Goal: Task Accomplishment & Management: Manage account settings

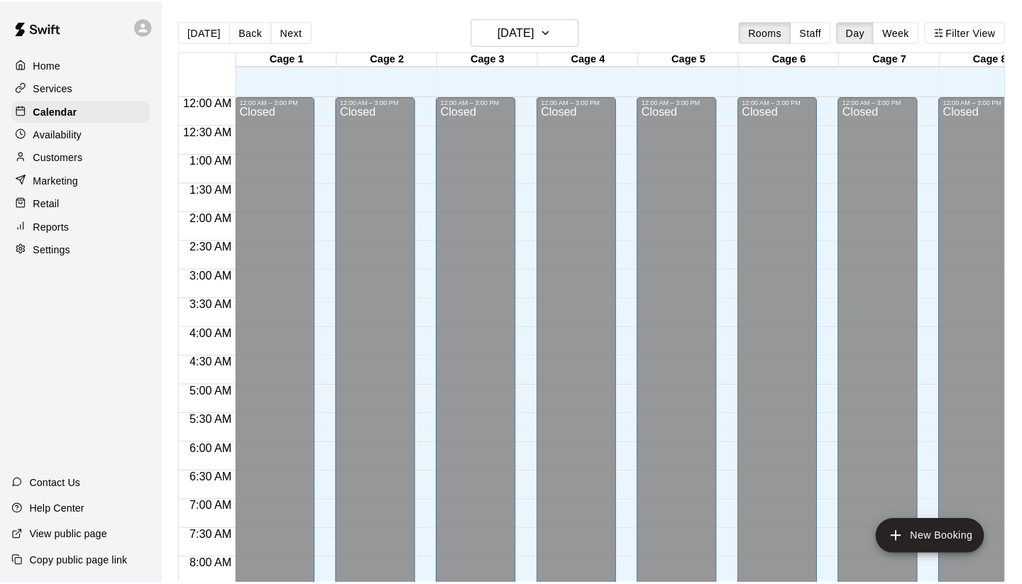
scroll to position [677, 0]
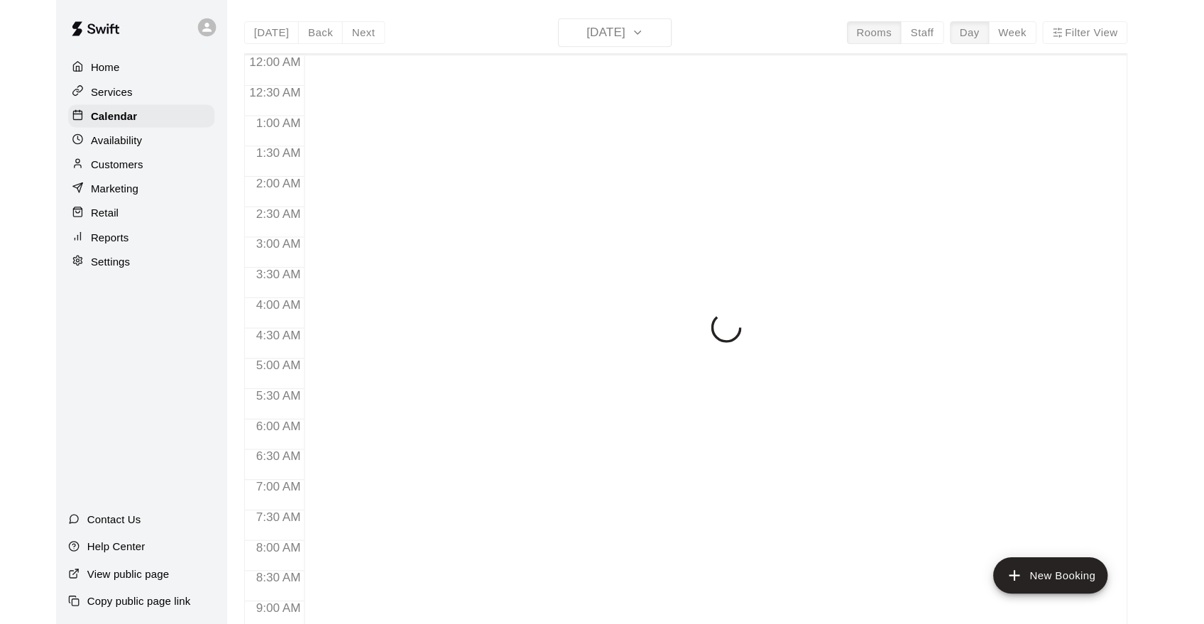
scroll to position [679, 0]
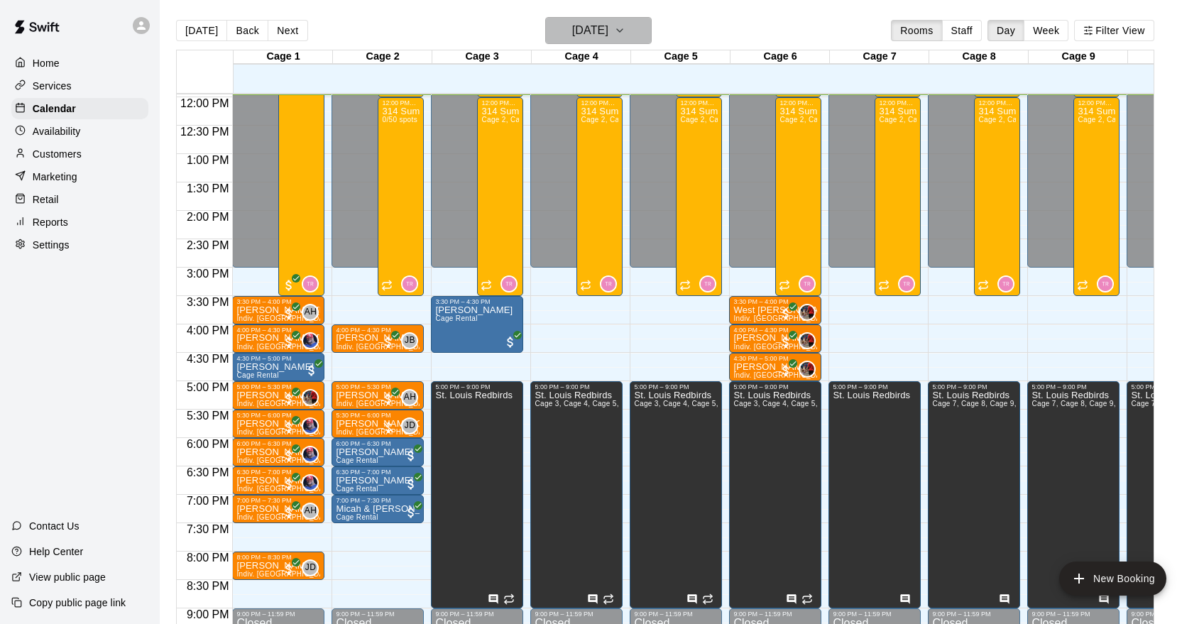
click at [626, 24] on icon "button" at bounding box center [619, 30] width 11 height 17
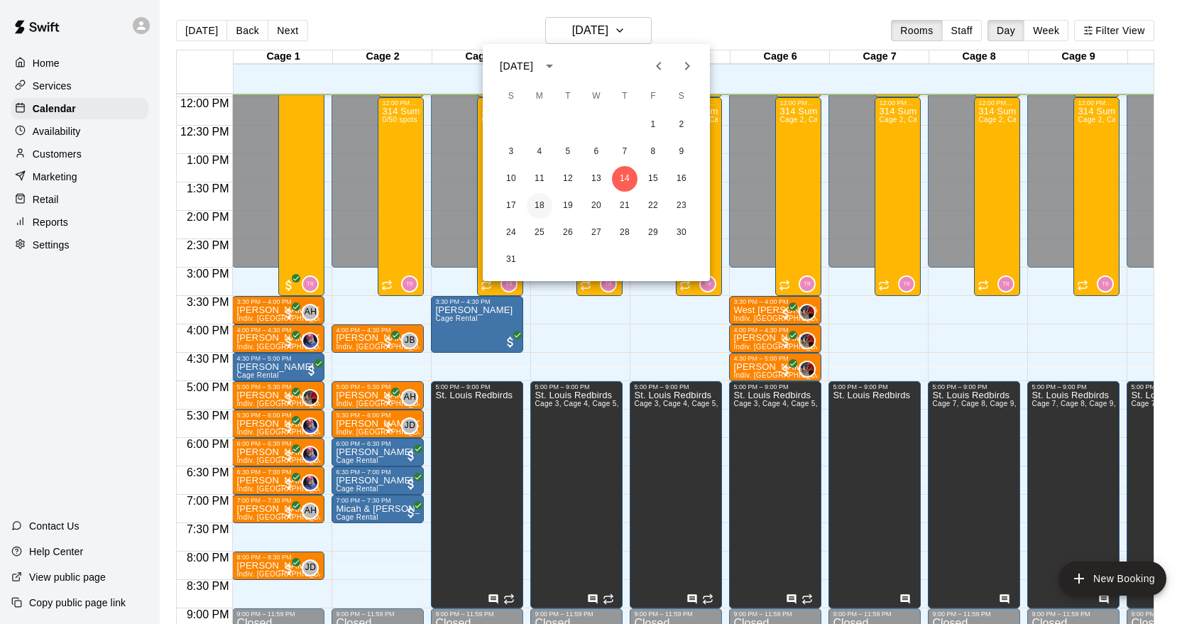
click at [540, 204] on button "18" at bounding box center [540, 206] width 26 height 26
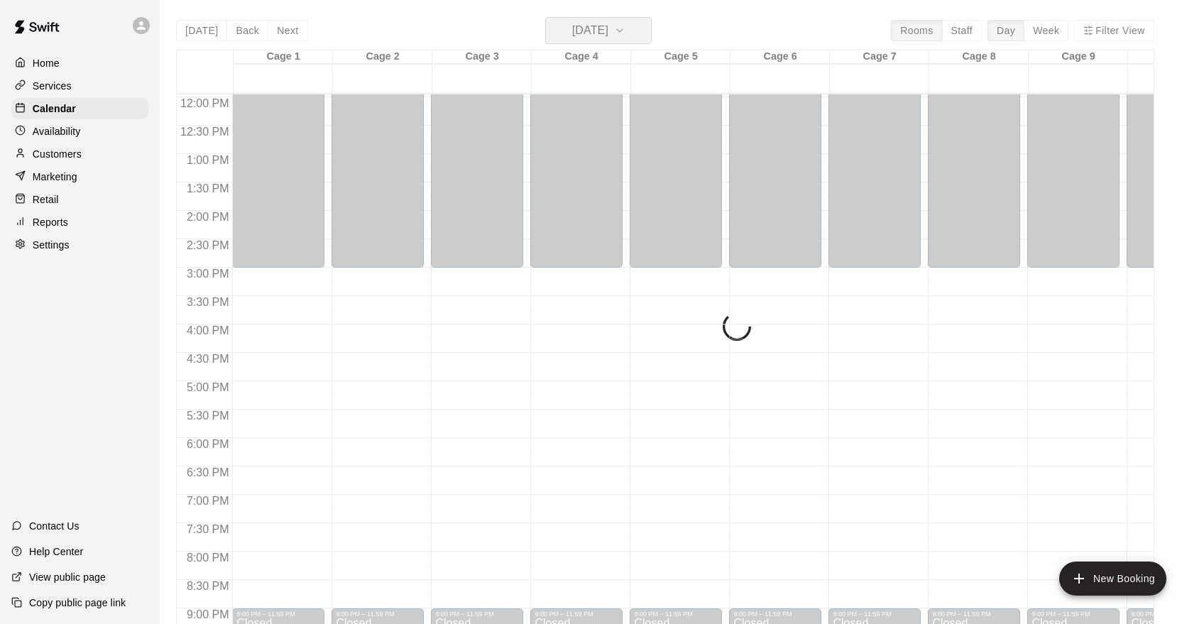
scroll to position [678, 0]
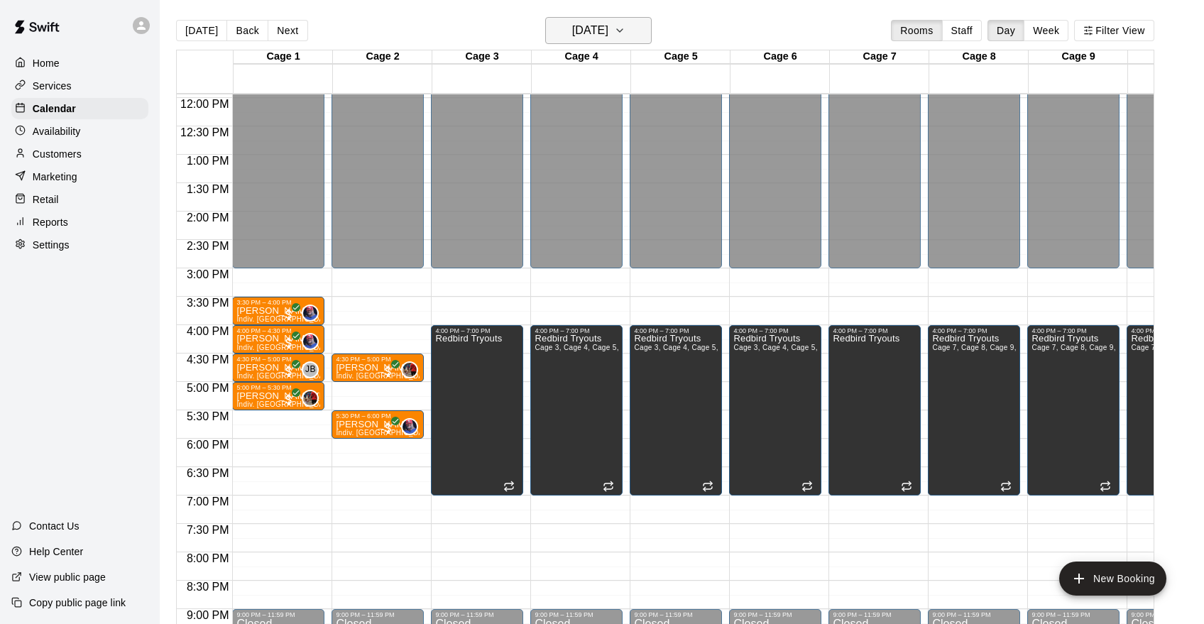
click at [623, 32] on icon "button" at bounding box center [620, 30] width 6 height 3
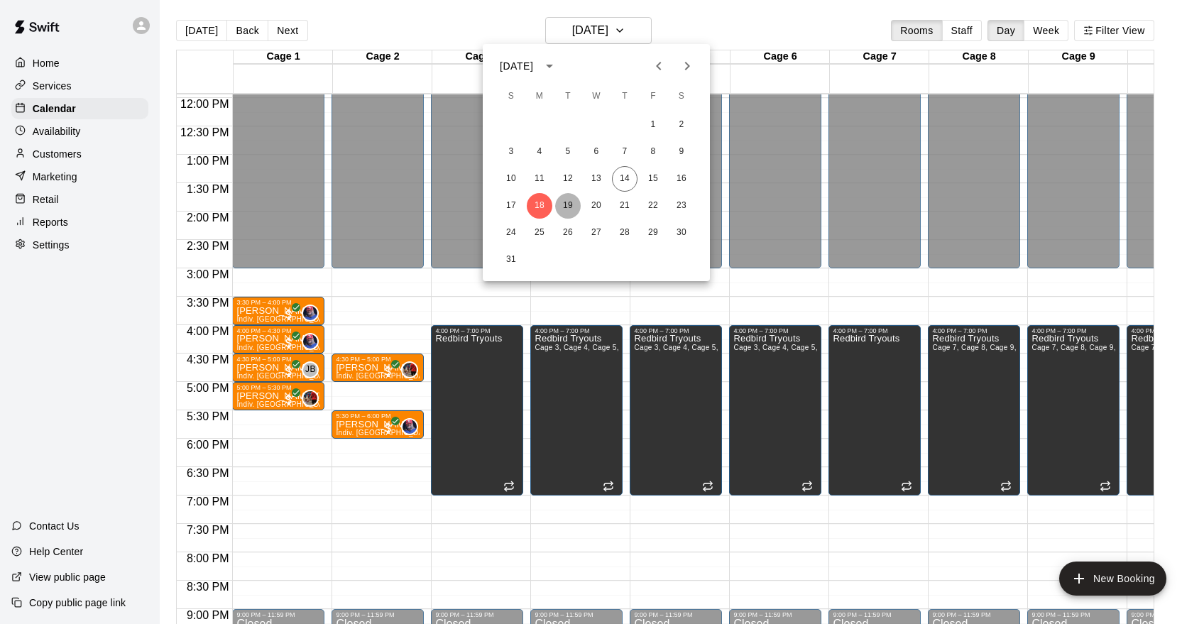
click at [571, 209] on button "19" at bounding box center [568, 206] width 26 height 26
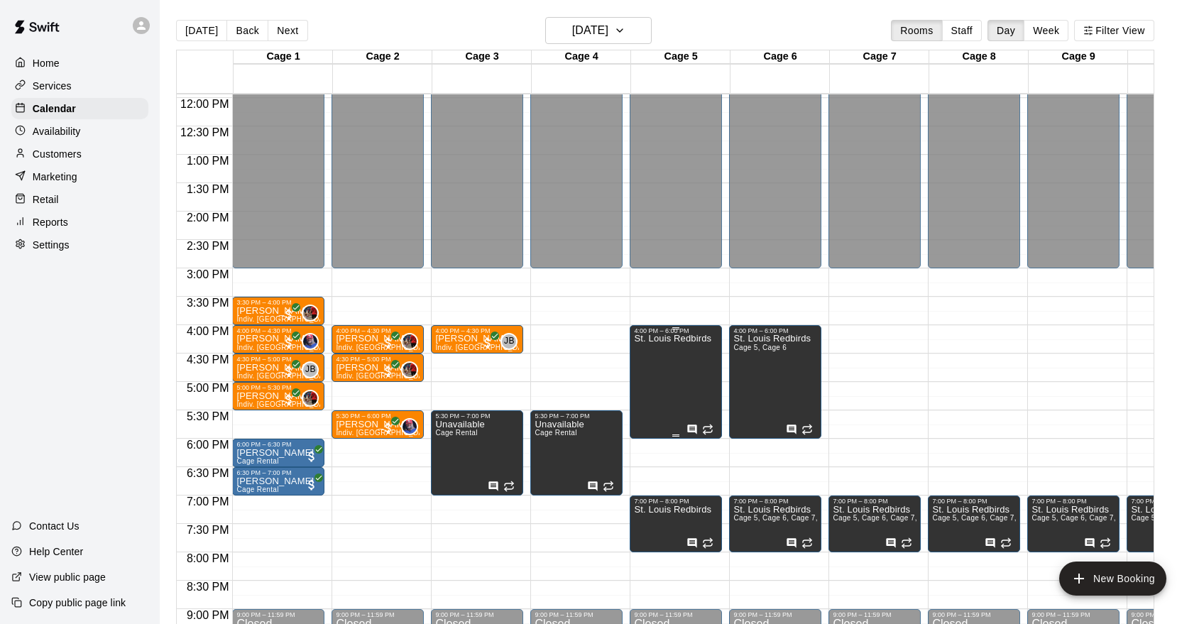
click at [648, 349] on icon "edit" at bounding box center [649, 349] width 13 height 13
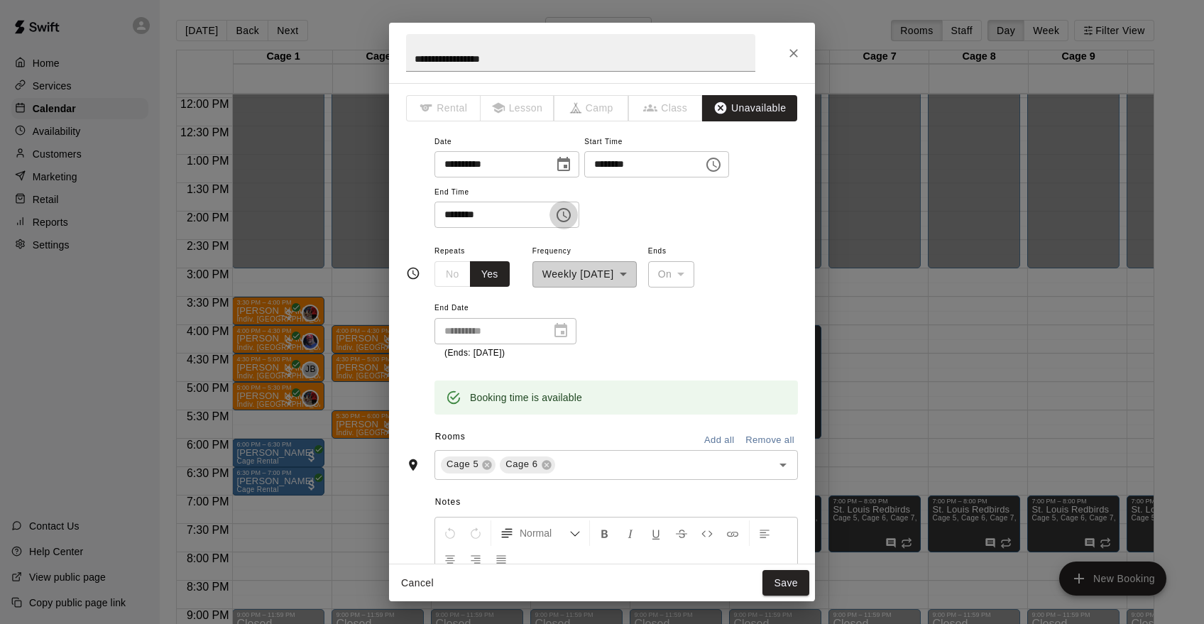
click at [567, 215] on icon "Choose time, selected time is 6:00 PM" at bounding box center [563, 215] width 17 height 17
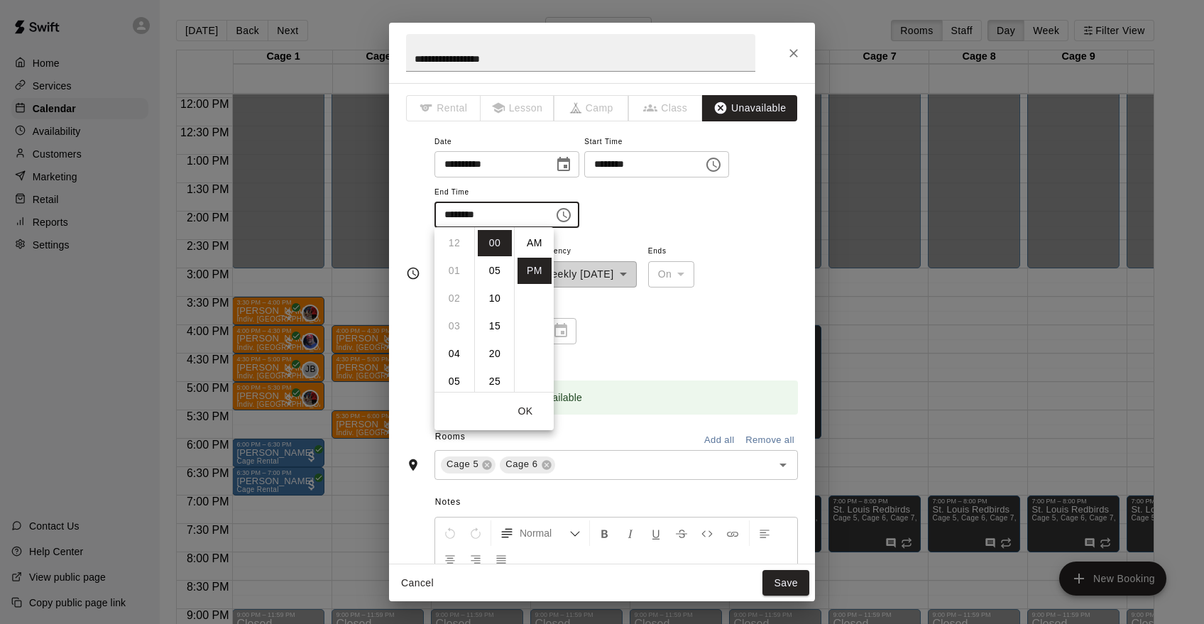
scroll to position [26, 0]
click at [459, 269] on li "07" at bounding box center [454, 271] width 34 height 26
type input "********"
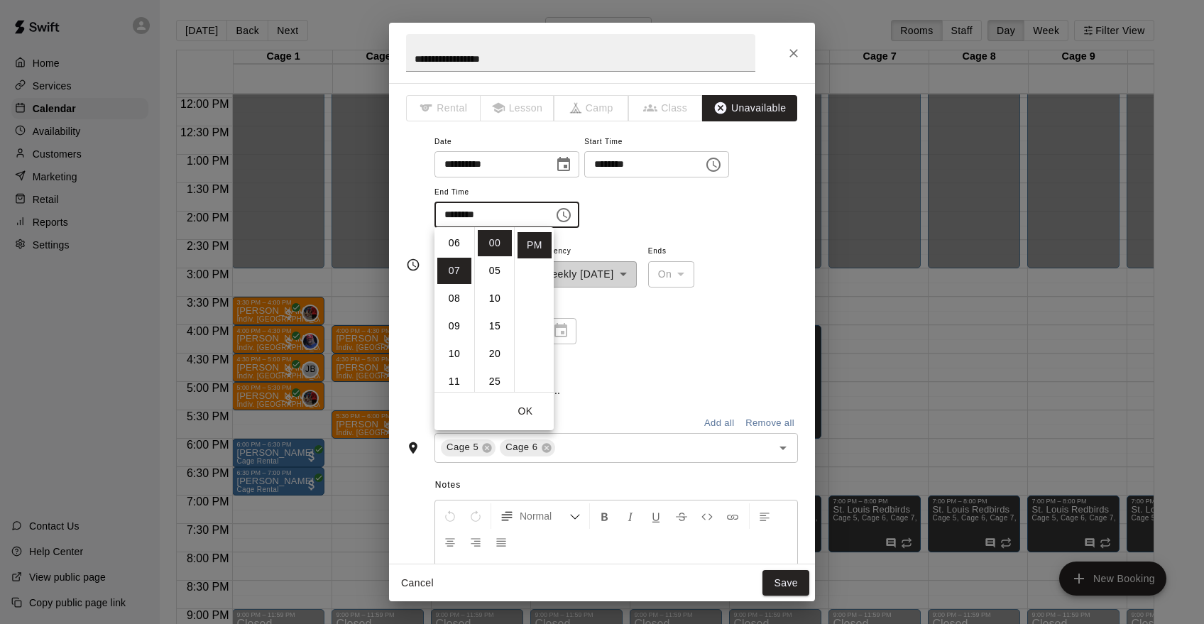
scroll to position [194, 0]
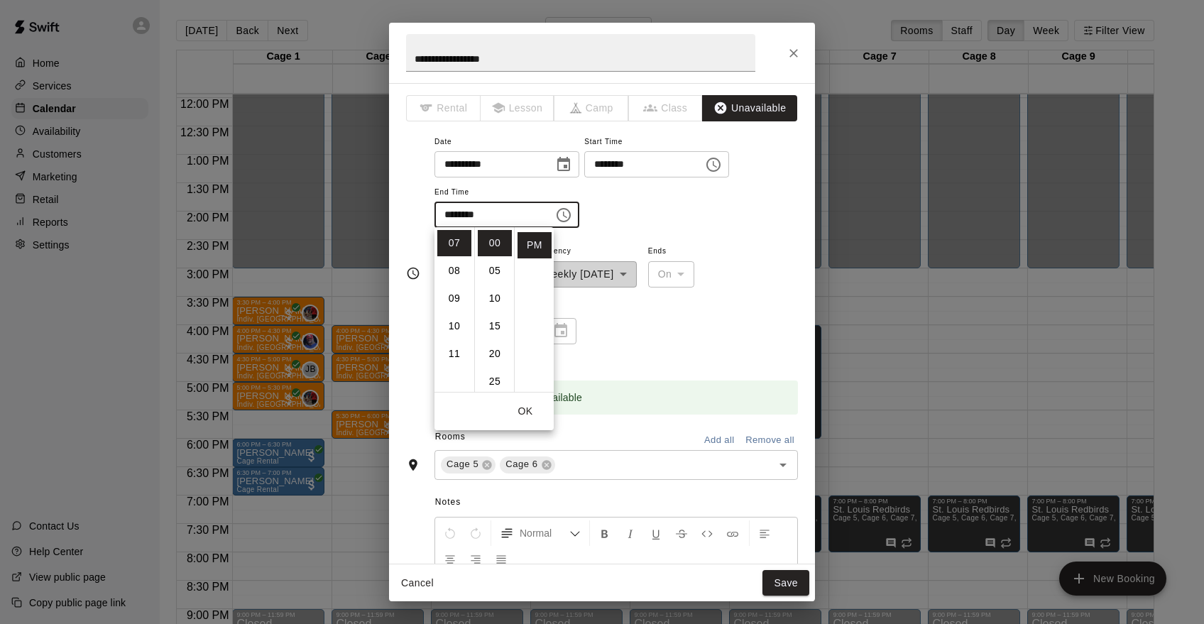
click at [530, 407] on button "OK" at bounding box center [525, 411] width 45 height 26
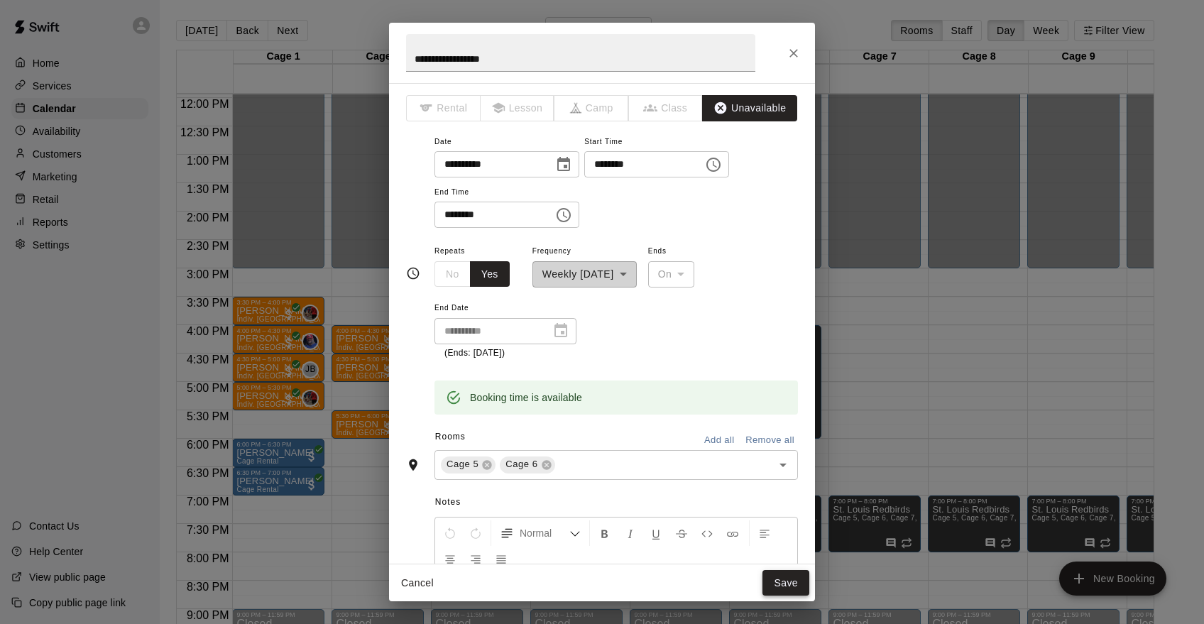
click at [783, 580] on button "Save" at bounding box center [786, 583] width 47 height 26
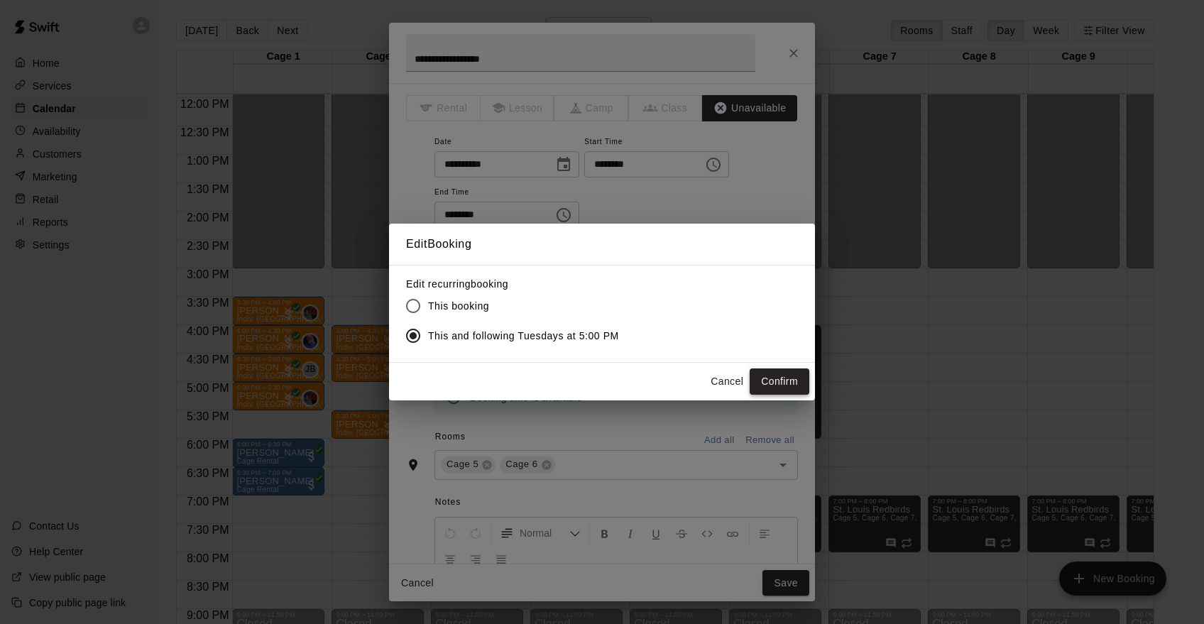
click at [780, 377] on button "Confirm" at bounding box center [780, 381] width 60 height 26
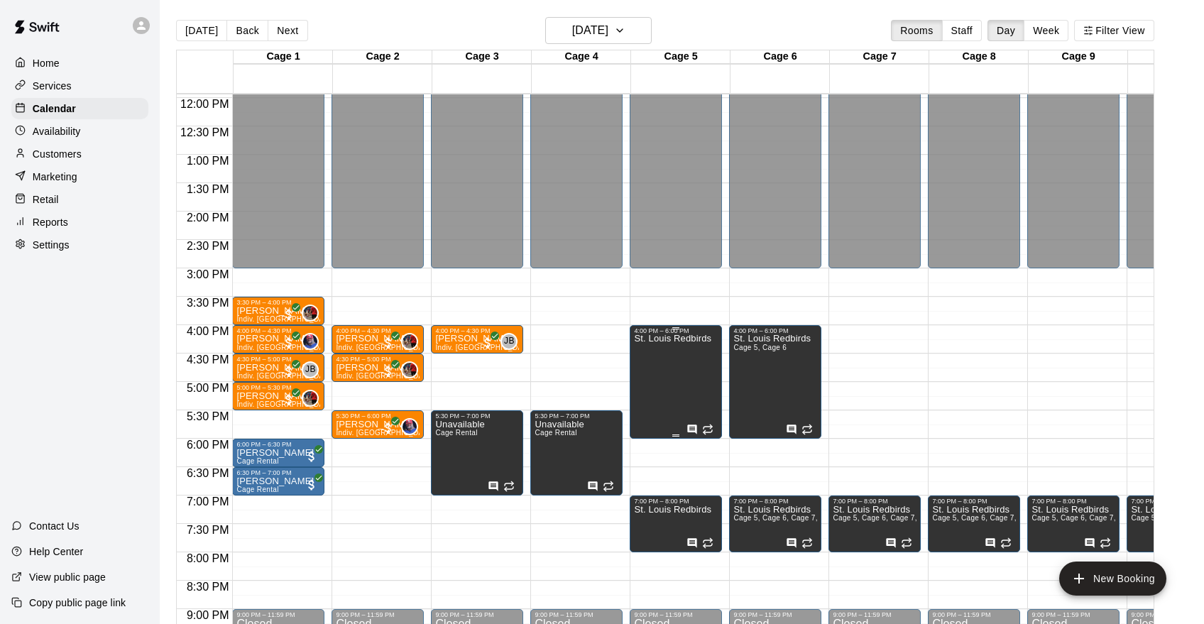
click at [646, 354] on icon "edit" at bounding box center [649, 349] width 13 height 13
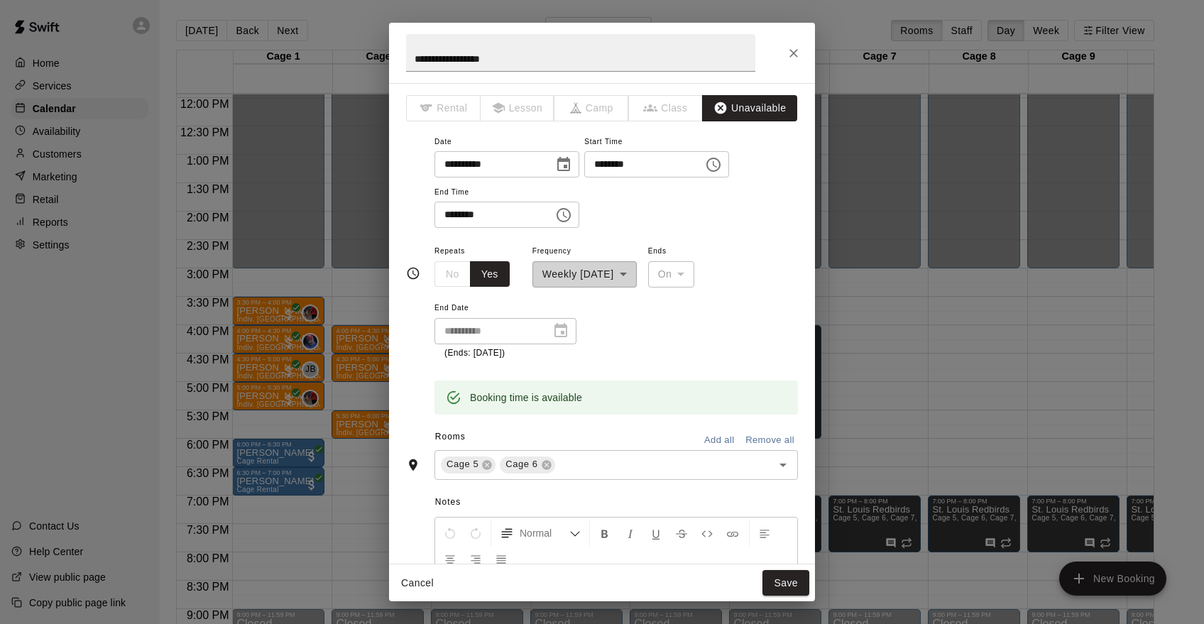
click at [515, 224] on input "********" at bounding box center [489, 215] width 109 height 26
click at [567, 212] on icon "Choose time, selected time is 6:00 PM" at bounding box center [563, 215] width 17 height 17
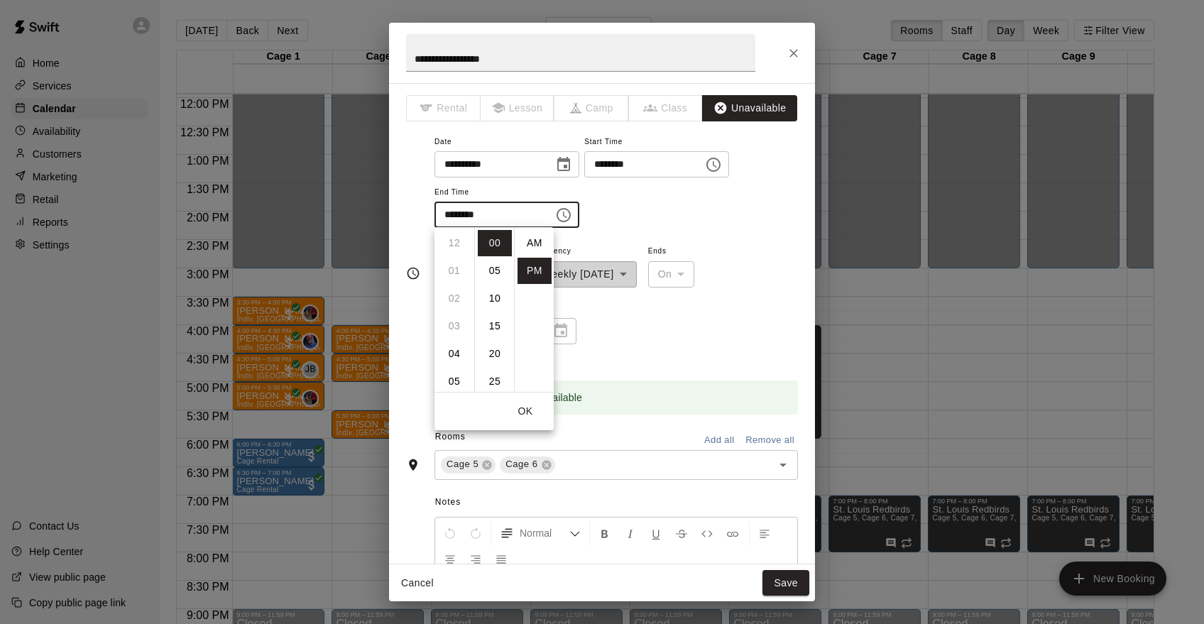
scroll to position [26, 0]
click at [451, 269] on li "07" at bounding box center [454, 271] width 34 height 26
type input "********"
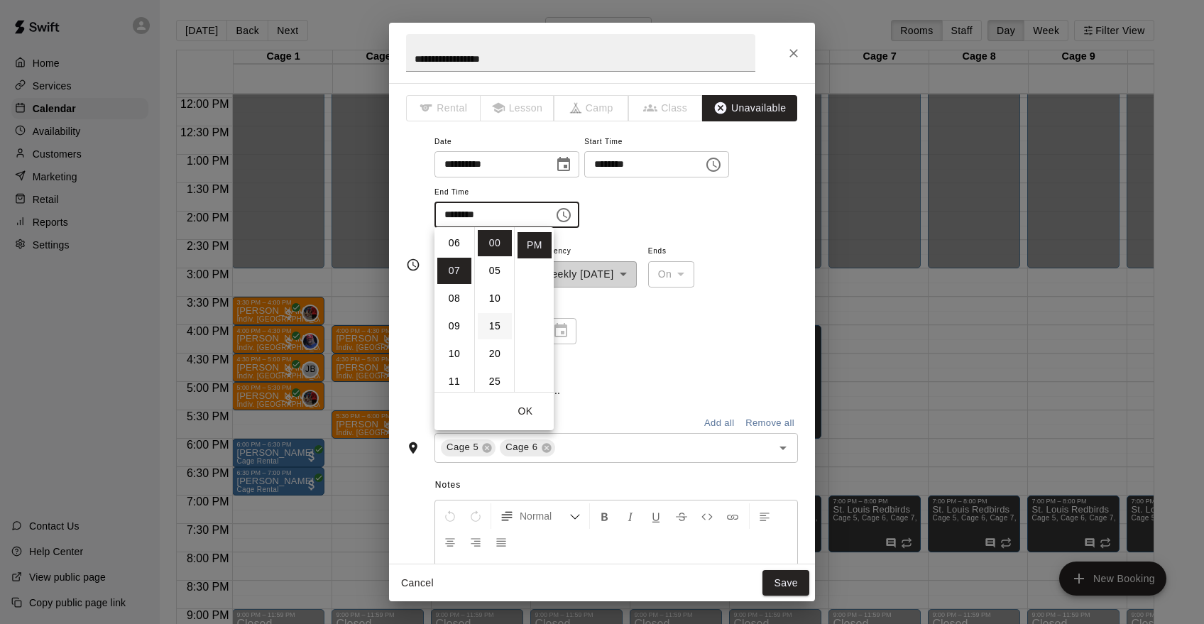
scroll to position [194, 0]
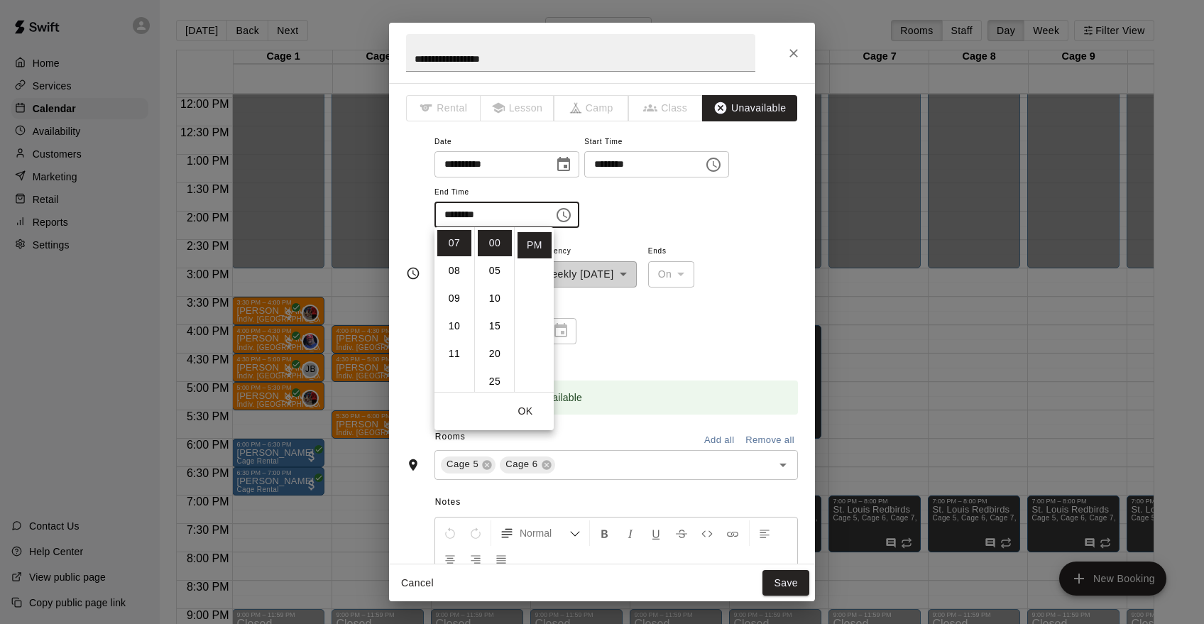
click at [528, 411] on button "OK" at bounding box center [525, 411] width 45 height 26
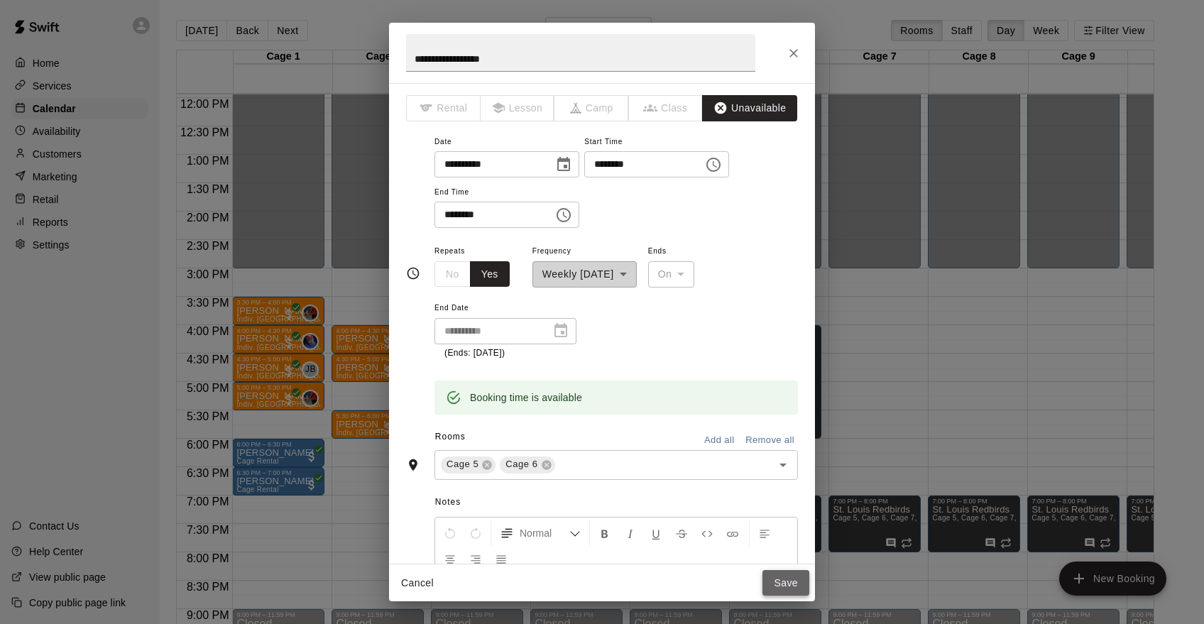
click at [783, 582] on button "Save" at bounding box center [786, 583] width 47 height 26
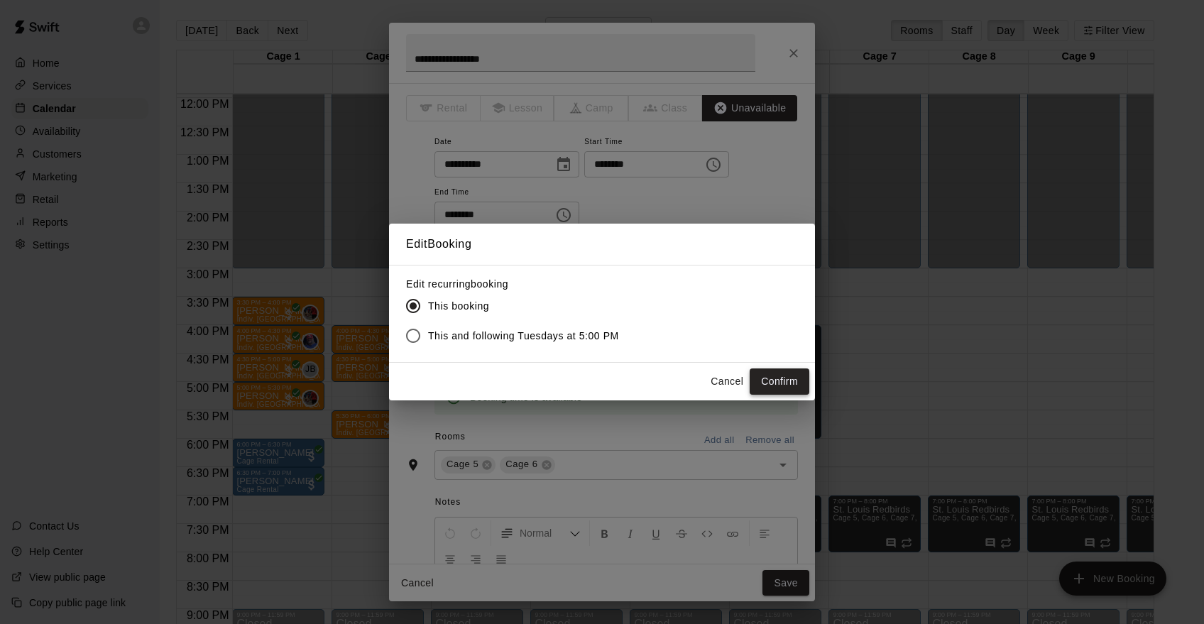
click at [782, 377] on button "Confirm" at bounding box center [780, 381] width 60 height 26
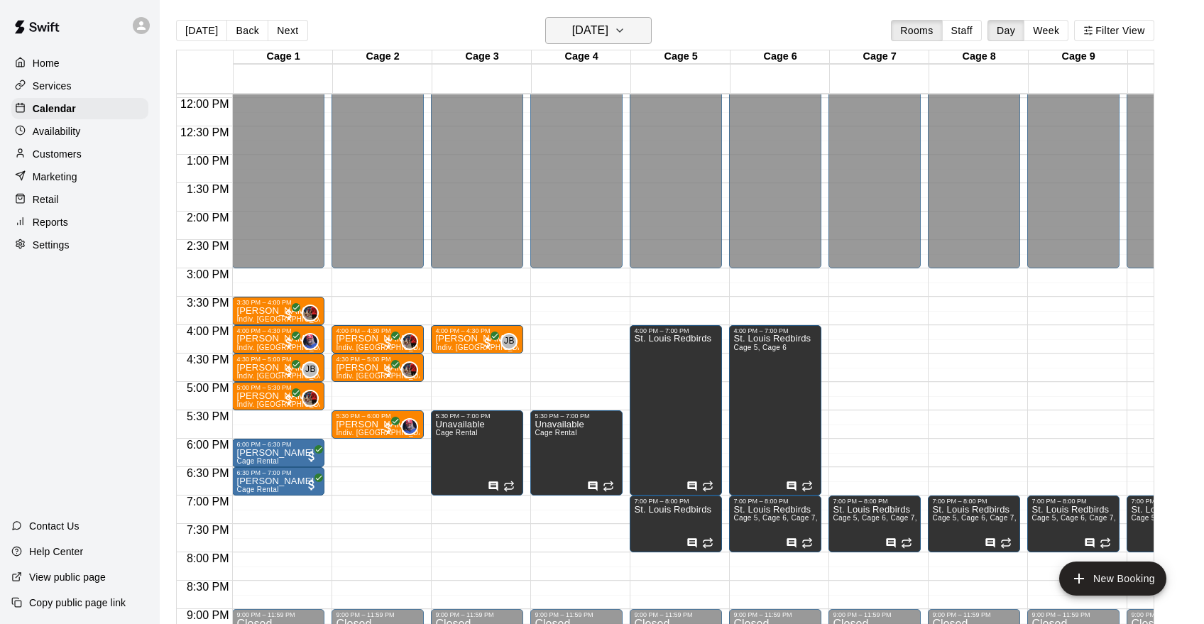
click at [623, 31] on icon "button" at bounding box center [620, 30] width 6 height 3
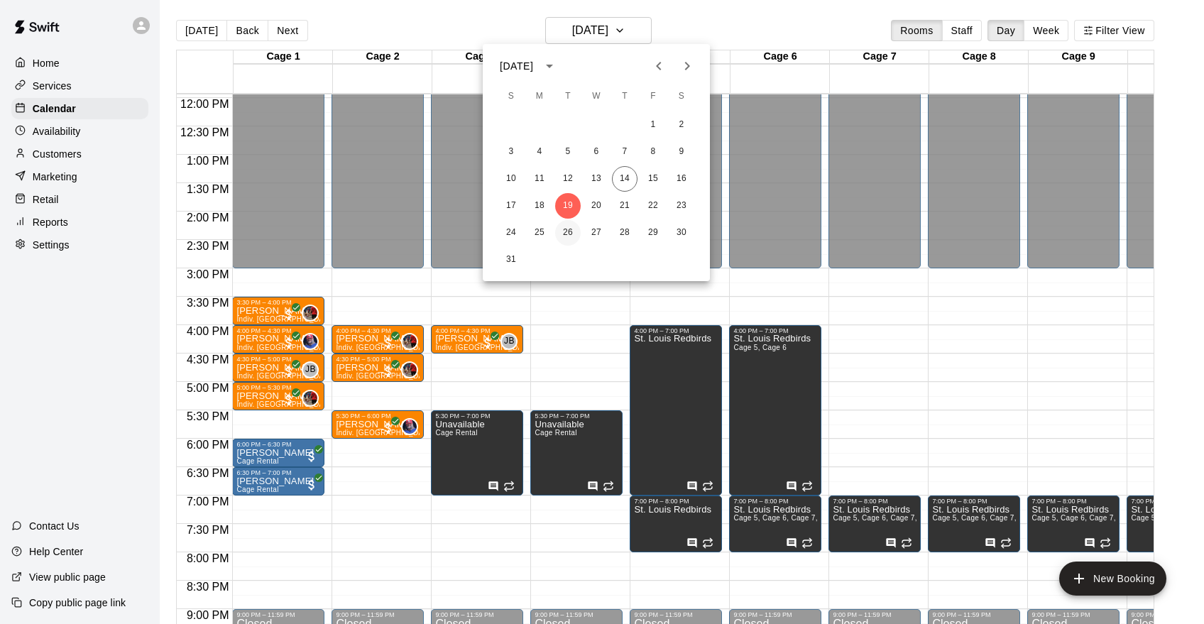
click at [577, 236] on button "26" at bounding box center [568, 233] width 26 height 26
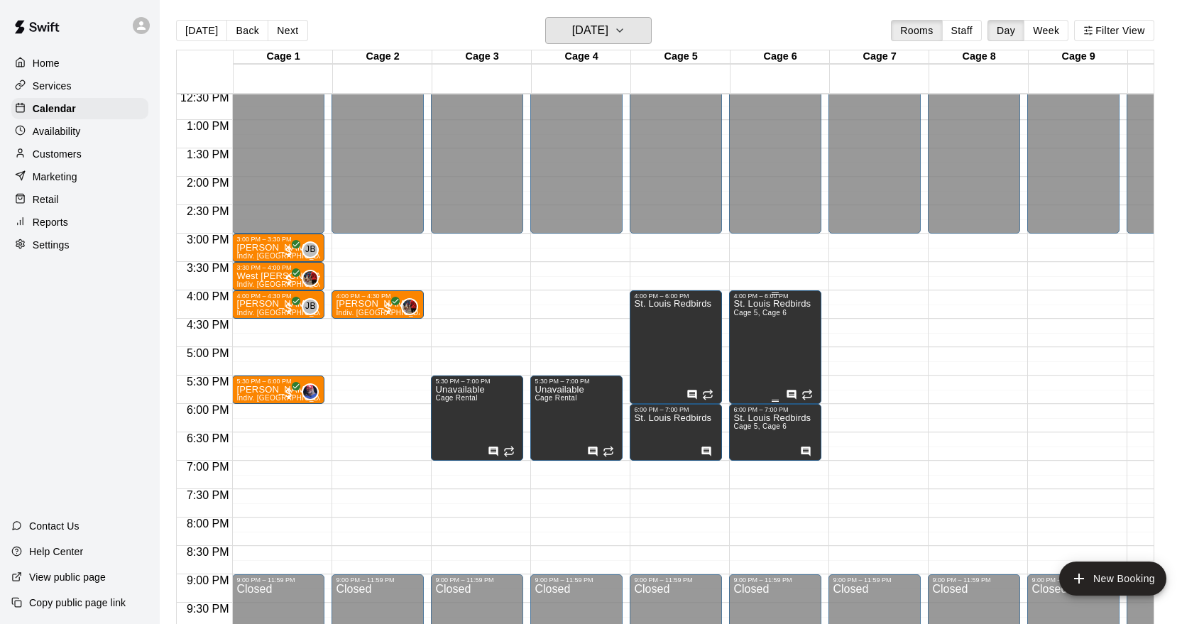
scroll to position [724, 0]
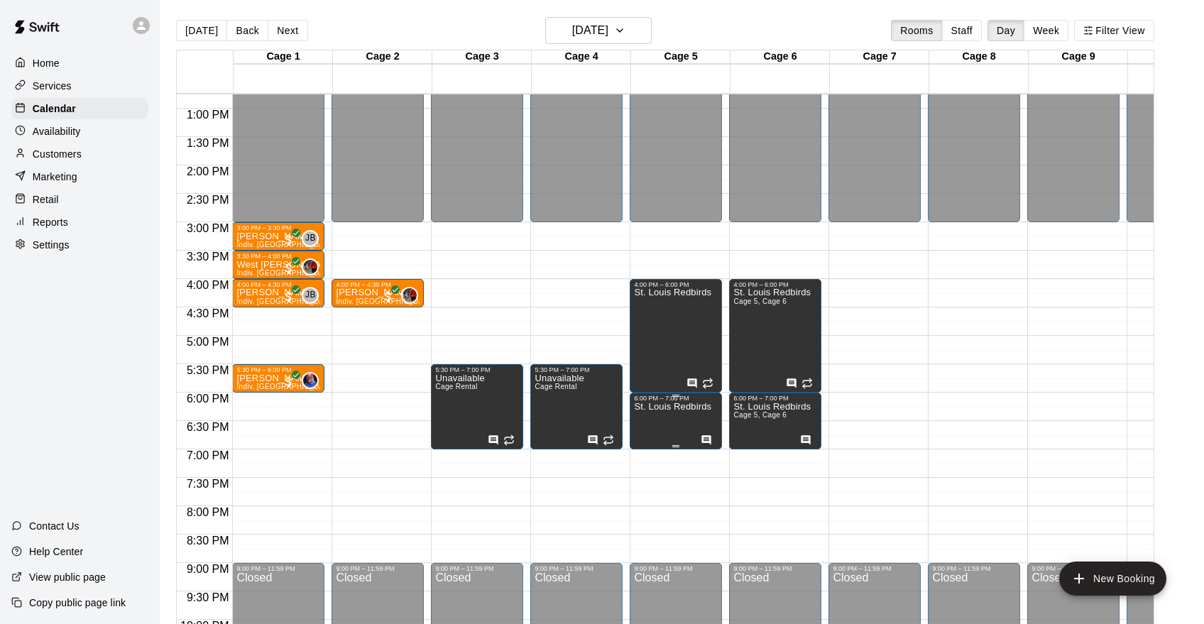
click at [706, 439] on icon "Has notes" at bounding box center [706, 440] width 11 height 11
click at [716, 450] on icon "edit" at bounding box center [715, 448] width 13 height 13
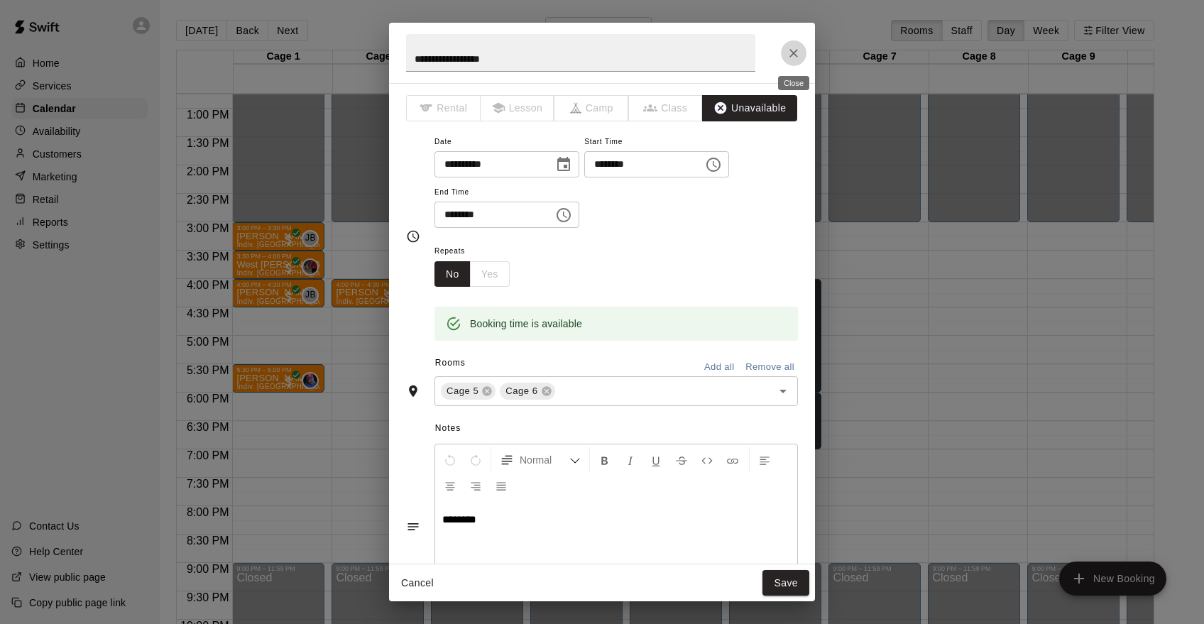
click at [790, 58] on icon "Close" at bounding box center [794, 53] width 14 height 14
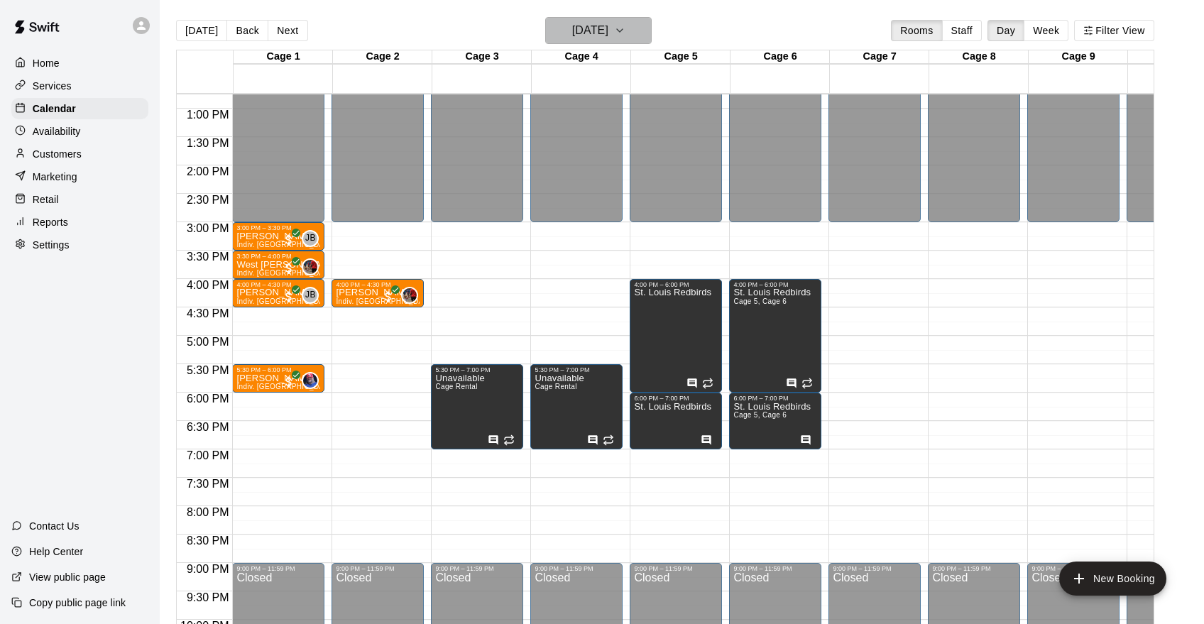
click at [626, 28] on icon "button" at bounding box center [619, 30] width 11 height 17
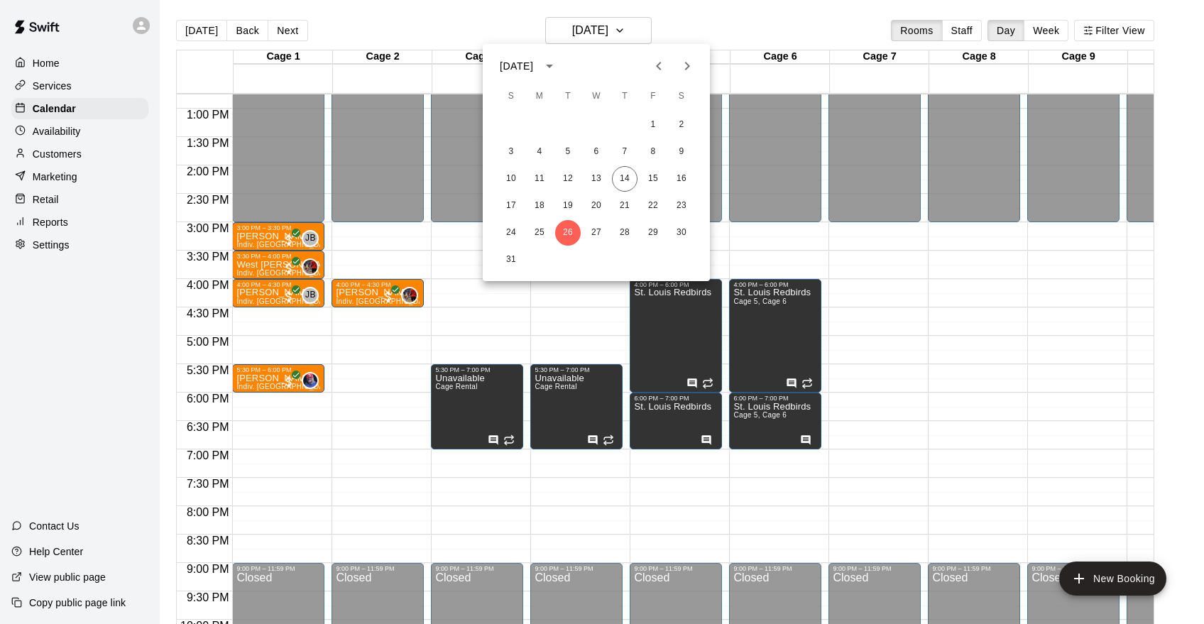
click at [681, 69] on icon "Next month" at bounding box center [687, 66] width 17 height 17
click at [566, 124] on button "2" at bounding box center [568, 125] width 26 height 26
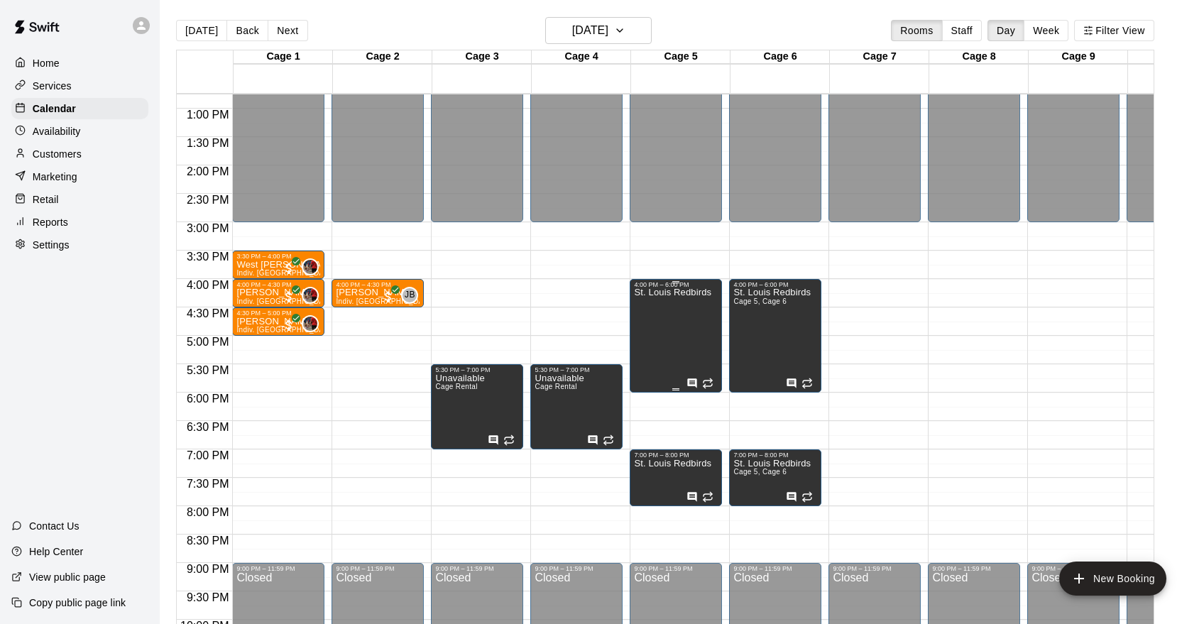
click at [644, 343] on div "St. Louis Redbirds" at bounding box center [672, 600] width 77 height 624
click at [640, 304] on button "edit" at bounding box center [649, 303] width 28 height 28
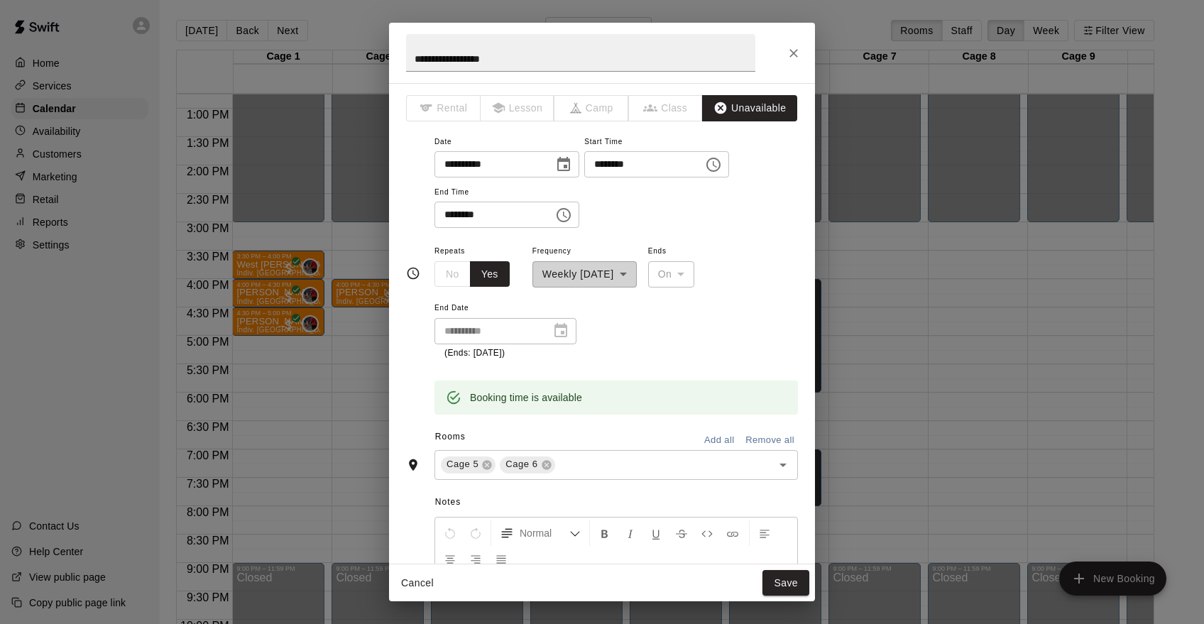
click at [571, 219] on icon "Choose time, selected time is 6:00 PM" at bounding box center [564, 215] width 14 height 14
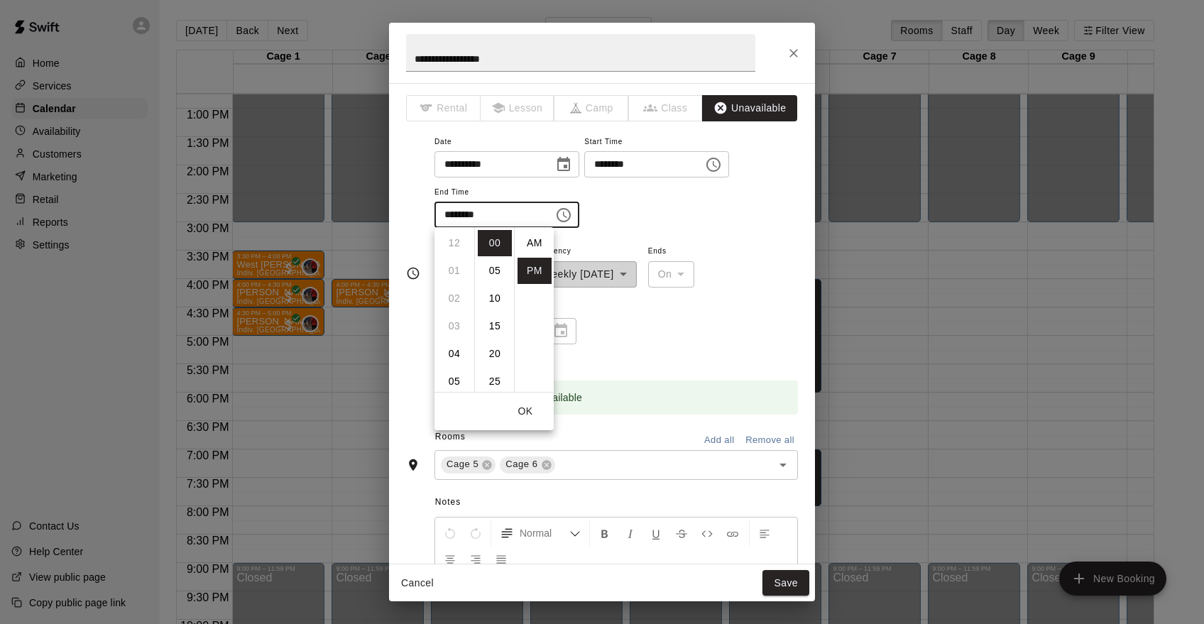
scroll to position [26, 0]
click at [454, 270] on li "07" at bounding box center [454, 271] width 34 height 26
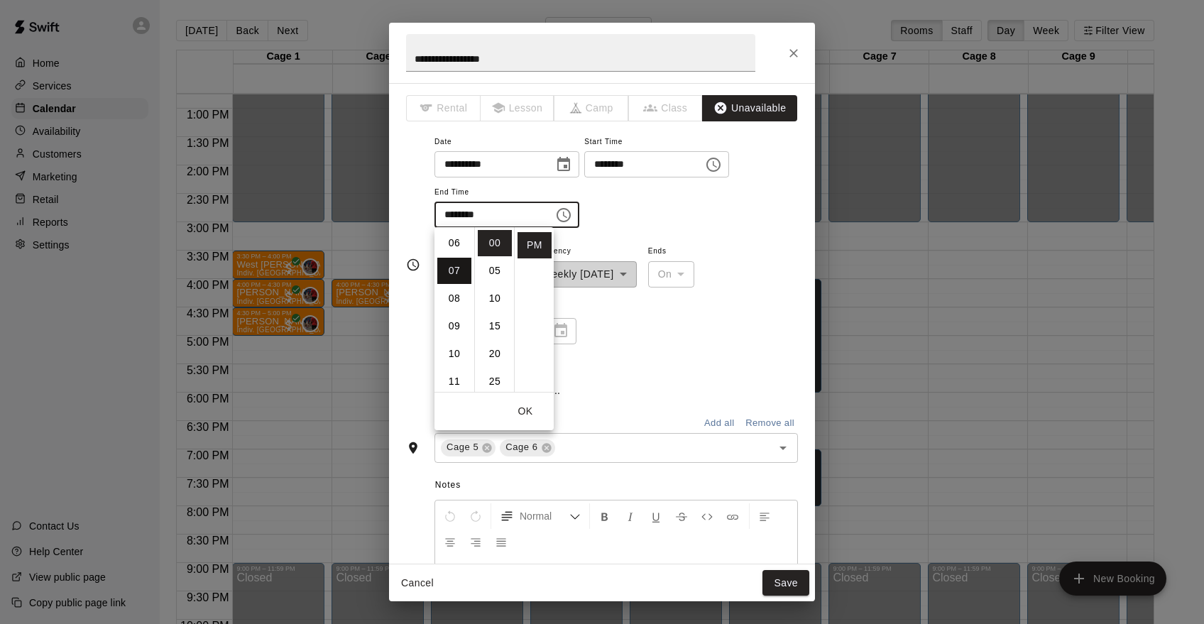
type input "********"
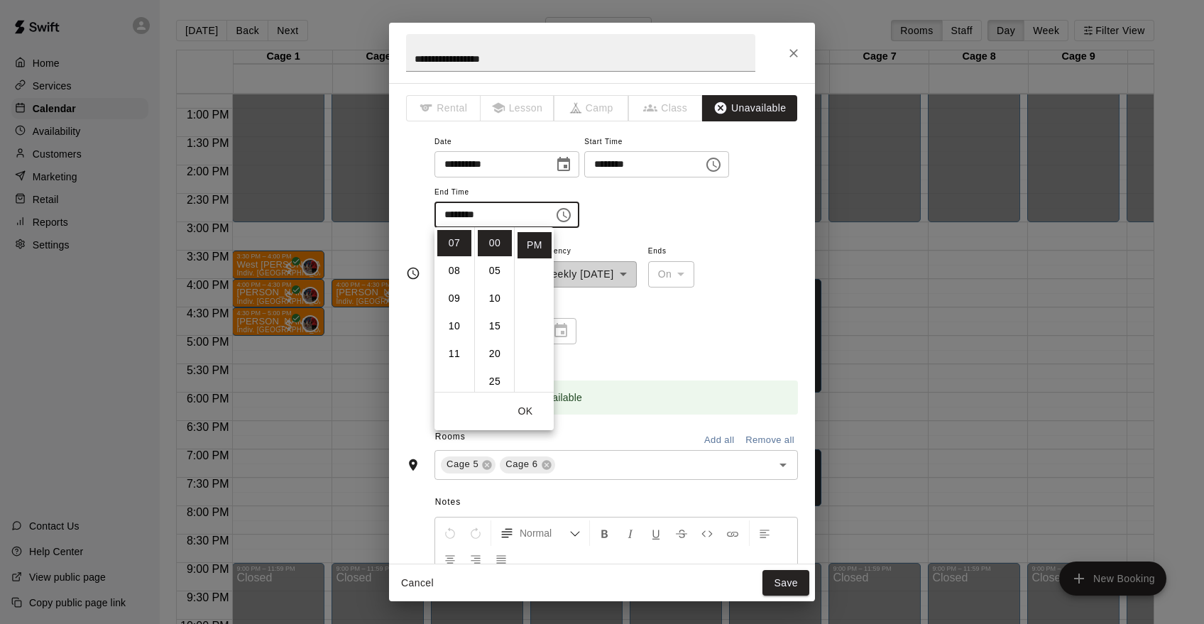
click at [529, 403] on button "OK" at bounding box center [525, 411] width 45 height 26
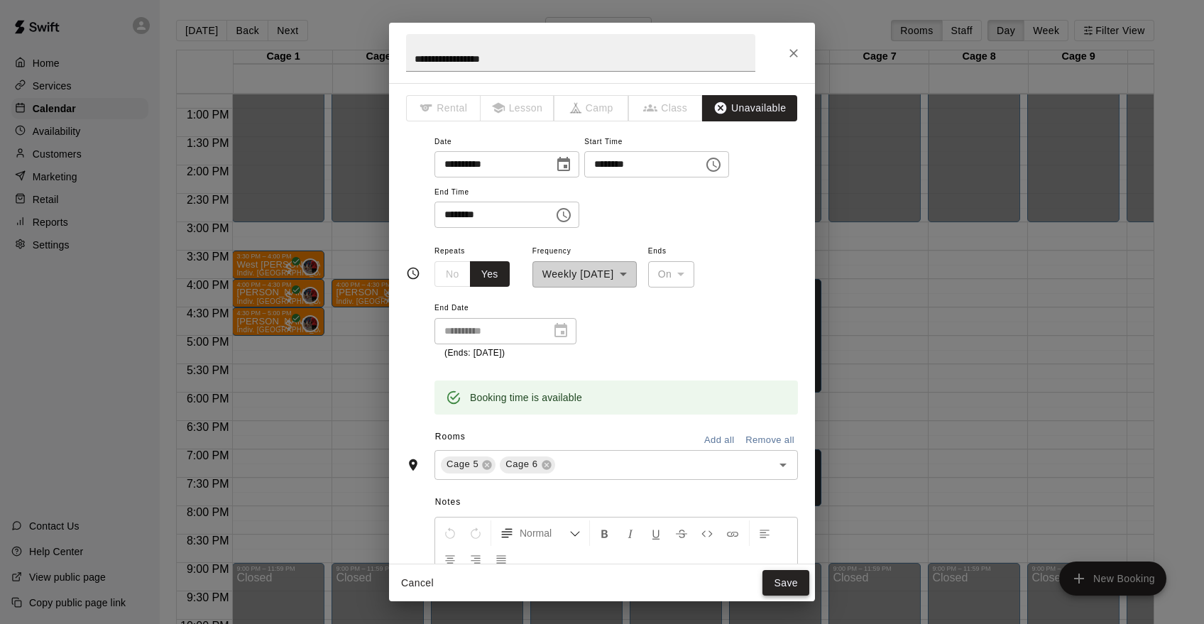
click at [780, 584] on button "Save" at bounding box center [786, 583] width 47 height 26
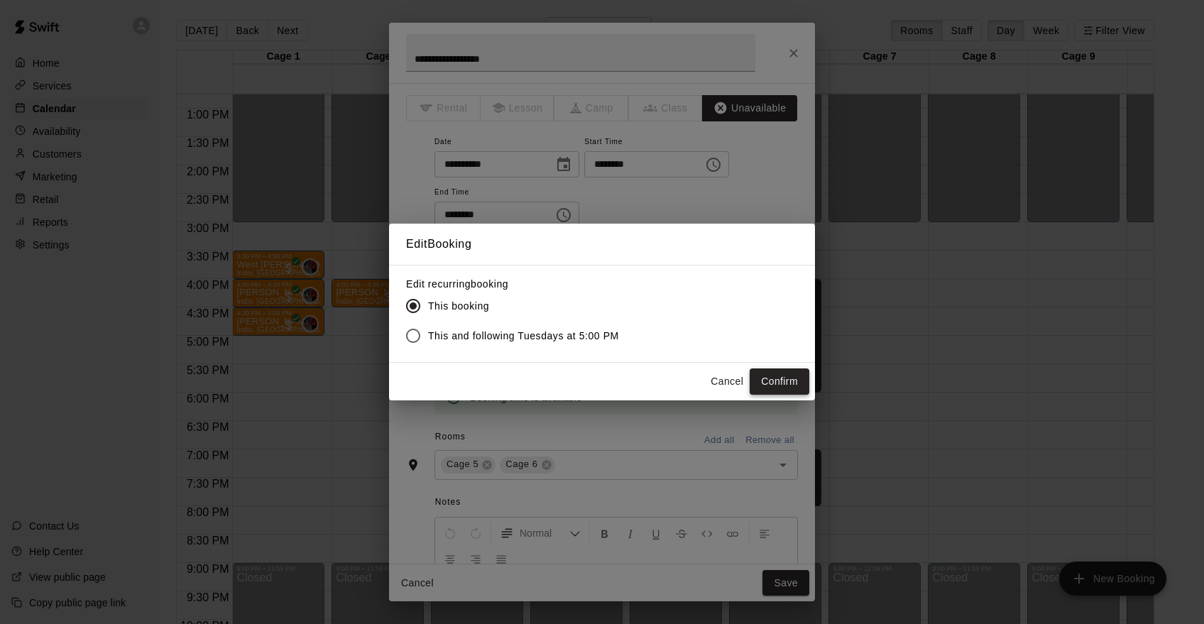
click at [792, 390] on button "Confirm" at bounding box center [780, 381] width 60 height 26
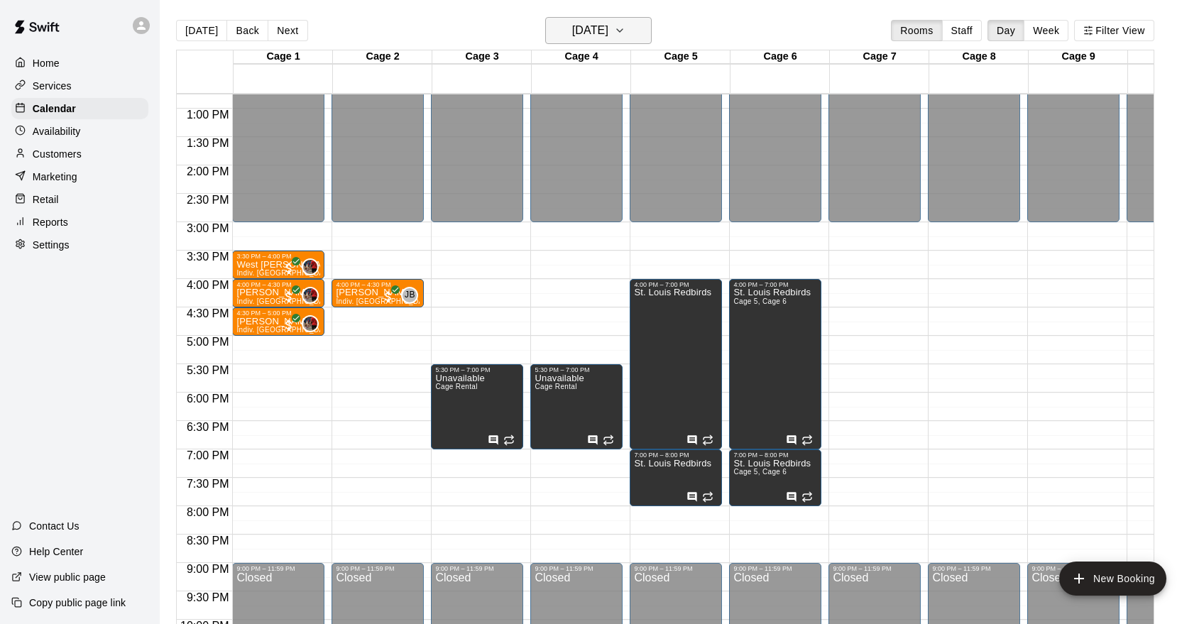
click at [626, 36] on icon "button" at bounding box center [619, 30] width 11 height 17
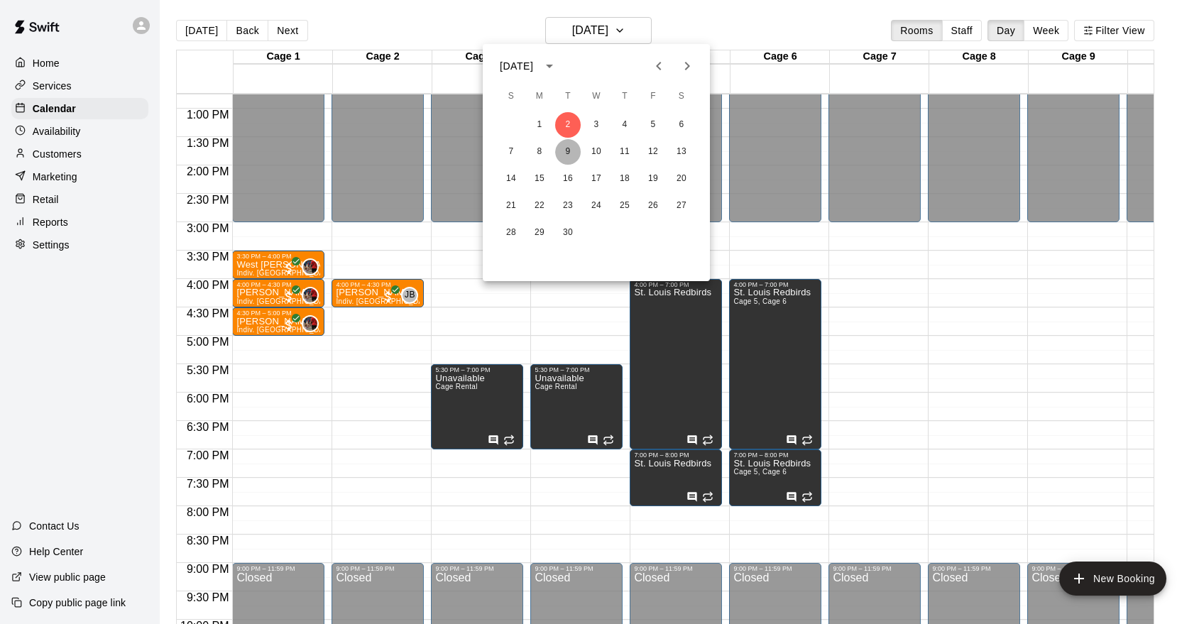
click at [573, 151] on button "9" at bounding box center [568, 152] width 26 height 26
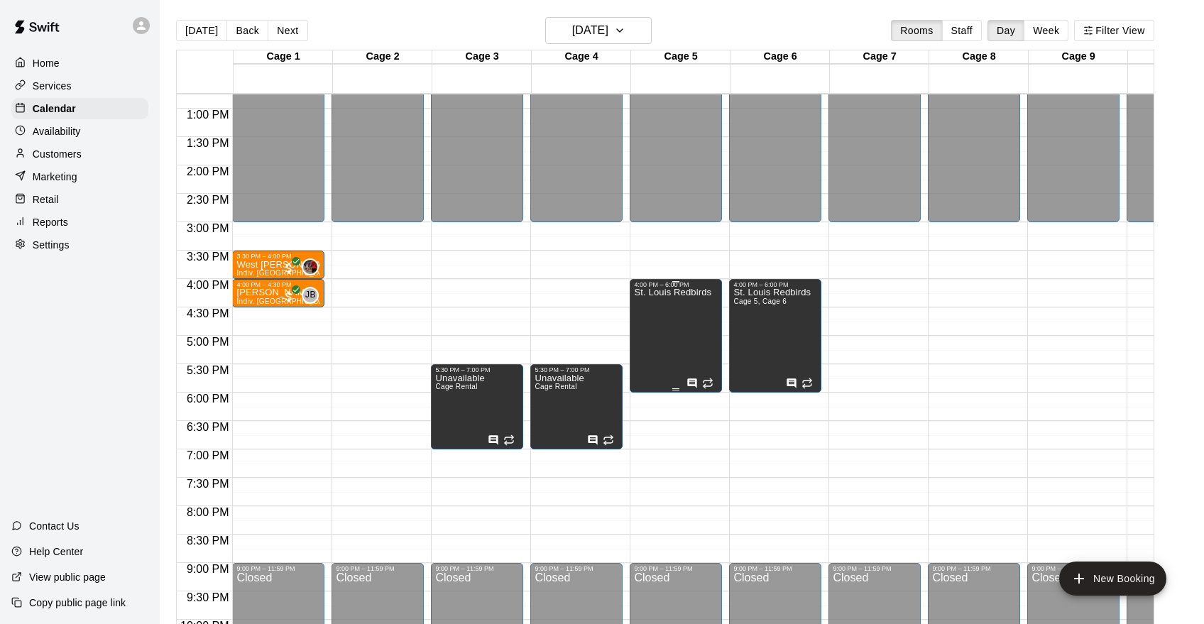
click at [682, 328] on div "St. Louis Redbirds" at bounding box center [672, 600] width 77 height 624
click at [650, 309] on icon "edit" at bounding box center [648, 303] width 17 height 17
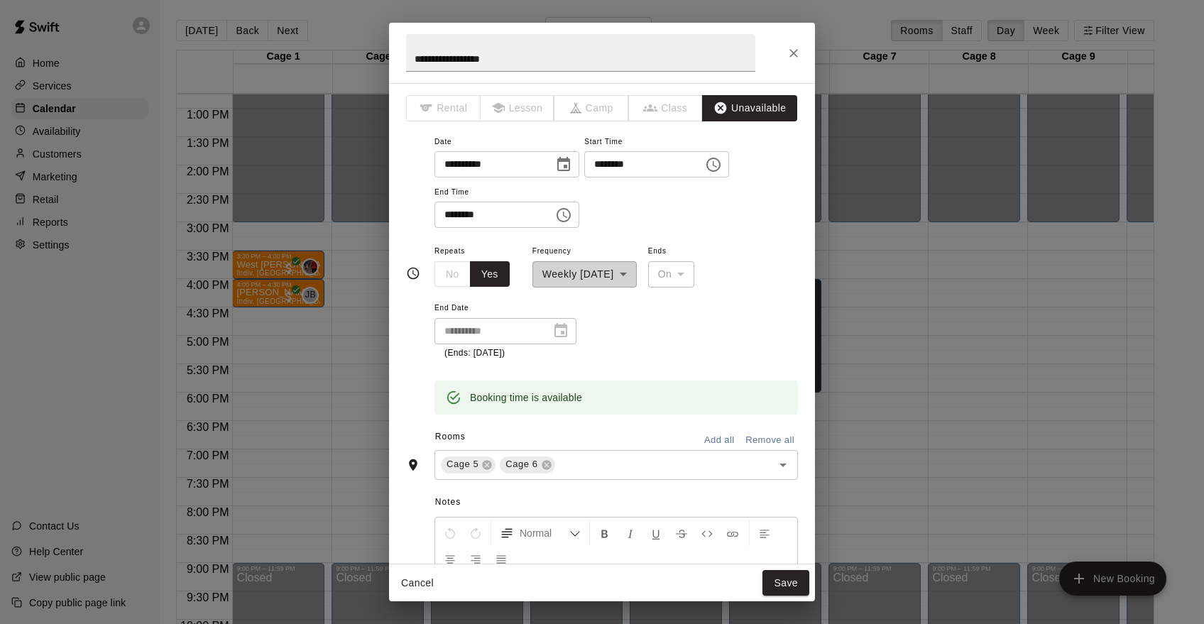
click at [572, 212] on icon "Choose time, selected time is 6:00 PM" at bounding box center [563, 215] width 17 height 17
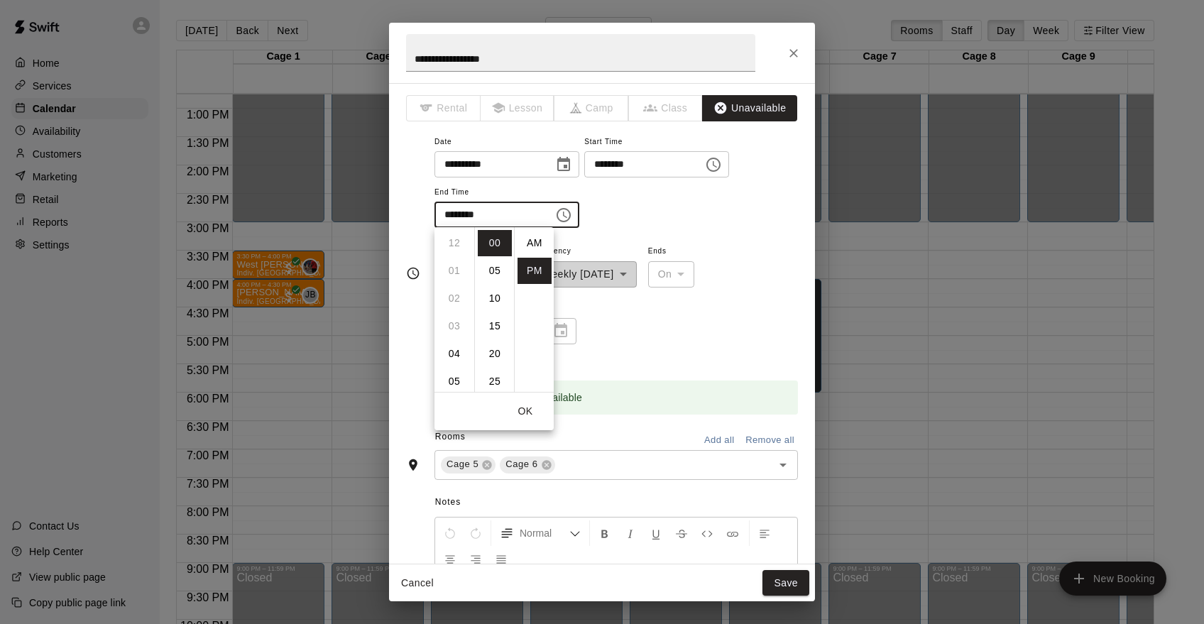
scroll to position [26, 0]
click at [462, 269] on li "07" at bounding box center [454, 271] width 34 height 26
type input "********"
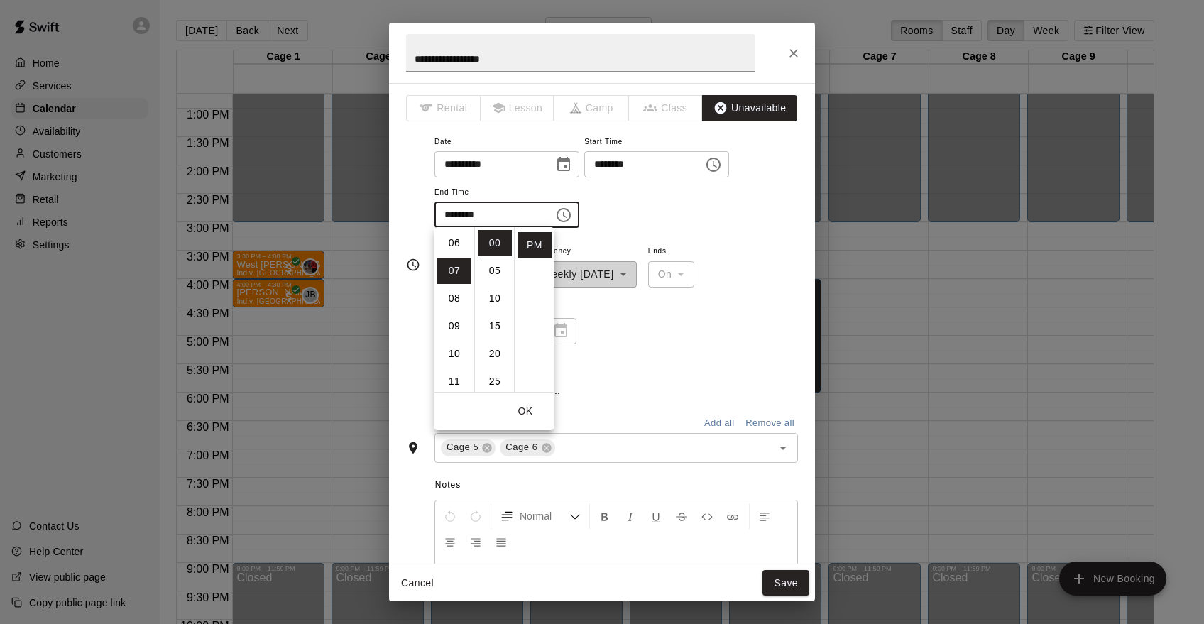
scroll to position [194, 0]
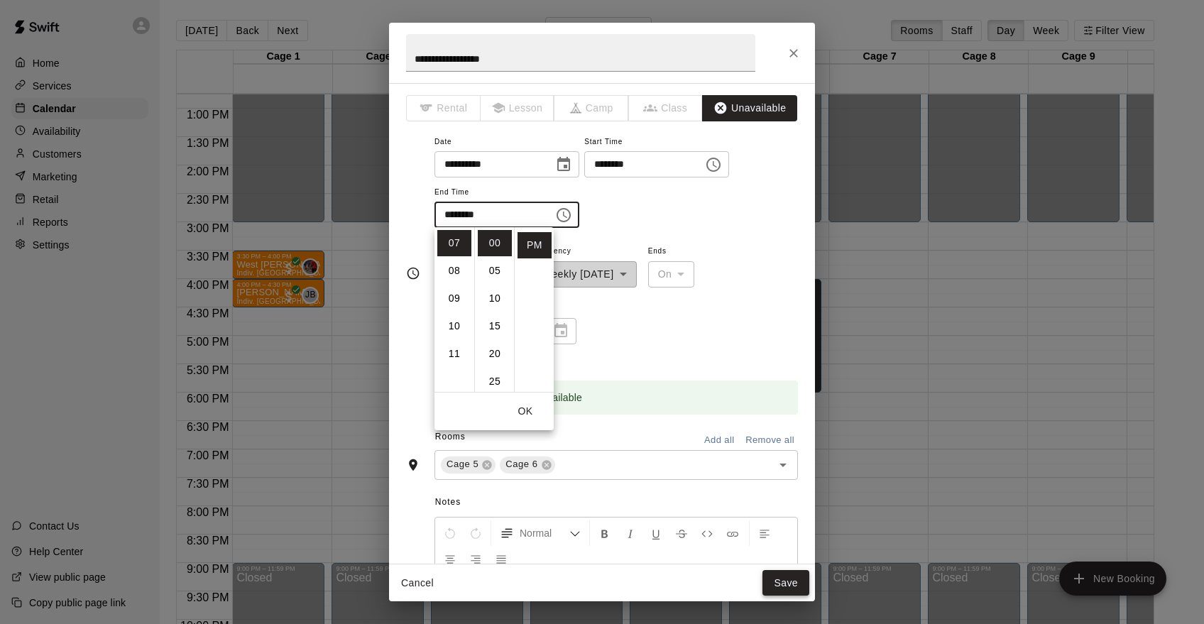
click at [803, 577] on button "Save" at bounding box center [786, 583] width 47 height 26
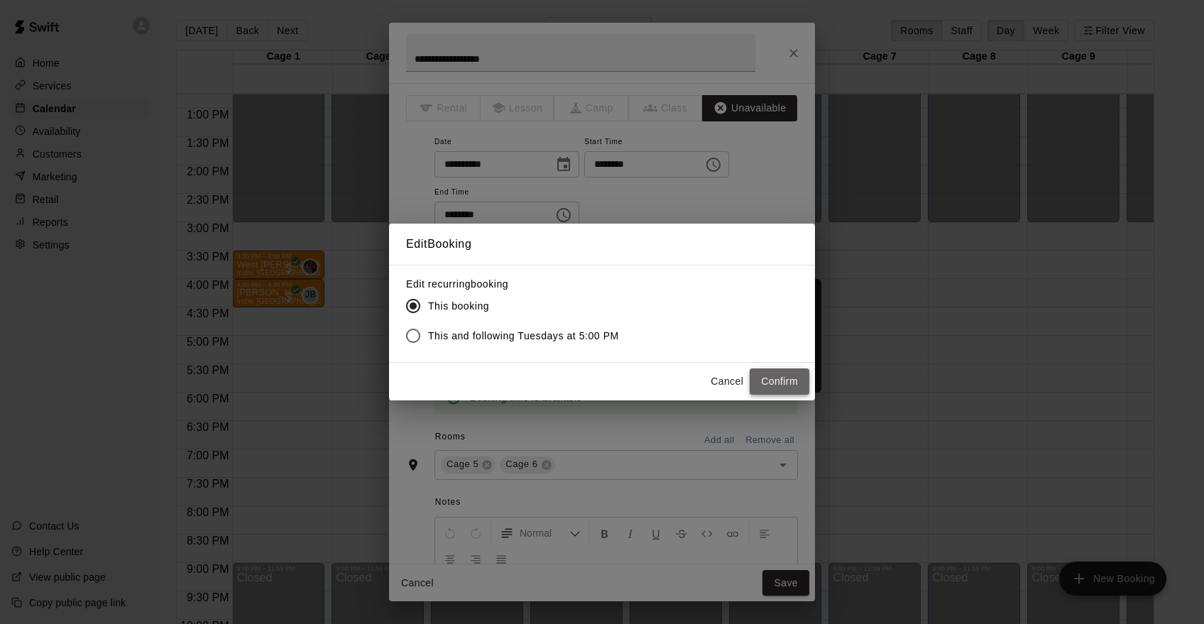
click at [792, 391] on button "Confirm" at bounding box center [780, 381] width 60 height 26
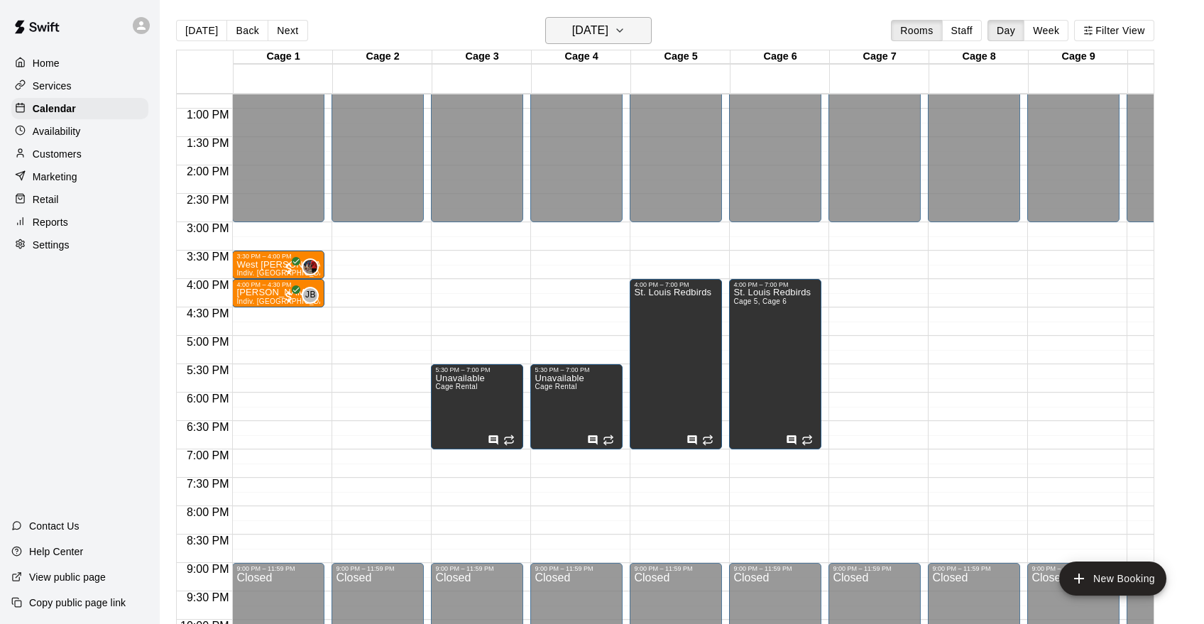
click at [608, 38] on h6 "Tuesday Sep 09" at bounding box center [590, 31] width 36 height 20
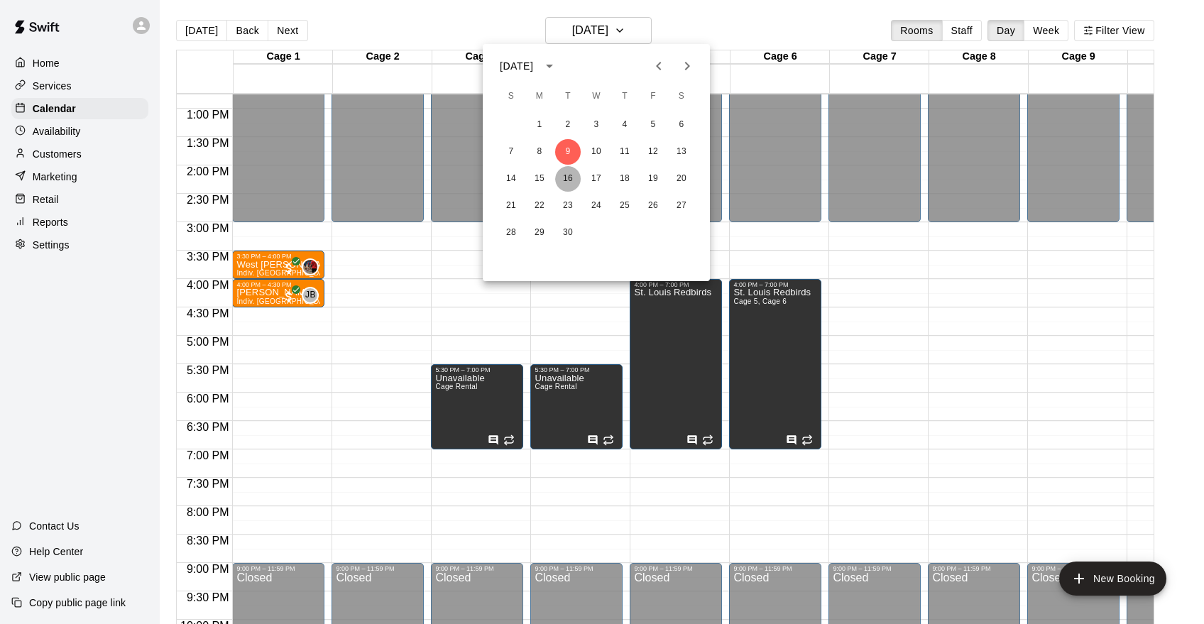
click at [567, 182] on button "16" at bounding box center [568, 179] width 26 height 26
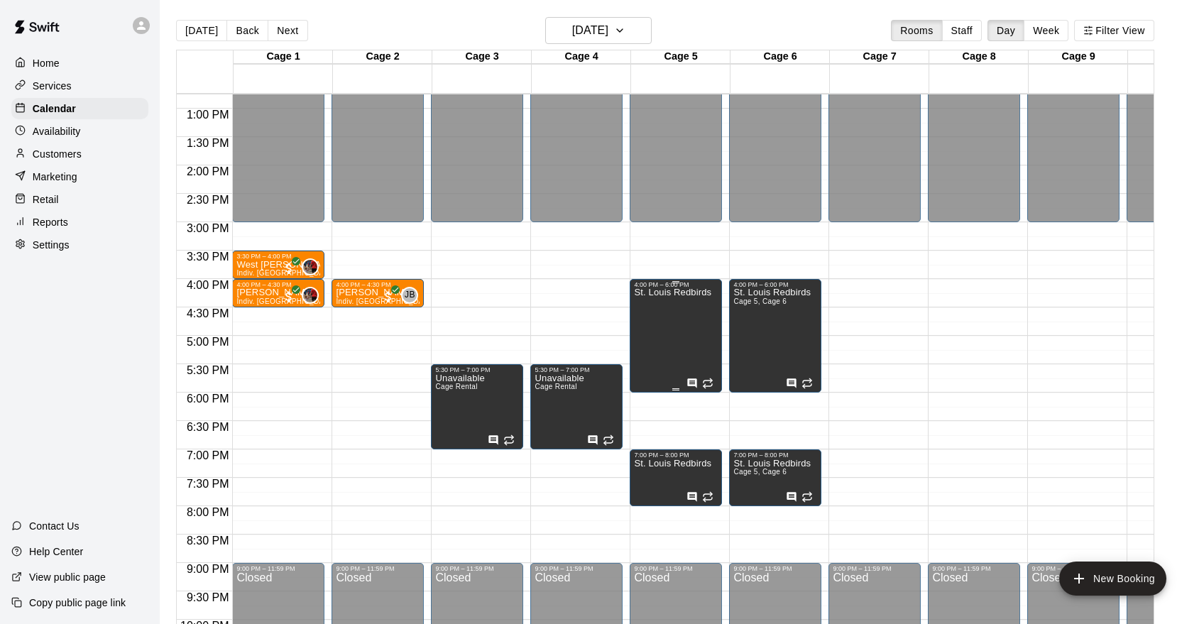
click at [687, 348] on div "St. Louis Redbirds" at bounding box center [672, 600] width 77 height 624
click at [649, 305] on icon "edit" at bounding box center [649, 303] width 13 height 13
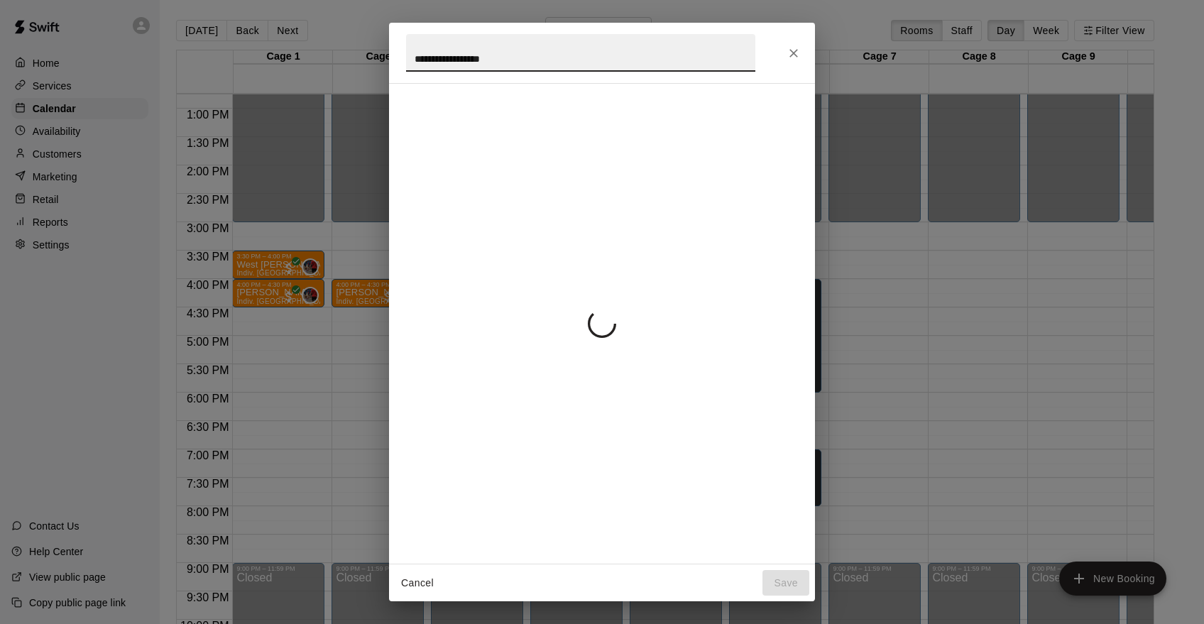
scroll to position [33, 0]
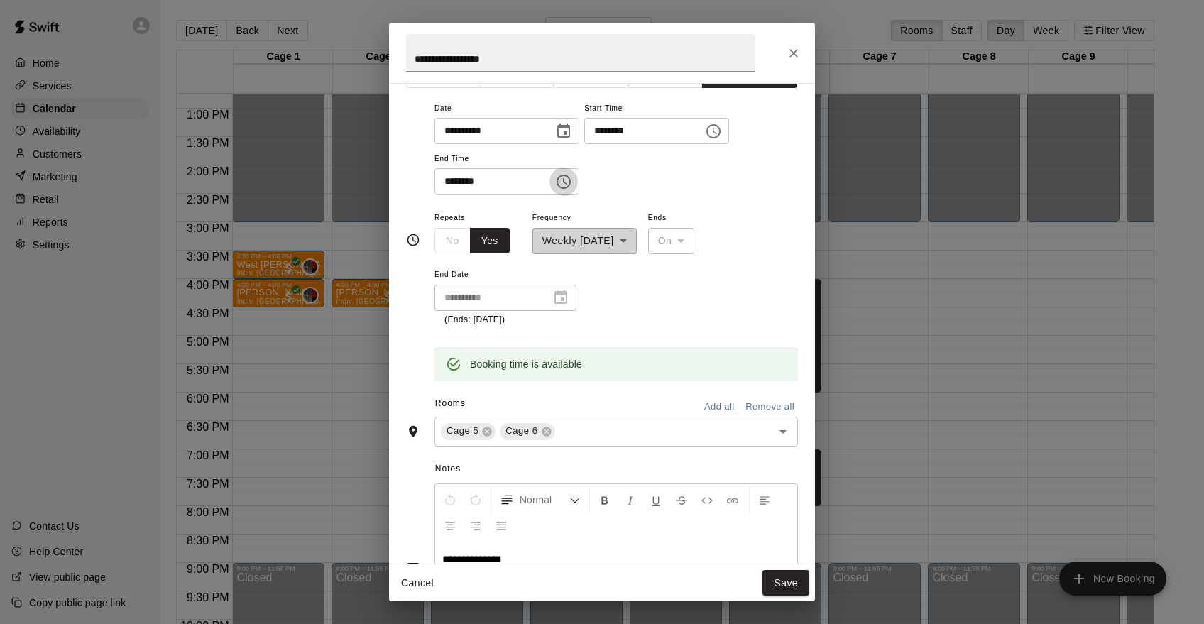
click at [569, 179] on icon "Choose time, selected time is 6:00 PM" at bounding box center [563, 181] width 17 height 17
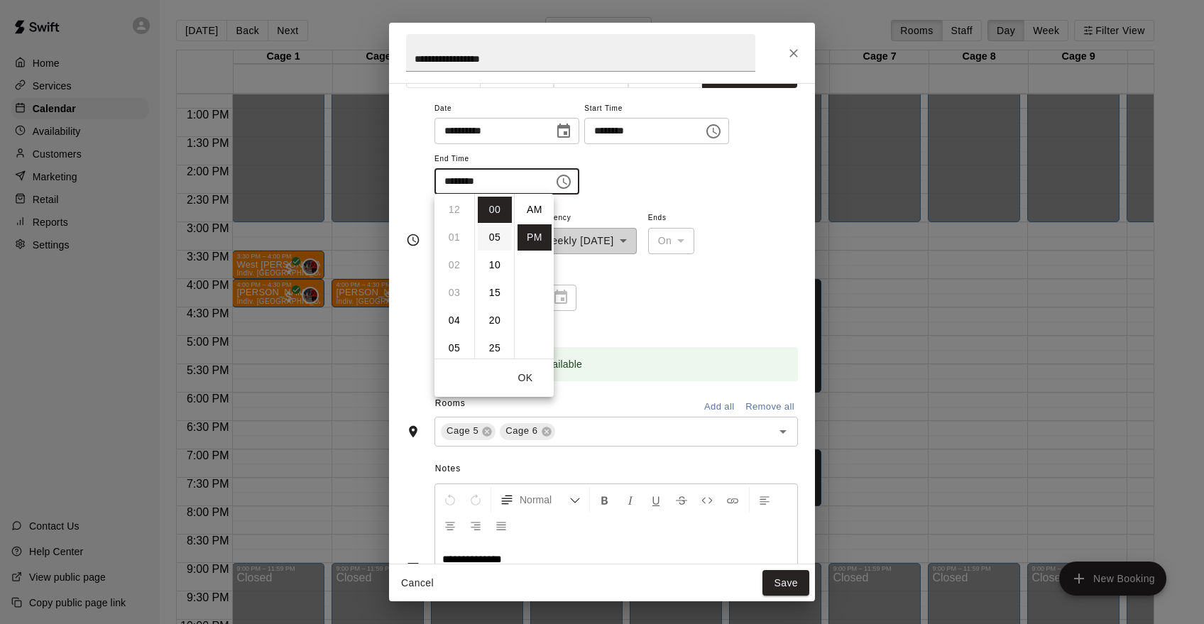
scroll to position [26, 0]
click at [456, 241] on li "07" at bounding box center [454, 237] width 34 height 26
type input "********"
click at [793, 577] on button "Save" at bounding box center [786, 583] width 47 height 26
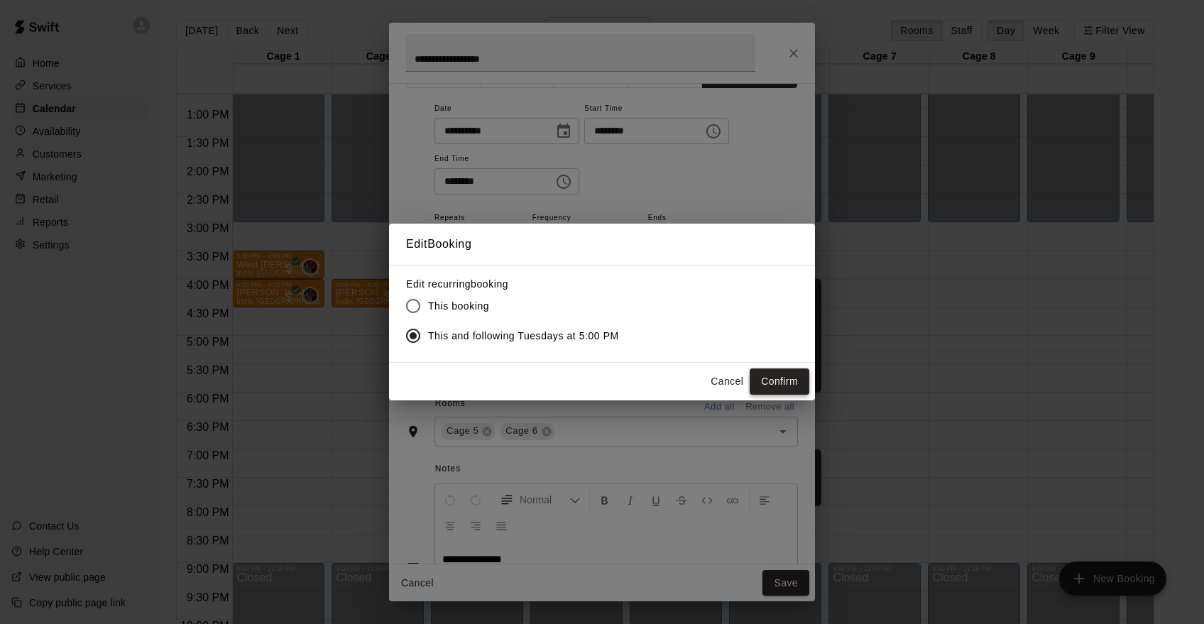
click at [757, 374] on button "Confirm" at bounding box center [780, 381] width 60 height 26
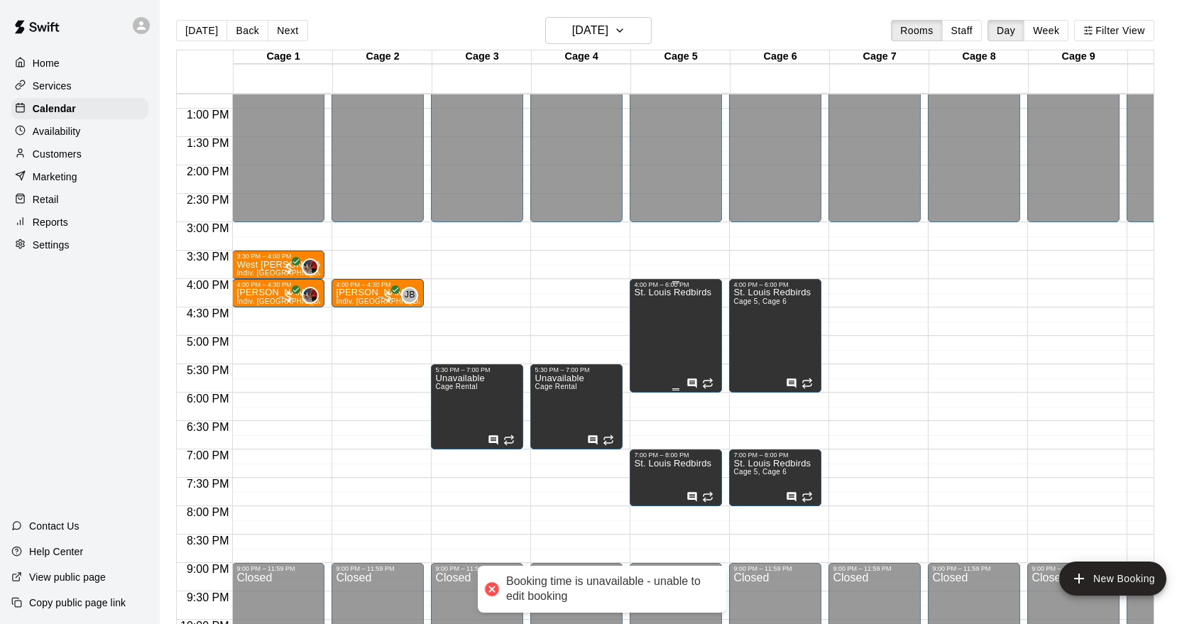
click at [698, 343] on div "St. Louis Redbirds" at bounding box center [672, 600] width 77 height 624
click at [634, 301] on div at bounding box center [602, 312] width 1204 height 624
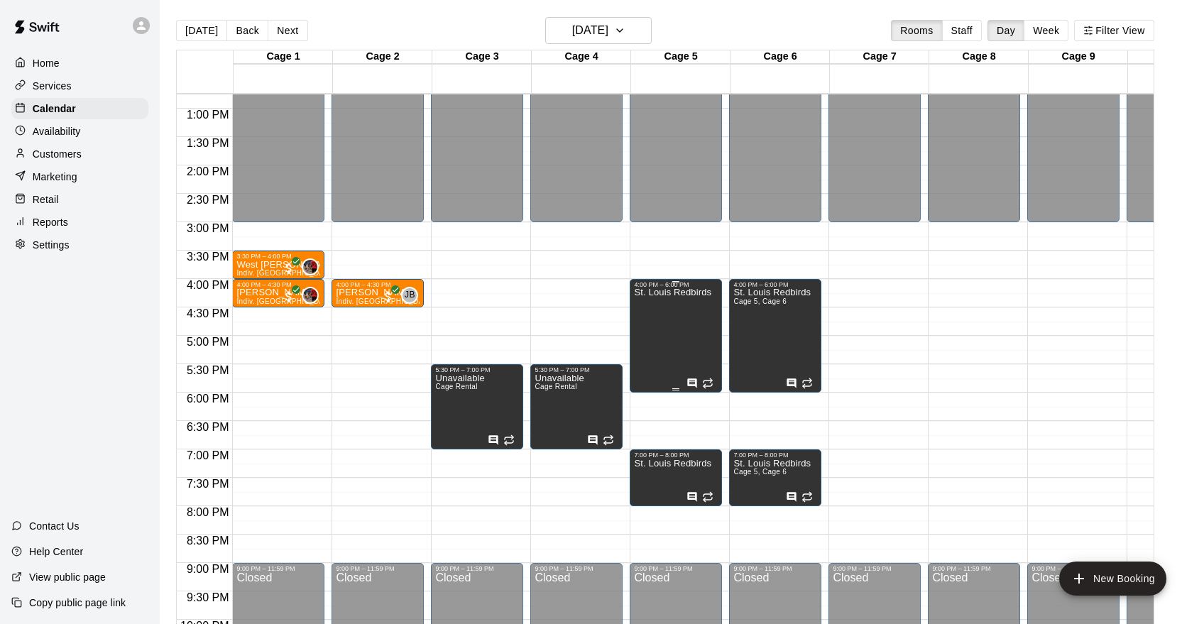
click at [650, 300] on div "St. Louis Redbirds" at bounding box center [672, 600] width 77 height 624
click at [648, 309] on icon "edit" at bounding box center [648, 303] width 17 height 17
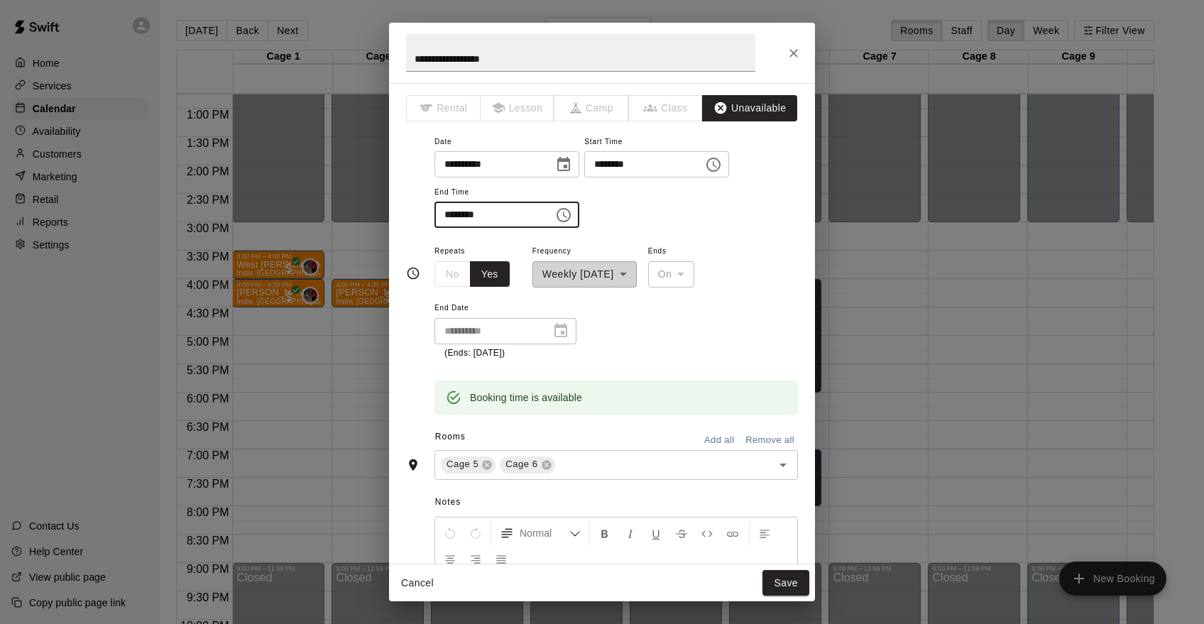
click at [527, 214] on input "********" at bounding box center [489, 215] width 109 height 26
click at [572, 214] on icon "Choose time, selected time is 6:00 PM" at bounding box center [563, 215] width 17 height 17
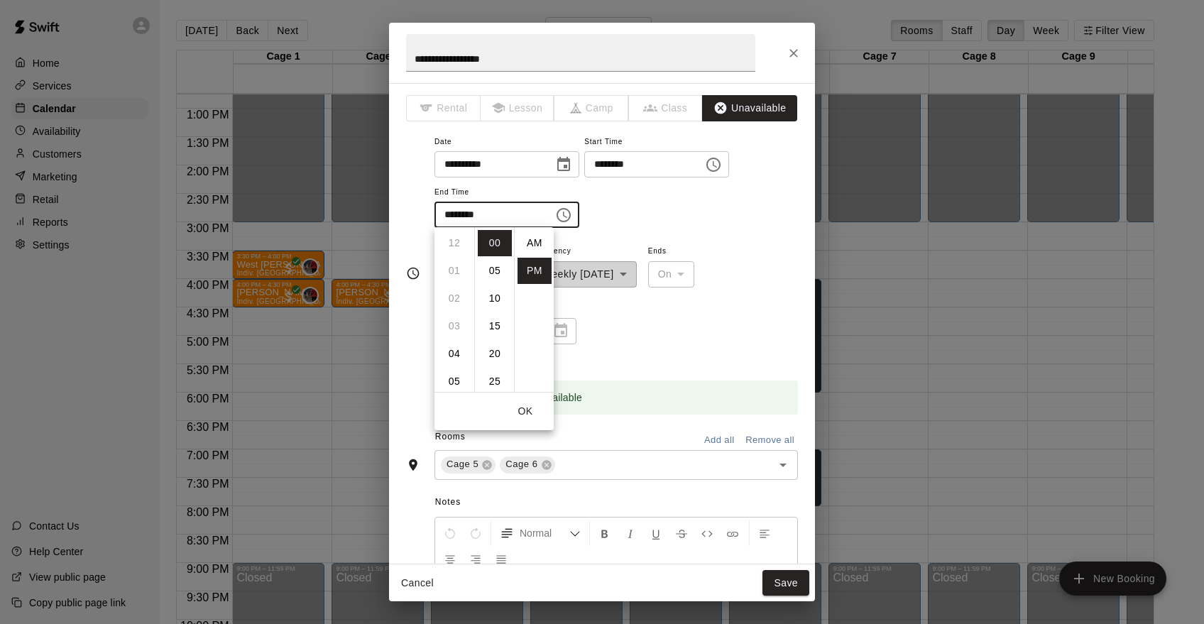
scroll to position [26, 0]
click at [455, 275] on li "07" at bounding box center [454, 271] width 34 height 26
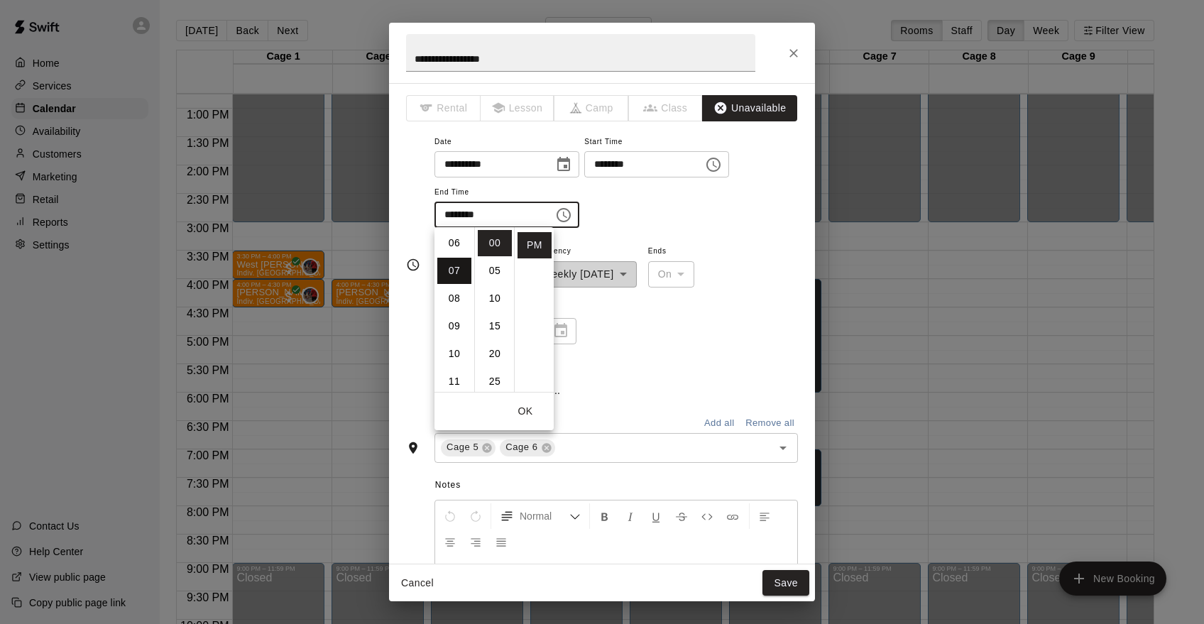
type input "********"
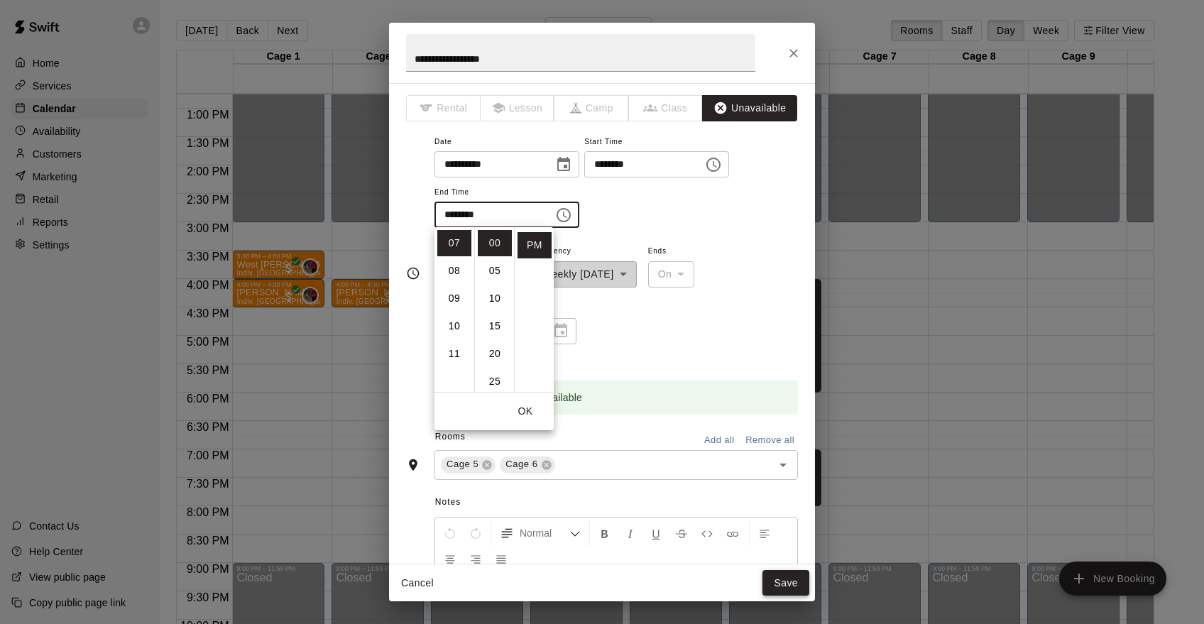
click at [790, 584] on button "Save" at bounding box center [786, 583] width 47 height 26
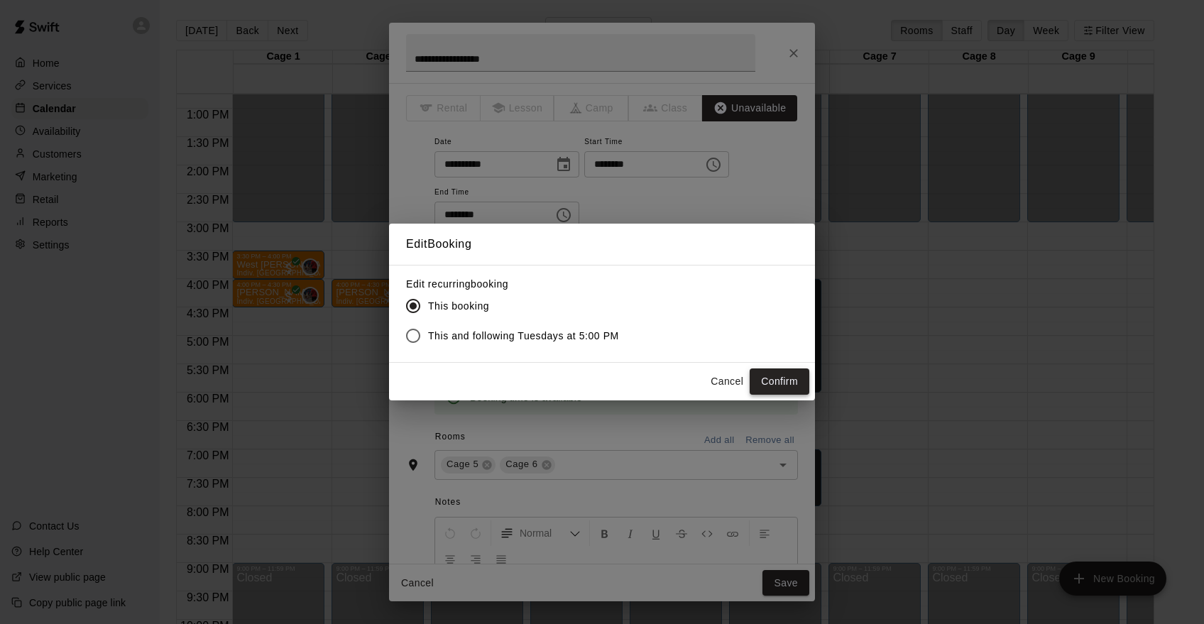
click at [771, 379] on button "Confirm" at bounding box center [780, 381] width 60 height 26
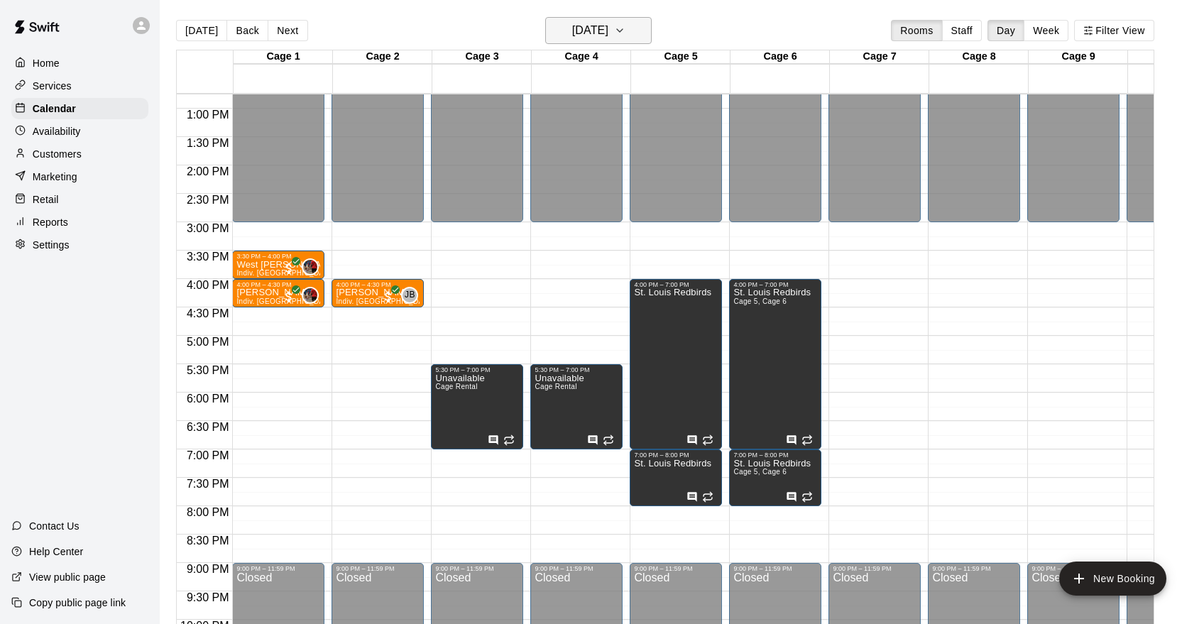
click at [626, 36] on icon "button" at bounding box center [619, 30] width 11 height 17
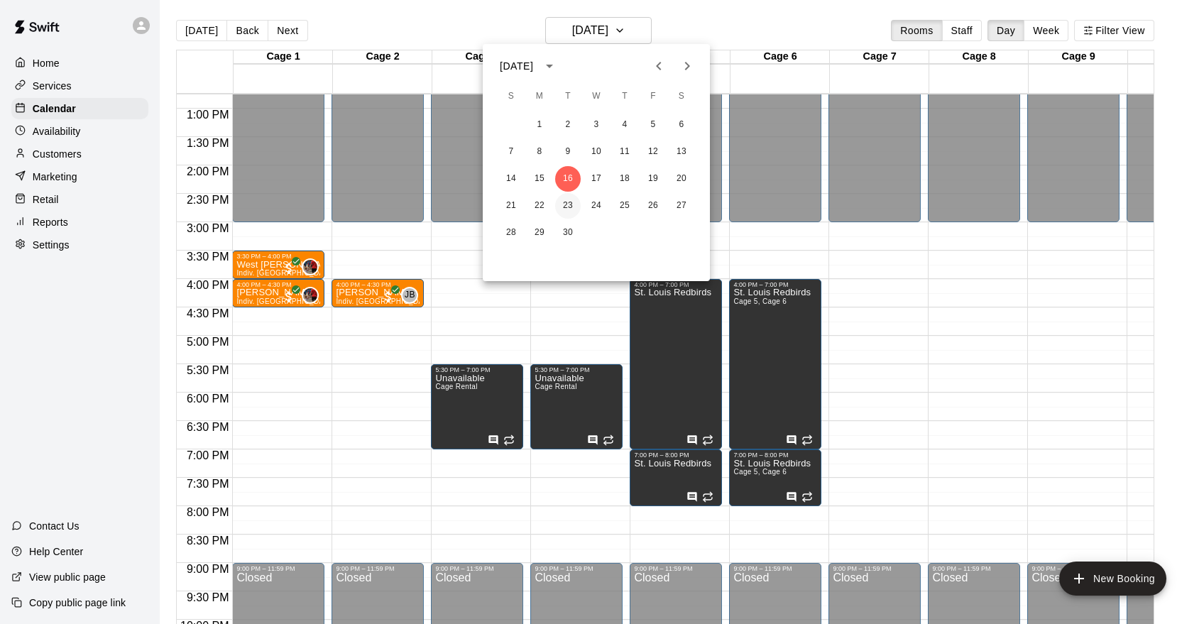
click at [566, 206] on button "23" at bounding box center [568, 206] width 26 height 26
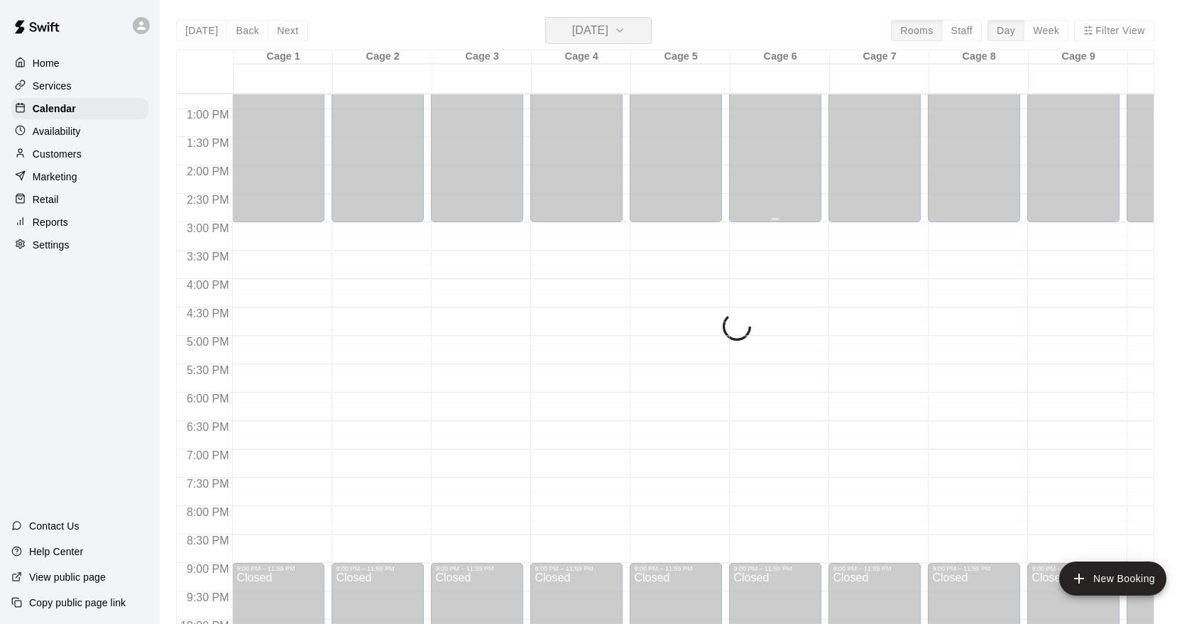
scroll to position [724, 0]
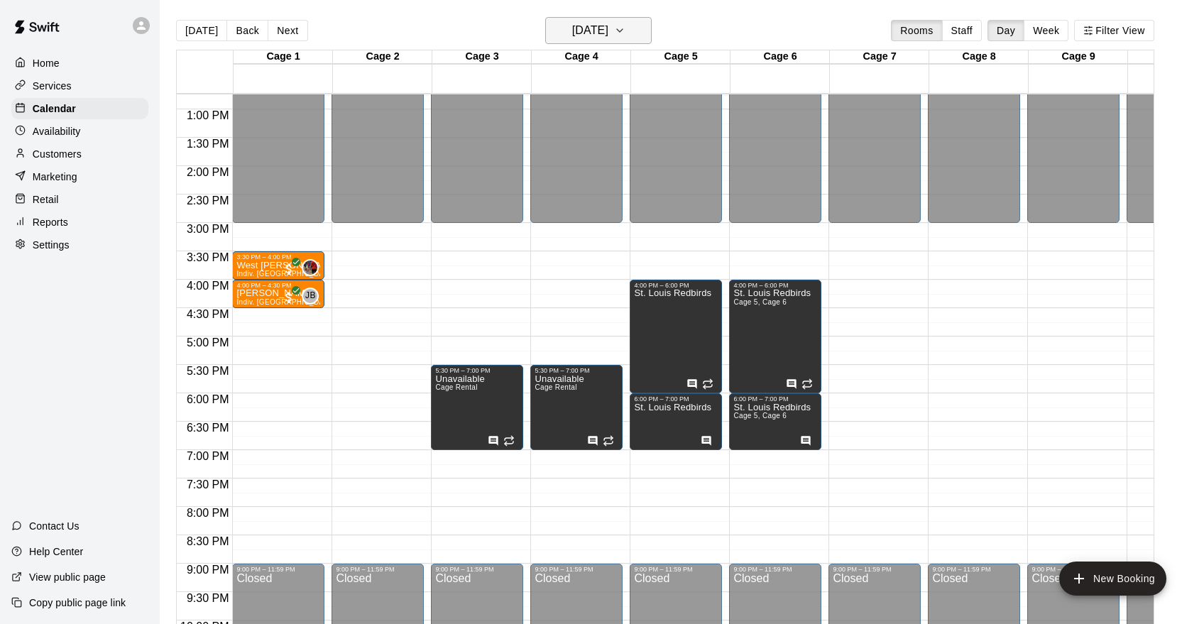
click at [623, 31] on icon "button" at bounding box center [620, 30] width 6 height 3
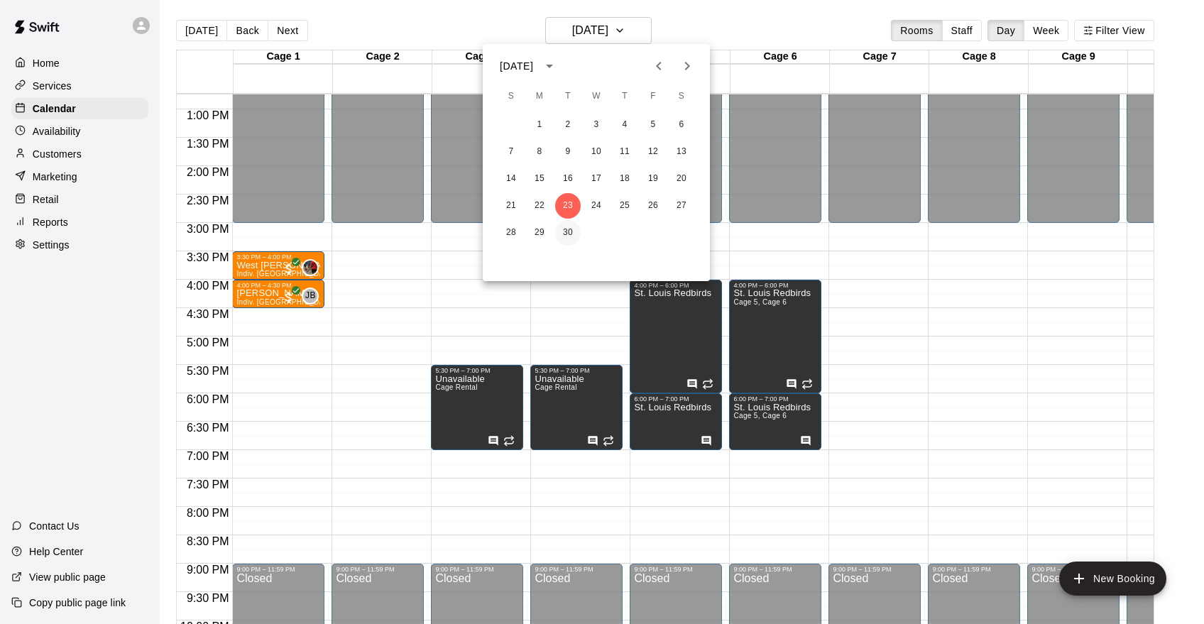
click at [571, 238] on button "30" at bounding box center [568, 233] width 26 height 26
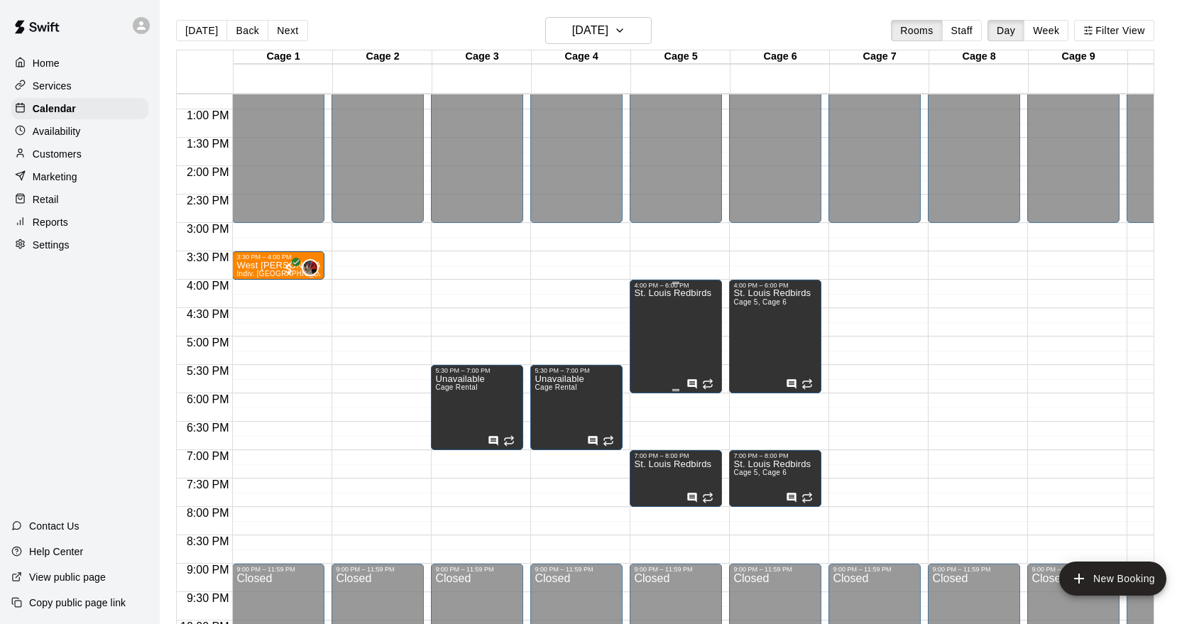
click at [687, 352] on div "St. Louis Redbirds" at bounding box center [672, 601] width 77 height 624
click at [649, 309] on icon "edit" at bounding box center [648, 303] width 17 height 17
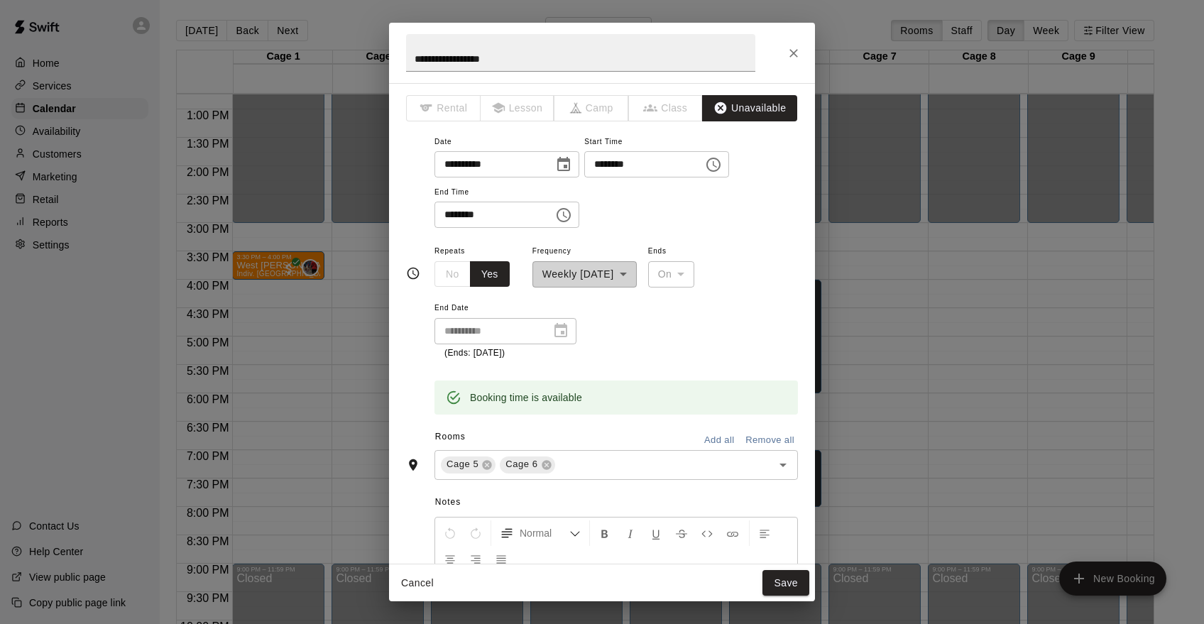
click at [564, 219] on icon "Choose time, selected time is 6:00 PM" at bounding box center [563, 215] width 17 height 17
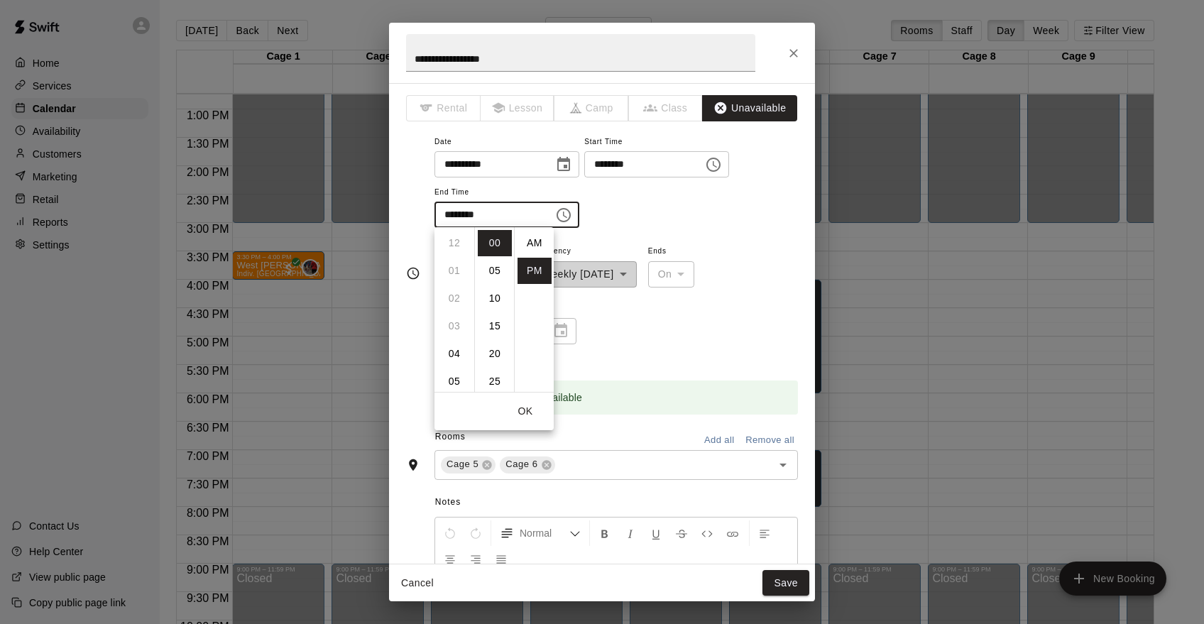
scroll to position [26, 0]
drag, startPoint x: 460, startPoint y: 271, endPoint x: 486, endPoint y: 311, distance: 47.7
click at [460, 271] on li "07" at bounding box center [454, 271] width 34 height 26
type input "********"
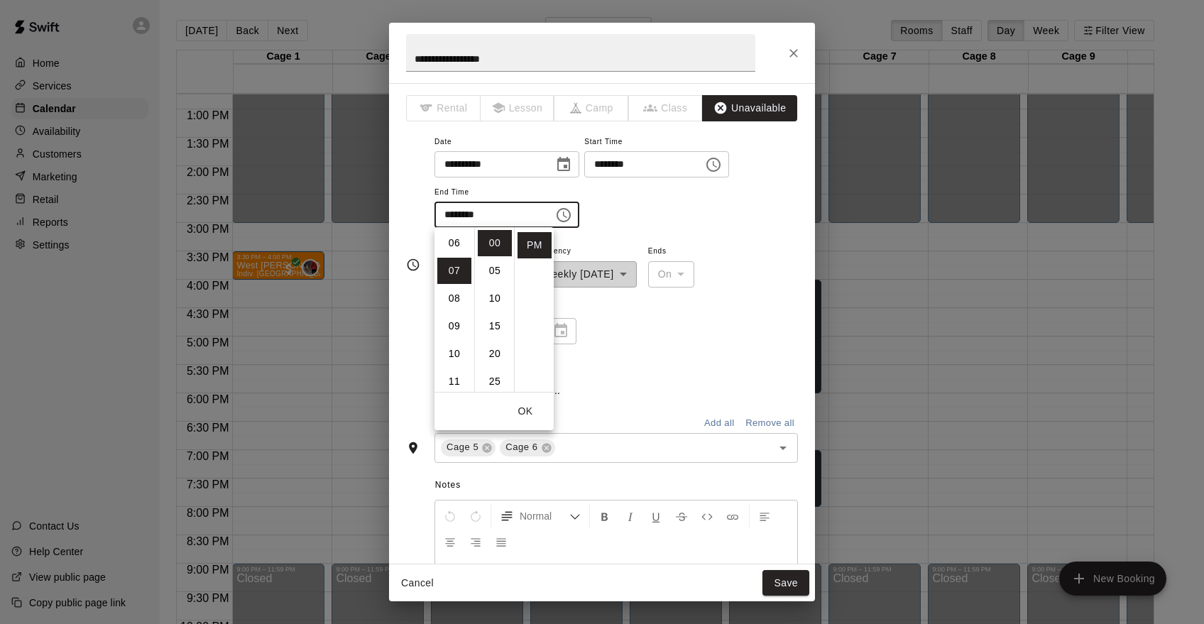
scroll to position [194, 0]
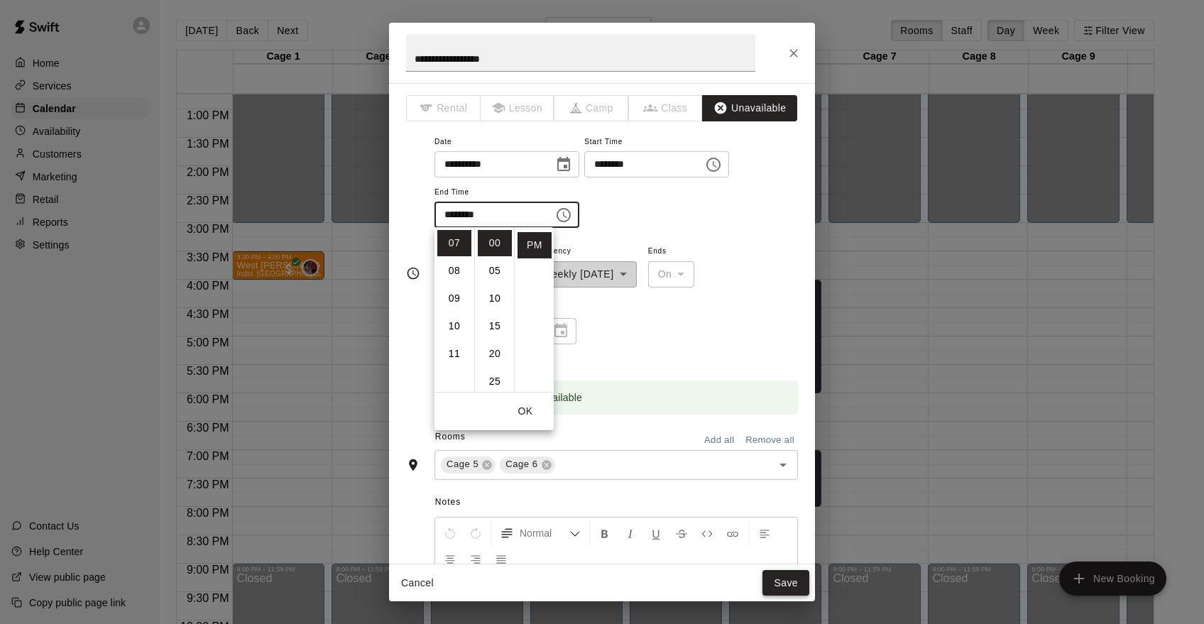
click at [788, 575] on button "Save" at bounding box center [786, 583] width 47 height 26
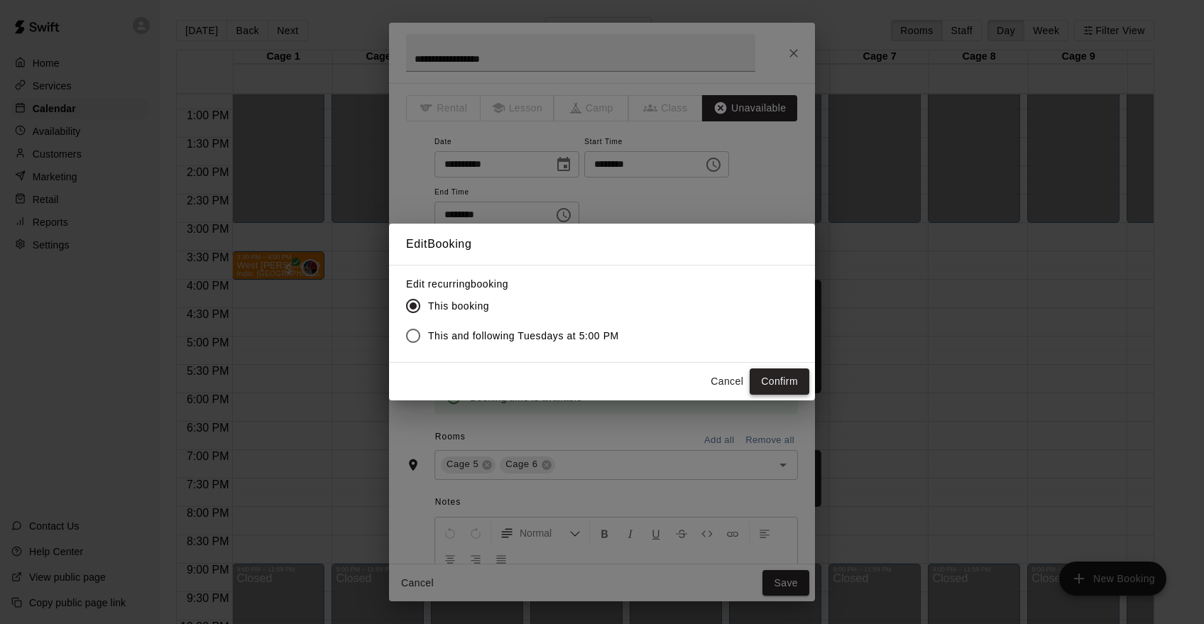
click at [784, 393] on button "Confirm" at bounding box center [780, 381] width 60 height 26
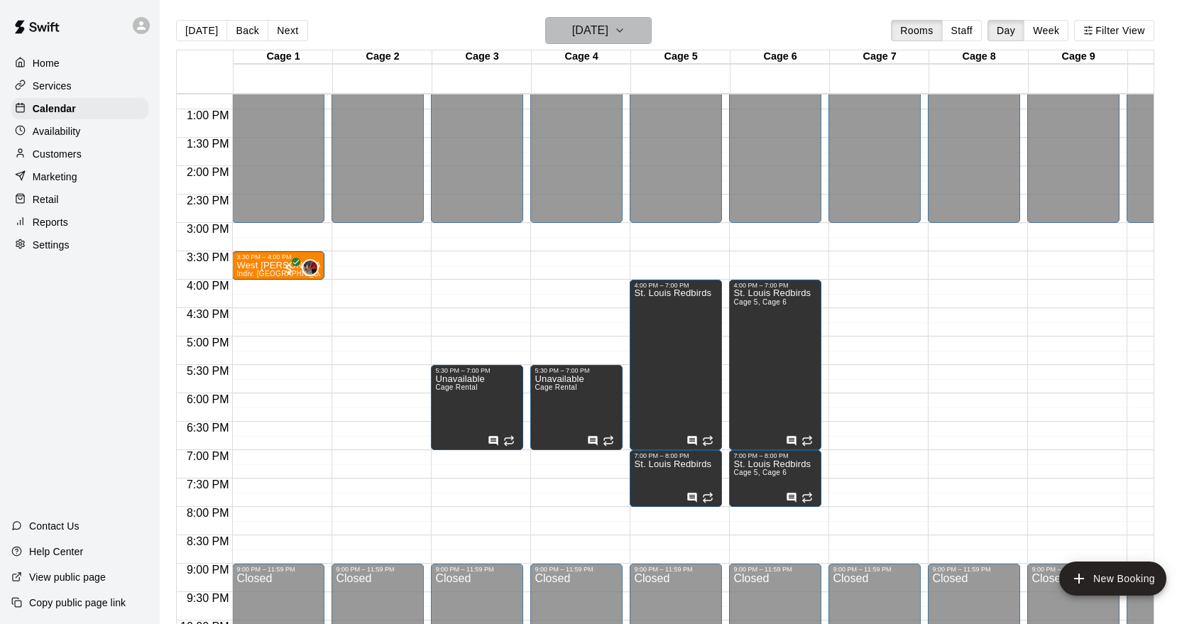
click at [608, 28] on h6 "Tuesday Sep 30" at bounding box center [590, 31] width 36 height 20
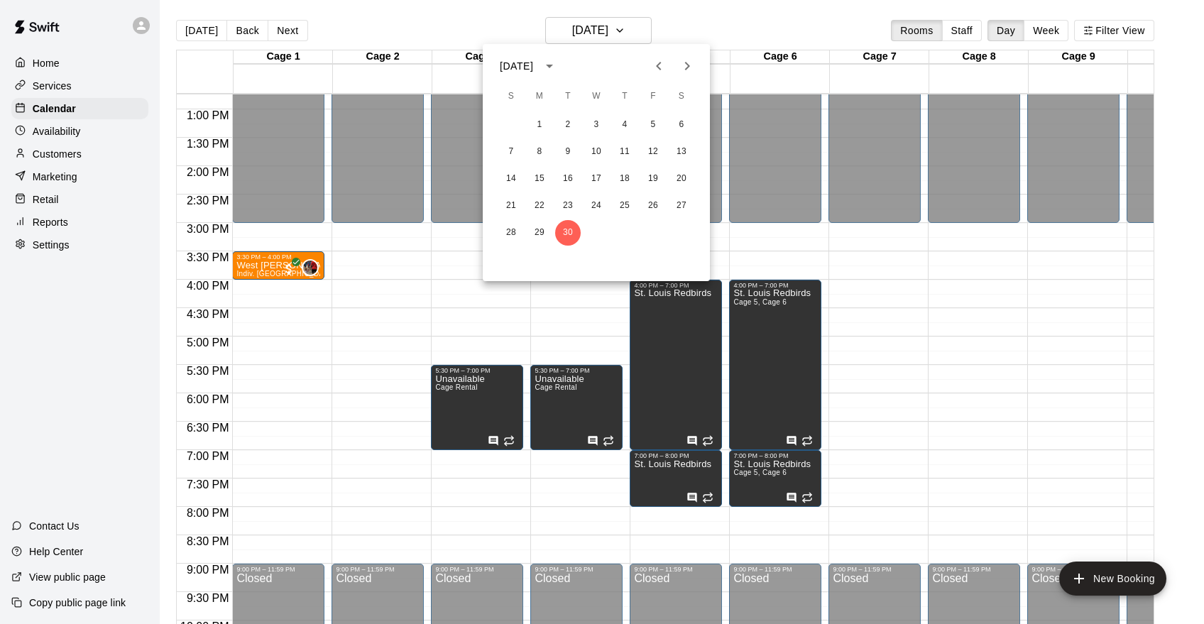
click at [692, 62] on icon "Next month" at bounding box center [687, 66] width 17 height 17
click at [568, 150] on button "7" at bounding box center [568, 152] width 26 height 26
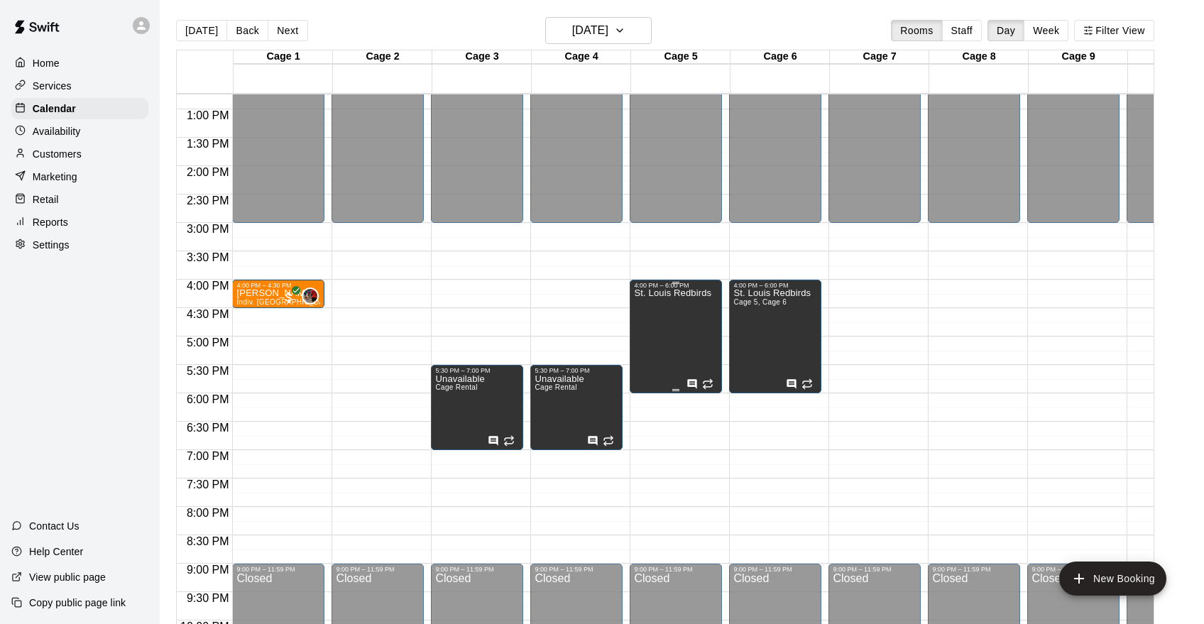
click at [654, 364] on div "St. Louis Redbirds" at bounding box center [672, 601] width 77 height 624
click at [653, 300] on icon "edit" at bounding box center [648, 303] width 17 height 17
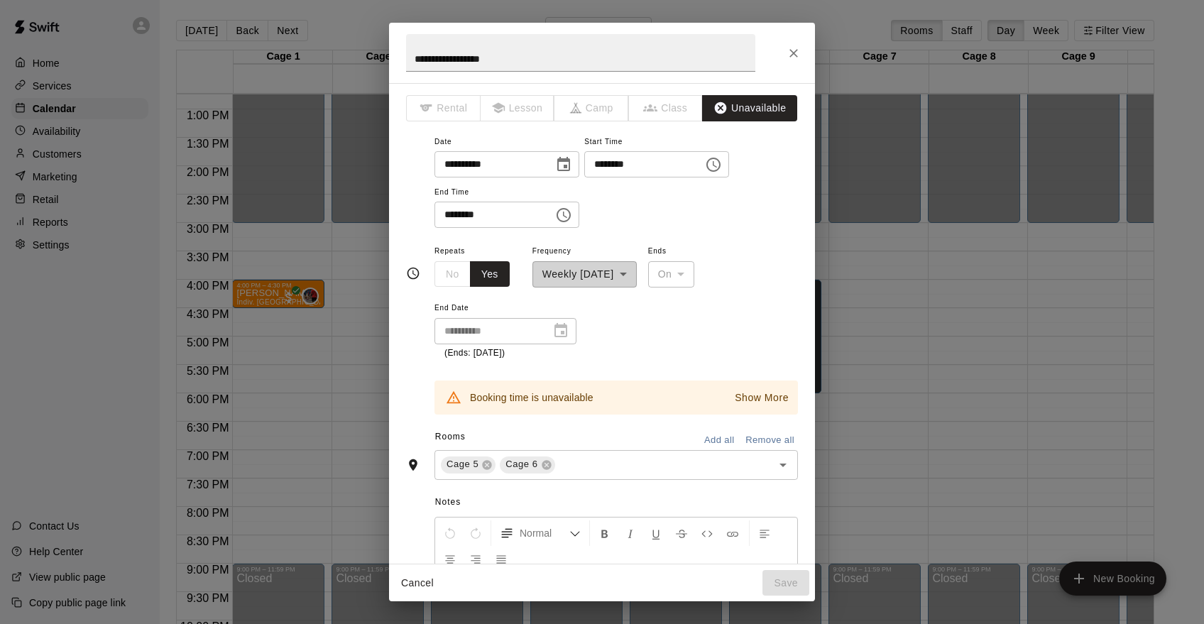
scroll to position [33, 0]
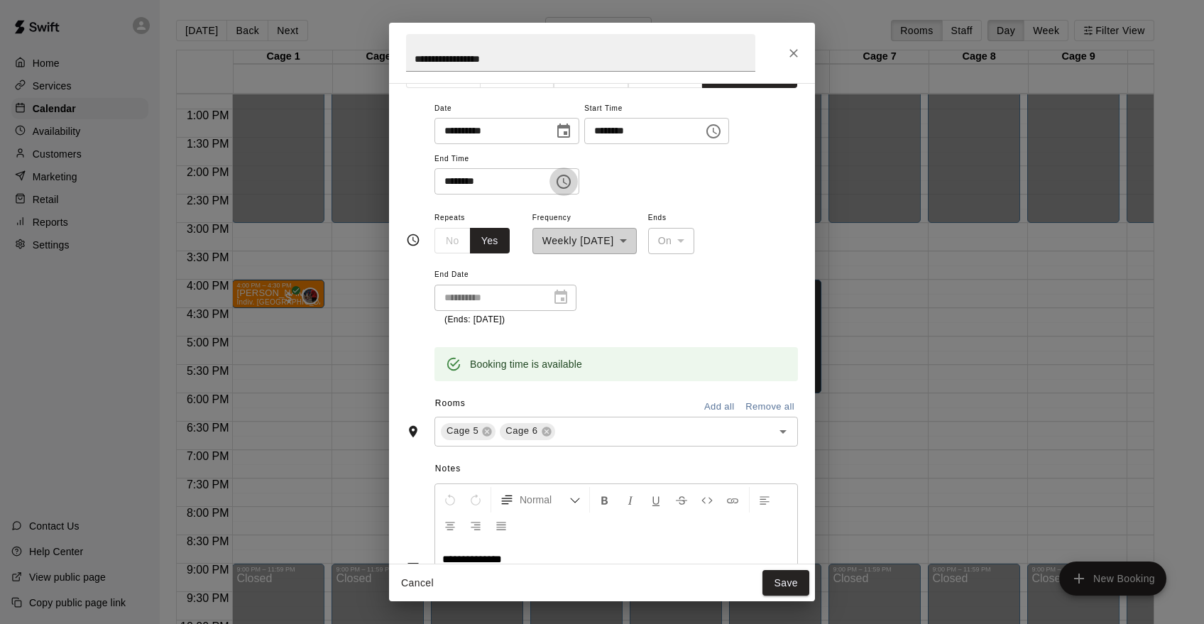
click at [562, 190] on button "Choose time, selected time is 6:00 PM" at bounding box center [564, 182] width 28 height 28
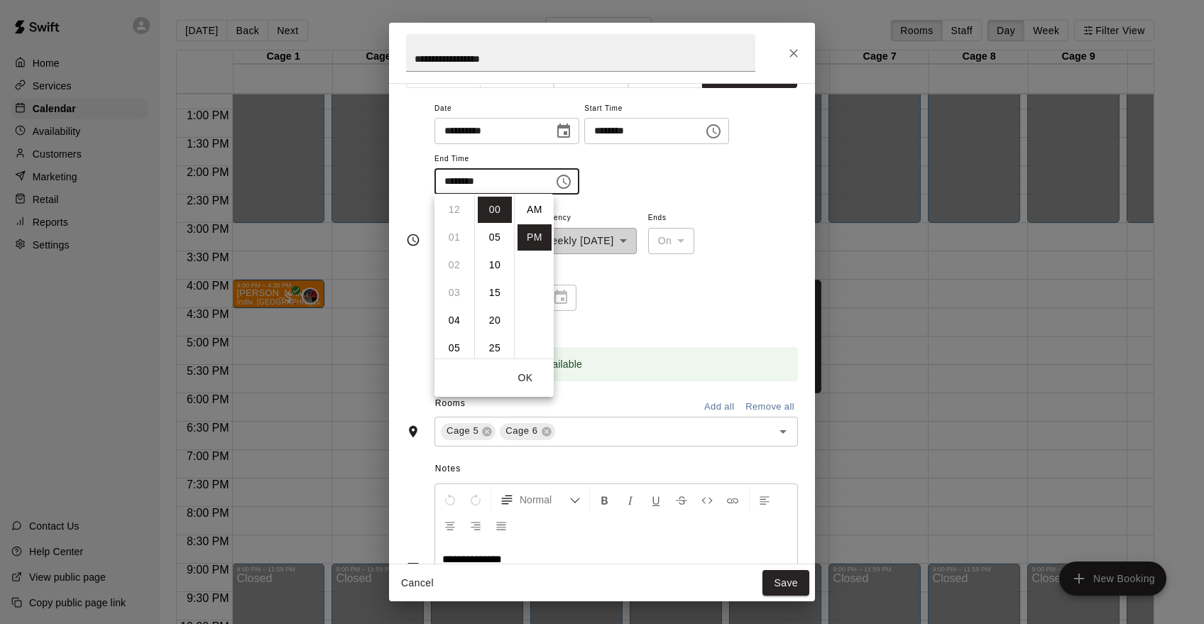
scroll to position [26, 0]
click at [462, 243] on li "07" at bounding box center [454, 237] width 34 height 26
type input "********"
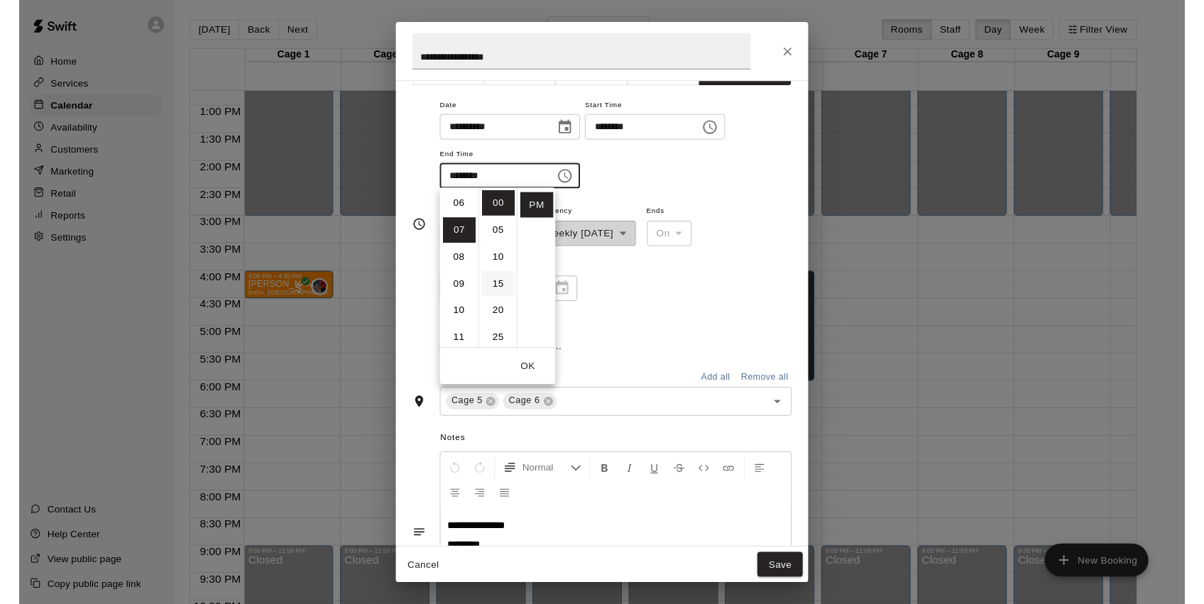
scroll to position [194, 0]
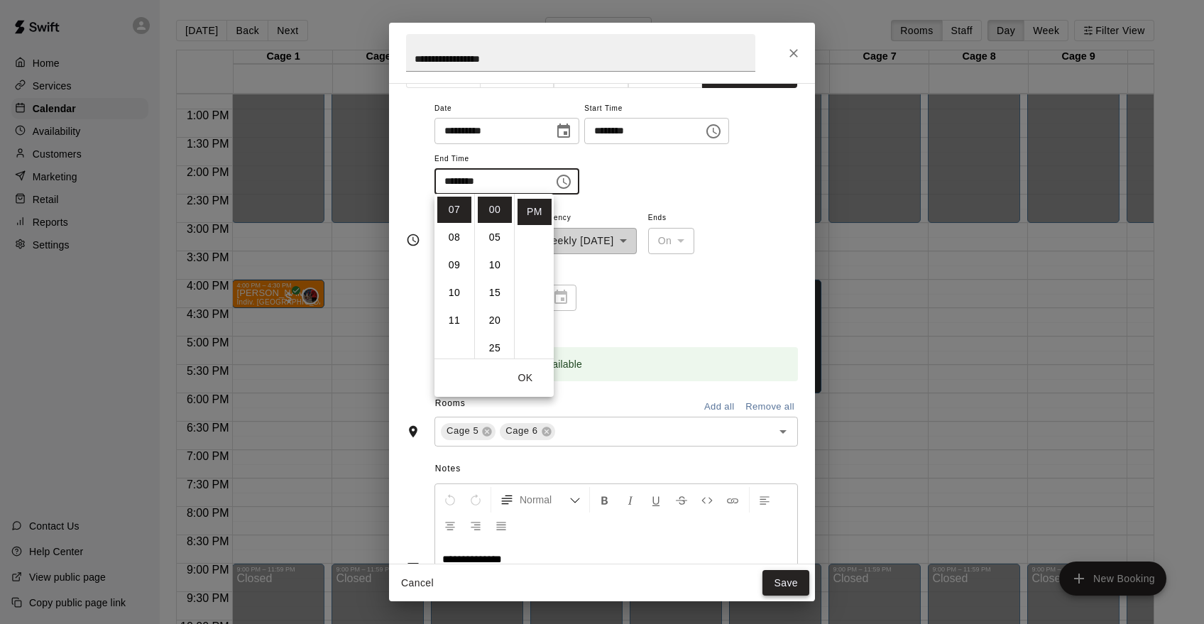
click at [790, 582] on button "Save" at bounding box center [786, 583] width 47 height 26
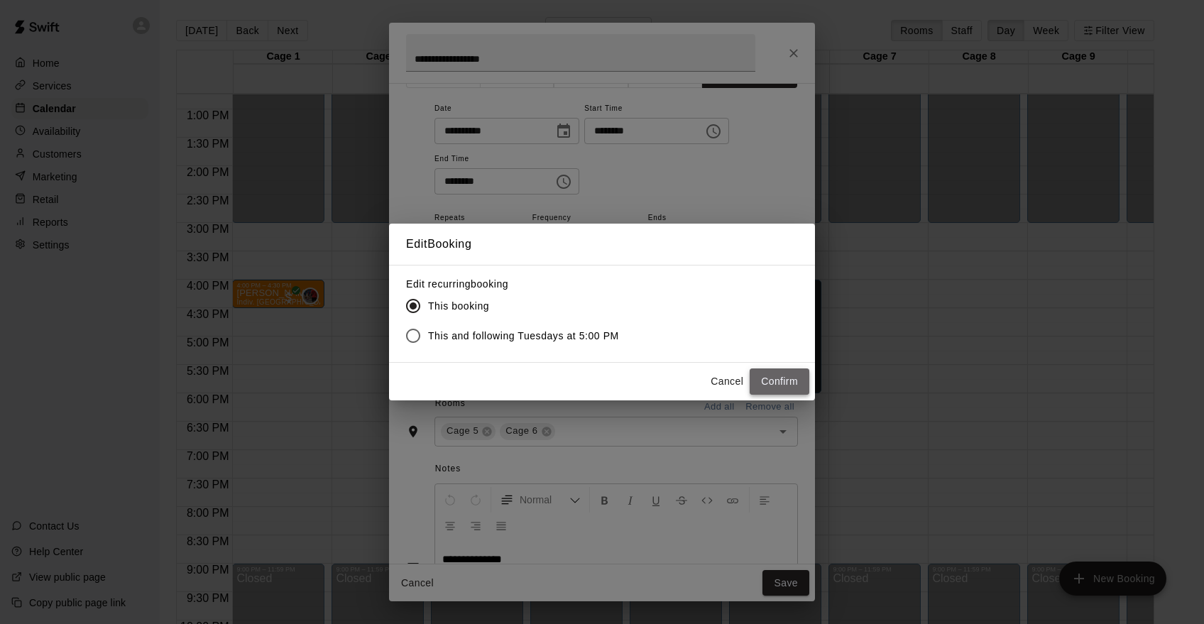
click at [782, 386] on button "Confirm" at bounding box center [780, 381] width 60 height 26
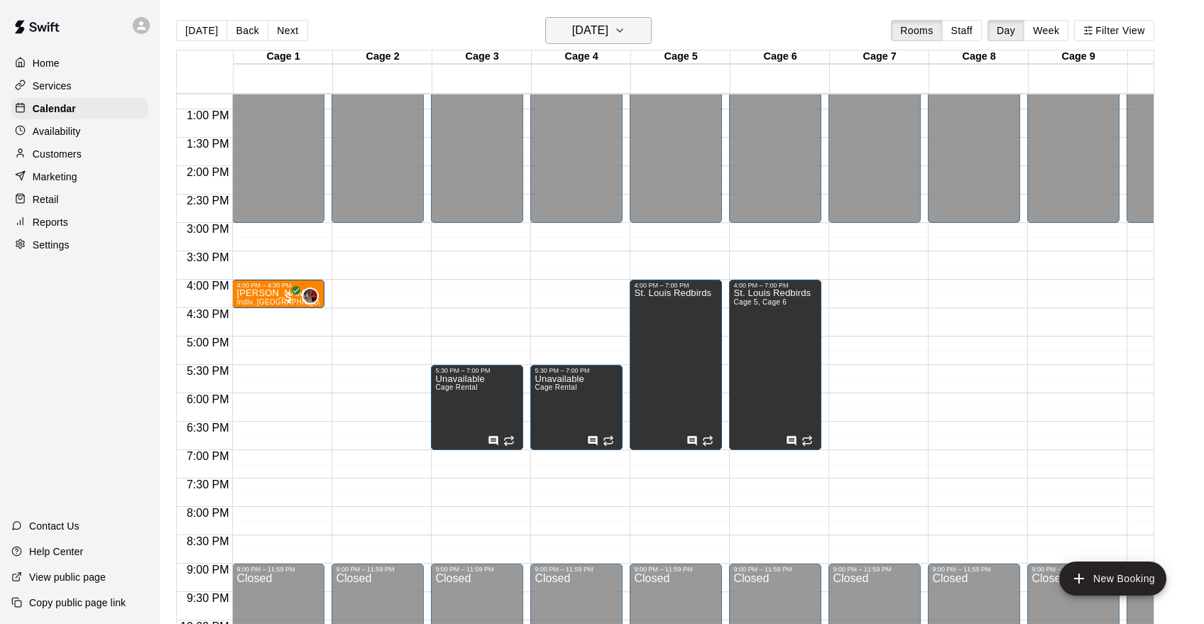
click at [626, 33] on icon "button" at bounding box center [619, 30] width 11 height 17
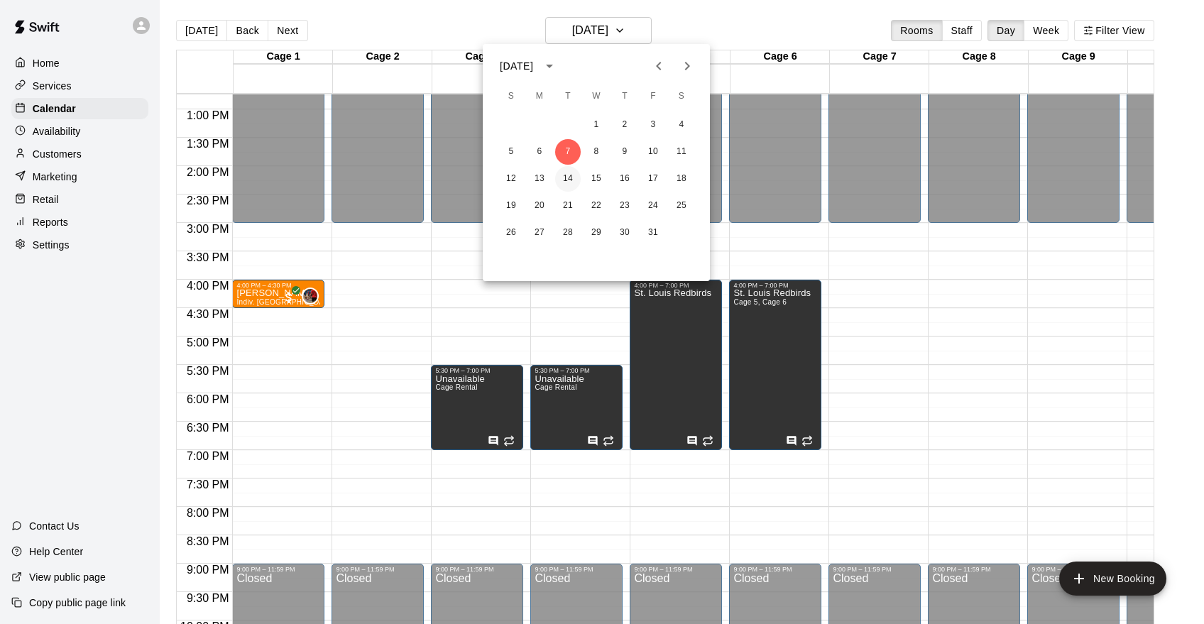
click at [574, 183] on button "14" at bounding box center [568, 179] width 26 height 26
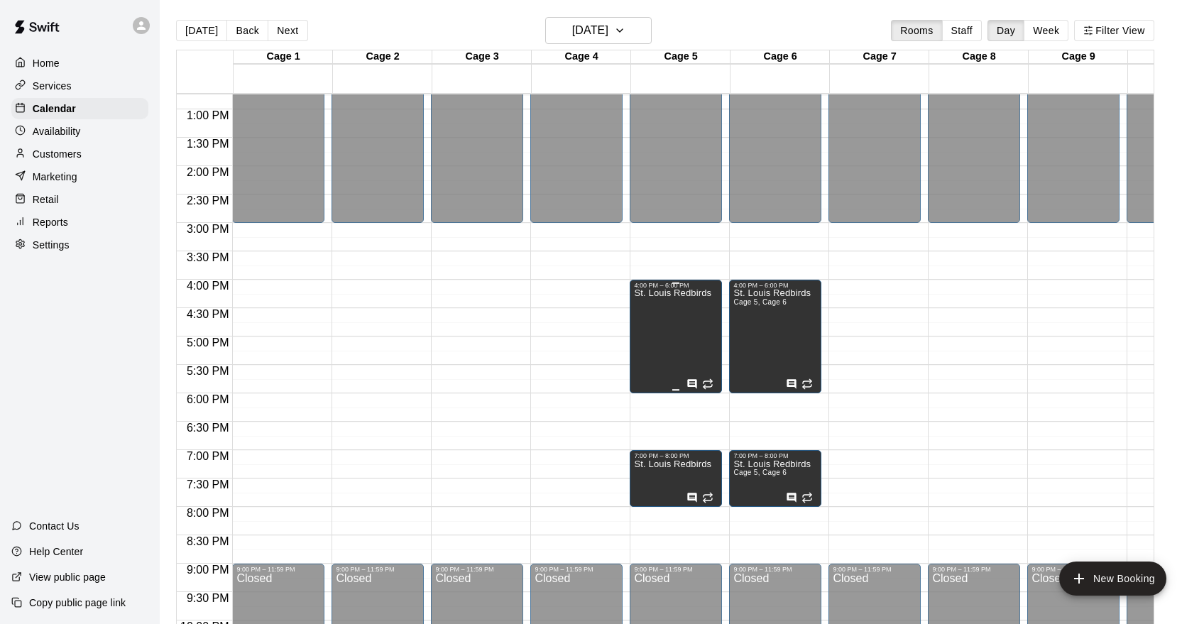
click at [682, 357] on div "St. Louis Redbirds" at bounding box center [672, 601] width 77 height 624
drag, startPoint x: 737, startPoint y: 9, endPoint x: 731, endPoint y: 13, distance: 7.7
click at [737, 9] on div at bounding box center [602, 312] width 1204 height 624
click at [631, 35] on button "Tuesday Oct 14" at bounding box center [598, 30] width 107 height 27
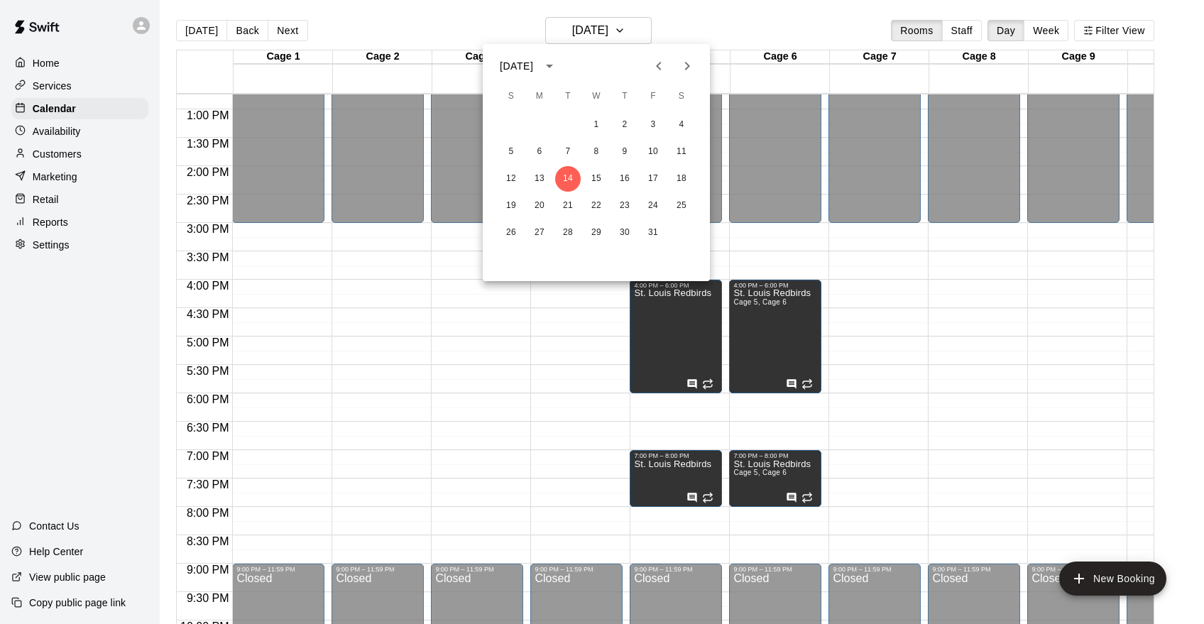
click at [655, 68] on icon "Previous month" at bounding box center [658, 66] width 17 height 17
click at [624, 176] on button "14" at bounding box center [625, 179] width 26 height 26
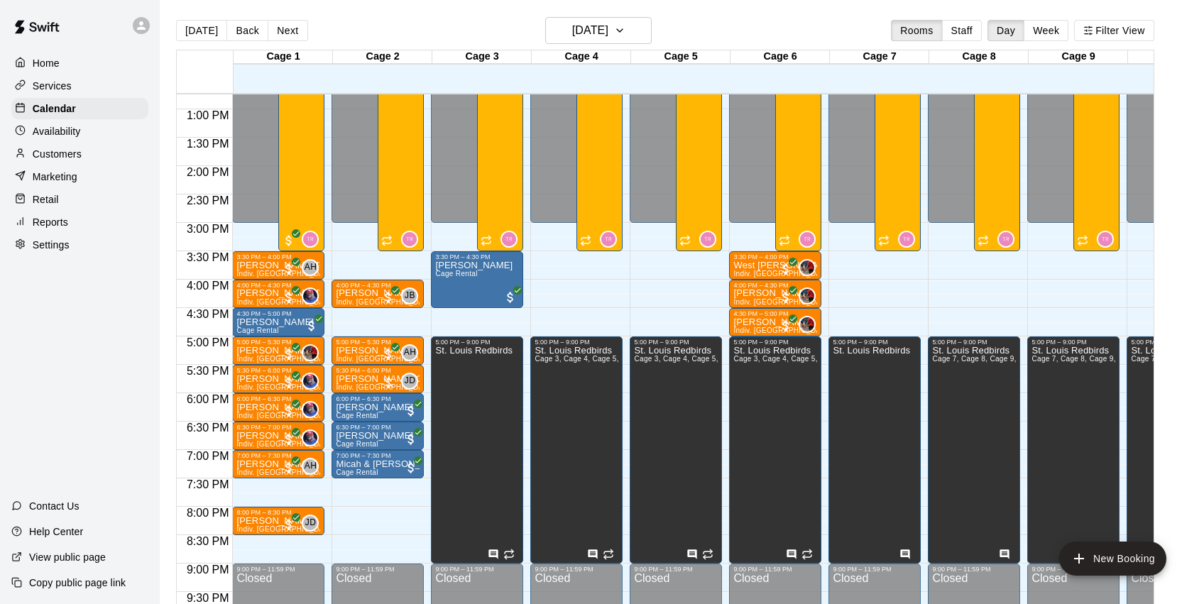
click at [95, 159] on div "Customers" at bounding box center [79, 153] width 137 height 21
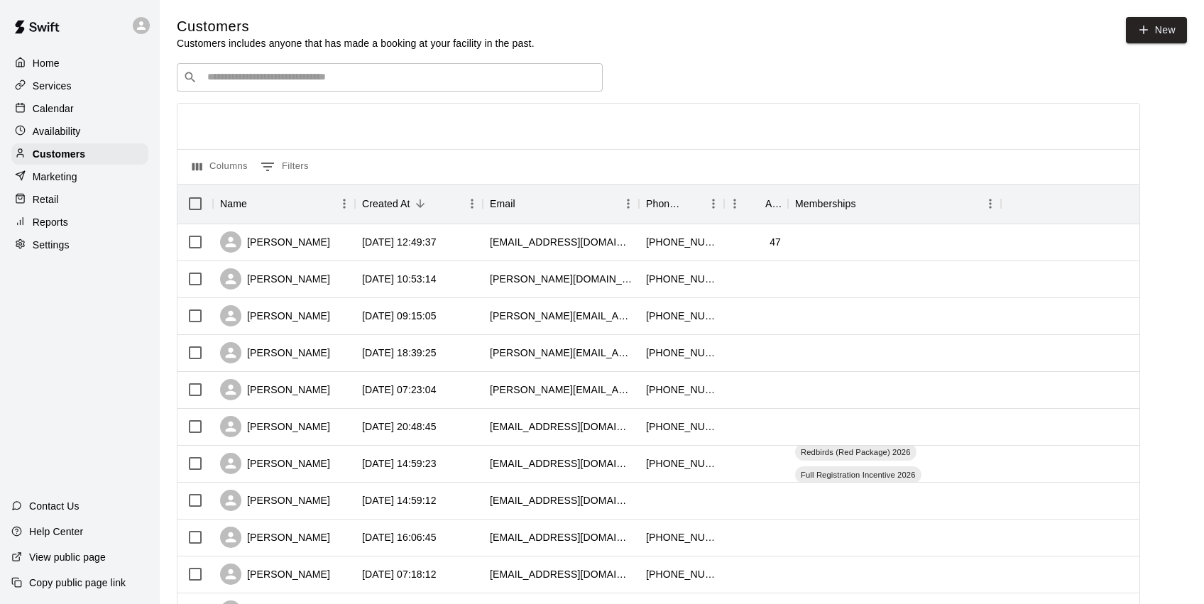
click at [508, 76] on input "Search customers by name or email" at bounding box center [399, 77] width 393 height 14
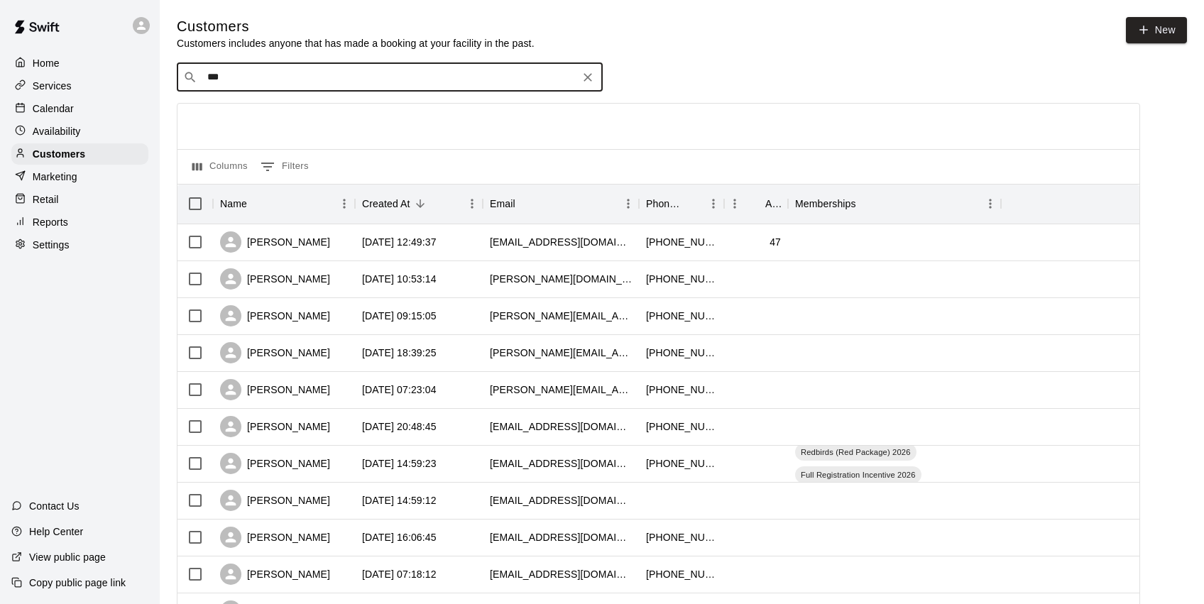
type input "****"
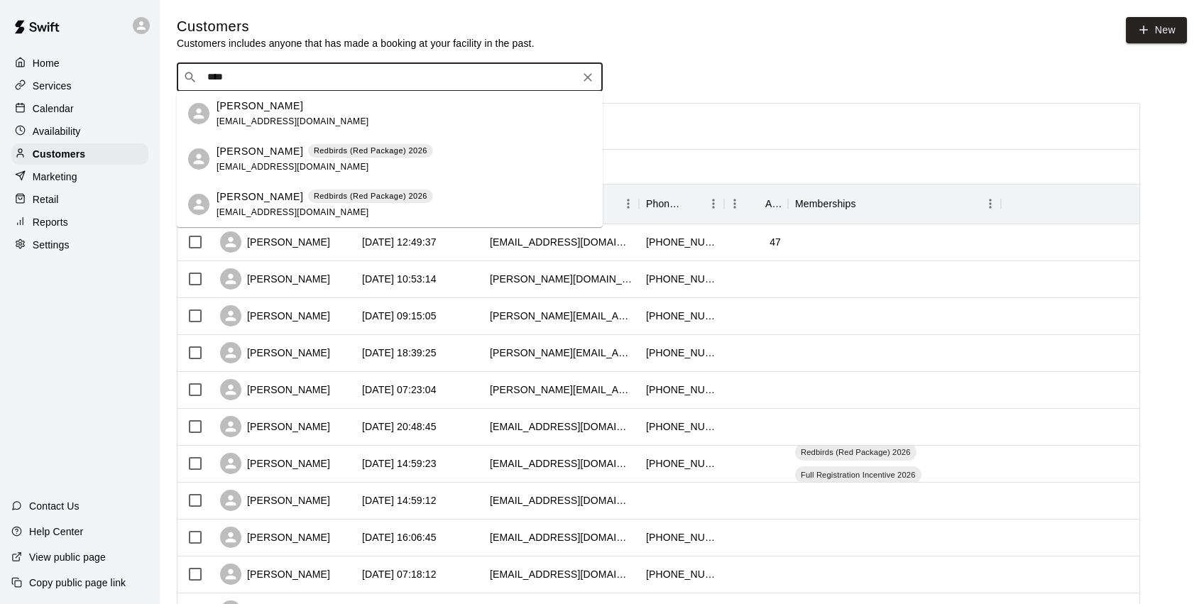
click at [451, 198] on div "Miles Basi Redbirds (Red Package) 2026 markbasi@hotmail.com" at bounding box center [404, 205] width 375 height 31
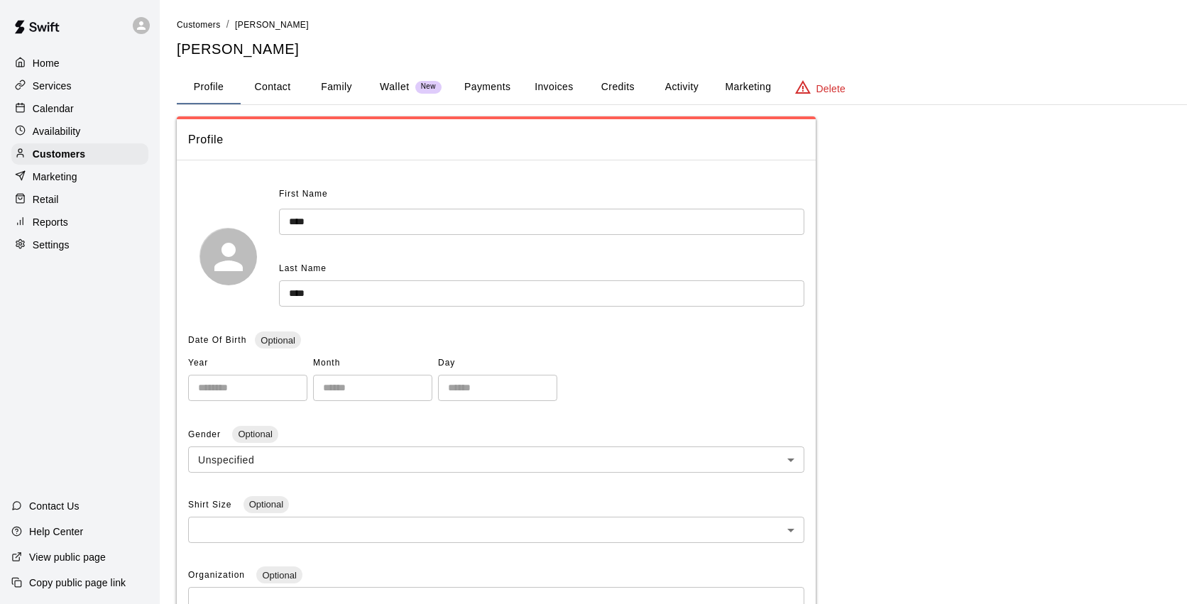
click at [617, 87] on button "Credits" at bounding box center [618, 87] width 64 height 34
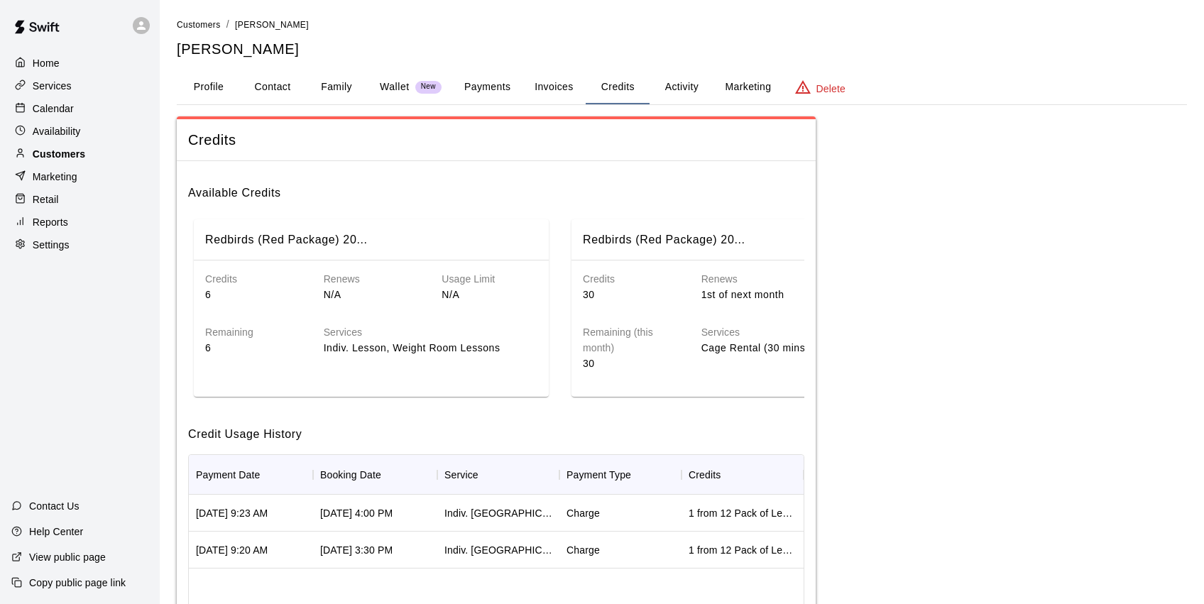
click at [75, 155] on p "Customers" at bounding box center [59, 154] width 53 height 14
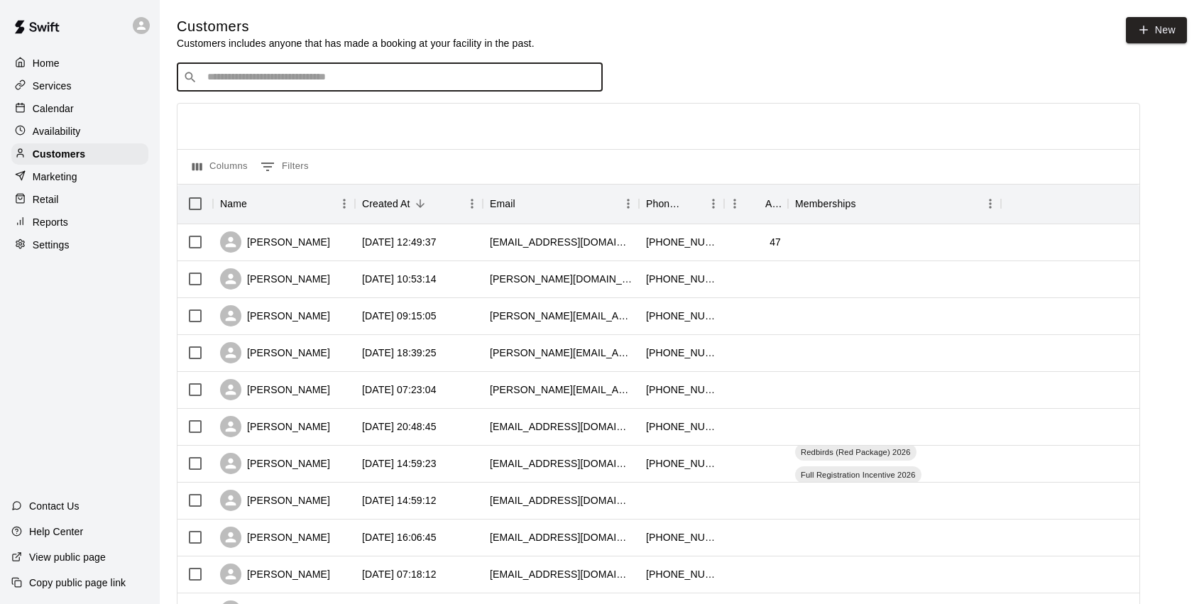
click at [236, 79] on input "Search customers by name or email" at bounding box center [399, 77] width 393 height 14
type input "**********"
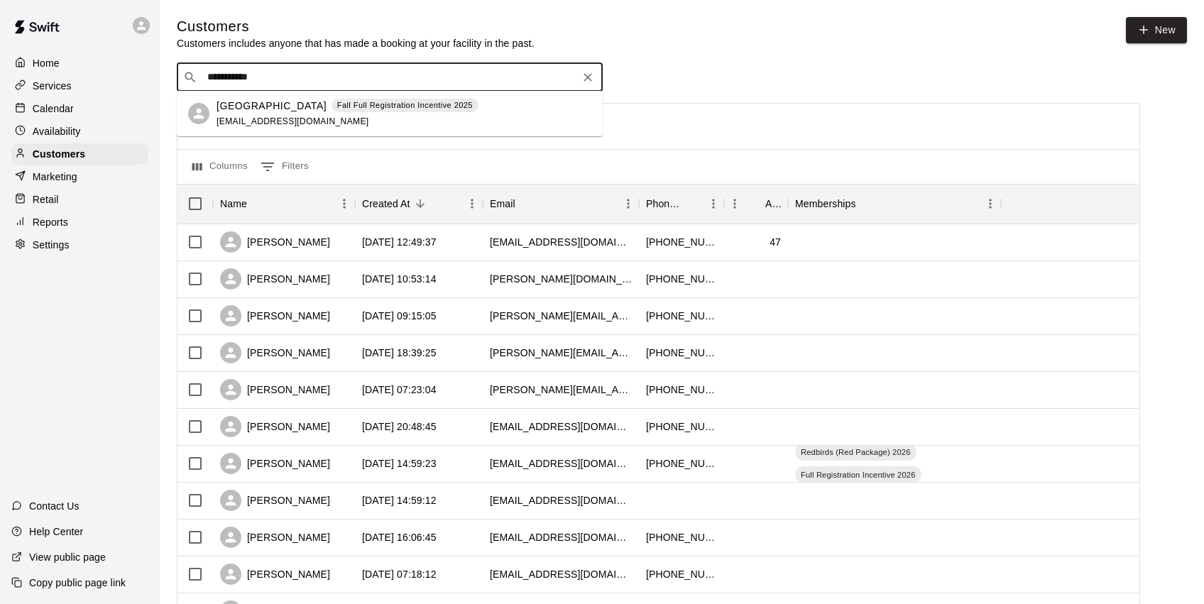
click at [241, 119] on span "klbbaumann@yahoo.com" at bounding box center [293, 121] width 153 height 10
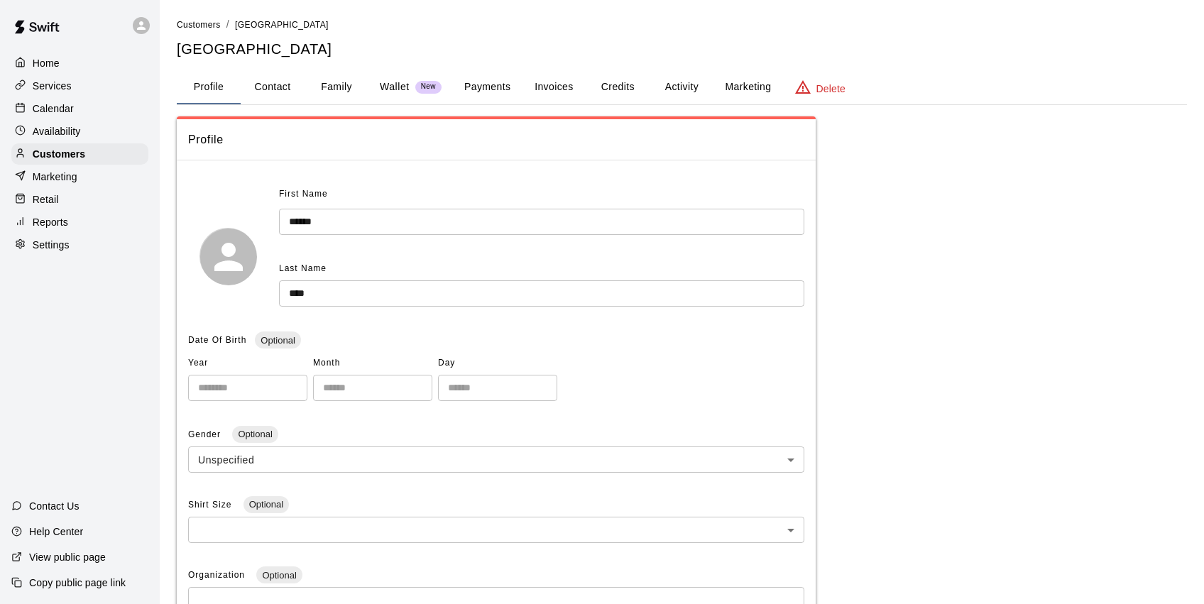
click at [613, 84] on button "Credits" at bounding box center [618, 87] width 64 height 34
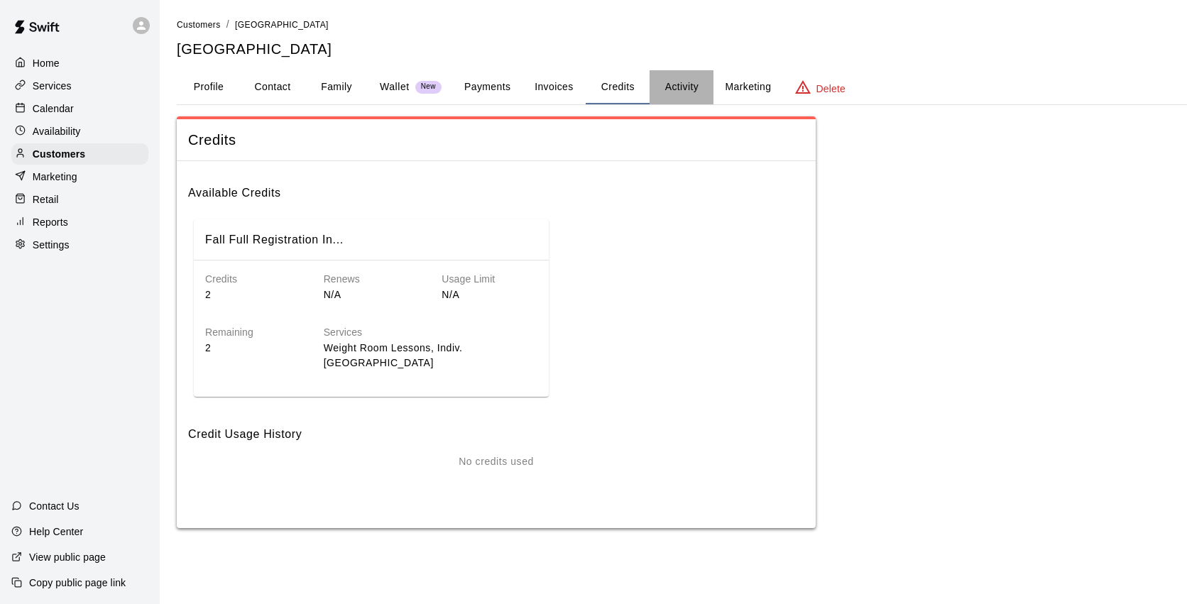
click at [664, 84] on button "Activity" at bounding box center [682, 87] width 64 height 34
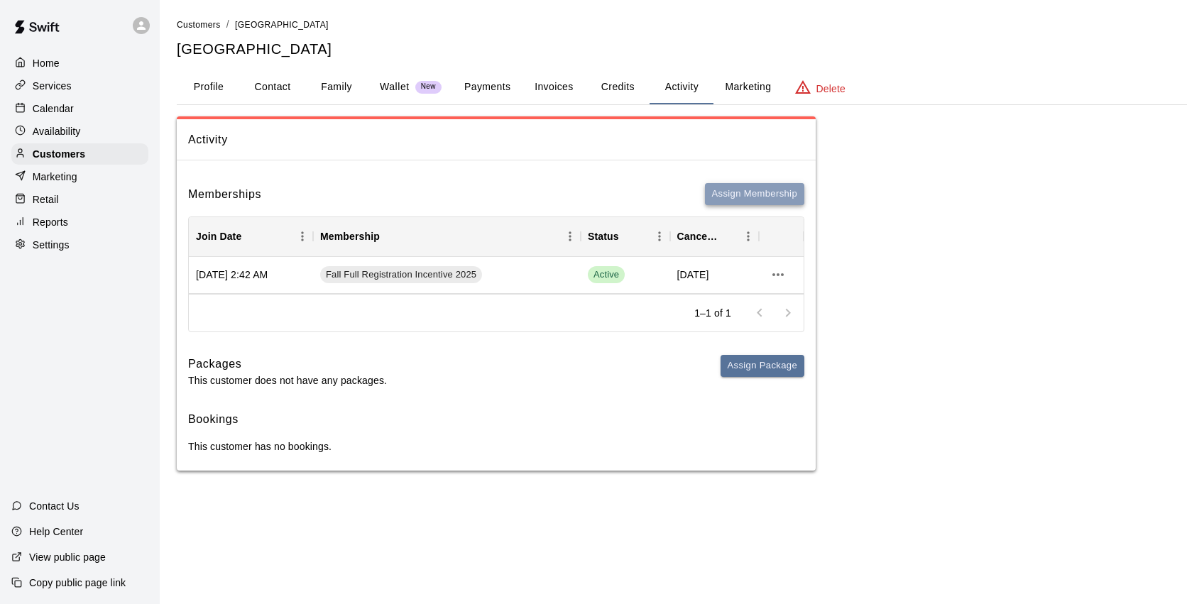
click at [752, 190] on button "Assign Membership" at bounding box center [754, 194] width 99 height 22
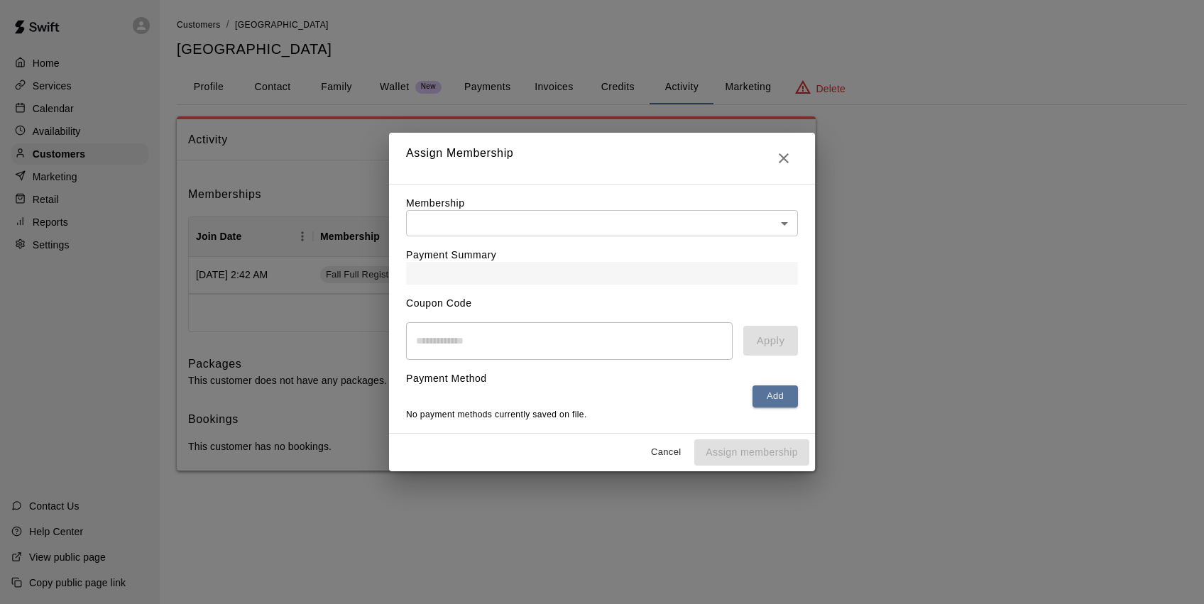
click at [643, 231] on body "Home Services Calendar Availability Customers Marketing Retail Reports Settings…" at bounding box center [602, 249] width 1204 height 499
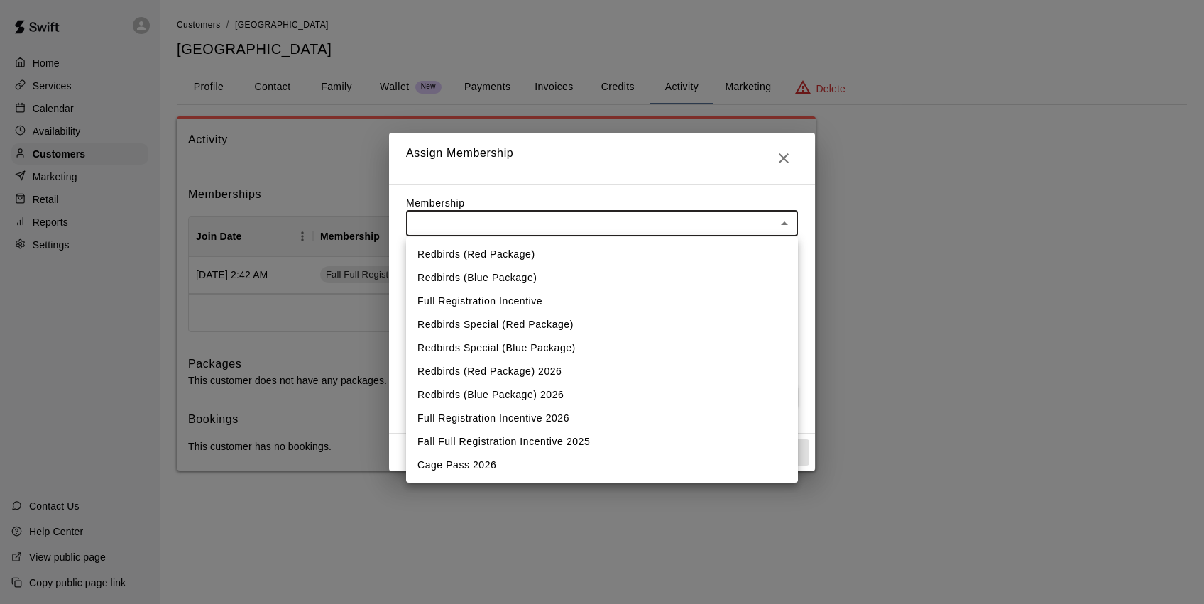
click at [545, 415] on li "Full Registration Incentive 2026" at bounding box center [602, 418] width 392 height 23
type input "**********"
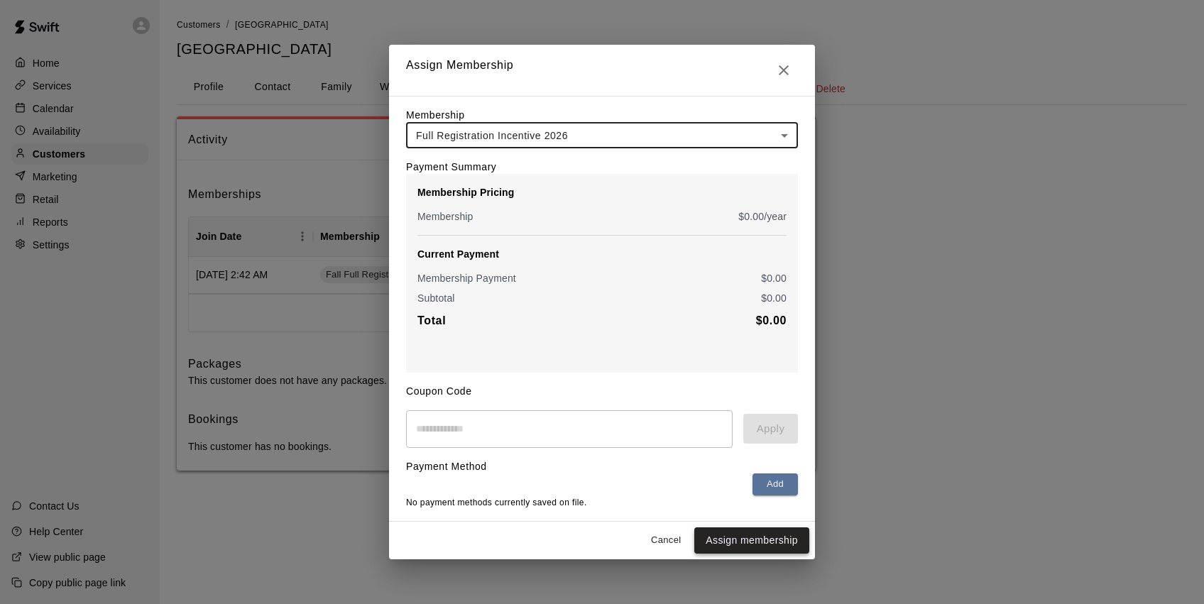
click at [760, 538] on button "Assign membership" at bounding box center [751, 541] width 115 height 26
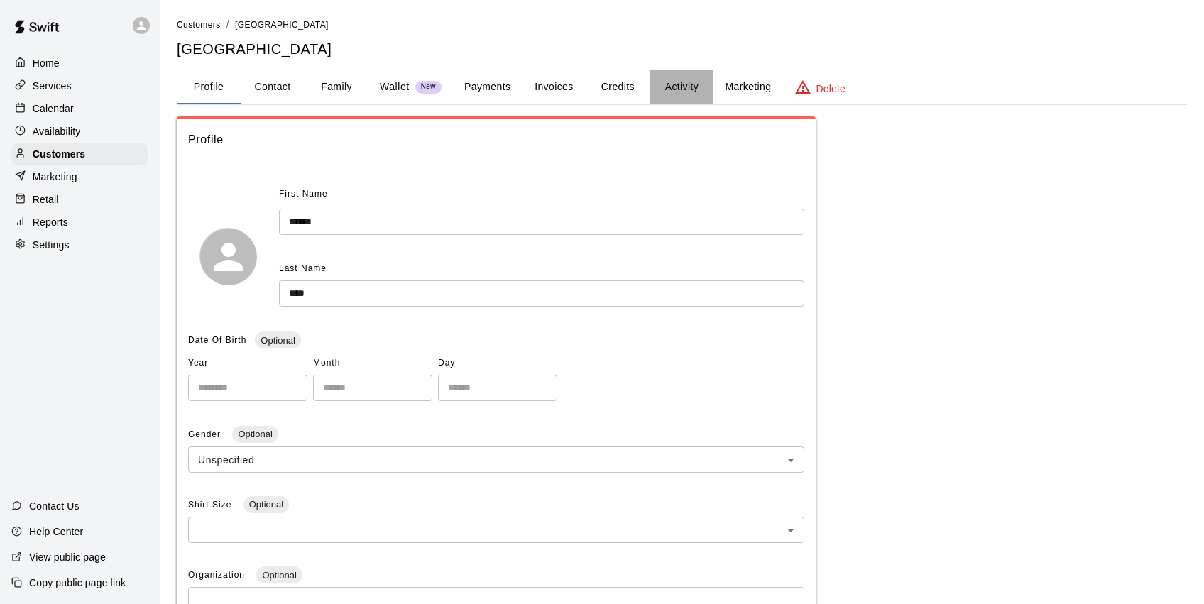
click at [679, 94] on button "Activity" at bounding box center [682, 87] width 64 height 34
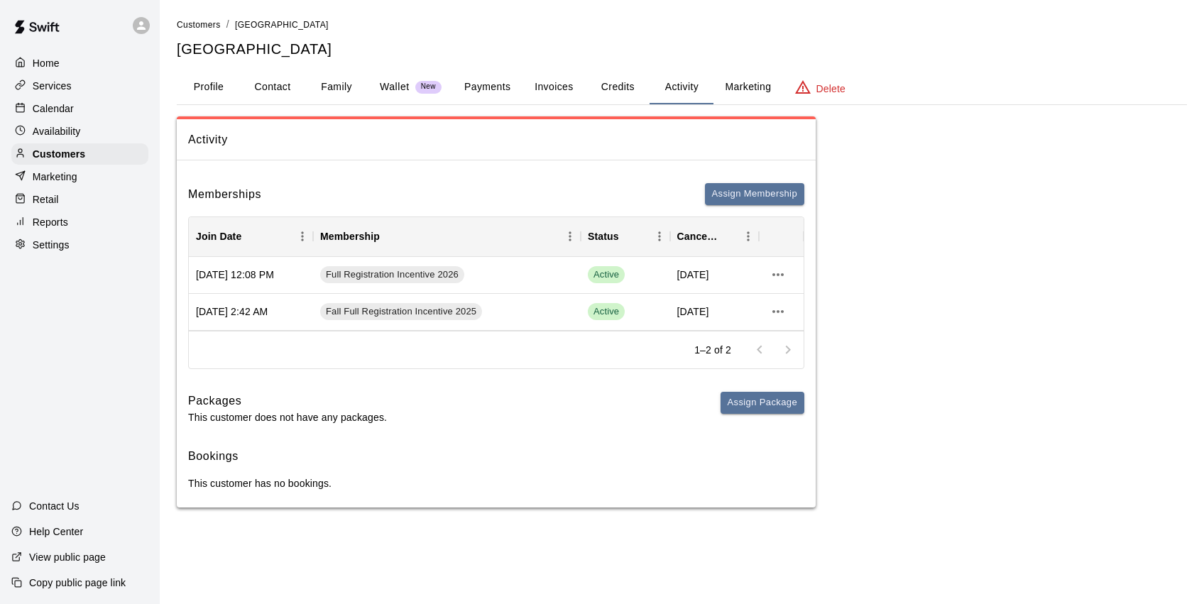
click at [59, 109] on p "Calendar" at bounding box center [53, 109] width 41 height 14
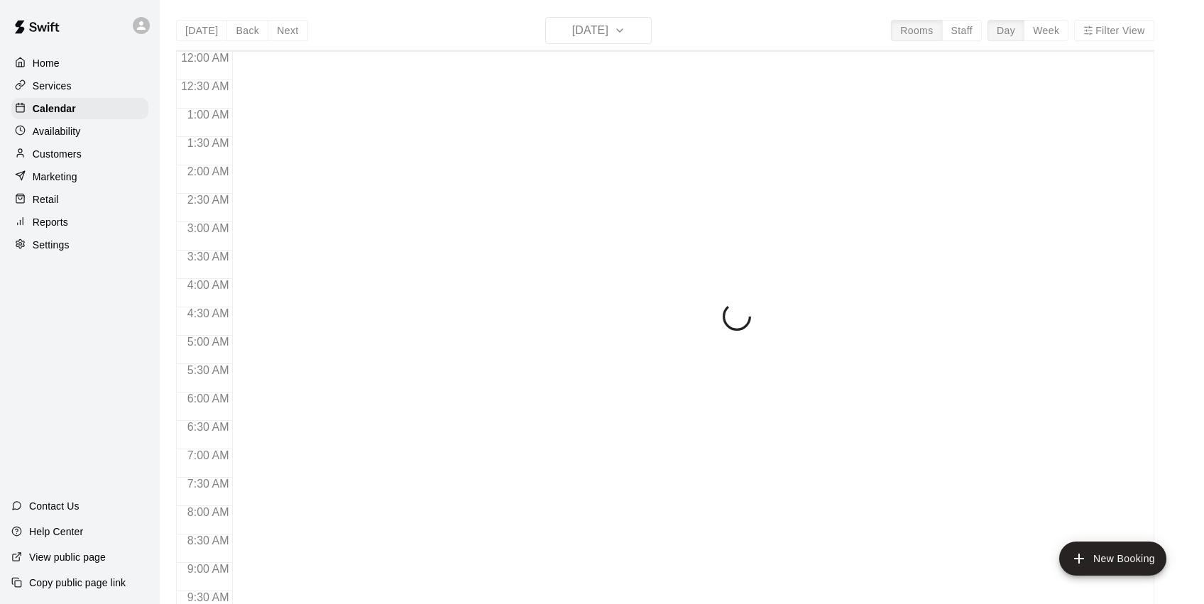
scroll to position [691, 0]
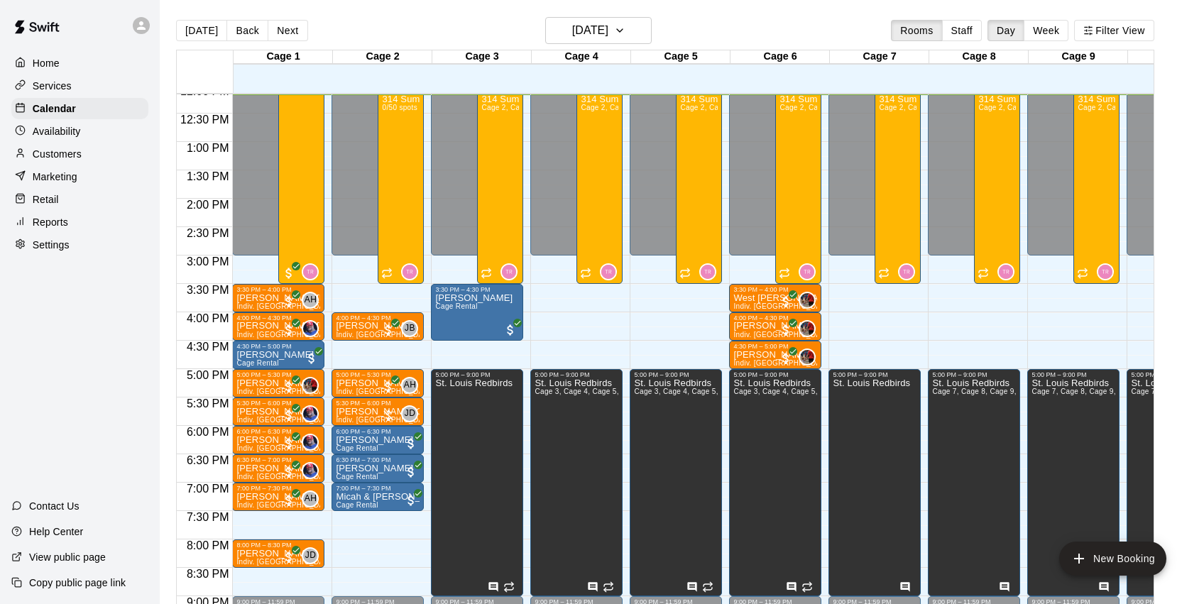
click at [97, 176] on div "Marketing" at bounding box center [79, 176] width 137 height 21
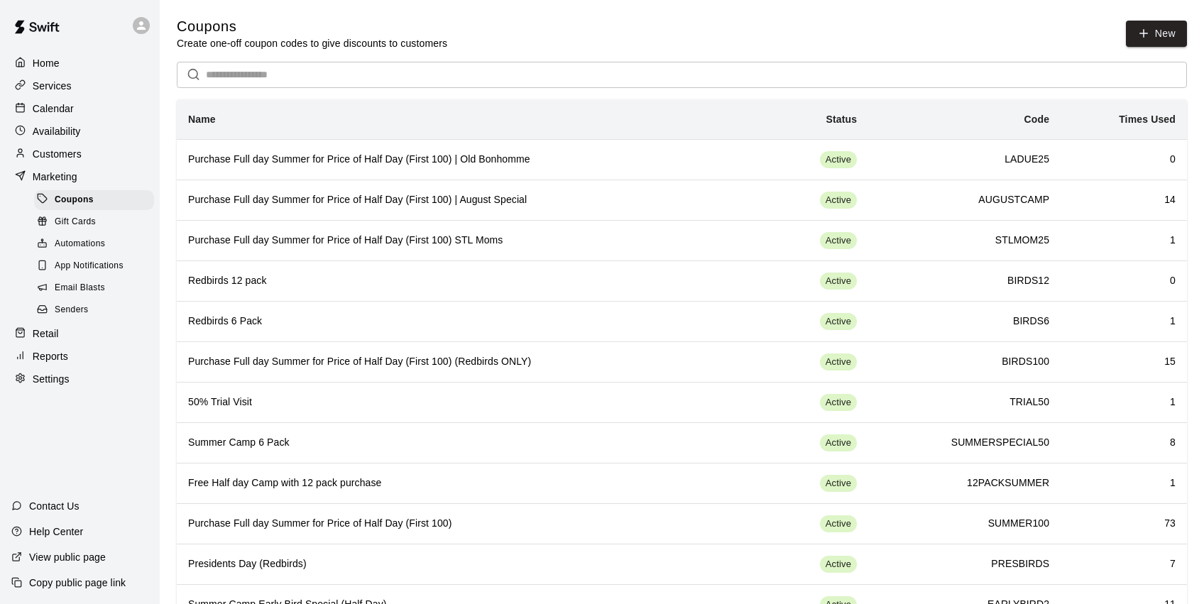
click at [113, 239] on div "Automations" at bounding box center [94, 244] width 120 height 20
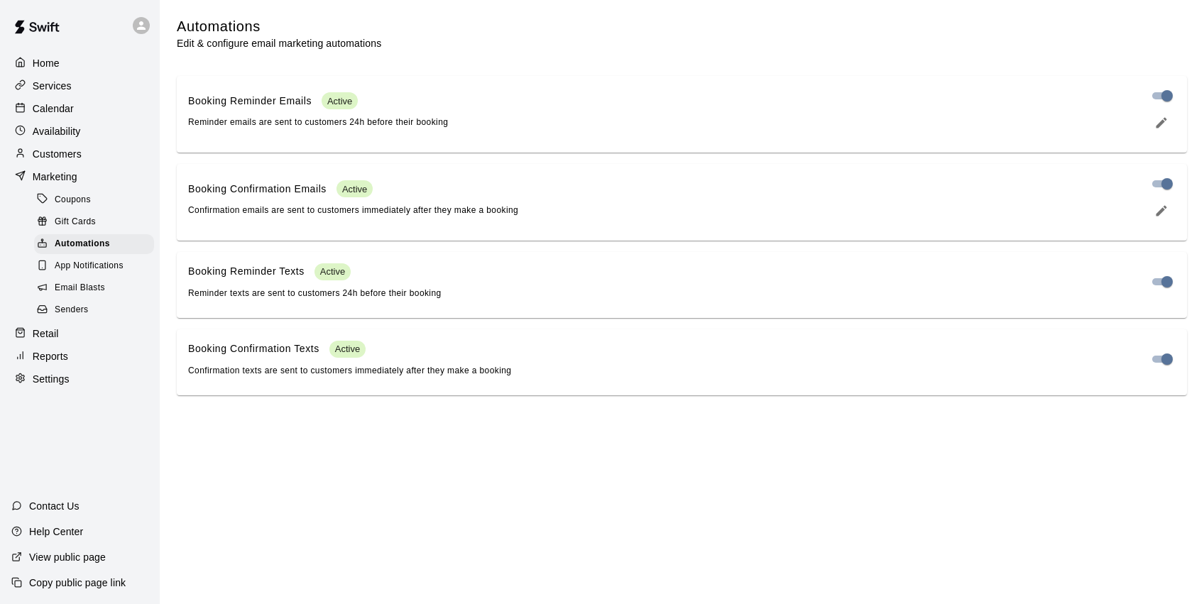
drag, startPoint x: 80, startPoint y: 280, endPoint x: 111, endPoint y: 280, distance: 31.2
click at [80, 281] on span "Email Blasts" at bounding box center [80, 288] width 50 height 14
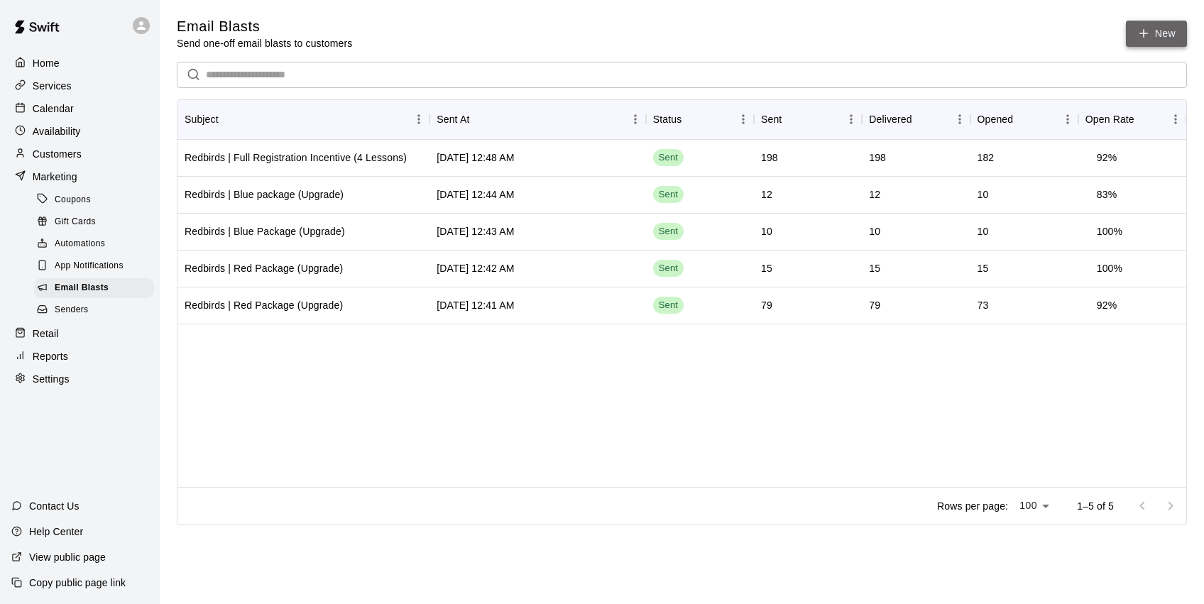
click at [1143, 33] on icon at bounding box center [1143, 33] width 13 height 13
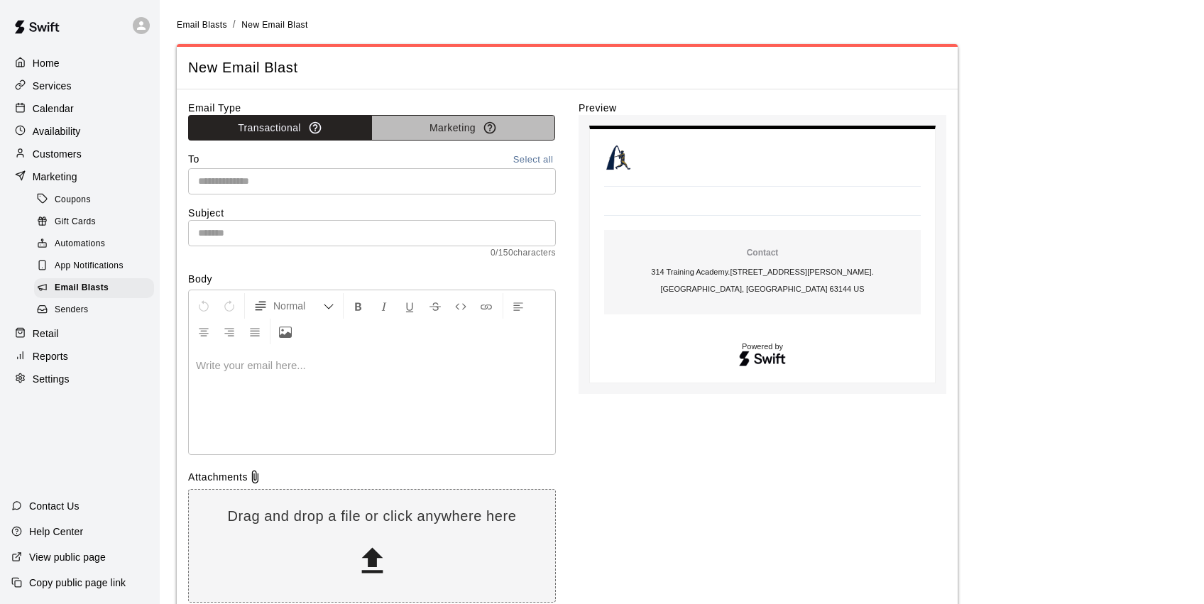
click at [432, 131] on button "Marketing" at bounding box center [463, 128] width 184 height 26
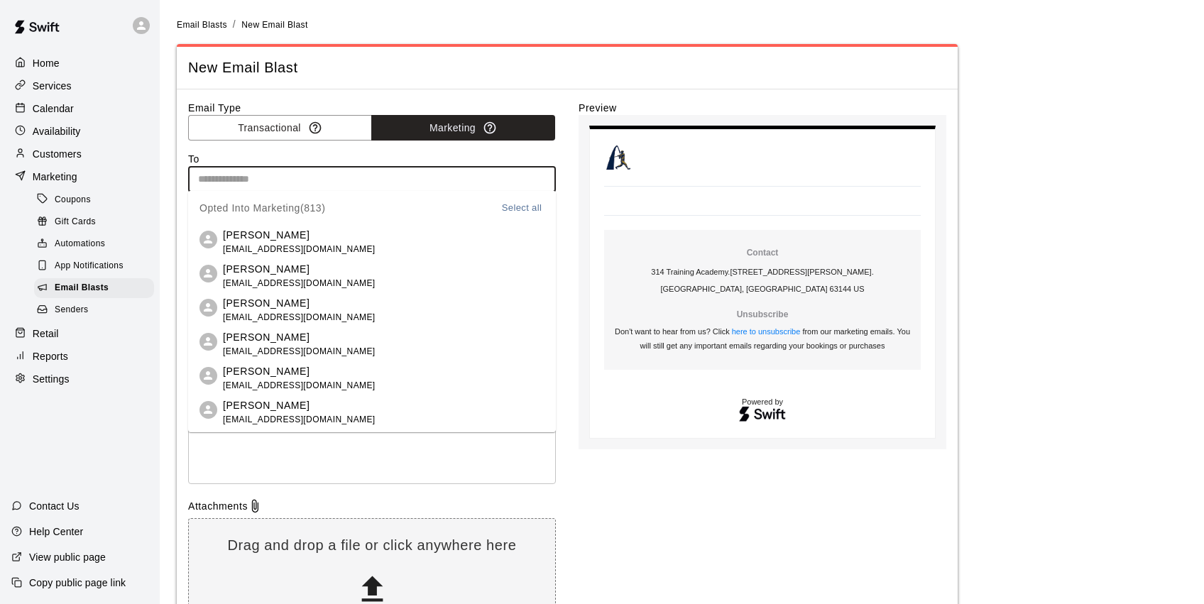
click at [330, 181] on input "text" at bounding box center [370, 179] width 357 height 18
click at [463, 124] on button "Marketing" at bounding box center [463, 128] width 184 height 26
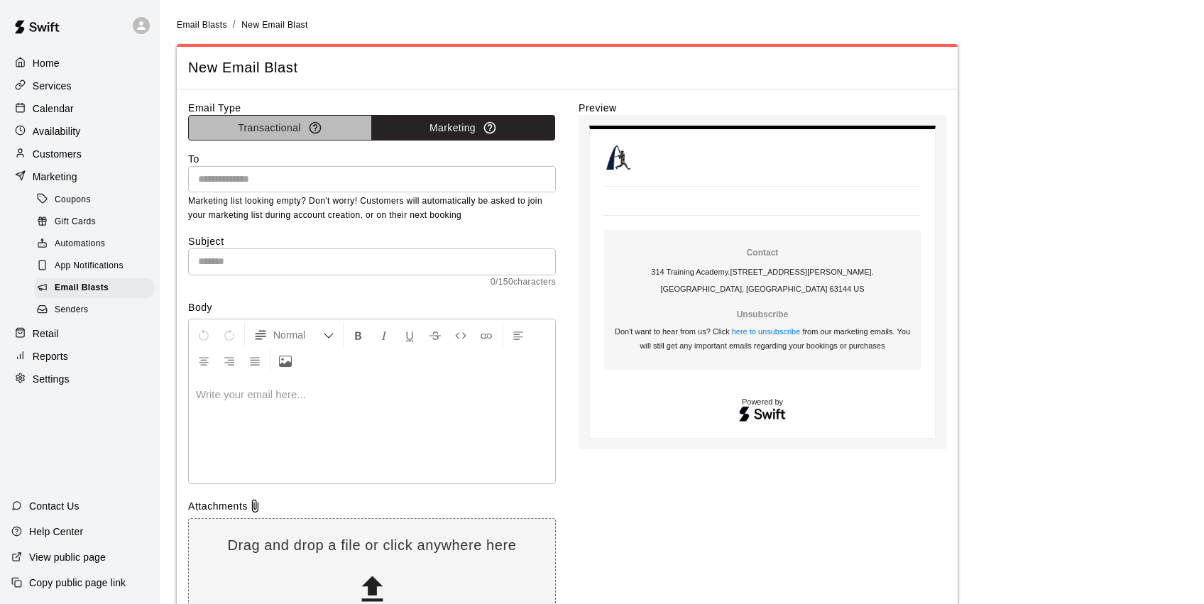
click at [323, 131] on button "Transactional" at bounding box center [280, 128] width 184 height 26
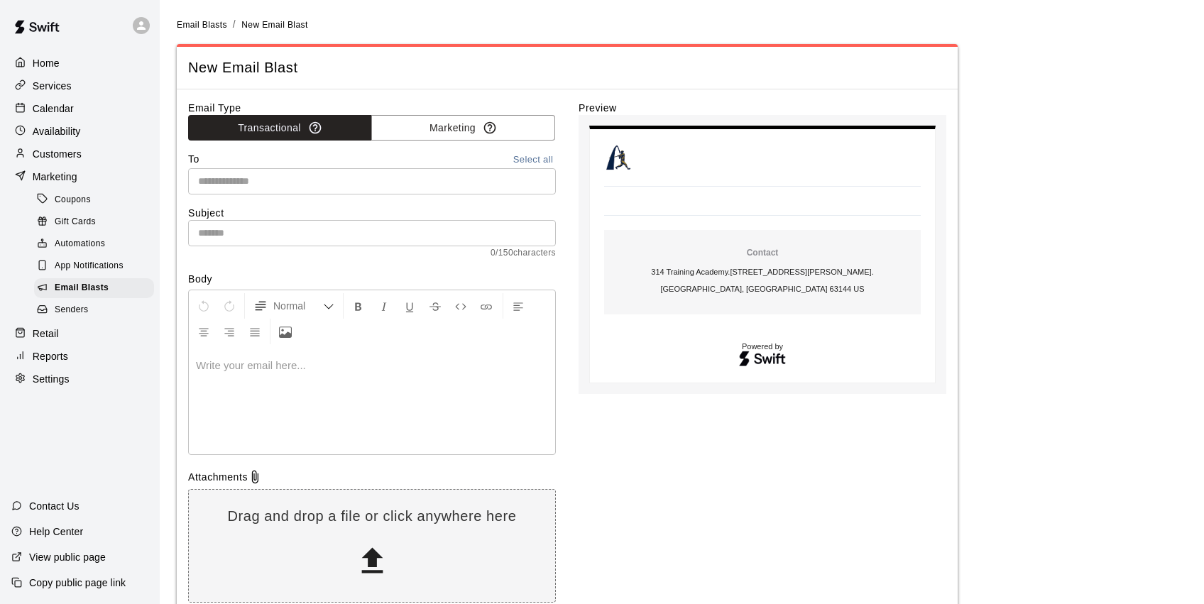
click at [378, 183] on input "text" at bounding box center [370, 182] width 357 height 18
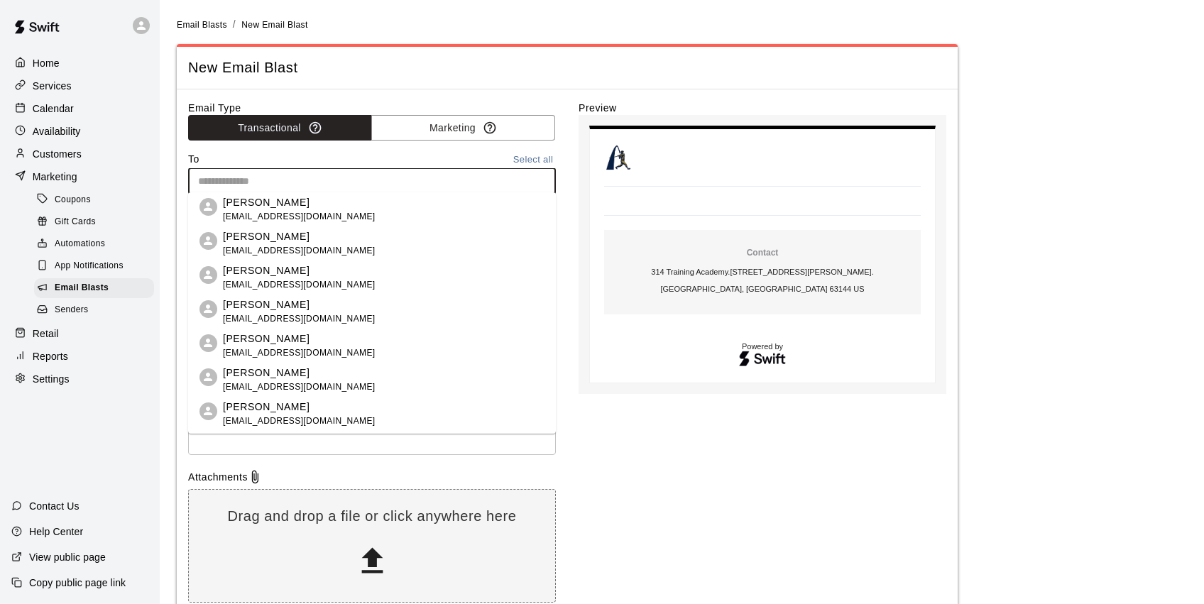
click at [378, 183] on input "text" at bounding box center [370, 182] width 357 height 18
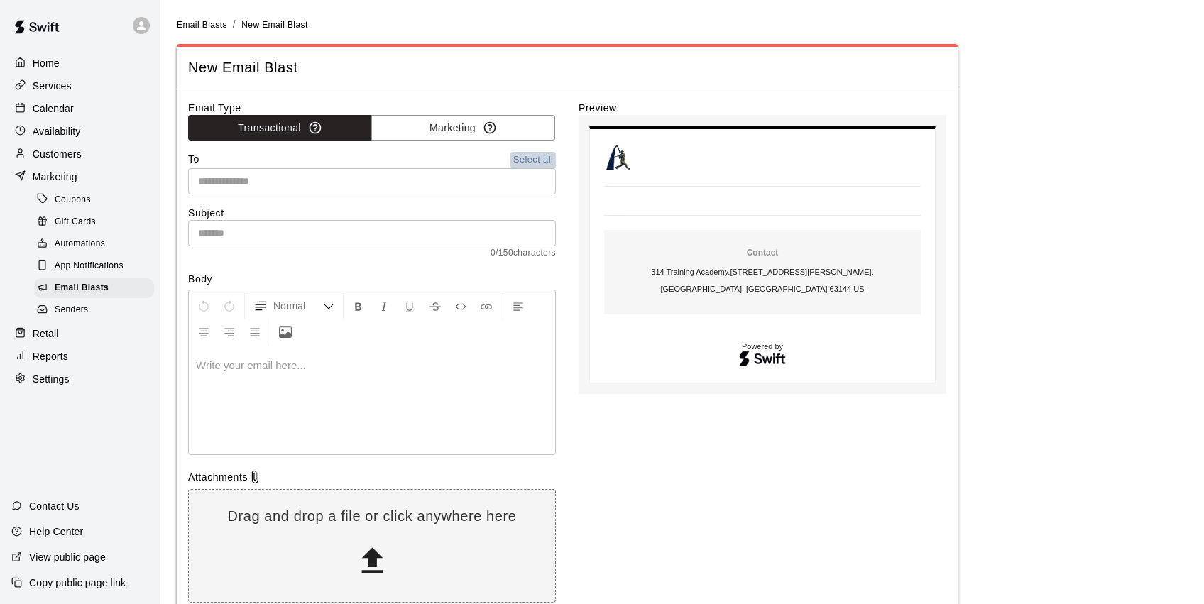
click at [530, 157] on button "Select all" at bounding box center [533, 160] width 45 height 16
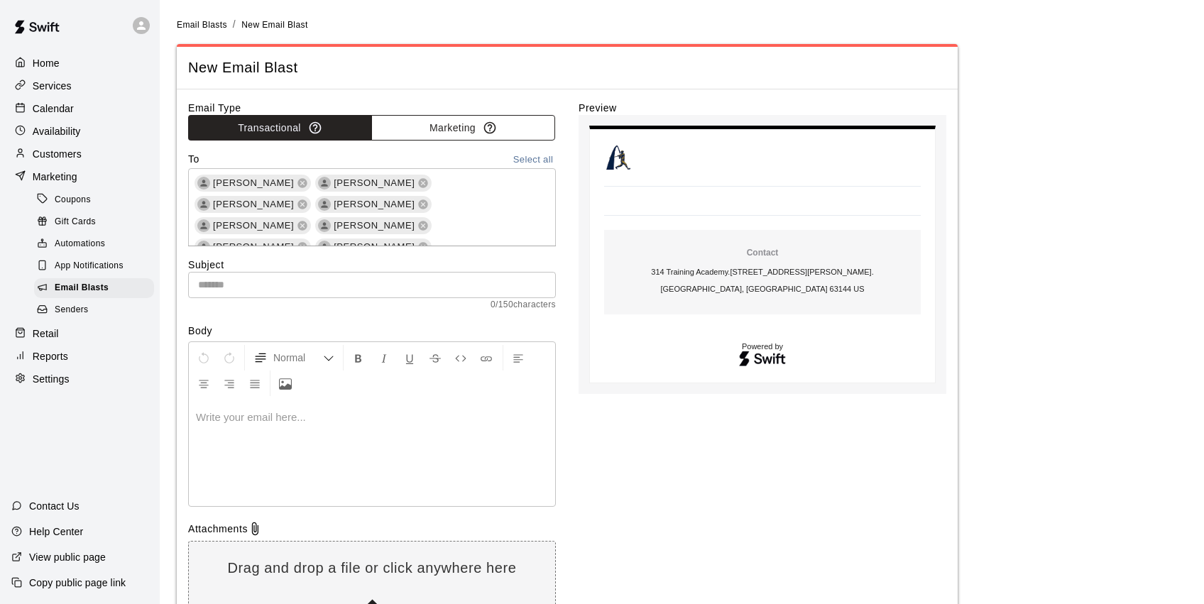
click at [393, 178] on div "Email Type Transactional Marketing To Select all Liam Modglin Melissa Jokerst M…" at bounding box center [372, 382] width 368 height 562
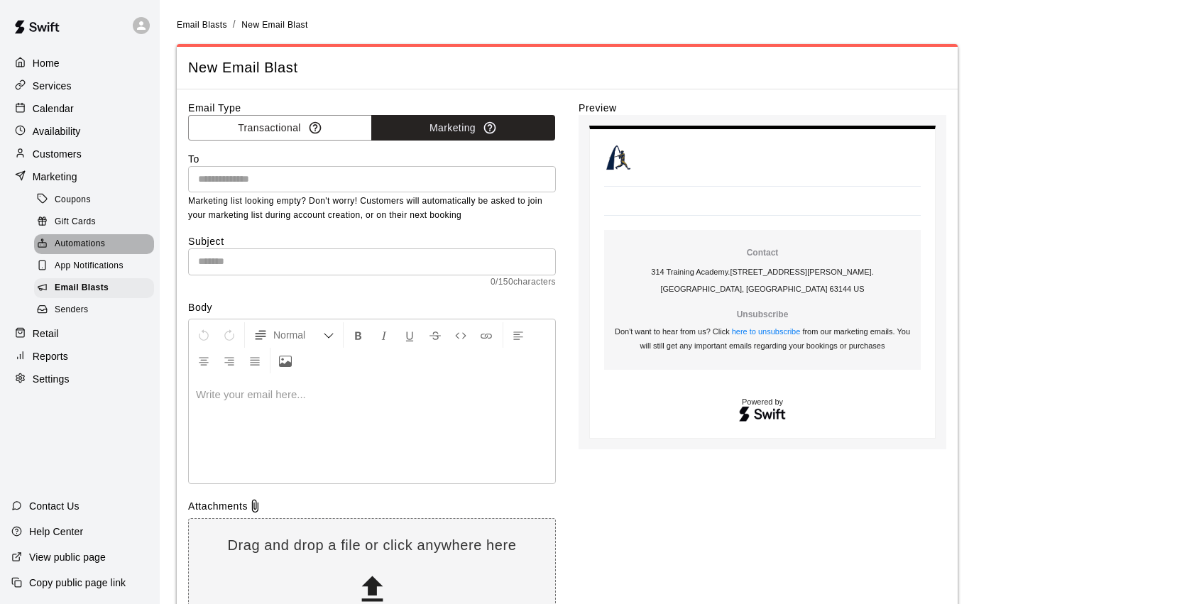
click at [98, 245] on span "Automations" at bounding box center [80, 244] width 50 height 14
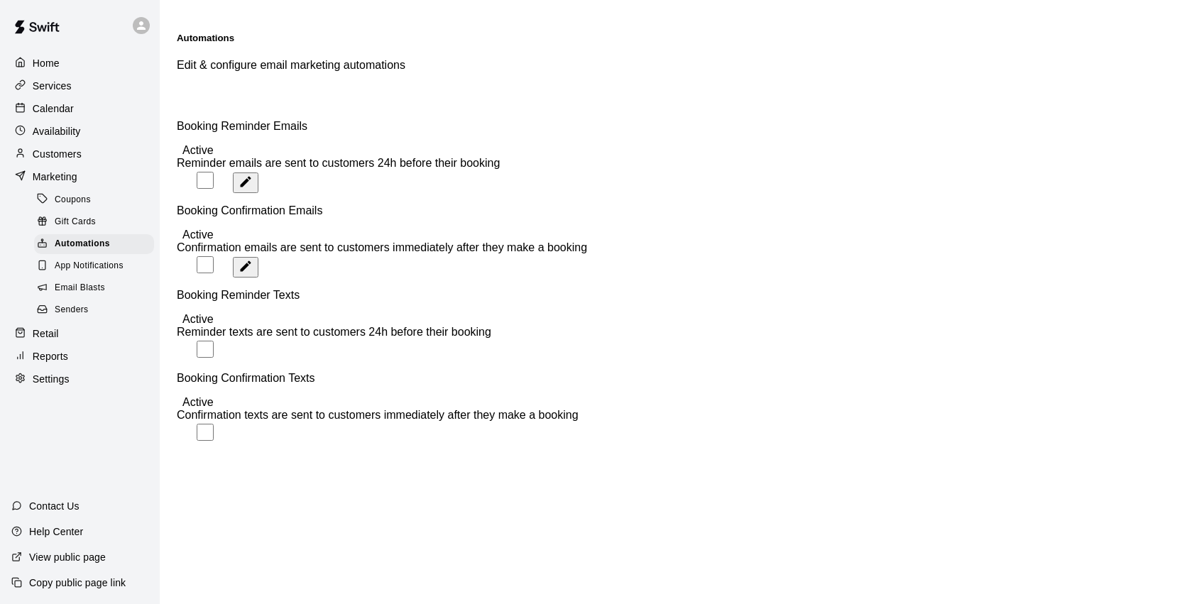
click at [75, 87] on div "Services" at bounding box center [79, 85] width 137 height 21
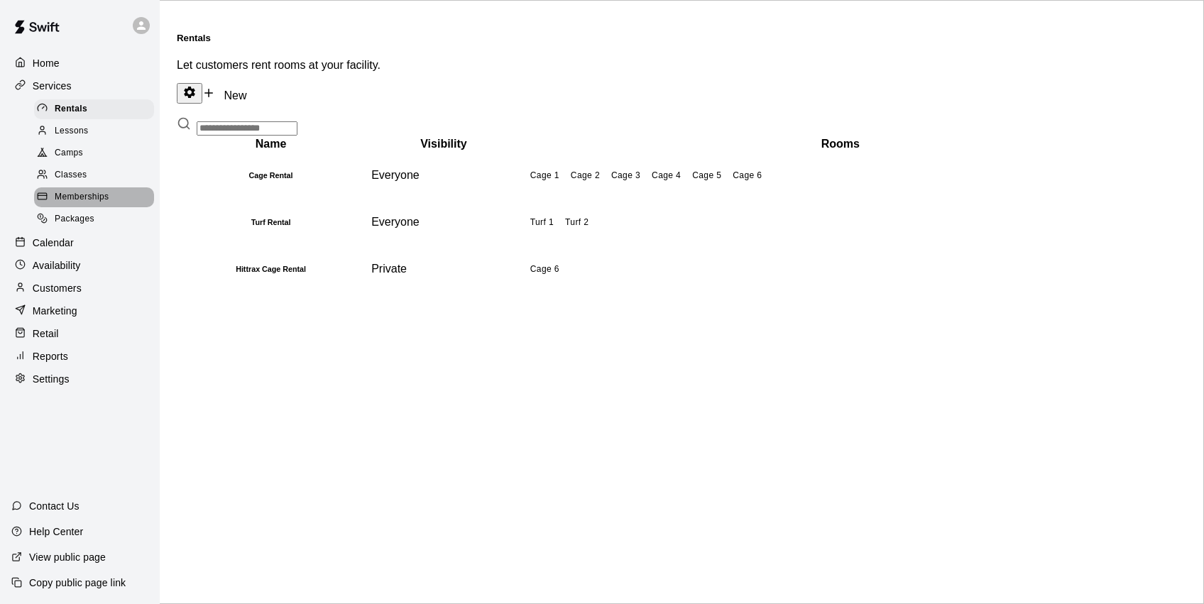
click at [102, 200] on span "Memberships" at bounding box center [82, 197] width 54 height 14
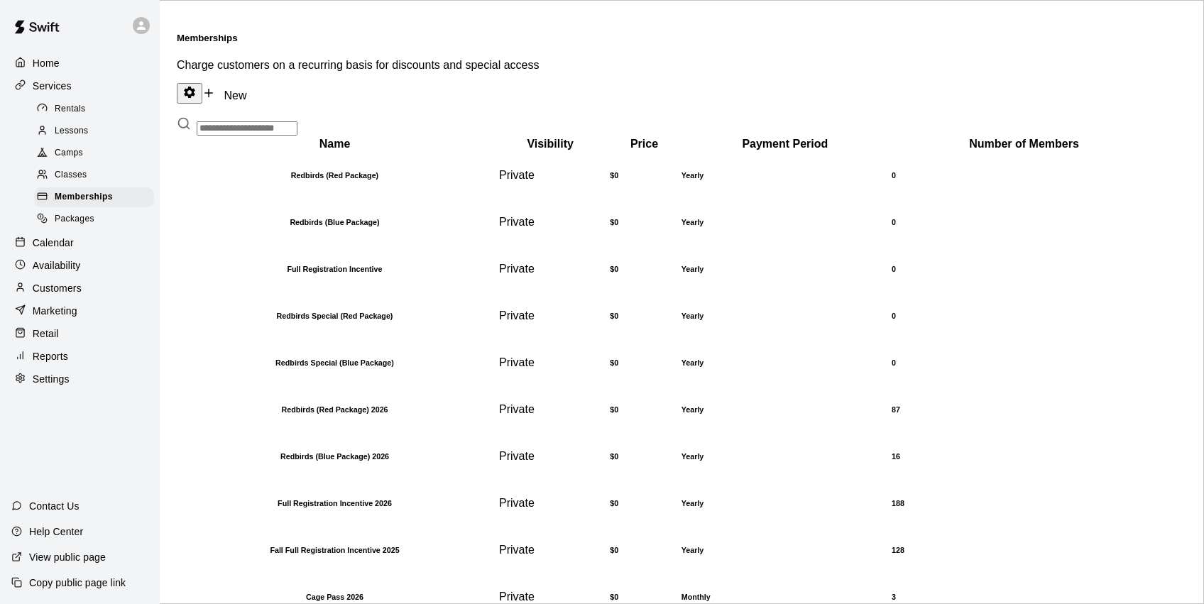
click at [95, 173] on div "Classes" at bounding box center [94, 175] width 120 height 20
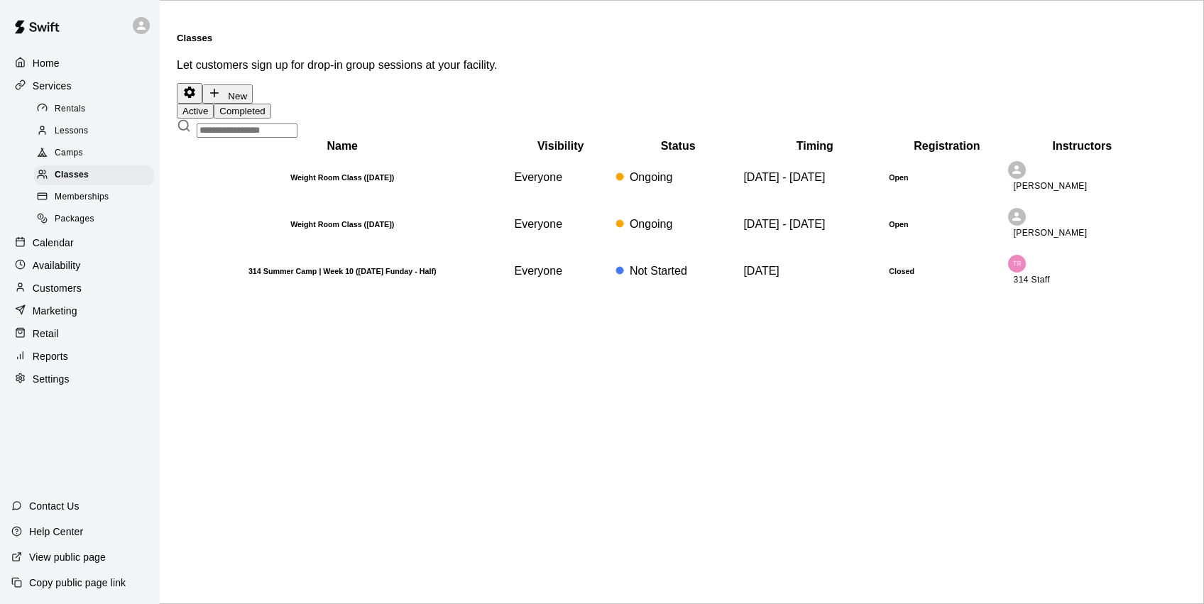
click at [104, 151] on div "Camps" at bounding box center [94, 153] width 120 height 20
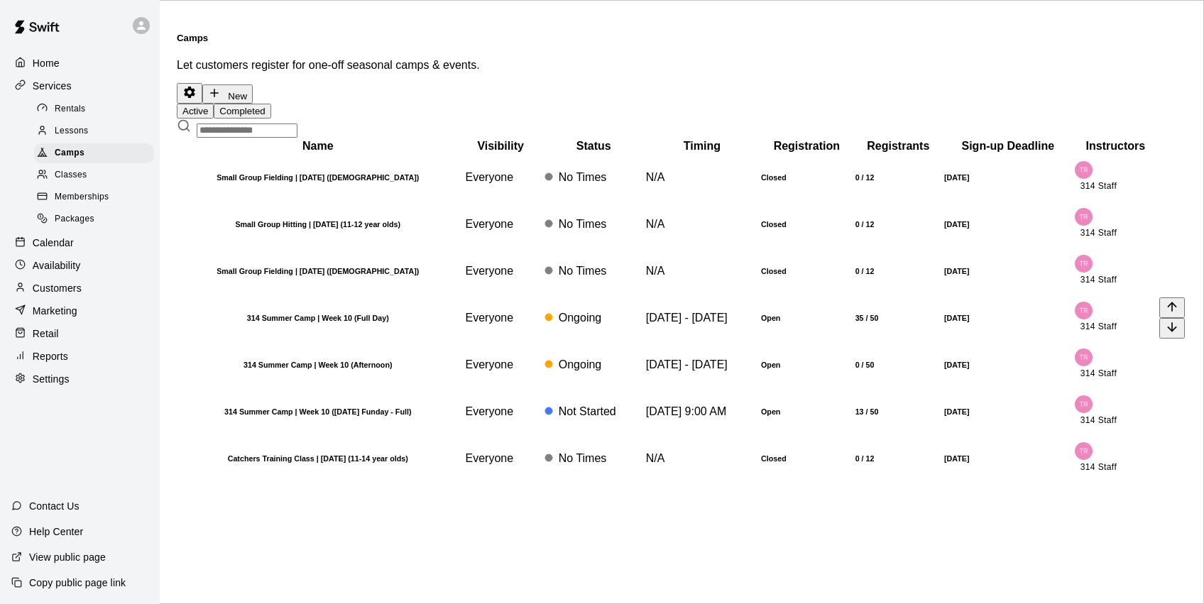
click at [702, 341] on td "[DATE] - [DATE]" at bounding box center [702, 317] width 114 height 45
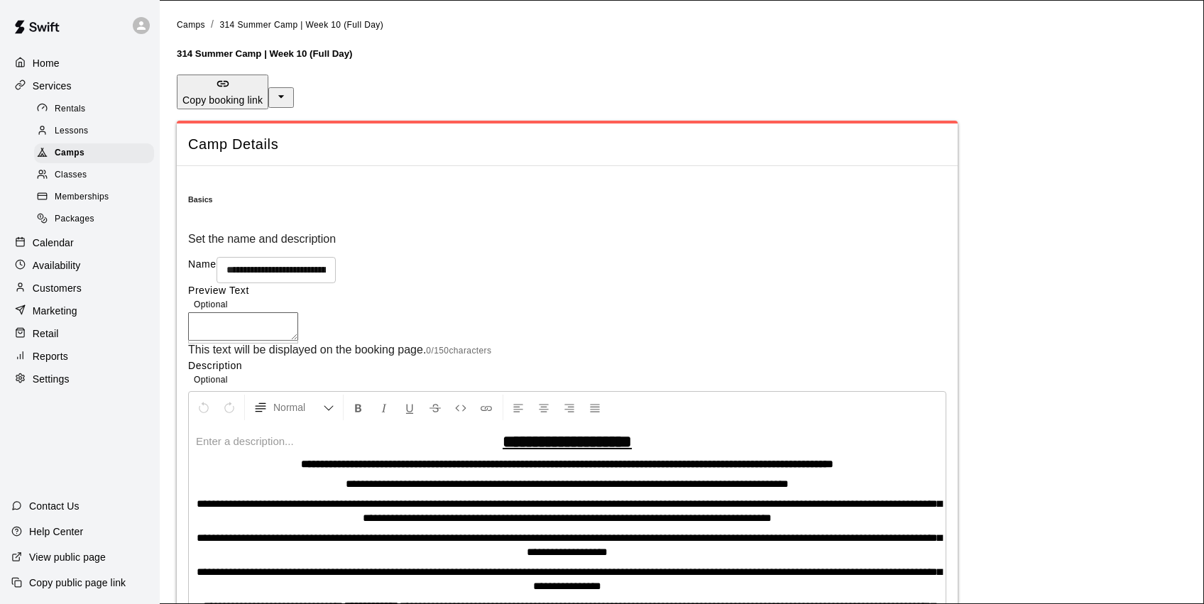
scroll to position [38, 0]
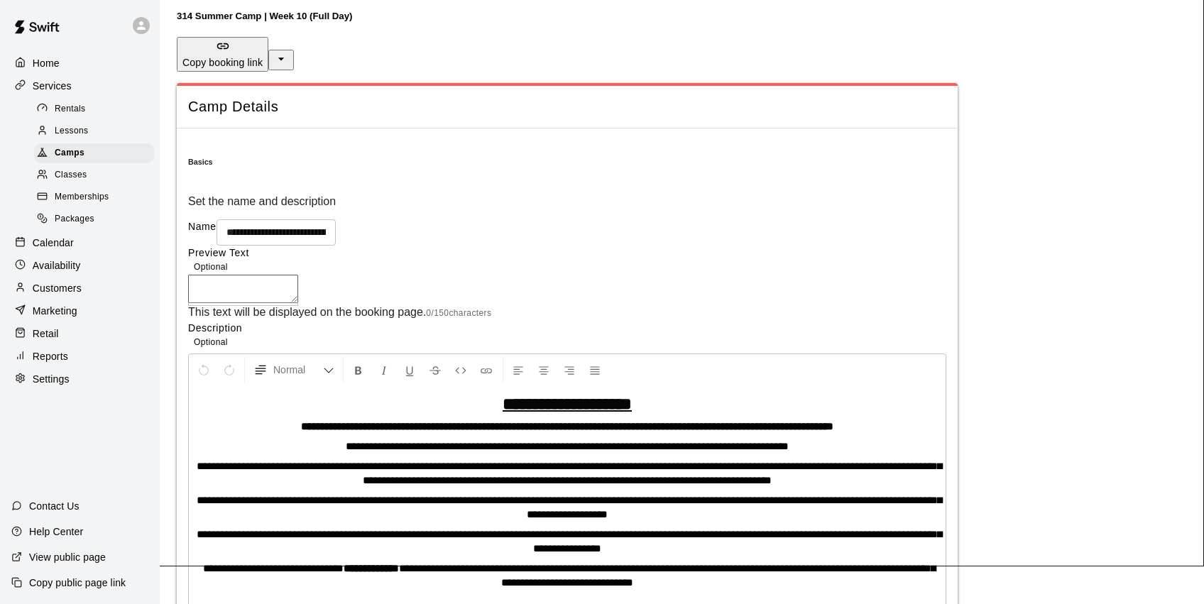
click at [288, 52] on icon "select merge strategy" at bounding box center [281, 59] width 14 height 14
drag, startPoint x: 1082, startPoint y: 180, endPoint x: 1005, endPoint y: 209, distance: 82.9
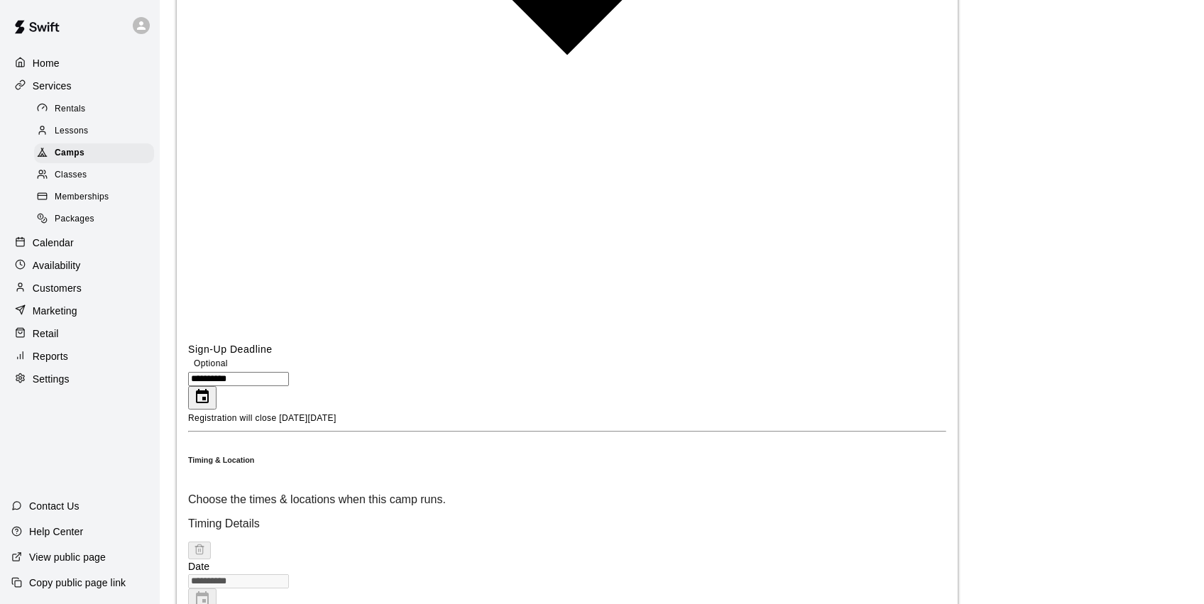
scroll to position [1467, 0]
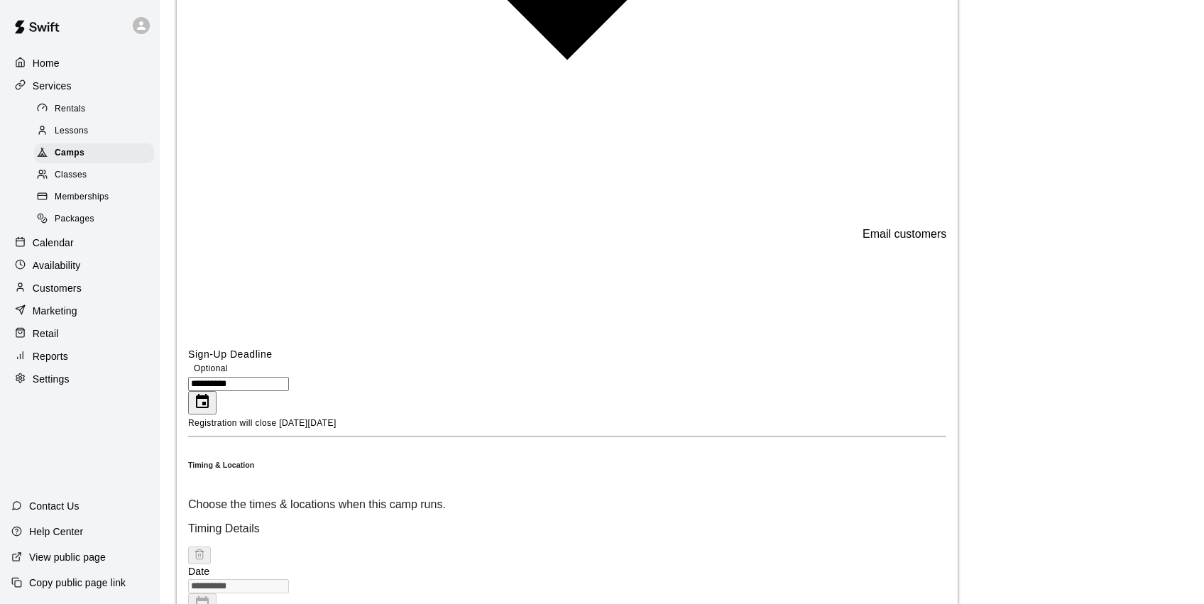
click at [64, 149] on span "Camps" at bounding box center [70, 153] width 30 height 14
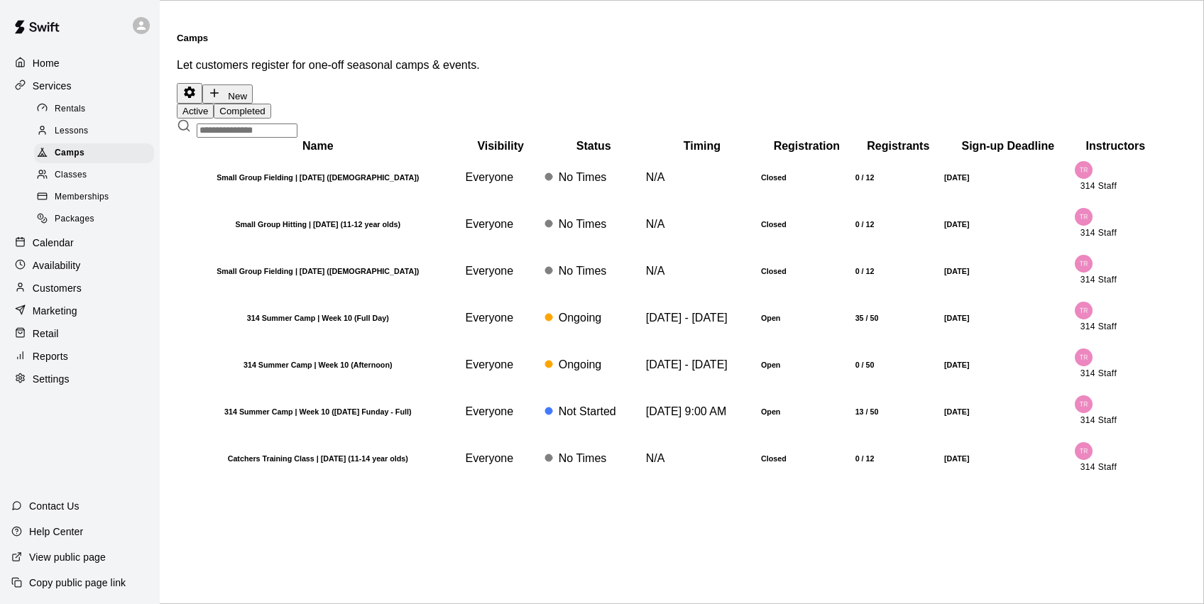
click at [253, 84] on button "New" at bounding box center [227, 93] width 50 height 19
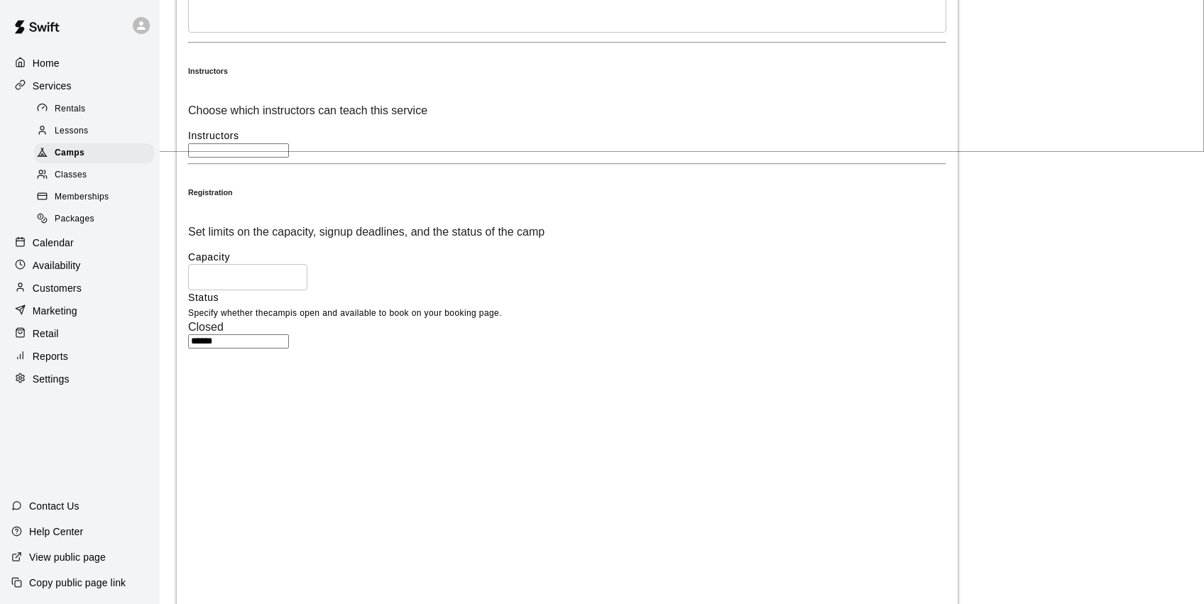
scroll to position [452, 0]
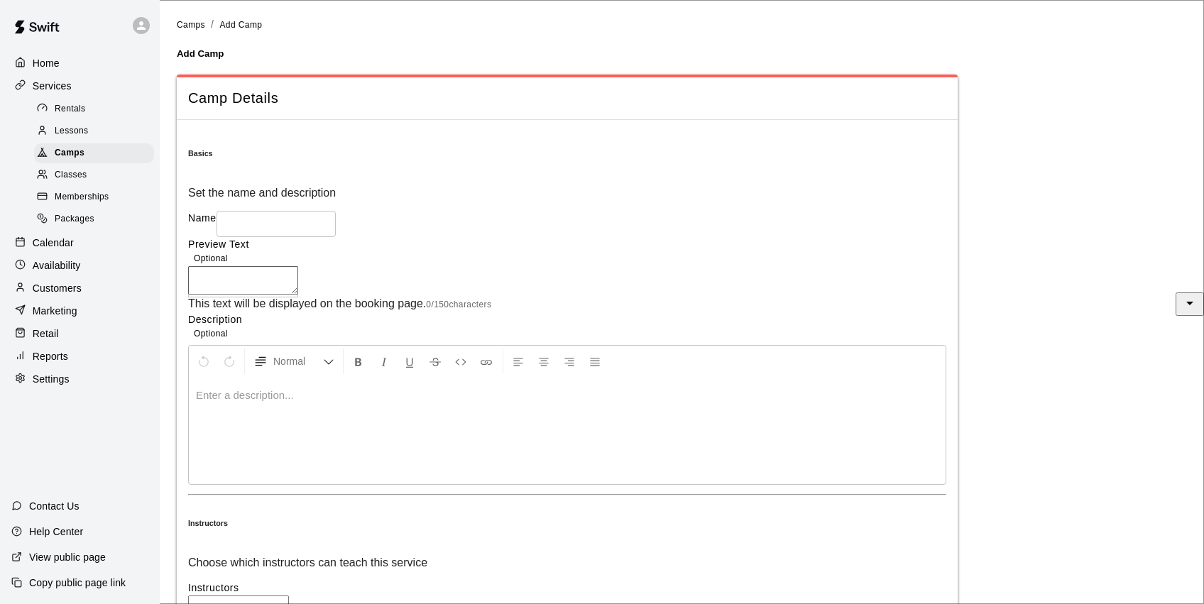
scroll to position [0, 0]
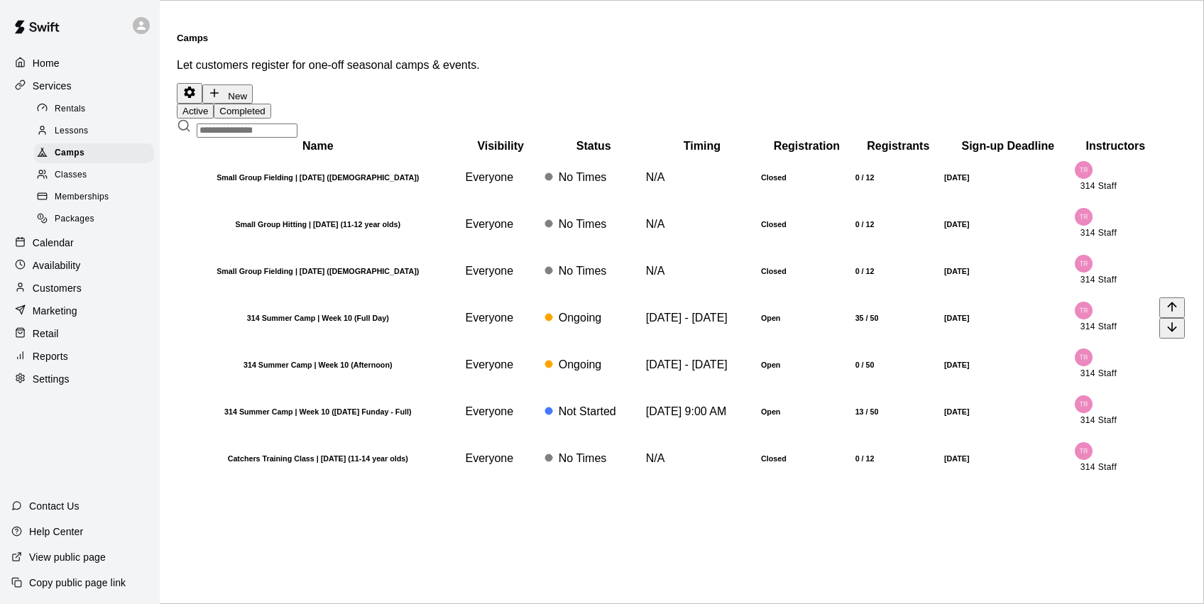
click at [408, 322] on h6 "314 Summer Camp | Week 10 (Full Day)" at bounding box center [318, 318] width 278 height 9
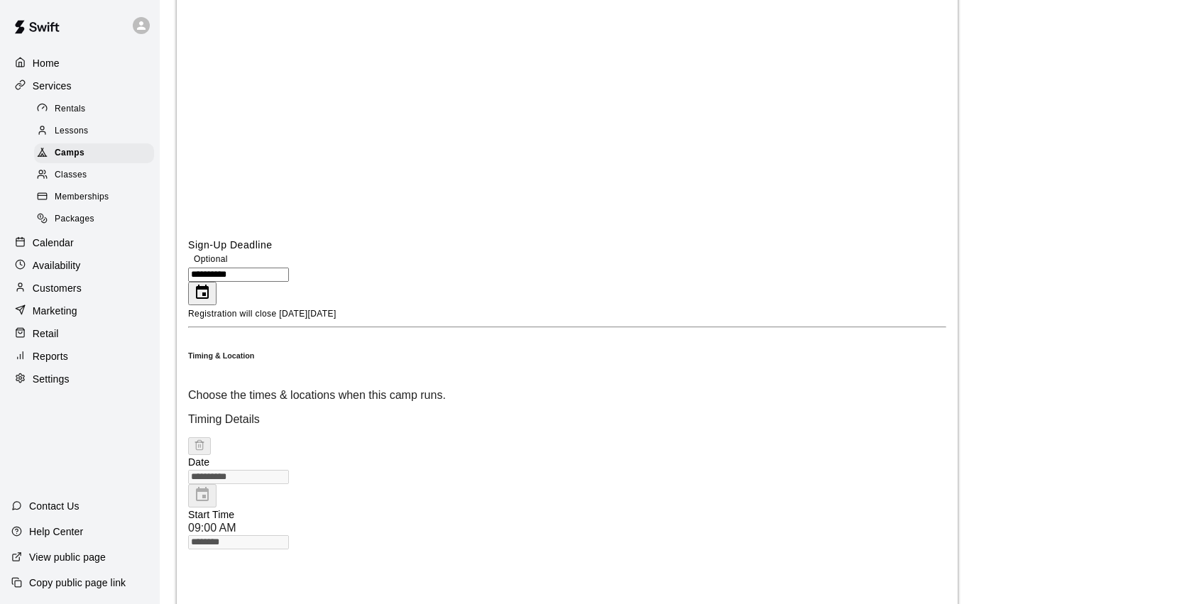
scroll to position [1579, 0]
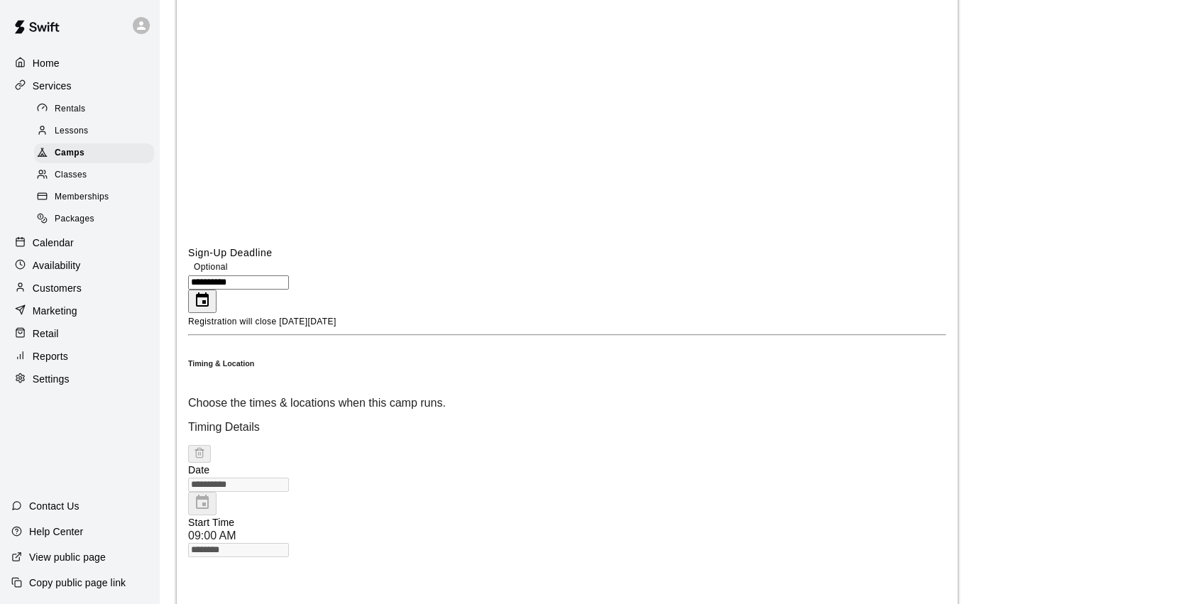
scroll to position [1570, 0]
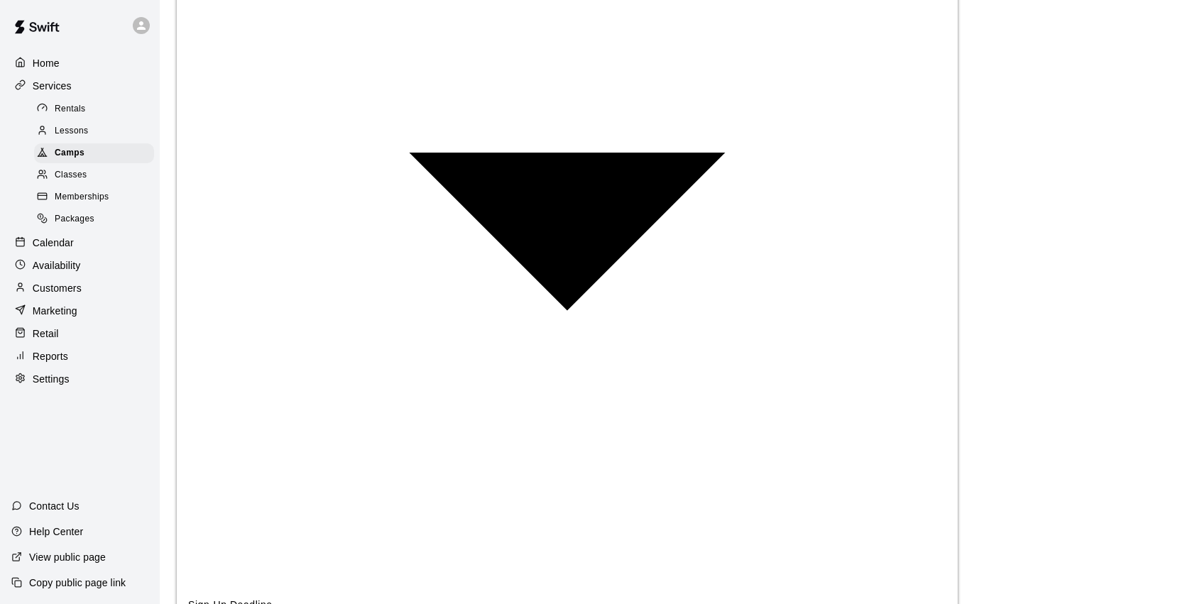
scroll to position [1235, 0]
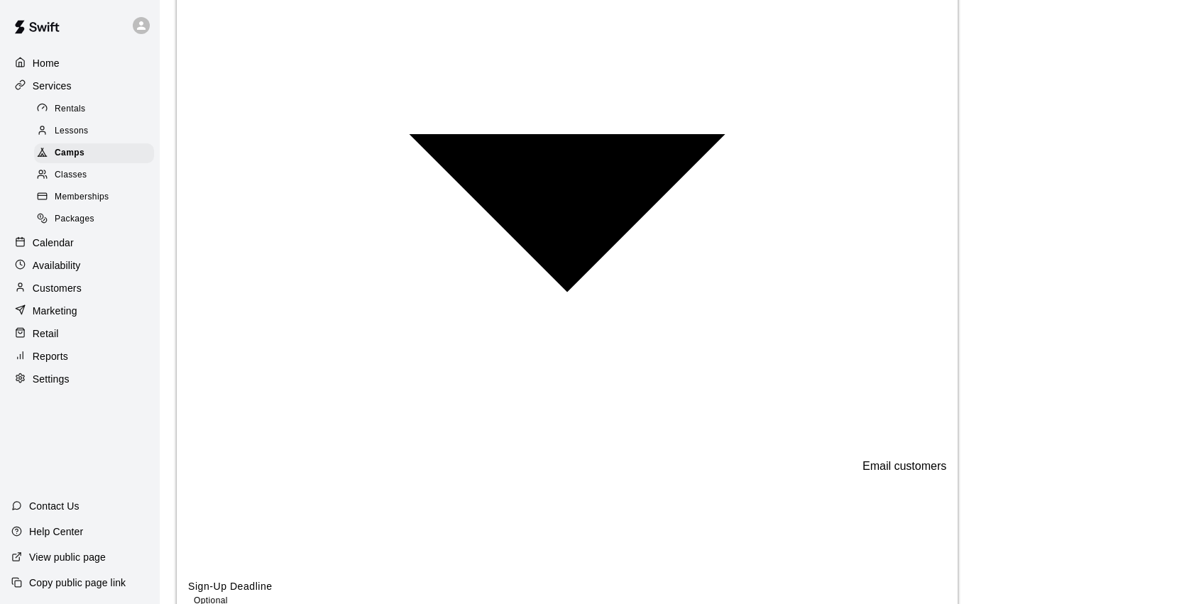
type input "*********"
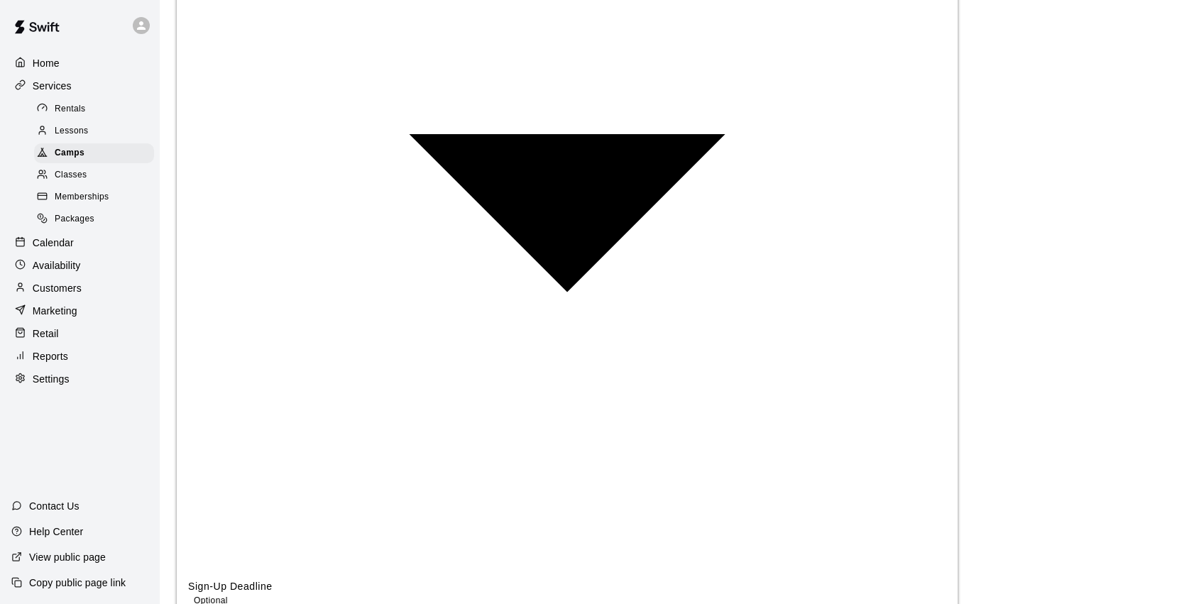
drag, startPoint x: 369, startPoint y: 420, endPoint x: 898, endPoint y: 556, distance: 546.1
drag, startPoint x: 898, startPoint y: 556, endPoint x: 886, endPoint y: 528, distance: 30.2
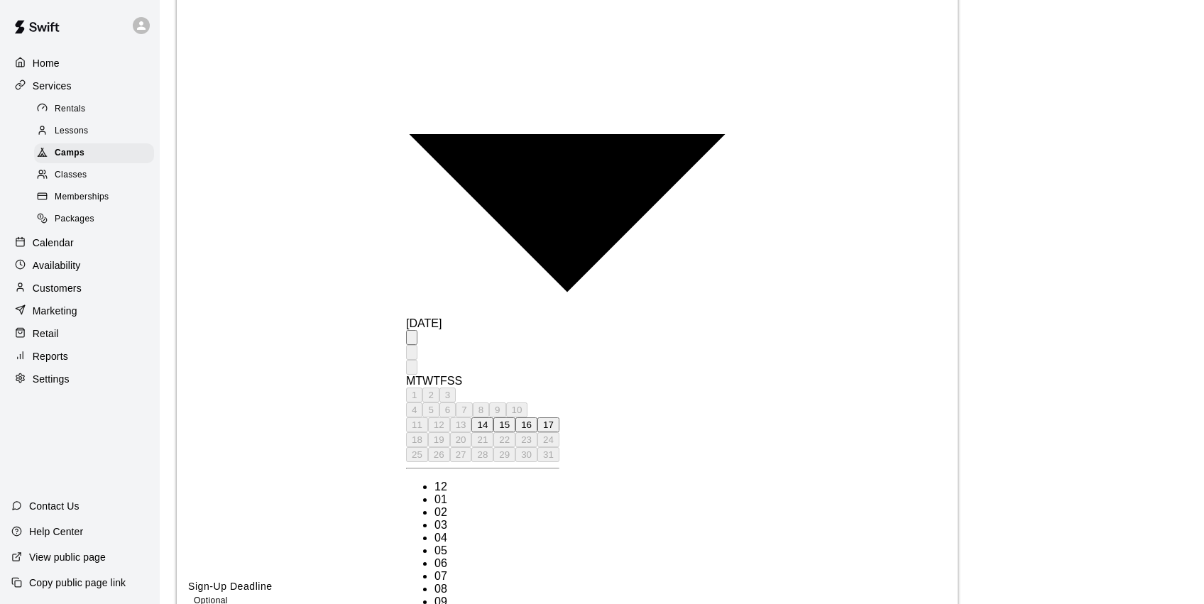
scroll to position [26, 0]
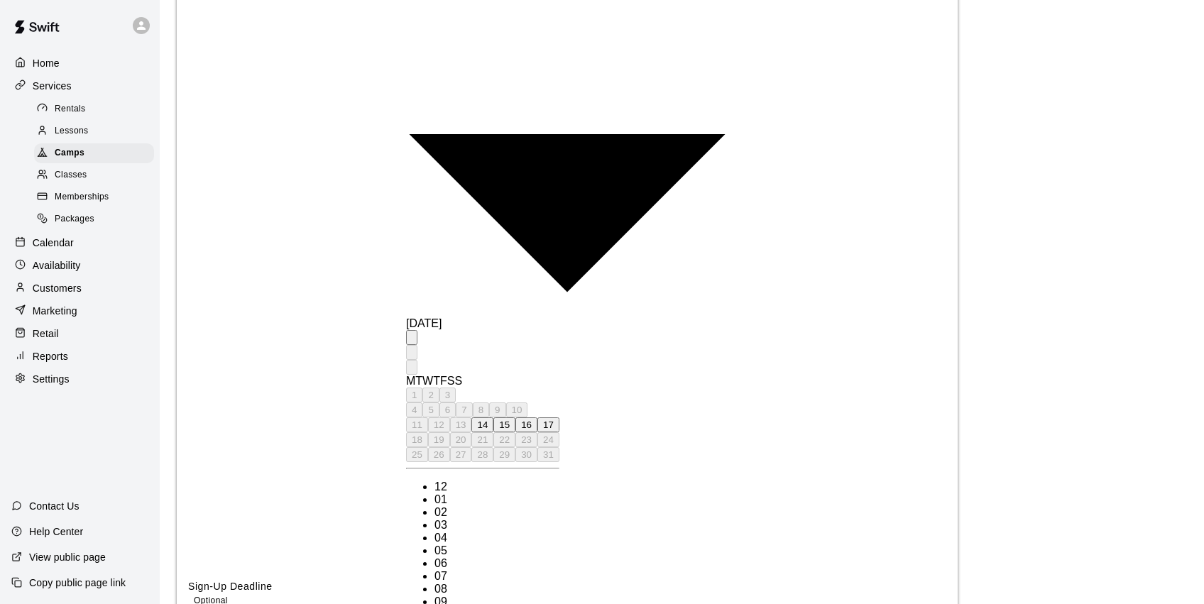
click at [559, 432] on button "17" at bounding box center [548, 424] width 22 height 15
type input "**********"
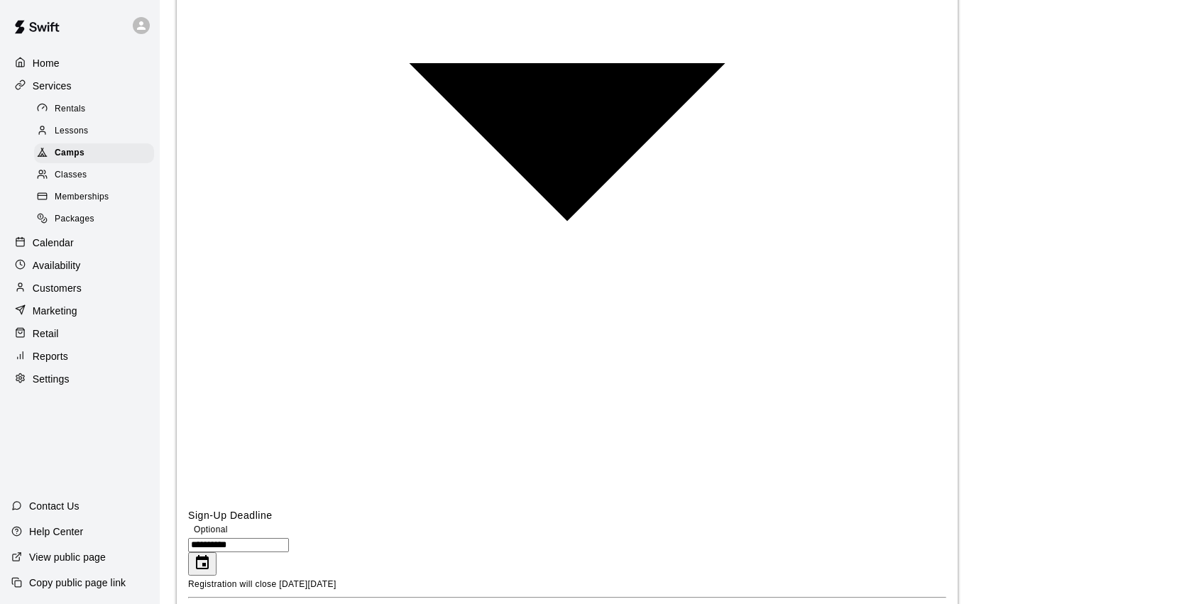
scroll to position [1306, 0]
type input "***"
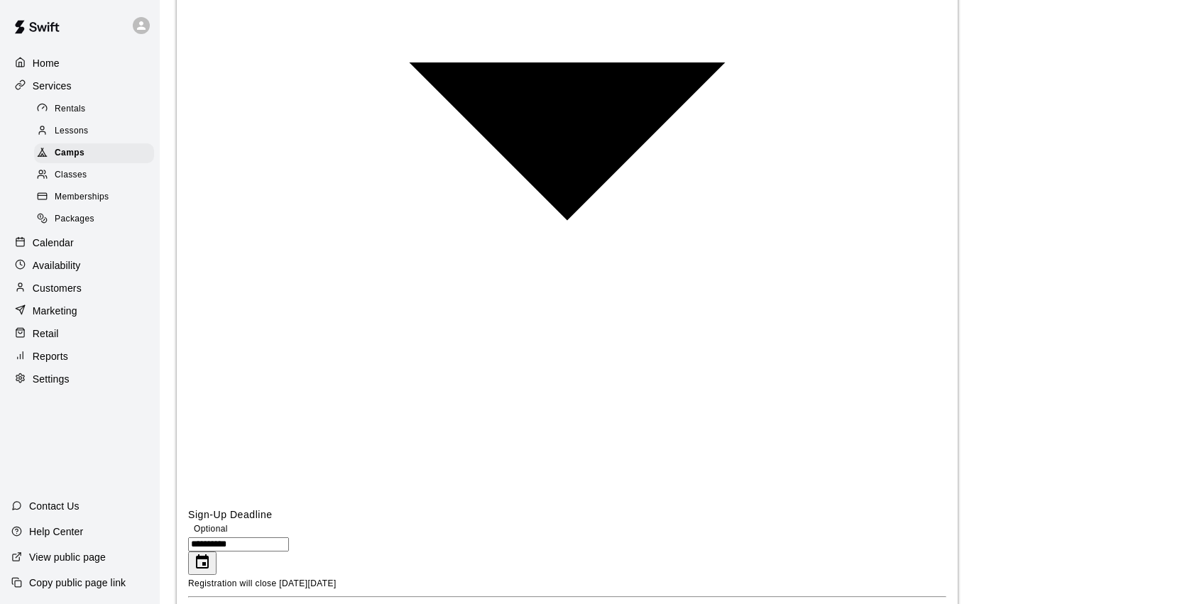
drag, startPoint x: 540, startPoint y: 294, endPoint x: 539, endPoint y: 304, distance: 10.0
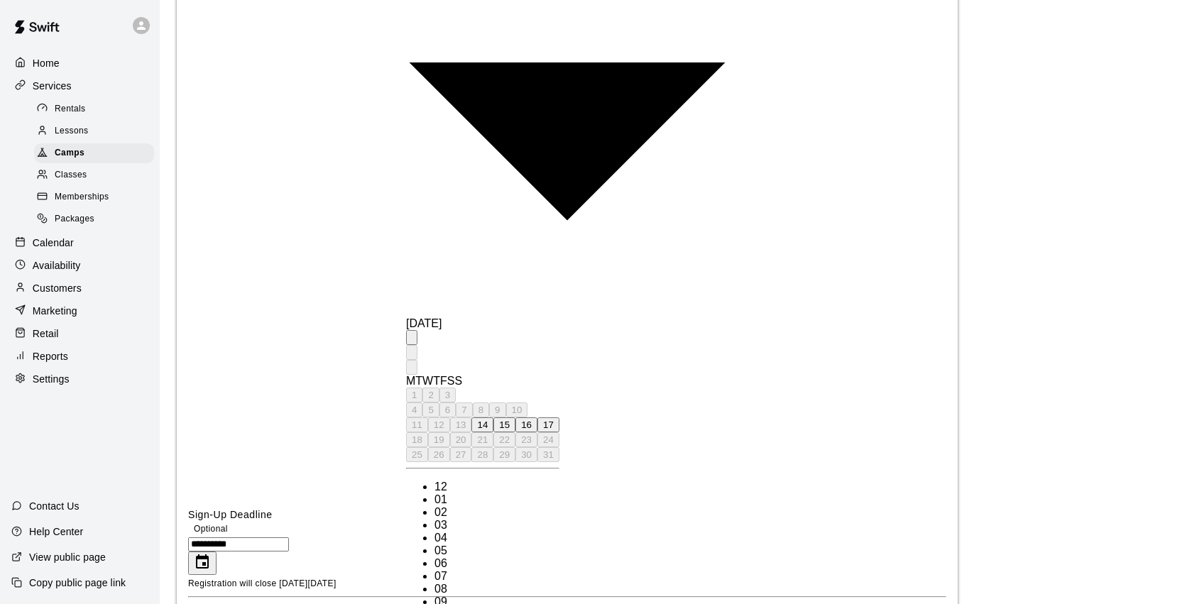
scroll to position [26, 0]
click at [537, 432] on button "16" at bounding box center [526, 424] width 22 height 15
type input "**********"
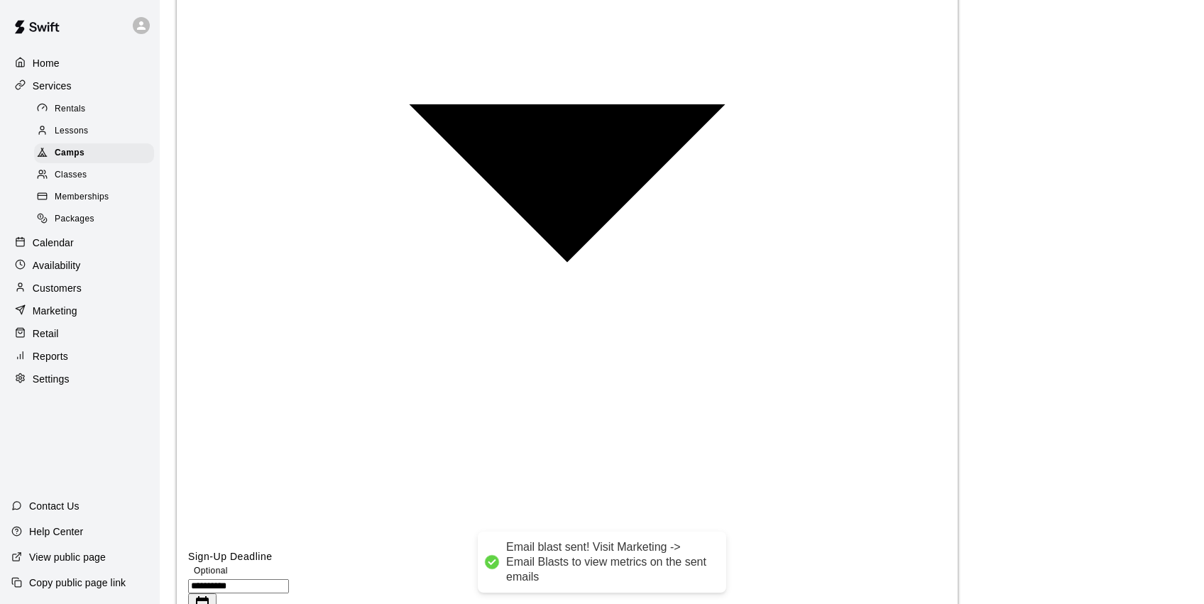
scroll to position [1263, 0]
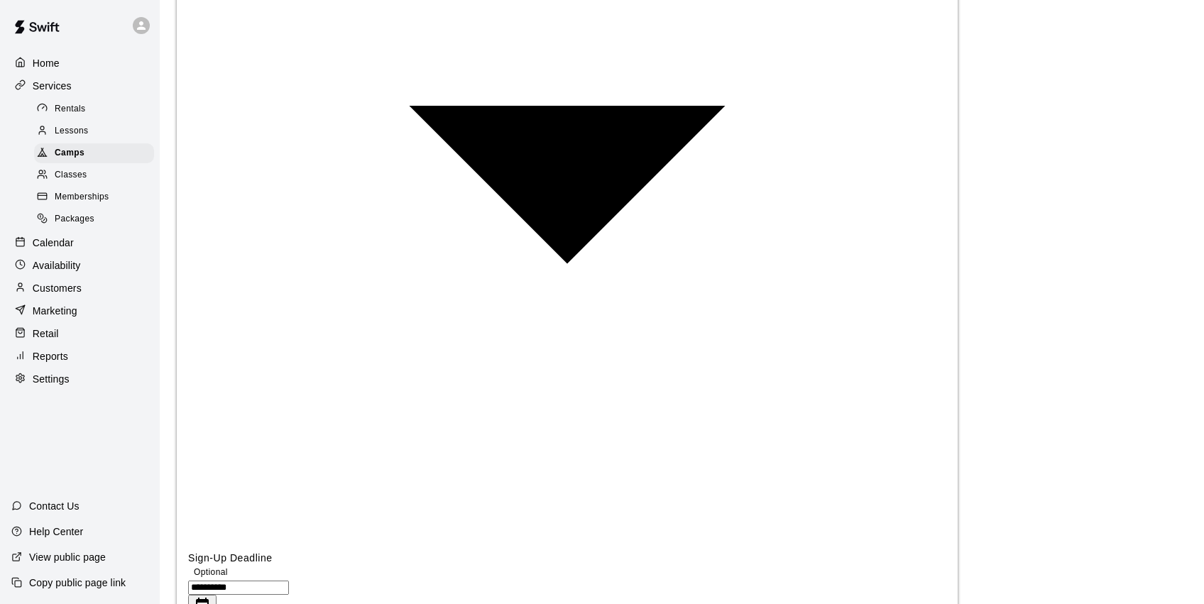
click at [85, 300] on div "Marketing" at bounding box center [79, 310] width 137 height 21
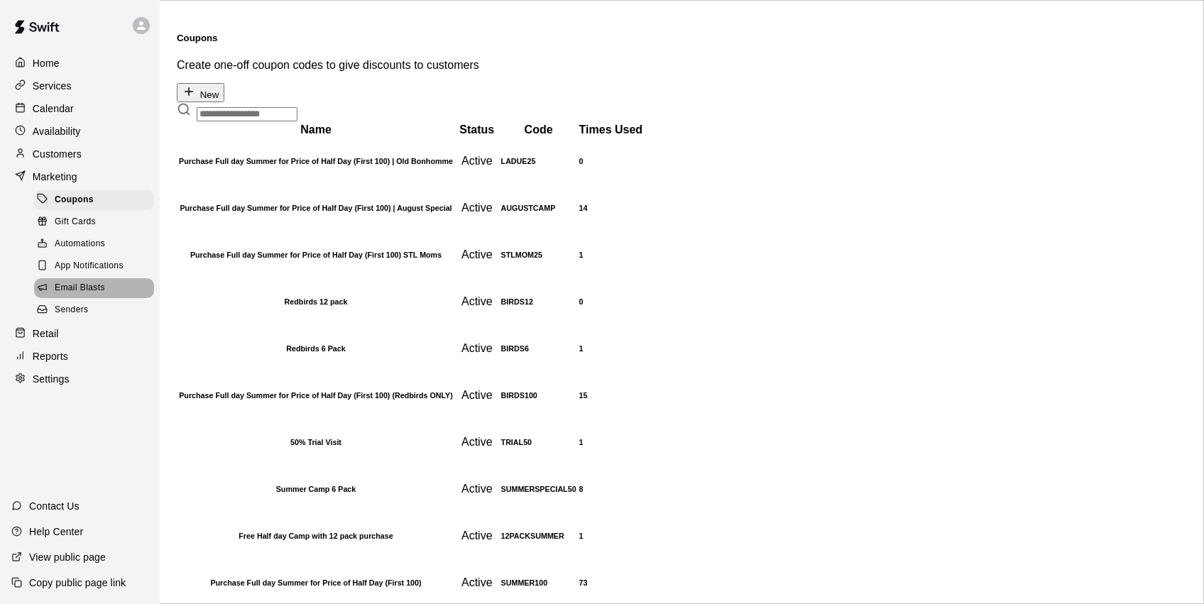
click at [96, 285] on span "Email Blasts" at bounding box center [80, 288] width 50 height 14
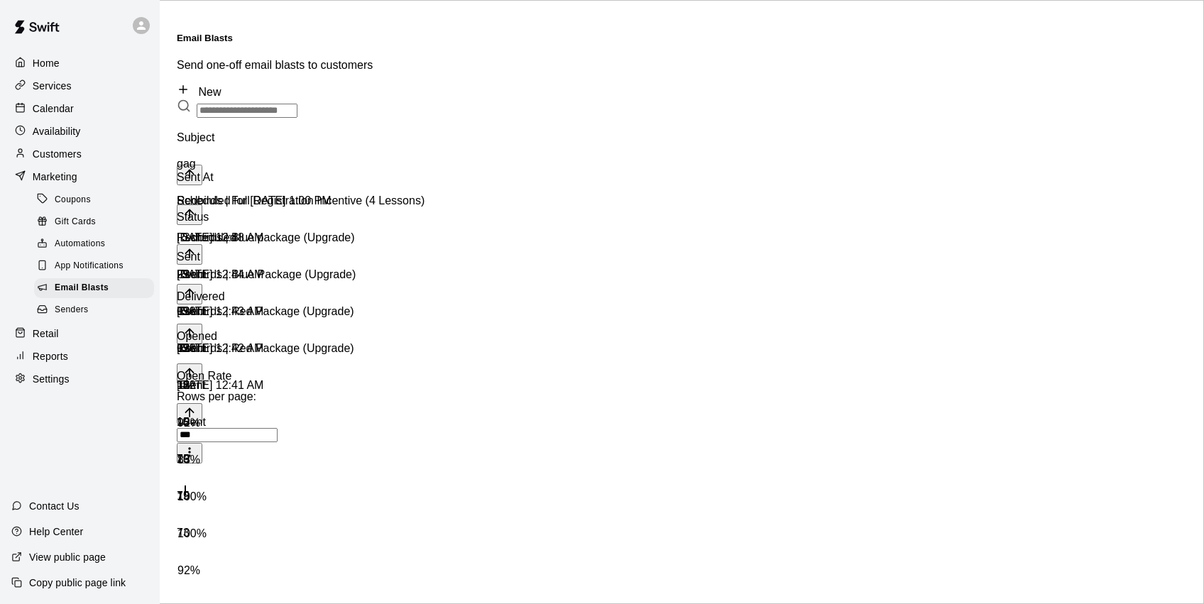
click at [285, 268] on div "29" at bounding box center [231, 286] width 108 height 37
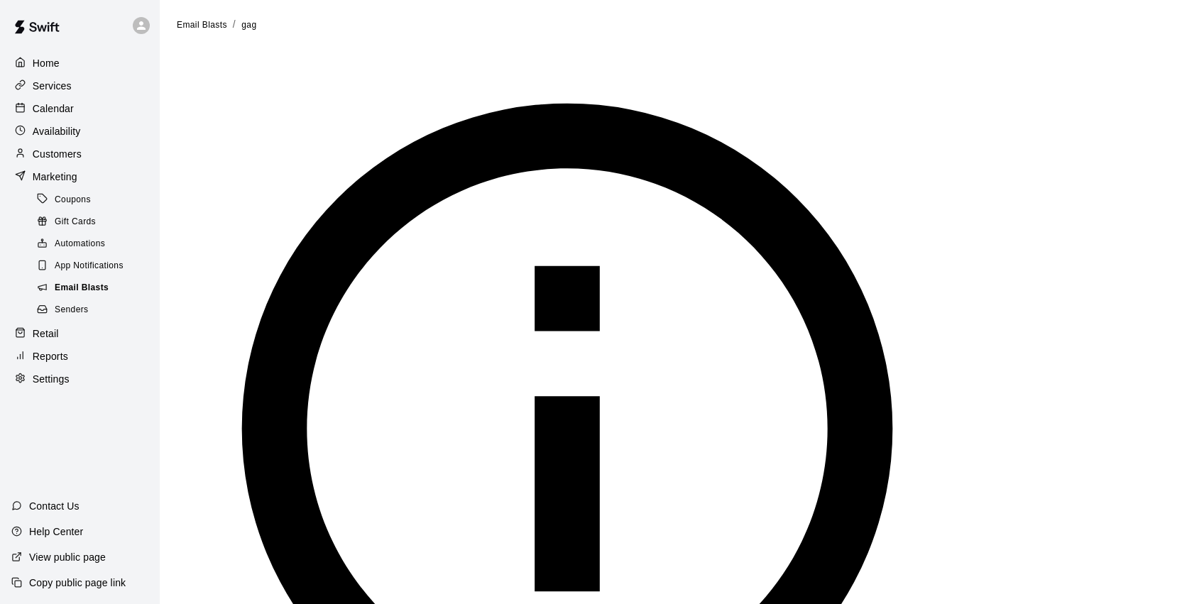
click at [101, 283] on span "Email Blasts" at bounding box center [82, 288] width 54 height 14
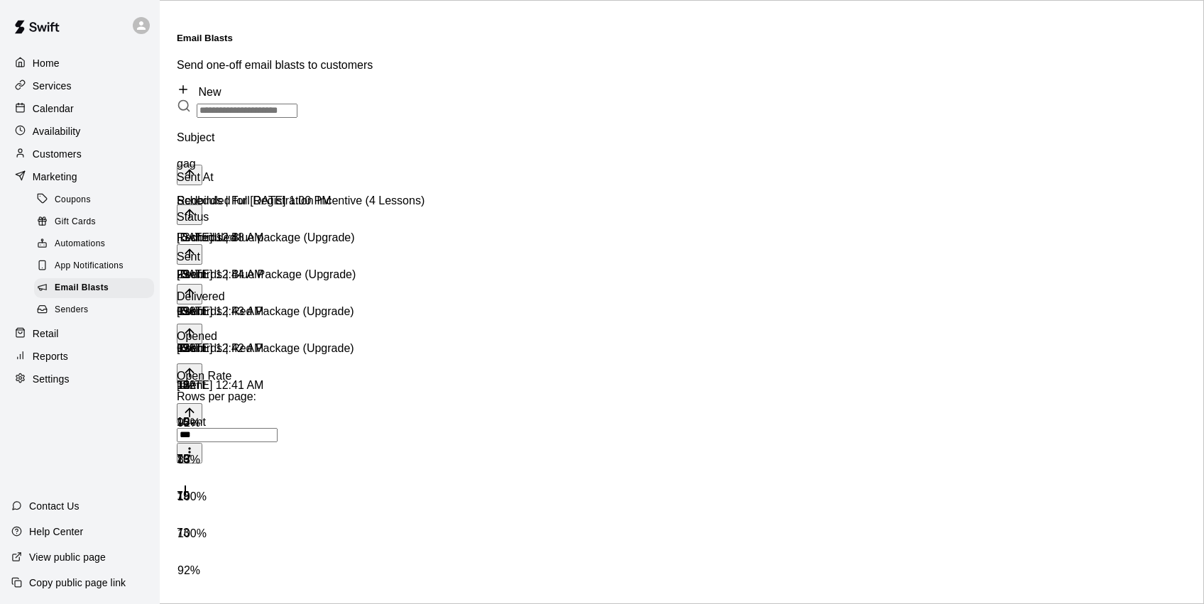
click at [393, 195] on div "Scheduled for Aug 16 2025, 1:00 PM" at bounding box center [285, 201] width 217 height 13
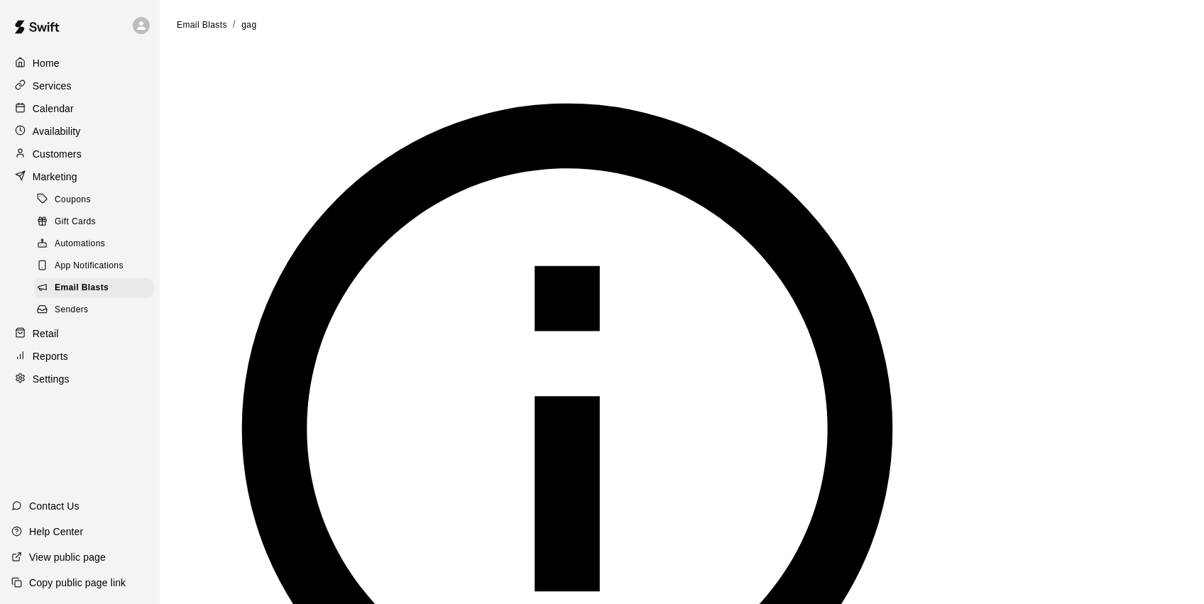
drag, startPoint x: 777, startPoint y: 353, endPoint x: 766, endPoint y: 354, distance: 10.7
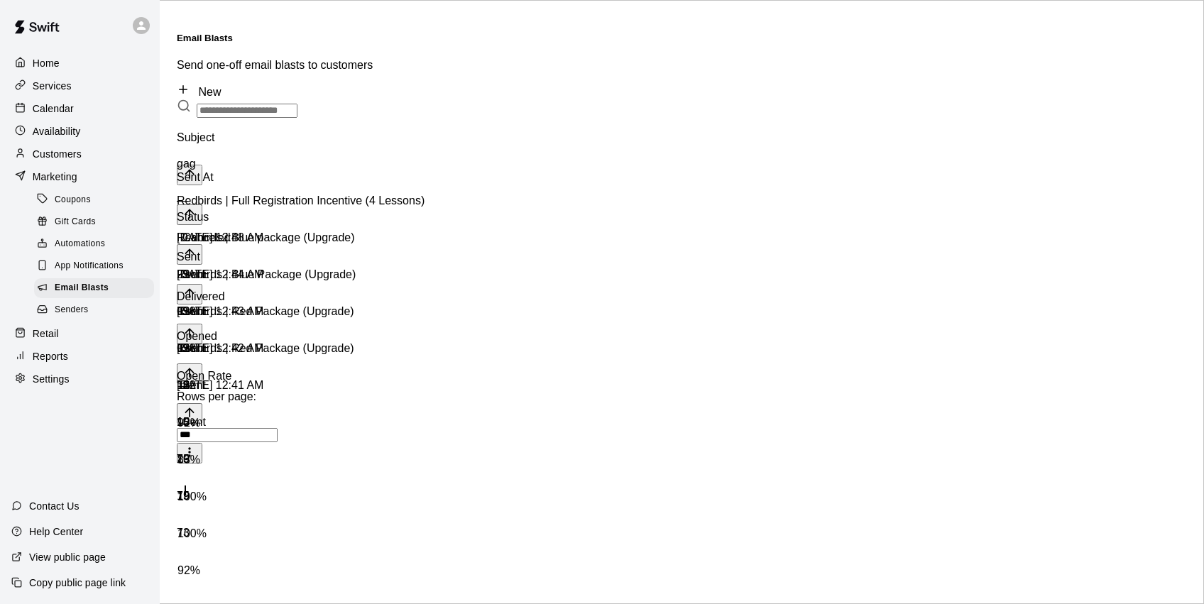
click at [285, 342] on div "0" at bounding box center [231, 360] width 108 height 37
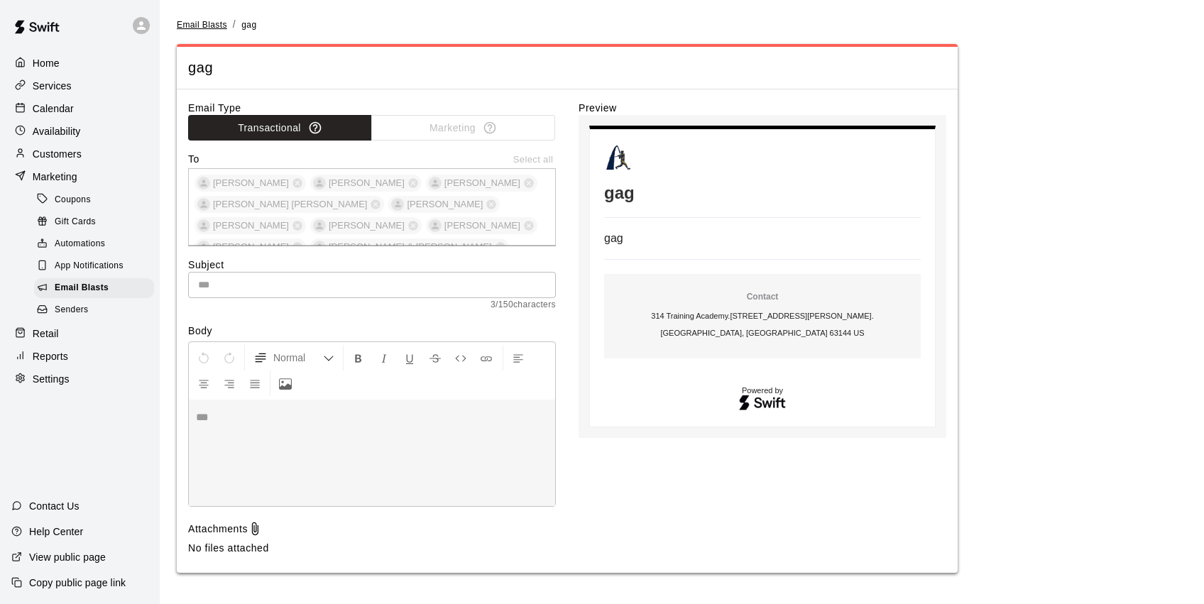
click at [212, 27] on span "Email Blasts" at bounding box center [202, 25] width 50 height 10
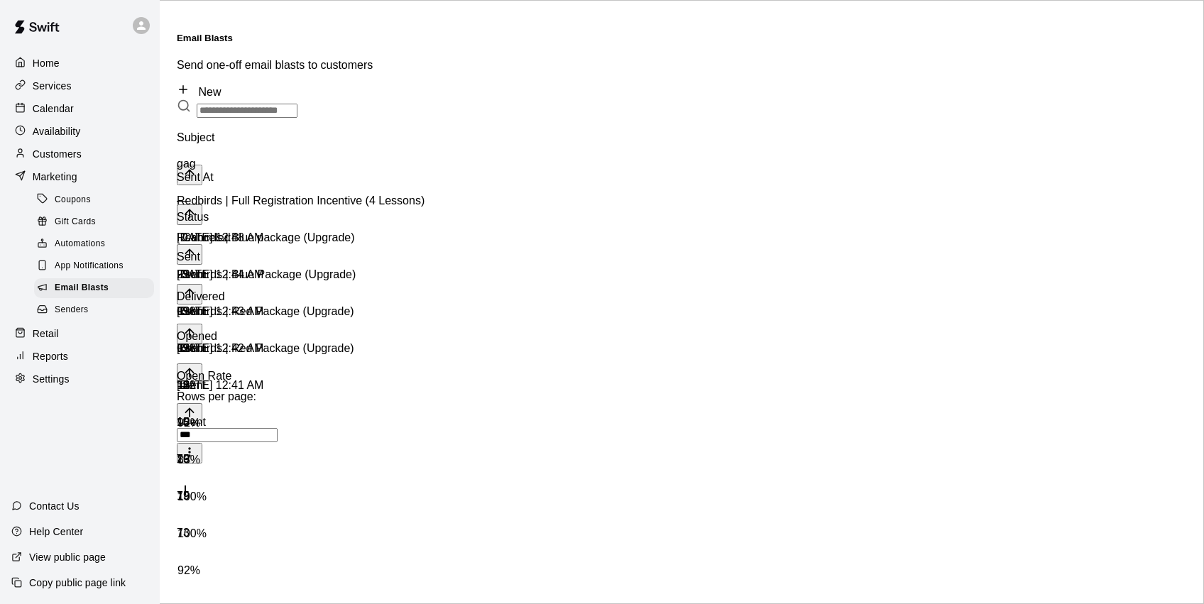
click at [196, 158] on div "gag" at bounding box center [303, 176] width 252 height 37
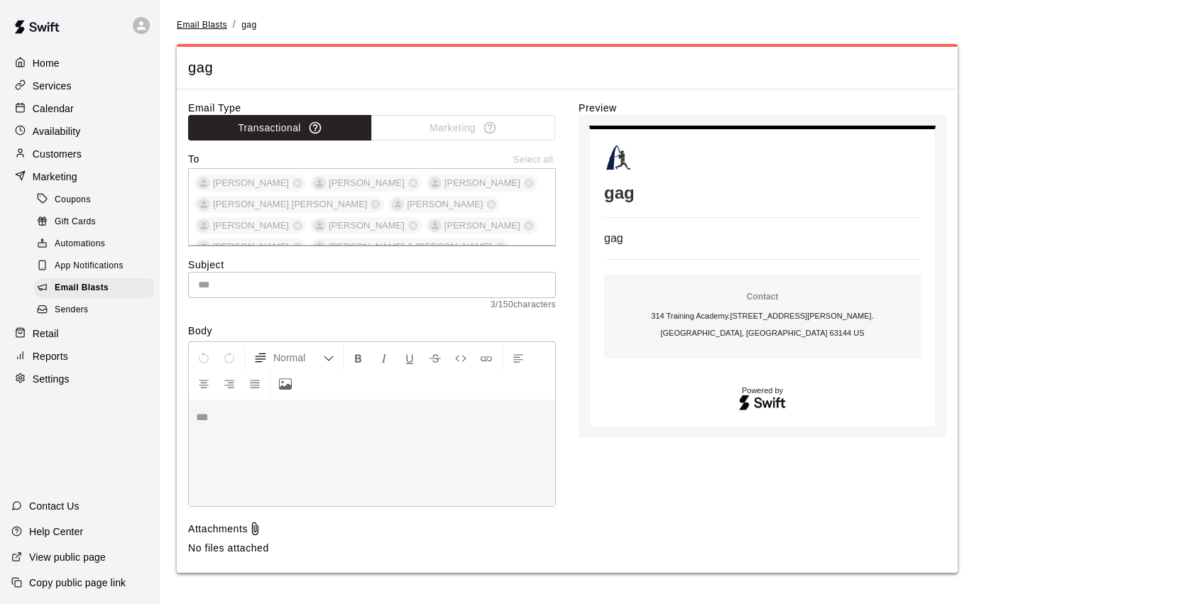
click at [207, 23] on span "Email Blasts" at bounding box center [202, 25] width 50 height 10
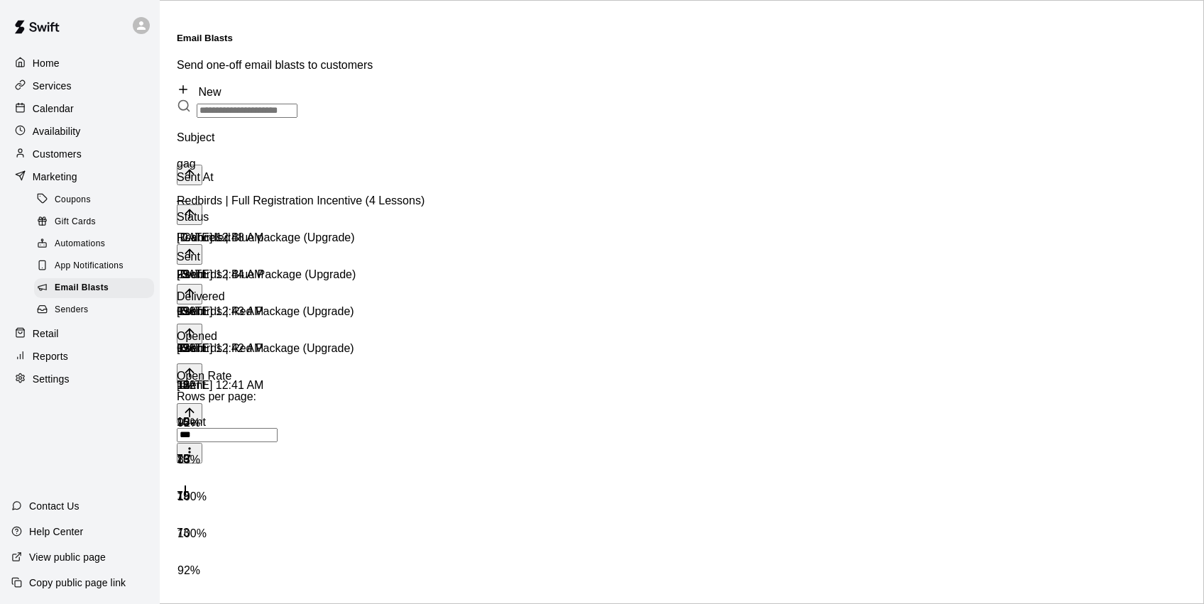
click at [285, 305] on div "0" at bounding box center [231, 323] width 108 height 37
click at [285, 268] on div "29" at bounding box center [231, 286] width 108 height 37
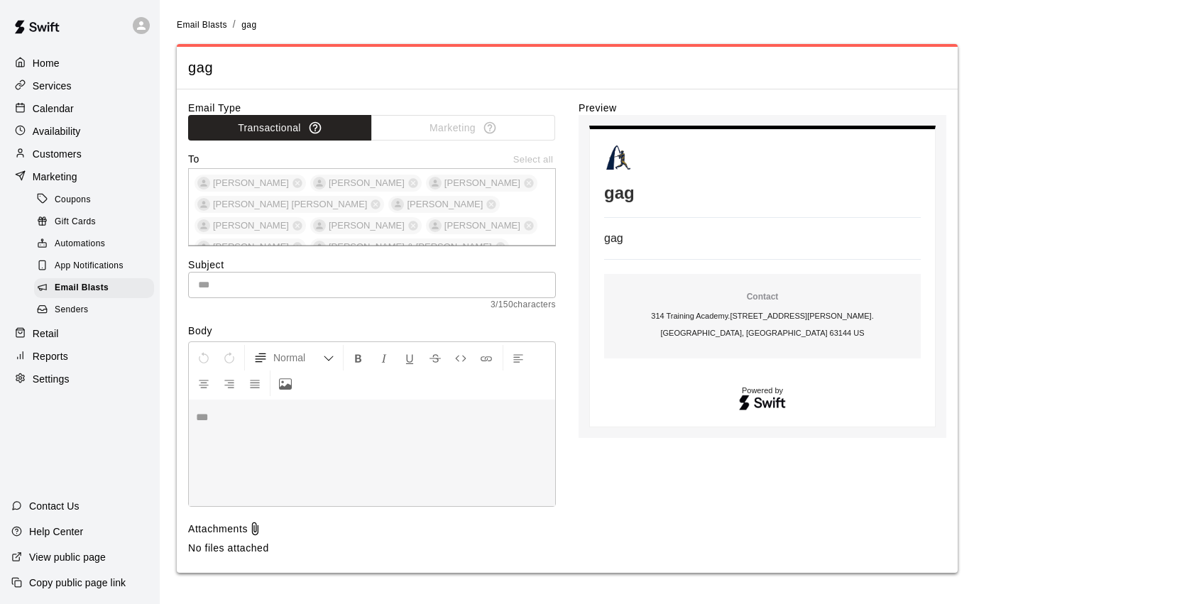
click at [472, 135] on div "Transactional Marketing" at bounding box center [372, 128] width 368 height 26
click at [214, 26] on span "Email Blasts" at bounding box center [202, 25] width 50 height 10
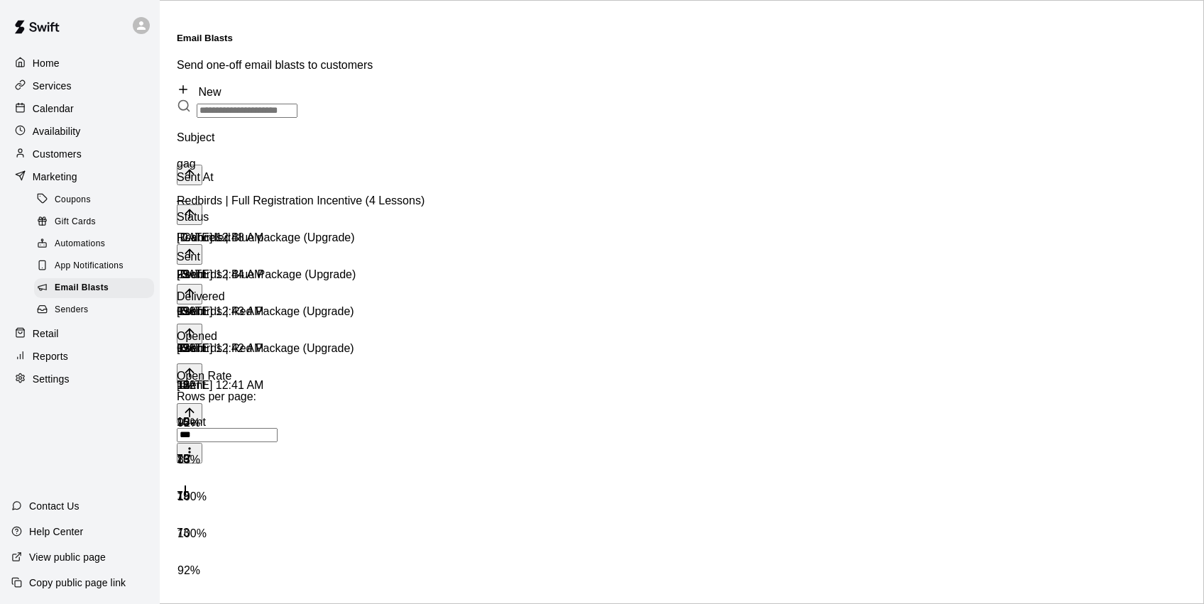
click at [104, 246] on span "Automations" at bounding box center [80, 244] width 50 height 14
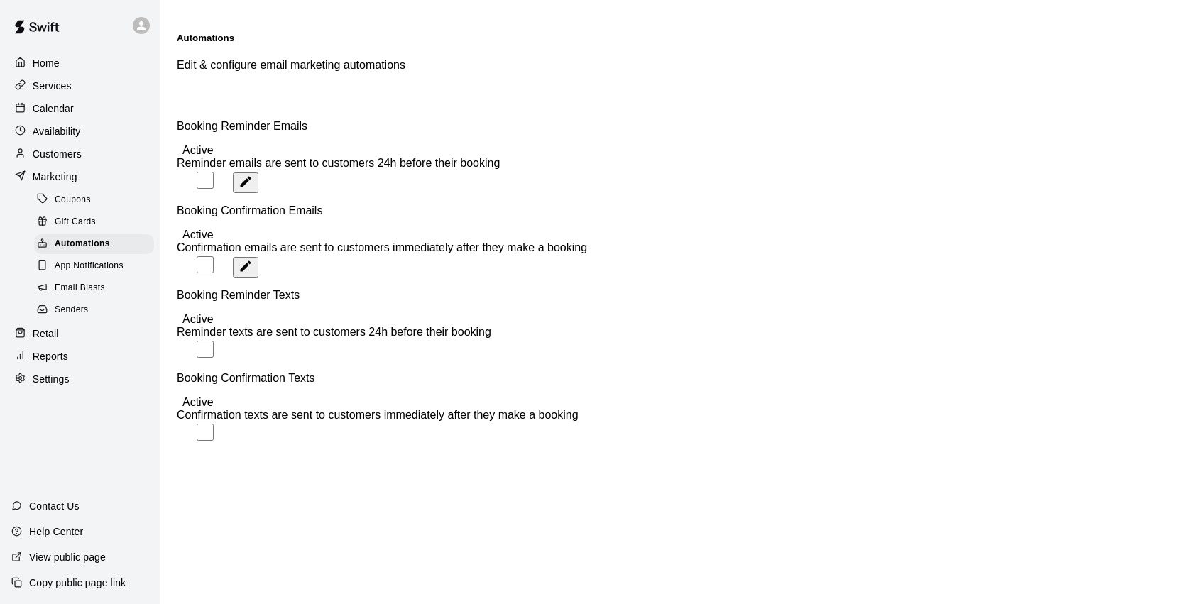
click at [88, 310] on span "Senders" at bounding box center [72, 310] width 34 height 14
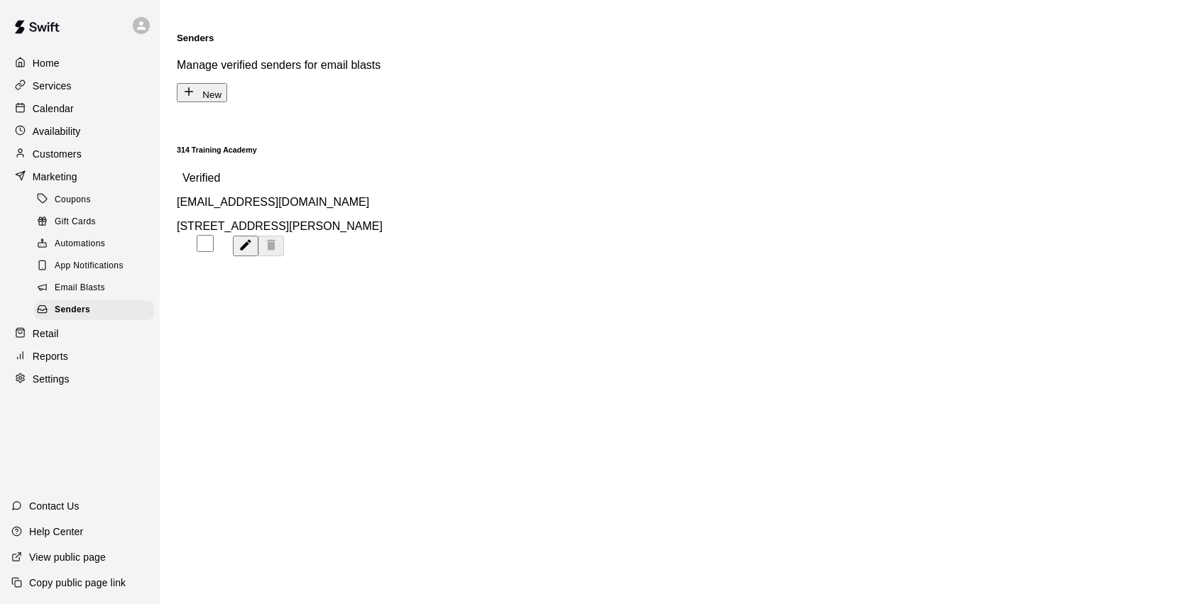
click at [102, 289] on span "Email Blasts" at bounding box center [80, 288] width 50 height 14
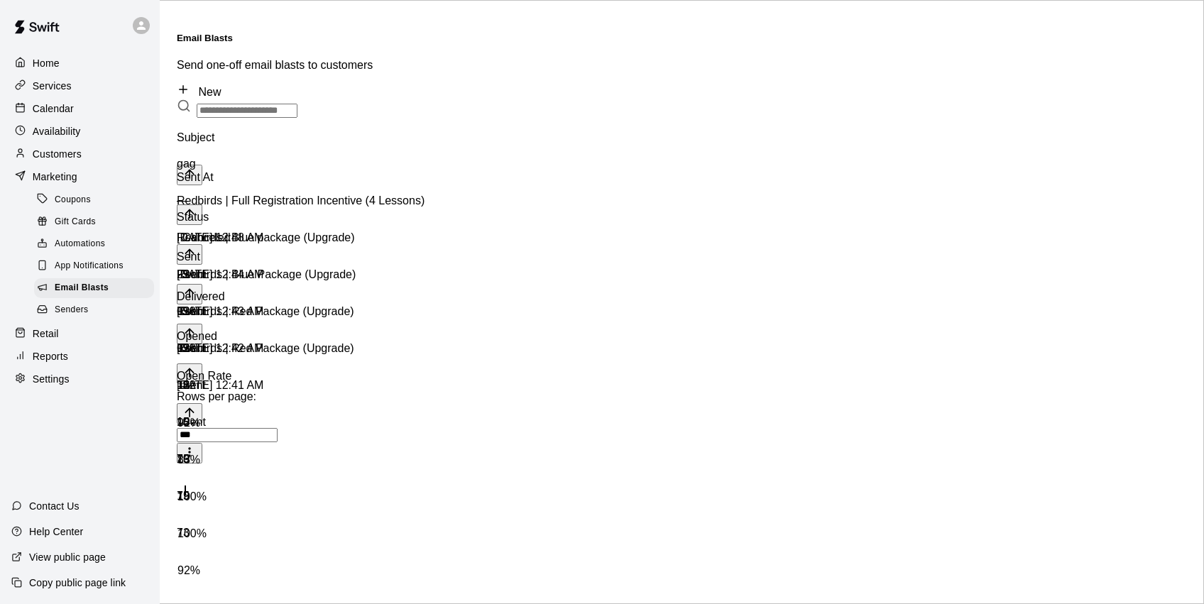
click at [230, 163] on div "gag" at bounding box center [303, 176] width 252 height 37
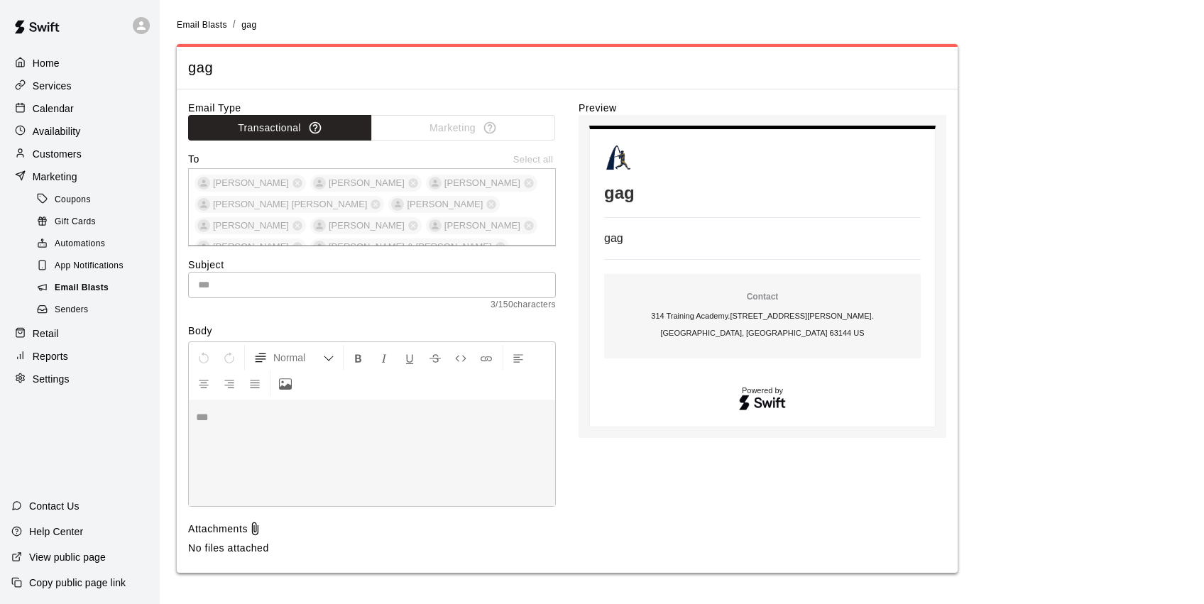
click at [117, 282] on div "Email Blasts" at bounding box center [94, 288] width 120 height 20
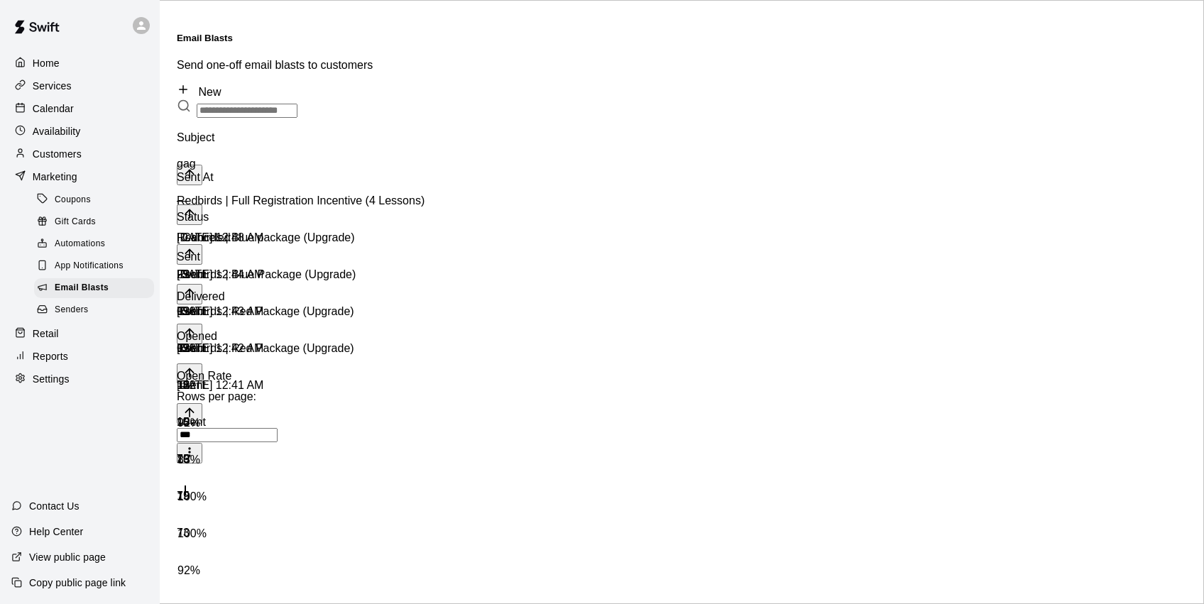
click at [190, 83] on icon at bounding box center [183, 89] width 13 height 13
click at [111, 261] on span "App Notifications" at bounding box center [89, 266] width 69 height 14
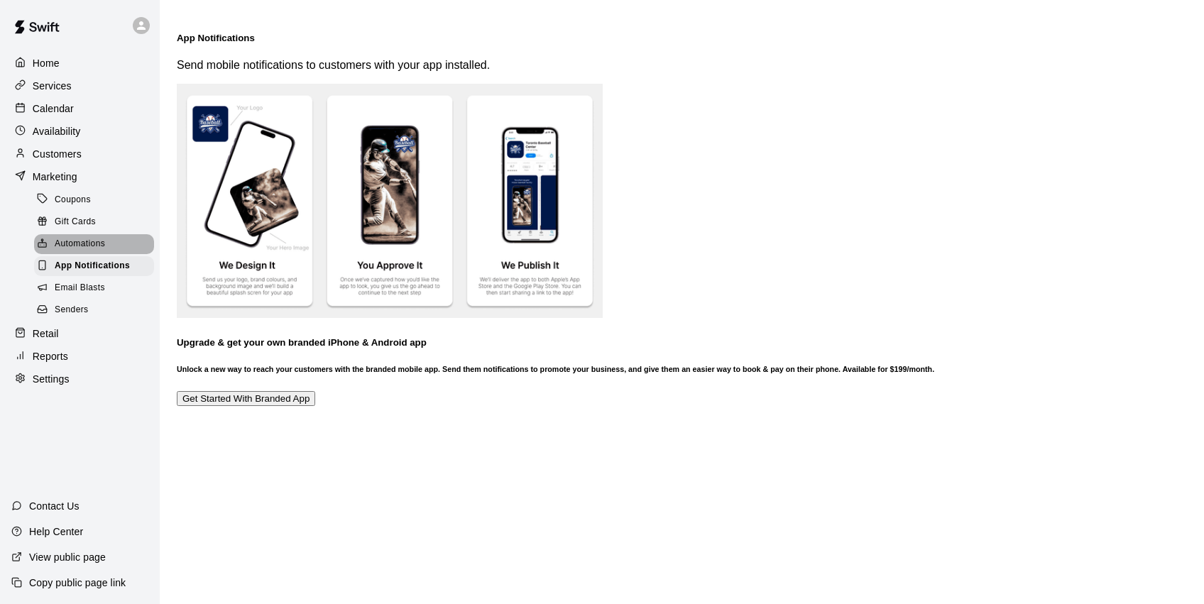
click at [113, 238] on div "Automations" at bounding box center [94, 244] width 120 height 20
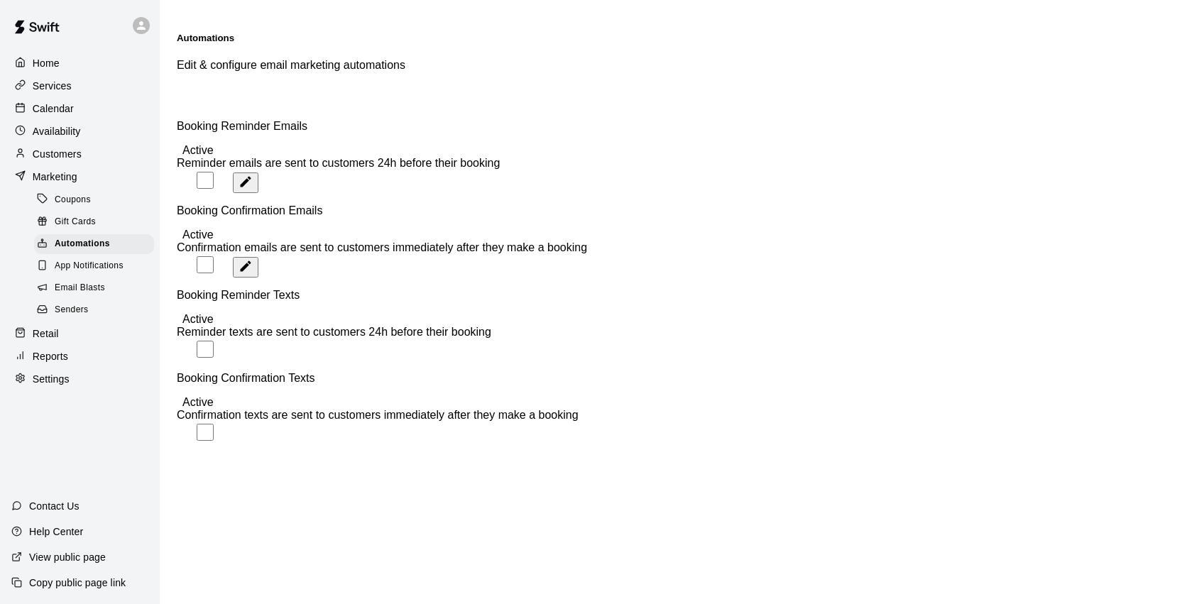
click at [72, 106] on p "Calendar" at bounding box center [53, 109] width 41 height 14
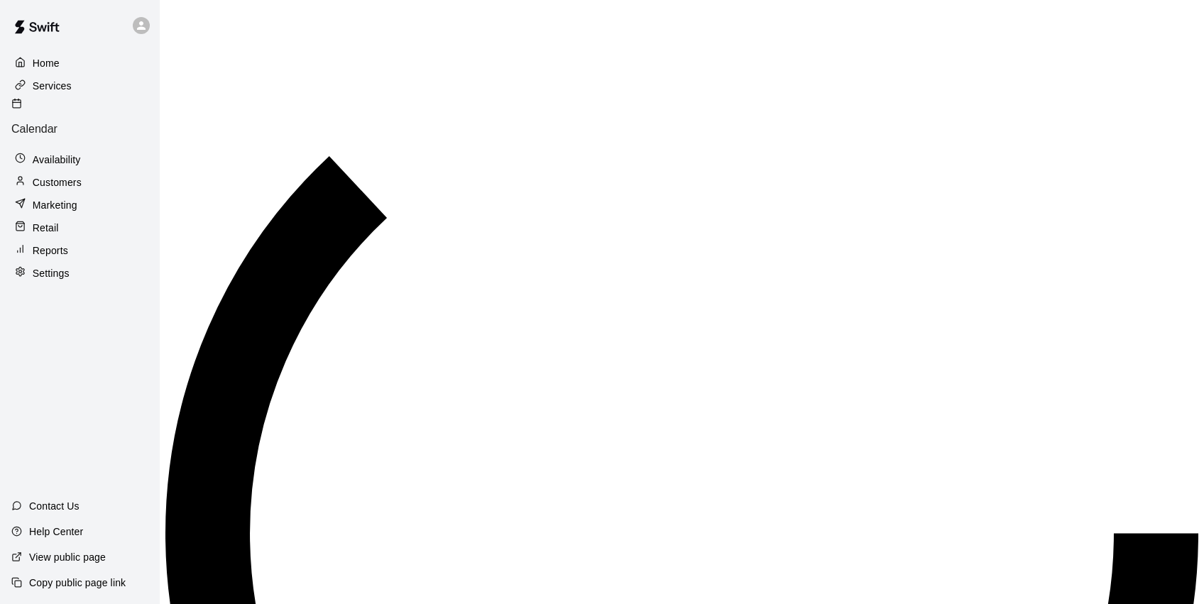
scroll to position [704, 0]
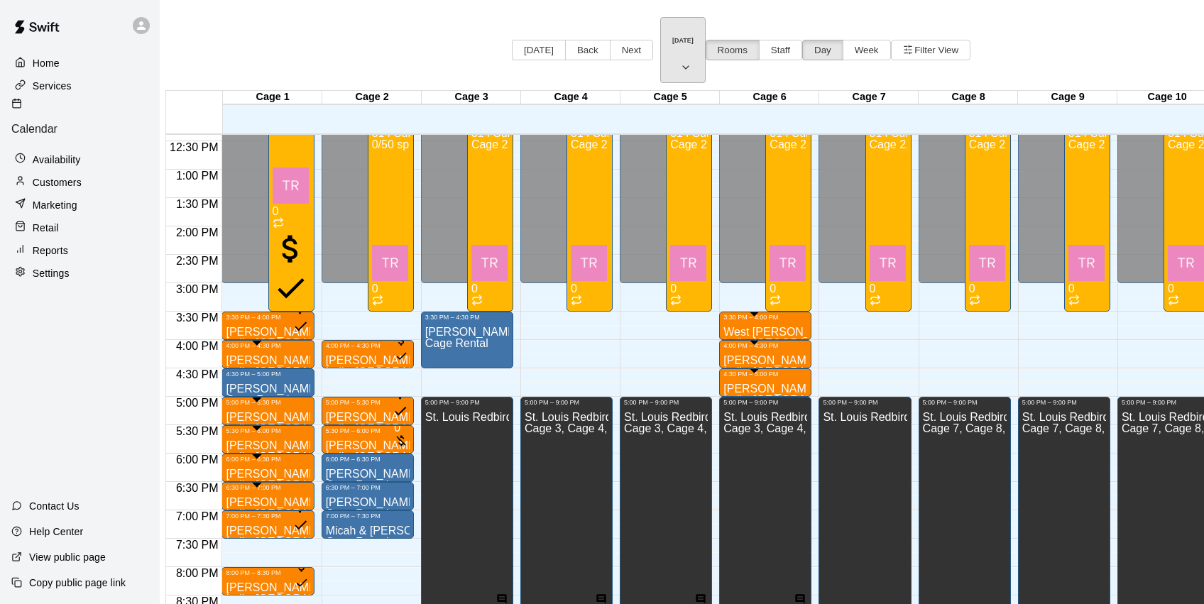
click at [680, 59] on icon "button" at bounding box center [685, 67] width 11 height 17
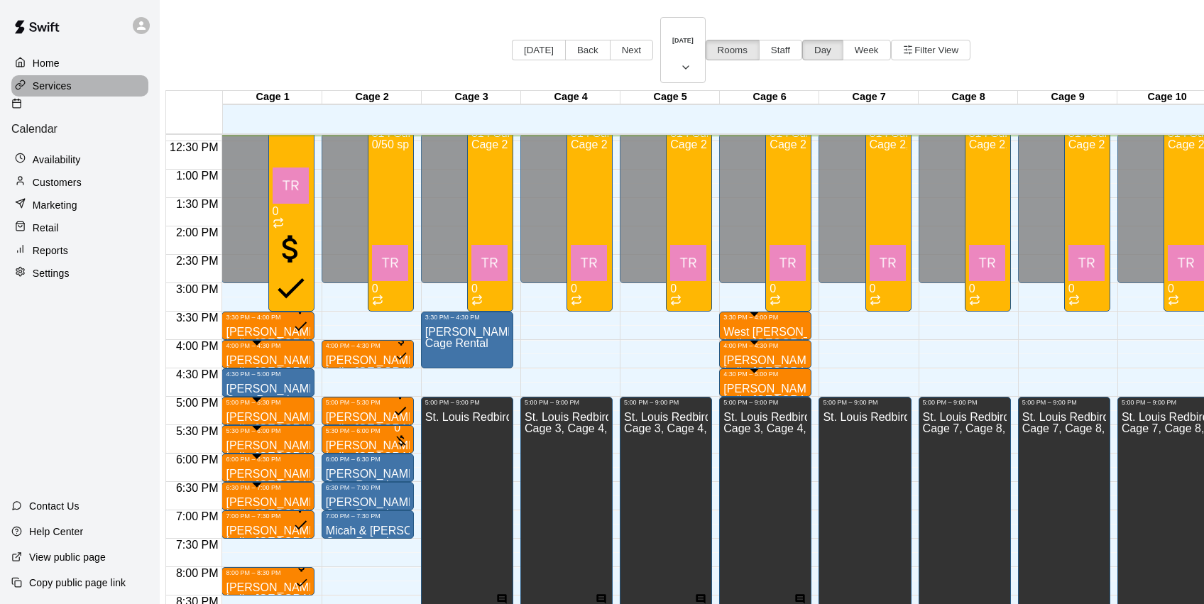
click at [72, 81] on div "Services" at bounding box center [79, 85] width 137 height 21
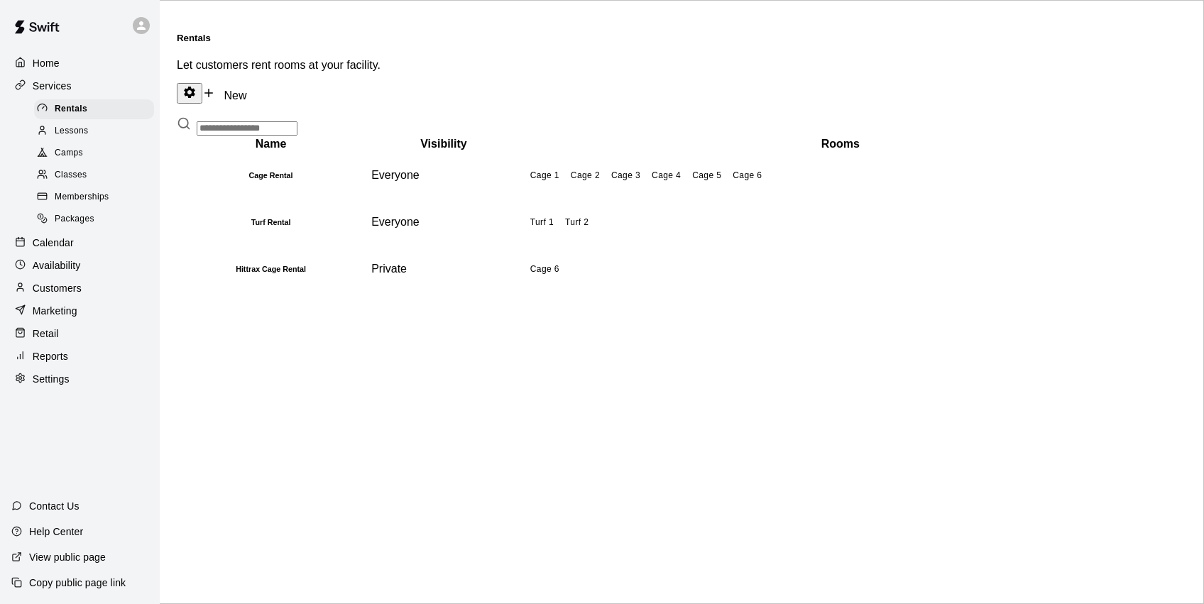
click at [81, 172] on span "Classes" at bounding box center [71, 175] width 32 height 14
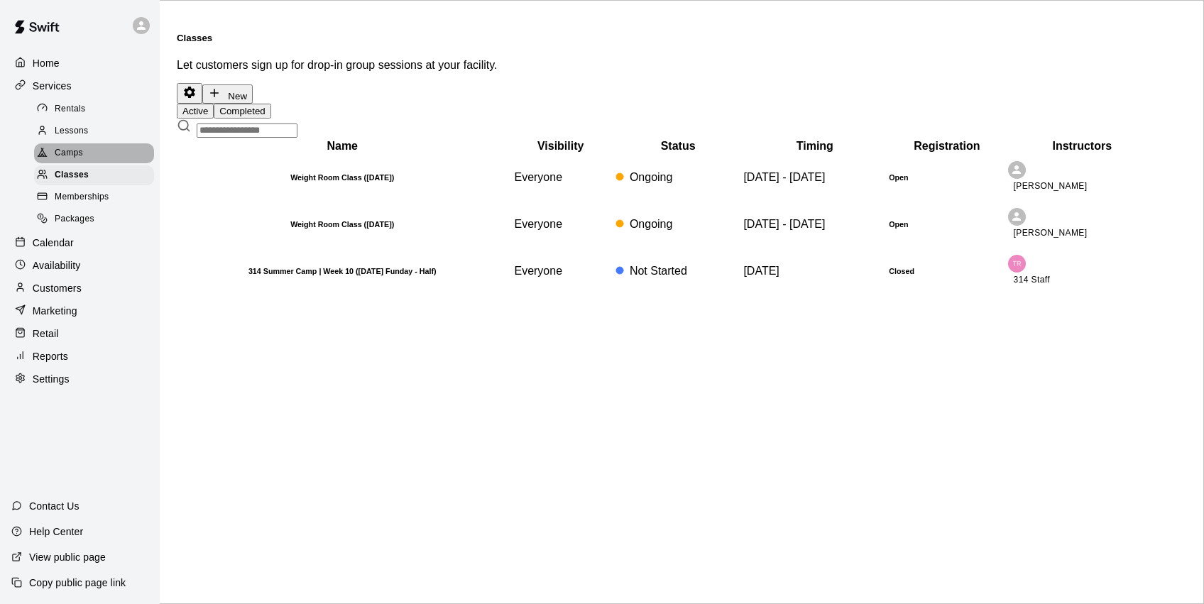
drag, startPoint x: 102, startPoint y: 148, endPoint x: 153, endPoint y: 155, distance: 50.9
click at [102, 148] on div "Camps" at bounding box center [94, 153] width 120 height 20
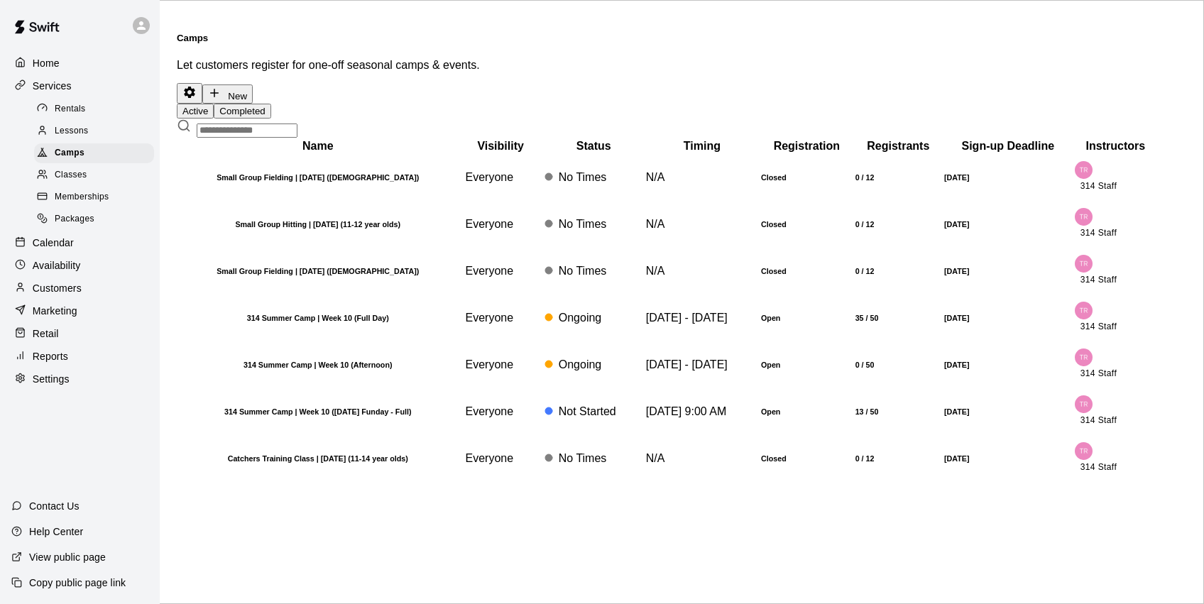
click at [271, 104] on button "Completed" at bounding box center [242, 111] width 57 height 15
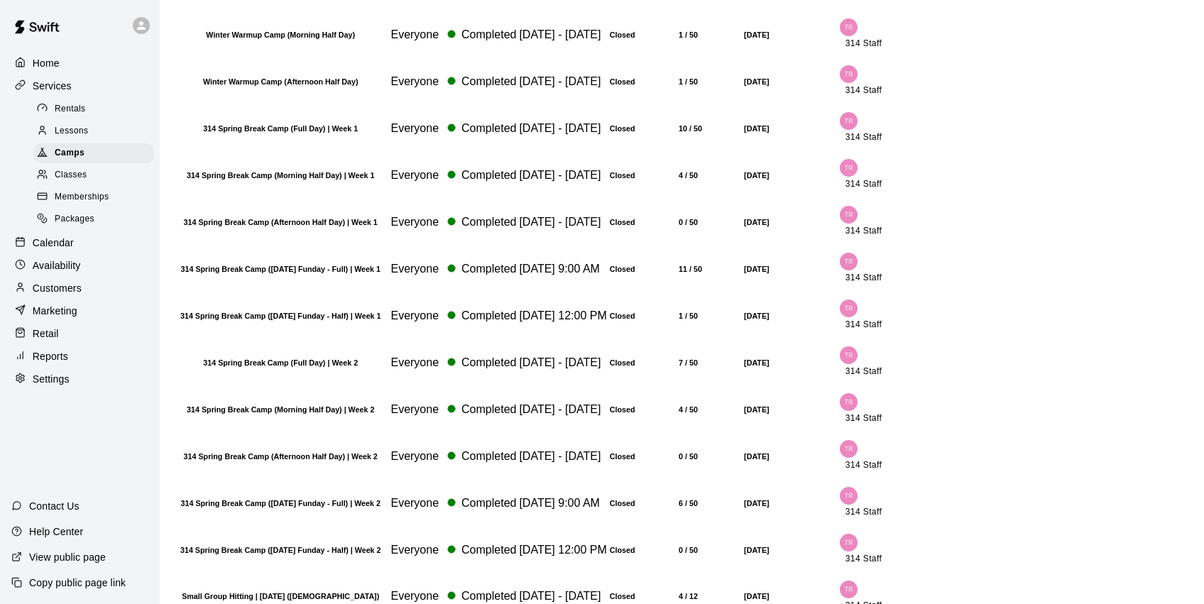
scroll to position [2343, 0]
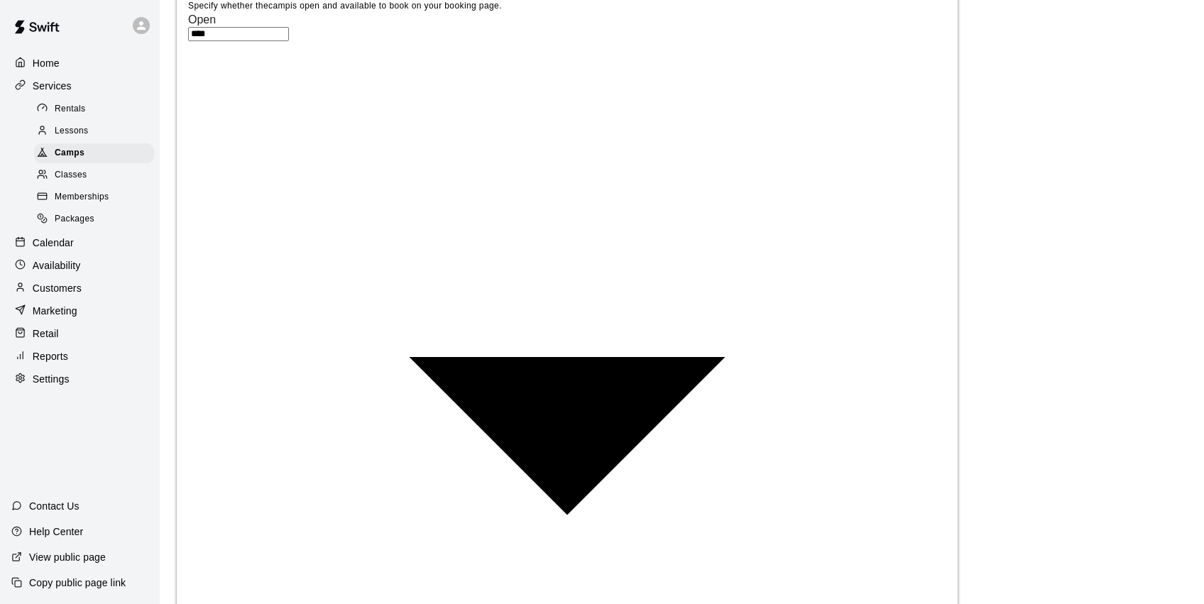
scroll to position [837, 0]
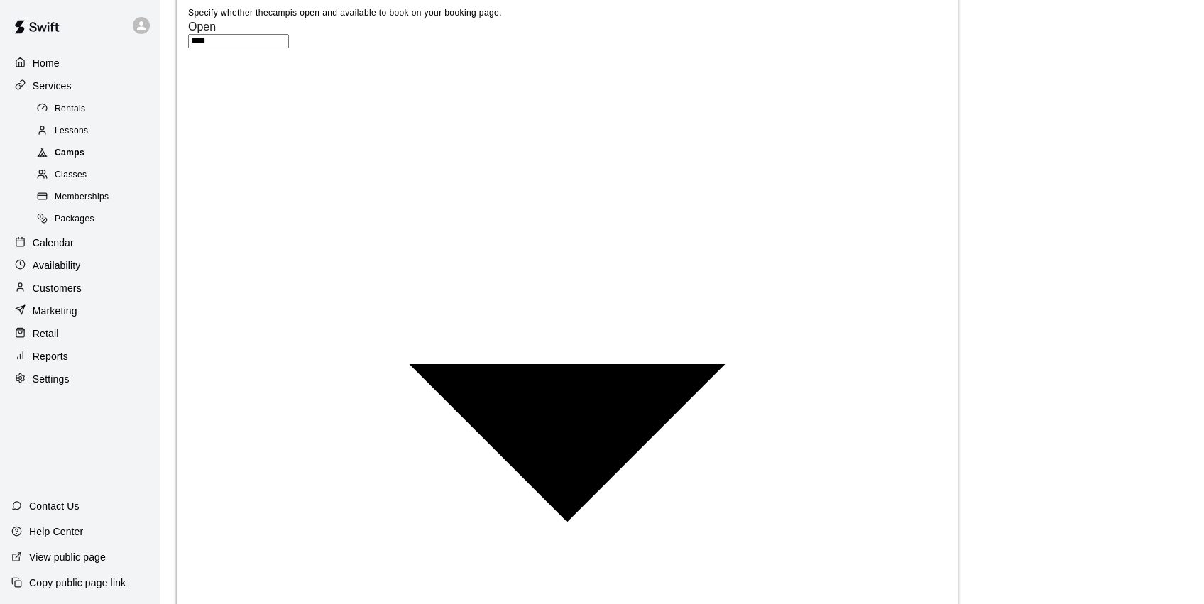
click at [80, 149] on span "Camps" at bounding box center [70, 153] width 30 height 14
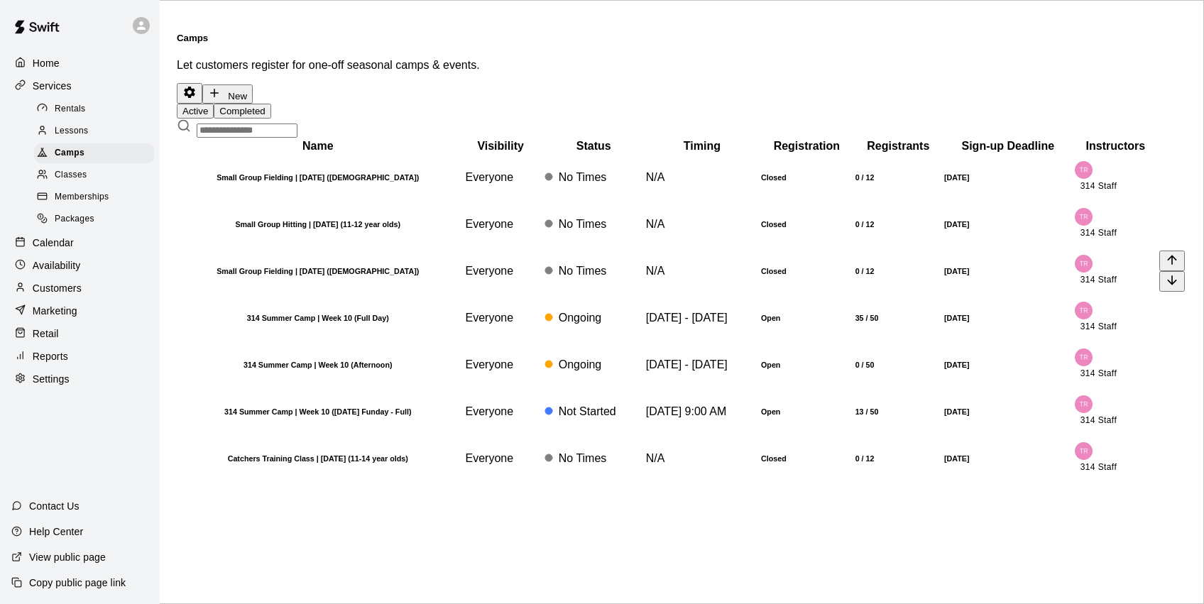
scroll to position [34, 0]
drag, startPoint x: 275, startPoint y: 41, endPoint x: 295, endPoint y: 131, distance: 91.6
click at [271, 104] on button "Completed" at bounding box center [242, 111] width 57 height 15
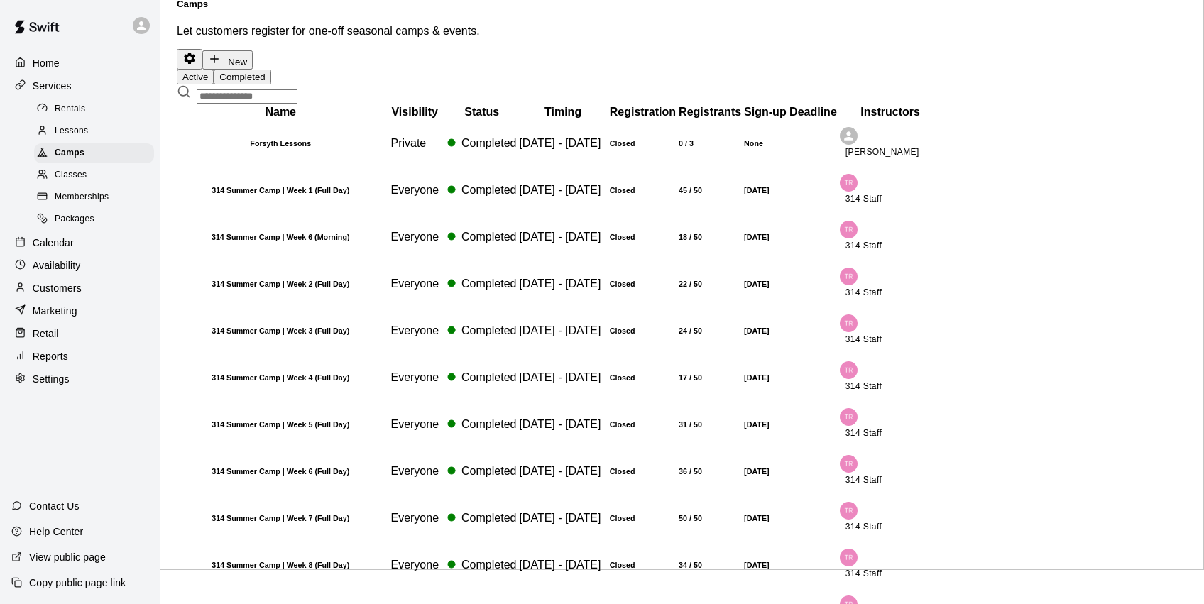
click at [330, 307] on th "314 Summer Camp | Week 2 (Full Day)" at bounding box center [280, 283] width 204 height 45
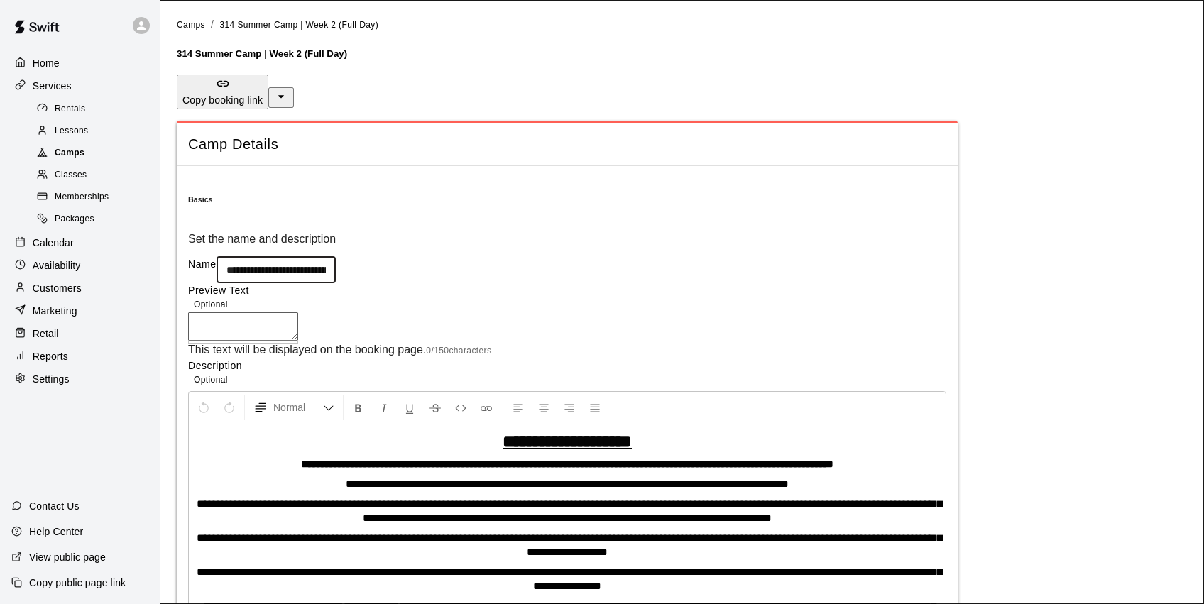
click at [115, 148] on div "Camps" at bounding box center [94, 153] width 120 height 20
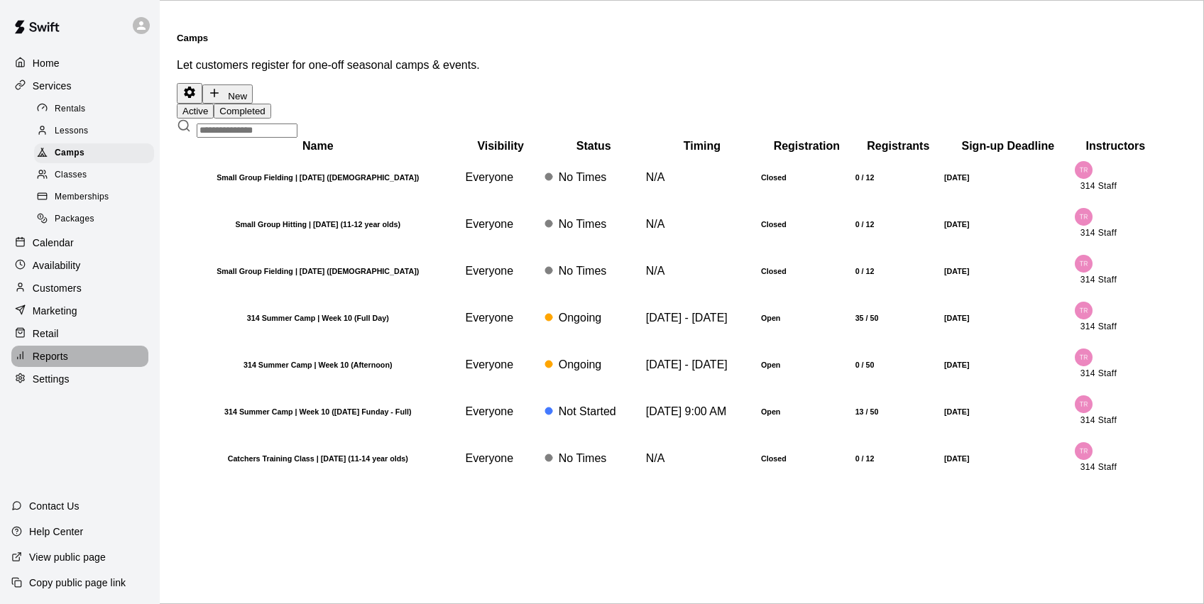
click at [106, 351] on div "Reports" at bounding box center [79, 356] width 137 height 21
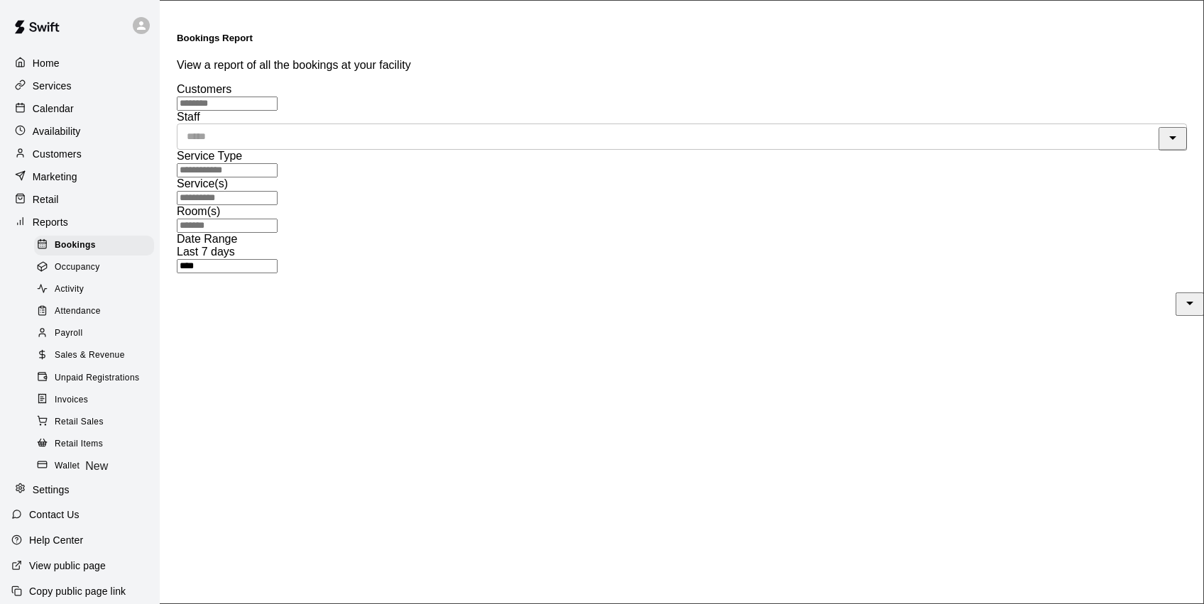
click at [102, 291] on div "Activity" at bounding box center [94, 290] width 120 height 20
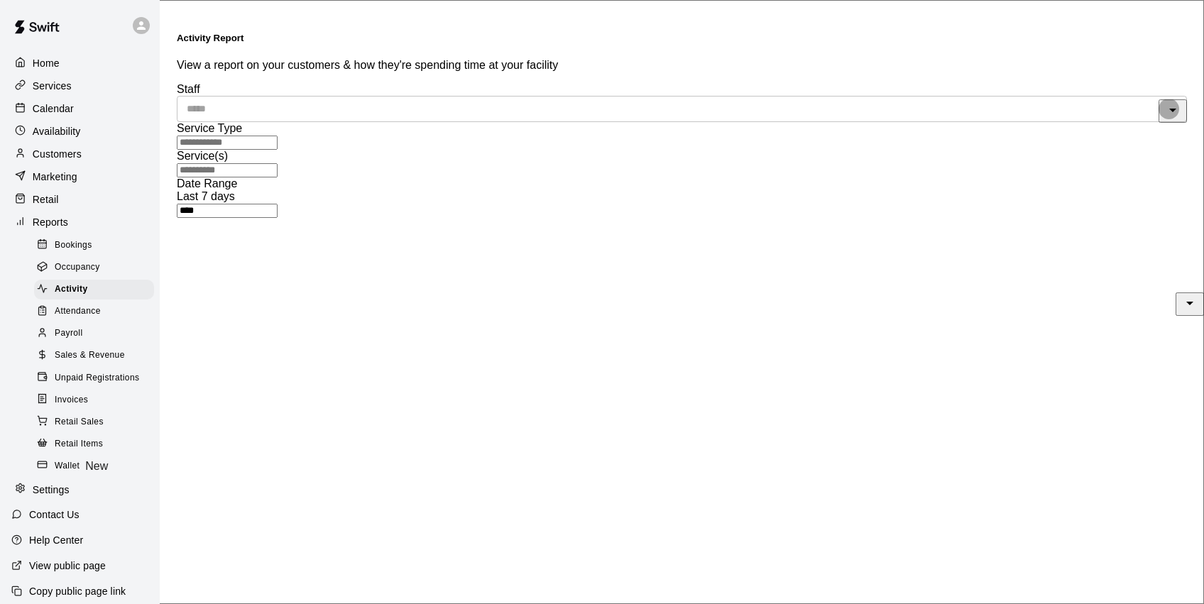
click at [1164, 102] on icon "Open" at bounding box center [1172, 110] width 17 height 17
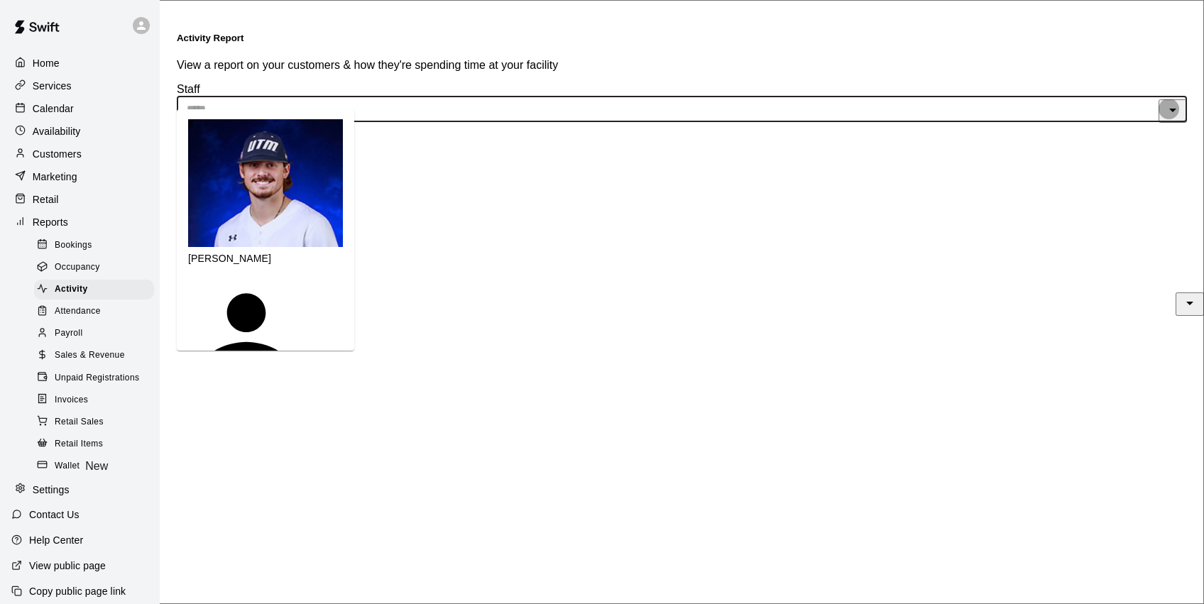
click at [1169, 109] on icon "Close" at bounding box center [1172, 111] width 7 height 4
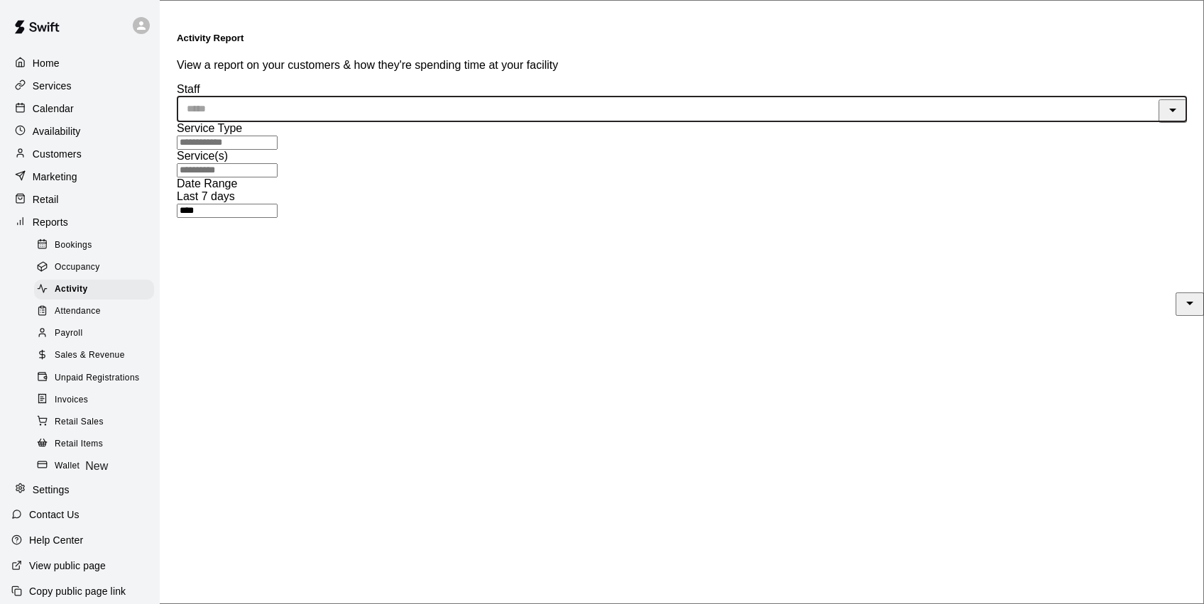
click at [112, 352] on span "Sales & Revenue" at bounding box center [90, 356] width 70 height 14
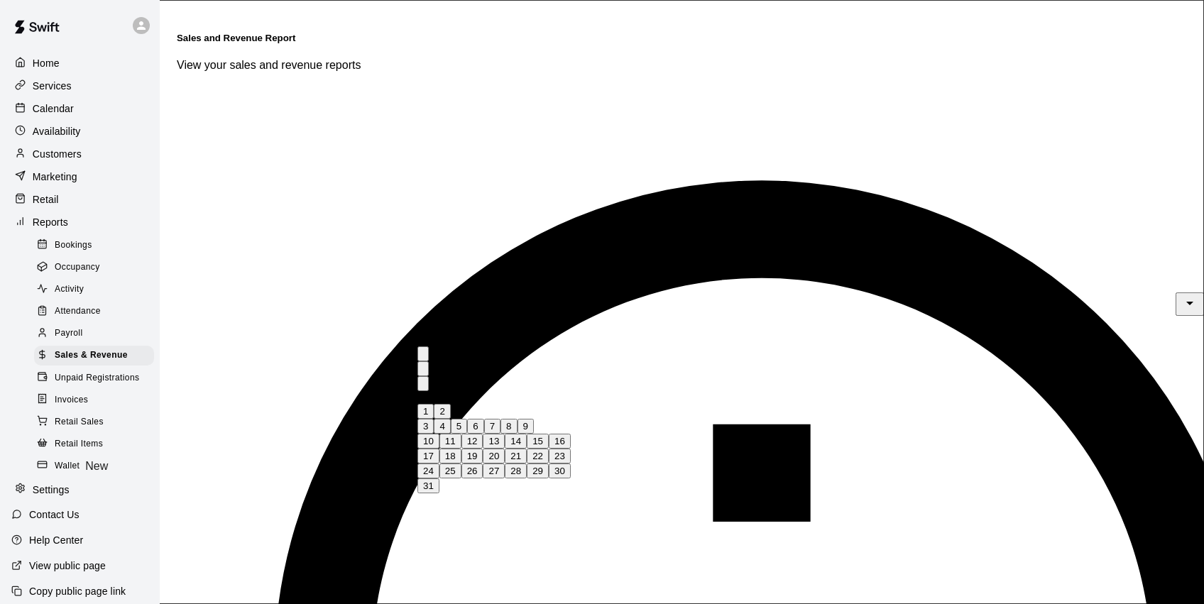
click at [423, 357] on icon "calendar view is open, switch to year view" at bounding box center [423, 357] width 0 height 0
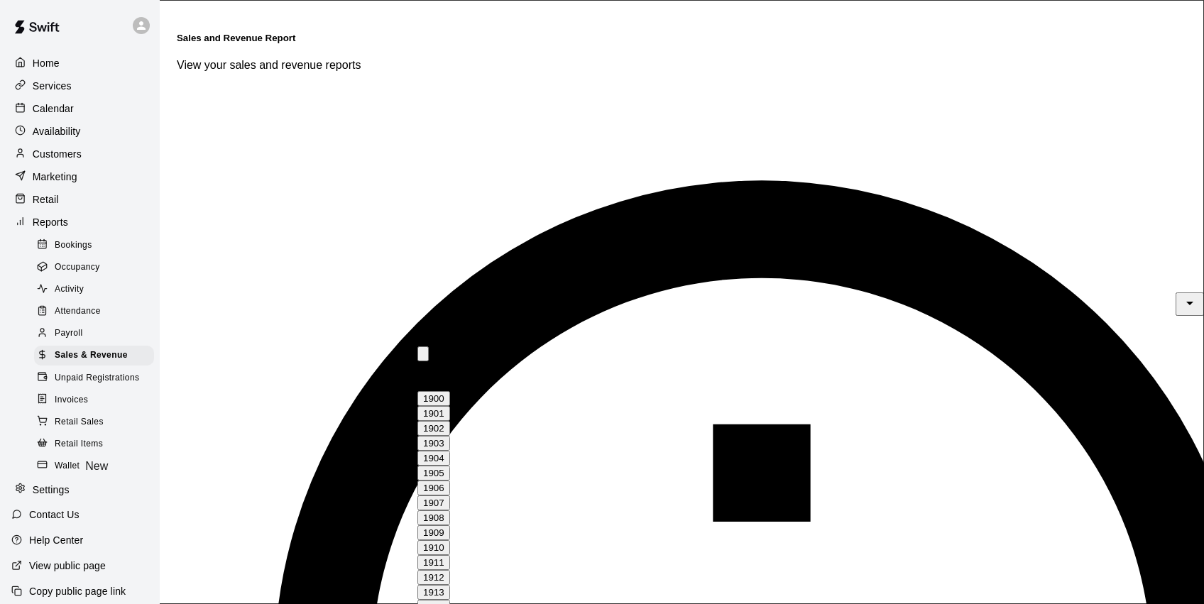
scroll to position [974, 0]
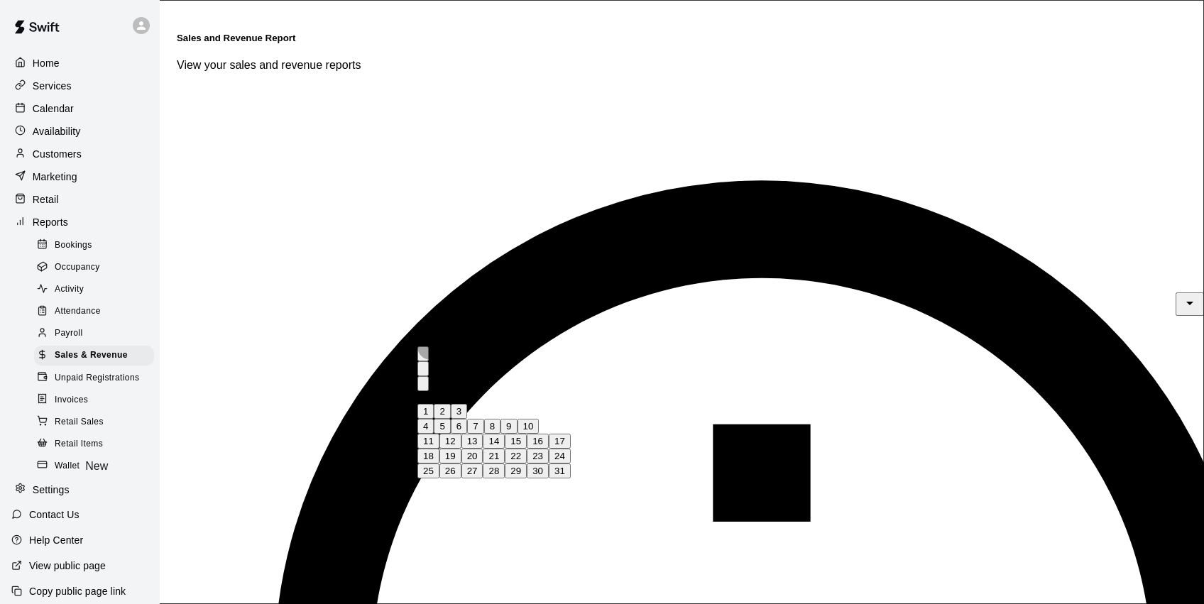
drag, startPoint x: 563, startPoint y: 414, endPoint x: 591, endPoint y: 411, distance: 28.5
click at [434, 414] on button "1" at bounding box center [425, 411] width 16 height 15
type input "**********"
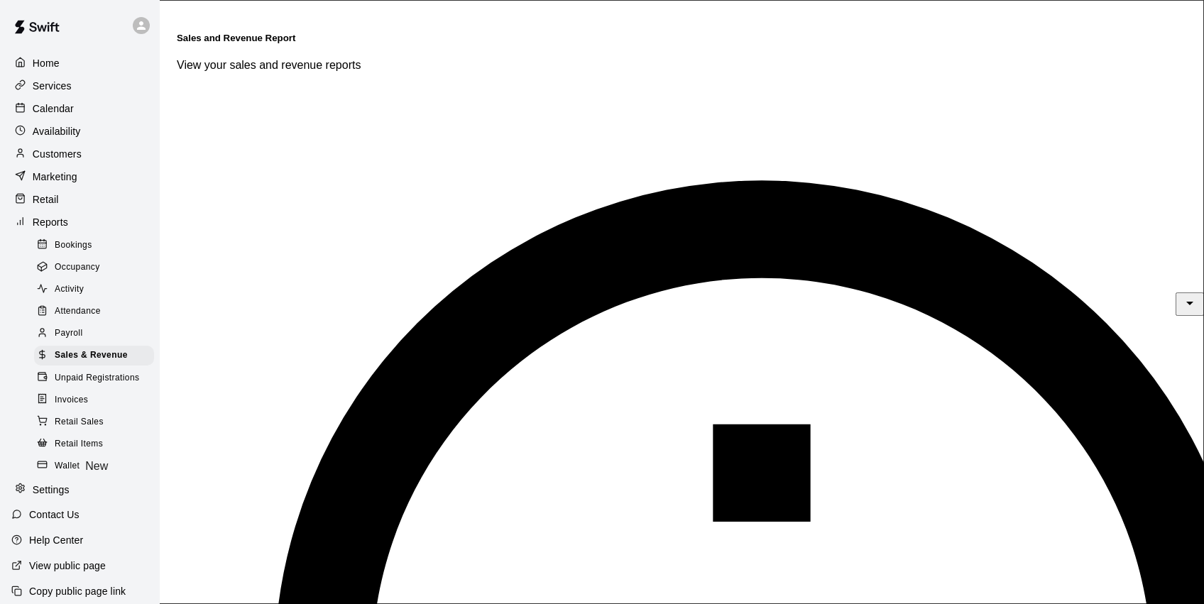
type input "******"
click at [1181, 295] on icon "Open" at bounding box center [1189, 303] width 17 height 17
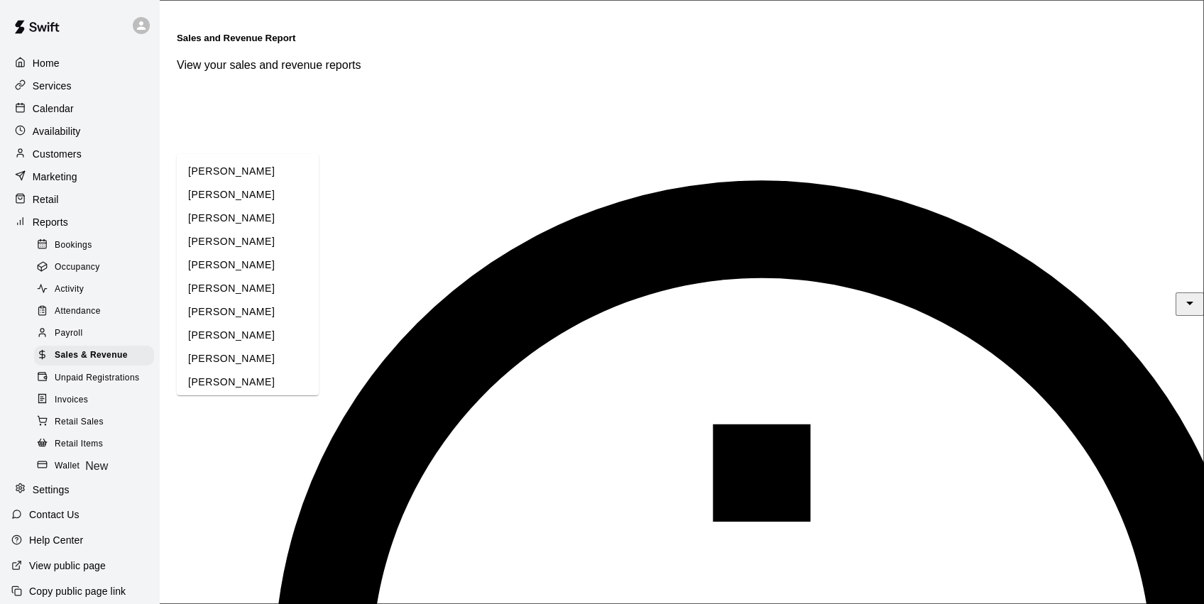
click at [1181, 295] on icon "Close" at bounding box center [1189, 303] width 17 height 17
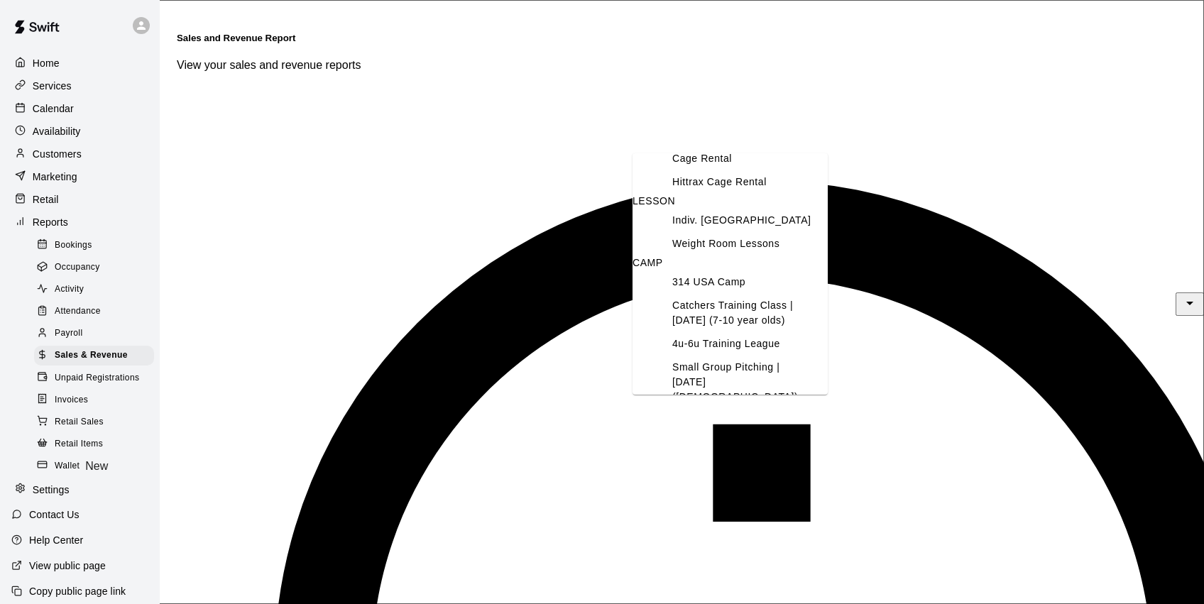
scroll to position [49, 0]
click at [734, 234] on li "Indiv. [GEOGRAPHIC_DATA]" at bounding box center [744, 221] width 167 height 23
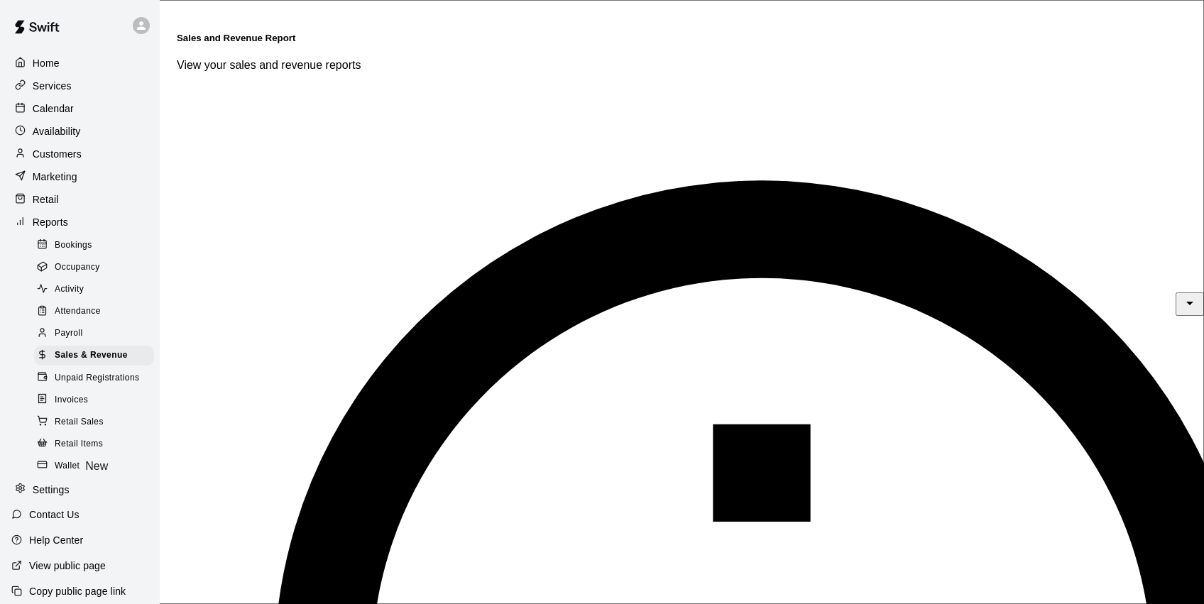
click at [1181, 295] on icon "Open" at bounding box center [1189, 303] width 17 height 17
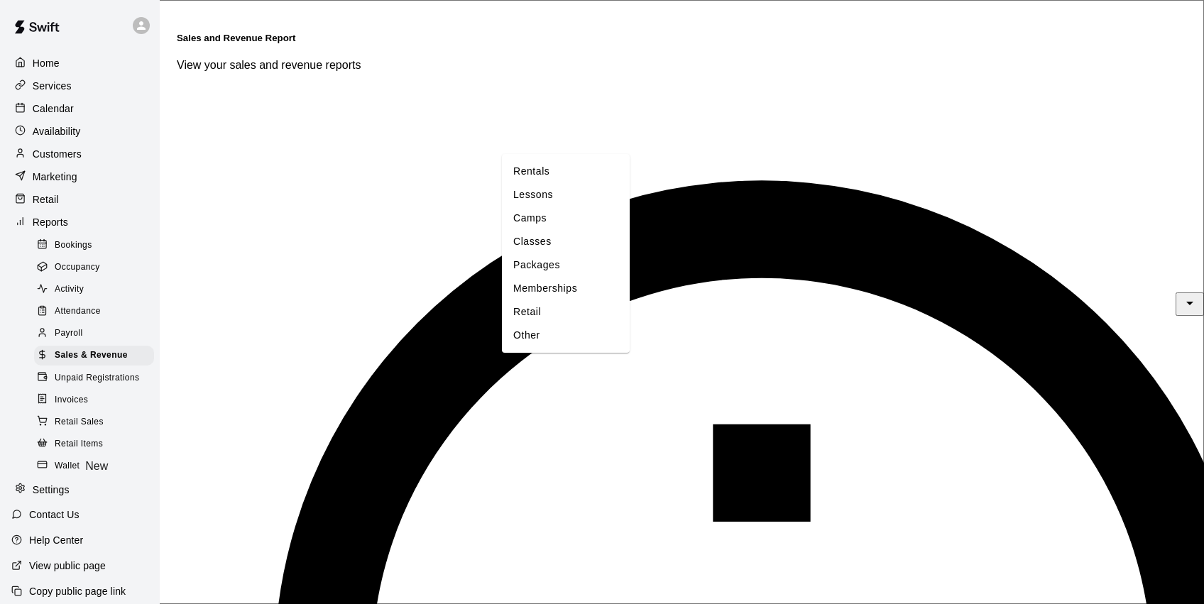
click at [574, 206] on li "Lessons" at bounding box center [566, 194] width 128 height 23
type input "*******"
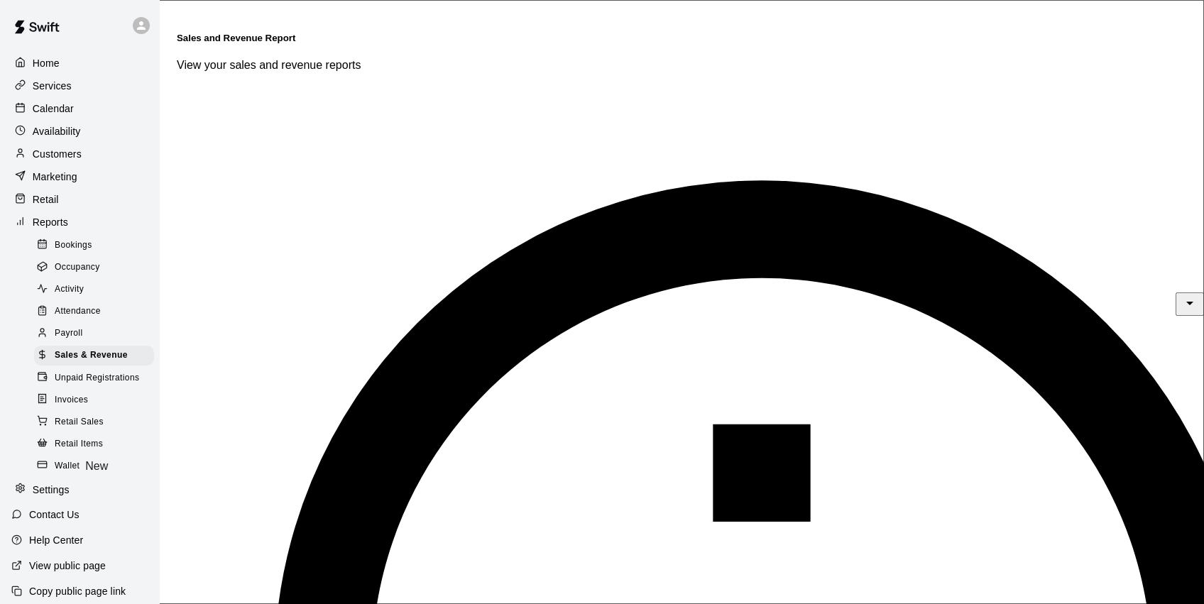
click at [79, 85] on div "Services" at bounding box center [79, 85] width 137 height 21
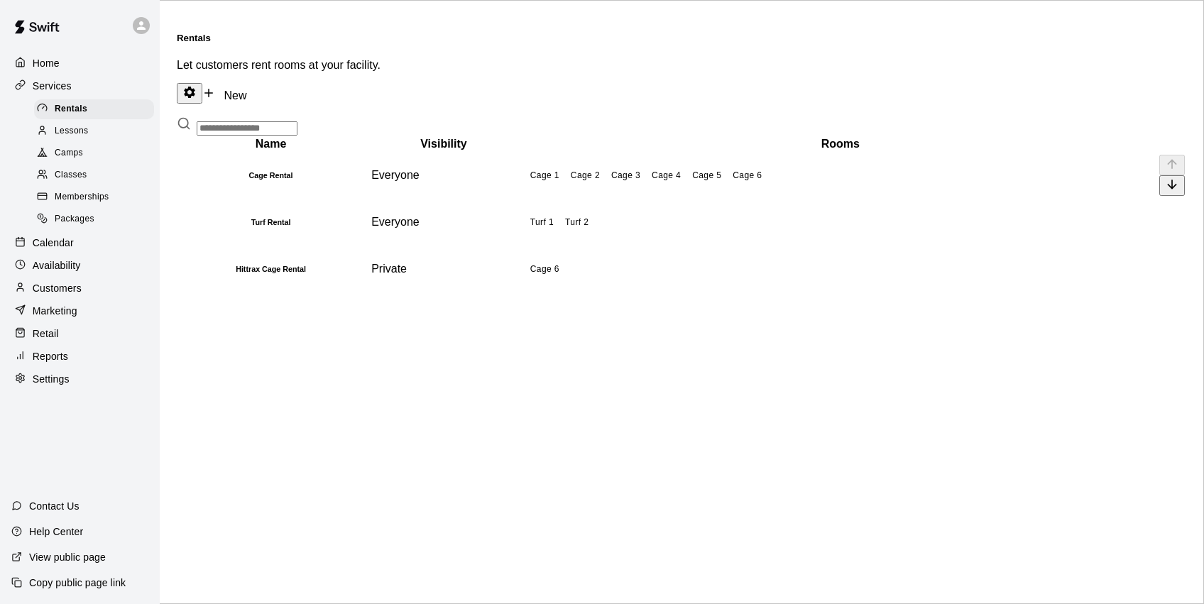
click at [342, 171] on h6 "Cage Rental" at bounding box center [271, 175] width 184 height 9
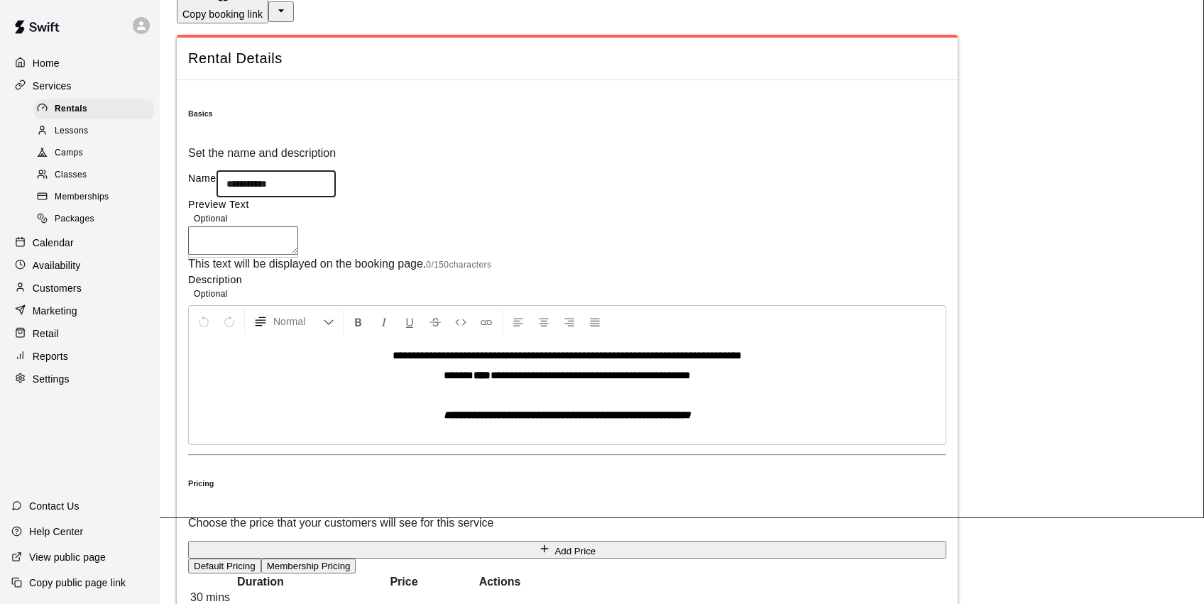
scroll to position [101, 0]
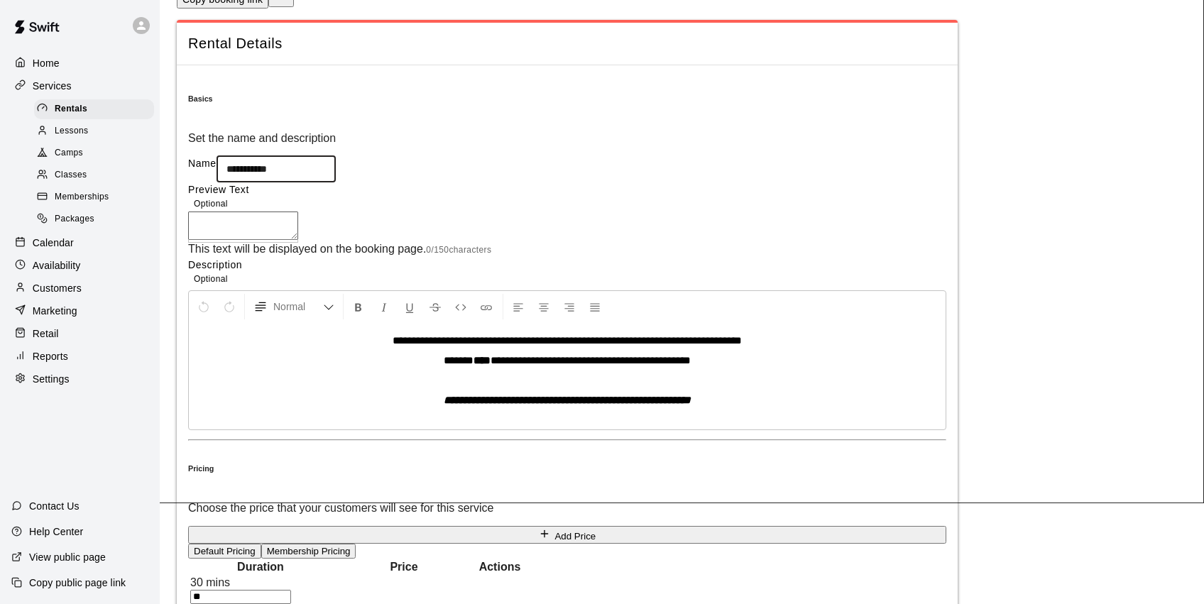
click at [101, 283] on div "Customers" at bounding box center [79, 288] width 137 height 21
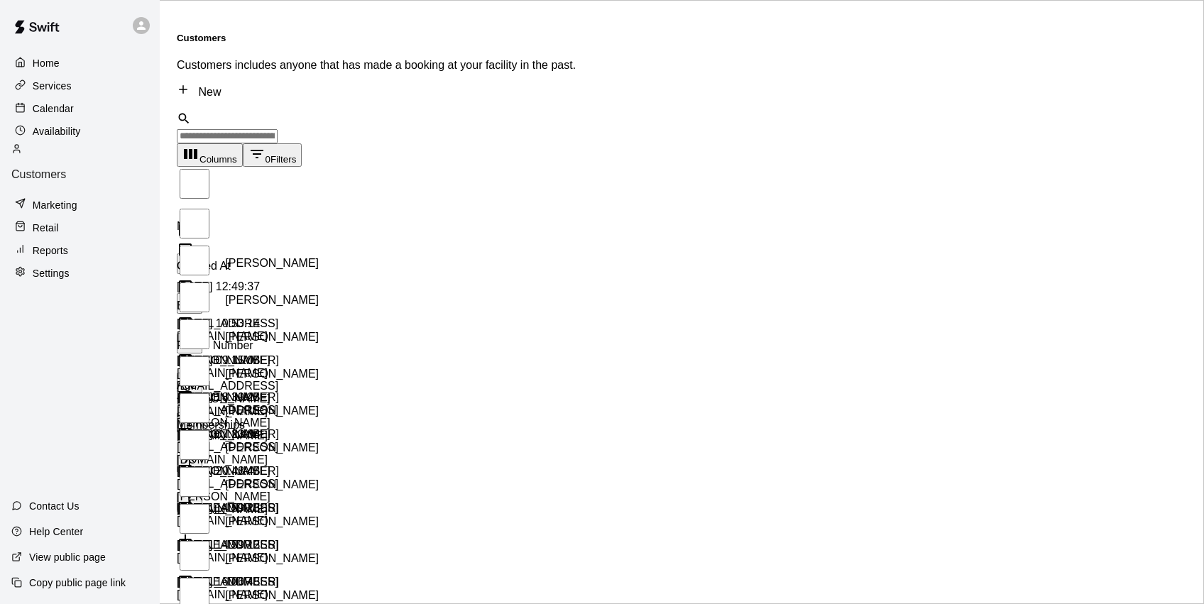
click at [310, 248] on div "[PERSON_NAME]" at bounding box center [248, 263] width 142 height 39
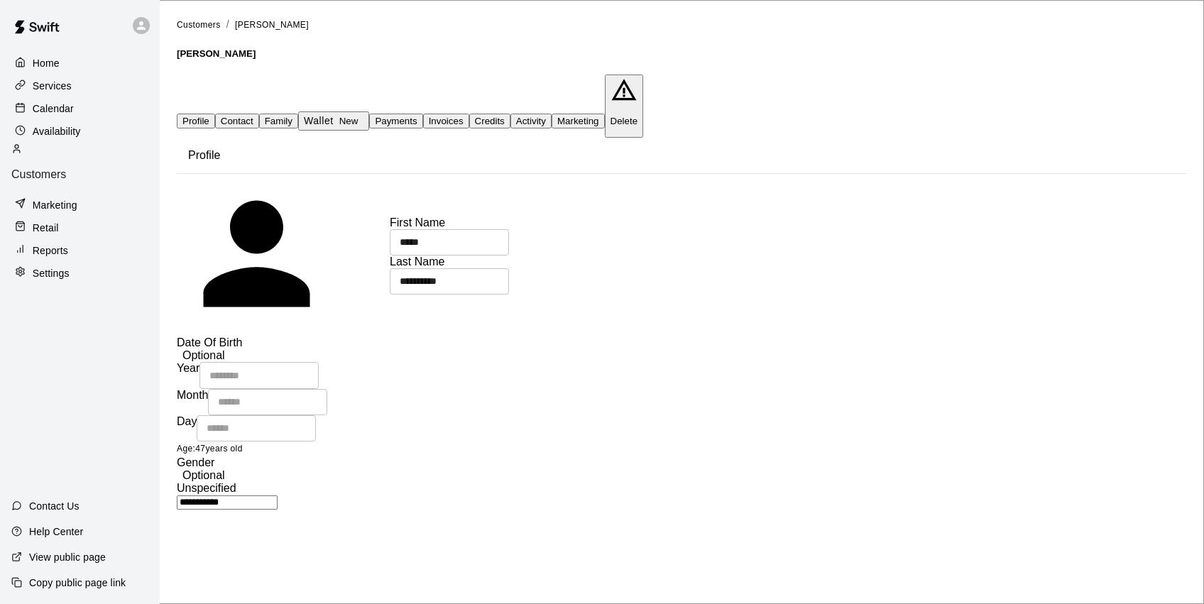
click at [469, 114] on button "Invoices" at bounding box center [446, 121] width 46 height 15
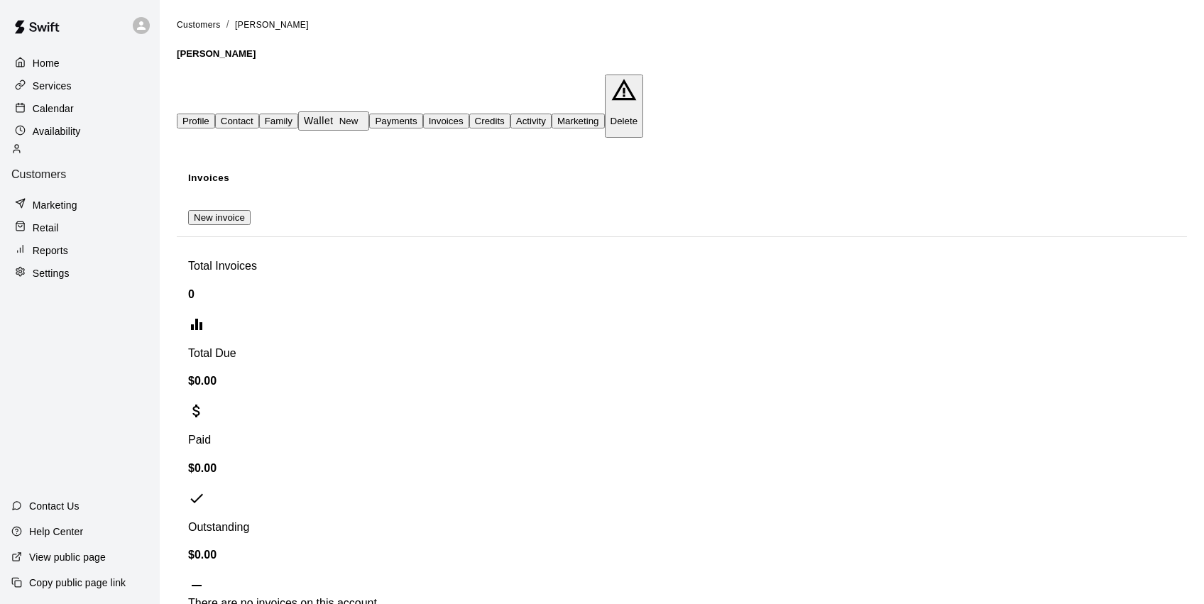
click at [251, 210] on button "New invoice" at bounding box center [219, 217] width 62 height 15
click at [107, 155] on div "Customers" at bounding box center [79, 162] width 137 height 38
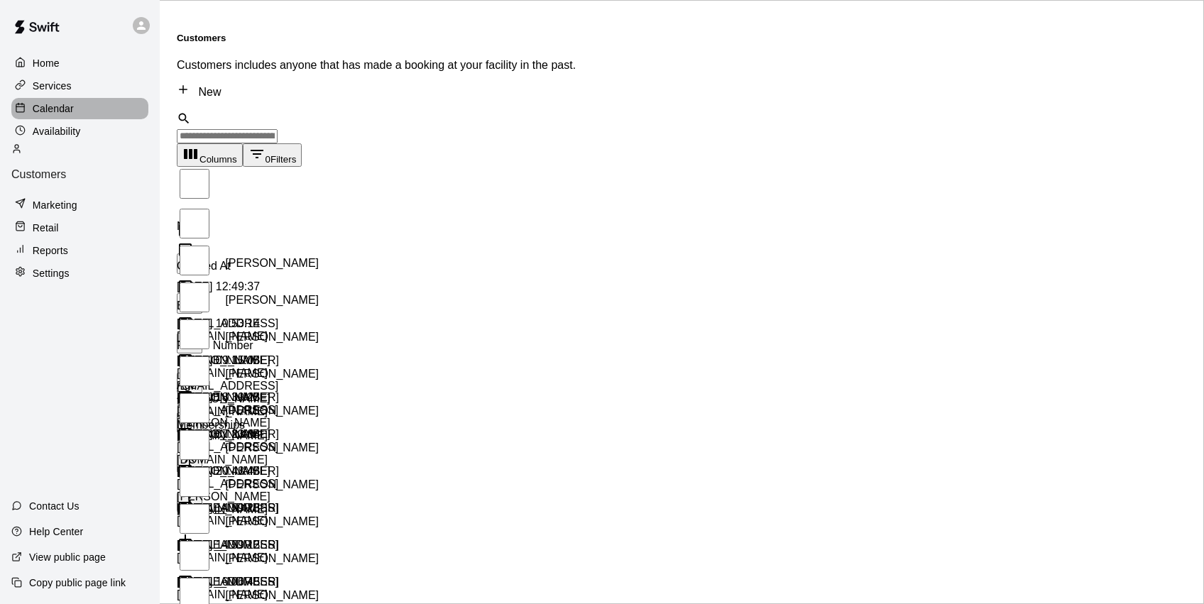
click at [80, 104] on div "Calendar" at bounding box center [79, 108] width 137 height 21
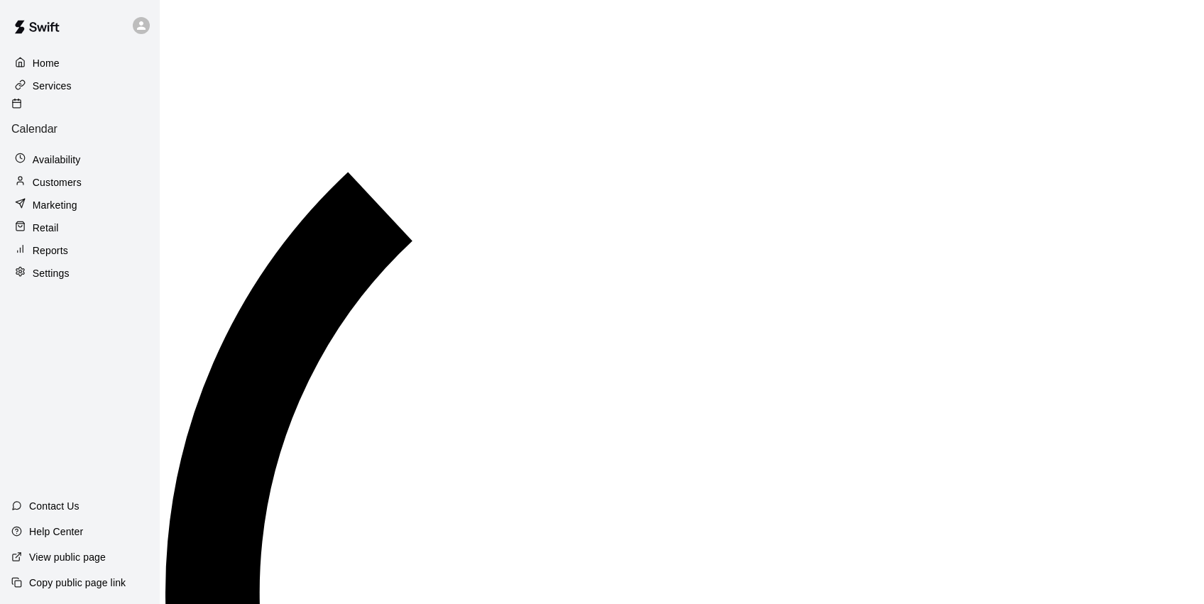
scroll to position [716, 0]
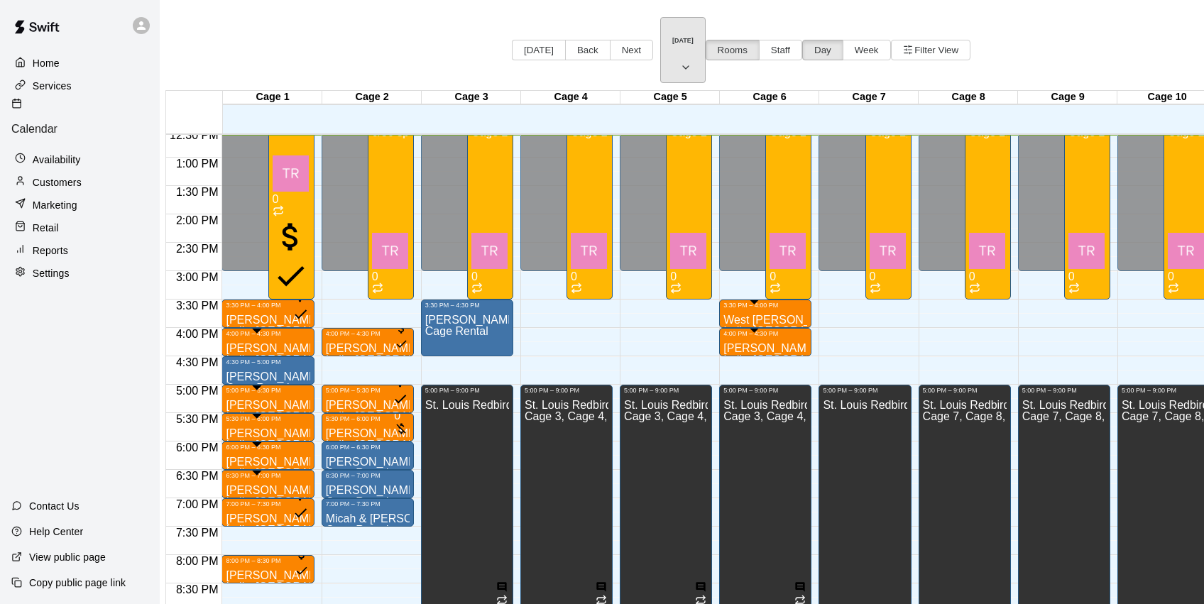
click at [680, 59] on icon "button" at bounding box center [685, 67] width 11 height 17
drag, startPoint x: 691, startPoint y: 68, endPoint x: 672, endPoint y: 85, distance: 25.6
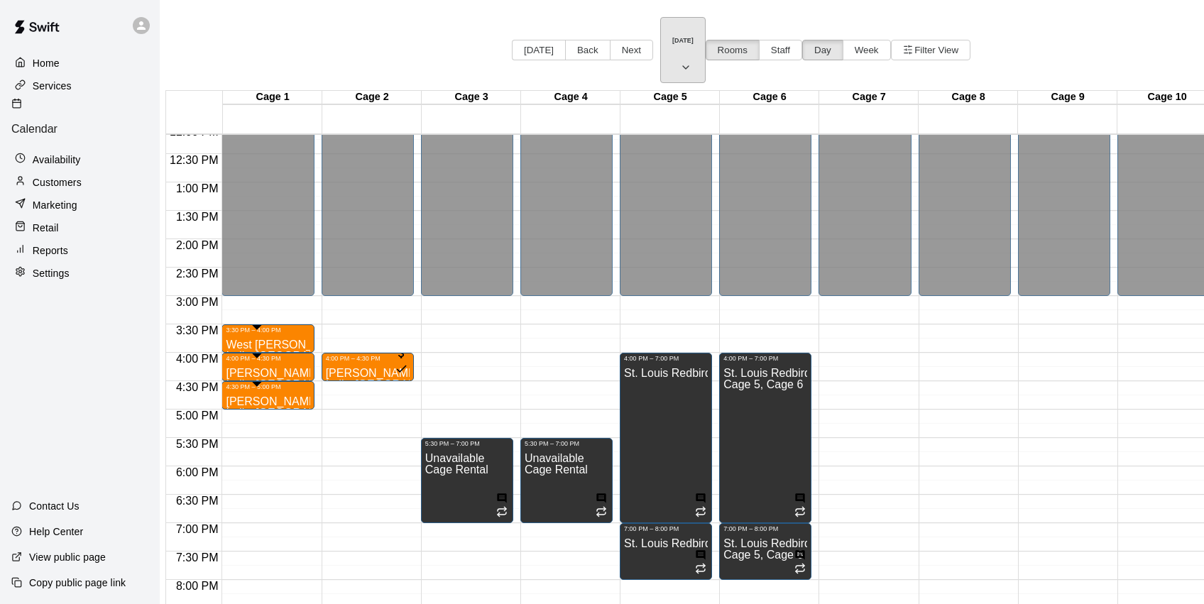
scroll to position [687, 0]
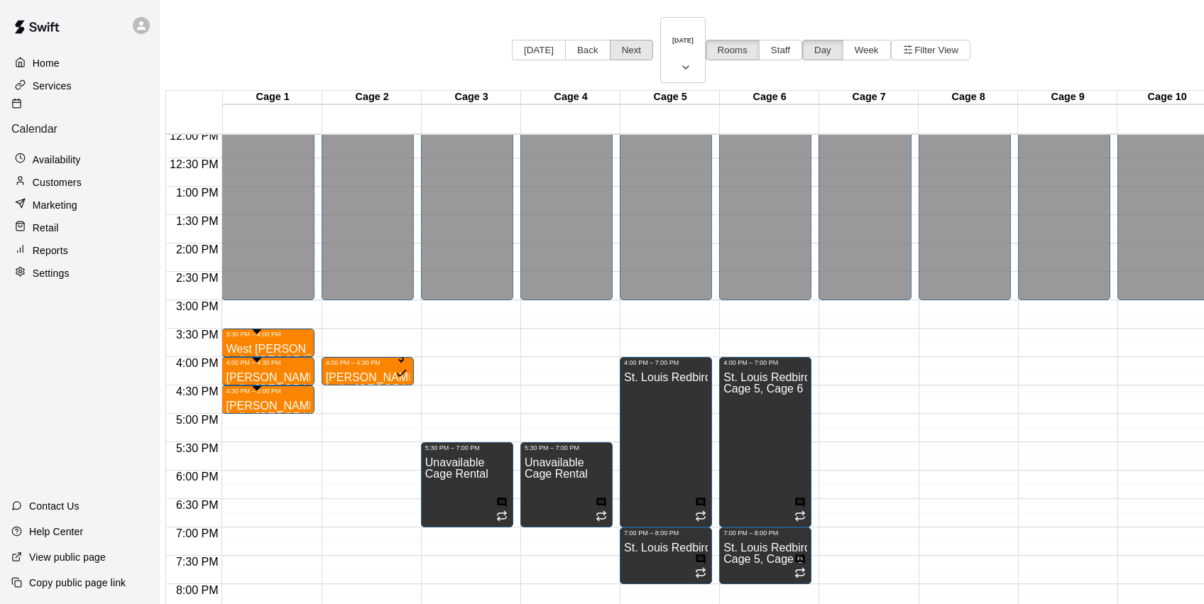
click at [610, 40] on button "Next" at bounding box center [631, 50] width 43 height 21
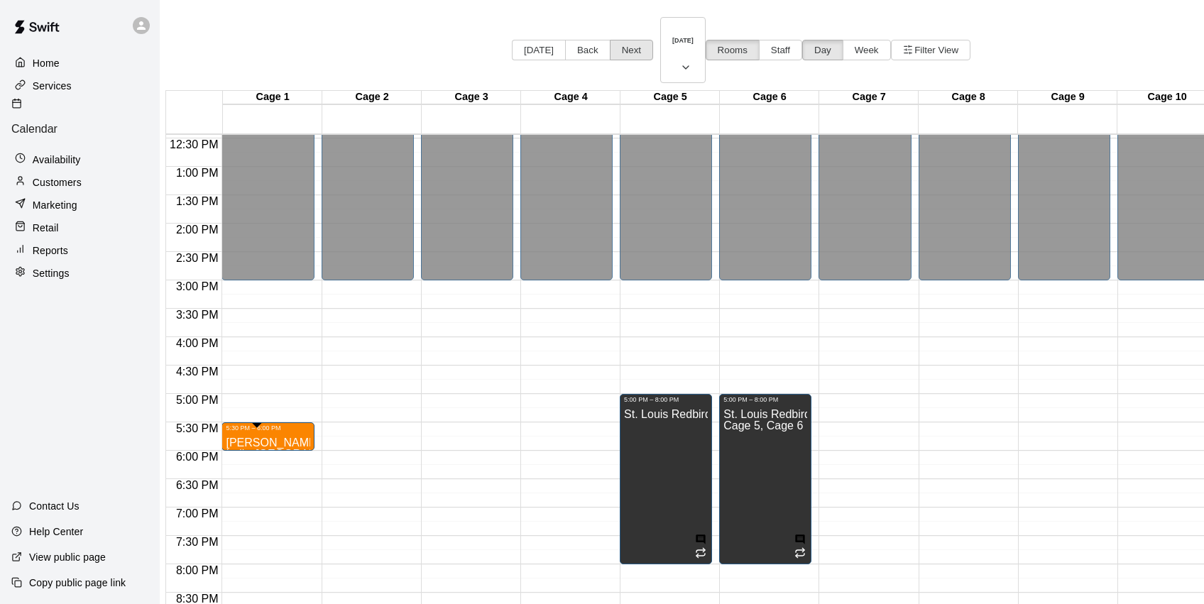
scroll to position [702, 0]
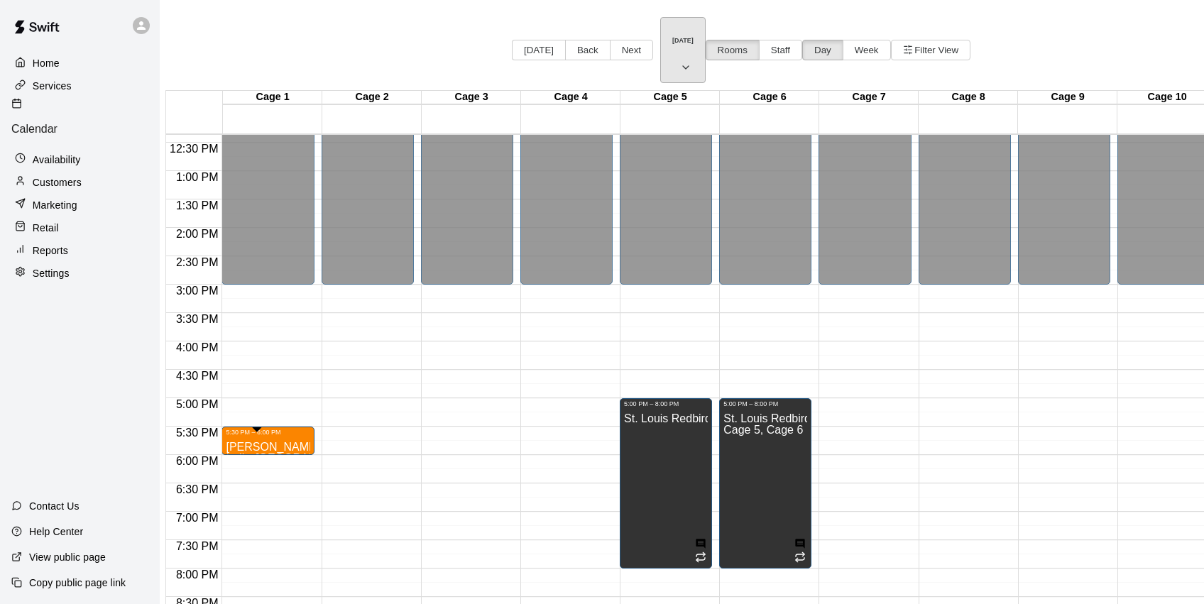
click at [680, 59] on icon "button" at bounding box center [685, 67] width 11 height 17
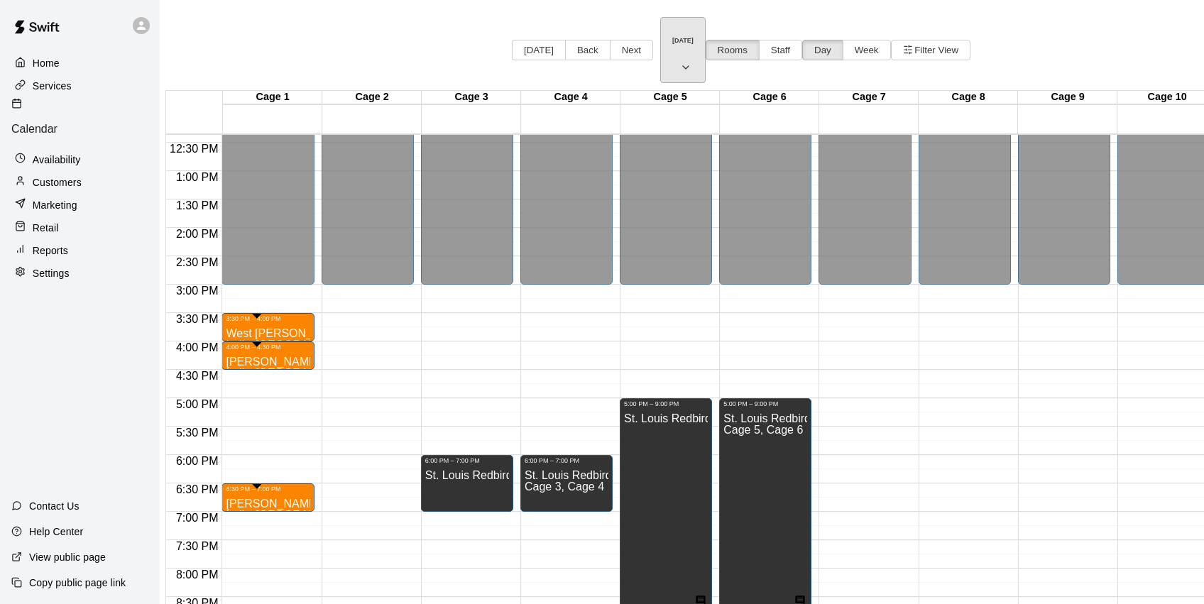
click at [680, 59] on icon "button" at bounding box center [685, 67] width 11 height 17
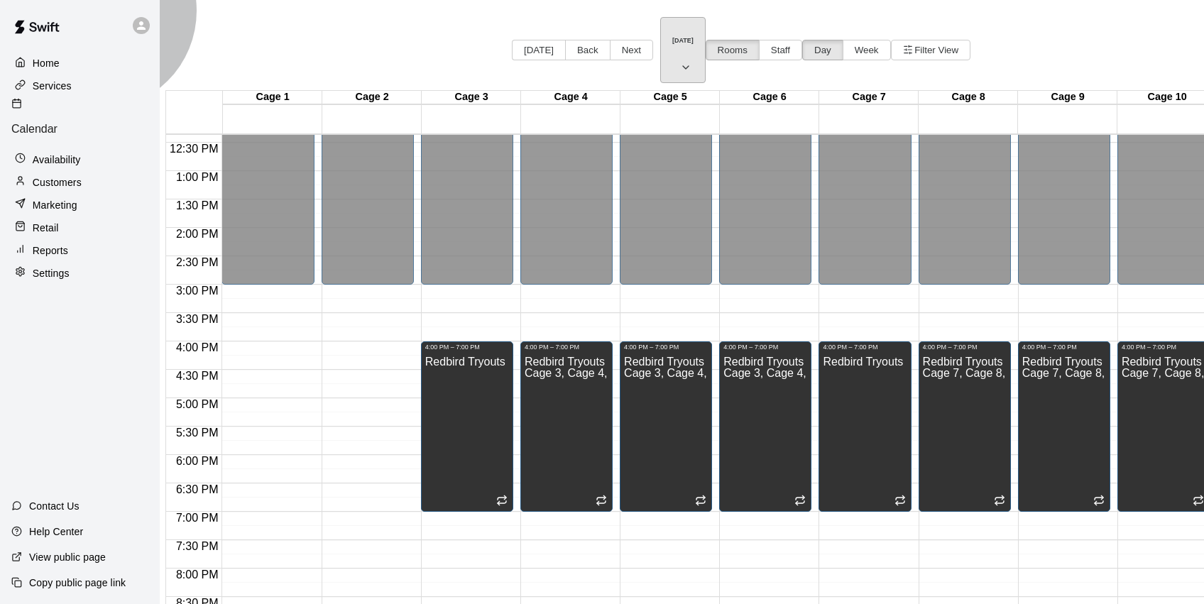
click at [680, 59] on icon "button" at bounding box center [685, 67] width 11 height 17
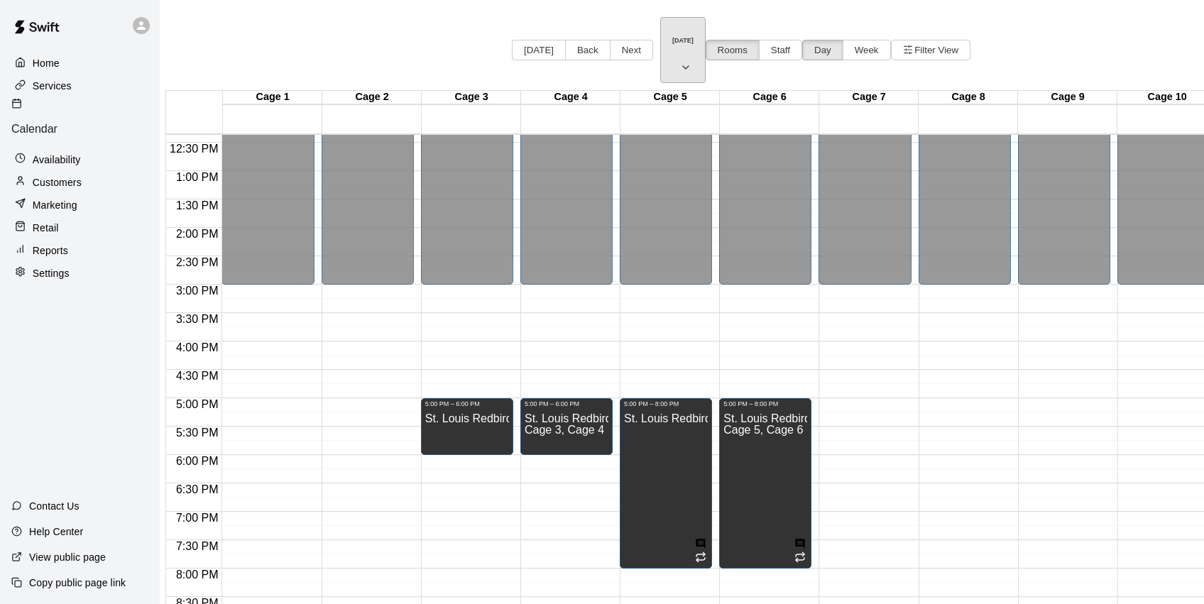
click at [680, 59] on icon "button" at bounding box center [685, 67] width 11 height 17
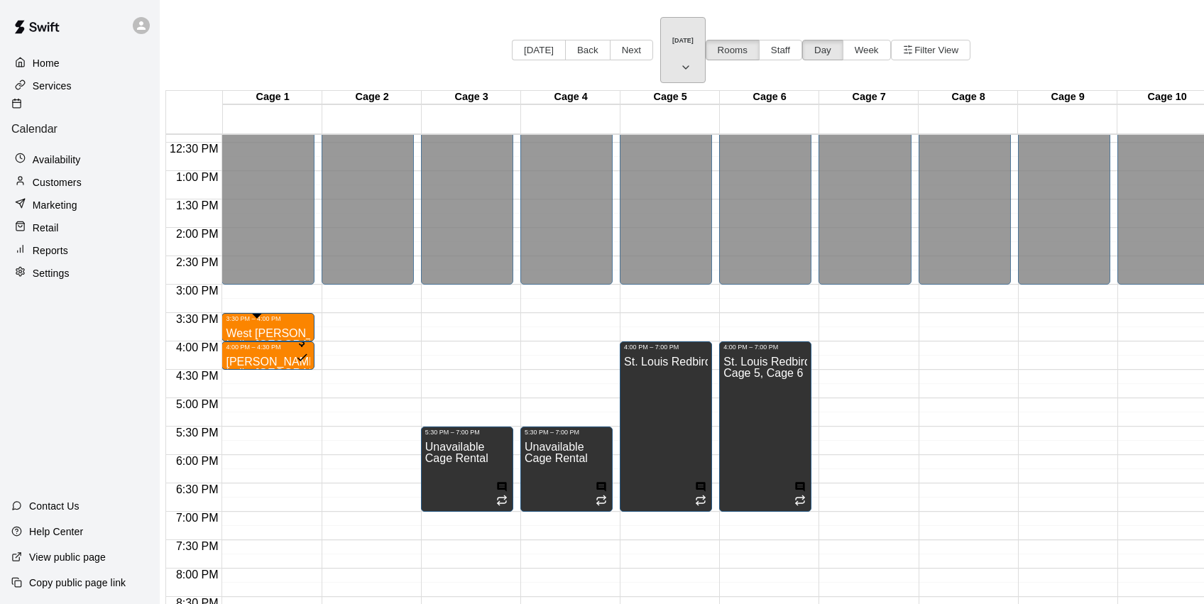
click at [680, 59] on icon "button" at bounding box center [685, 67] width 11 height 17
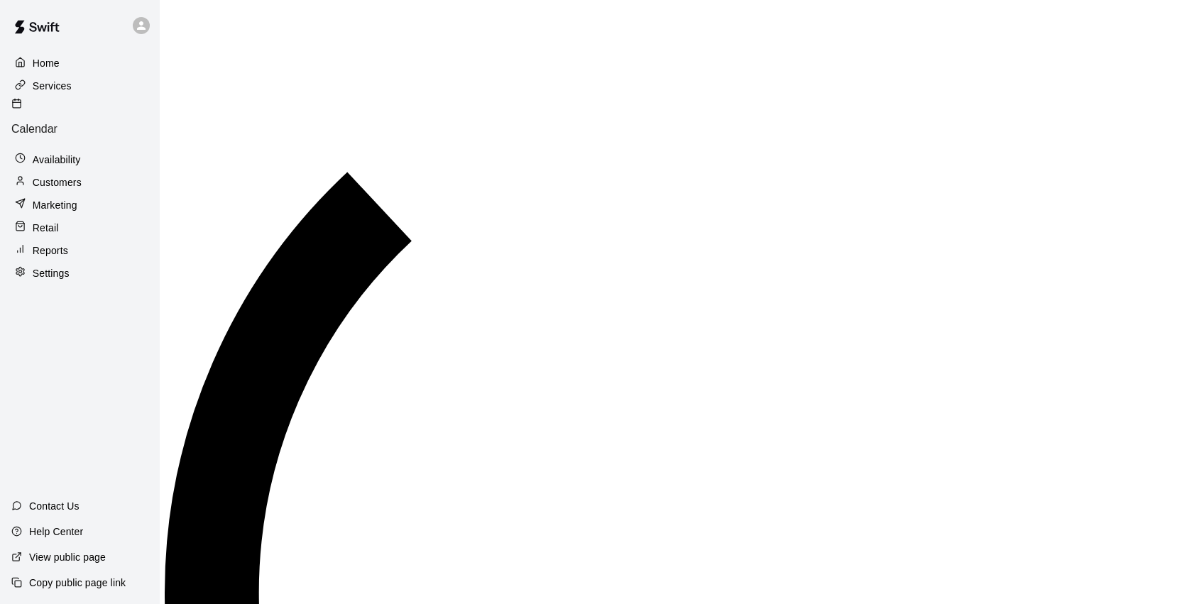
scroll to position [0, 0]
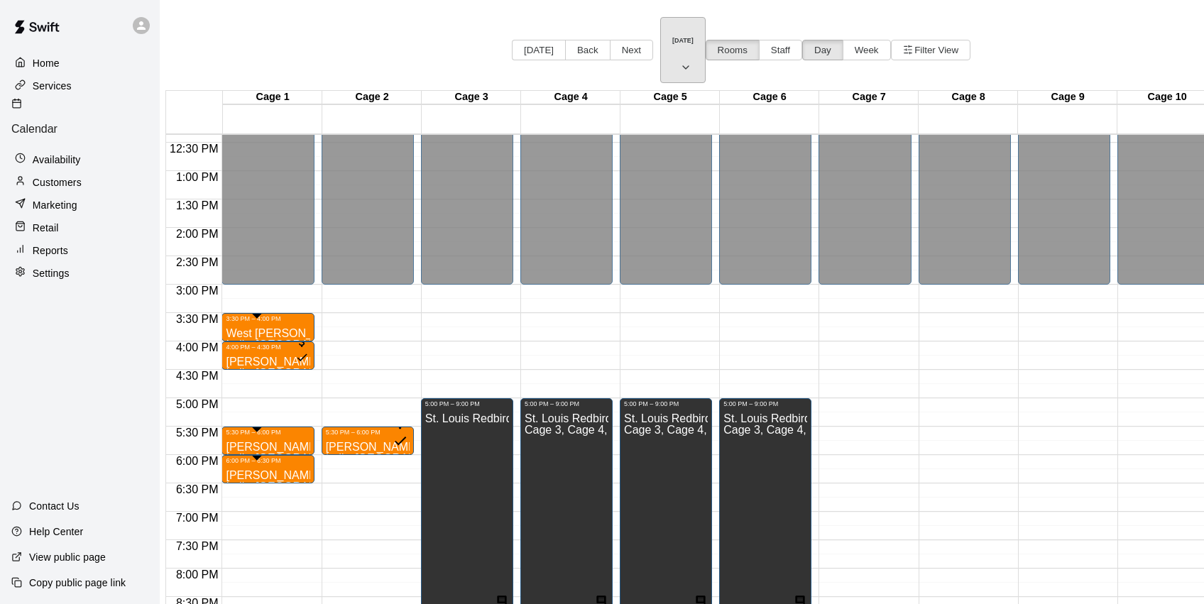
click at [680, 59] on icon "button" at bounding box center [685, 67] width 11 height 17
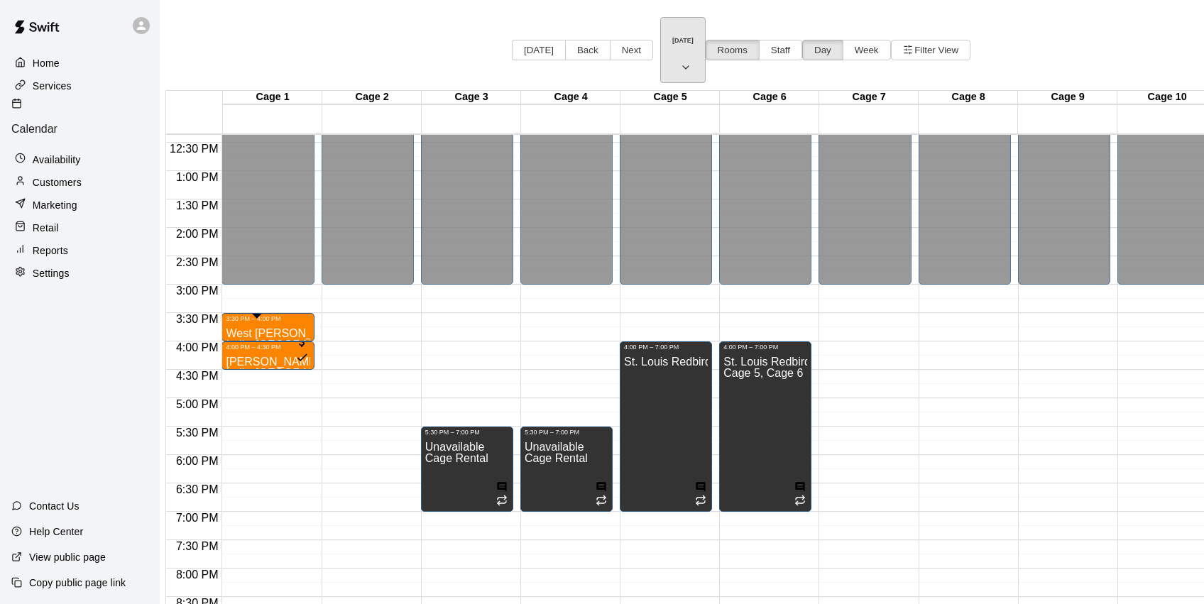
click at [660, 20] on button "Tuesday Sep 09" at bounding box center [682, 50] width 45 height 66
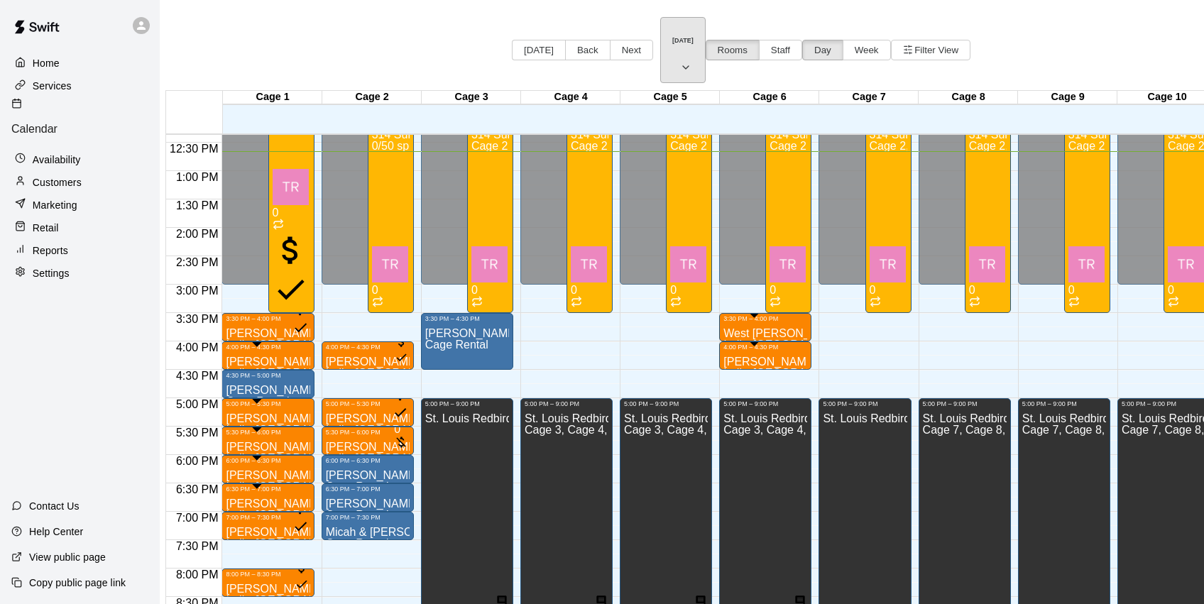
click at [660, 34] on button "[DATE]" at bounding box center [682, 50] width 45 height 66
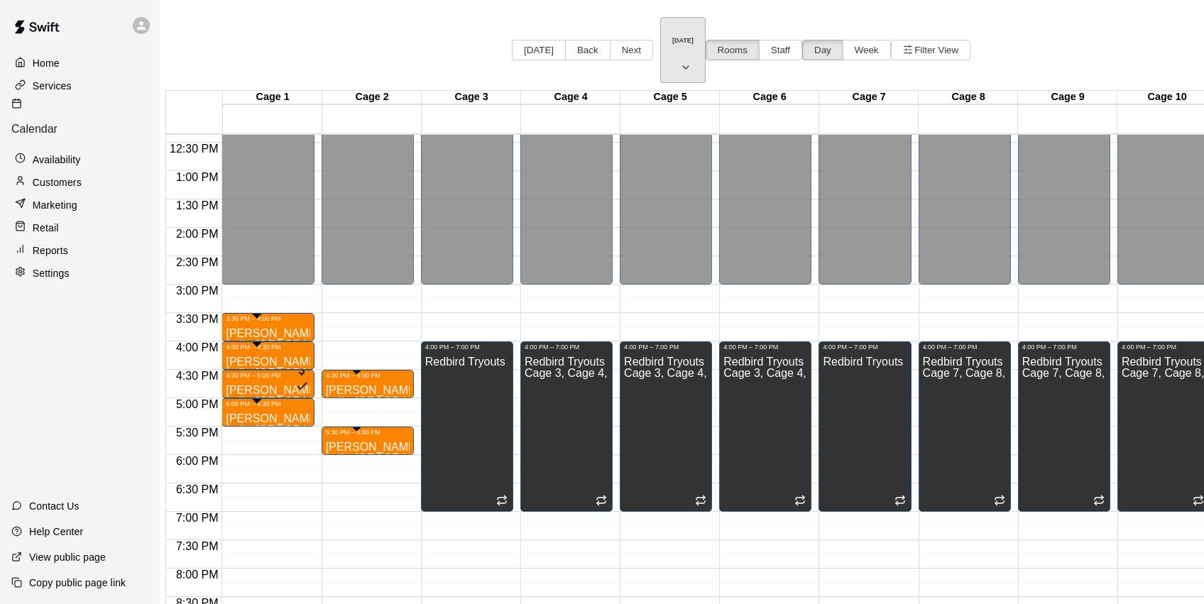
click at [680, 59] on icon "button" at bounding box center [685, 67] width 11 height 17
drag, startPoint x: 683, startPoint y: 65, endPoint x: 659, endPoint y: 92, distance: 36.2
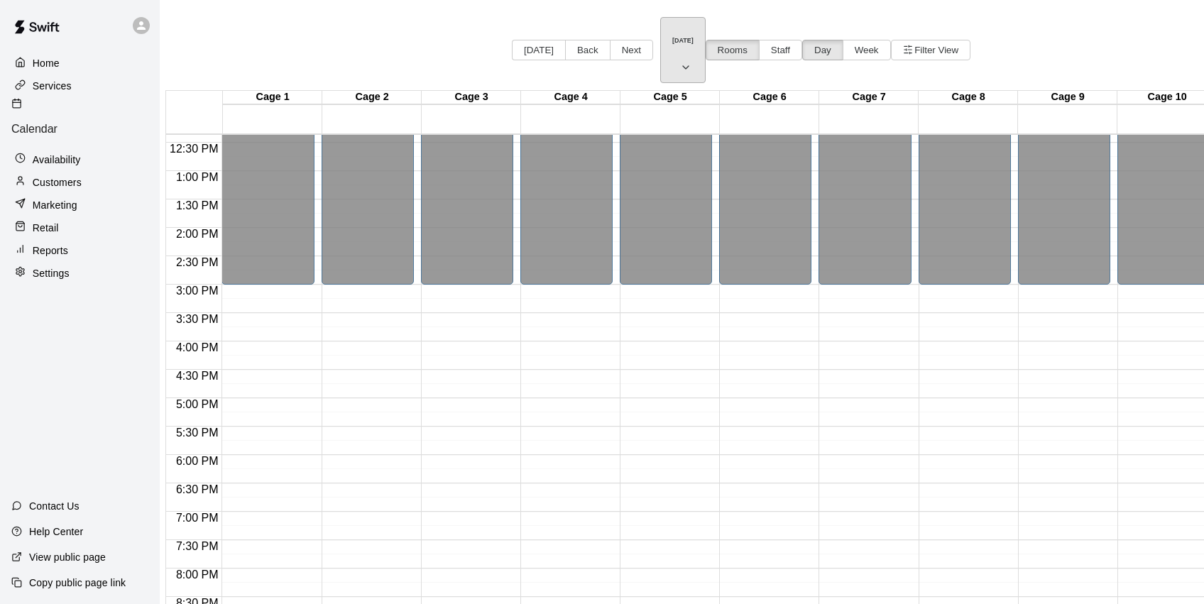
click at [680, 59] on icon "button" at bounding box center [685, 67] width 11 height 17
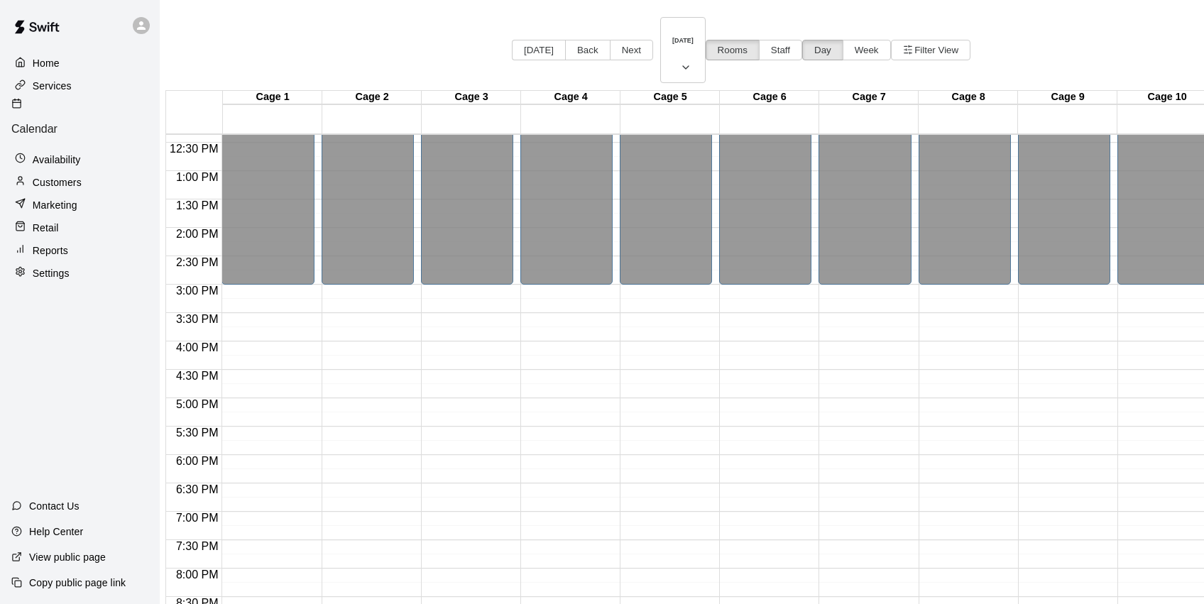
drag, startPoint x: 689, startPoint y: 67, endPoint x: 684, endPoint y: 102, distance: 35.1
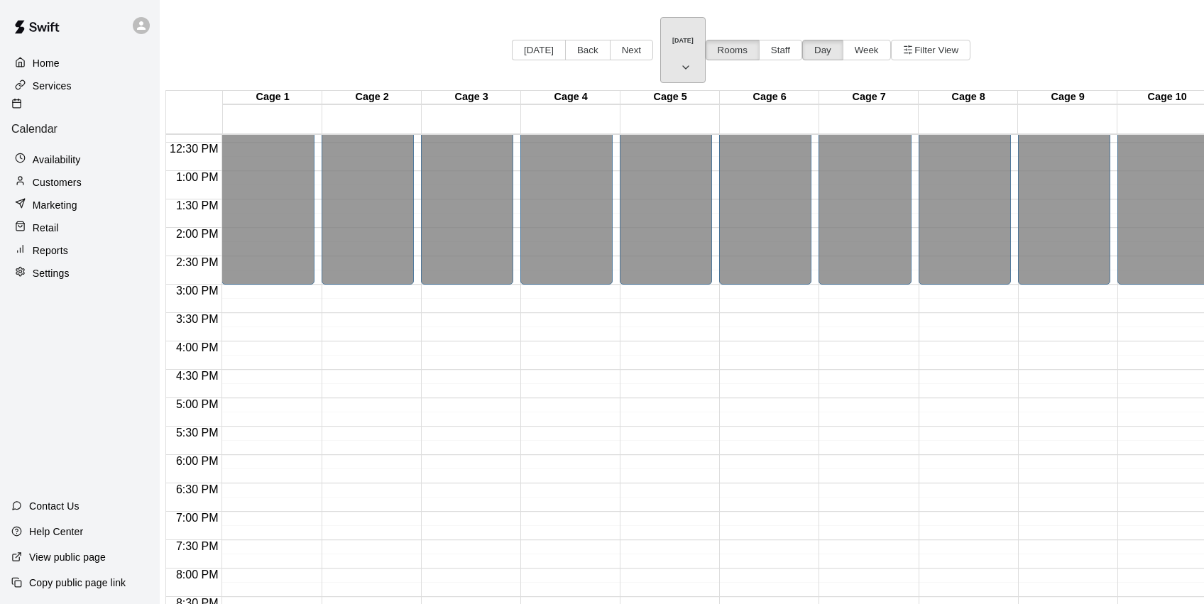
click at [672, 37] on h6 "Monday Sep 08" at bounding box center [682, 40] width 21 height 7
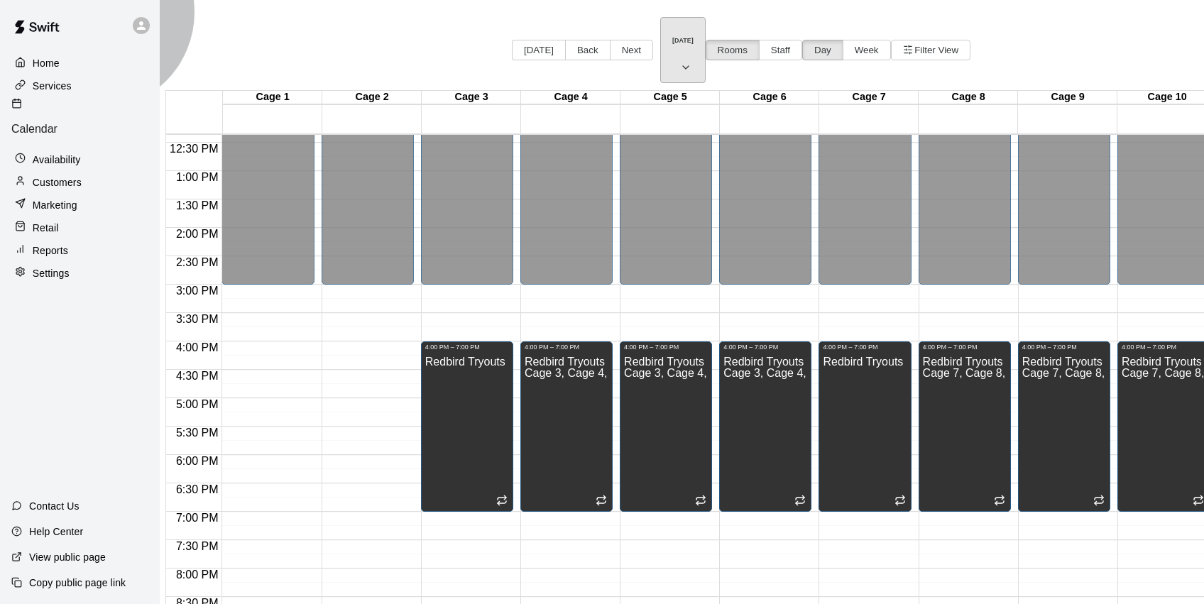
click at [680, 59] on icon "button" at bounding box center [685, 67] width 11 height 17
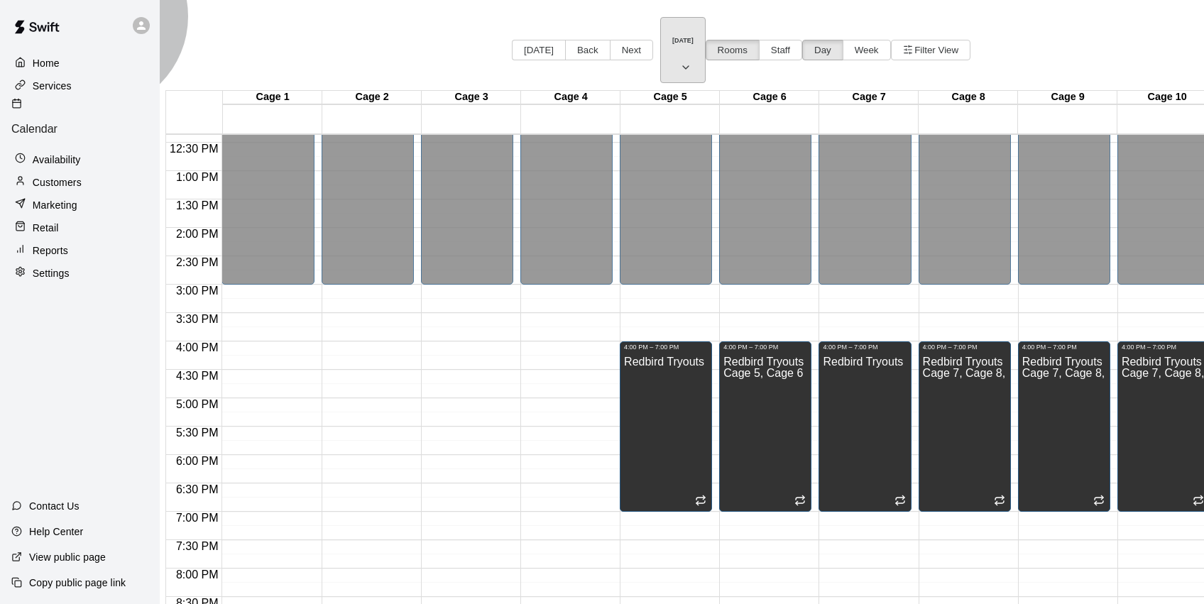
click at [680, 59] on icon "button" at bounding box center [685, 67] width 11 height 17
drag, startPoint x: 542, startPoint y: 175, endPoint x: 573, endPoint y: 151, distance: 39.5
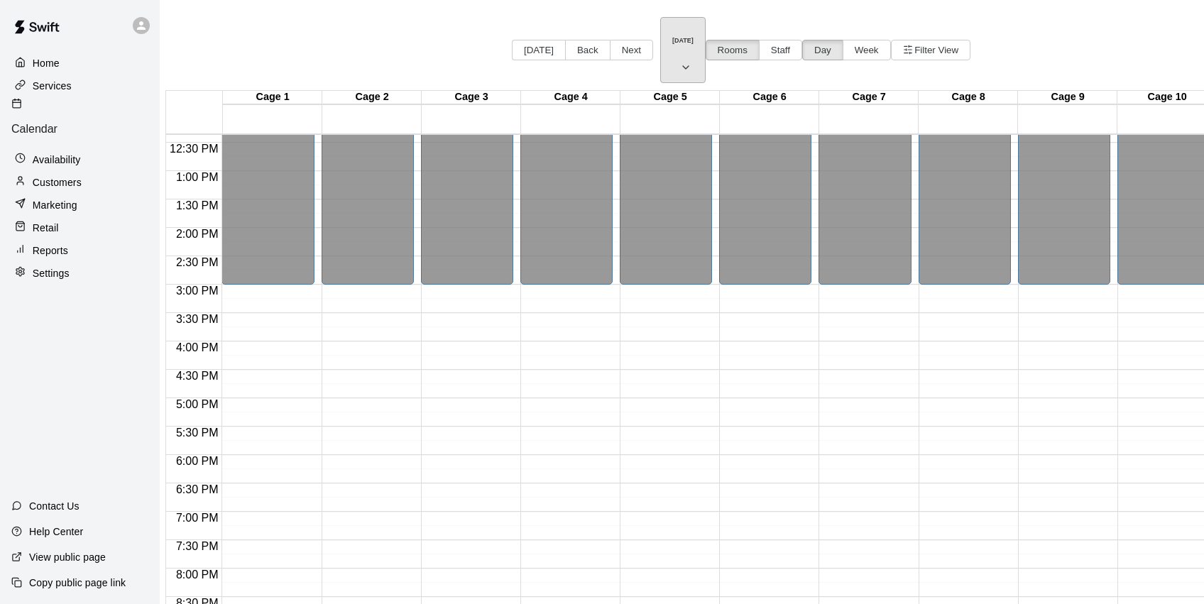
click at [683, 66] on icon "button" at bounding box center [686, 67] width 6 height 3
click at [680, 59] on icon "button" at bounding box center [685, 67] width 11 height 17
drag, startPoint x: 658, startPoint y: 65, endPoint x: 646, endPoint y: 76, distance: 16.6
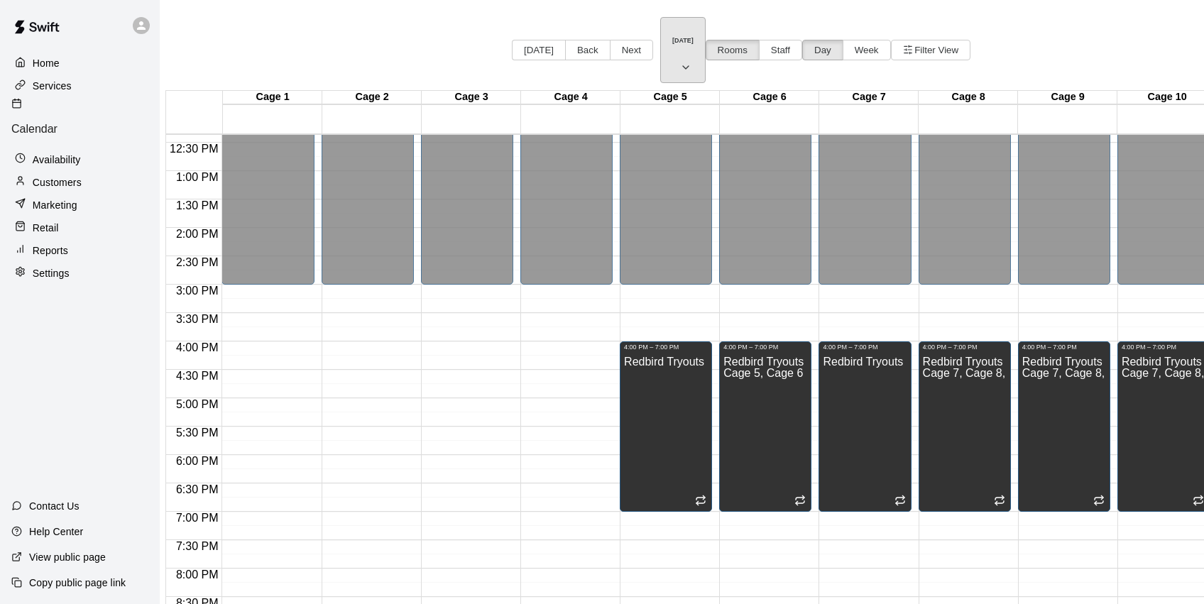
click at [680, 59] on icon "button" at bounding box center [685, 67] width 11 height 17
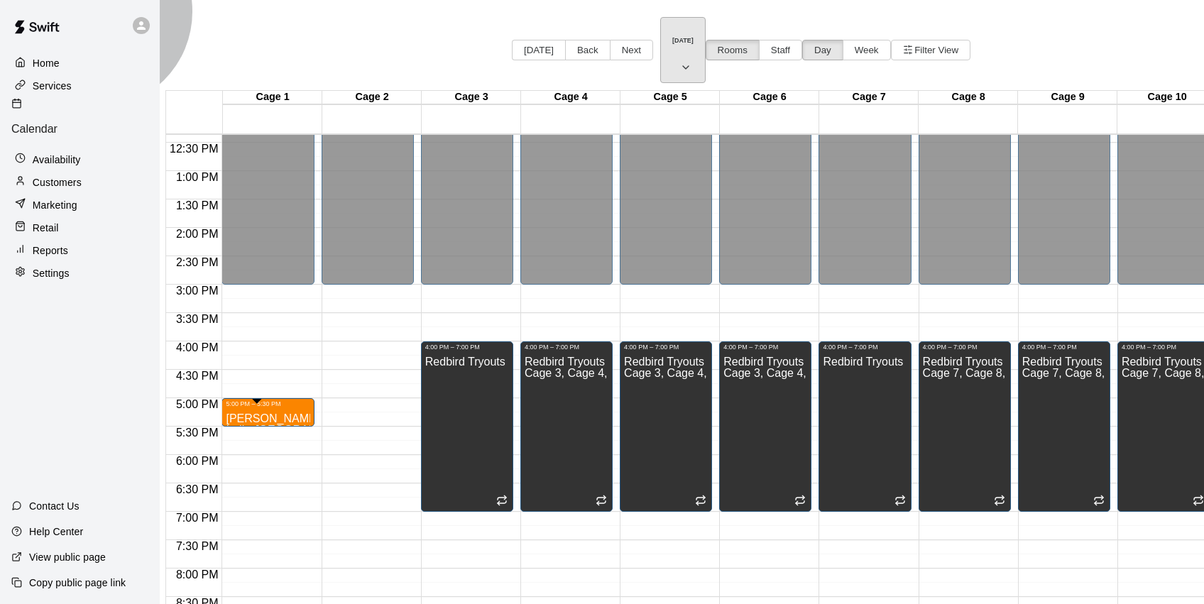
click at [683, 66] on icon "button" at bounding box center [686, 67] width 6 height 3
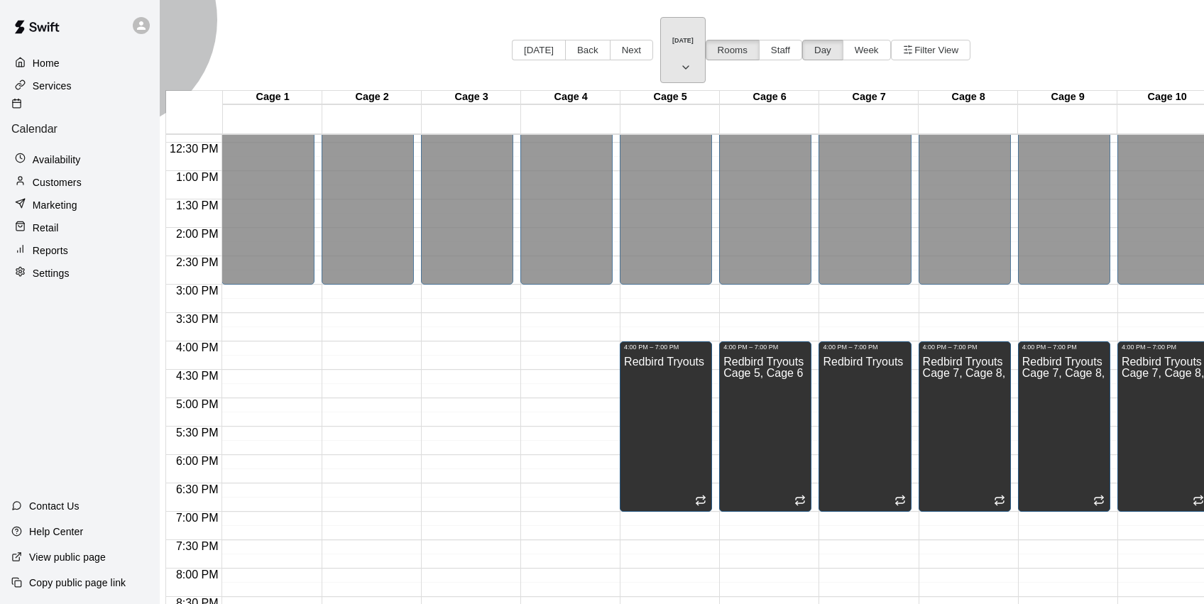
click at [660, 38] on button "Monday Sep 15" at bounding box center [682, 50] width 45 height 66
drag, startPoint x: 127, startPoint y: 121, endPoint x: 88, endPoint y: 114, distance: 39.8
click at [96, 87] on div "Services" at bounding box center [79, 85] width 137 height 21
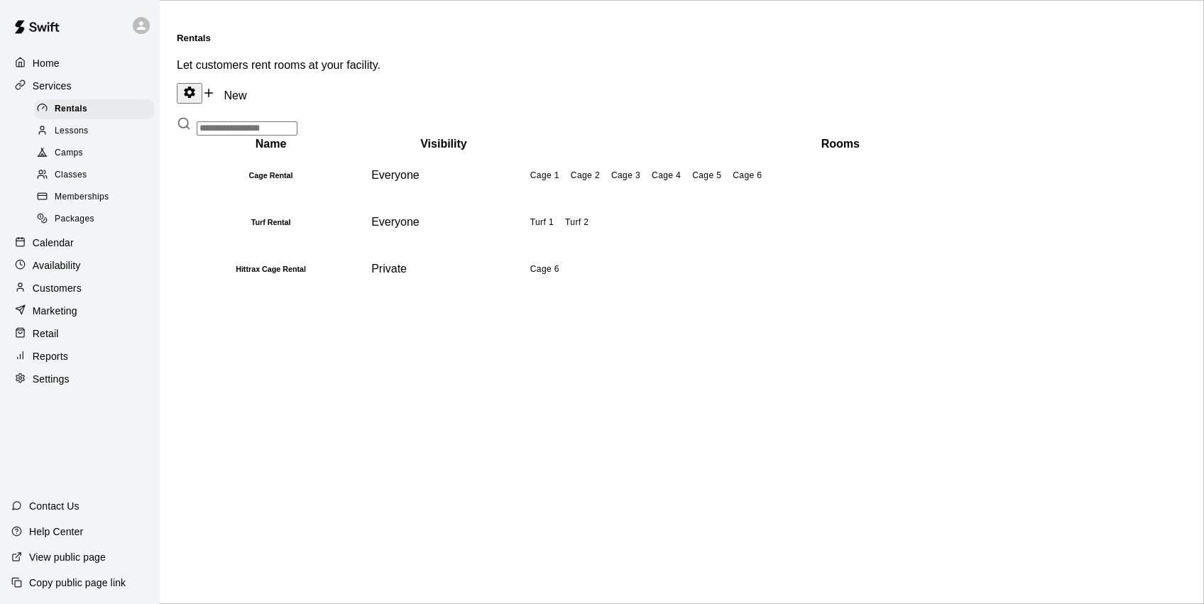
click at [106, 166] on div "Classes" at bounding box center [94, 175] width 120 height 20
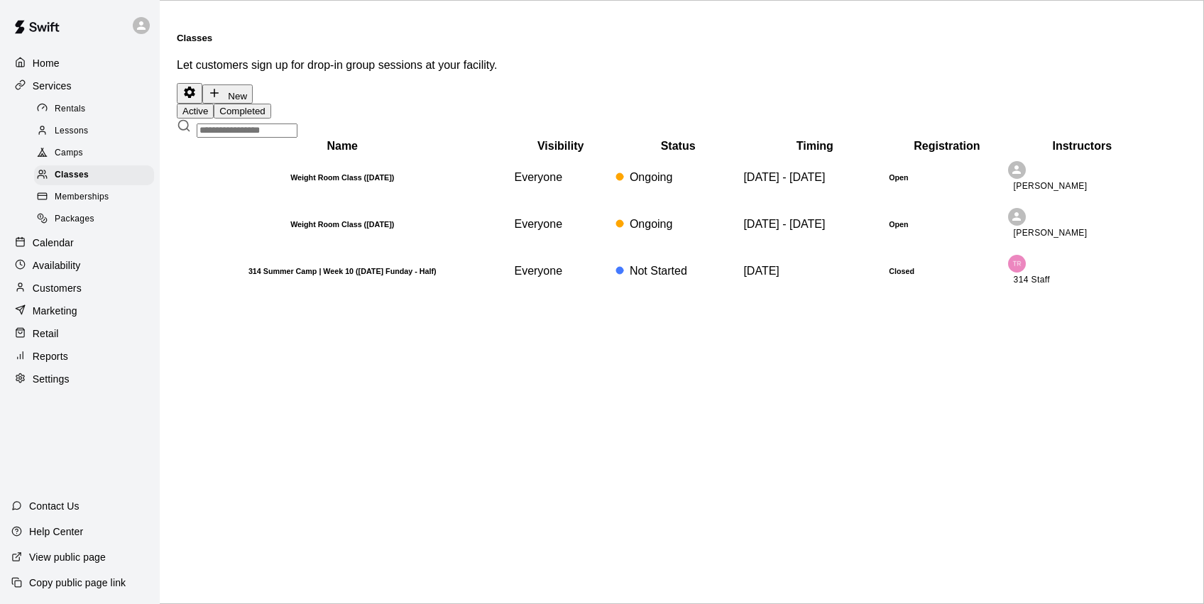
click at [271, 104] on button "Completed" at bounding box center [242, 111] width 57 height 15
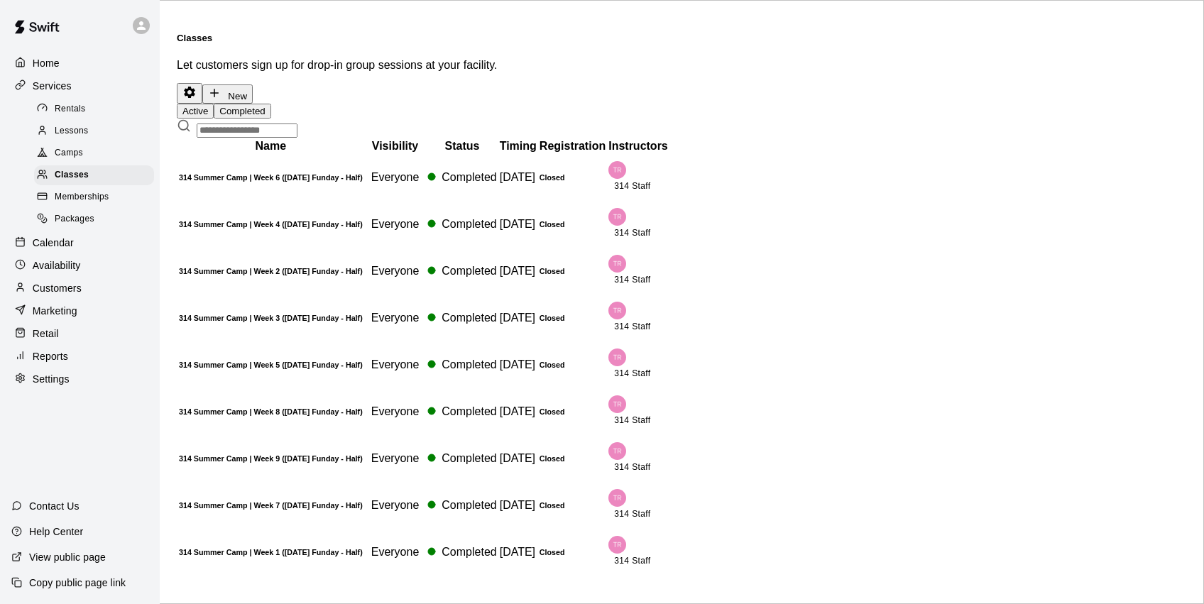
scroll to position [17, 0]
click at [89, 147] on div "Camps" at bounding box center [94, 153] width 120 height 20
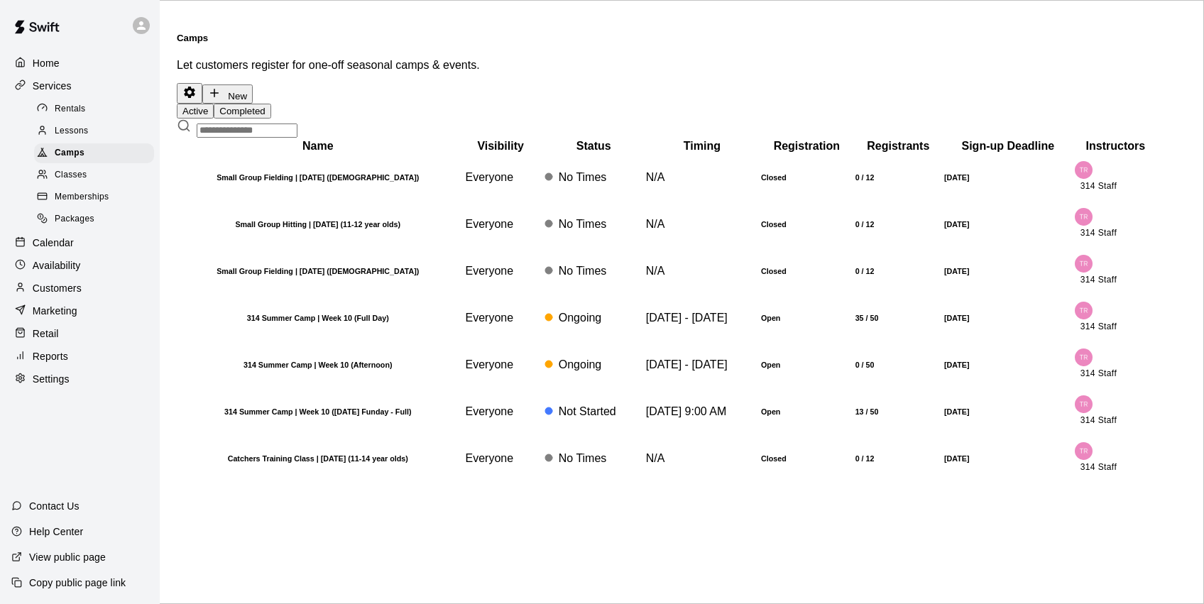
click at [271, 104] on button "Completed" at bounding box center [242, 111] width 57 height 15
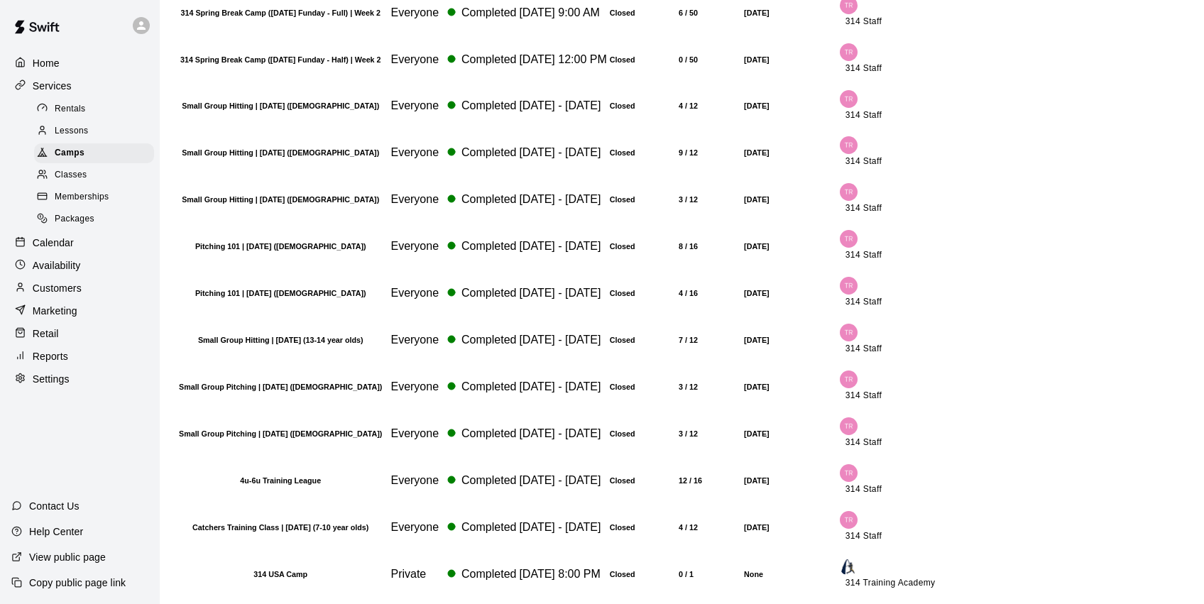
scroll to position [3062, 0]
click at [77, 312] on div "Marketing" at bounding box center [79, 310] width 137 height 21
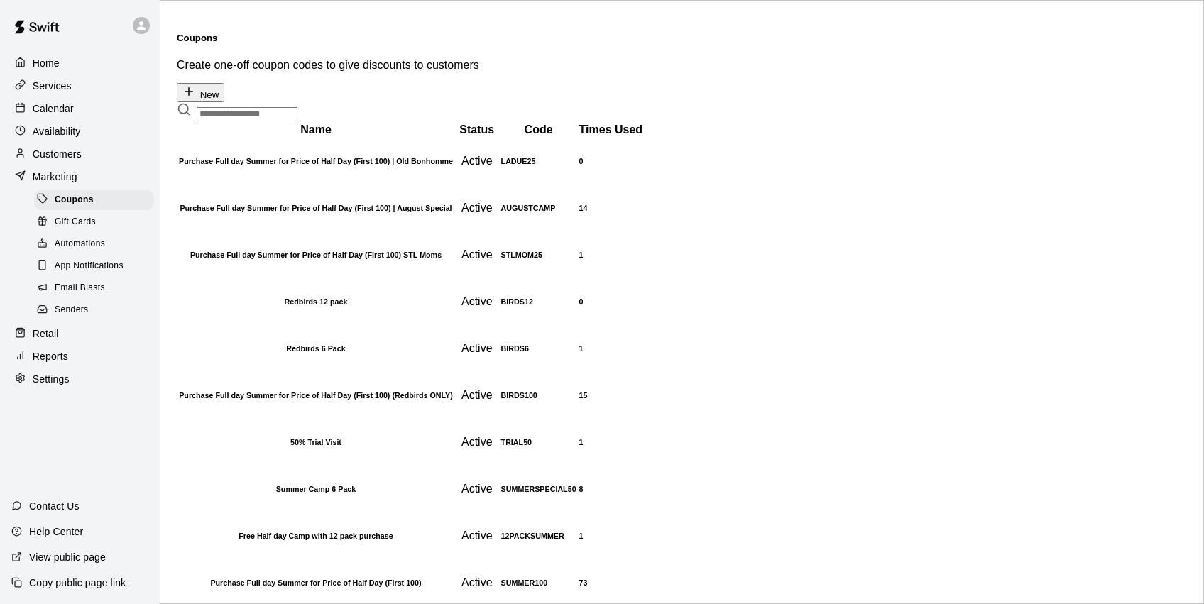
click at [80, 281] on span "Email Blasts" at bounding box center [80, 288] width 50 height 14
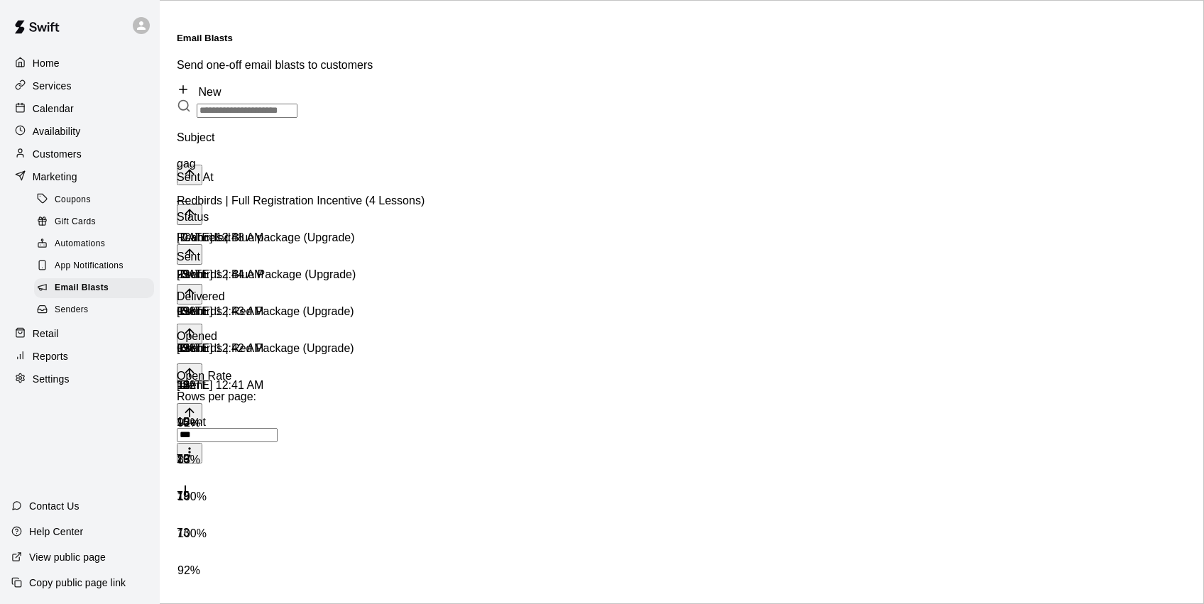
click at [221, 86] on link "New" at bounding box center [199, 92] width 44 height 12
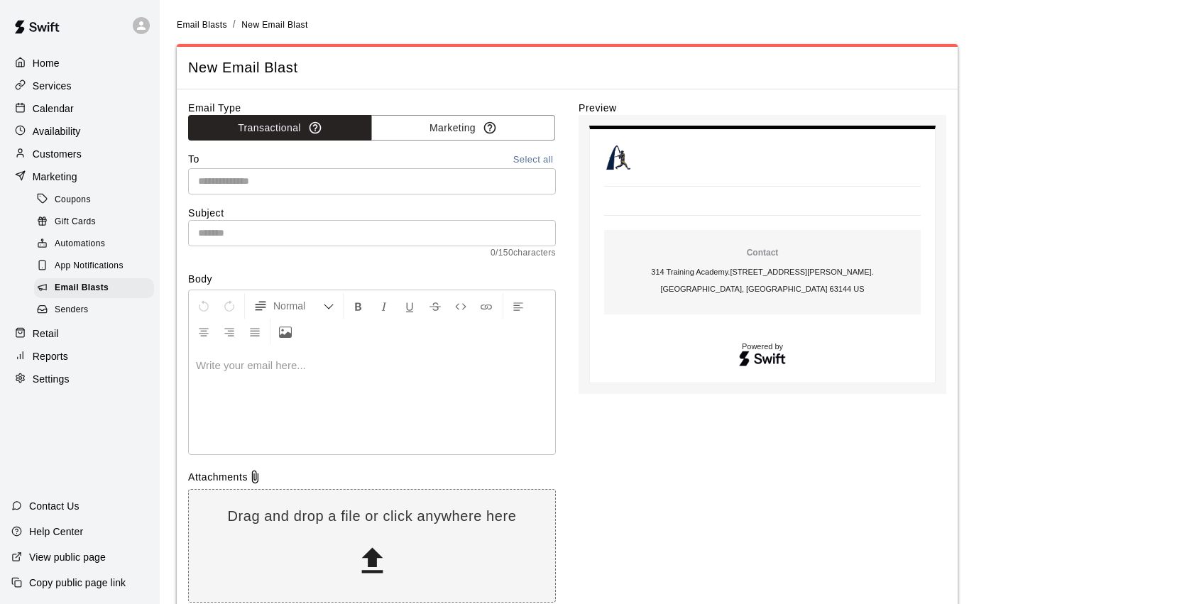
click at [59, 86] on p "Services" at bounding box center [52, 86] width 39 height 14
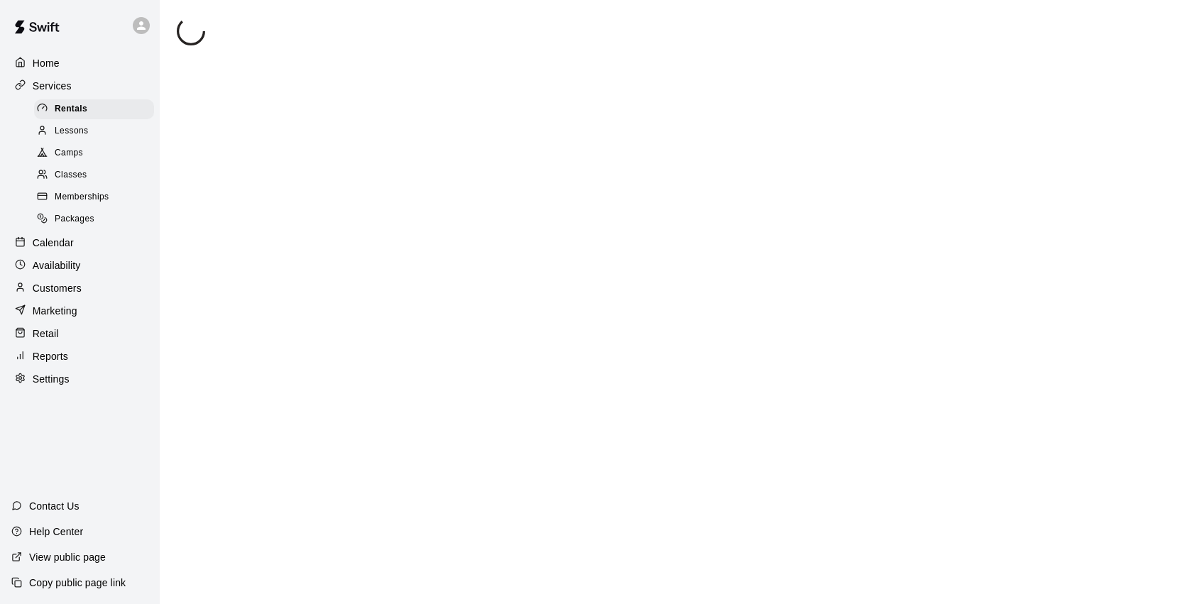
scroll to position [5, 0]
click at [77, 151] on span "Camps" at bounding box center [69, 153] width 28 height 14
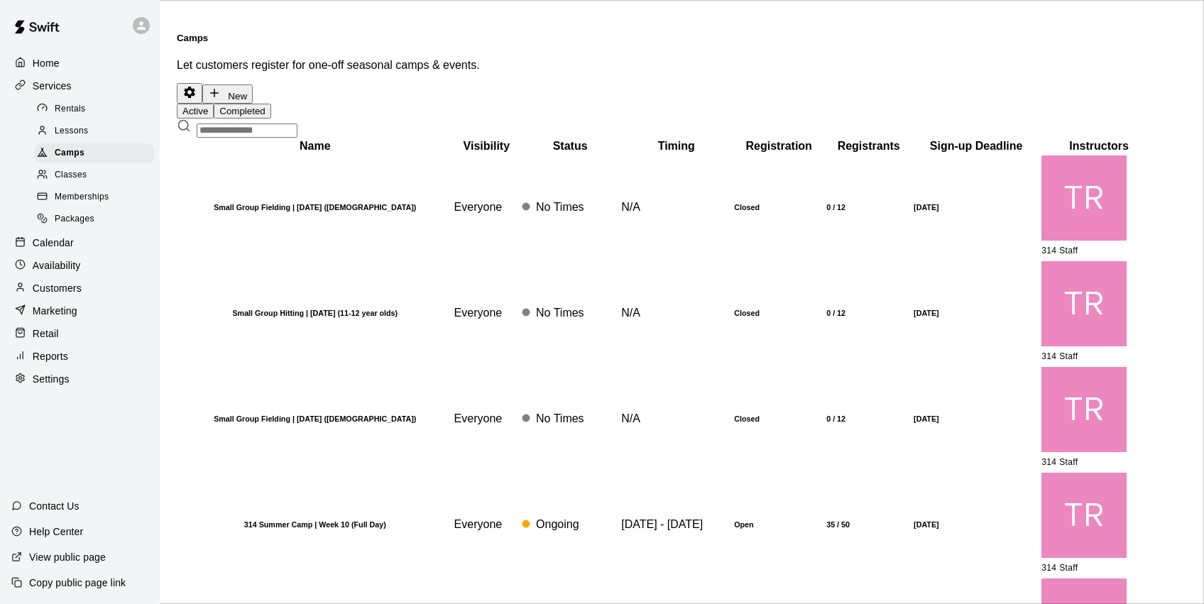
click at [271, 104] on button "Completed" at bounding box center [242, 111] width 57 height 15
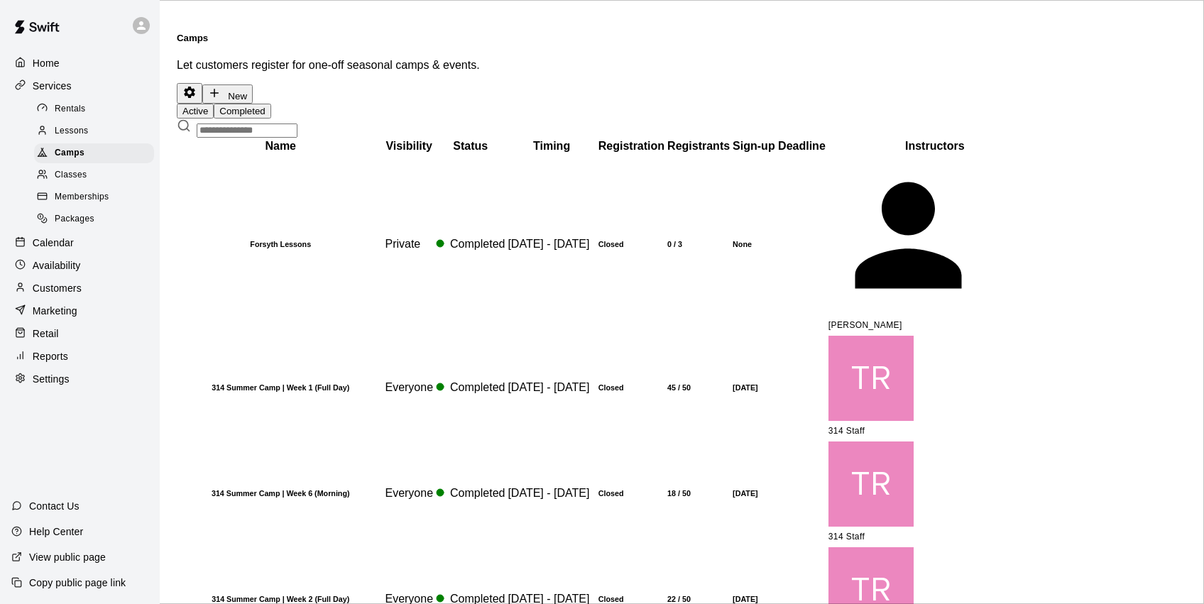
click at [297, 124] on input "text" at bounding box center [247, 131] width 101 height 14
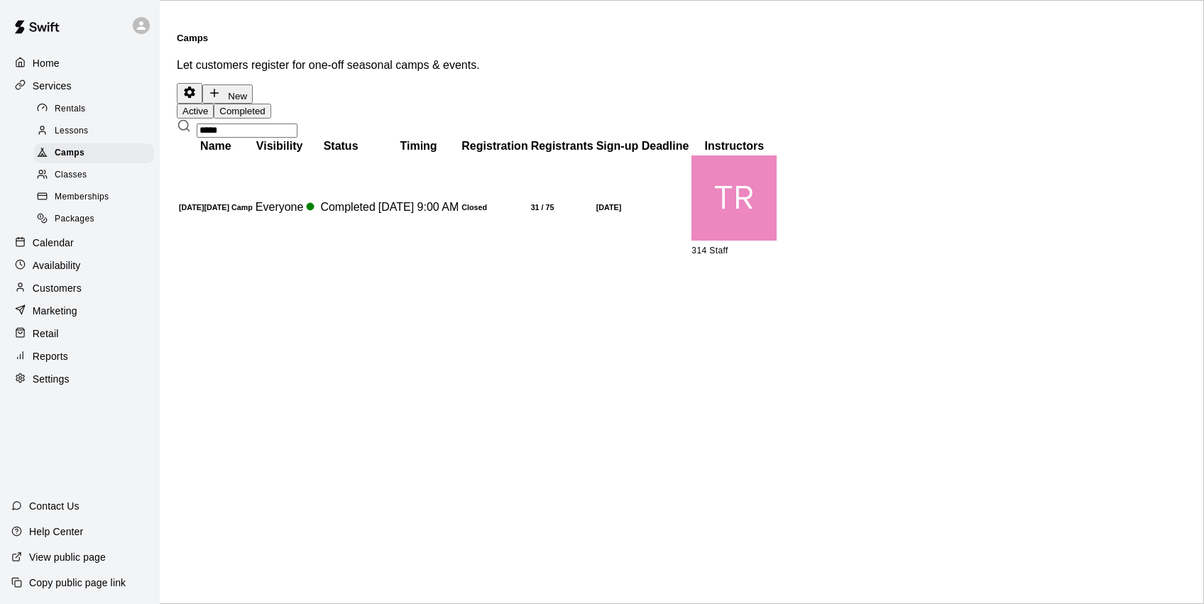
type input "*****"
click at [376, 204] on td "Completed" at bounding box center [340, 207] width 70 height 104
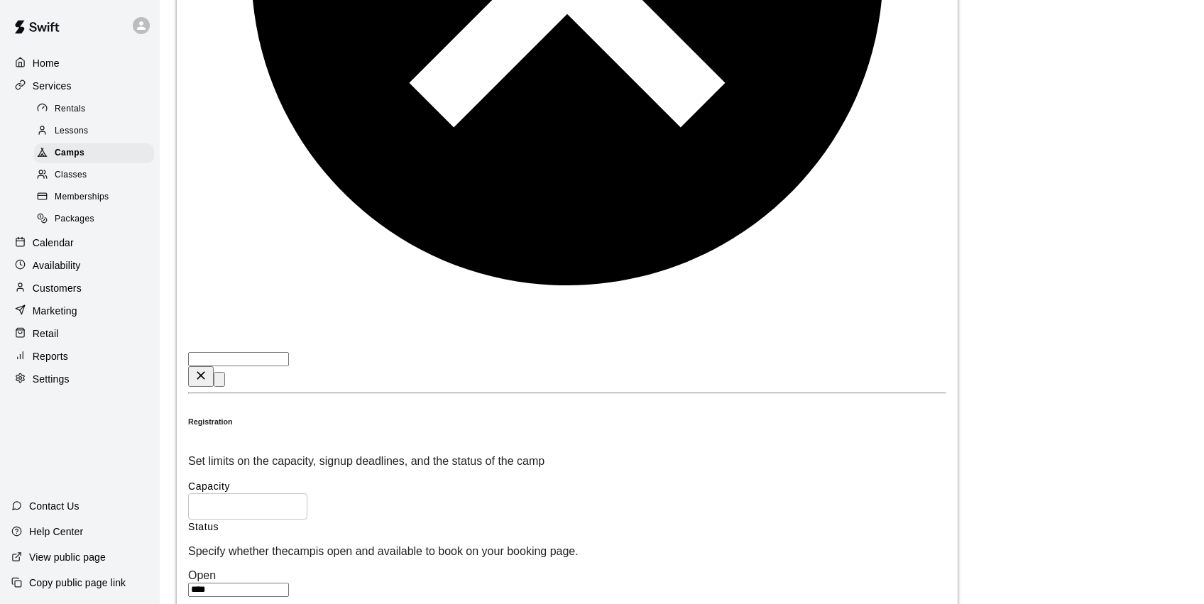
scroll to position [1367, 0]
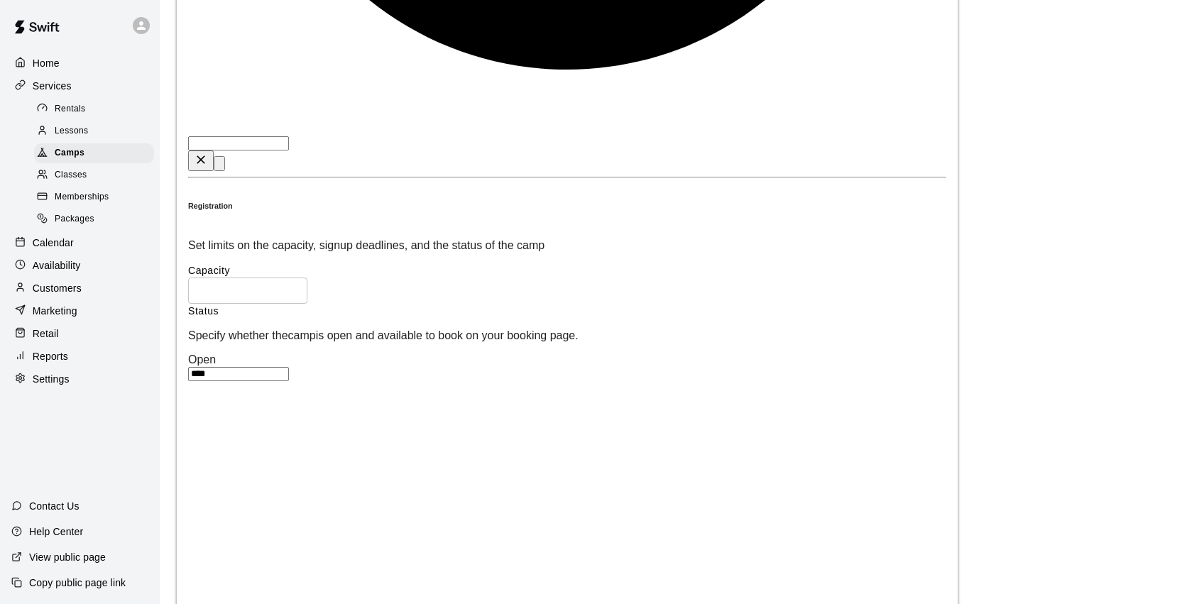
drag, startPoint x: 401, startPoint y: 328, endPoint x: 354, endPoint y: 327, distance: 46.9
drag, startPoint x: 415, startPoint y: 320, endPoint x: 293, endPoint y: 332, distance: 122.7
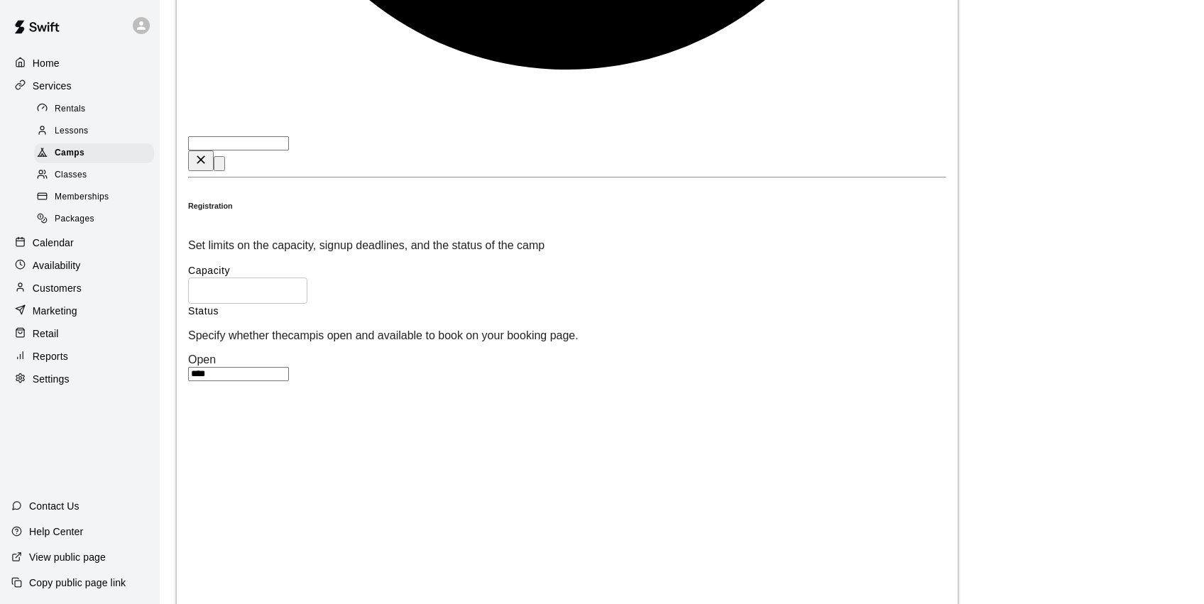
click at [74, 304] on p "Marketing" at bounding box center [55, 311] width 45 height 14
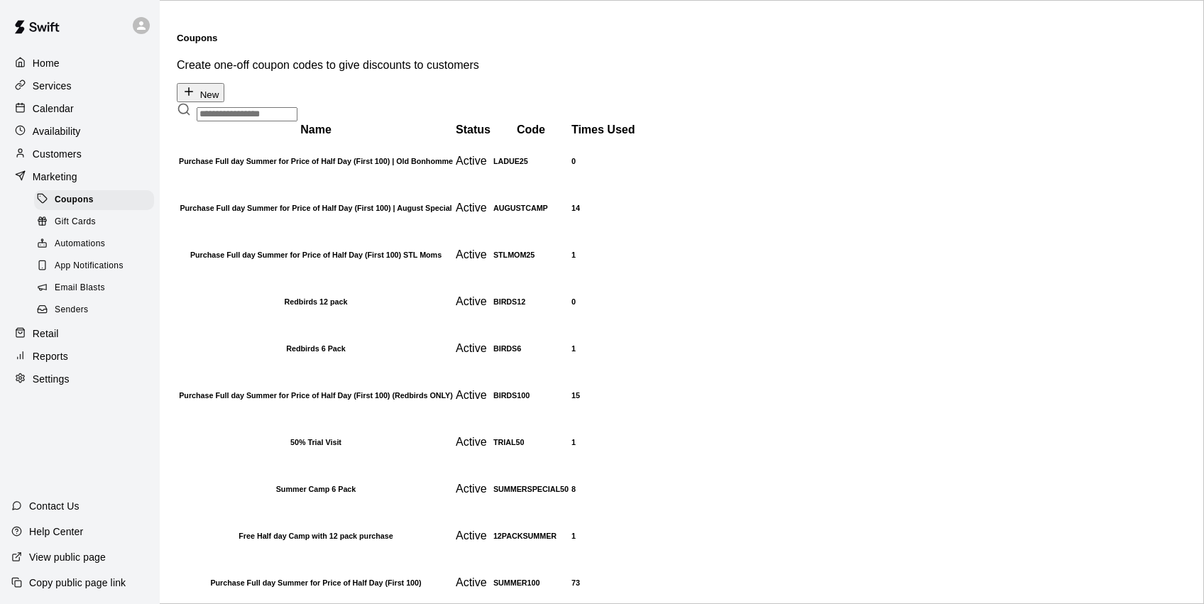
click at [117, 286] on div "Email Blasts" at bounding box center [94, 288] width 120 height 20
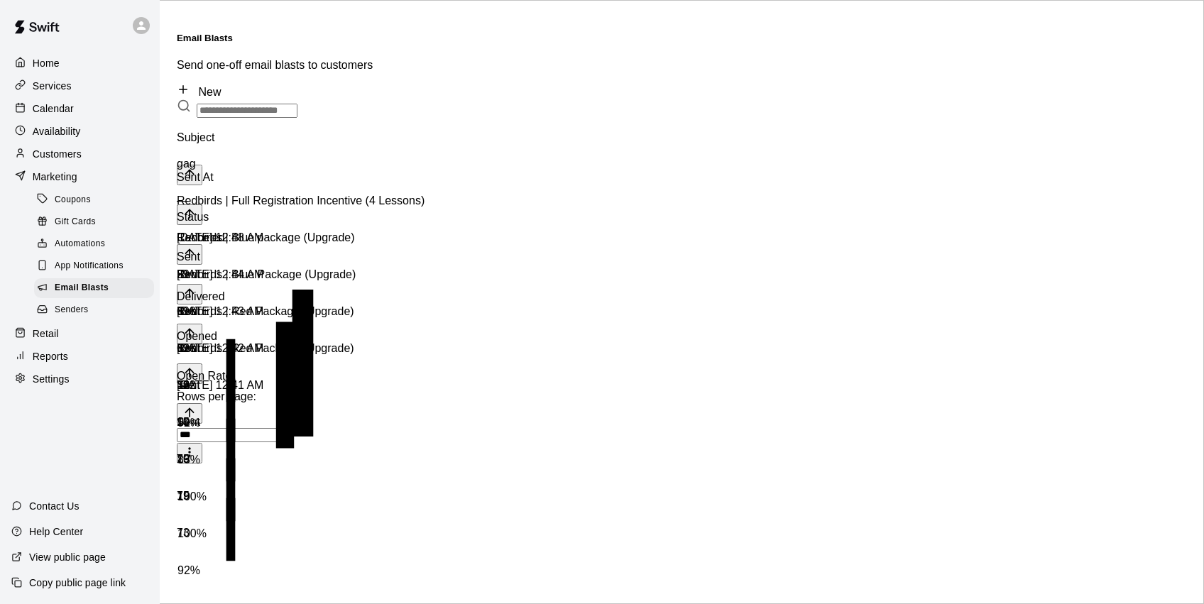
click at [221, 86] on link "New" at bounding box center [199, 92] width 44 height 12
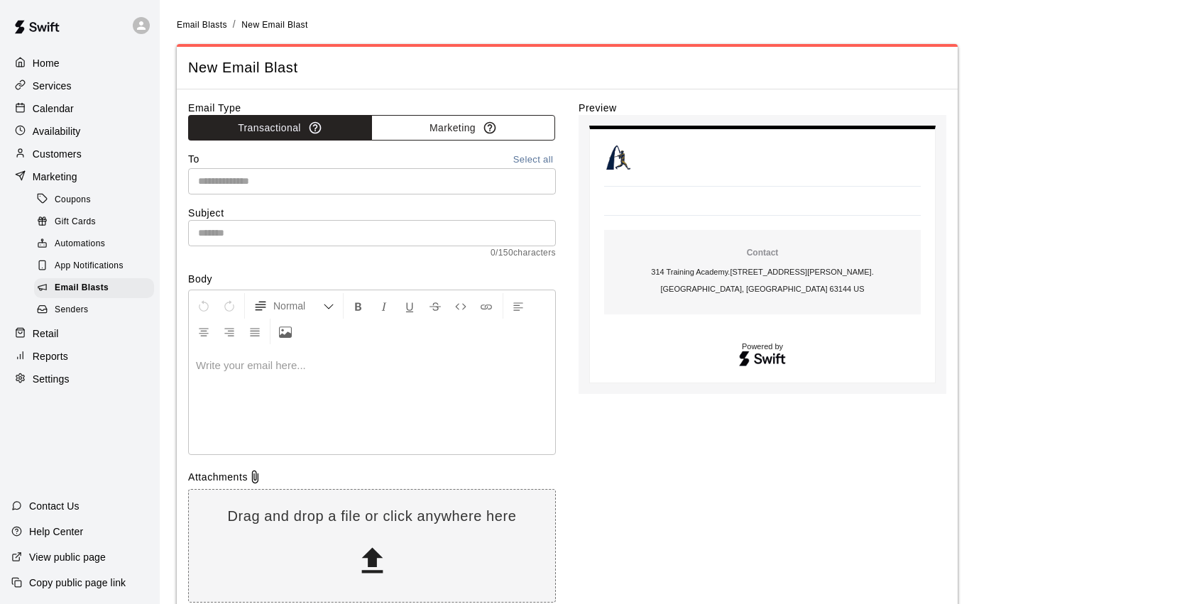
click at [442, 131] on button "Marketing" at bounding box center [463, 128] width 184 height 26
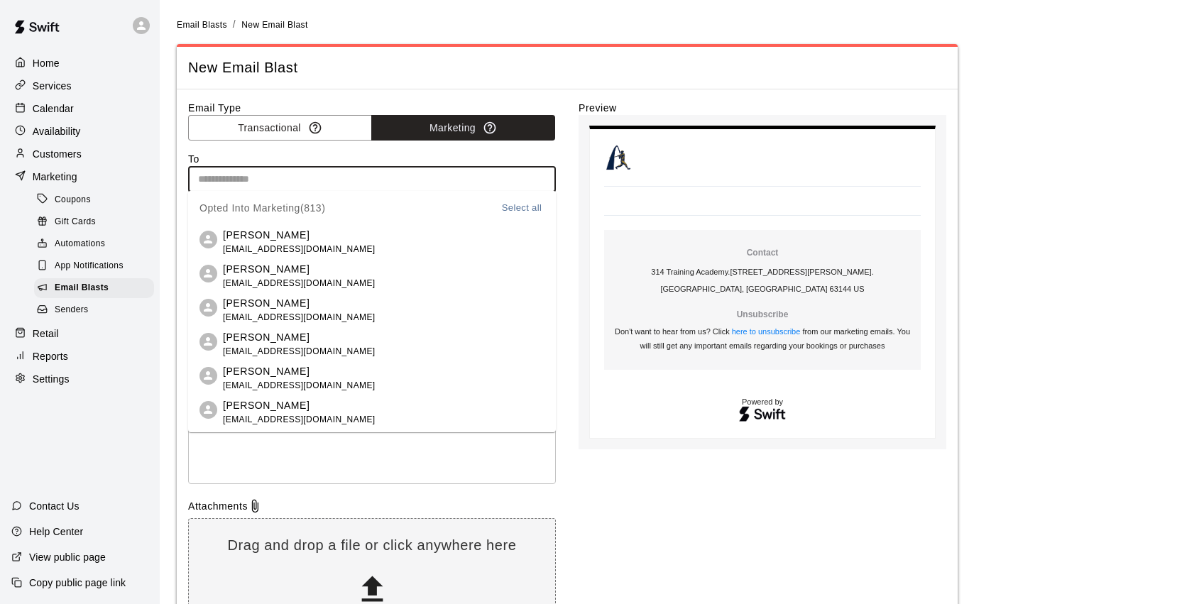
click at [310, 185] on input "text" at bounding box center [370, 179] width 357 height 18
click at [281, 120] on button "Transactional" at bounding box center [280, 128] width 184 height 26
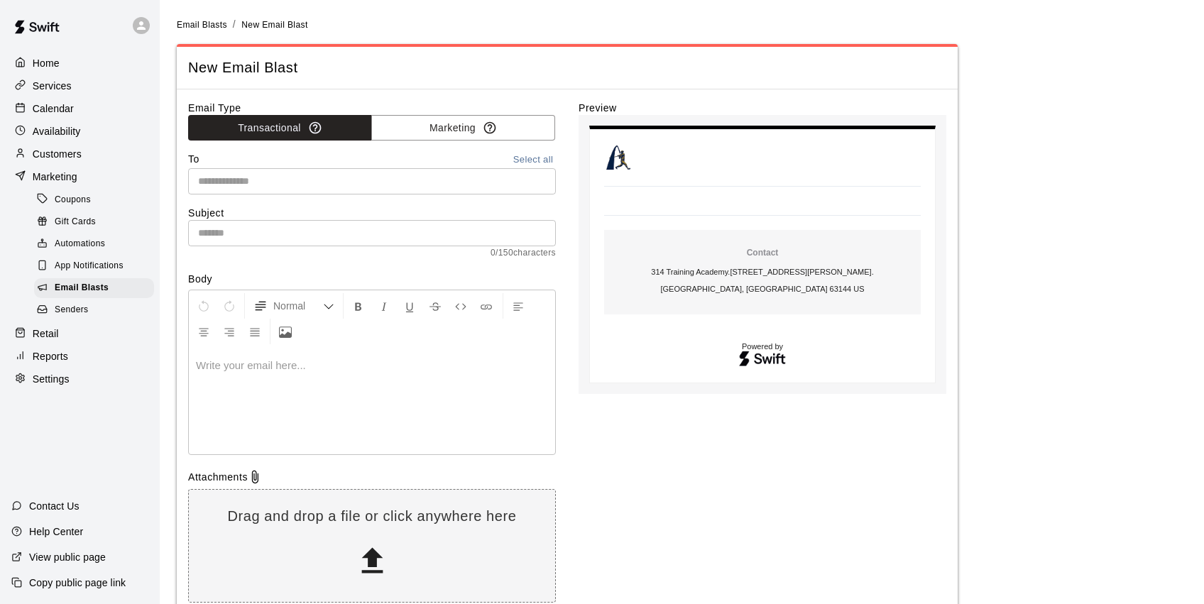
click at [527, 163] on button "Select all" at bounding box center [533, 160] width 45 height 16
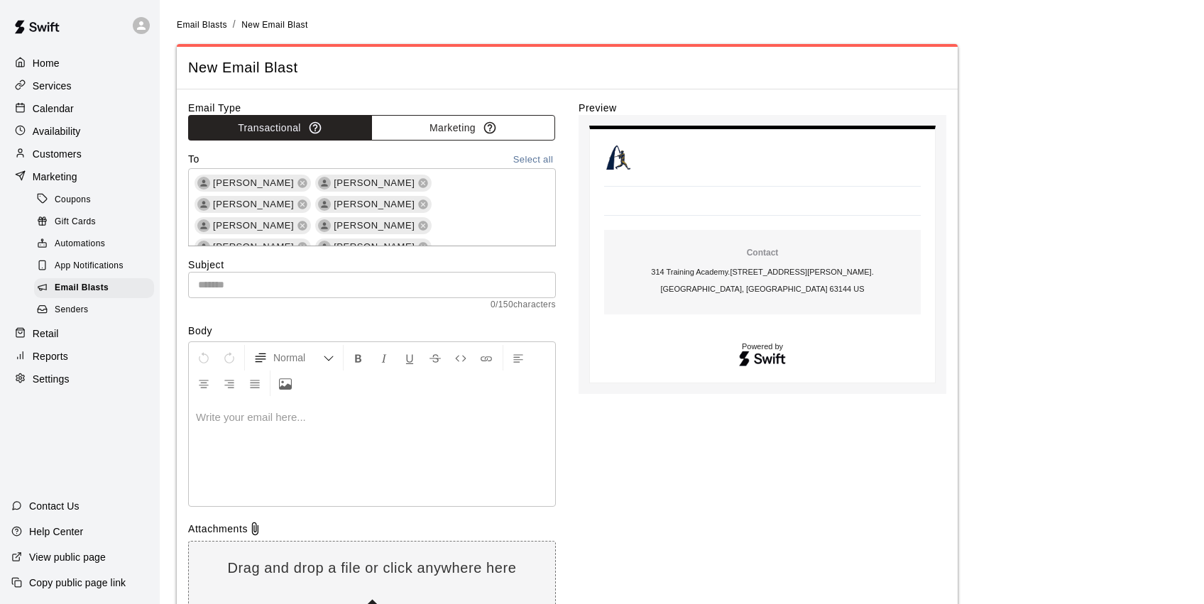
click at [300, 197] on span "[PERSON_NAME]" at bounding box center [253, 204] width 92 height 14
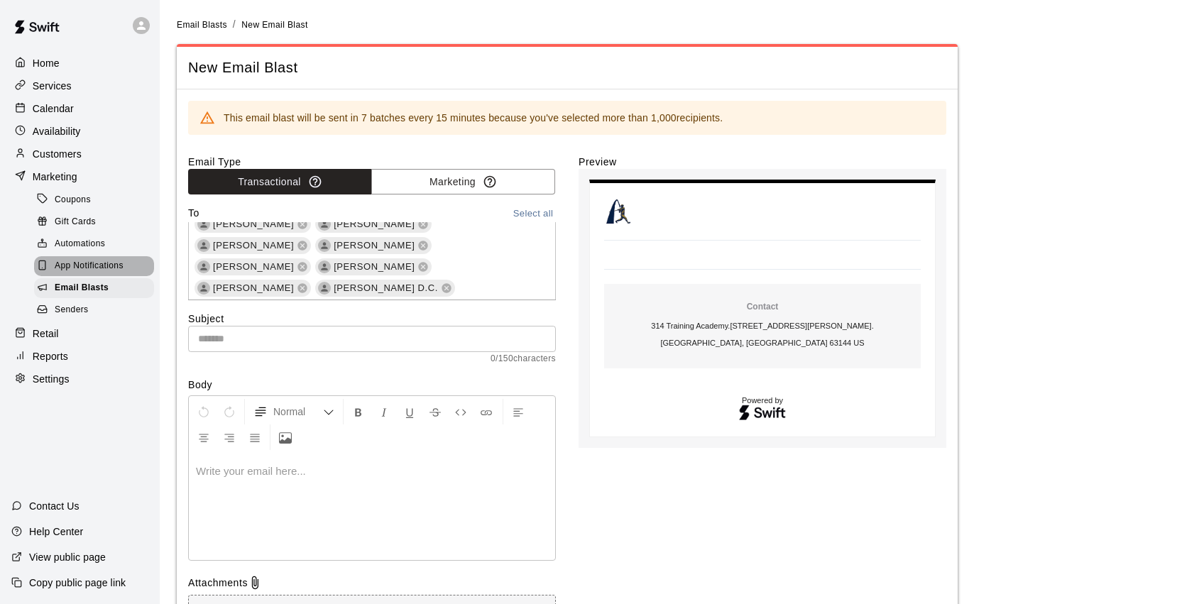
click at [97, 267] on span "App Notifications" at bounding box center [89, 266] width 69 height 14
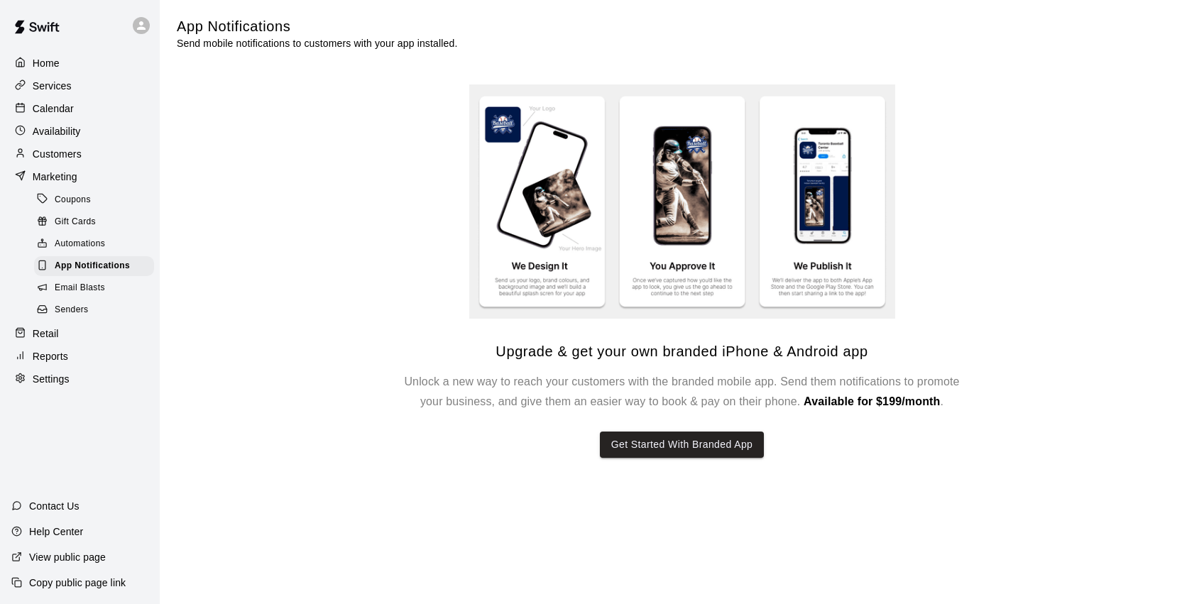
click at [94, 287] on span "Email Blasts" at bounding box center [80, 288] width 50 height 14
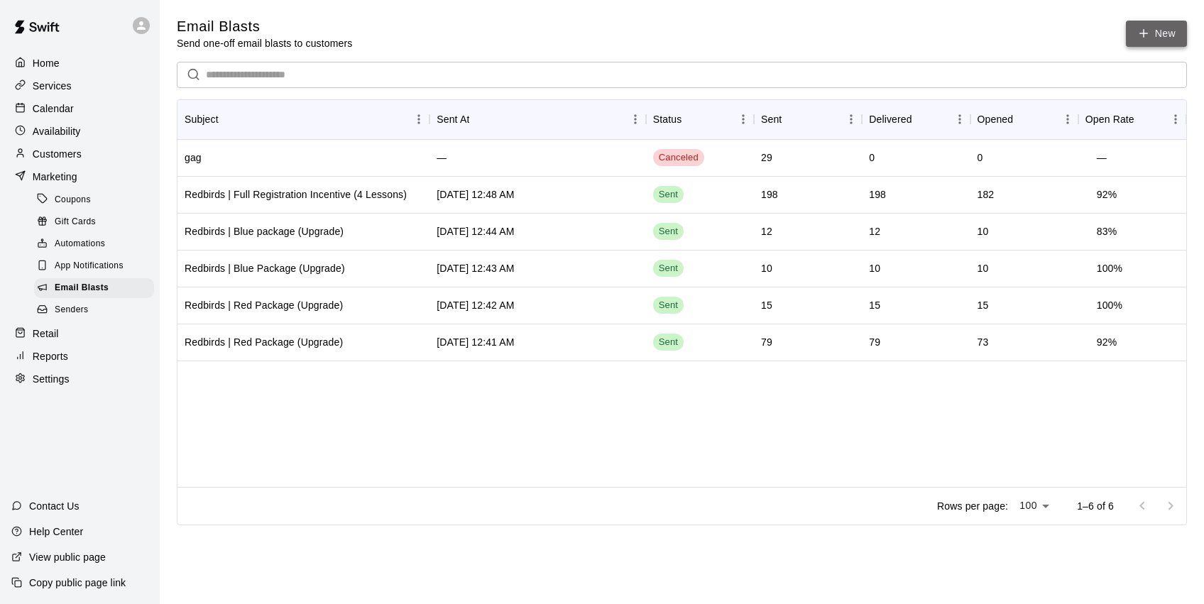
click at [1161, 31] on link "New" at bounding box center [1156, 34] width 61 height 26
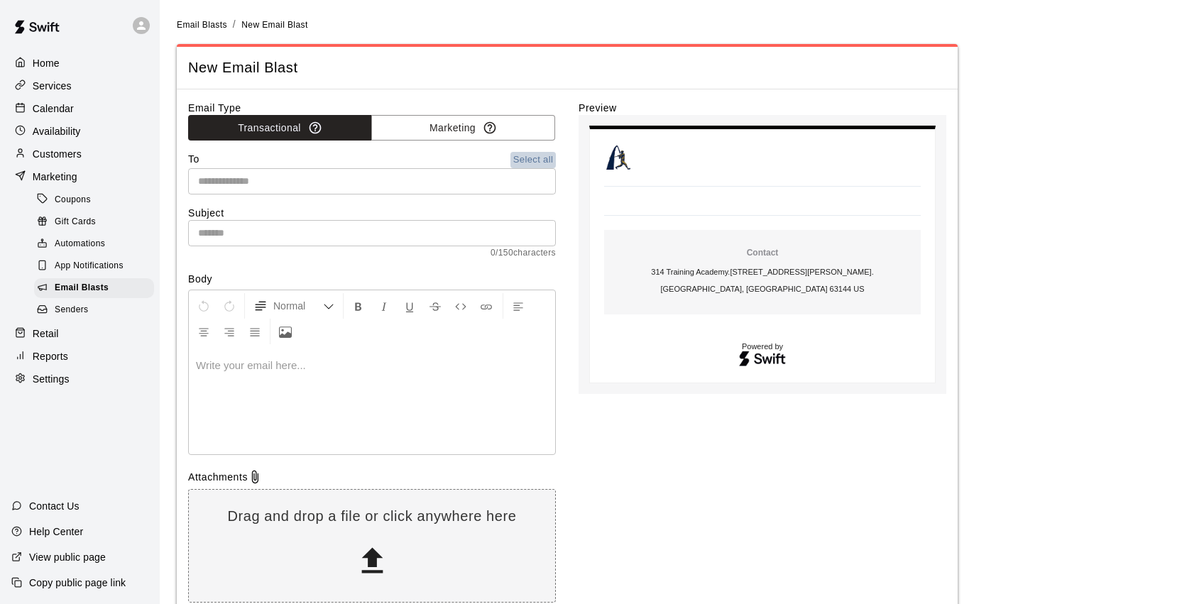
click at [535, 155] on button "Select all" at bounding box center [533, 160] width 45 height 16
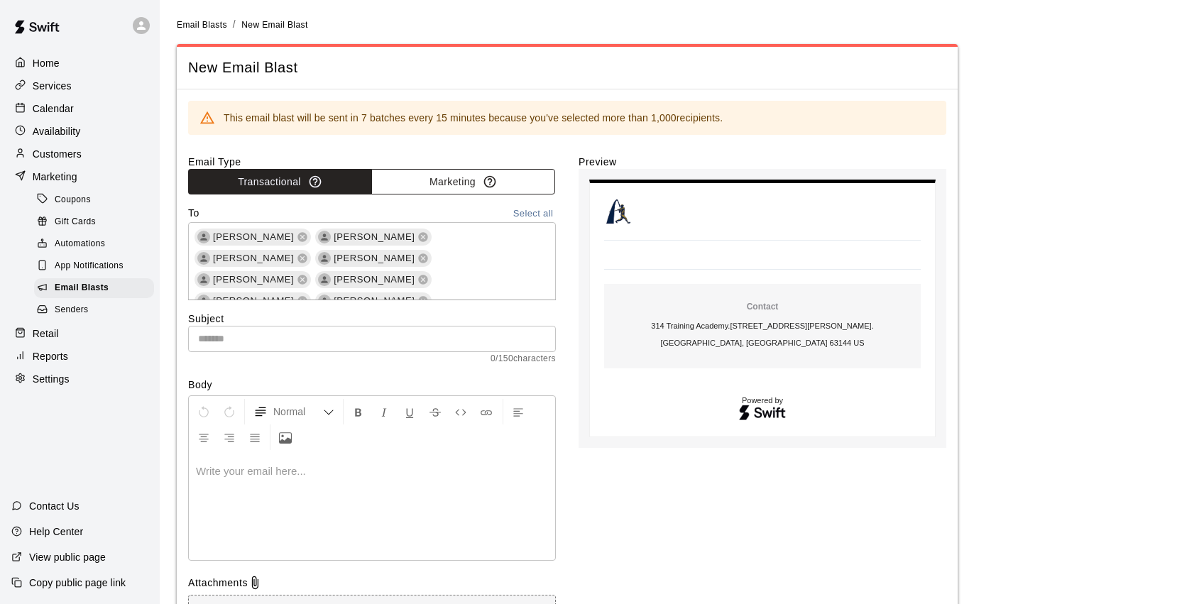
click at [476, 183] on button "Marketing" at bounding box center [463, 182] width 184 height 26
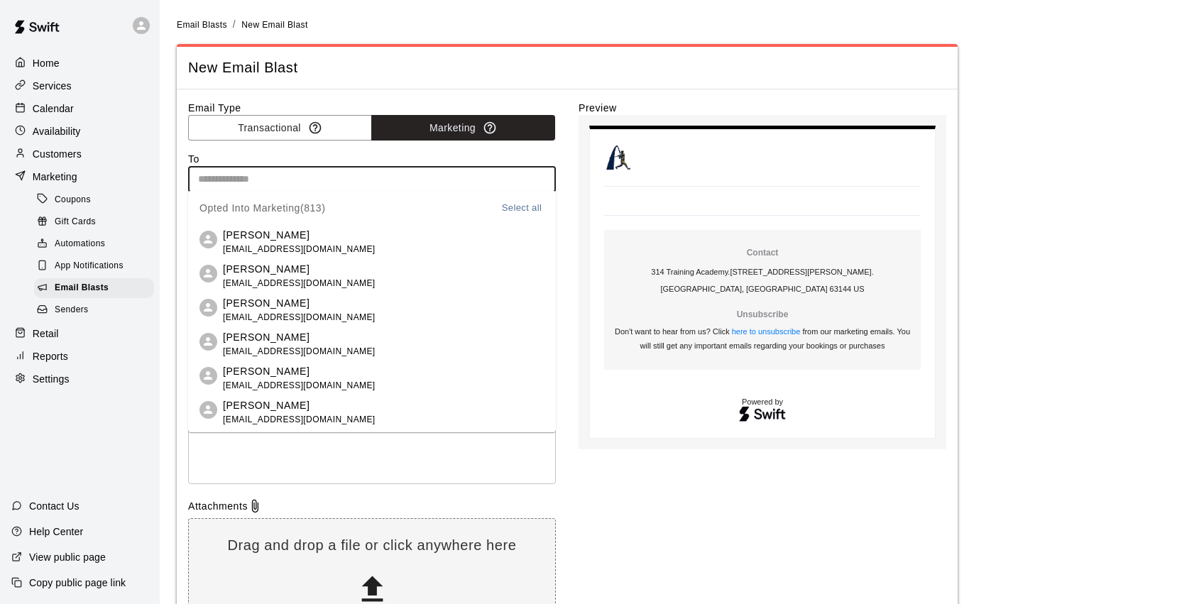
drag, startPoint x: 332, startPoint y: 183, endPoint x: 371, endPoint y: 184, distance: 39.8
click at [332, 183] on input "text" at bounding box center [370, 179] width 357 height 18
click at [517, 203] on button "Select all" at bounding box center [521, 208] width 45 height 16
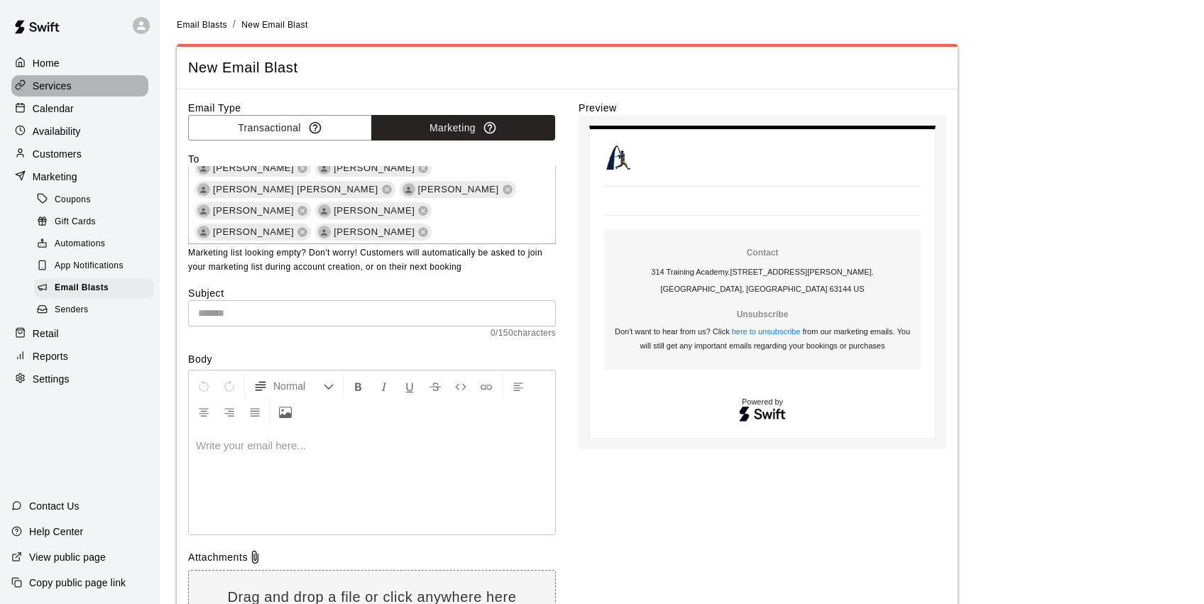
drag, startPoint x: 65, startPoint y: 88, endPoint x: 62, endPoint y: 94, distance: 7.3
click at [65, 88] on p "Services" at bounding box center [52, 86] width 39 height 14
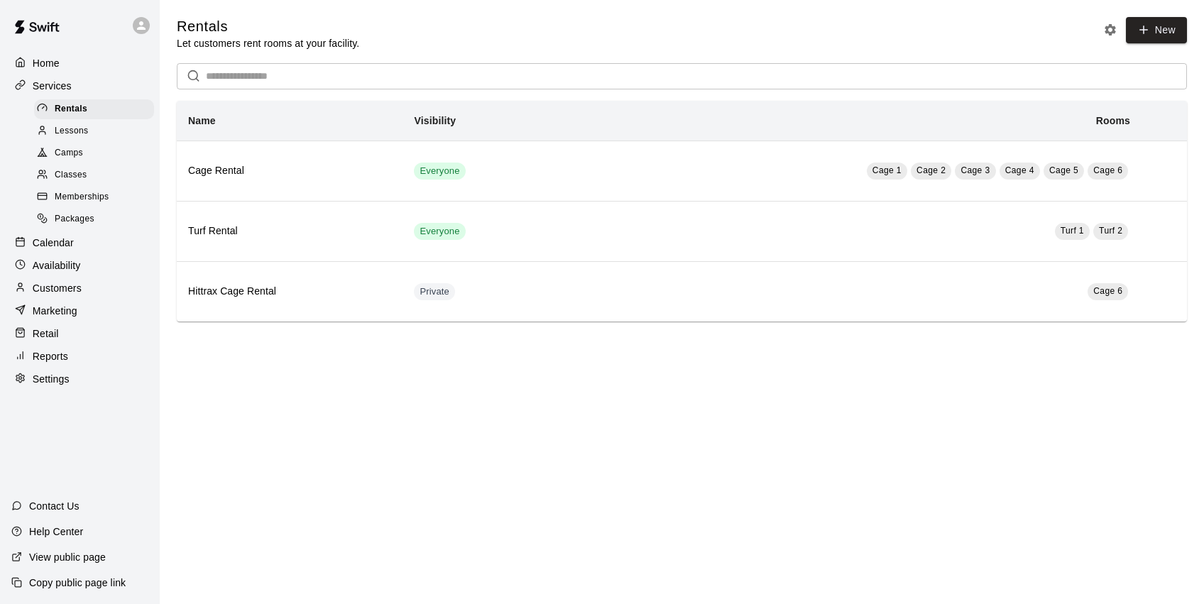
click at [96, 154] on div "Camps" at bounding box center [94, 153] width 120 height 20
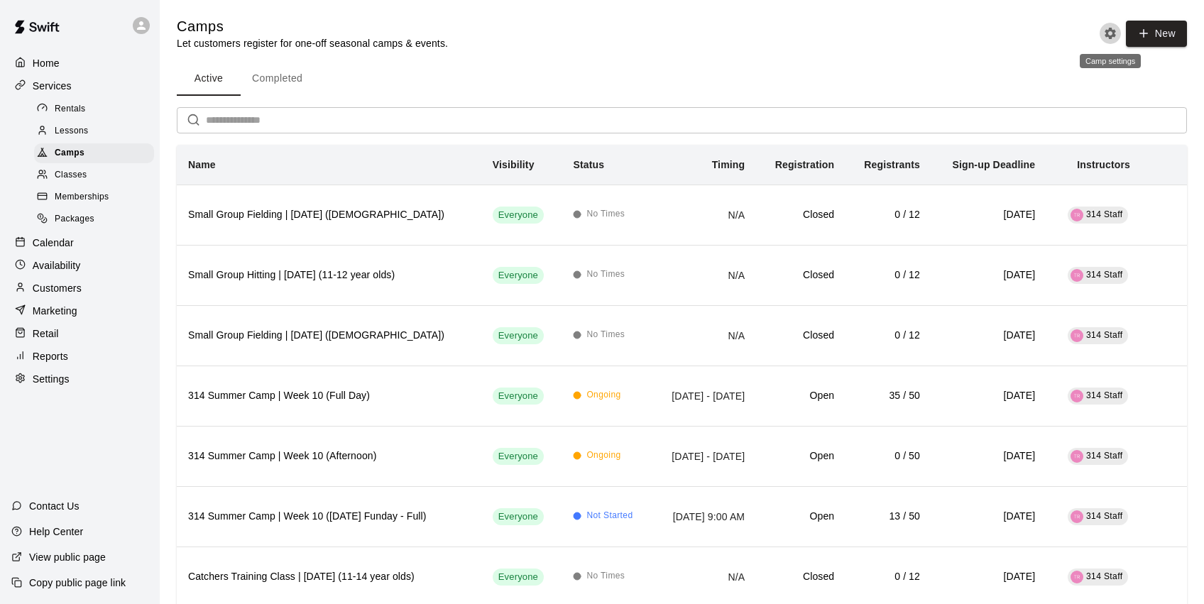
click at [1102, 36] on button "Camp settings" at bounding box center [1110, 33] width 21 height 21
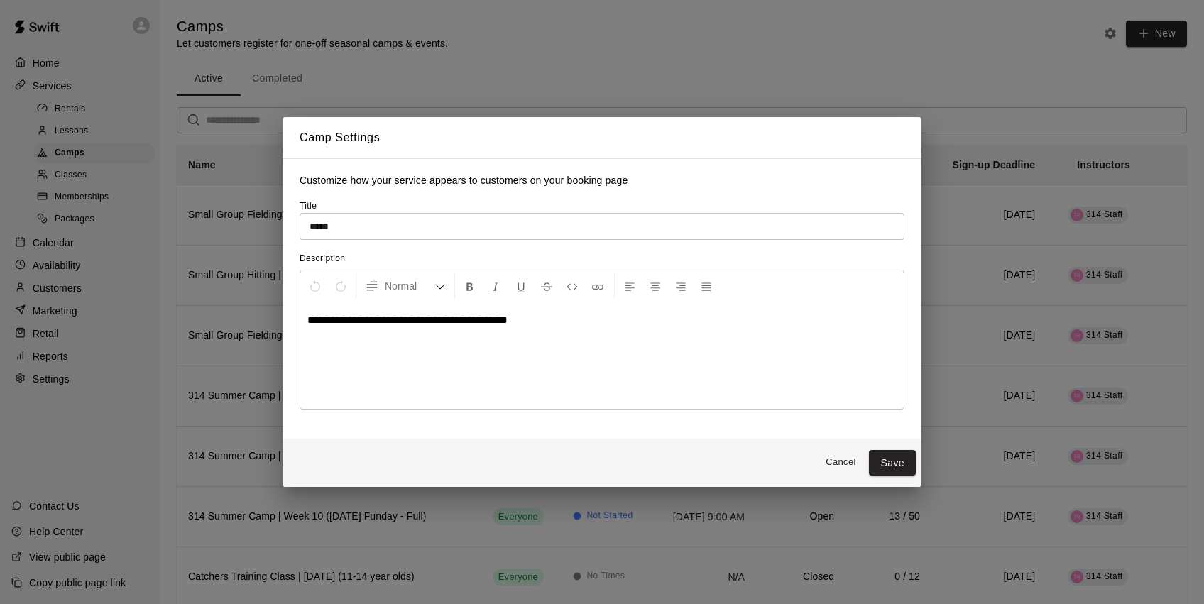
click at [836, 464] on button "Cancel" at bounding box center [840, 463] width 45 height 22
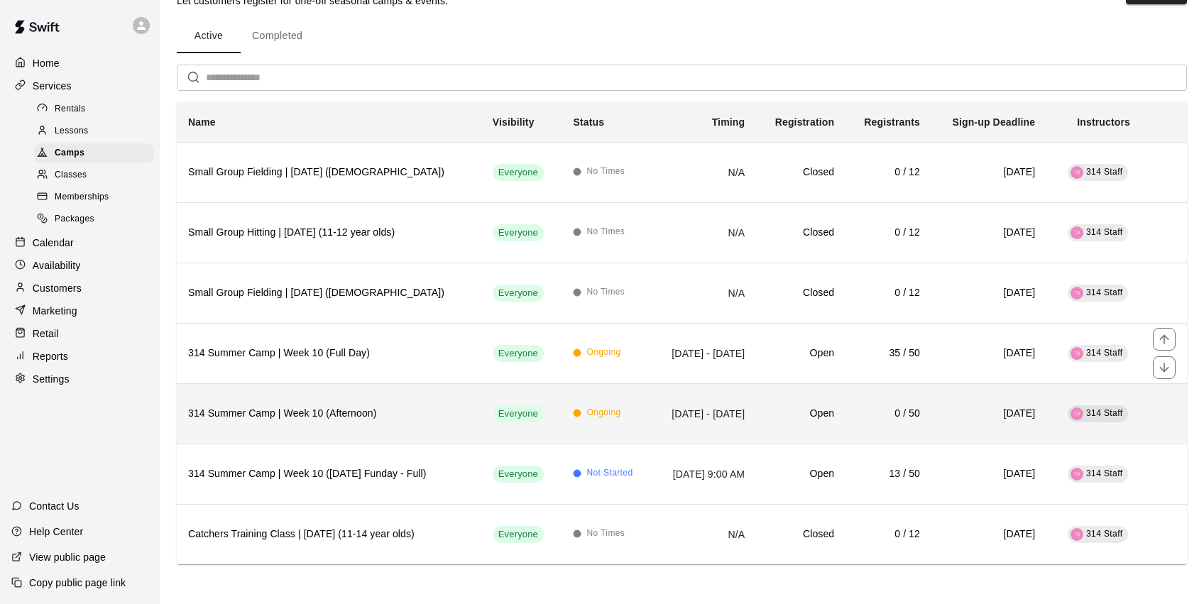
scroll to position [42, 0]
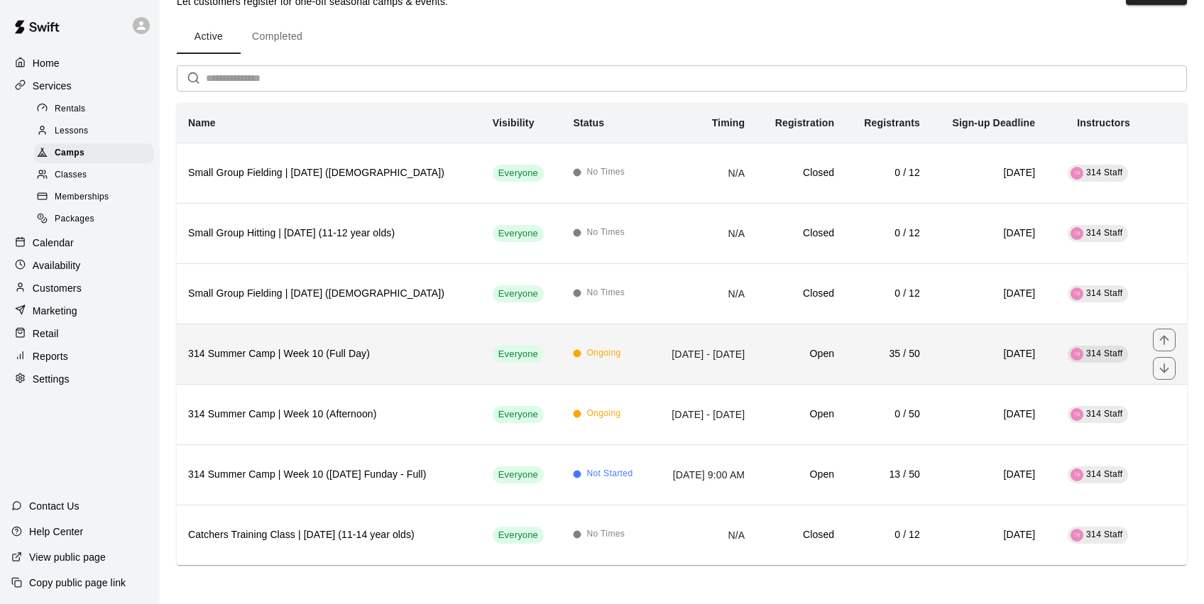
click at [359, 364] on th "314 Summer Camp | Week 10 (Full Day)" at bounding box center [329, 354] width 305 height 60
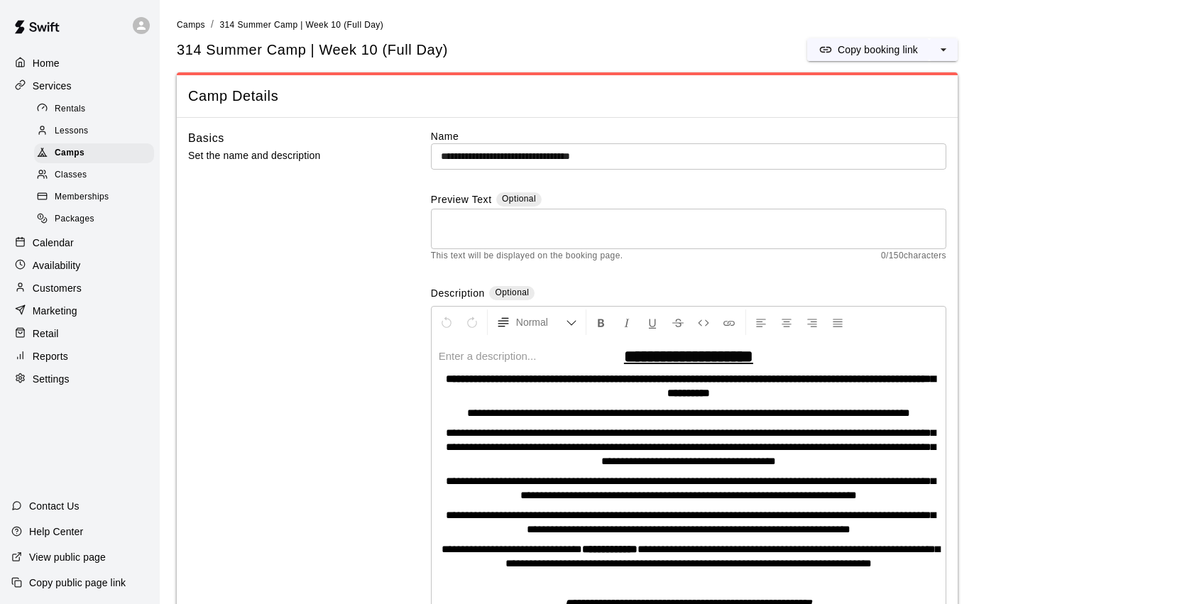
scroll to position [38, 0]
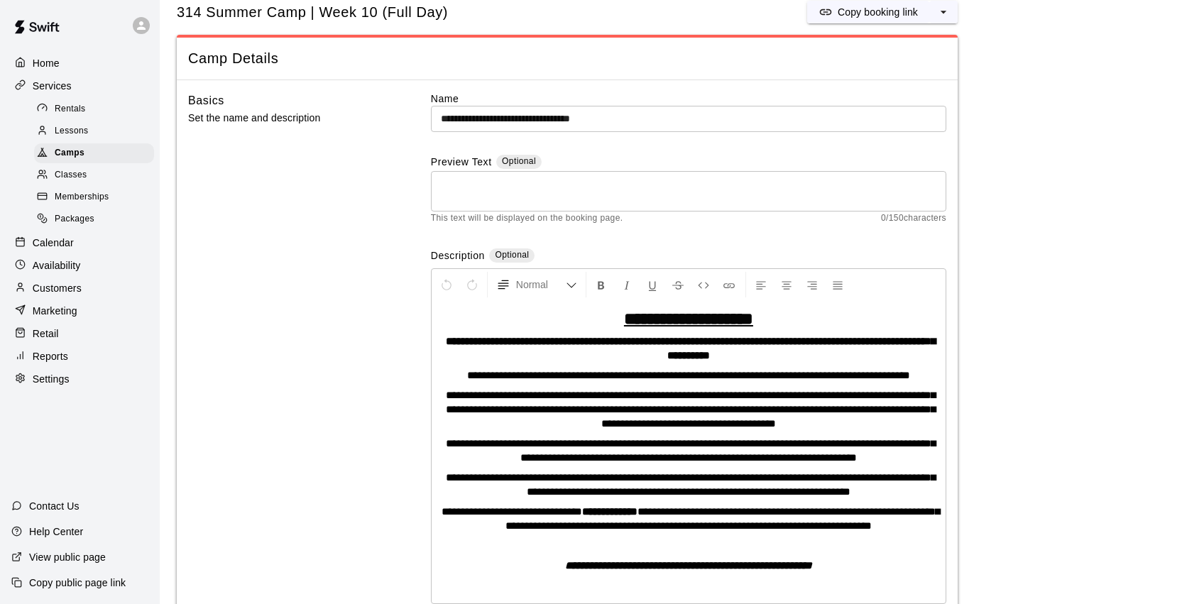
click at [70, 557] on p "View public page" at bounding box center [67, 557] width 77 height 14
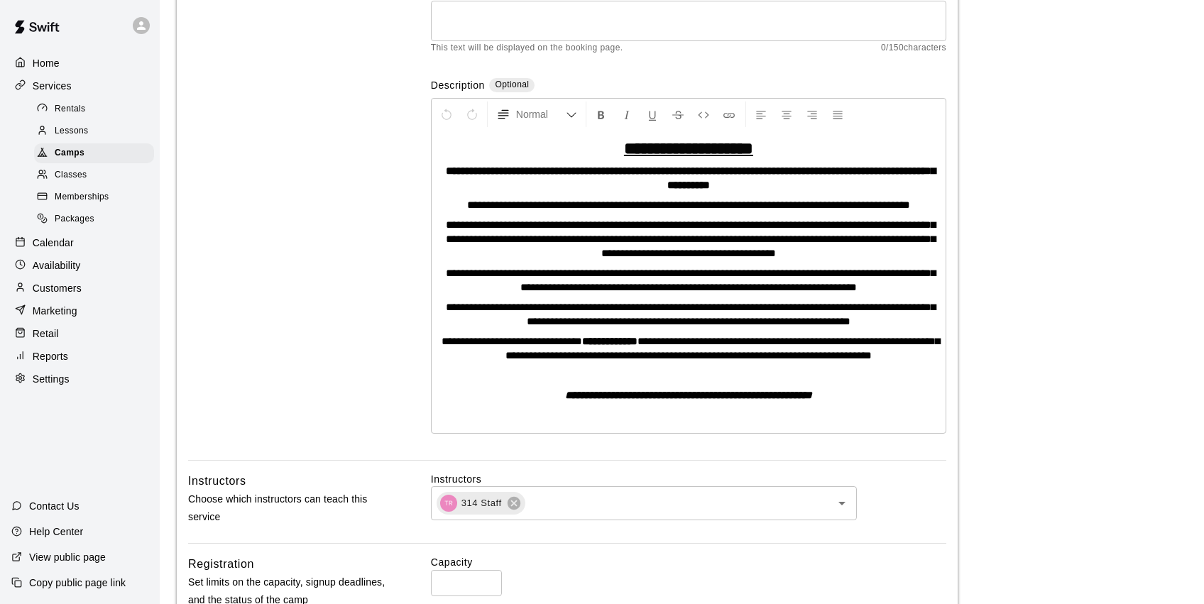
scroll to position [210, 0]
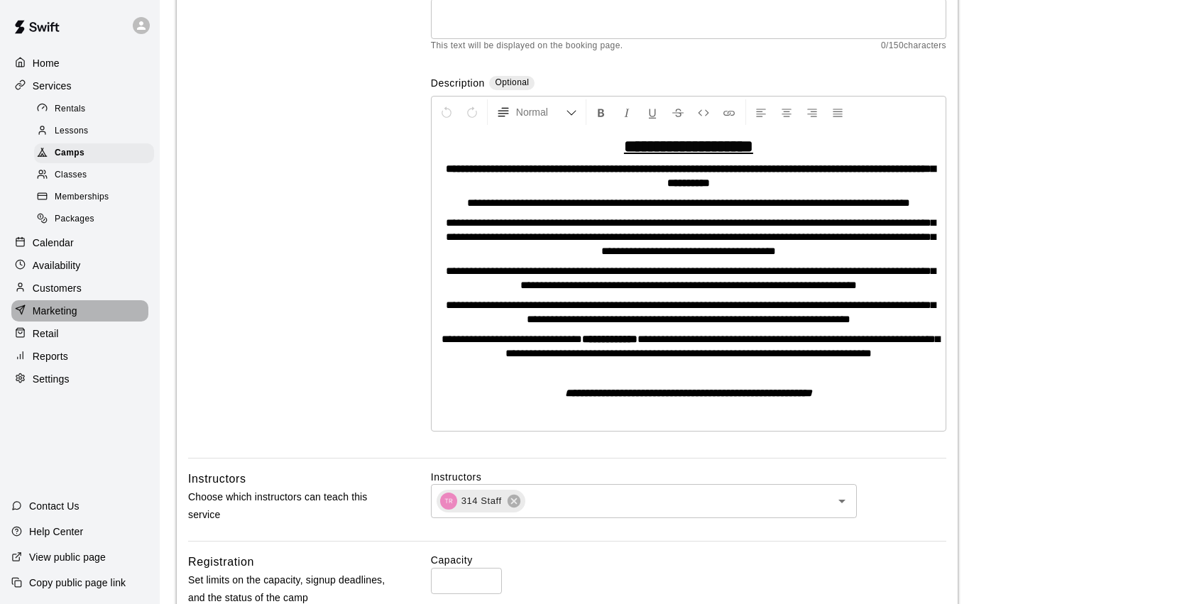
click at [73, 313] on div "Marketing" at bounding box center [79, 310] width 137 height 21
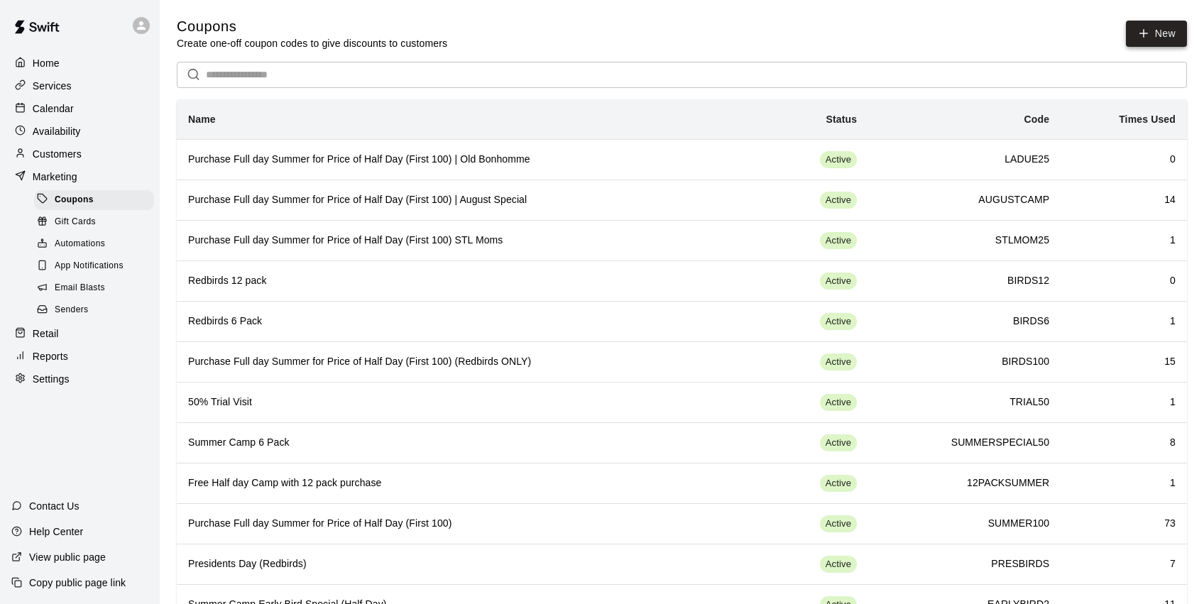
click at [1143, 33] on icon "button" at bounding box center [1143, 33] width 13 height 13
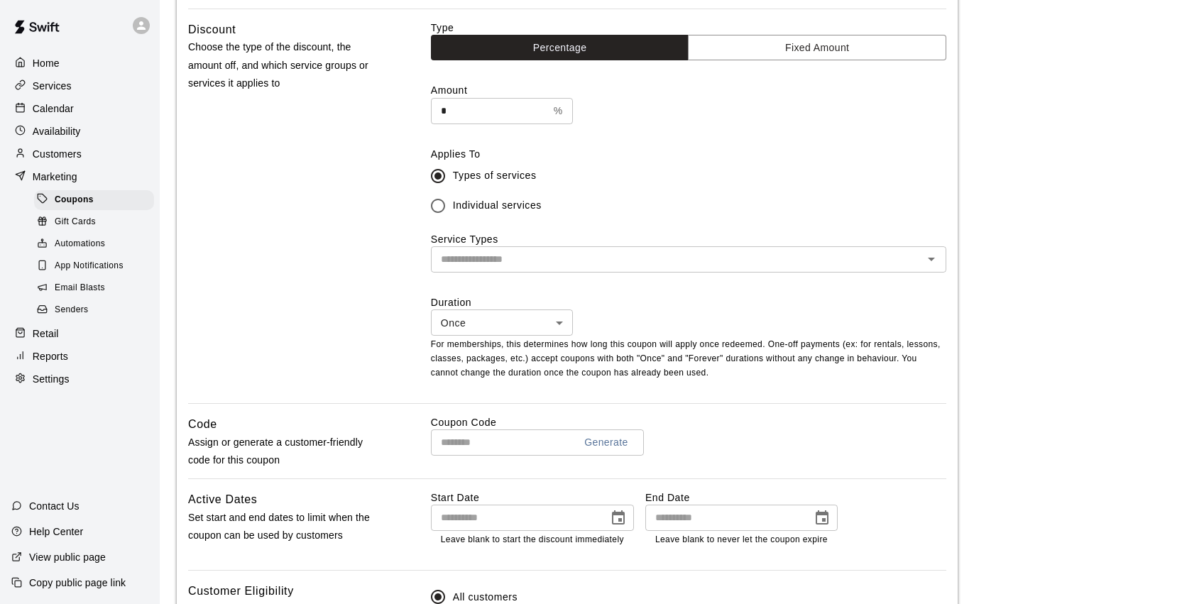
scroll to position [368, 0]
click at [517, 266] on div "​" at bounding box center [688, 258] width 515 height 26
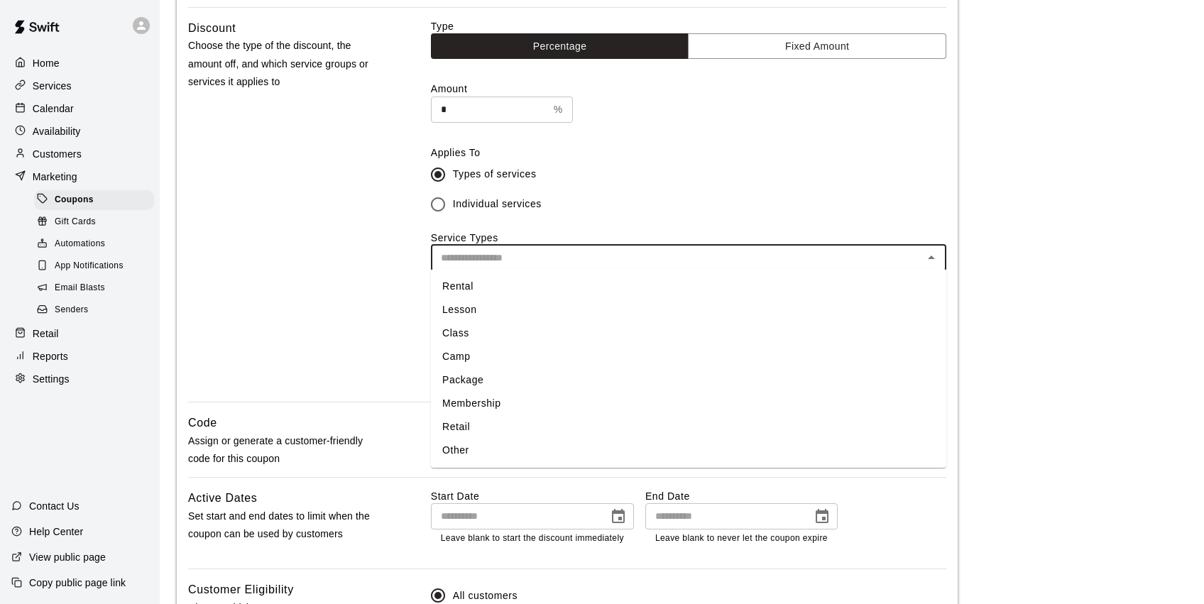
click at [558, 231] on div "Service Types ​ Rental Lesson Class Camp Package Membership Retail Other" at bounding box center [688, 251] width 515 height 40
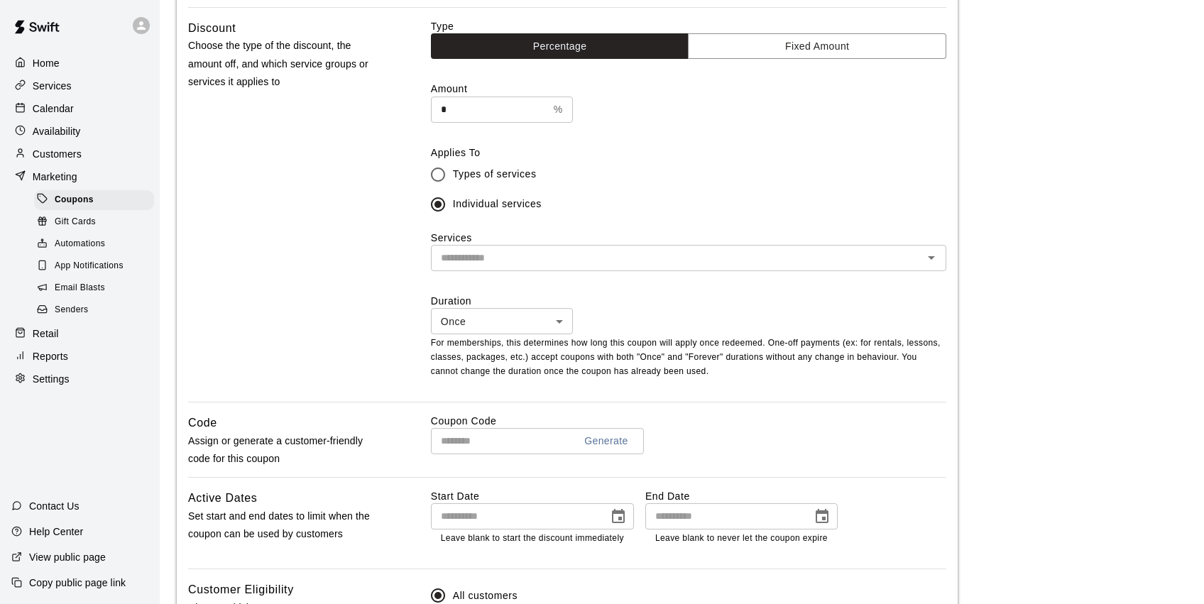
click at [551, 261] on input "text" at bounding box center [677, 258] width 484 height 18
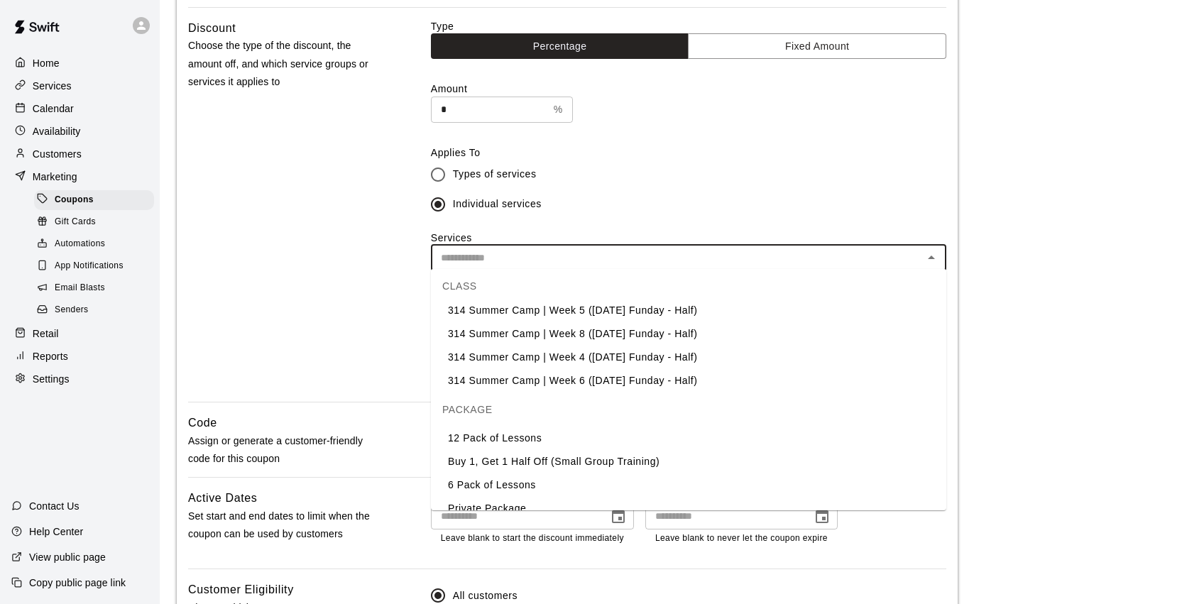
scroll to position [2169, 0]
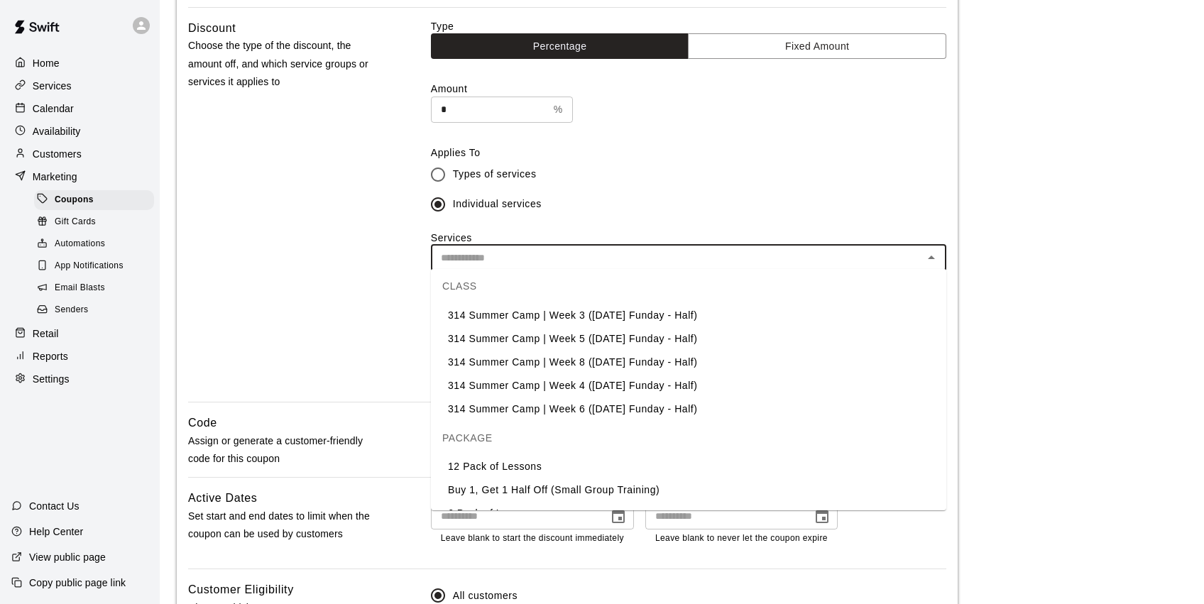
click at [557, 212] on label "Individual services" at bounding box center [679, 205] width 512 height 30
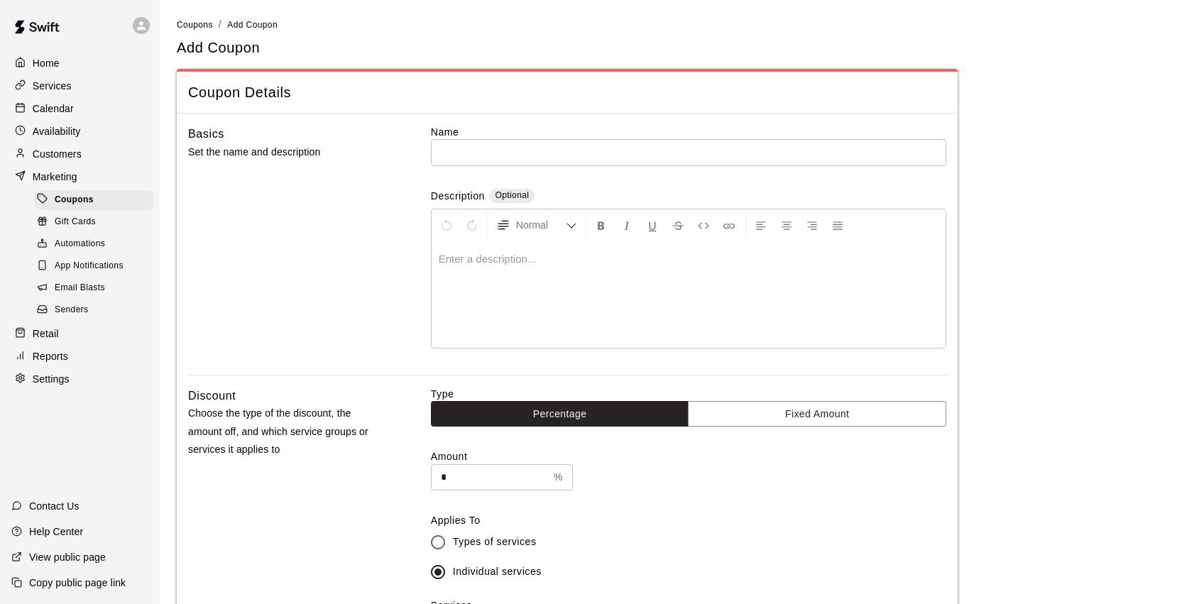
scroll to position [0, 0]
click at [69, 89] on p "Services" at bounding box center [52, 86] width 39 height 14
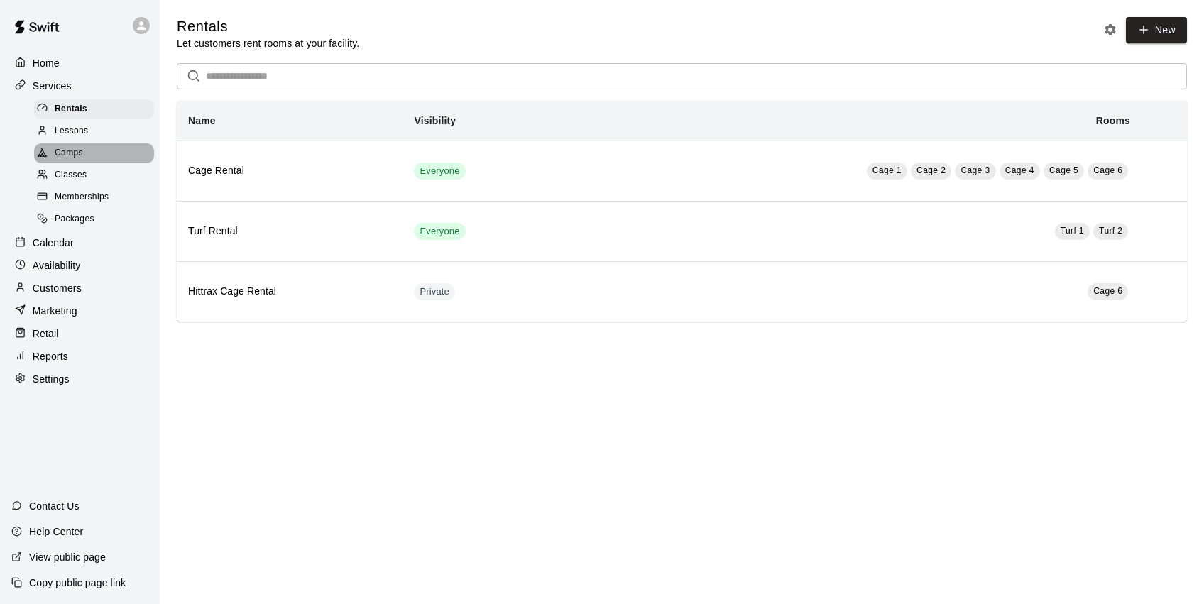
click at [67, 149] on span "Camps" at bounding box center [69, 153] width 28 height 14
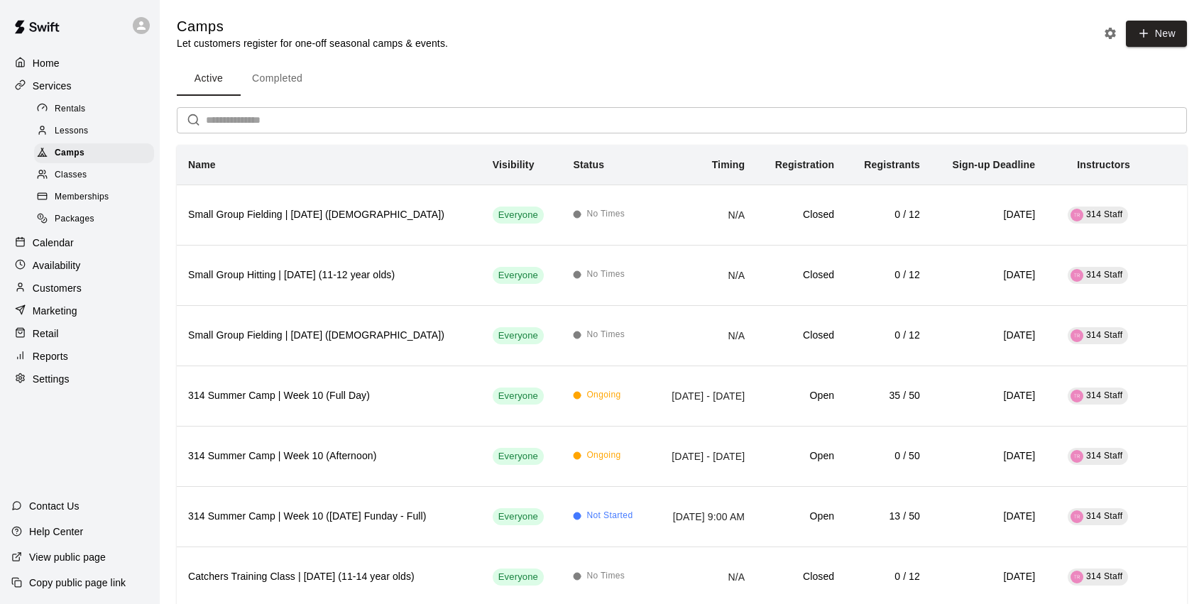
click at [289, 84] on button "Completed" at bounding box center [277, 79] width 73 height 34
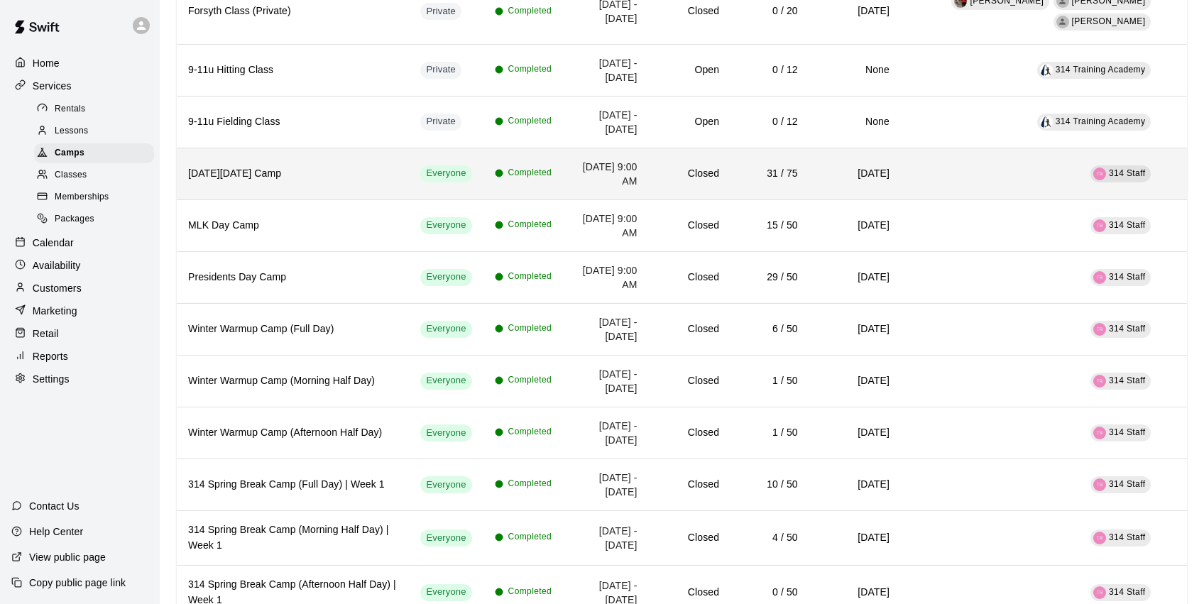
scroll to position [2269, 0]
click at [297, 182] on h6 "[DATE][DATE] Camp" at bounding box center [292, 175] width 209 height 16
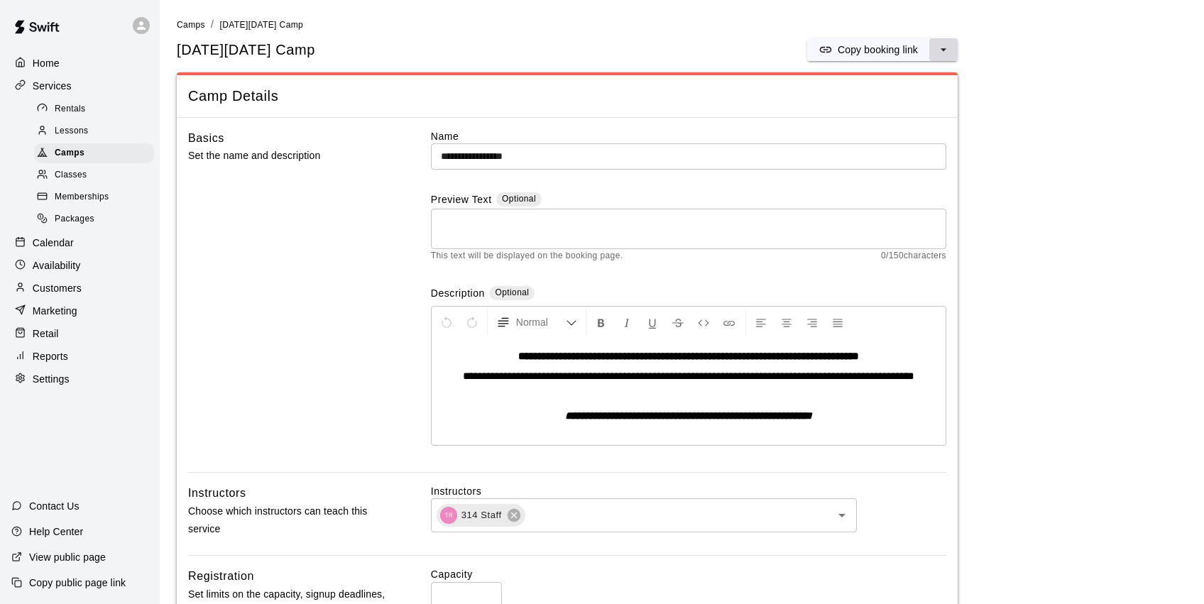
click at [938, 47] on icon "select merge strategy" at bounding box center [944, 50] width 14 height 14
click at [905, 101] on h6 "Duplicate camp" at bounding box center [887, 102] width 70 height 16
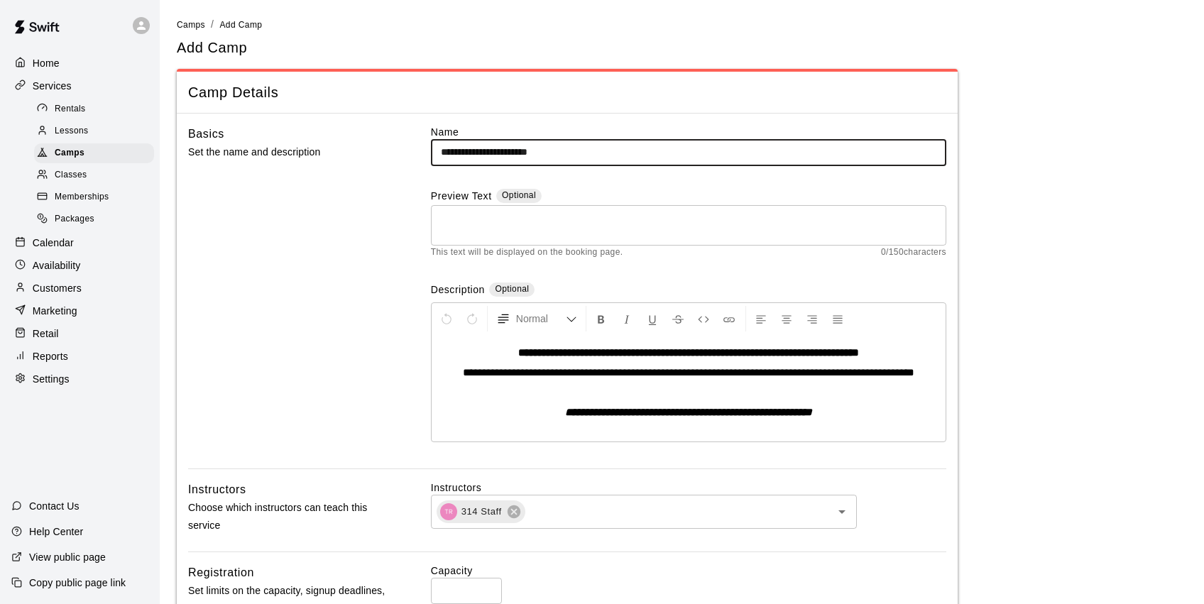
click at [597, 155] on input "**********" at bounding box center [688, 152] width 515 height 26
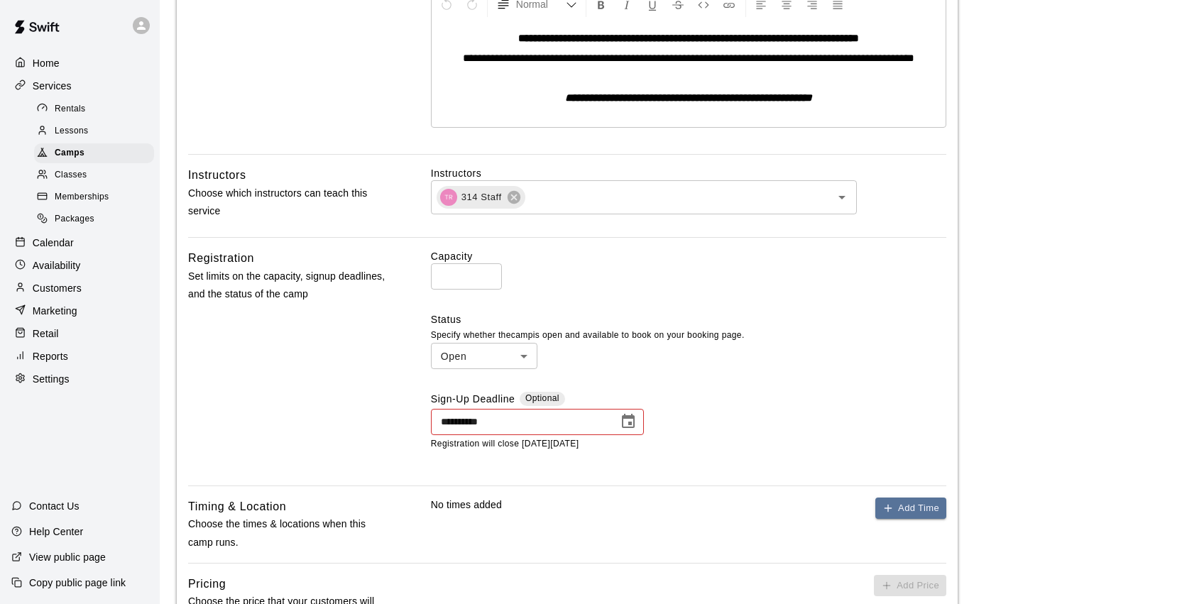
scroll to position [317, 0]
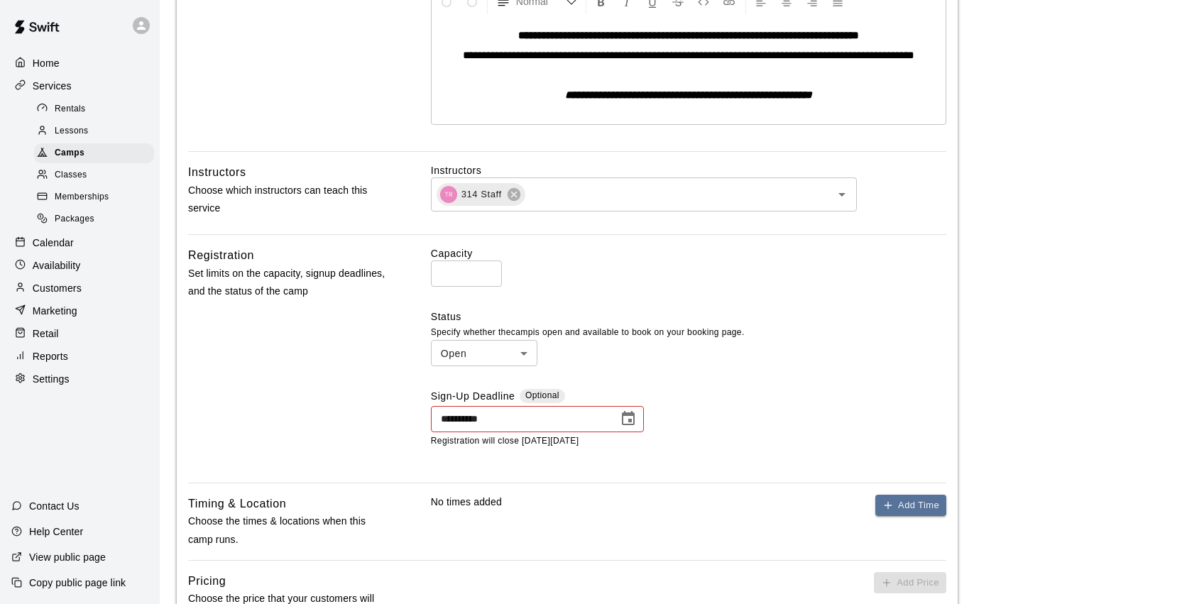
type input "**********"
click at [625, 420] on icon "Choose date, selected date is Nov 30, 2024" at bounding box center [628, 418] width 17 height 17
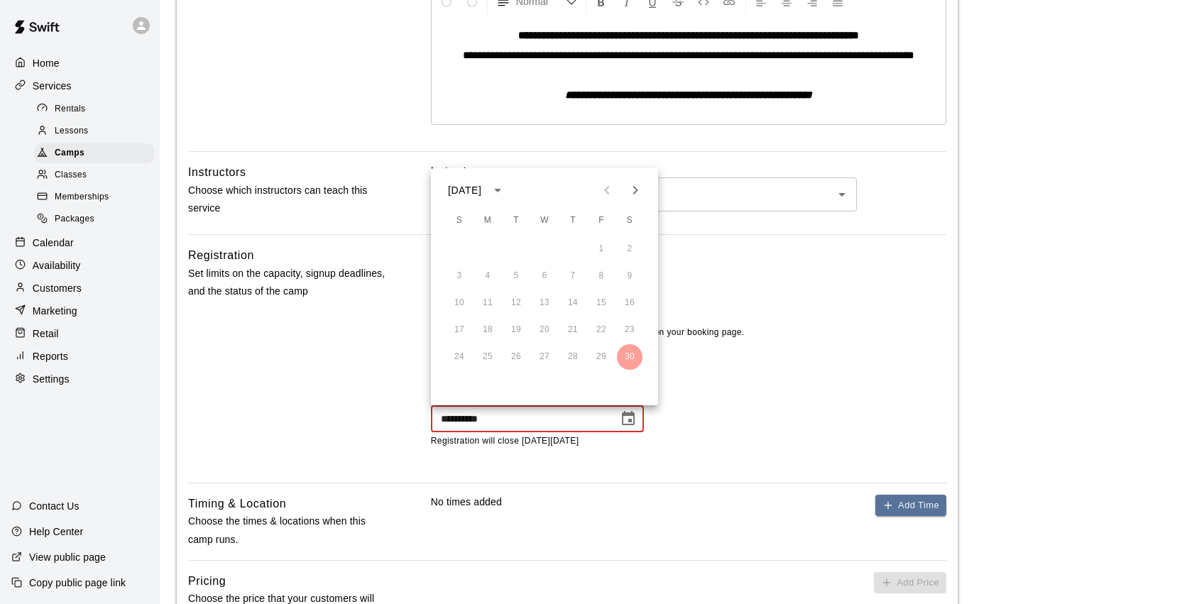
click at [636, 186] on icon "Next month" at bounding box center [635, 190] width 17 height 17
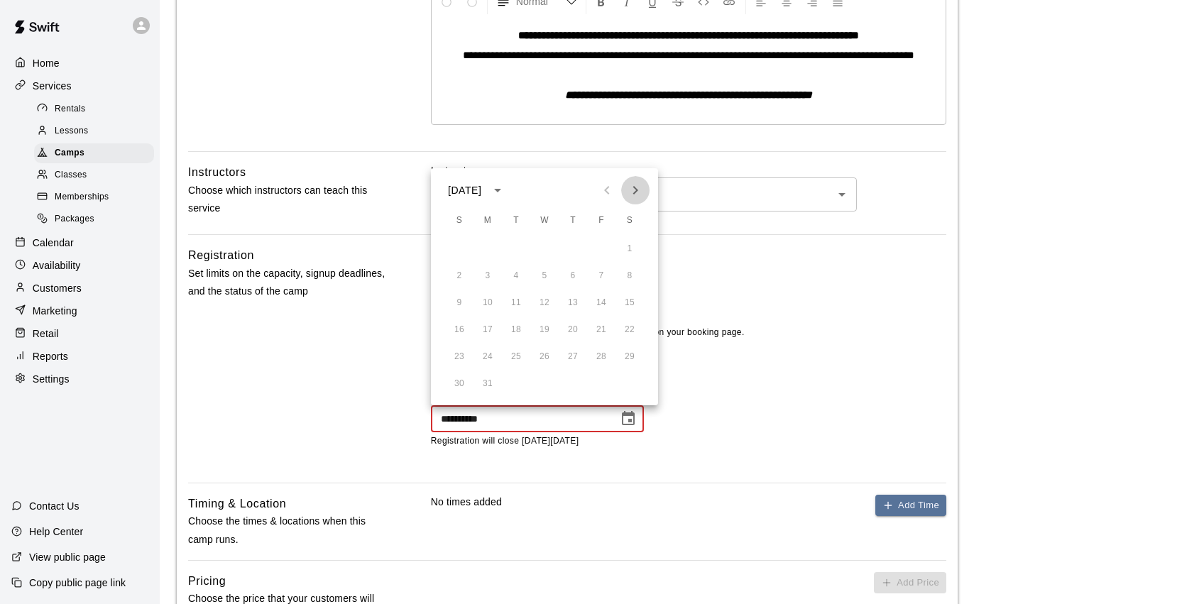
click at [637, 186] on icon "Next month" at bounding box center [635, 190] width 17 height 17
click at [636, 186] on icon "Next month" at bounding box center [635, 190] width 17 height 17
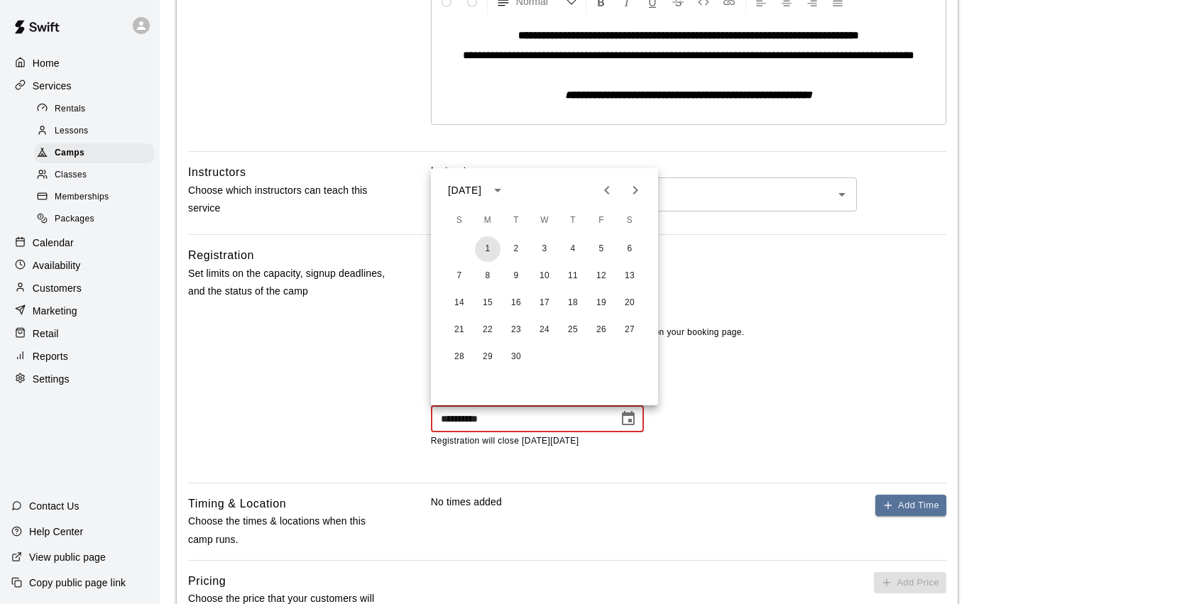
scroll to position [0, 0]
click at [636, 186] on icon "Next month" at bounding box center [635, 190] width 17 height 17
click at [634, 361] on button "29" at bounding box center [630, 357] width 26 height 26
type input "**********"
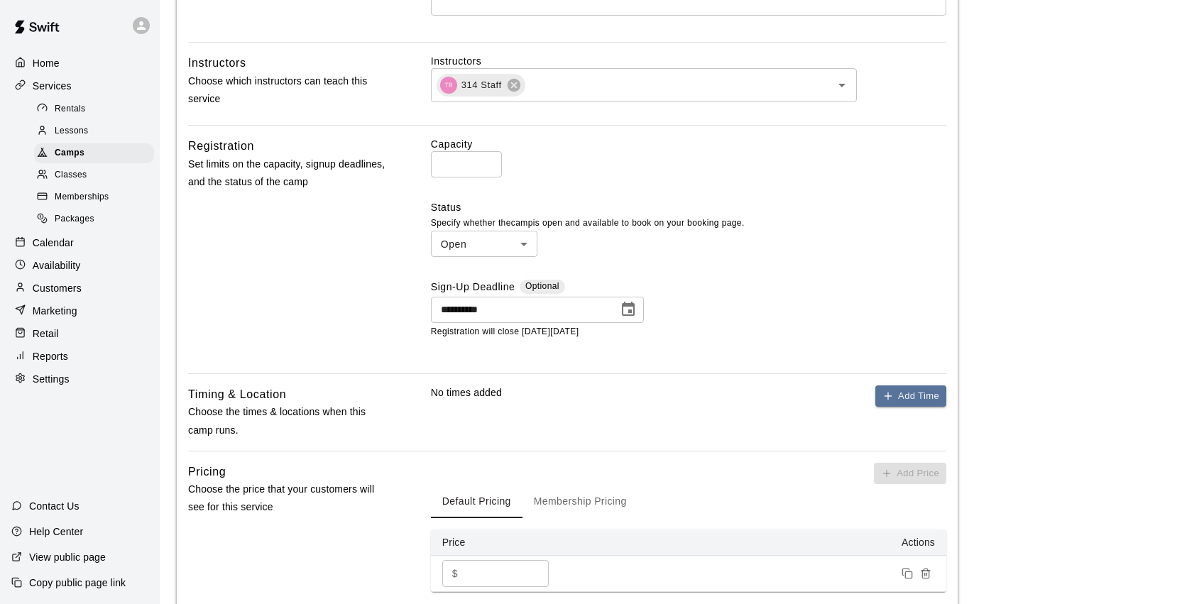
scroll to position [432, 0]
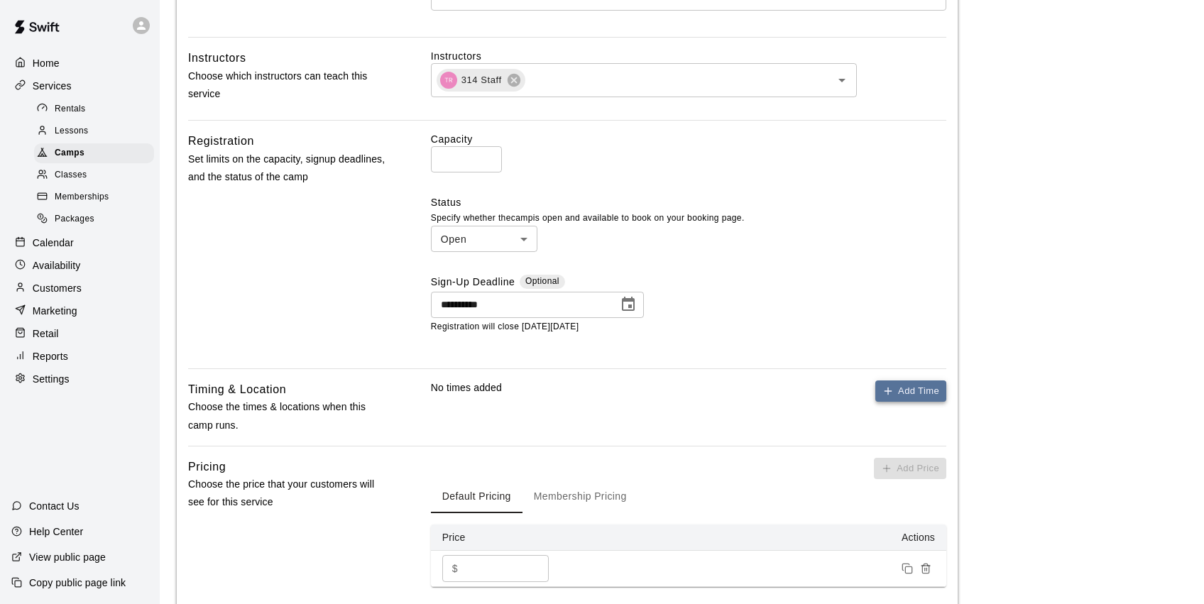
click at [910, 381] on button "Add Time" at bounding box center [910, 392] width 71 height 22
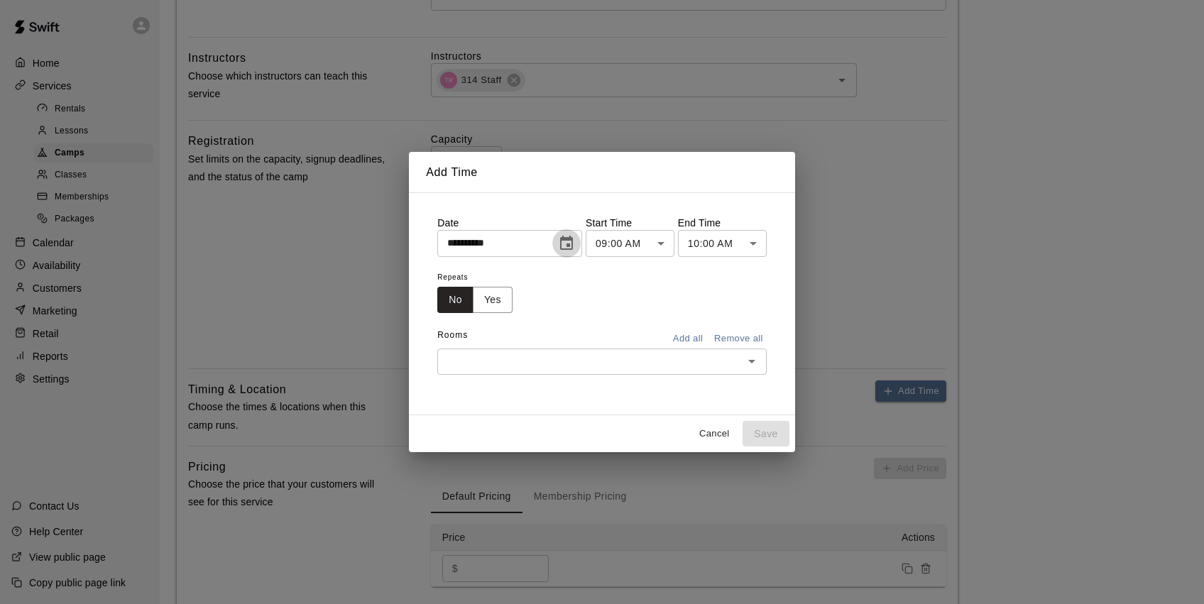
click at [569, 241] on icon "Choose date, selected date is Aug 14, 2025" at bounding box center [566, 243] width 13 height 14
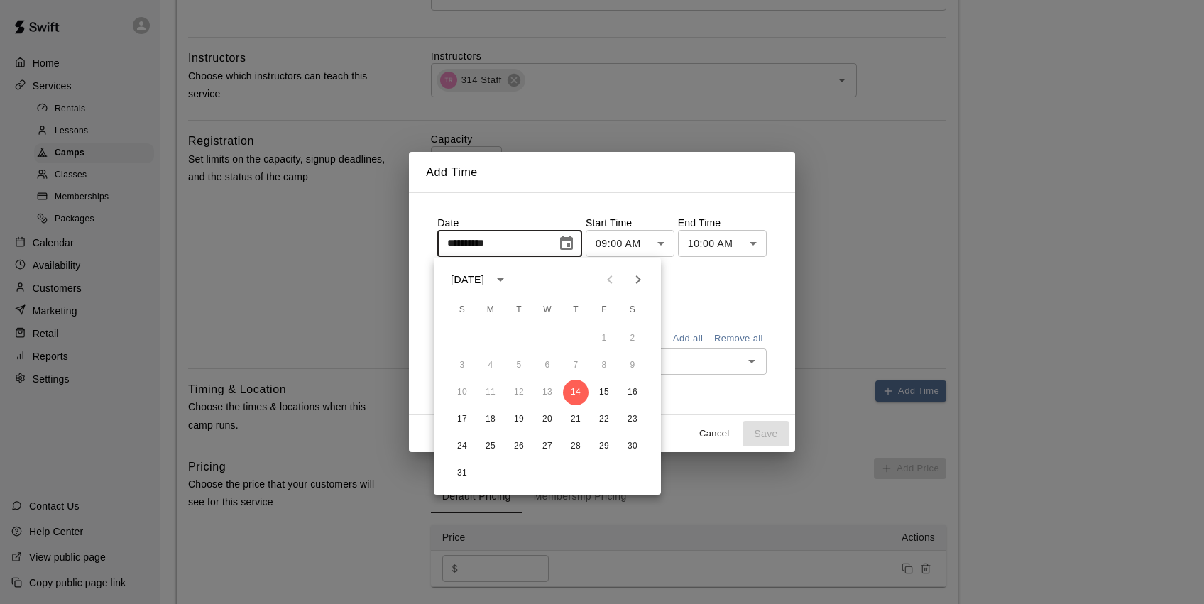
click at [646, 277] on icon "Next month" at bounding box center [638, 279] width 17 height 17
click at [608, 449] on button "28" at bounding box center [604, 447] width 26 height 26
type input "**********"
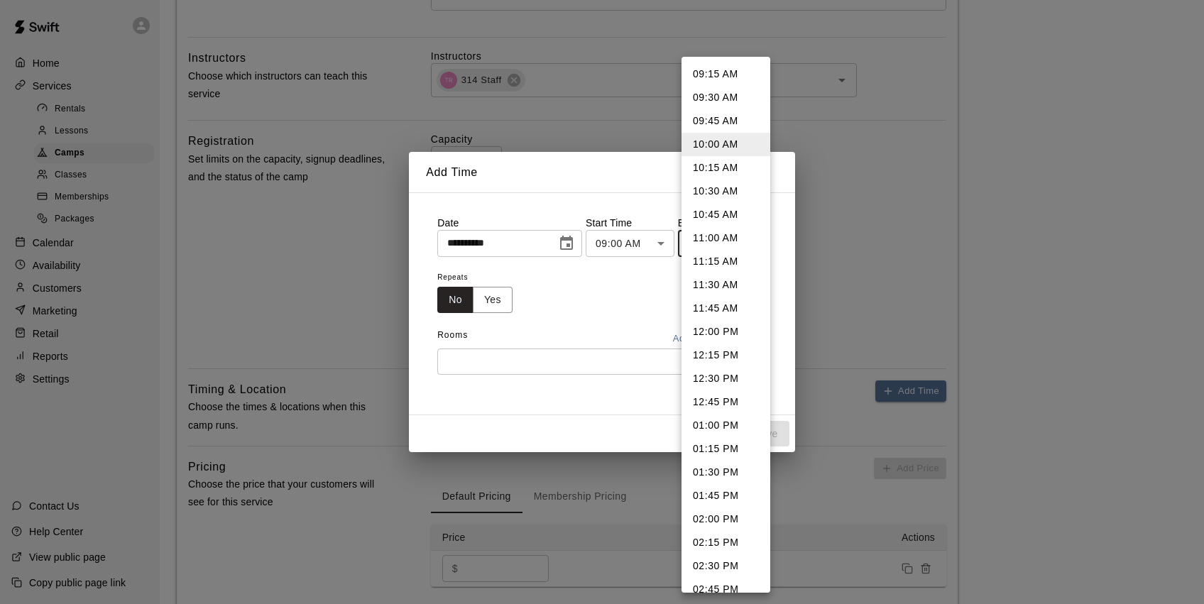
click at [736, 249] on body "**********" at bounding box center [602, 161] width 1204 height 1187
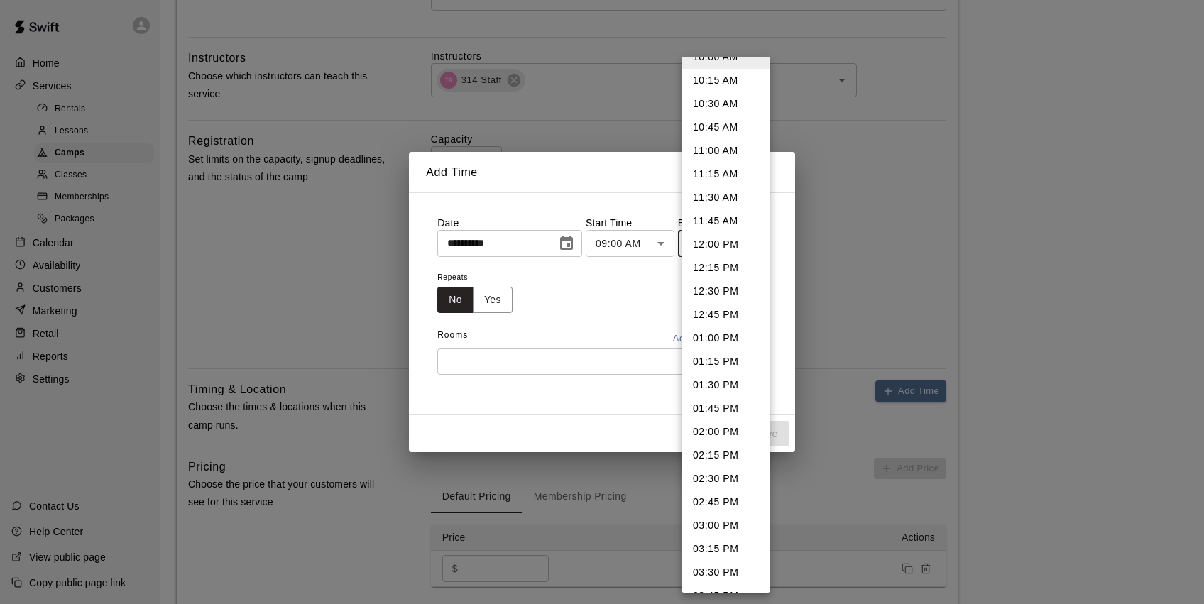
scroll to position [102, 0]
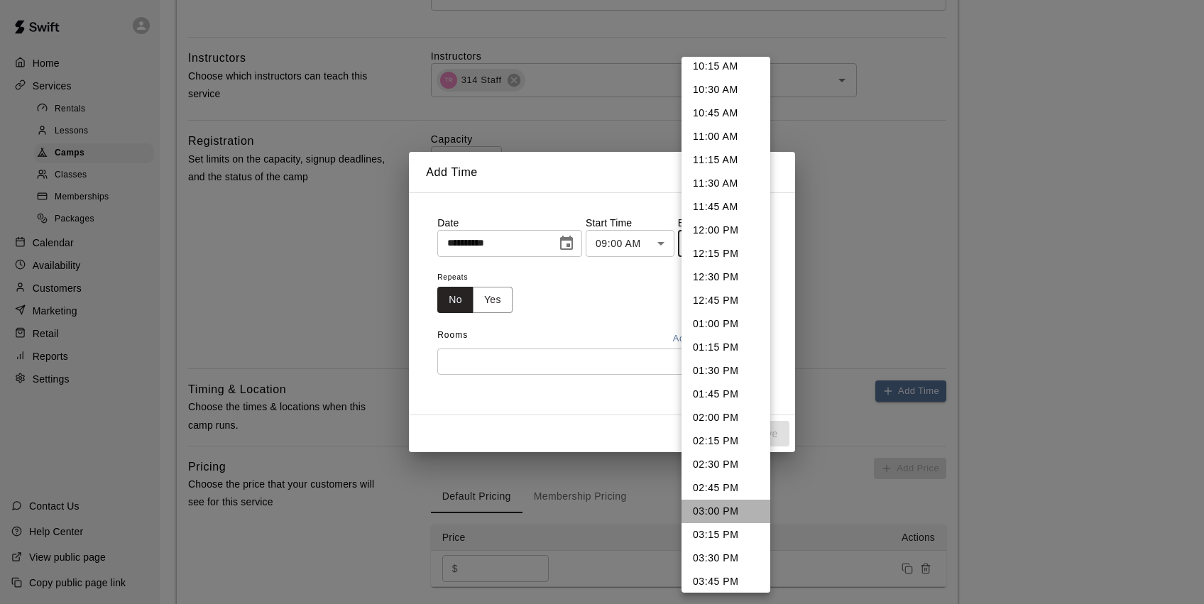
click at [725, 510] on li "03:00 PM" at bounding box center [726, 511] width 89 height 23
type input "********"
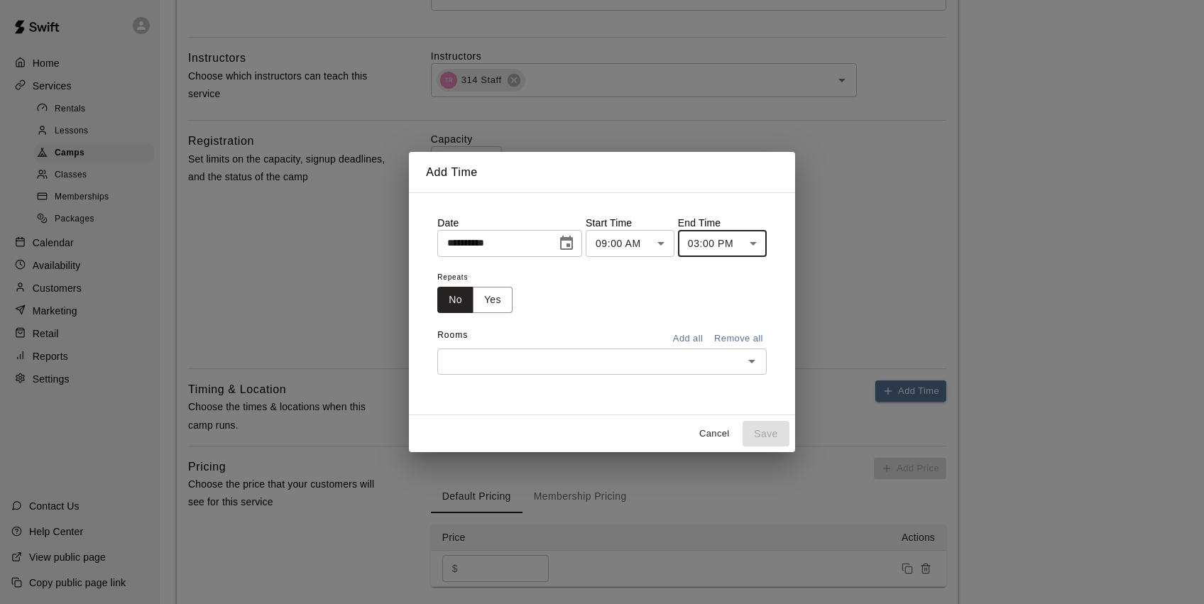
click at [693, 339] on button "Add all" at bounding box center [687, 339] width 45 height 22
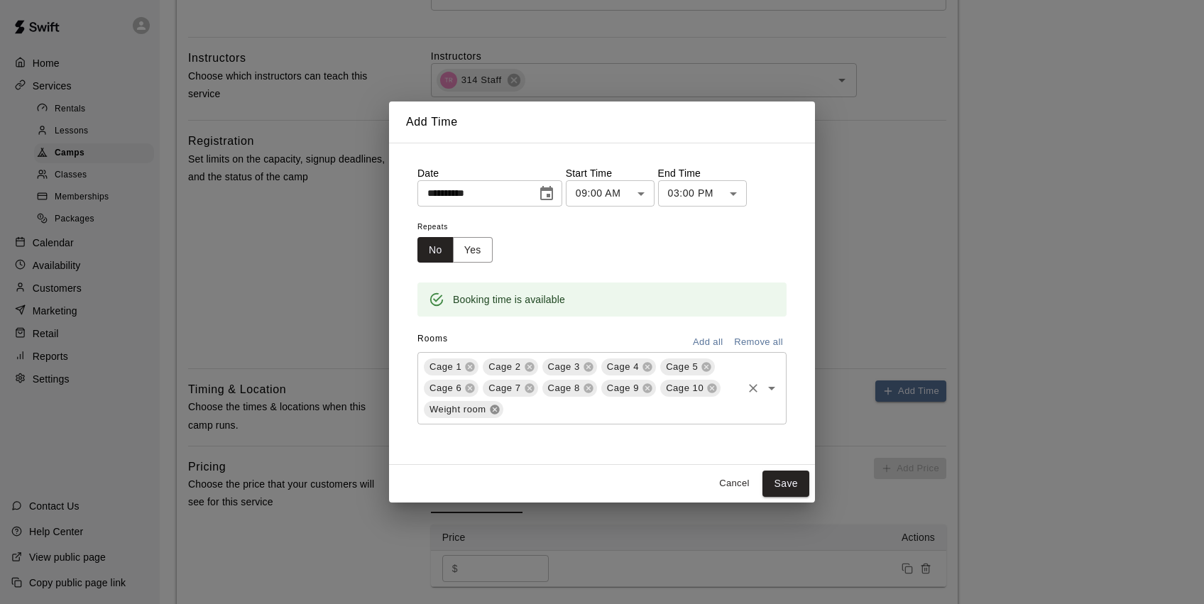
click at [496, 413] on icon at bounding box center [494, 409] width 9 height 9
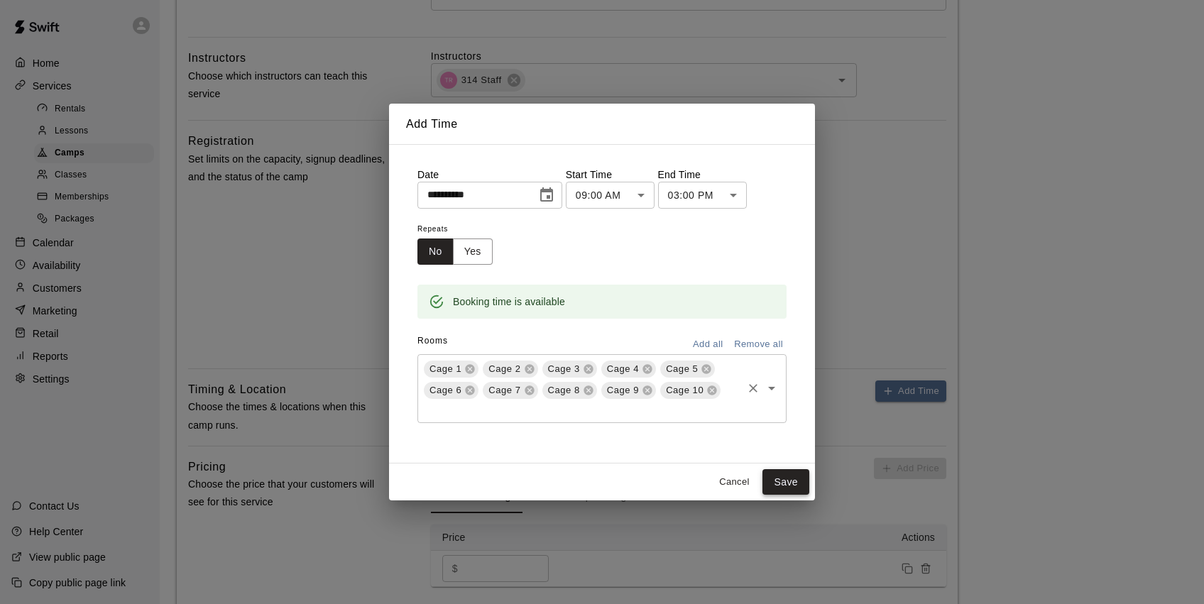
click at [788, 481] on button "Save" at bounding box center [786, 482] width 47 height 26
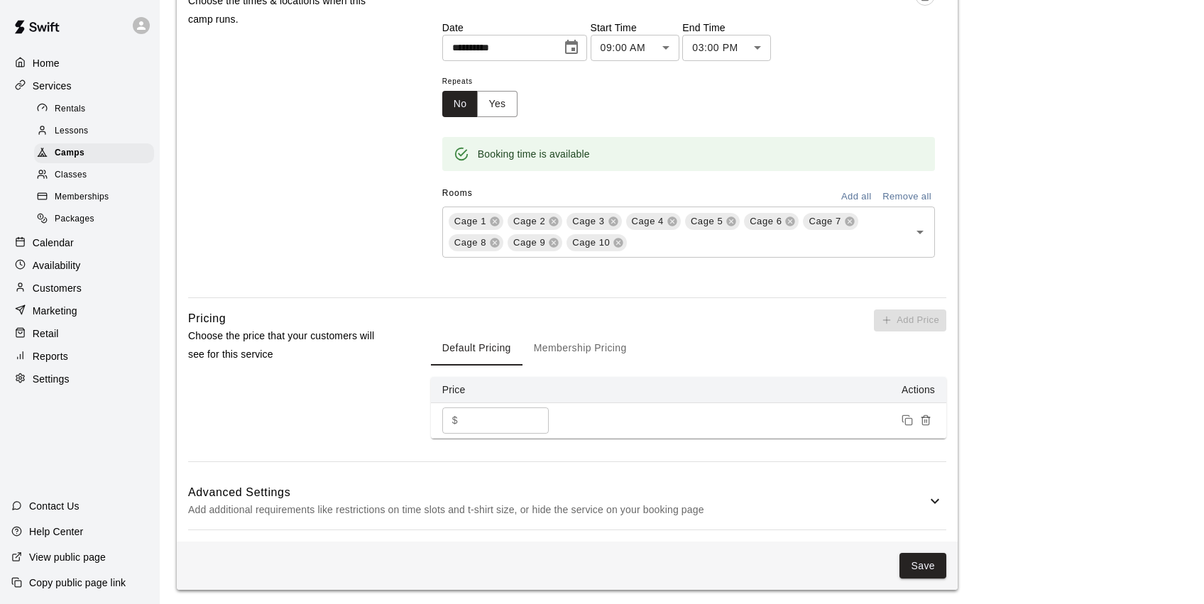
scroll to position [837, 0]
click at [925, 502] on p "Add additional requirements like restrictions on time slots and t-shirt size, o…" at bounding box center [557, 511] width 738 height 18
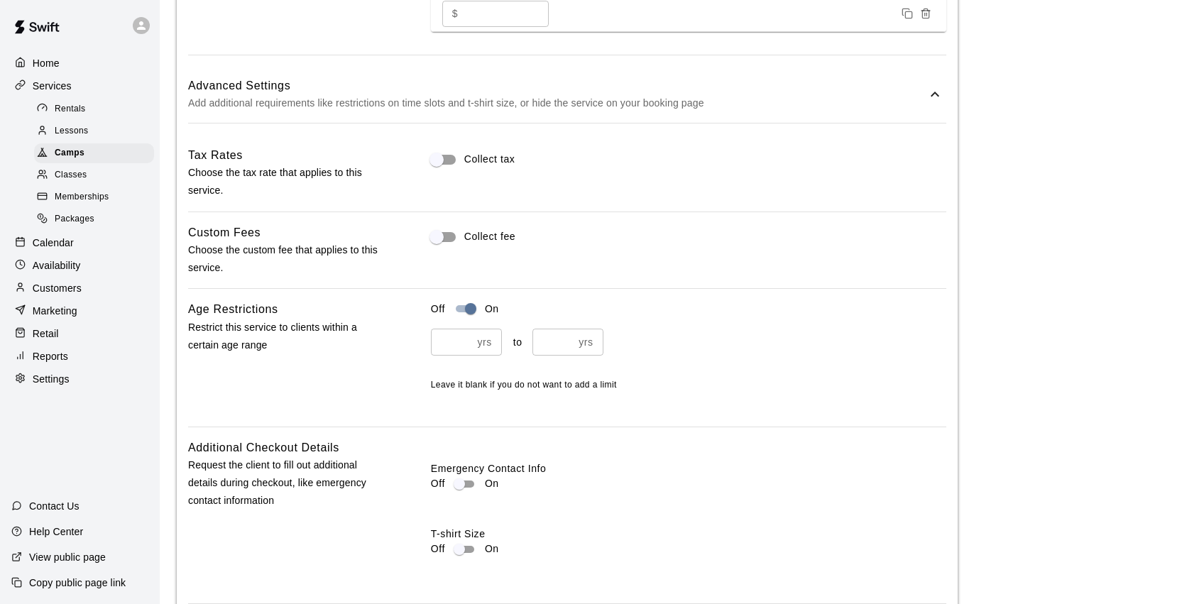
scroll to position [1282, 0]
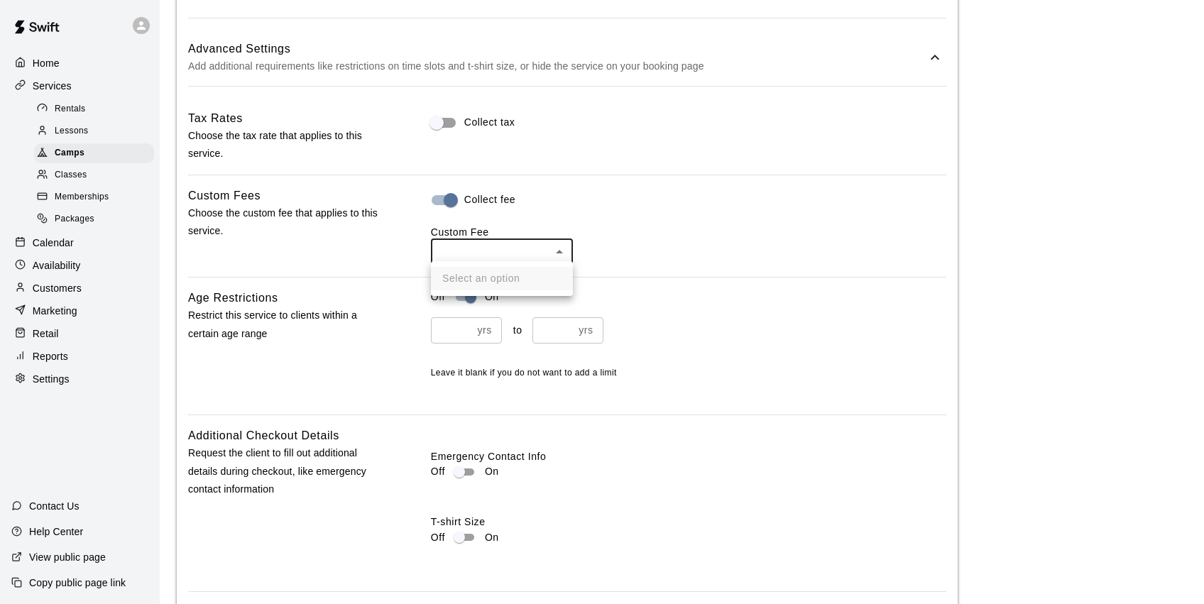
click at [445, 195] on div at bounding box center [602, 302] width 1204 height 604
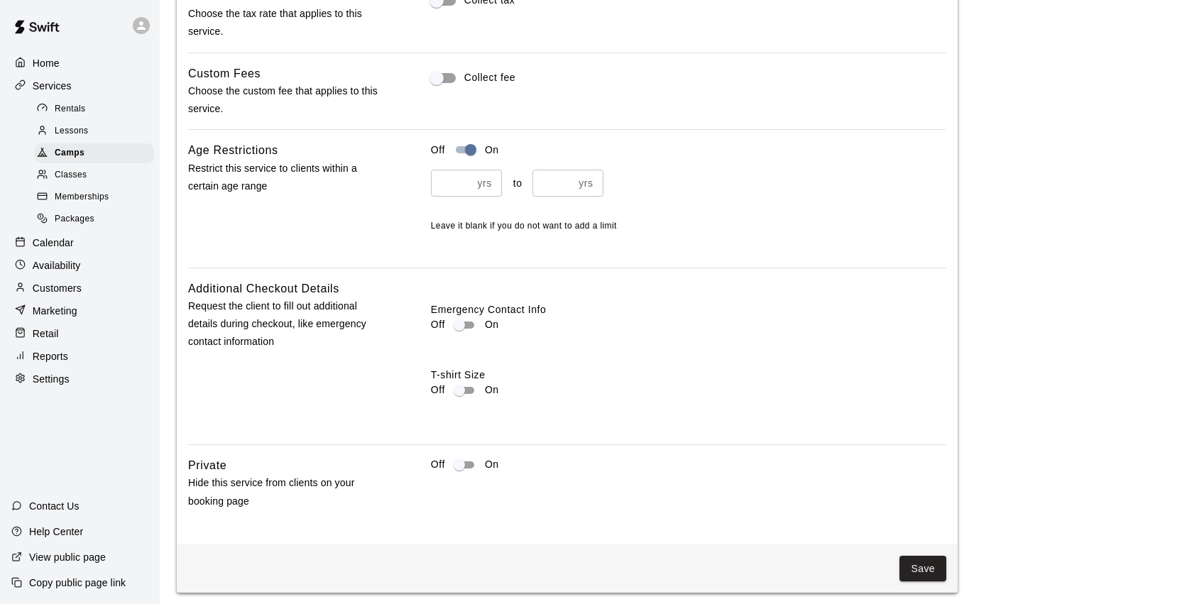
scroll to position [1403, 0]
click at [916, 564] on button "Save" at bounding box center [923, 570] width 47 height 26
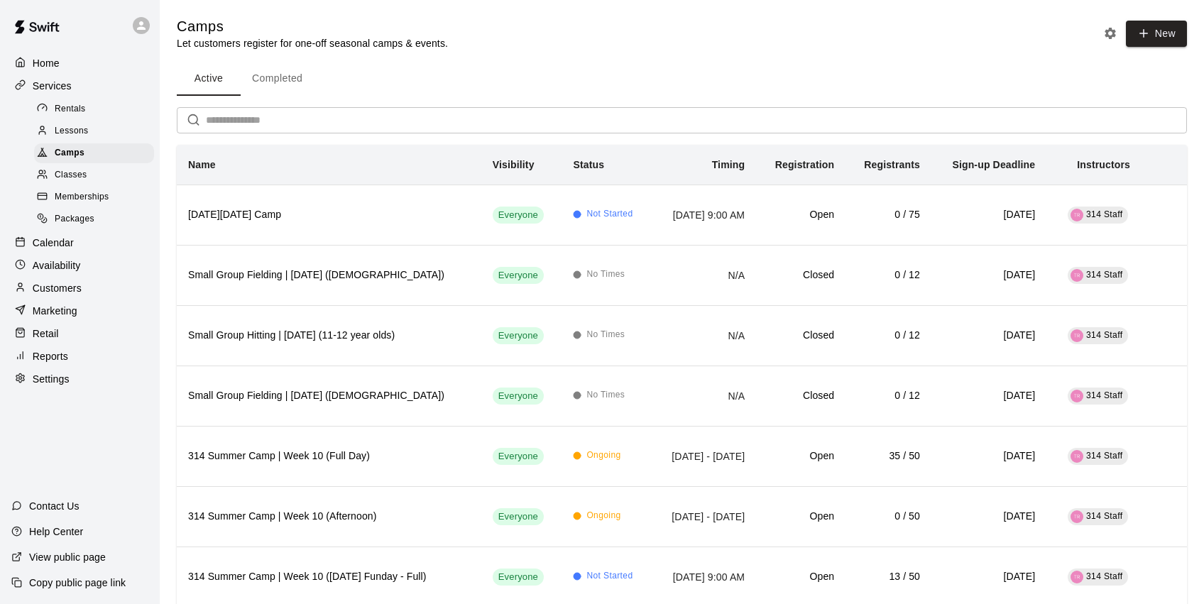
click at [284, 68] on button "Completed" at bounding box center [277, 79] width 73 height 34
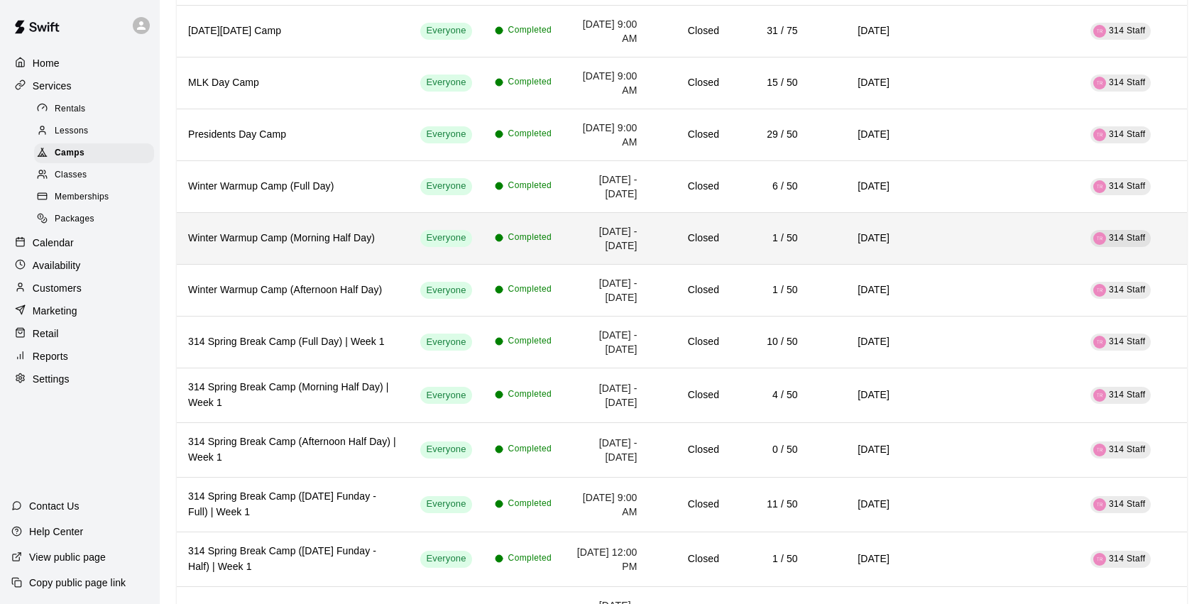
scroll to position [2412, 0]
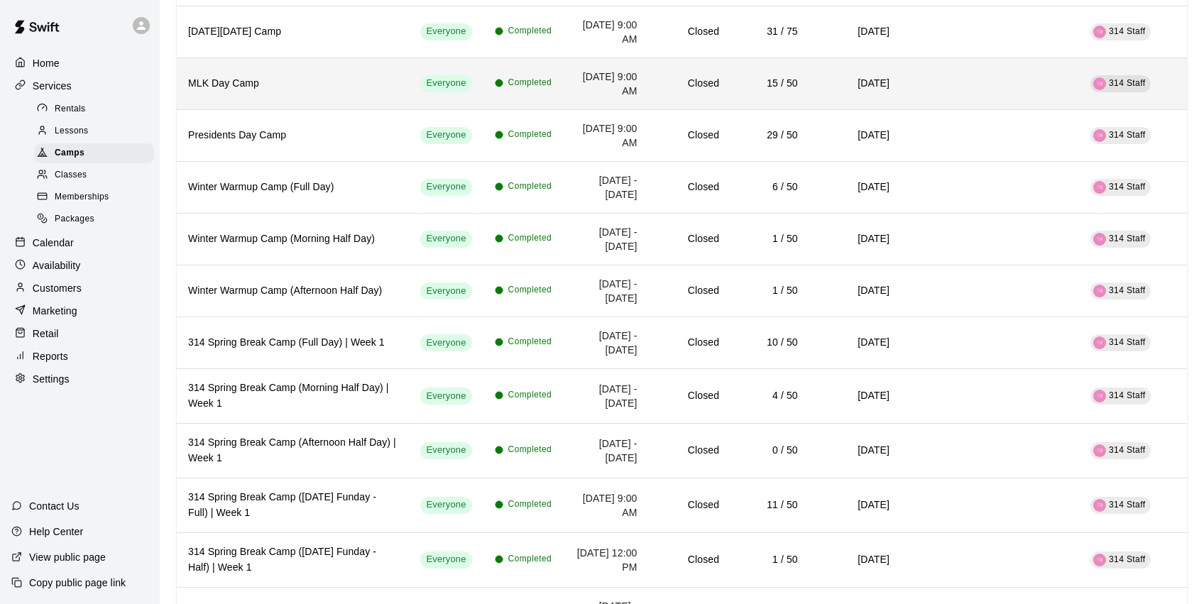
click at [359, 104] on th "MLK Day Camp" at bounding box center [293, 84] width 232 height 52
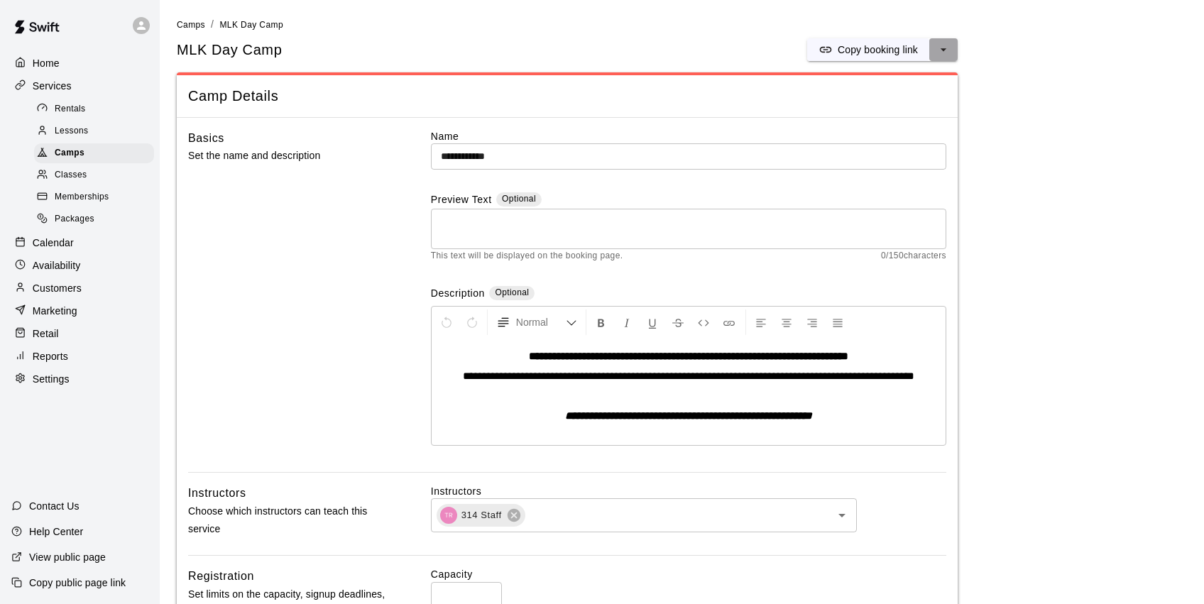
click at [947, 50] on icon "select merge strategy" at bounding box center [944, 50] width 14 height 14
click at [915, 100] on h6 "Duplicate camp" at bounding box center [887, 102] width 70 height 16
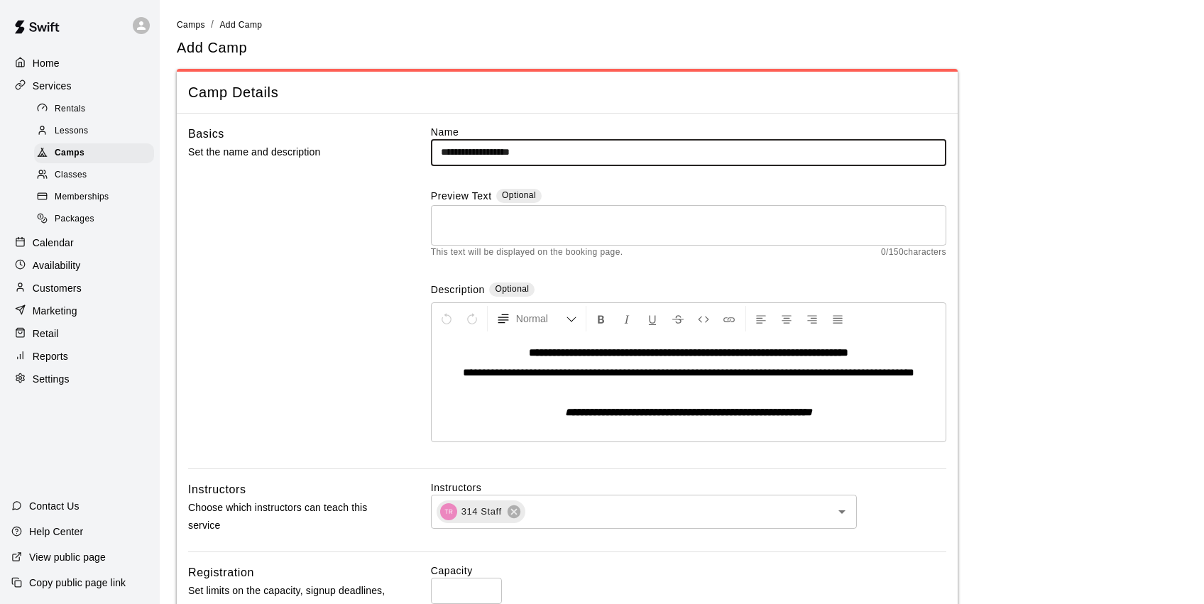
drag, startPoint x: 562, startPoint y: 155, endPoint x: 516, endPoint y: 157, distance: 45.5
click at [516, 157] on input "**********" at bounding box center [688, 152] width 515 height 26
drag, startPoint x: 552, startPoint y: 148, endPoint x: 519, endPoint y: 151, distance: 33.6
click at [519, 151] on input "**********" at bounding box center [688, 152] width 515 height 26
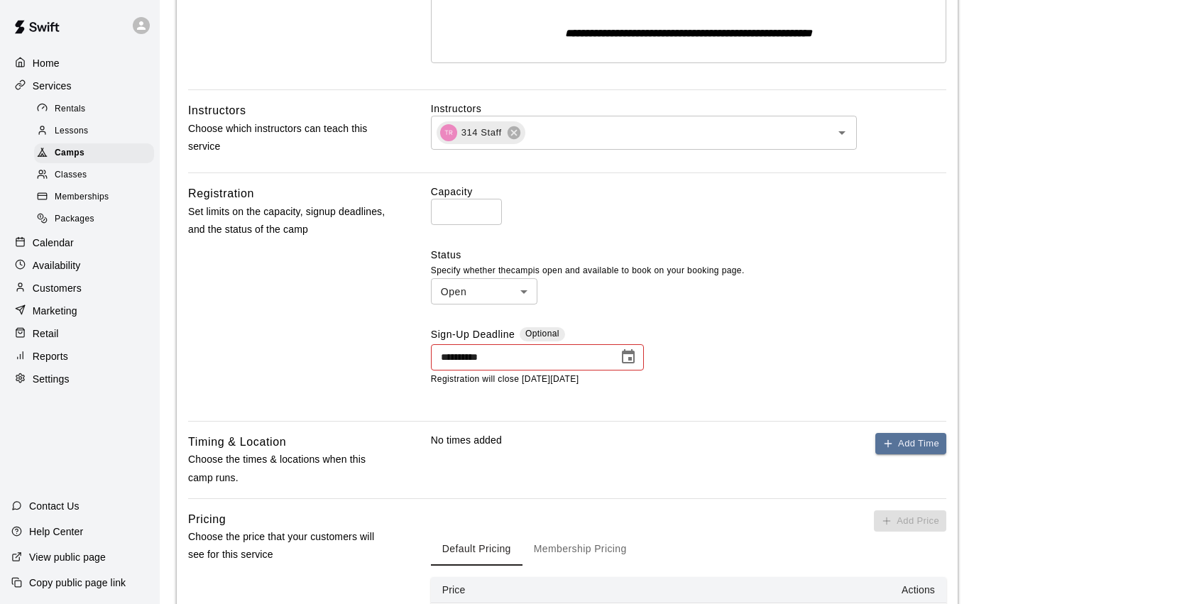
scroll to position [381, 0]
type input "**********"
click at [626, 356] on icon "Choose date, selected date is Jan 21, 2025" at bounding box center [628, 355] width 17 height 17
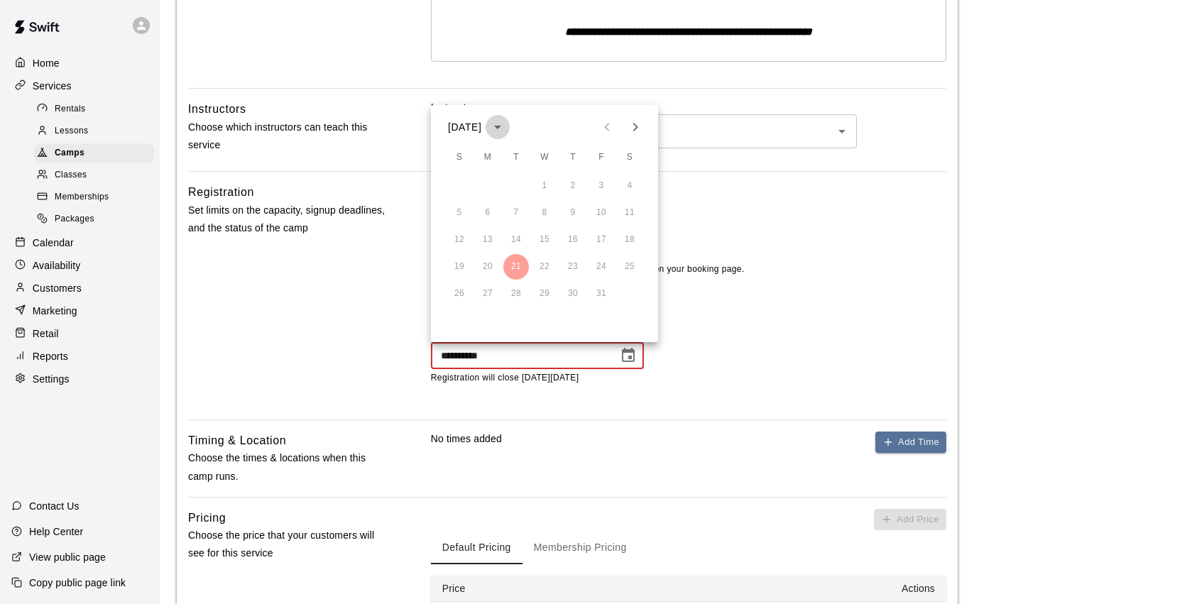
click at [506, 133] on icon "calendar view is open, switch to year view" at bounding box center [497, 127] width 17 height 17
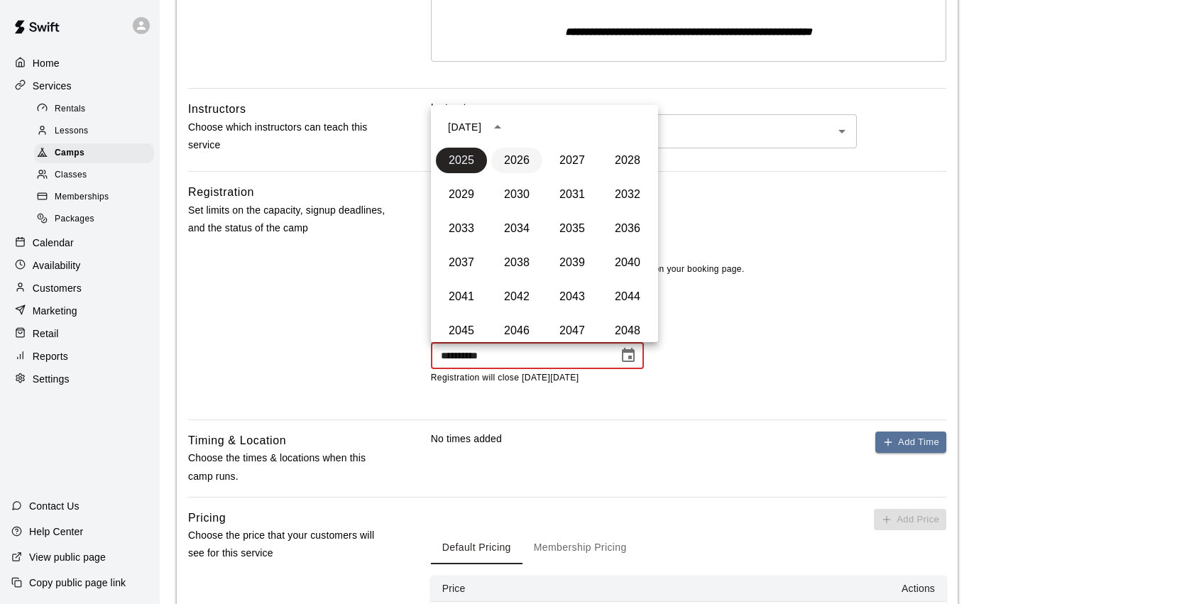
click at [520, 159] on button "2026" at bounding box center [516, 161] width 51 height 26
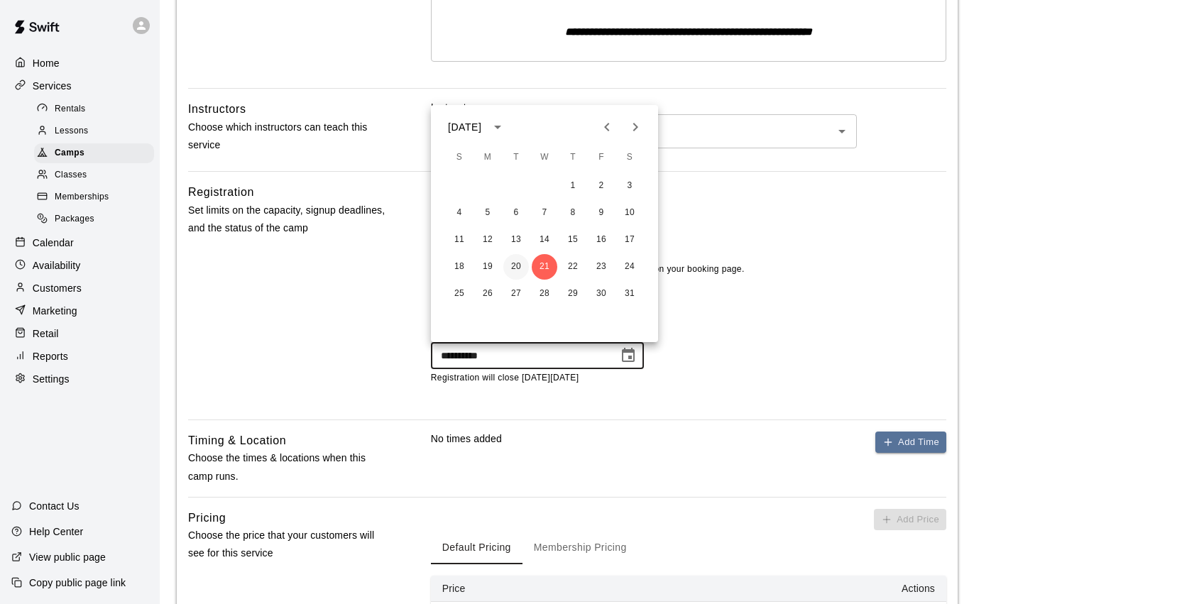
click at [518, 266] on button "20" at bounding box center [516, 267] width 26 height 26
type input "**********"
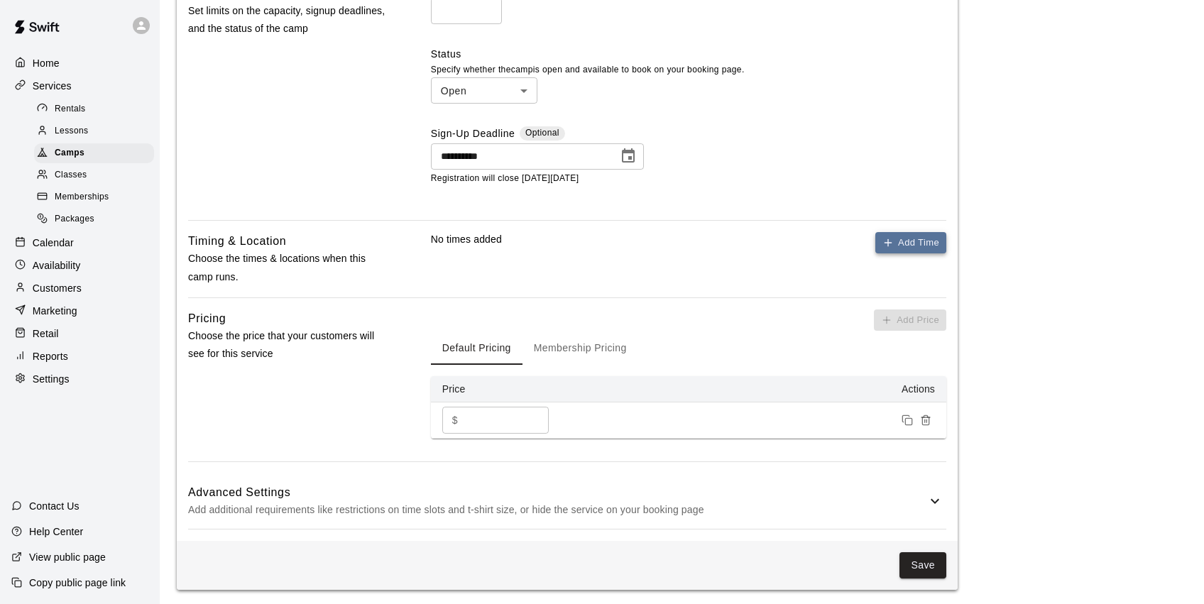
scroll to position [579, 0]
click at [929, 237] on button "Add Time" at bounding box center [910, 244] width 71 height 22
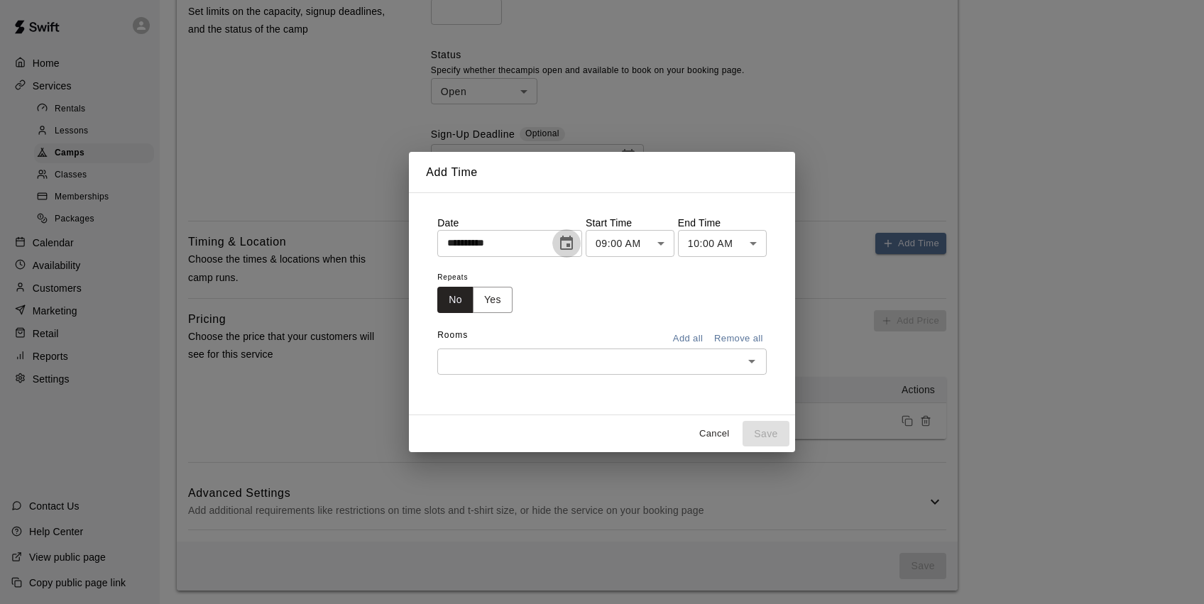
click at [567, 243] on icon "Choose date, selected date is Aug 14, 2025" at bounding box center [566, 243] width 17 height 17
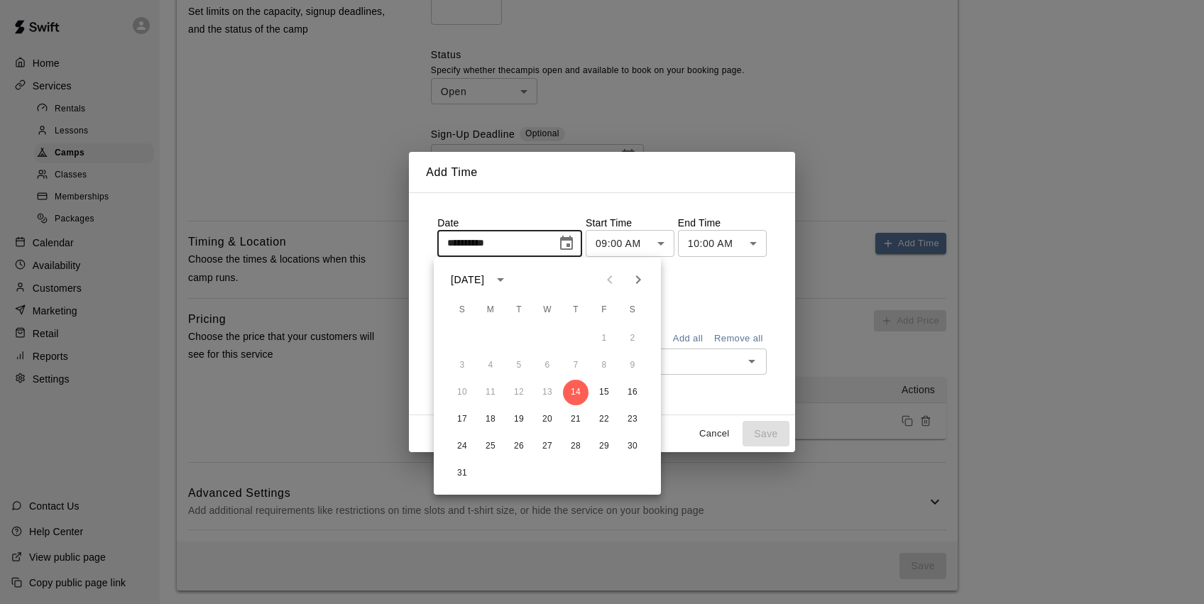
click at [638, 280] on icon "Next month" at bounding box center [638, 279] width 17 height 17
click at [638, 281] on icon "Next month" at bounding box center [638, 279] width 5 height 9
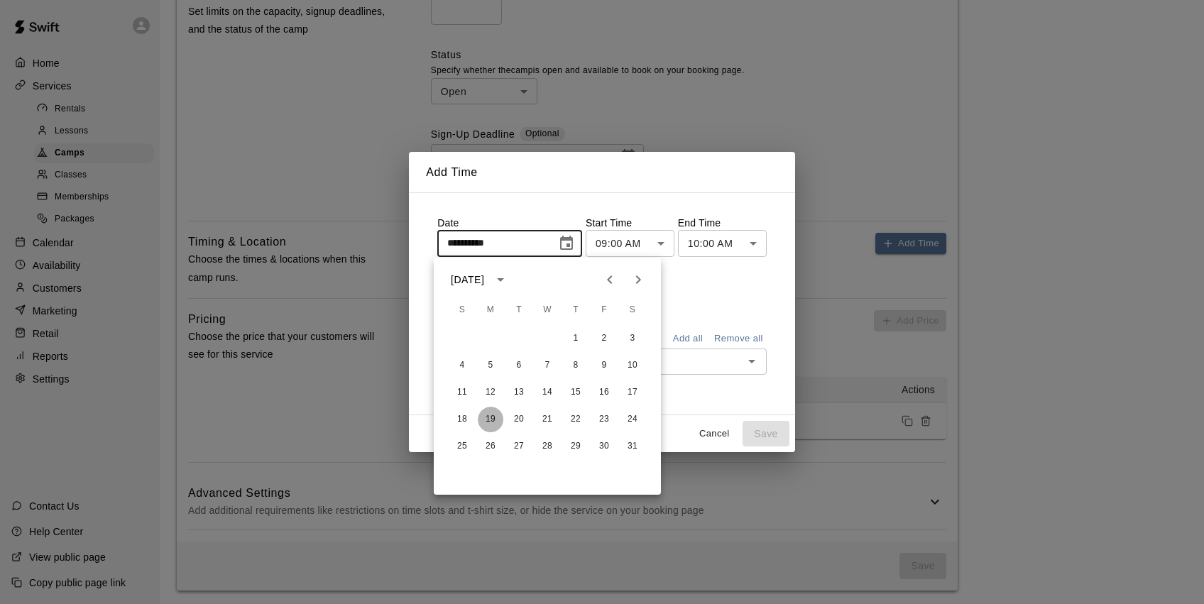
click at [491, 422] on button "19" at bounding box center [491, 420] width 26 height 26
type input "**********"
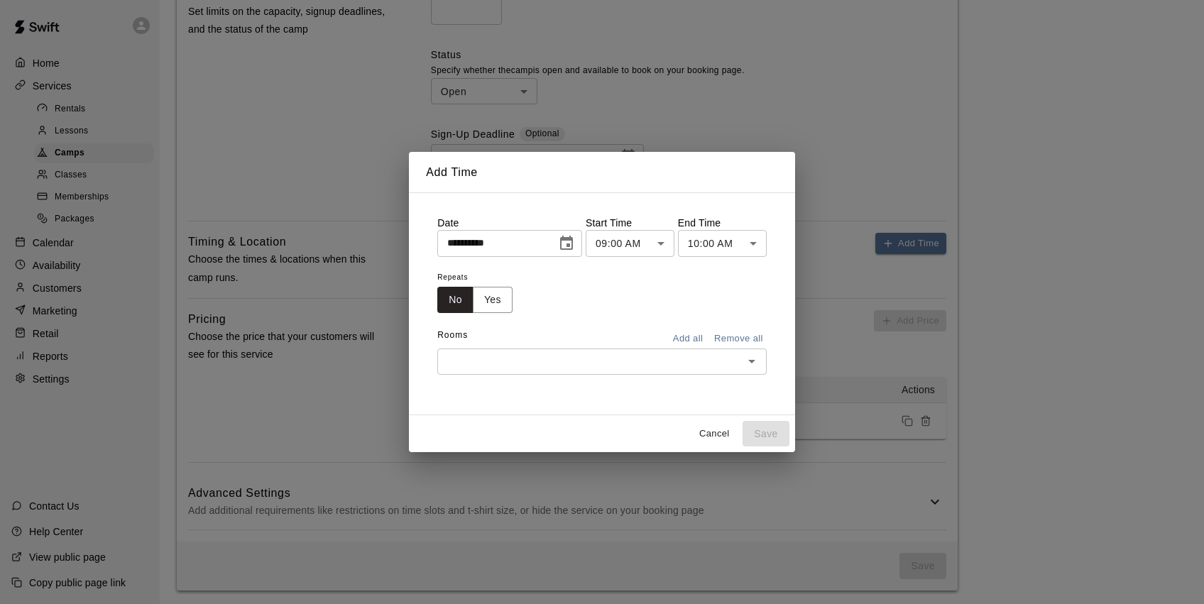
click at [719, 242] on body "**********" at bounding box center [602, 14] width 1204 height 1187
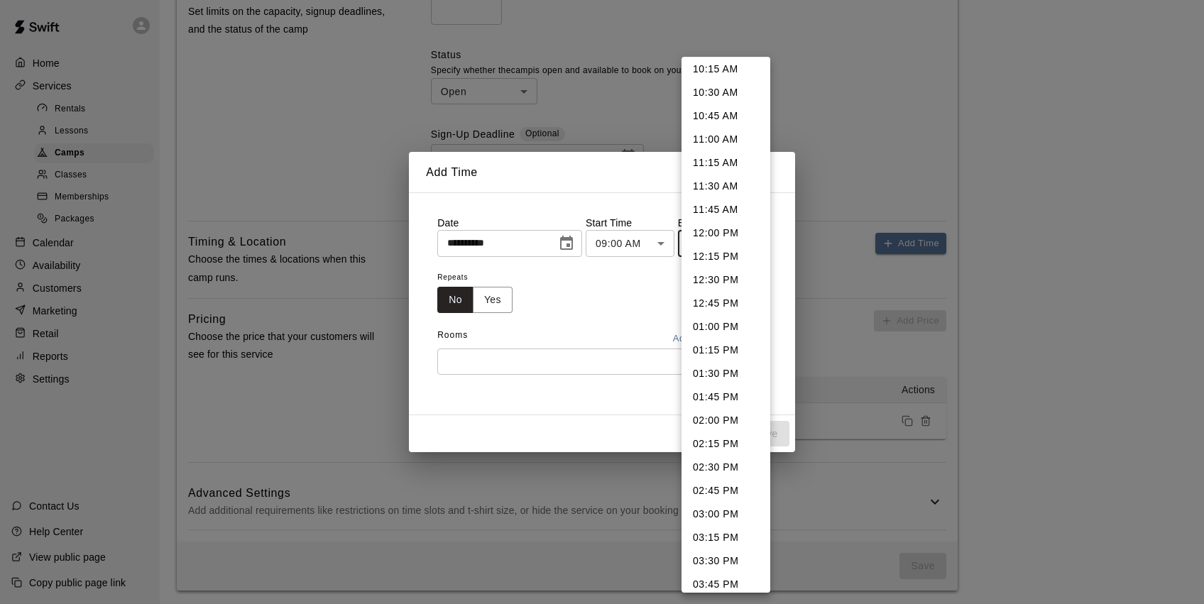
scroll to position [107, 0]
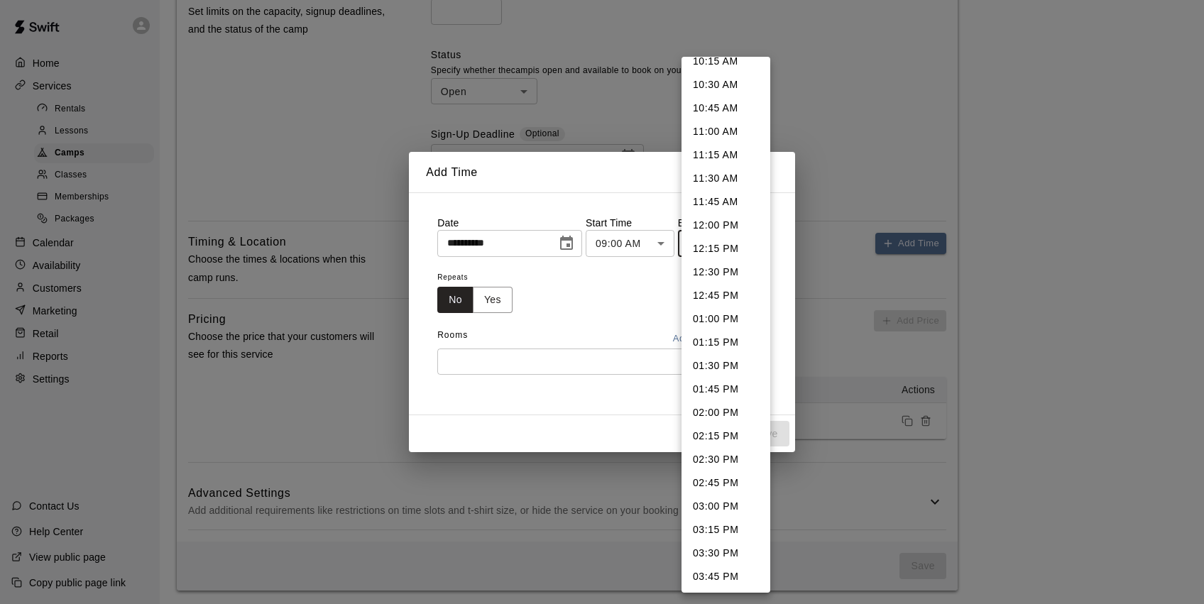
click at [726, 508] on li "03:00 PM" at bounding box center [726, 506] width 89 height 23
type input "********"
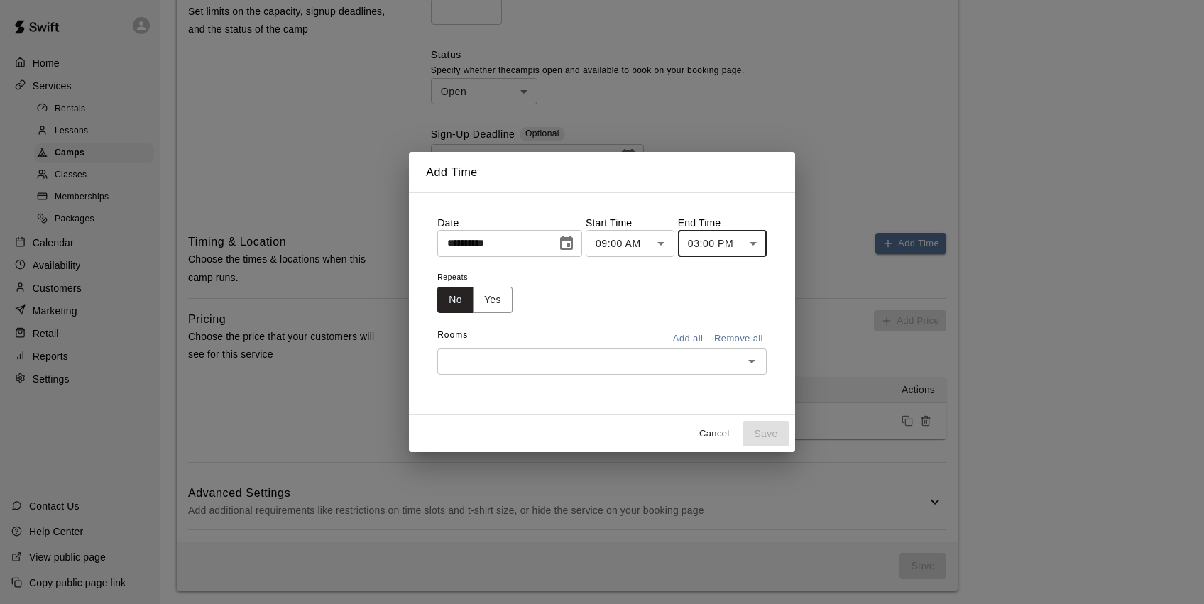
click at [696, 338] on button "Add all" at bounding box center [687, 339] width 45 height 22
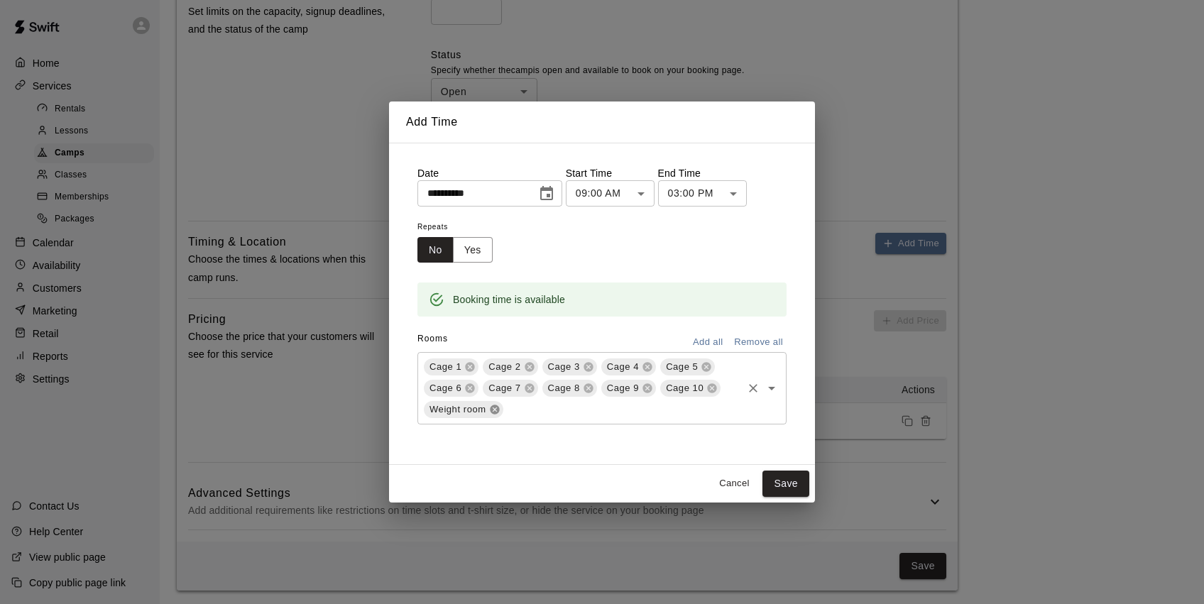
click at [498, 410] on icon at bounding box center [494, 409] width 9 height 9
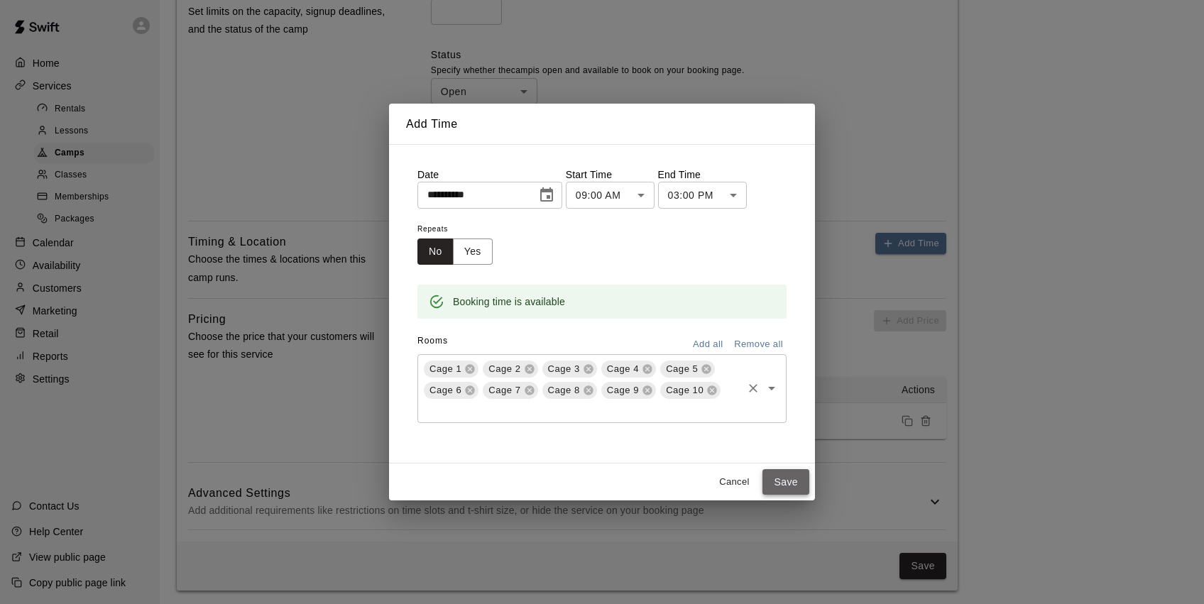
click at [785, 481] on button "Save" at bounding box center [786, 482] width 47 height 26
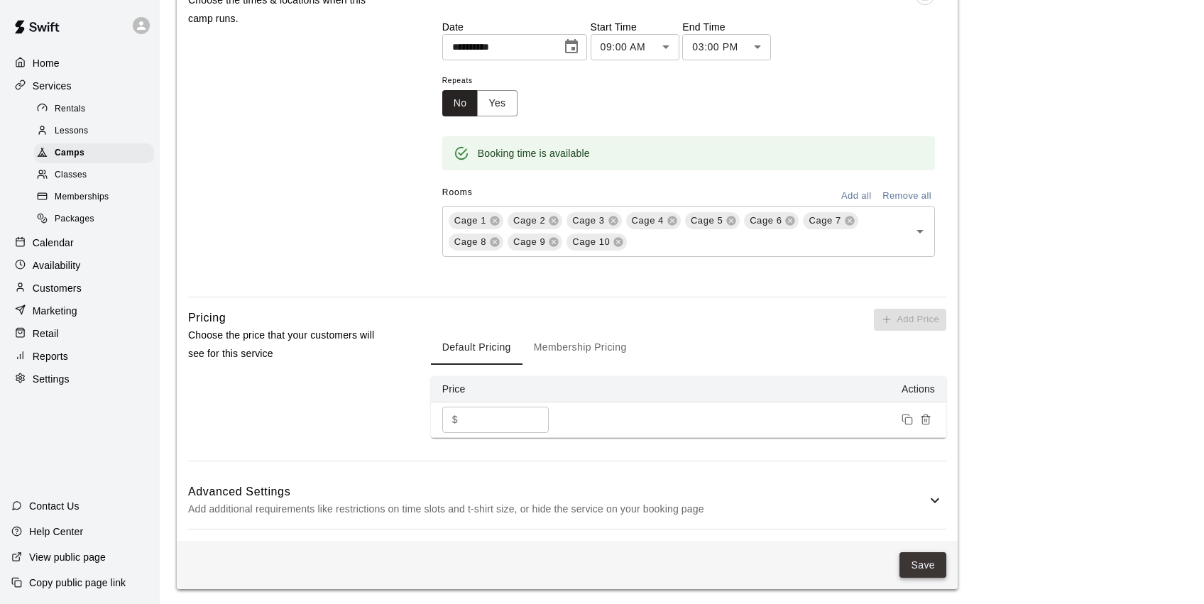
scroll to position [837, 0]
click at [924, 569] on button "Save" at bounding box center [923, 567] width 47 height 26
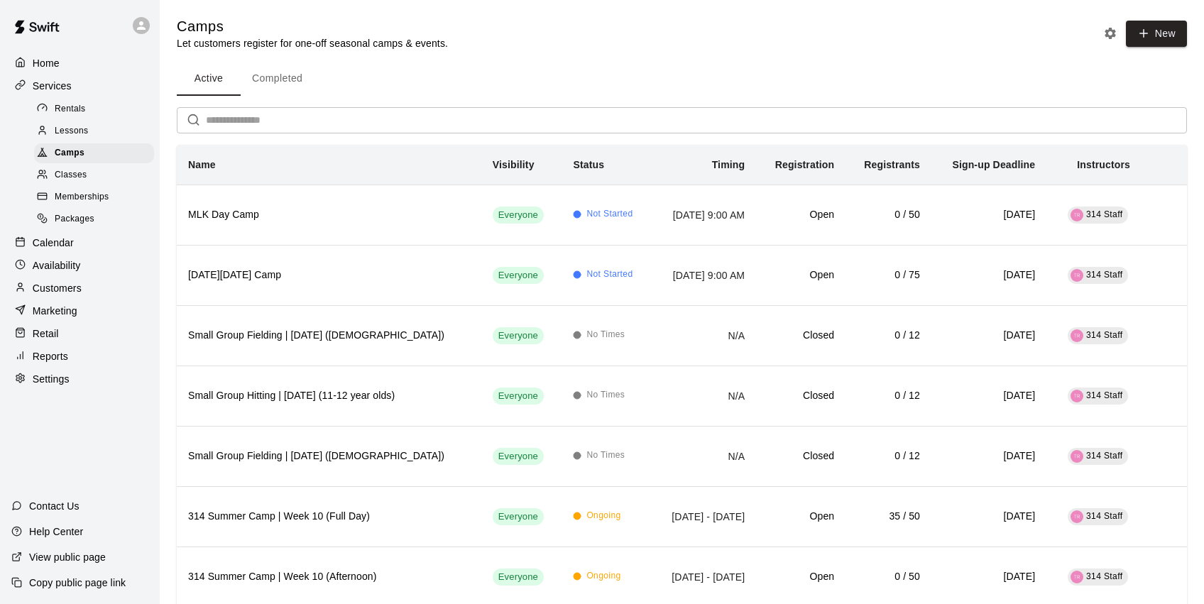
click at [263, 75] on button "Completed" at bounding box center [277, 79] width 73 height 34
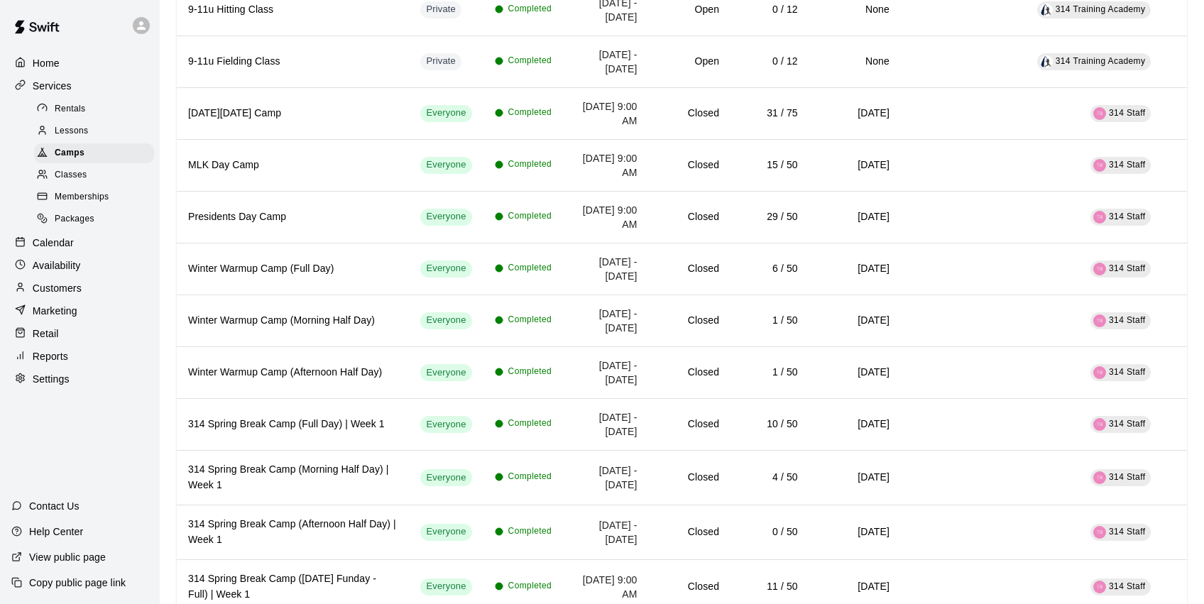
scroll to position [2244, 0]
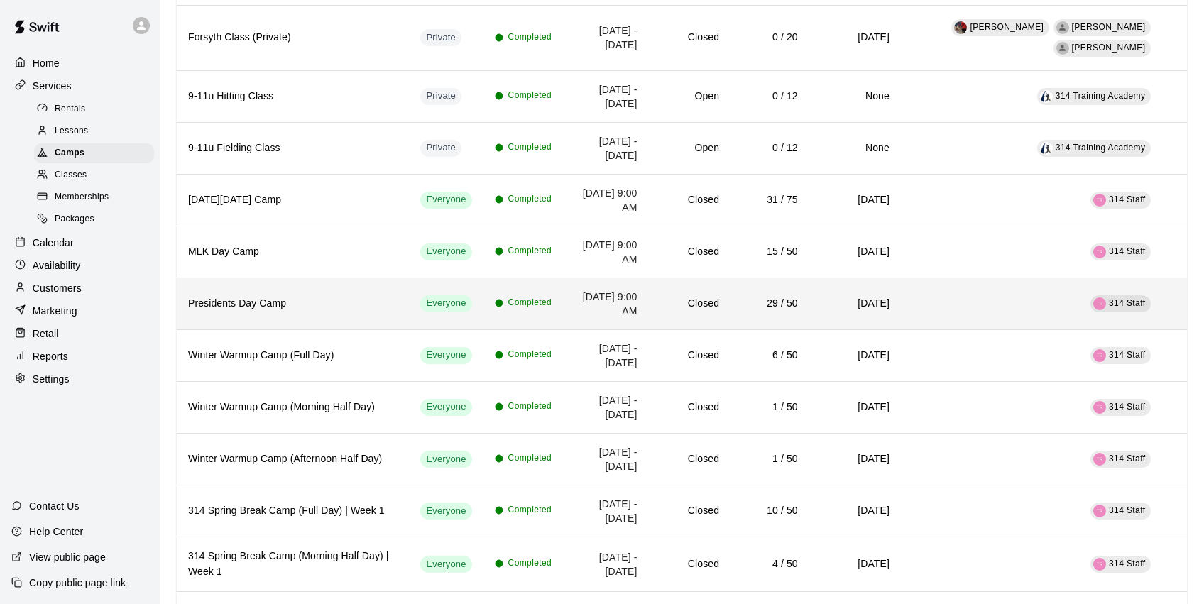
click at [327, 312] on h6 "Presidents Day Camp" at bounding box center [292, 304] width 209 height 16
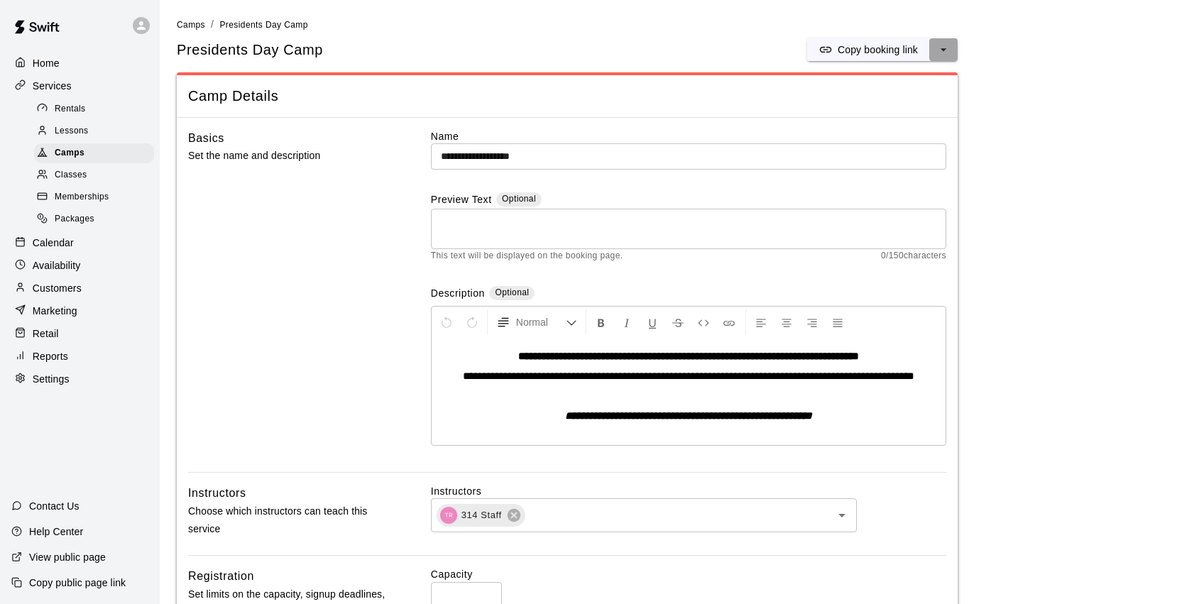
click at [943, 47] on icon "select merge strategy" at bounding box center [944, 50] width 14 height 14
click at [914, 99] on h6 "Duplicate camp" at bounding box center [887, 102] width 70 height 16
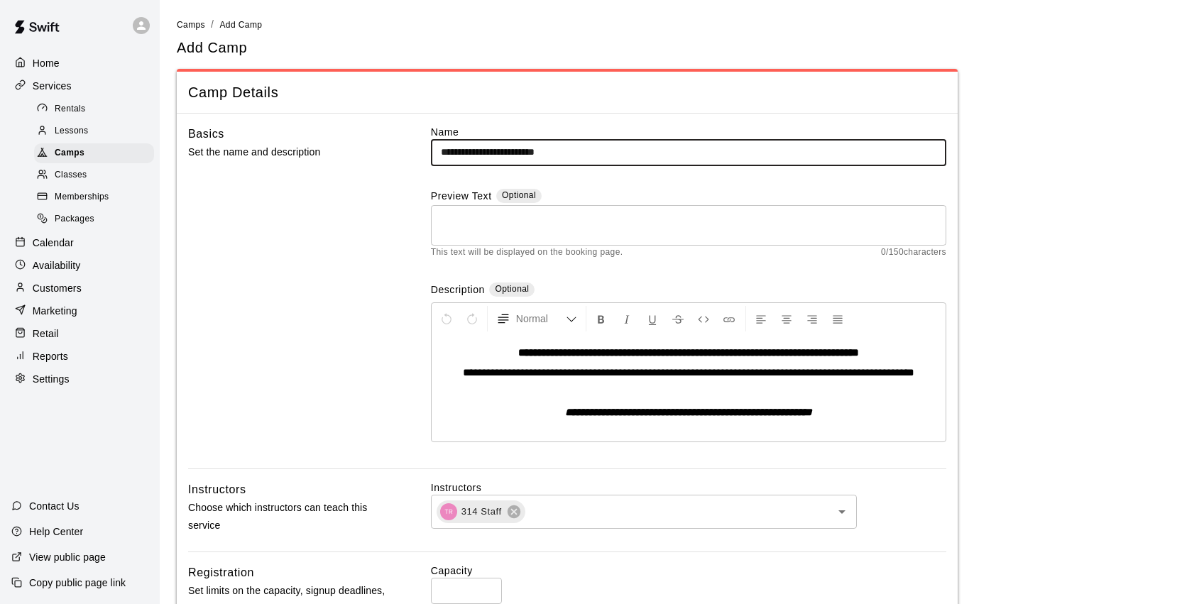
drag, startPoint x: 589, startPoint y: 149, endPoint x: 547, endPoint y: 154, distance: 41.5
click at [547, 154] on input "**********" at bounding box center [688, 152] width 515 height 26
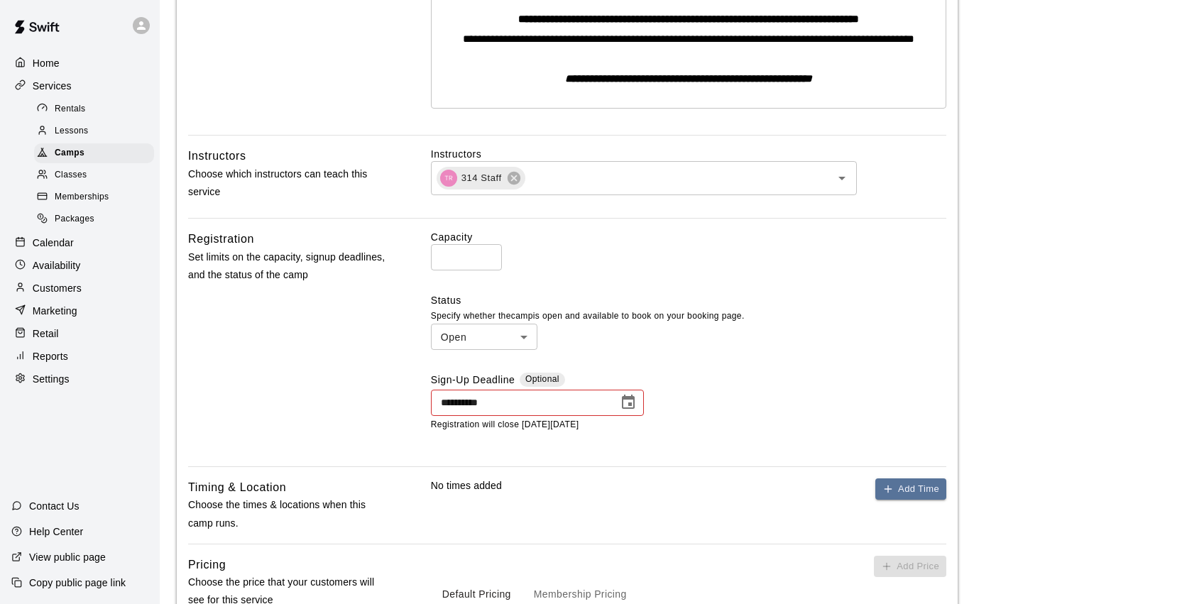
scroll to position [334, 0]
type input "**********"
click at [621, 400] on icon "Choose date, selected date is Feb 18, 2025" at bounding box center [628, 402] width 17 height 17
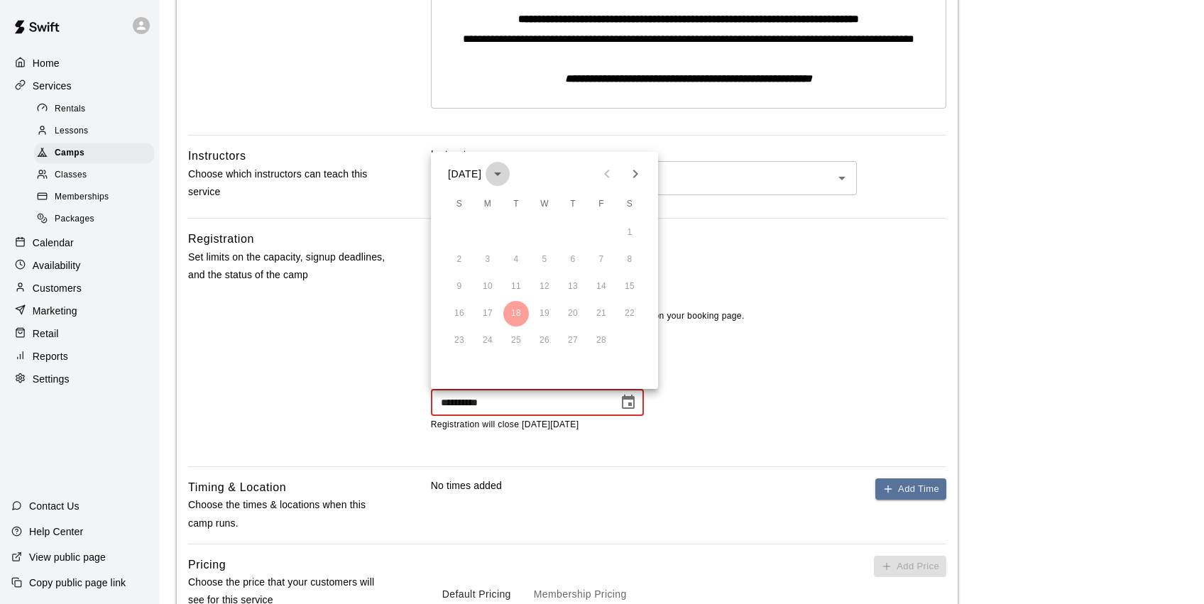
click at [501, 173] on icon "calendar view is open, switch to year view" at bounding box center [497, 175] width 7 height 4
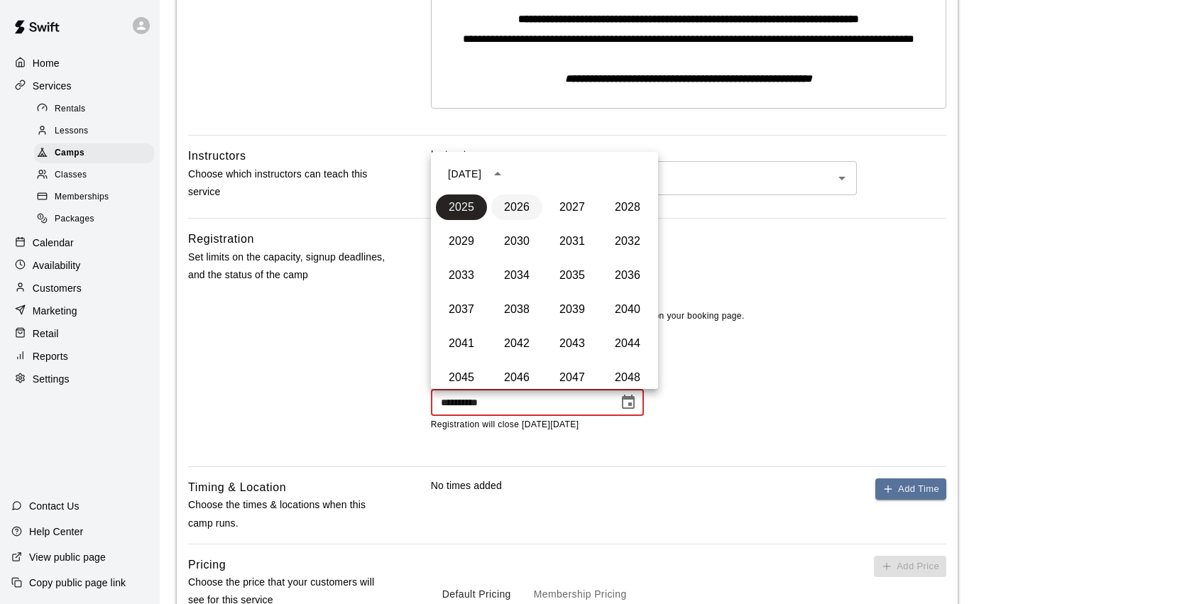
click at [522, 205] on button "2026" at bounding box center [516, 208] width 51 height 26
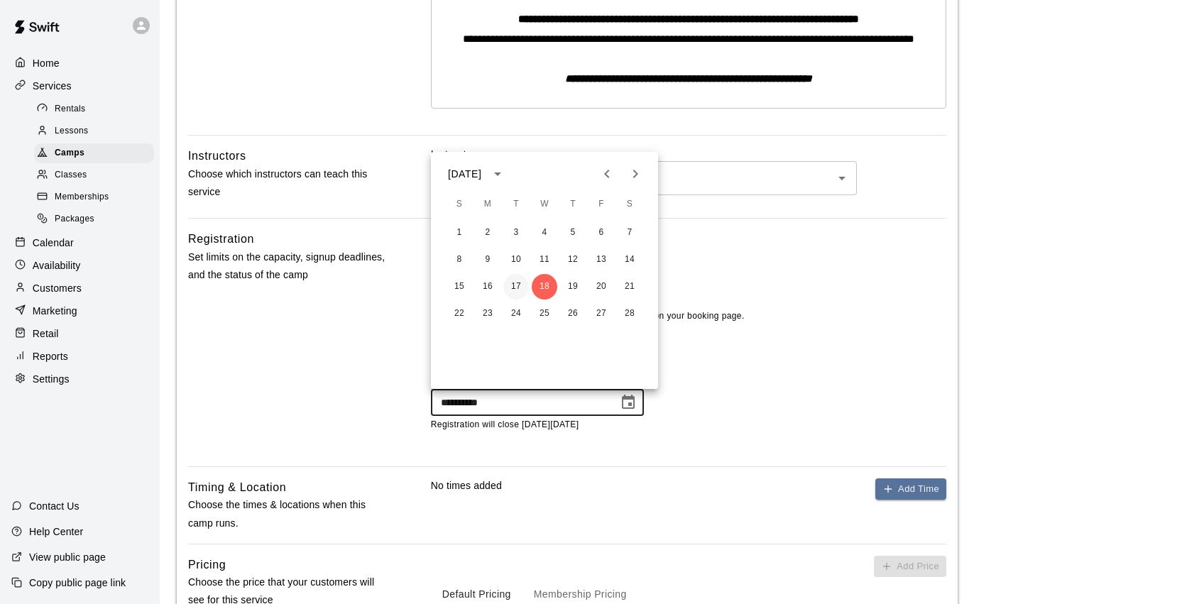
click at [514, 289] on button "17" at bounding box center [516, 287] width 26 height 26
type input "**********"
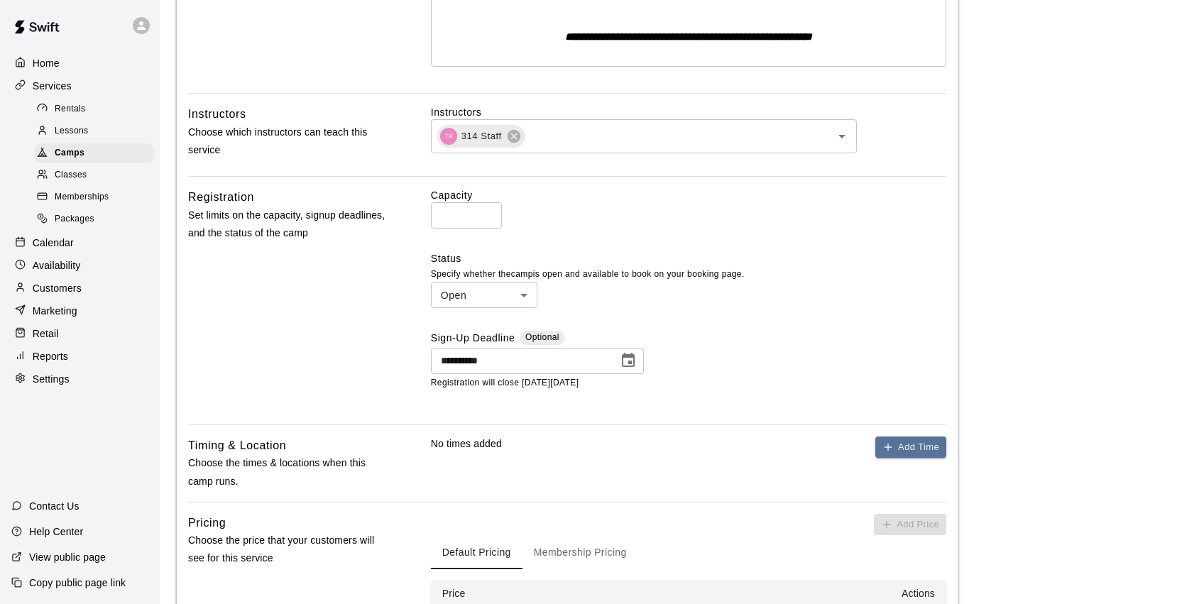
scroll to position [385, 0]
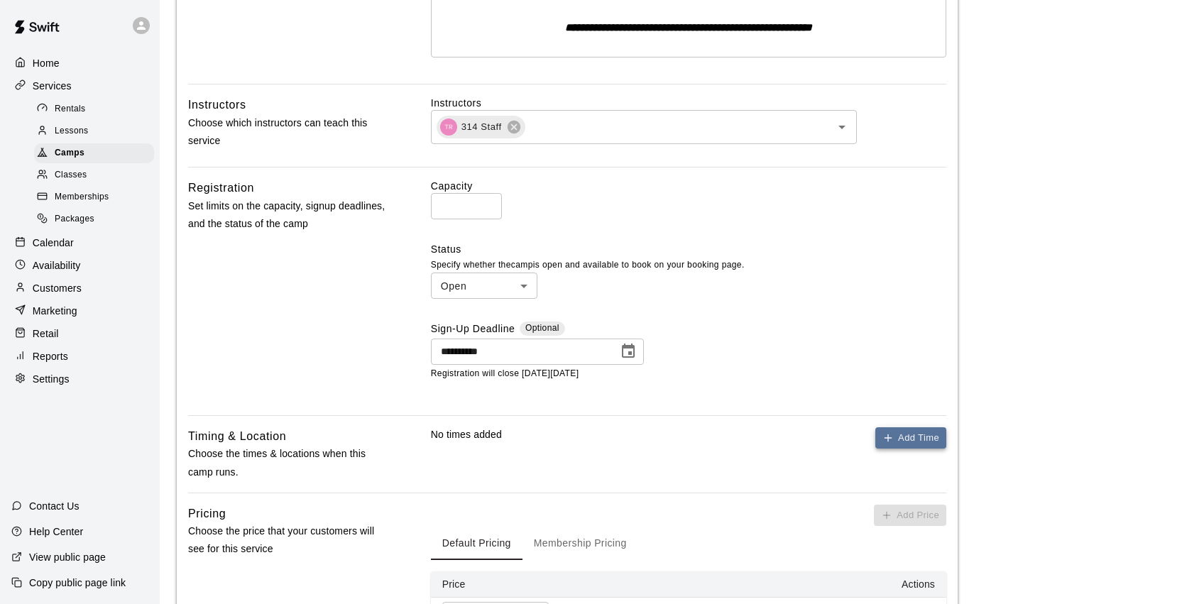
click at [892, 434] on icon "button" at bounding box center [888, 437] width 11 height 11
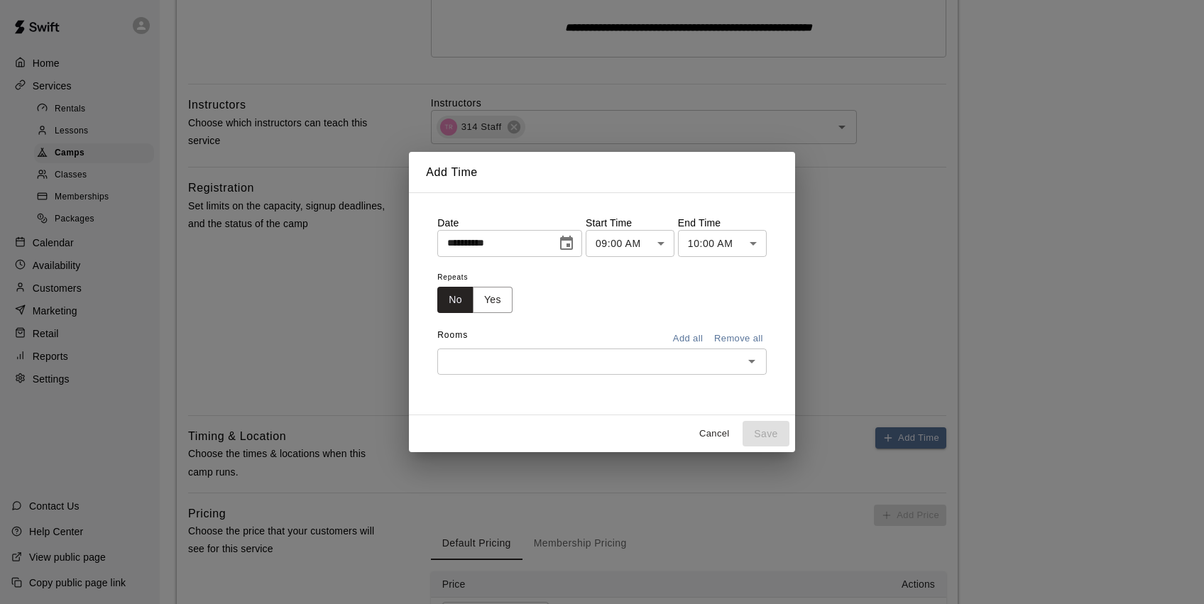
click at [559, 241] on button "Choose date, selected date is Aug 14, 2025" at bounding box center [566, 243] width 28 height 28
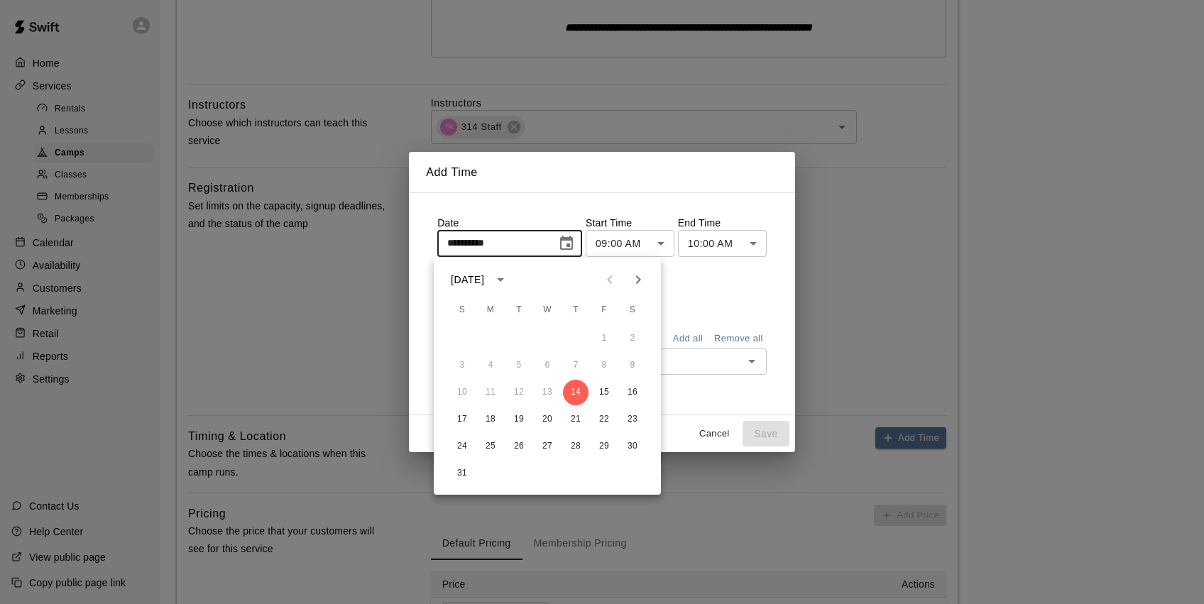
click at [637, 276] on icon "Next month" at bounding box center [638, 279] width 5 height 9
click at [636, 275] on icon "Next month" at bounding box center [638, 279] width 17 height 17
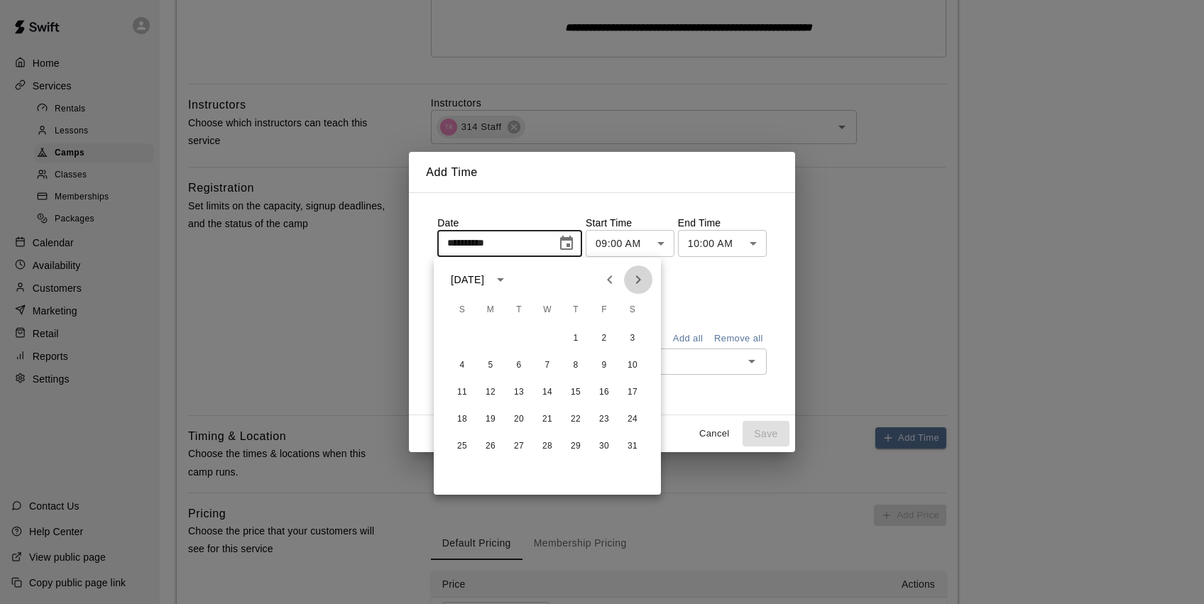
click at [636, 275] on icon "Next month" at bounding box center [638, 279] width 17 height 17
click at [488, 395] on button "16" at bounding box center [491, 393] width 26 height 26
type input "**********"
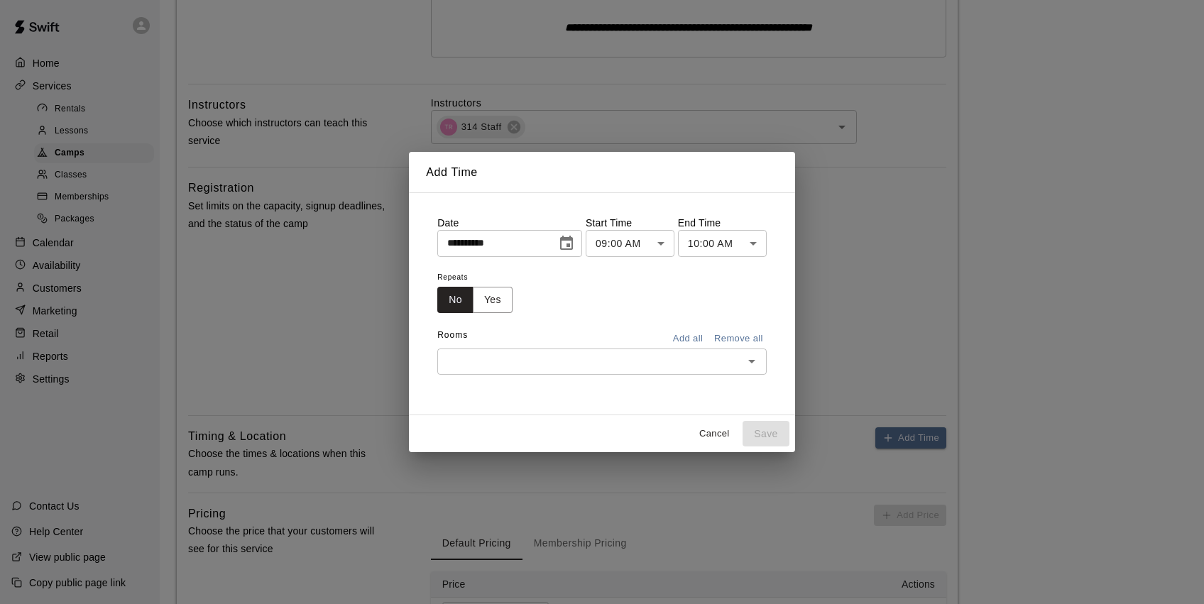
click at [736, 246] on body "**********" at bounding box center [602, 208] width 1204 height 1187
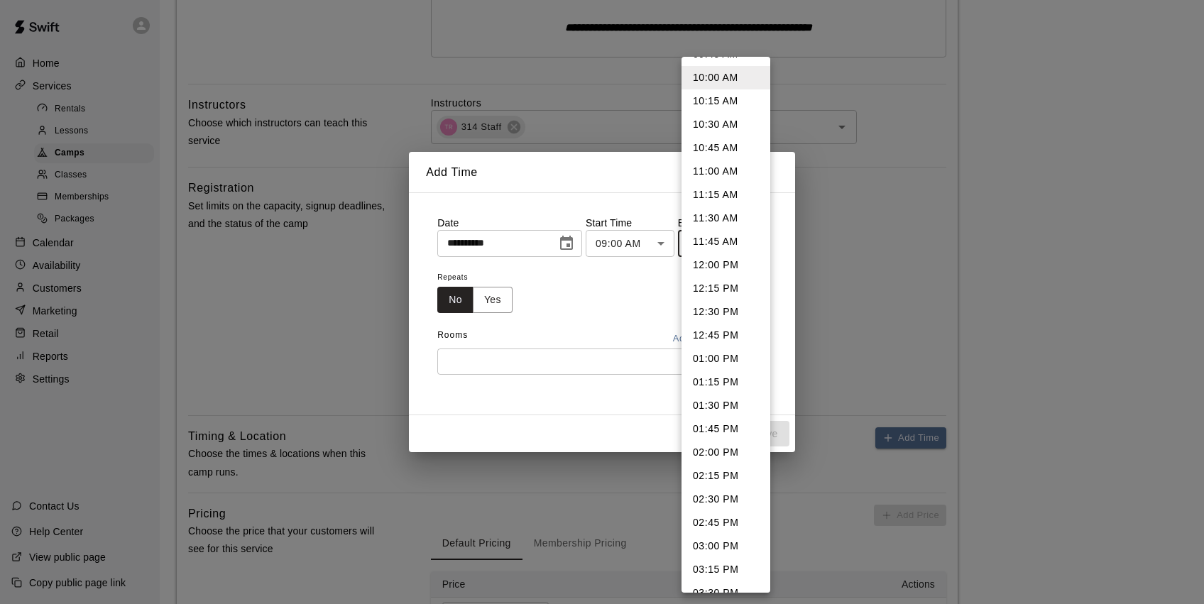
scroll to position [67, 0]
click at [728, 543] on li "03:00 PM" at bounding box center [726, 545] width 89 height 23
type input "********"
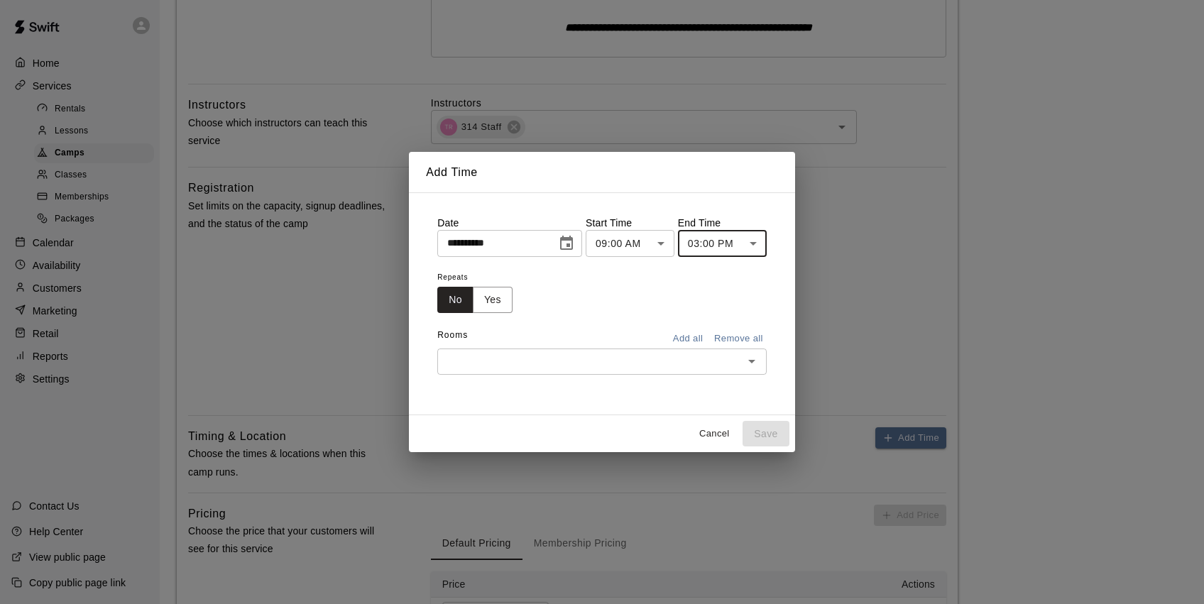
click at [687, 333] on button "Add all" at bounding box center [687, 339] width 45 height 22
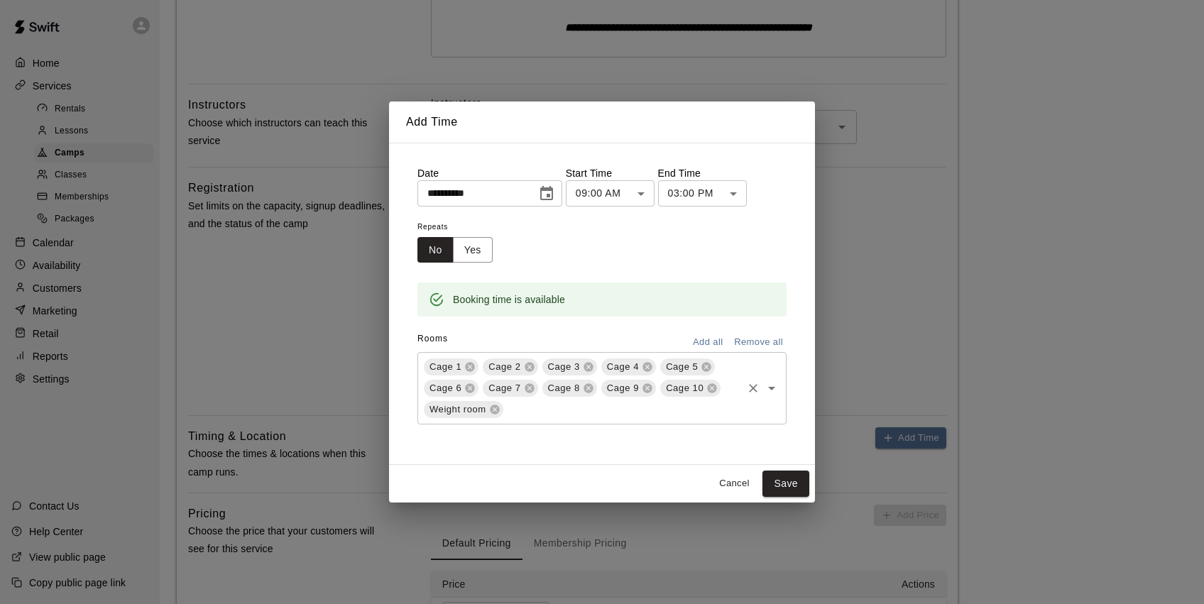
click at [496, 408] on icon at bounding box center [494, 409] width 11 height 11
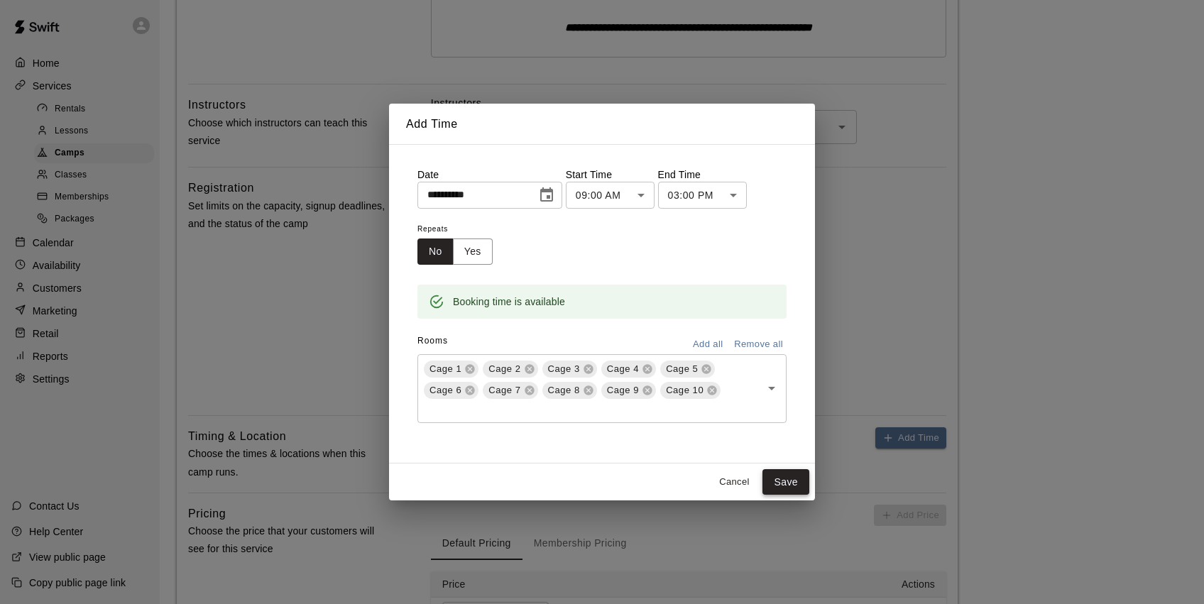
drag, startPoint x: 814, startPoint y: 483, endPoint x: 802, endPoint y: 483, distance: 12.1
click at [814, 483] on div "Cancel Save" at bounding box center [602, 483] width 426 height 38
click at [796, 484] on button "Save" at bounding box center [786, 482] width 47 height 26
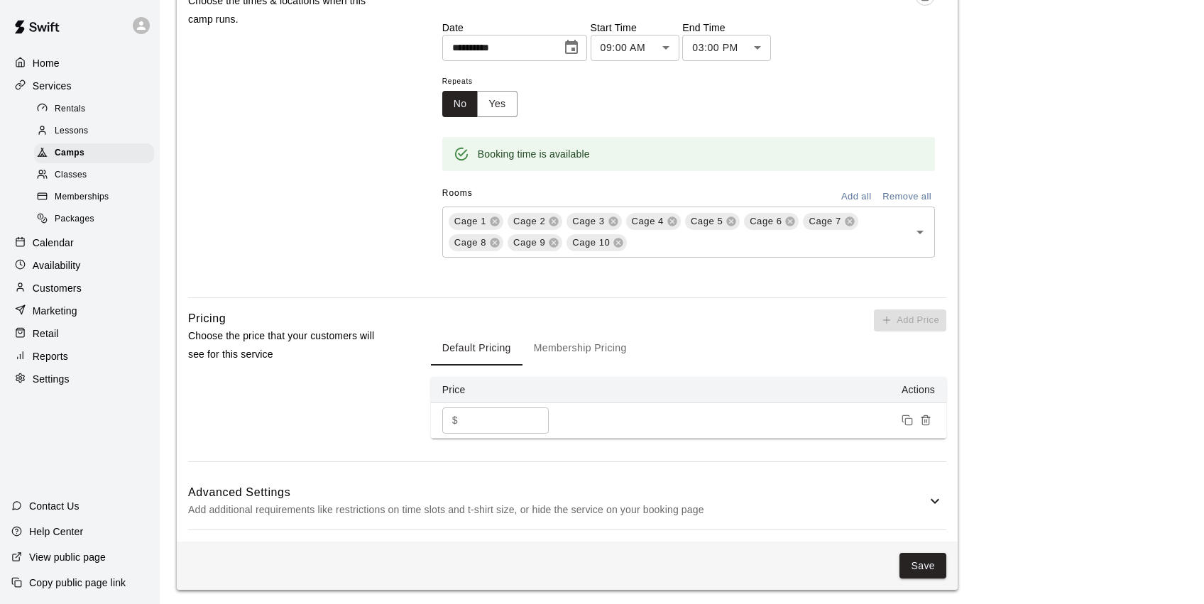
scroll to position [837, 0]
click at [910, 569] on button "Save" at bounding box center [923, 567] width 47 height 26
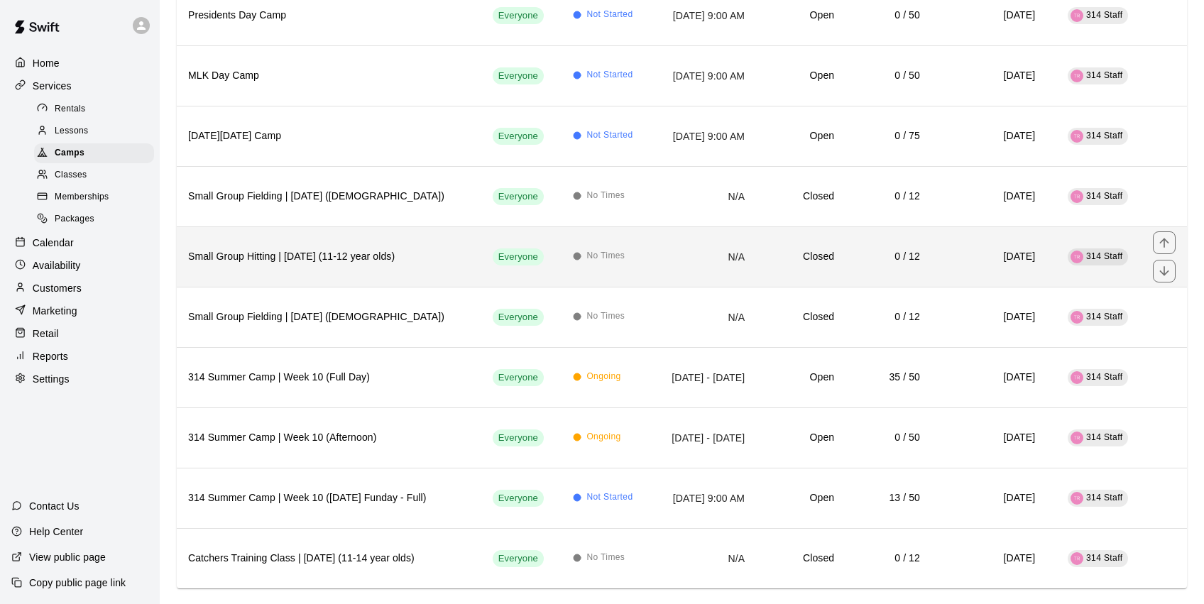
scroll to position [198, 0]
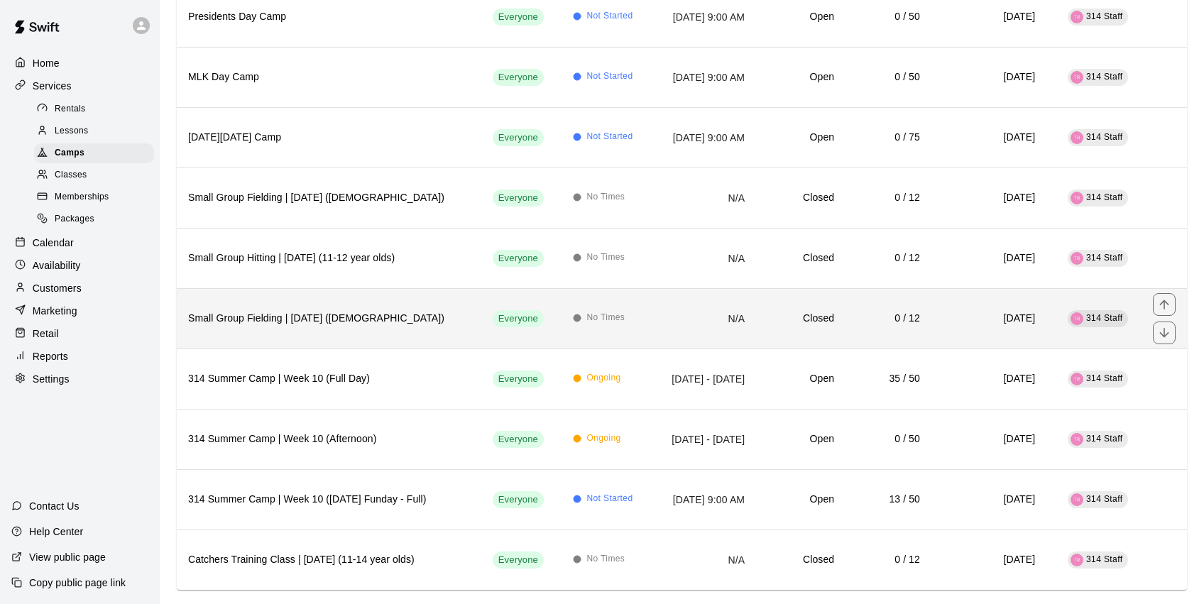
click at [390, 327] on th "Small Group Fielding | [DATE] ([DEMOGRAPHIC_DATA])" at bounding box center [329, 318] width 305 height 60
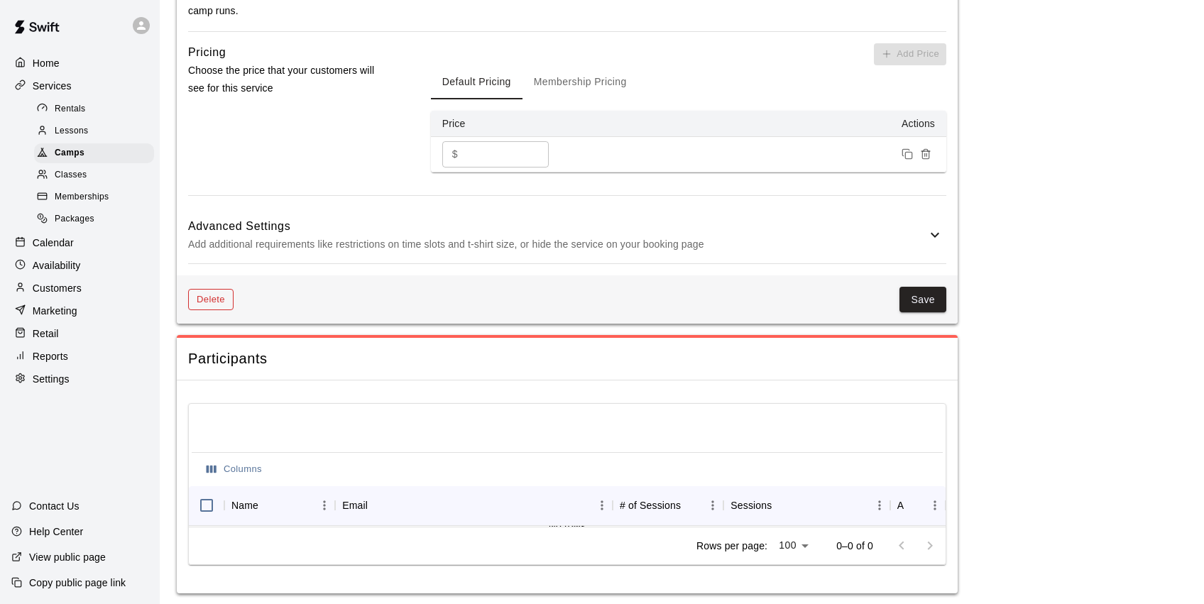
scroll to position [909, 0]
click at [202, 297] on button "Delete" at bounding box center [210, 301] width 45 height 22
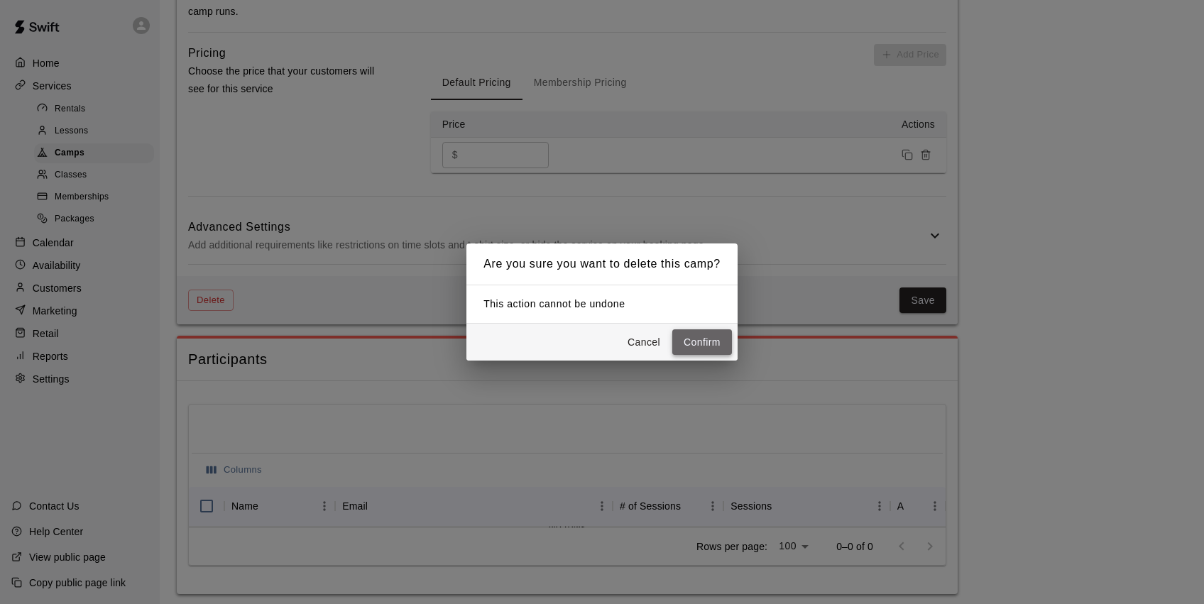
click at [704, 342] on button "Confirm" at bounding box center [702, 342] width 60 height 26
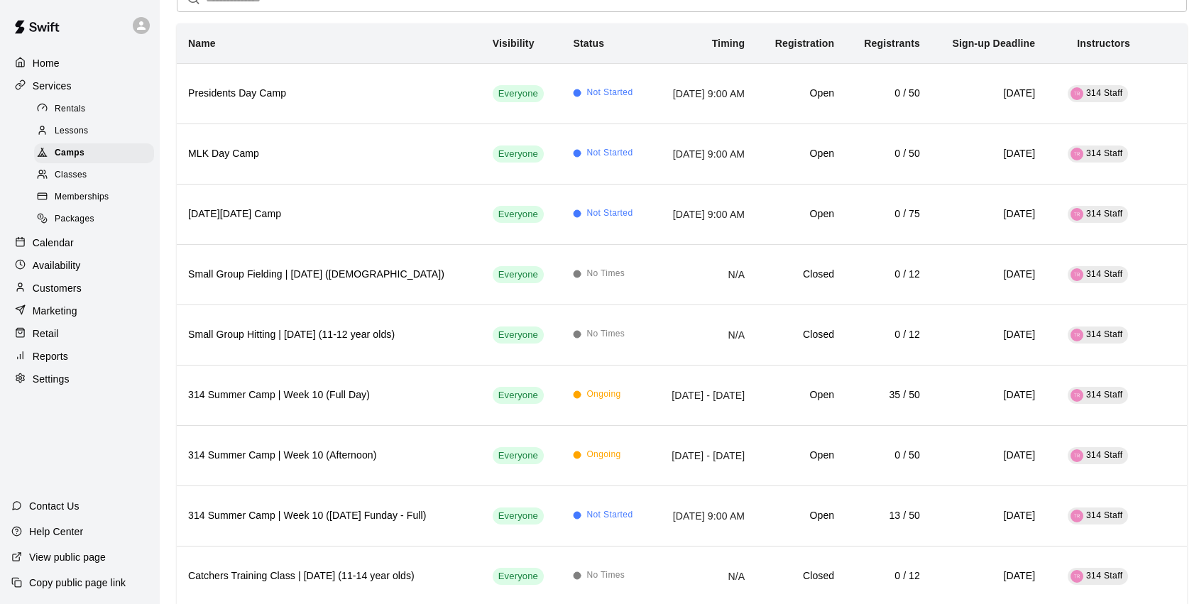
scroll to position [125, 0]
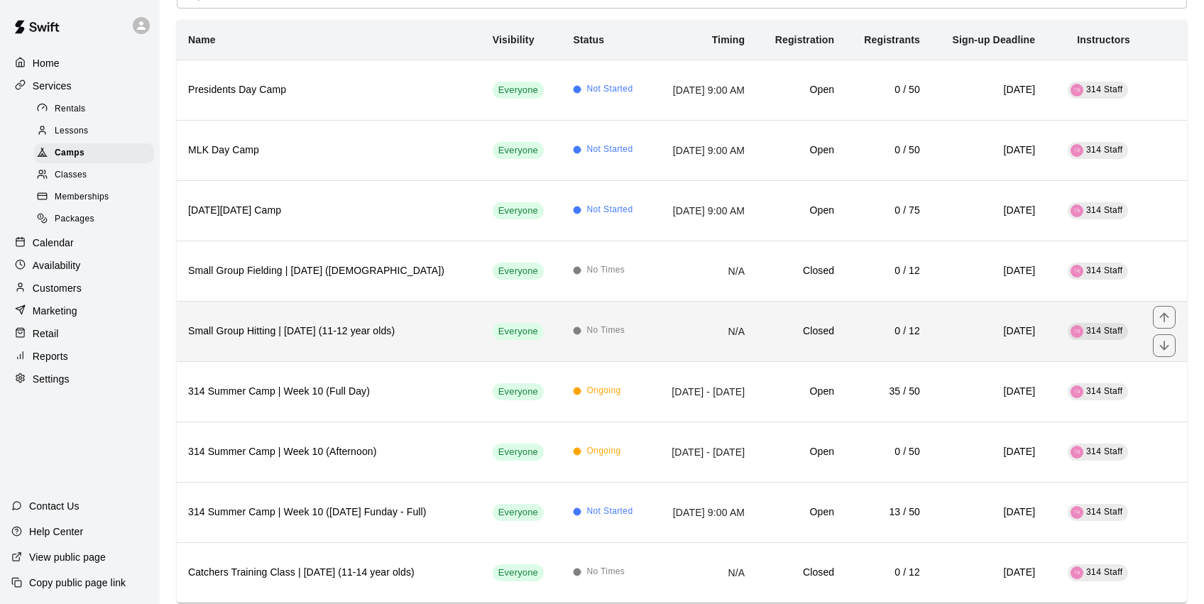
click at [298, 327] on h6 "Small Group Hitting | [DATE] (11-12 year olds)" at bounding box center [329, 332] width 282 height 16
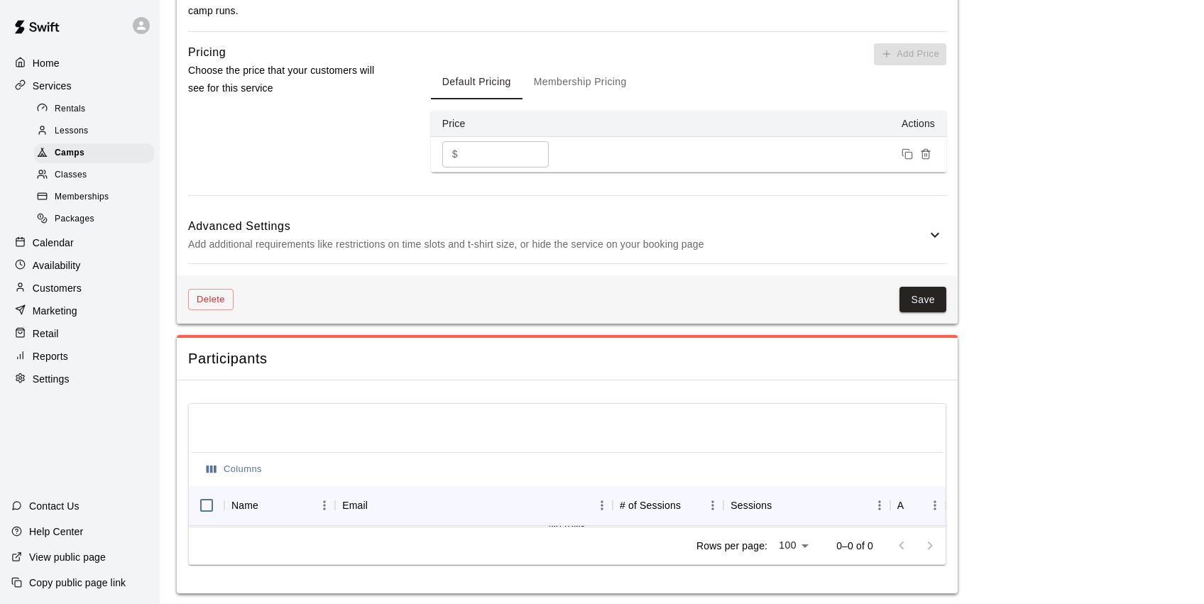
scroll to position [875, 0]
click at [210, 296] on button "Delete" at bounding box center [210, 301] width 45 height 22
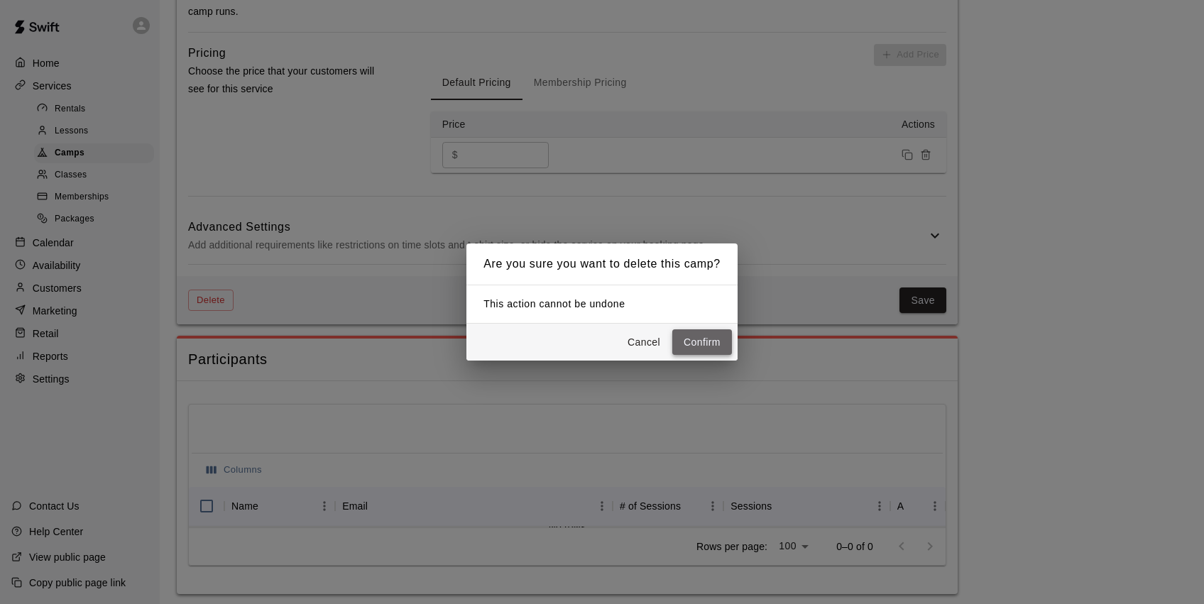
click at [706, 334] on button "Confirm" at bounding box center [702, 342] width 60 height 26
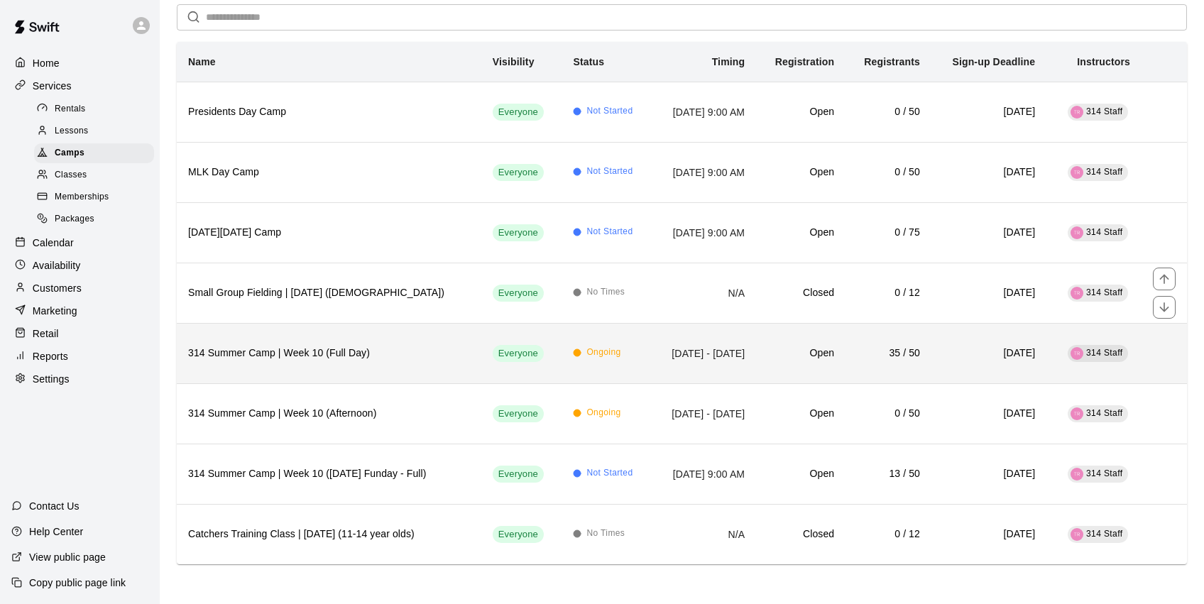
scroll to position [102, 0]
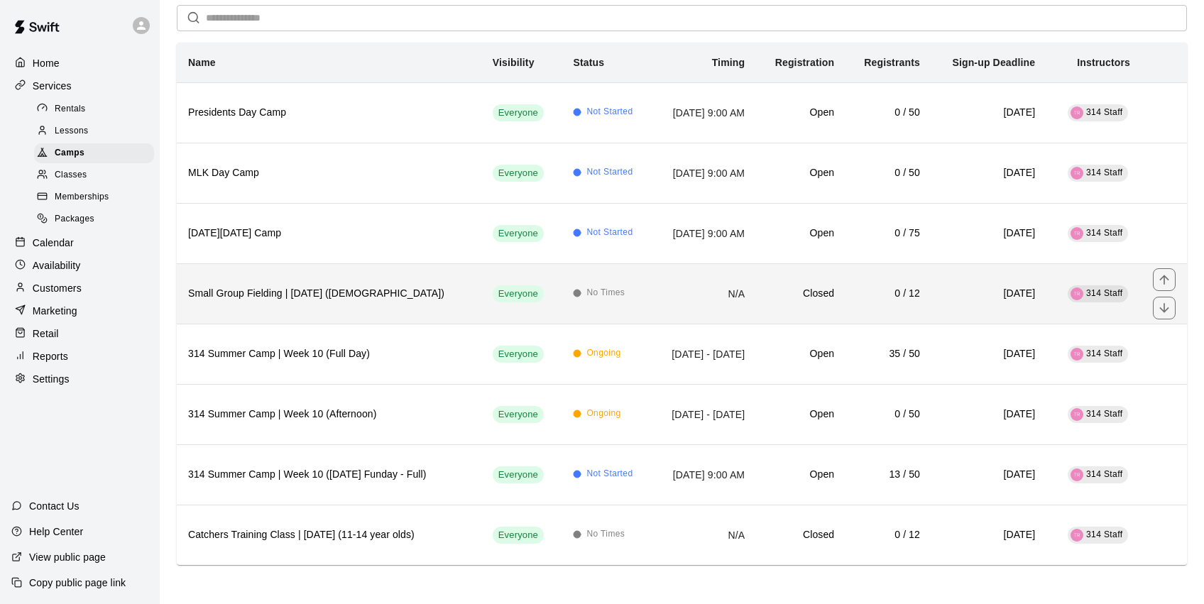
click at [346, 295] on h6 "Small Group Fielding | [DATE] ([DEMOGRAPHIC_DATA])" at bounding box center [329, 294] width 282 height 16
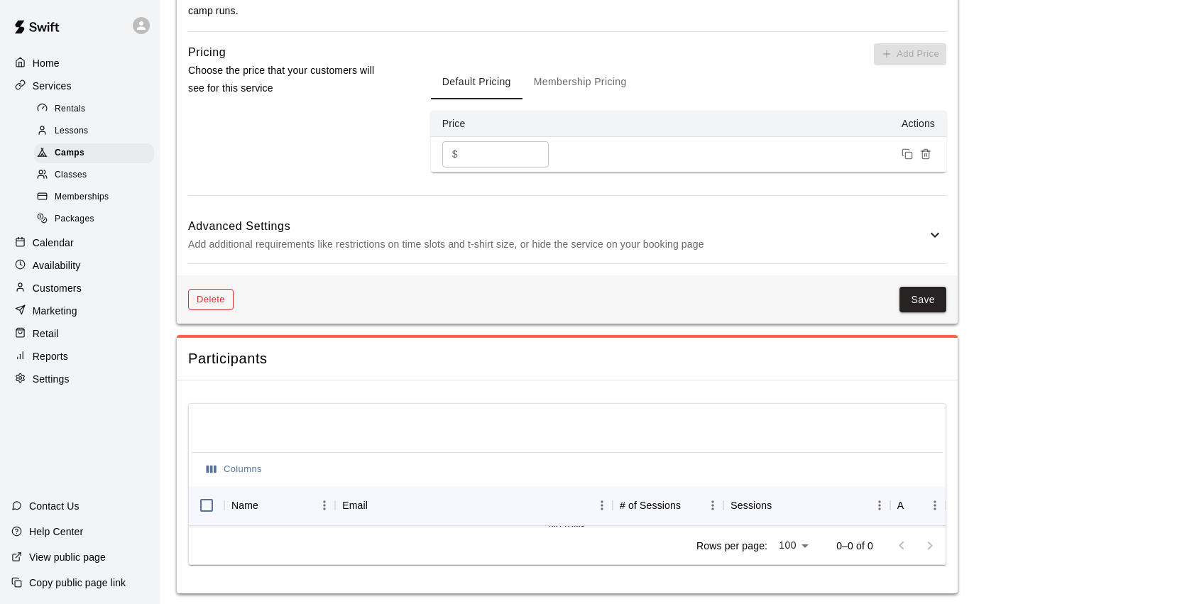
scroll to position [855, 0]
click at [219, 304] on button "Delete" at bounding box center [210, 301] width 45 height 22
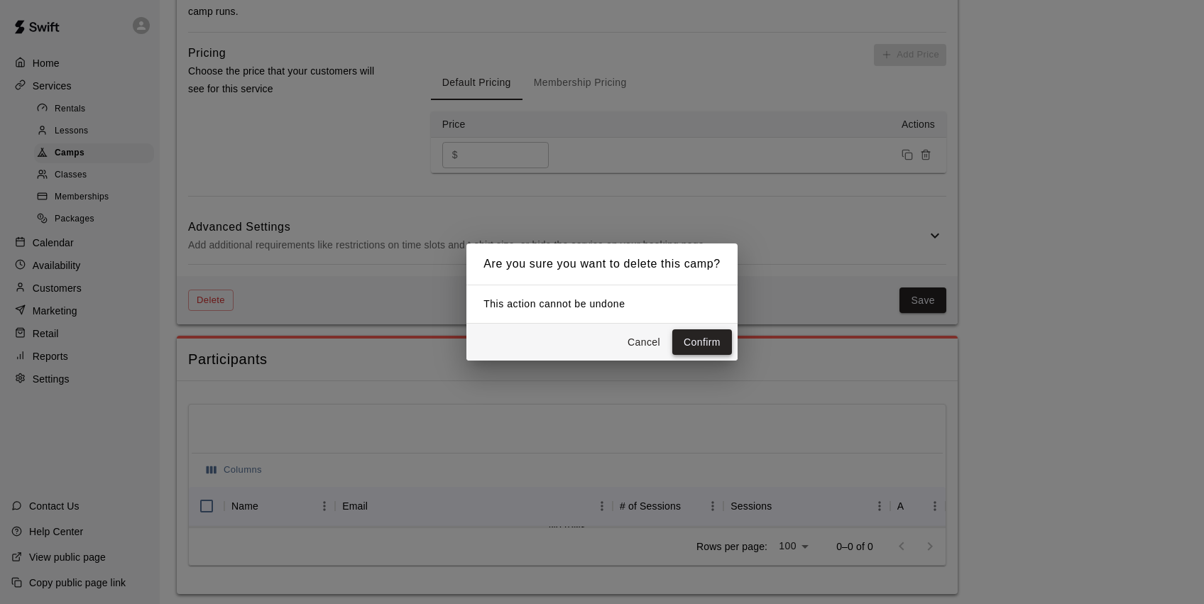
click at [709, 348] on button "Confirm" at bounding box center [702, 342] width 60 height 26
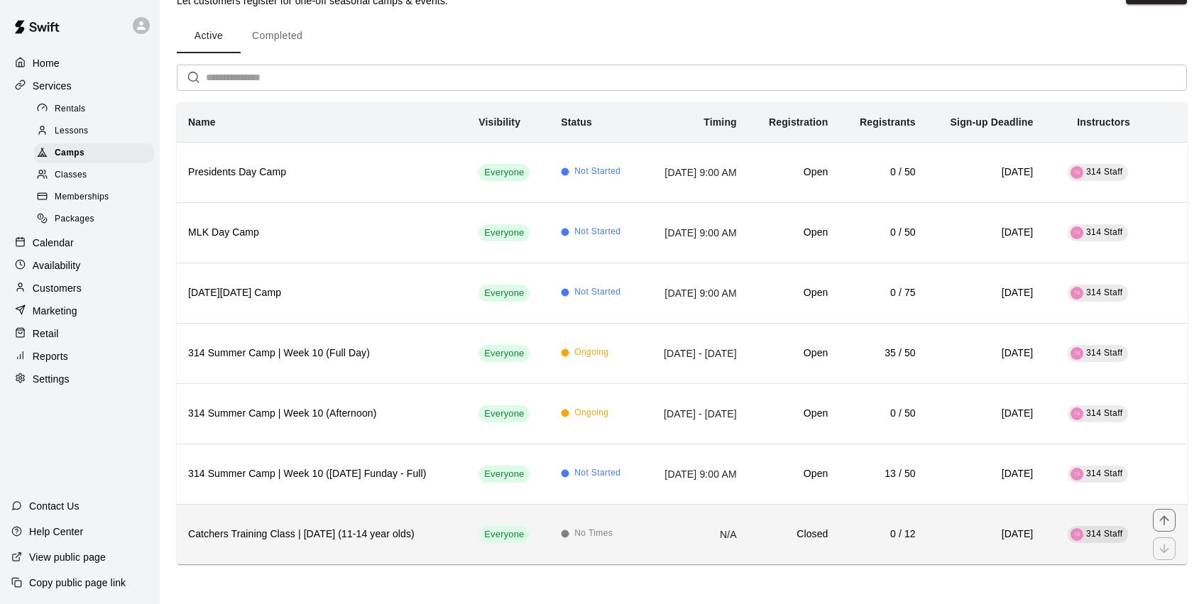
scroll to position [102, 0]
click at [329, 527] on h6 "Catchers Training Class | [DATE] (11-14 year olds)" at bounding box center [322, 535] width 268 height 16
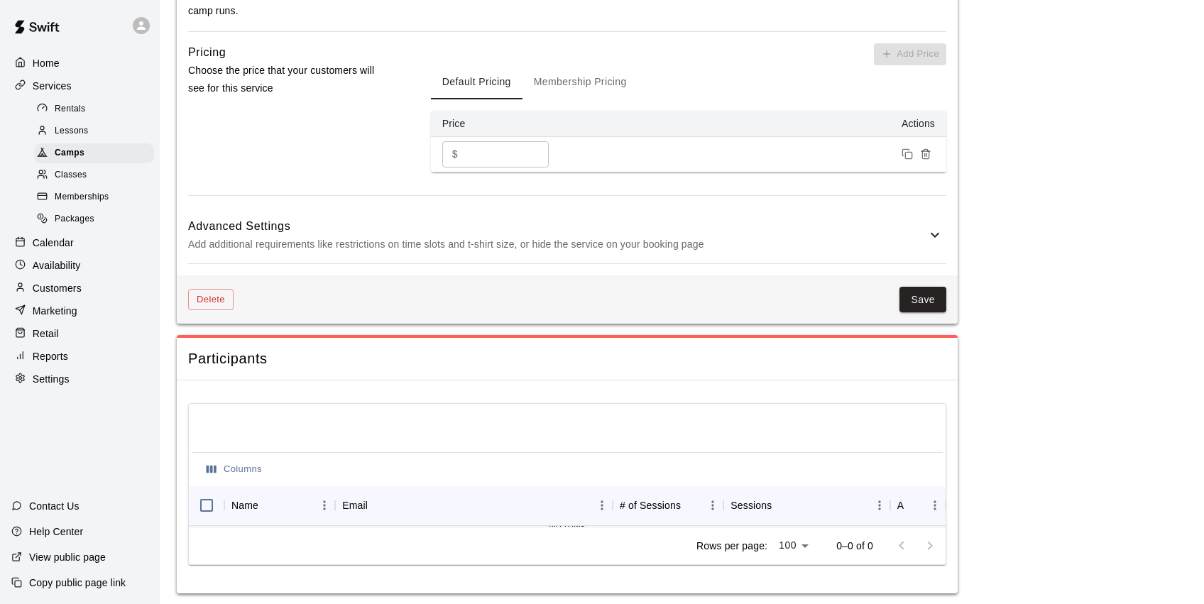
scroll to position [875, 0]
click at [217, 300] on button "Delete" at bounding box center [210, 301] width 45 height 22
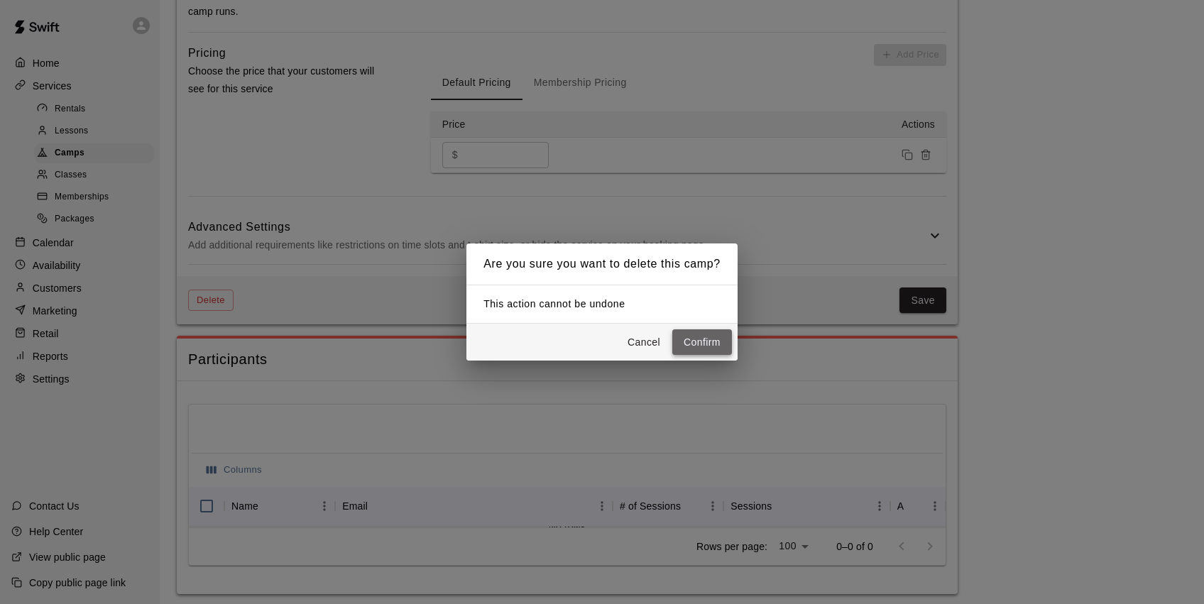
click at [694, 340] on button "Confirm" at bounding box center [702, 342] width 60 height 26
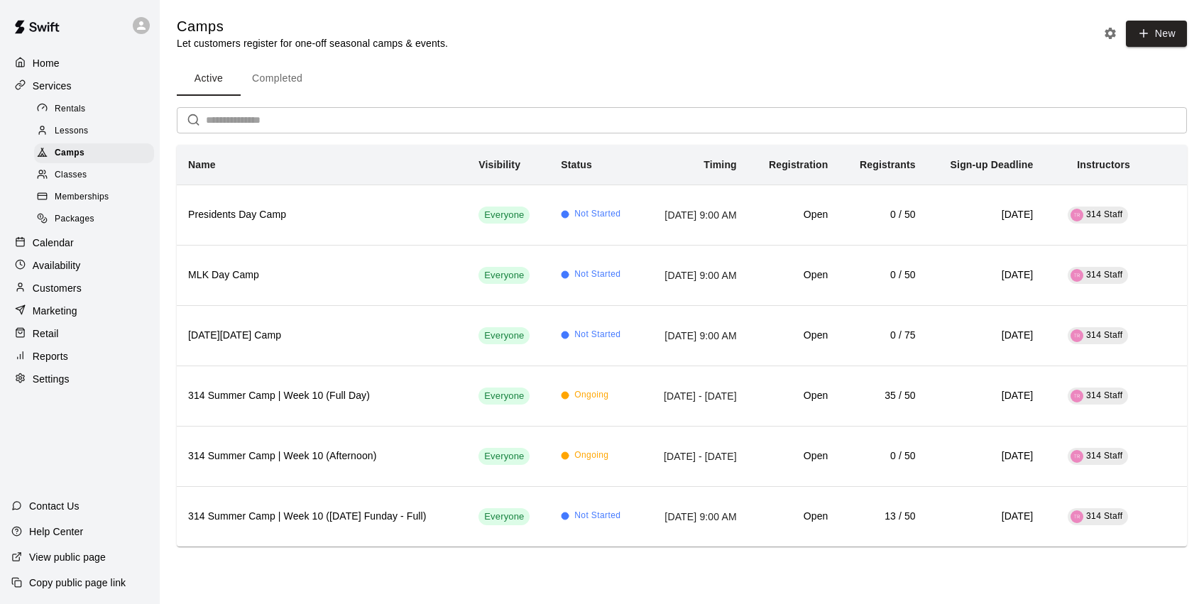
click at [273, 80] on button "Completed" at bounding box center [277, 79] width 73 height 34
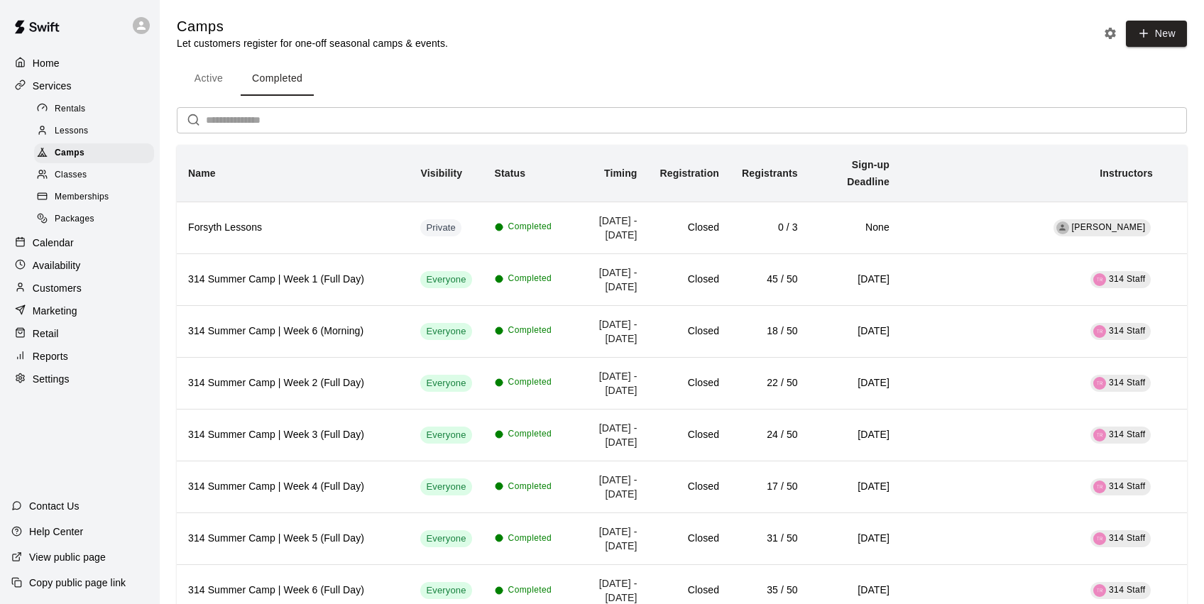
click at [63, 236] on p "Calendar" at bounding box center [53, 243] width 41 height 14
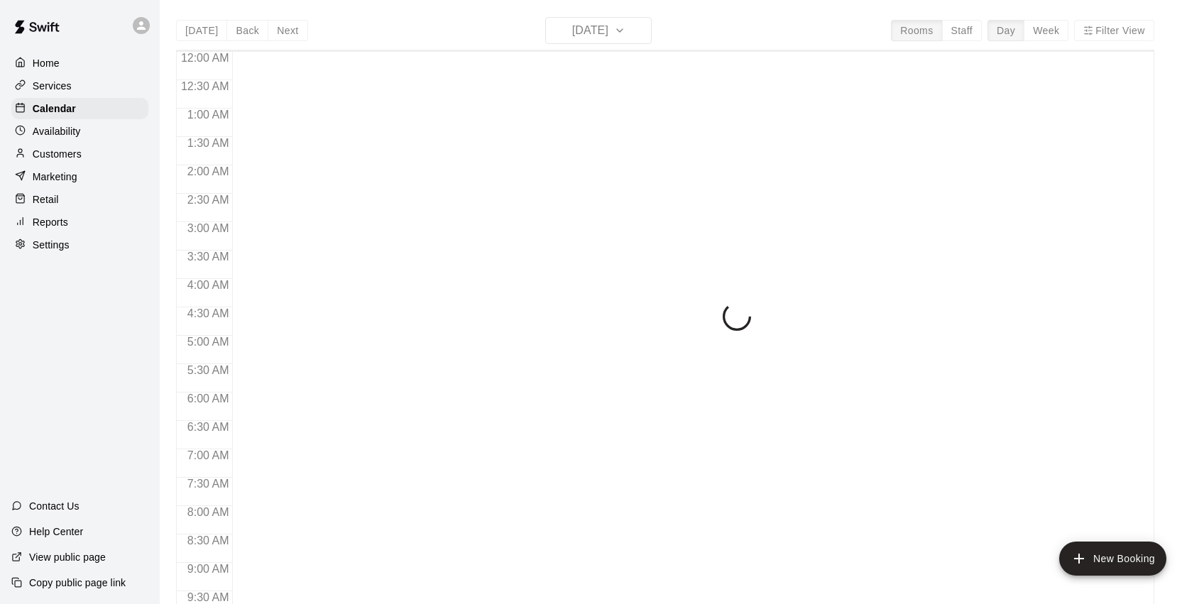
scroll to position [751, 0]
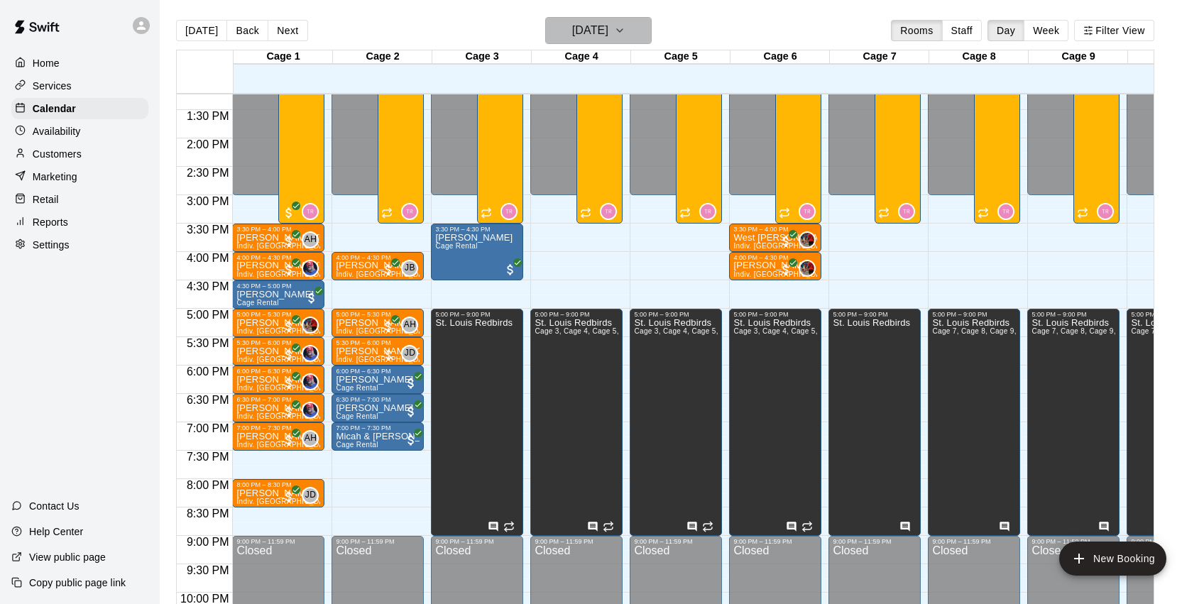
click at [634, 27] on button "[DATE]" at bounding box center [598, 30] width 107 height 27
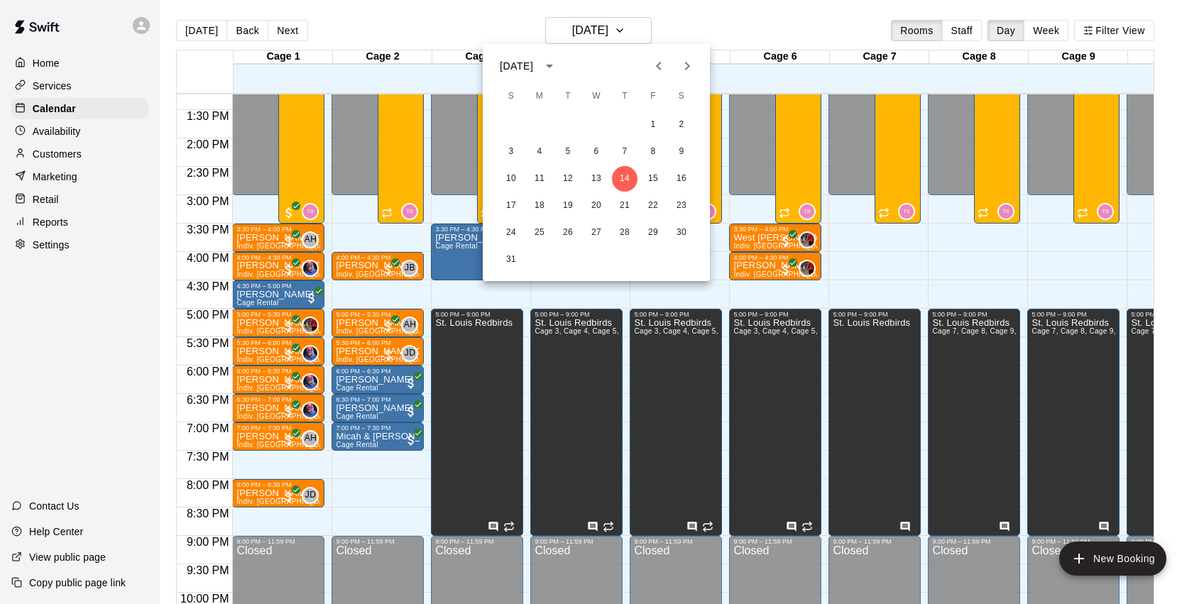
click at [687, 64] on icon "Next month" at bounding box center [687, 66] width 5 height 9
click at [686, 64] on icon "Next month" at bounding box center [687, 66] width 17 height 17
click at [687, 64] on icon "Next month" at bounding box center [687, 66] width 5 height 9
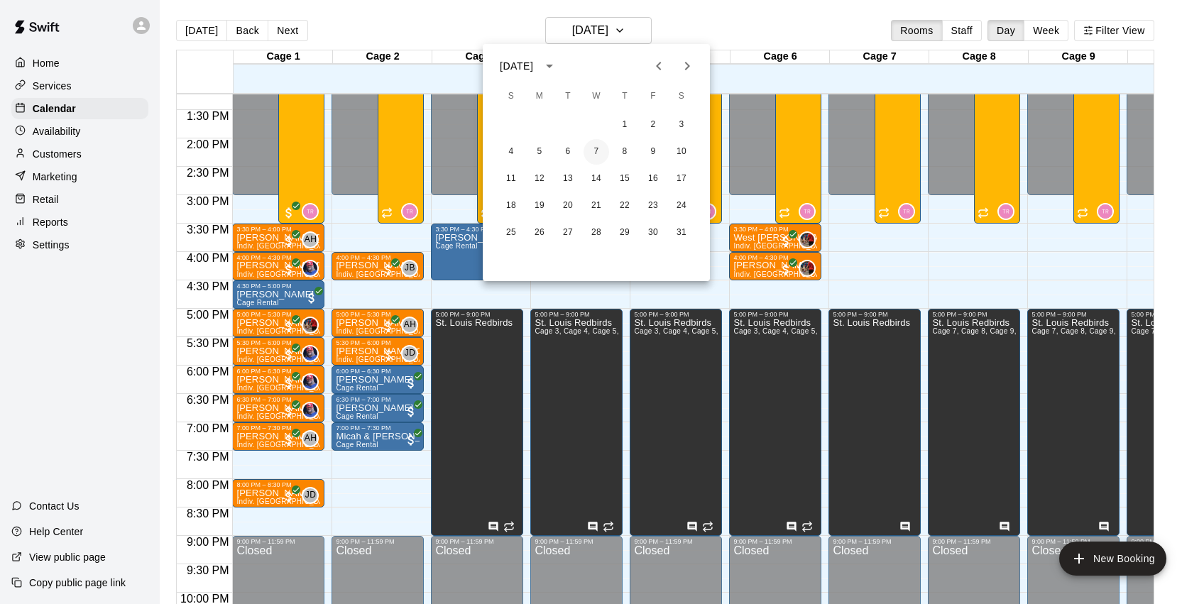
click at [596, 148] on button "7" at bounding box center [597, 152] width 26 height 26
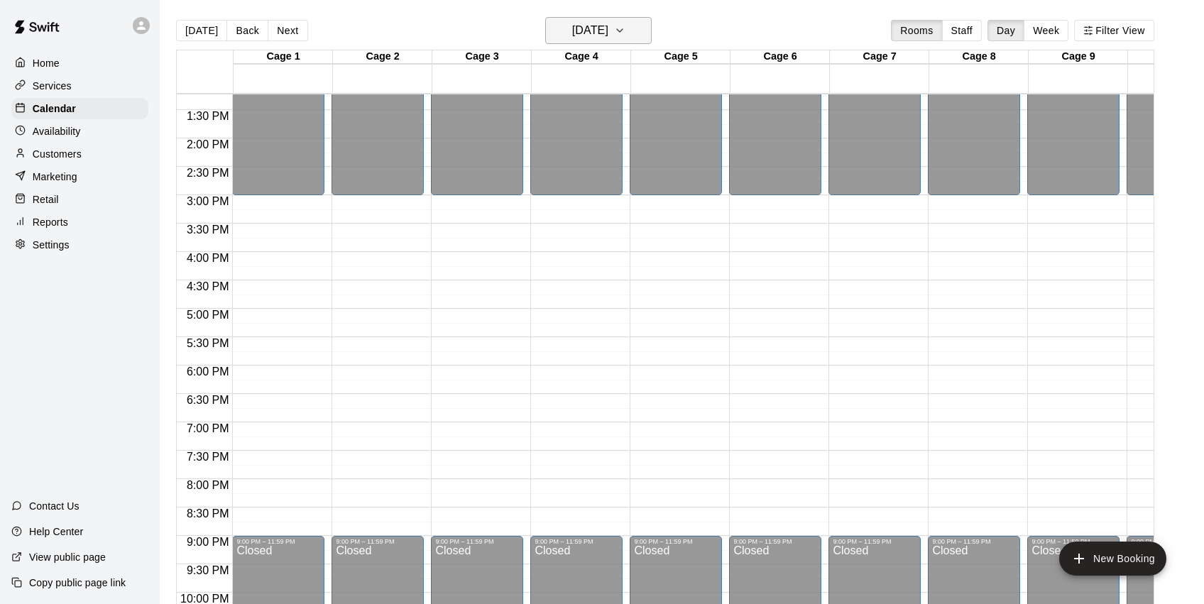
click at [641, 36] on button "[DATE]" at bounding box center [598, 30] width 107 height 27
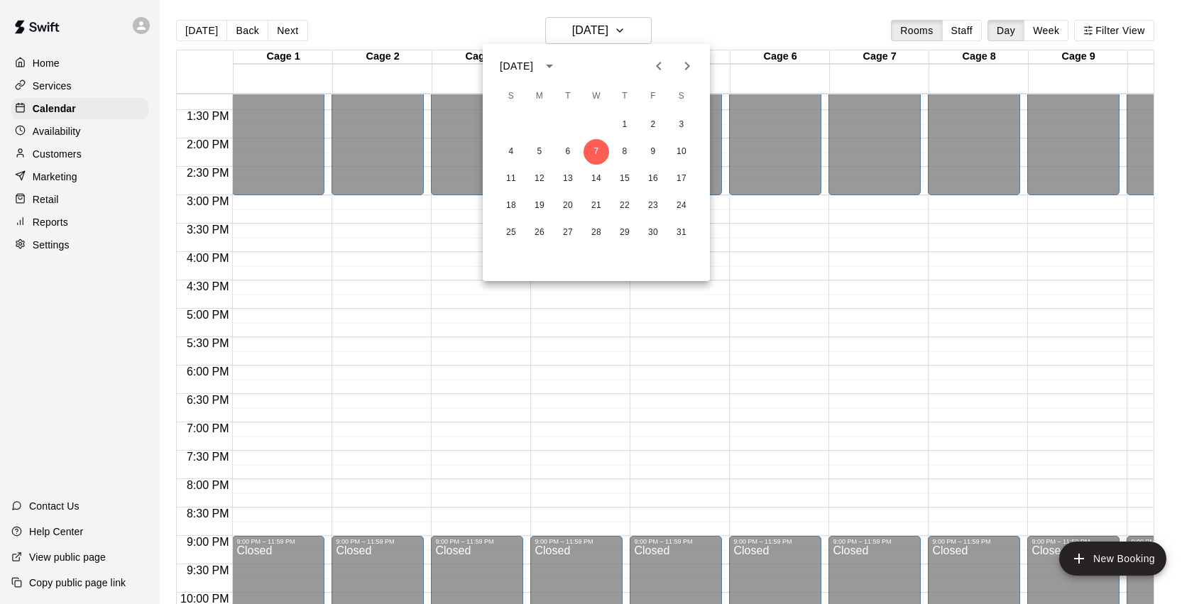
click at [701, 28] on div at bounding box center [602, 302] width 1204 height 604
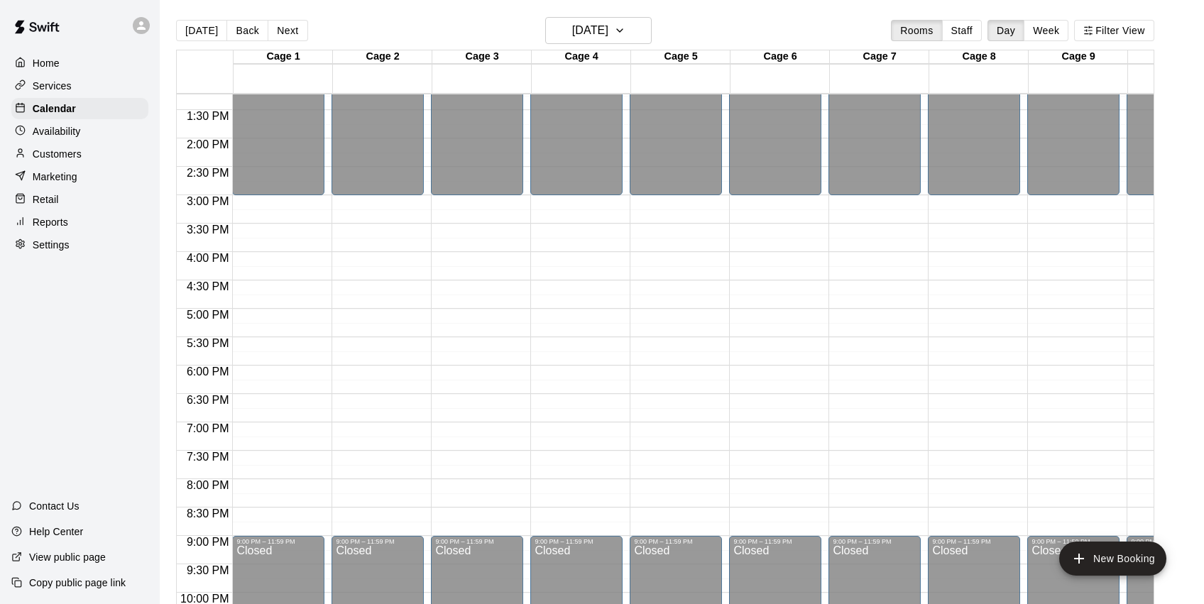
click at [66, 85] on p "Services" at bounding box center [52, 86] width 39 height 14
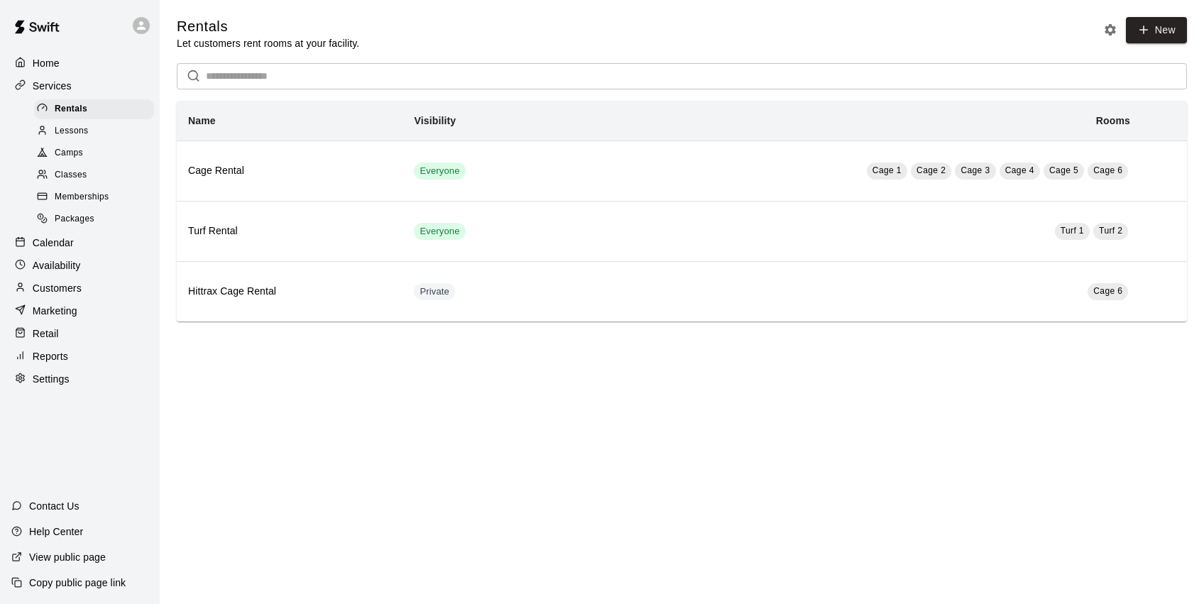
click at [89, 150] on div "Camps" at bounding box center [94, 153] width 120 height 20
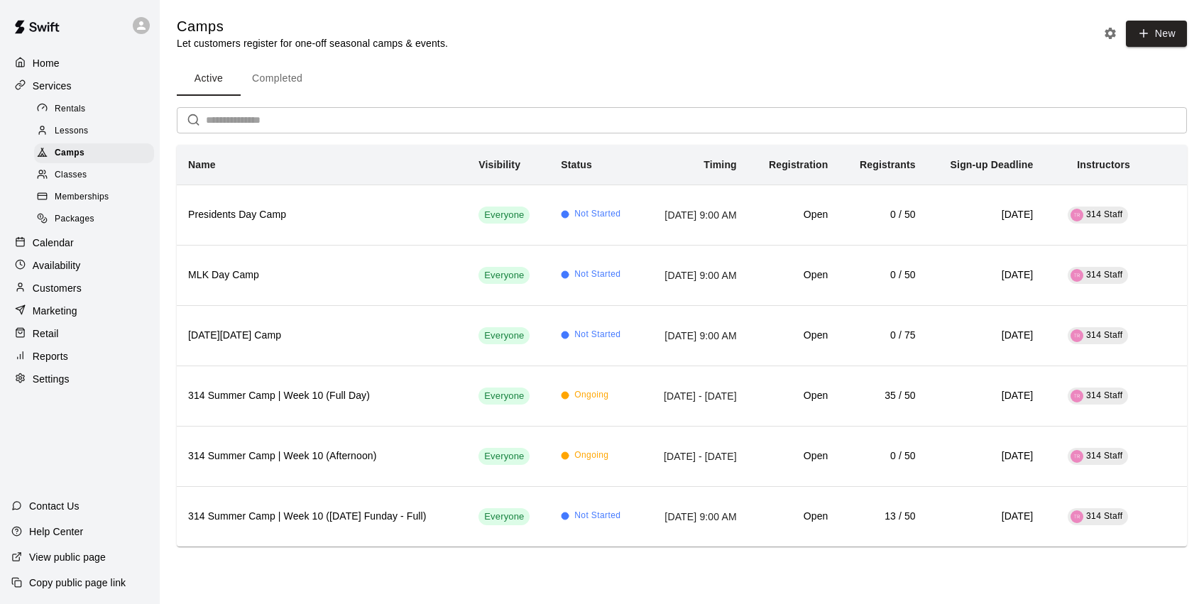
click at [280, 83] on button "Completed" at bounding box center [277, 79] width 73 height 34
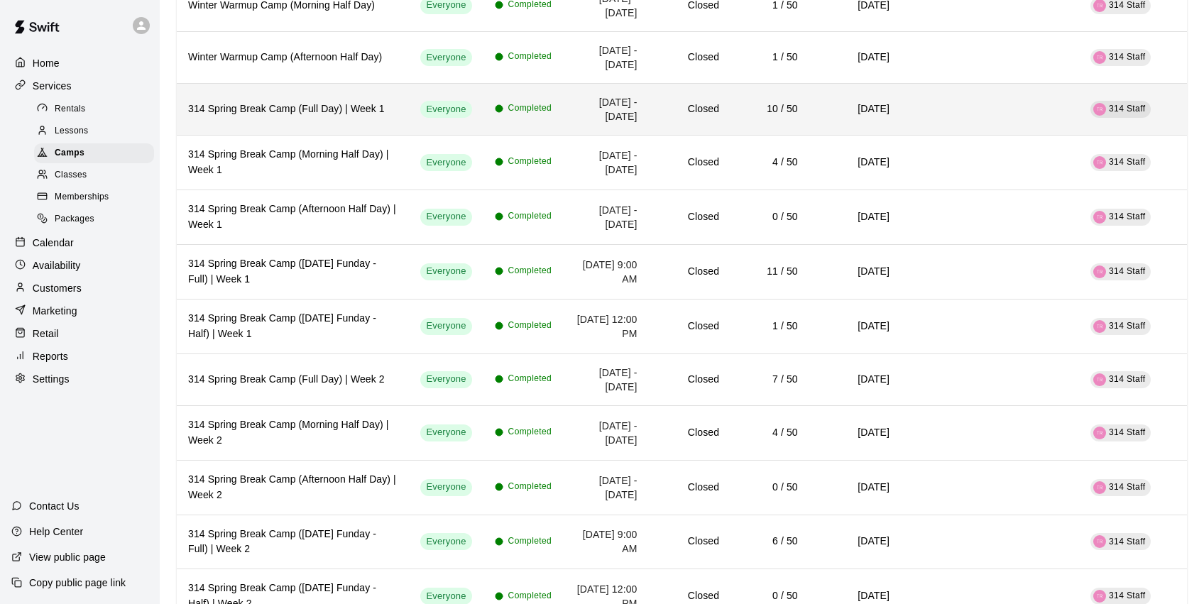
scroll to position [2646, 0]
click at [383, 134] on th "314 Spring Break Camp (Full Day) | Week 1" at bounding box center [293, 108] width 232 height 52
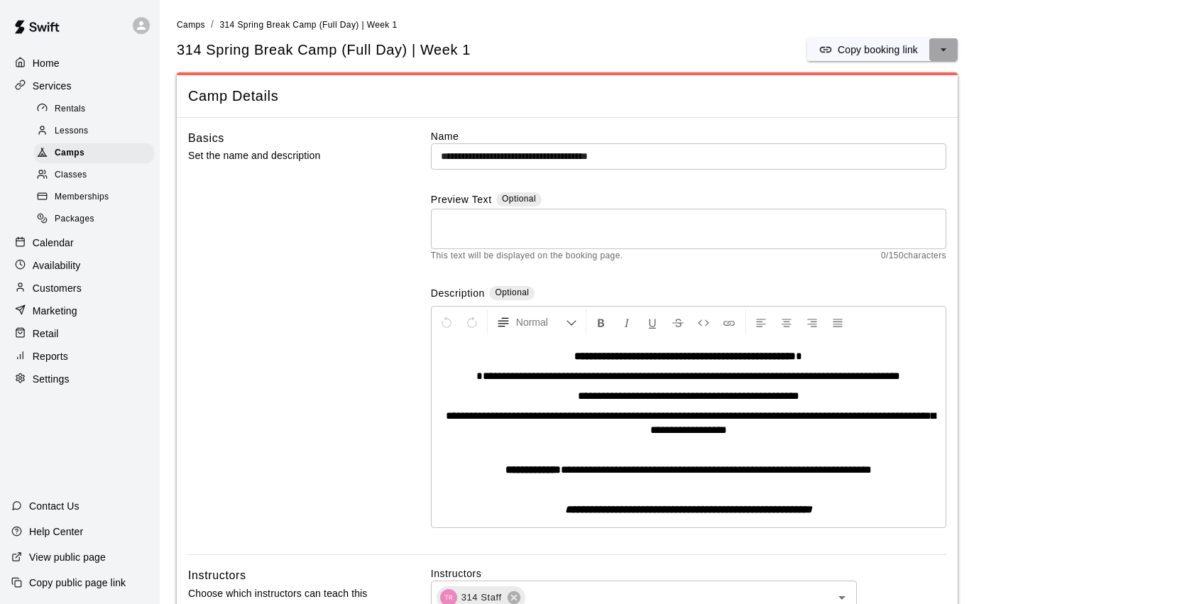
click at [944, 51] on icon "select merge strategy" at bounding box center [944, 50] width 14 height 14
click at [799, 396] on span "**********" at bounding box center [689, 396] width 222 height 11
click at [942, 50] on icon "select merge strategy" at bounding box center [944, 50] width 14 height 14
click at [914, 73] on h6 "Copy booking link" at bounding box center [892, 78] width 80 height 16
click at [945, 47] on icon "select merge strategy" at bounding box center [944, 50] width 14 height 14
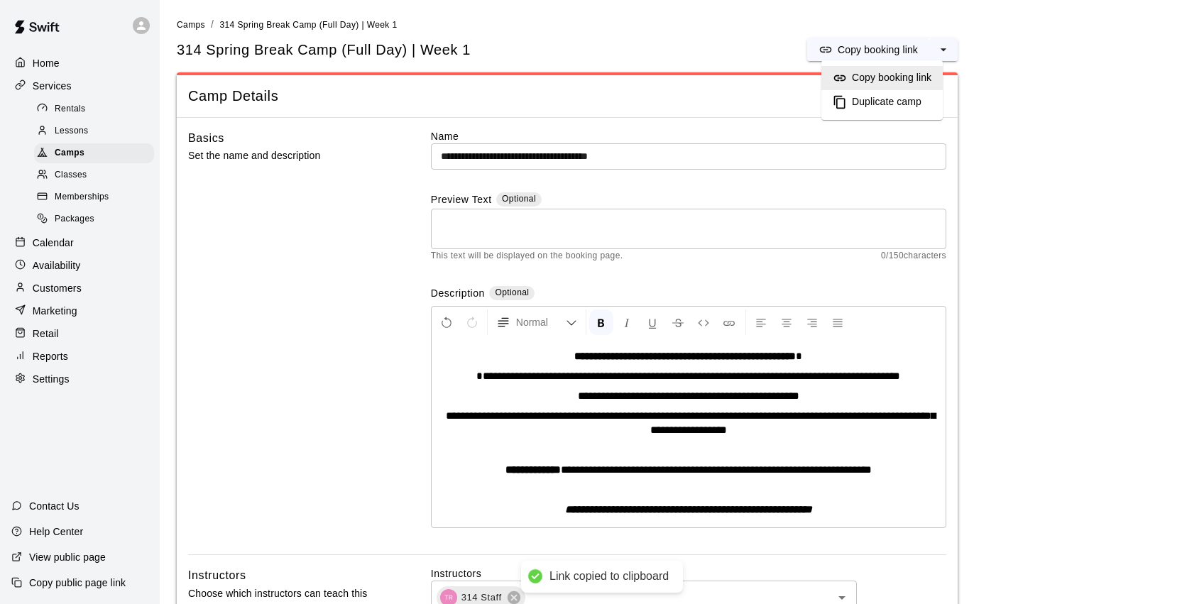
click at [913, 99] on h6 "Duplicate camp" at bounding box center [887, 102] width 70 height 16
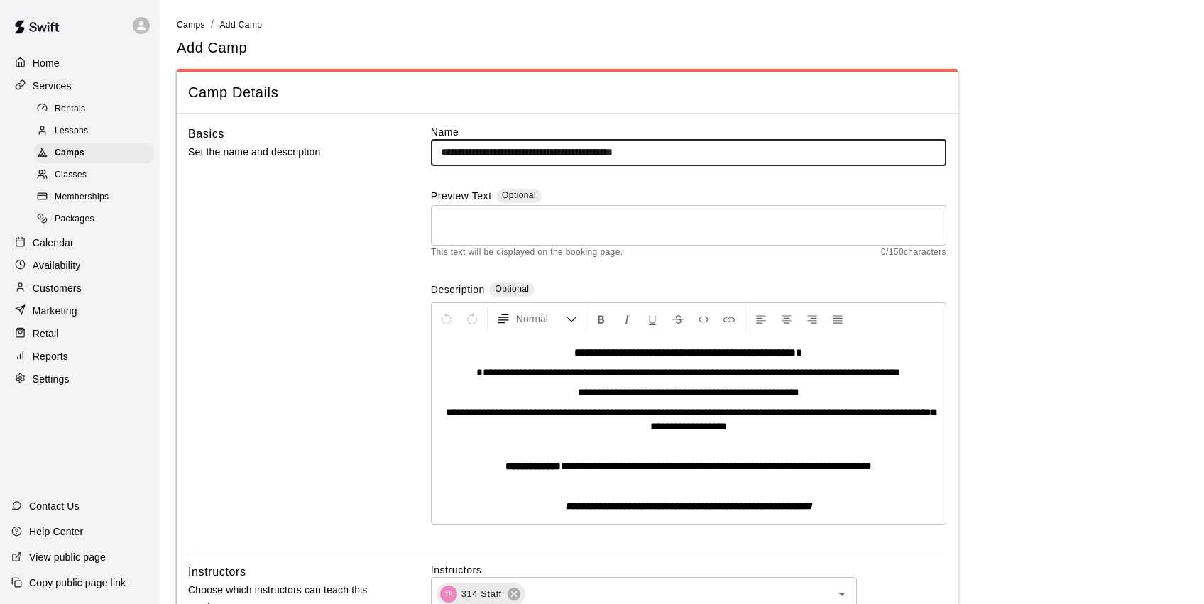
click at [704, 146] on input "**********" at bounding box center [688, 152] width 515 height 26
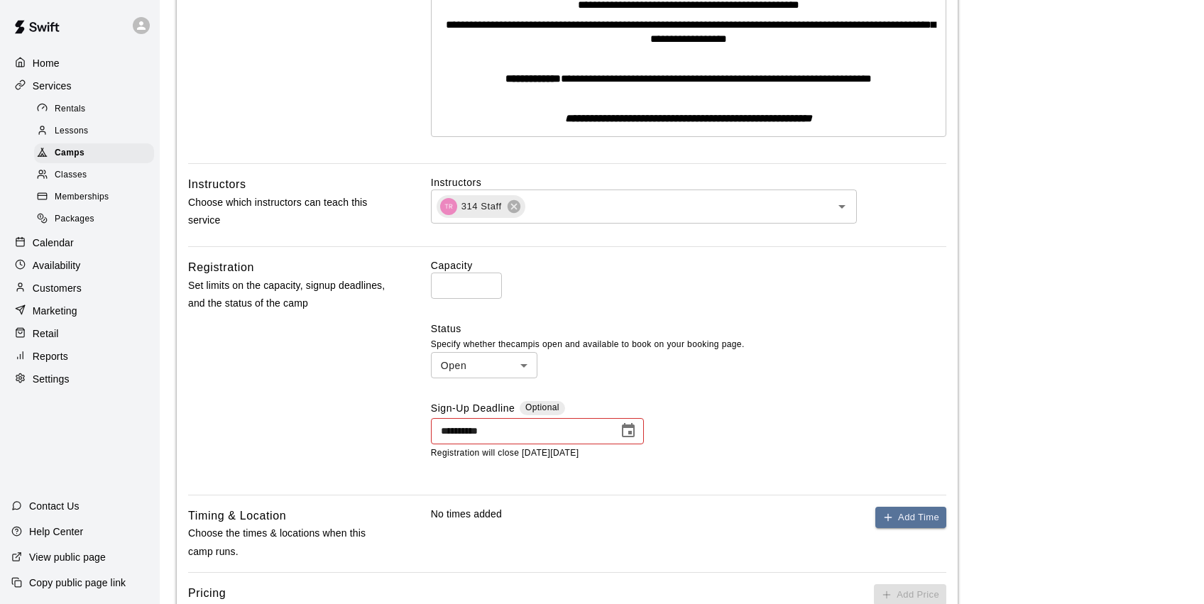
scroll to position [388, 0]
type input "**********"
click at [627, 429] on icon "Choose date, selected date is Mar 21, 2025" at bounding box center [628, 430] width 17 height 17
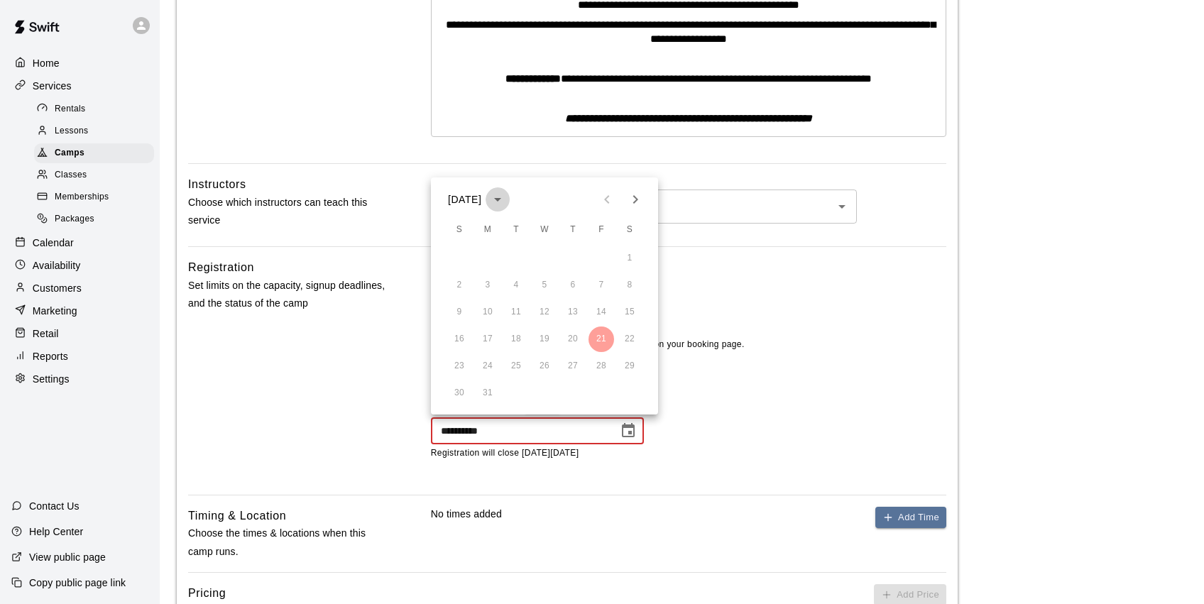
click at [506, 197] on icon "calendar view is open, switch to year view" at bounding box center [497, 199] width 17 height 17
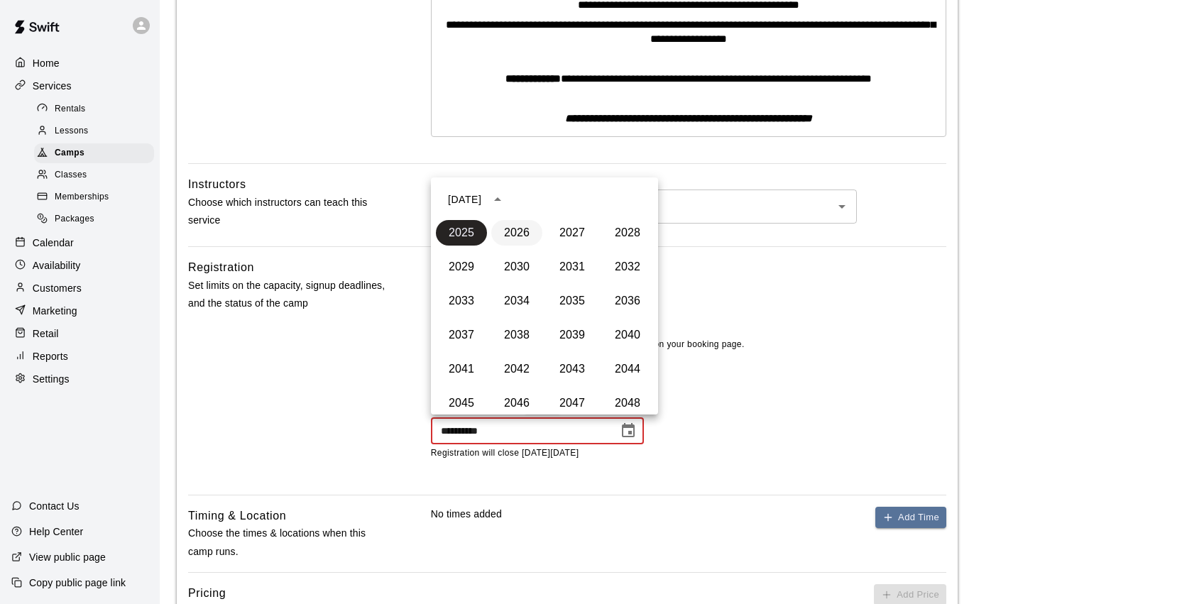
click at [510, 234] on button "2026" at bounding box center [516, 233] width 51 height 26
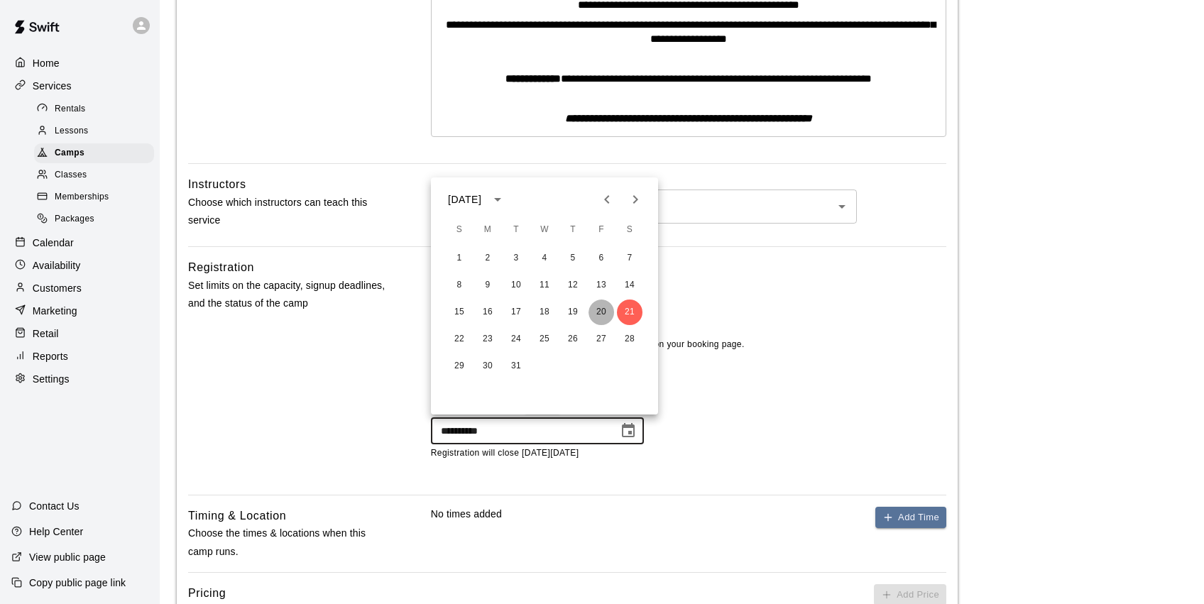
click at [607, 314] on button "20" at bounding box center [602, 313] width 26 height 26
type input "**********"
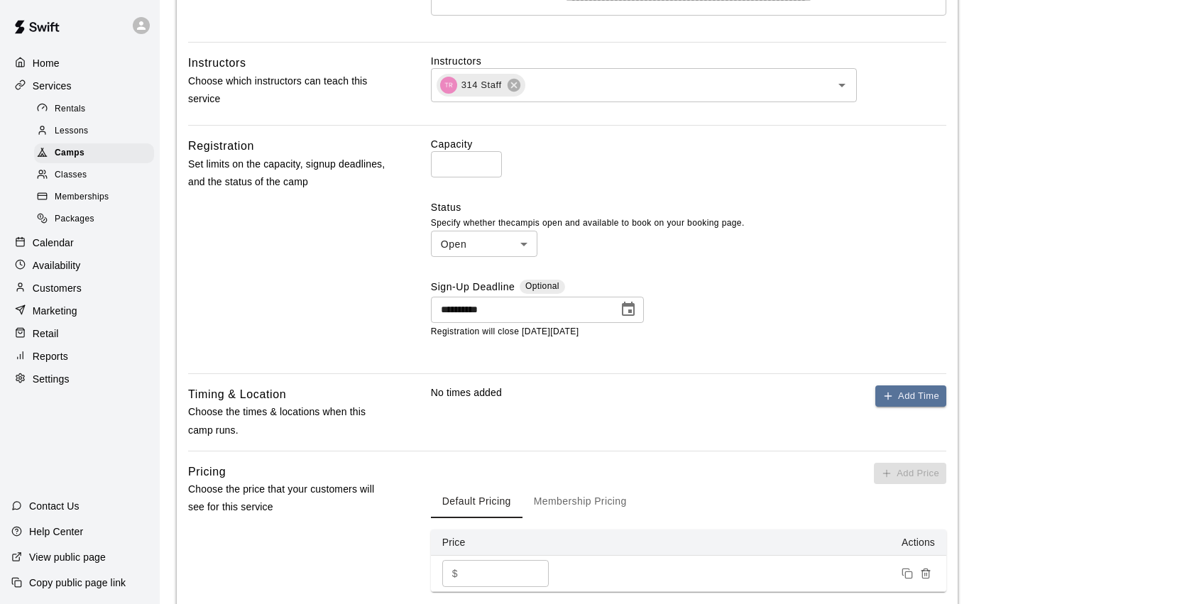
scroll to position [511, 0]
click at [903, 393] on button "Add Time" at bounding box center [910, 395] width 71 height 22
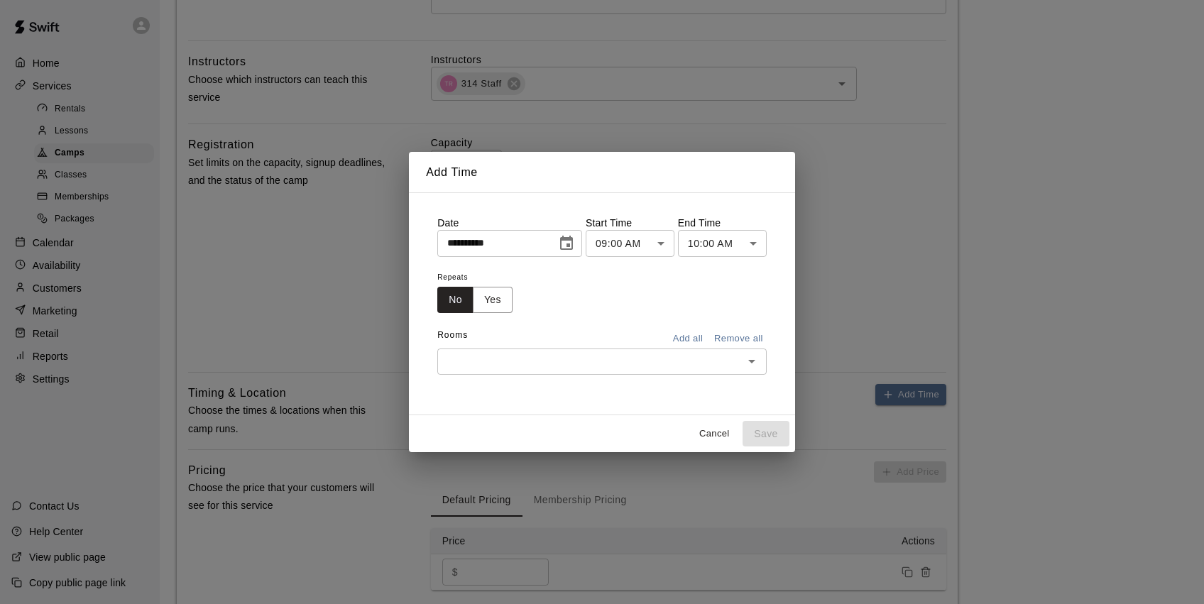
click at [568, 243] on icon "Choose date, selected date is Aug 14, 2025" at bounding box center [566, 243] width 17 height 17
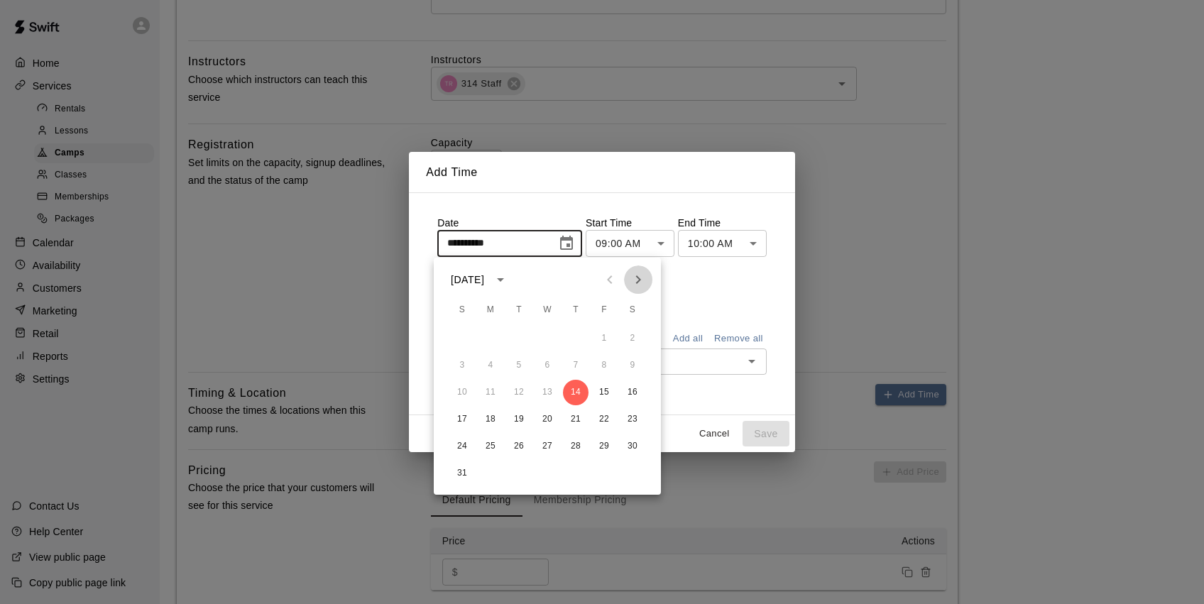
click at [642, 278] on icon "Next month" at bounding box center [638, 279] width 17 height 17
click at [642, 279] on icon "Next month" at bounding box center [638, 279] width 17 height 17
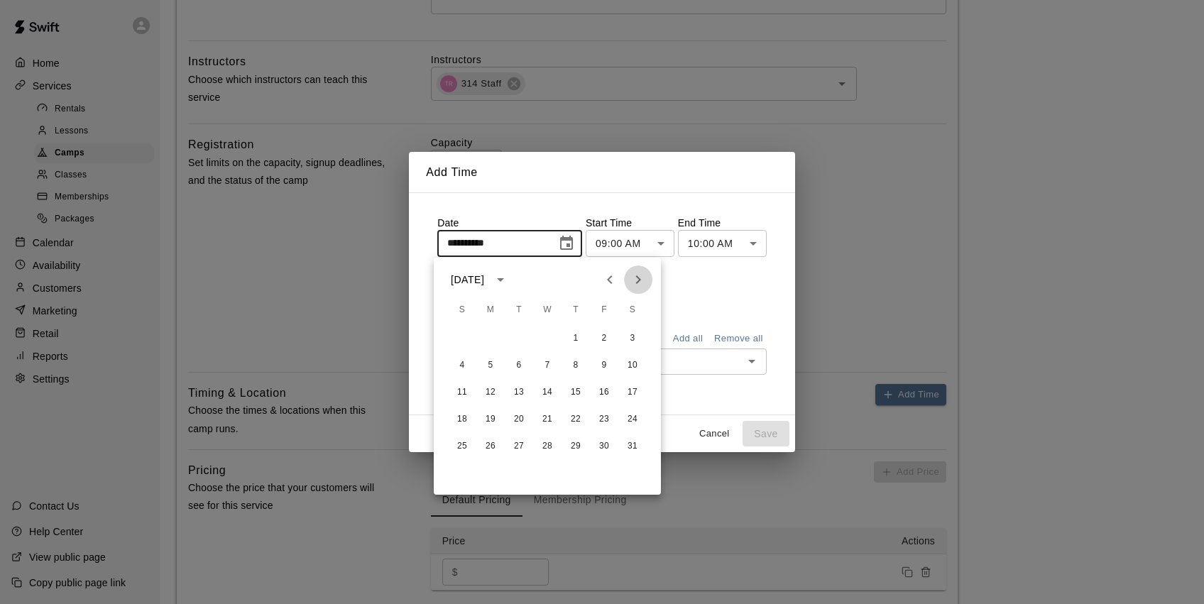
click at [642, 279] on icon "Next month" at bounding box center [638, 279] width 17 height 17
click at [634, 279] on icon "Next month" at bounding box center [638, 279] width 17 height 17
click at [488, 388] on button "16" at bounding box center [491, 393] width 26 height 26
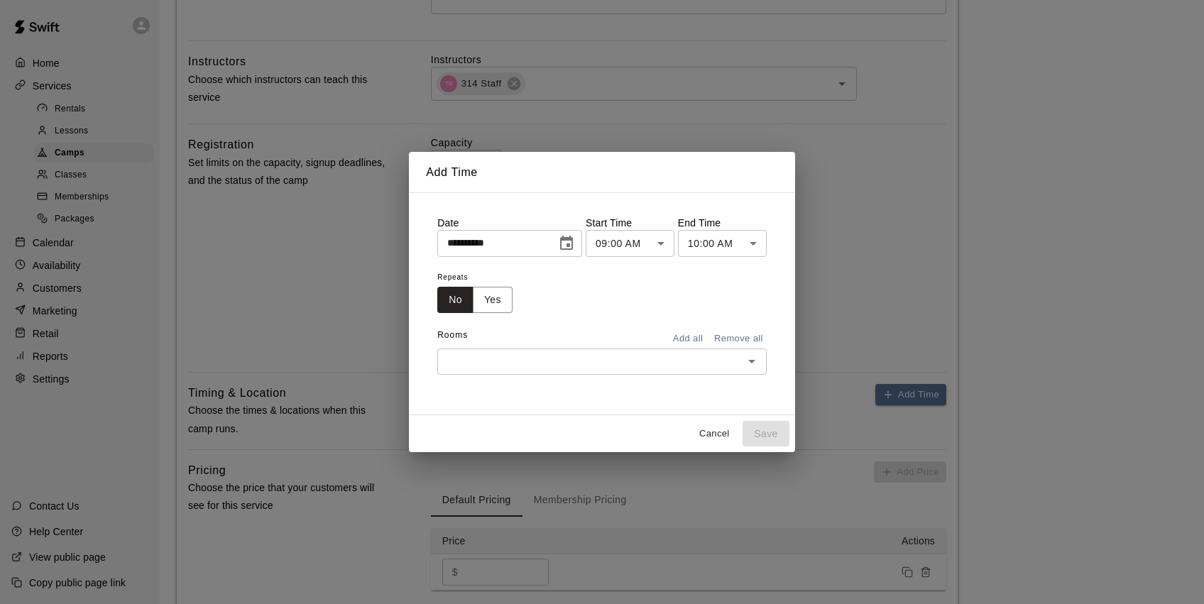
type input "**********"
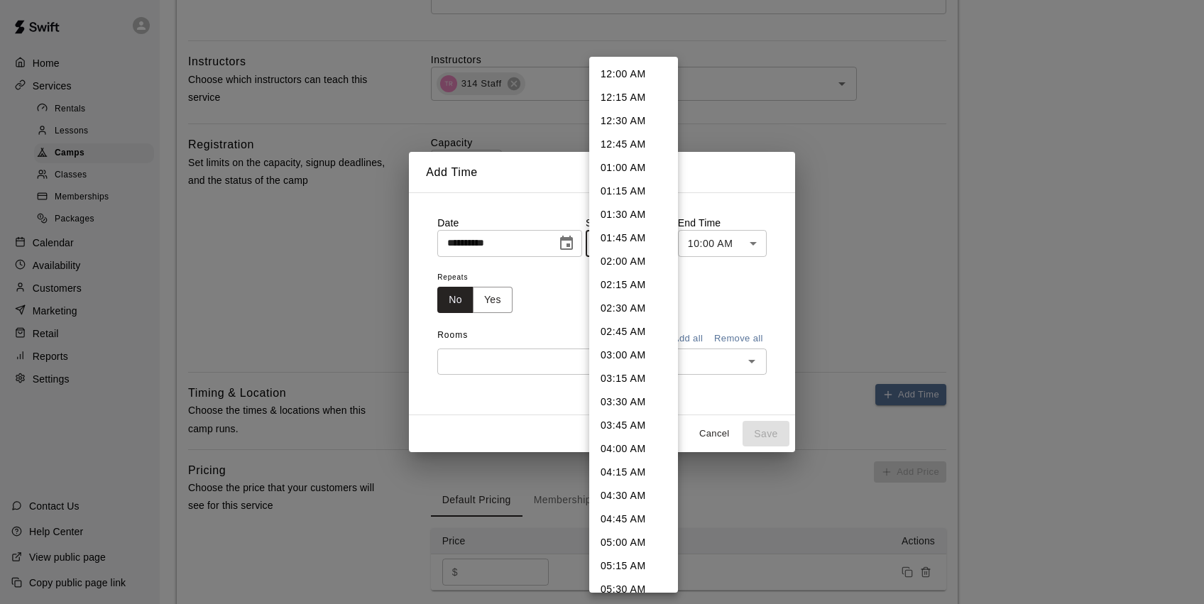
click at [624, 243] on body "**********" at bounding box center [602, 124] width 1204 height 1270
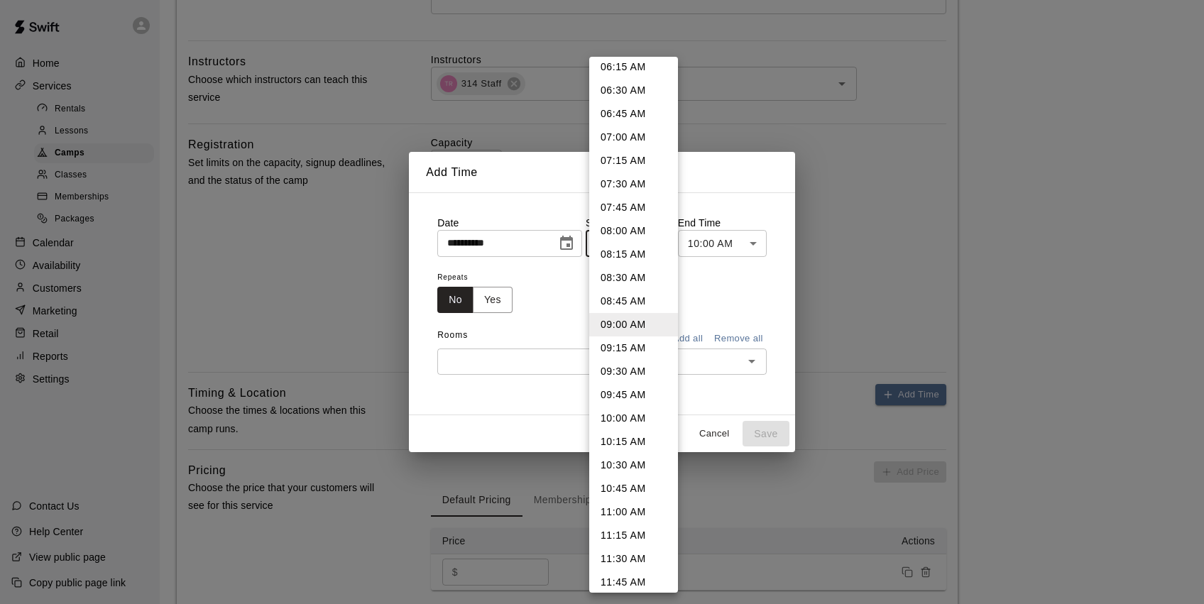
drag, startPoint x: 634, startPoint y: 329, endPoint x: 698, endPoint y: 261, distance: 93.4
click at [634, 329] on li "09:00 AM" at bounding box center [633, 324] width 89 height 23
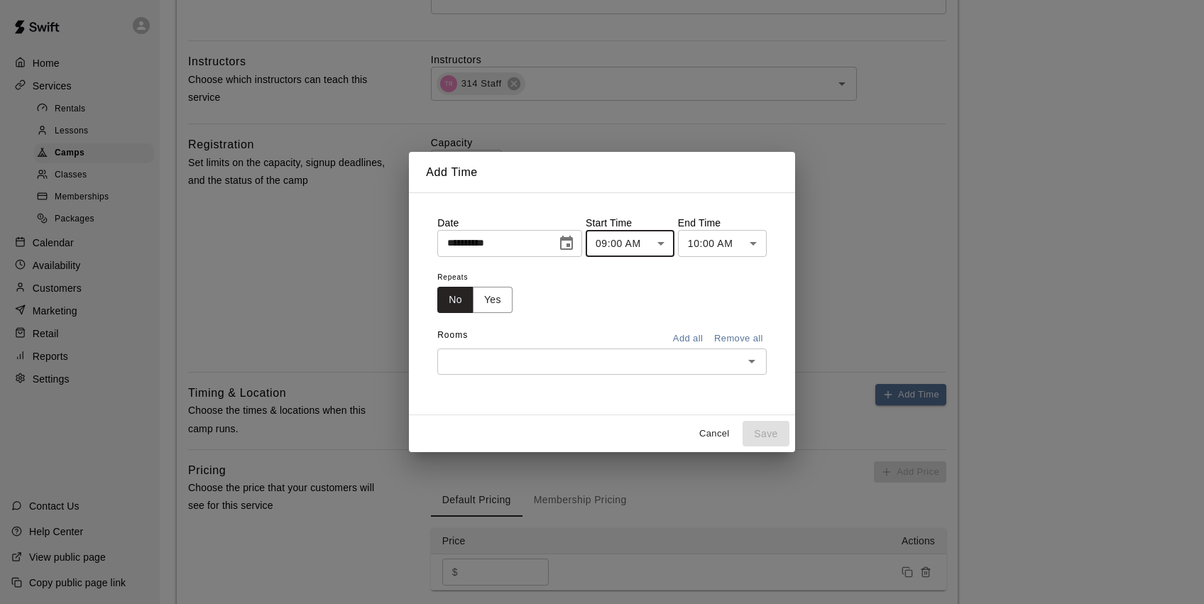
click at [739, 240] on body "**********" at bounding box center [602, 124] width 1204 height 1270
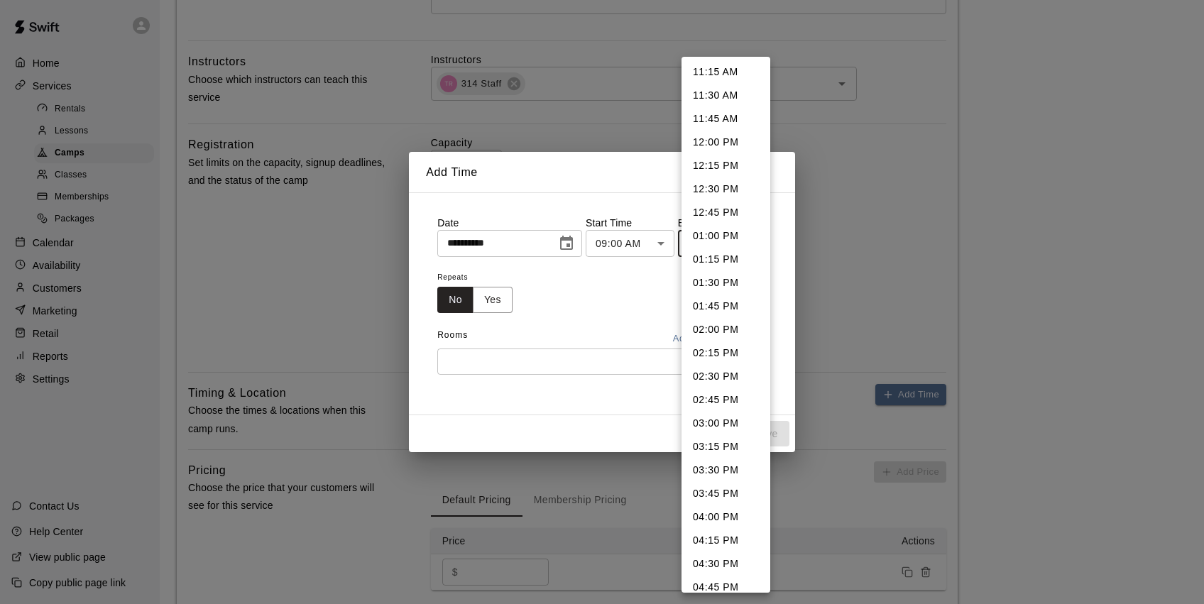
scroll to position [244, 0]
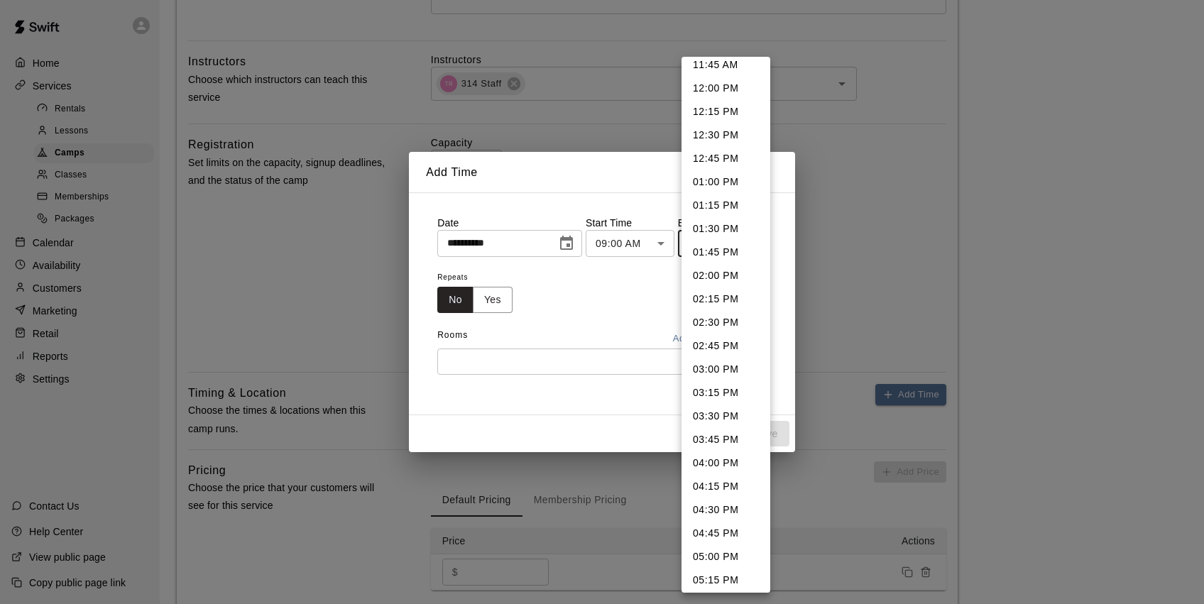
click at [735, 418] on li "03:30 PM" at bounding box center [726, 416] width 89 height 23
type input "********"
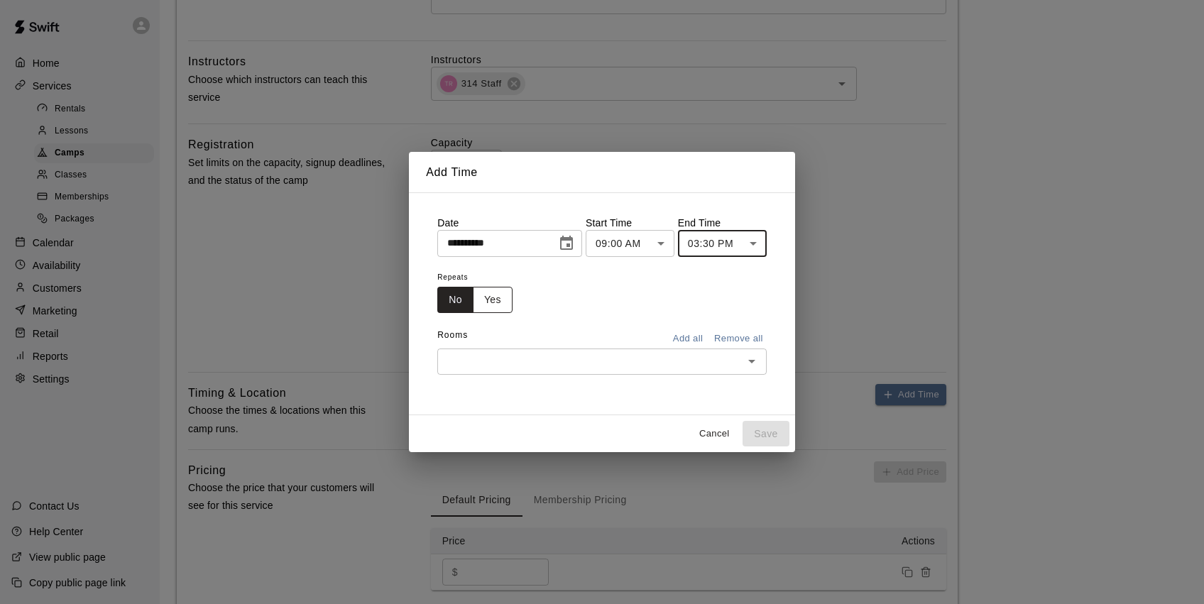
click at [499, 305] on button "Yes" at bounding box center [493, 300] width 40 height 26
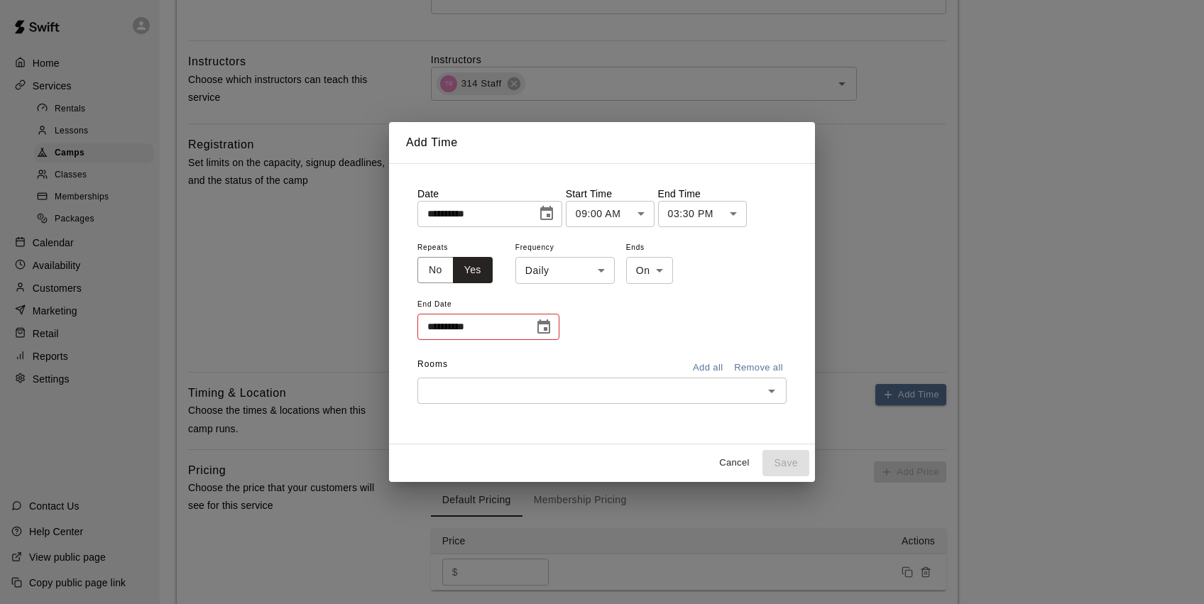
click at [542, 326] on icon "Choose date" at bounding box center [543, 327] width 17 height 17
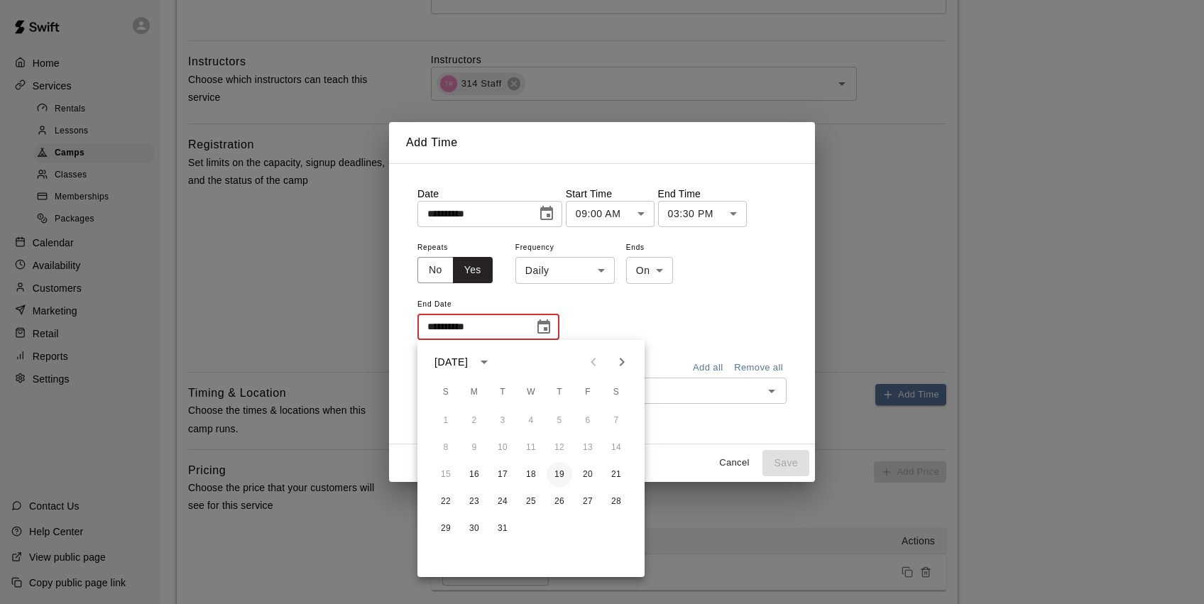
click at [562, 474] on button "19" at bounding box center [560, 475] width 26 height 26
type input "**********"
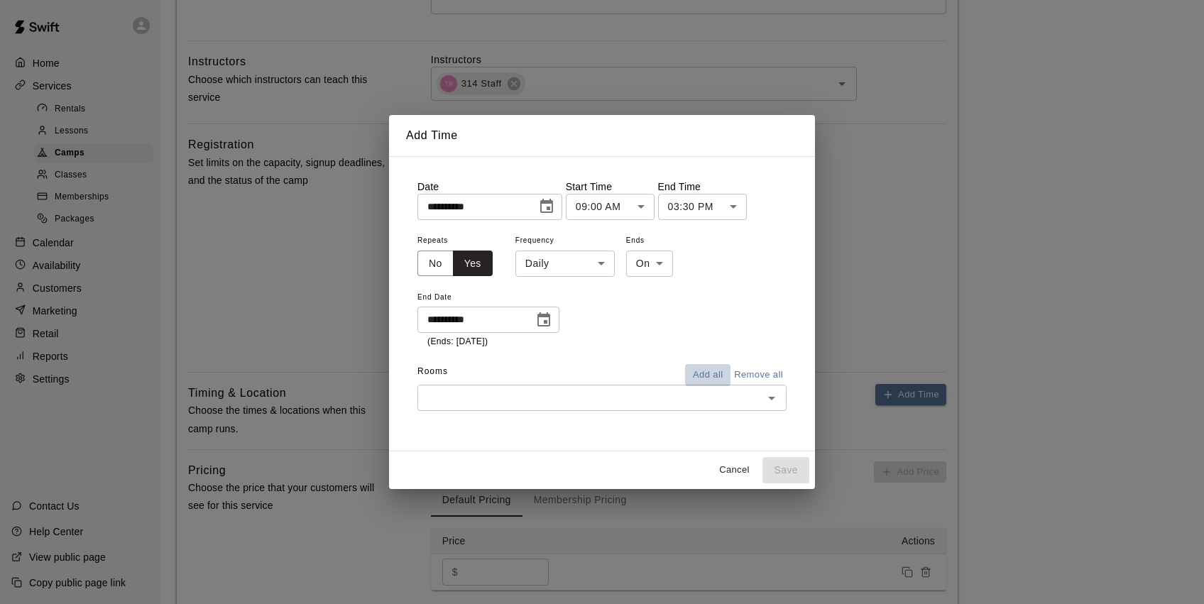
click at [715, 373] on button "Add all" at bounding box center [707, 375] width 45 height 22
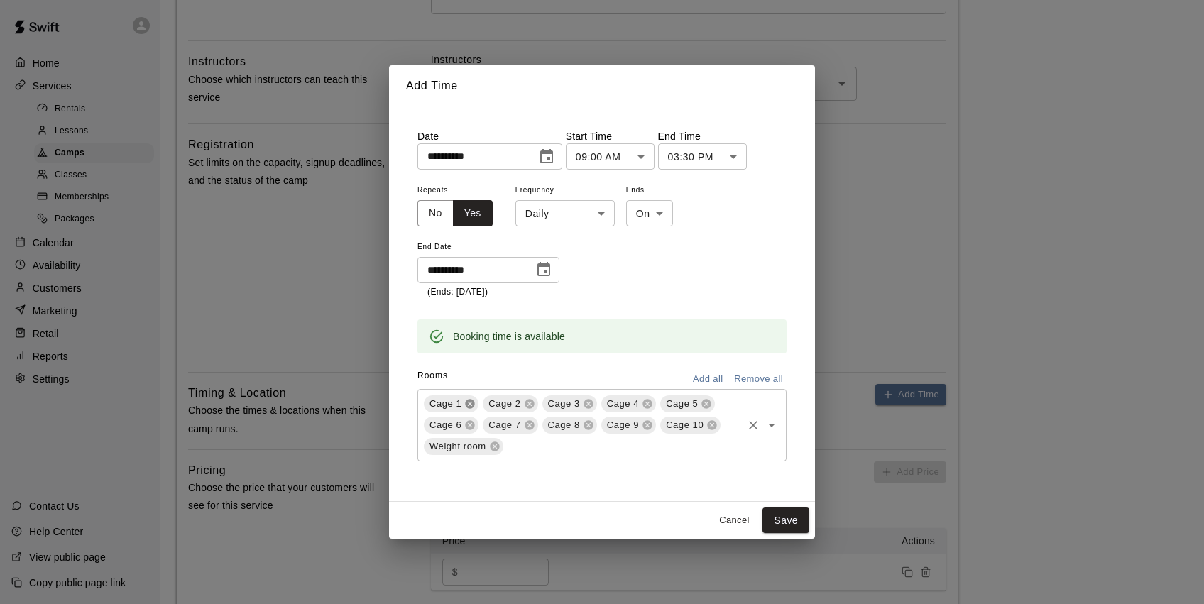
click at [468, 400] on icon at bounding box center [470, 403] width 9 height 9
click at [496, 439] on div "Weight room" at bounding box center [464, 446] width 80 height 17
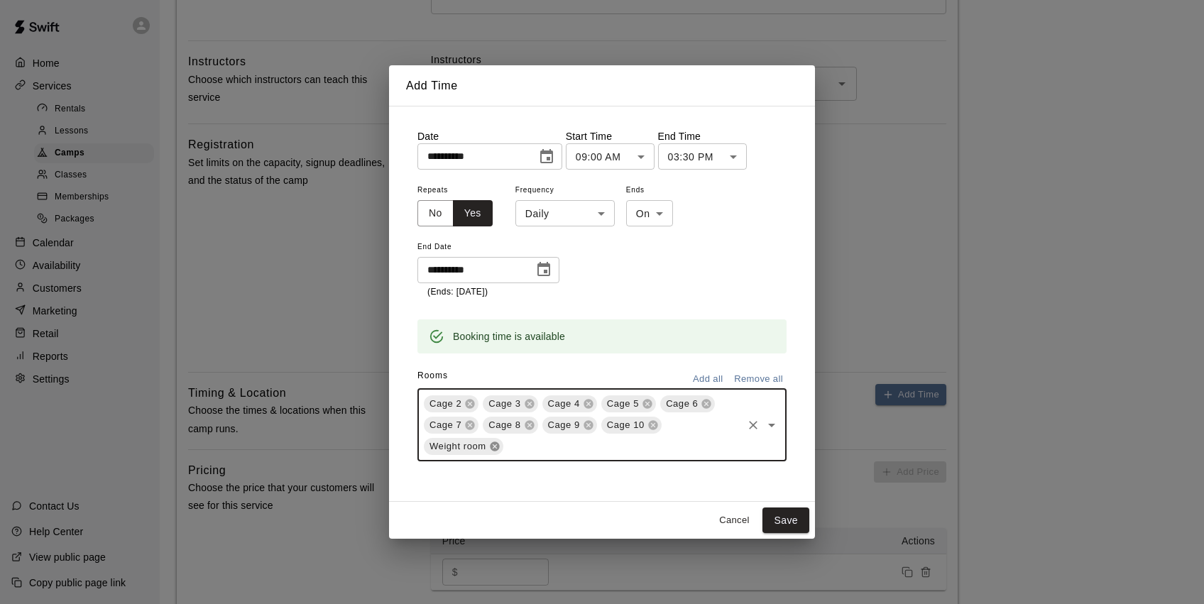
click at [496, 445] on icon at bounding box center [494, 446] width 11 height 11
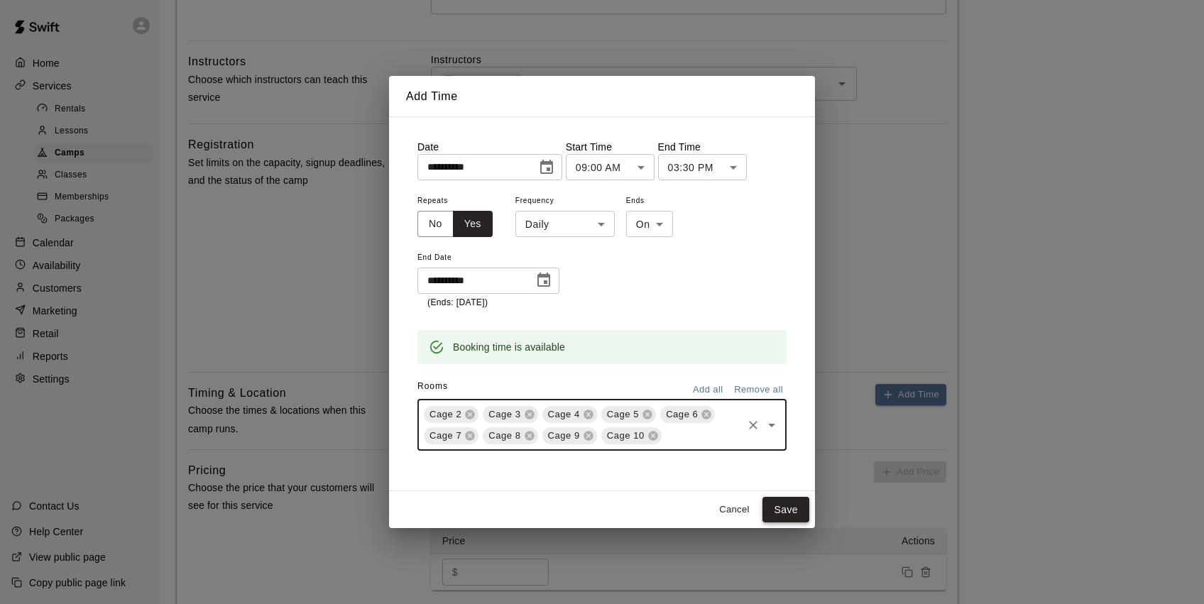
click at [776, 506] on button "Save" at bounding box center [786, 510] width 47 height 26
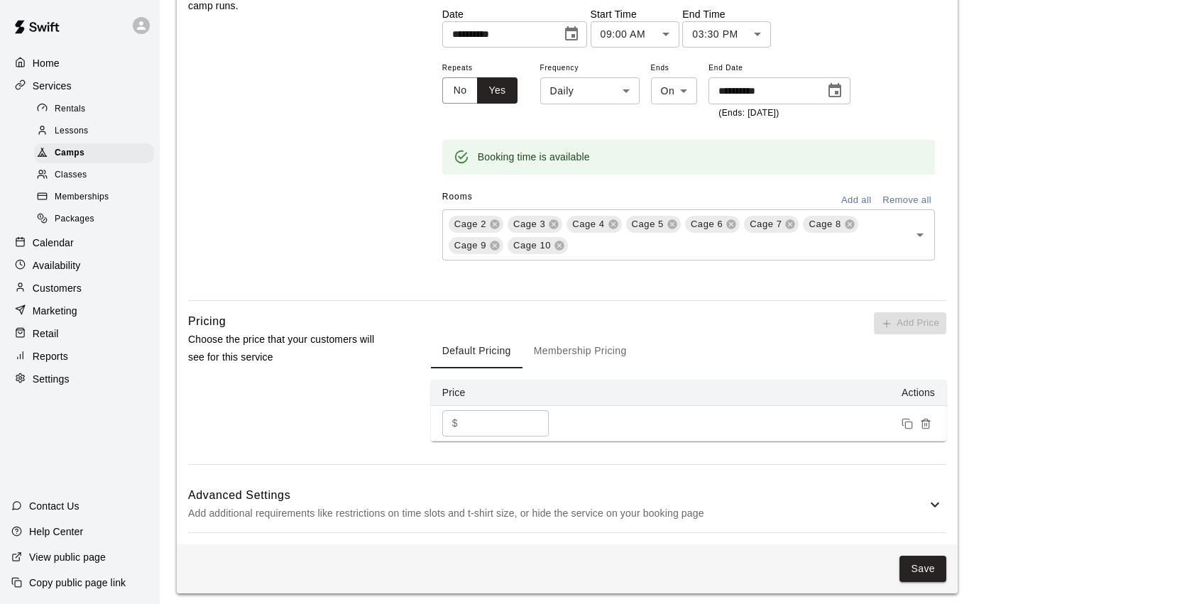
scroll to position [933, 0]
click at [924, 561] on button "Save" at bounding box center [923, 570] width 47 height 26
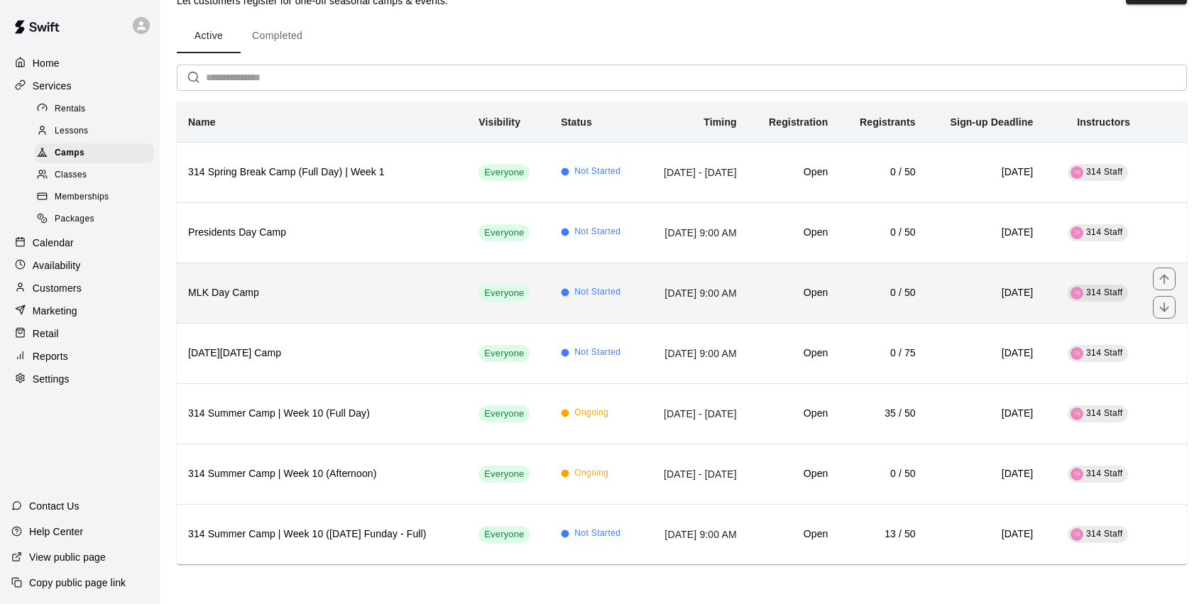
scroll to position [42, 0]
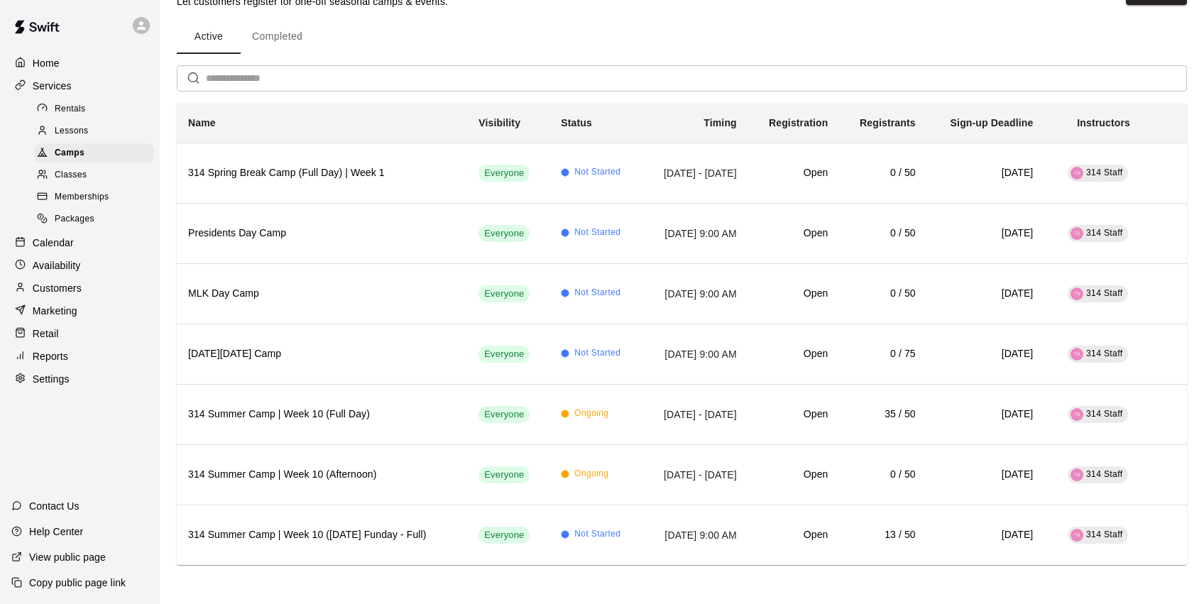
click at [267, 38] on button "Completed" at bounding box center [277, 37] width 73 height 34
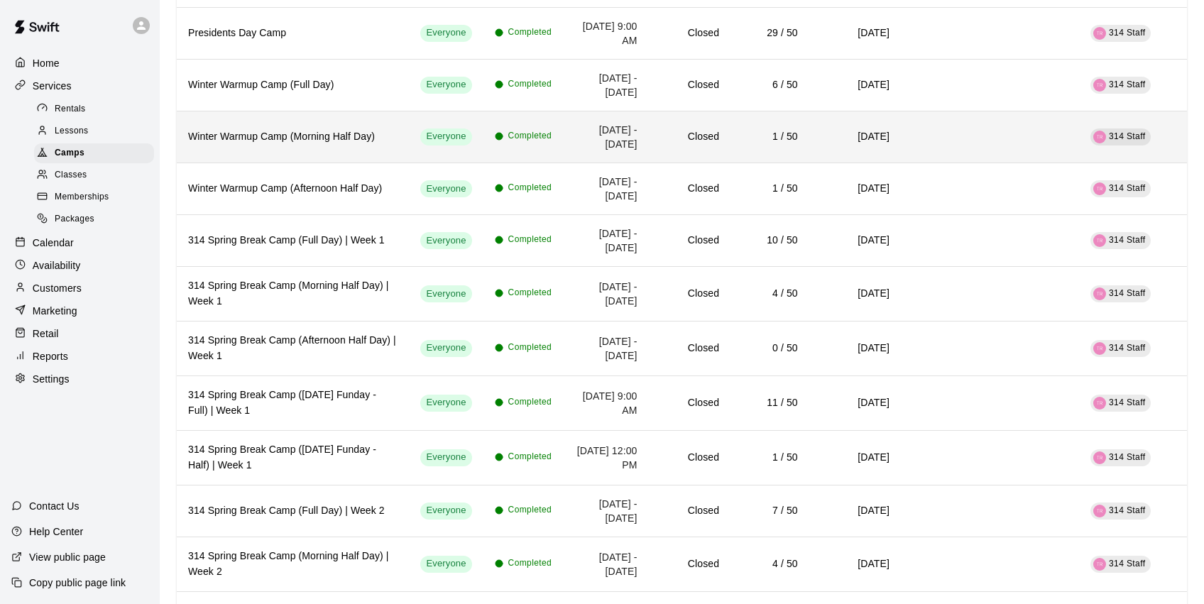
scroll to position [2520, 0]
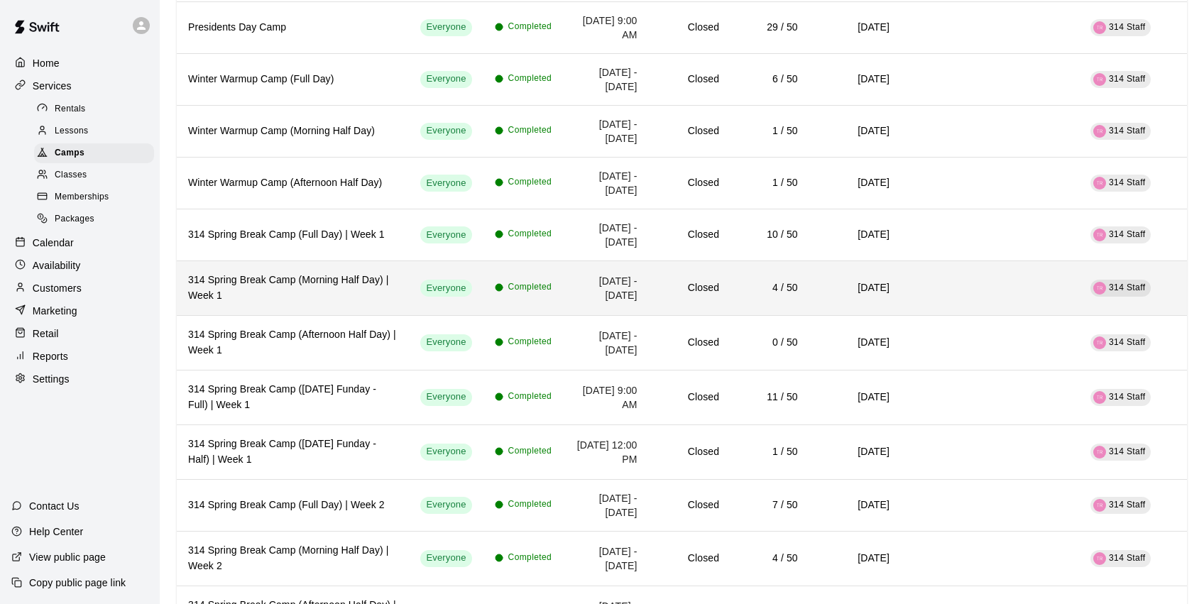
click at [366, 304] on h6 "314 Spring Break Camp (Morning Half Day) | Week 1" at bounding box center [292, 288] width 209 height 31
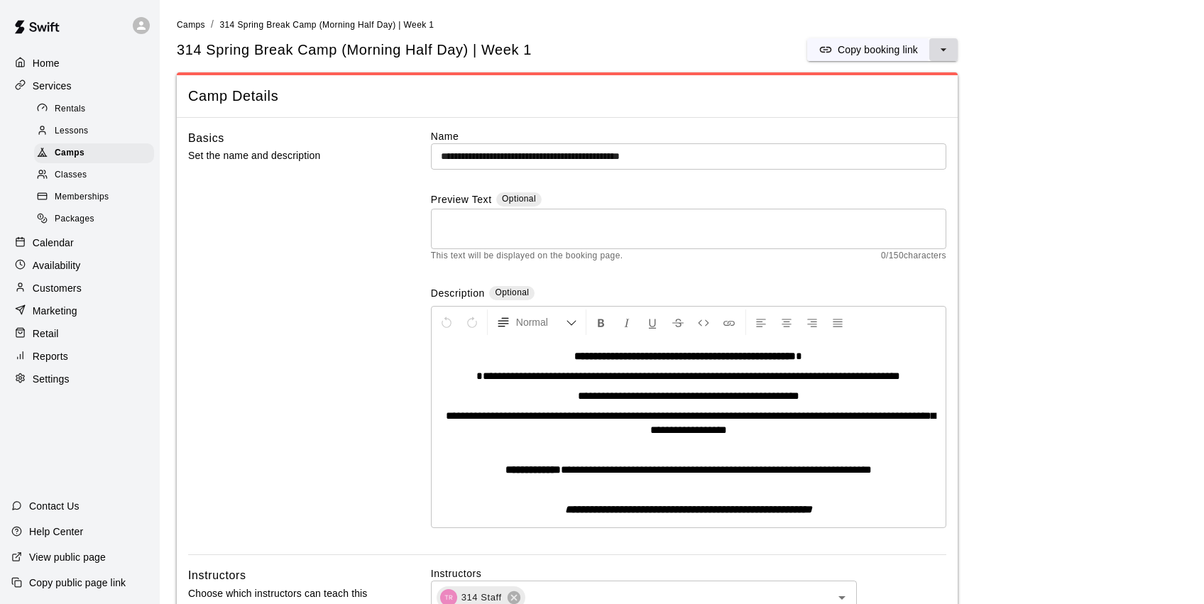
drag, startPoint x: 945, startPoint y: 49, endPoint x: 941, endPoint y: 59, distance: 10.8
click at [945, 49] on icon "select merge strategy" at bounding box center [944, 49] width 6 height 3
click at [914, 99] on h6 "Duplicate camp" at bounding box center [887, 102] width 70 height 16
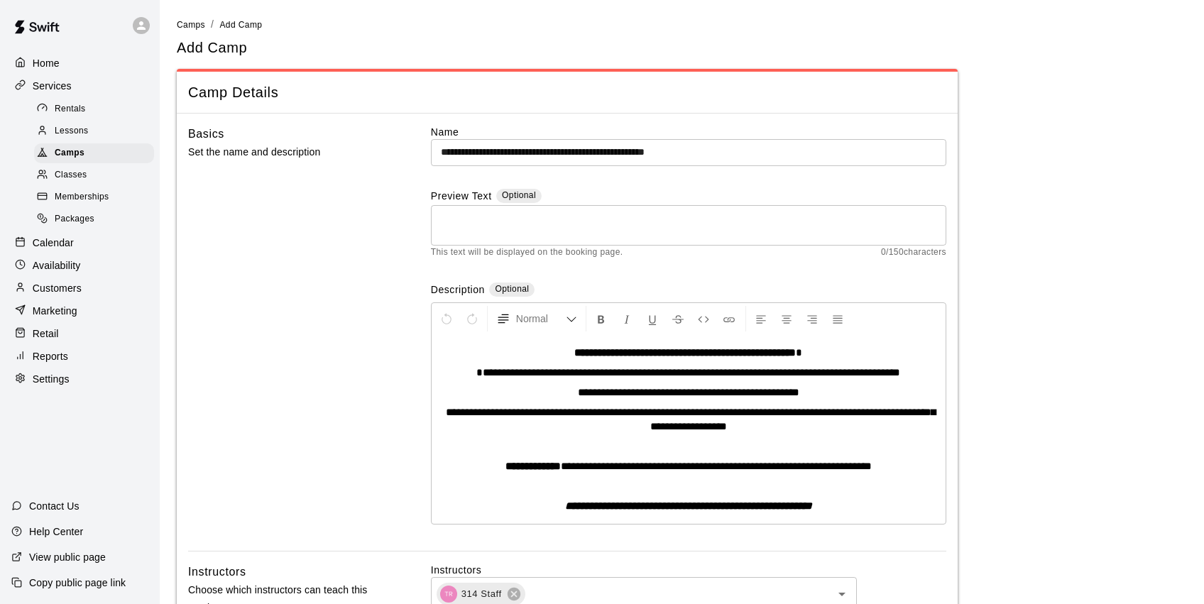
click at [789, 390] on span "**********" at bounding box center [689, 392] width 222 height 11
click at [760, 151] on input "**********" at bounding box center [688, 152] width 515 height 26
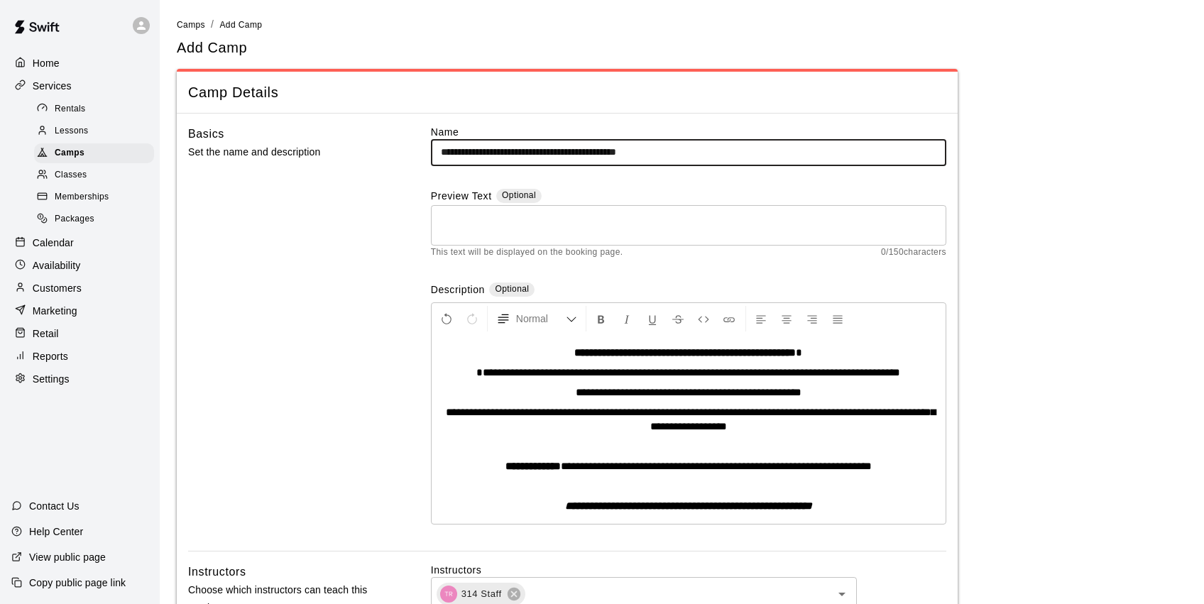
type input "**********"
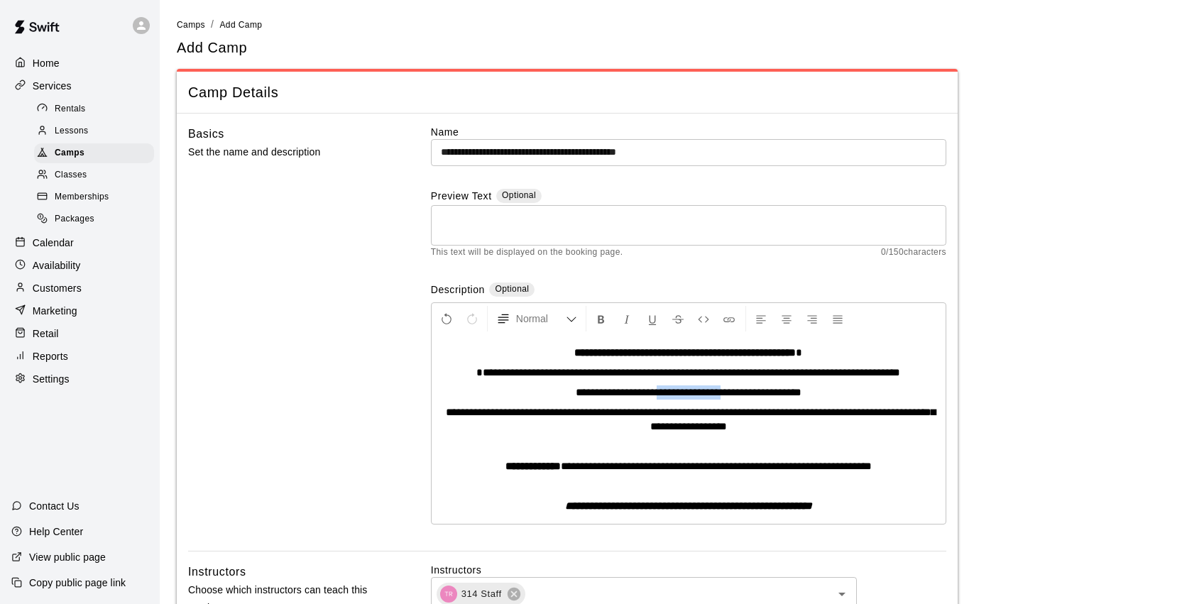
drag, startPoint x: 727, startPoint y: 392, endPoint x: 642, endPoint y: 395, distance: 85.2
click at [642, 395] on span "**********" at bounding box center [689, 392] width 226 height 11
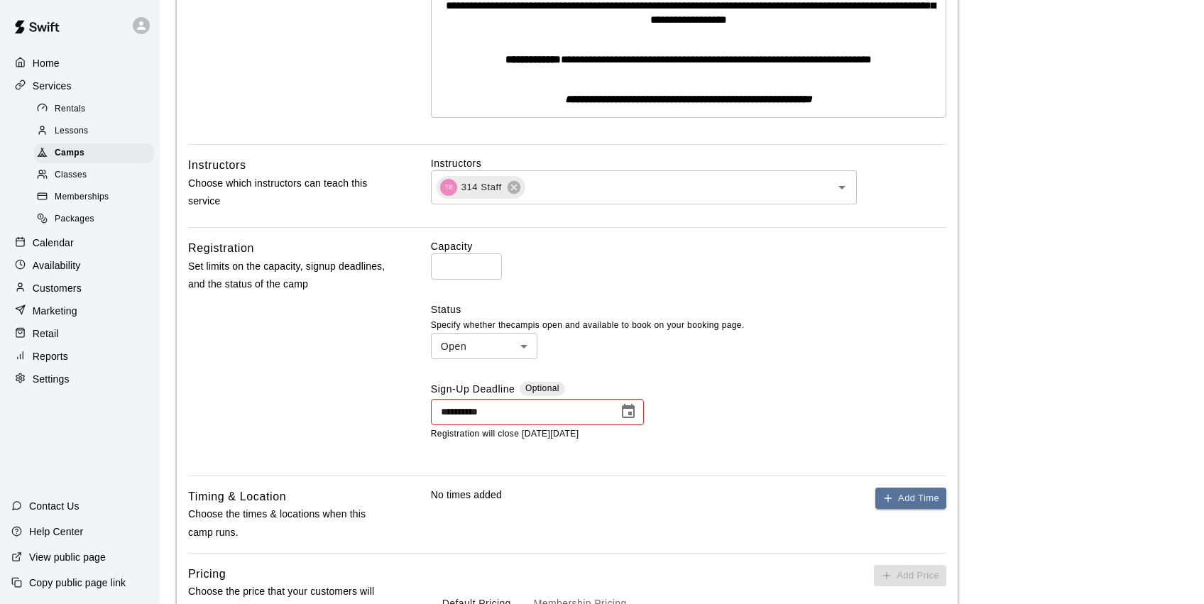
scroll to position [415, 0]
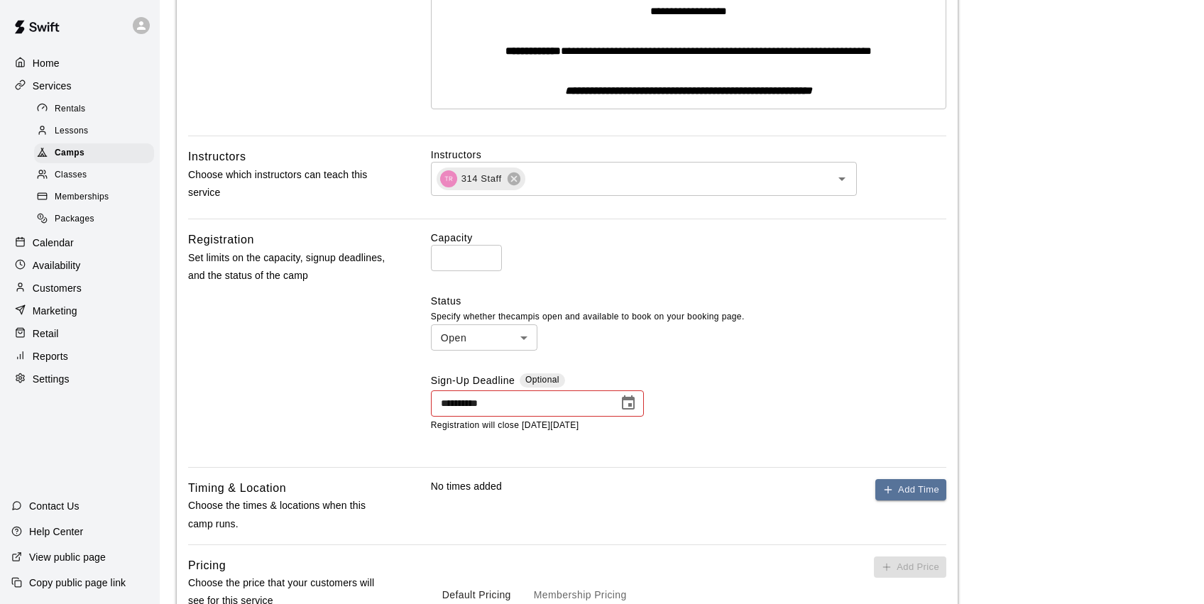
click at [622, 401] on icon "Choose date, selected date is Mar 21, 2025" at bounding box center [628, 402] width 13 height 14
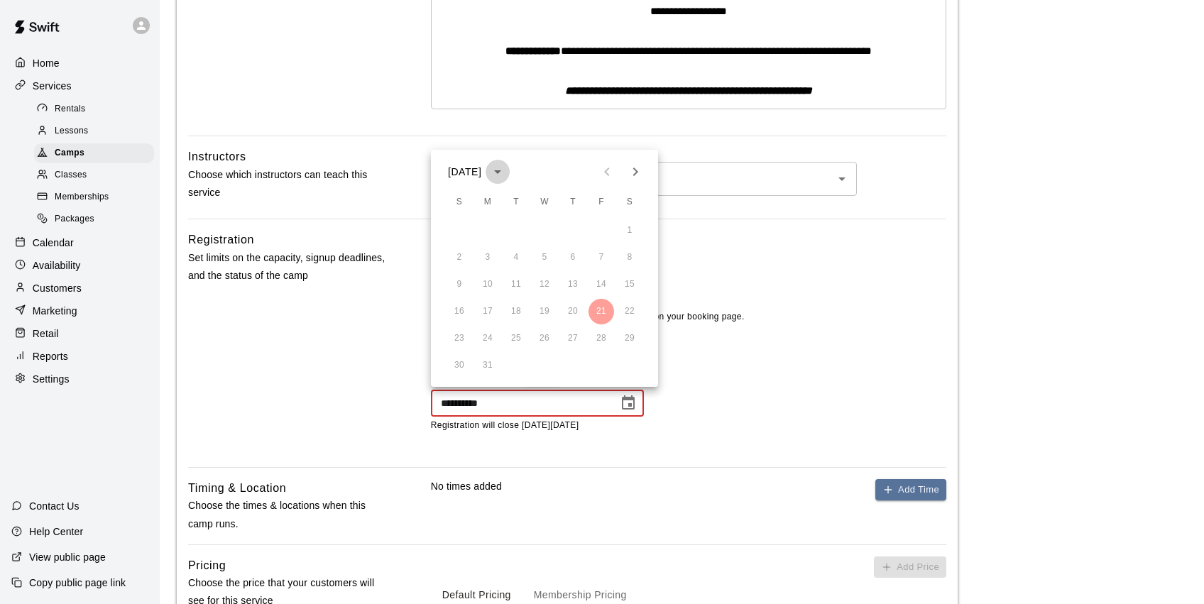
click at [506, 173] on icon "calendar view is open, switch to year view" at bounding box center [497, 171] width 17 height 17
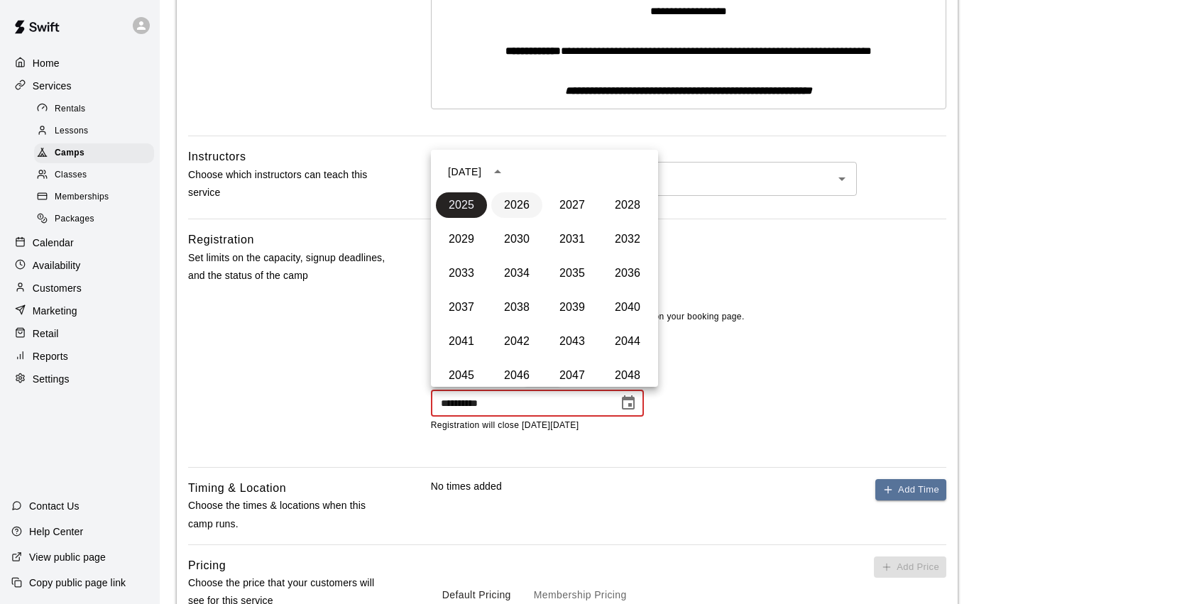
click at [516, 211] on button "2026" at bounding box center [516, 205] width 51 height 26
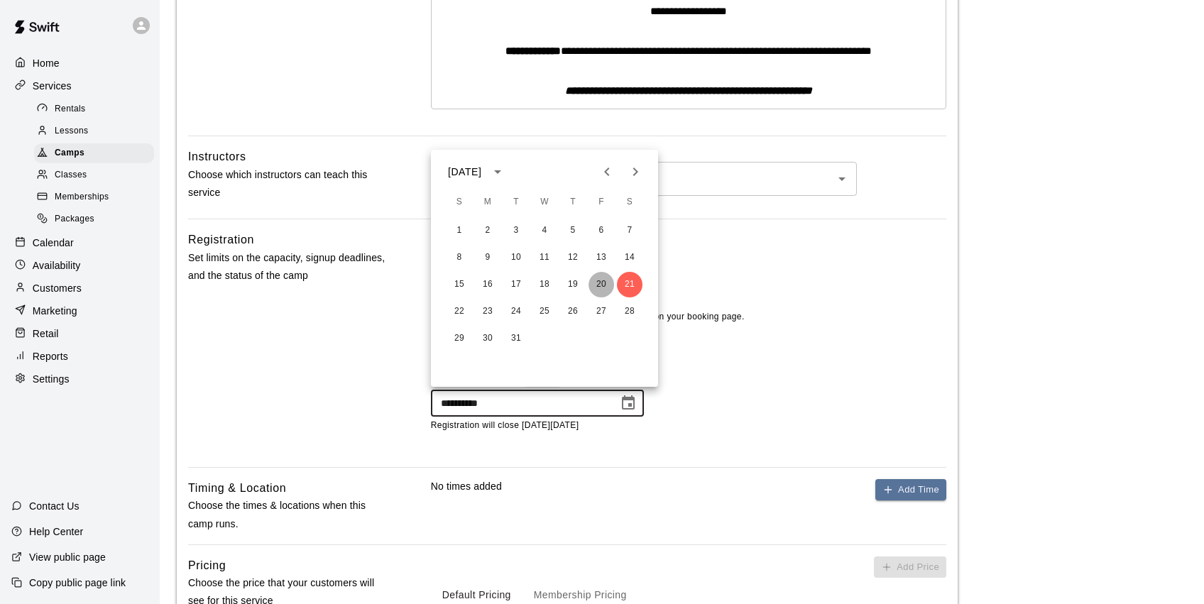
click at [608, 285] on button "20" at bounding box center [602, 285] width 26 height 26
type input "**********"
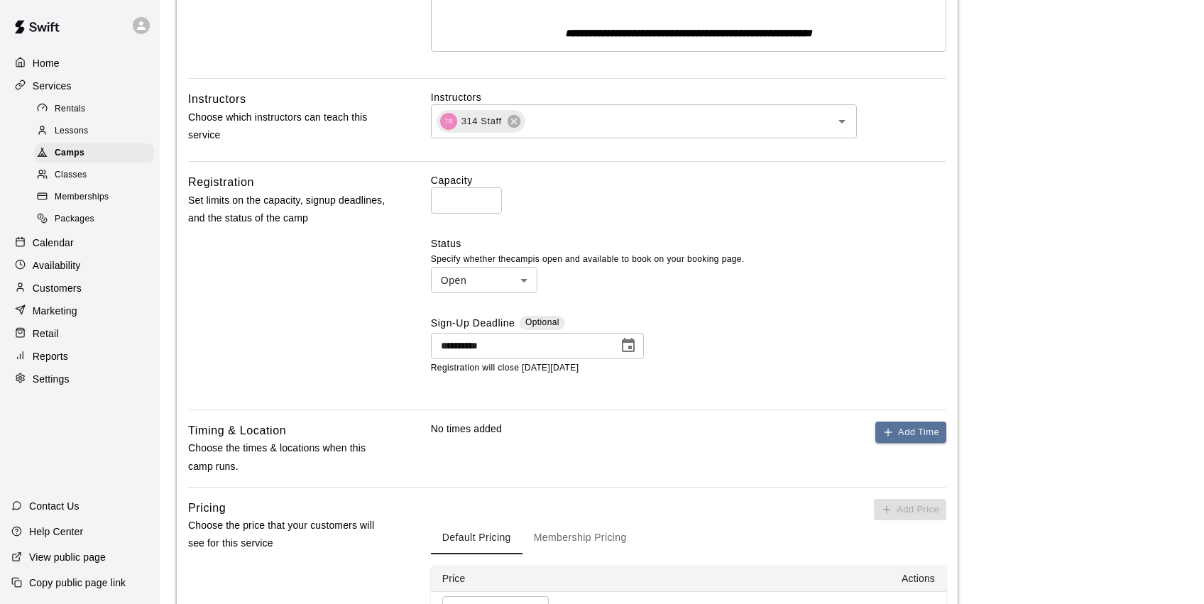
scroll to position [515, 0]
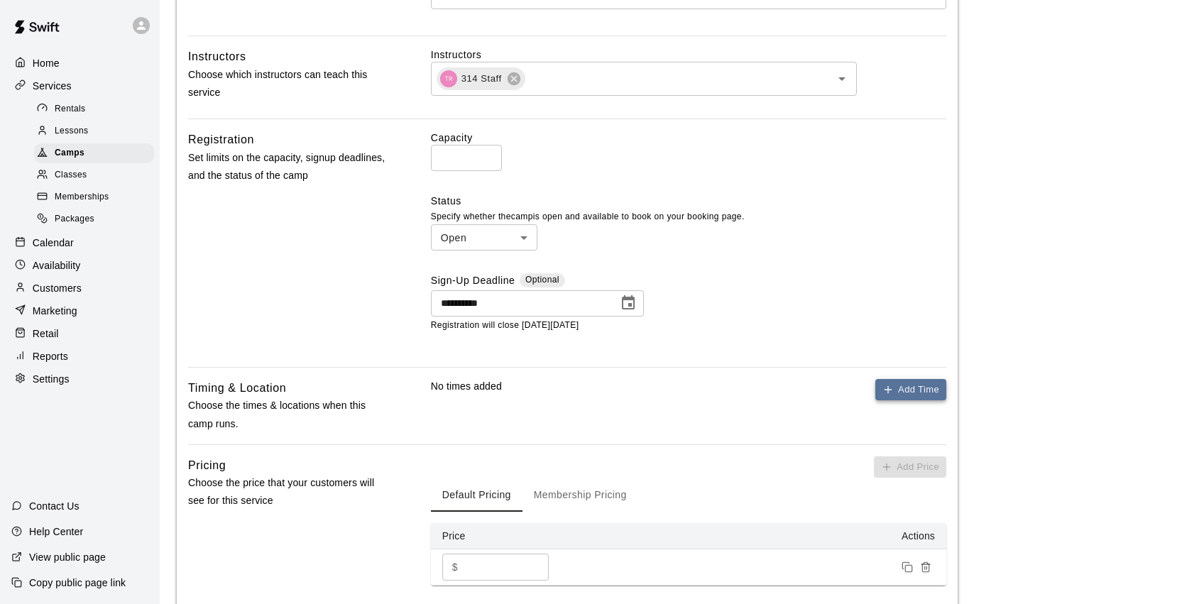
click at [909, 389] on button "Add Time" at bounding box center [910, 390] width 71 height 22
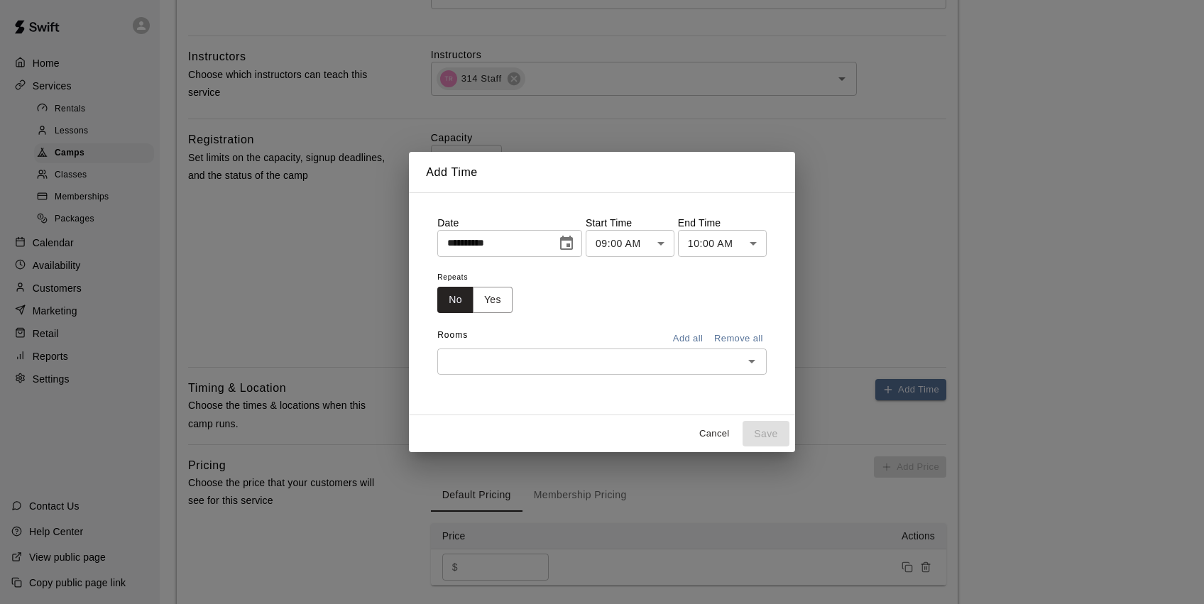
click at [571, 246] on icon "Choose date, selected date is Aug 14, 2025" at bounding box center [566, 243] width 13 height 14
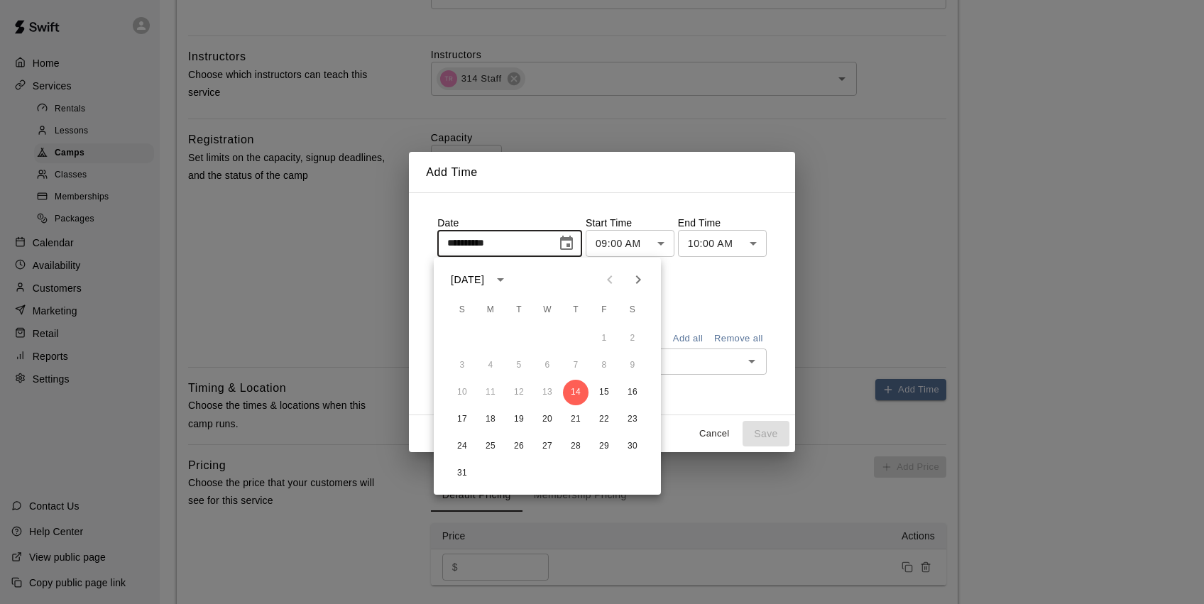
click at [633, 281] on icon "Next month" at bounding box center [638, 279] width 17 height 17
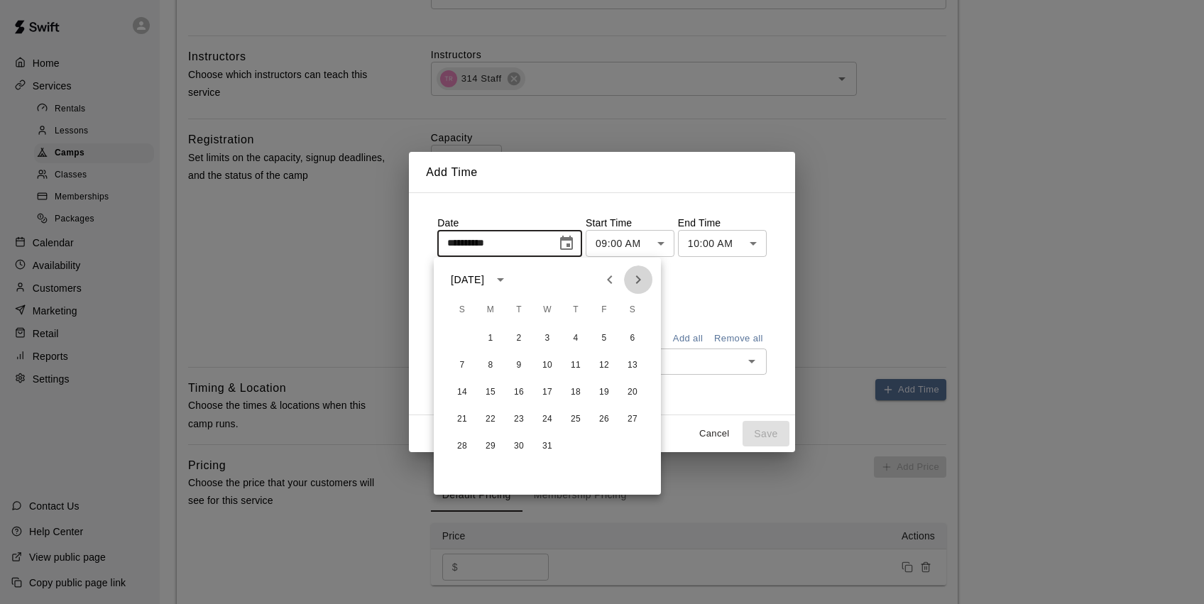
click at [633, 281] on icon "Next month" at bounding box center [638, 279] width 17 height 17
click at [490, 393] on button "16" at bounding box center [491, 393] width 26 height 26
type input "**********"
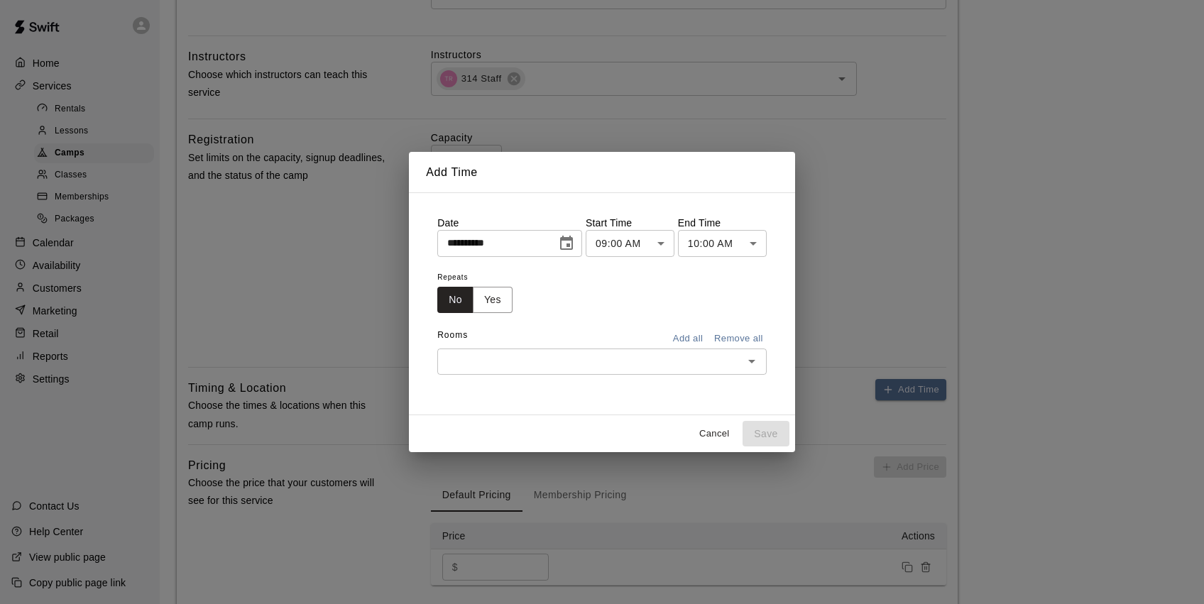
click at [715, 243] on body "**********" at bounding box center [602, 120] width 1204 height 1270
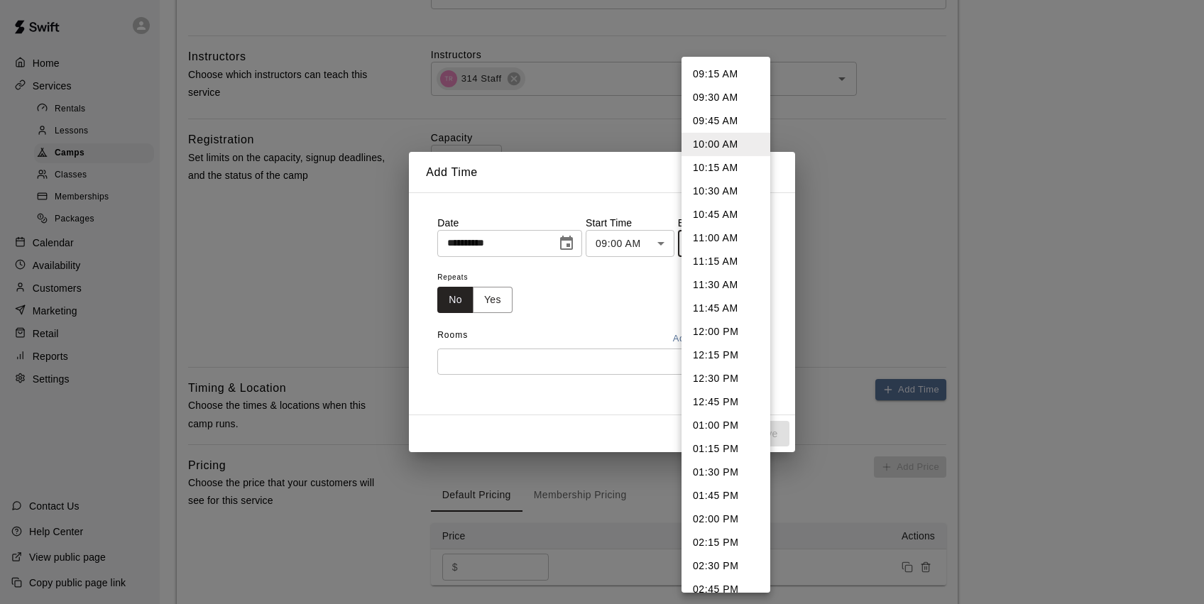
click at [724, 331] on li "12:00 PM" at bounding box center [726, 331] width 89 height 23
type input "********"
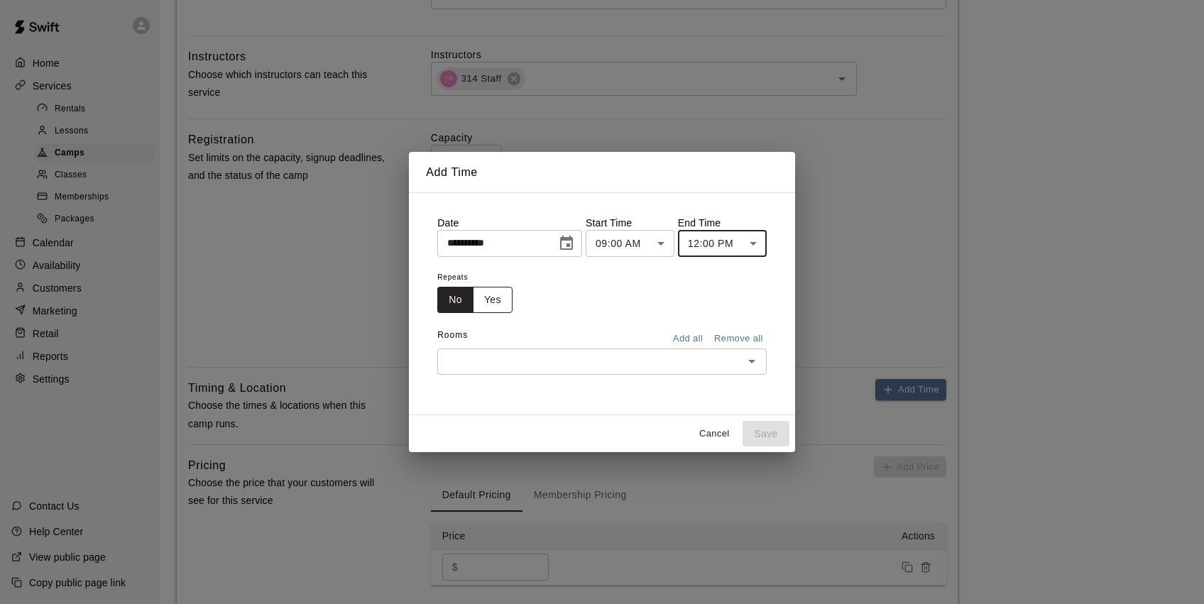
click at [487, 300] on button "Yes" at bounding box center [493, 300] width 40 height 26
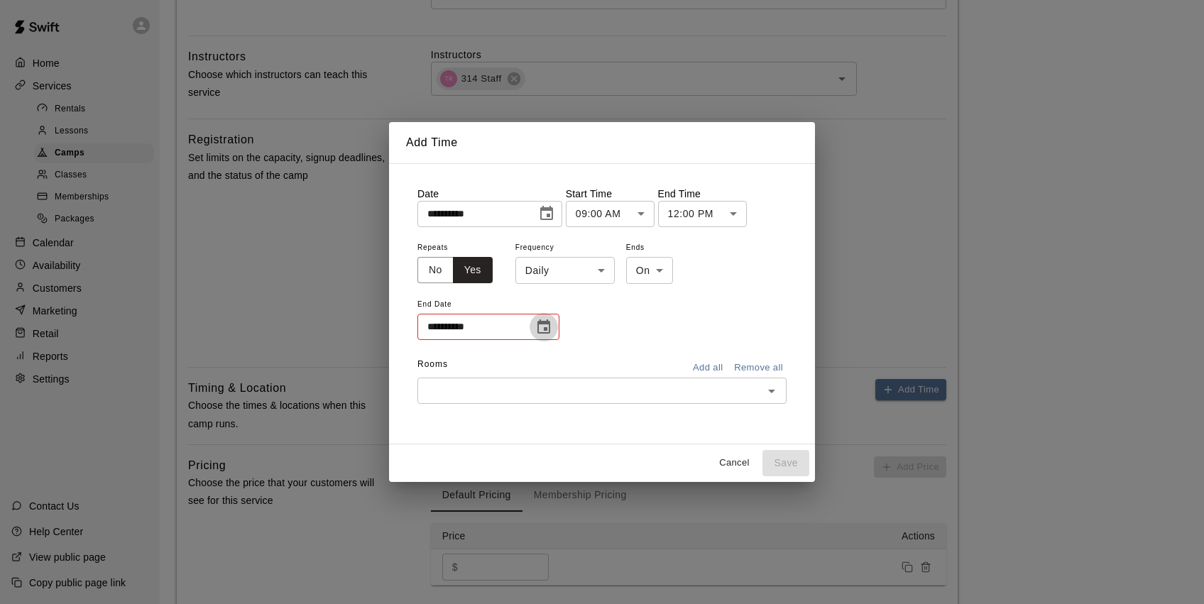
click at [547, 322] on icon "Choose date" at bounding box center [543, 327] width 13 height 14
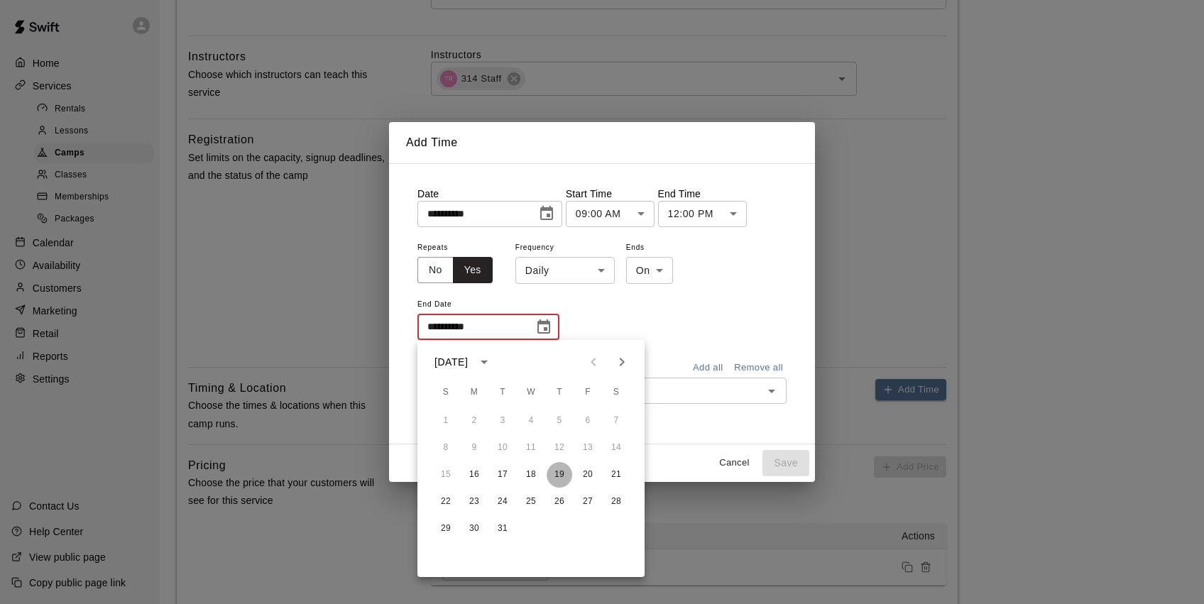
click at [558, 473] on button "19" at bounding box center [560, 475] width 26 height 26
type input "**********"
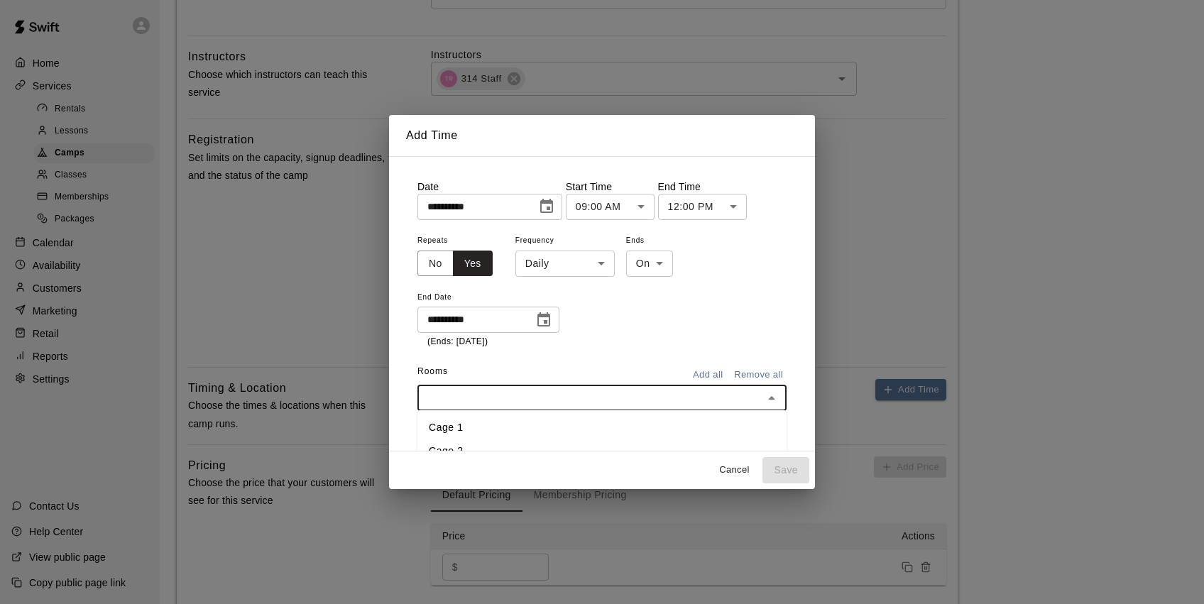
click at [729, 394] on input "text" at bounding box center [590, 398] width 337 height 18
click at [436, 432] on li "Cage 1" at bounding box center [601, 427] width 369 height 23
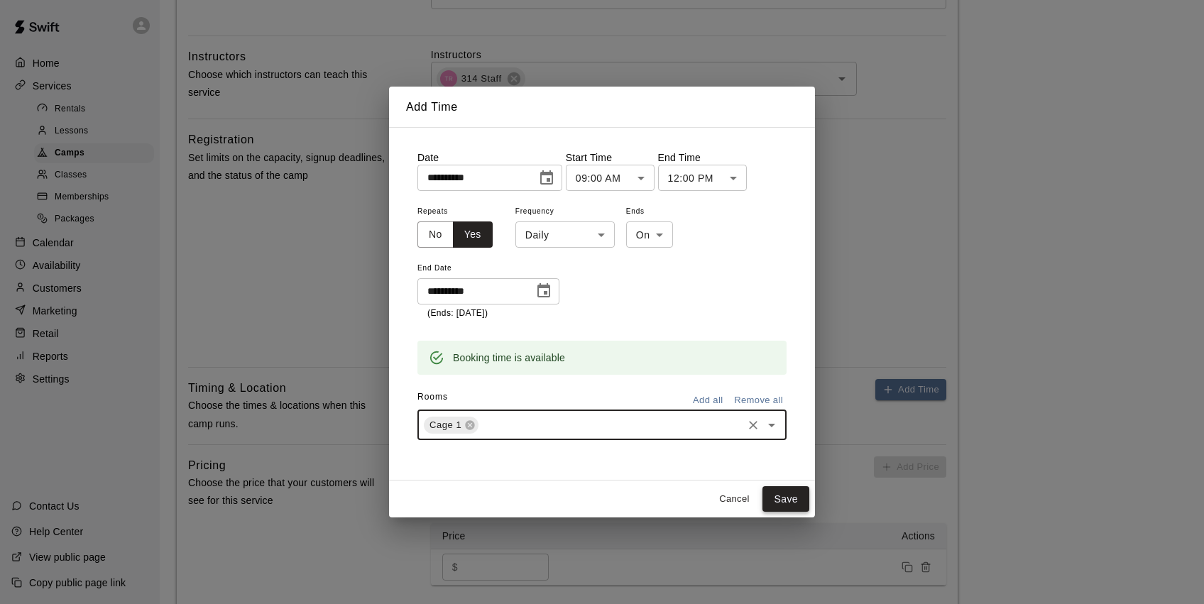
click at [800, 498] on button "Save" at bounding box center [786, 499] width 47 height 26
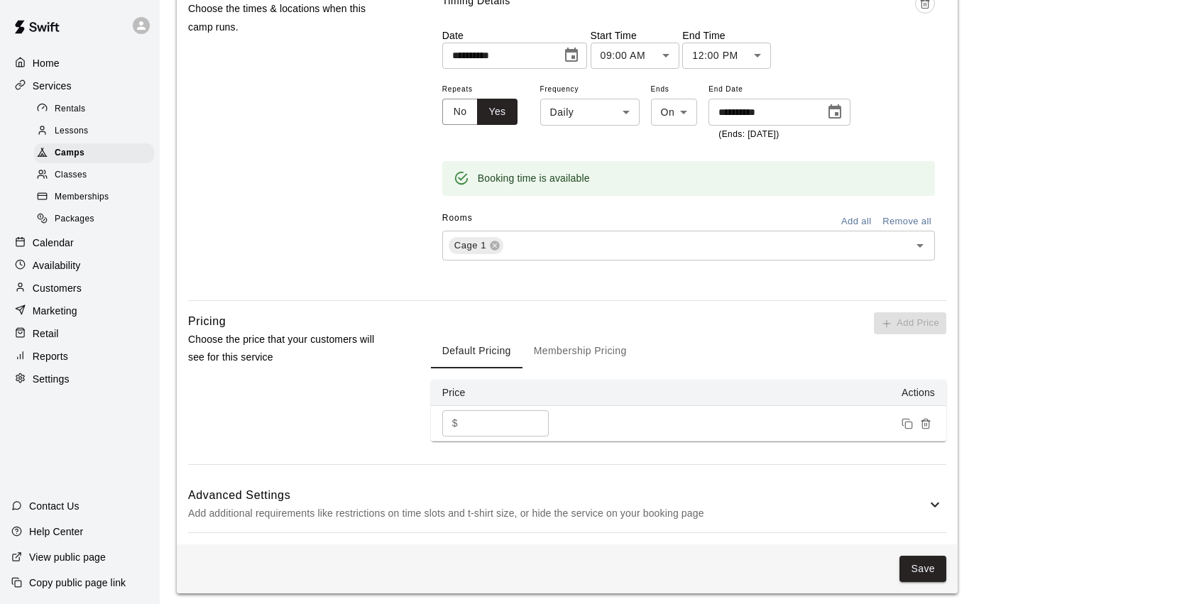
scroll to position [912, 0]
drag, startPoint x: 513, startPoint y: 418, endPoint x: 449, endPoint y: 419, distance: 63.2
click at [449, 419] on div "$ ****** ​" at bounding box center [495, 424] width 107 height 26
type input "******"
click at [922, 557] on button "Save" at bounding box center [923, 570] width 47 height 26
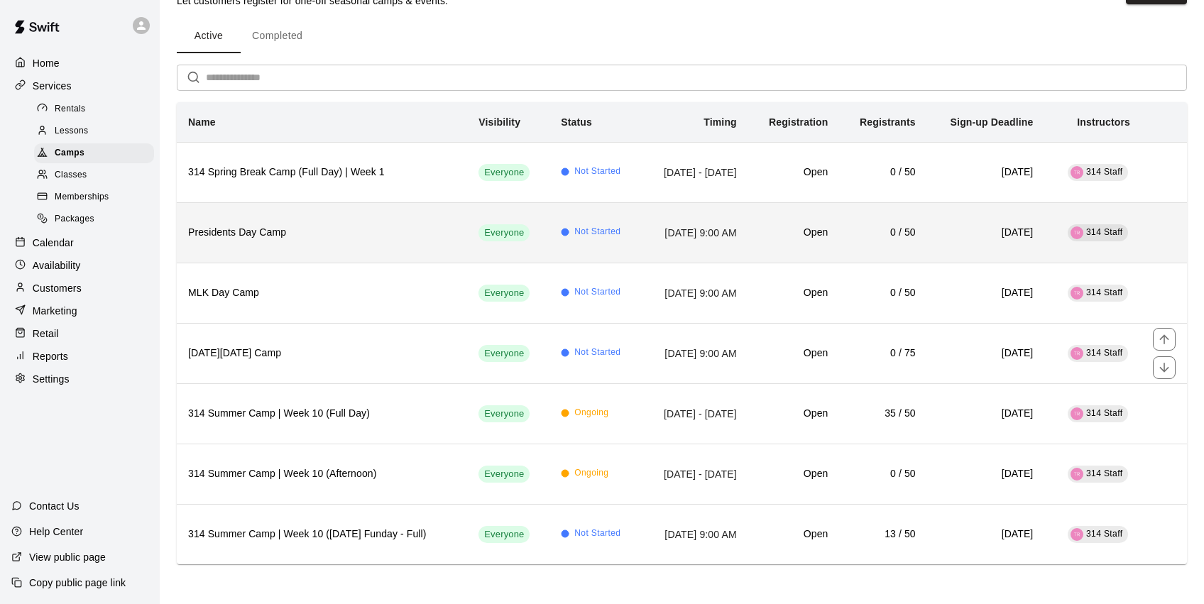
scroll to position [42, 0]
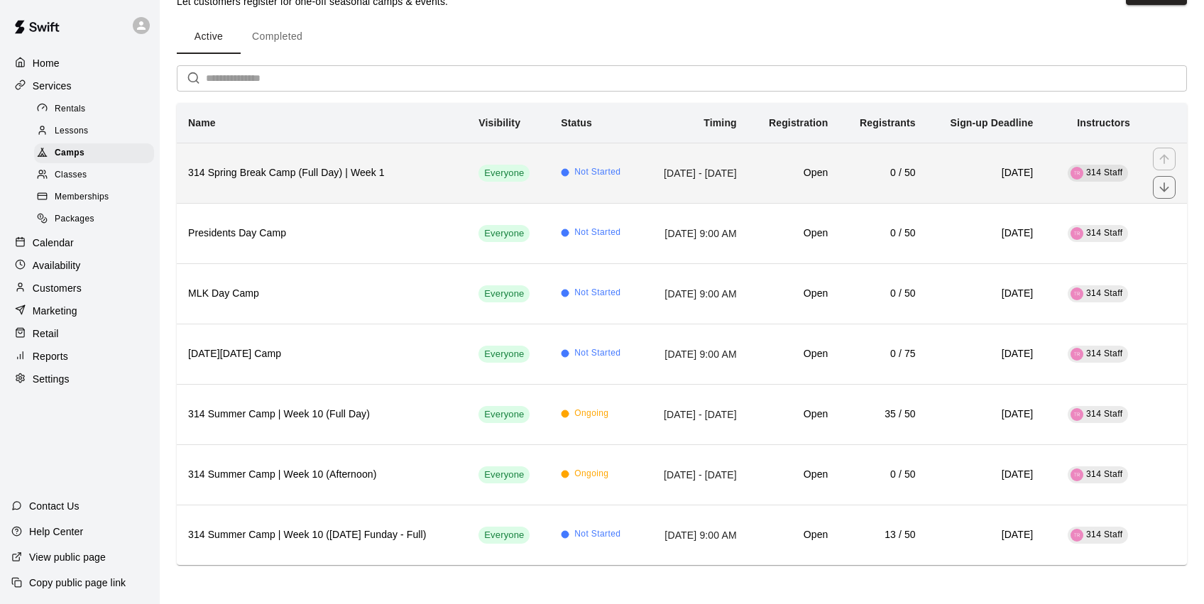
click at [351, 181] on th "314 Spring Break Camp (Full Day) | Week 1" at bounding box center [322, 173] width 290 height 60
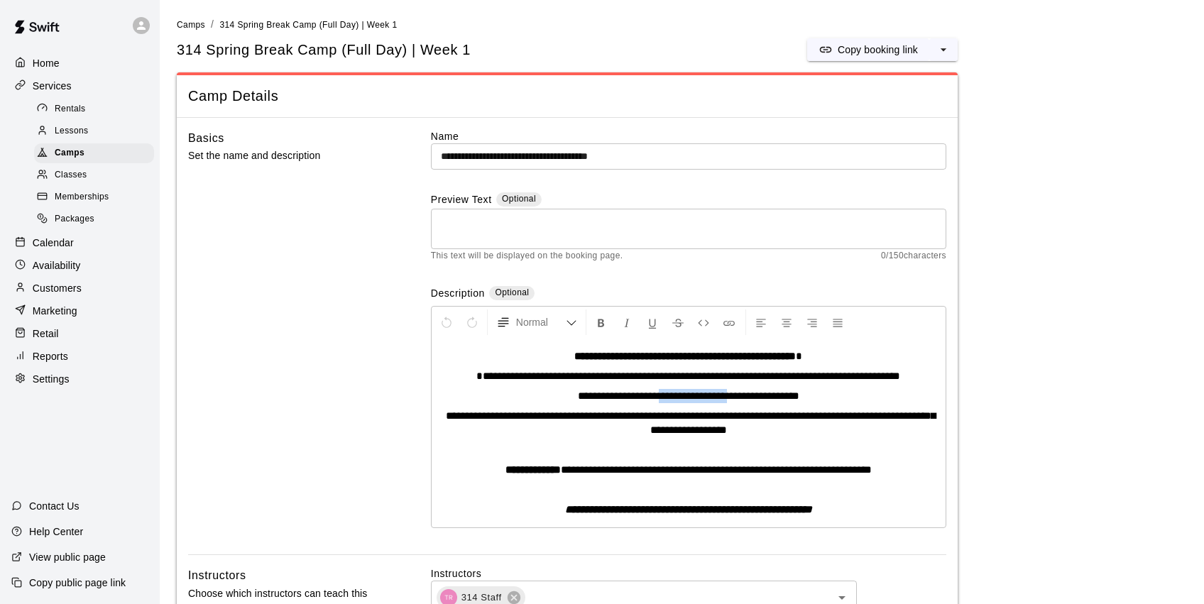
drag, startPoint x: 731, startPoint y: 397, endPoint x: 645, endPoint y: 399, distance: 85.9
click at [645, 399] on span "**********" at bounding box center [689, 396] width 222 height 11
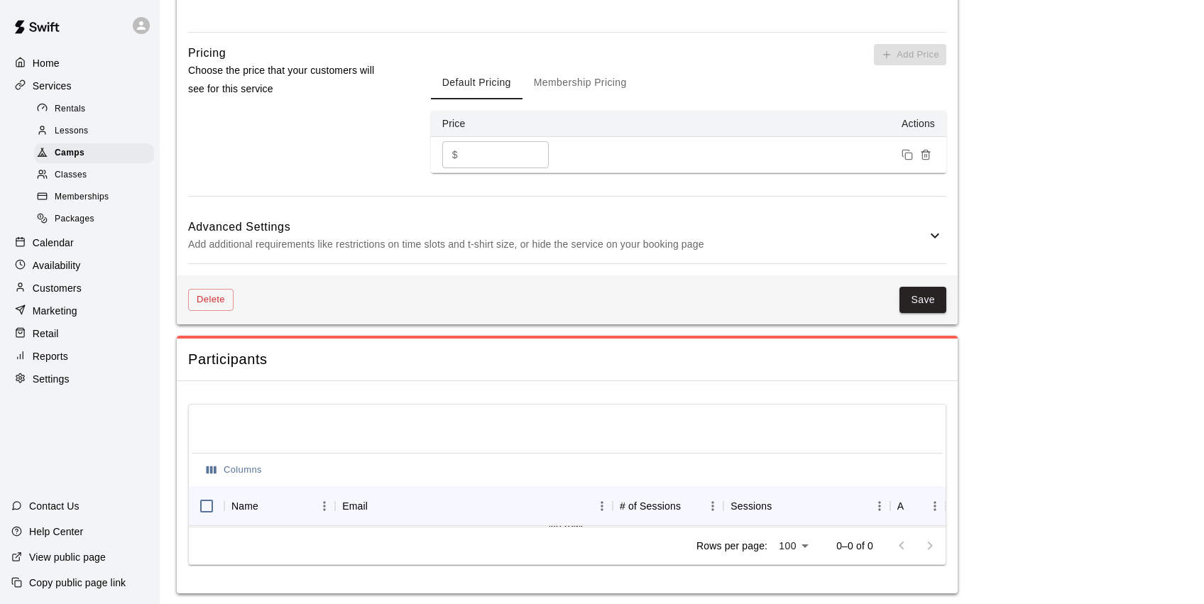
scroll to position [1152, 0]
click at [915, 300] on button "Save" at bounding box center [923, 301] width 47 height 26
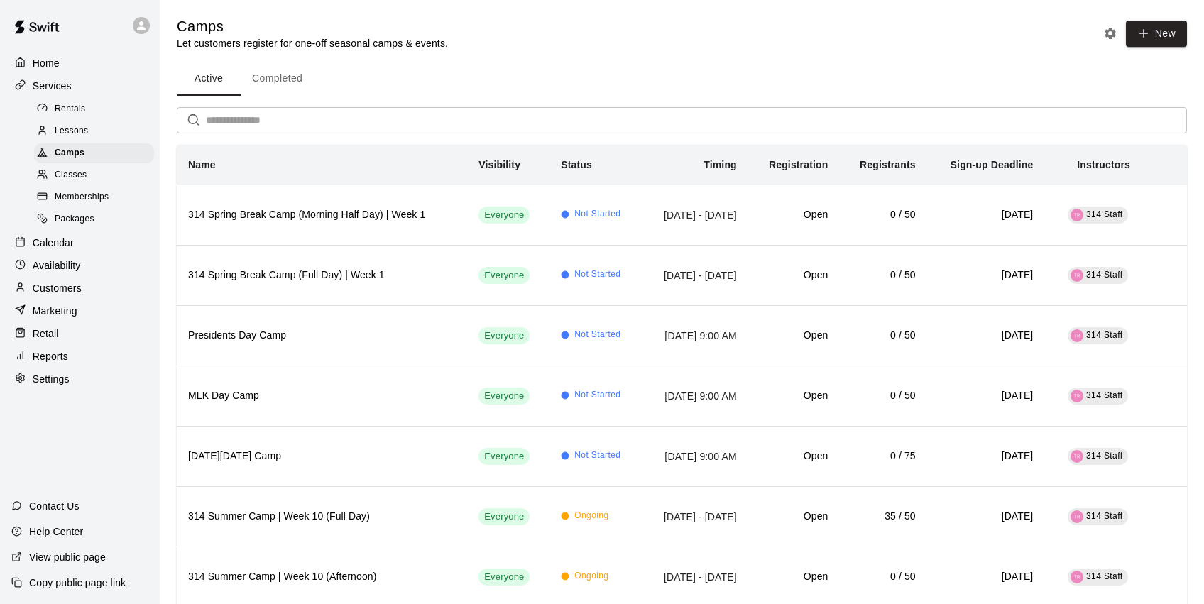
click at [298, 72] on button "Completed" at bounding box center [277, 79] width 73 height 34
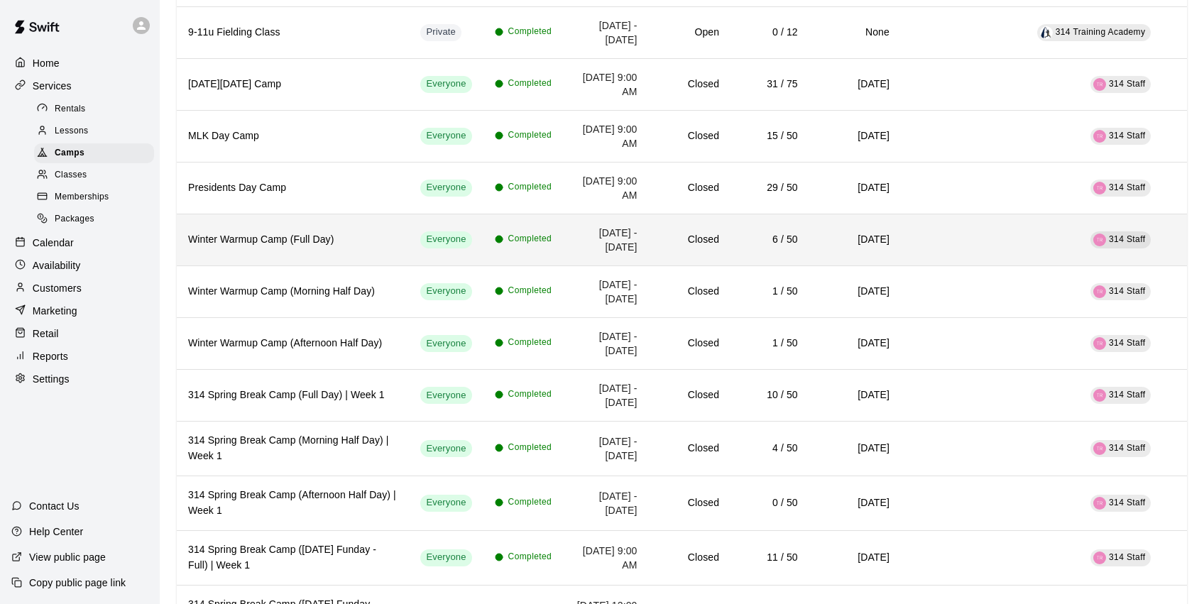
scroll to position [2365, 0]
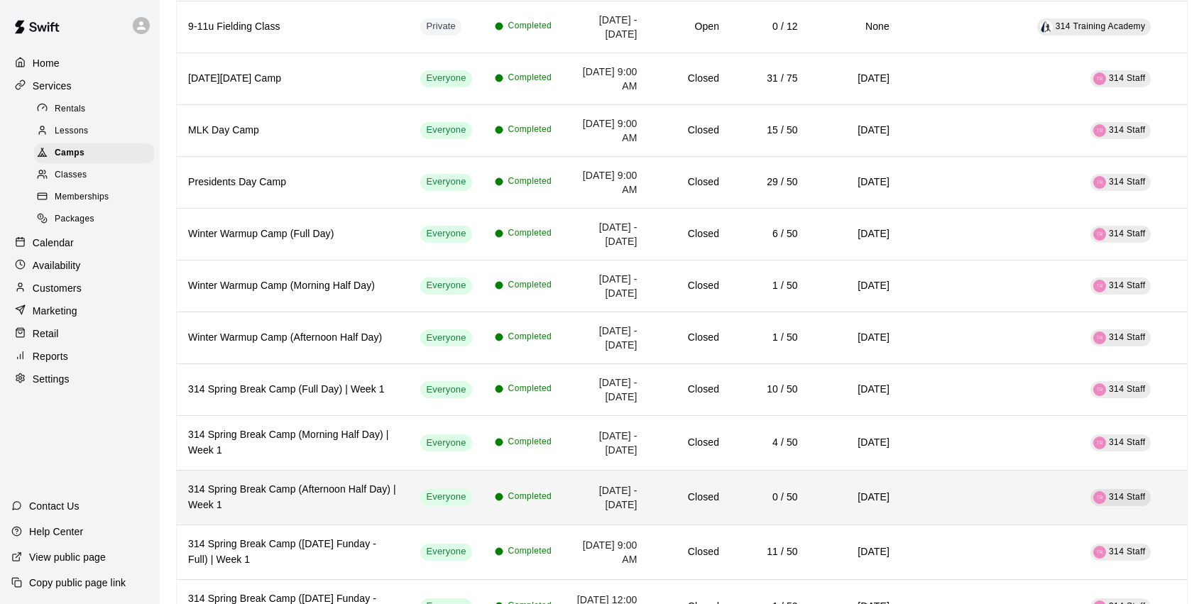
click at [383, 510] on h6 "314 Spring Break Camp (Afternoon Half Day) | Week 1" at bounding box center [292, 497] width 209 height 31
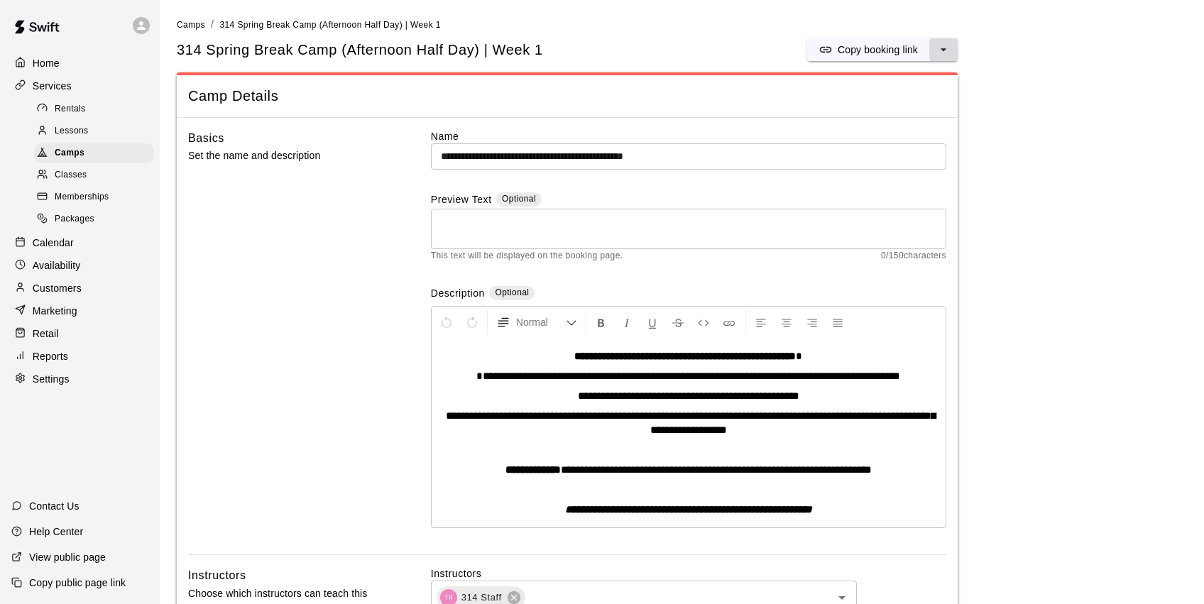
click at [943, 45] on icon "select merge strategy" at bounding box center [944, 50] width 14 height 14
click at [902, 100] on h6 "Duplicate camp" at bounding box center [887, 102] width 70 height 16
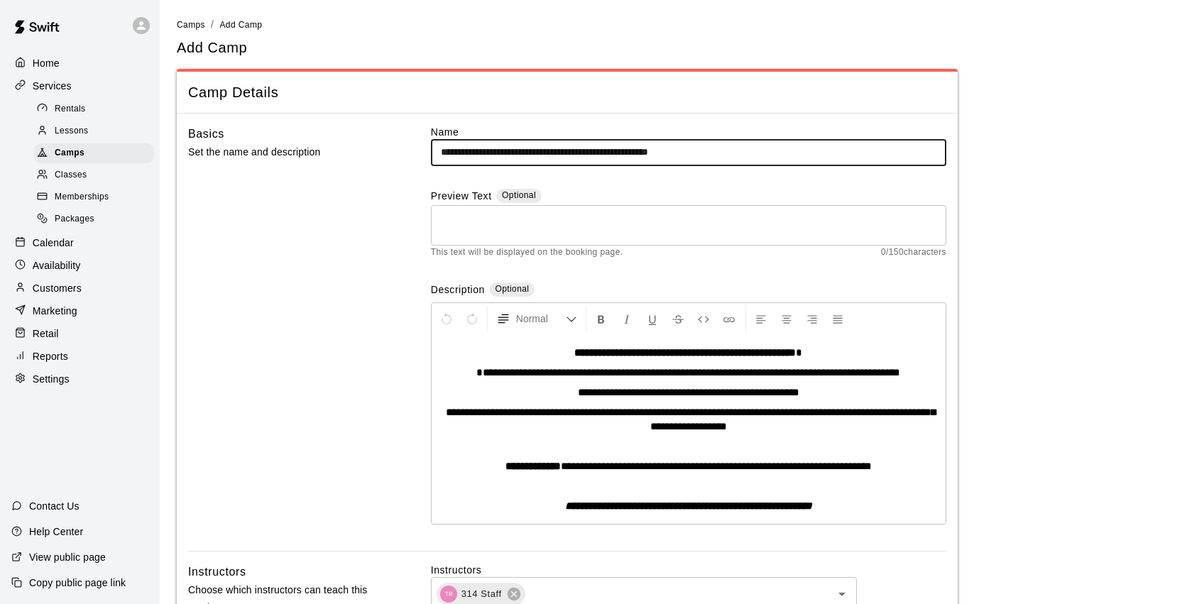
drag, startPoint x: 743, startPoint y: 150, endPoint x: 704, endPoint y: 154, distance: 39.3
click at [704, 154] on input "**********" at bounding box center [688, 152] width 515 height 26
type input "**********"
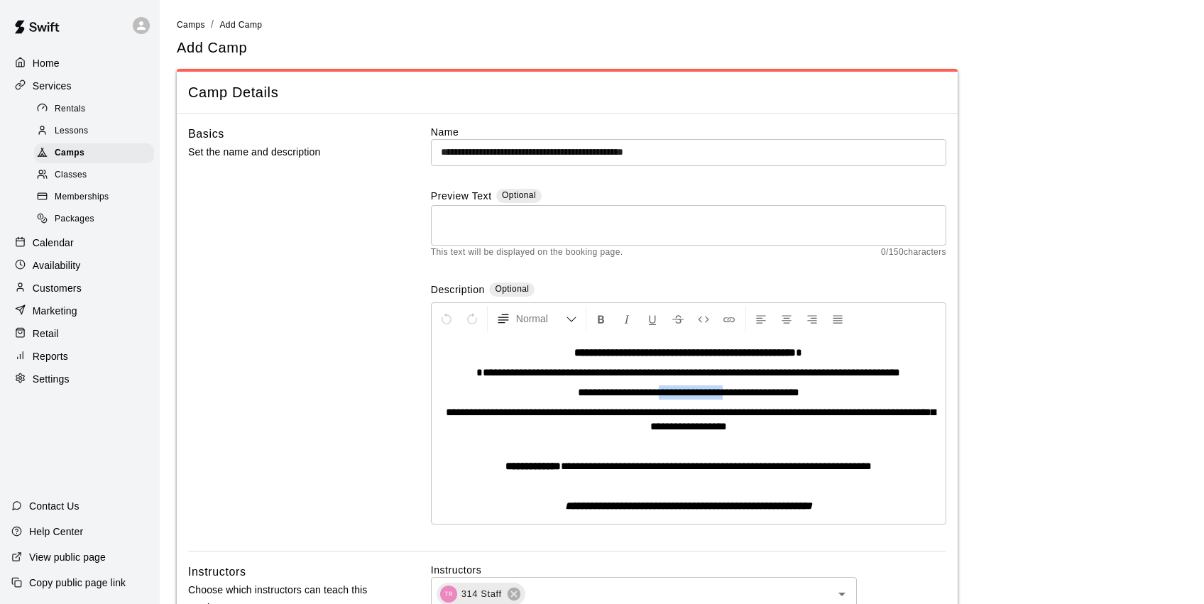
drag, startPoint x: 728, startPoint y: 389, endPoint x: 645, endPoint y: 391, distance: 83.1
click at [645, 391] on span "**********" at bounding box center [689, 392] width 222 height 11
drag, startPoint x: 806, startPoint y: 389, endPoint x: 760, endPoint y: 393, distance: 45.6
click at [760, 393] on span "**********" at bounding box center [689, 392] width 222 height 11
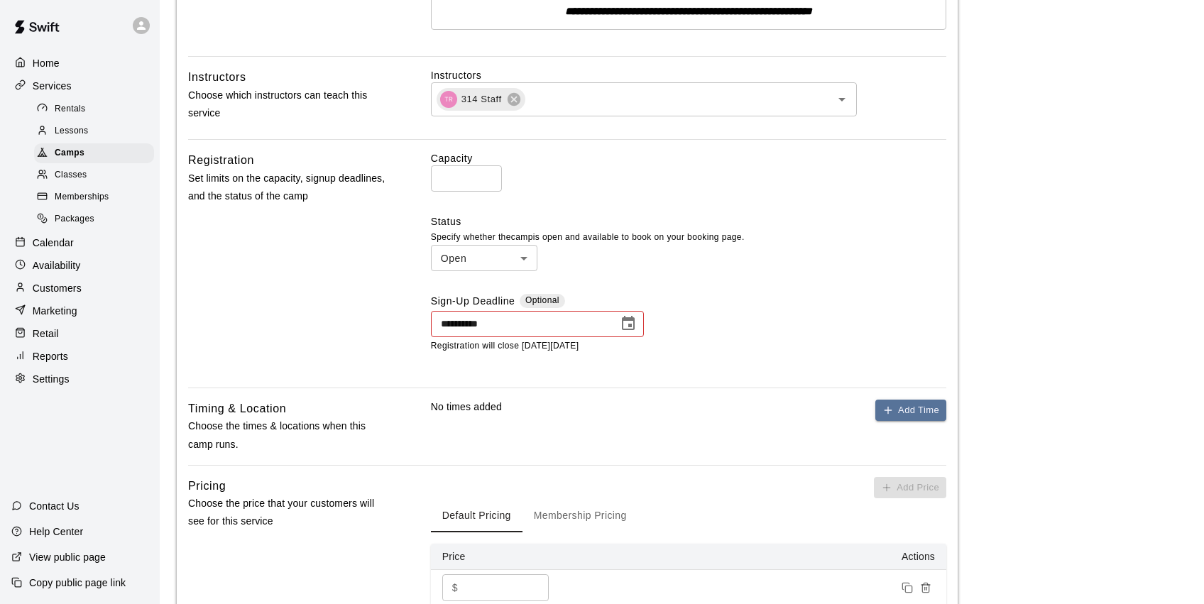
scroll to position [497, 0]
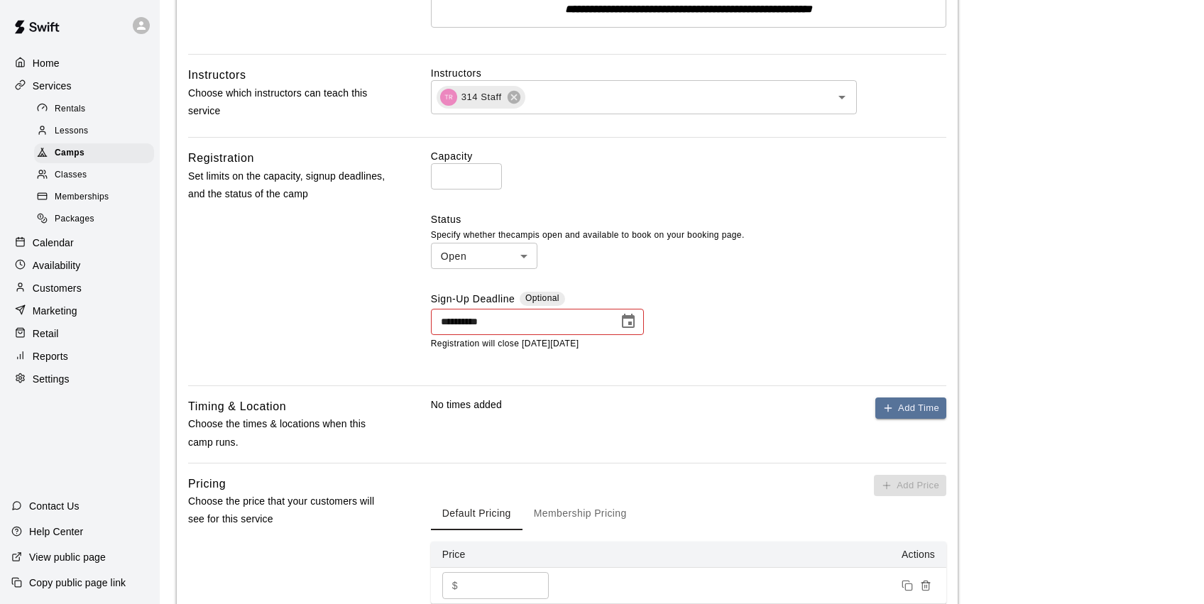
click at [628, 318] on icon "Choose date, selected date is Mar 21, 2025" at bounding box center [628, 321] width 17 height 17
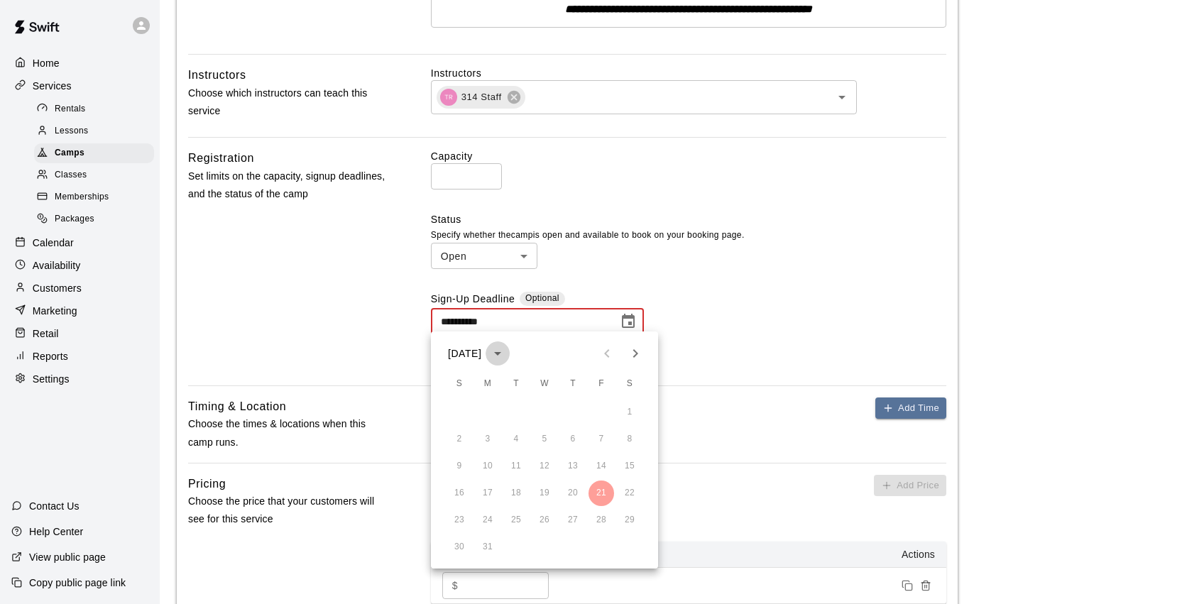
click at [506, 356] on icon "calendar view is open, switch to year view" at bounding box center [497, 353] width 17 height 17
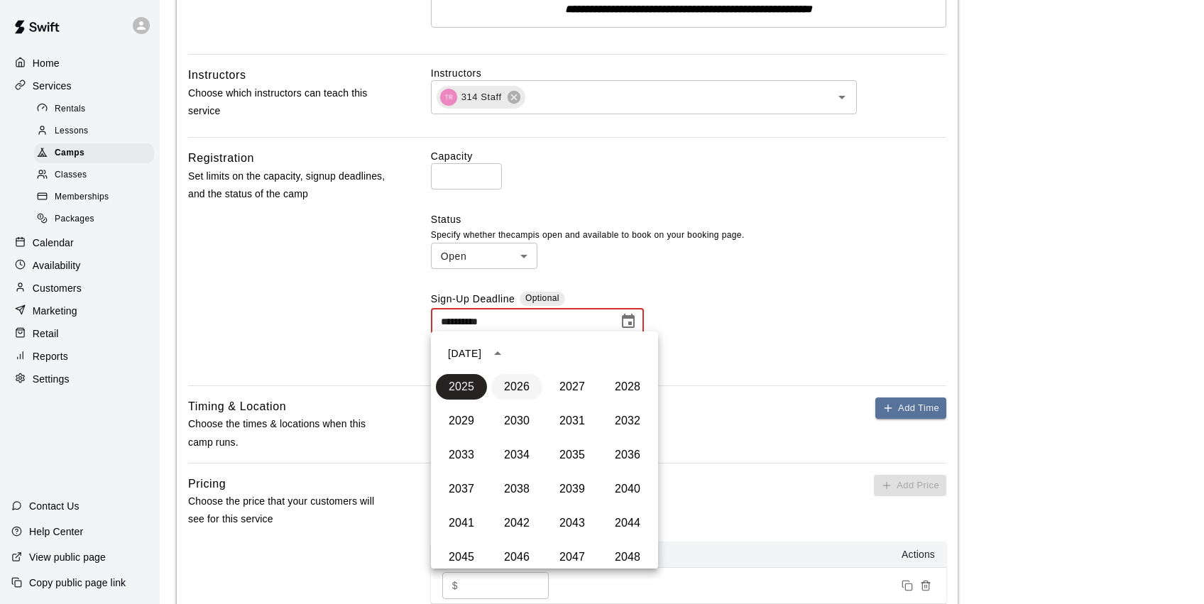
click at [516, 388] on button "2026" at bounding box center [516, 387] width 51 height 26
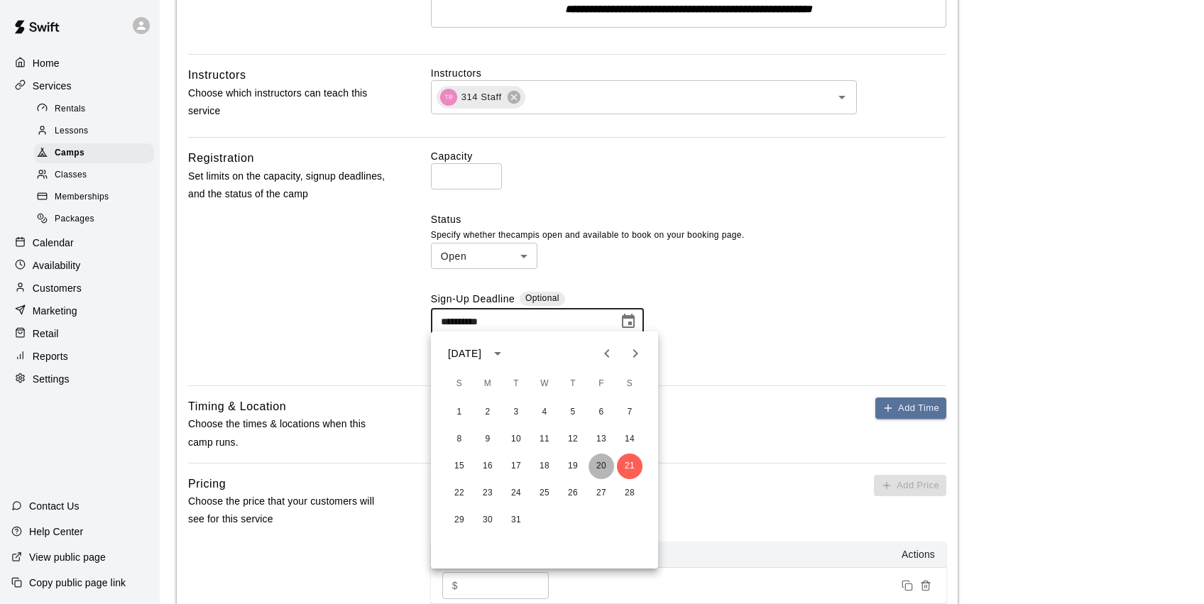
click at [599, 469] on button "20" at bounding box center [602, 467] width 26 height 26
type input "**********"
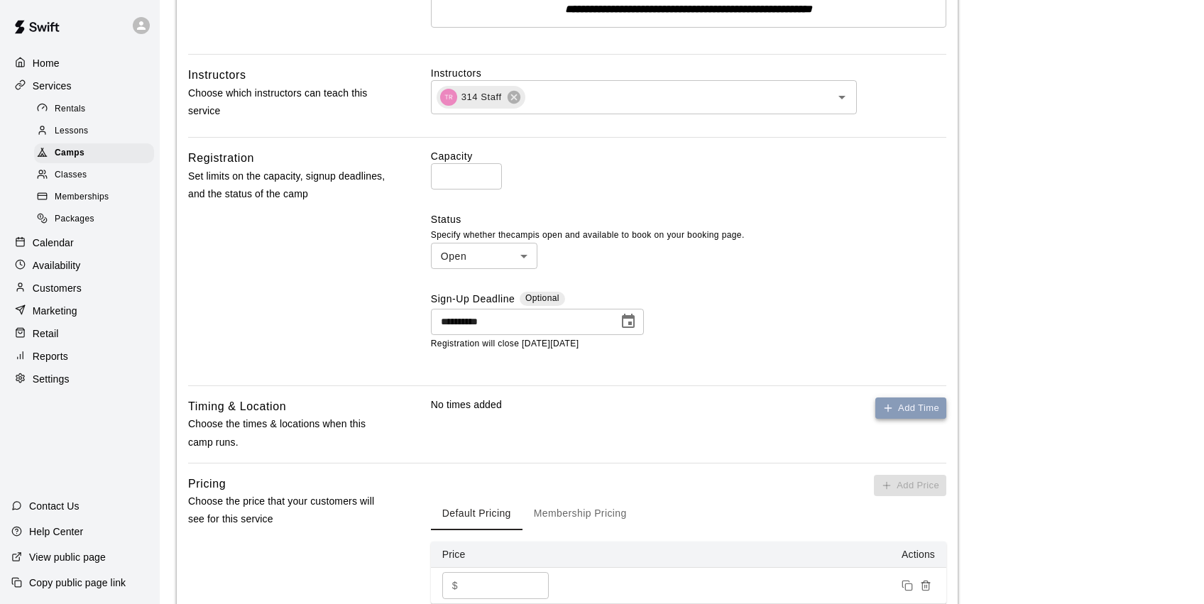
click at [914, 408] on button "Add Time" at bounding box center [910, 409] width 71 height 22
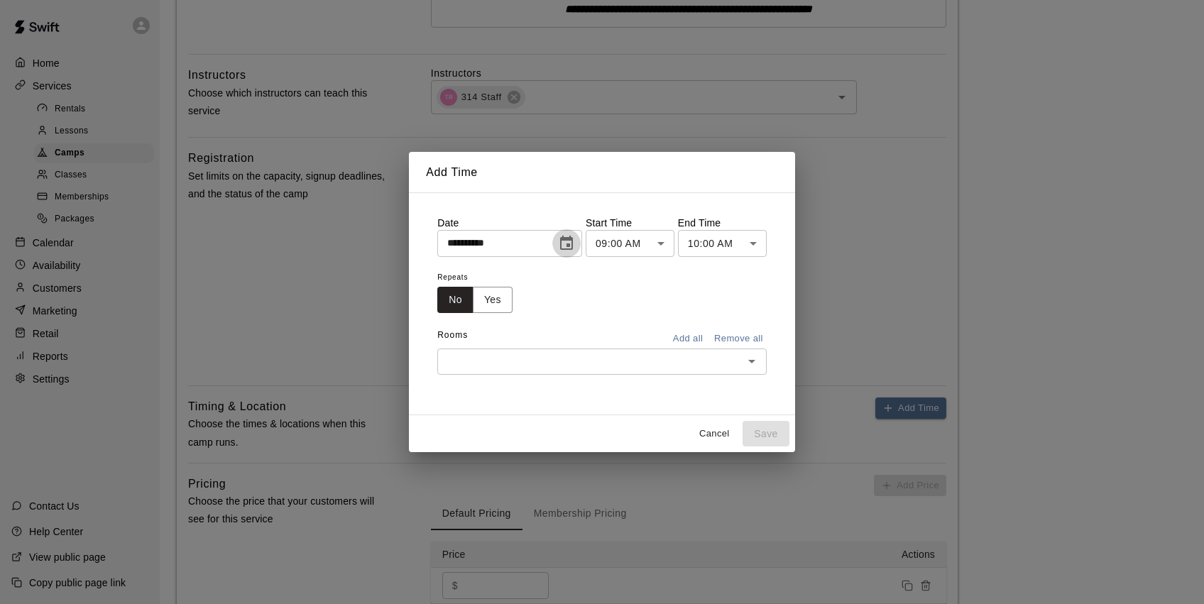
click at [573, 246] on icon "Choose date, selected date is Aug 14, 2025" at bounding box center [566, 243] width 13 height 14
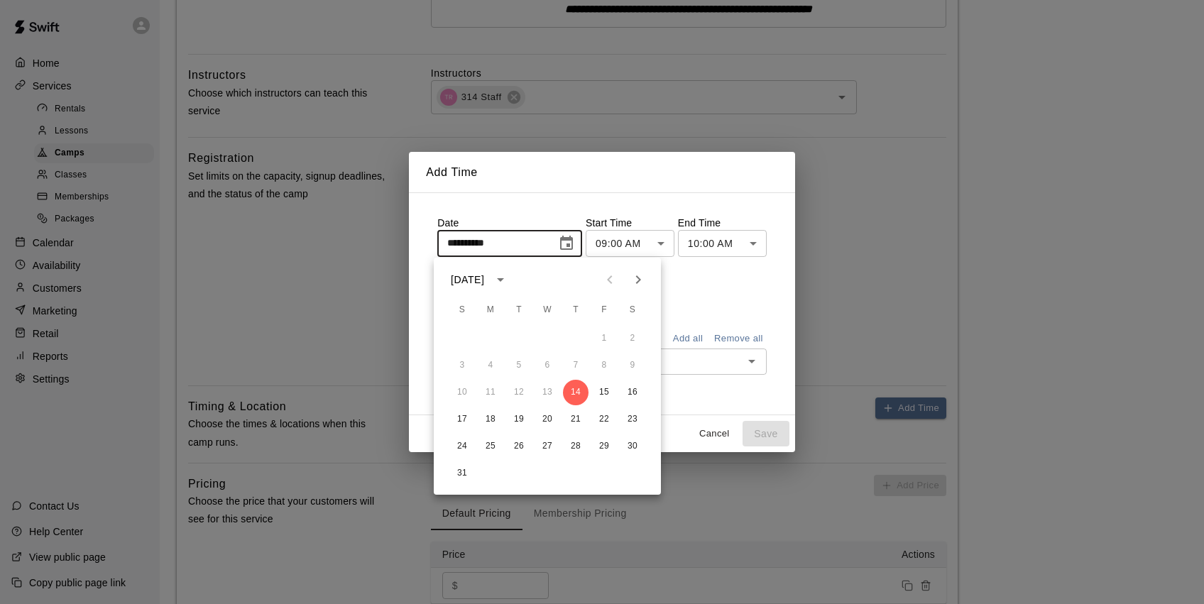
click at [638, 275] on icon "Next month" at bounding box center [638, 279] width 17 height 17
click at [638, 276] on icon "Next month" at bounding box center [638, 279] width 17 height 17
click at [638, 276] on icon "Next month" at bounding box center [638, 279] width 5 height 9
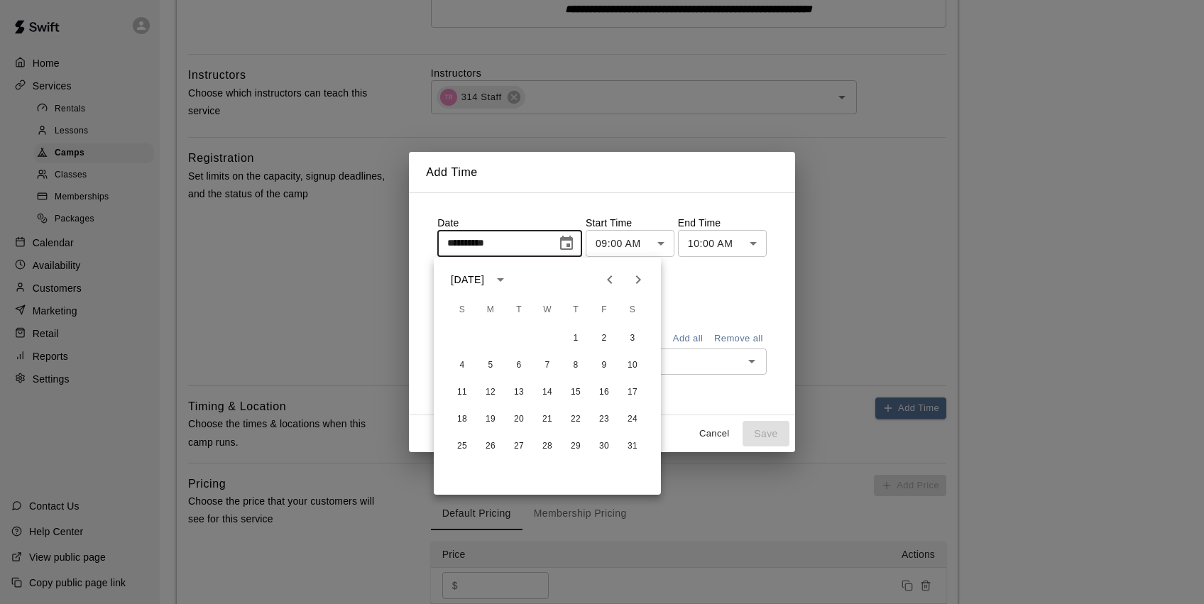
click at [638, 276] on icon "Next month" at bounding box center [638, 279] width 5 height 9
drag, startPoint x: 492, startPoint y: 390, endPoint x: 513, endPoint y: 373, distance: 26.8
click at [492, 390] on button "16" at bounding box center [491, 393] width 26 height 26
type input "**********"
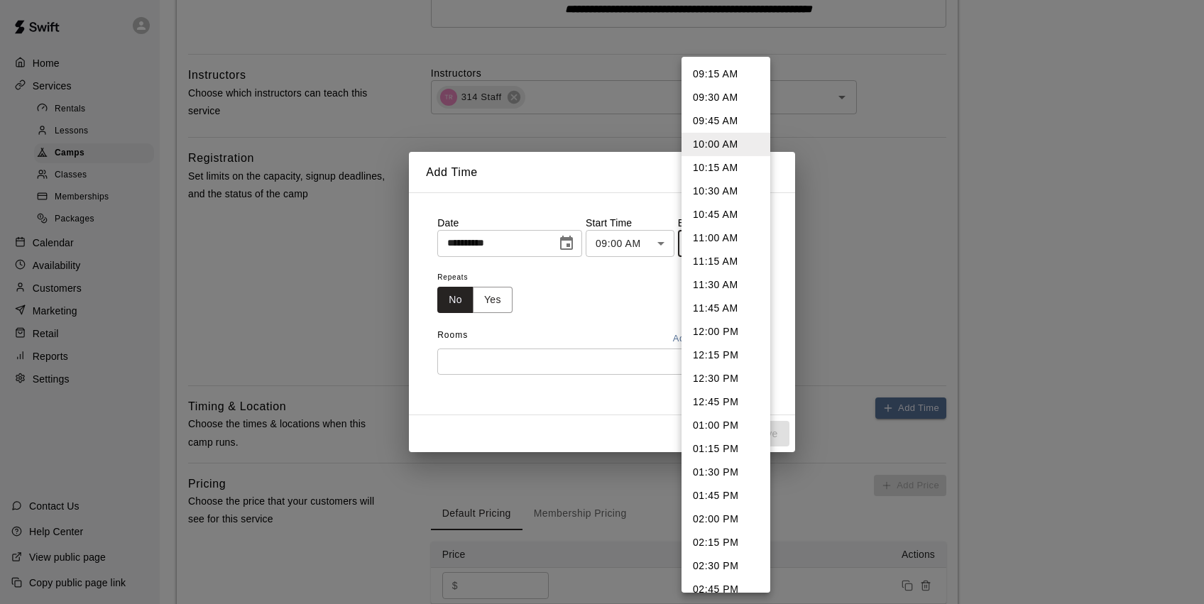
click at [721, 241] on body "**********" at bounding box center [602, 138] width 1204 height 1270
click at [638, 244] on div at bounding box center [602, 302] width 1204 height 604
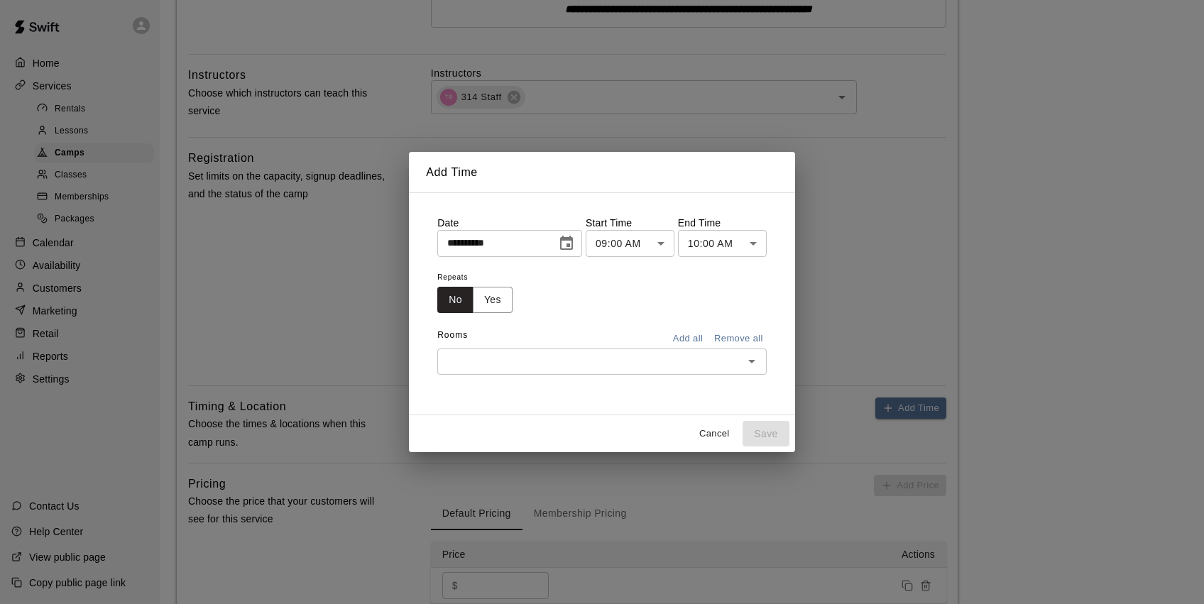
click at [660, 241] on div "09:15 AM 09:30 AM 09:45 AM 10:00 AM 10:15 AM 10:30 AM 10:45 AM 11:00 AM 11:15 A…" at bounding box center [602, 302] width 1204 height 604
click at [665, 241] on body "**********" at bounding box center [602, 138] width 1204 height 1270
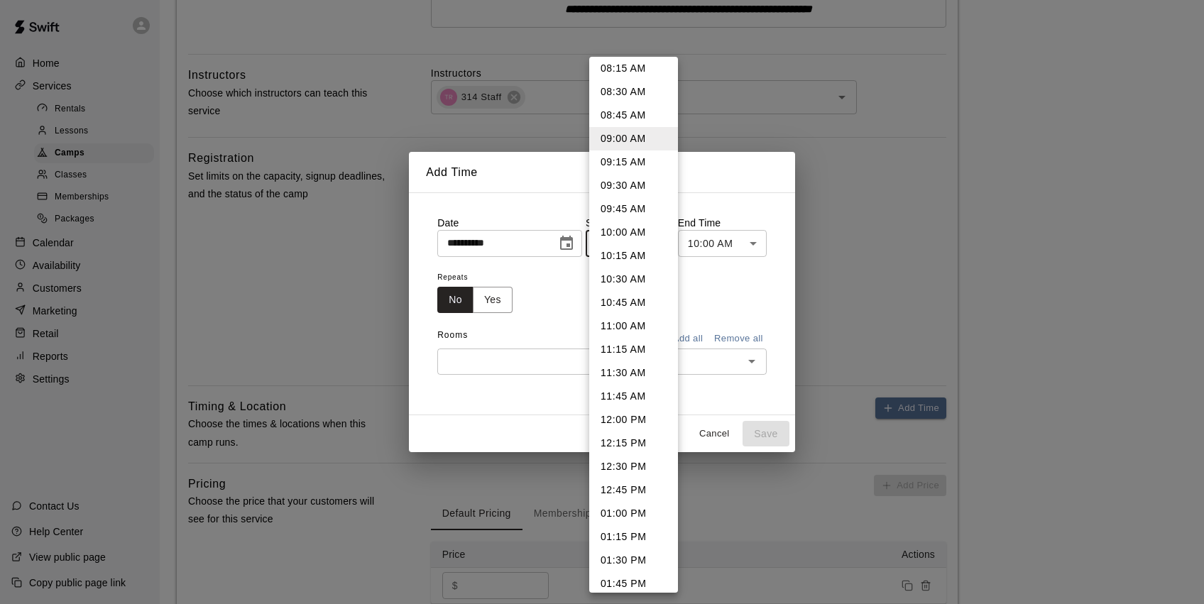
scroll to position [780, 0]
click at [638, 467] on li "12:30 PM" at bounding box center [633, 465] width 89 height 23
type input "********"
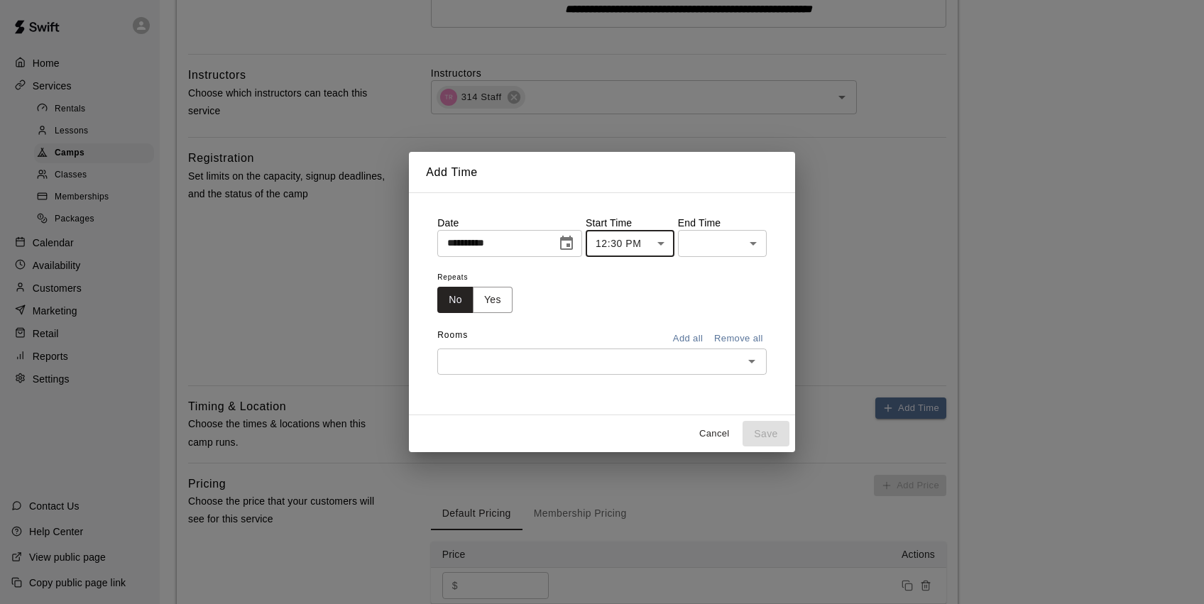
click at [741, 241] on body "**********" at bounding box center [602, 138] width 1204 height 1270
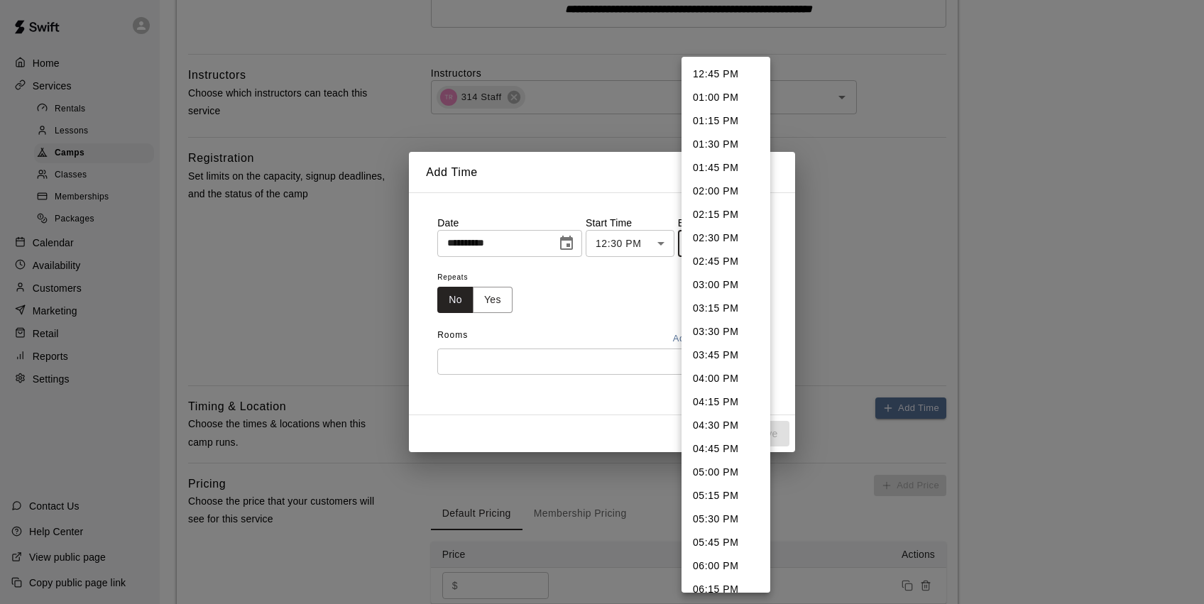
click at [728, 328] on li "03:30 PM" at bounding box center [726, 331] width 89 height 23
type input "********"
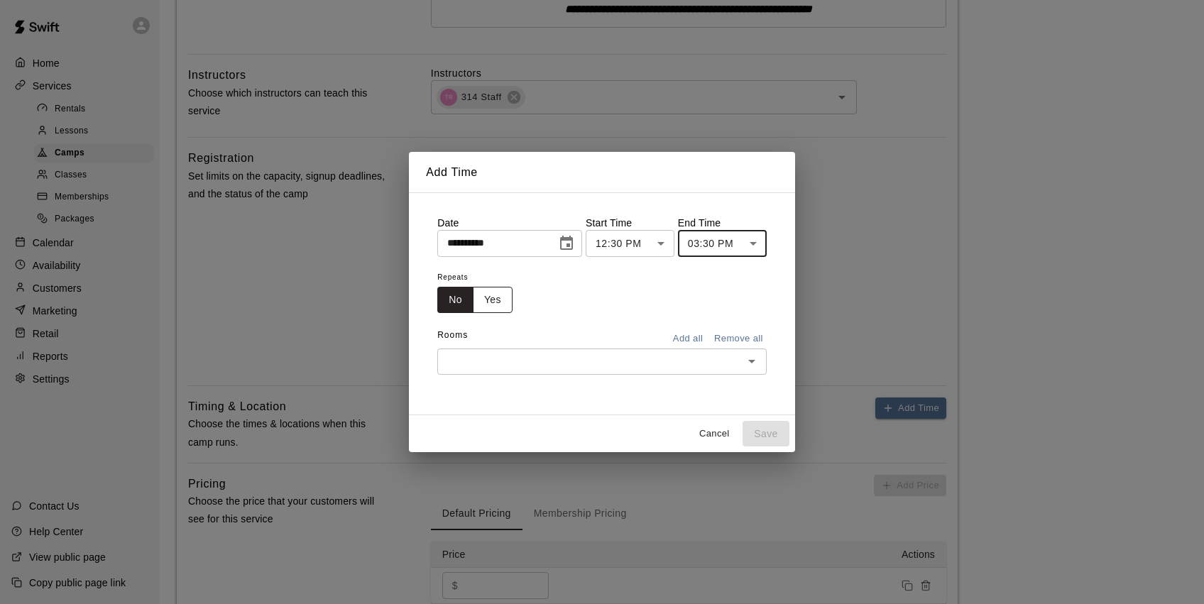
click at [496, 295] on button "Yes" at bounding box center [493, 300] width 40 height 26
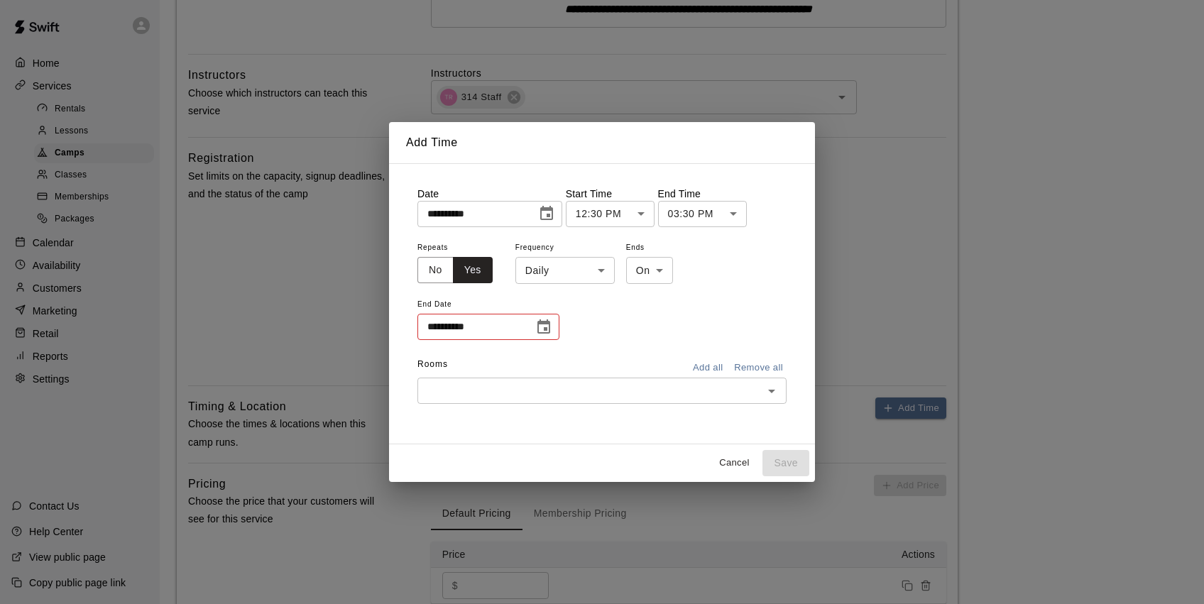
click at [548, 329] on icon "Choose date" at bounding box center [543, 327] width 17 height 17
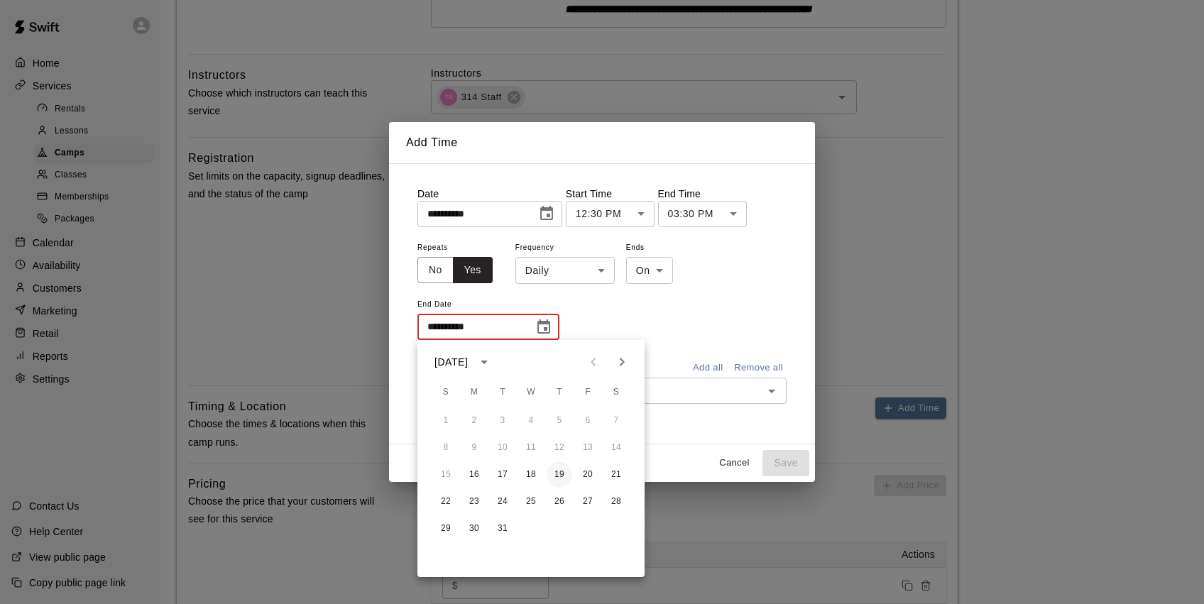
click at [556, 476] on button "19" at bounding box center [560, 475] width 26 height 26
type input "**********"
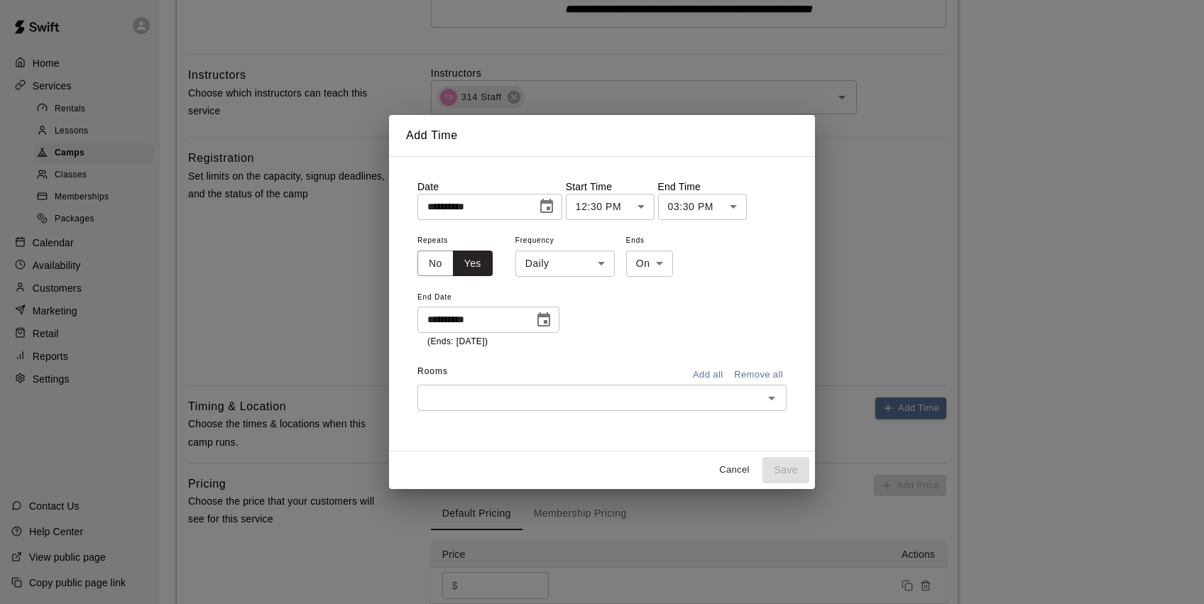
click at [687, 393] on input "text" at bounding box center [590, 398] width 337 height 18
click at [449, 427] on li "Cage 1" at bounding box center [601, 427] width 369 height 23
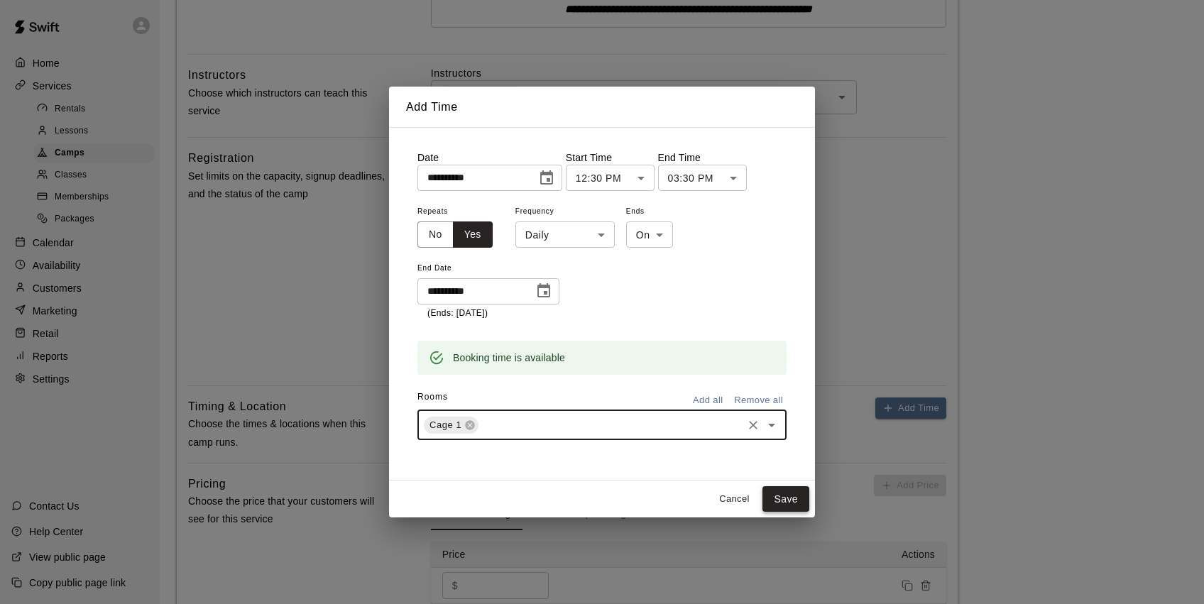
click at [776, 491] on button "Save" at bounding box center [786, 499] width 47 height 26
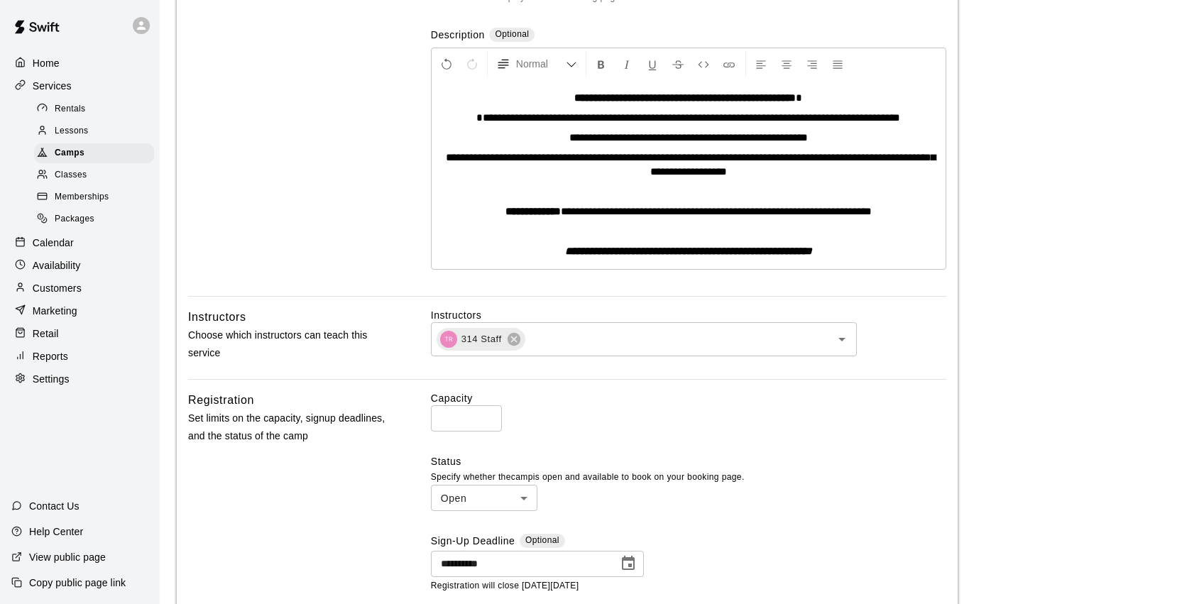
scroll to position [254, 0]
click at [770, 139] on span "**********" at bounding box center [688, 138] width 239 height 11
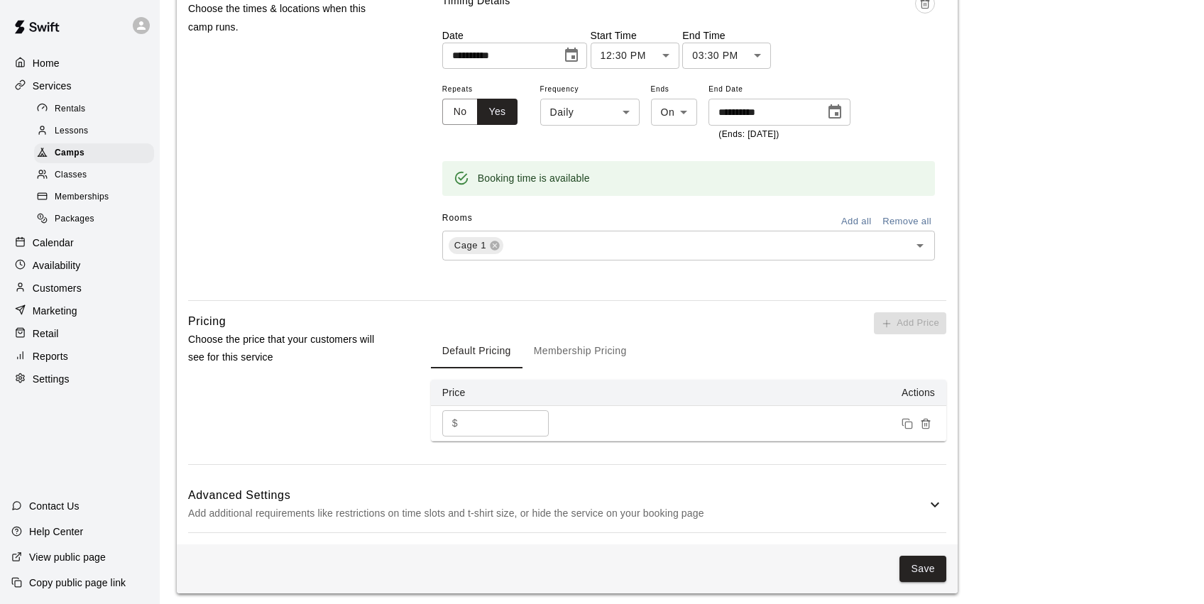
scroll to position [912, 0]
drag, startPoint x: 488, startPoint y: 420, endPoint x: 439, endPoint y: 420, distance: 49.0
click at [439, 420] on td "$ ****** ​" at bounding box center [502, 425] width 142 height 36
type input "******"
click at [910, 564] on button "Save" at bounding box center [923, 570] width 47 height 26
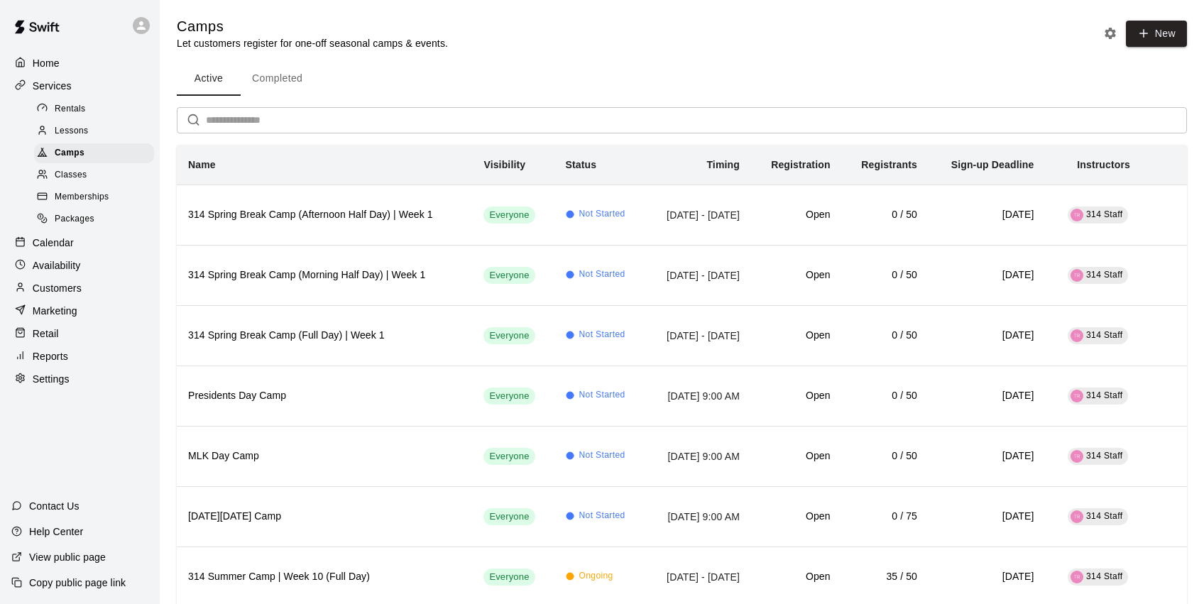
click at [277, 91] on button "Completed" at bounding box center [277, 79] width 73 height 34
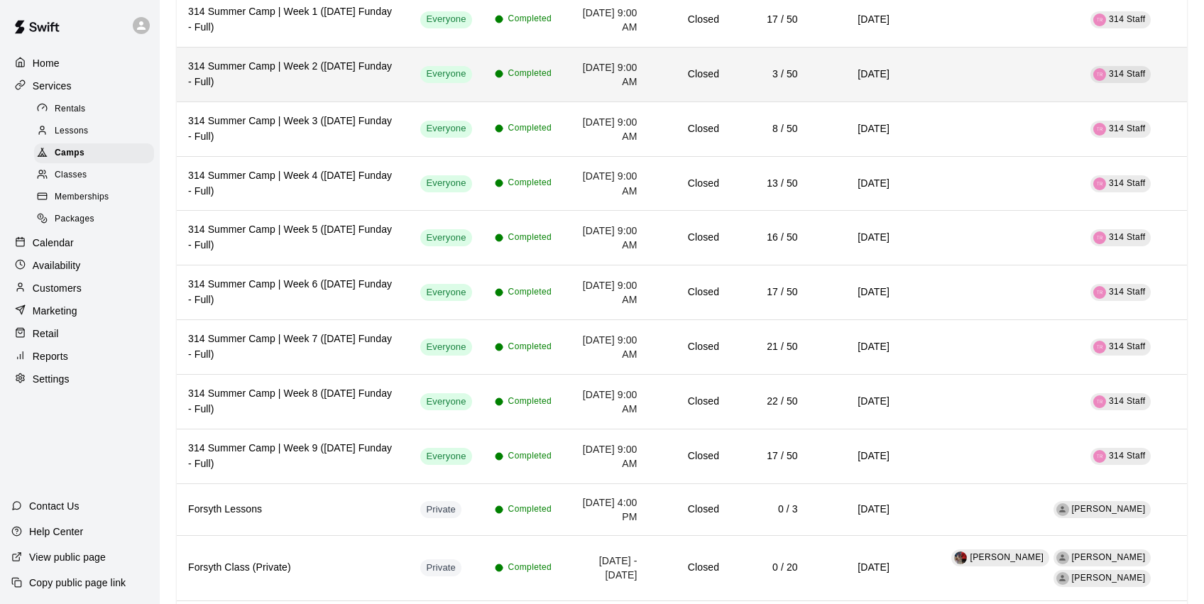
scroll to position [1764, 0]
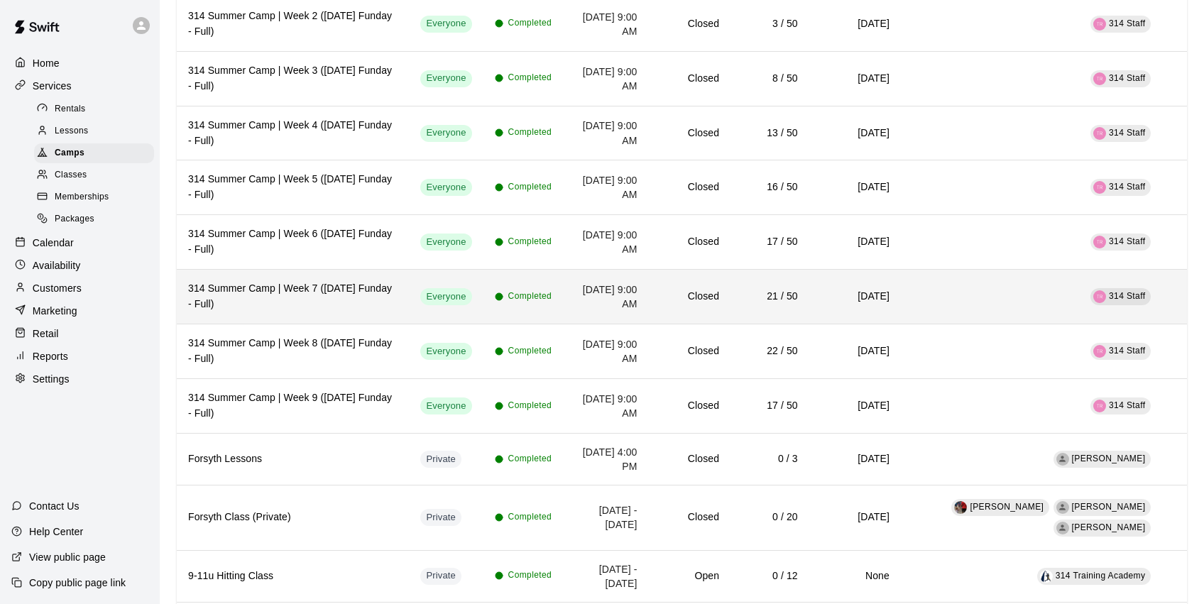
click at [329, 312] on h6 "314 Summer Camp | Week 7 ([DATE] Funday - Full)" at bounding box center [292, 296] width 209 height 31
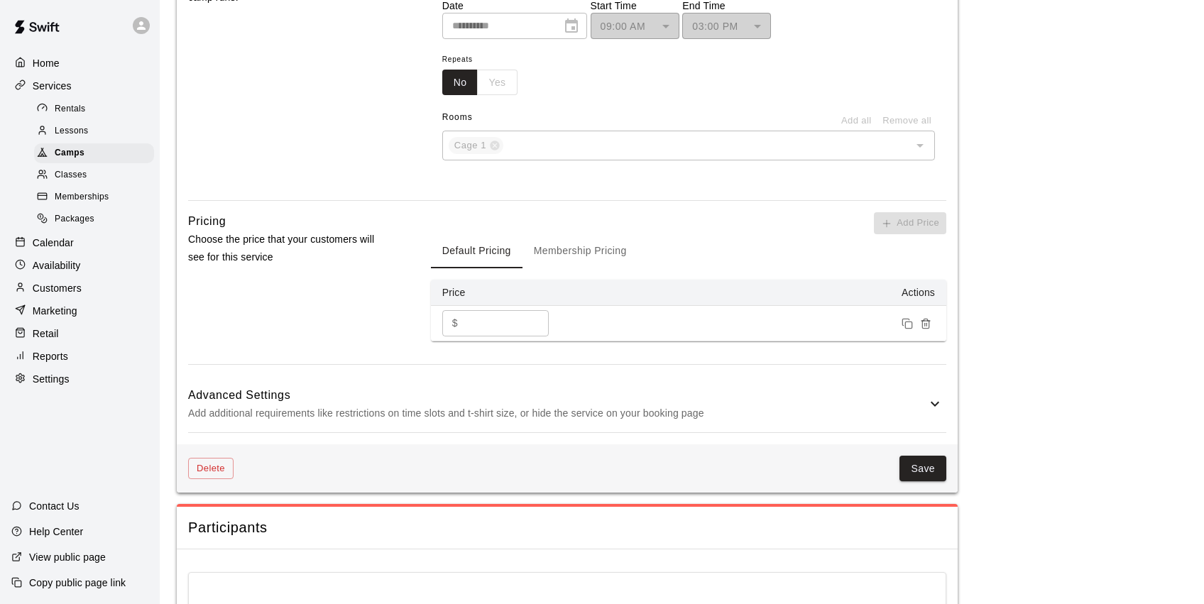
scroll to position [944, 0]
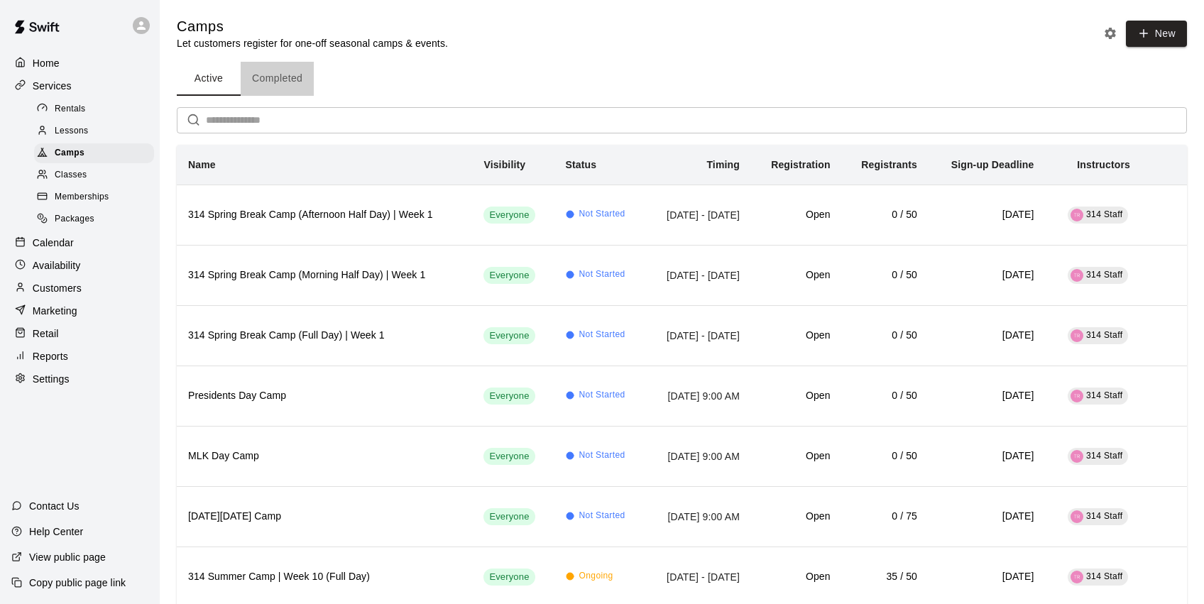
click at [305, 85] on button "Completed" at bounding box center [277, 79] width 73 height 34
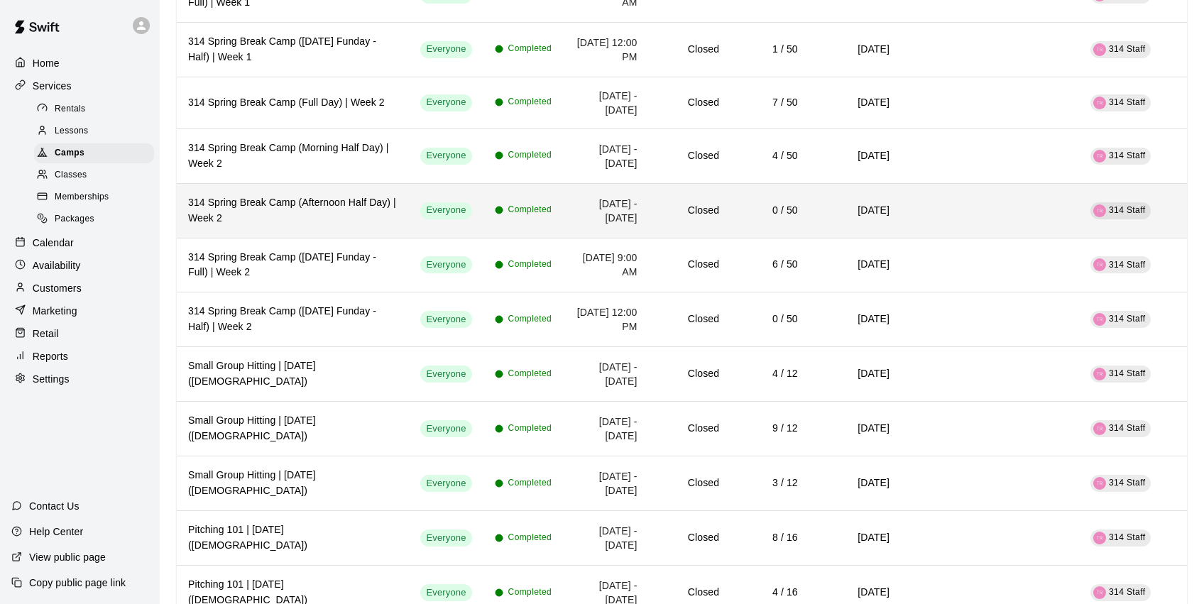
scroll to position [2923, 0]
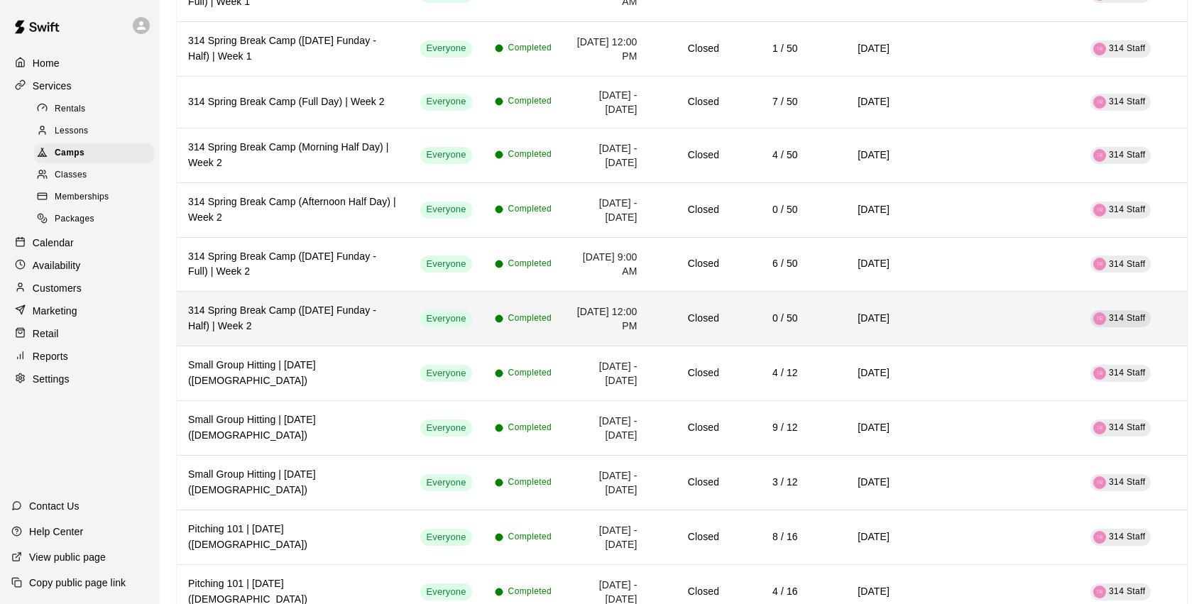
click at [316, 322] on h6 "314 Spring Break Camp ([DATE] Funday - Half) | Week 2" at bounding box center [292, 318] width 209 height 31
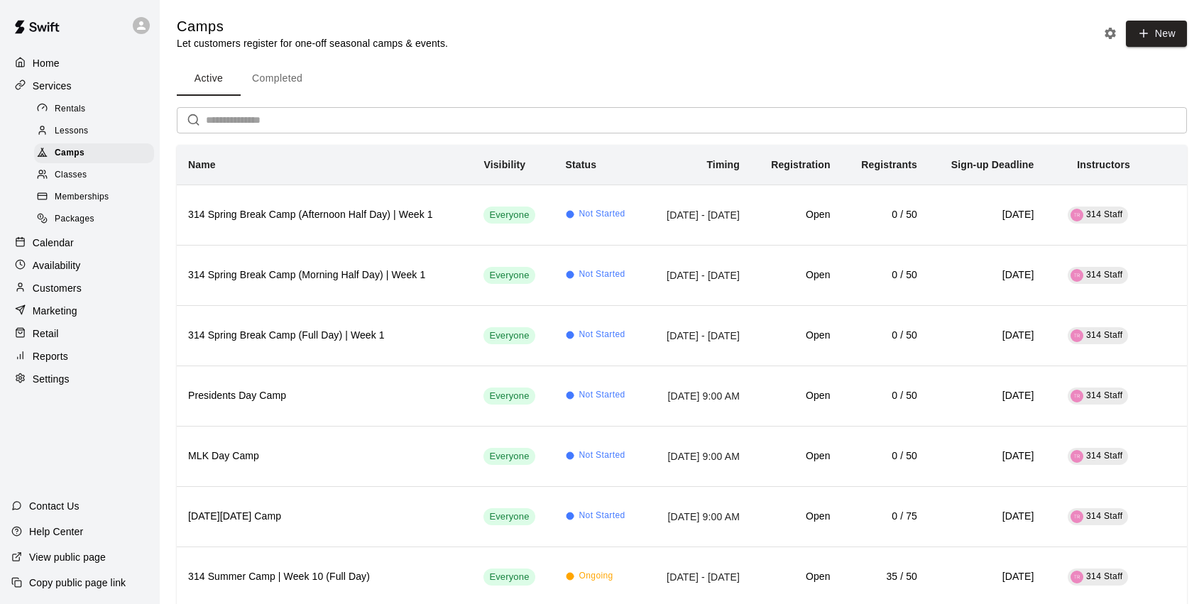
click at [280, 83] on button "Completed" at bounding box center [277, 79] width 73 height 34
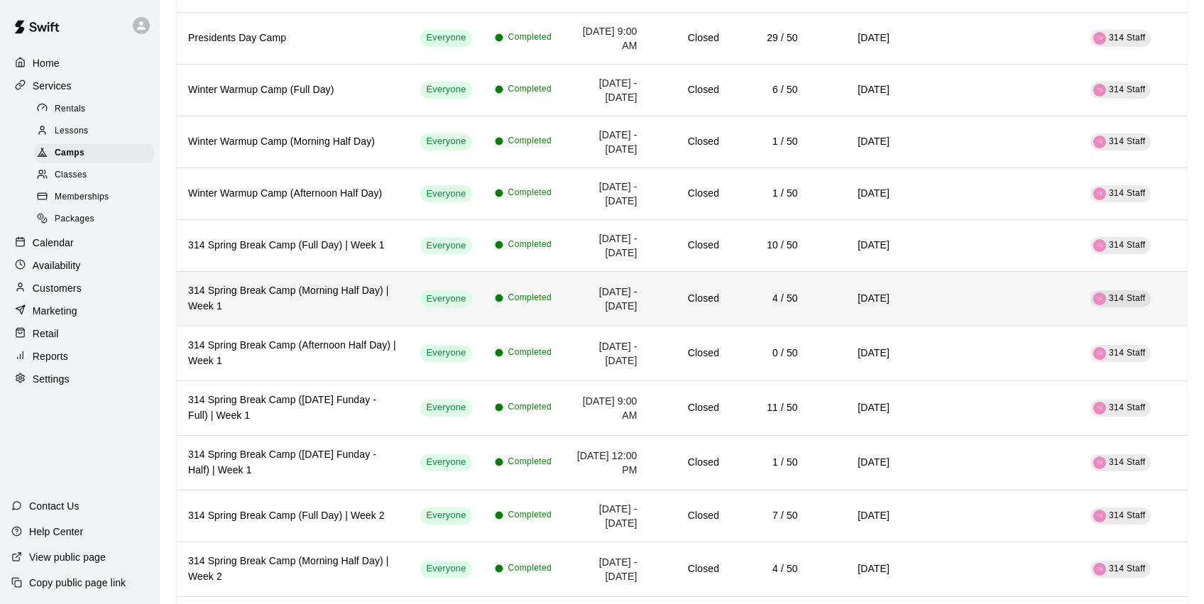
scroll to position [2543, 0]
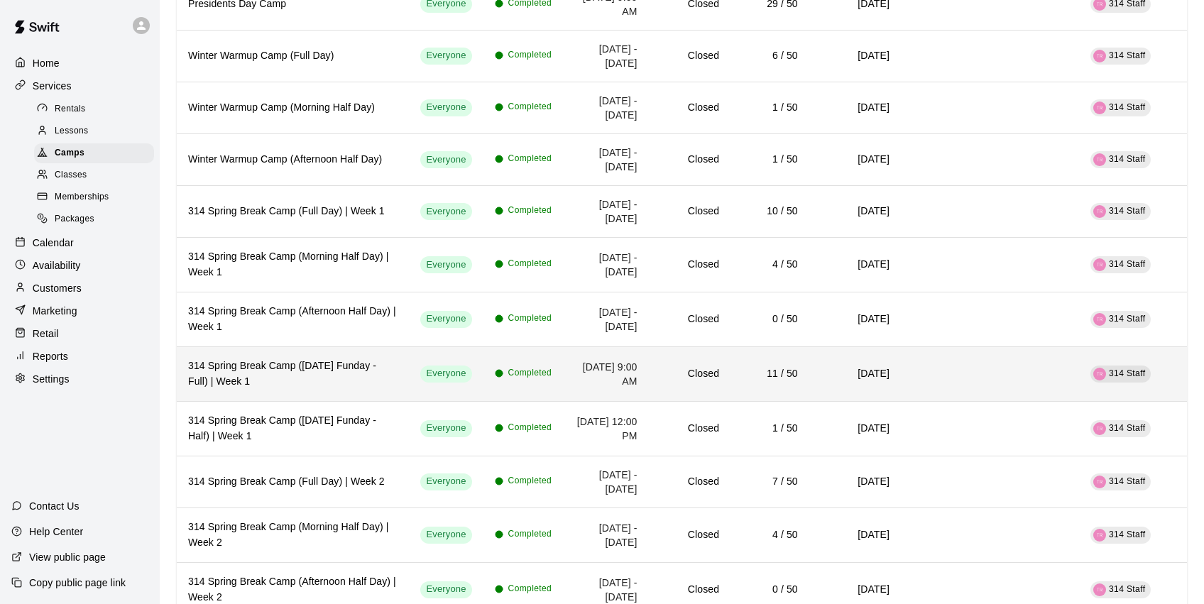
click at [333, 390] on h6 "314 Spring Break Camp ([DATE] Funday - Full) | Week 1" at bounding box center [292, 374] width 209 height 31
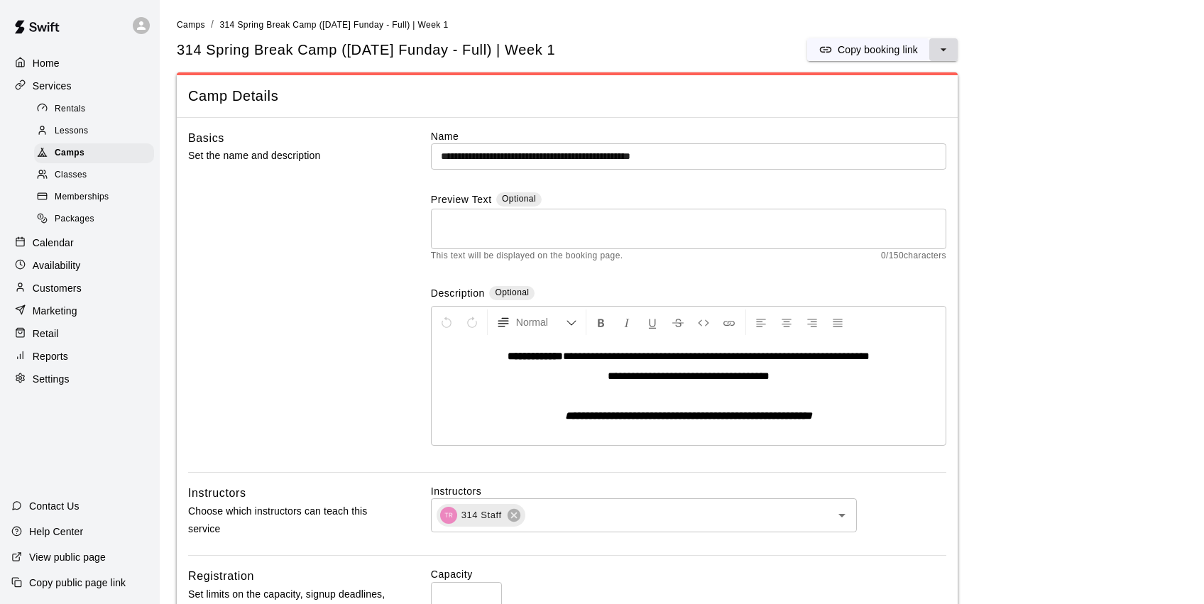
click at [947, 49] on icon "select merge strategy" at bounding box center [944, 50] width 14 height 14
click at [919, 102] on h6 "Duplicate camp" at bounding box center [887, 102] width 70 height 16
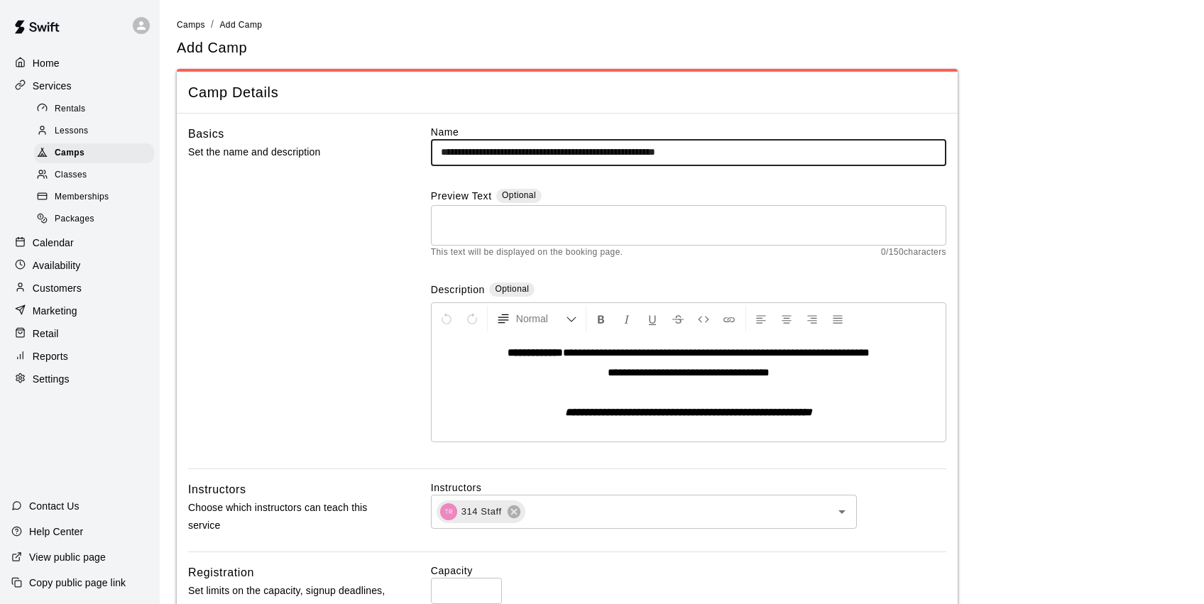
drag, startPoint x: 752, startPoint y: 153, endPoint x: 709, endPoint y: 154, distance: 43.3
click at [709, 154] on input "**********" at bounding box center [688, 152] width 515 height 26
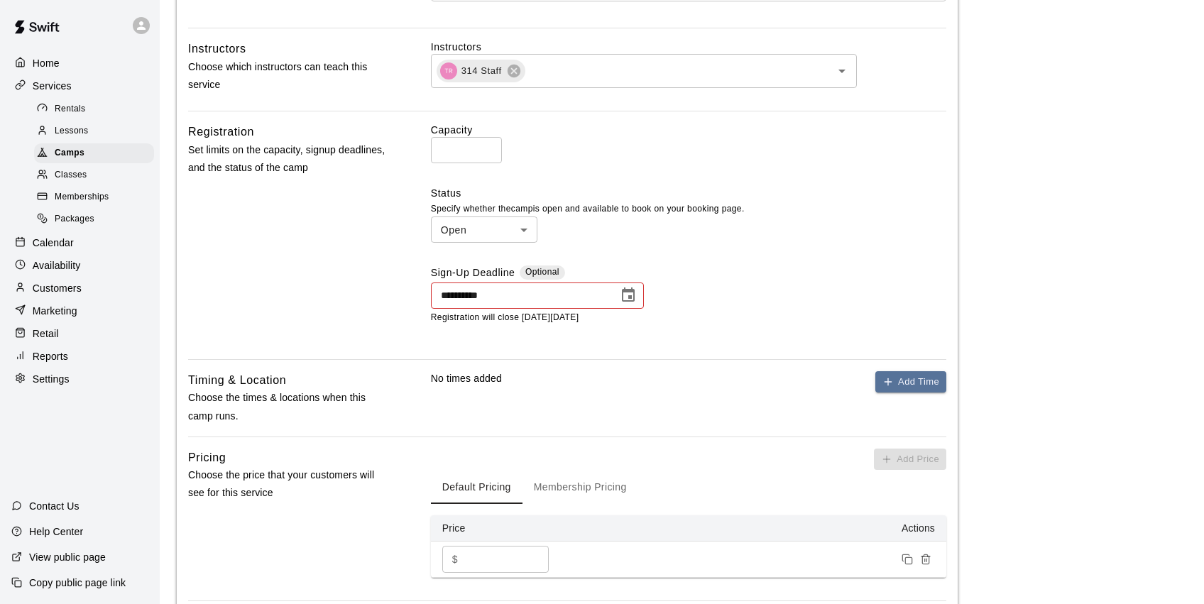
scroll to position [442, 0]
type input "**********"
click at [623, 290] on icon "Choose date, selected date is Mar 22, 2025" at bounding box center [628, 294] width 17 height 17
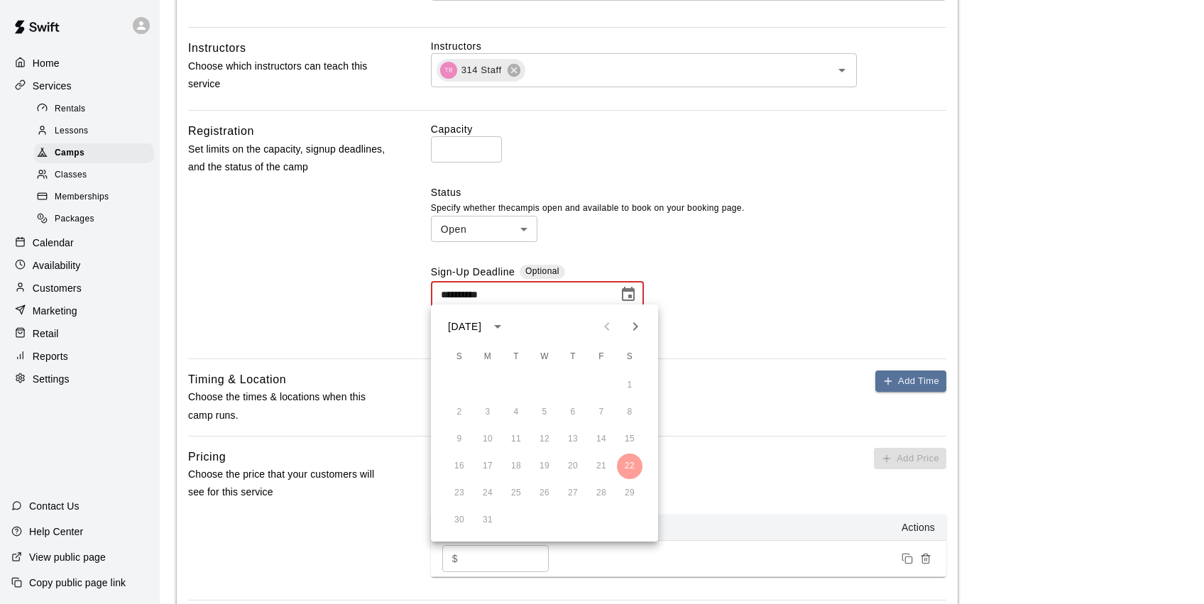
click at [506, 326] on icon "calendar view is open, switch to year view" at bounding box center [497, 326] width 17 height 17
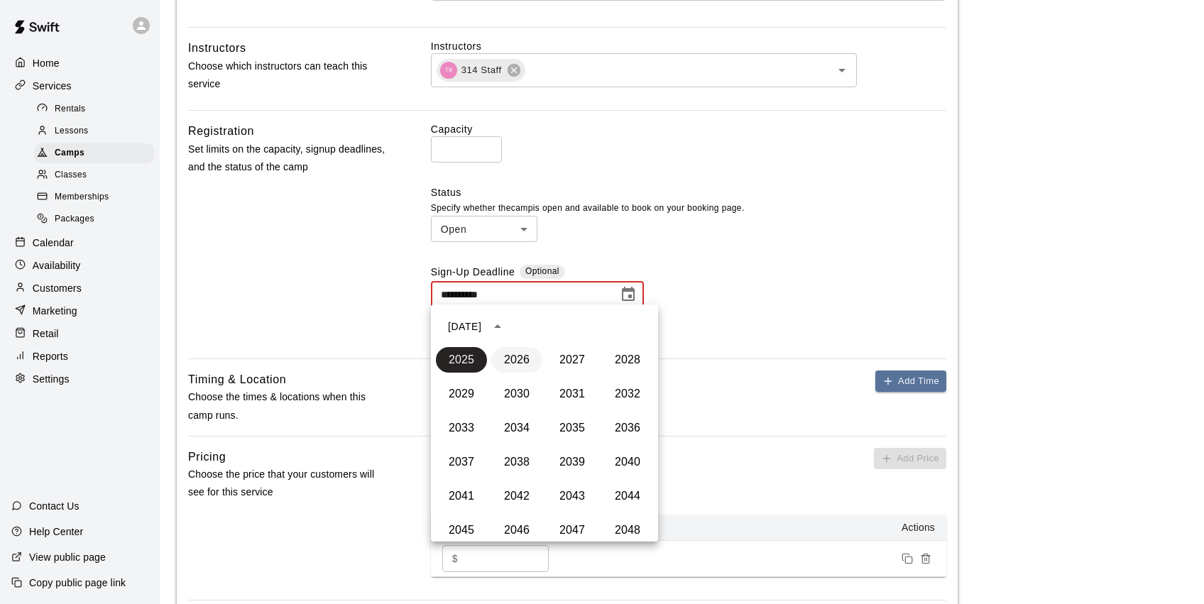
click at [520, 364] on button "2026" at bounding box center [516, 360] width 51 height 26
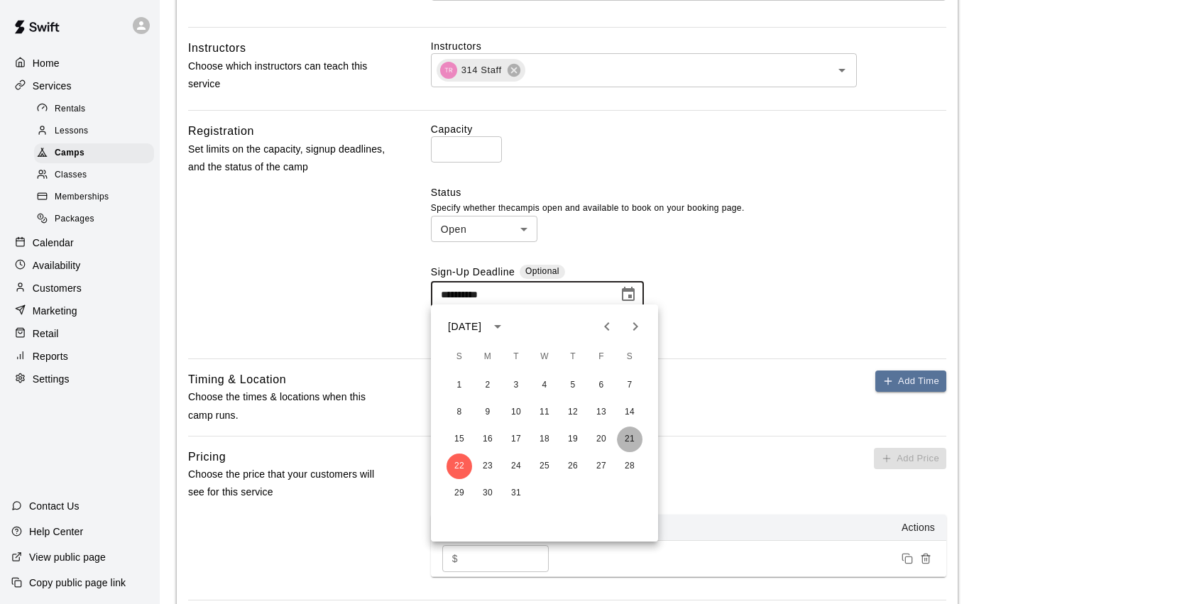
click at [630, 438] on button "21" at bounding box center [630, 440] width 26 height 26
type input "**********"
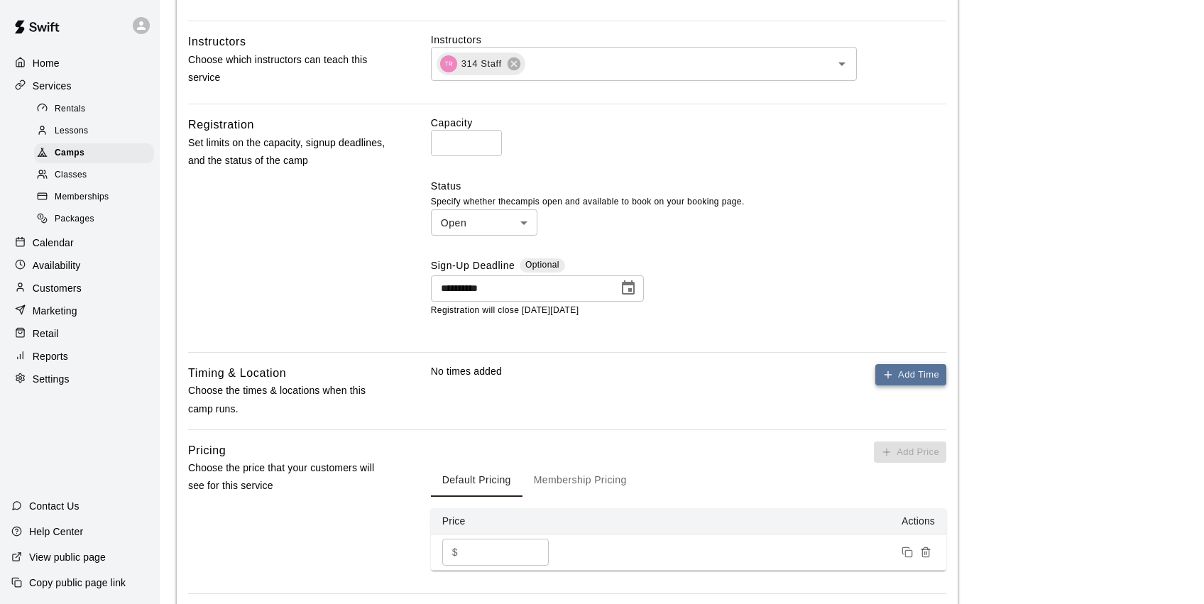
click at [912, 378] on button "Add Time" at bounding box center [910, 375] width 71 height 22
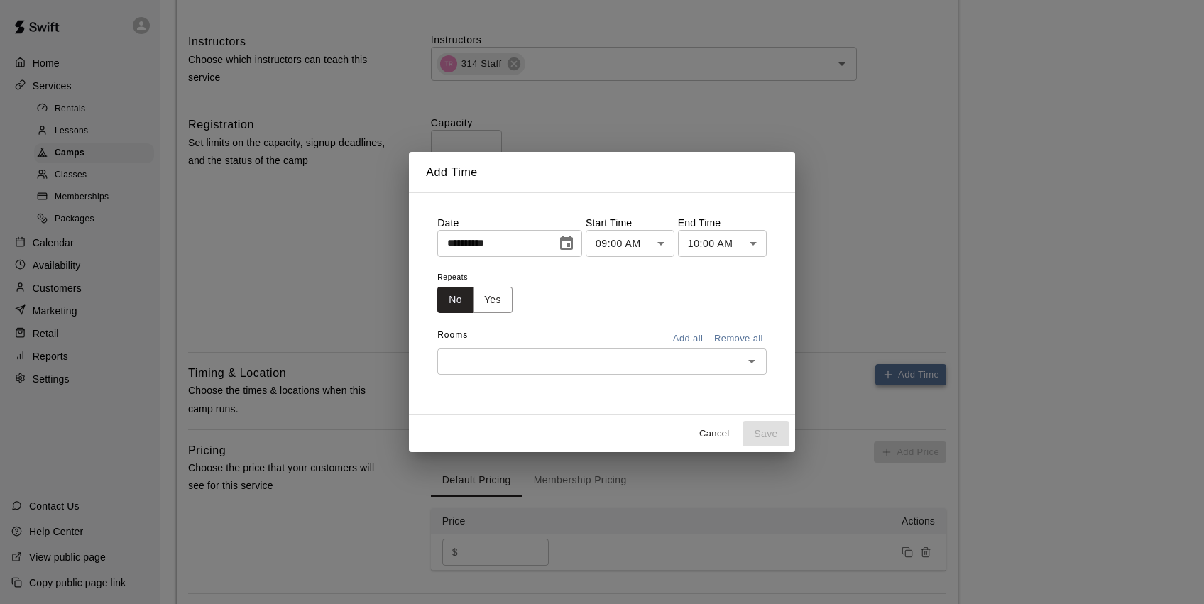
scroll to position [447, 0]
click at [568, 244] on icon "Choose date, selected date is Aug 14, 2025" at bounding box center [566, 243] width 17 height 17
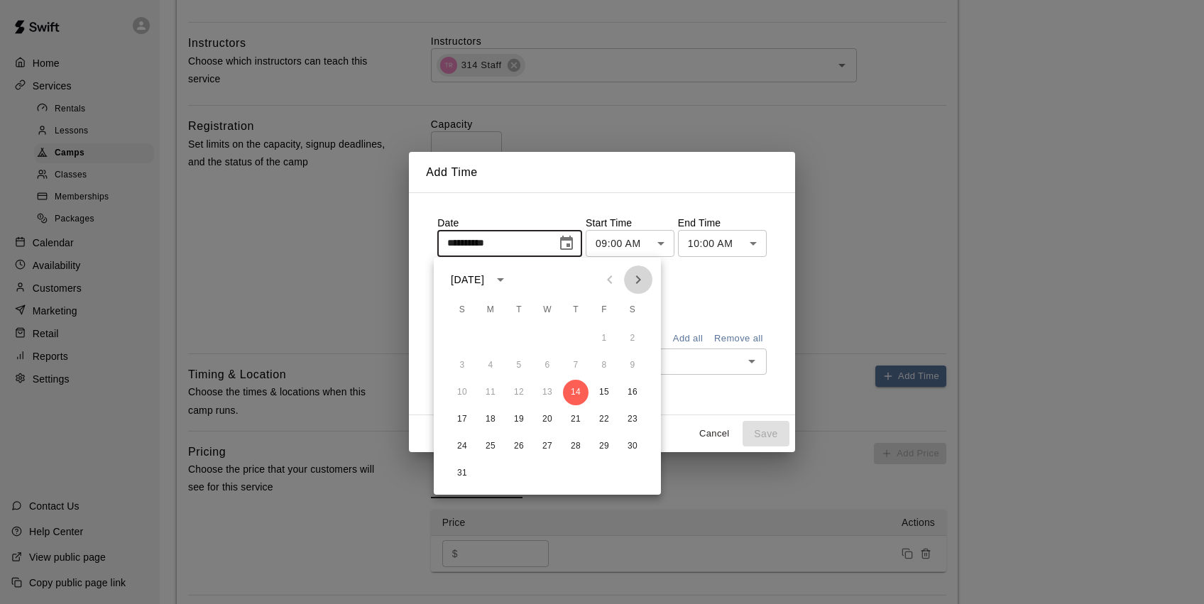
click at [642, 279] on icon "Next month" at bounding box center [638, 279] width 17 height 17
click at [642, 280] on icon "Next month" at bounding box center [638, 279] width 17 height 17
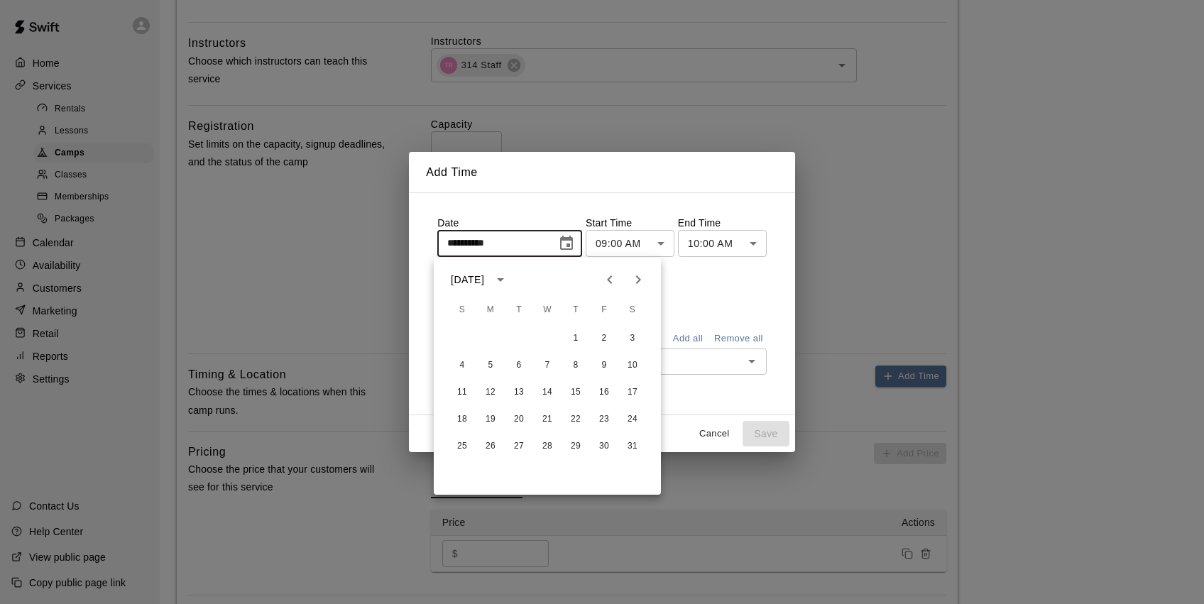
click at [642, 280] on icon "Next month" at bounding box center [638, 279] width 17 height 17
drag, startPoint x: 604, startPoint y: 391, endPoint x: 607, endPoint y: 381, distance: 11.0
click at [604, 391] on button "20" at bounding box center [604, 393] width 26 height 26
type input "**********"
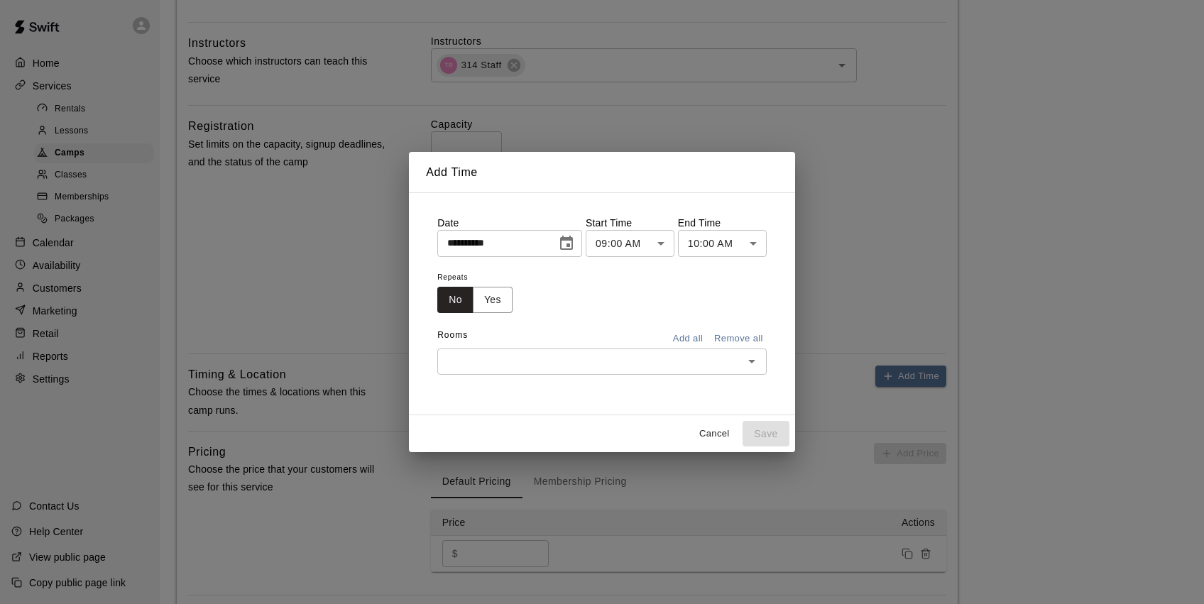
click at [724, 242] on body "**********" at bounding box center [602, 146] width 1204 height 1187
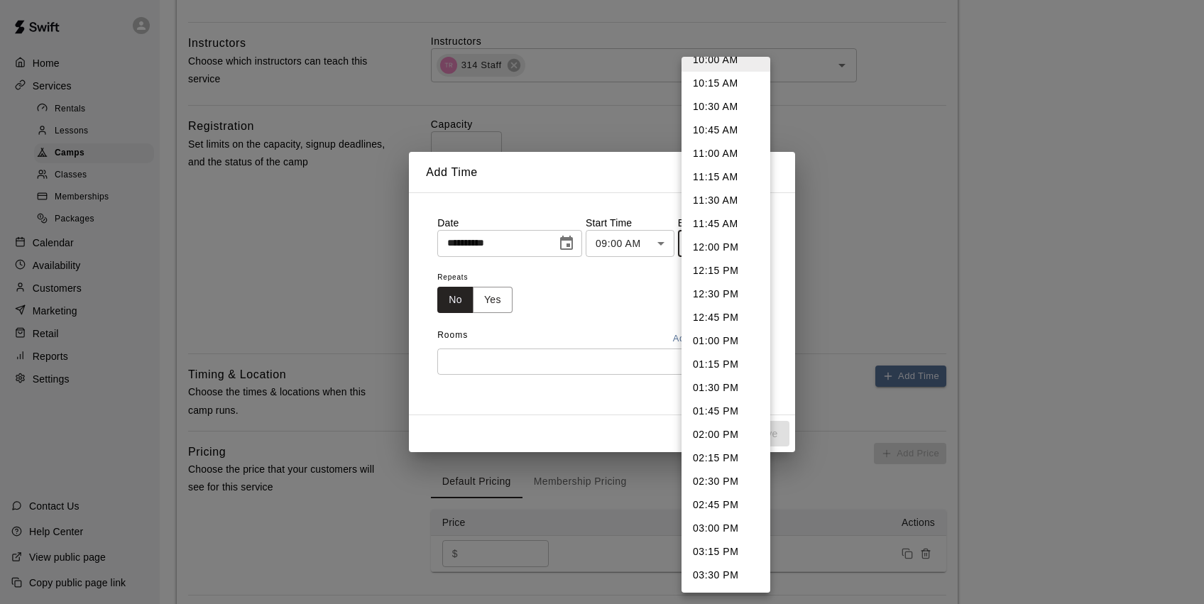
scroll to position [100, 0]
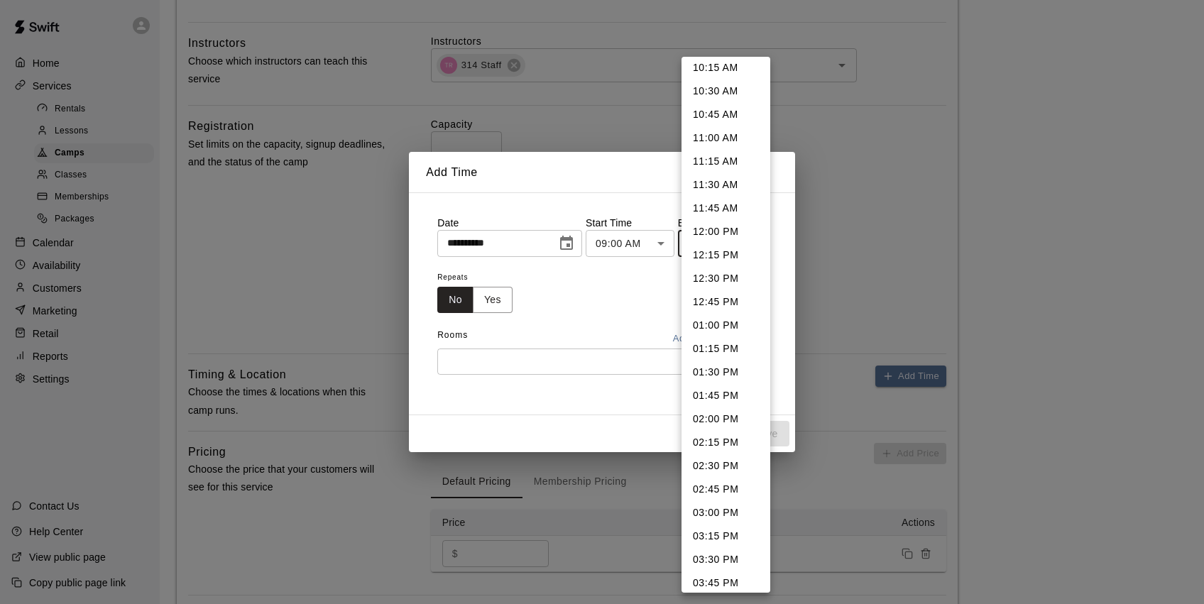
click at [727, 561] on li "03:30 PM" at bounding box center [726, 559] width 89 height 23
type input "********"
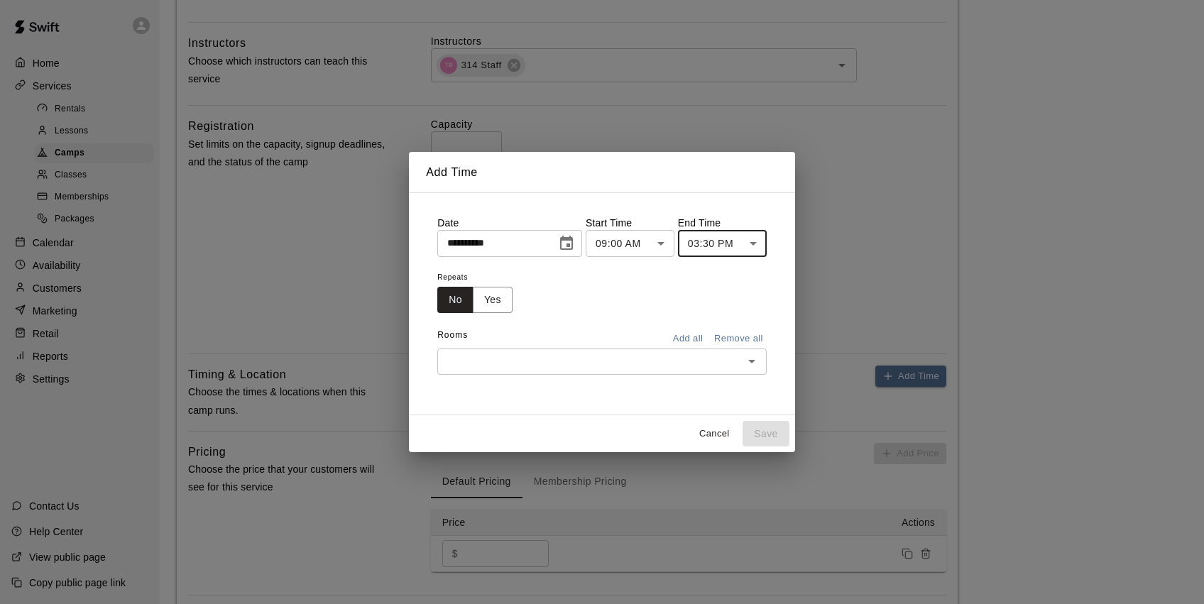
click at [692, 340] on button "Add all" at bounding box center [687, 339] width 45 height 22
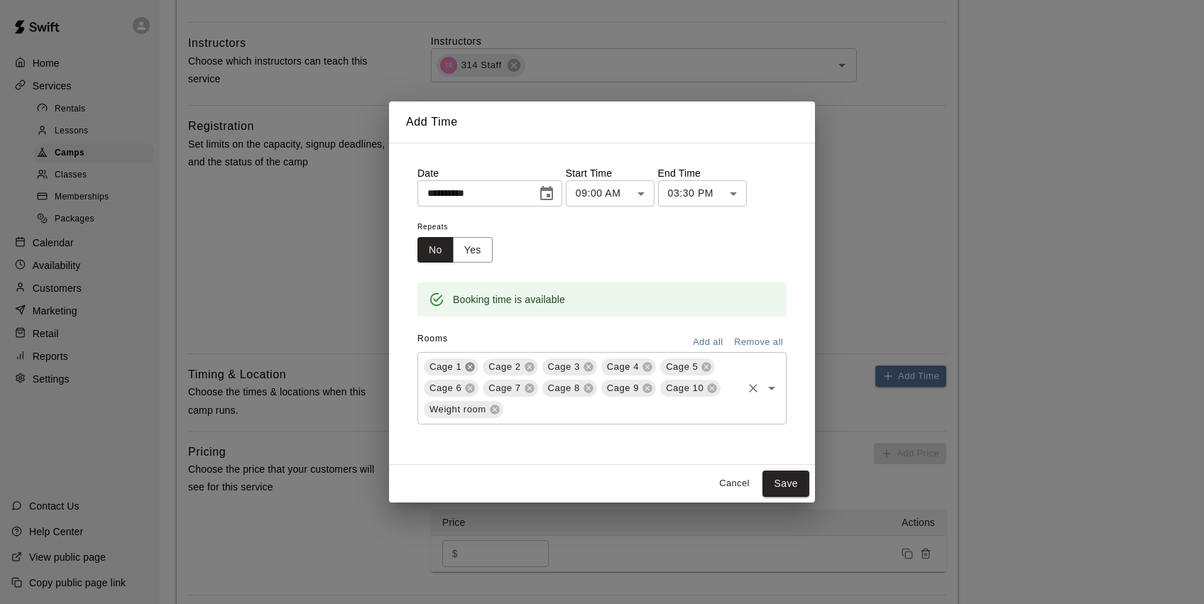
click at [471, 365] on icon at bounding box center [469, 366] width 11 height 11
click at [492, 400] on div "Cage 2 Cage 3 Cage 4 Cage 5 Cage 6 Cage 7 Cage 8 Cage 9 Cage 10 Weight room ​" at bounding box center [601, 388] width 369 height 72
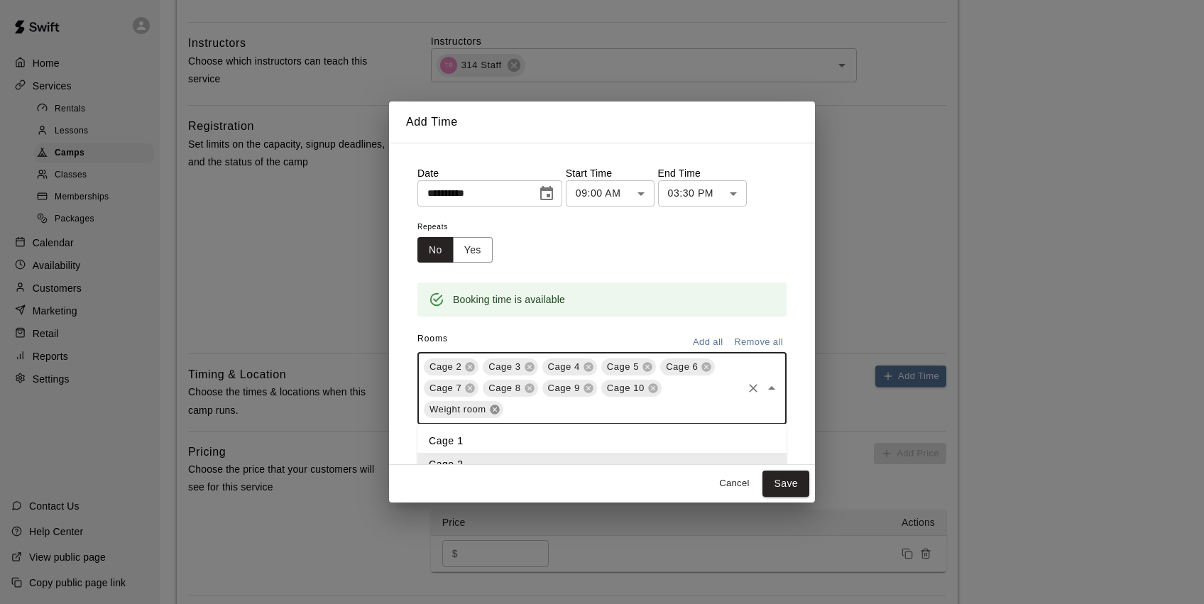
click at [497, 408] on icon at bounding box center [494, 409] width 11 height 11
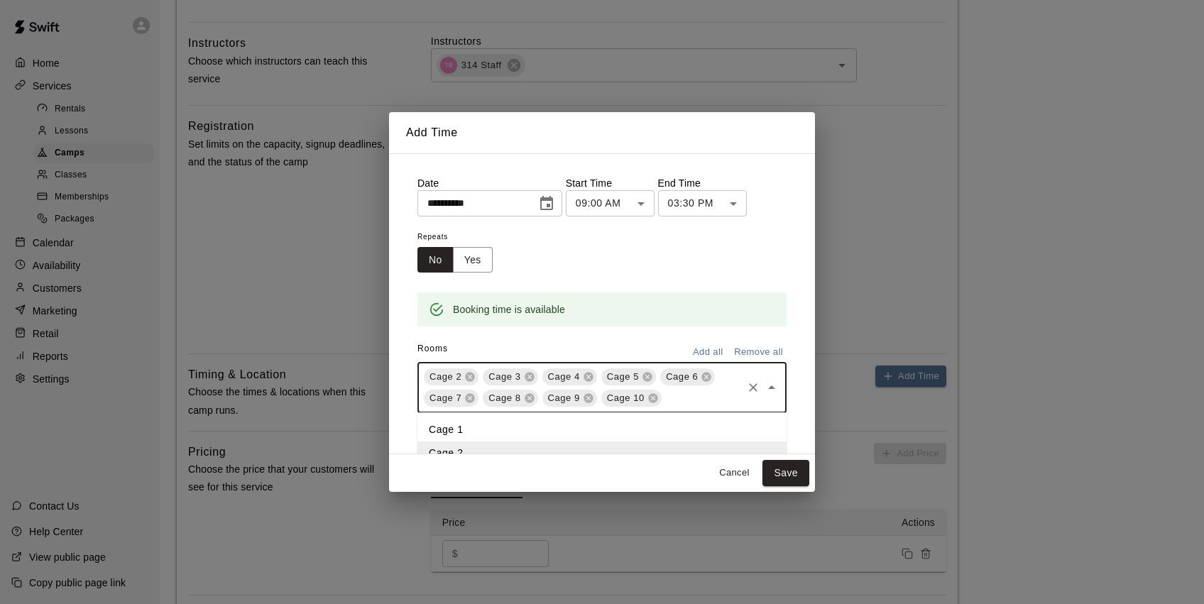
scroll to position [4, 0]
click at [555, 331] on div "**********" at bounding box center [601, 291] width 369 height 237
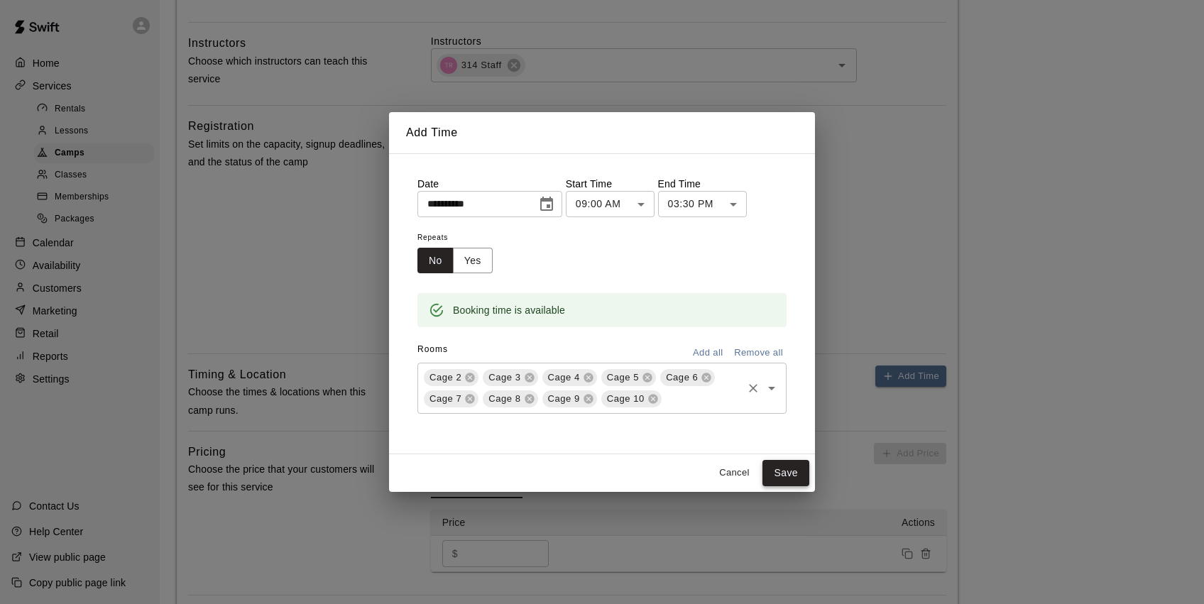
scroll to position [0, 0]
click at [786, 473] on button "Save" at bounding box center [786, 473] width 47 height 26
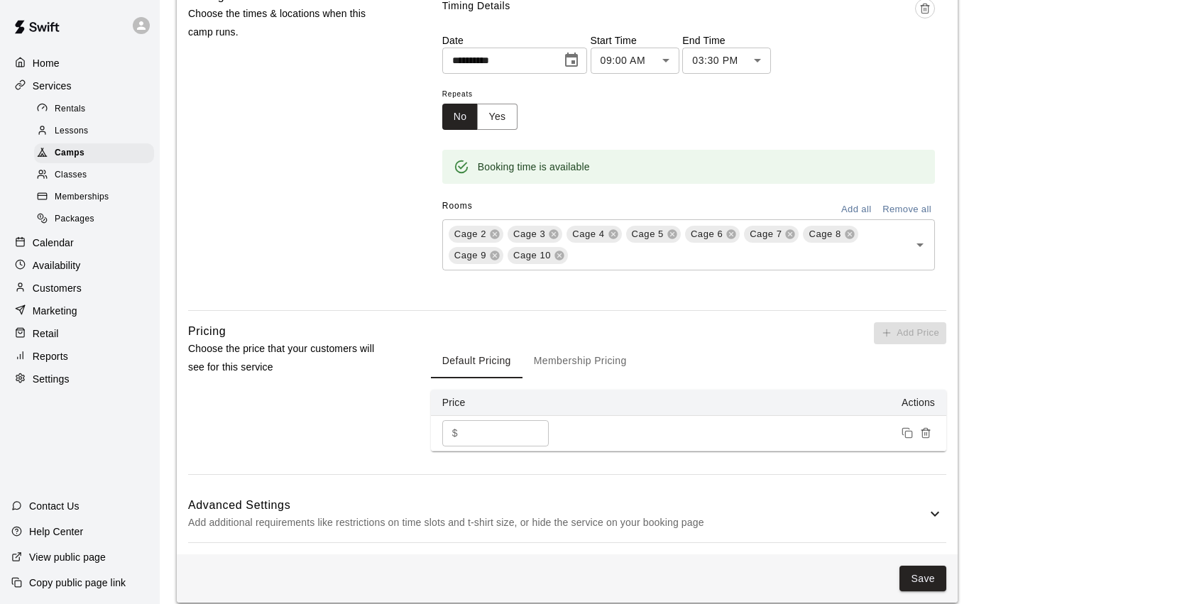
scroll to position [834, 0]
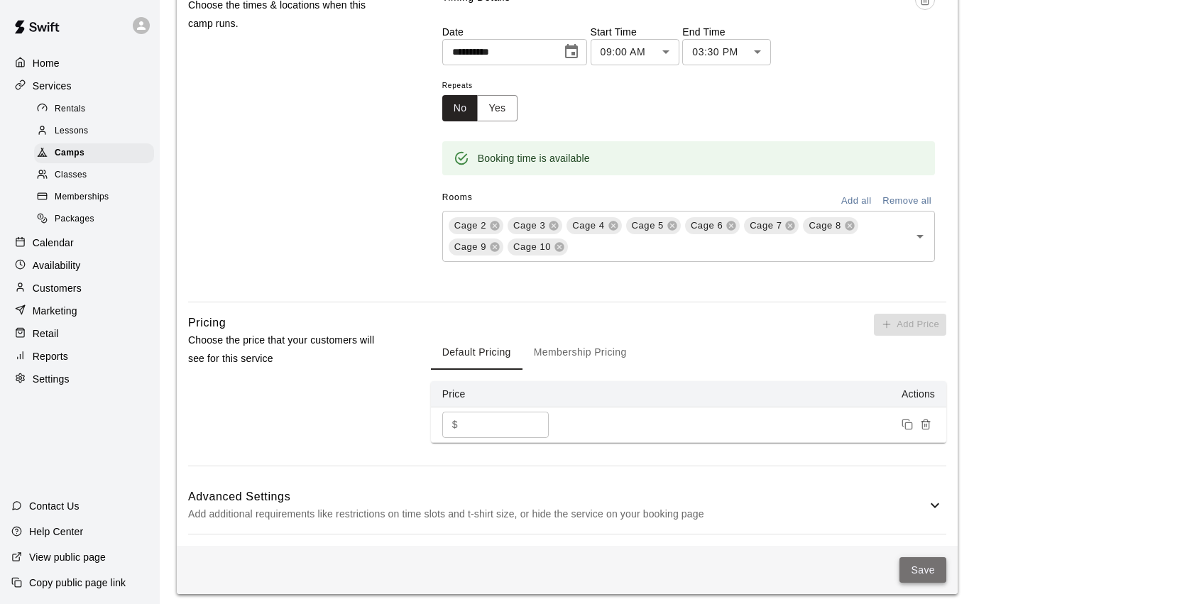
click at [921, 565] on button "Save" at bounding box center [923, 570] width 47 height 26
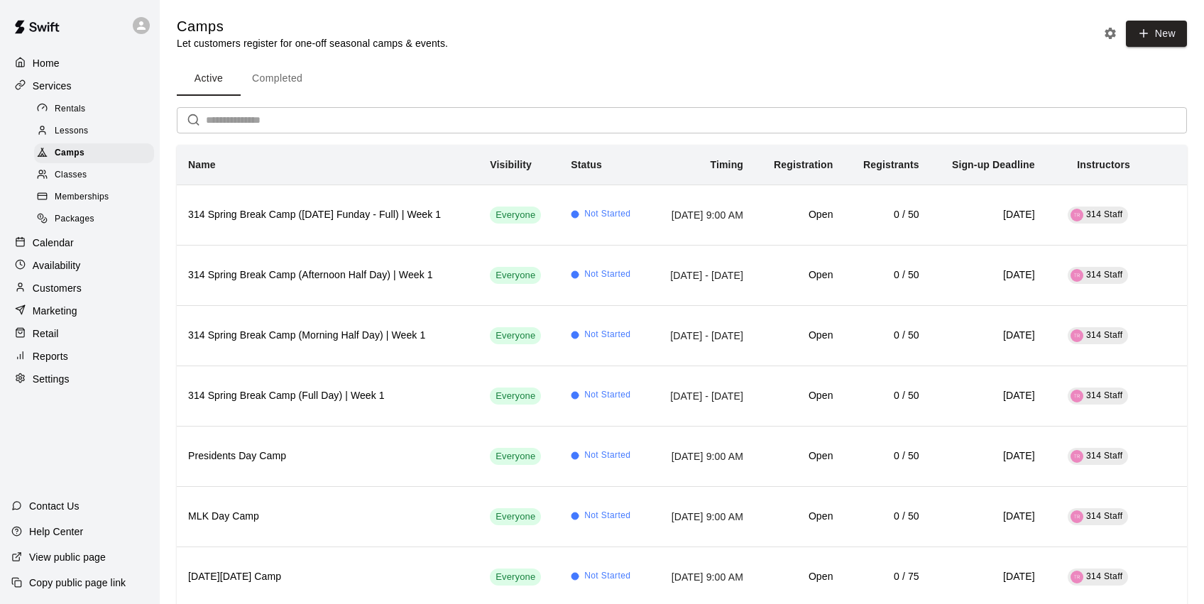
click at [290, 79] on button "Completed" at bounding box center [277, 79] width 73 height 34
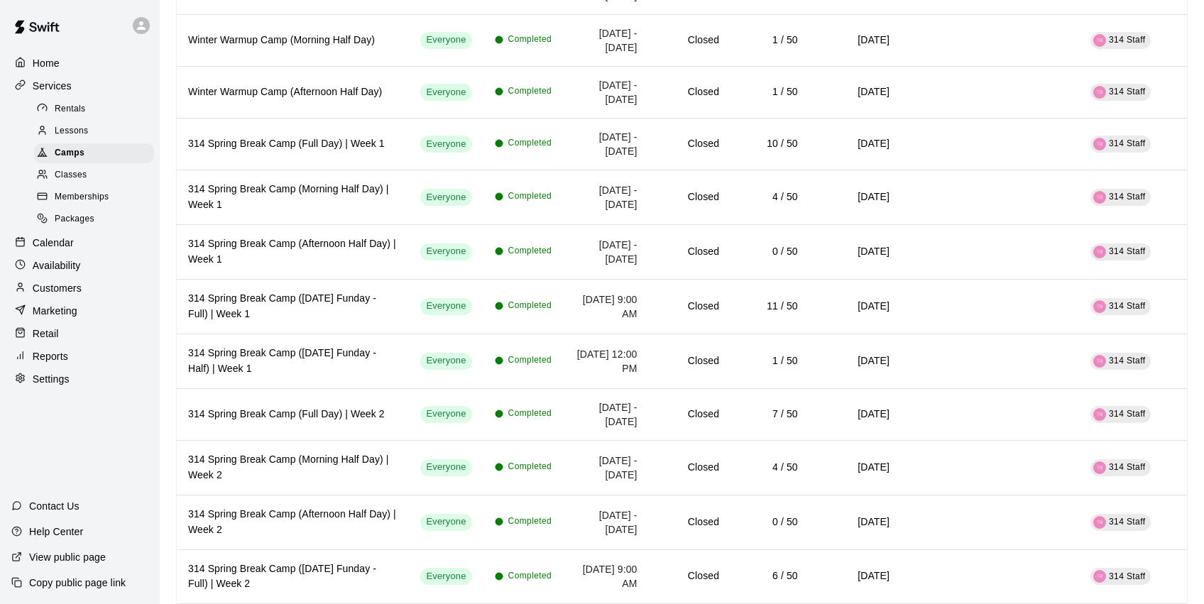
scroll to position [2614, 0]
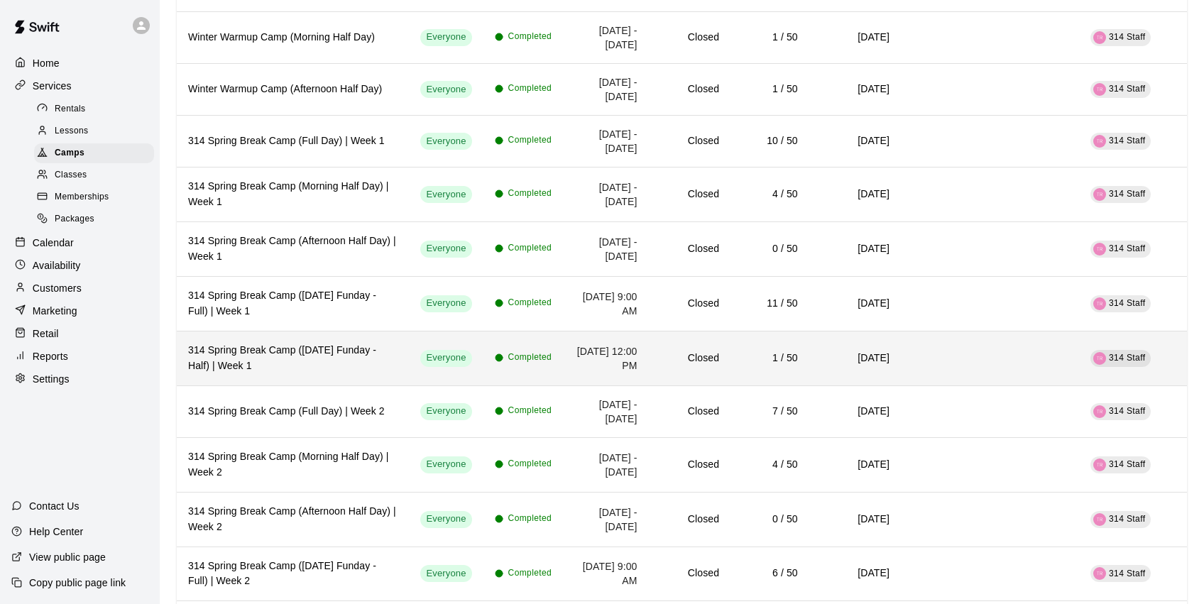
click at [337, 374] on h6 "314 Spring Break Camp ([DATE] Funday - Half) | Week 1" at bounding box center [292, 358] width 209 height 31
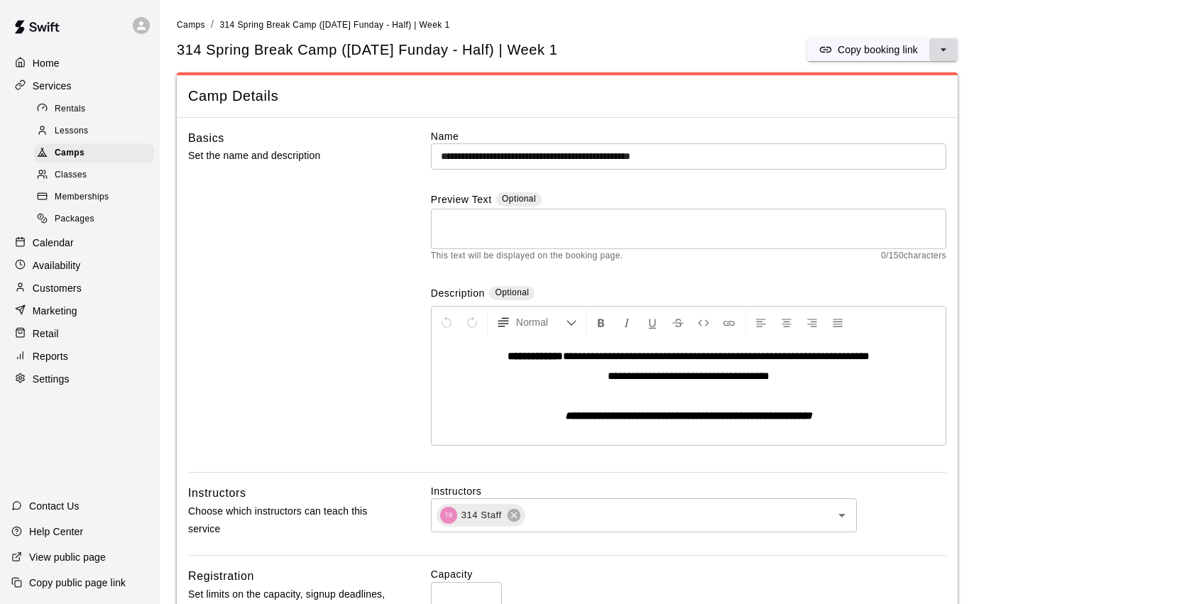
click at [942, 50] on icon "select merge strategy" at bounding box center [944, 50] width 14 height 14
click at [923, 99] on li "Duplicate camp" at bounding box center [881, 102] width 121 height 24
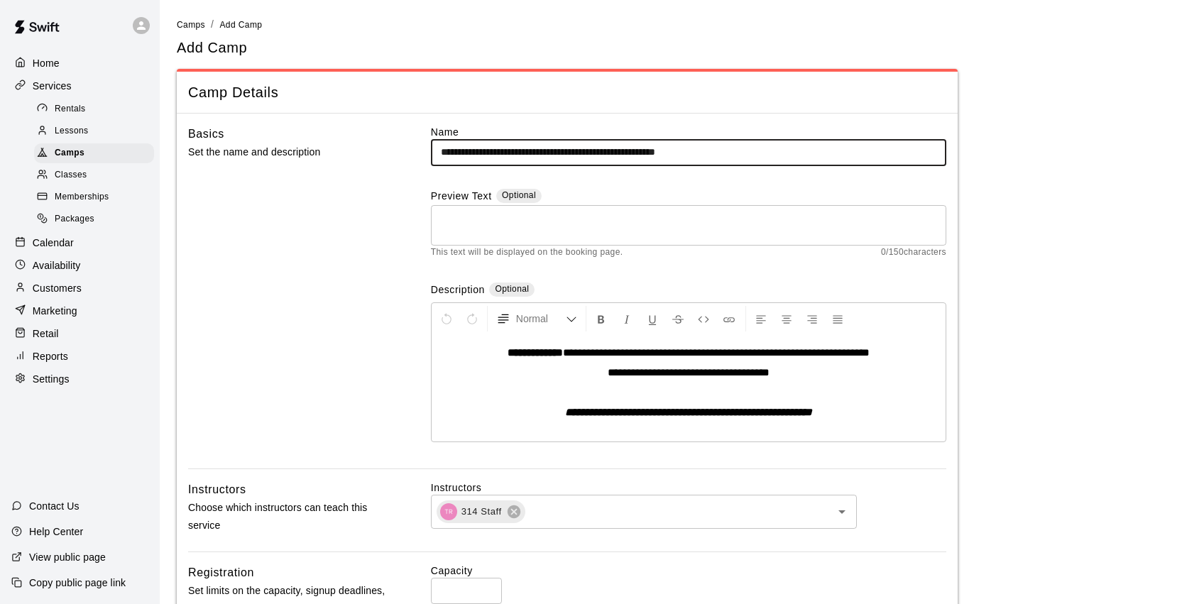
drag, startPoint x: 770, startPoint y: 148, endPoint x: 712, endPoint y: 156, distance: 58.7
click at [712, 156] on input "**********" at bounding box center [688, 152] width 515 height 26
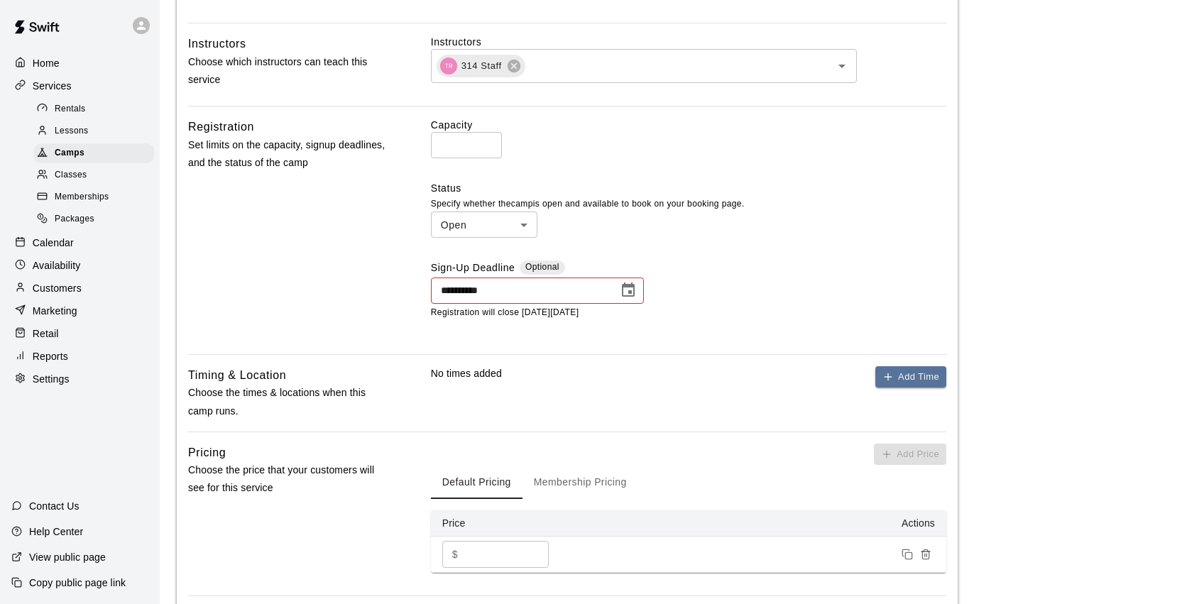
scroll to position [448, 0]
type input "**********"
click at [627, 285] on icon "Choose date, selected date is Mar 22, 2025" at bounding box center [628, 288] width 17 height 17
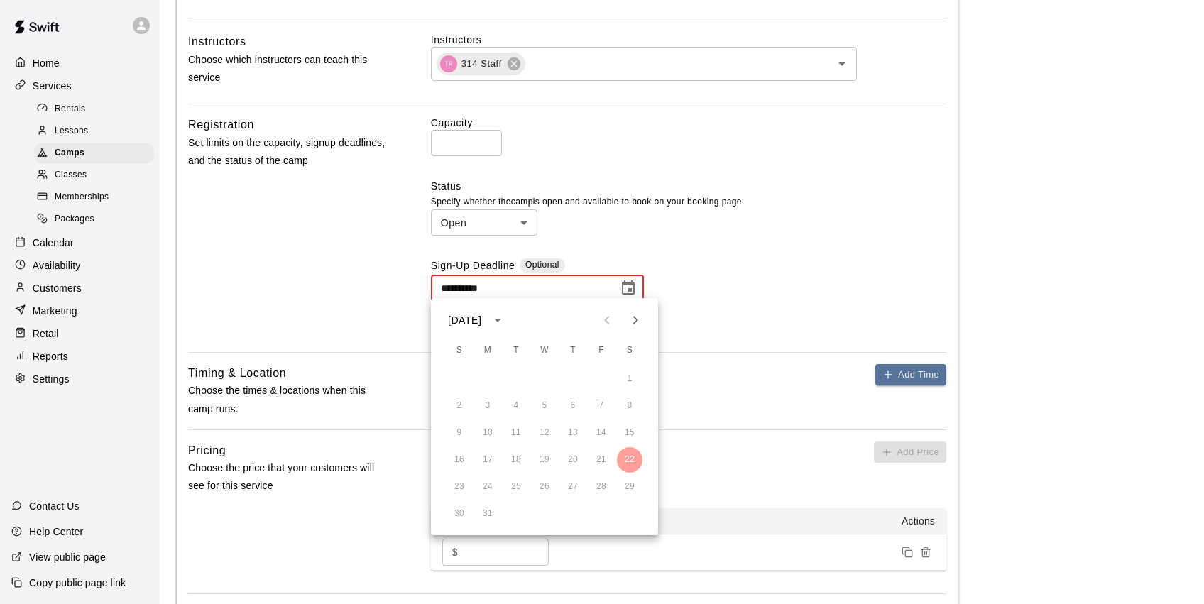
click at [640, 324] on icon "Next month" at bounding box center [635, 320] width 17 height 17
click at [506, 318] on icon "calendar view is open, switch to year view" at bounding box center [497, 320] width 17 height 17
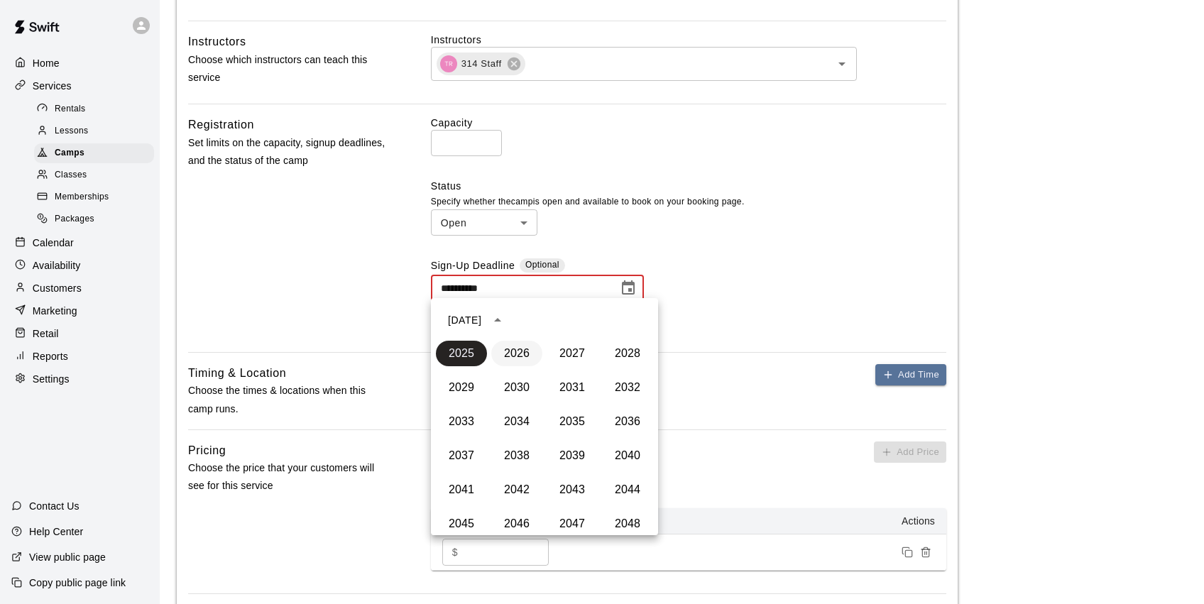
click at [515, 363] on button "2026" at bounding box center [516, 354] width 51 height 26
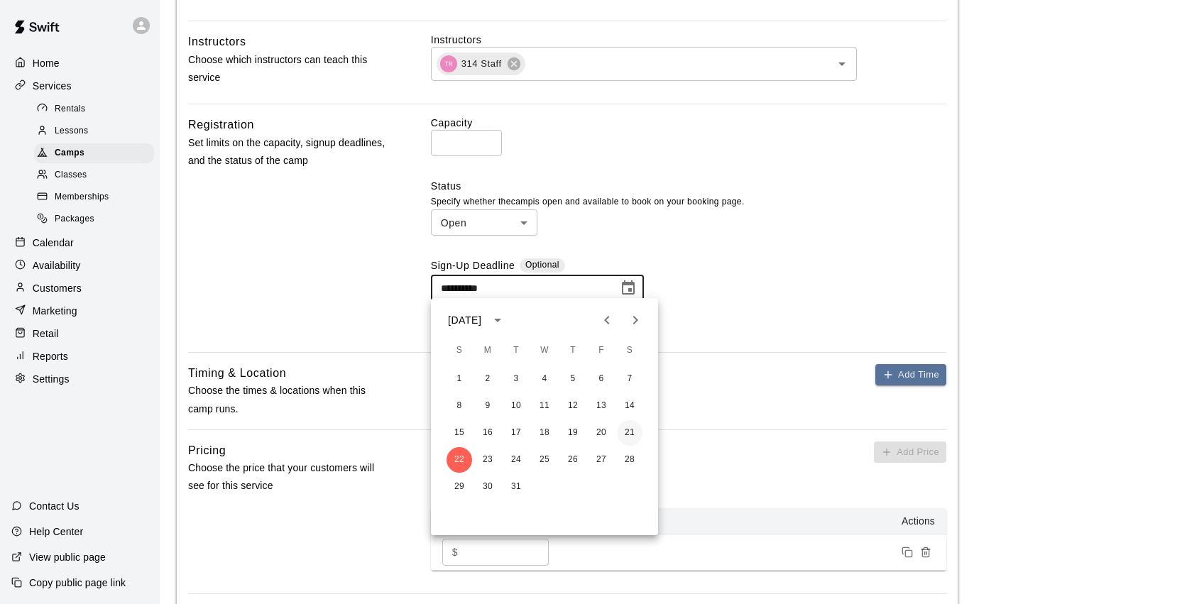
click at [626, 434] on button "21" at bounding box center [630, 433] width 26 height 26
type input "**********"
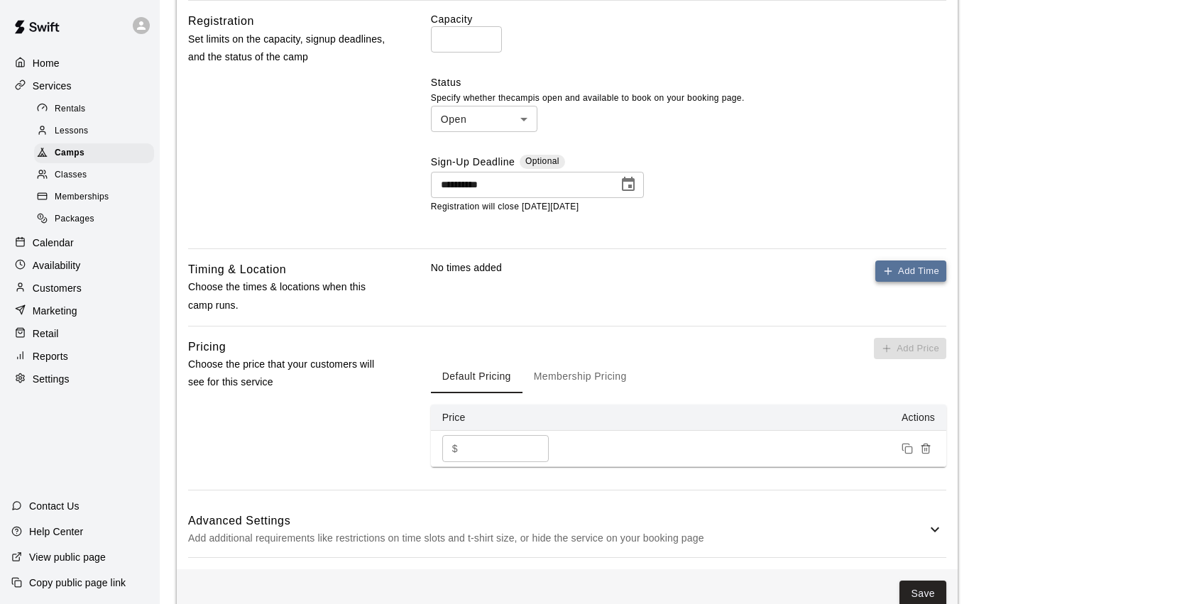
scroll to position [552, 0]
click at [906, 269] on button "Add Time" at bounding box center [910, 271] width 71 height 22
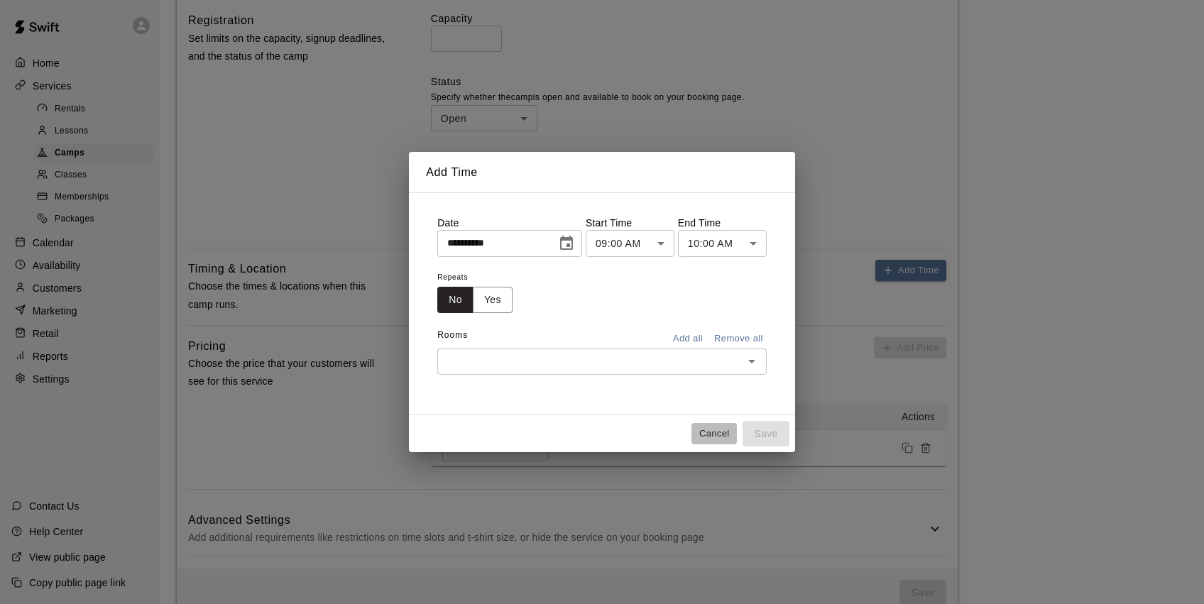
click at [716, 431] on button "Cancel" at bounding box center [714, 434] width 45 height 22
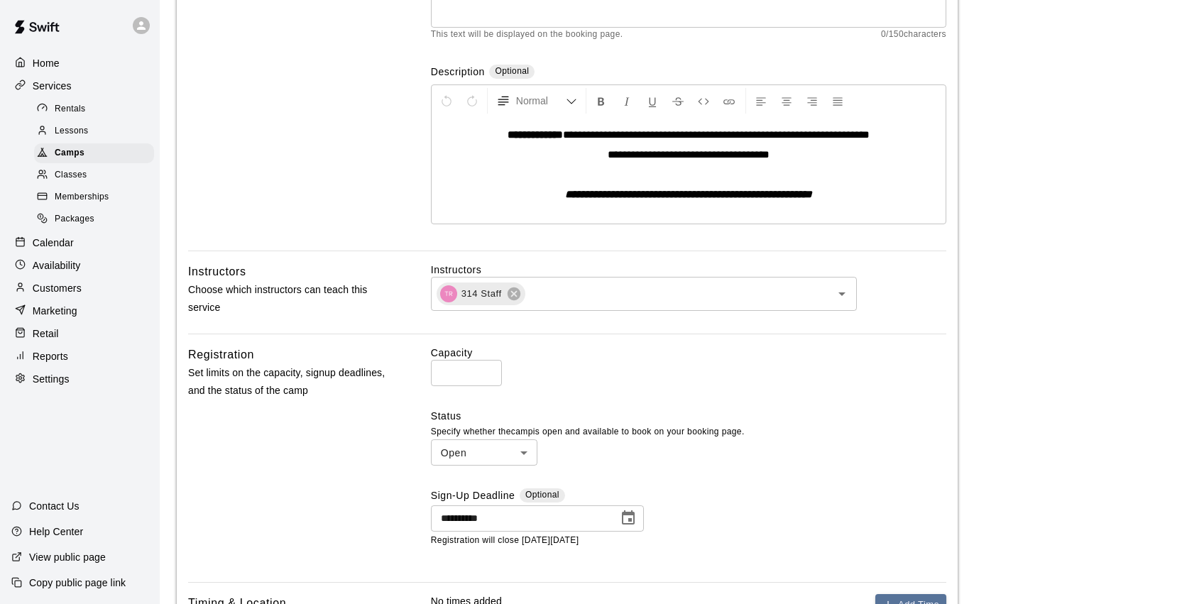
scroll to position [221, 0]
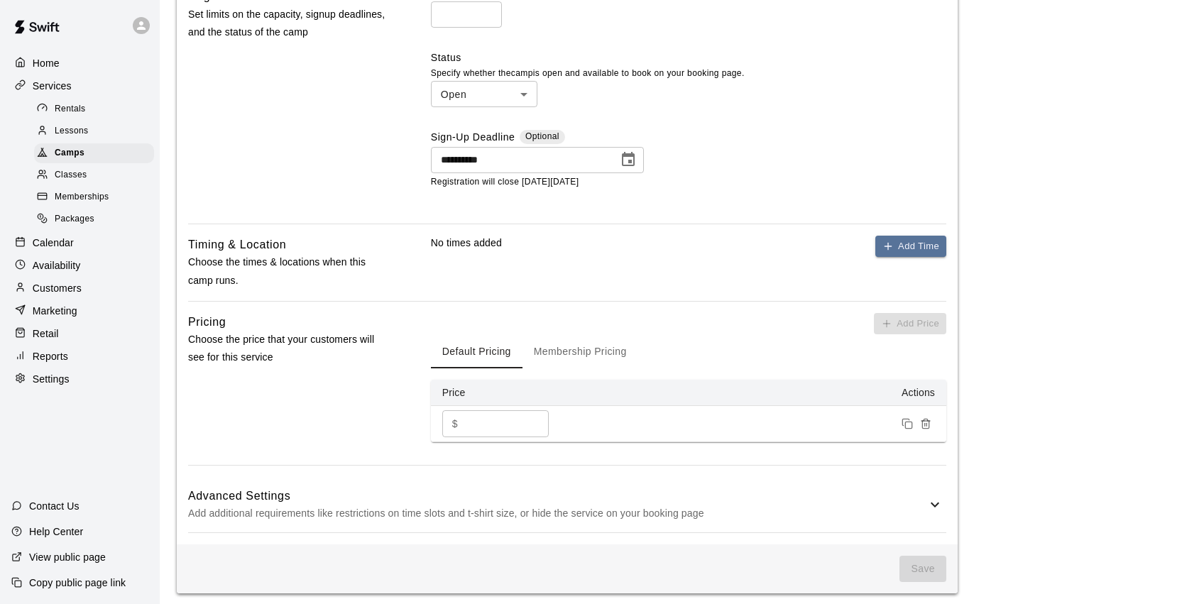
click at [923, 506] on p "Add additional requirements like restrictions on time slots and t-shirt size, o…" at bounding box center [557, 514] width 738 height 18
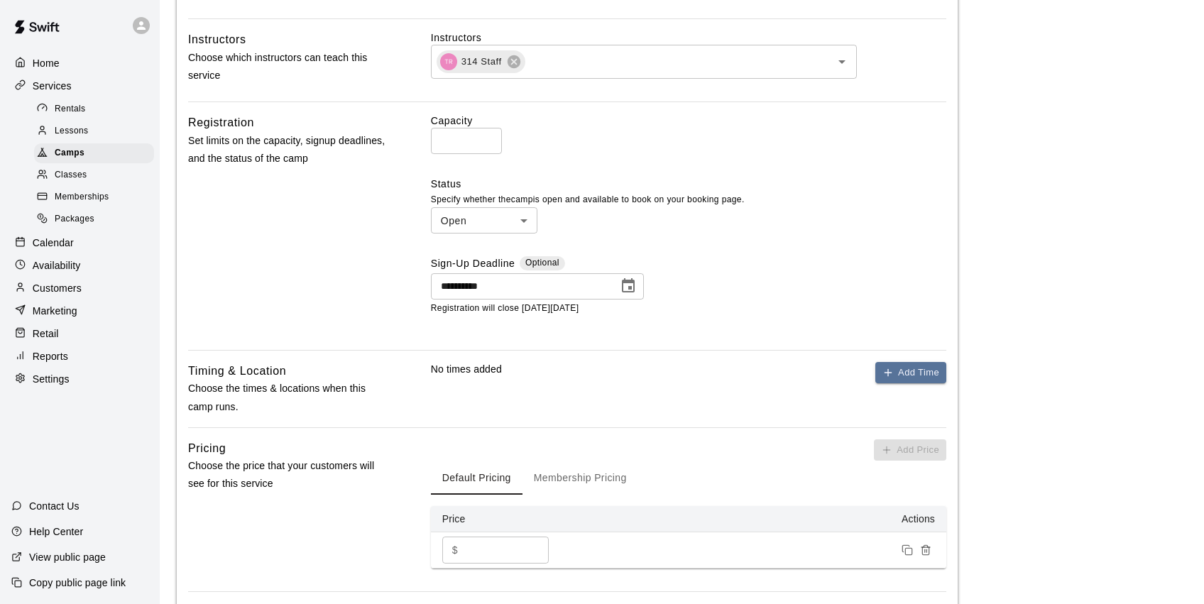
scroll to position [449, 0]
click at [525, 212] on body "**********" at bounding box center [602, 429] width 1204 height 1756
click at [586, 237] on div at bounding box center [602, 302] width 1204 height 604
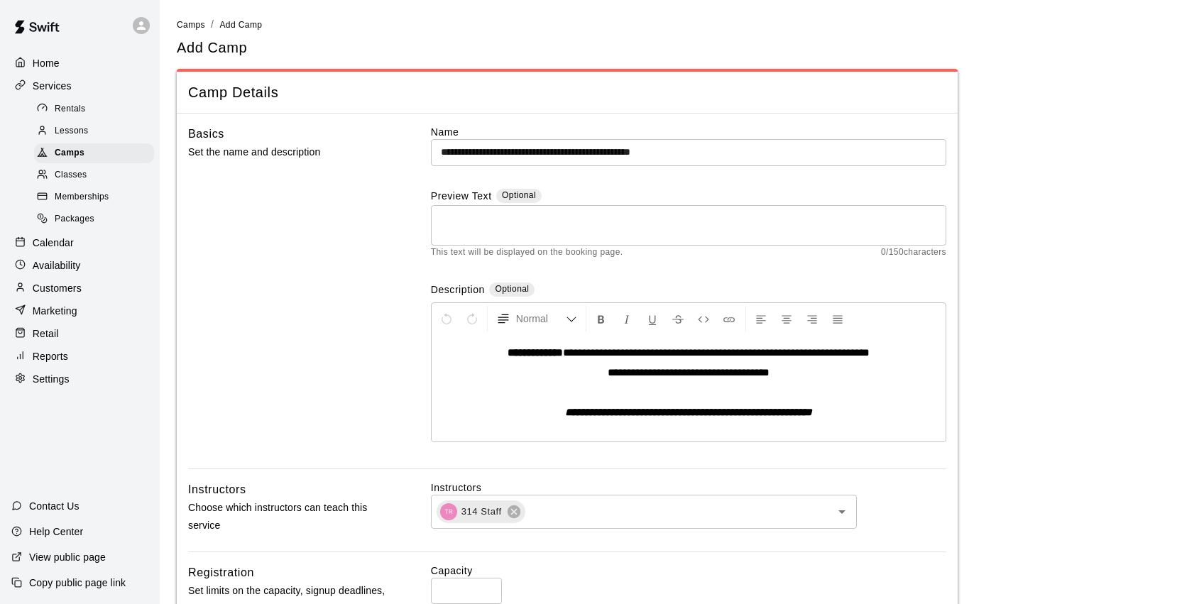
scroll to position [0, 0]
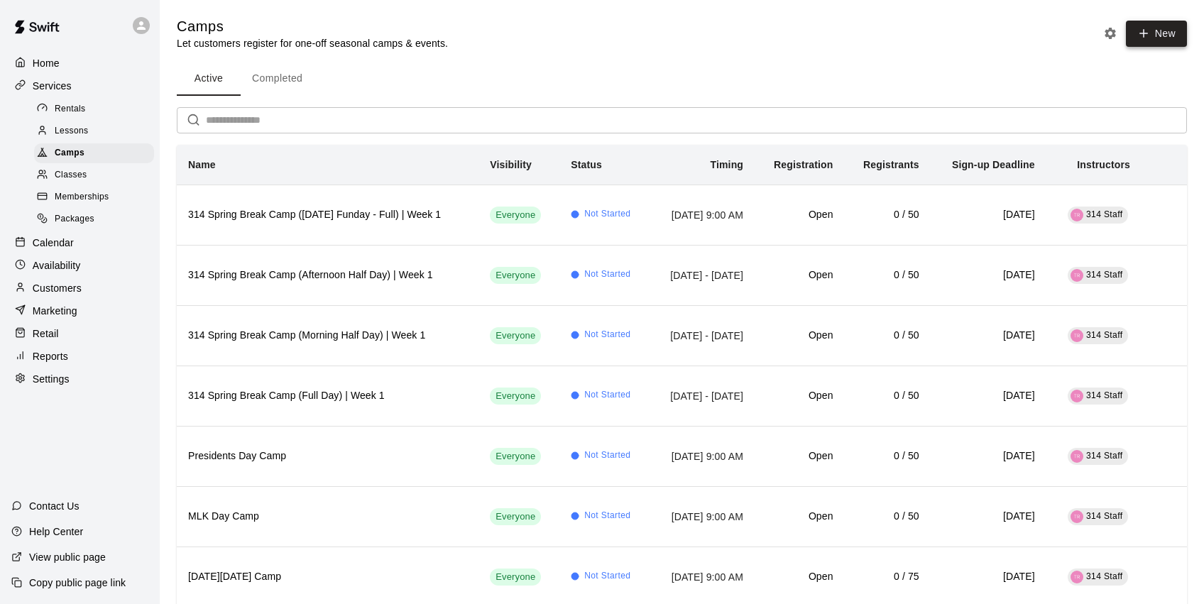
click at [1146, 45] on button "New" at bounding box center [1156, 34] width 61 height 26
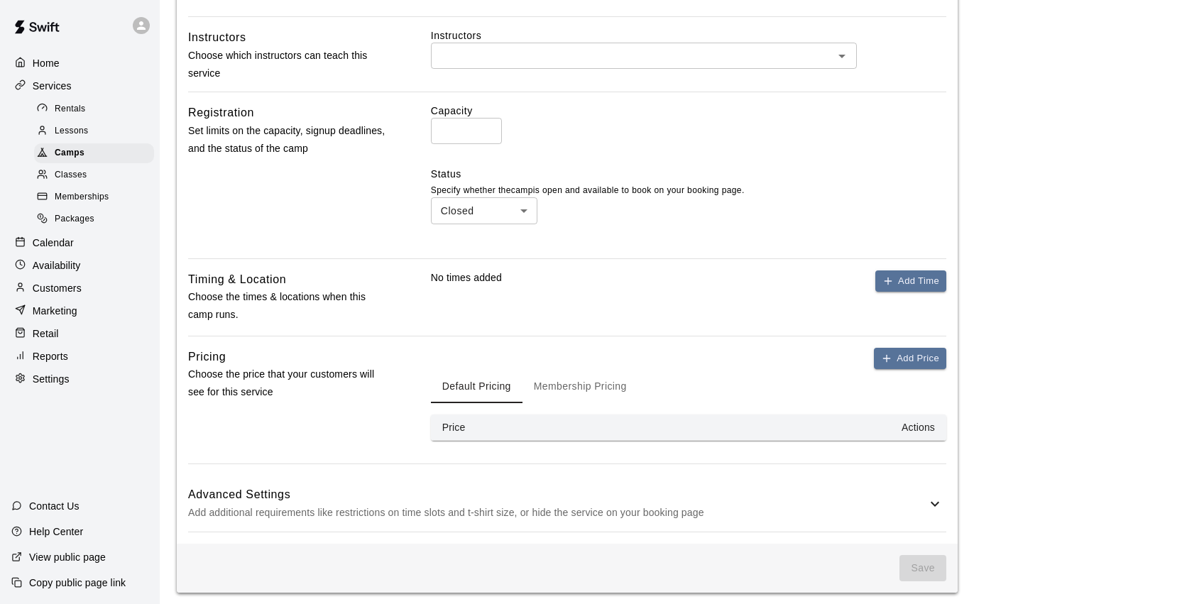
scroll to position [452, 0]
click at [921, 275] on button "Add Time" at bounding box center [910, 282] width 71 height 22
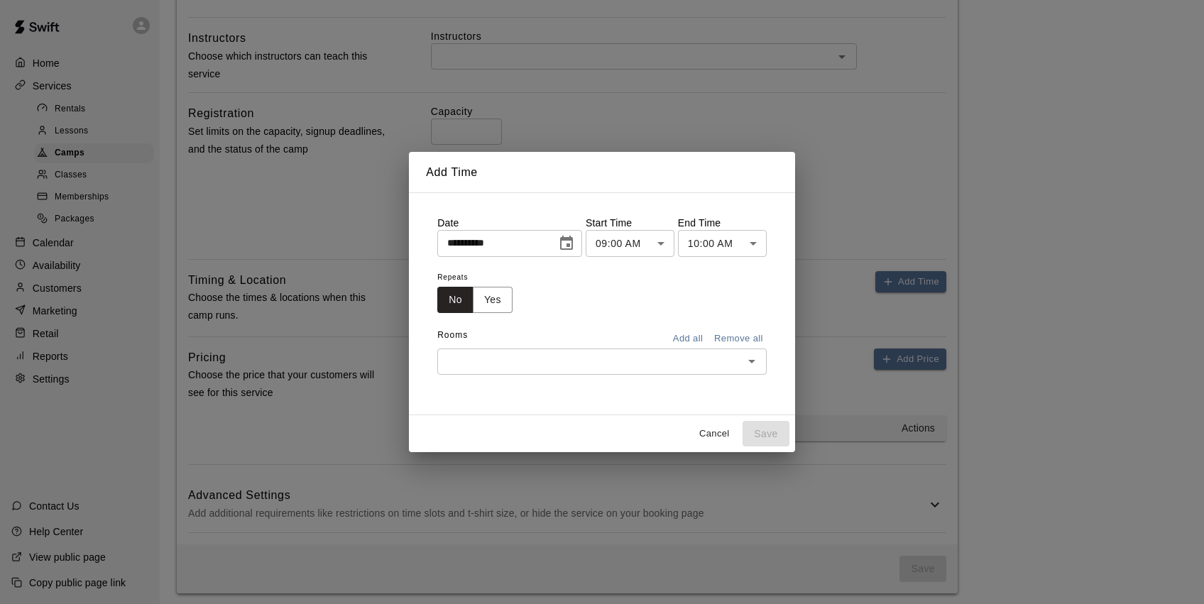
click at [706, 435] on button "Cancel" at bounding box center [714, 434] width 45 height 22
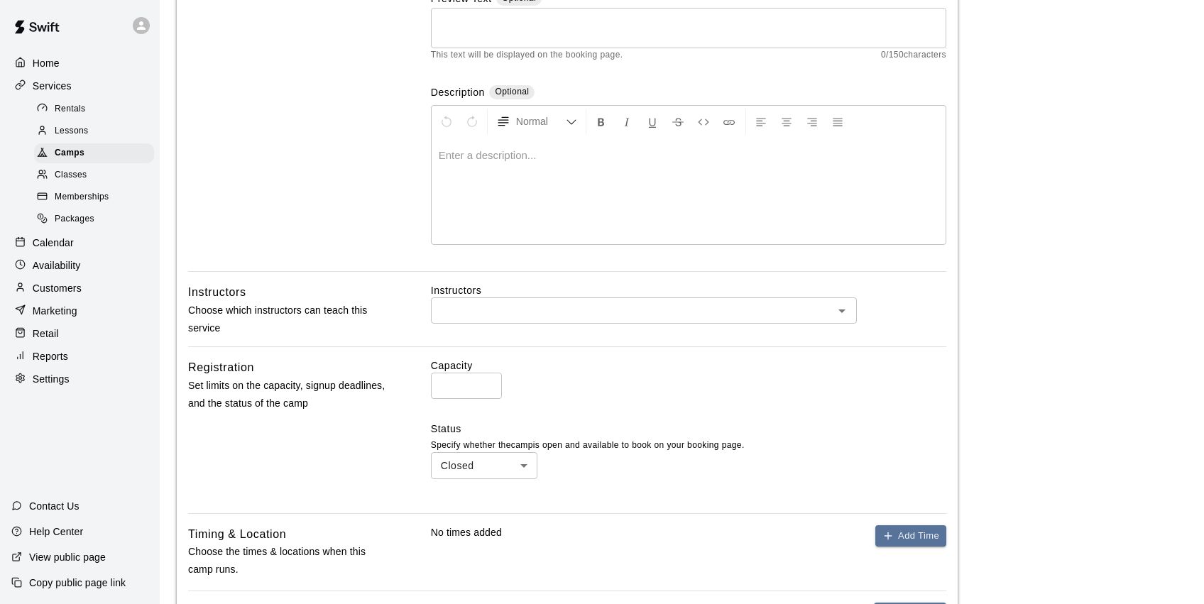
scroll to position [215, 0]
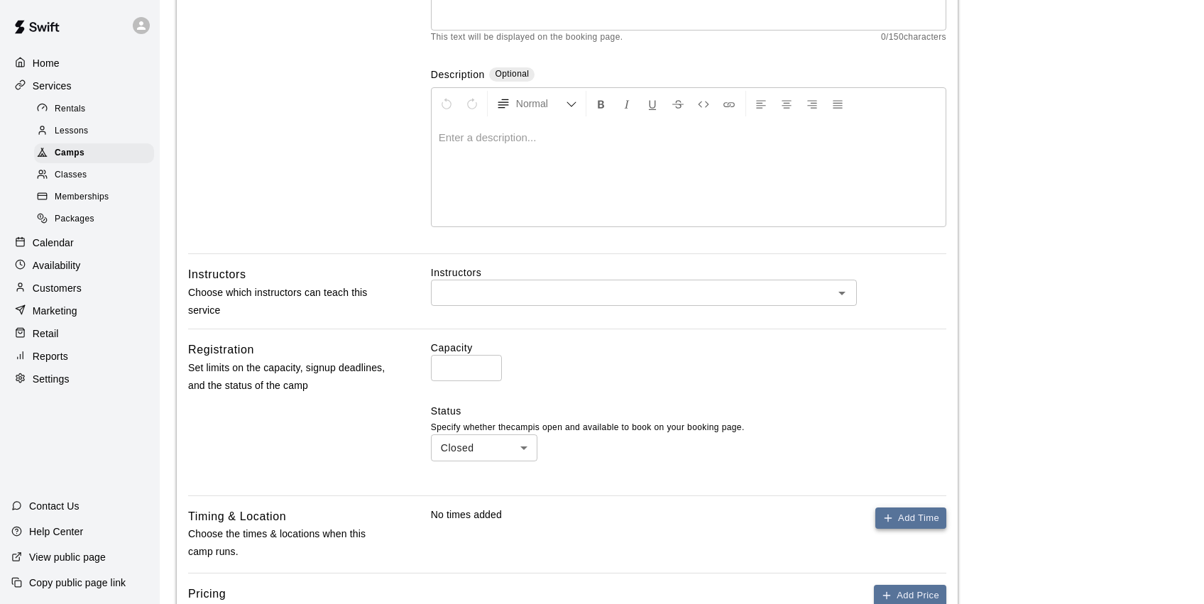
click at [890, 519] on icon "button" at bounding box center [888, 518] width 11 height 11
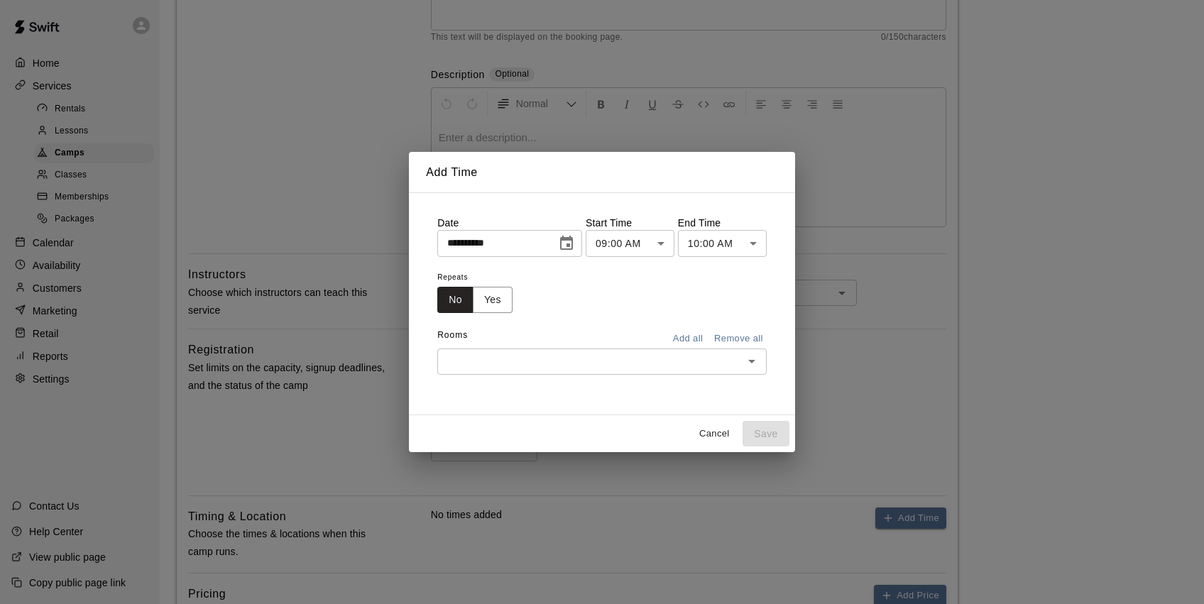
click at [710, 437] on button "Cancel" at bounding box center [714, 434] width 45 height 22
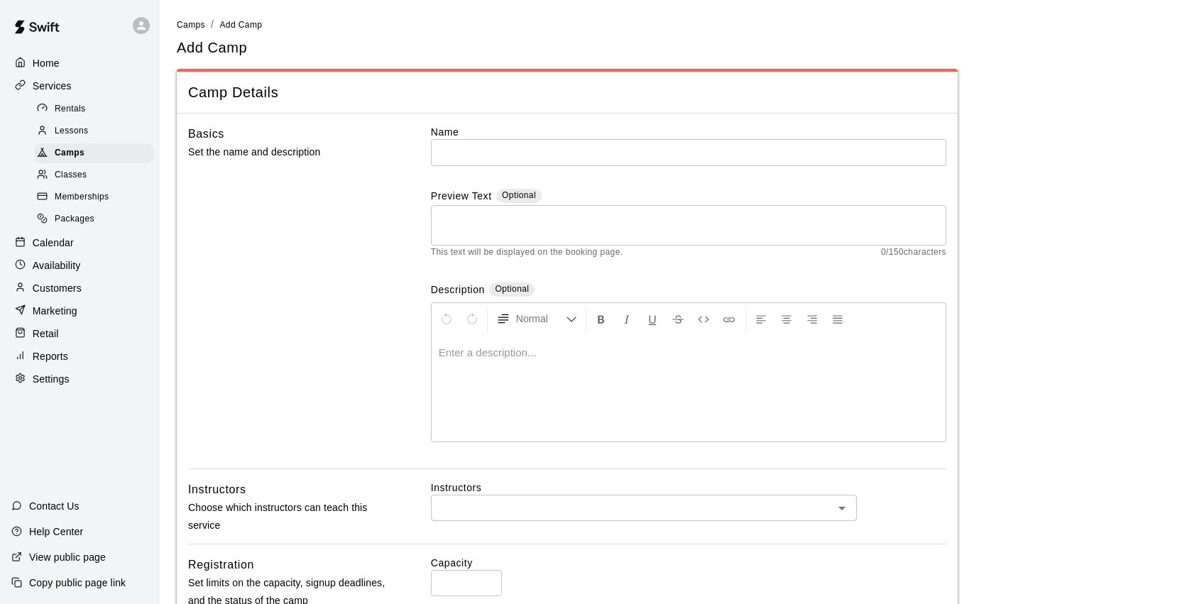
scroll to position [0, 0]
click at [107, 146] on div "Camps" at bounding box center [94, 153] width 120 height 20
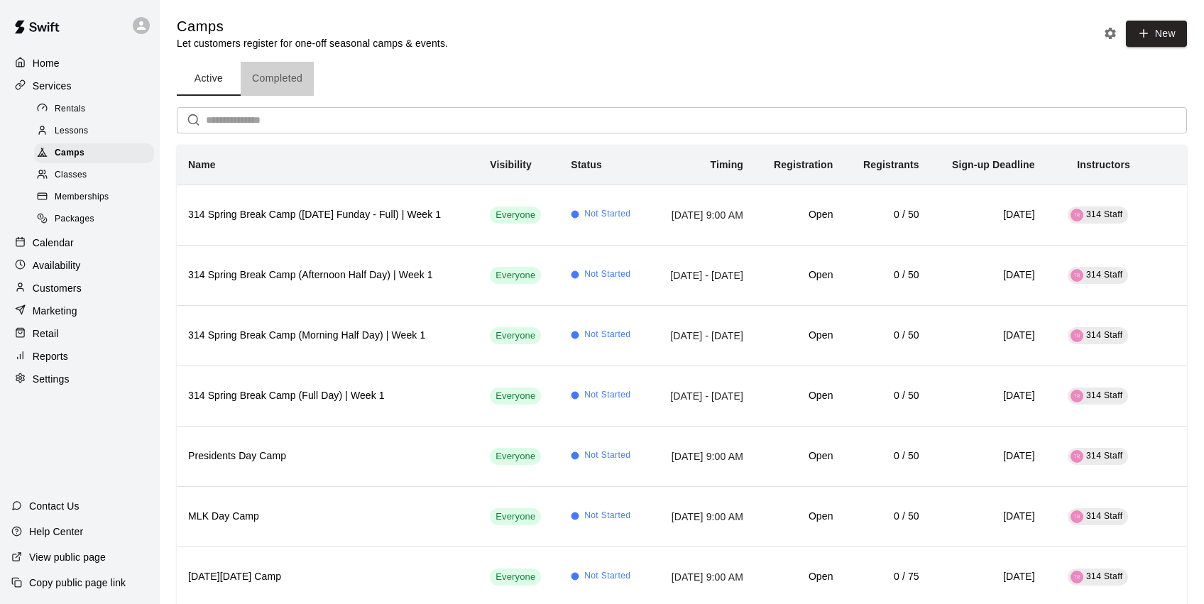
click at [261, 79] on button "Completed" at bounding box center [277, 79] width 73 height 34
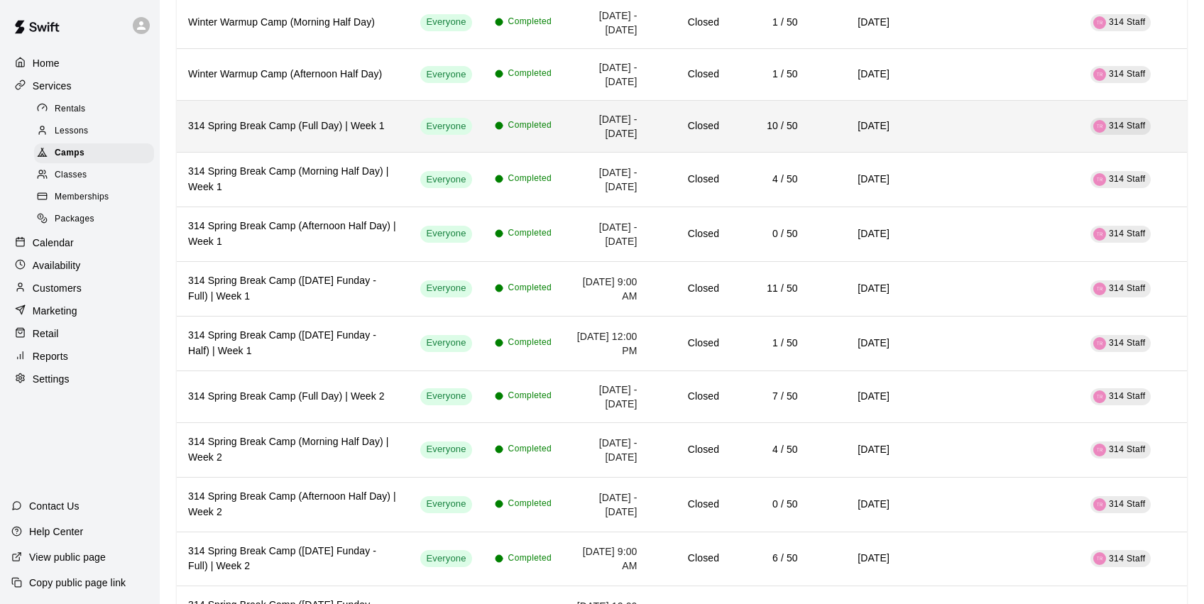
scroll to position [2632, 0]
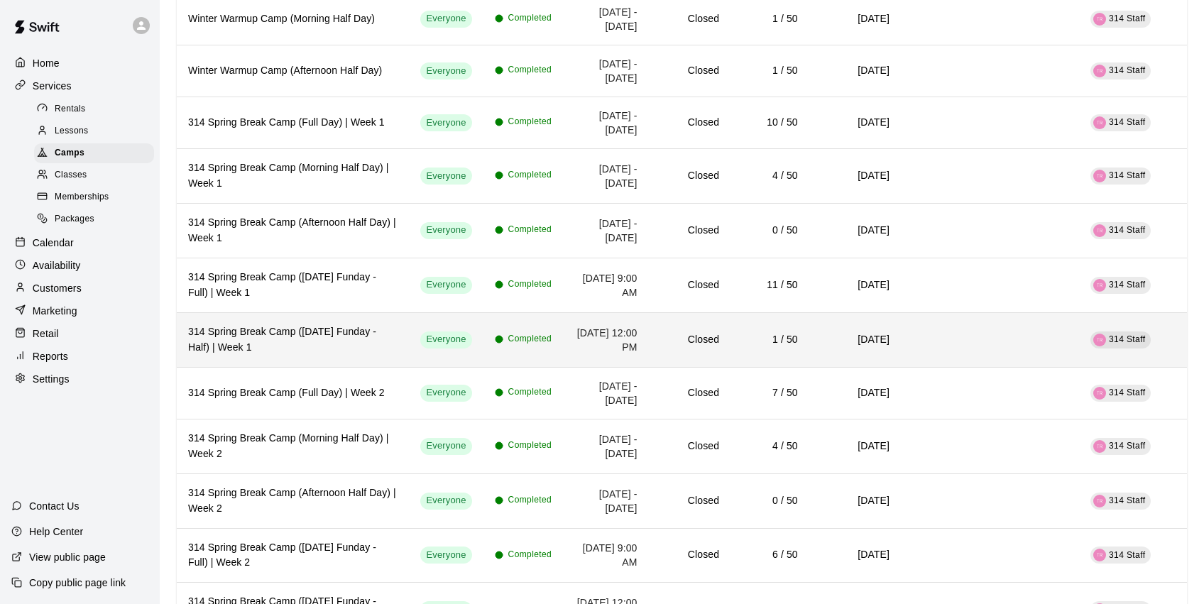
click at [317, 354] on h6 "314 Spring Break Camp ([DATE] Funday - Half) | Week 1" at bounding box center [292, 339] width 209 height 31
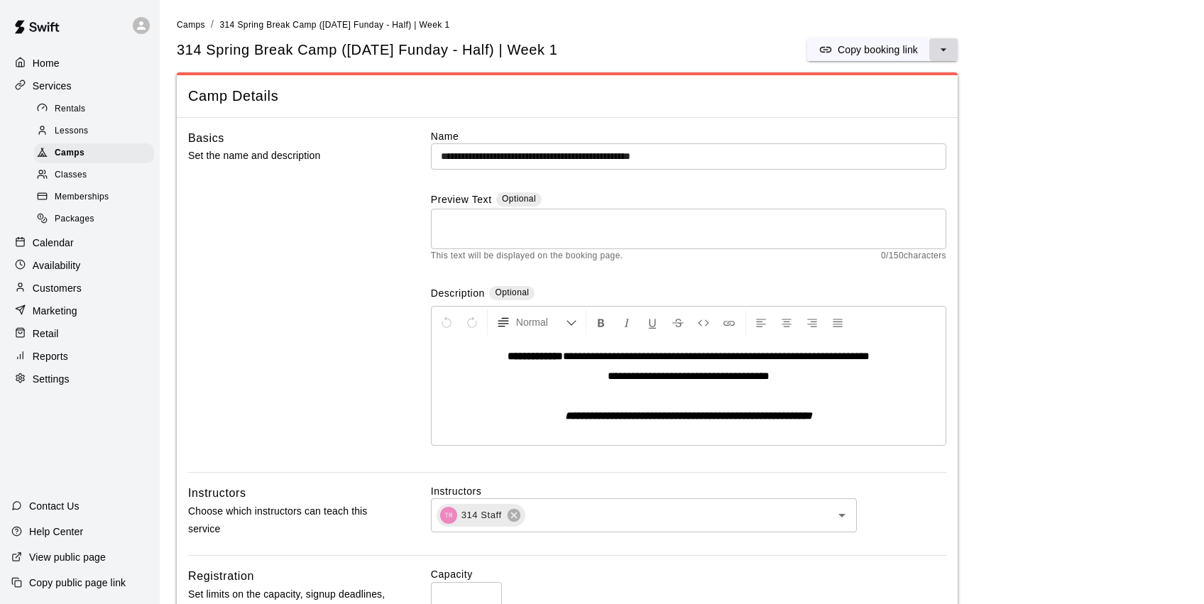
click at [945, 51] on icon "select merge strategy" at bounding box center [944, 50] width 14 height 14
click at [918, 102] on h6 "Duplicate camp" at bounding box center [887, 102] width 70 height 16
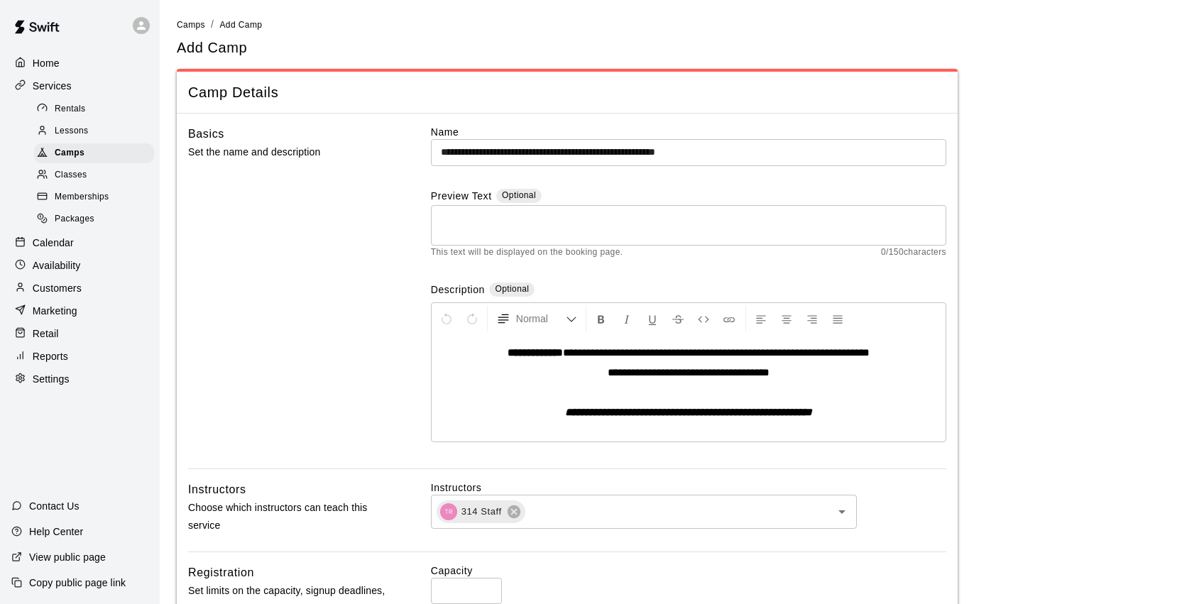
click at [782, 150] on input "**********" at bounding box center [688, 152] width 515 height 26
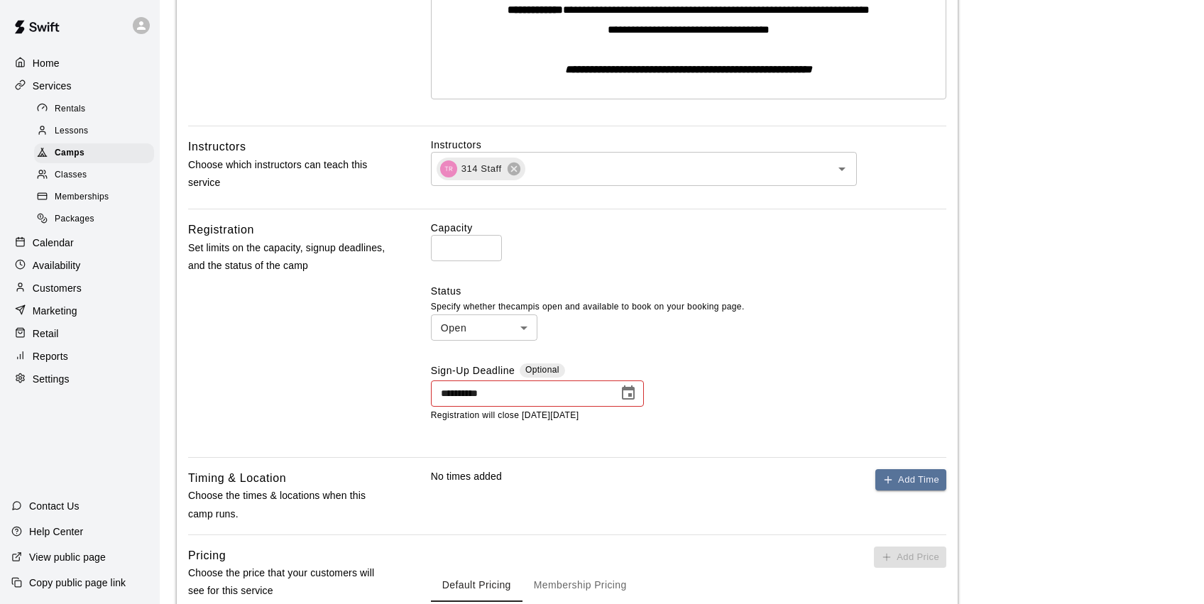
scroll to position [347, 0]
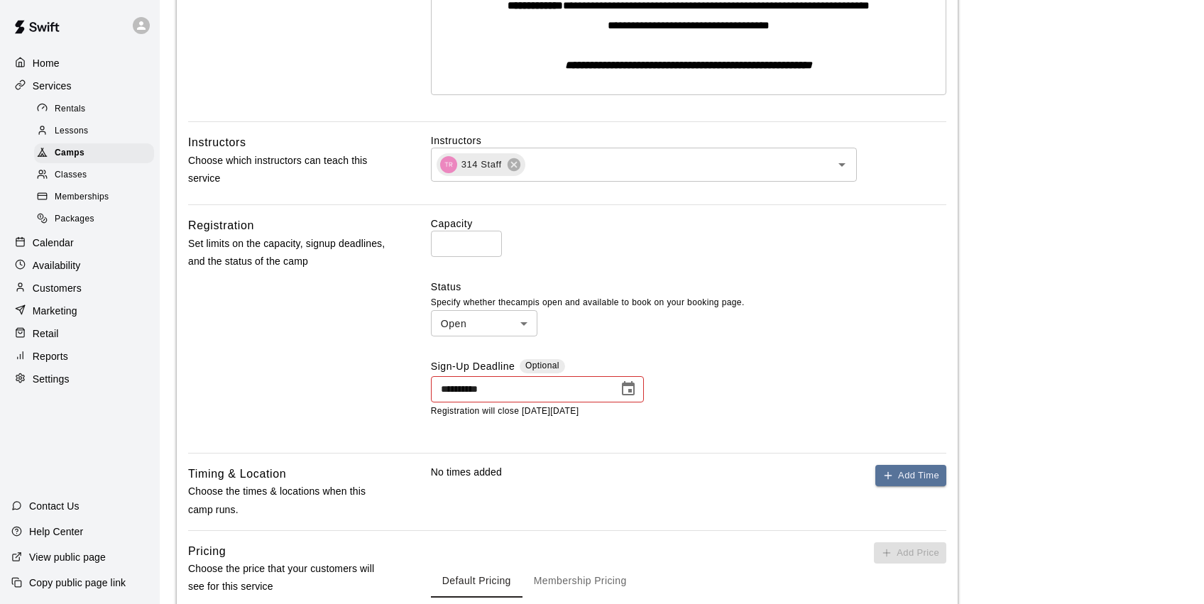
type input "**********"
click at [628, 382] on icon "Choose date, selected date is Mar 22, 2025" at bounding box center [628, 388] width 13 height 14
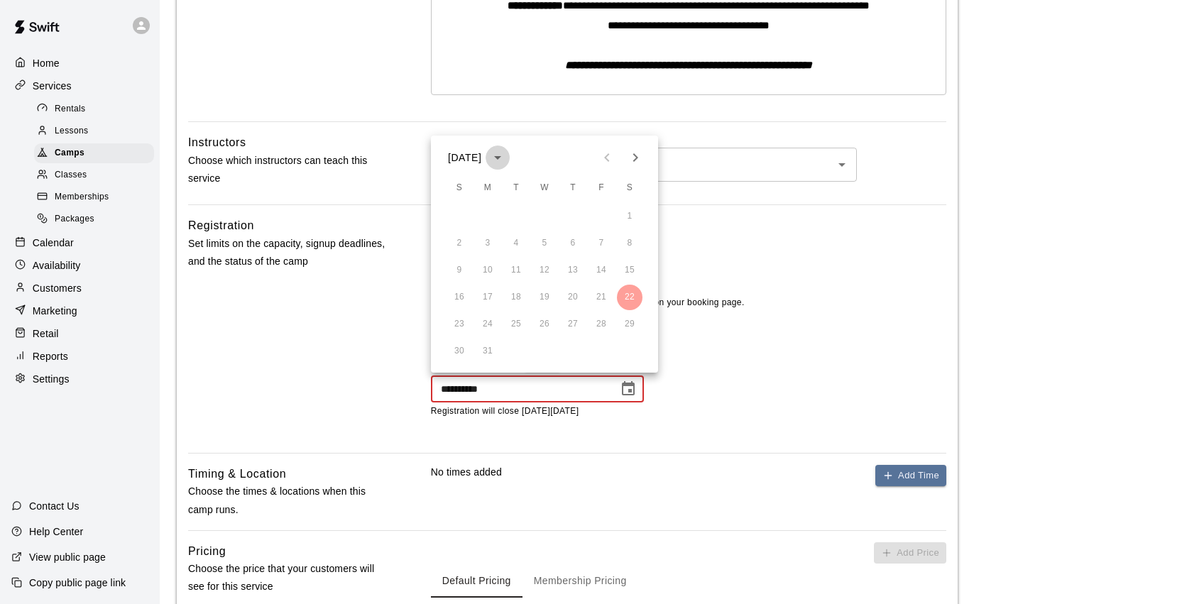
click at [506, 158] on icon "calendar view is open, switch to year view" at bounding box center [497, 157] width 17 height 17
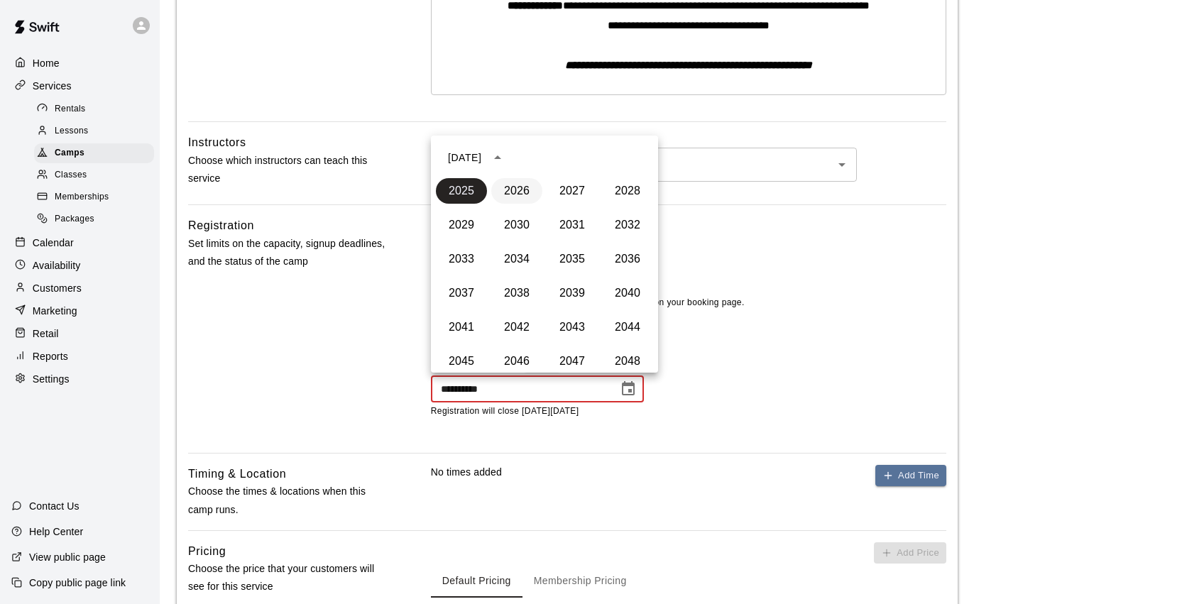
click at [522, 189] on button "2026" at bounding box center [516, 191] width 51 height 26
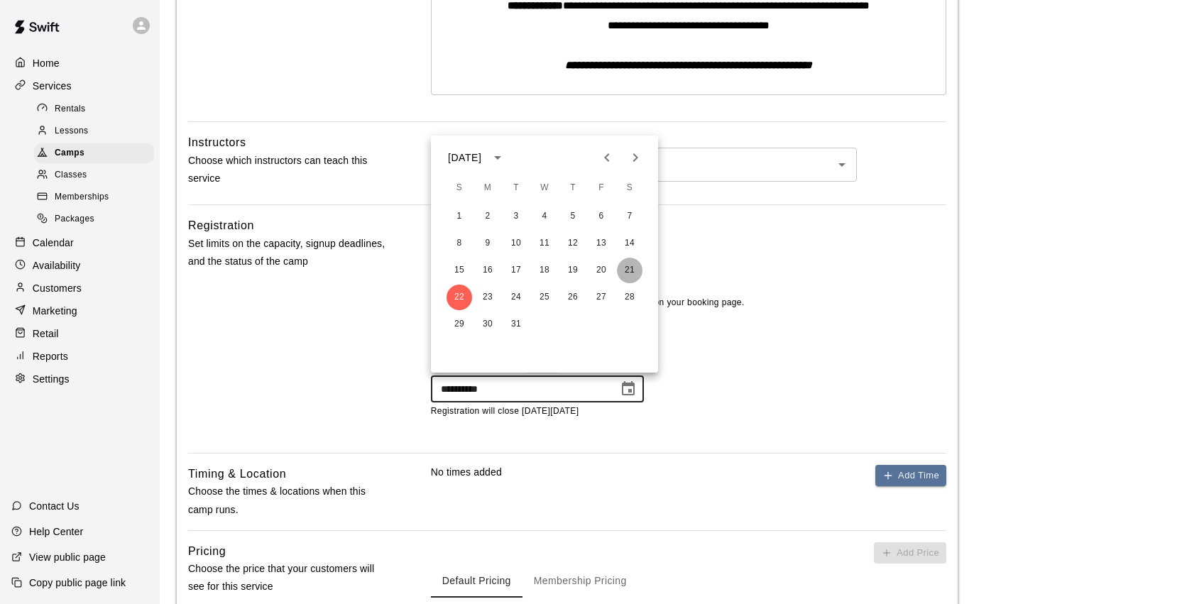
click at [623, 268] on button "21" at bounding box center [630, 271] width 26 height 26
type input "**********"
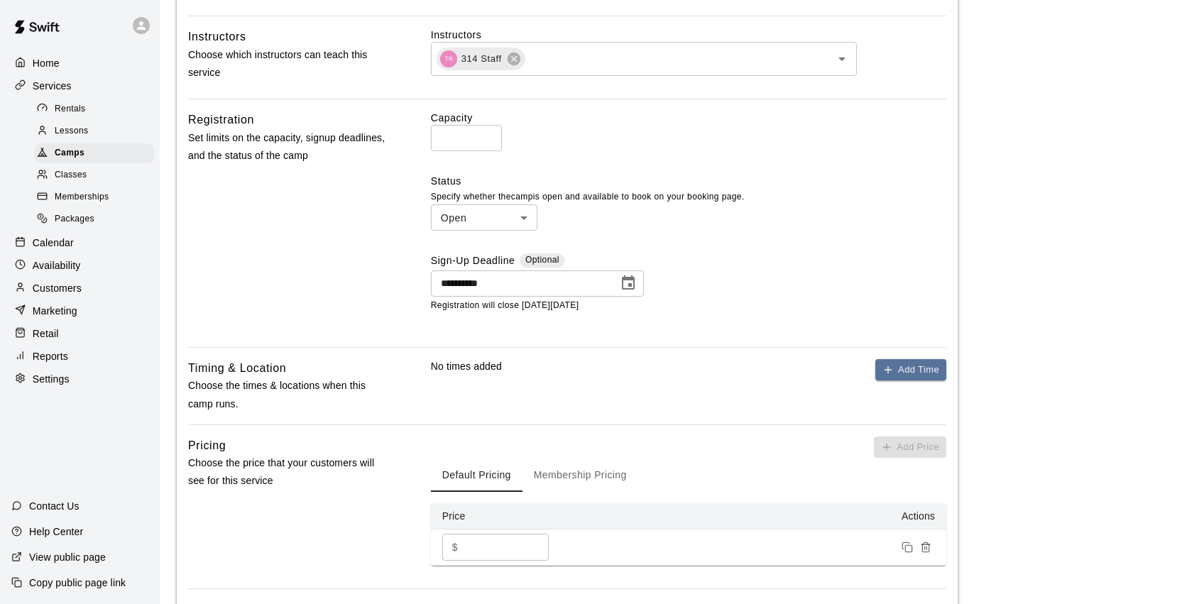
scroll to position [457, 0]
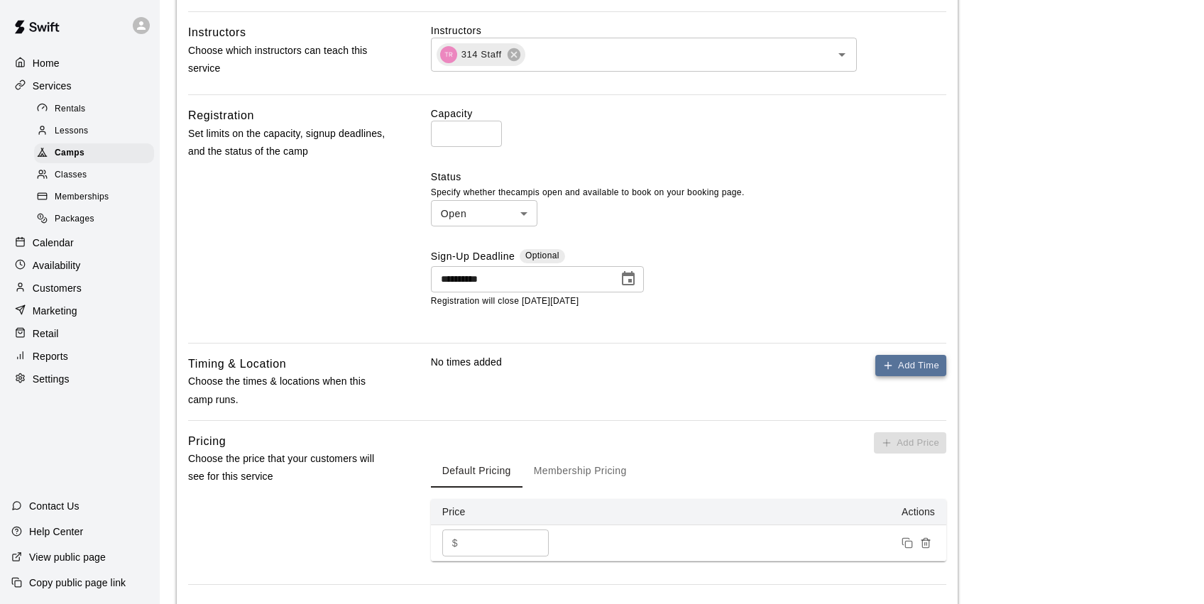
click at [905, 365] on button "Add Time" at bounding box center [910, 366] width 71 height 22
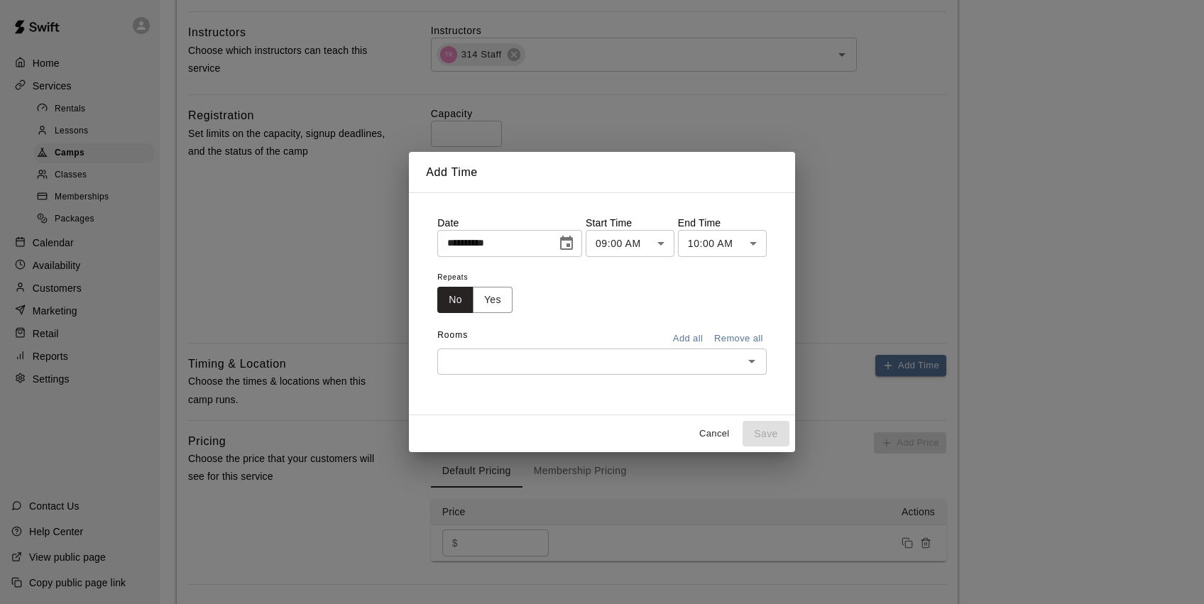
click at [564, 241] on icon "Choose date, selected date is Aug 14, 2025" at bounding box center [566, 243] width 13 height 14
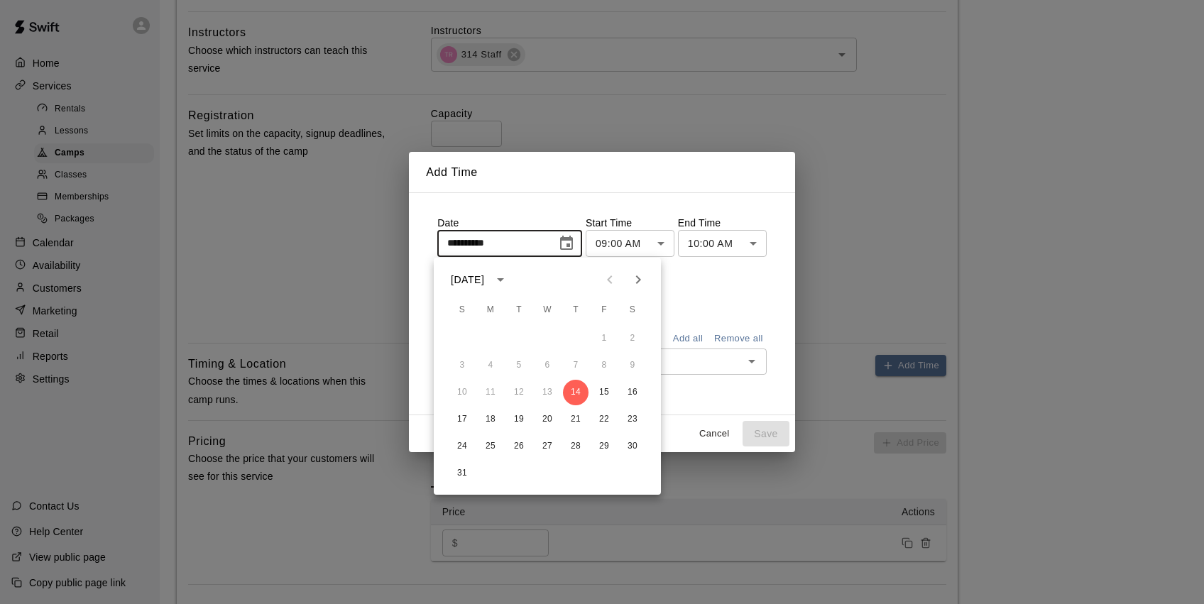
click at [639, 284] on icon "Next month" at bounding box center [638, 279] width 17 height 17
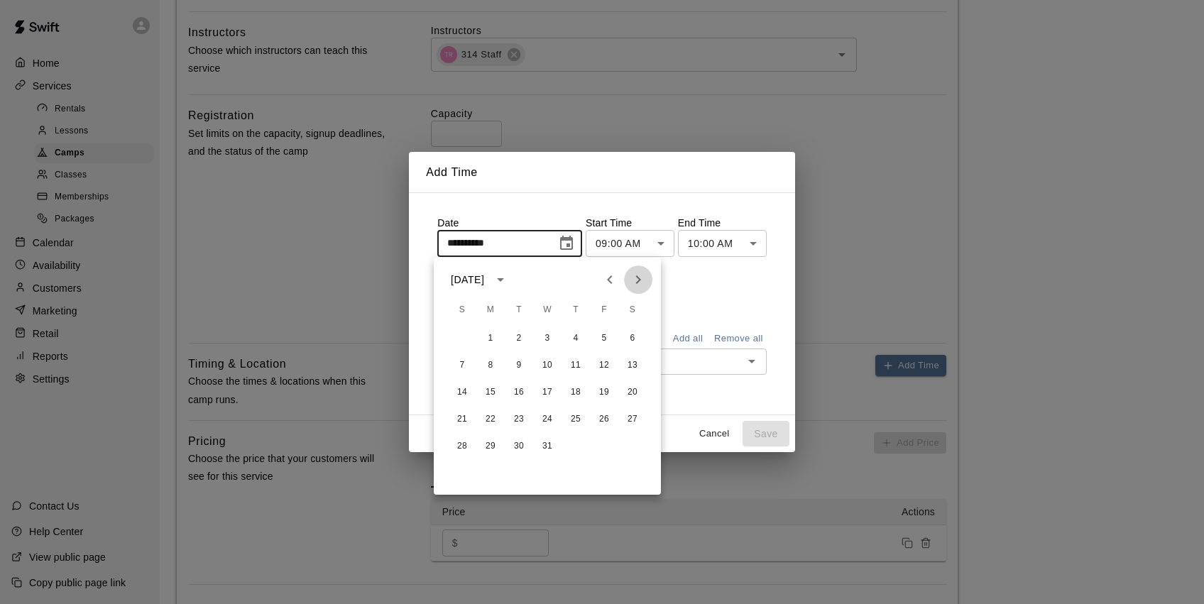
click at [639, 284] on icon "Next month" at bounding box center [638, 279] width 17 height 17
click at [608, 397] on button "20" at bounding box center [604, 393] width 26 height 26
type input "**********"
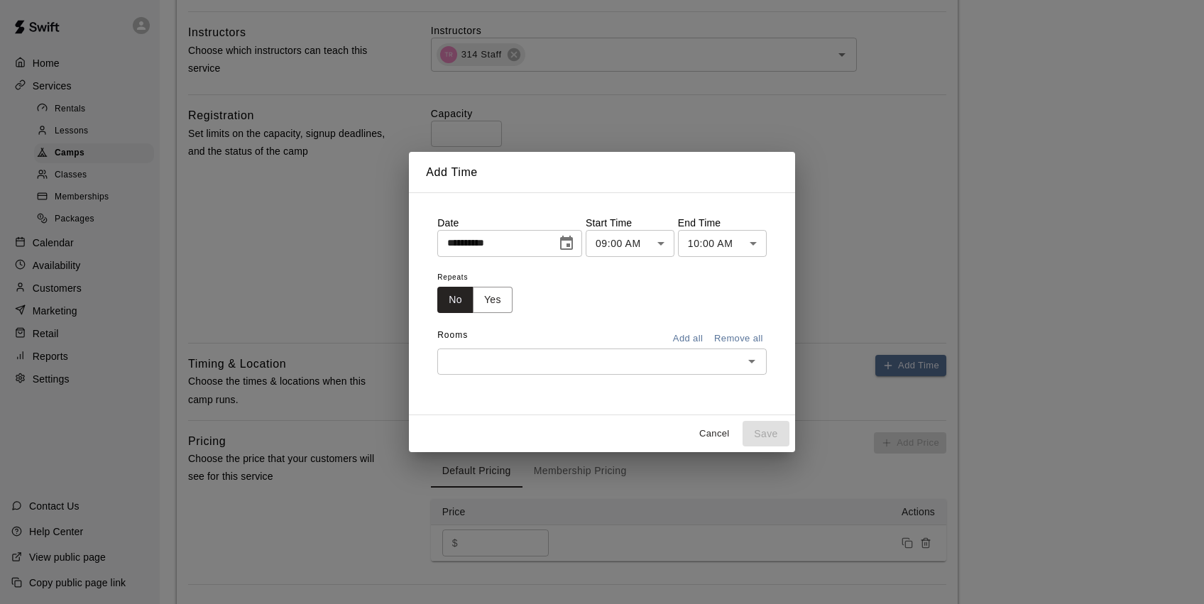
click at [727, 252] on body "**********" at bounding box center [602, 136] width 1204 height 1187
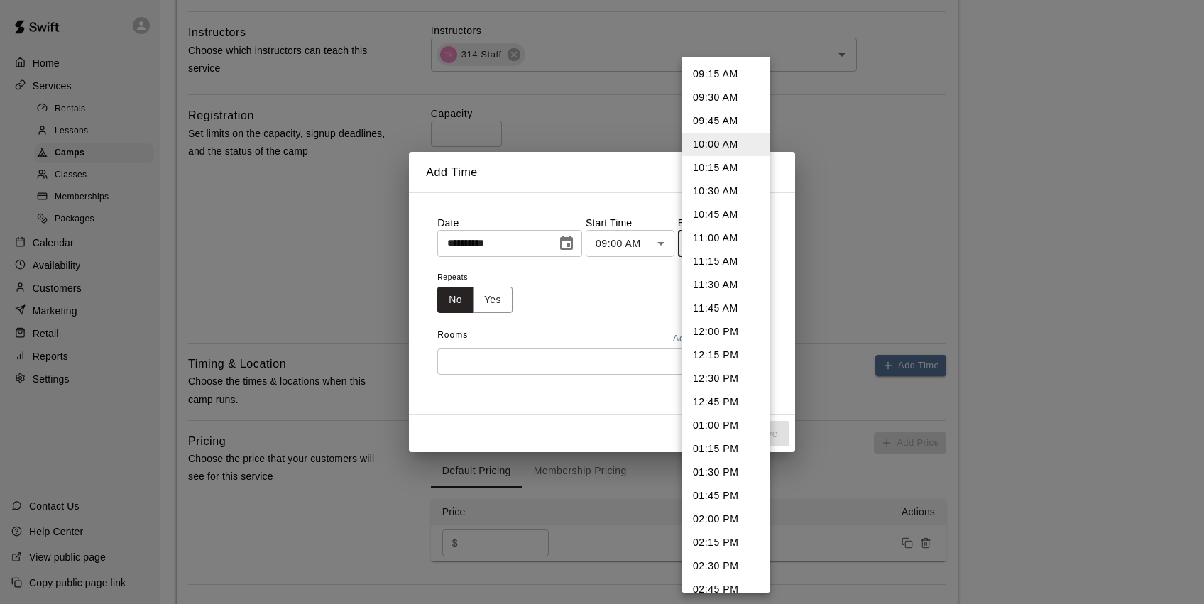
click at [727, 329] on li "12:00 PM" at bounding box center [726, 331] width 89 height 23
type input "********"
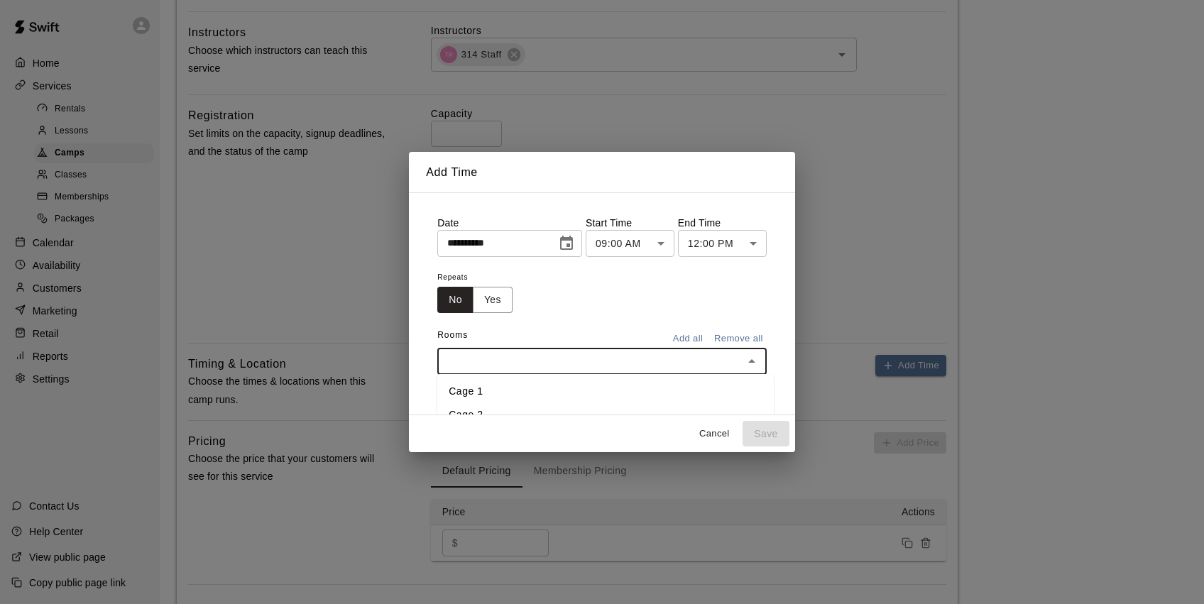
click at [682, 355] on input "text" at bounding box center [590, 362] width 297 height 18
click at [457, 391] on li "Cage 1" at bounding box center [605, 391] width 337 height 23
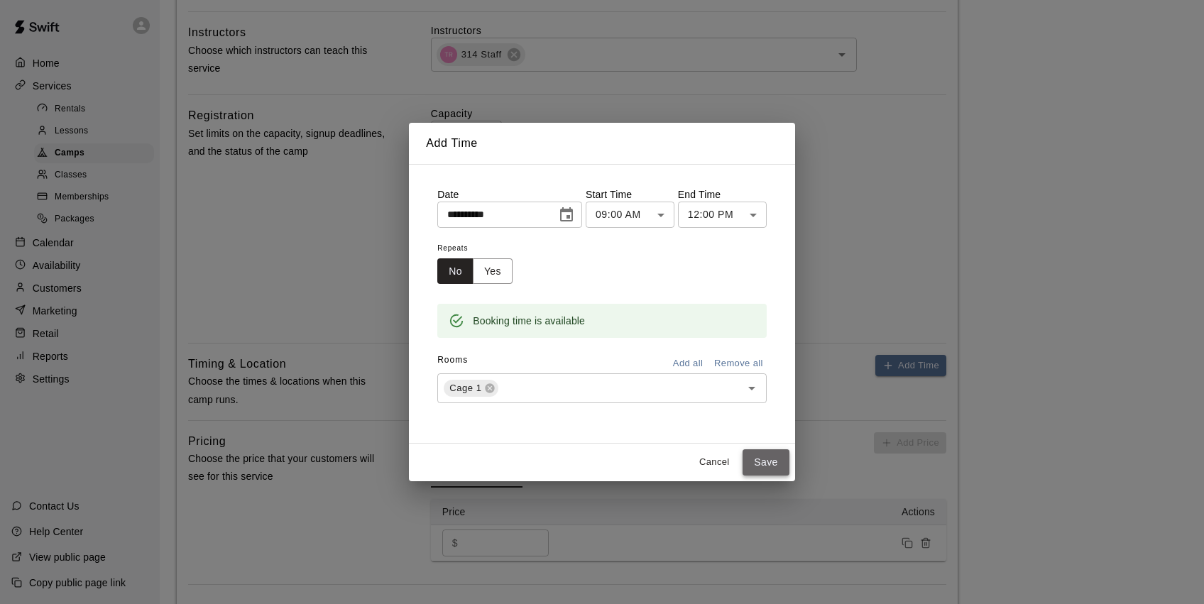
click at [762, 468] on button "Save" at bounding box center [766, 462] width 47 height 26
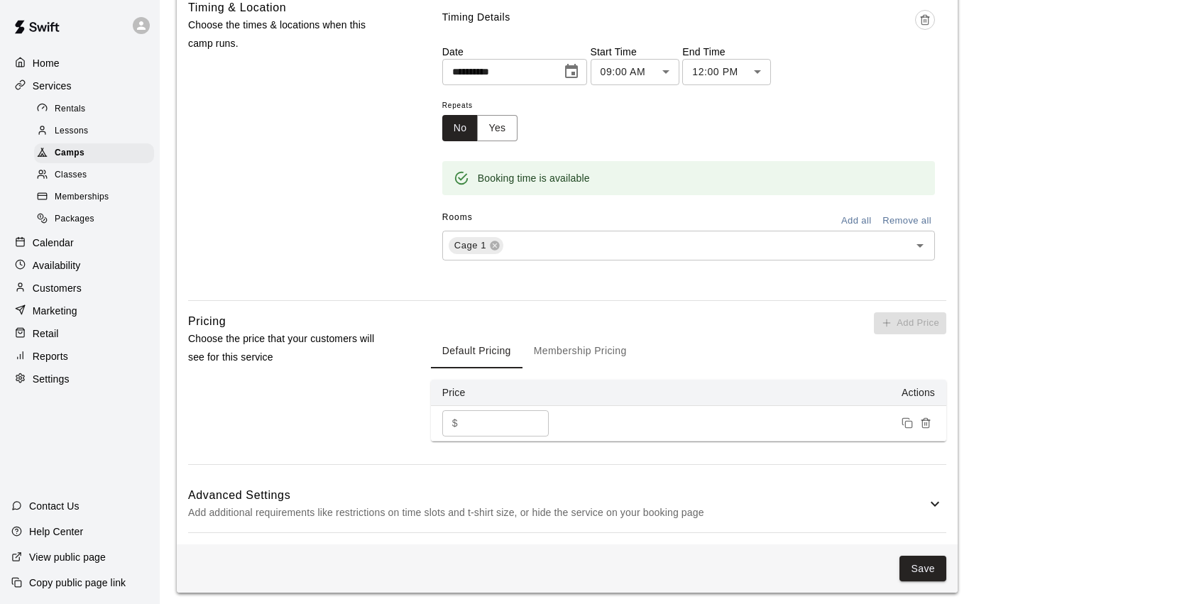
scroll to position [813, 0]
click at [921, 560] on button "Save" at bounding box center [923, 570] width 47 height 26
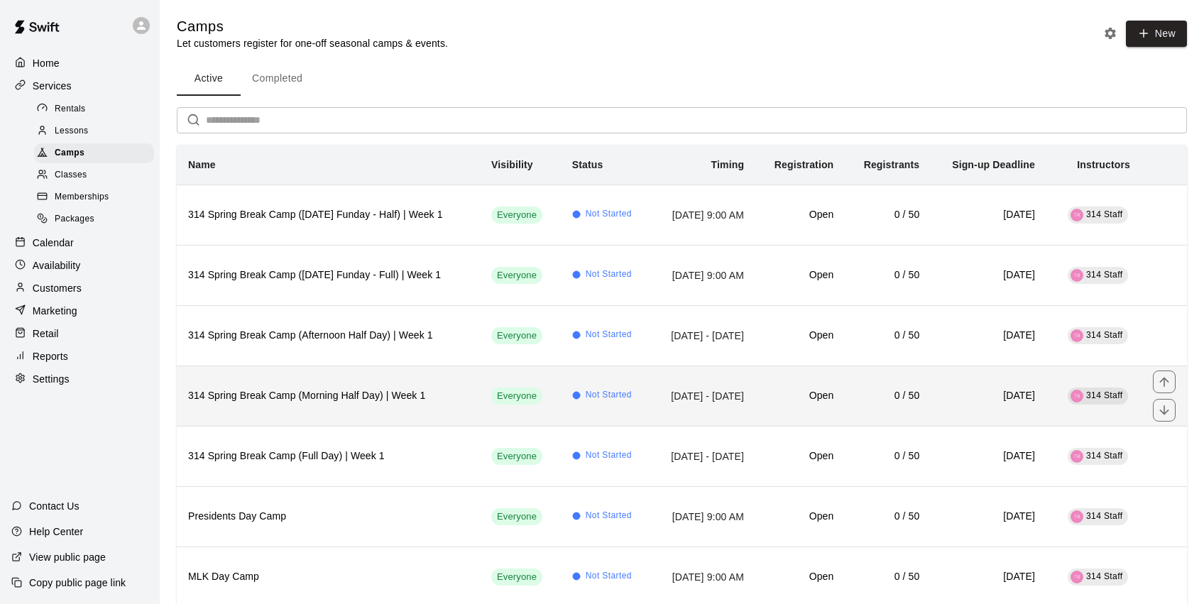
click at [651, 404] on td "[DATE] - [DATE]" at bounding box center [703, 396] width 104 height 60
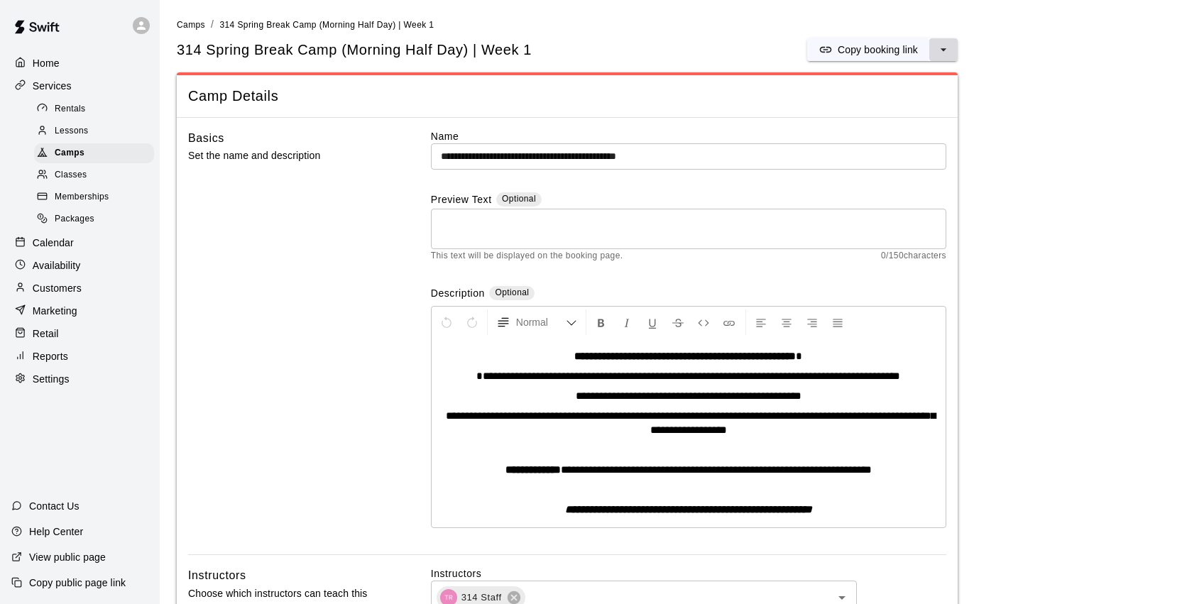
click at [944, 51] on icon "select merge strategy" at bounding box center [944, 50] width 14 height 14
drag, startPoint x: 681, startPoint y: 63, endPoint x: 501, endPoint y: 57, distance: 179.7
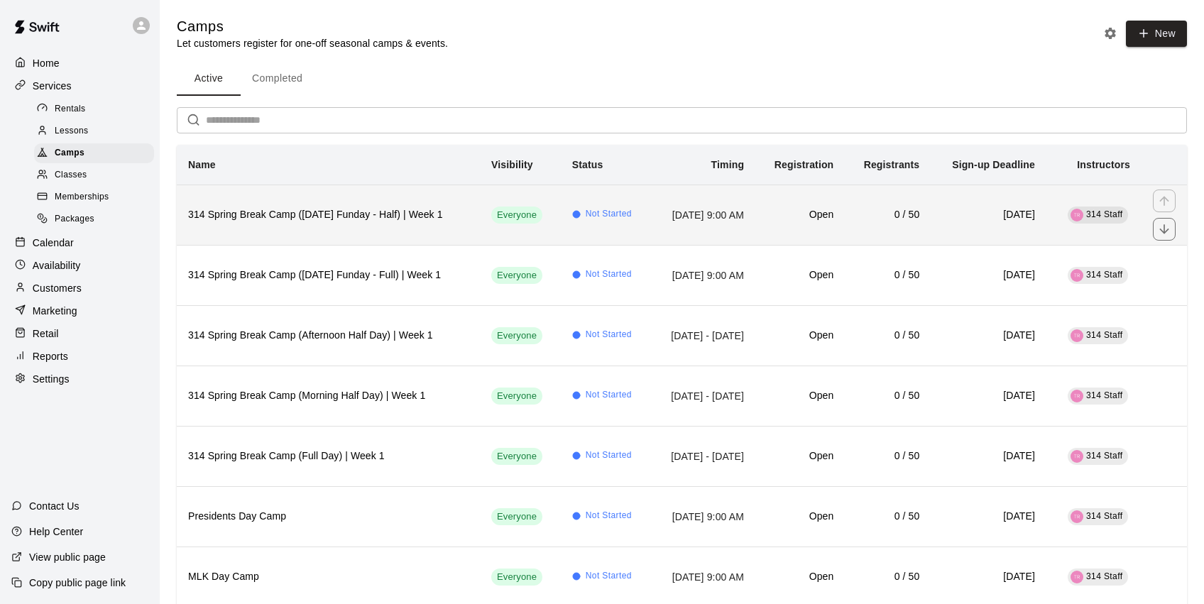
click at [356, 218] on h6 "314 Spring Break Camp ([DATE] Funday - Half) | Week 1" at bounding box center [328, 215] width 280 height 16
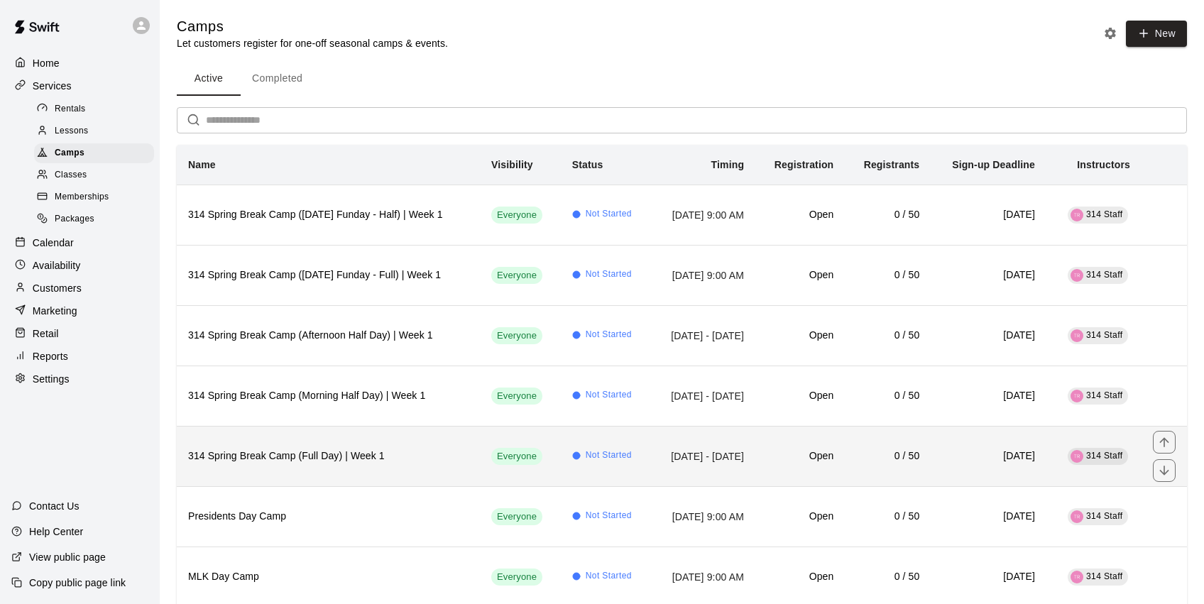
click at [362, 464] on th "314 Spring Break Camp (Full Day) | Week 1" at bounding box center [328, 456] width 303 height 60
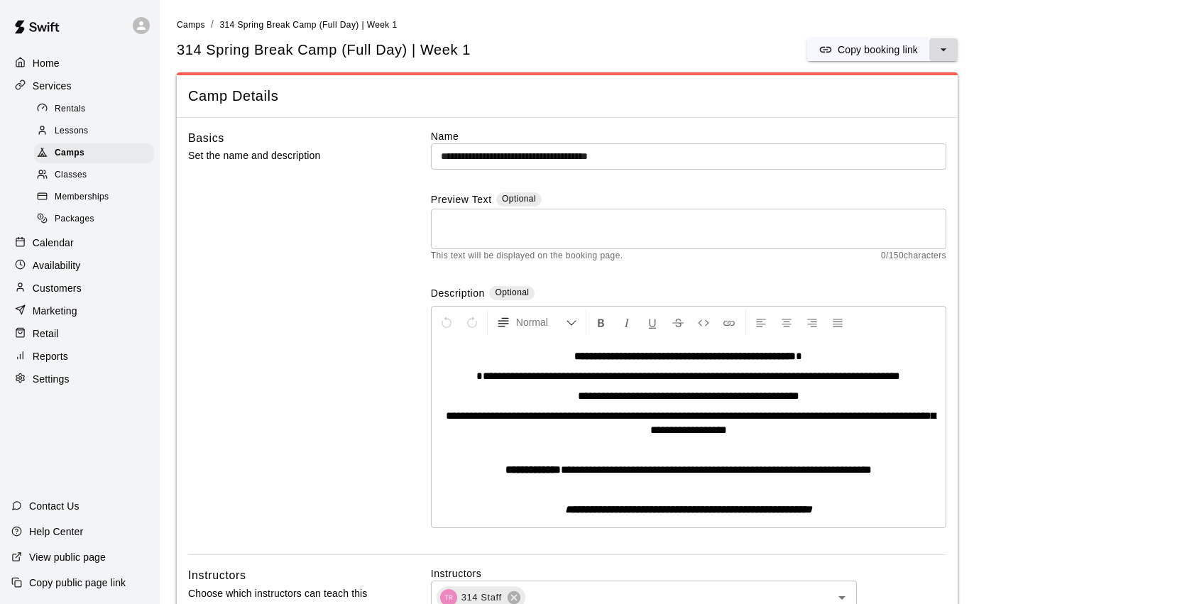
click at [947, 47] on icon "select merge strategy" at bounding box center [944, 50] width 14 height 14
click at [914, 103] on h6 "Duplicate camp" at bounding box center [887, 102] width 70 height 16
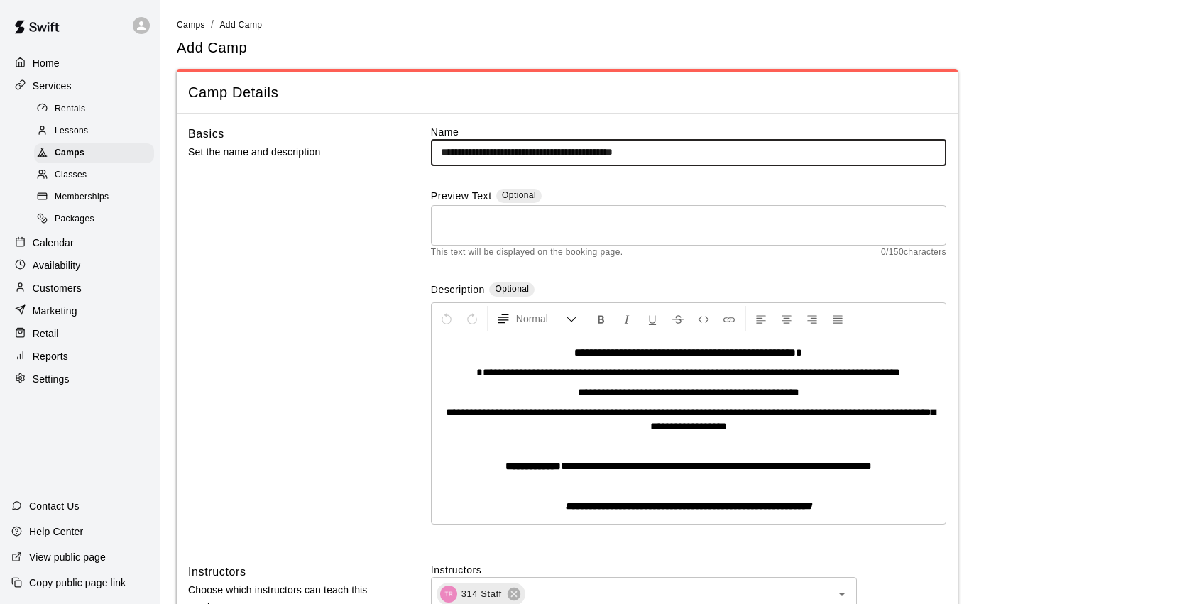
drag, startPoint x: 692, startPoint y: 150, endPoint x: 645, endPoint y: 153, distance: 46.2
click at [645, 153] on input "**********" at bounding box center [688, 152] width 515 height 26
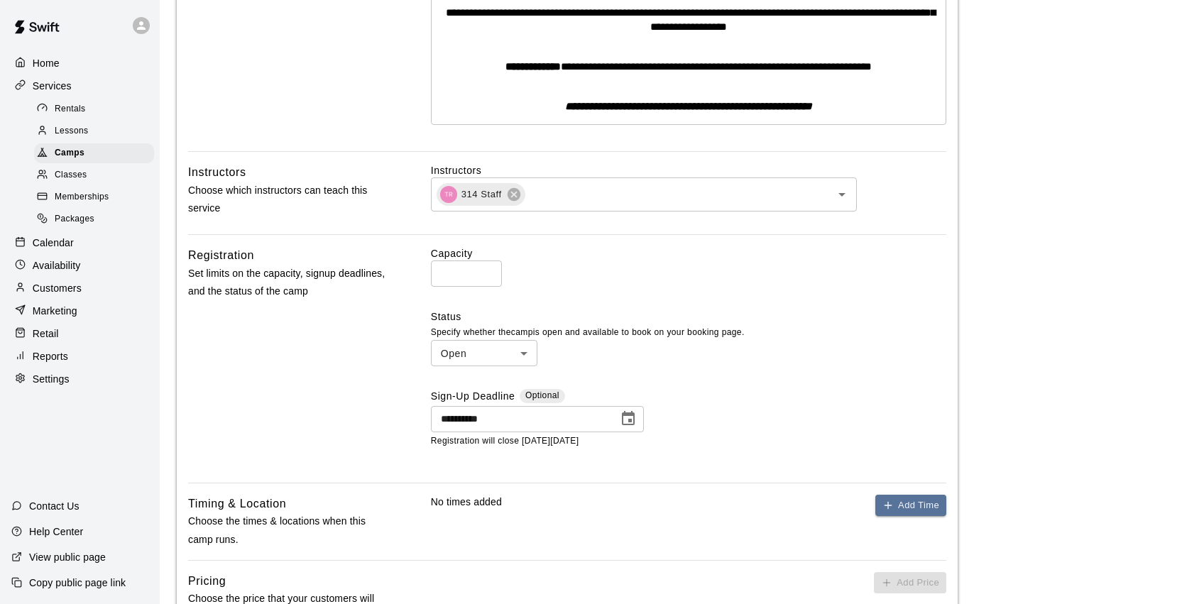
scroll to position [401, 0]
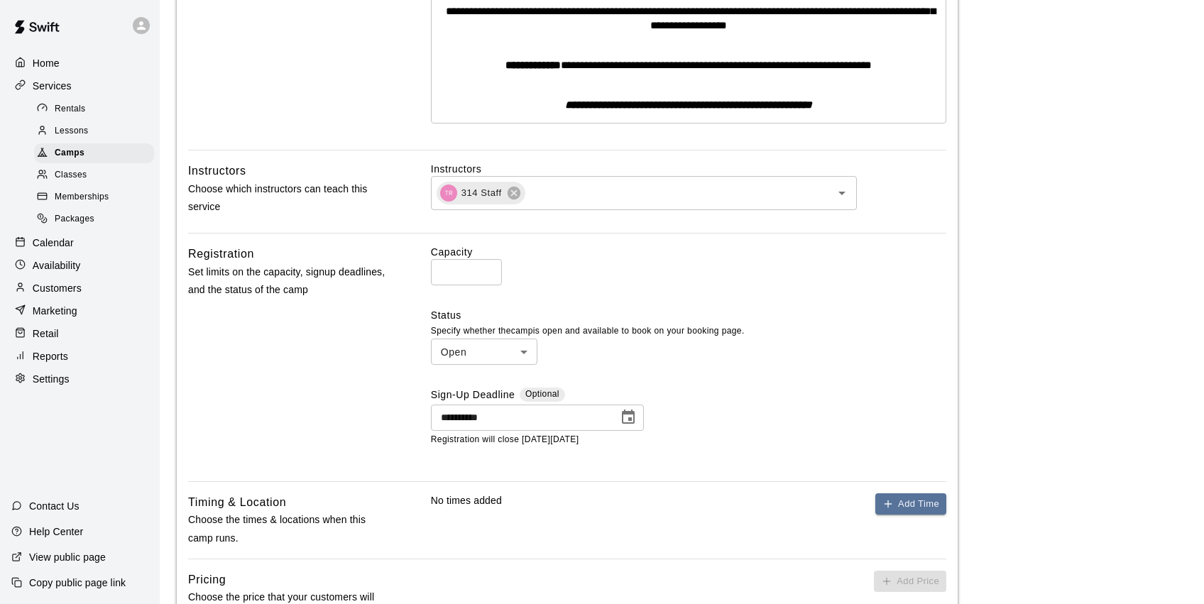
type input "**********"
click at [626, 420] on icon "Choose date, selected date is Mar 20, 2026" at bounding box center [628, 417] width 13 height 14
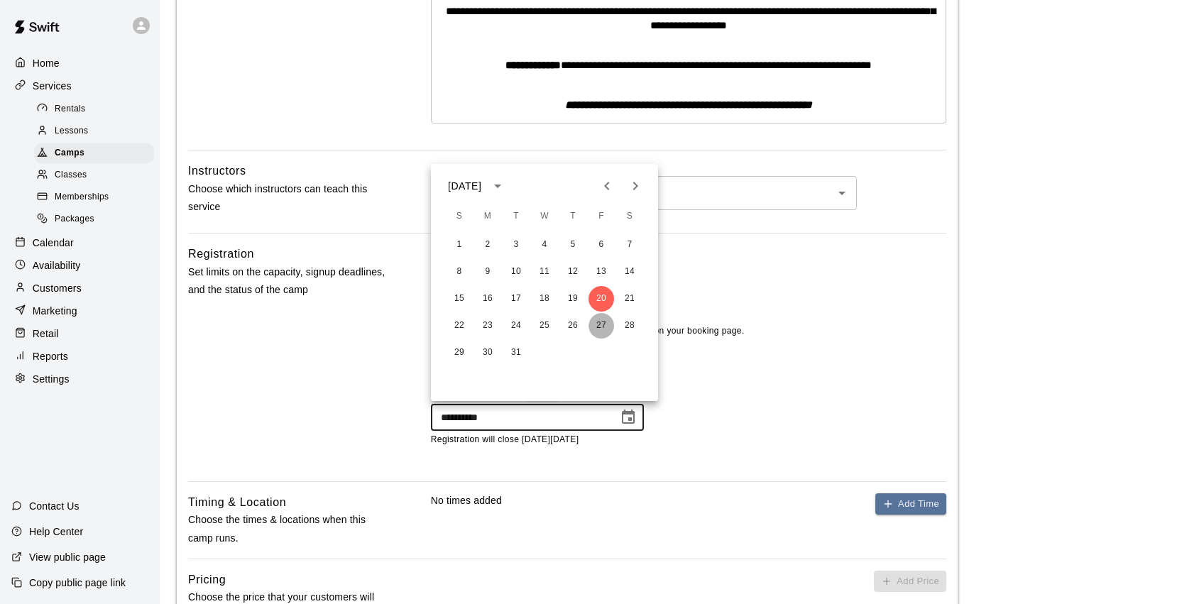
click at [602, 322] on button "27" at bounding box center [602, 326] width 26 height 26
type input "**********"
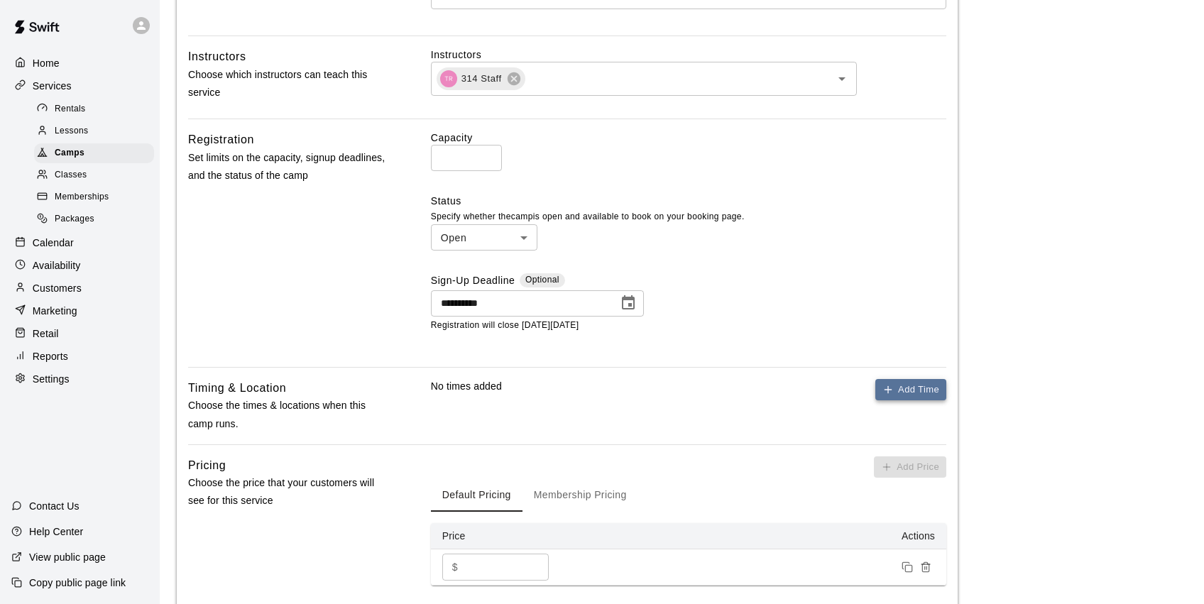
scroll to position [517, 0]
click at [895, 380] on button "Add Time" at bounding box center [910, 389] width 71 height 22
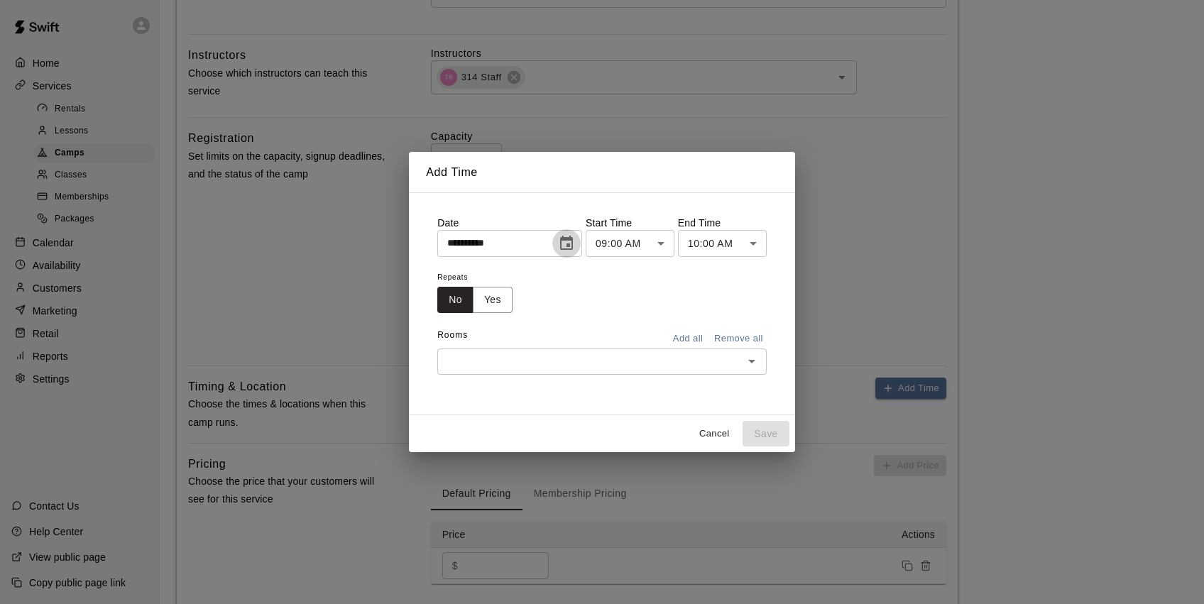
click at [567, 244] on icon "Choose date, selected date is Aug 14, 2025" at bounding box center [566, 243] width 17 height 17
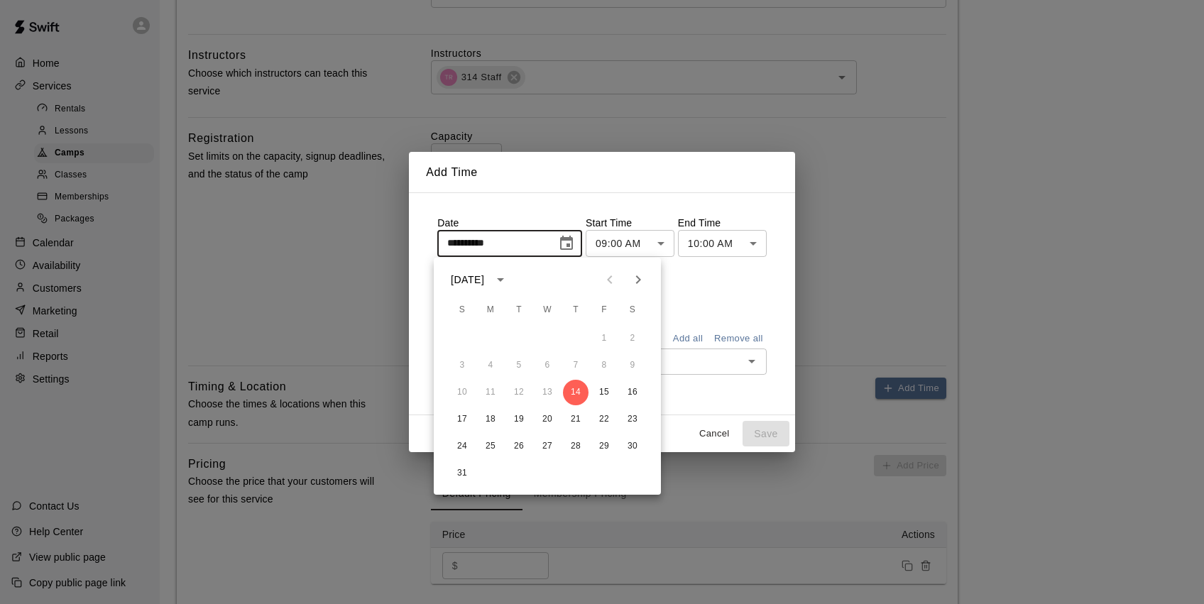
click at [635, 278] on icon "Next month" at bounding box center [638, 279] width 17 height 17
click at [636, 278] on icon "Next month" at bounding box center [638, 279] width 17 height 17
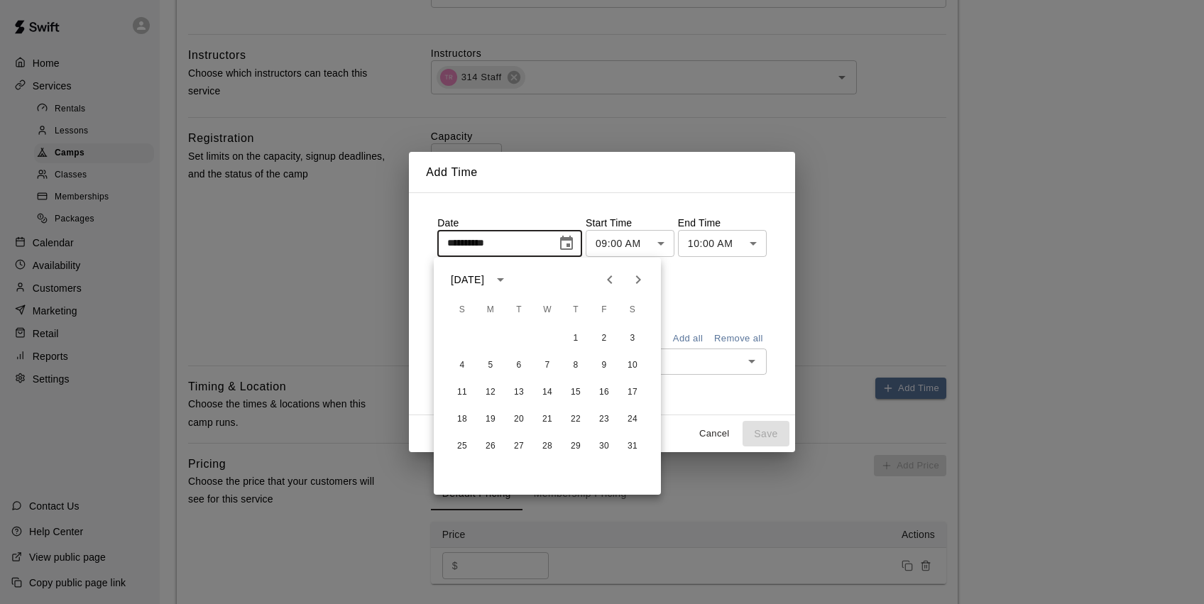
click at [636, 278] on icon "Next month" at bounding box center [638, 279] width 17 height 17
click at [490, 419] on button "23" at bounding box center [491, 420] width 26 height 26
type input "**********"
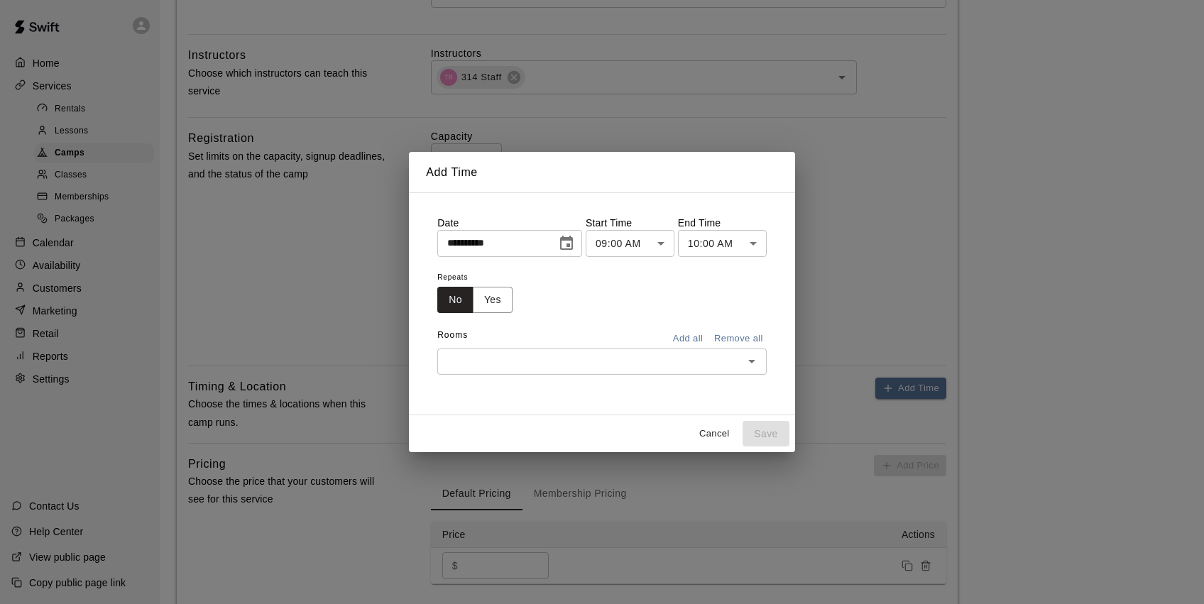
click at [756, 244] on body "**********" at bounding box center [602, 118] width 1204 height 1270
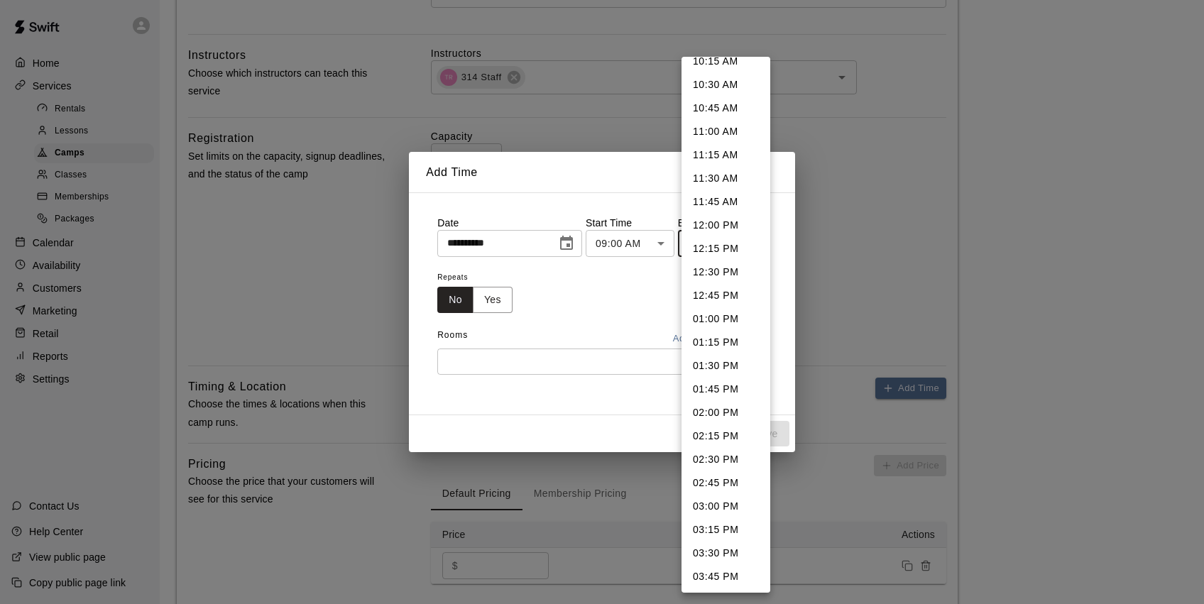
scroll to position [155, 0]
click at [733, 496] on li "03:30 PM" at bounding box center [726, 504] width 89 height 23
type input "********"
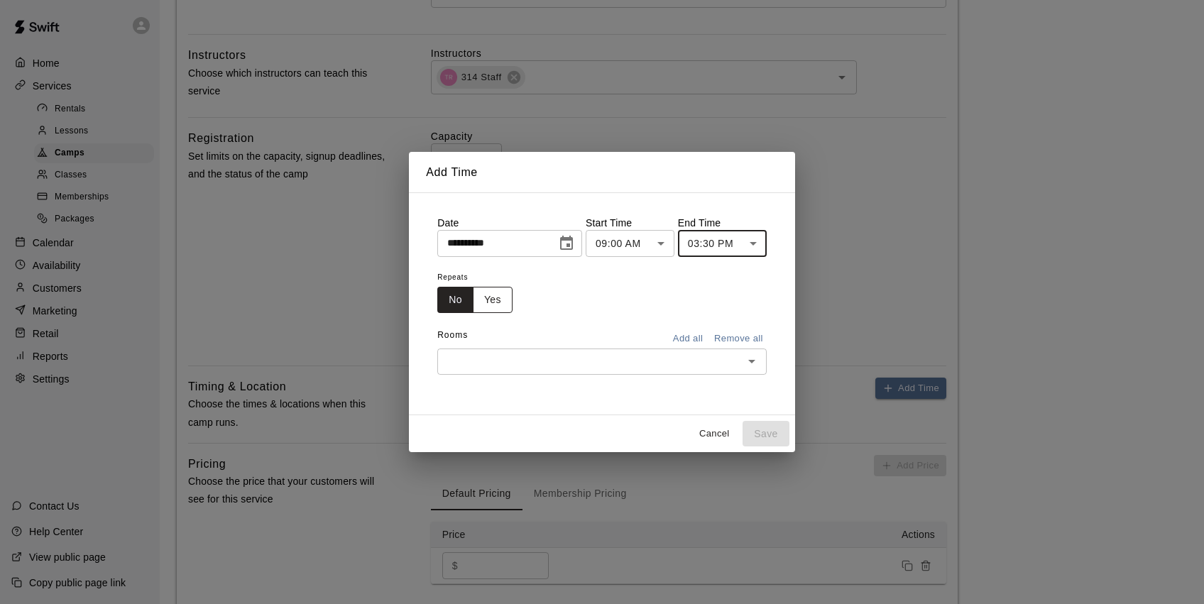
click at [487, 292] on button "Yes" at bounding box center [493, 300] width 40 height 26
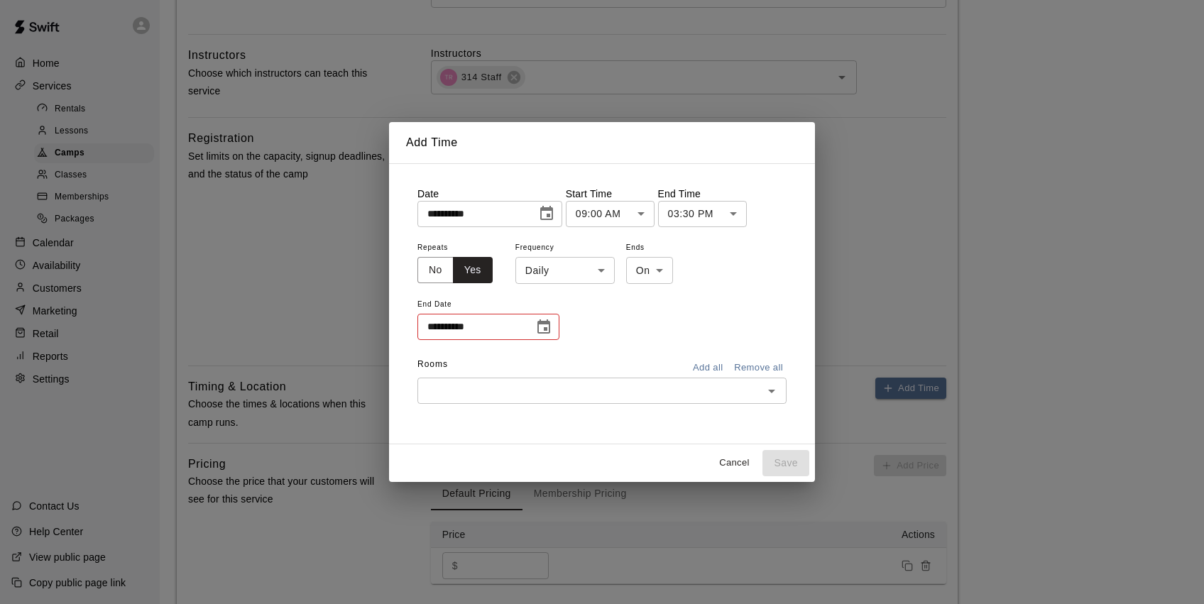
click at [536, 337] on button "Choose date" at bounding box center [544, 327] width 28 height 28
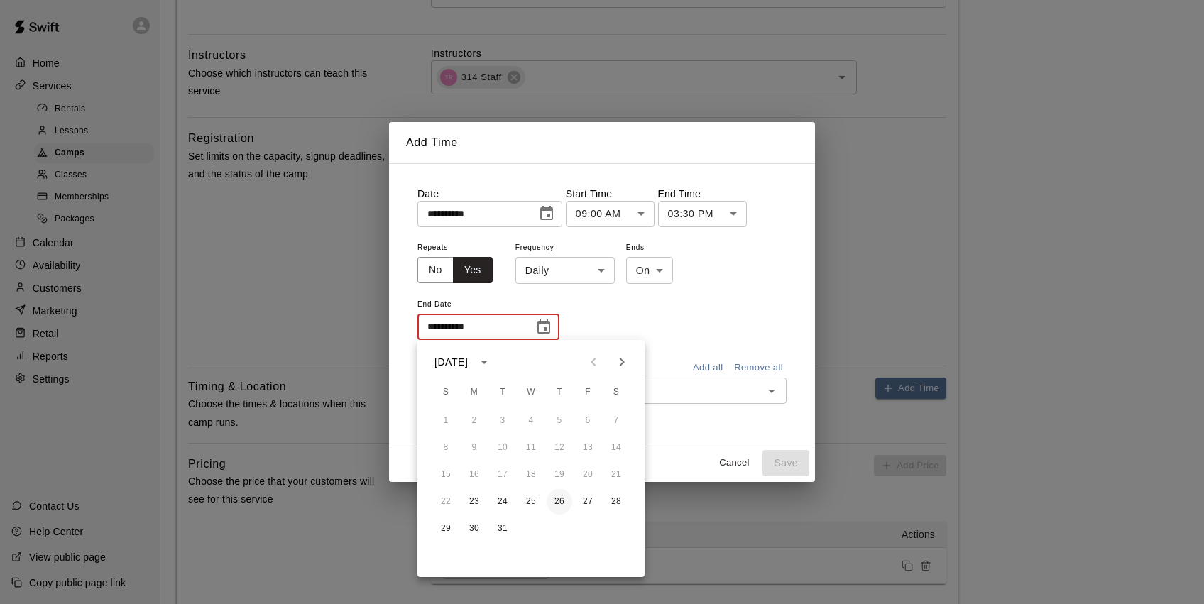
click at [561, 498] on button "26" at bounding box center [560, 502] width 26 height 26
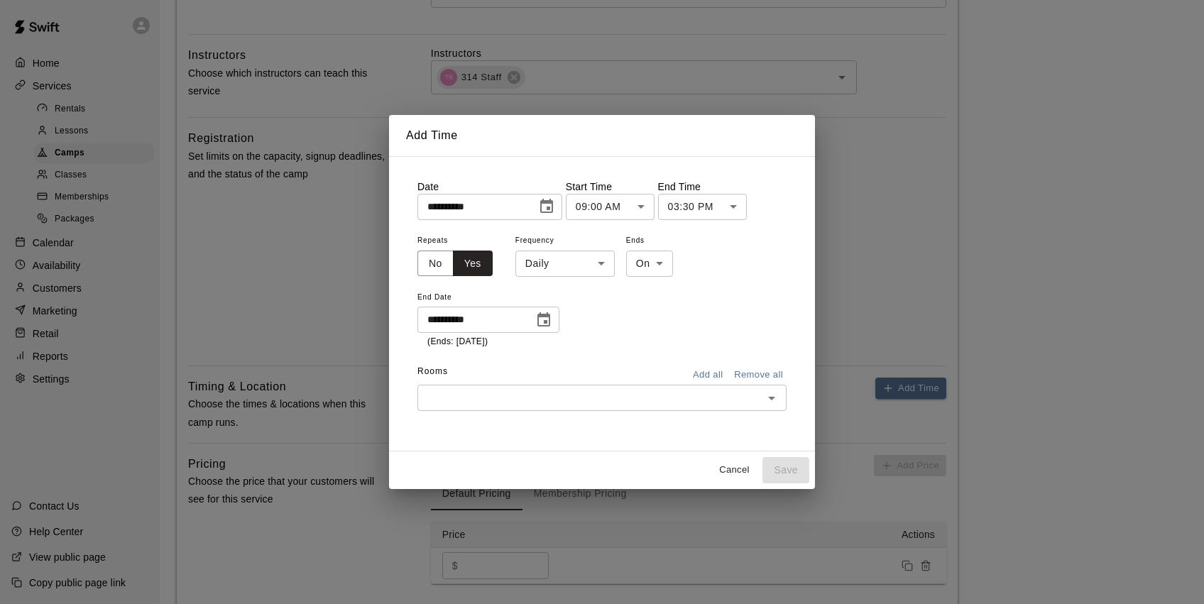
type input "**********"
drag, startPoint x: 711, startPoint y: 373, endPoint x: 696, endPoint y: 376, distance: 15.1
click at [711, 373] on button "Add all" at bounding box center [707, 375] width 45 height 22
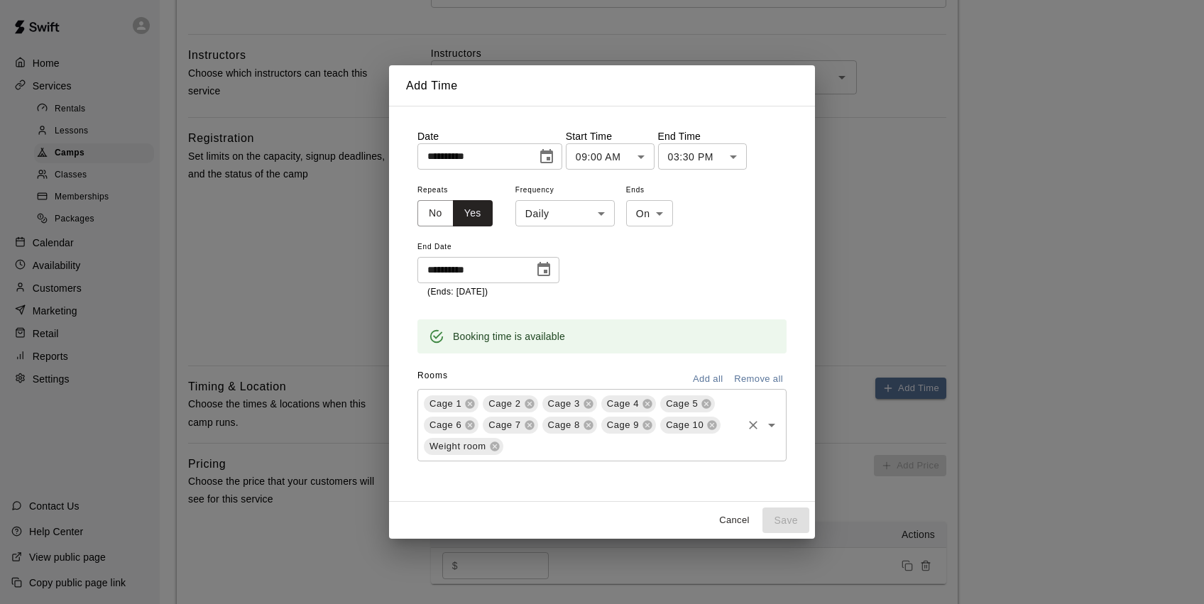
click at [471, 392] on div "Cage 1 Cage 2 Cage 3 Cage 4 Cage 5 Cage 6 Cage 7 Cage 8 Cage 9 Cage 10 Weight r…" at bounding box center [601, 425] width 369 height 72
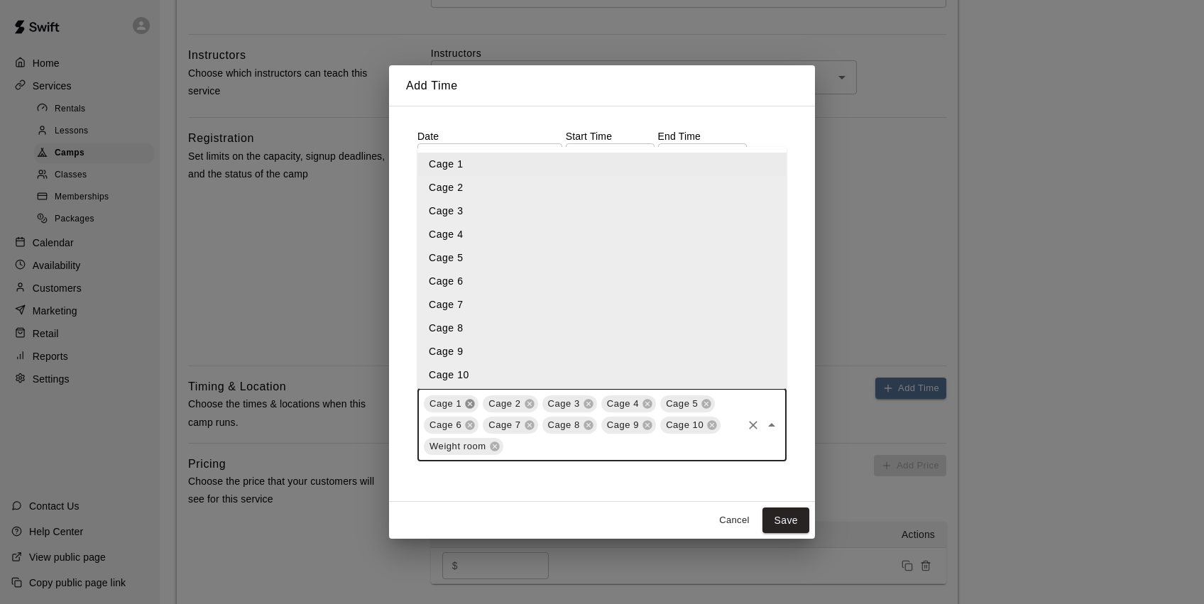
click at [471, 408] on icon at bounding box center [469, 403] width 11 height 11
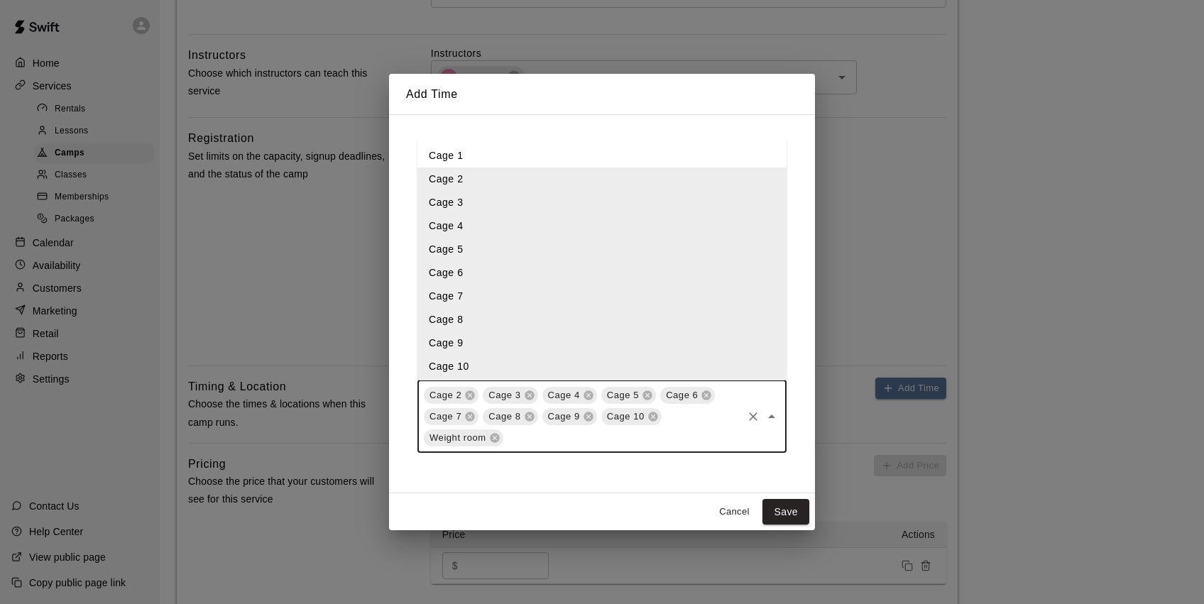
drag, startPoint x: 495, startPoint y: 433, endPoint x: 530, endPoint y: 451, distance: 39.7
click at [495, 433] on icon at bounding box center [494, 437] width 9 height 9
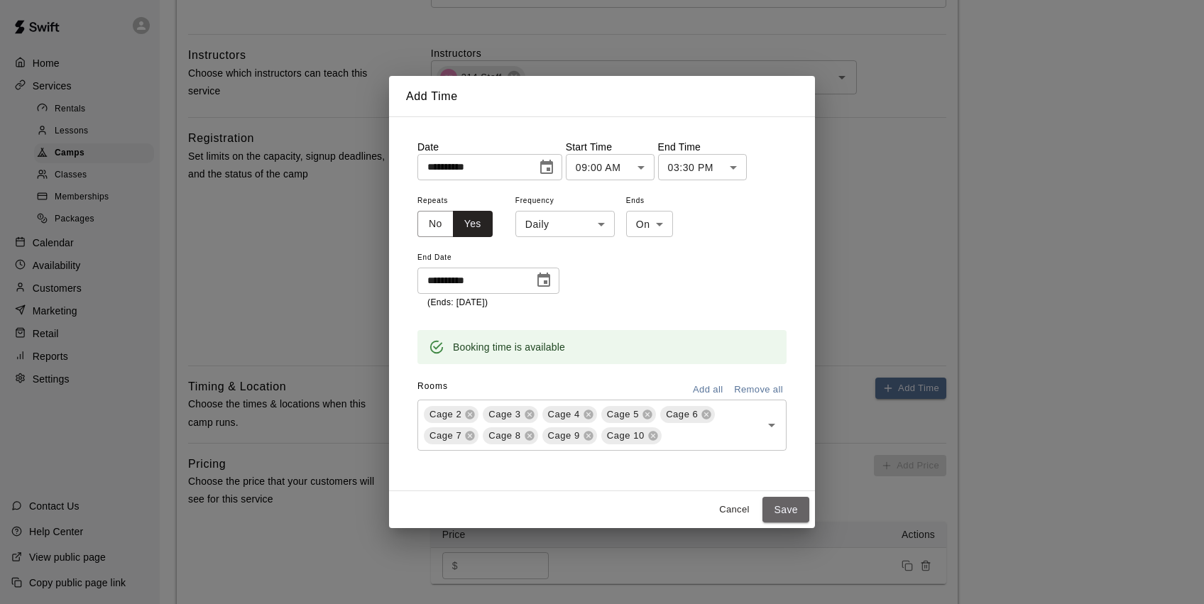
click at [777, 508] on button "Save" at bounding box center [786, 510] width 47 height 26
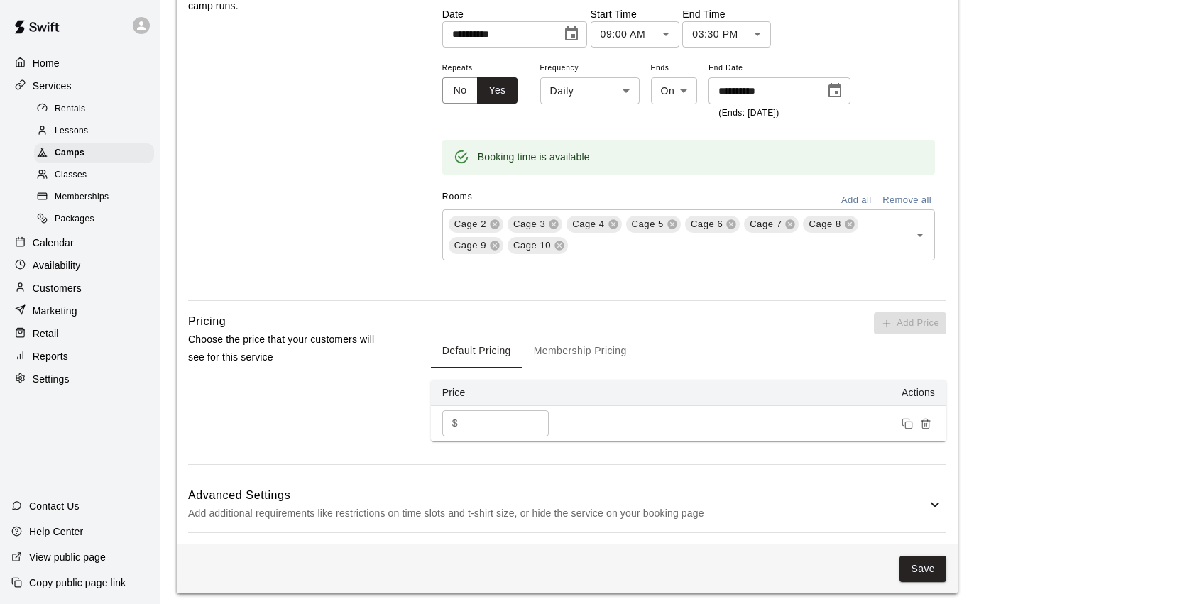
scroll to position [933, 0]
click at [935, 568] on button "Save" at bounding box center [923, 570] width 47 height 26
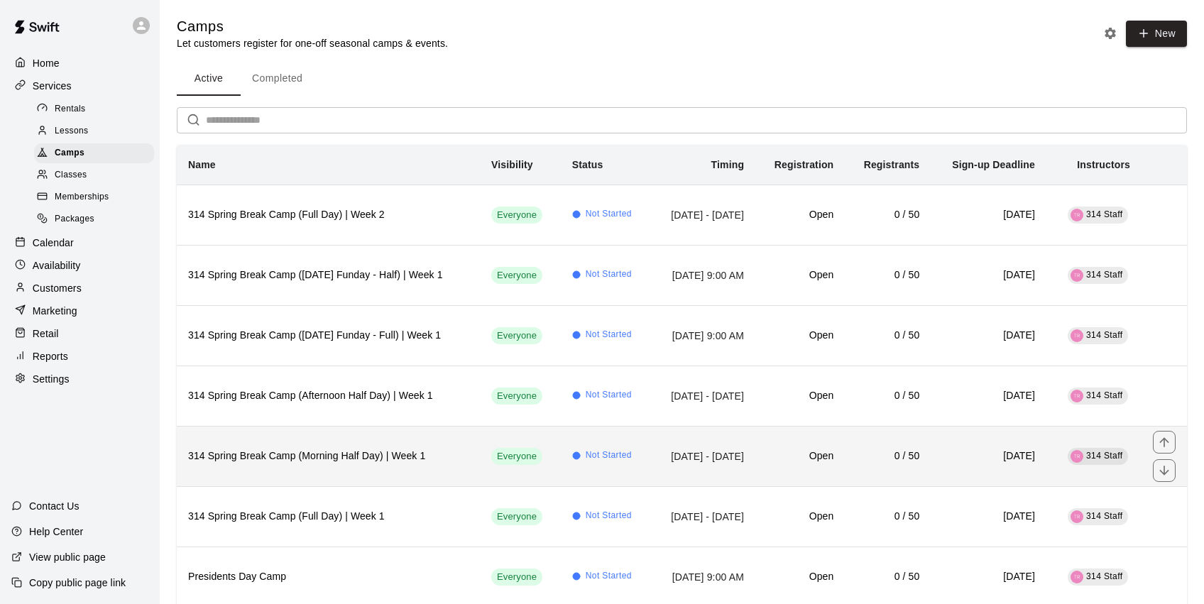
click at [415, 459] on h6 "314 Spring Break Camp (Morning Half Day) | Week 1" at bounding box center [328, 457] width 280 height 16
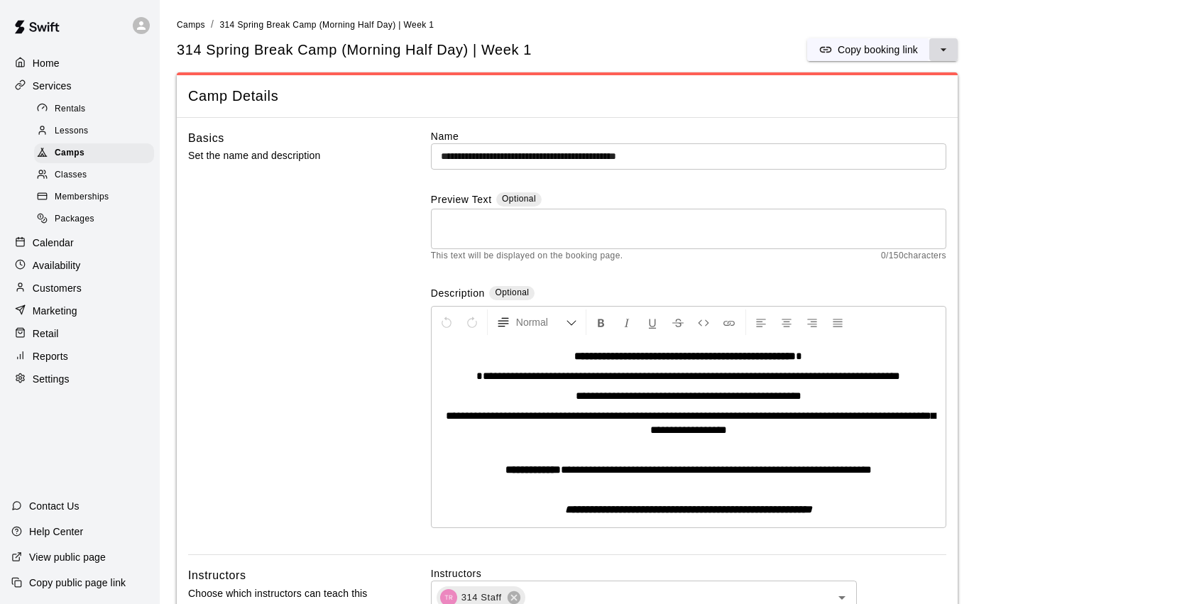
click at [947, 48] on icon "select merge strategy" at bounding box center [944, 50] width 14 height 14
click at [931, 99] on li "Duplicate camp" at bounding box center [881, 102] width 121 height 24
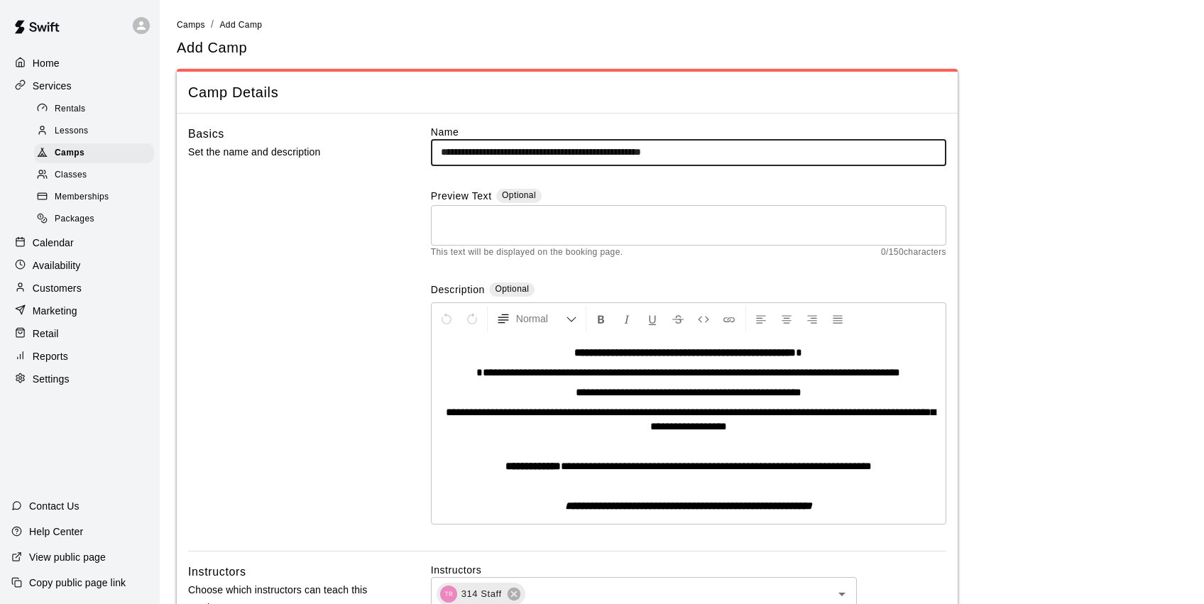
drag, startPoint x: 757, startPoint y: 155, endPoint x: 689, endPoint y: 156, distance: 68.2
click at [689, 156] on input "**********" at bounding box center [688, 152] width 515 height 26
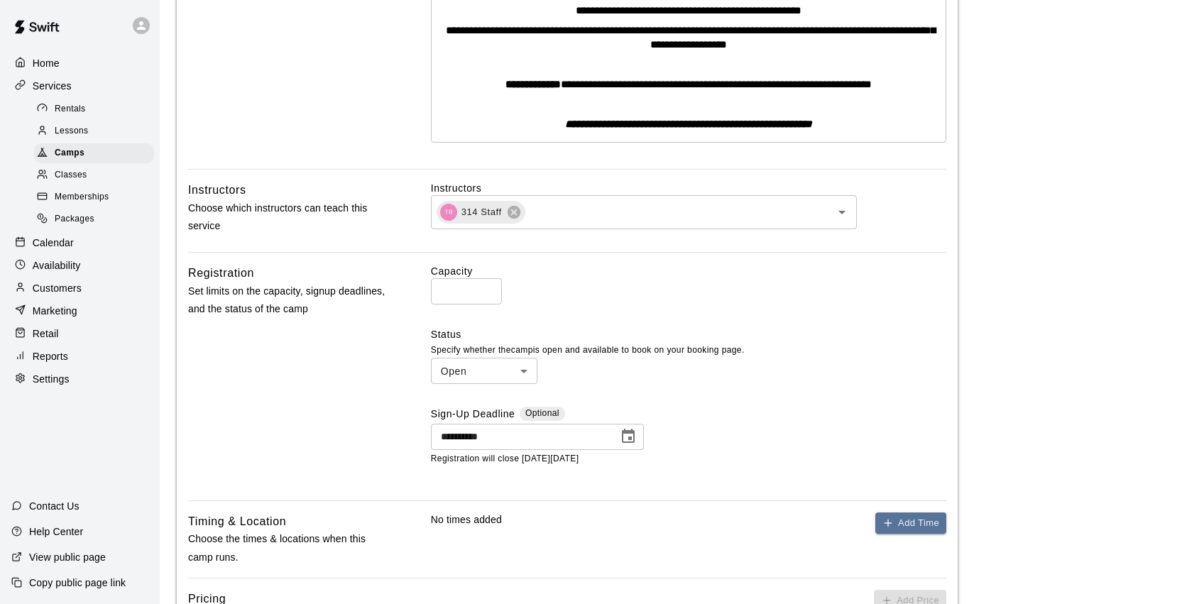
scroll to position [387, 0]
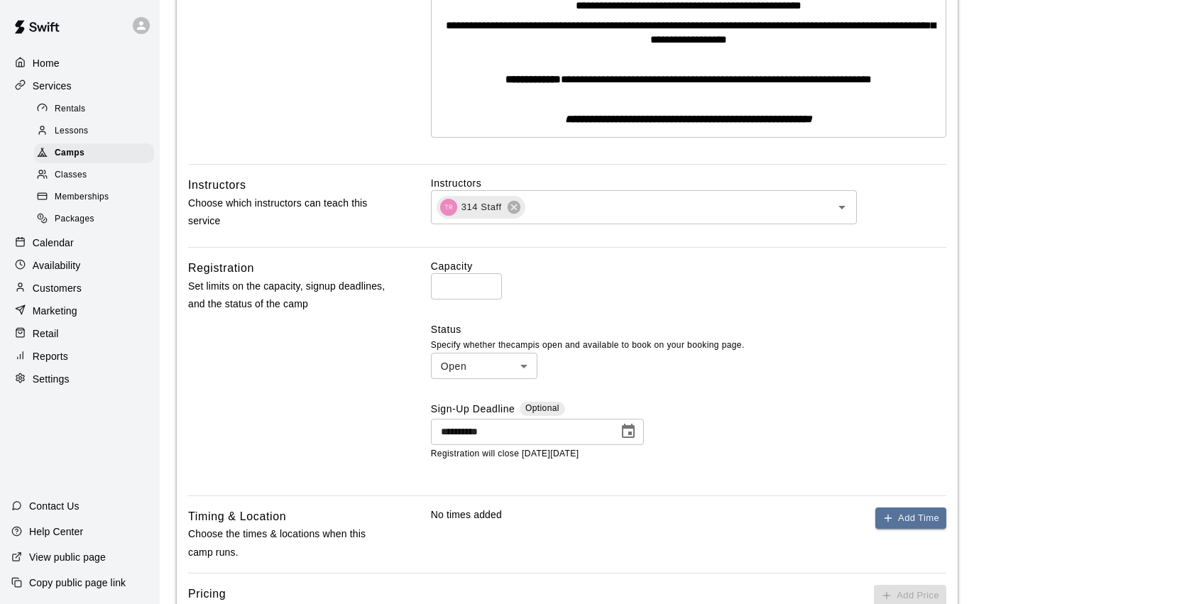
type input "**********"
click at [634, 429] on icon "Choose date, selected date is Mar 20, 2026" at bounding box center [628, 431] width 13 height 14
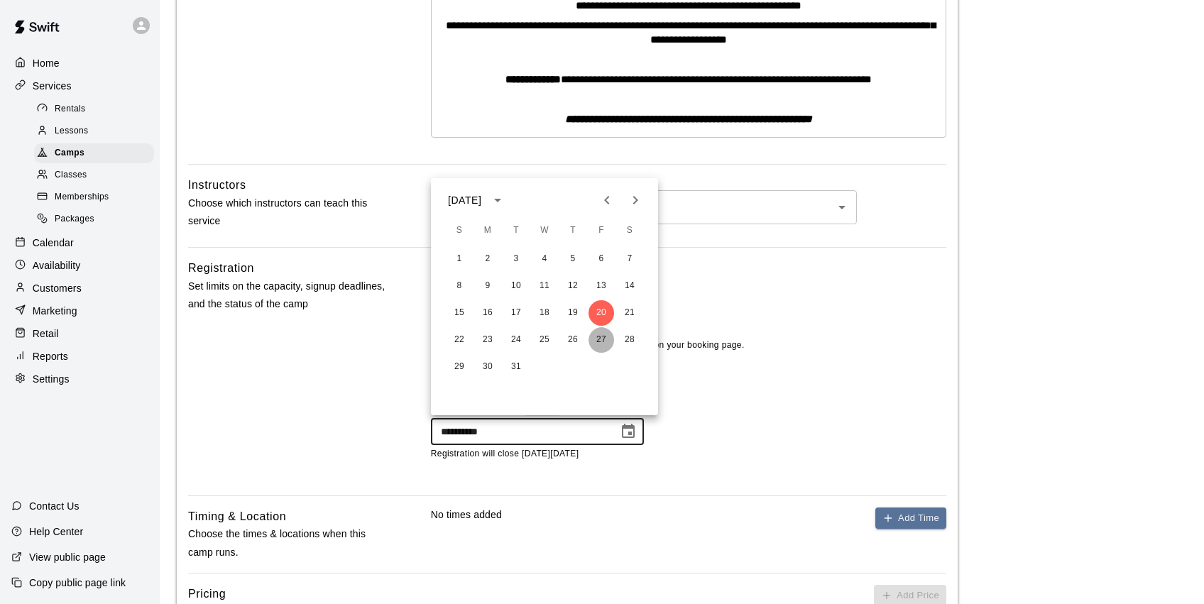
click at [608, 344] on button "27" at bounding box center [602, 340] width 26 height 26
type input "**********"
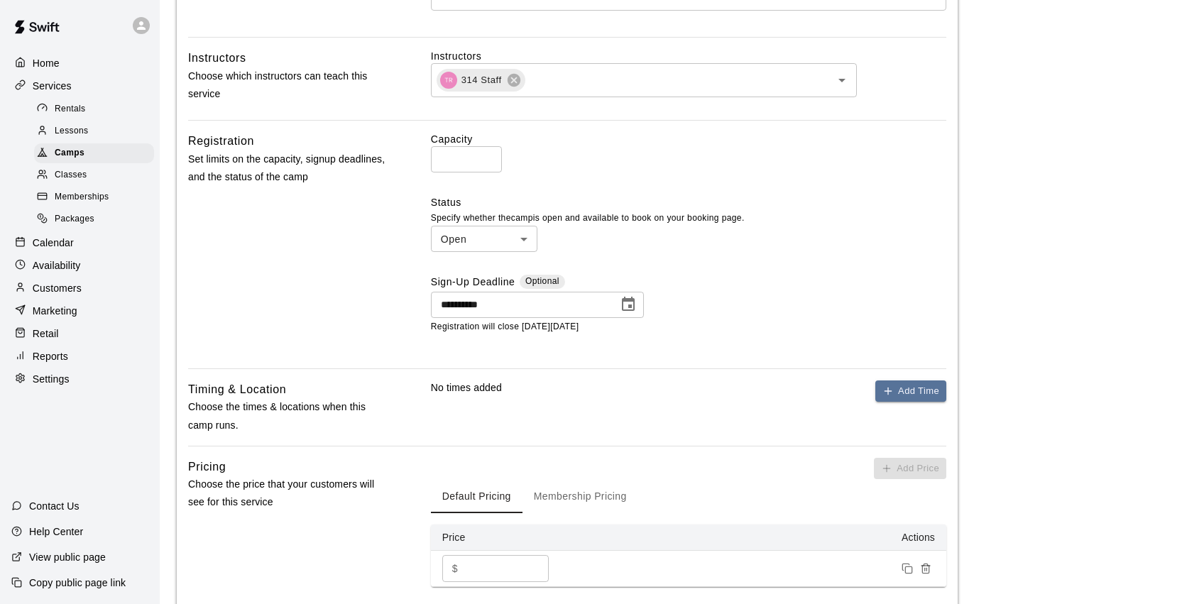
scroll to position [526, 0]
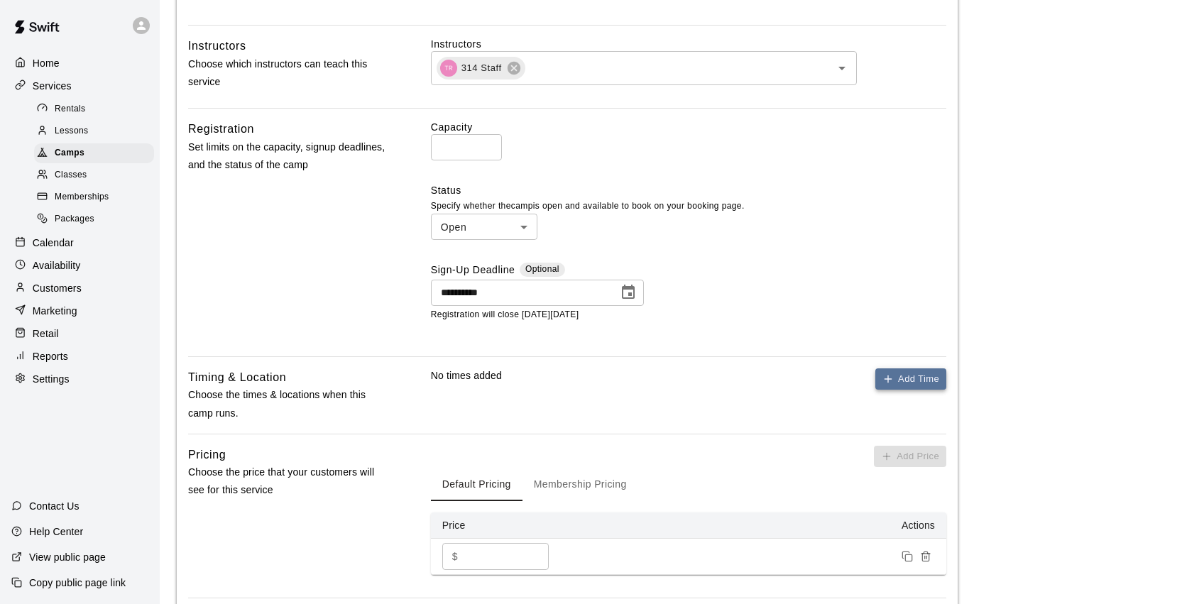
click at [903, 380] on button "Add Time" at bounding box center [910, 379] width 71 height 22
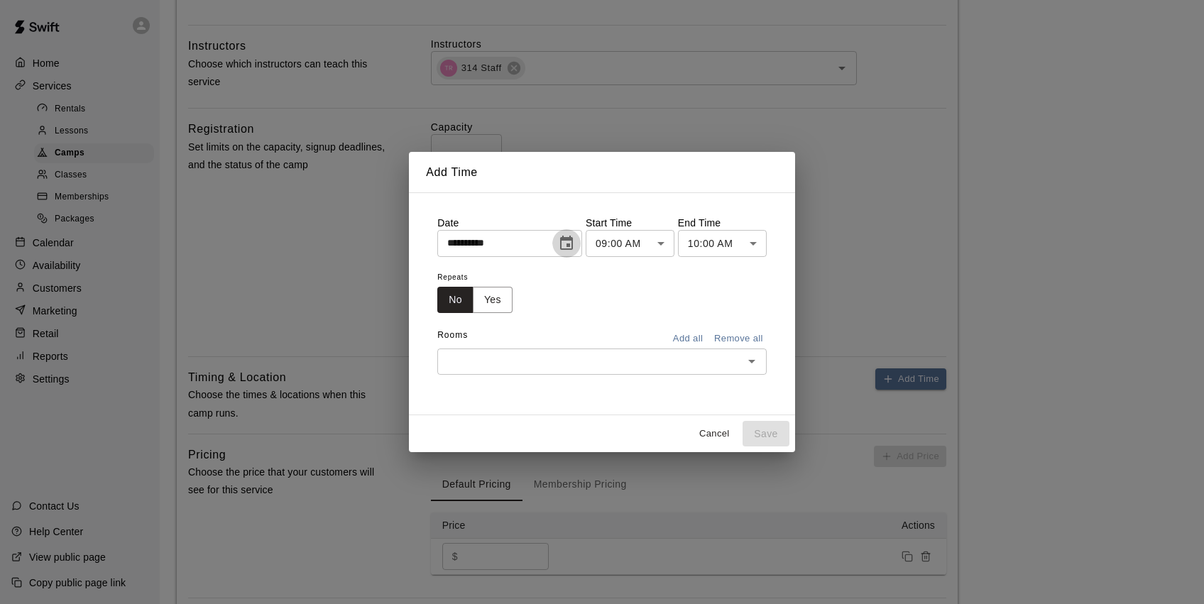
drag, startPoint x: 568, startPoint y: 243, endPoint x: 581, endPoint y: 236, distance: 14.3
click at [568, 243] on icon "Choose date, selected date is Aug 14, 2025" at bounding box center [566, 243] width 17 height 17
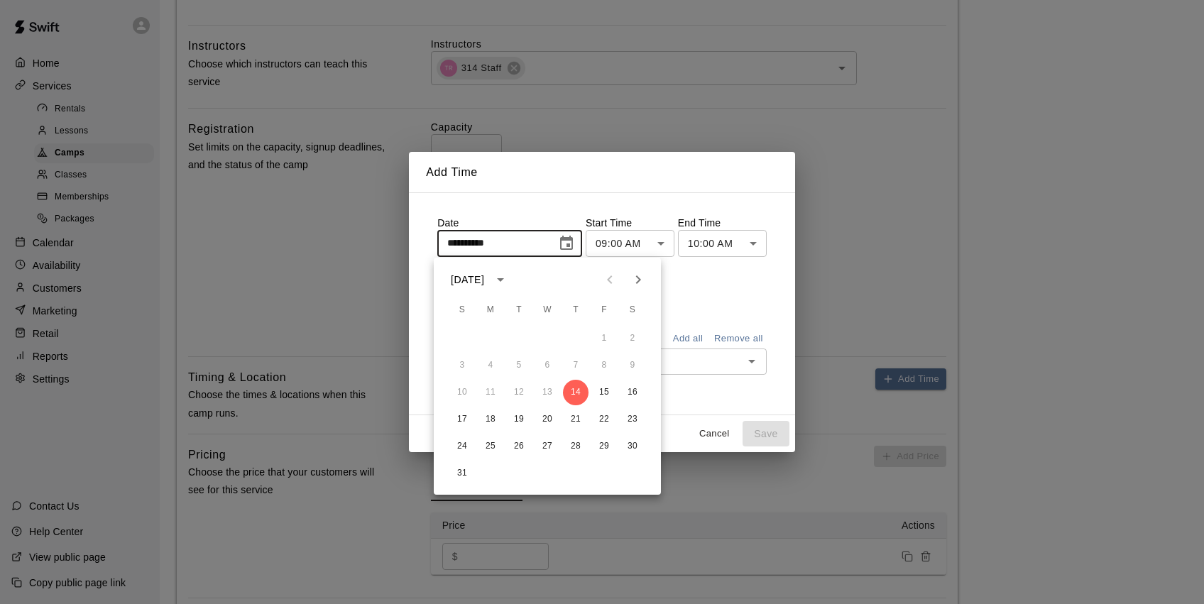
click at [641, 278] on icon "Next month" at bounding box center [638, 279] width 17 height 17
click at [641, 279] on icon "Next month" at bounding box center [638, 279] width 17 height 17
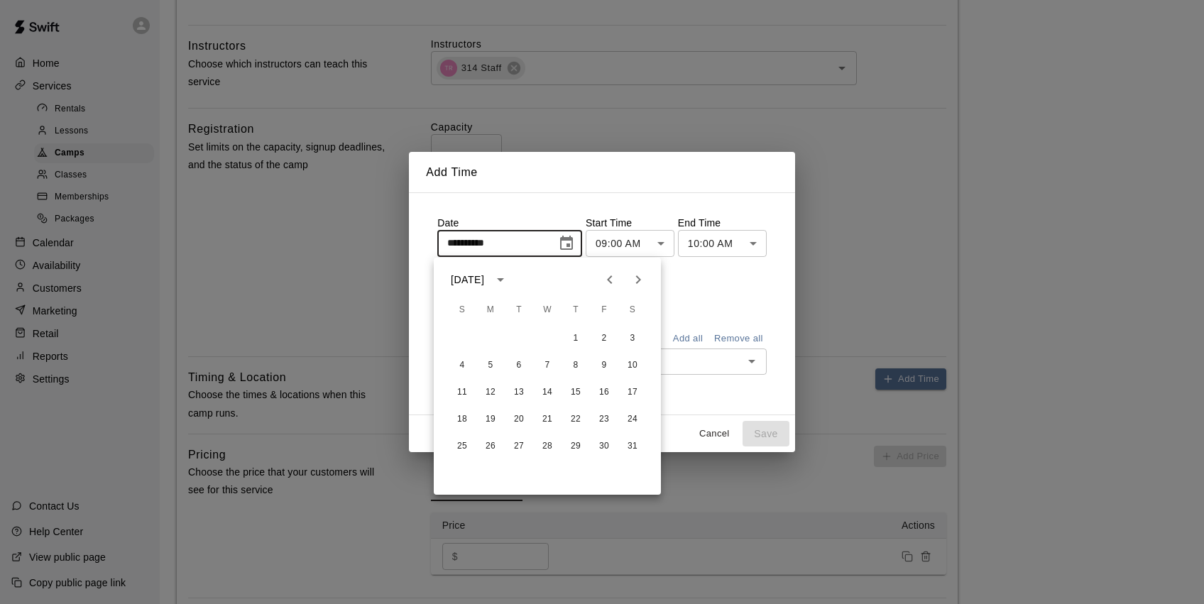
click at [641, 278] on icon "Next month" at bounding box center [638, 279] width 17 height 17
click at [640, 279] on icon "Next month" at bounding box center [638, 279] width 17 height 17
drag, startPoint x: 492, startPoint y: 422, endPoint x: 502, endPoint y: 408, distance: 17.9
click at [491, 422] on button "23" at bounding box center [491, 420] width 26 height 26
type input "**********"
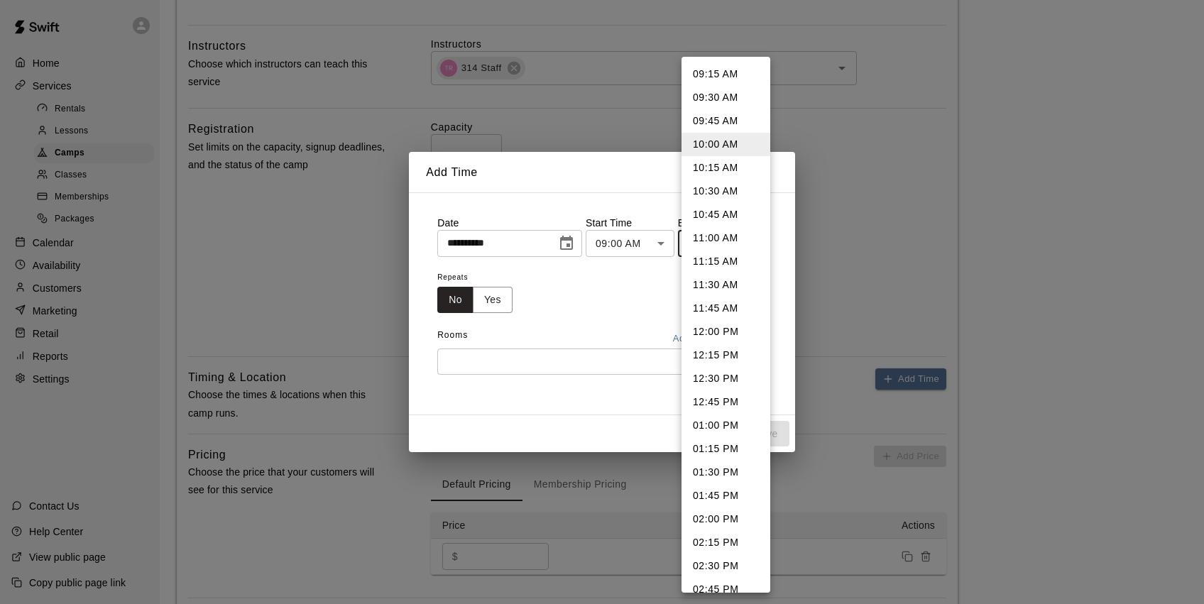
click at [720, 243] on body "**********" at bounding box center [602, 109] width 1204 height 1270
click at [724, 333] on li "12:00 PM" at bounding box center [726, 331] width 89 height 23
type input "********"
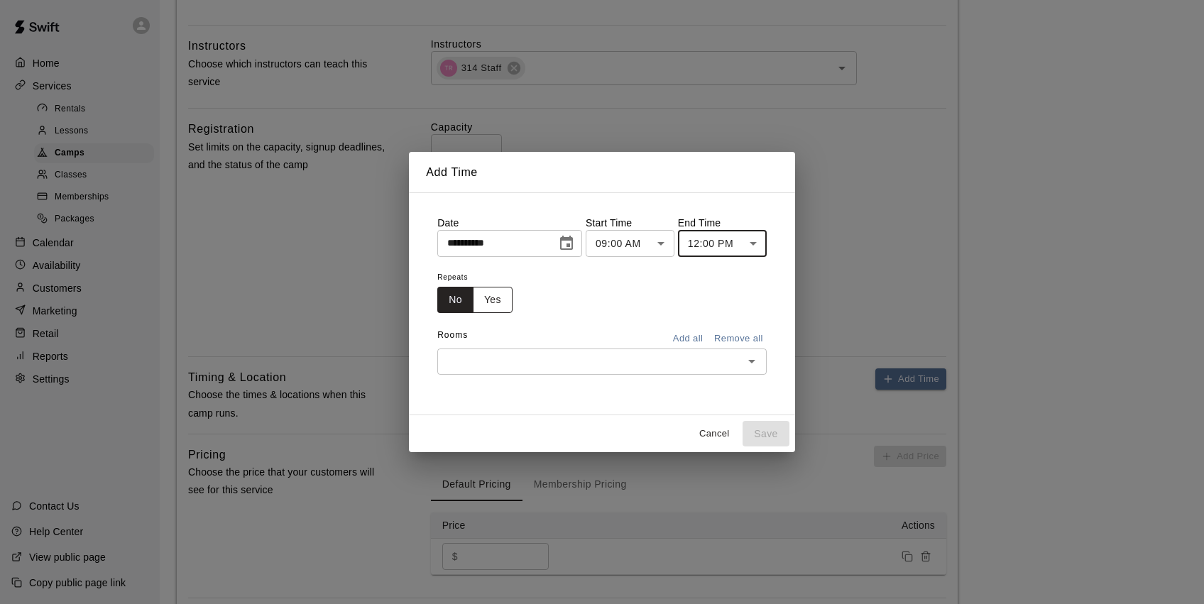
click at [496, 297] on button "Yes" at bounding box center [493, 300] width 40 height 26
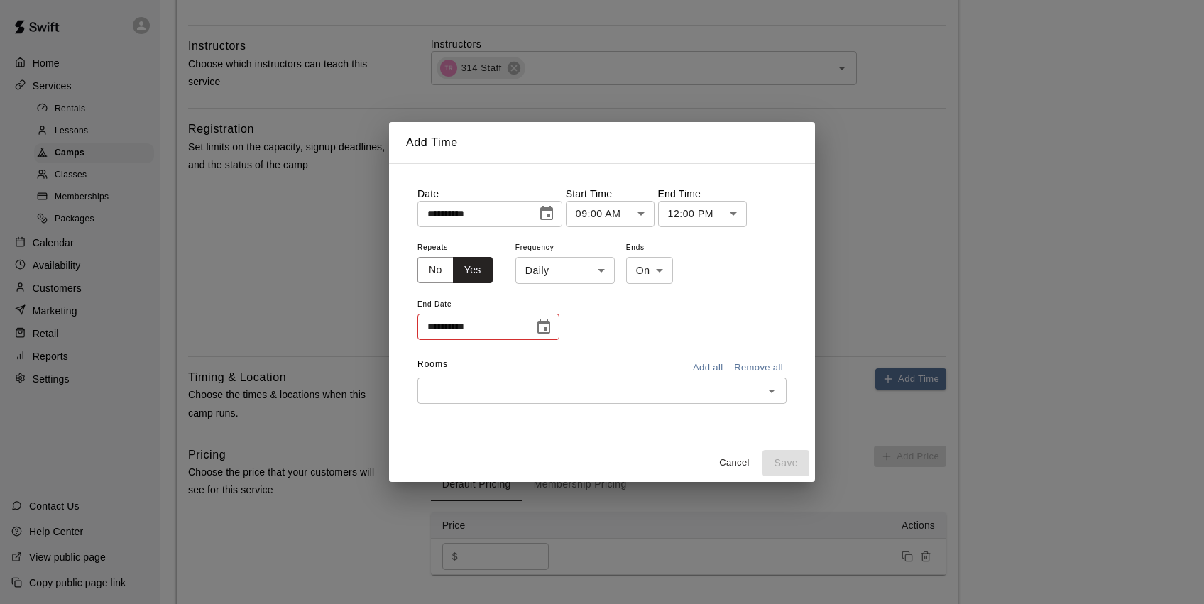
click at [543, 327] on icon "Choose date" at bounding box center [543, 327] width 17 height 17
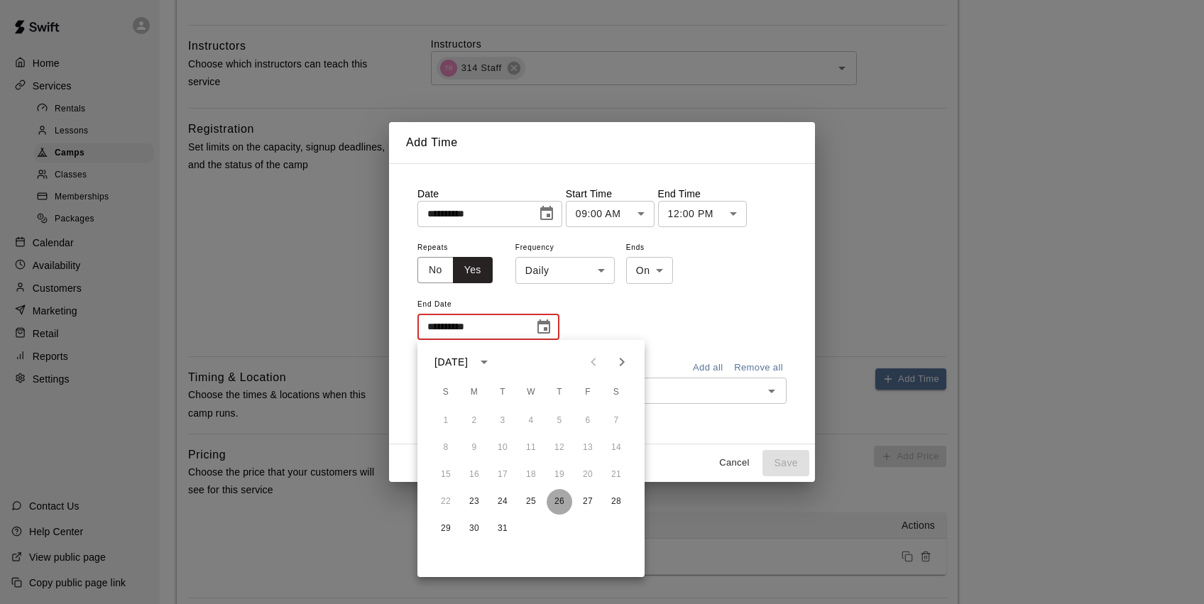
drag, startPoint x: 558, startPoint y: 497, endPoint x: 574, endPoint y: 484, distance: 20.6
click at [558, 497] on button "26" at bounding box center [560, 502] width 26 height 26
type input "**********"
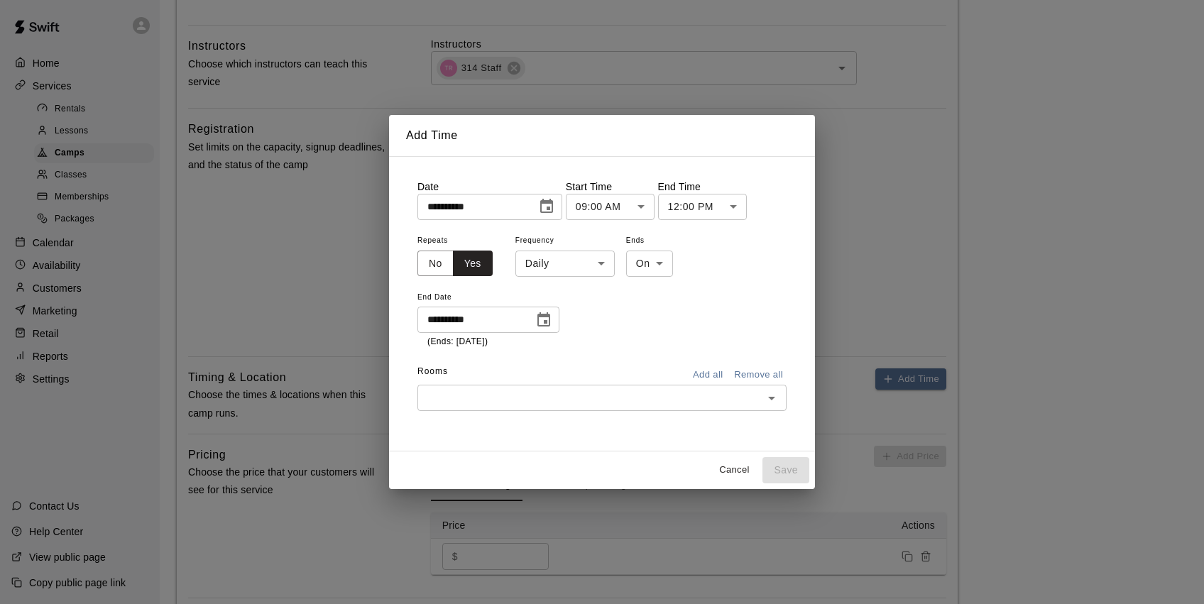
click at [714, 377] on button "Add all" at bounding box center [707, 375] width 45 height 22
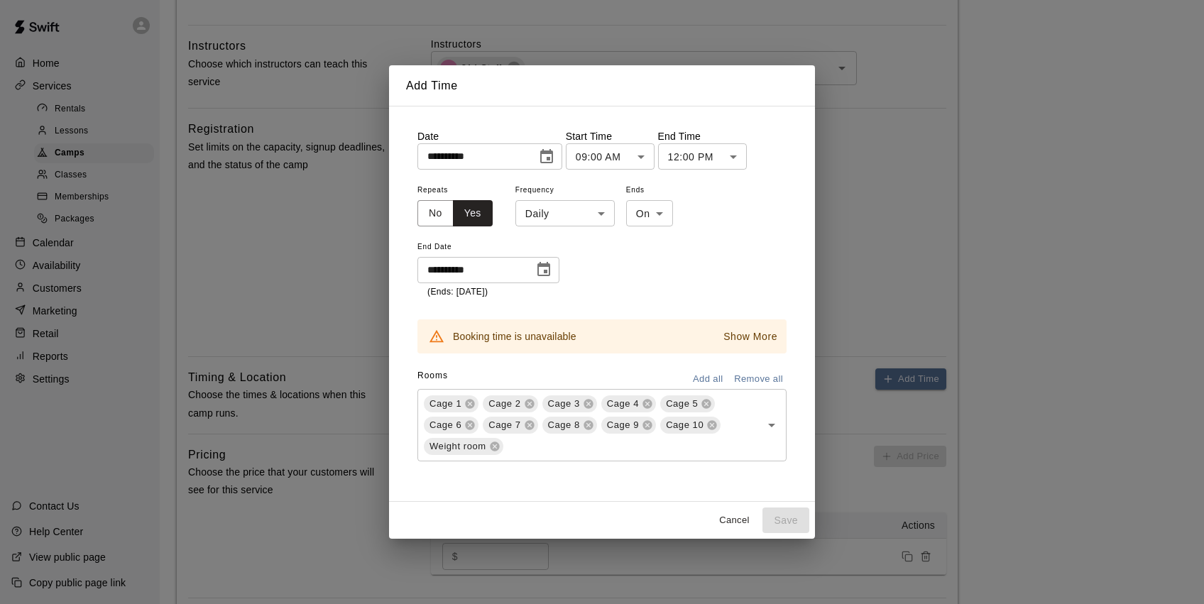
click at [748, 376] on button "Remove all" at bounding box center [759, 379] width 56 height 22
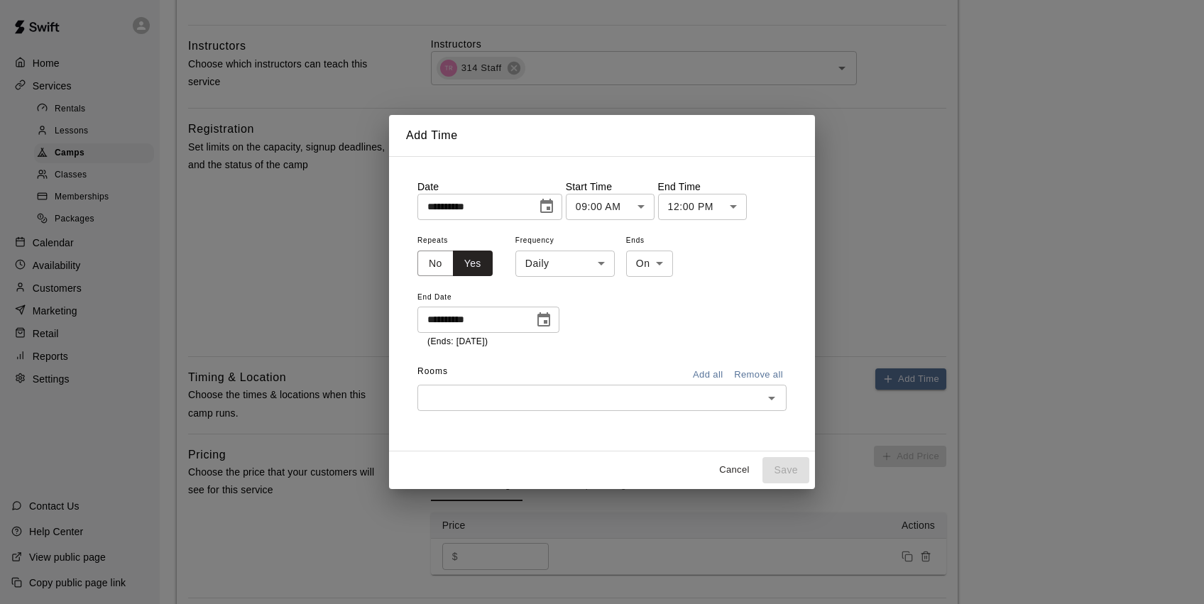
click at [648, 397] on input "text" at bounding box center [590, 398] width 337 height 18
click at [446, 432] on li "Cage 1" at bounding box center [601, 427] width 369 height 23
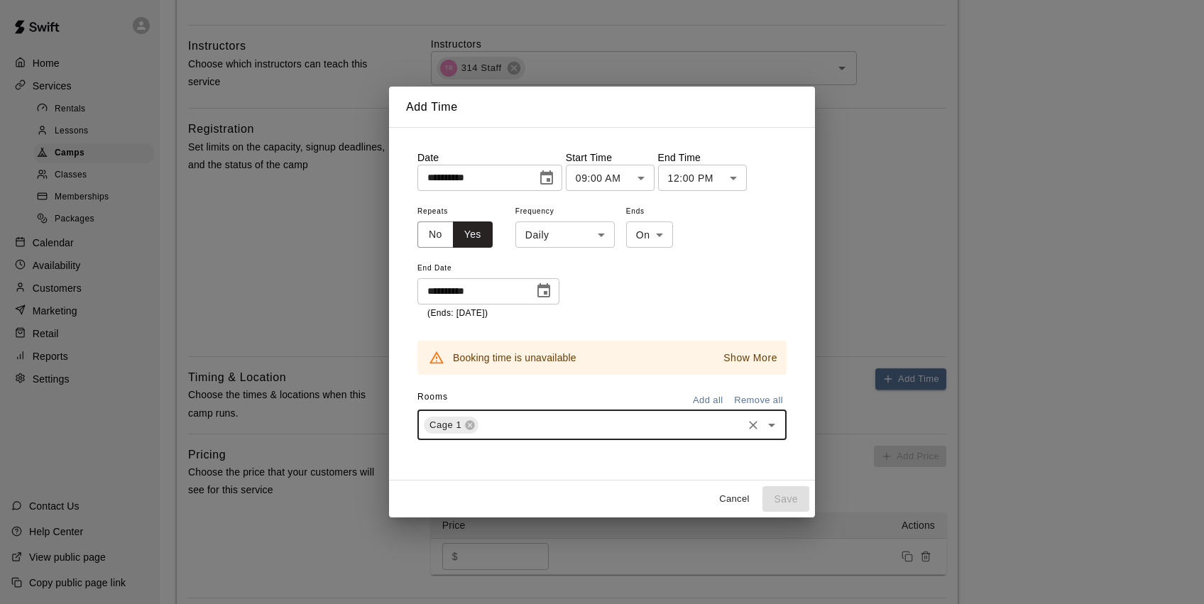
click at [759, 356] on p "Show More" at bounding box center [751, 358] width 54 height 15
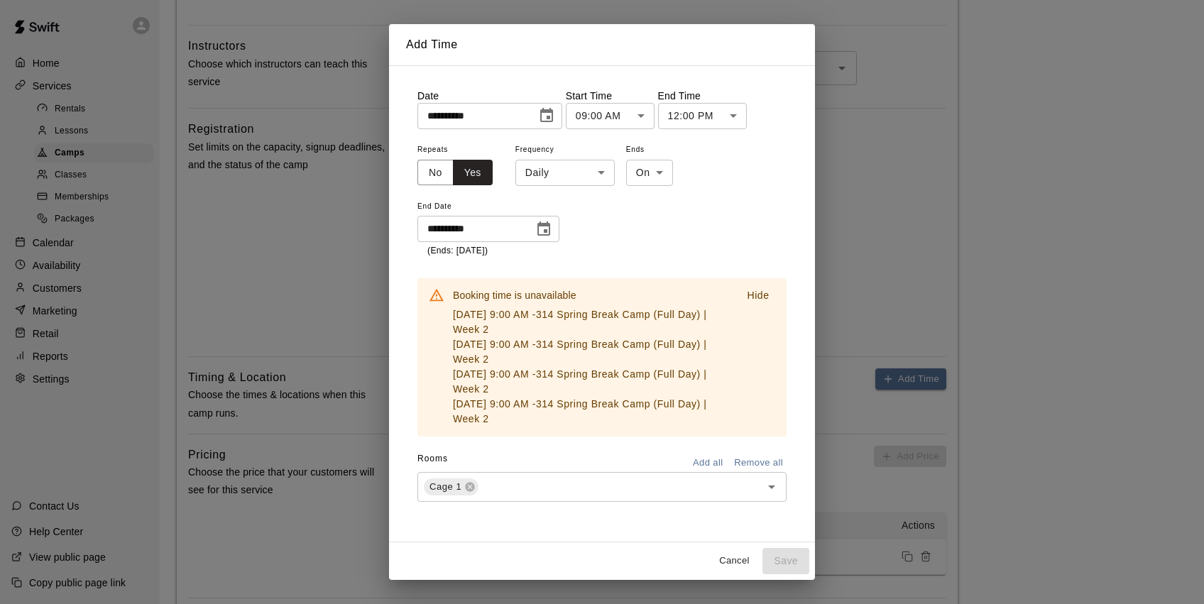
click at [755, 298] on p "Hide" at bounding box center [758, 295] width 22 height 15
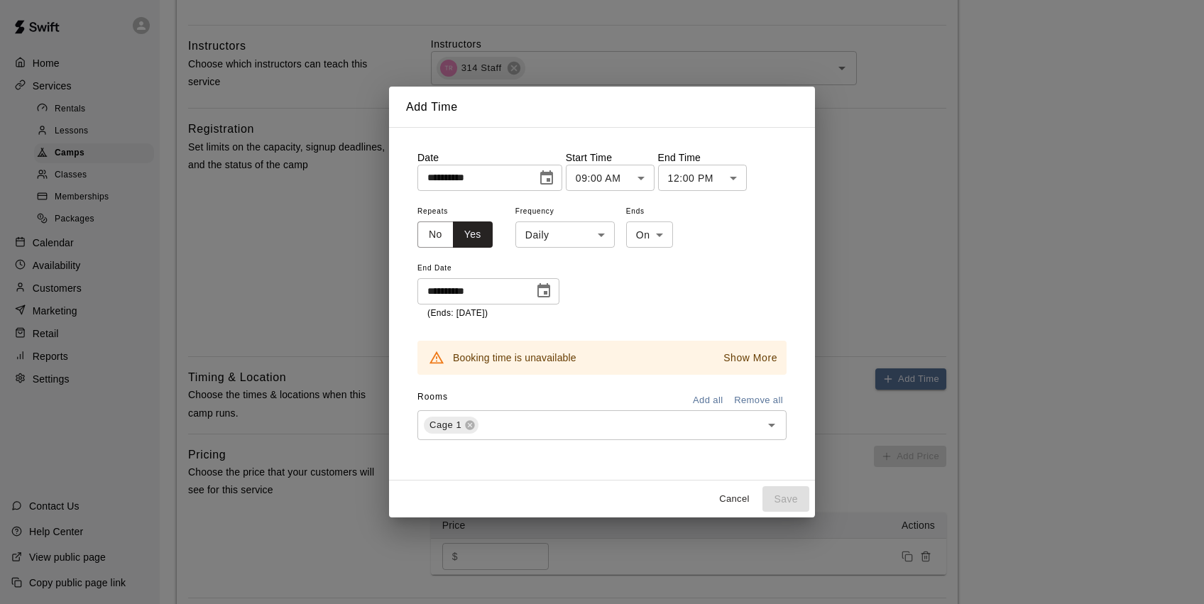
click at [735, 496] on button "Cancel" at bounding box center [733, 499] width 45 height 22
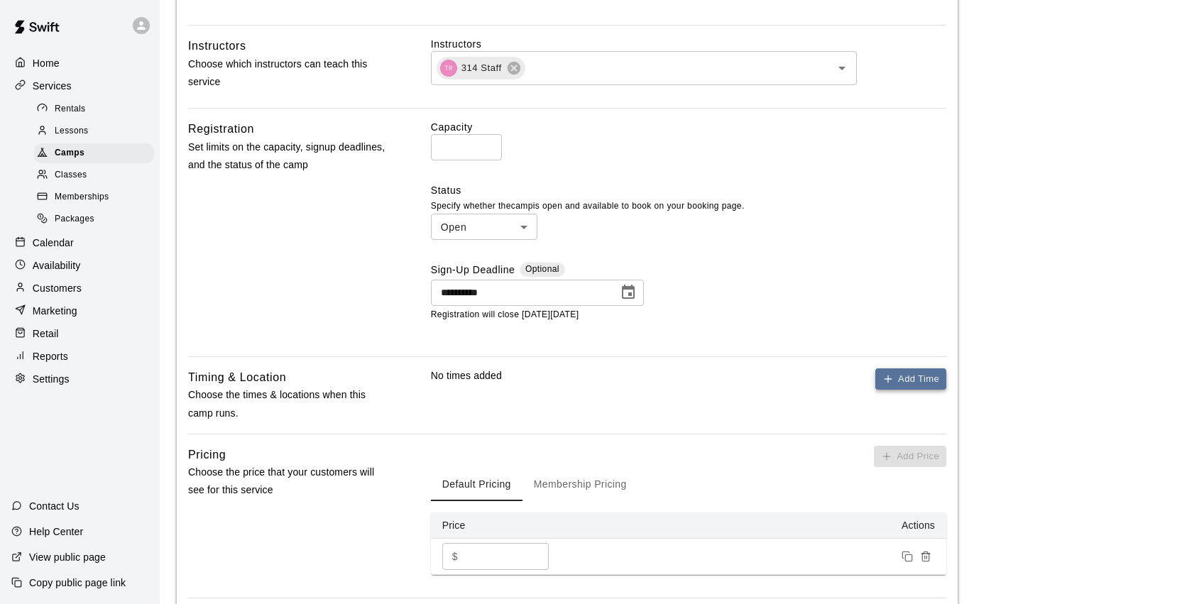
click at [895, 374] on button "Add Time" at bounding box center [910, 379] width 71 height 22
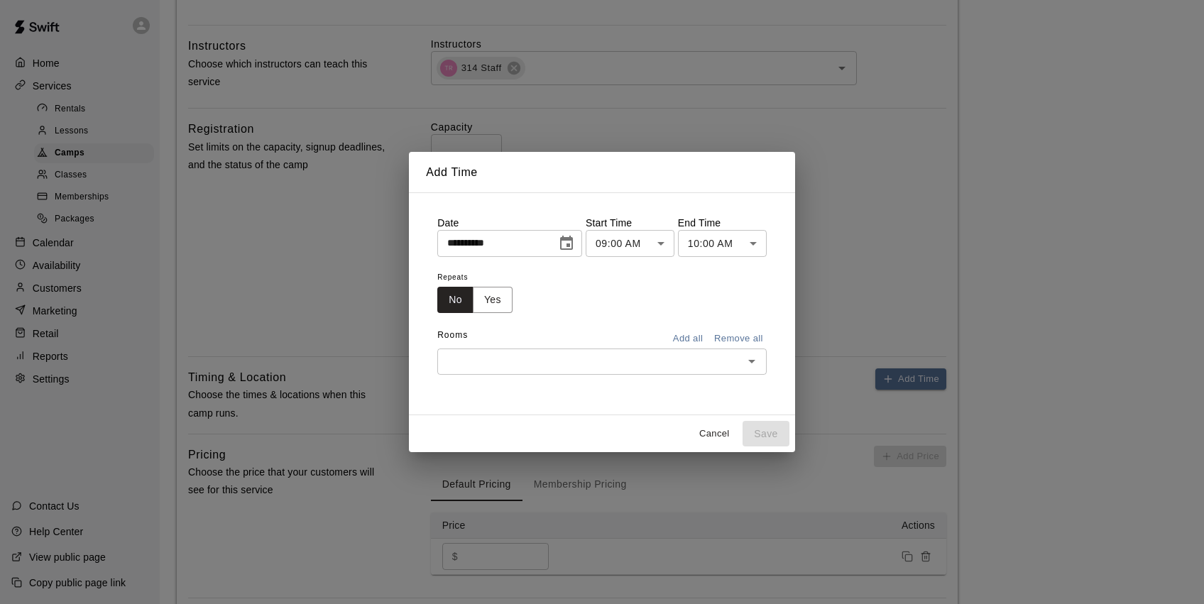
click at [562, 246] on icon "Choose date, selected date is Aug 14, 2025" at bounding box center [566, 243] width 17 height 17
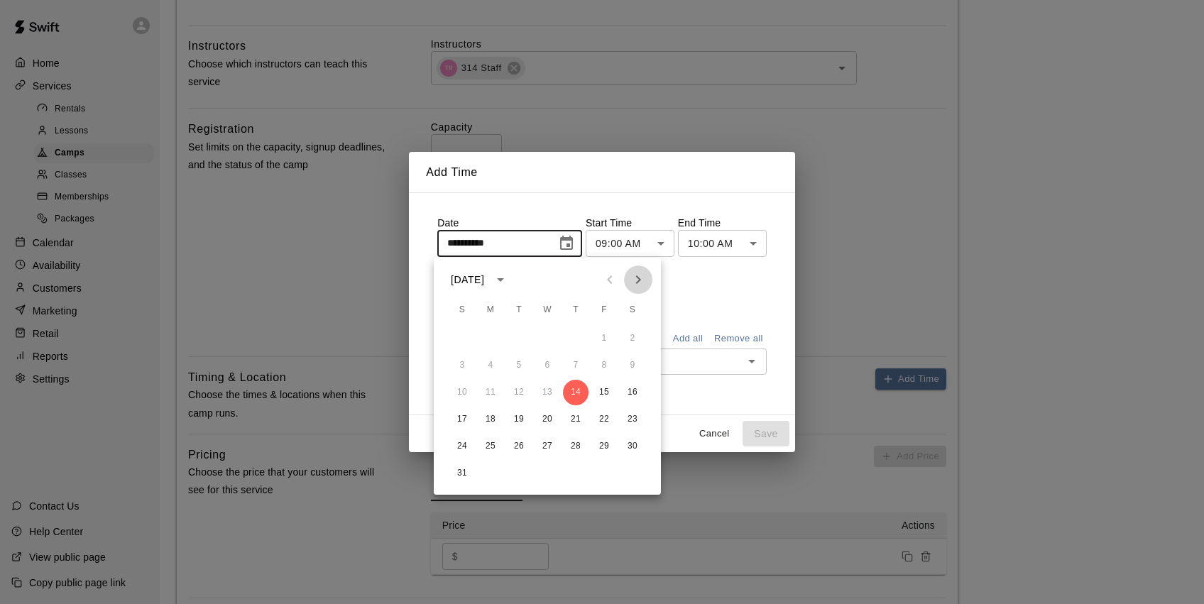
click at [640, 273] on icon "Next month" at bounding box center [638, 279] width 17 height 17
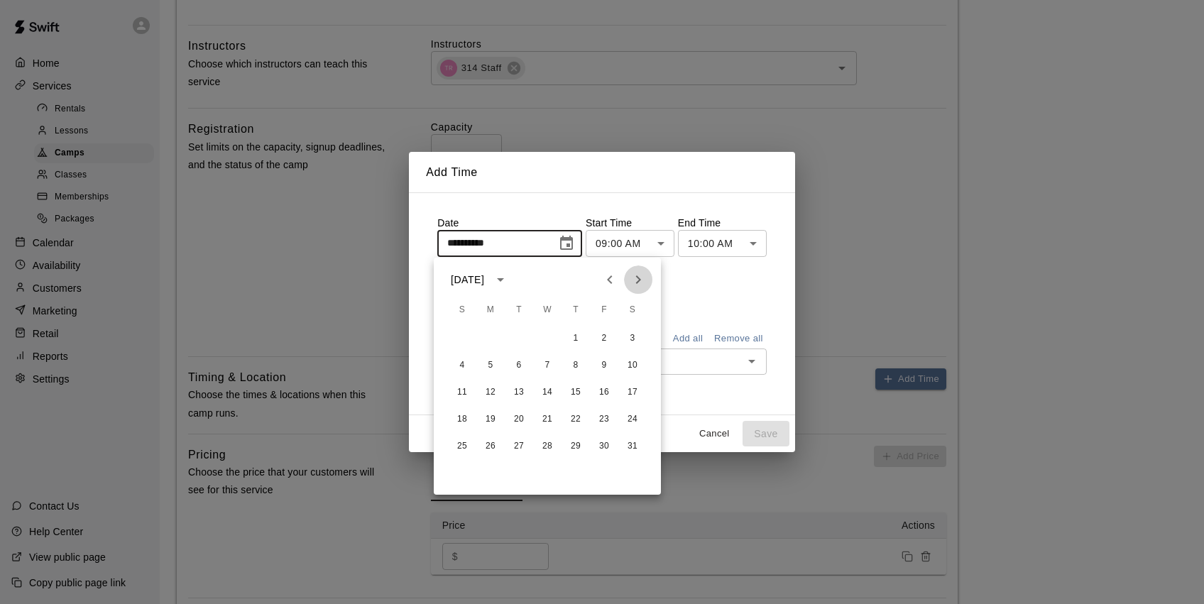
click at [640, 273] on icon "Next month" at bounding box center [638, 279] width 17 height 17
click at [495, 419] on button "23" at bounding box center [491, 420] width 26 height 26
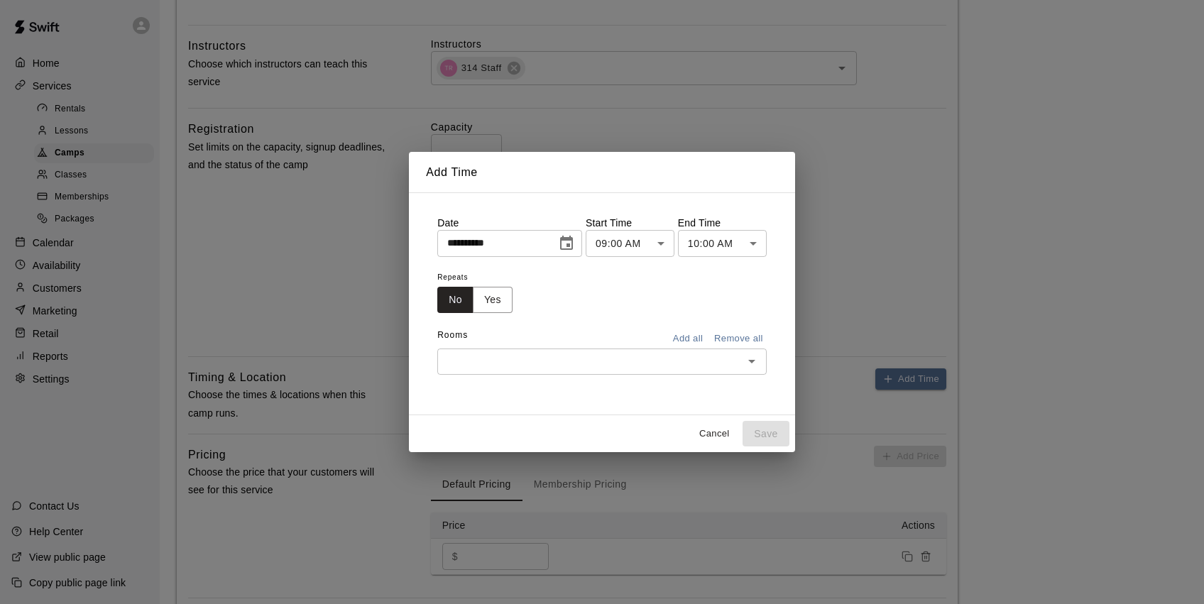
type input "**********"
click at [727, 246] on body "**********" at bounding box center [602, 109] width 1204 height 1270
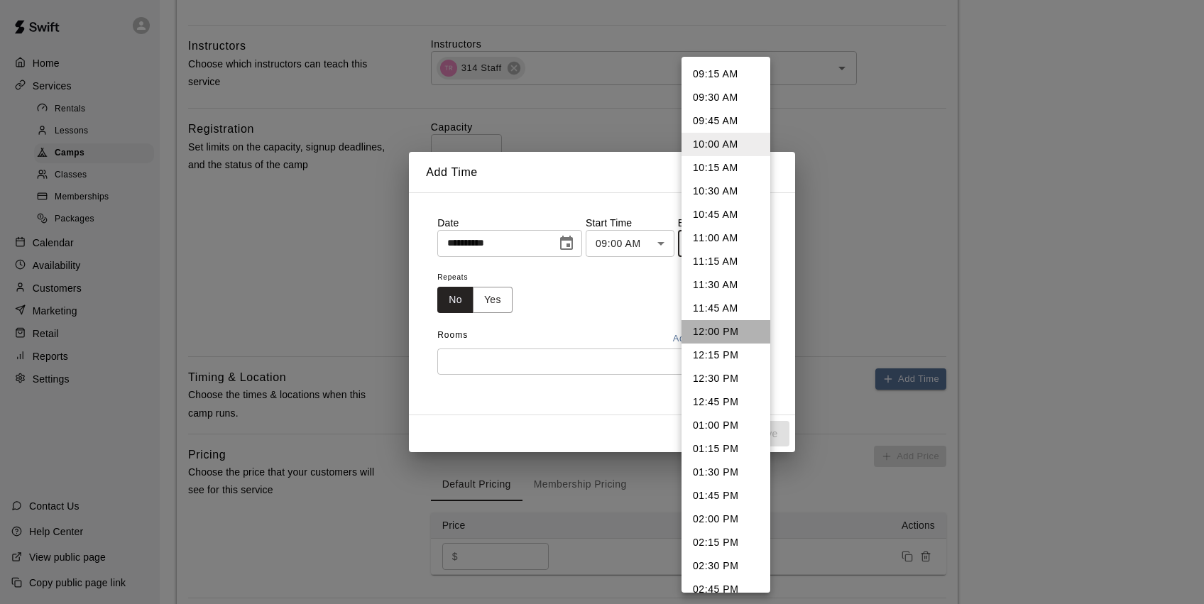
click at [726, 333] on li "12:00 PM" at bounding box center [726, 331] width 89 height 23
type input "********"
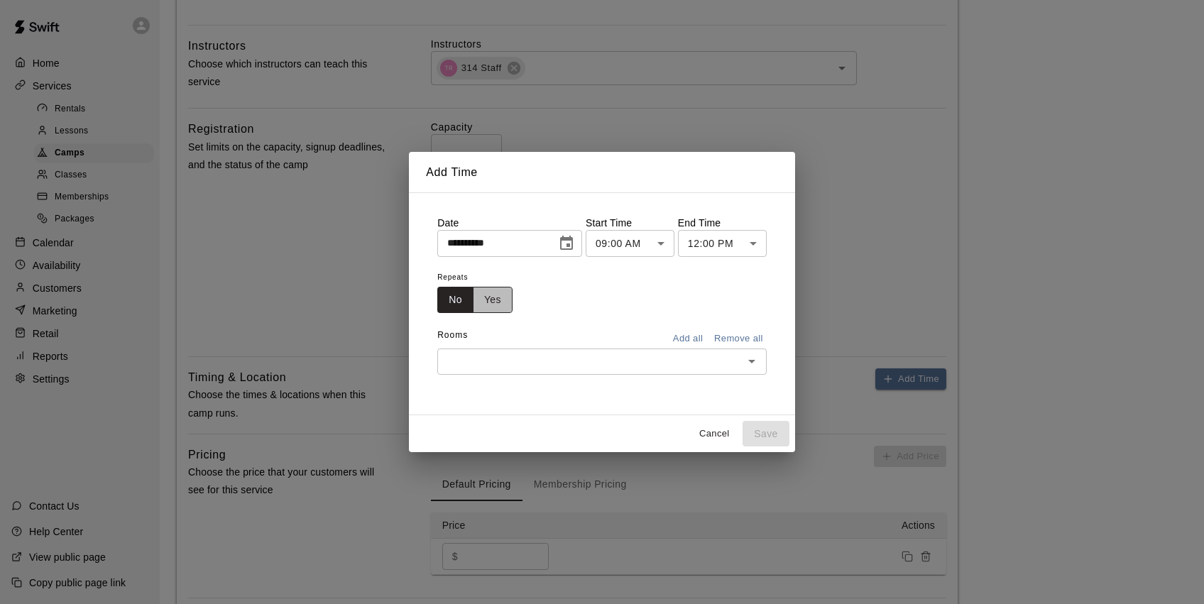
click at [487, 300] on button "Yes" at bounding box center [493, 300] width 40 height 26
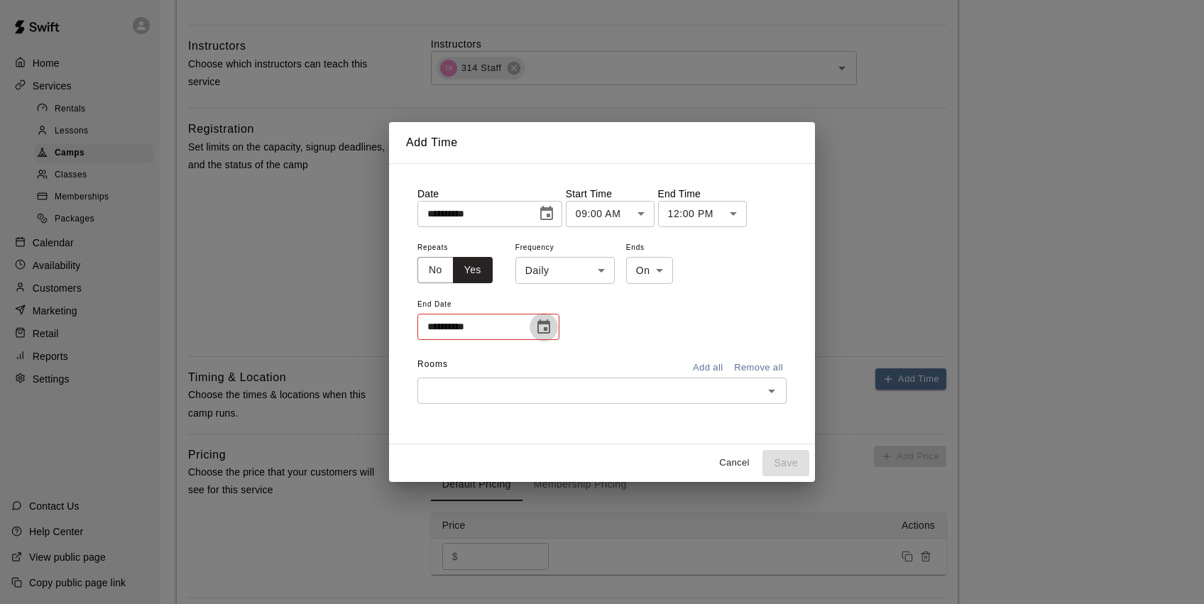
click at [549, 331] on icon "Choose date" at bounding box center [543, 327] width 13 height 14
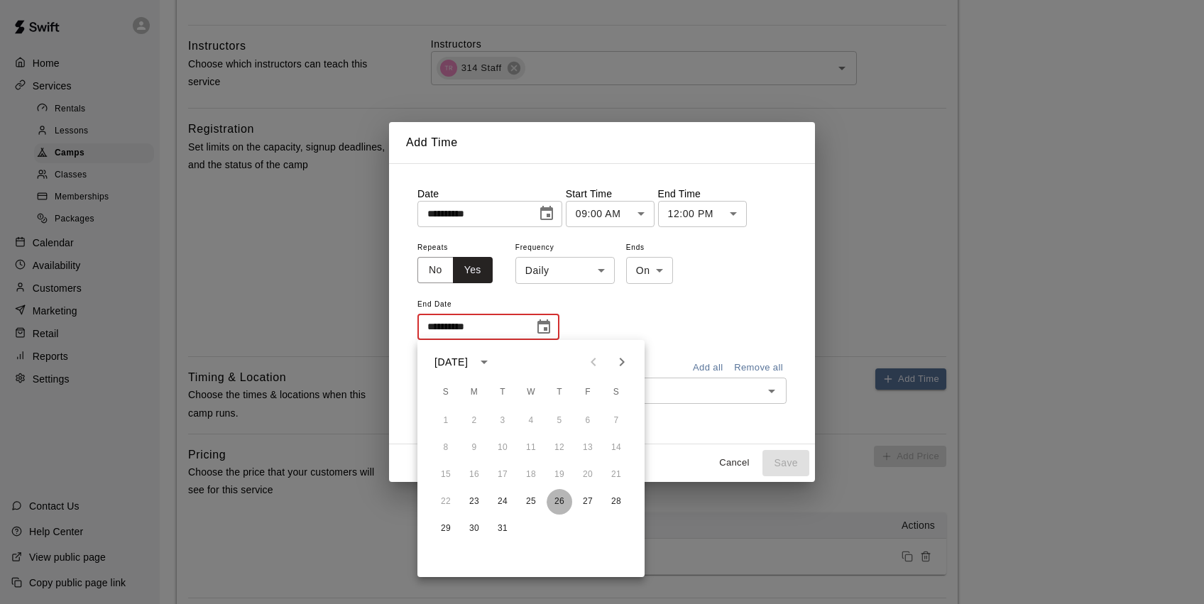
click at [556, 500] on button "26" at bounding box center [560, 502] width 26 height 26
type input "**********"
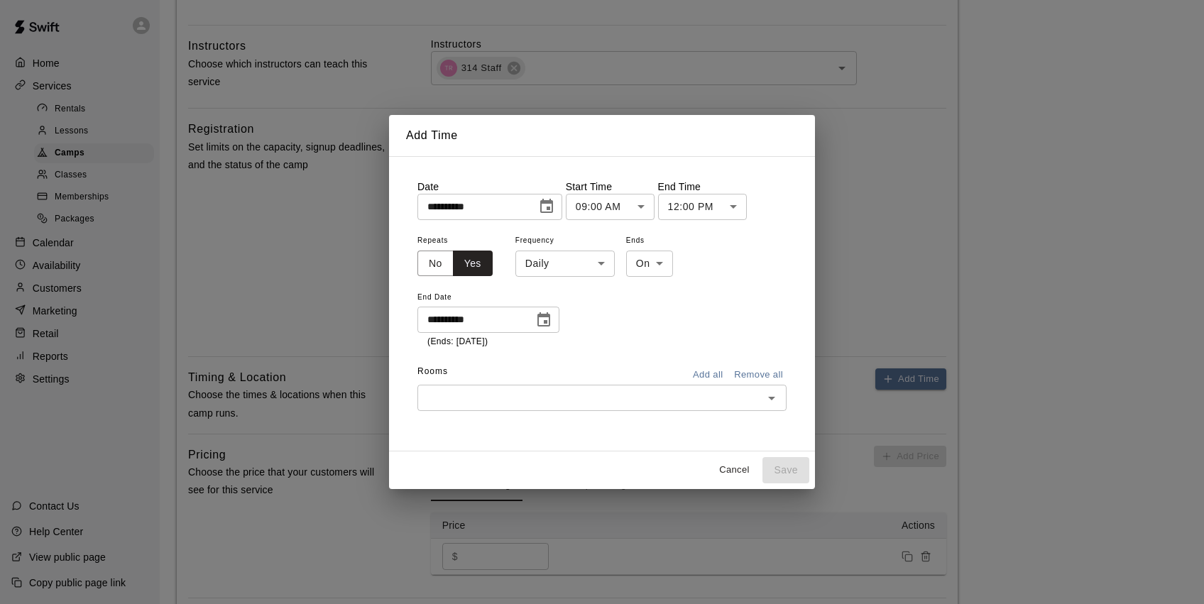
click at [726, 396] on input "text" at bounding box center [590, 398] width 337 height 18
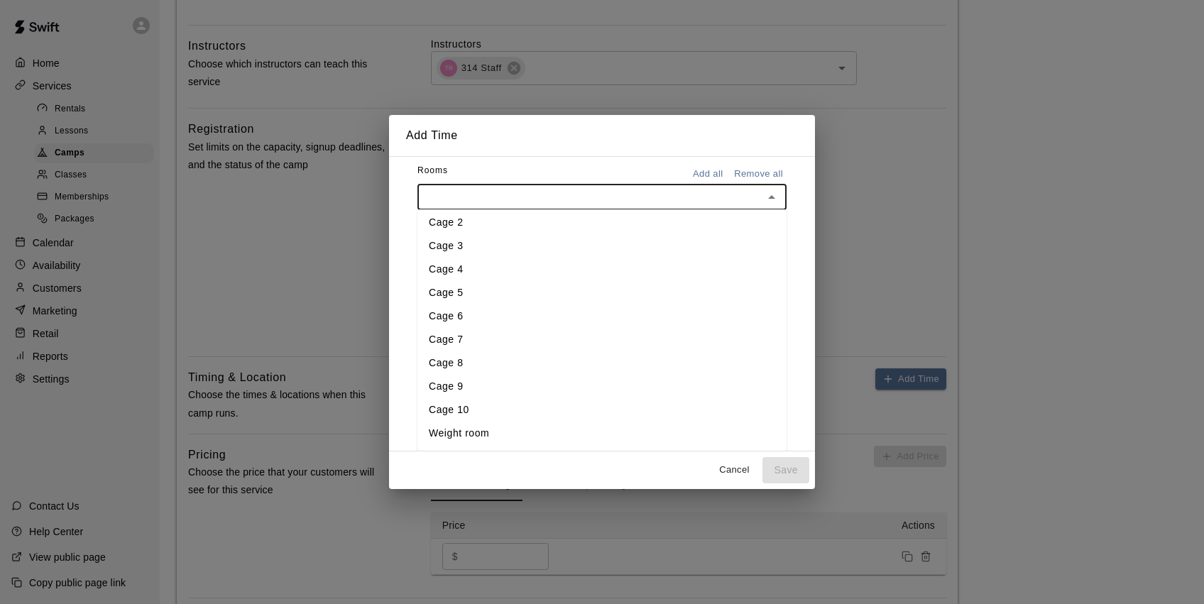
scroll to position [202, 0]
click at [518, 435] on li "Weight room" at bounding box center [601, 433] width 369 height 23
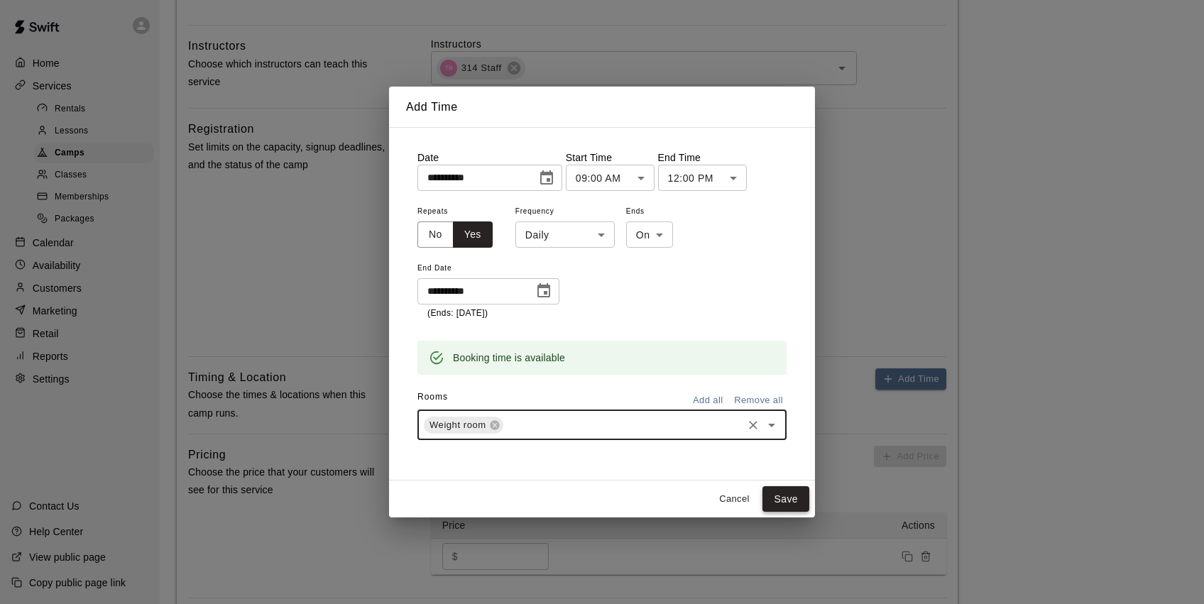
click at [806, 498] on button "Save" at bounding box center [786, 499] width 47 height 26
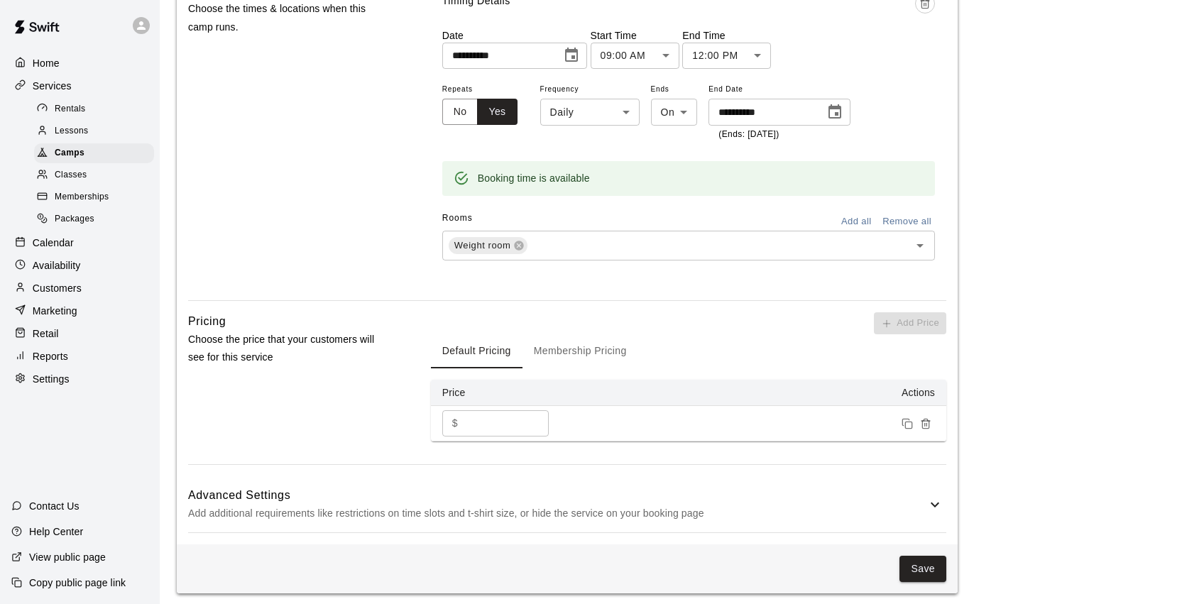
scroll to position [912, 0]
click at [923, 559] on button "Save" at bounding box center [923, 570] width 47 height 26
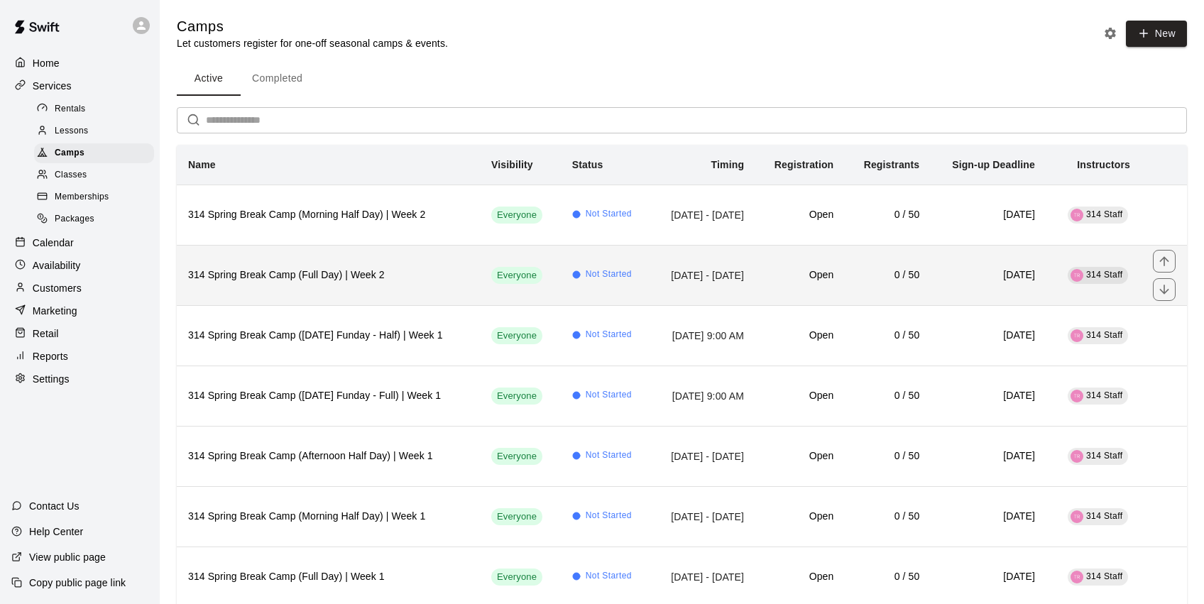
click at [362, 271] on h6 "314 Spring Break Camp (Full Day) | Week 2" at bounding box center [328, 276] width 280 height 16
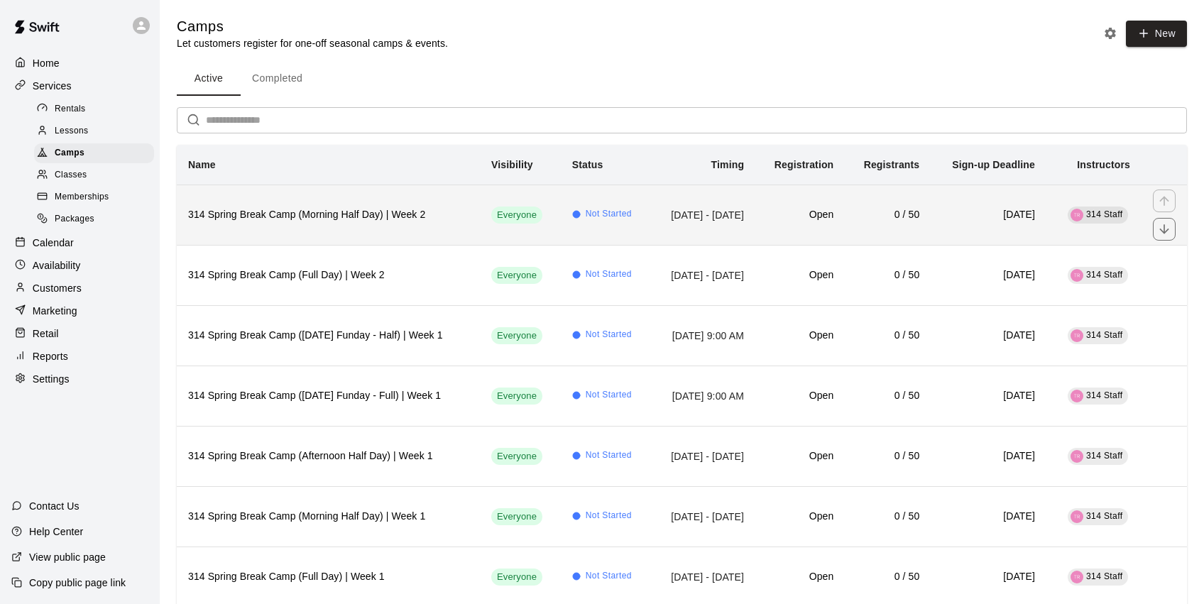
click at [356, 223] on th "314 Spring Break Camp (Morning Half Day) | Week 2" at bounding box center [328, 215] width 303 height 60
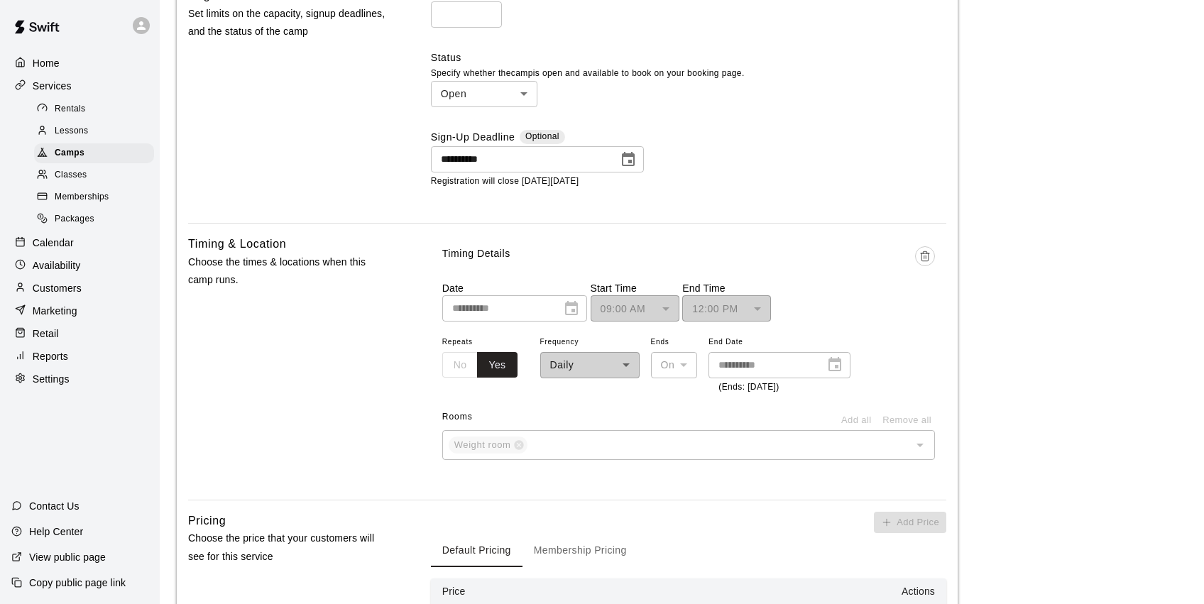
scroll to position [667, 0]
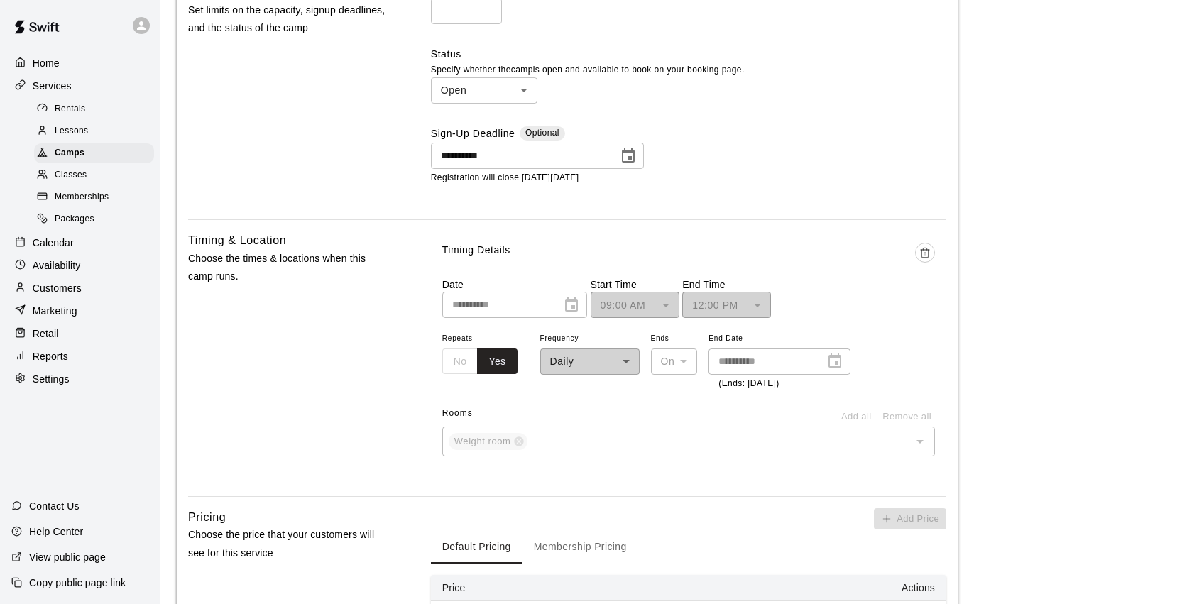
drag, startPoint x: 819, startPoint y: 406, endPoint x: 832, endPoint y: 387, distance: 23.4
click at [818, 406] on div "Rooms Add all Remove all" at bounding box center [688, 415] width 493 height 24
click at [928, 250] on icon "Delete time" at bounding box center [925, 254] width 6 height 8
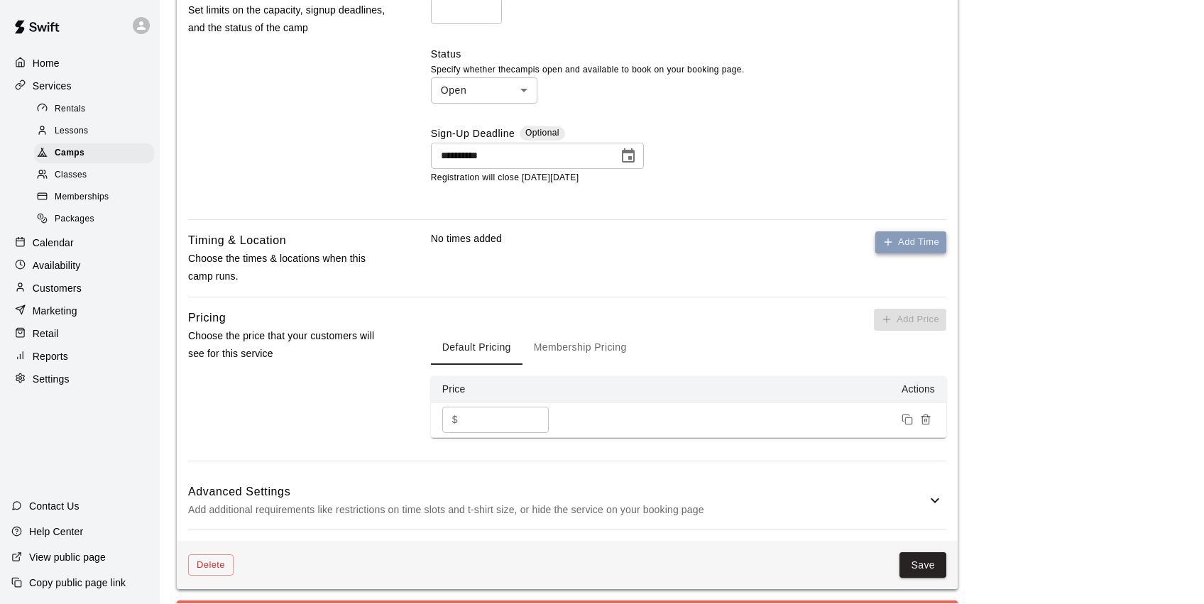
click at [924, 236] on button "Add Time" at bounding box center [910, 242] width 71 height 22
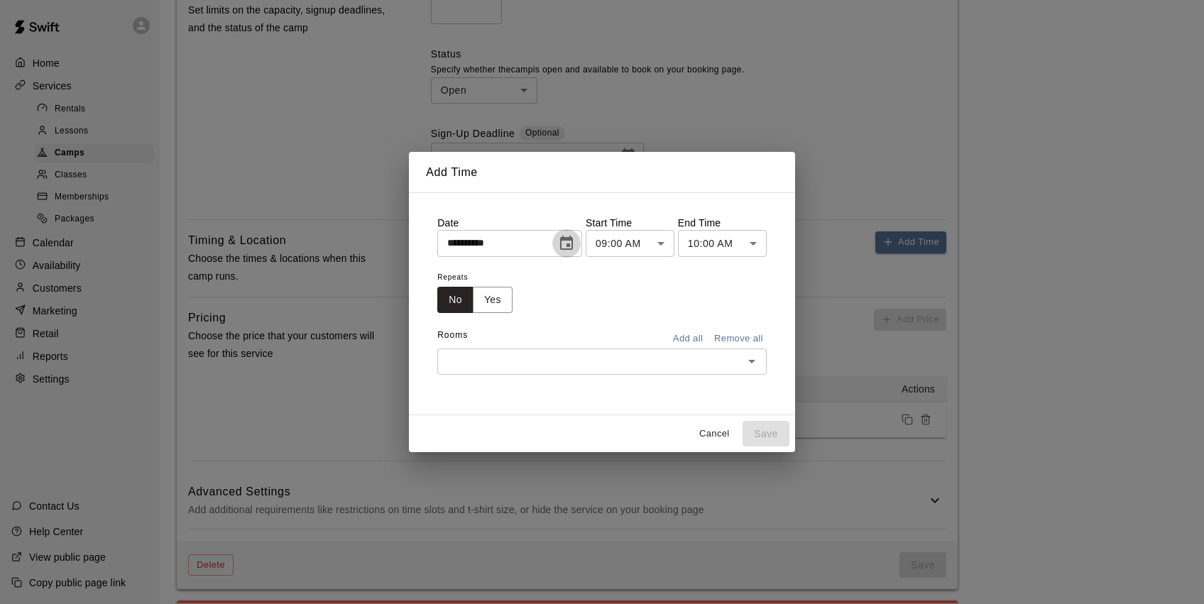
click at [572, 244] on icon "Choose date, selected date is Aug 14, 2025" at bounding box center [566, 243] width 17 height 17
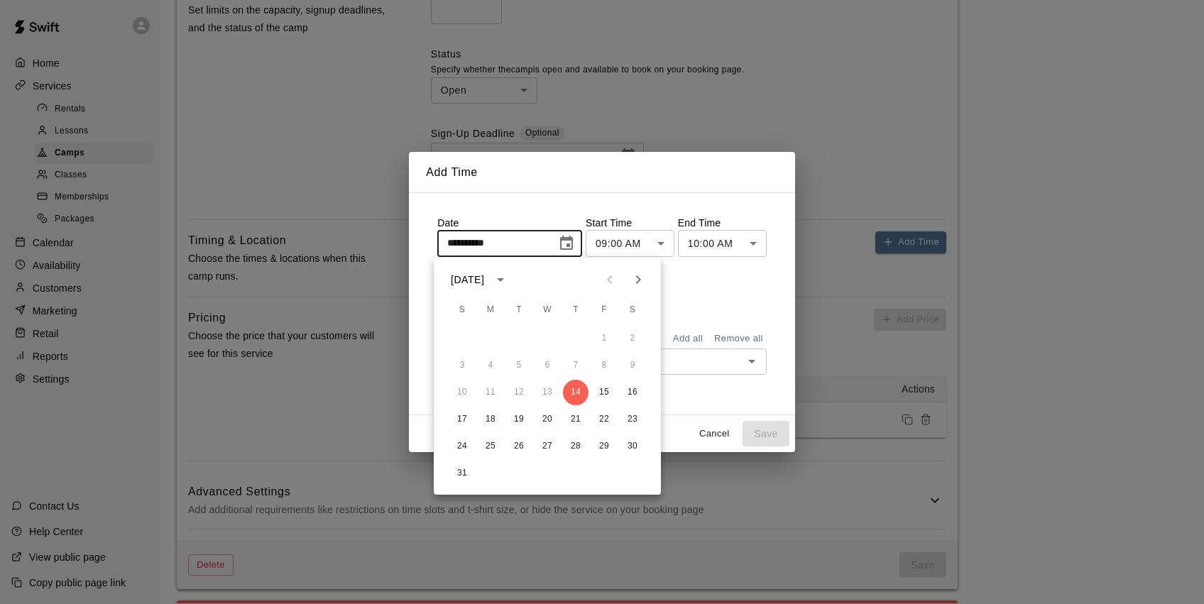
click at [630, 286] on icon "Next month" at bounding box center [638, 279] width 17 height 17
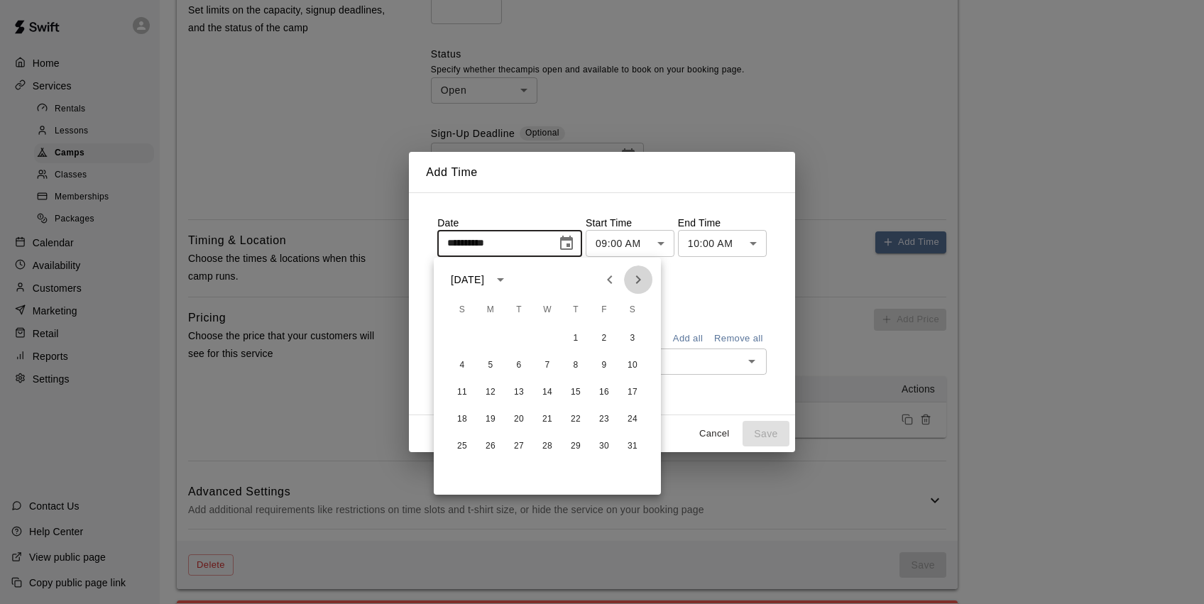
click at [630, 286] on icon "Next month" at bounding box center [638, 279] width 17 height 17
click at [491, 420] on button "23" at bounding box center [491, 420] width 26 height 26
type input "**********"
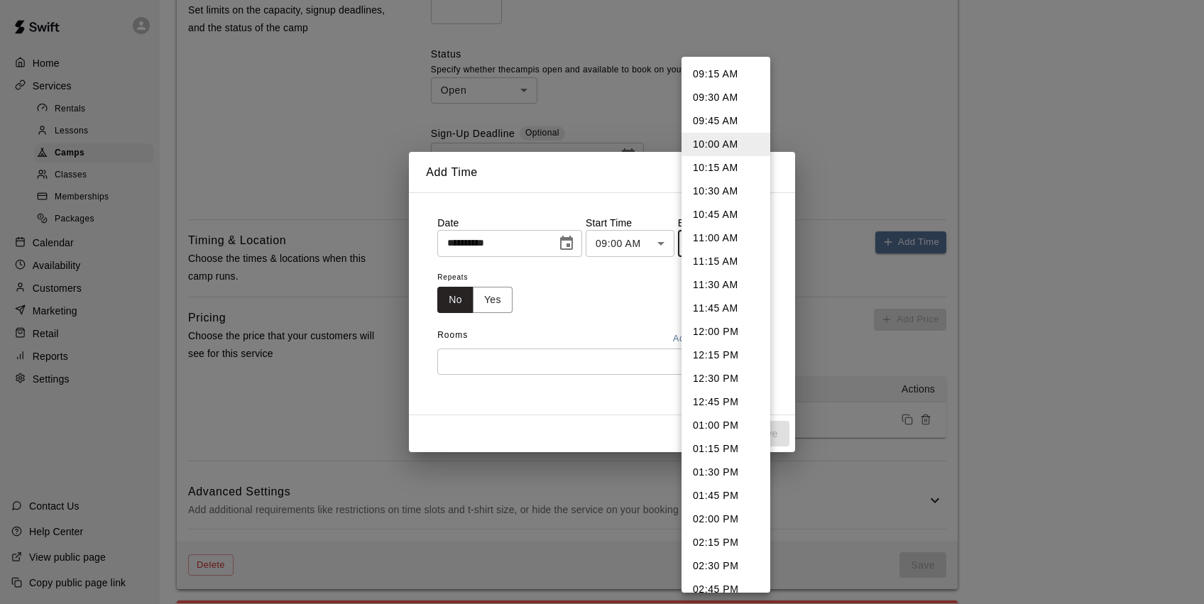
click at [715, 244] on body "**********" at bounding box center [602, 104] width 1204 height 1543
click at [720, 329] on li "12:00 PM" at bounding box center [726, 331] width 89 height 23
type input "********"
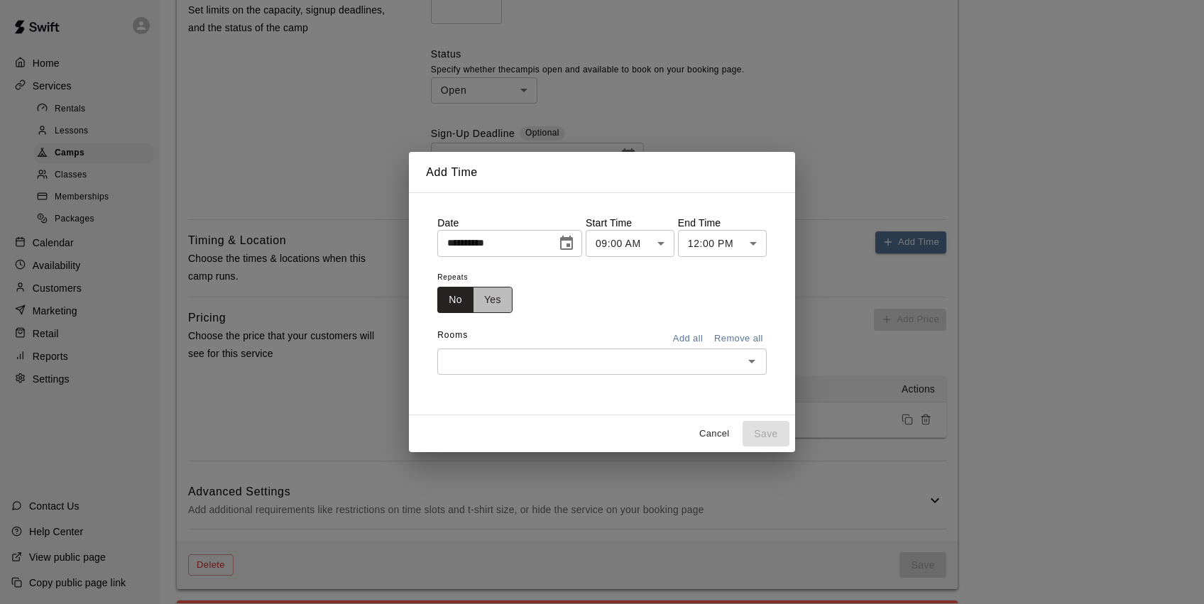
click at [491, 303] on button "Yes" at bounding box center [493, 300] width 40 height 26
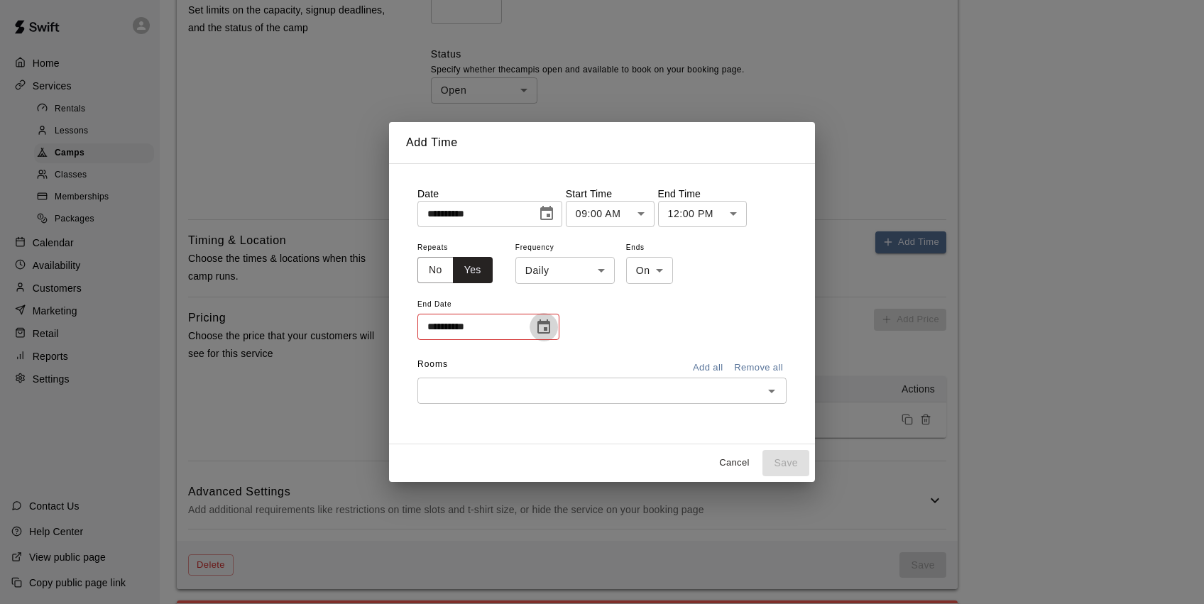
drag, startPoint x: 544, startPoint y: 326, endPoint x: 552, endPoint y: 338, distance: 14.4
click at [546, 326] on icon "Choose date" at bounding box center [543, 327] width 17 height 17
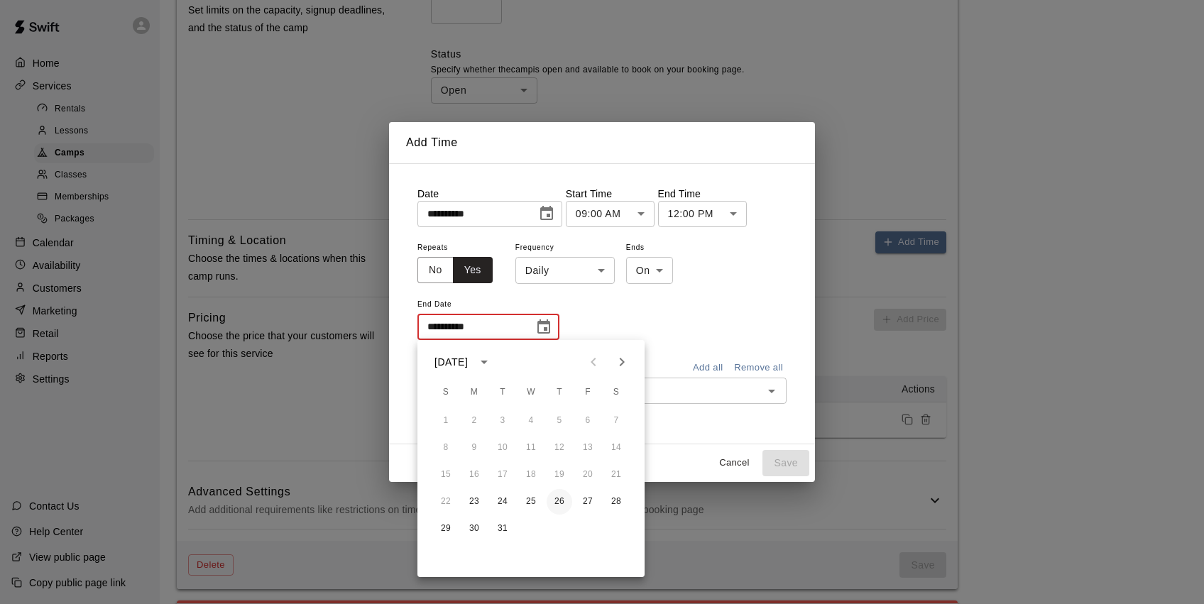
drag, startPoint x: 561, startPoint y: 499, endPoint x: 563, endPoint y: 488, distance: 10.9
click at [561, 498] on button "26" at bounding box center [560, 502] width 26 height 26
type input "**********"
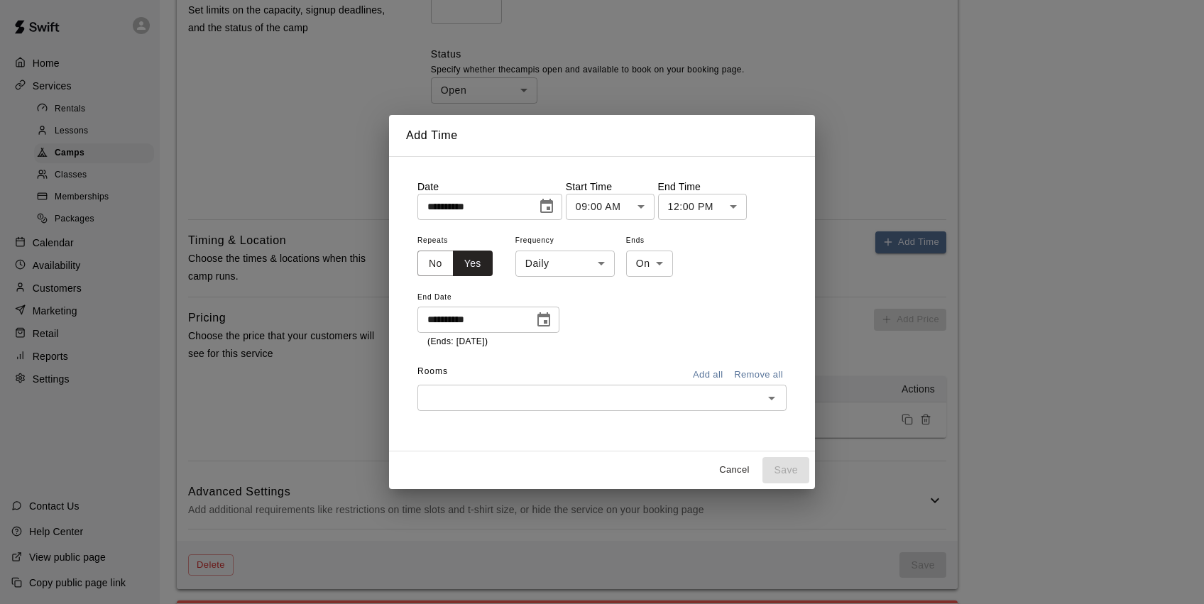
click at [650, 400] on input "text" at bounding box center [590, 398] width 337 height 18
click at [487, 427] on li "Cage 1" at bounding box center [601, 427] width 369 height 23
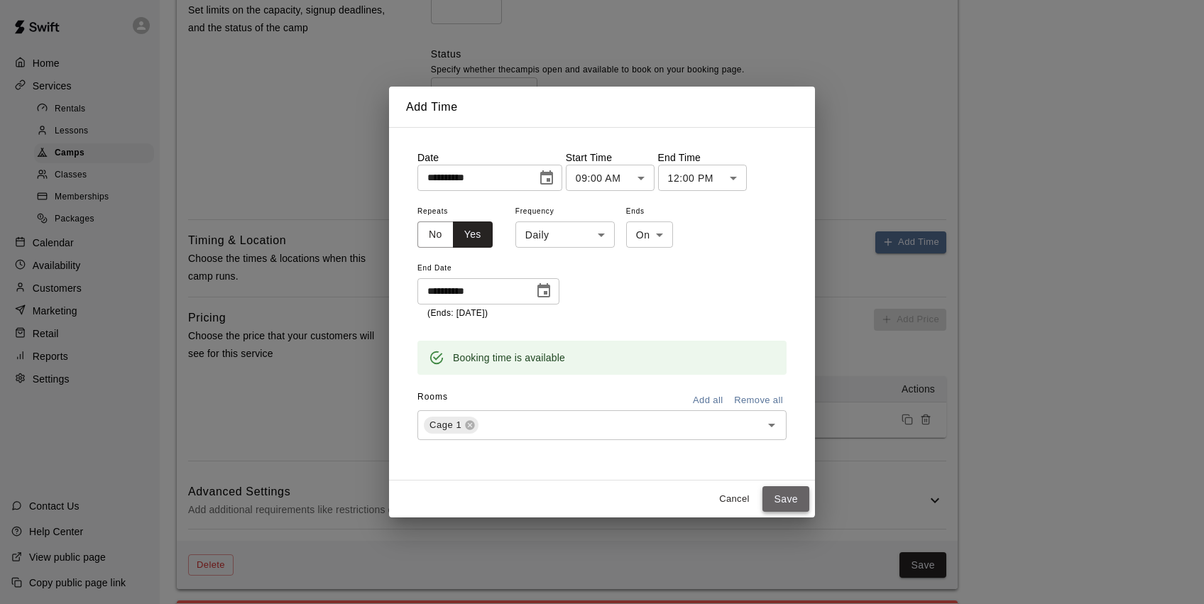
click at [787, 496] on button "Save" at bounding box center [786, 499] width 47 height 26
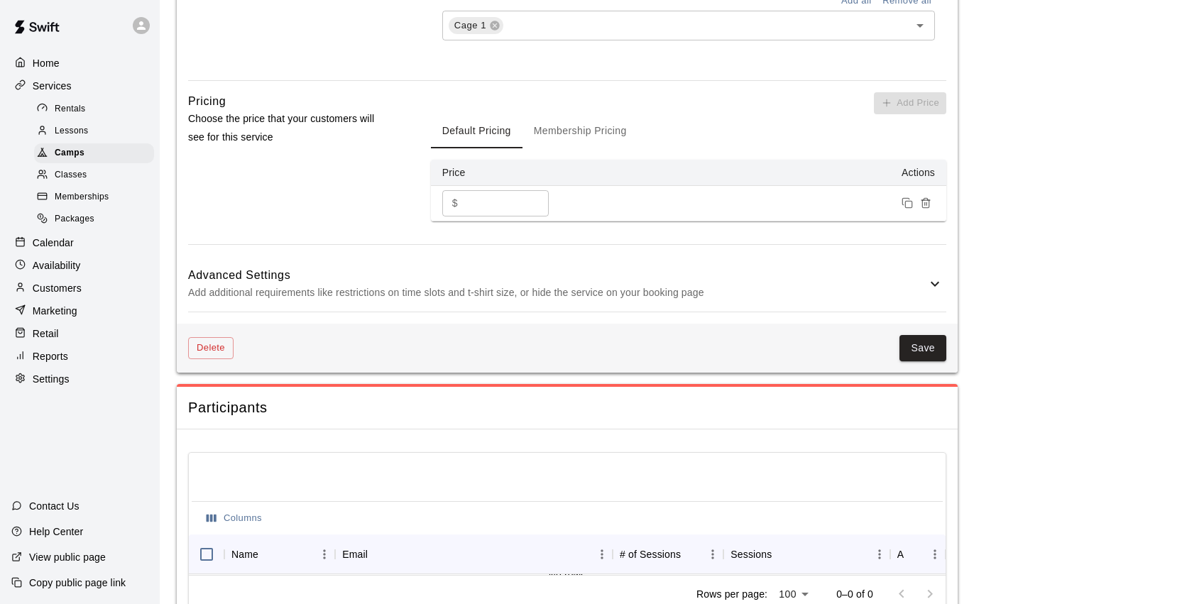
scroll to position [1138, 0]
click at [914, 343] on button "Save" at bounding box center [923, 347] width 47 height 26
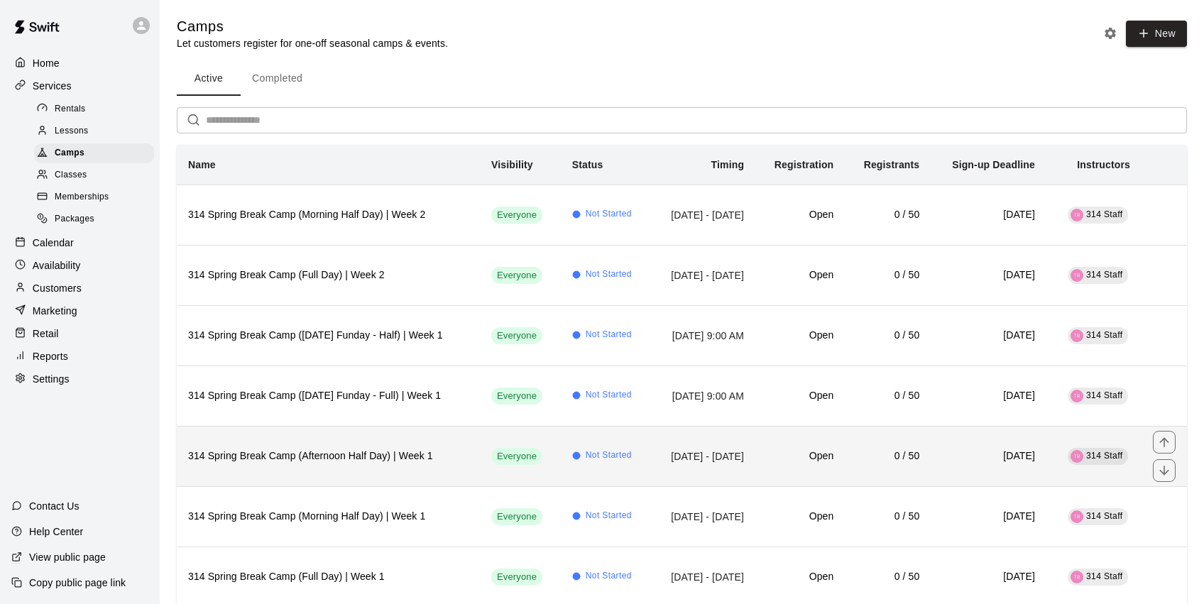
click at [379, 454] on h6 "314 Spring Break Camp (Afternoon Half Day) | Week 1" at bounding box center [328, 457] width 280 height 16
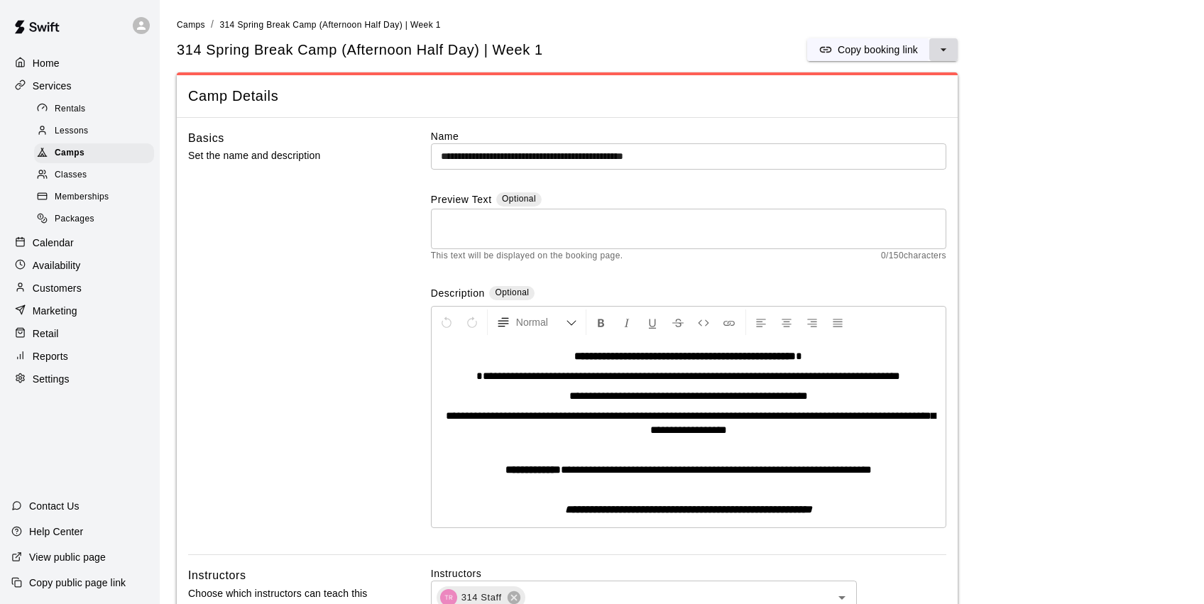
click at [941, 53] on icon "select merge strategy" at bounding box center [944, 50] width 14 height 14
click at [923, 107] on li "Duplicate camp" at bounding box center [881, 102] width 121 height 24
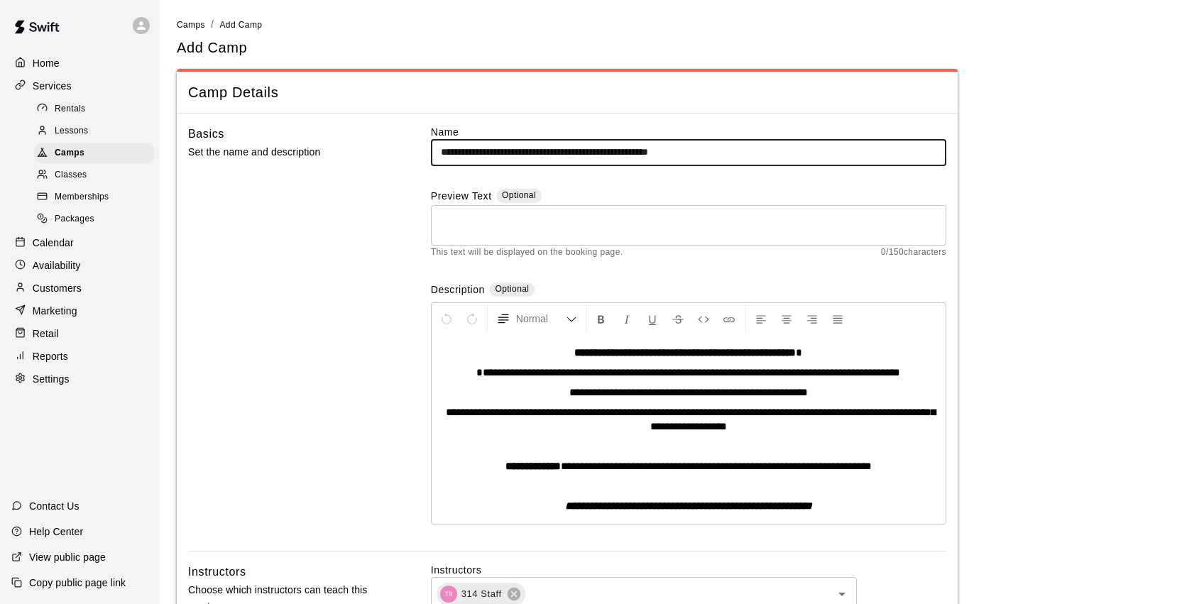
drag, startPoint x: 755, startPoint y: 151, endPoint x: 697, endPoint y: 154, distance: 58.3
click at [697, 154] on input "**********" at bounding box center [688, 152] width 515 height 26
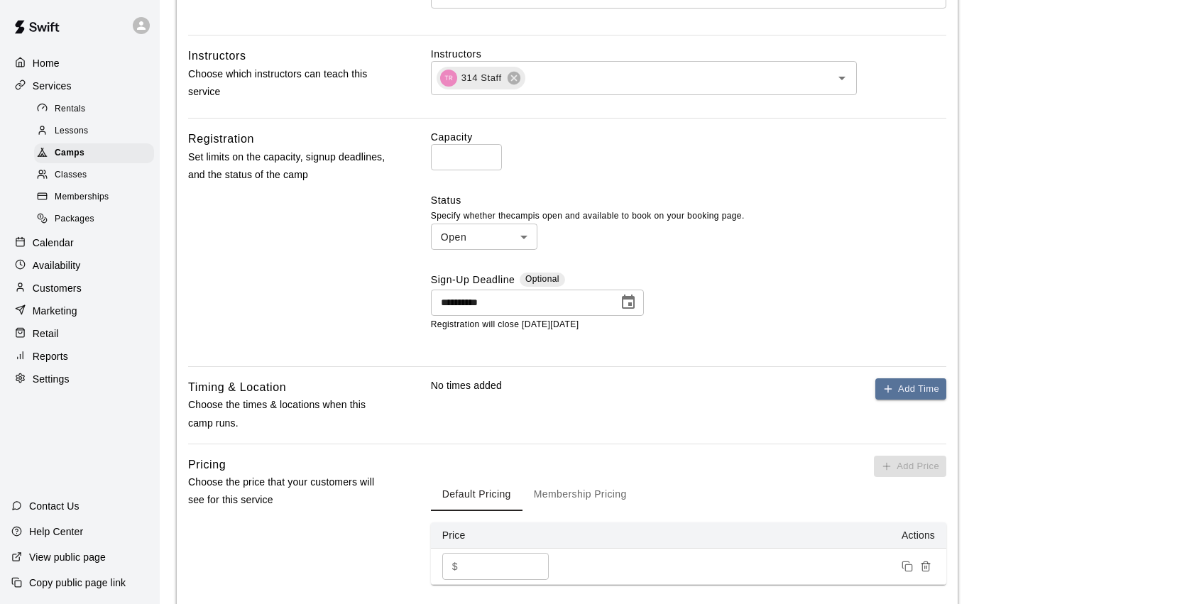
scroll to position [518, 0]
type input "**********"
click at [630, 302] on icon "Choose date, selected date is Mar 20, 2026" at bounding box center [628, 300] width 17 height 17
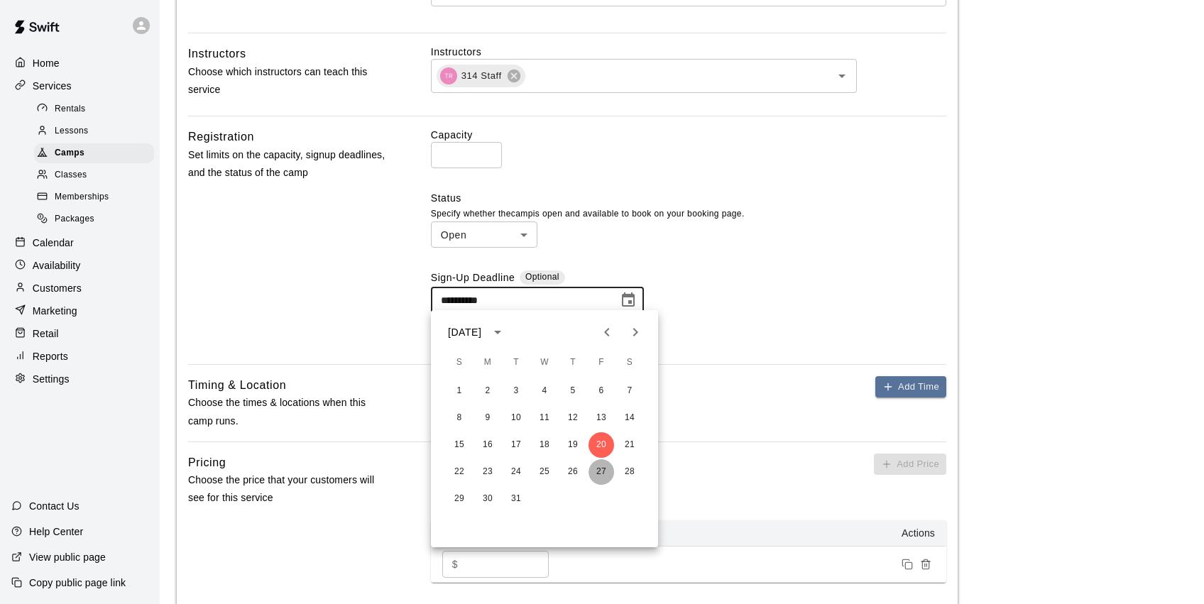
click at [600, 466] on button "27" at bounding box center [602, 472] width 26 height 26
type input "**********"
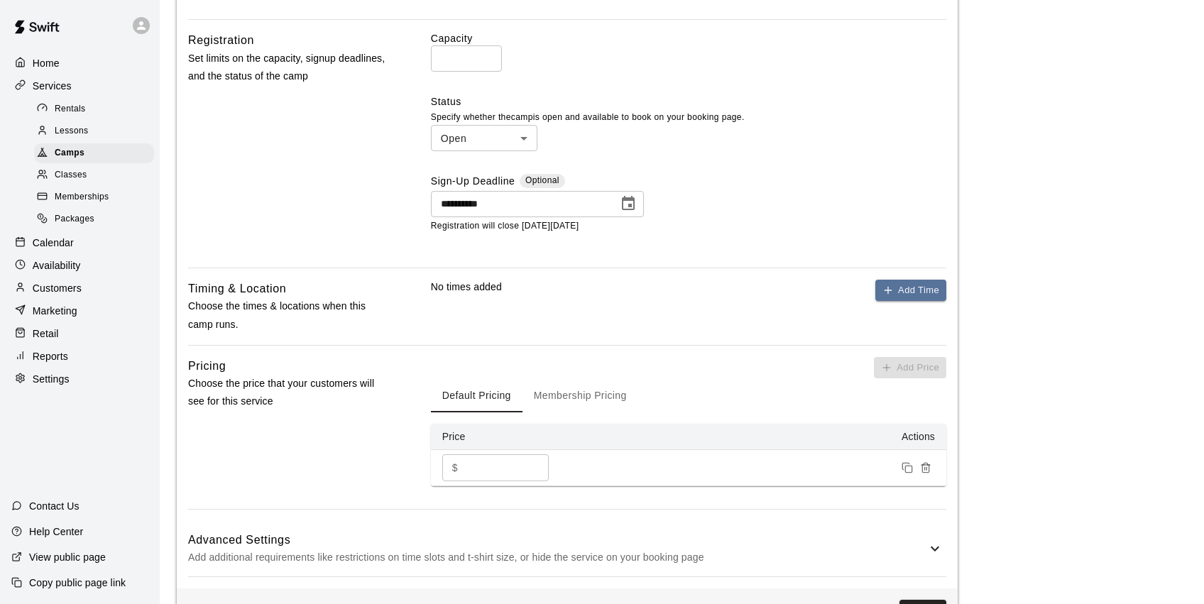
scroll to position [618, 0]
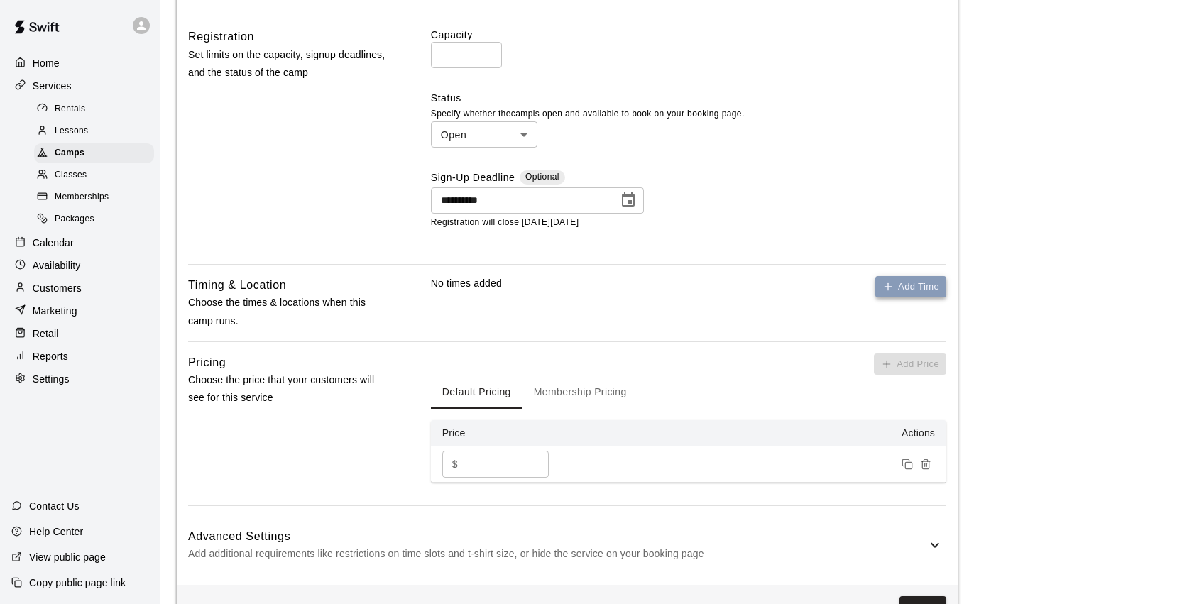
click at [905, 287] on button "Add Time" at bounding box center [910, 287] width 71 height 22
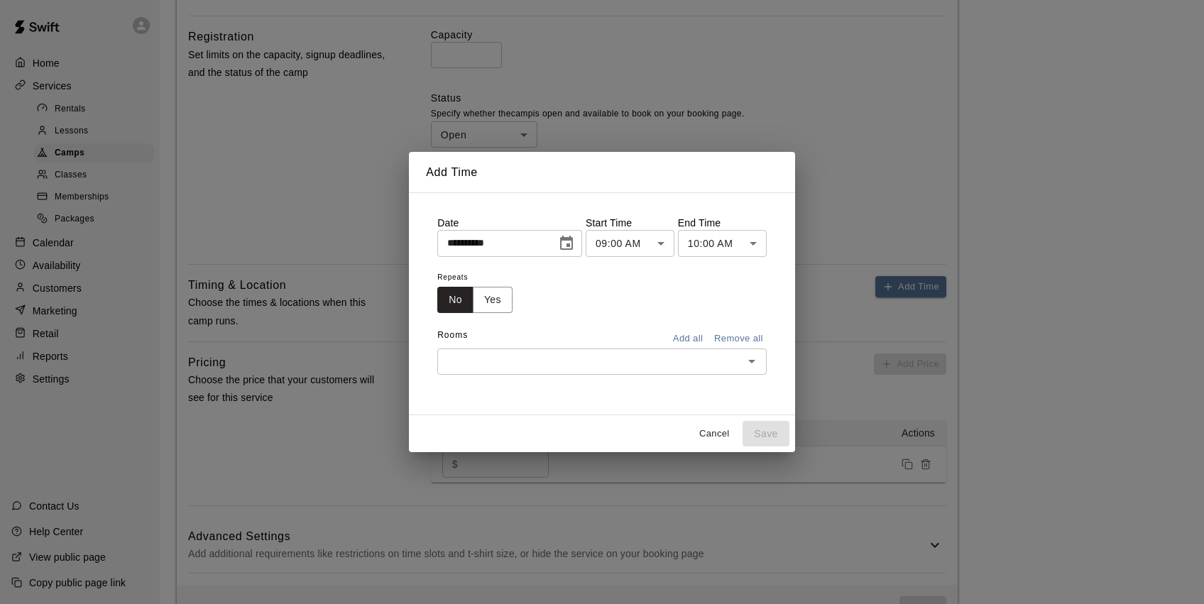
click at [573, 246] on icon "Choose date, selected date is Aug 14, 2025" at bounding box center [566, 243] width 13 height 14
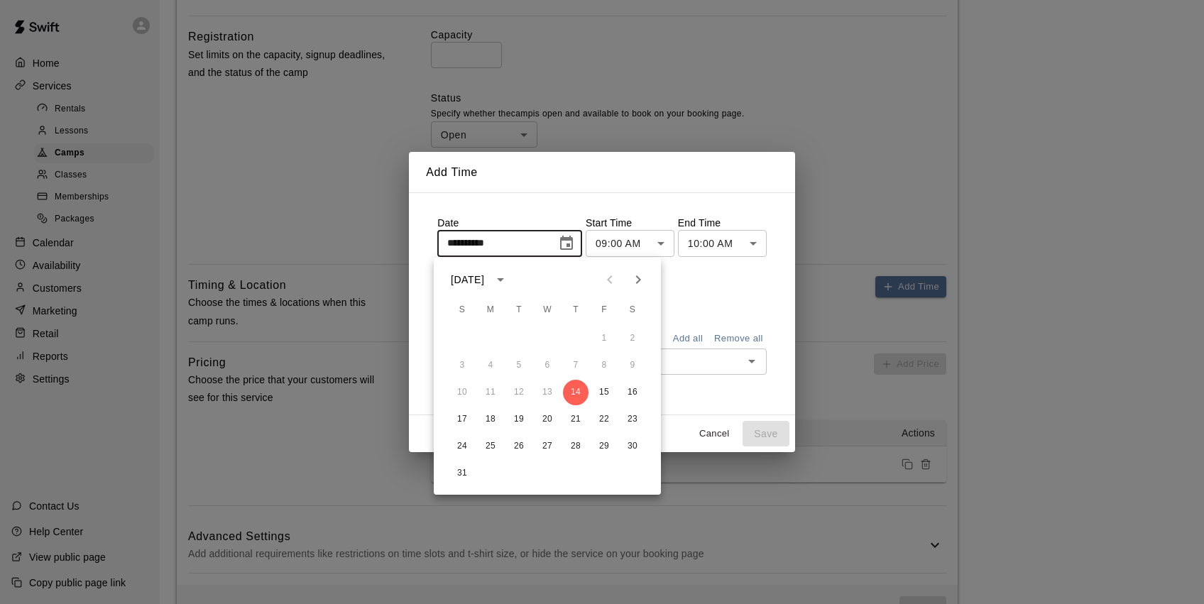
click at [646, 277] on icon "Next month" at bounding box center [638, 279] width 17 height 17
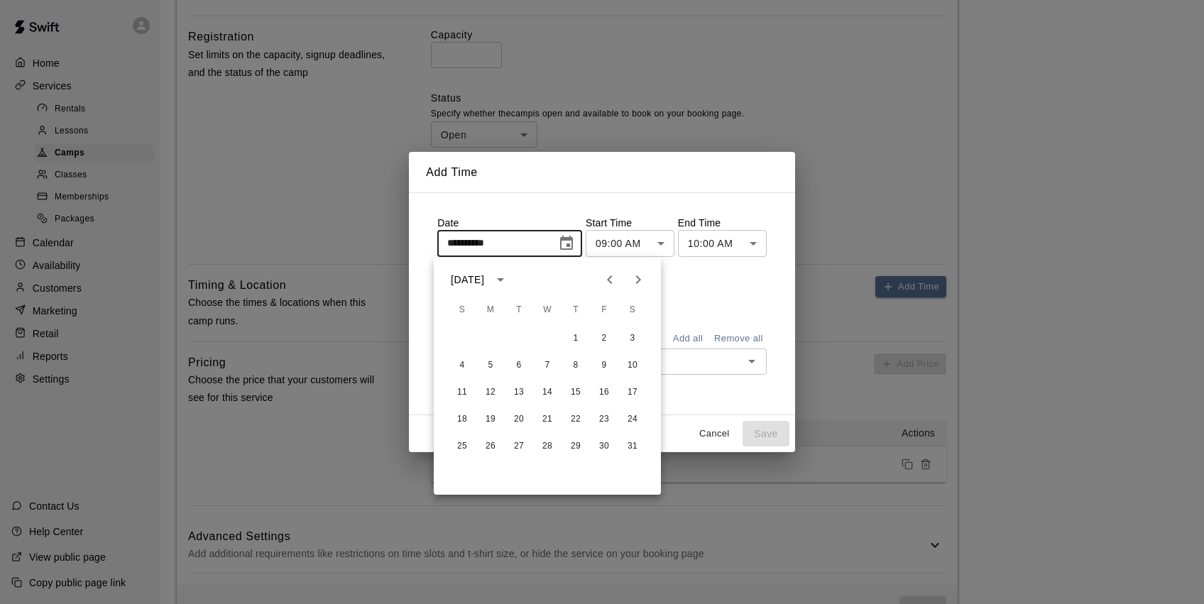
click at [646, 277] on icon "Next month" at bounding box center [638, 279] width 17 height 17
click at [493, 418] on button "23" at bounding box center [491, 420] width 26 height 26
type input "**********"
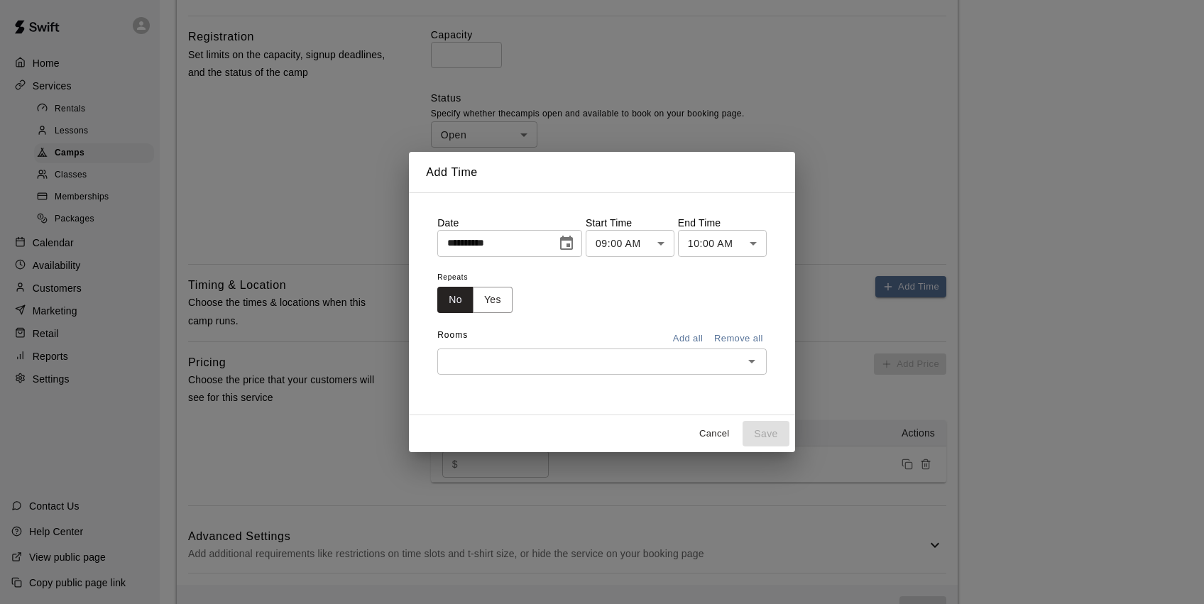
click at [656, 246] on body "**********" at bounding box center [602, 17] width 1204 height 1270
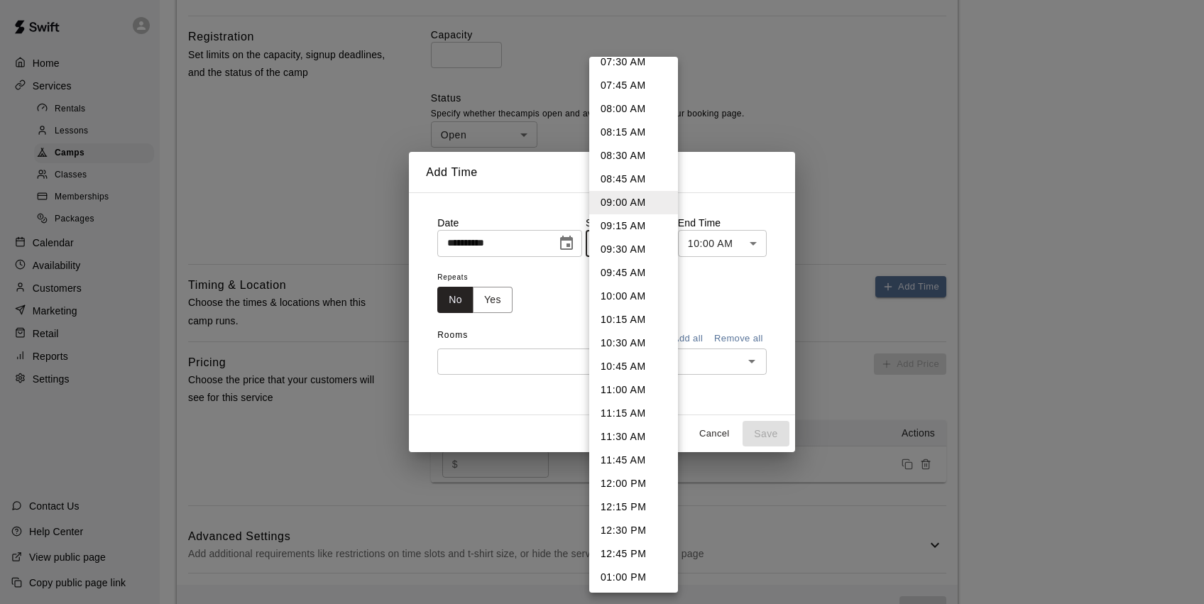
scroll to position [716, 0]
click at [635, 530] on li "12:30 PM" at bounding box center [633, 529] width 89 height 23
type input "********"
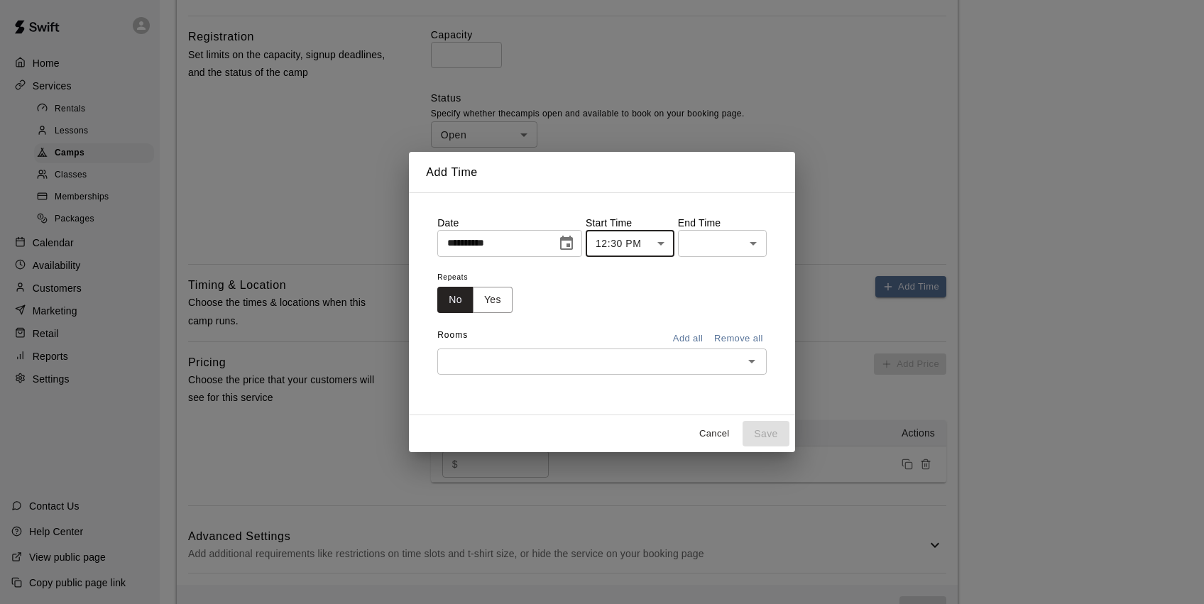
click at [726, 253] on body "**********" at bounding box center [602, 17] width 1204 height 1270
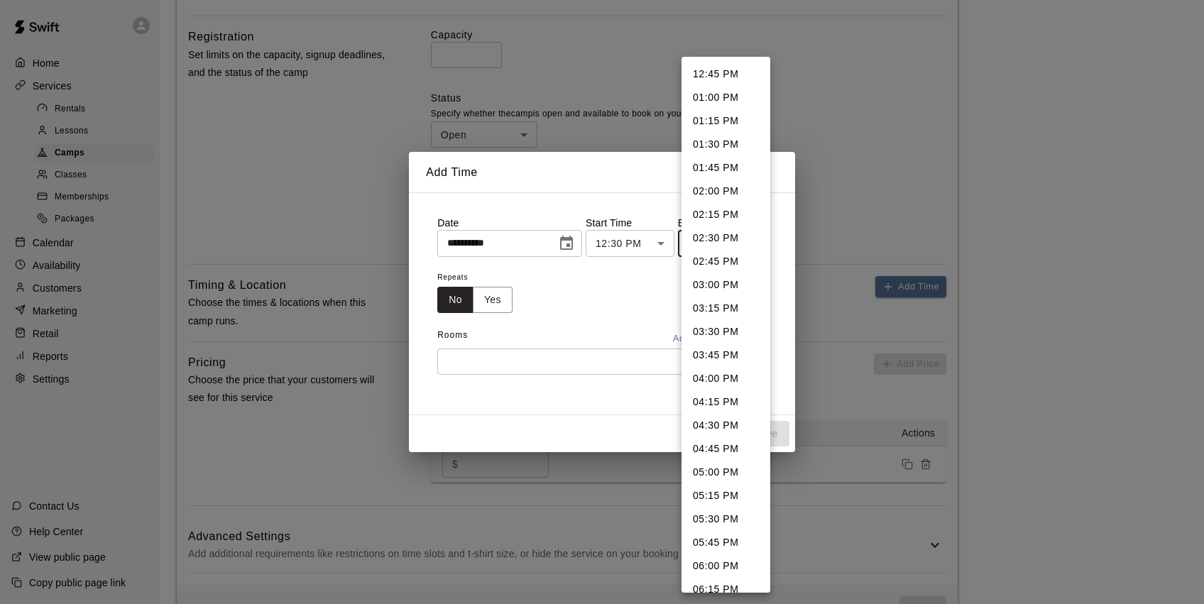
drag, startPoint x: 731, startPoint y: 331, endPoint x: 723, endPoint y: 330, distance: 8.5
click at [731, 331] on li "03:30 PM" at bounding box center [726, 331] width 89 height 23
type input "********"
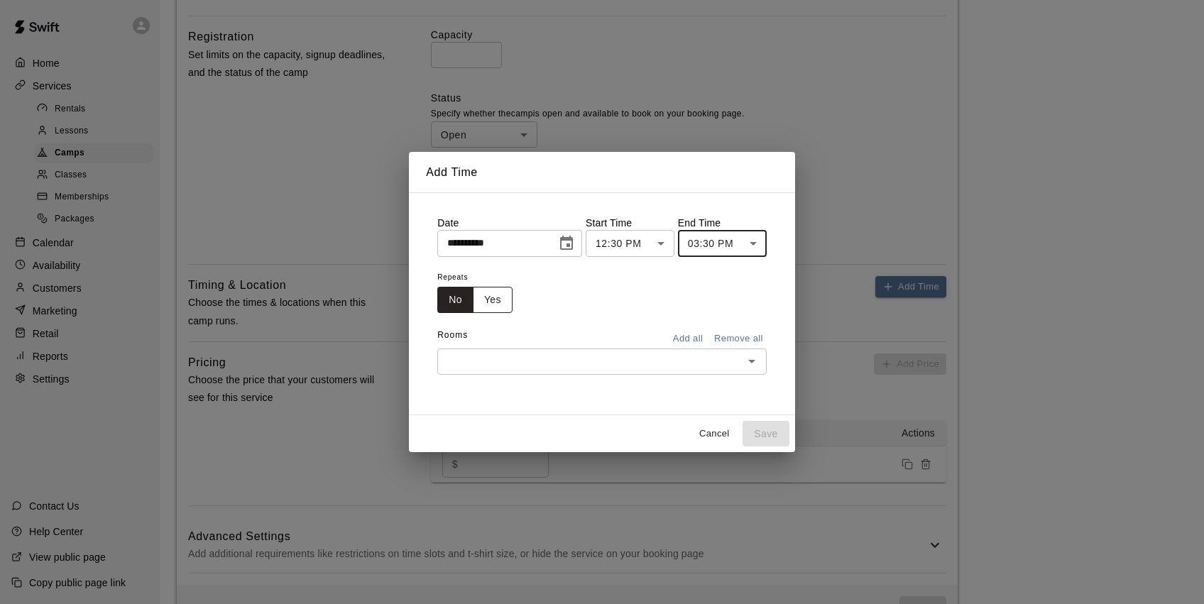
click at [495, 307] on button "Yes" at bounding box center [493, 300] width 40 height 26
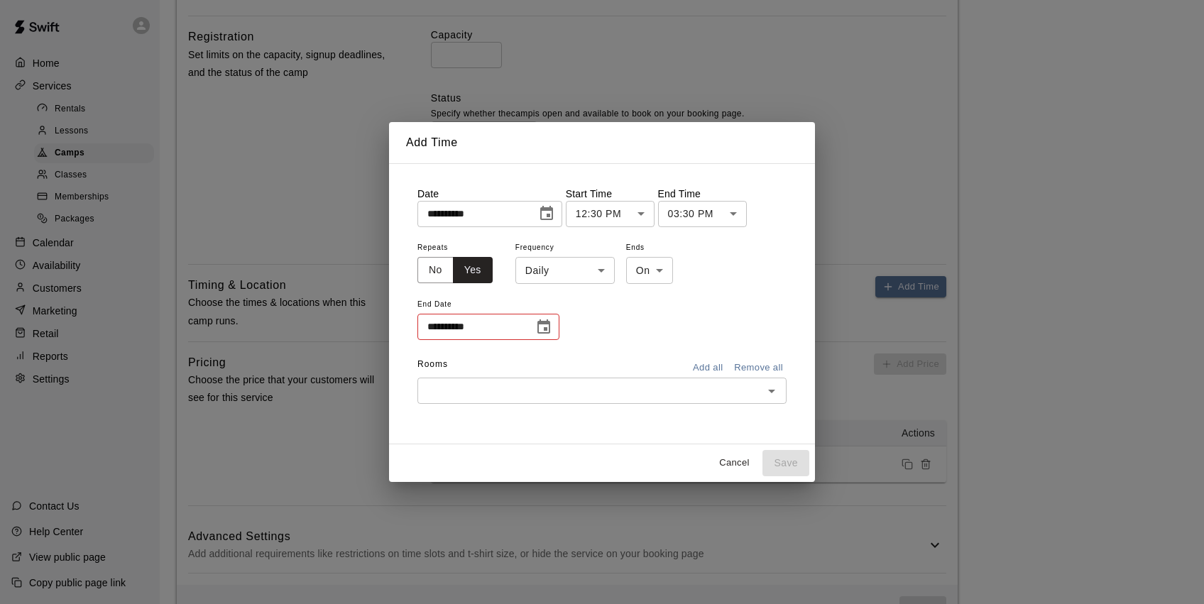
click at [543, 329] on icon "Choose date" at bounding box center [543, 327] width 17 height 17
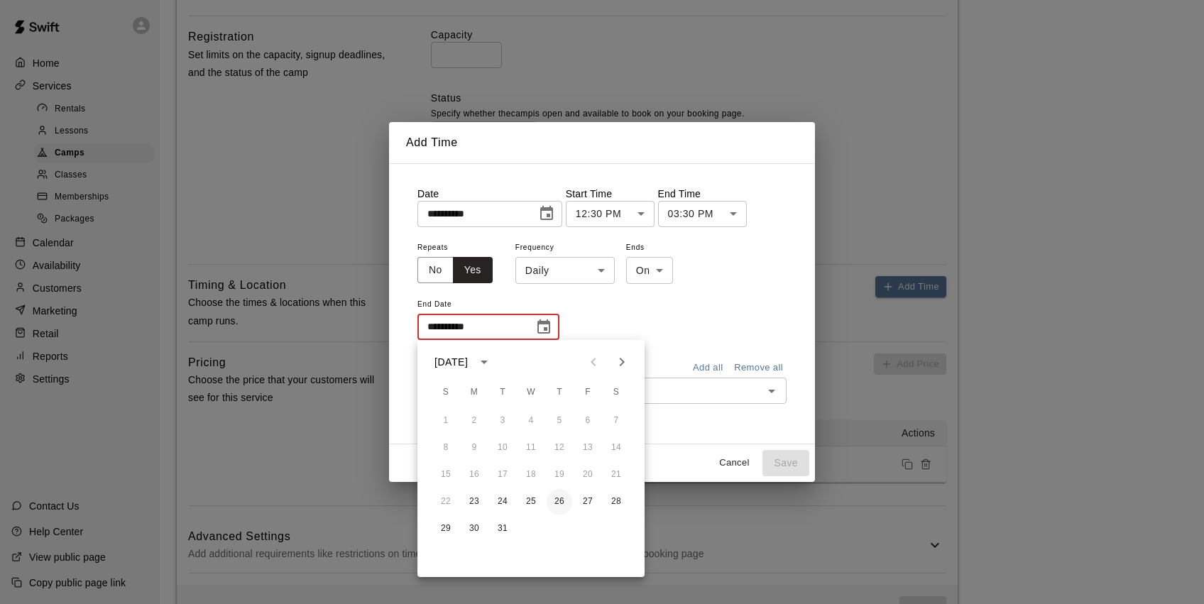
click at [564, 503] on button "26" at bounding box center [560, 502] width 26 height 26
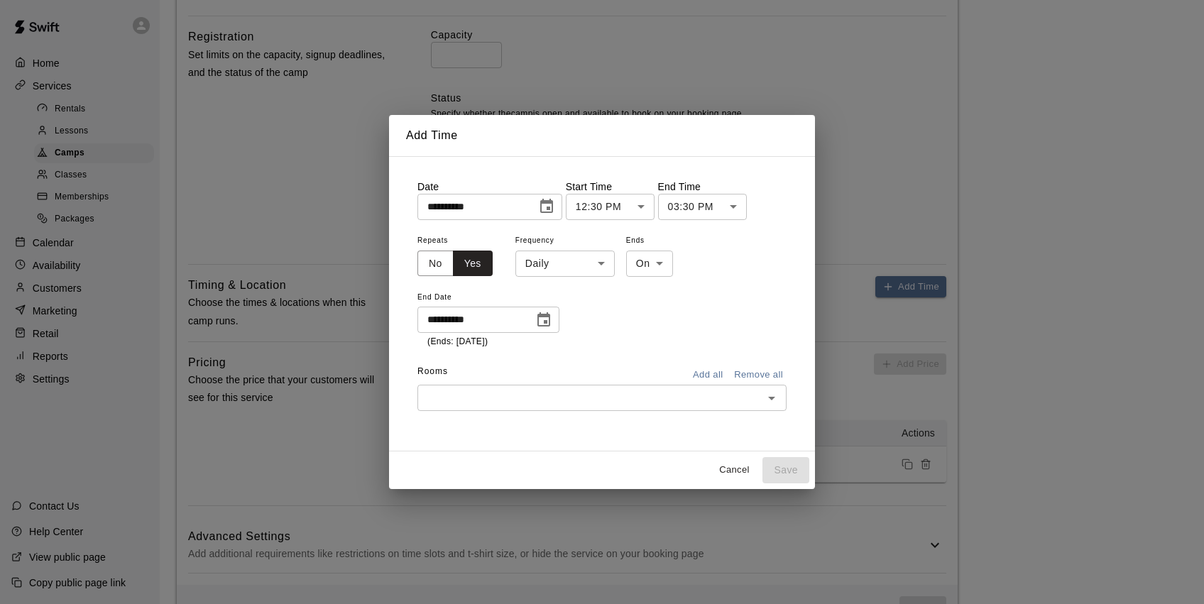
type input "**********"
drag, startPoint x: 673, startPoint y: 403, endPoint x: 604, endPoint y: 420, distance: 70.9
click at [673, 403] on input "text" at bounding box center [590, 398] width 337 height 18
drag, startPoint x: 513, startPoint y: 426, endPoint x: 504, endPoint y: 425, distance: 9.3
click at [513, 426] on li "Cage 1" at bounding box center [601, 427] width 369 height 23
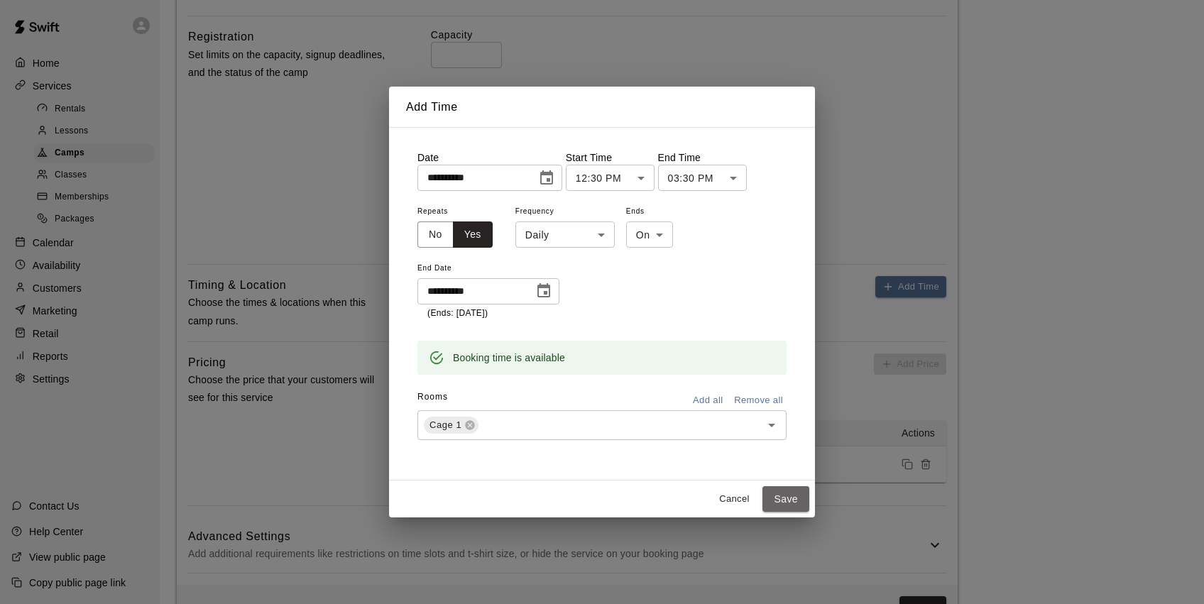
drag, startPoint x: 781, startPoint y: 501, endPoint x: 768, endPoint y: 502, distance: 12.9
click at [781, 501] on button "Save" at bounding box center [786, 499] width 47 height 26
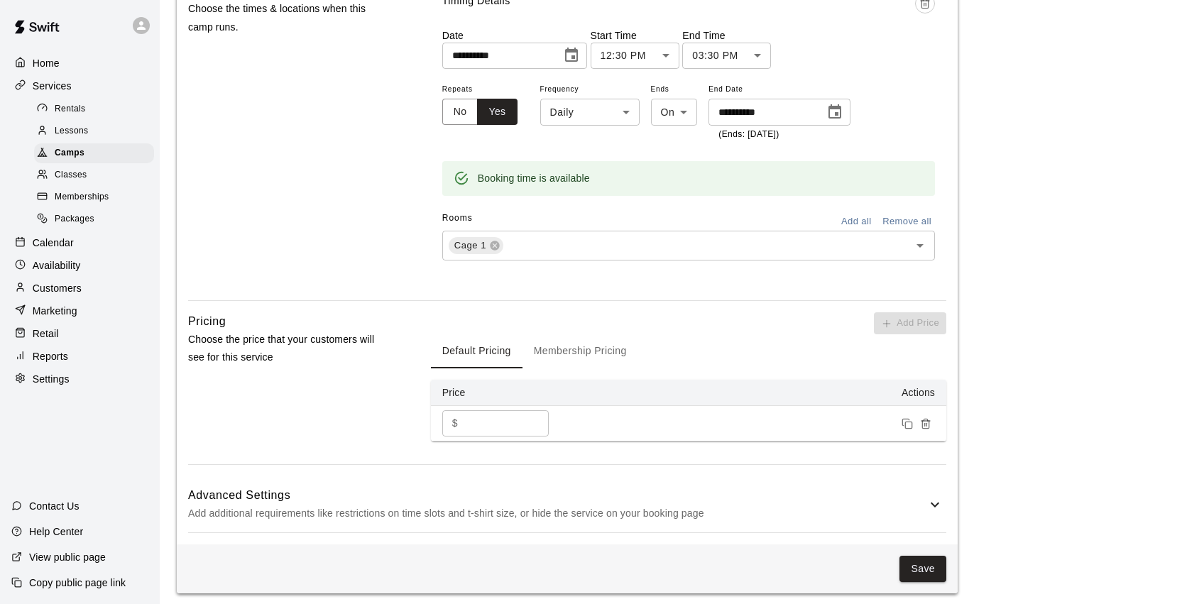
scroll to position [912, 0]
click at [914, 557] on button "Save" at bounding box center [923, 570] width 47 height 26
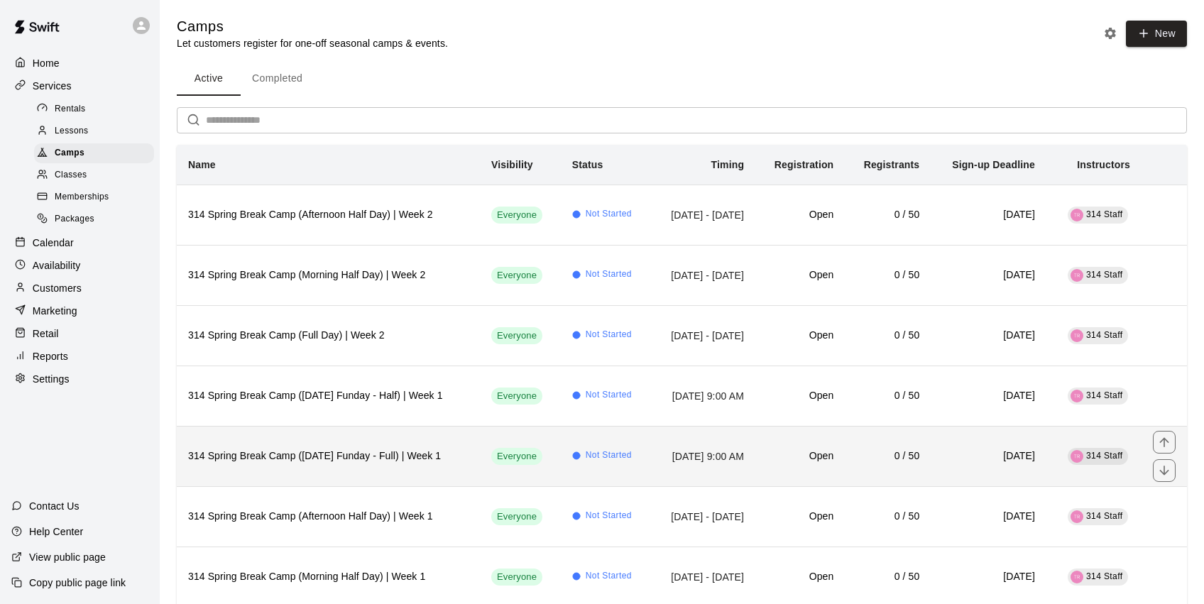
click at [423, 456] on h6 "314 Spring Break Camp ([DATE] Funday - Full) | Week 1" at bounding box center [328, 457] width 280 height 16
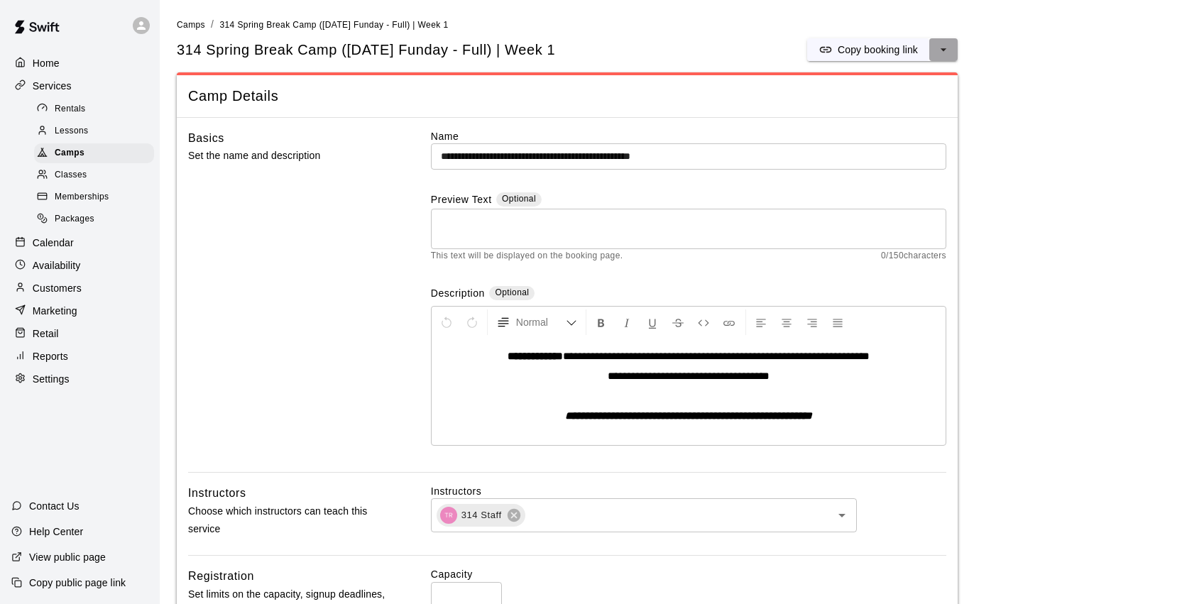
click at [950, 55] on icon "select merge strategy" at bounding box center [944, 50] width 14 height 14
click at [932, 99] on li "Duplicate camp" at bounding box center [881, 102] width 121 height 24
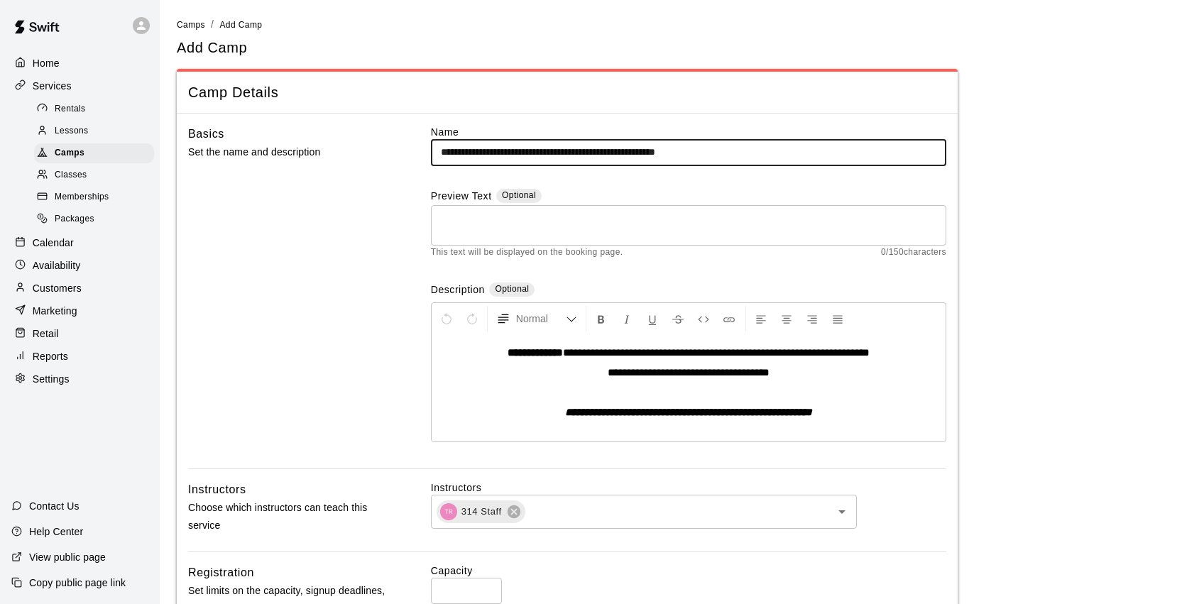
drag, startPoint x: 736, startPoint y: 153, endPoint x: 703, endPoint y: 156, distance: 32.8
click at [703, 156] on input "**********" at bounding box center [688, 152] width 515 height 26
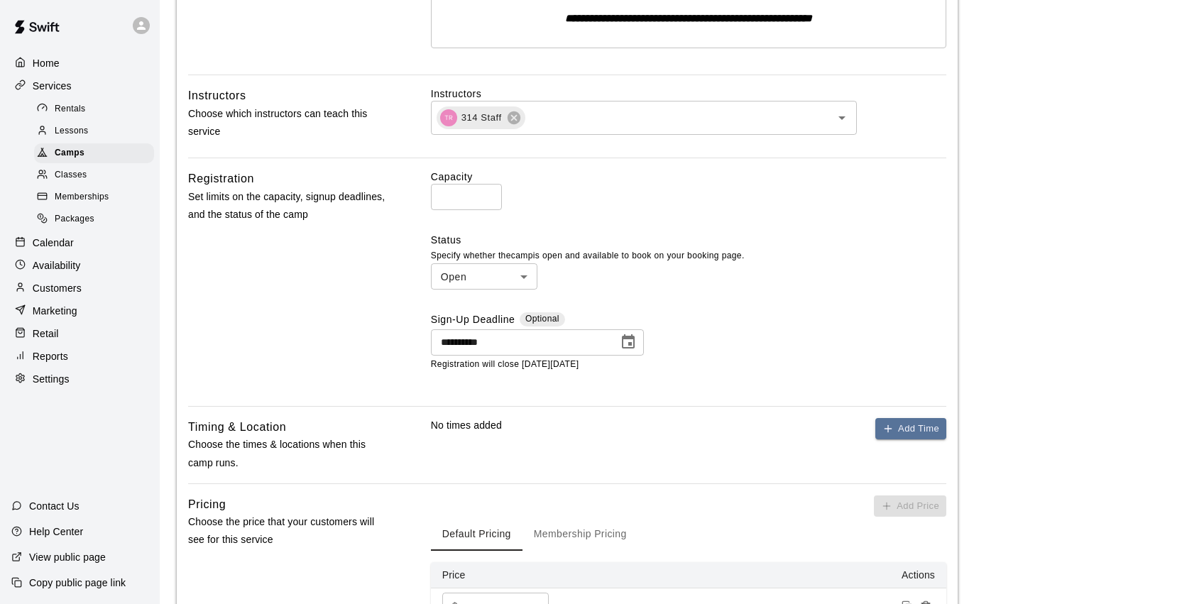
scroll to position [395, 0]
type input "**********"
click at [624, 334] on icon "Choose date, selected date is Mar 21, 2026" at bounding box center [628, 341] width 13 height 14
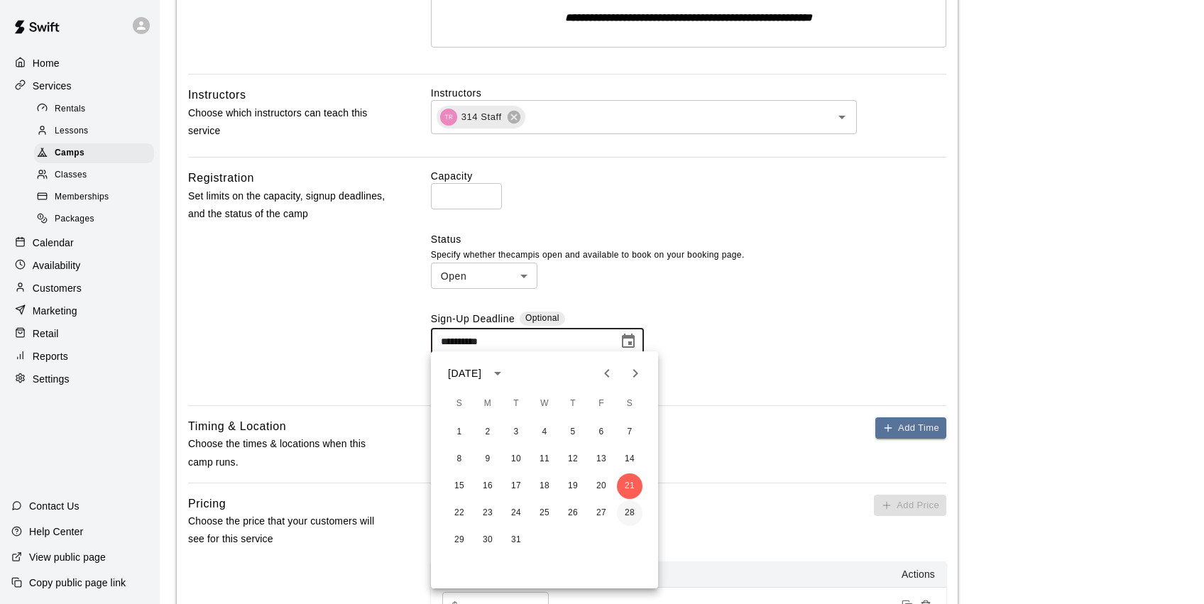
click at [628, 511] on button "28" at bounding box center [630, 514] width 26 height 26
type input "**********"
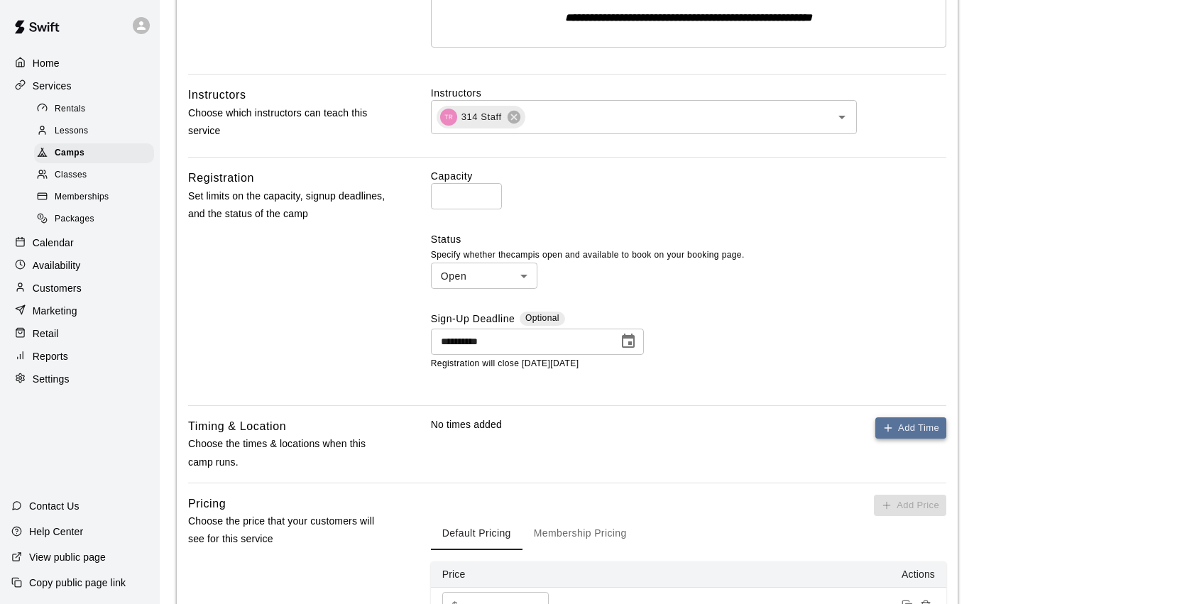
click at [887, 422] on icon "button" at bounding box center [888, 427] width 11 height 11
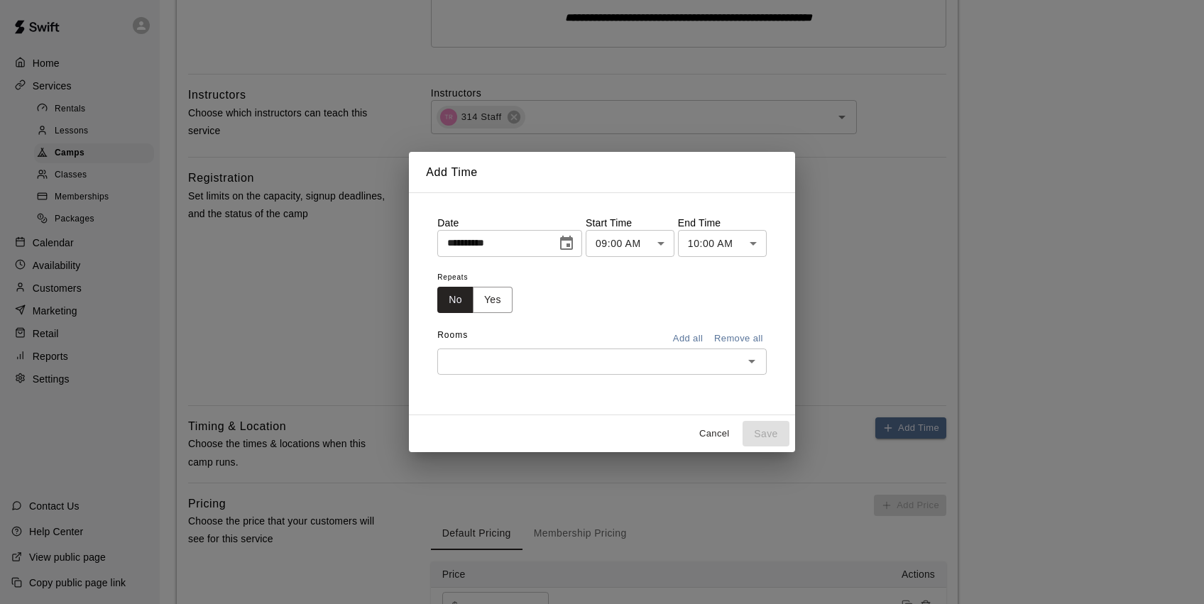
click at [575, 242] on icon "Choose date, selected date is Aug 14, 2025" at bounding box center [566, 243] width 17 height 17
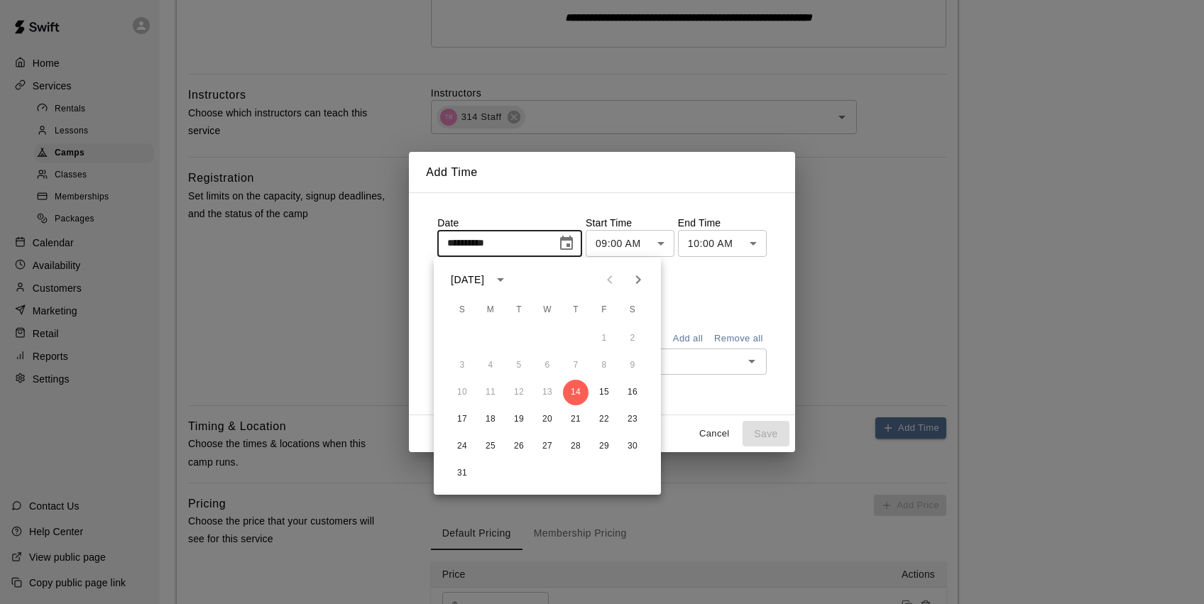
click at [640, 275] on icon "Next month" at bounding box center [638, 279] width 17 height 17
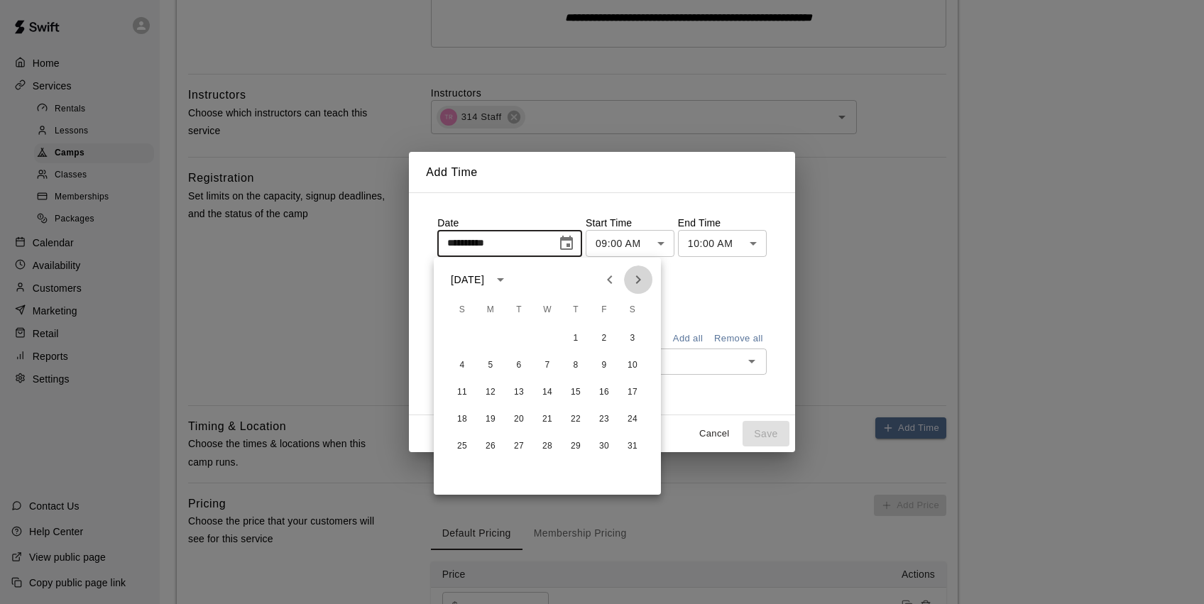
click at [640, 275] on icon "Next month" at bounding box center [638, 279] width 17 height 17
click at [601, 417] on button "27" at bounding box center [604, 420] width 26 height 26
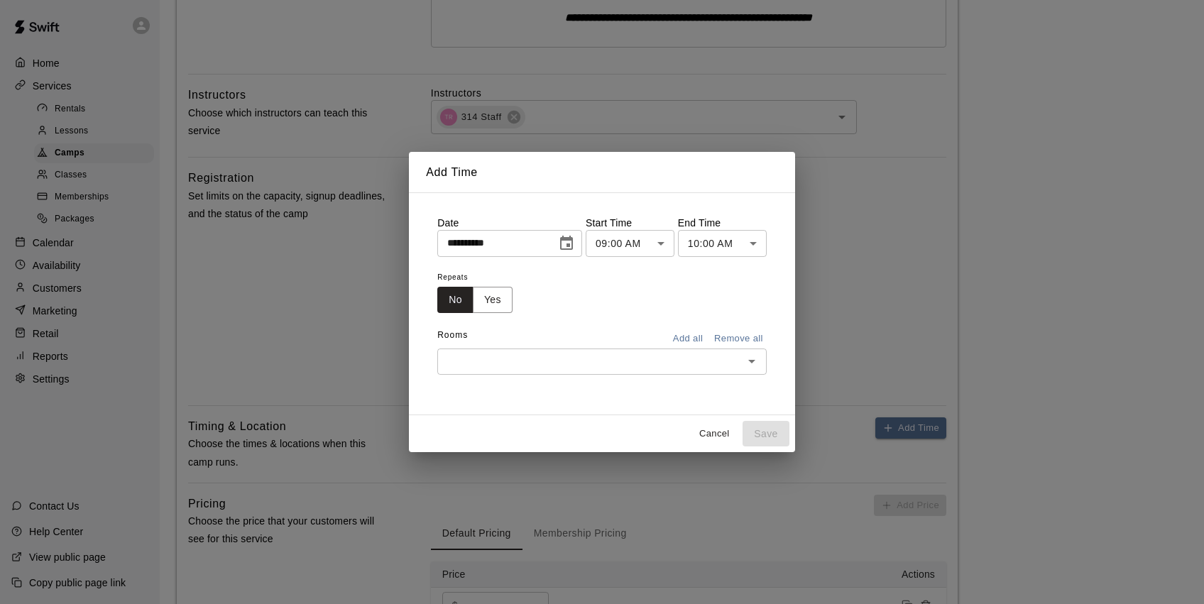
type input "**********"
click at [725, 243] on body "**********" at bounding box center [602, 198] width 1204 height 1187
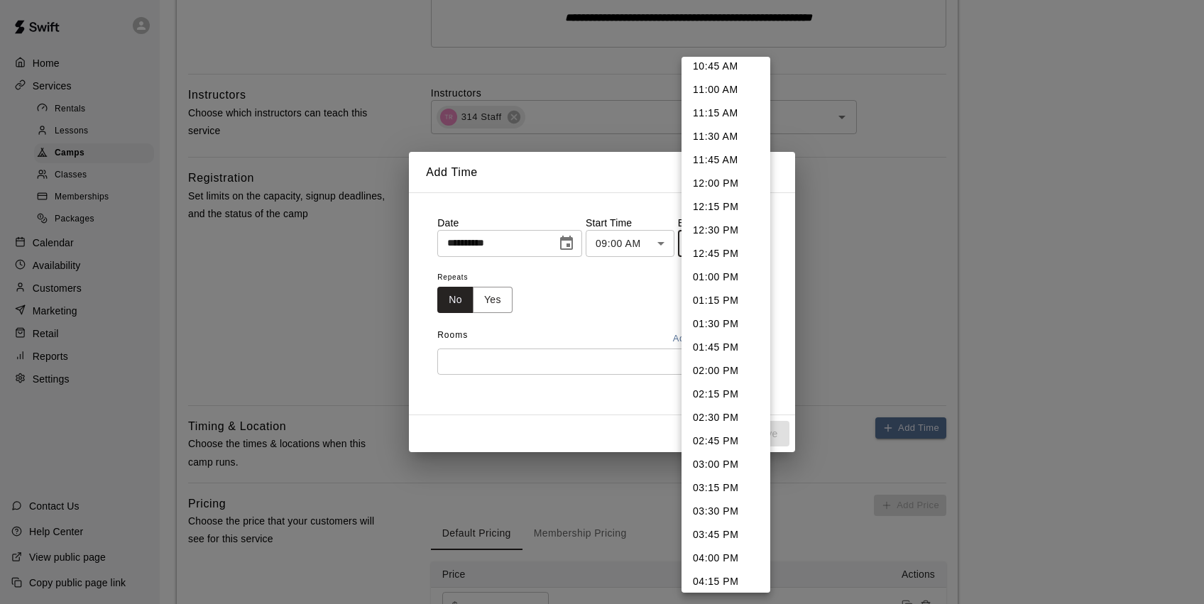
scroll to position [158, 0]
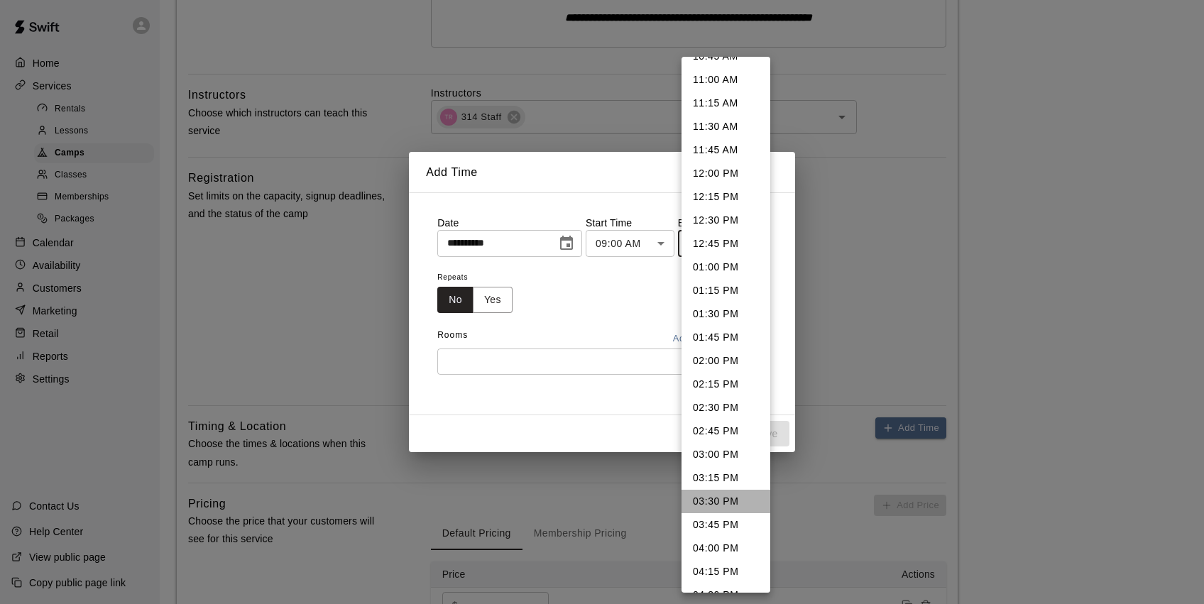
click at [728, 499] on li "03:30 PM" at bounding box center [726, 501] width 89 height 23
type input "********"
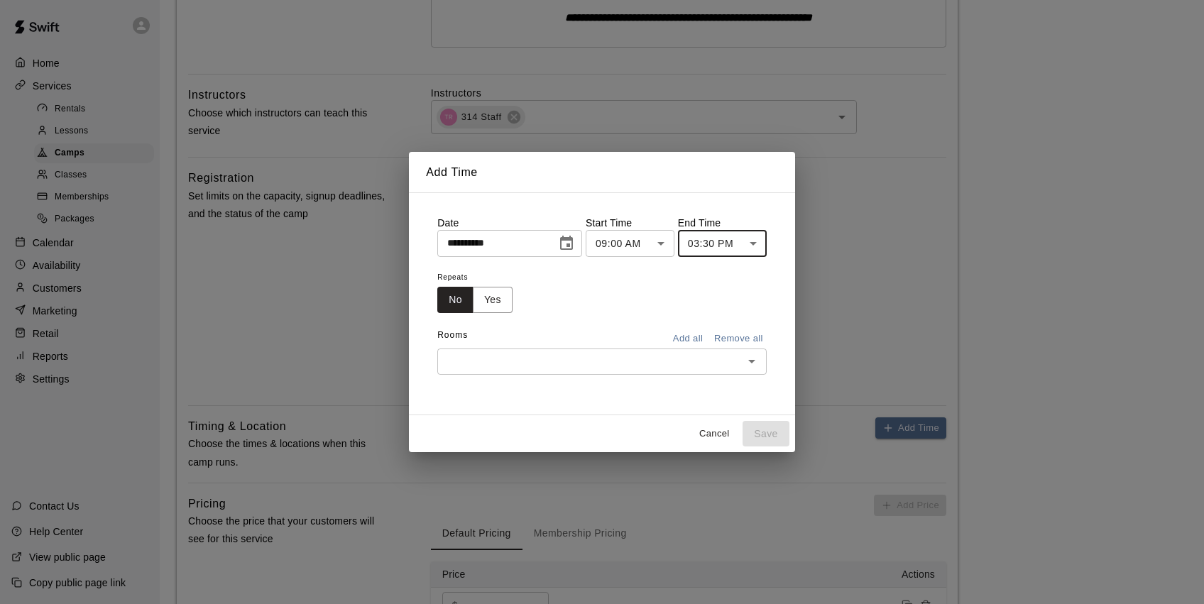
click at [692, 330] on button "Add all" at bounding box center [687, 339] width 45 height 22
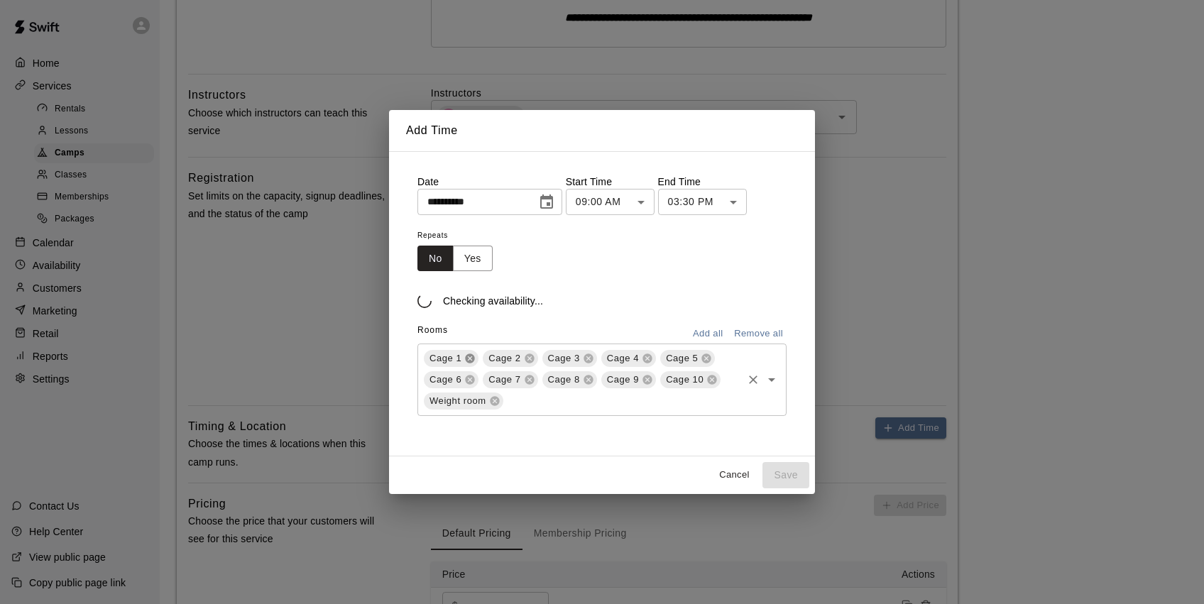
click at [471, 360] on div "Cage 1" at bounding box center [451, 358] width 55 height 17
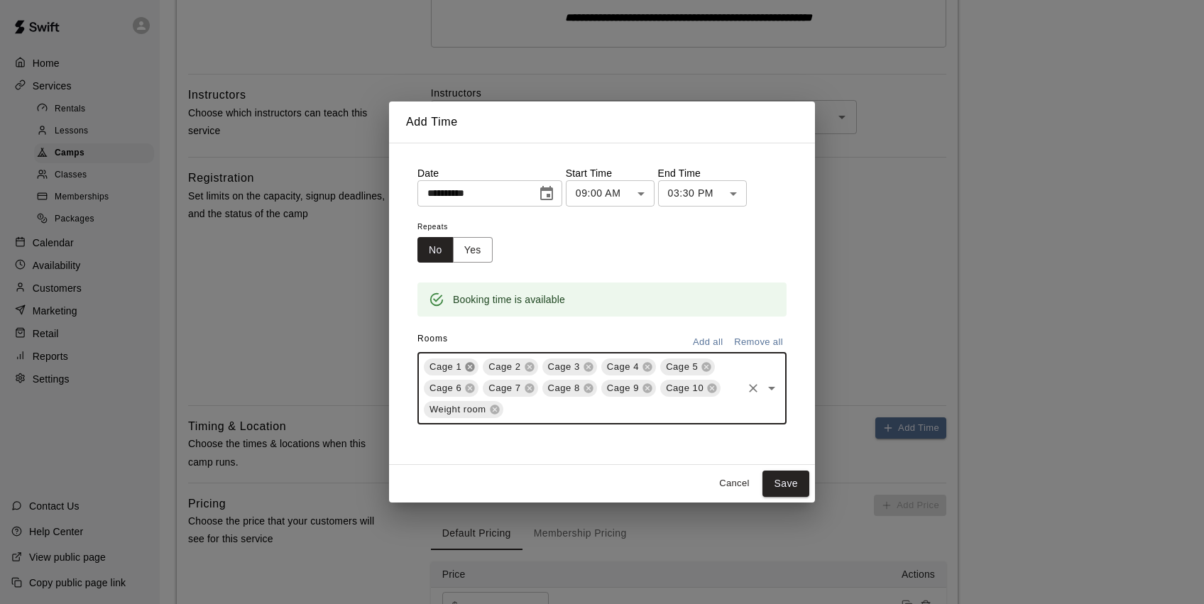
click at [470, 366] on icon at bounding box center [470, 366] width 9 height 9
click at [499, 411] on icon at bounding box center [494, 409] width 11 height 11
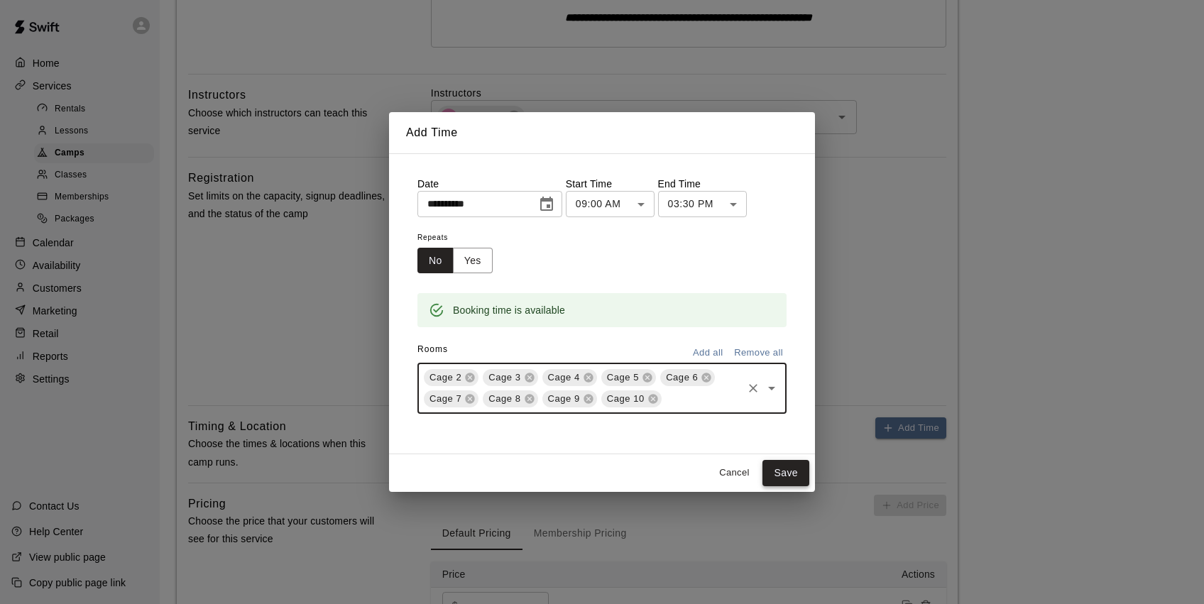
click at [795, 481] on button "Save" at bounding box center [786, 473] width 47 height 26
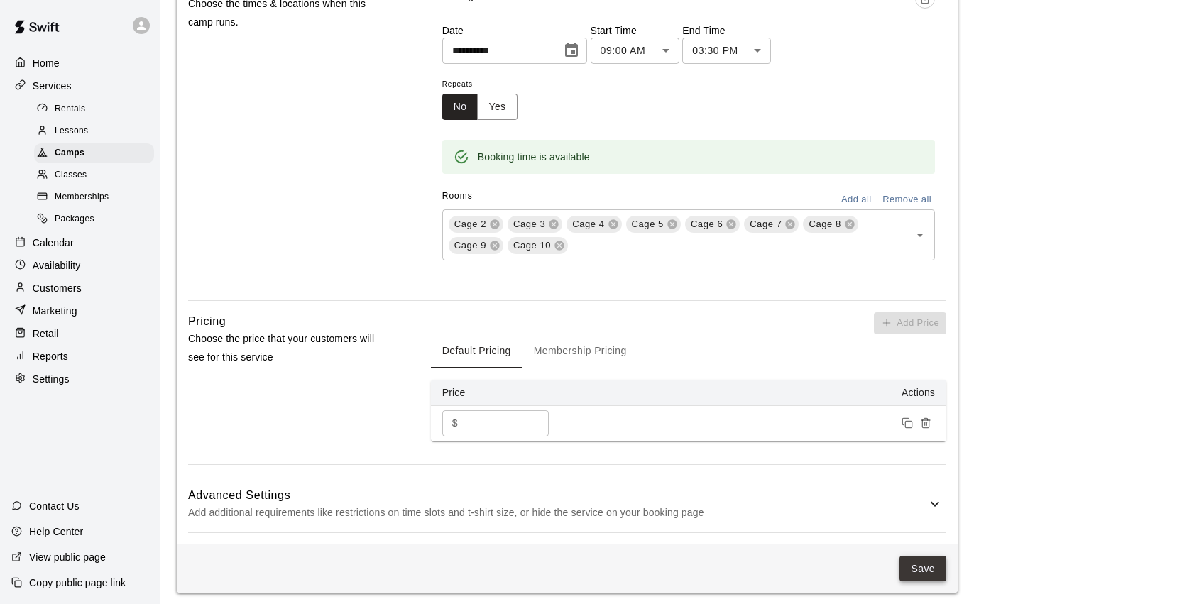
scroll to position [834, 0]
click at [925, 557] on button "Save" at bounding box center [923, 570] width 47 height 26
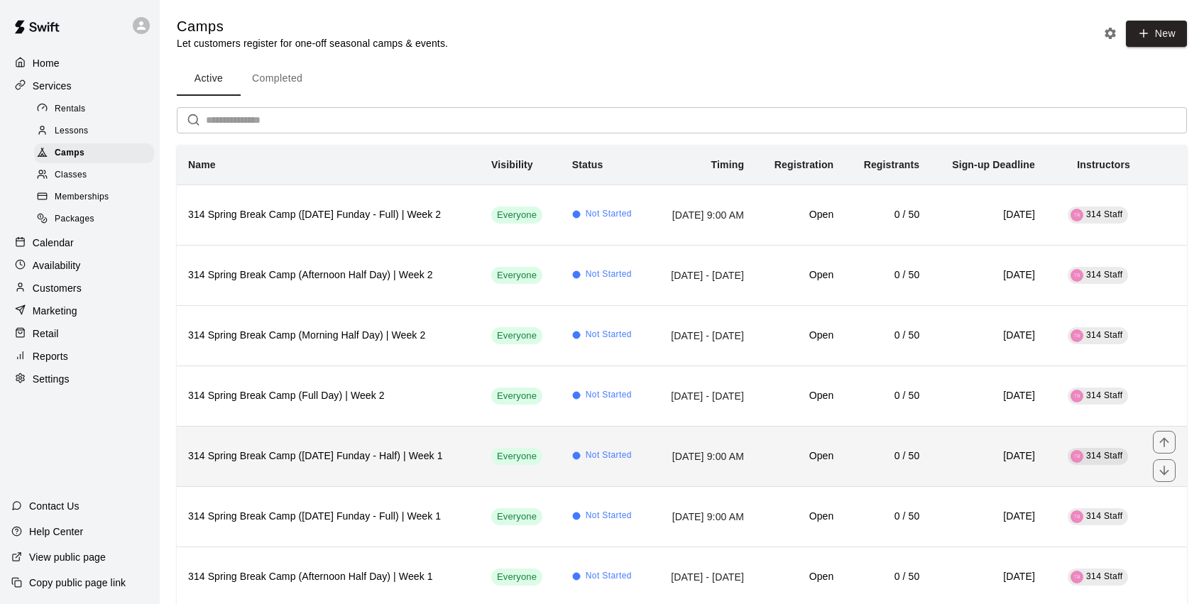
click at [416, 454] on h6 "314 Spring Break Camp ([DATE] Funday - Half) | Week 1" at bounding box center [328, 457] width 280 height 16
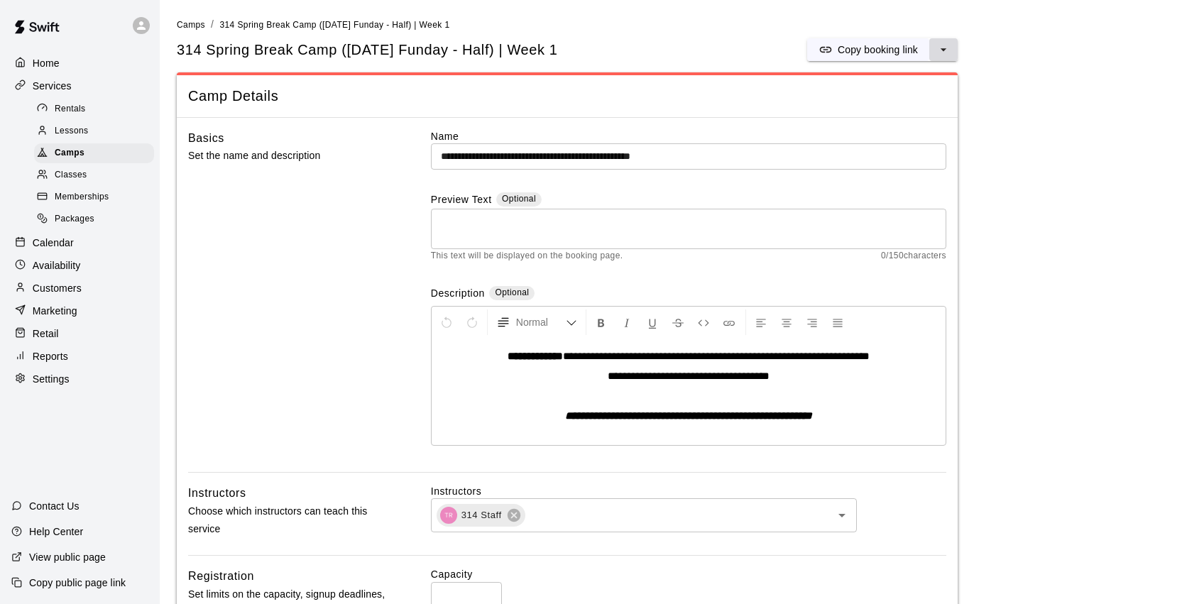
click at [946, 50] on icon "select merge strategy" at bounding box center [944, 50] width 14 height 14
click at [927, 102] on li "Duplicate camp" at bounding box center [881, 102] width 121 height 24
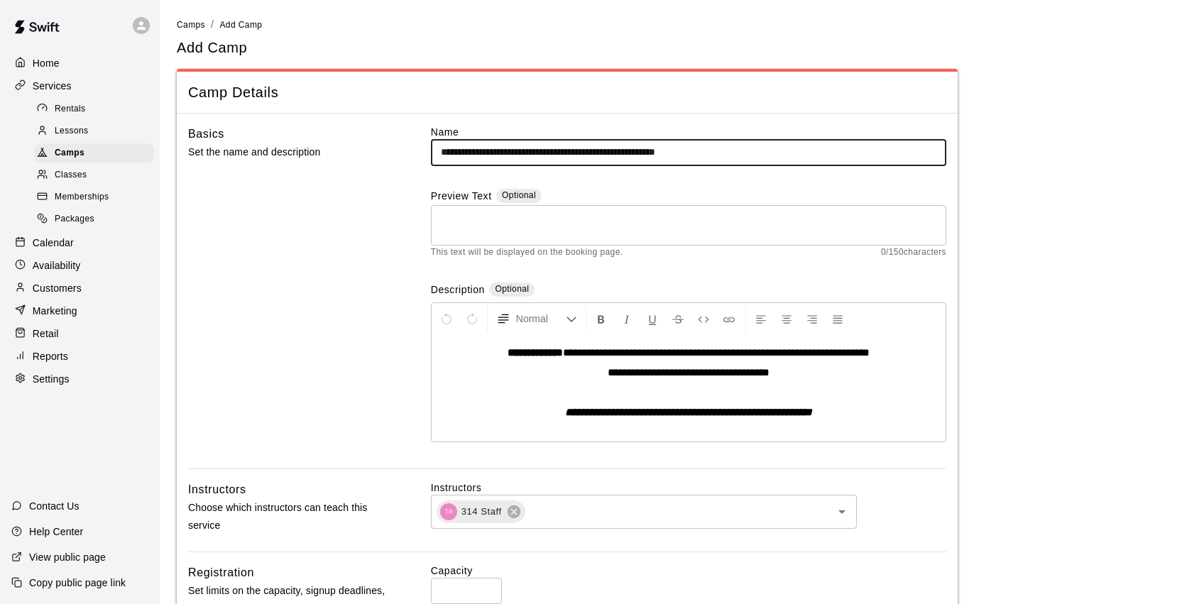
drag, startPoint x: 718, startPoint y: 153, endPoint x: 705, endPoint y: 154, distance: 12.9
click at [705, 154] on input "**********" at bounding box center [688, 152] width 515 height 26
type input "**********"
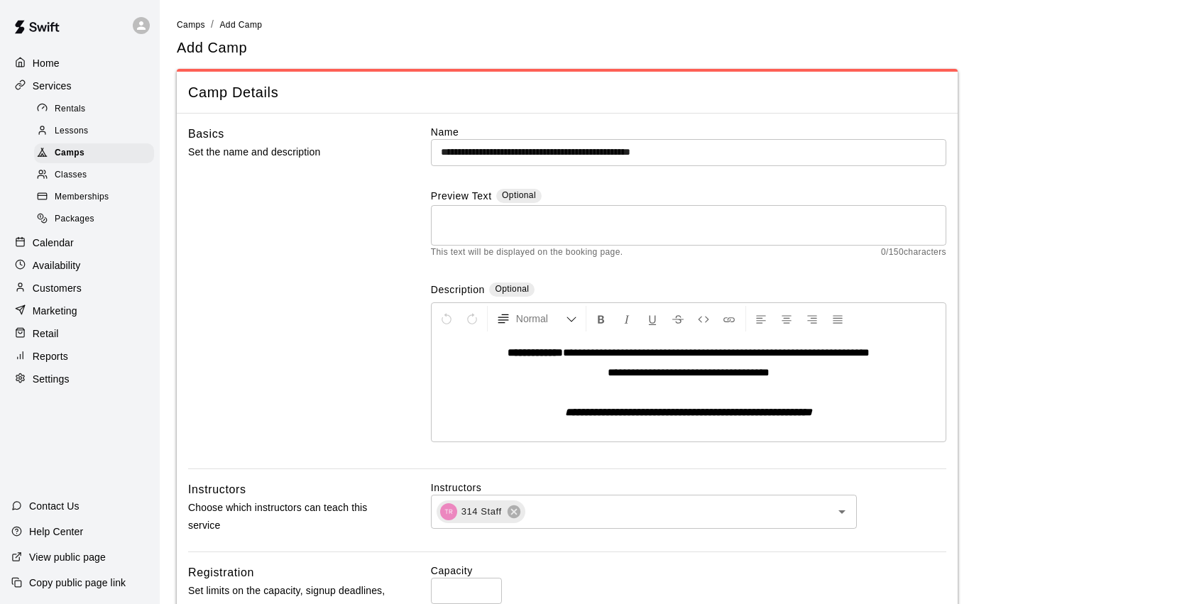
click at [418, 288] on div "**********" at bounding box center [567, 297] width 758 height 344
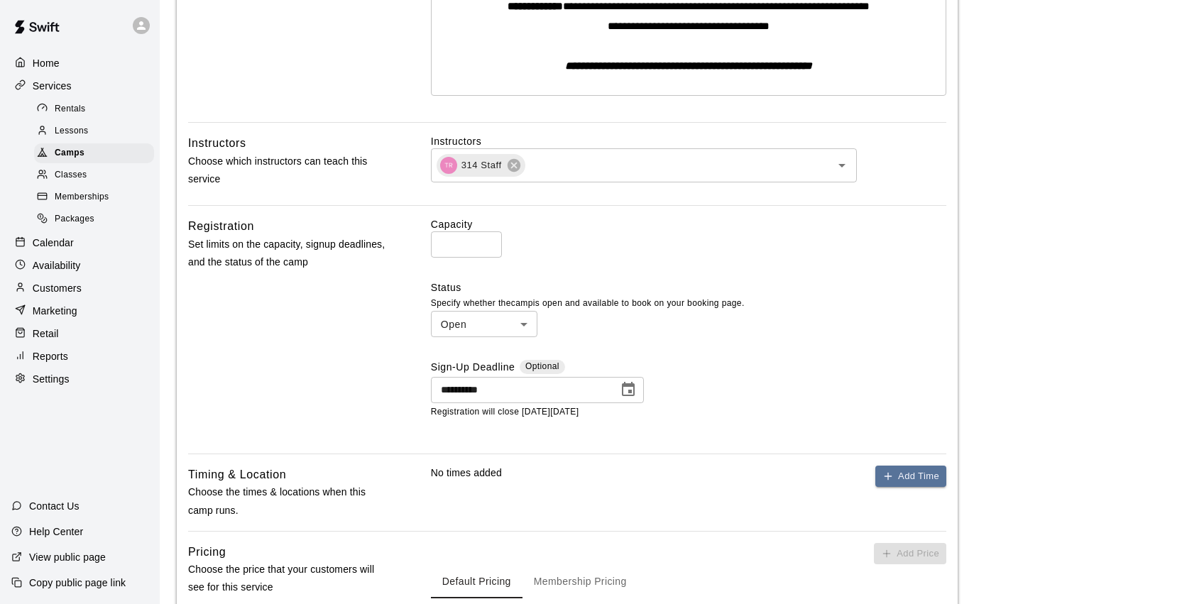
scroll to position [347, 0]
click at [630, 385] on icon "Choose date, selected date is Mar 21, 2026" at bounding box center [628, 389] width 17 height 17
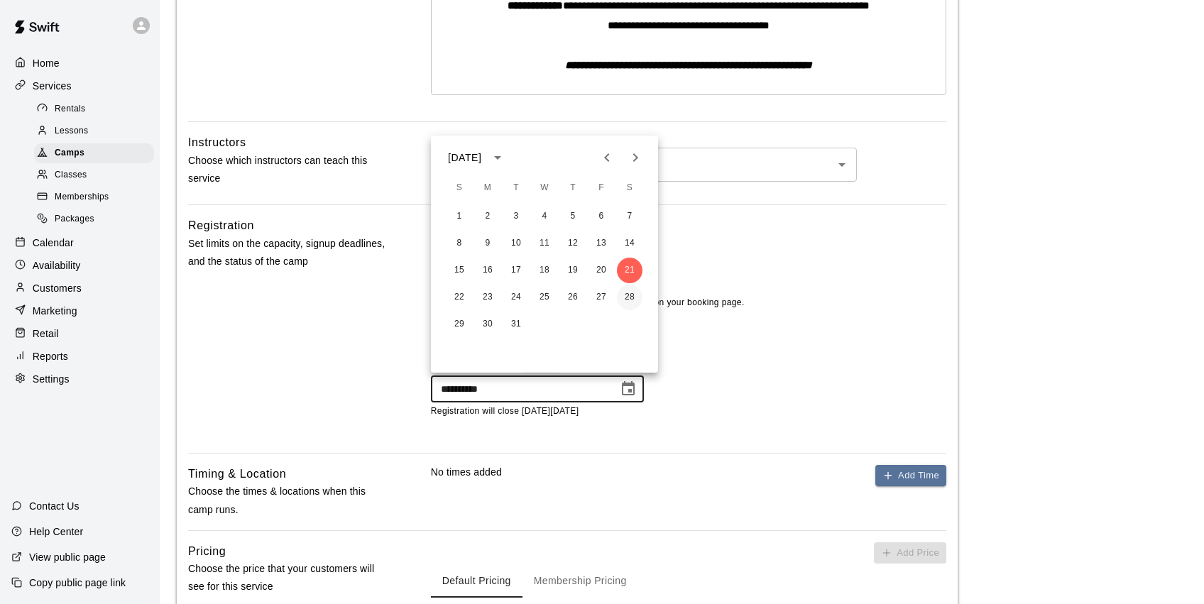
click at [631, 298] on button "28" at bounding box center [630, 298] width 26 height 26
type input "**********"
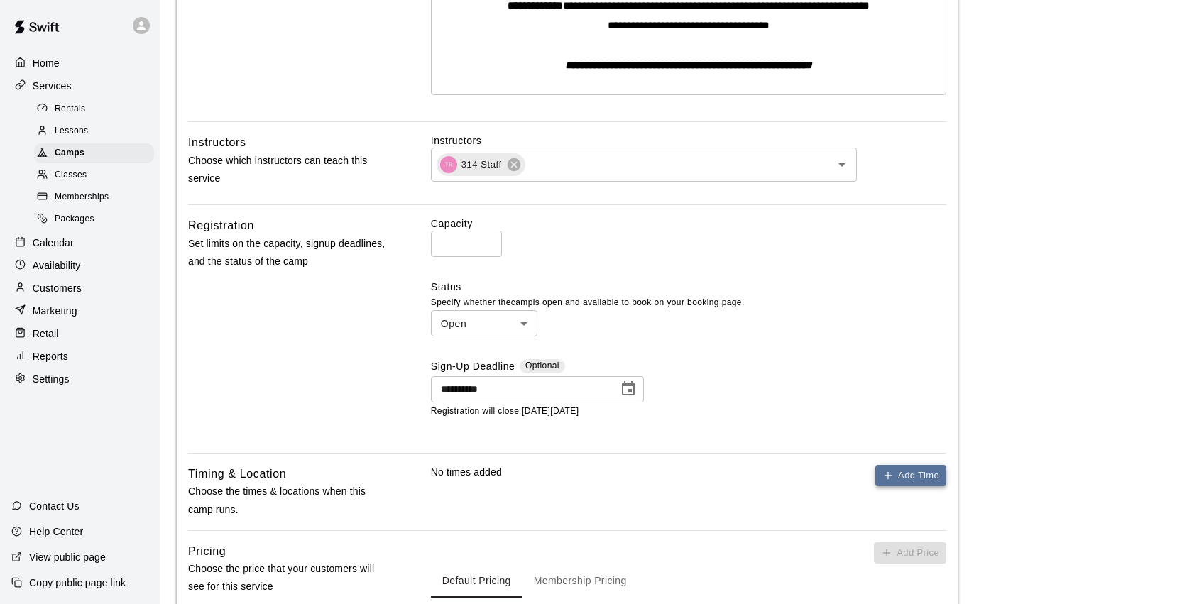
click at [907, 469] on button "Add Time" at bounding box center [910, 476] width 71 height 22
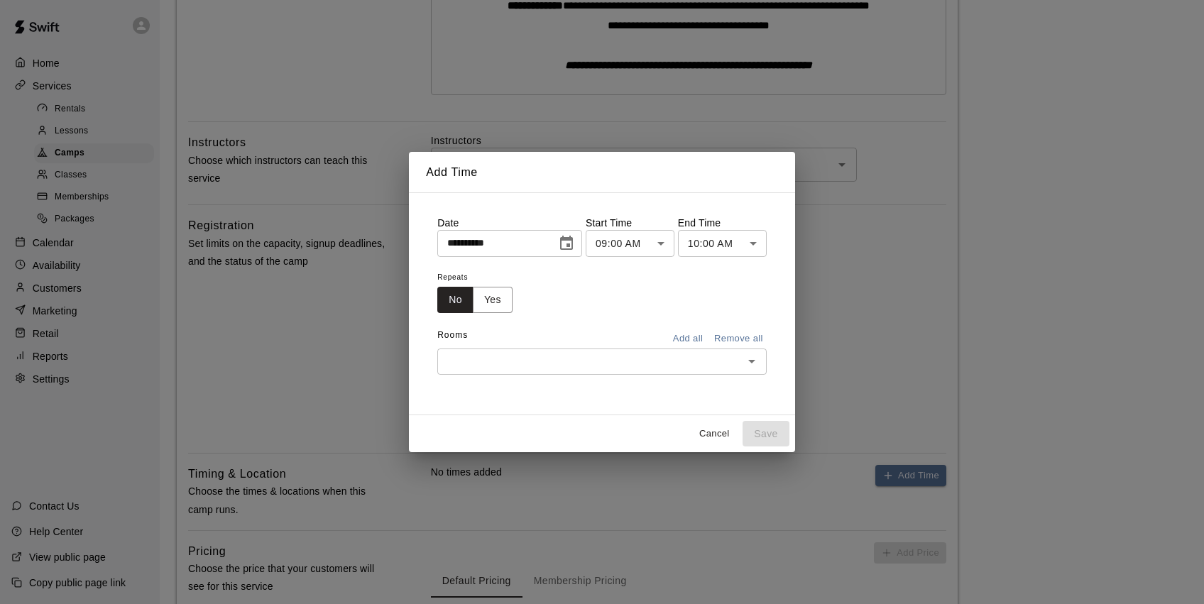
click at [574, 244] on icon "Choose date, selected date is Aug 14, 2025" at bounding box center [566, 243] width 17 height 17
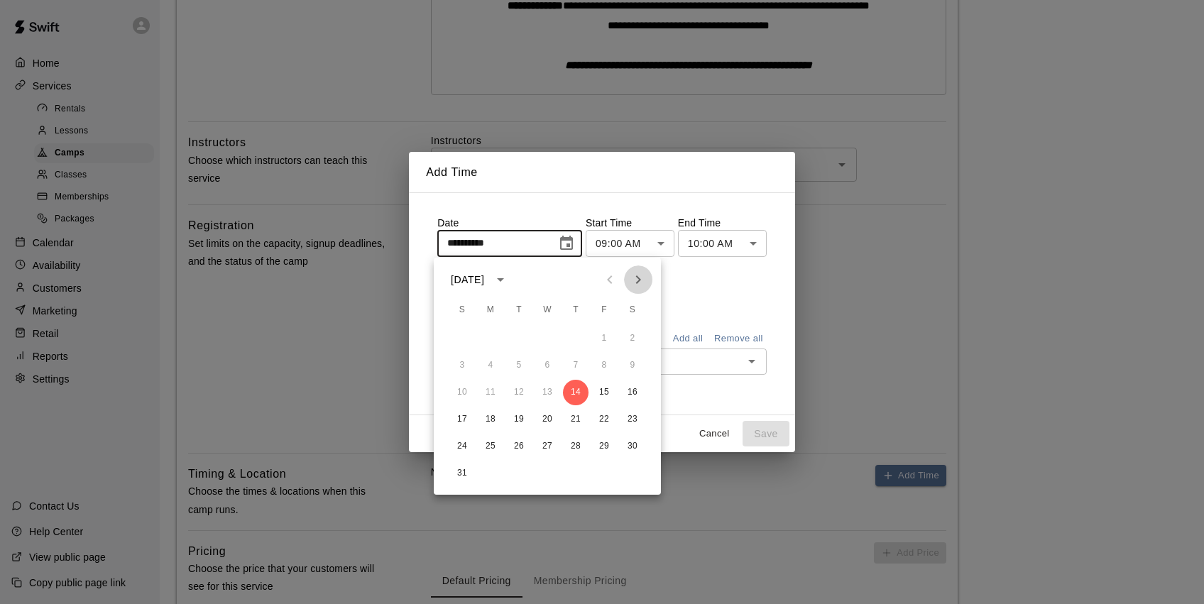
click at [638, 283] on icon "Next month" at bounding box center [638, 279] width 5 height 9
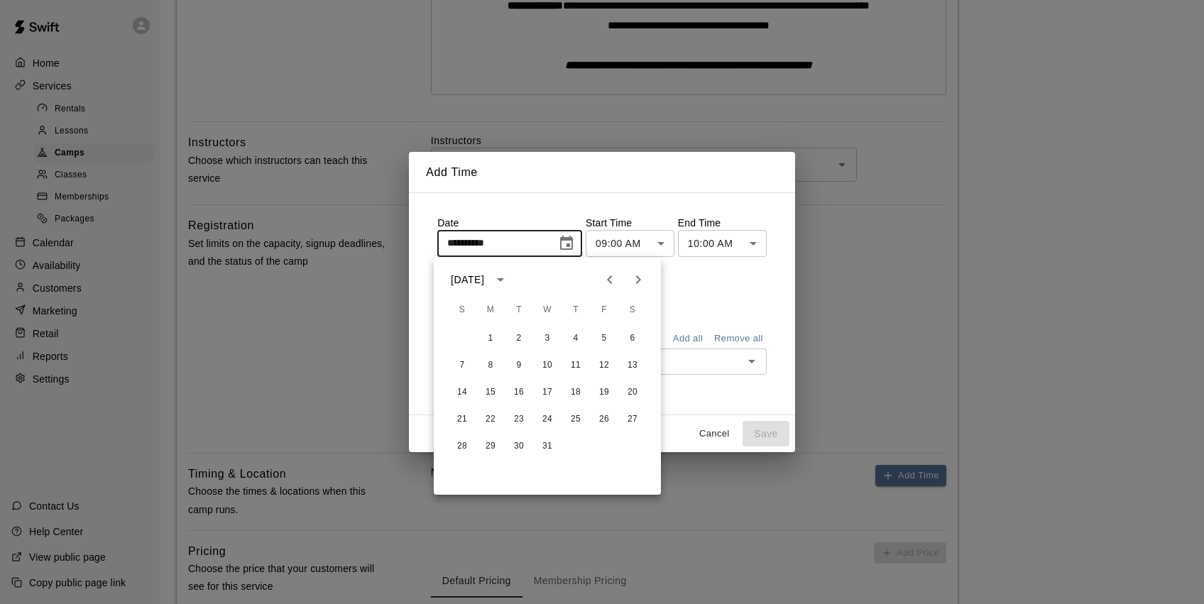
click at [638, 283] on icon "Next month" at bounding box center [638, 279] width 5 height 9
click at [604, 414] on button "27" at bounding box center [604, 420] width 26 height 26
type input "**********"
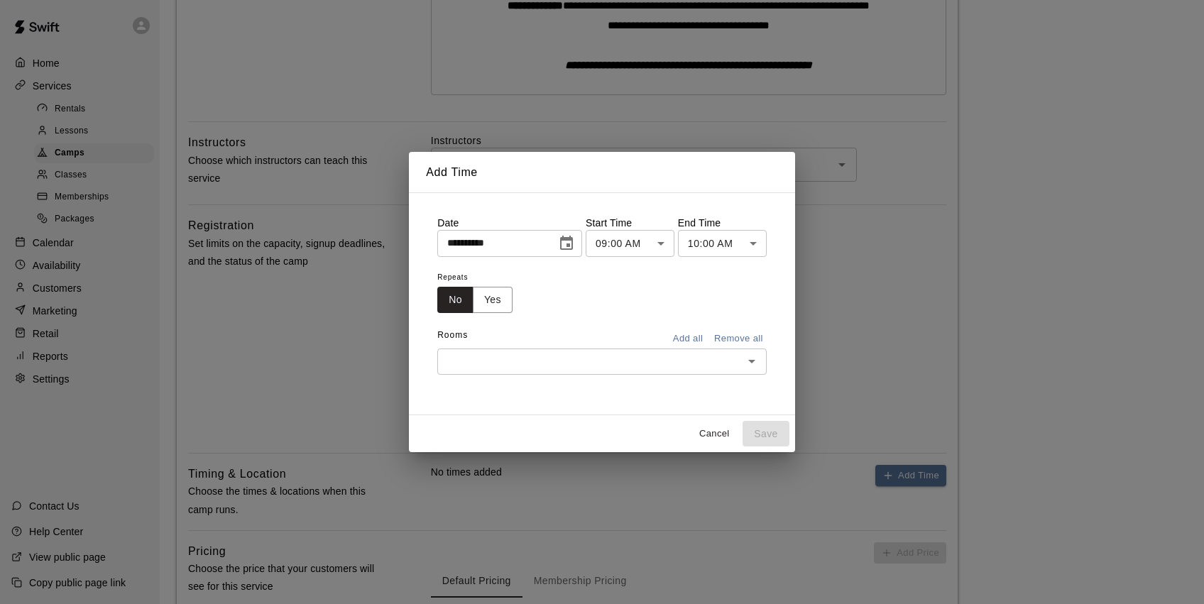
click at [665, 246] on body "**********" at bounding box center [602, 246] width 1204 height 1187
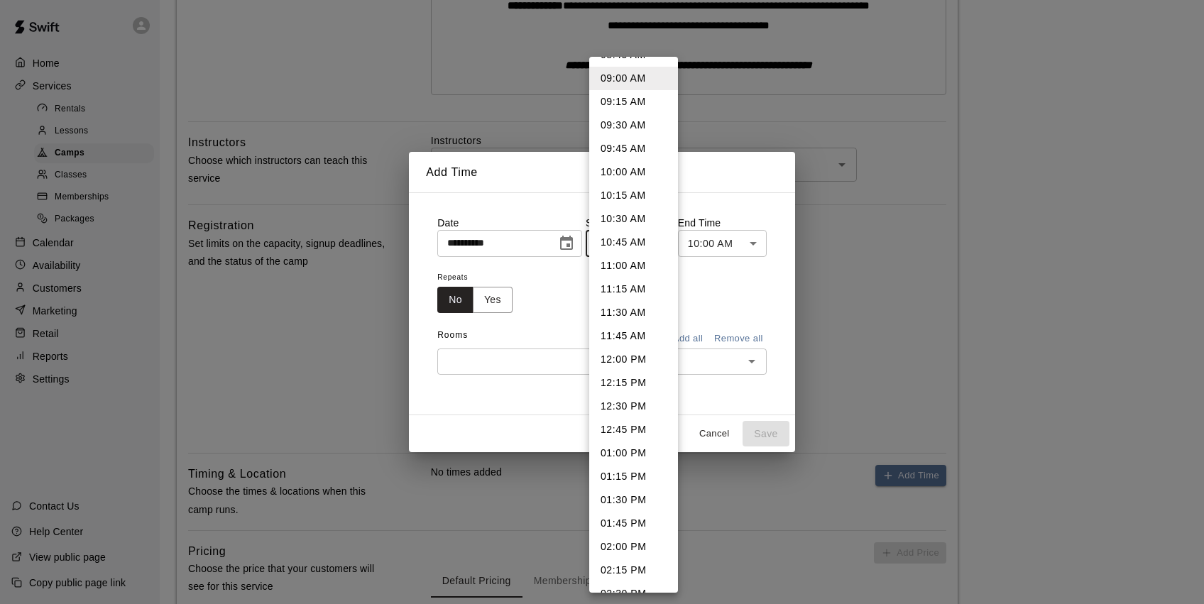
scroll to position [910, 0]
click at [630, 337] on li "12:30 PM" at bounding box center [633, 335] width 89 height 23
type input "********"
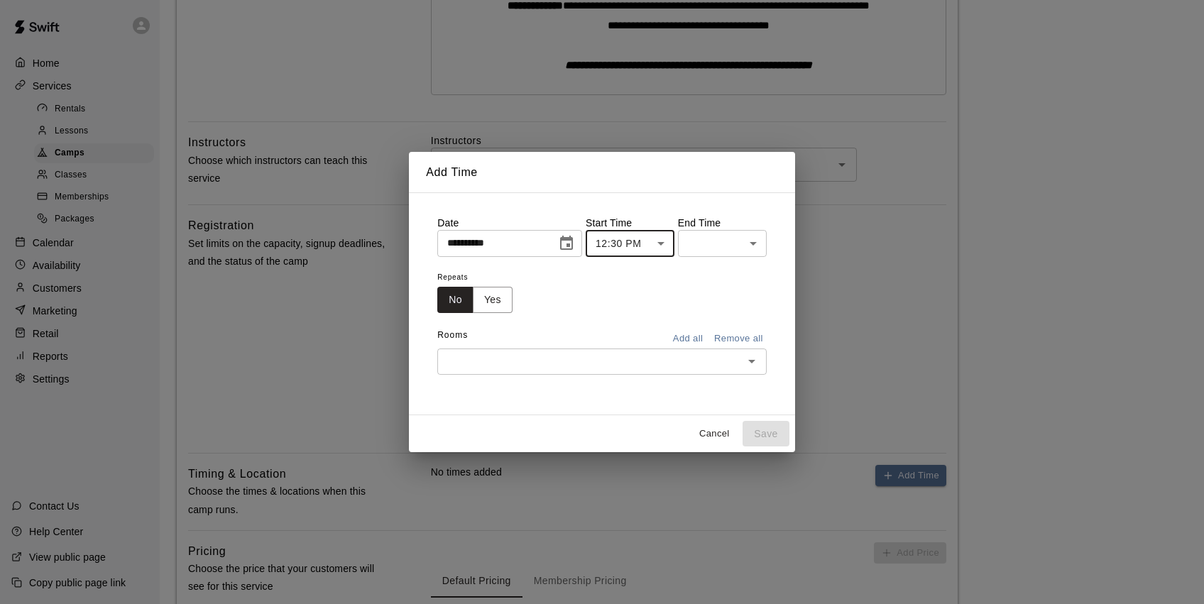
click at [727, 248] on body "**********" at bounding box center [602, 246] width 1204 height 1187
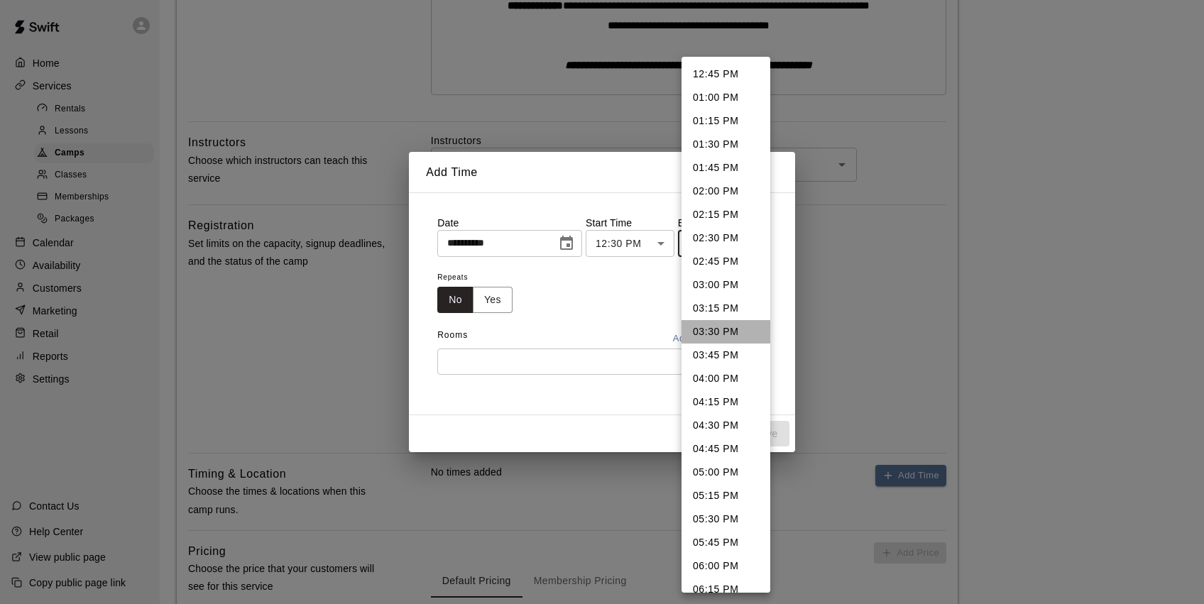
click at [725, 332] on li "03:30 PM" at bounding box center [726, 331] width 89 height 23
type input "********"
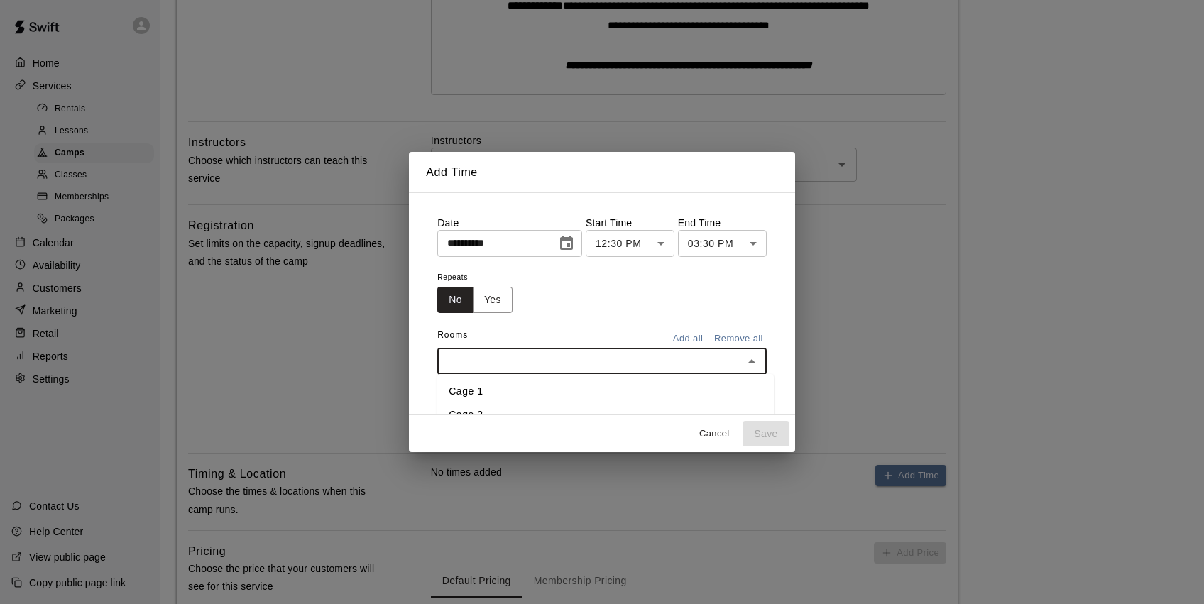
click at [698, 360] on input "text" at bounding box center [590, 362] width 297 height 18
click at [498, 391] on li "Cage 1" at bounding box center [605, 391] width 337 height 23
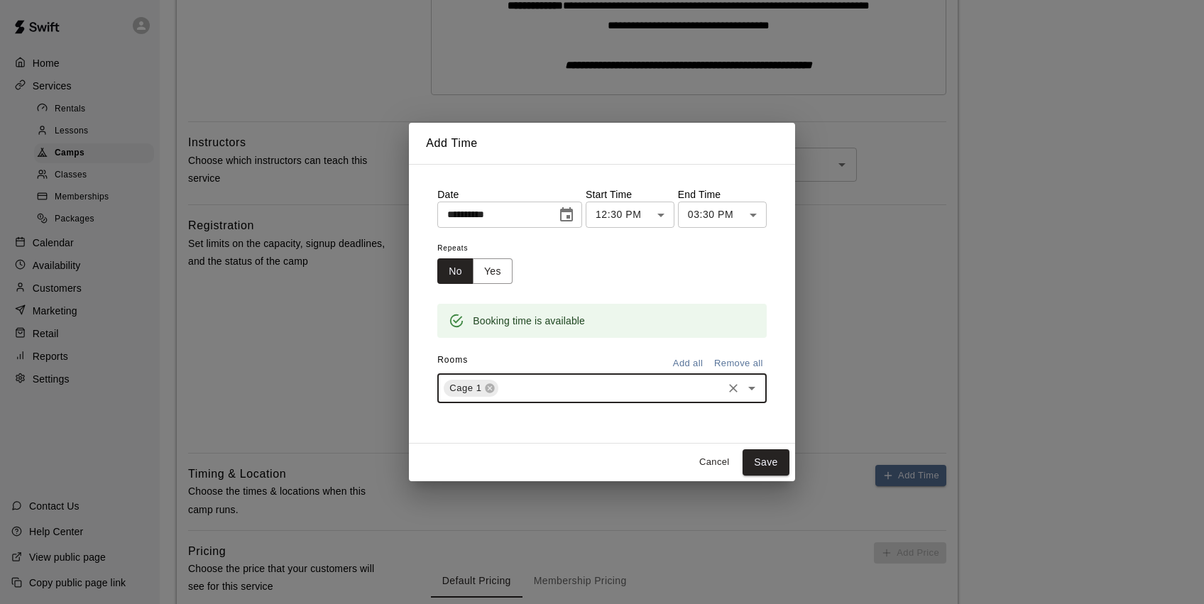
click at [776, 460] on button "Save" at bounding box center [766, 462] width 47 height 26
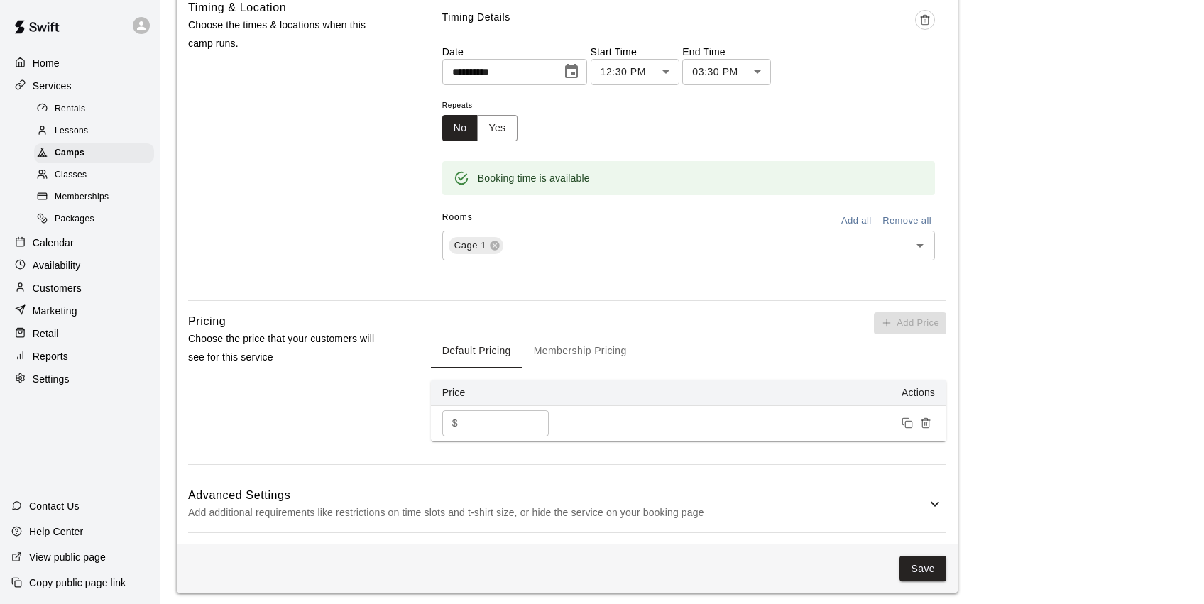
scroll to position [813, 0]
click at [918, 560] on button "Save" at bounding box center [923, 570] width 47 height 26
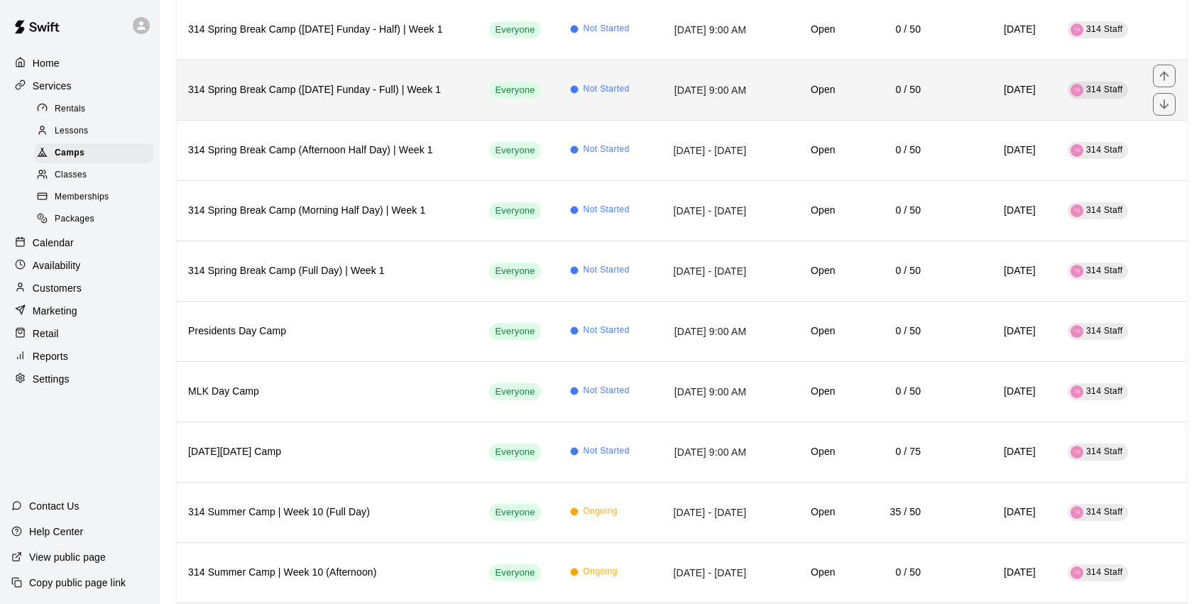
scroll to position [509, 0]
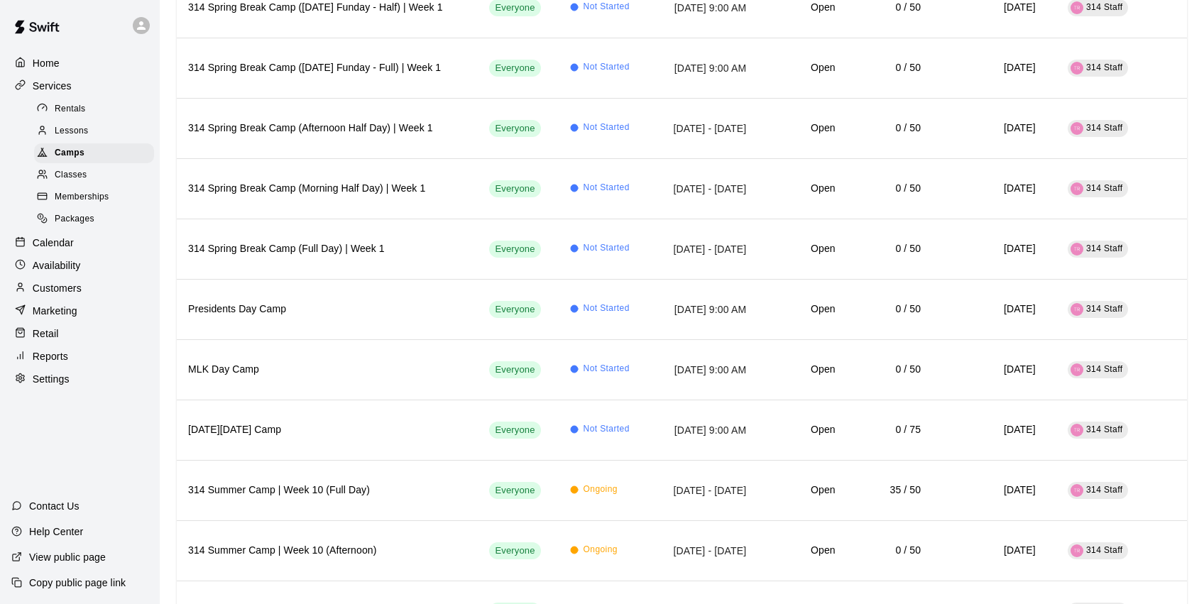
click at [94, 173] on div "Classes" at bounding box center [94, 175] width 120 height 20
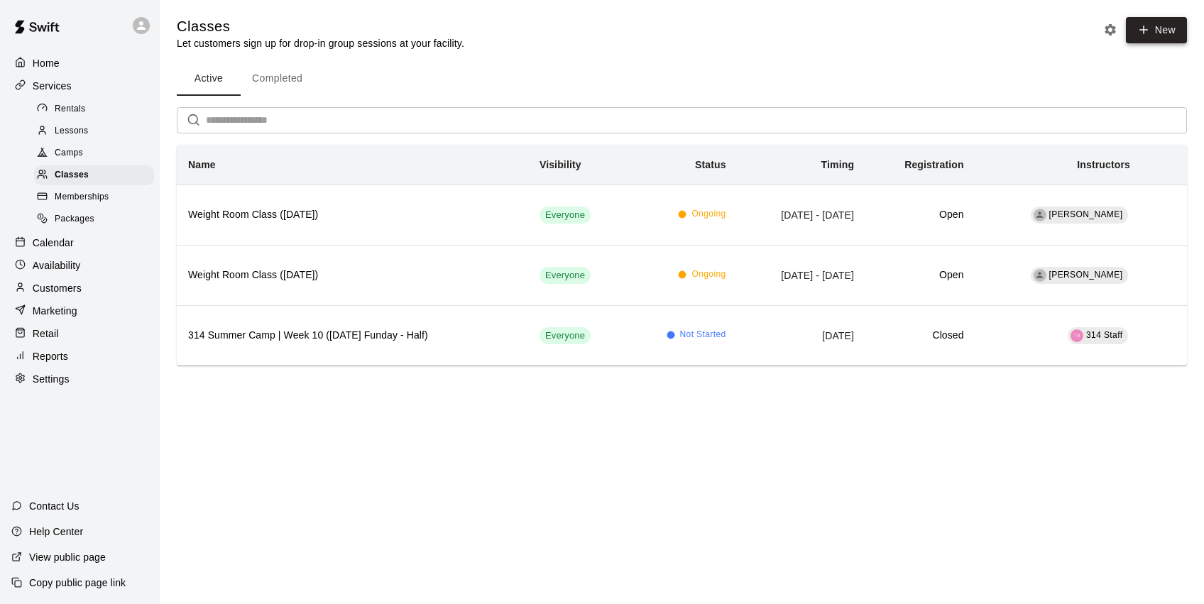
click at [1147, 34] on icon "button" at bounding box center [1143, 29] width 13 height 13
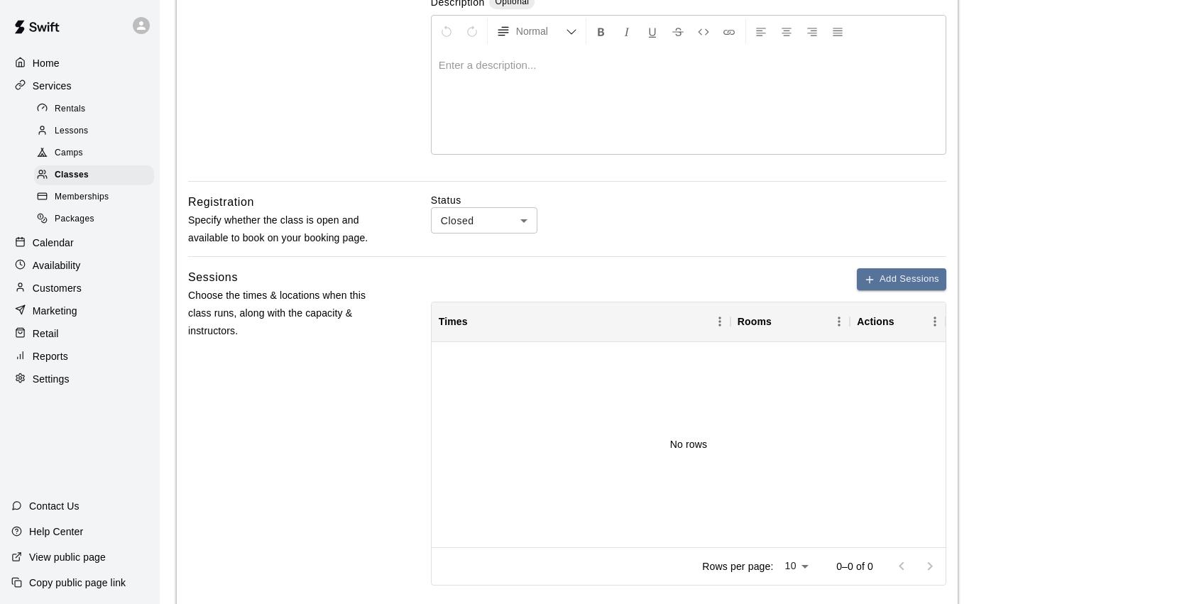
scroll to position [336, 0]
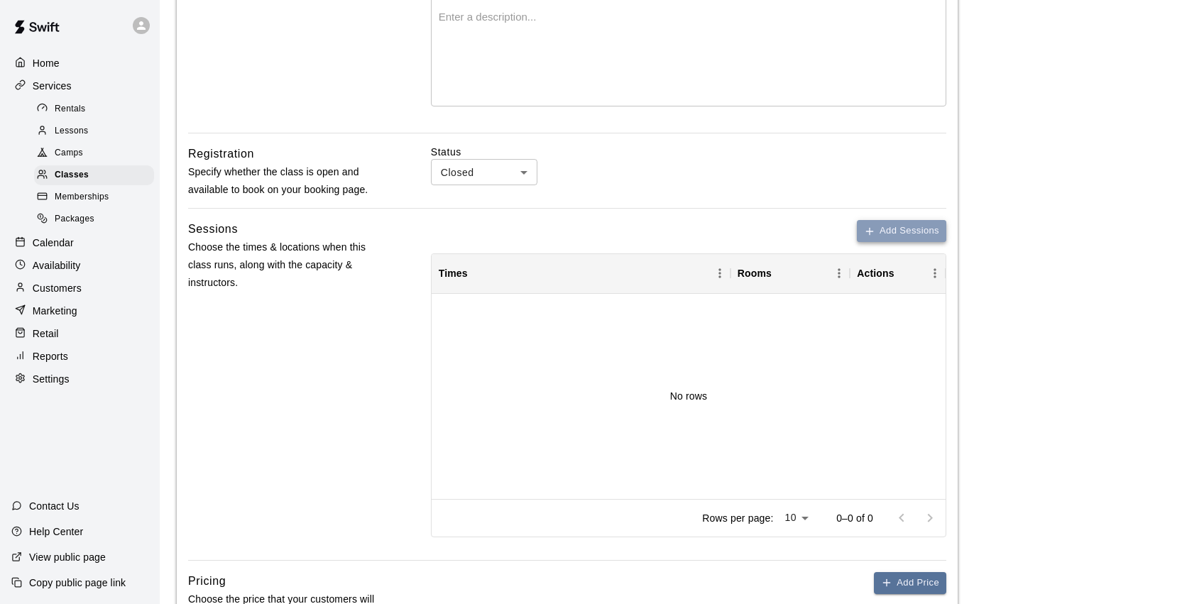
click at [892, 236] on button "Add Sessions" at bounding box center [901, 231] width 89 height 22
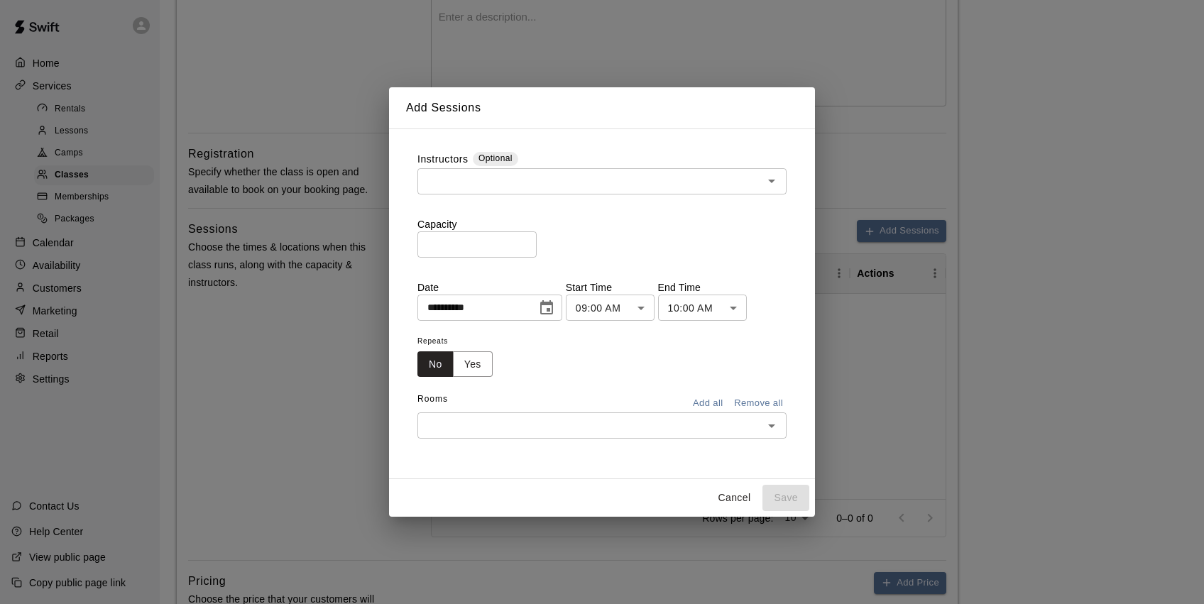
drag, startPoint x: 743, startPoint y: 502, endPoint x: 731, endPoint y: 501, distance: 12.1
click at [743, 501] on button "Cancel" at bounding box center [733, 498] width 45 height 26
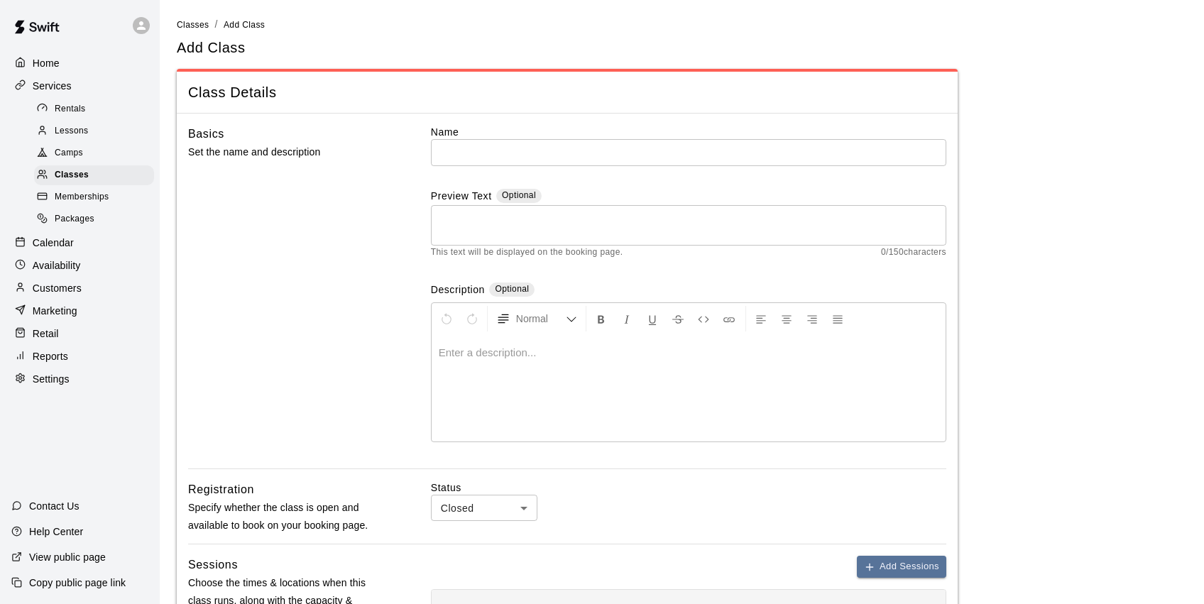
scroll to position [0, 0]
click at [97, 175] on div "Classes" at bounding box center [94, 175] width 120 height 20
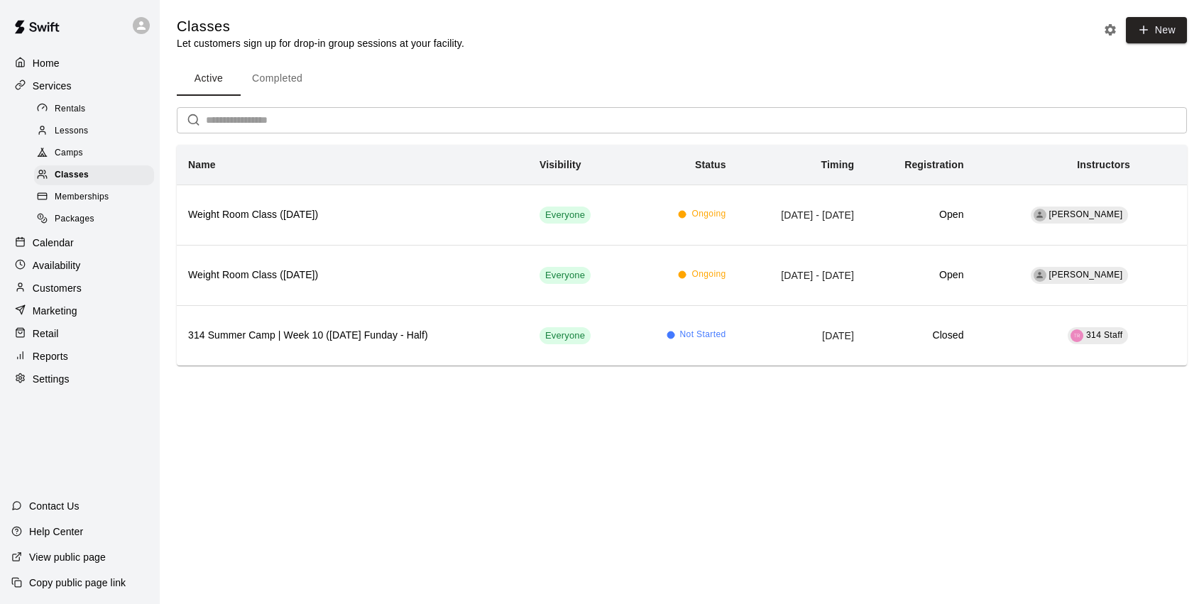
click at [273, 68] on button "Completed" at bounding box center [277, 79] width 73 height 34
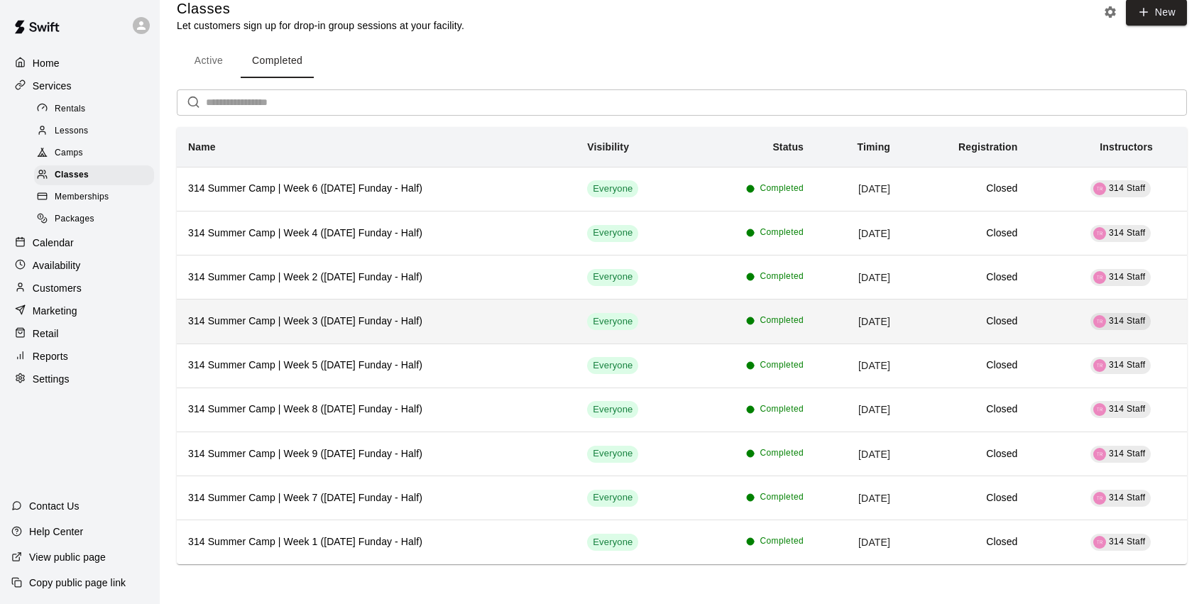
scroll to position [17, 0]
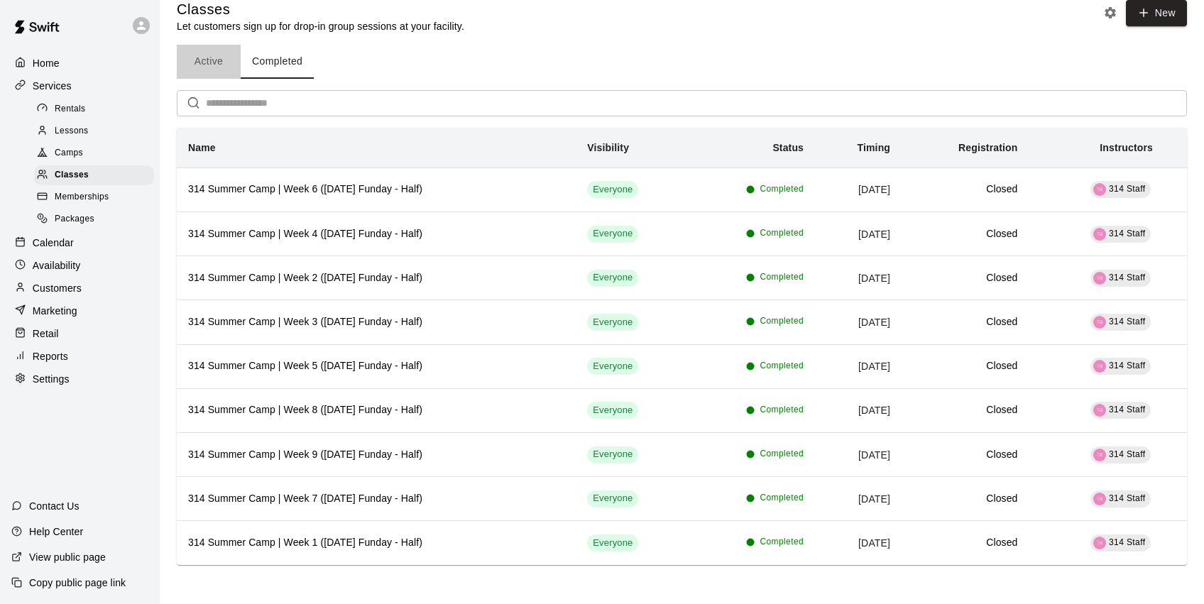
click at [207, 63] on button "Active" at bounding box center [209, 62] width 64 height 34
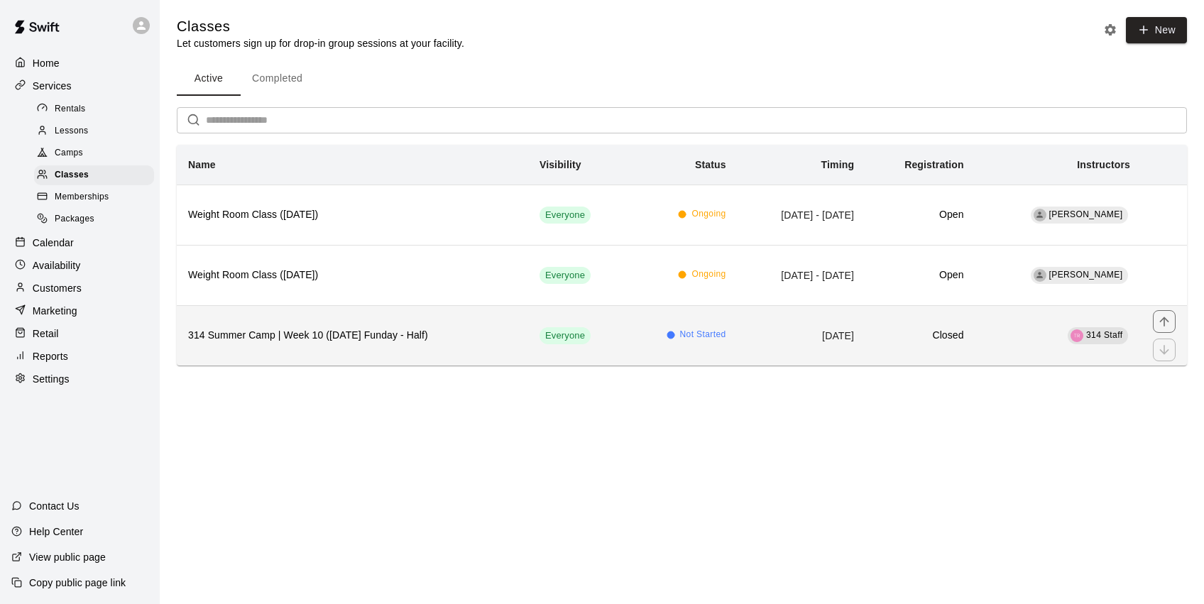
click at [445, 346] on th "314 Summer Camp | Week 10 (Friday Funday - Half)" at bounding box center [352, 335] width 351 height 60
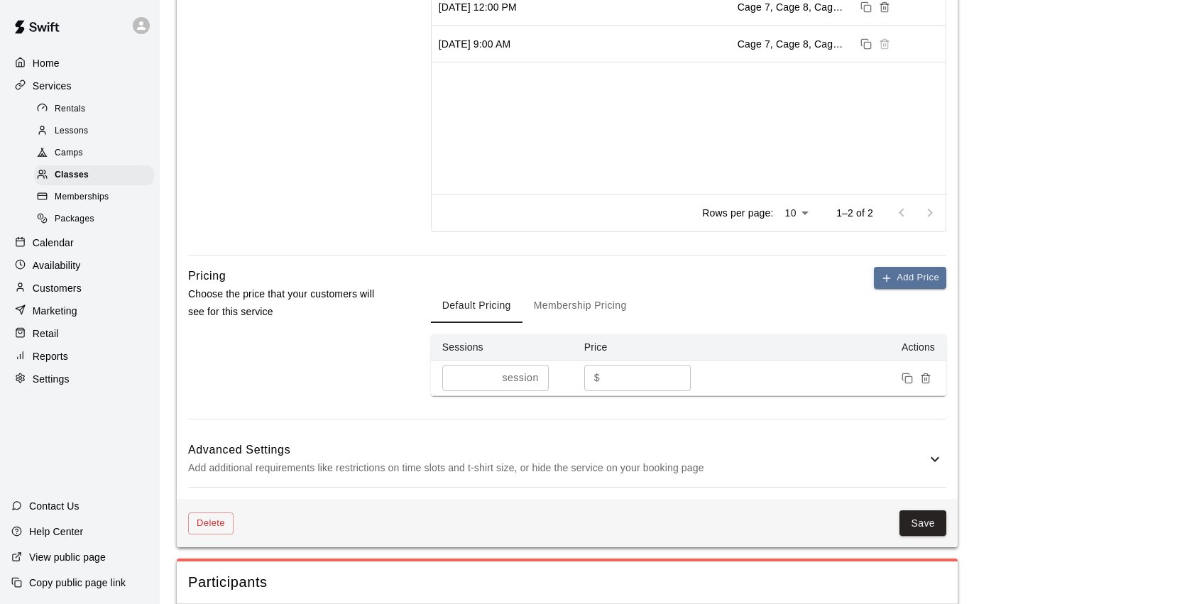
scroll to position [766, 0]
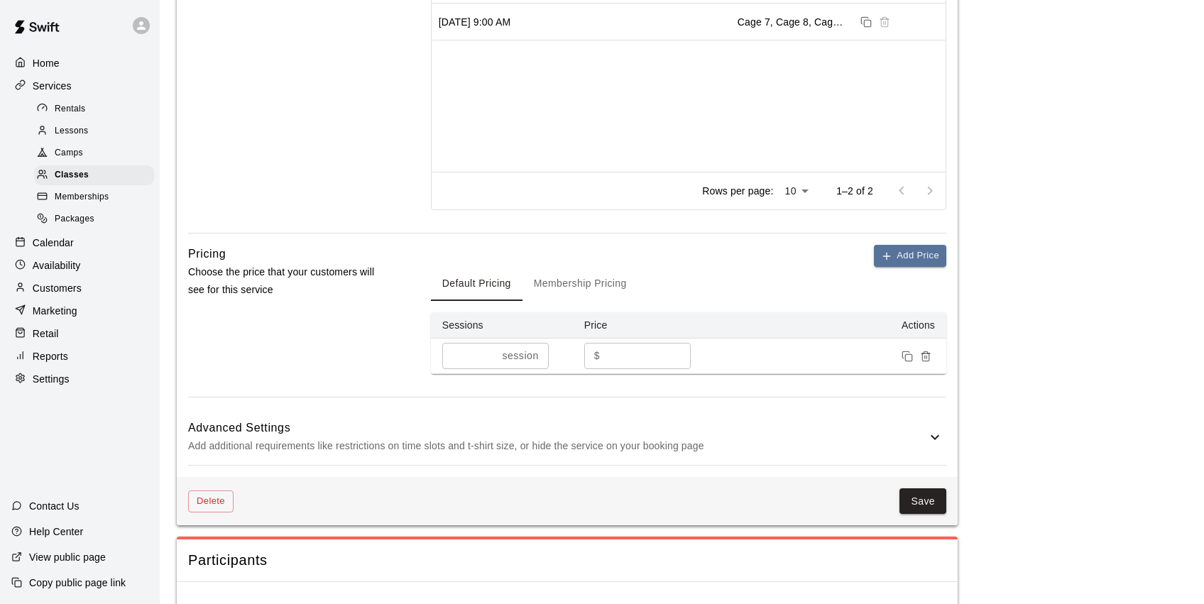
click at [493, 349] on div "* session ​" at bounding box center [495, 356] width 107 height 26
type input "*"
click at [486, 356] on input "*" at bounding box center [466, 356] width 49 height 26
click at [599, 415] on div "Advanced Settings Add additional requirements like restrictions on time slots a…" at bounding box center [567, 437] width 758 height 56
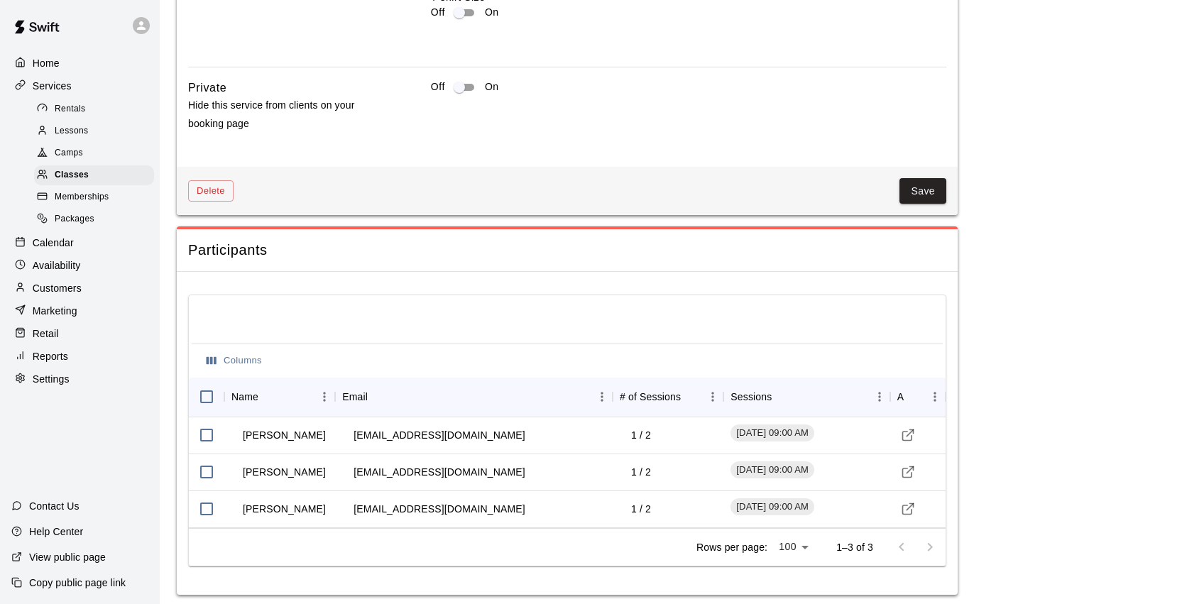
scroll to position [1749, 0]
click at [663, 427] on div "1 / 2" at bounding box center [668, 436] width 111 height 37
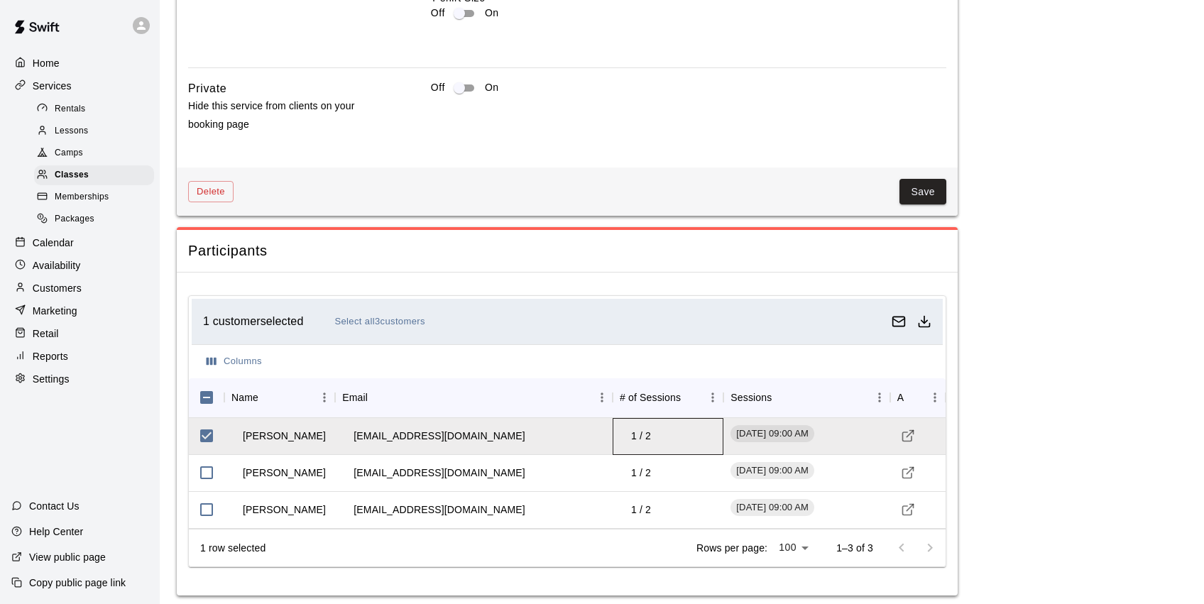
click at [653, 422] on td "1 / 2" at bounding box center [641, 436] width 43 height 38
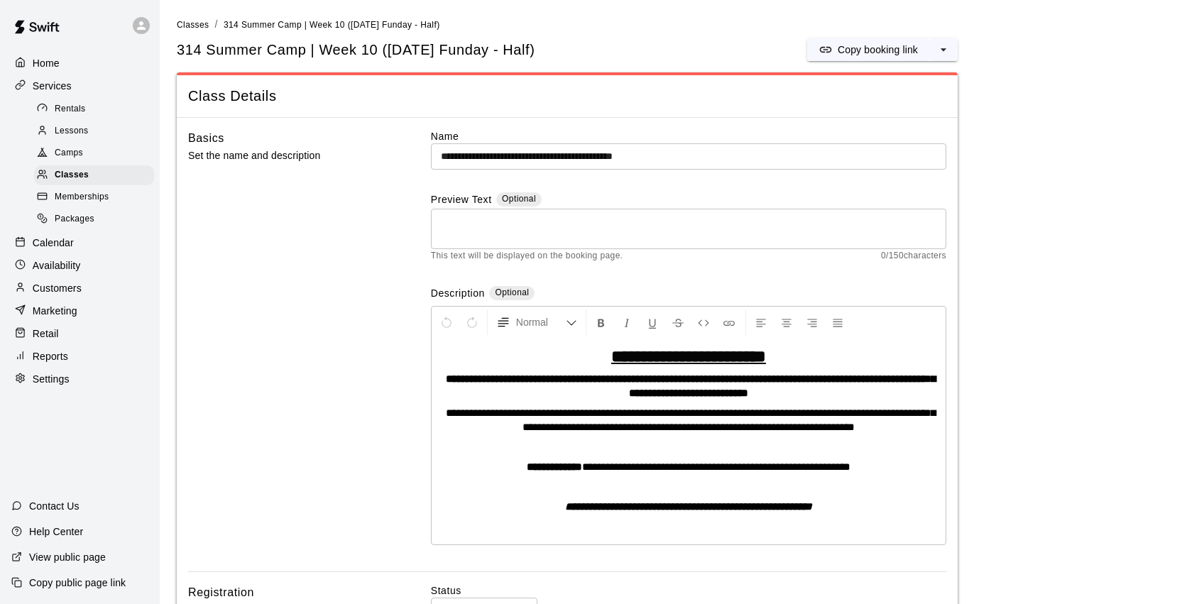
scroll to position [0, 0]
click at [107, 166] on div "Classes" at bounding box center [94, 175] width 120 height 20
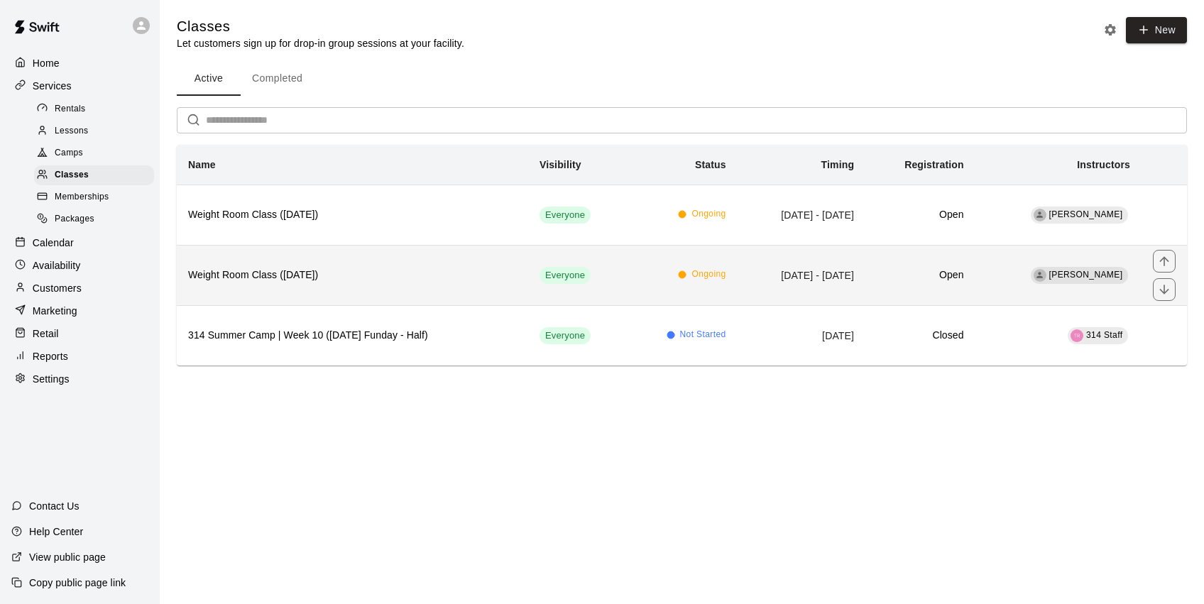
click at [332, 300] on th "Weight Room Class ([DATE])" at bounding box center [352, 275] width 351 height 60
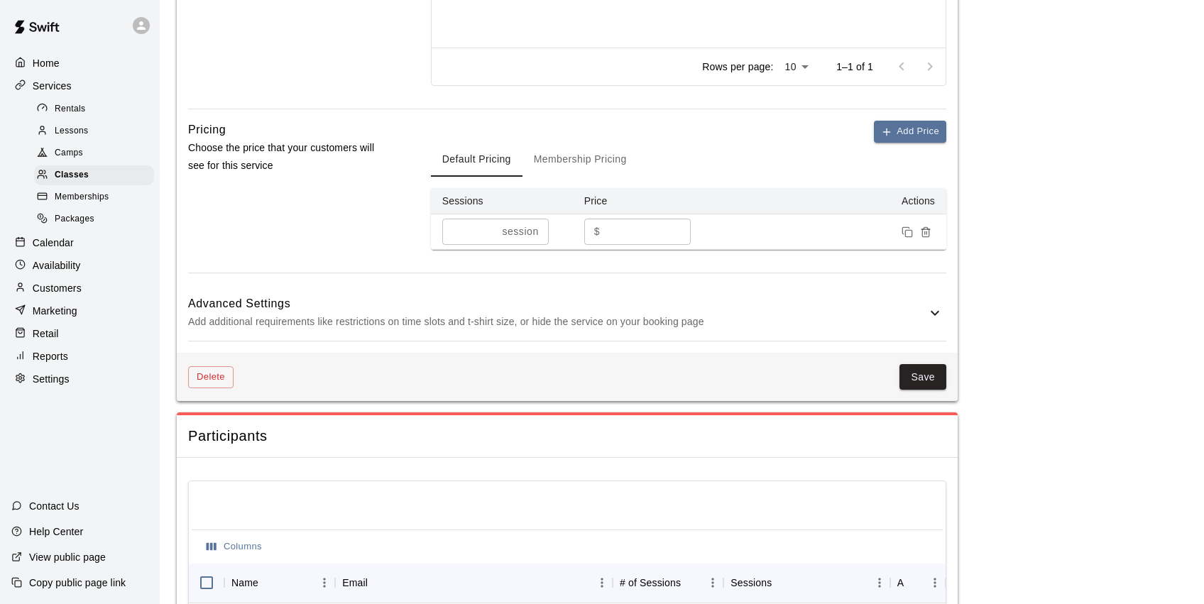
scroll to position [743, 0]
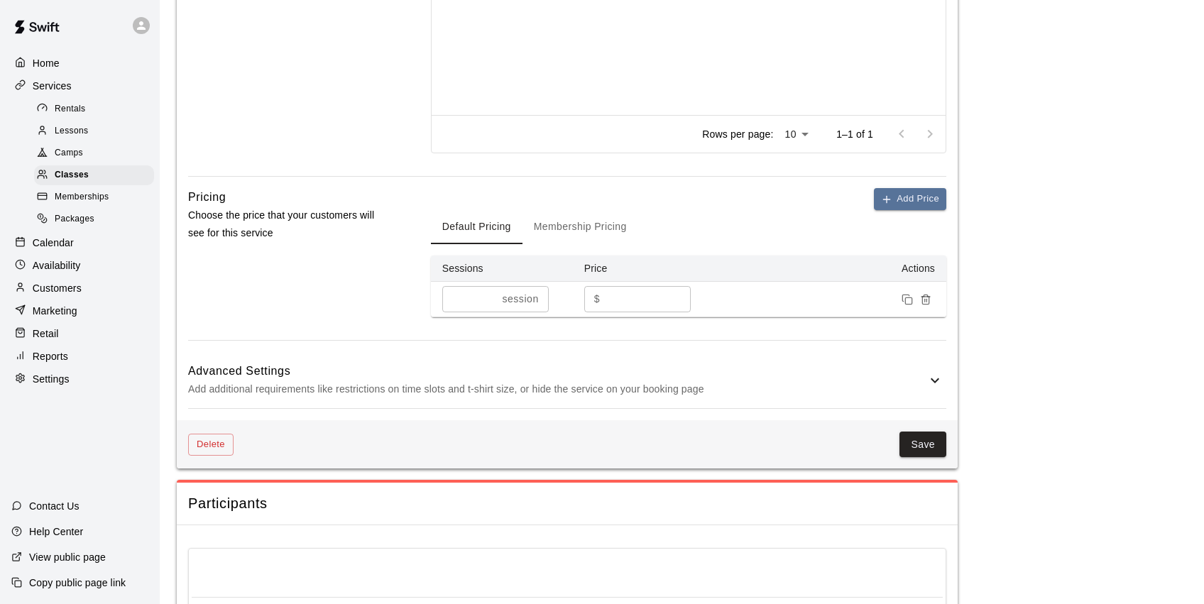
click at [65, 239] on p "Calendar" at bounding box center [53, 243] width 41 height 14
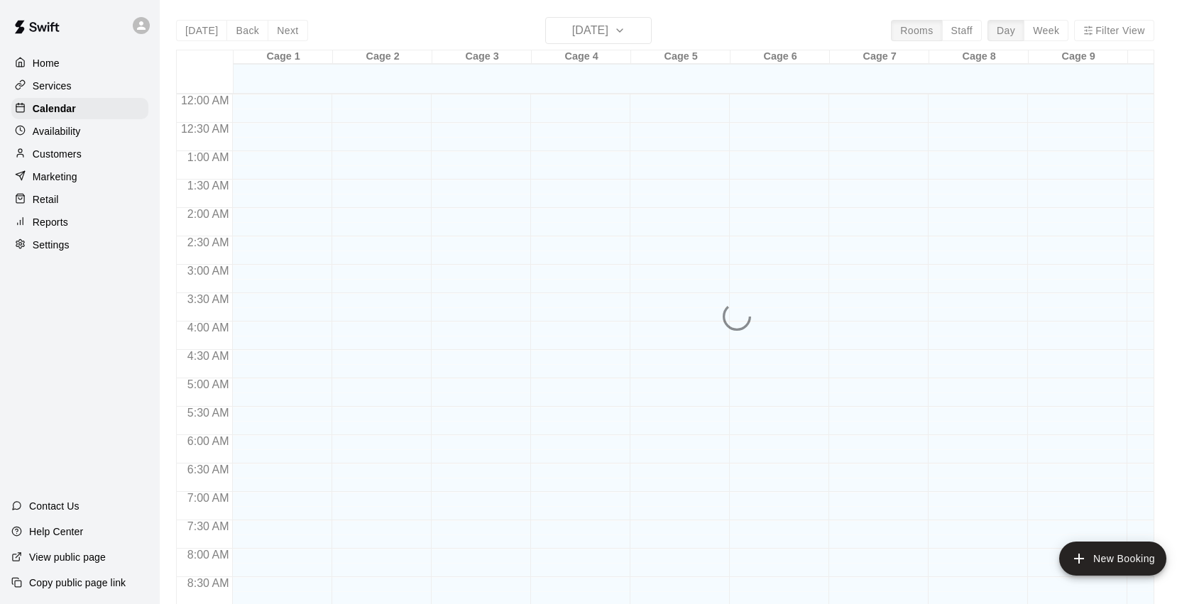
scroll to position [773, 0]
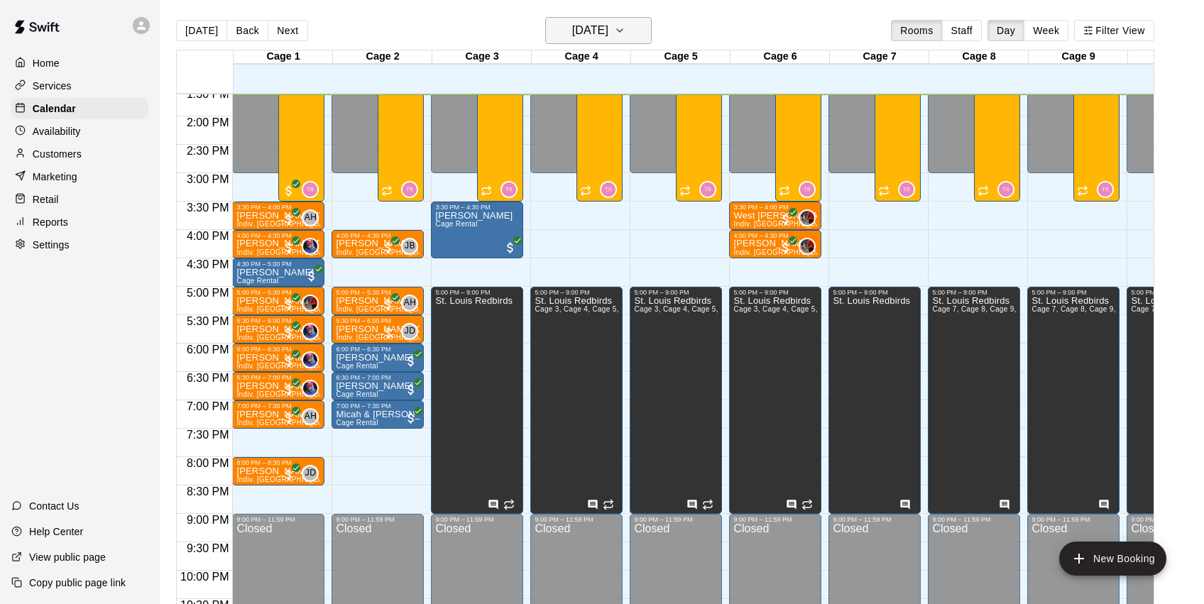
click at [626, 32] on icon "button" at bounding box center [619, 30] width 11 height 17
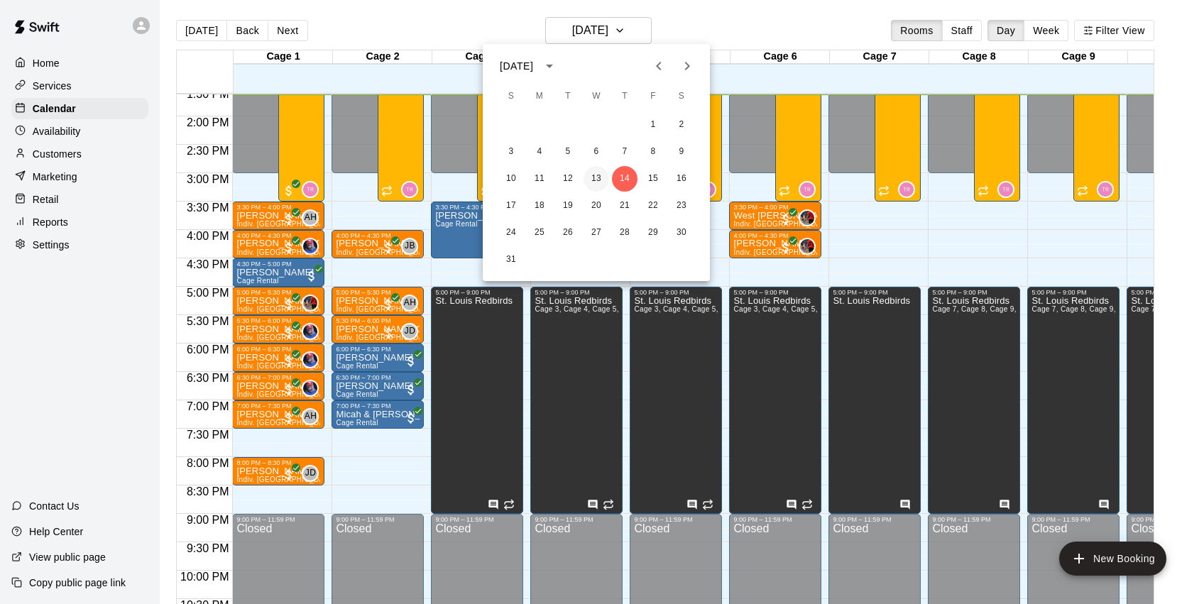
click at [597, 180] on button "13" at bounding box center [597, 179] width 26 height 26
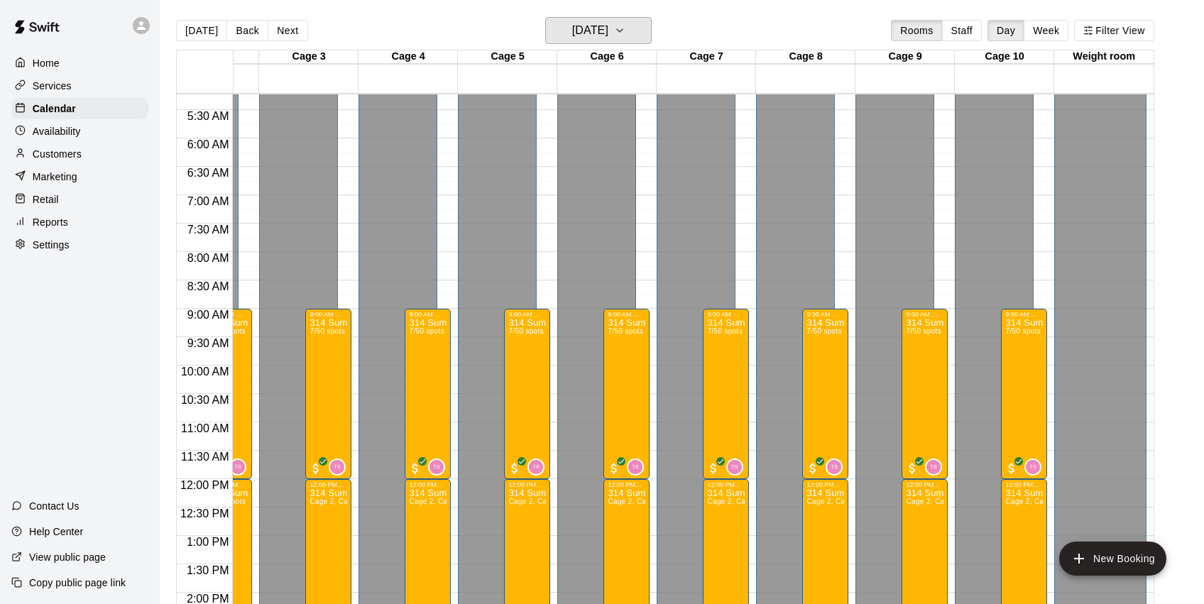
scroll to position [0, 173]
click at [626, 34] on icon "button" at bounding box center [619, 30] width 11 height 17
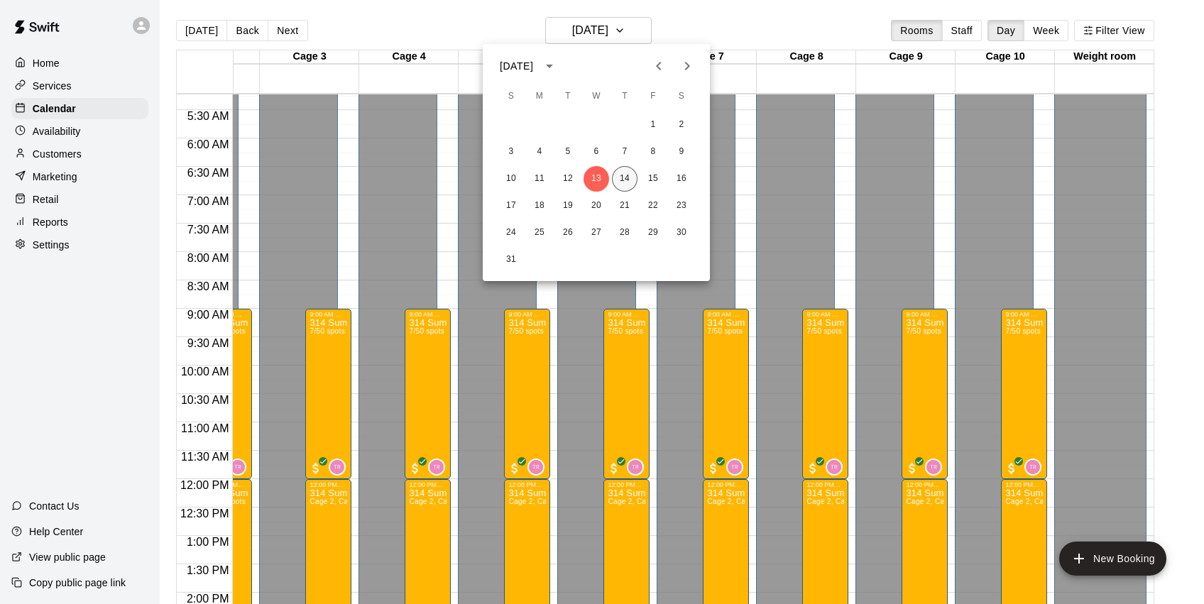
click at [626, 177] on button "14" at bounding box center [625, 179] width 26 height 26
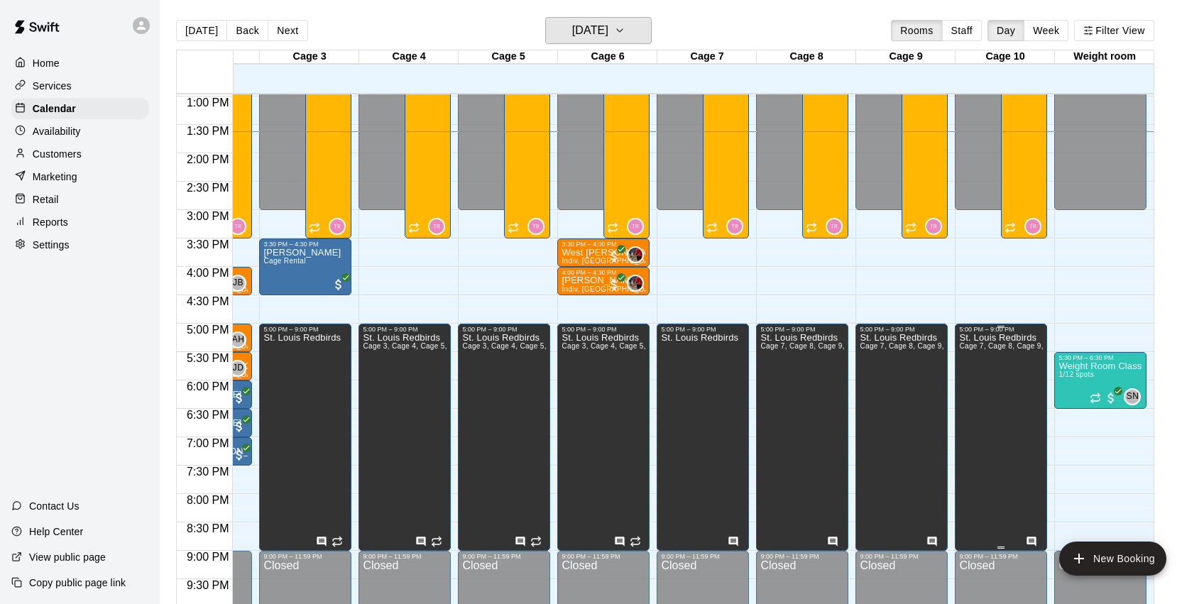
scroll to position [0, 0]
click at [626, 28] on icon "button" at bounding box center [619, 30] width 11 height 17
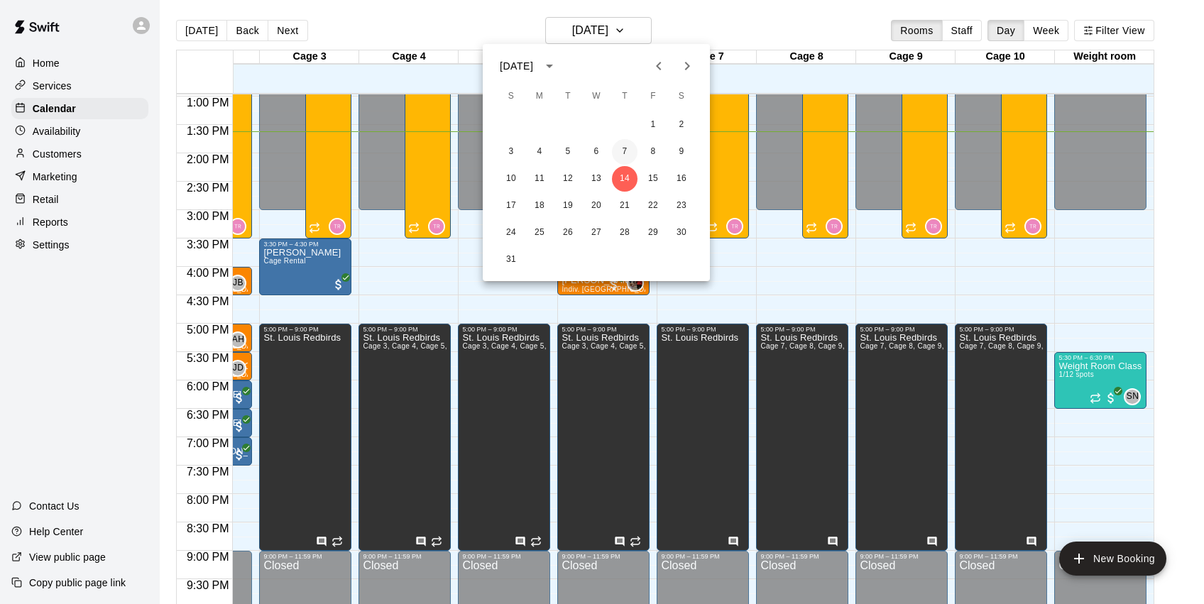
click at [621, 148] on button "7" at bounding box center [625, 152] width 26 height 26
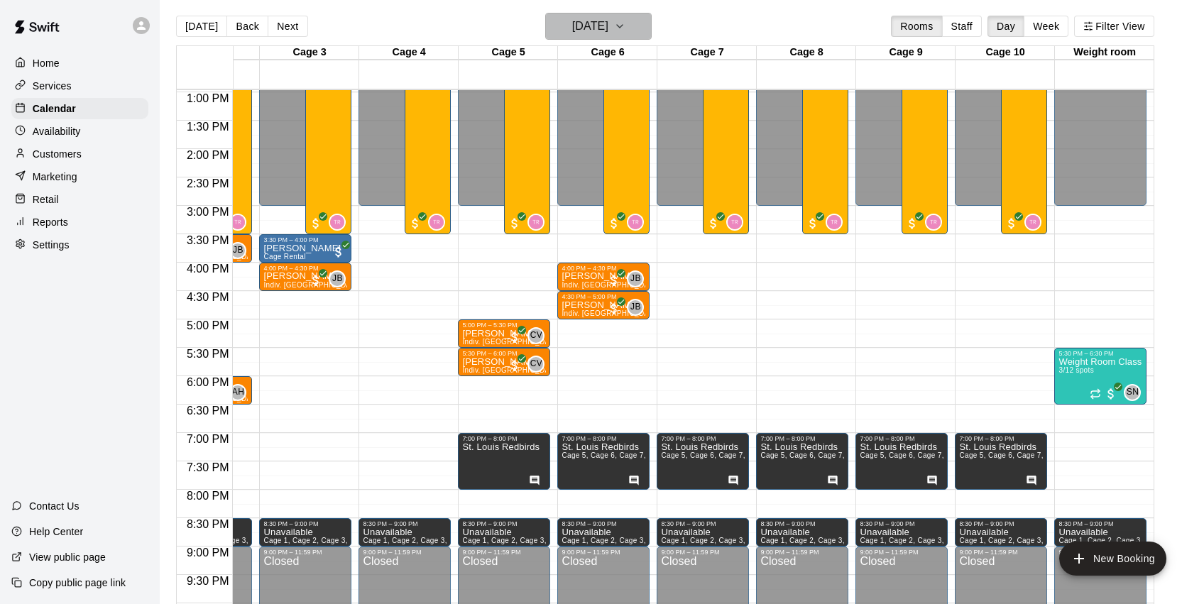
scroll to position [3, 0]
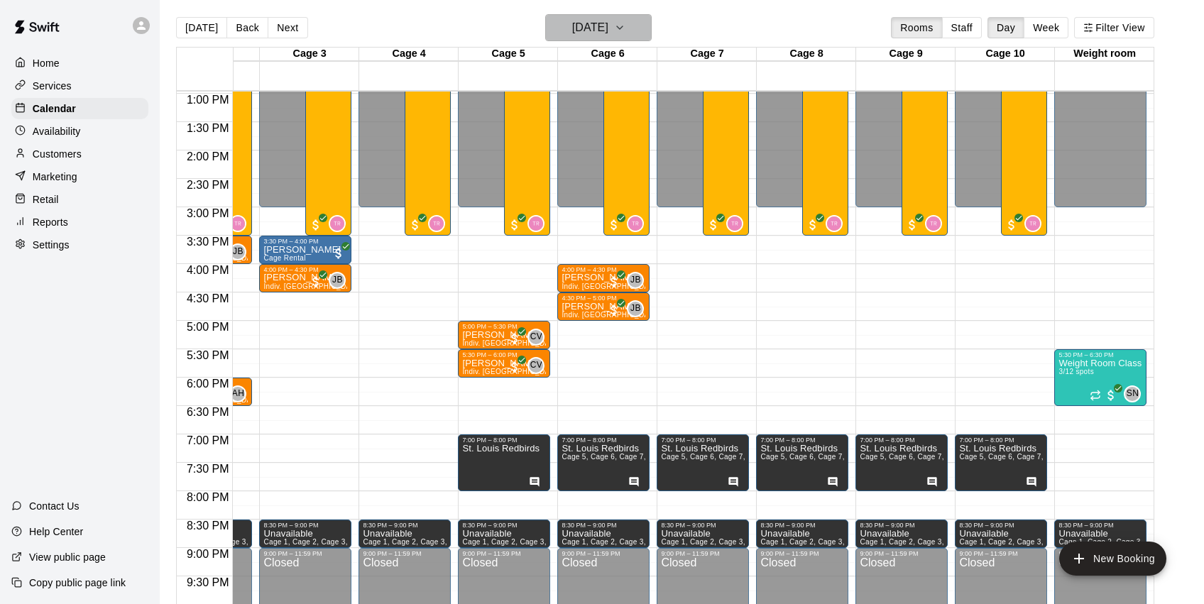
click at [626, 27] on icon "button" at bounding box center [619, 27] width 11 height 17
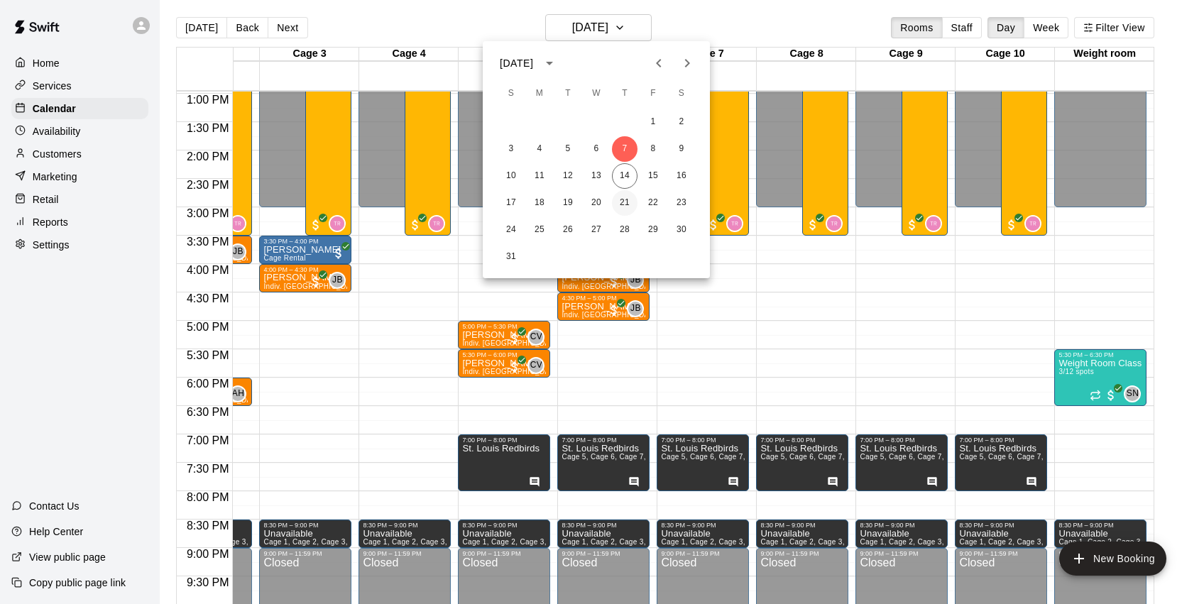
click at [630, 203] on button "21" at bounding box center [625, 203] width 26 height 26
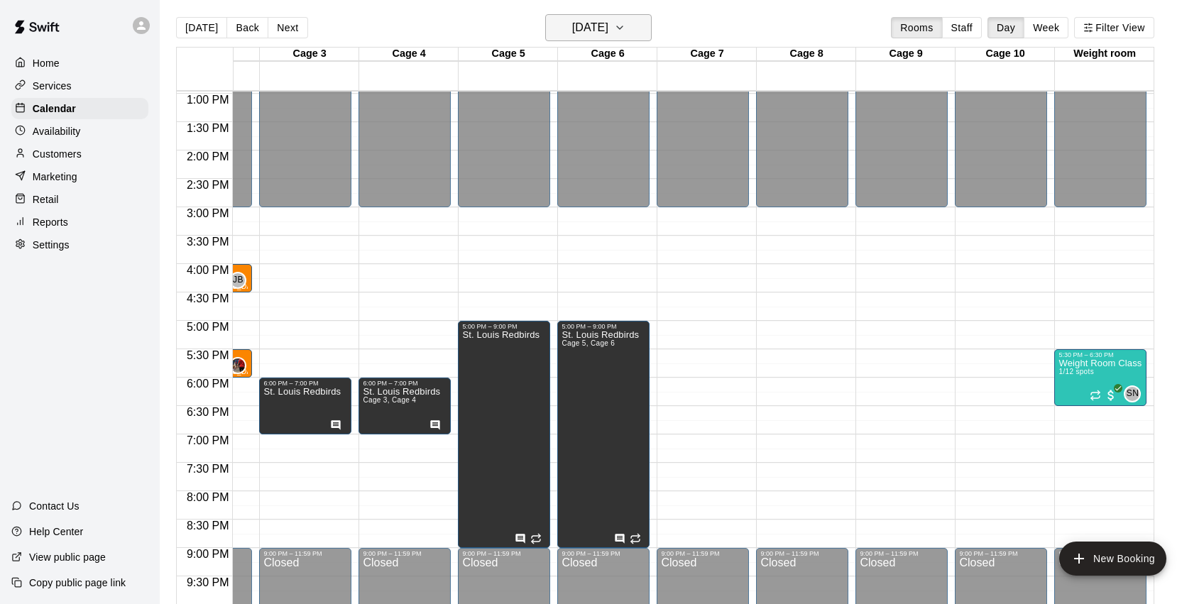
click at [626, 23] on icon "button" at bounding box center [619, 27] width 11 height 17
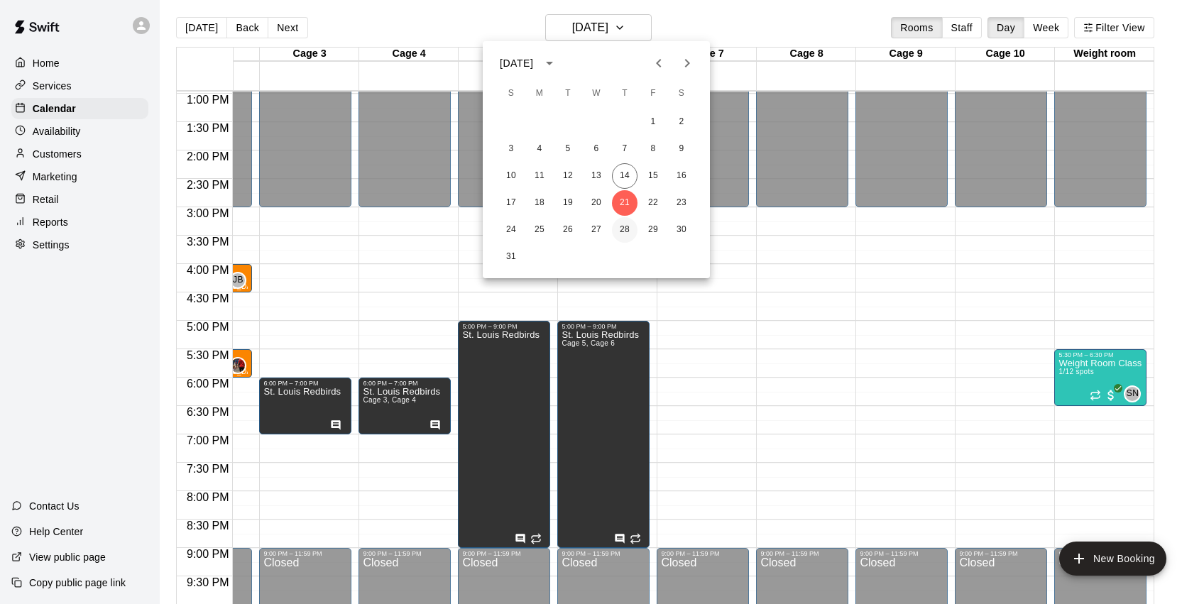
click at [628, 228] on button "28" at bounding box center [625, 230] width 26 height 26
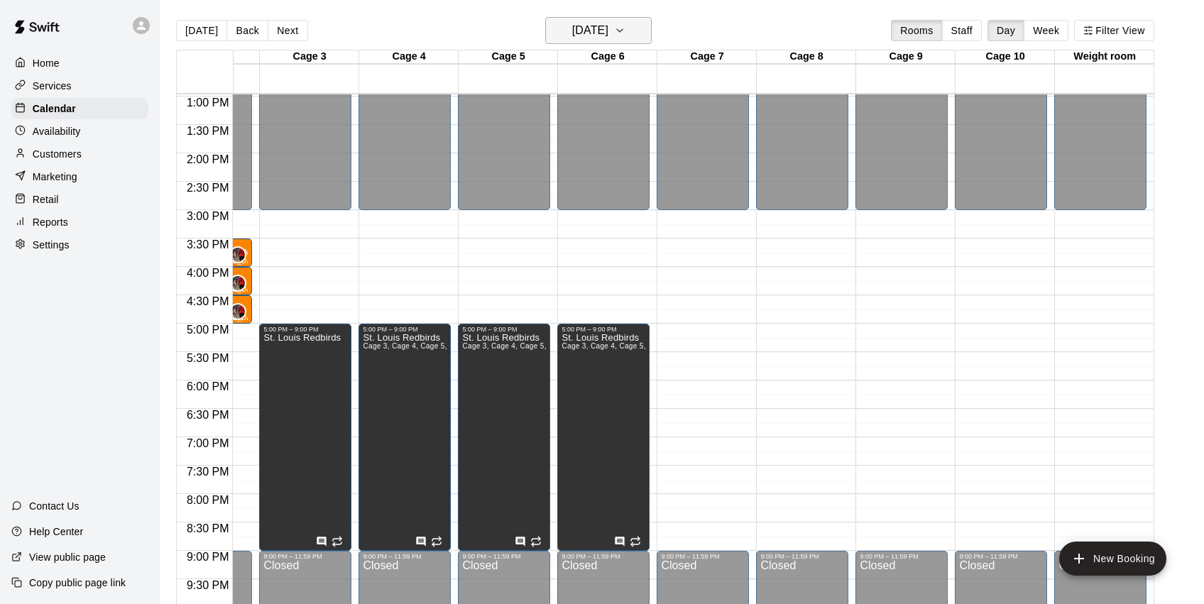
scroll to position [0, 0]
click at [626, 27] on icon "button" at bounding box center [619, 30] width 11 height 17
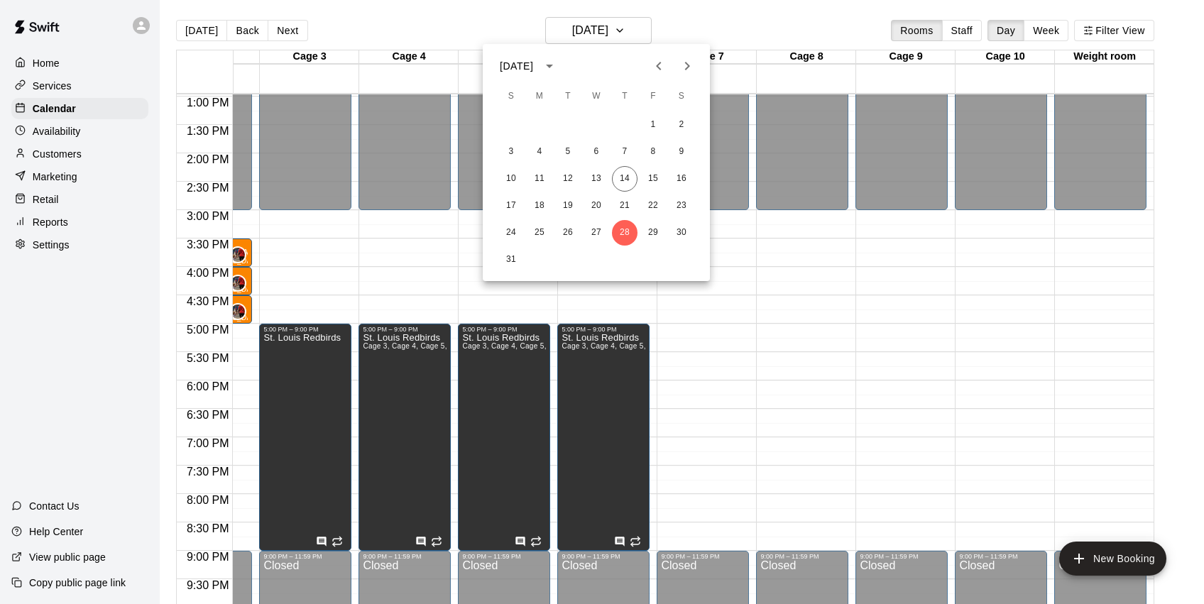
click at [659, 71] on icon "Previous month" at bounding box center [658, 66] width 17 height 17
click at [625, 231] on button "31" at bounding box center [625, 233] width 26 height 26
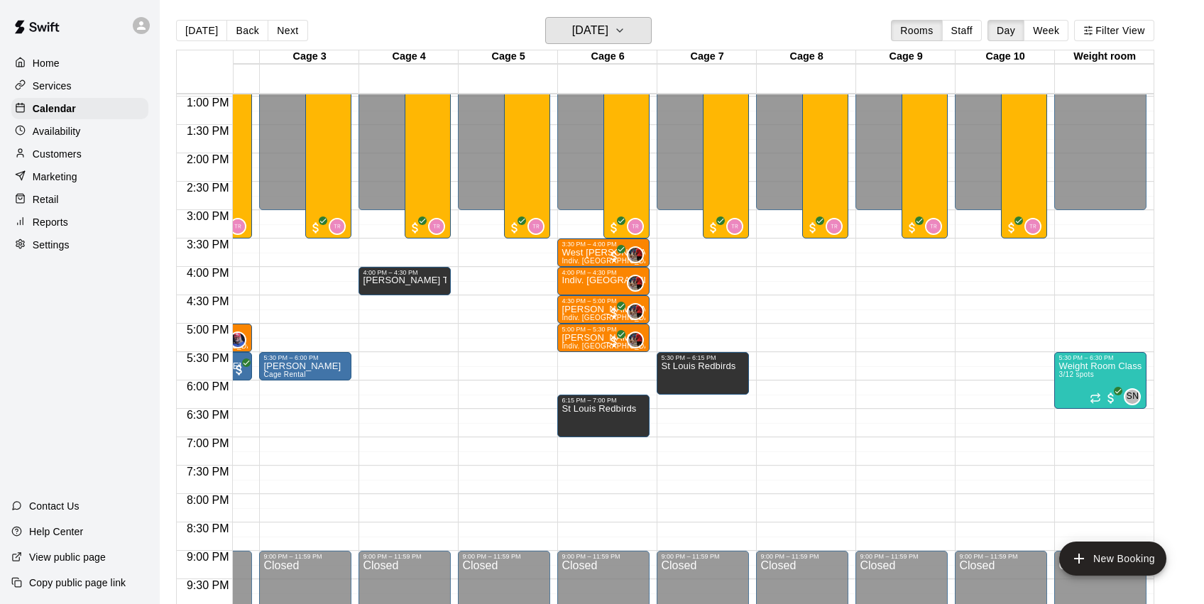
click at [626, 28] on icon "button" at bounding box center [619, 30] width 11 height 17
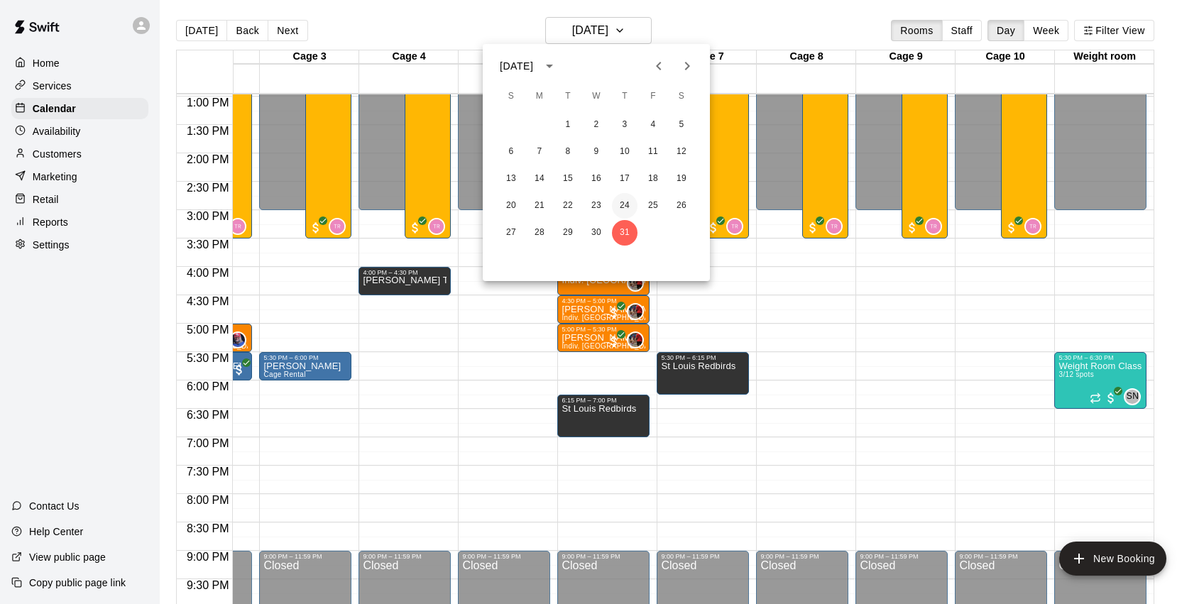
click at [631, 203] on button "24" at bounding box center [625, 206] width 26 height 26
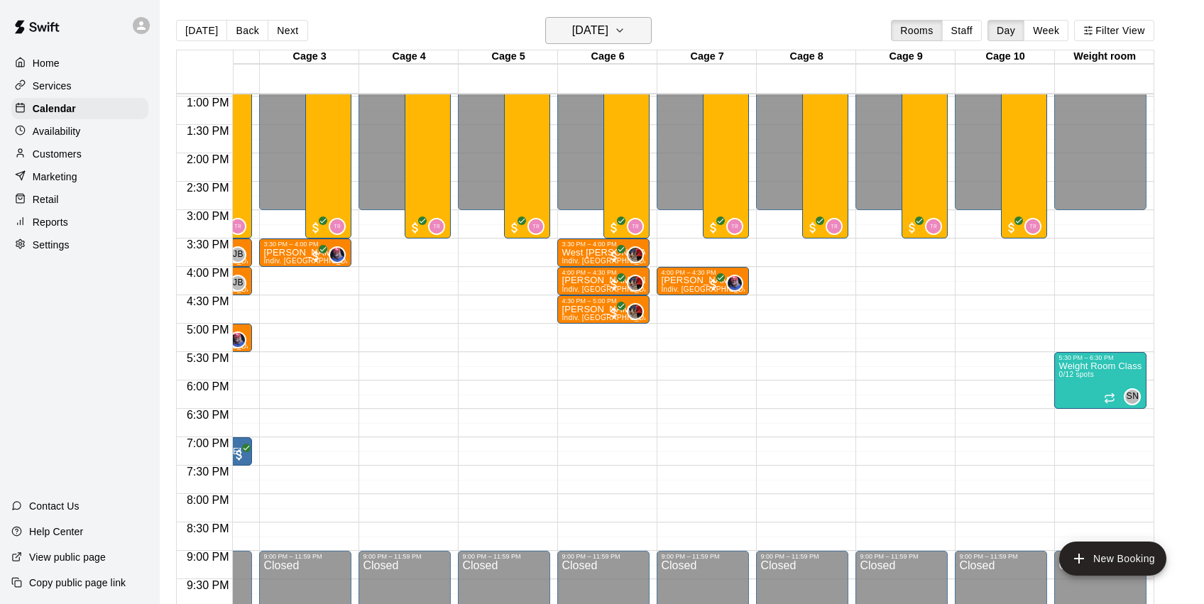
click at [626, 33] on icon "button" at bounding box center [619, 30] width 11 height 17
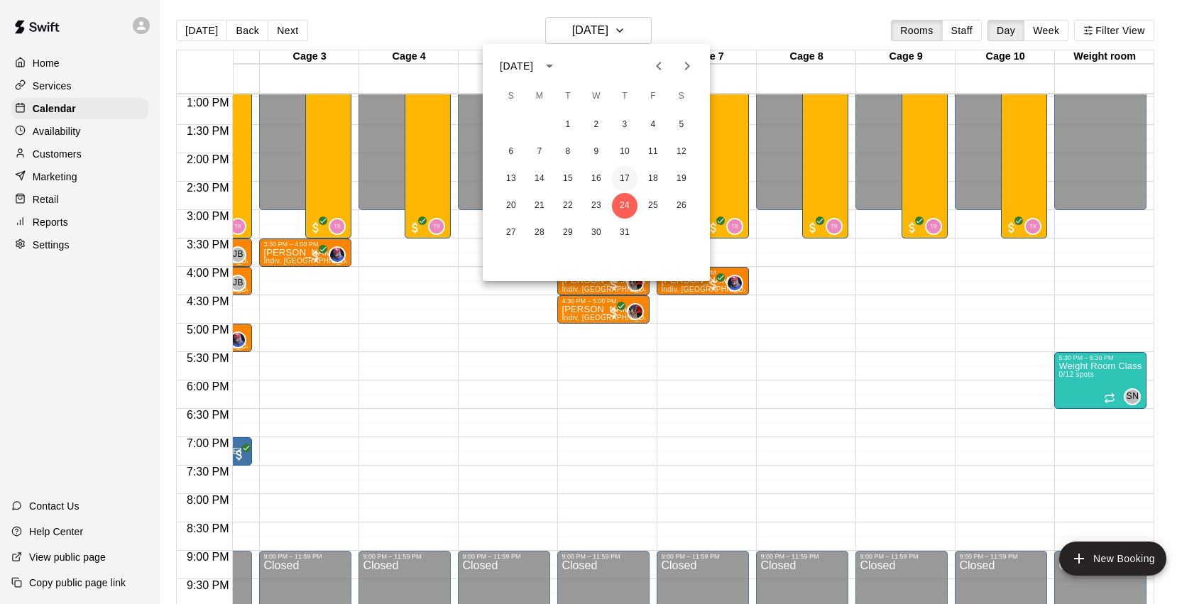
click at [624, 175] on button "17" at bounding box center [625, 179] width 26 height 26
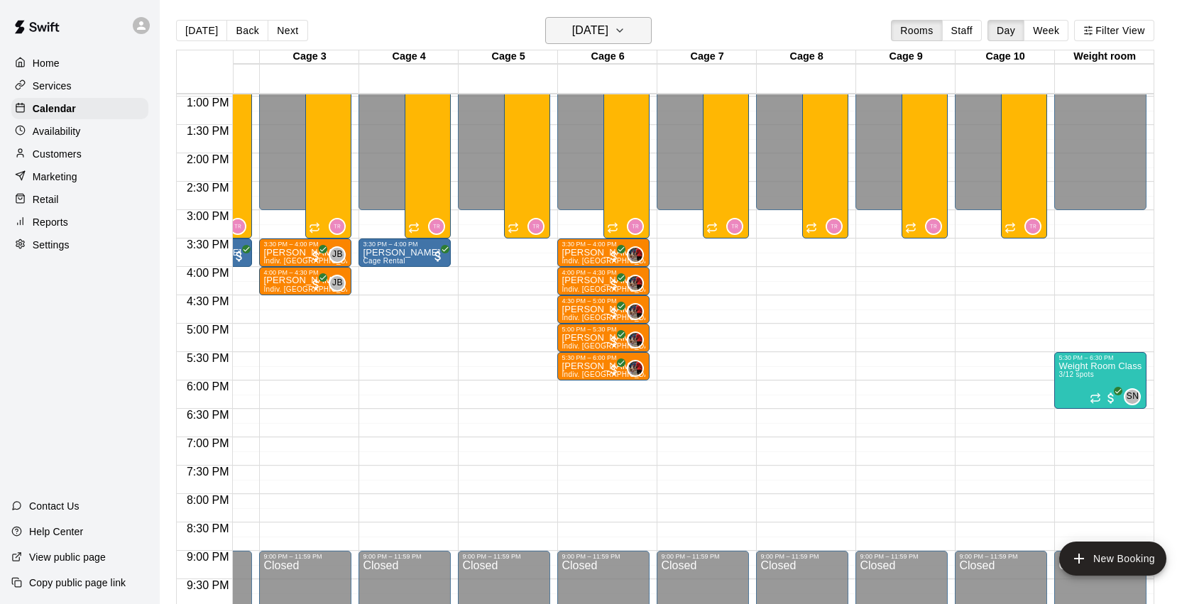
click at [623, 31] on icon "button" at bounding box center [620, 30] width 6 height 3
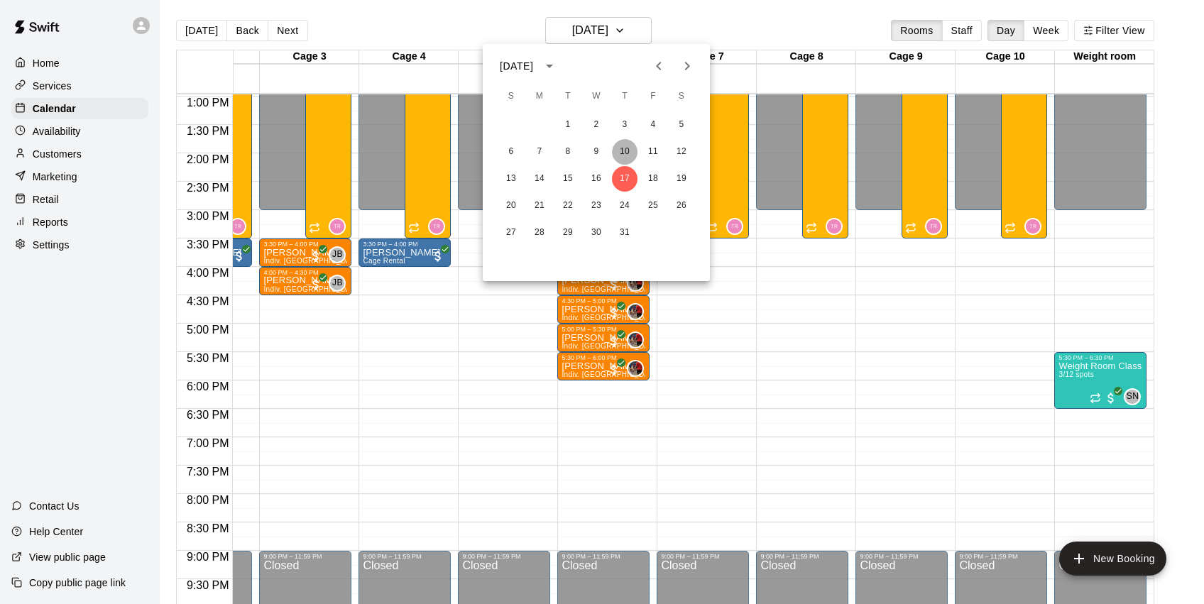
click at [626, 157] on button "10" at bounding box center [625, 152] width 26 height 26
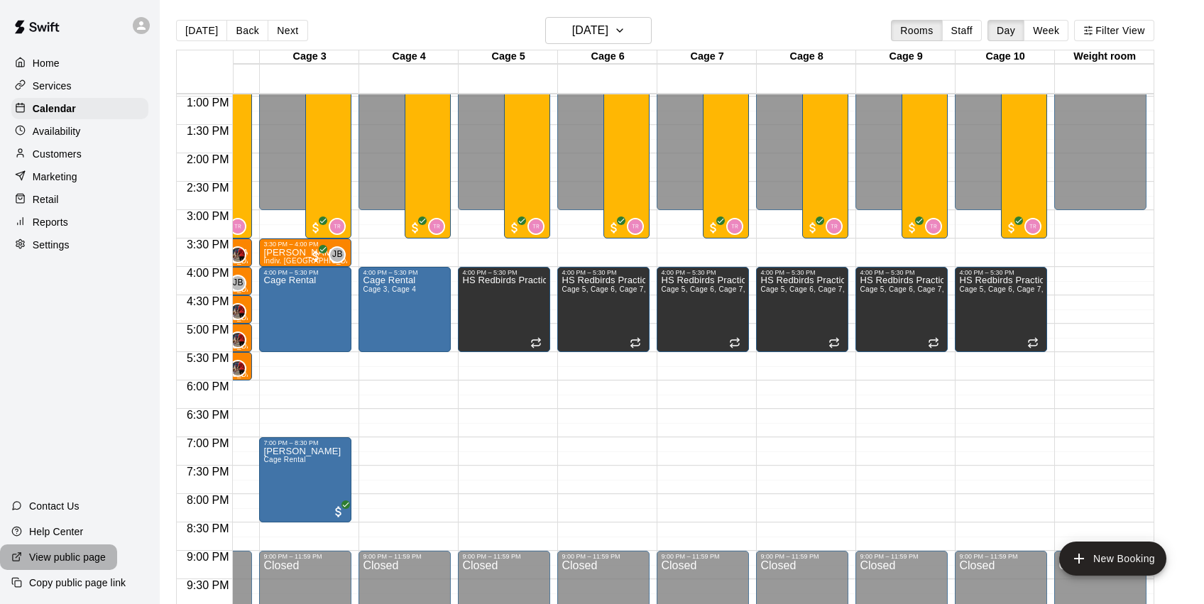
click at [90, 561] on p "View public page" at bounding box center [67, 557] width 77 height 14
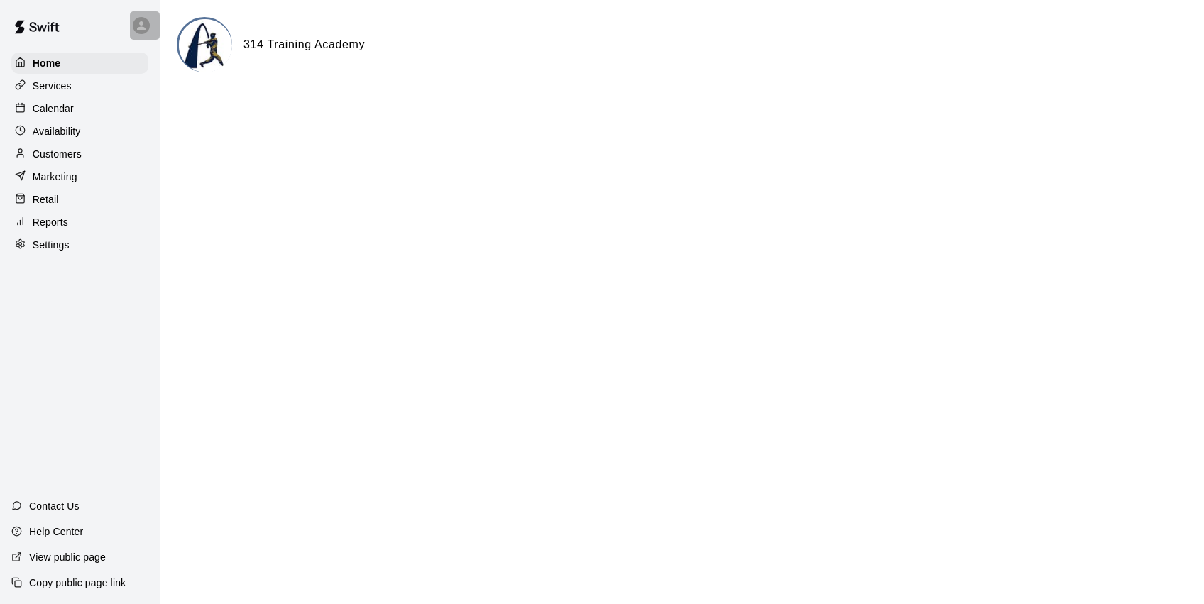
click at [136, 26] on icon at bounding box center [141, 25] width 13 height 13
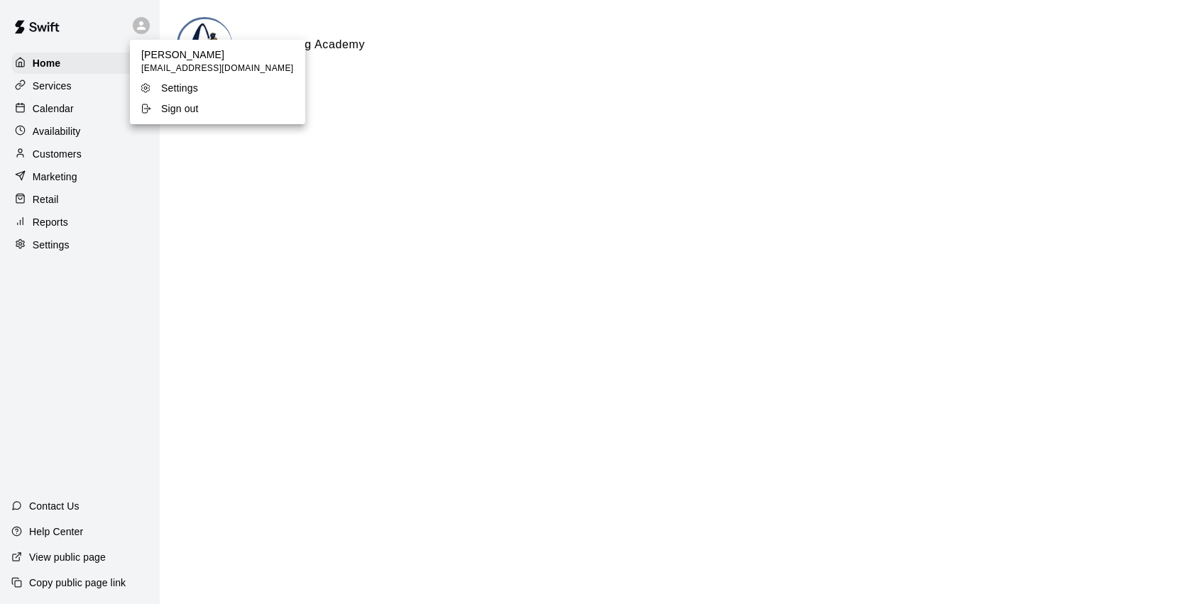
click at [168, 105] on p "Sign out" at bounding box center [180, 109] width 38 height 14
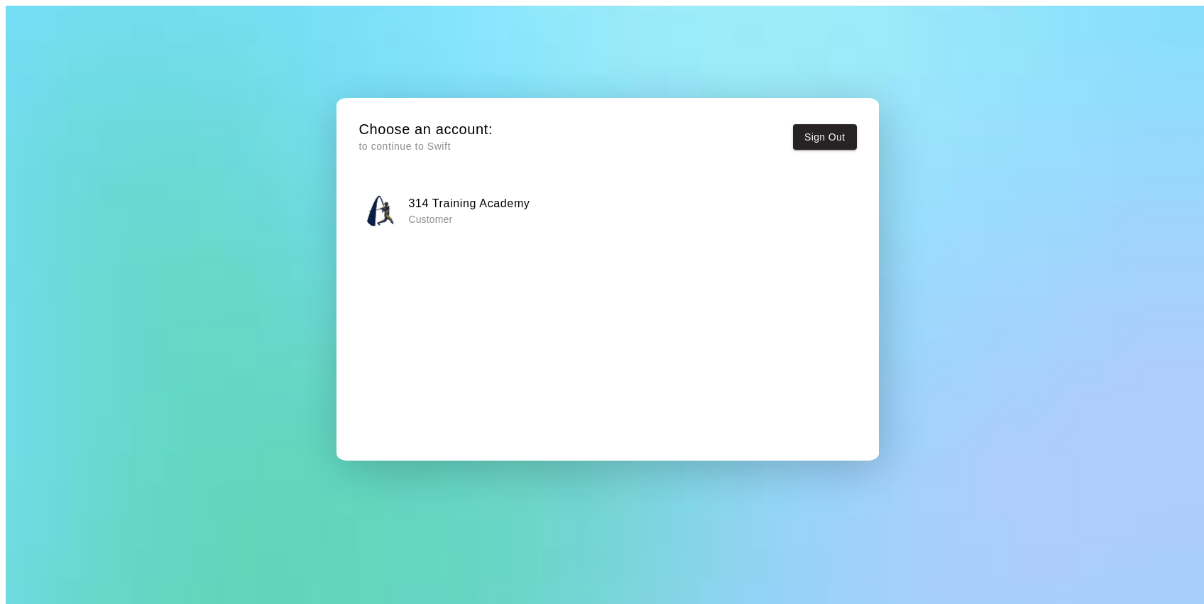
click at [520, 212] on p "Customer" at bounding box center [468, 219] width 121 height 14
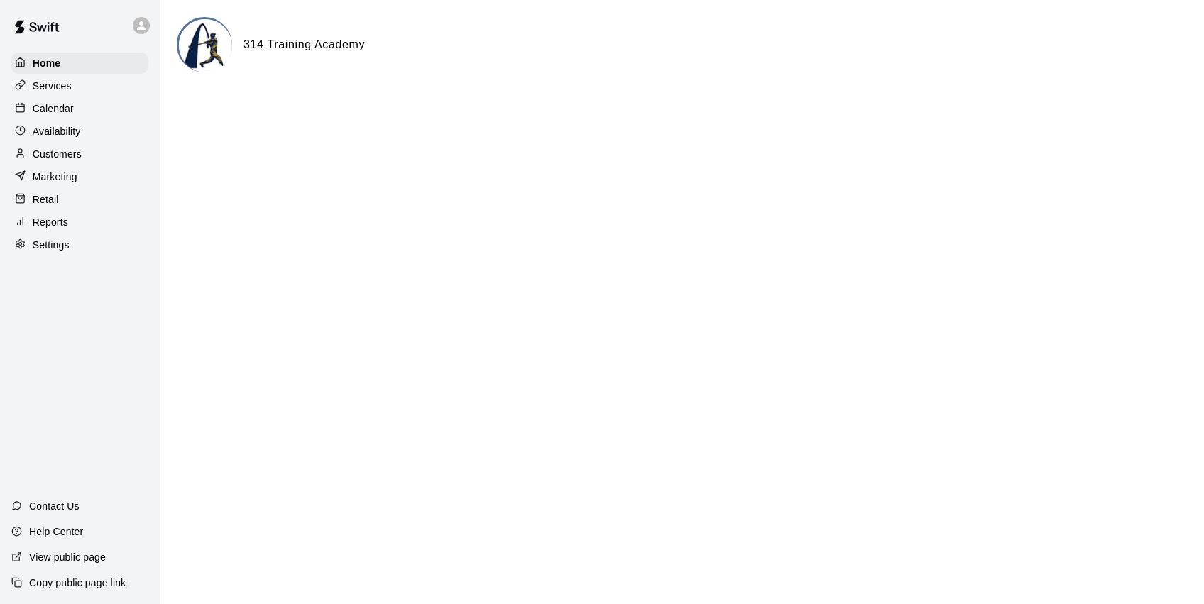
click at [106, 108] on div "Calendar" at bounding box center [79, 108] width 137 height 21
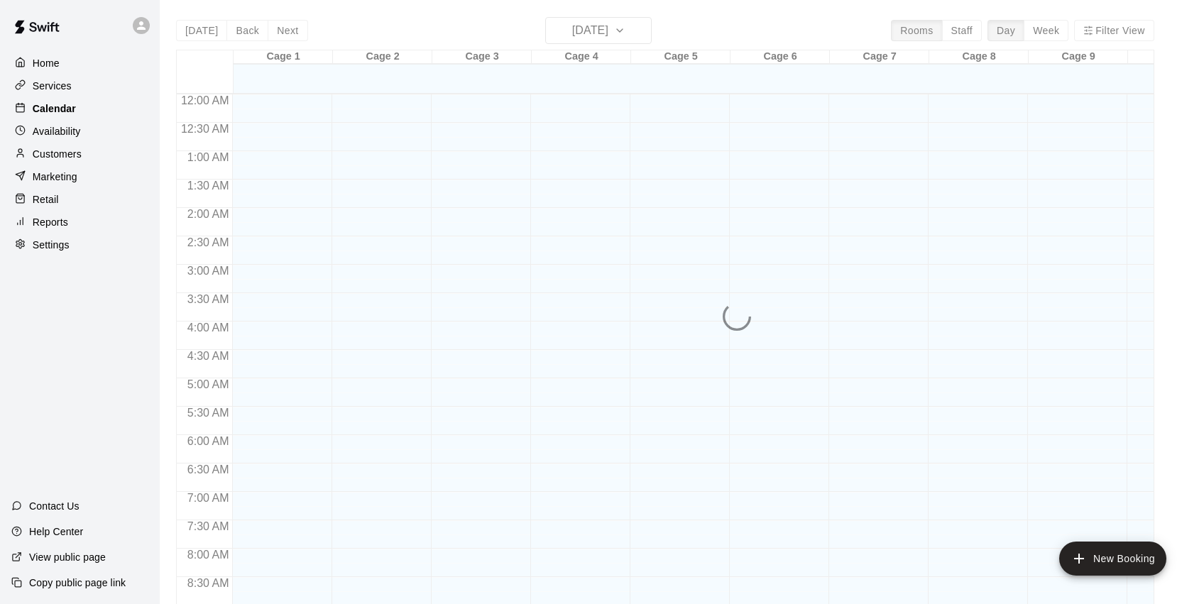
scroll to position [776, 0]
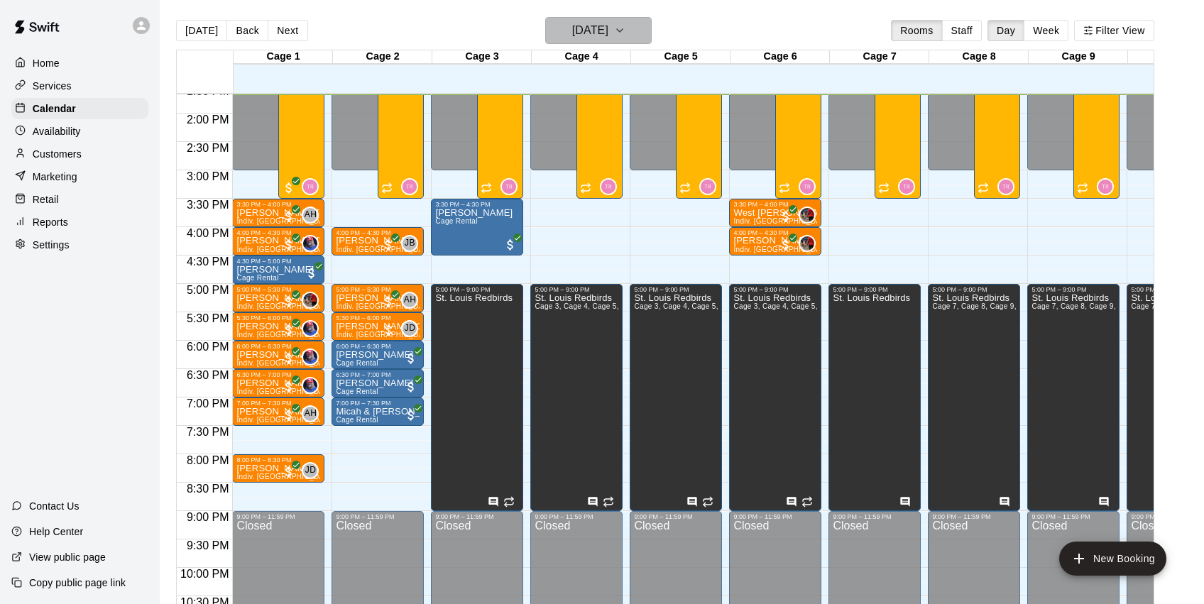
click at [626, 29] on icon "button" at bounding box center [619, 30] width 11 height 17
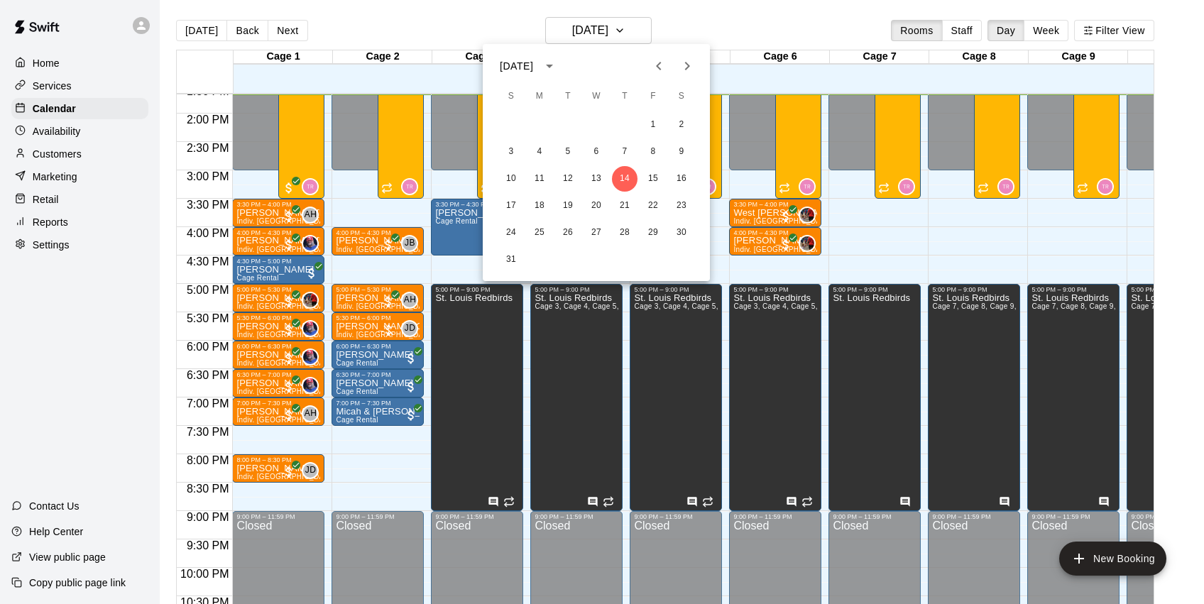
click at [692, 63] on icon "Next month" at bounding box center [687, 66] width 17 height 17
click at [542, 182] on button "15" at bounding box center [540, 179] width 26 height 26
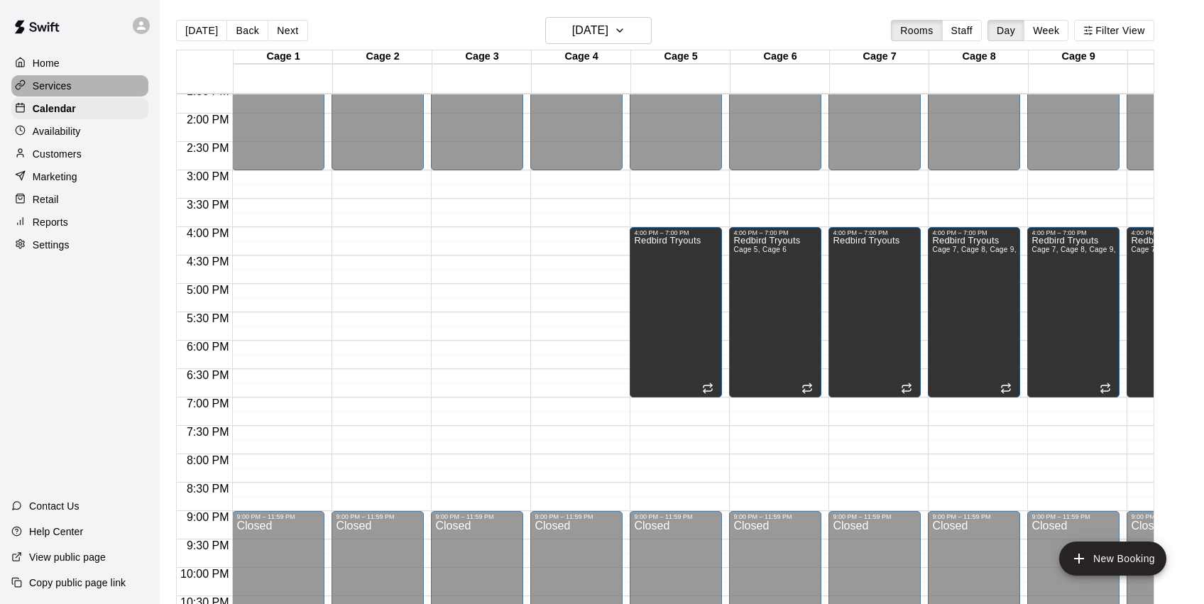
click at [62, 86] on p "Services" at bounding box center [52, 86] width 39 height 14
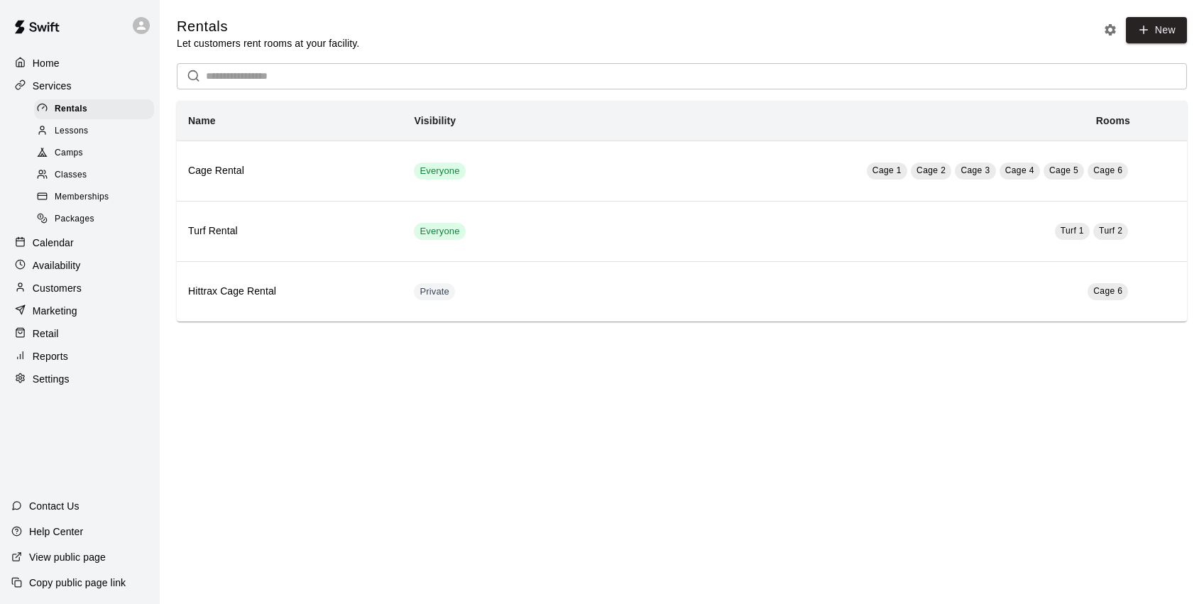
click at [90, 155] on div "Camps" at bounding box center [94, 153] width 120 height 20
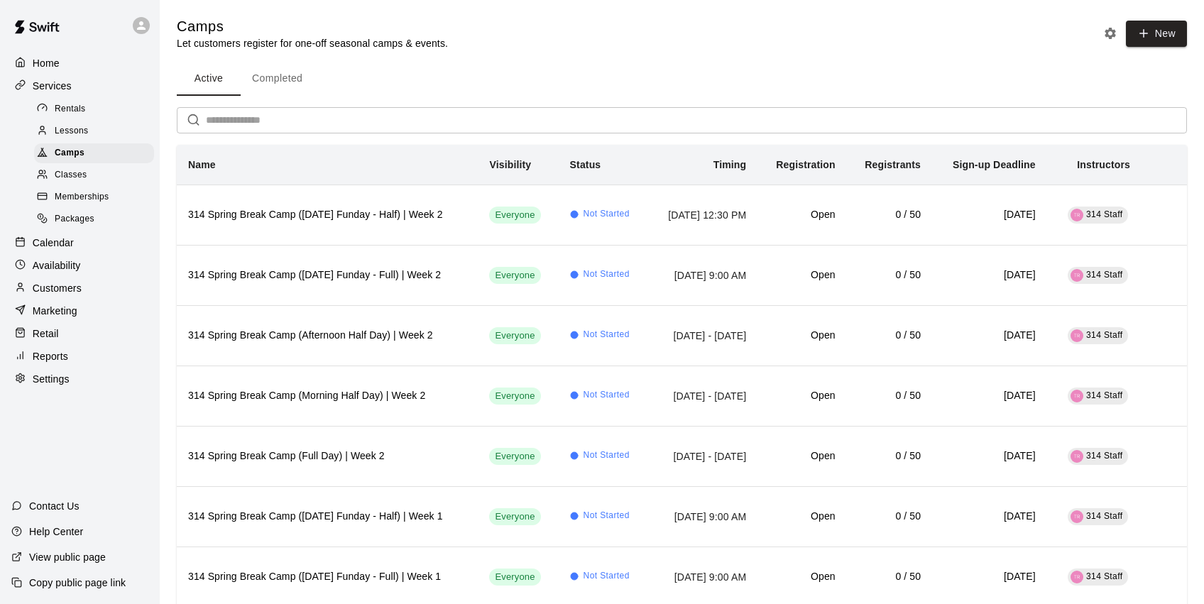
click at [281, 82] on button "Completed" at bounding box center [277, 79] width 73 height 34
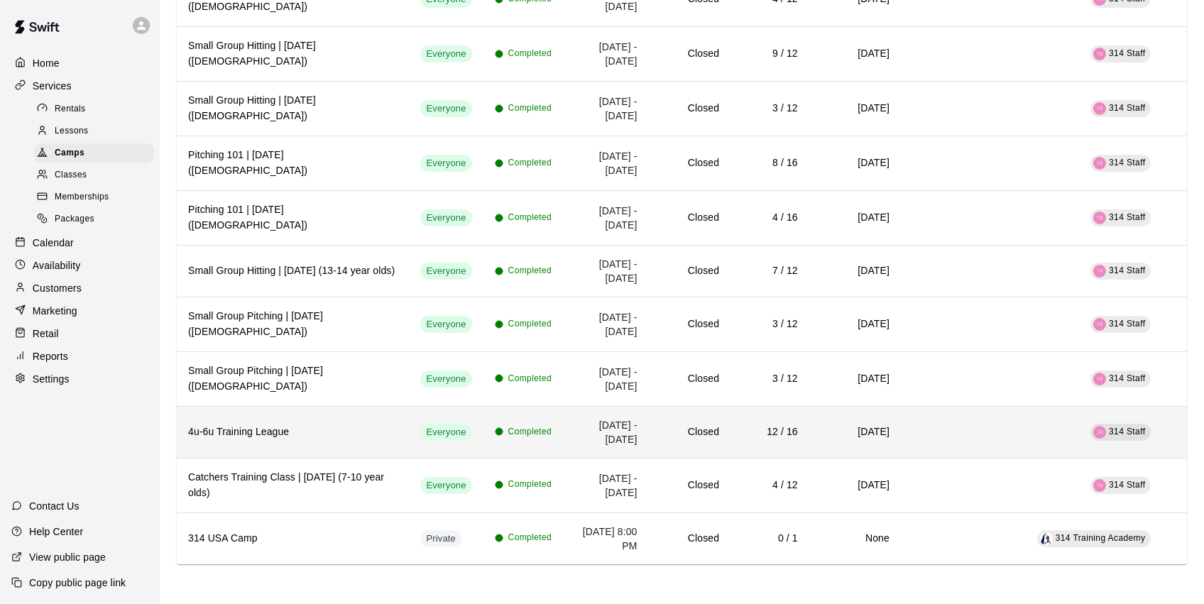
scroll to position [3300, 0]
click at [350, 420] on th "4u-6u Training League" at bounding box center [293, 432] width 232 height 52
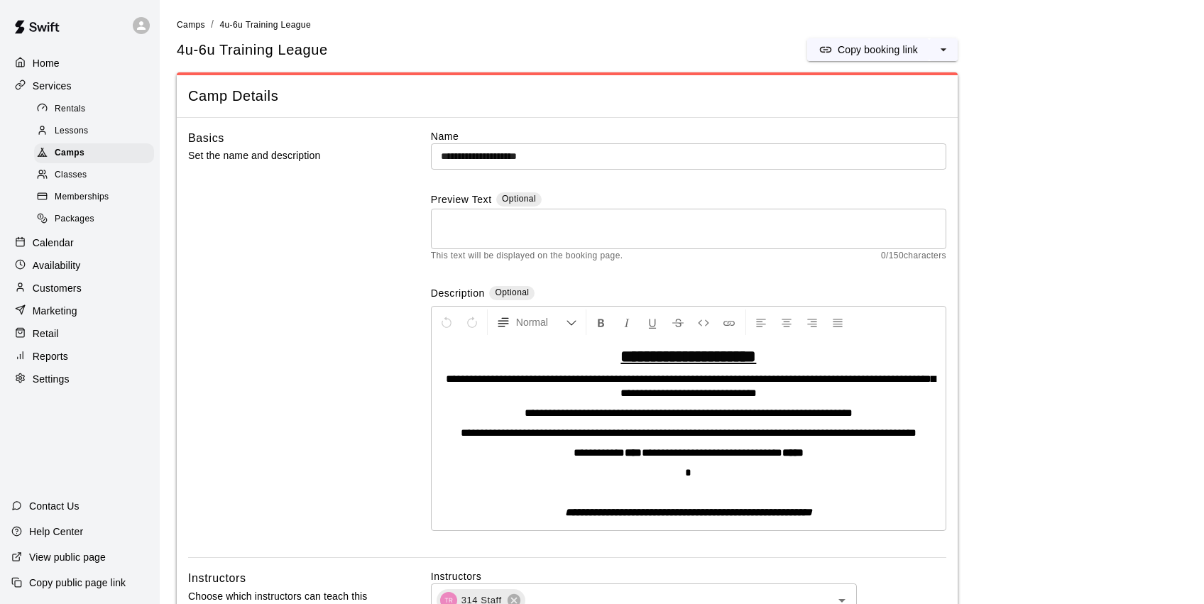
click at [844, 376] on span "**********" at bounding box center [691, 385] width 490 height 25
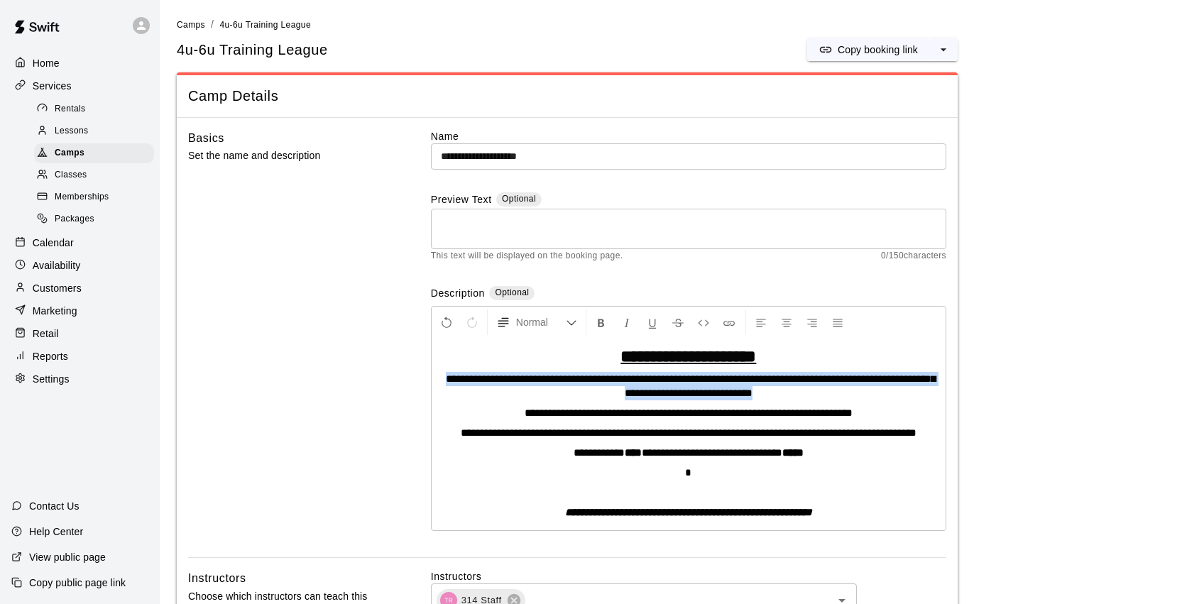
drag, startPoint x: 795, startPoint y: 394, endPoint x: 447, endPoint y: 378, distance: 348.3
click at [447, 378] on p "**********" at bounding box center [689, 386] width 500 height 28
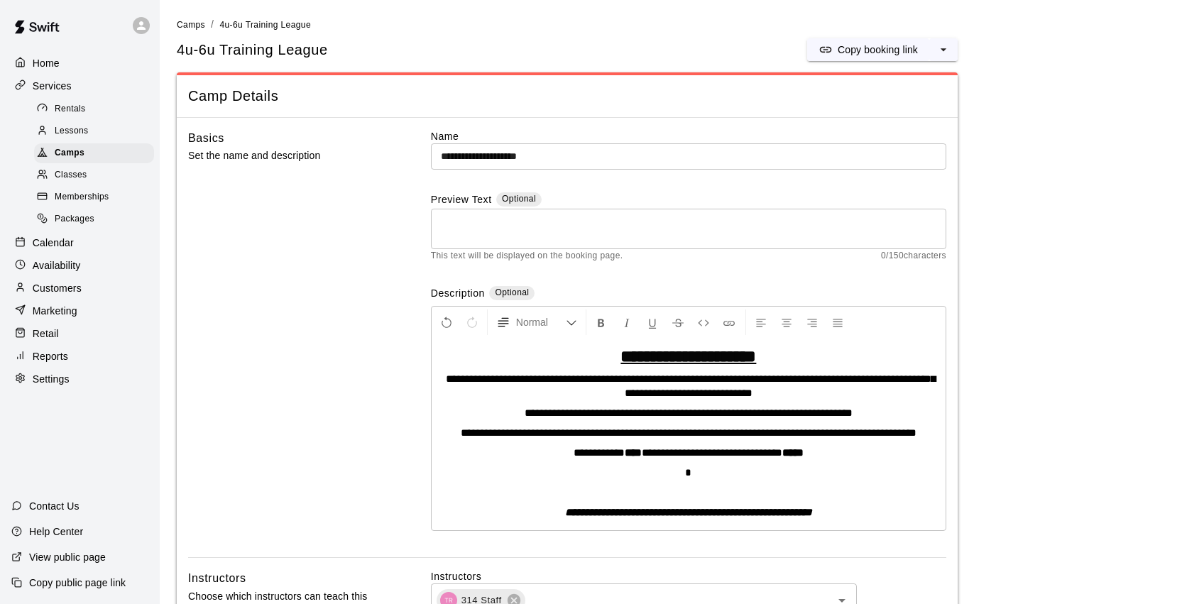
click at [525, 414] on span "**********" at bounding box center [689, 413] width 328 height 11
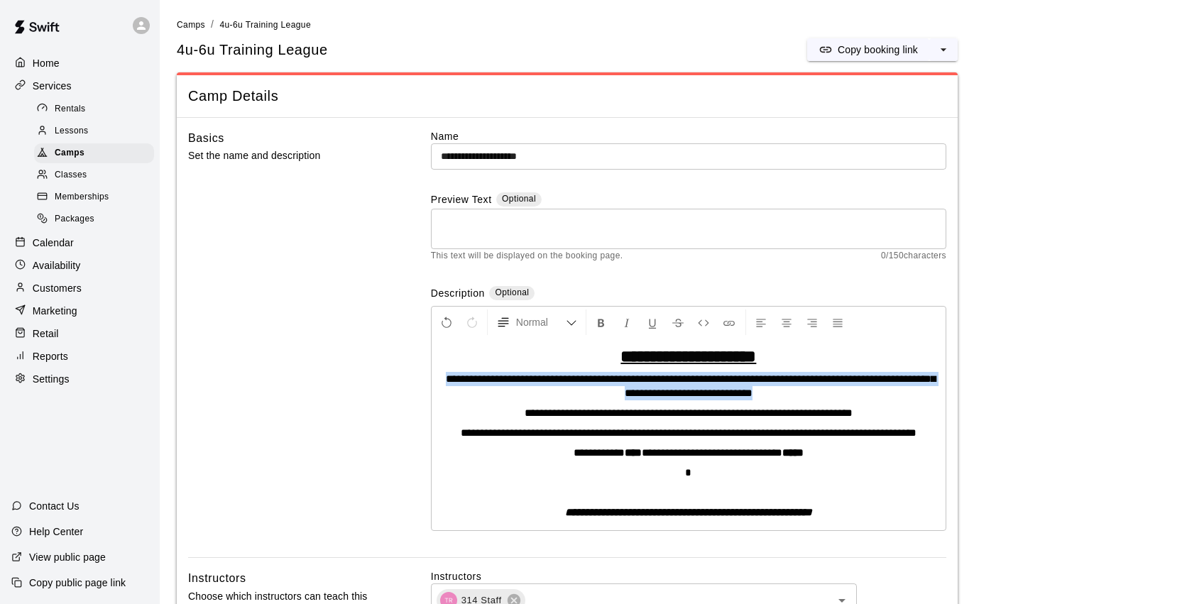
drag, startPoint x: 799, startPoint y: 391, endPoint x: 439, endPoint y: 378, distance: 360.9
click at [439, 378] on p "**********" at bounding box center [689, 386] width 500 height 28
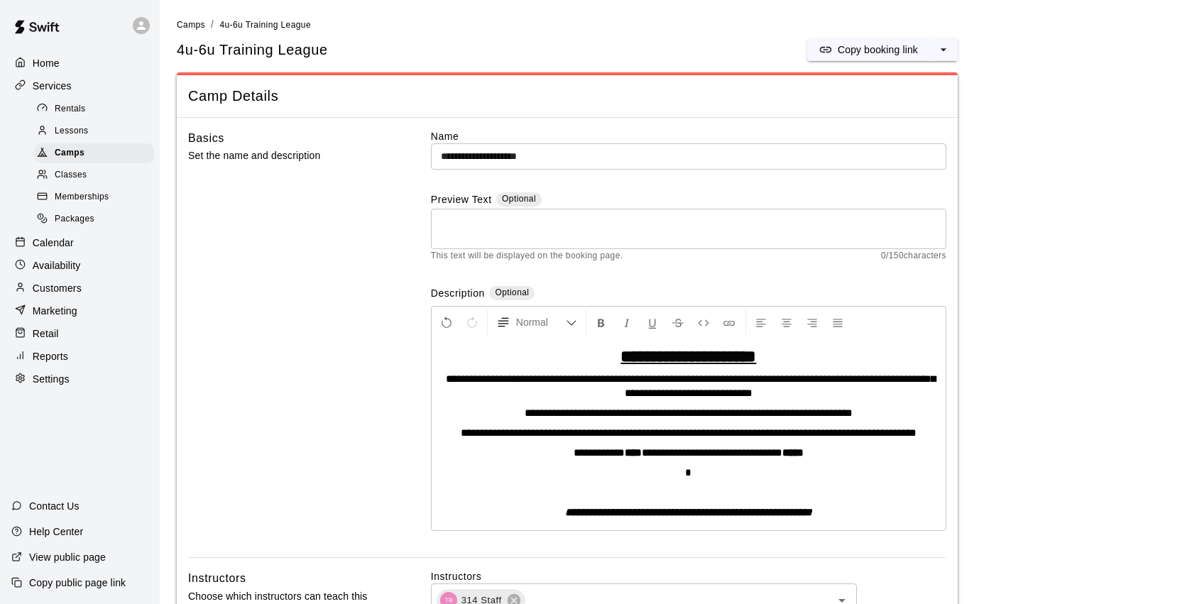
click at [495, 415] on p "**********" at bounding box center [689, 413] width 500 height 14
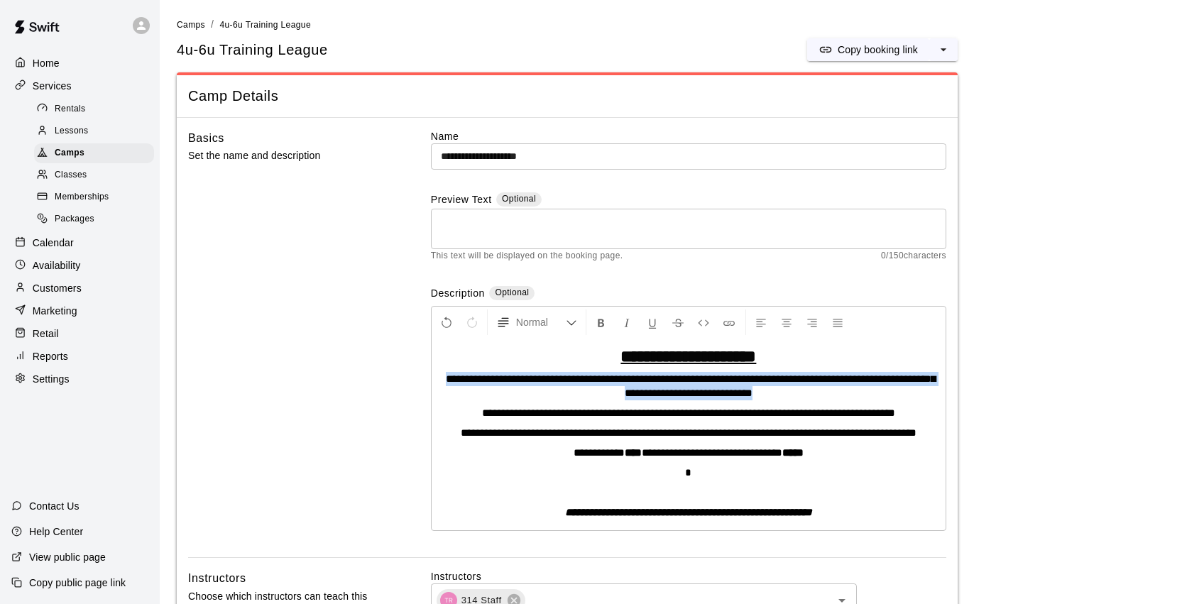
drag, startPoint x: 685, startPoint y: 390, endPoint x: 445, endPoint y: 381, distance: 240.2
click at [445, 381] on p "**********" at bounding box center [689, 386] width 500 height 28
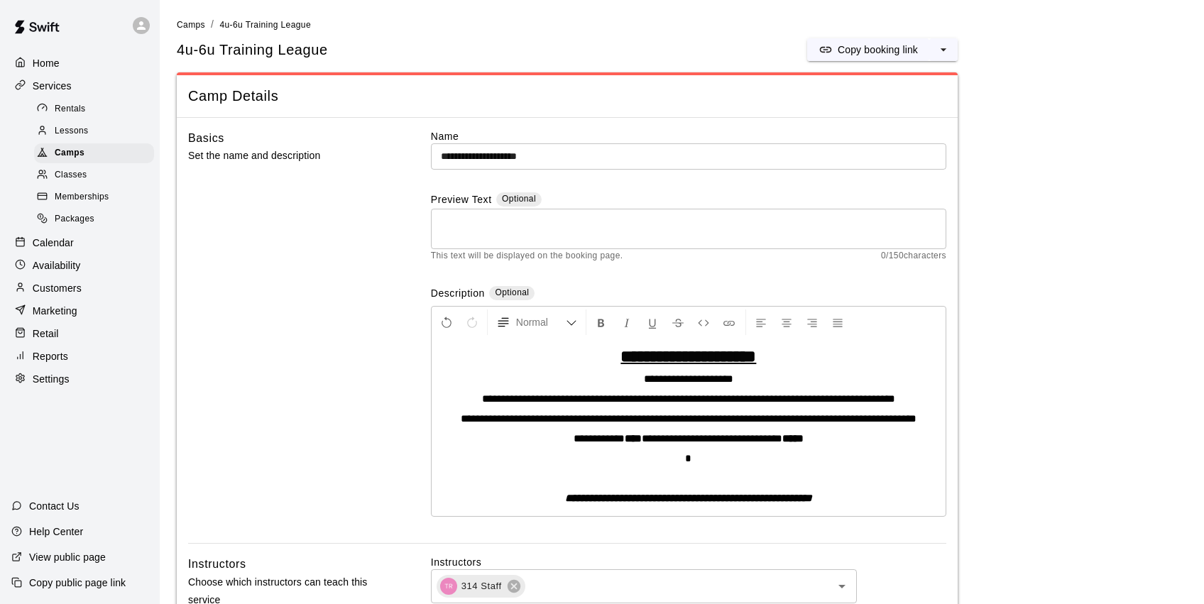
click at [627, 356] on strong "**********" at bounding box center [689, 356] width 136 height 17
click at [752, 380] on p "**********" at bounding box center [689, 379] width 500 height 14
drag, startPoint x: 743, startPoint y: 378, endPoint x: 709, endPoint y: 380, distance: 34.1
click at [709, 380] on p "**********" at bounding box center [689, 379] width 500 height 14
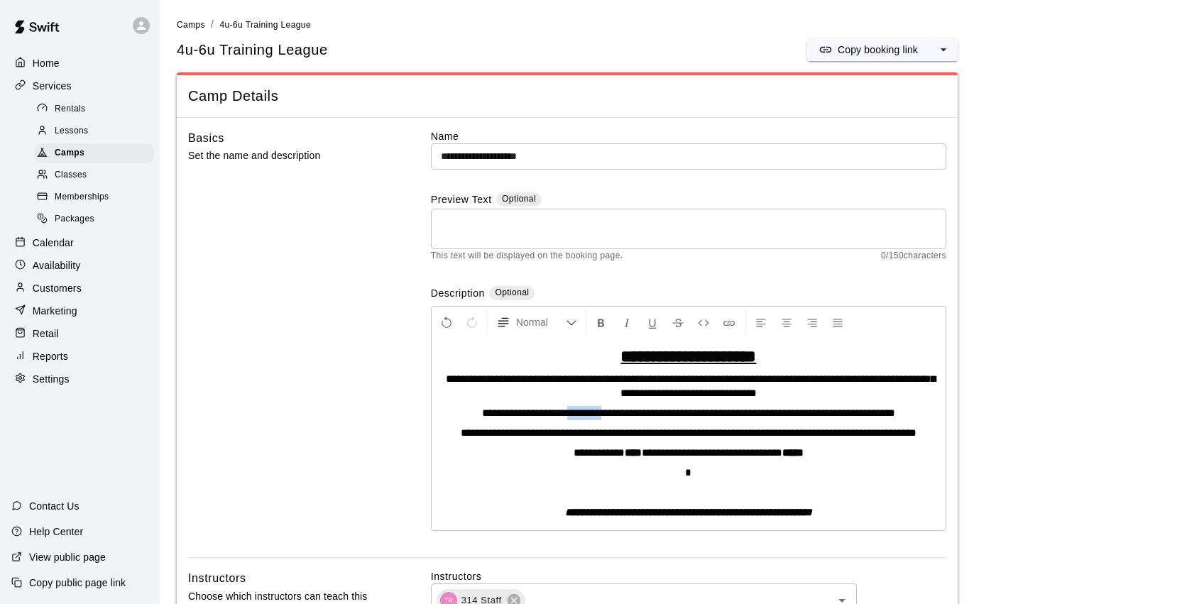
drag, startPoint x: 591, startPoint y: 413, endPoint x: 549, endPoint y: 415, distance: 41.9
click at [549, 415] on span "**********" at bounding box center [688, 413] width 413 height 11
click at [590, 413] on span "**********" at bounding box center [688, 413] width 375 height 11
click at [795, 413] on span "**********" at bounding box center [688, 413] width 469 height 11
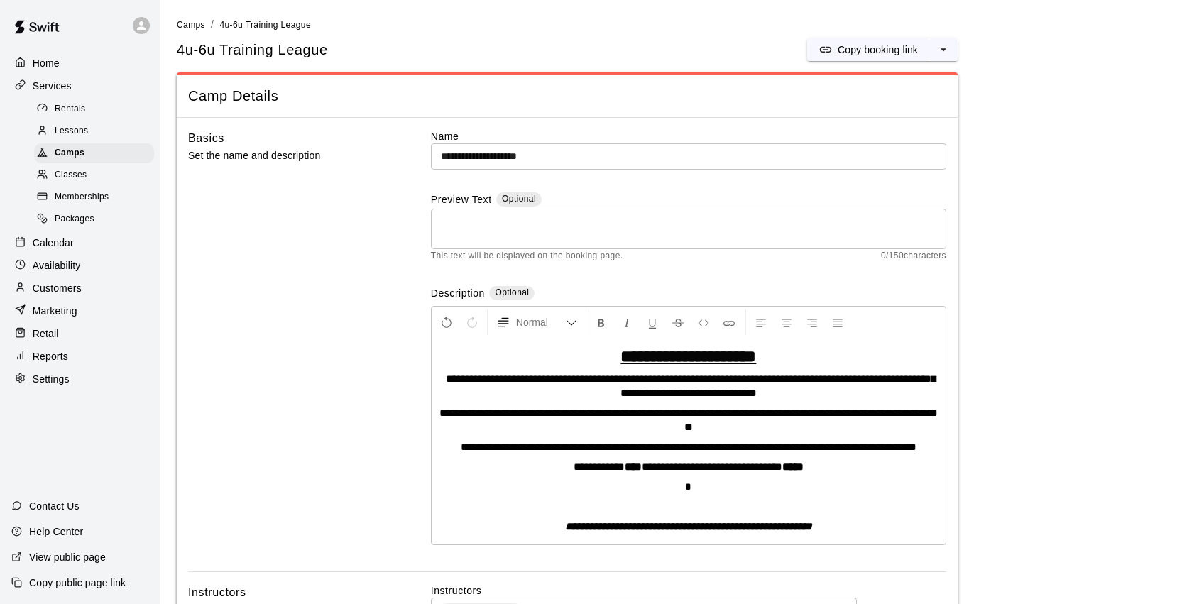
click at [696, 427] on span "**********" at bounding box center [688, 420] width 498 height 25
click at [770, 428] on p "**********" at bounding box center [689, 420] width 500 height 28
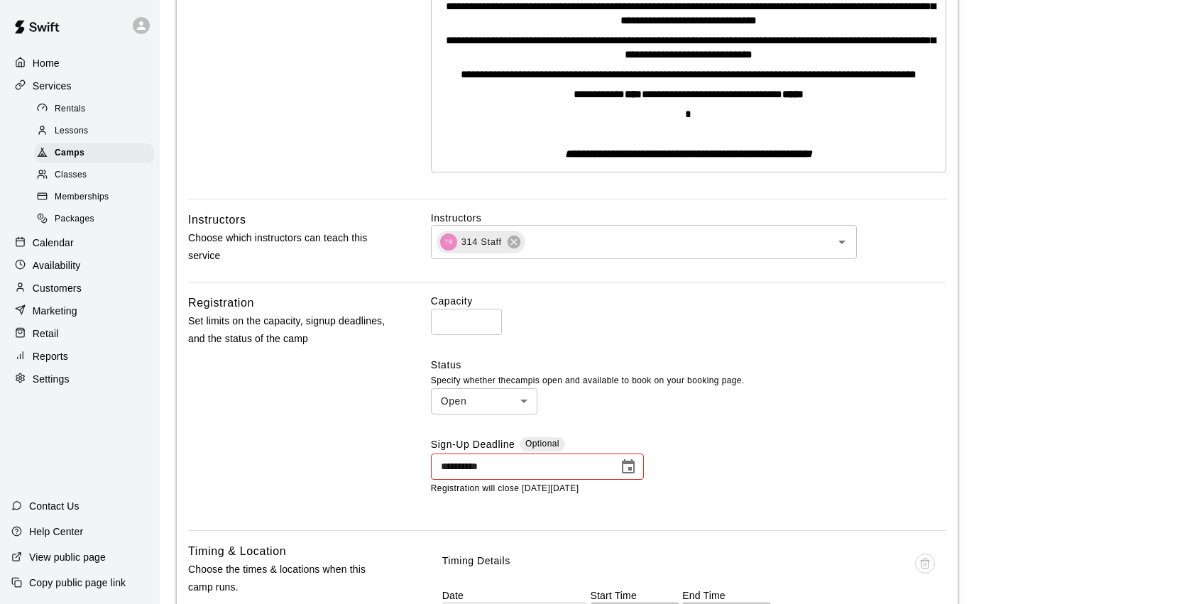
scroll to position [374, 0]
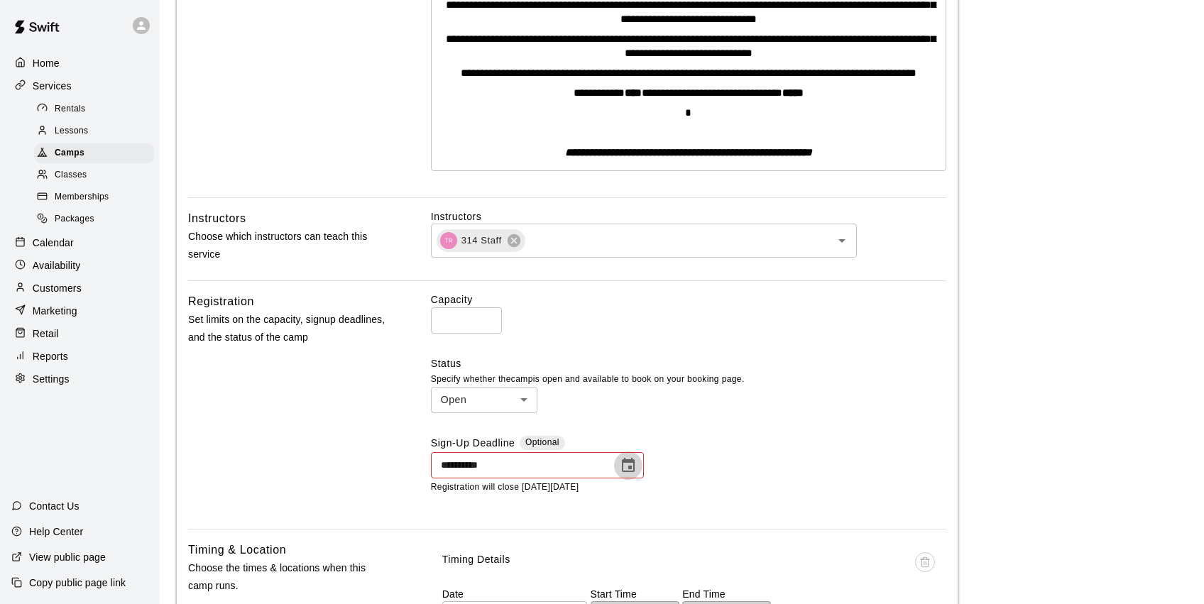
click at [617, 465] on button "Choose date, selected date is Feb 14, 2025" at bounding box center [628, 466] width 28 height 28
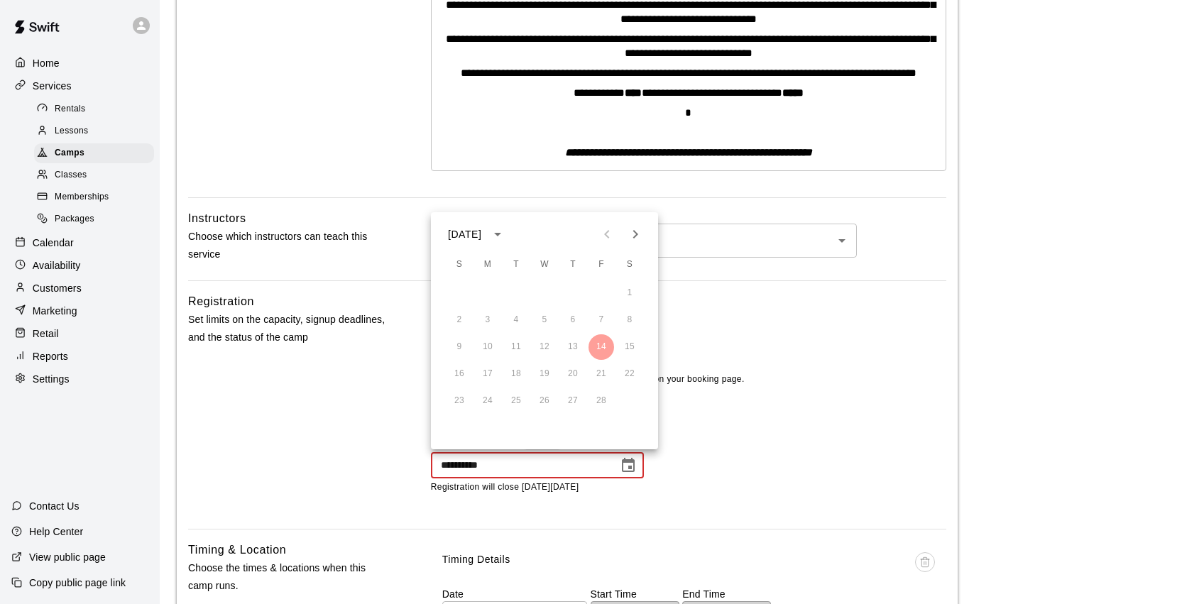
click at [635, 231] on icon "Next month" at bounding box center [635, 234] width 5 height 9
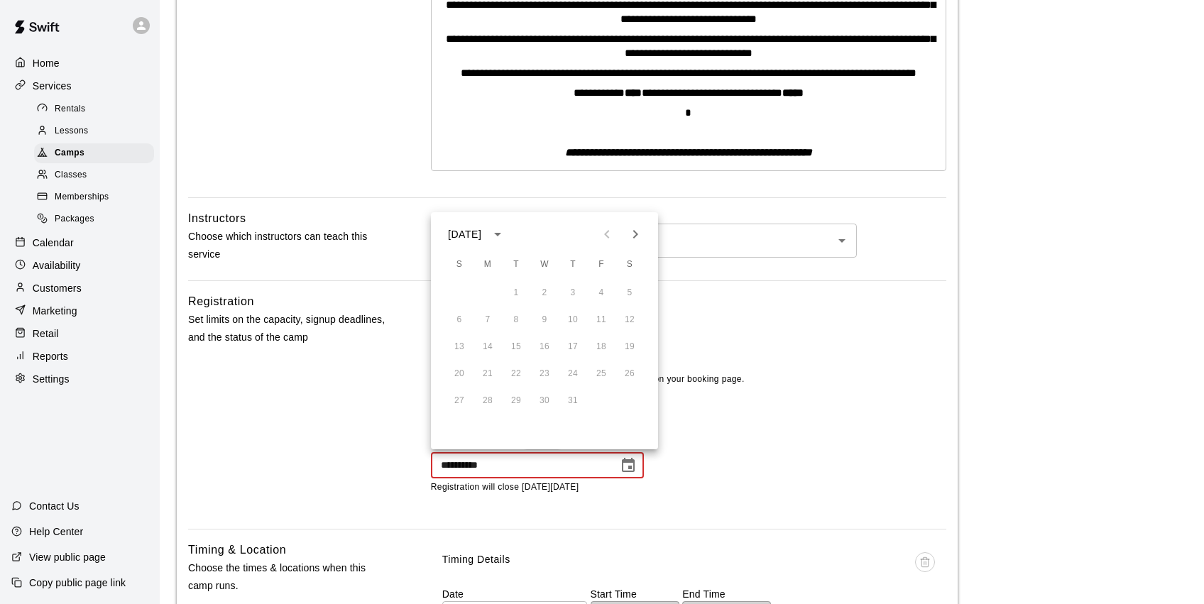
click at [635, 231] on icon "Next month" at bounding box center [635, 234] width 5 height 9
click at [635, 234] on icon "Next month" at bounding box center [635, 234] width 17 height 17
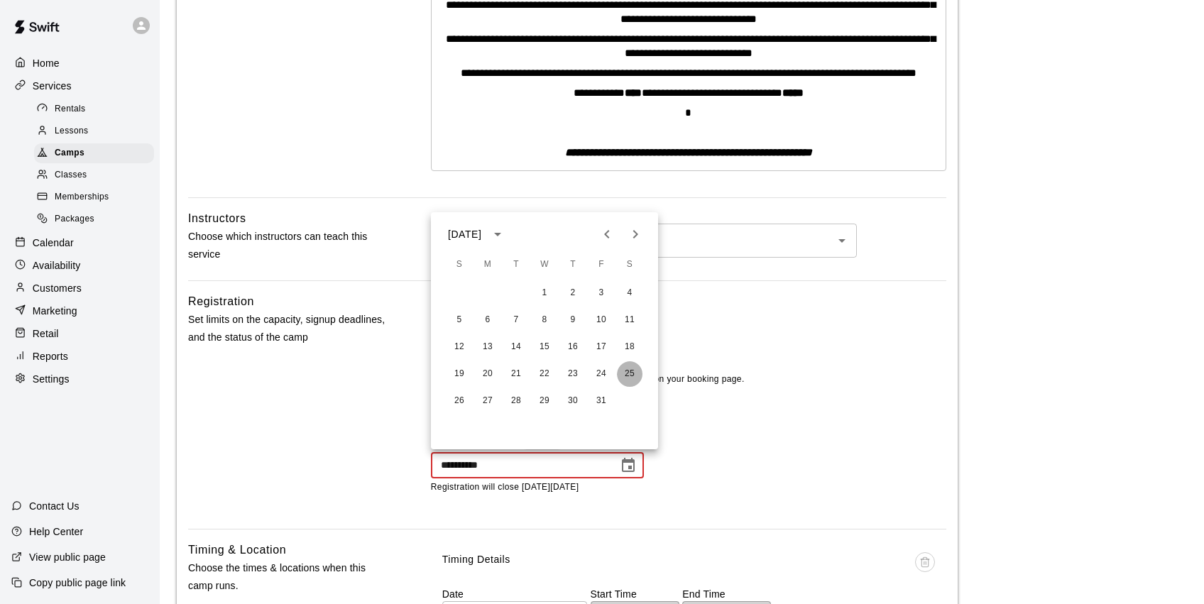
click at [629, 370] on button "25" at bounding box center [630, 374] width 26 height 26
type input "**********"
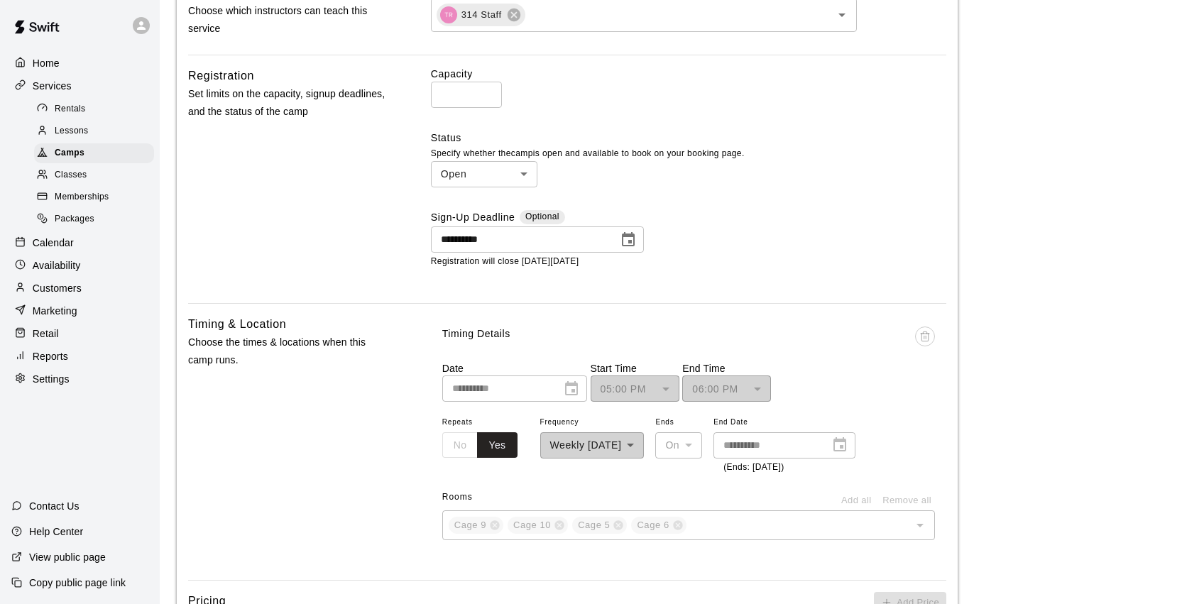
scroll to position [601, 0]
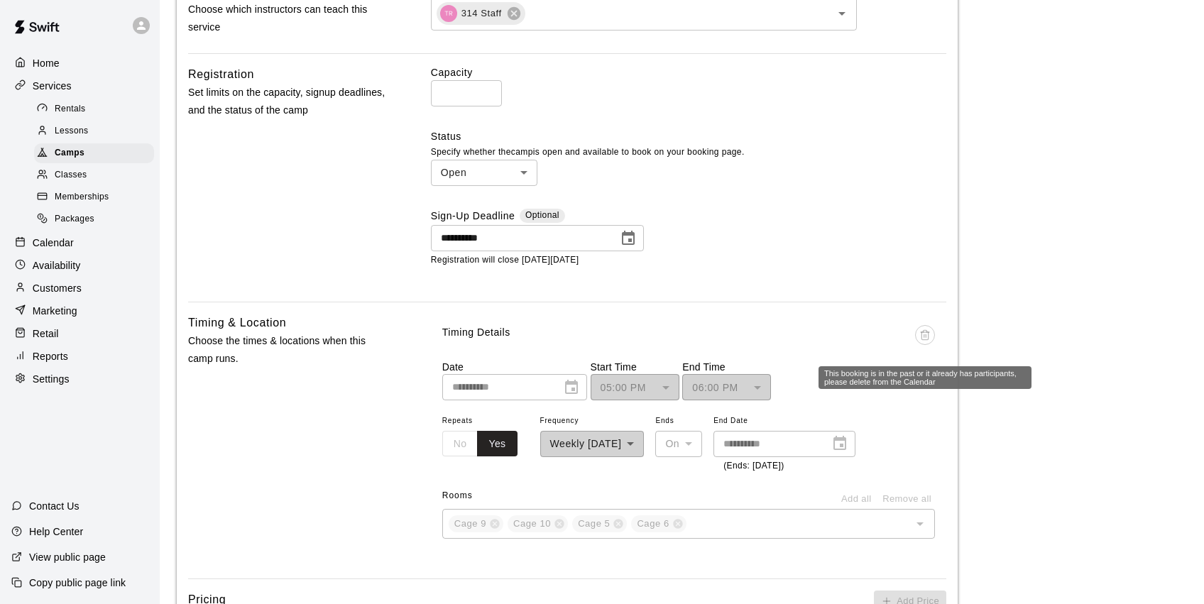
click at [933, 328] on span "This booking is in the past or it already has participants, please delete from …" at bounding box center [925, 342] width 20 height 35
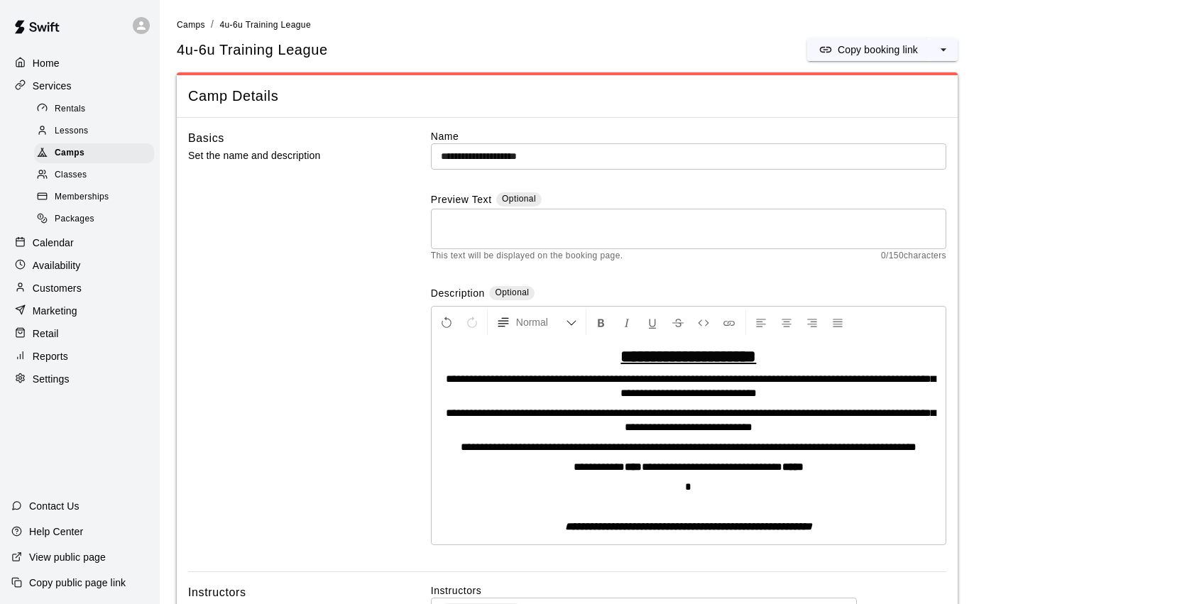
scroll to position [0, 0]
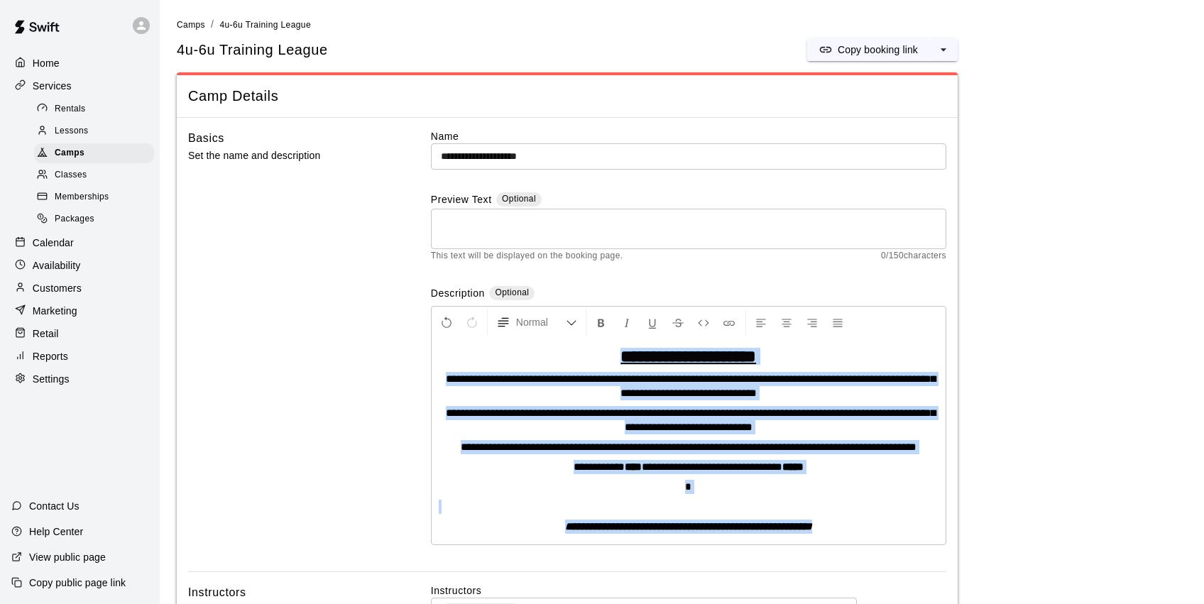
drag, startPoint x: 710, startPoint y: 486, endPoint x: 518, endPoint y: 349, distance: 235.6
click at [484, 351] on div "**********" at bounding box center [689, 442] width 514 height 206
copy div "**********"
click at [943, 50] on icon "select merge strategy" at bounding box center [944, 50] width 14 height 14
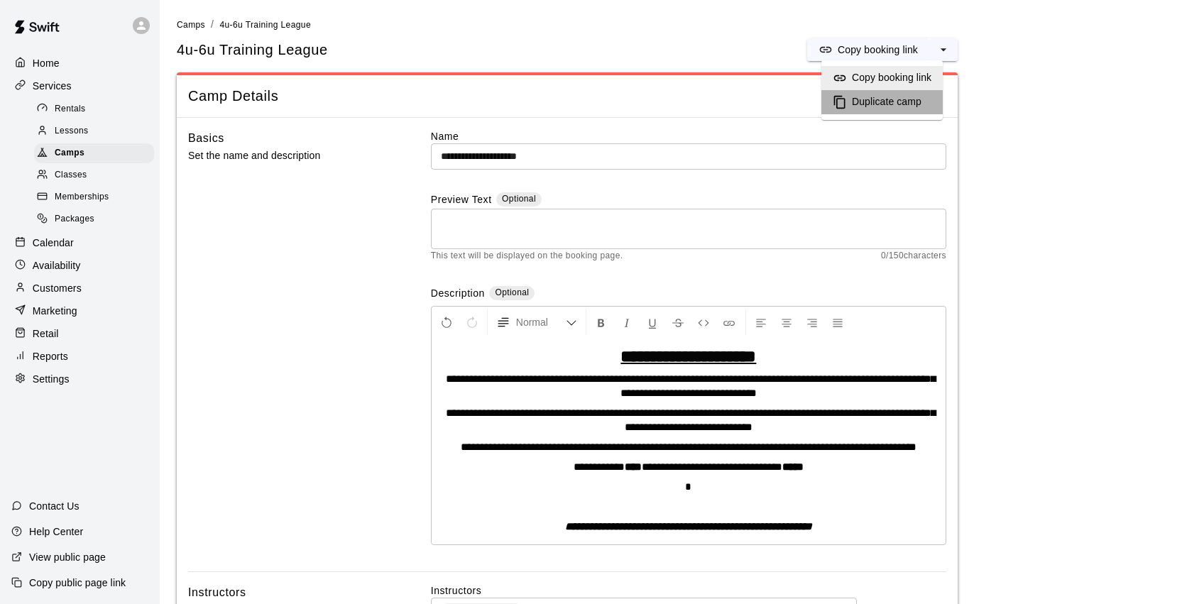
click at [908, 97] on h6 "Duplicate camp" at bounding box center [887, 102] width 70 height 16
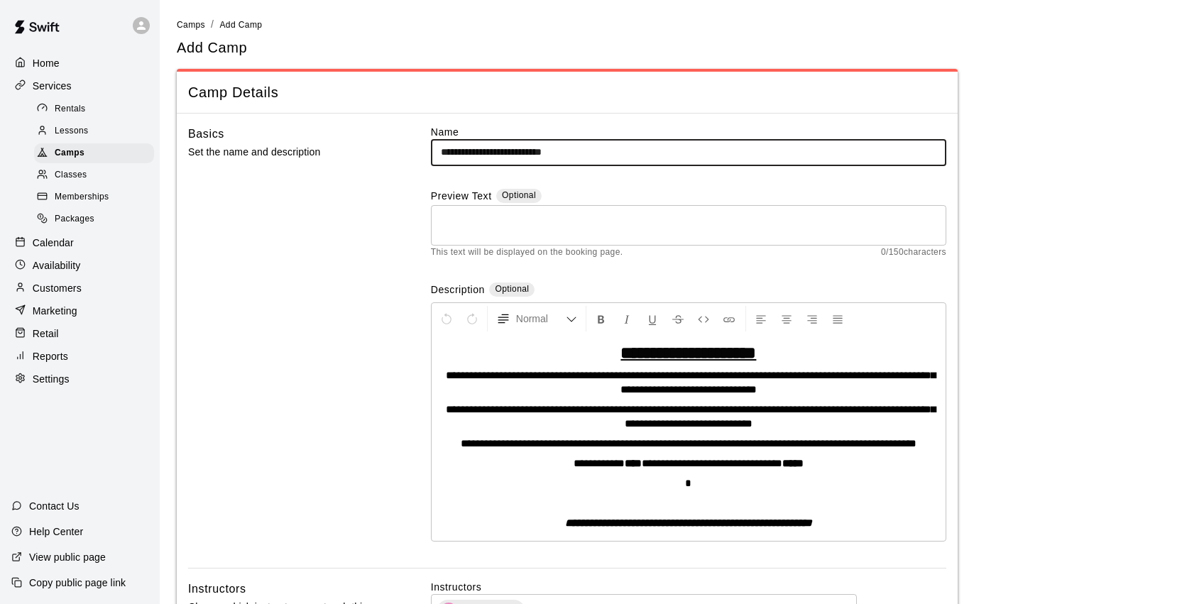
drag, startPoint x: 590, startPoint y: 151, endPoint x: 562, endPoint y: 152, distance: 27.7
click at [552, 152] on input "**********" at bounding box center [688, 152] width 515 height 26
click at [603, 152] on input "**********" at bounding box center [688, 152] width 515 height 26
drag, startPoint x: 603, startPoint y: 152, endPoint x: 562, endPoint y: 152, distance: 40.5
click at [562, 152] on input "**********" at bounding box center [688, 152] width 515 height 26
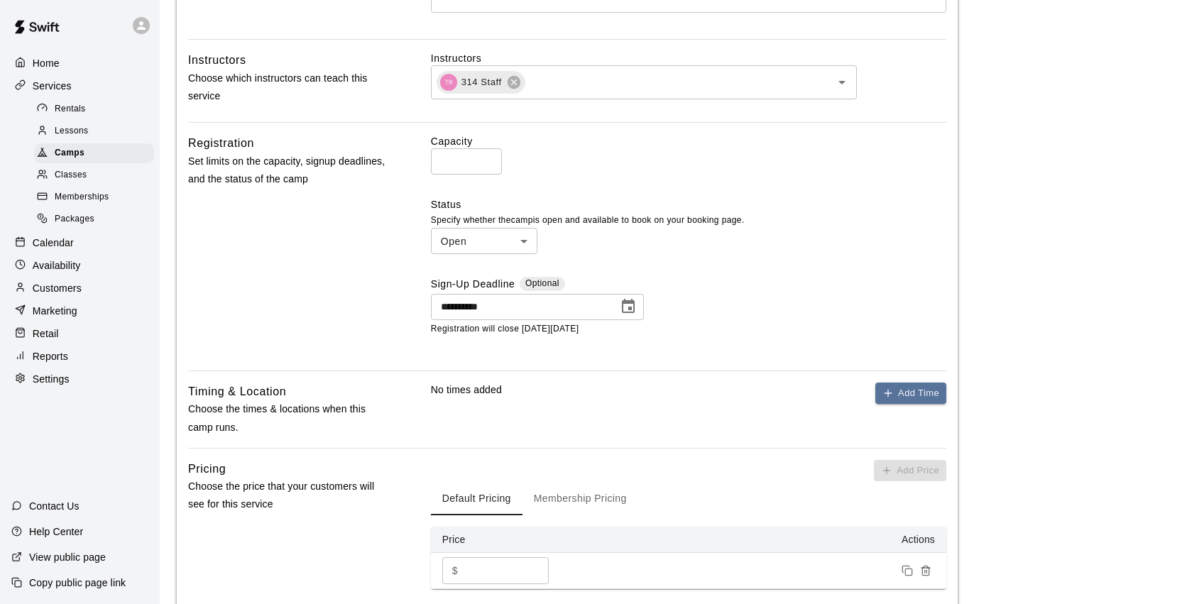
scroll to position [539, 0]
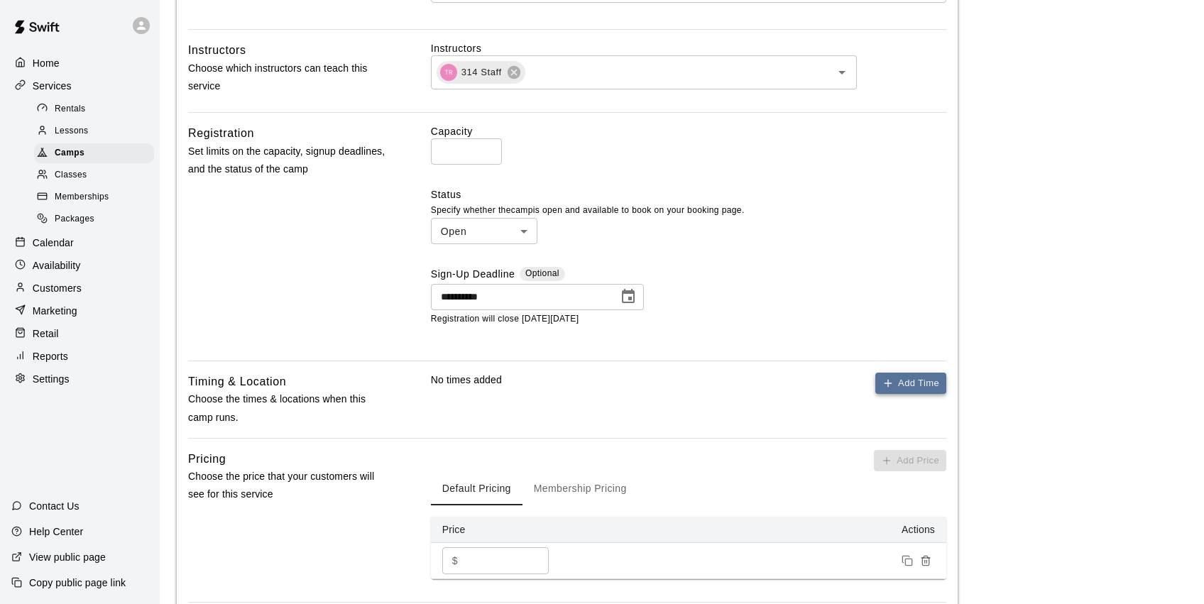
type input "**********"
click at [907, 378] on button "Add Time" at bounding box center [910, 384] width 71 height 22
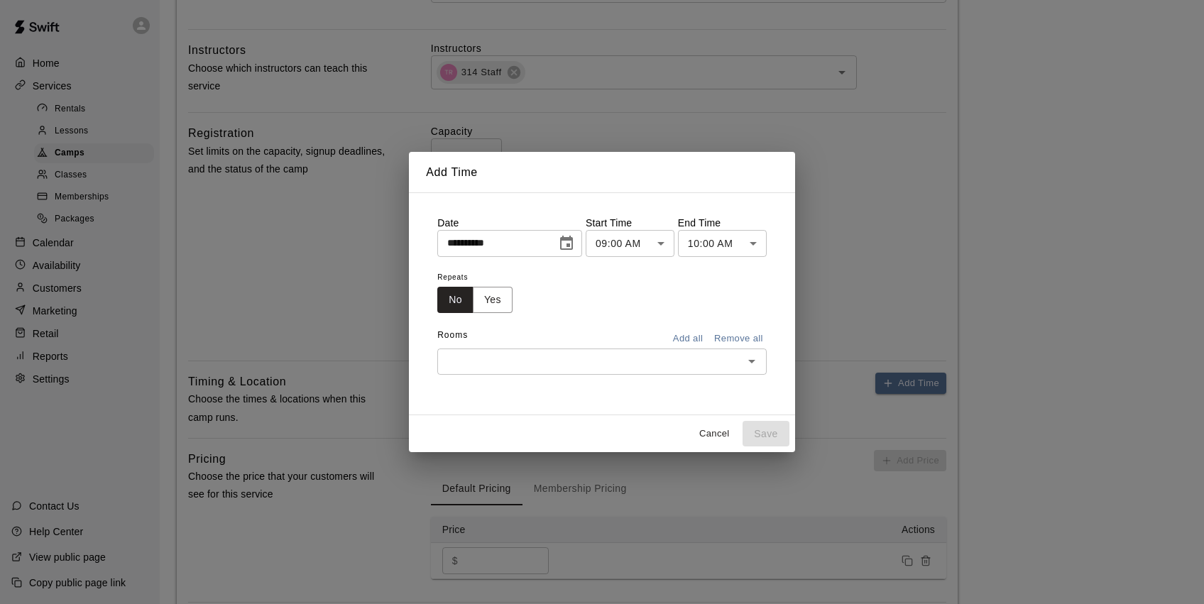
click at [572, 241] on icon "Choose date, selected date is Aug 14, 2025" at bounding box center [566, 243] width 17 height 17
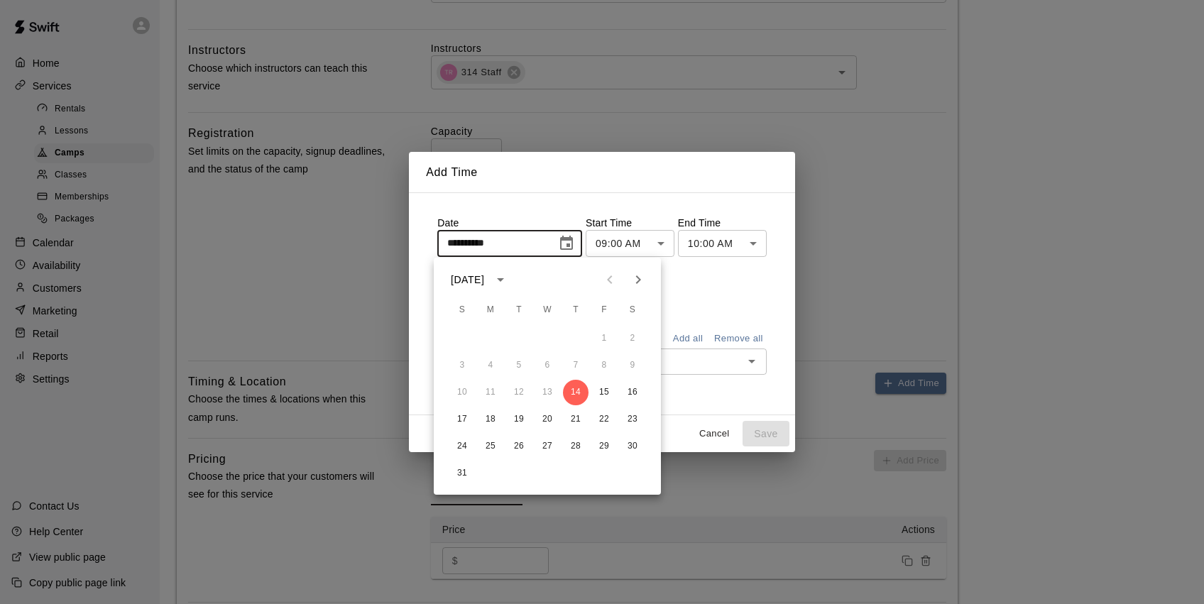
click at [630, 280] on icon "Next month" at bounding box center [638, 279] width 17 height 17
click at [631, 280] on icon "Next month" at bounding box center [638, 279] width 17 height 17
click at [618, 280] on button "Previous month" at bounding box center [610, 280] width 28 height 28
click at [614, 281] on icon "Previous month" at bounding box center [609, 279] width 17 height 17
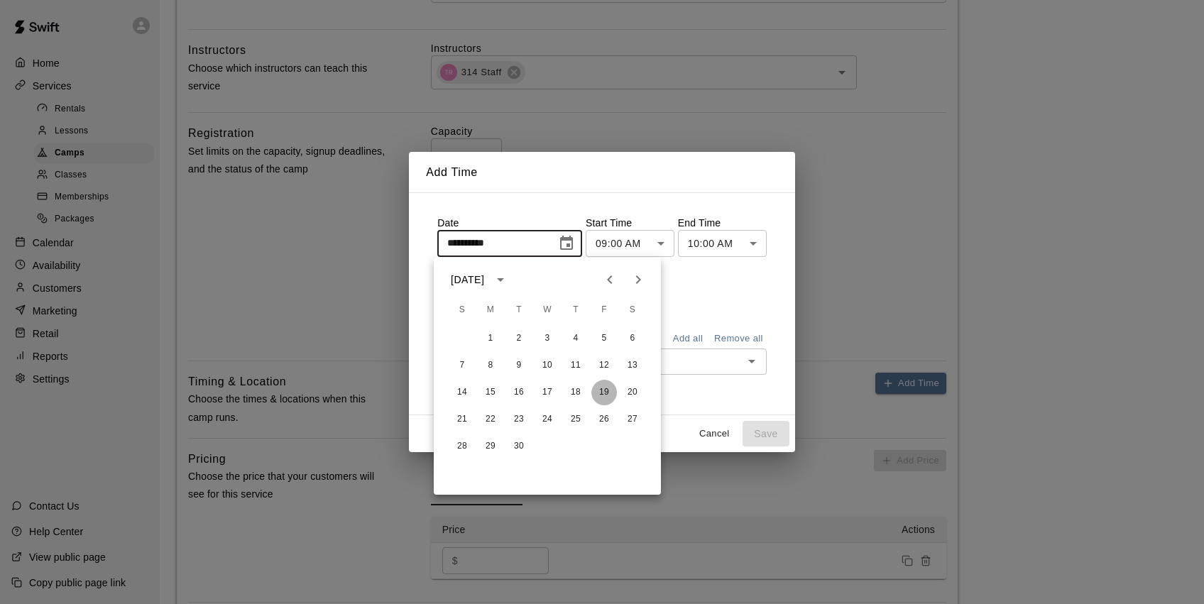
click at [607, 388] on button "19" at bounding box center [604, 393] width 26 height 26
type input "**********"
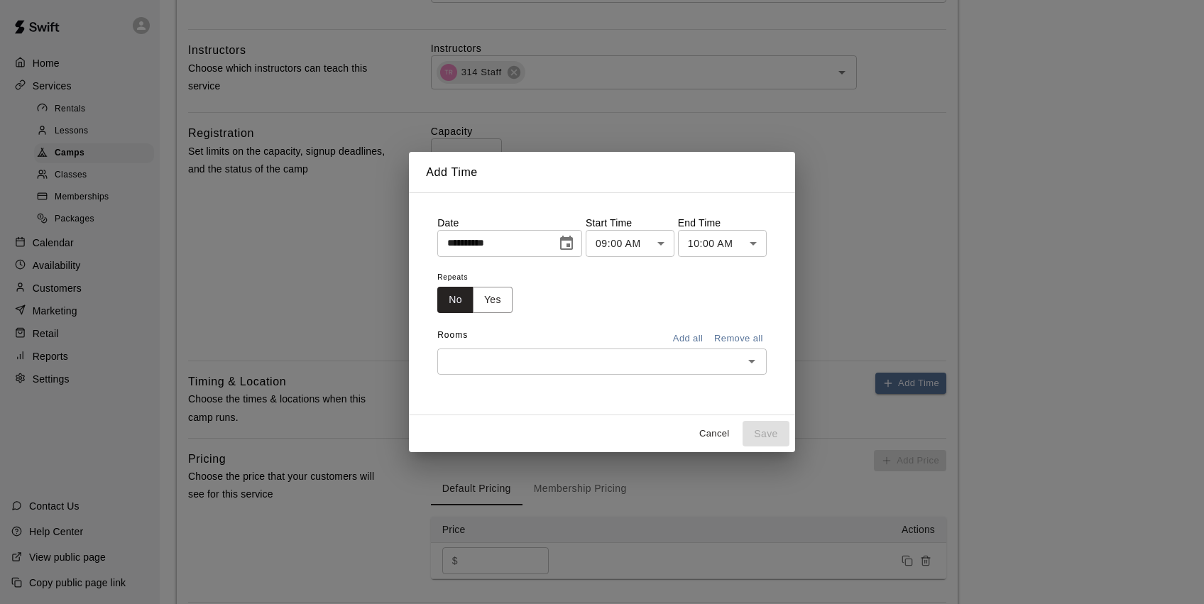
click at [663, 245] on body "**********" at bounding box center [602, 104] width 1204 height 1287
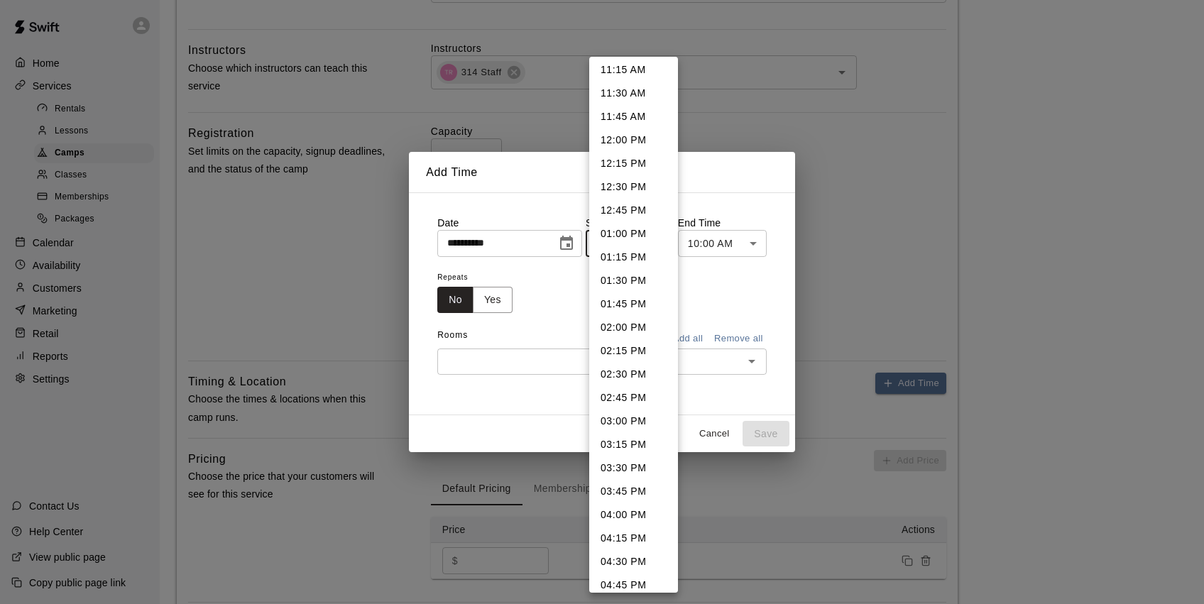
scroll to position [1139, 0]
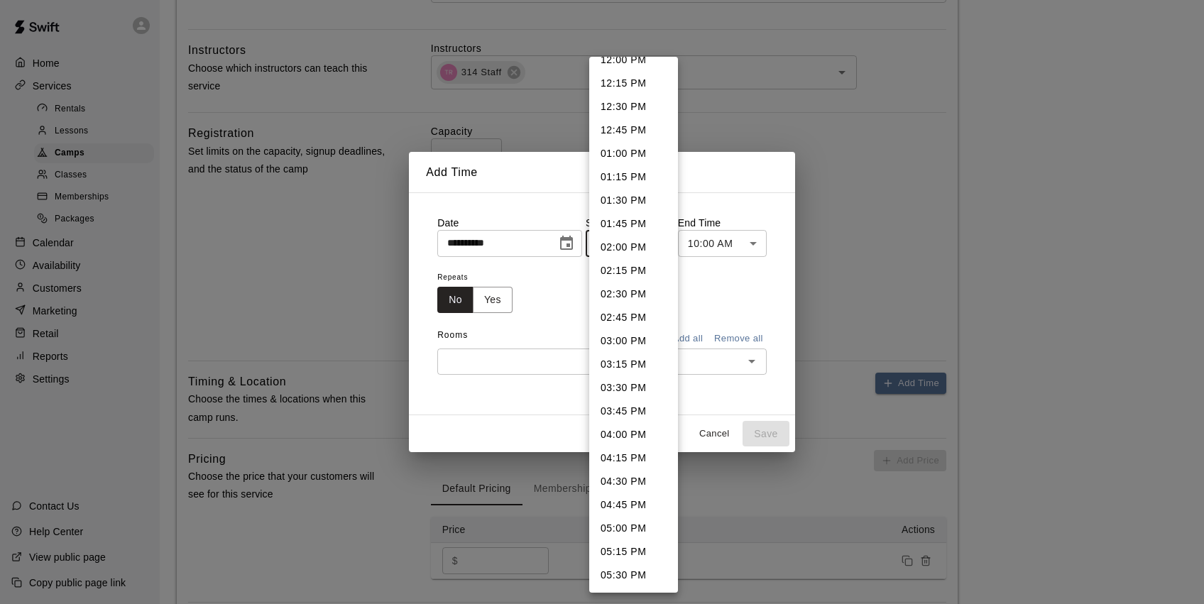
click at [631, 529] on li "05:00 PM" at bounding box center [633, 528] width 89 height 23
type input "********"
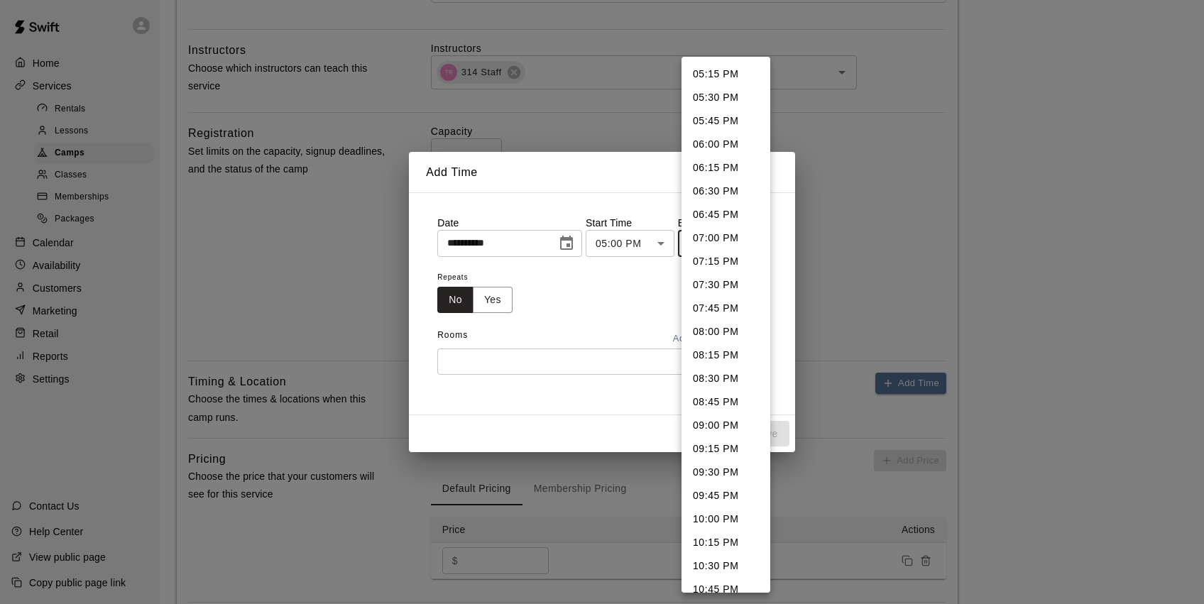
click at [721, 249] on body "**********" at bounding box center [602, 104] width 1204 height 1287
click at [719, 146] on li "06:00 PM" at bounding box center [726, 144] width 89 height 23
type input "********"
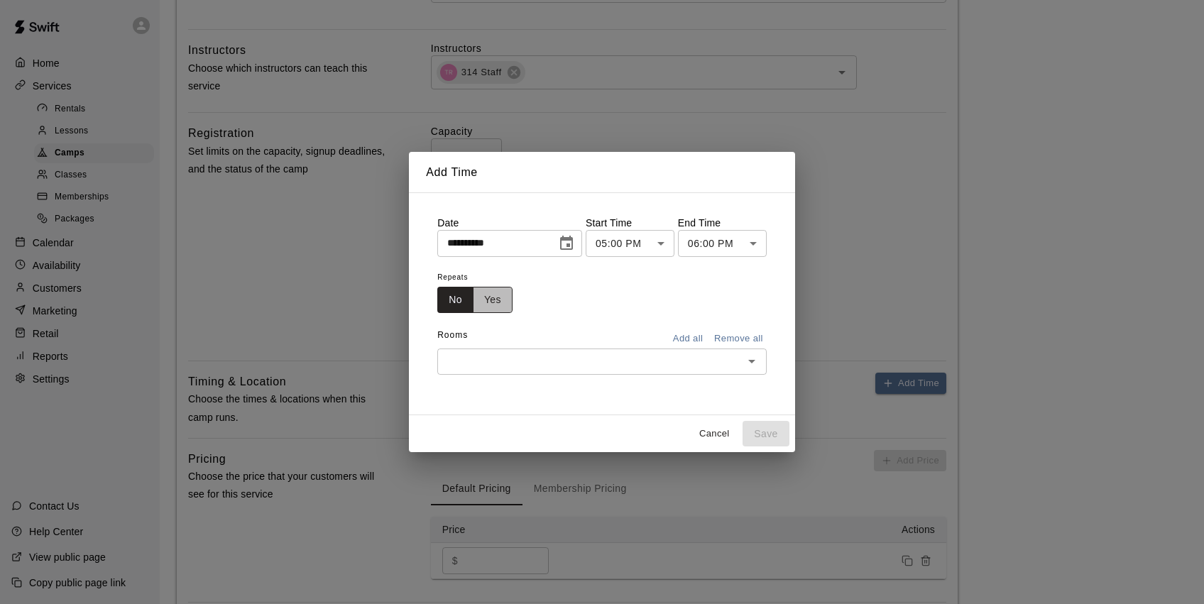
click at [493, 303] on button "Yes" at bounding box center [493, 300] width 40 height 26
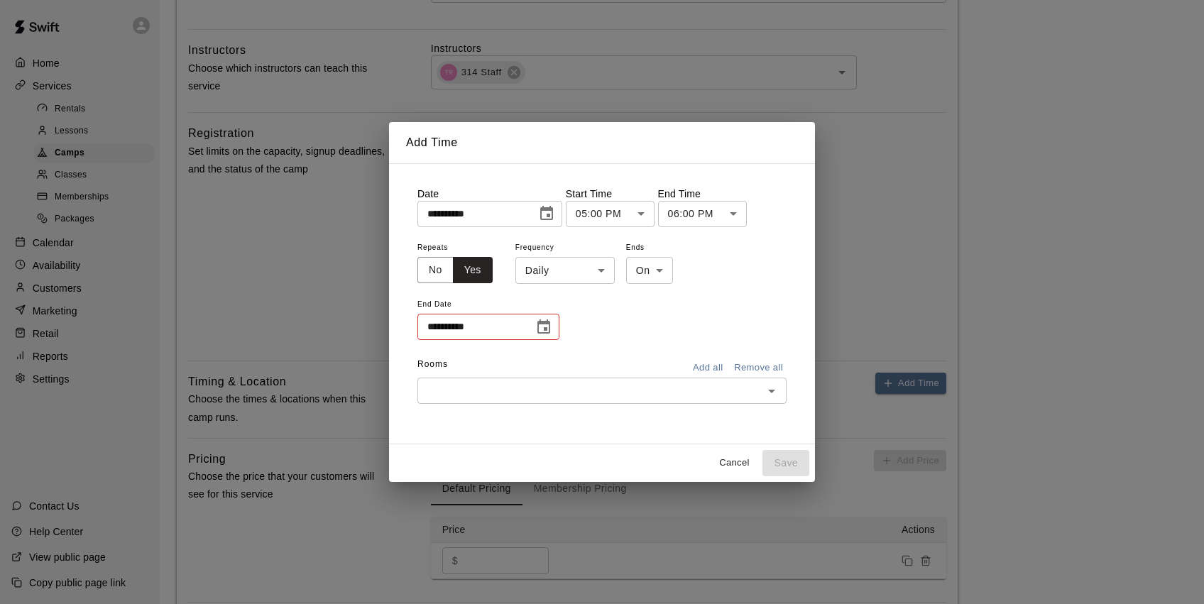
click at [608, 264] on body "**********" at bounding box center [602, 104] width 1204 height 1287
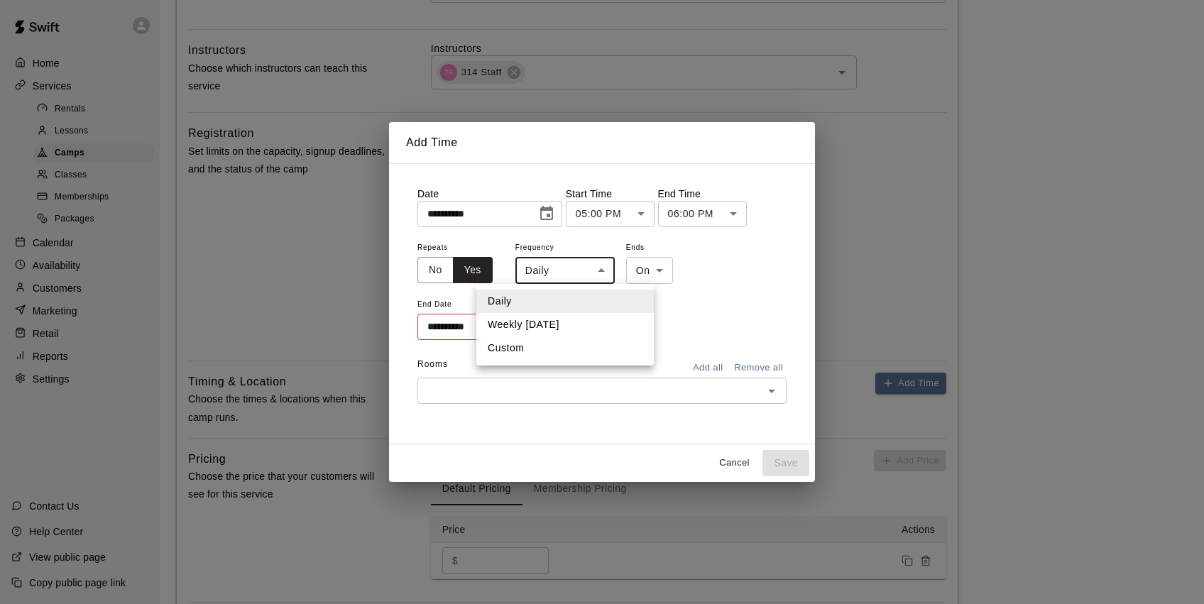
click at [568, 323] on li "Weekly [DATE]" at bounding box center [565, 324] width 178 height 23
type input "******"
click at [547, 328] on icon "Choose date" at bounding box center [543, 327] width 13 height 14
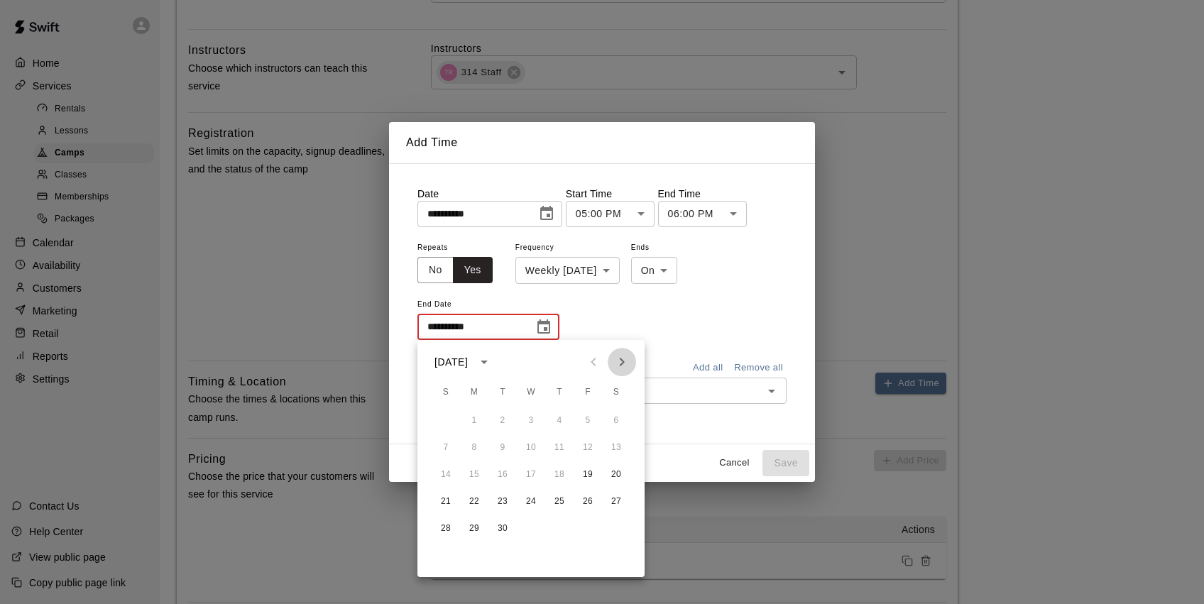
click at [624, 359] on icon "Next month" at bounding box center [621, 362] width 17 height 17
click at [590, 503] on button "24" at bounding box center [588, 502] width 26 height 26
type input "**********"
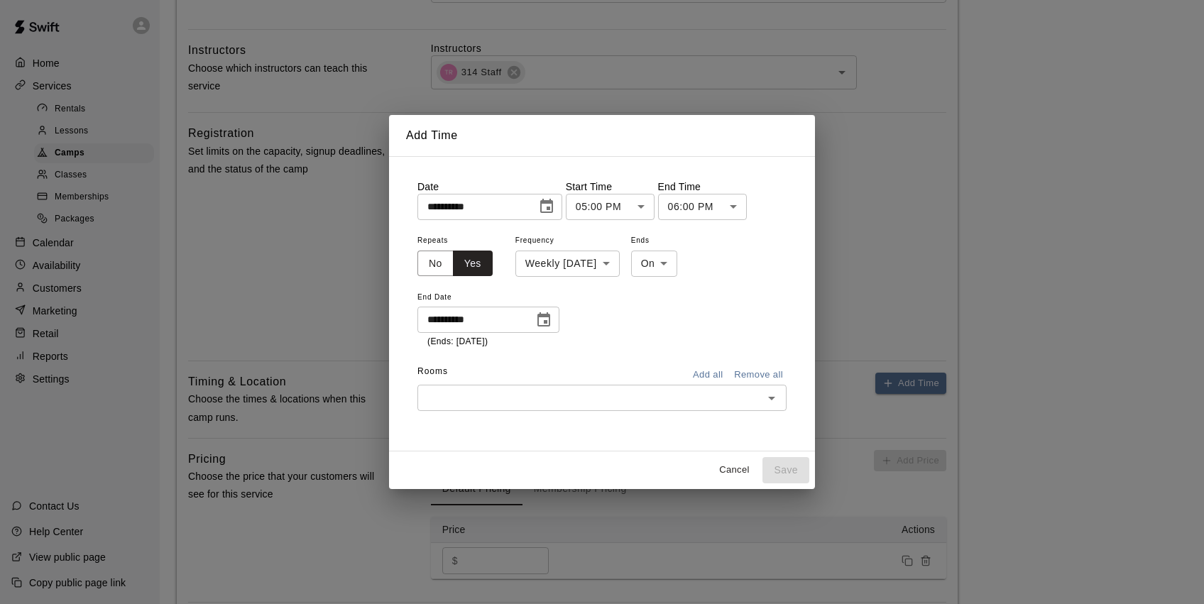
click at [626, 397] on input "text" at bounding box center [590, 398] width 337 height 18
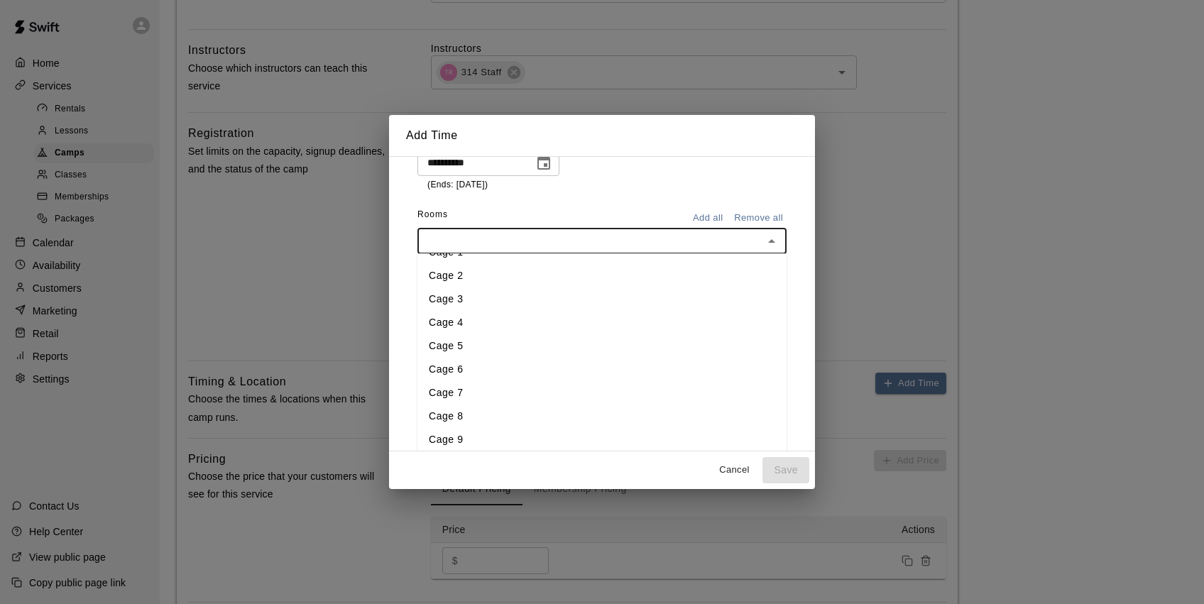
scroll to position [19, 0]
click at [515, 367] on li "Cage 6" at bounding box center [601, 368] width 369 height 23
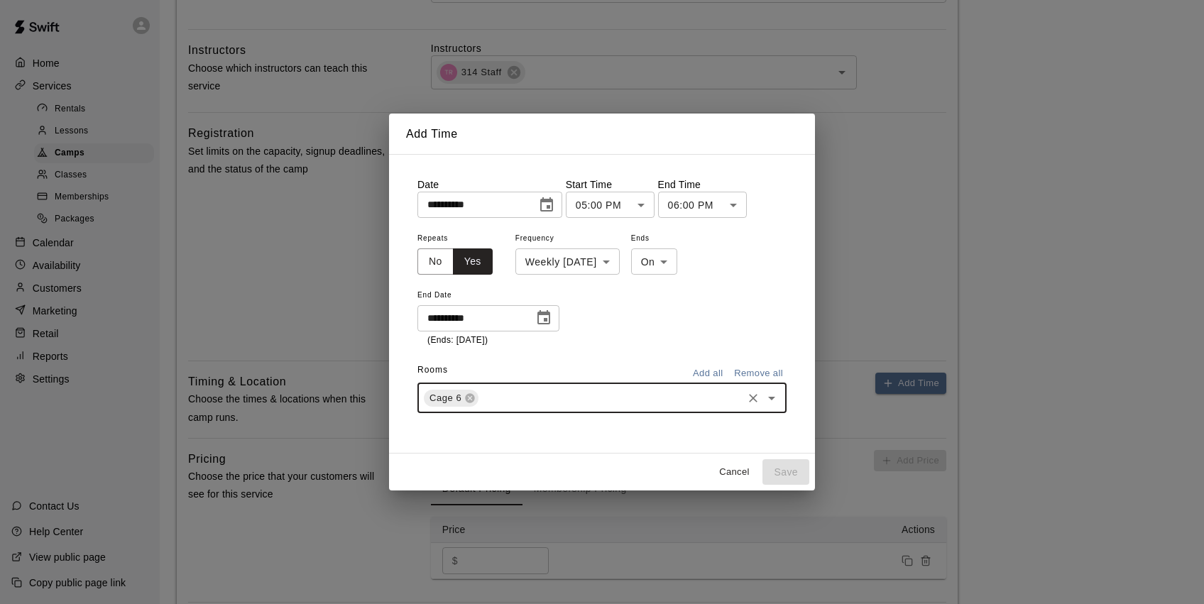
scroll to position [0, 0]
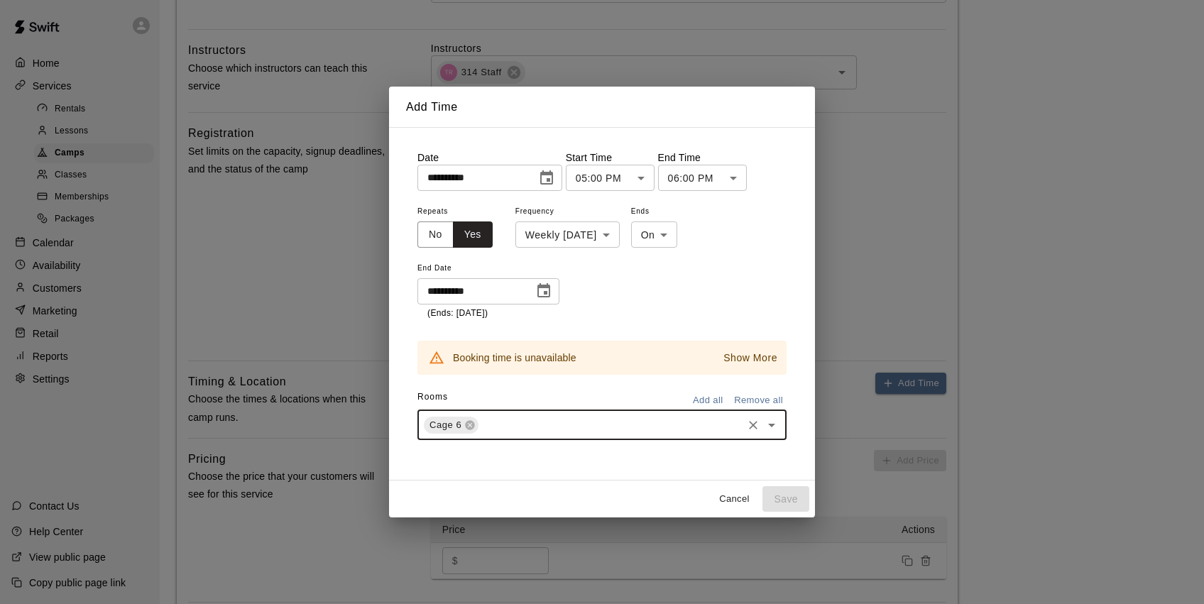
click at [762, 360] on p "Show More" at bounding box center [751, 358] width 54 height 15
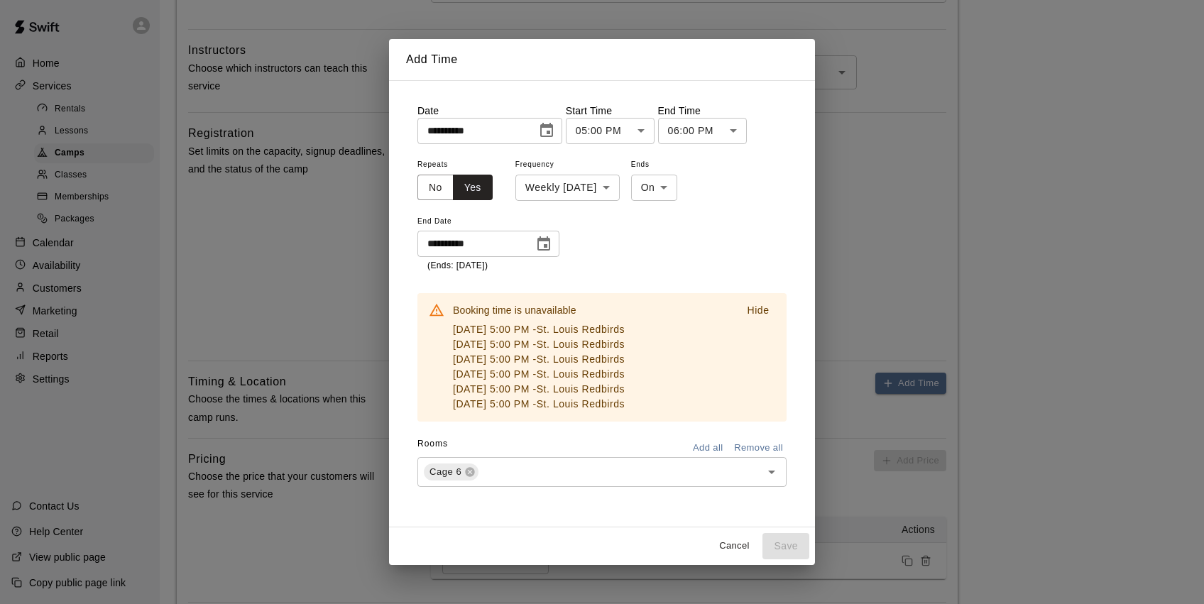
click at [755, 310] on p "Hide" at bounding box center [758, 310] width 22 height 15
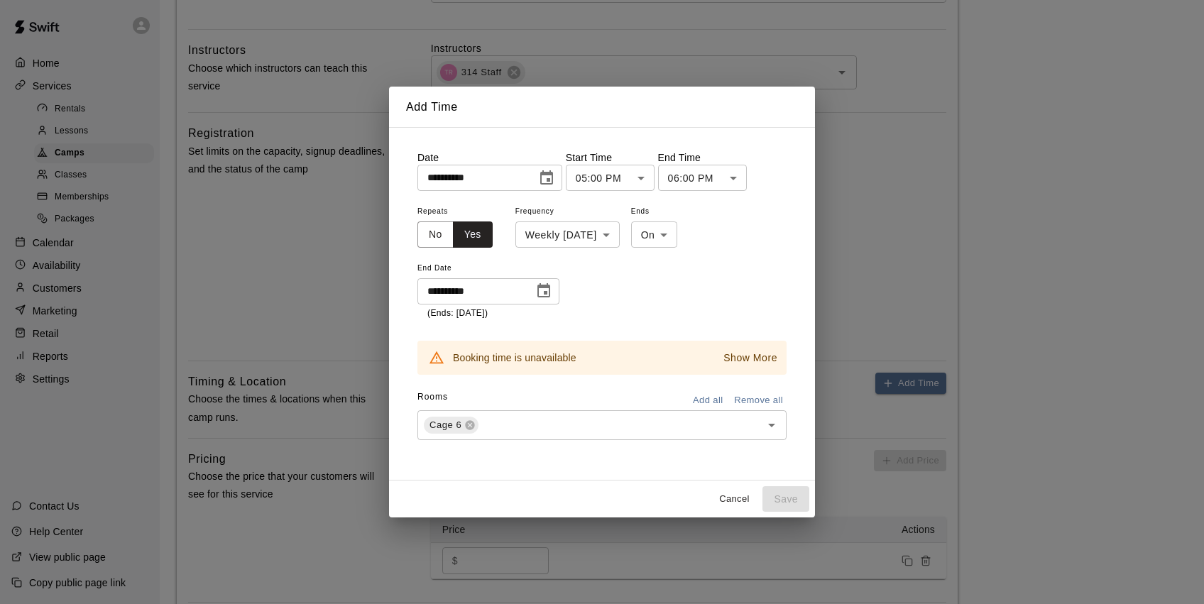
click at [738, 496] on button "Cancel" at bounding box center [733, 499] width 45 height 22
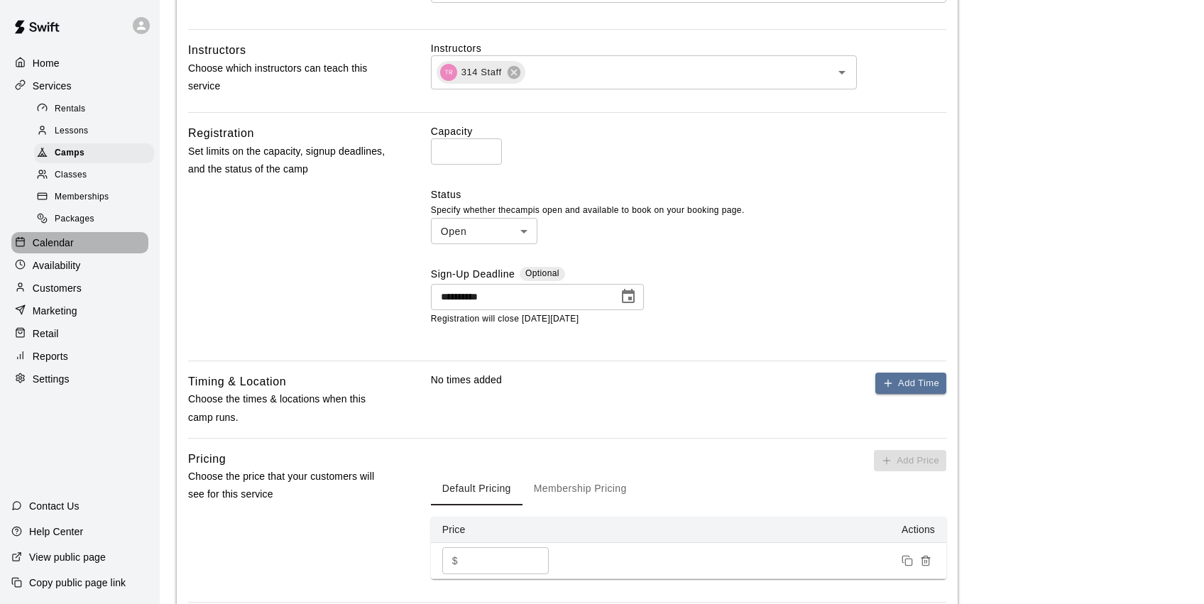
click at [79, 240] on div "Calendar" at bounding box center [79, 242] width 137 height 21
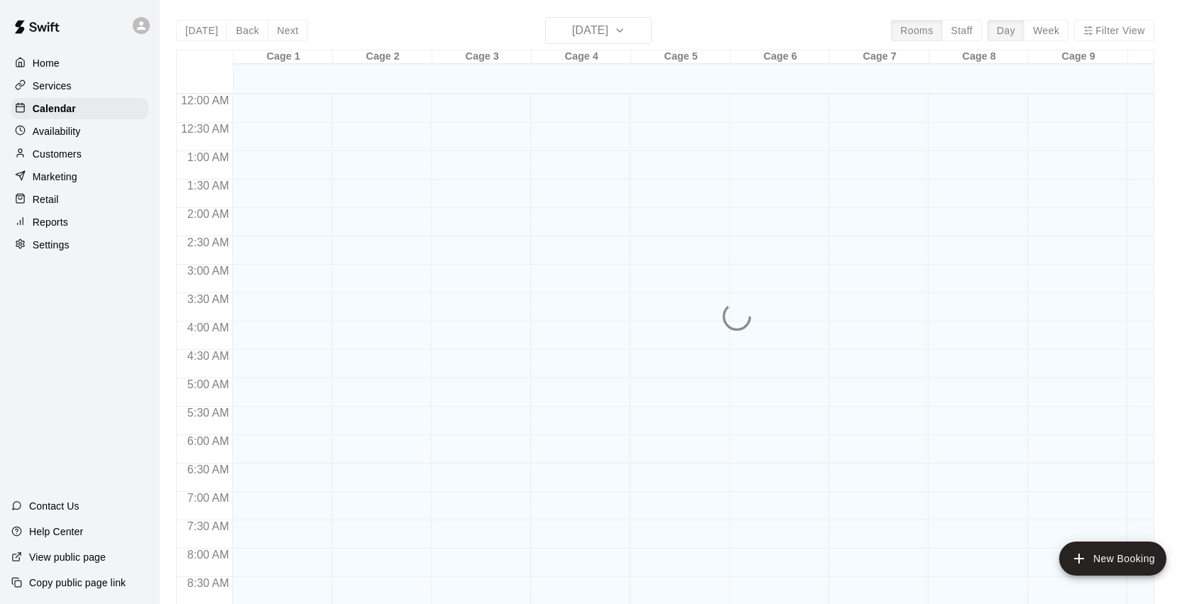
scroll to position [783, 0]
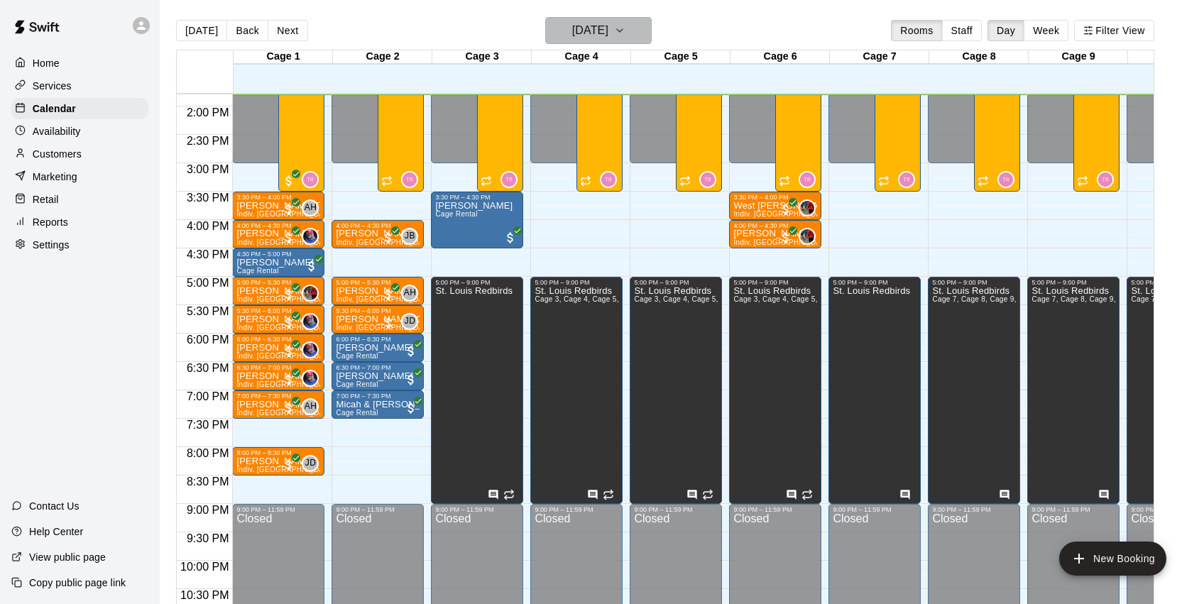
click at [623, 31] on icon "button" at bounding box center [620, 30] width 6 height 3
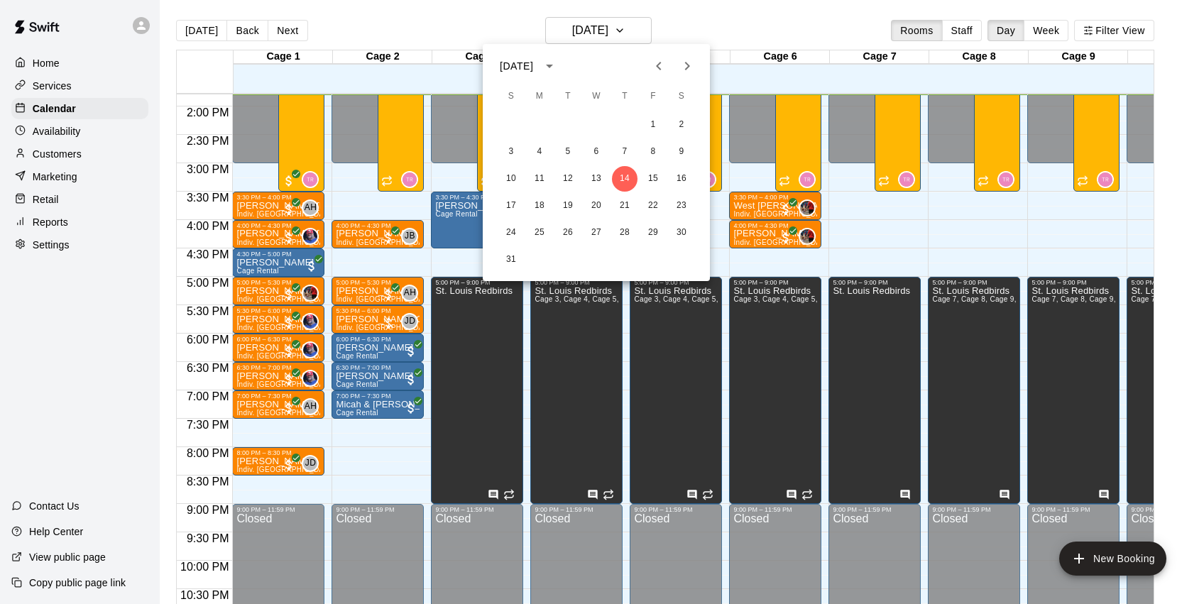
click at [684, 70] on icon "Next month" at bounding box center [687, 66] width 17 height 17
click at [655, 175] on button "19" at bounding box center [653, 179] width 26 height 26
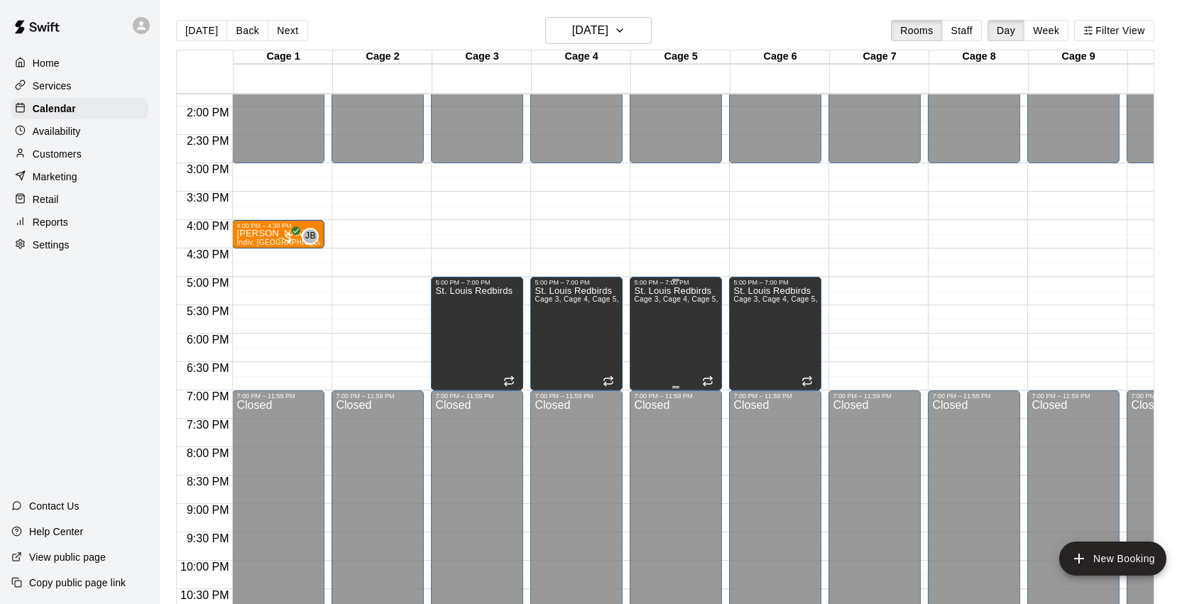
click at [690, 324] on div "St. Louis Redbirds Cage 3, Cage 4, Cage 5, Cage 6" at bounding box center [676, 588] width 84 height 604
click at [644, 303] on icon "edit" at bounding box center [648, 301] width 17 height 17
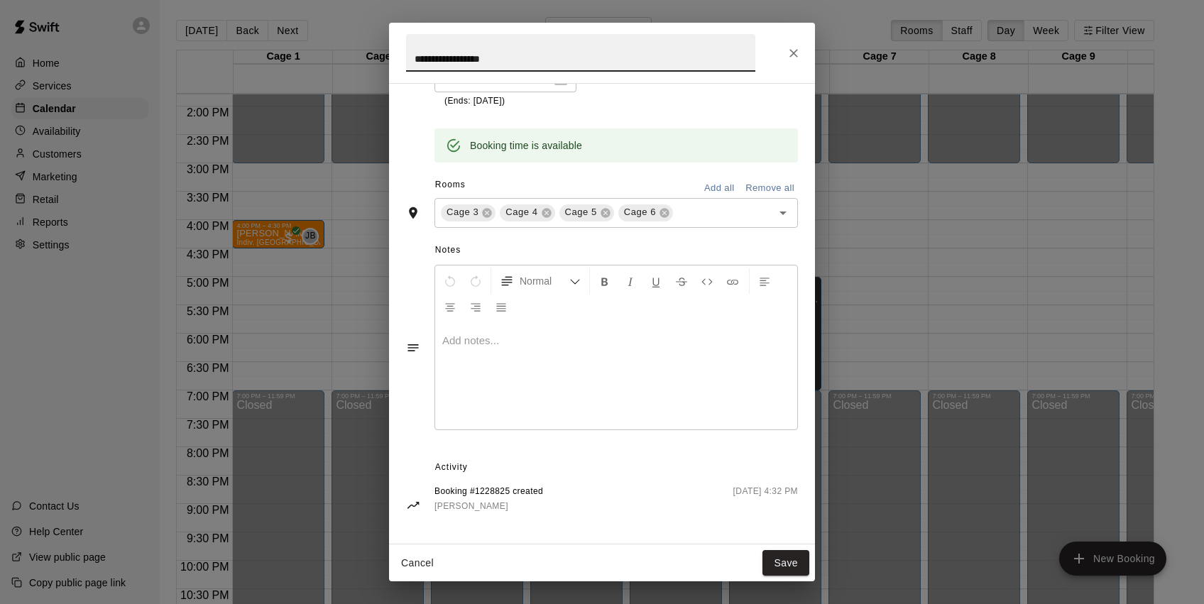
scroll to position [251, 0]
click at [792, 52] on icon "Close" at bounding box center [794, 53] width 14 height 14
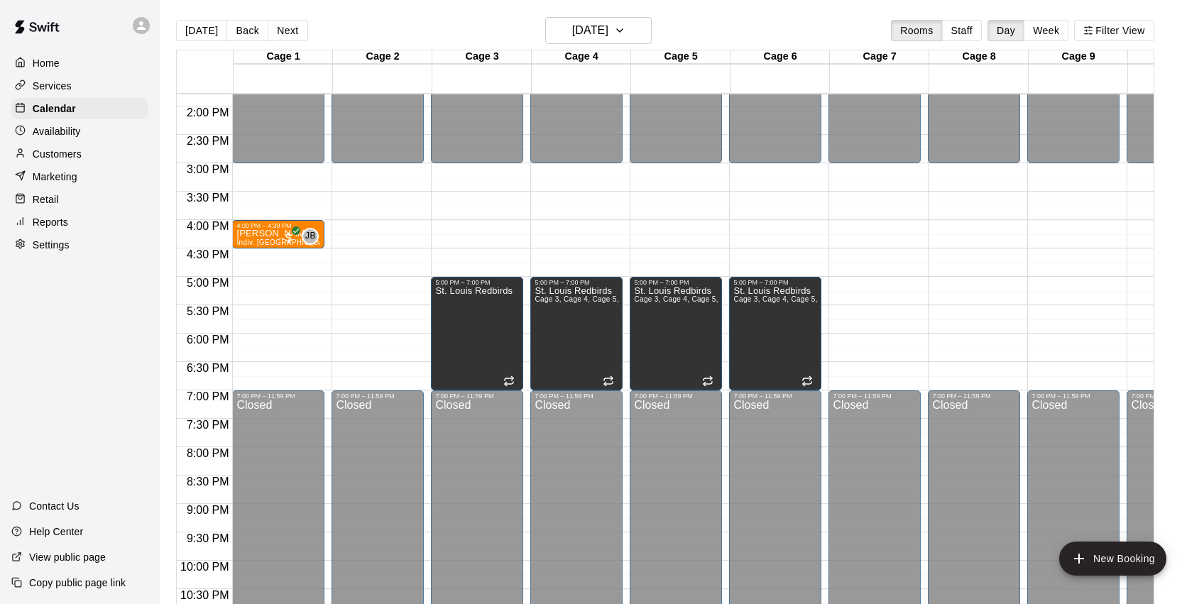
click at [89, 92] on div "Services" at bounding box center [79, 85] width 137 height 21
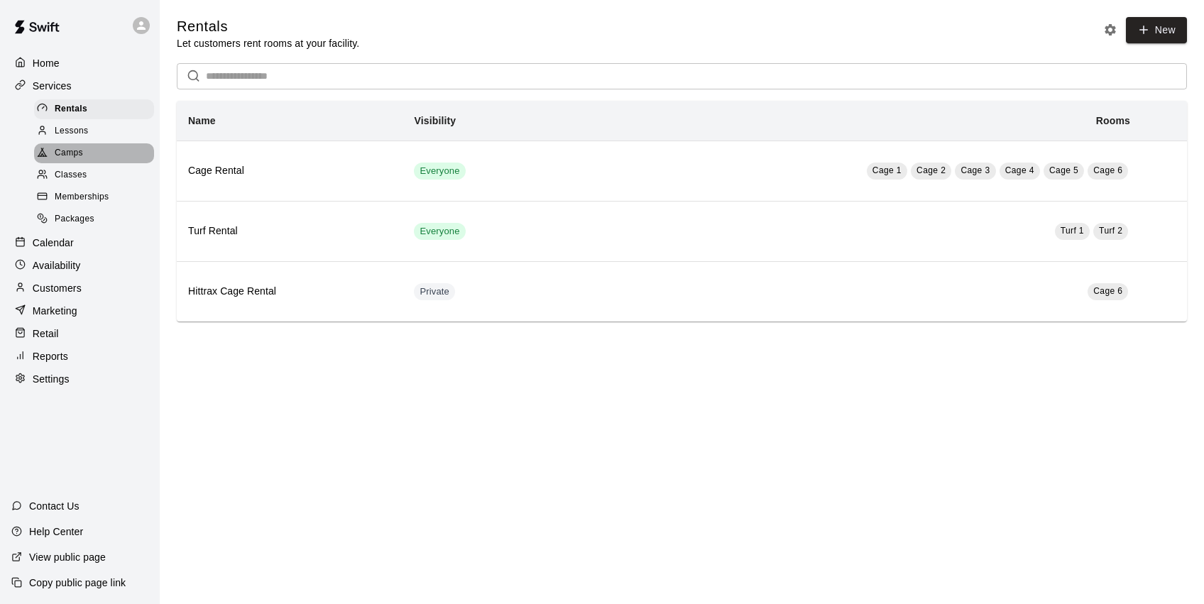
click at [96, 156] on div "Camps" at bounding box center [94, 153] width 120 height 20
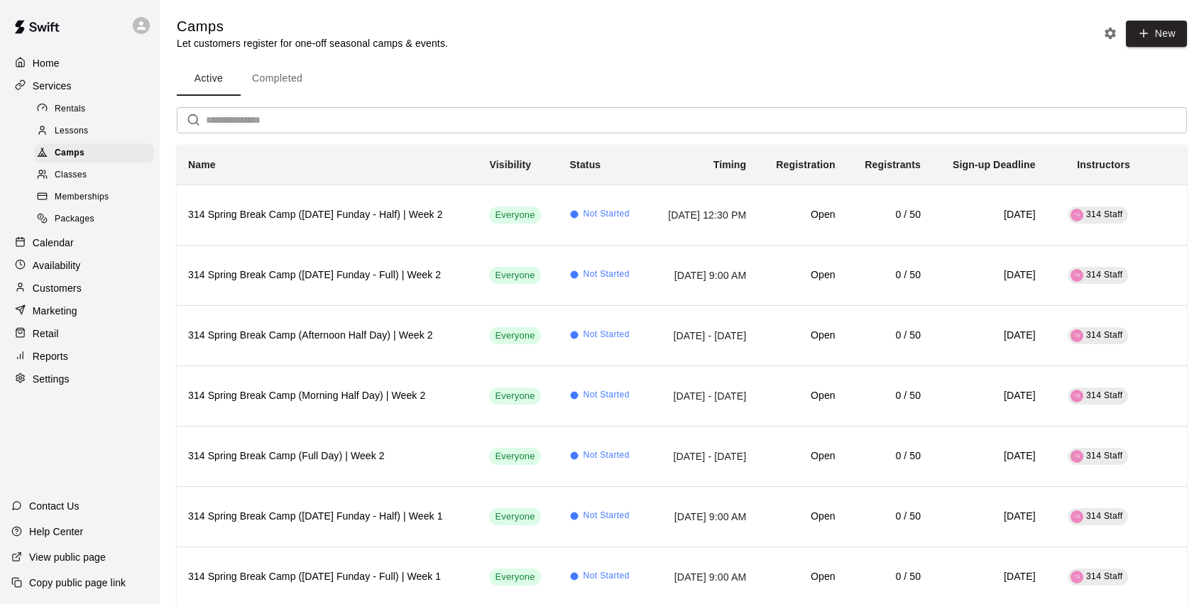
click at [261, 87] on button "Completed" at bounding box center [277, 79] width 73 height 34
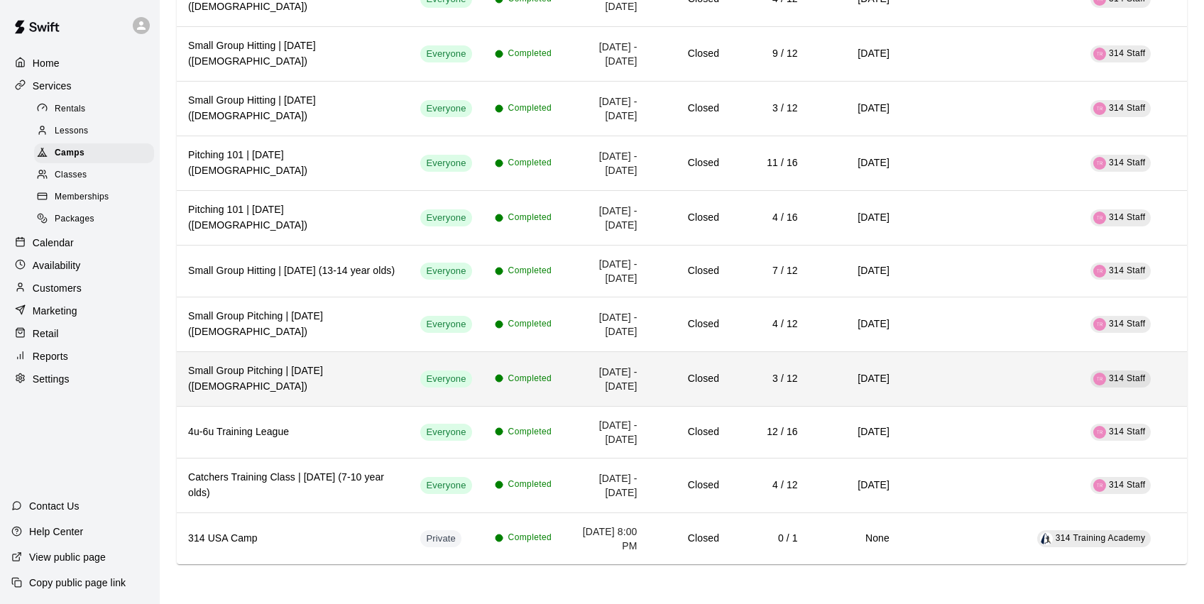
scroll to position [3300, 0]
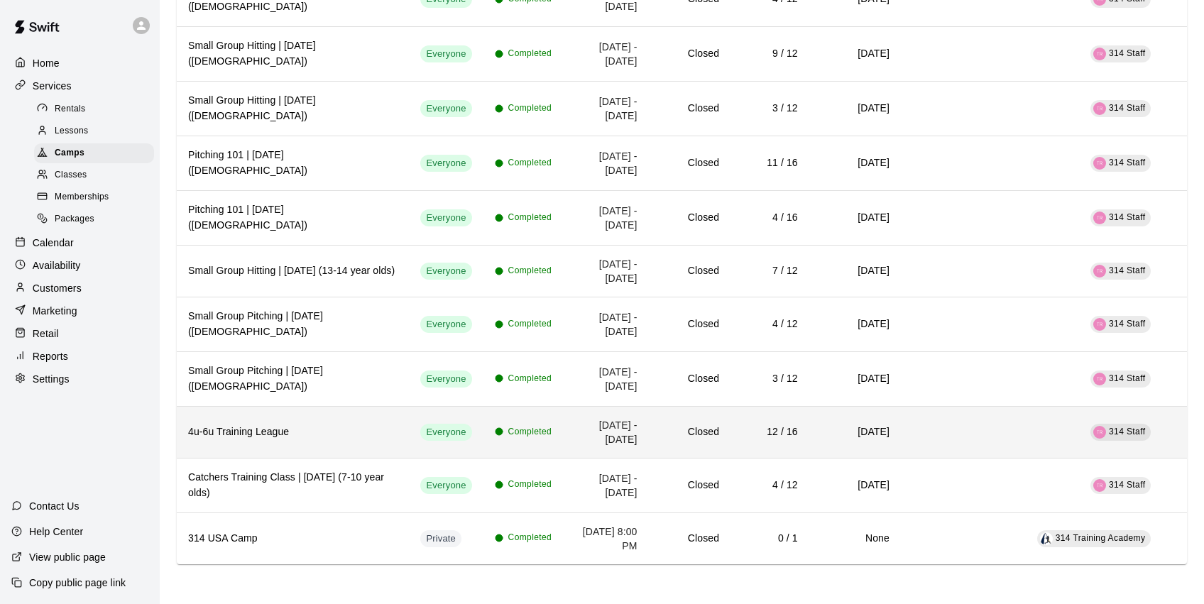
click at [341, 425] on th "4u-6u Training League" at bounding box center [293, 432] width 232 height 52
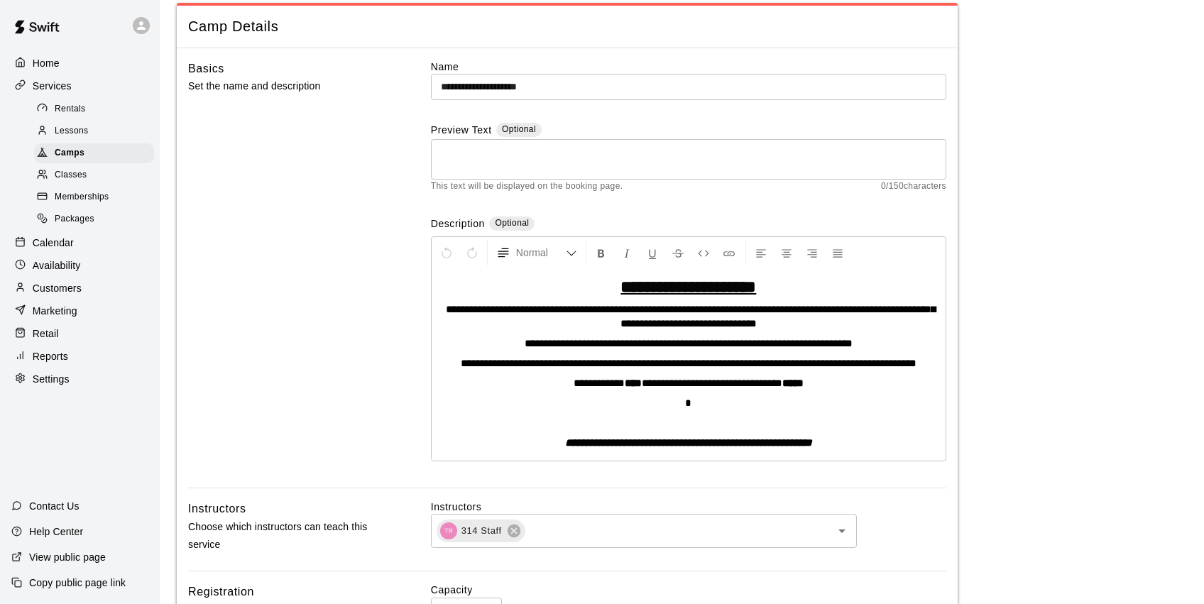
scroll to position [70, 0]
drag, startPoint x: 444, startPoint y: 306, endPoint x: 484, endPoint y: 307, distance: 39.1
click at [484, 307] on span "**********" at bounding box center [691, 316] width 490 height 25
click at [501, 340] on p "**********" at bounding box center [689, 344] width 500 height 14
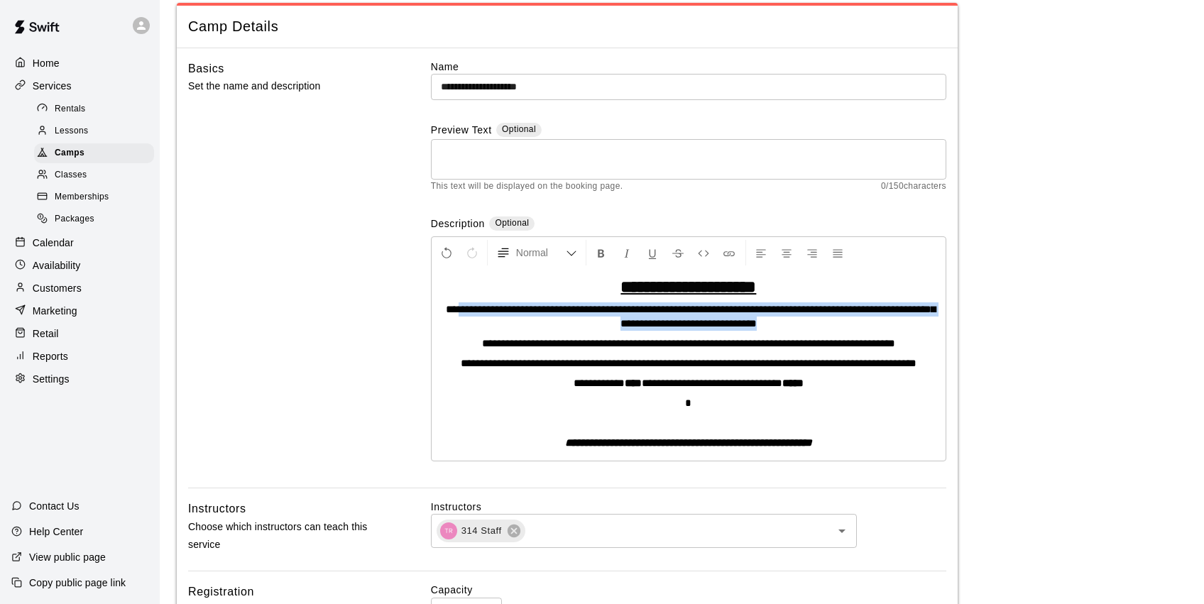
drag, startPoint x: 789, startPoint y: 326, endPoint x: 458, endPoint y: 309, distance: 331.3
click at [458, 309] on p "**********" at bounding box center [689, 316] width 500 height 28
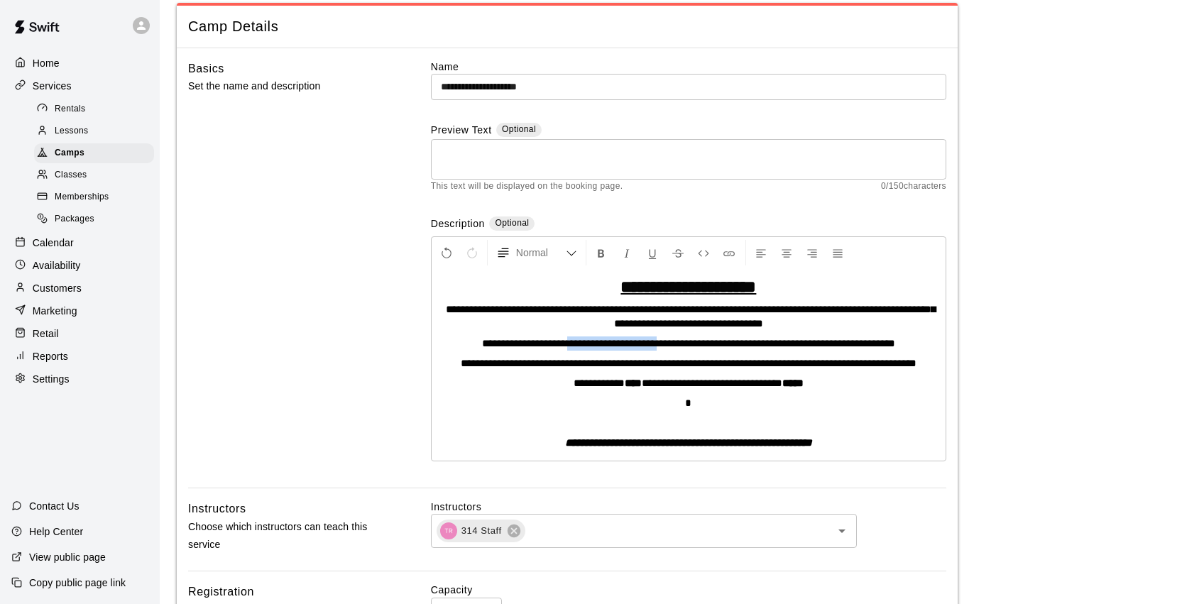
drag, startPoint x: 646, startPoint y: 342, endPoint x: 546, endPoint y: 345, distance: 100.2
click at [546, 345] on span "**********" at bounding box center [688, 343] width 413 height 11
click at [648, 344] on span "**********" at bounding box center [689, 343] width 396 height 11
click at [733, 343] on span "**********" at bounding box center [689, 343] width 392 height 11
click at [889, 344] on span "**********" at bounding box center [689, 343] width 430 height 11
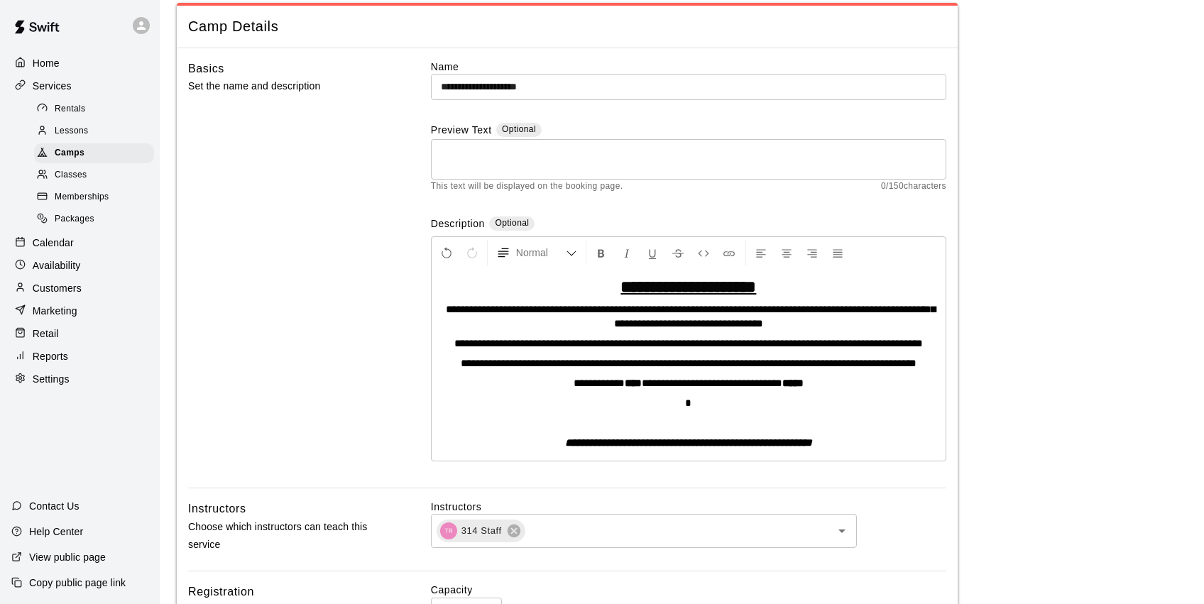
click at [638, 307] on span "**********" at bounding box center [691, 316] width 490 height 25
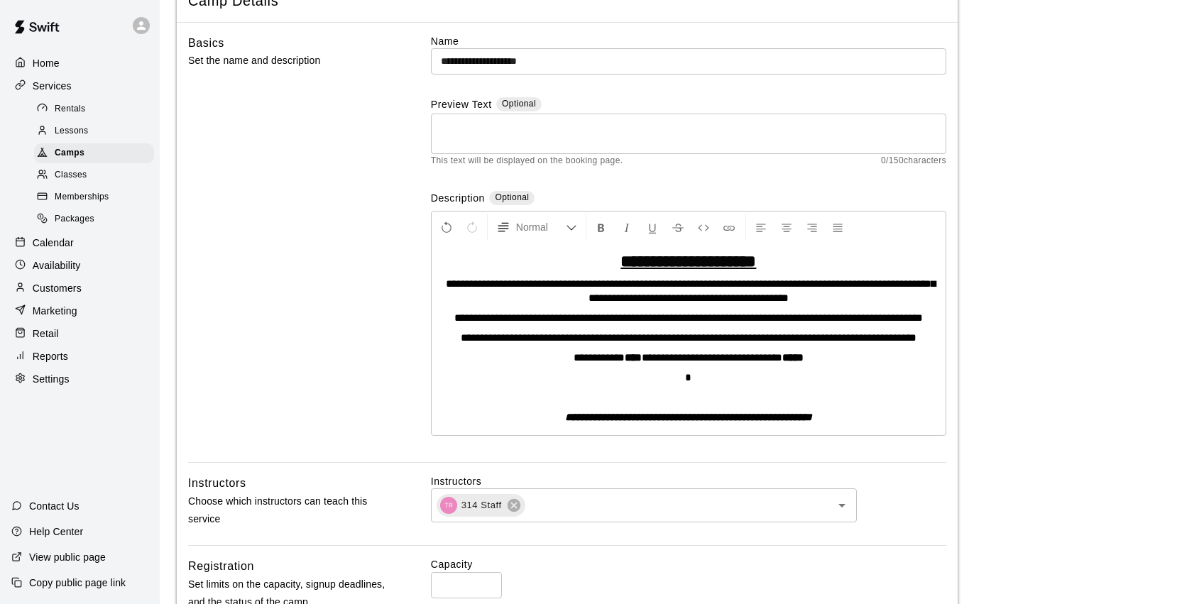
scroll to position [97, 0]
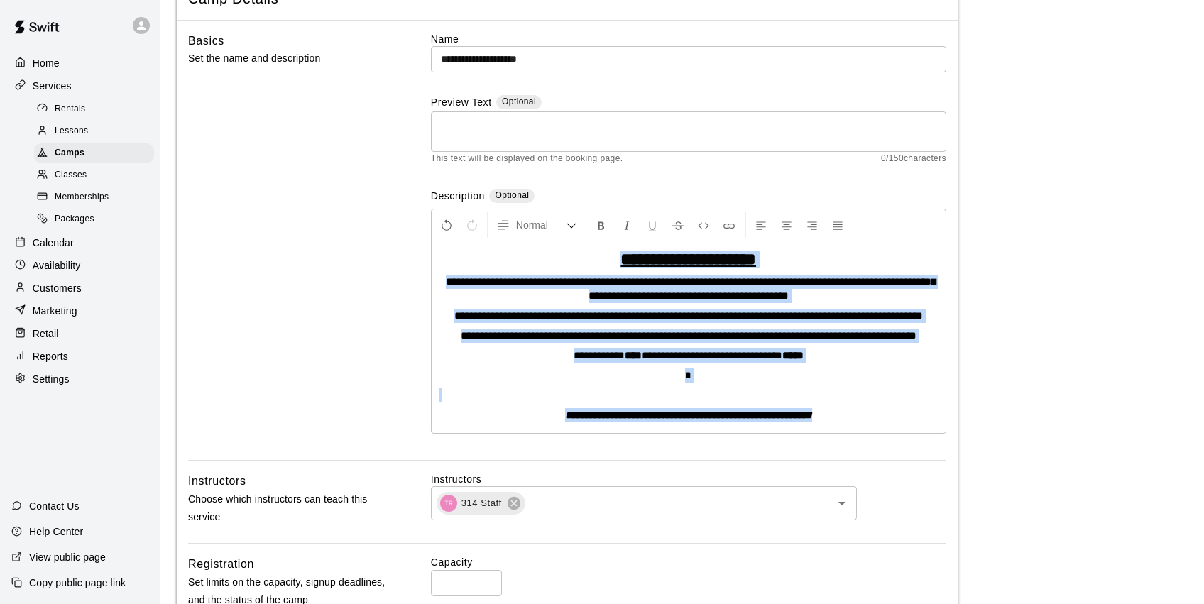
drag, startPoint x: 849, startPoint y: 427, endPoint x: 449, endPoint y: 245, distance: 439.1
click at [449, 245] on div "**********" at bounding box center [689, 337] width 514 height 192
click at [628, 258] on strong "**********" at bounding box center [689, 259] width 136 height 17
drag, startPoint x: 850, startPoint y: 432, endPoint x: 492, endPoint y: 255, distance: 399.1
click at [442, 256] on div "**********" at bounding box center [689, 337] width 514 height 192
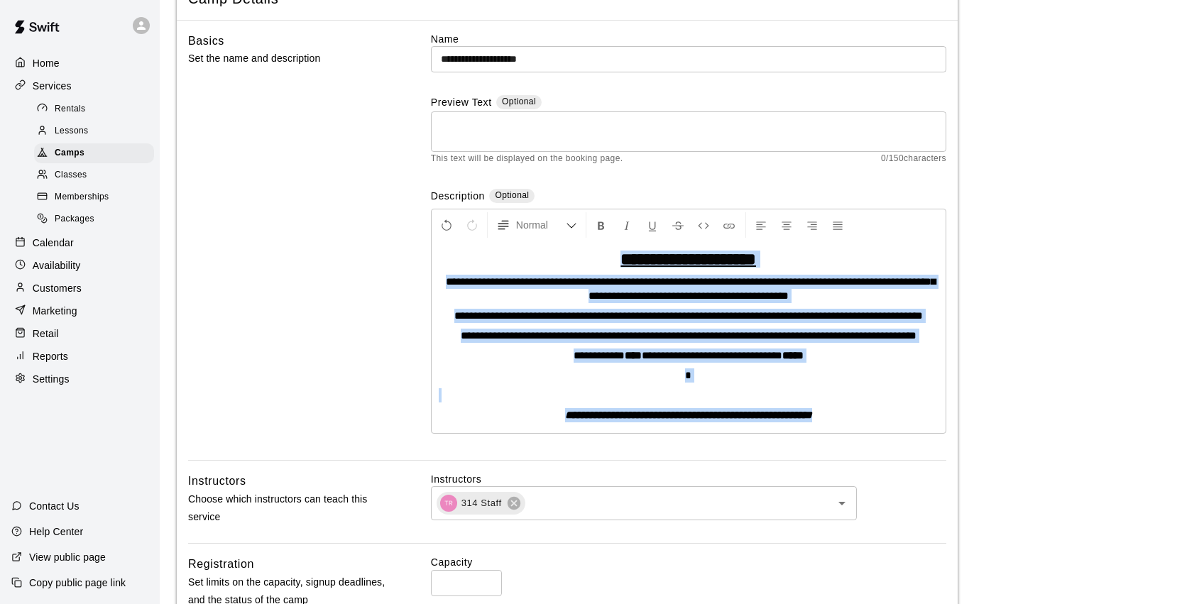
copy div "**********"
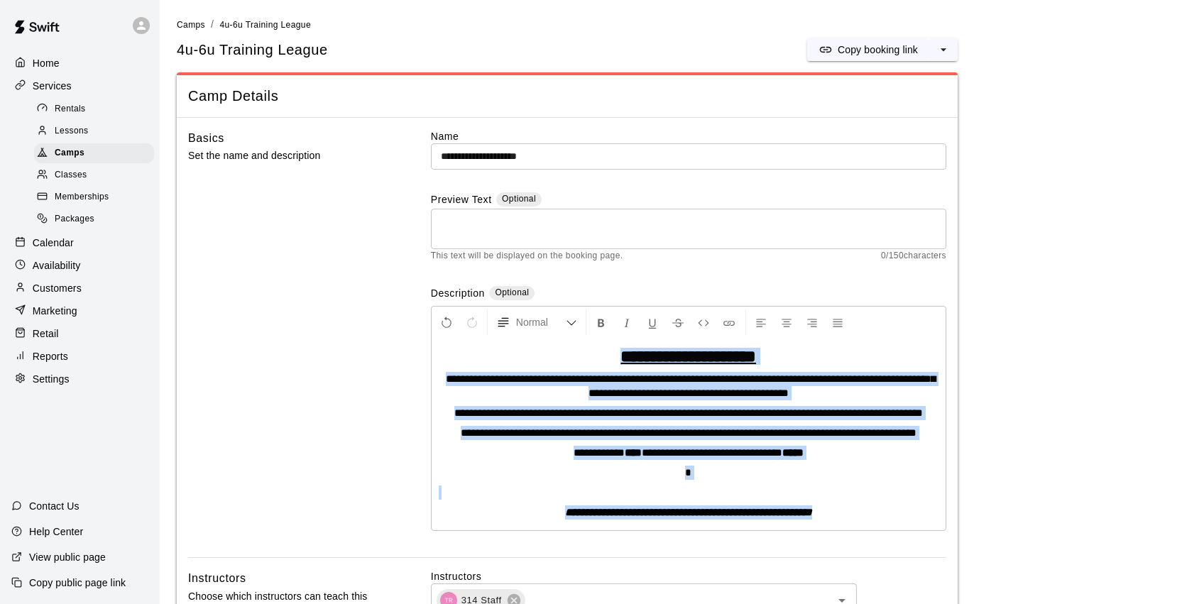
scroll to position [0, 0]
click at [942, 50] on icon "select merge strategy" at bounding box center [944, 50] width 14 height 14
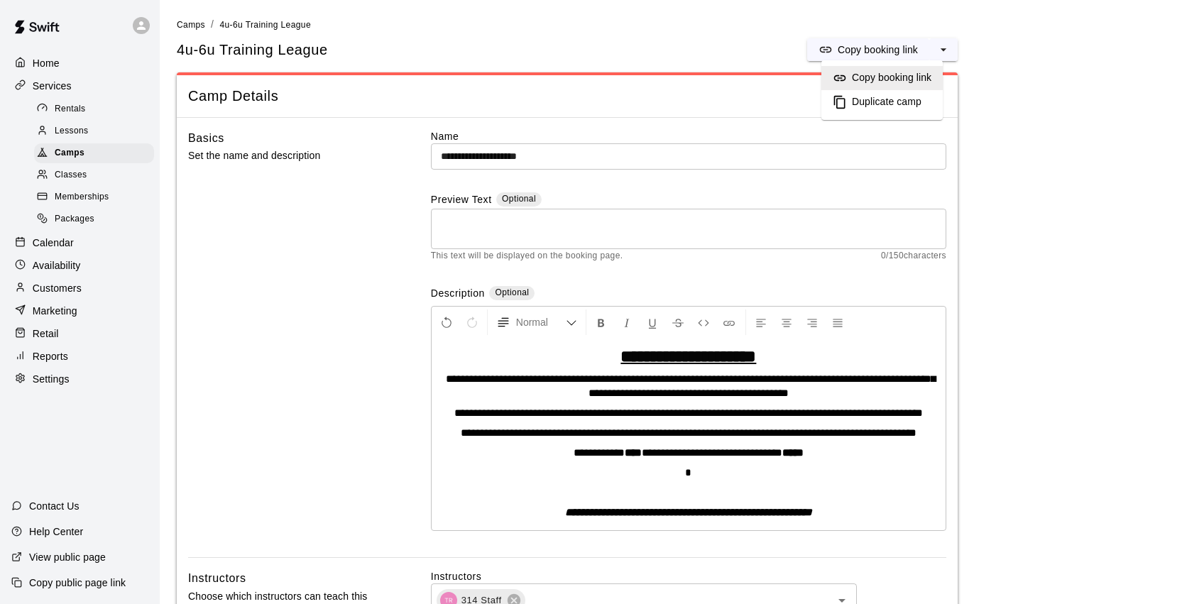
click at [918, 99] on h6 "Duplicate camp" at bounding box center [887, 102] width 70 height 16
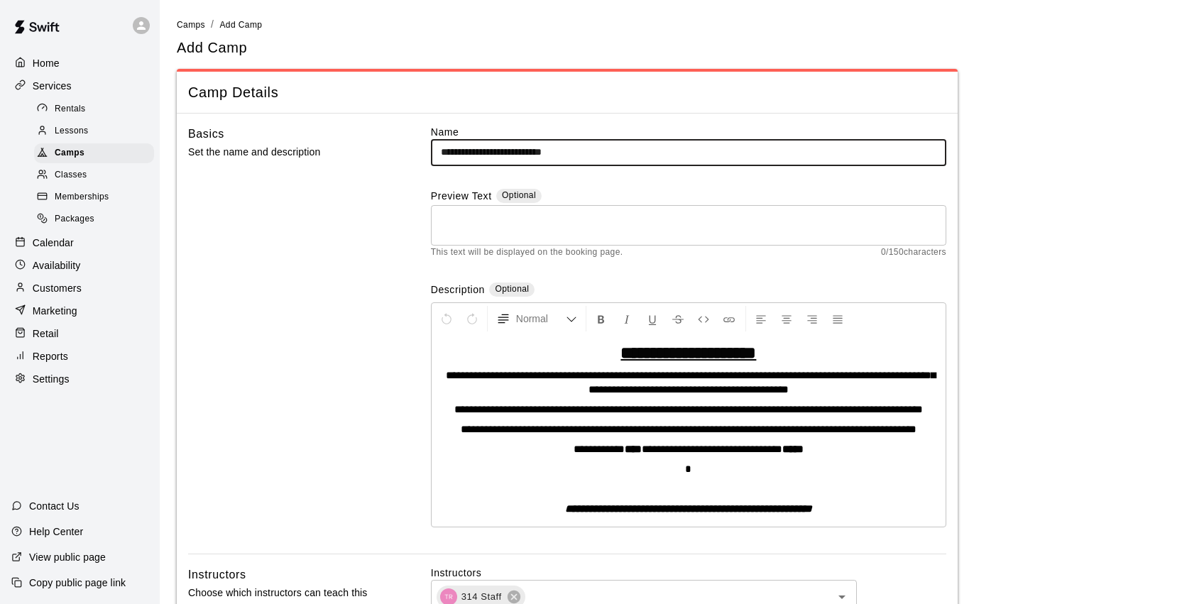
drag, startPoint x: 613, startPoint y: 154, endPoint x: 557, endPoint y: 155, distance: 55.4
click at [557, 155] on input "**********" at bounding box center [688, 152] width 515 height 26
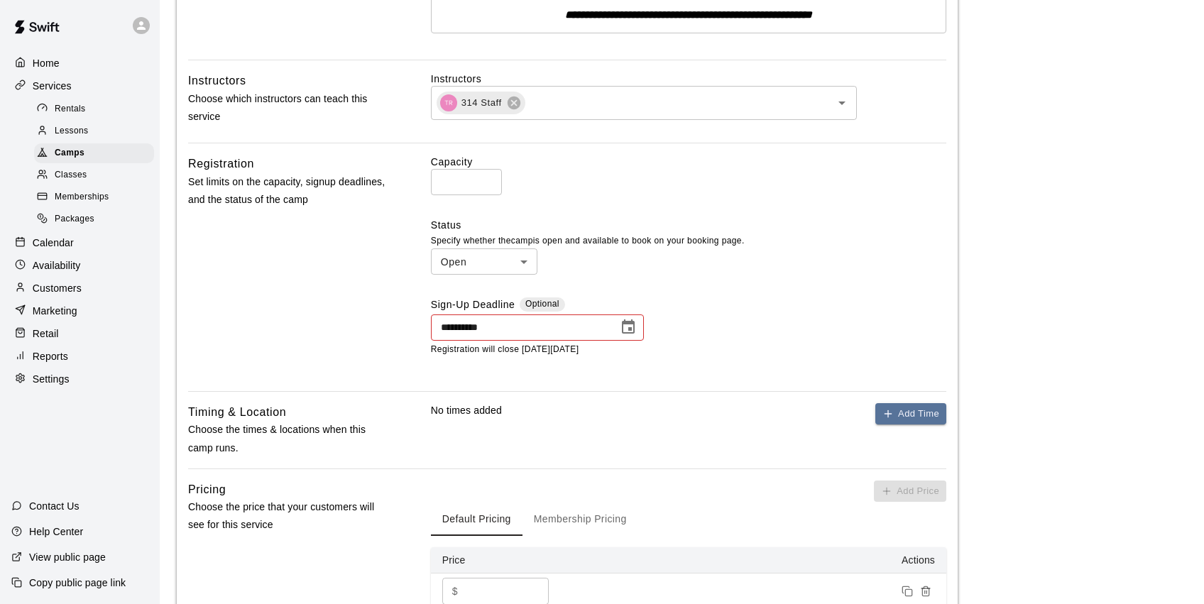
scroll to position [505, 0]
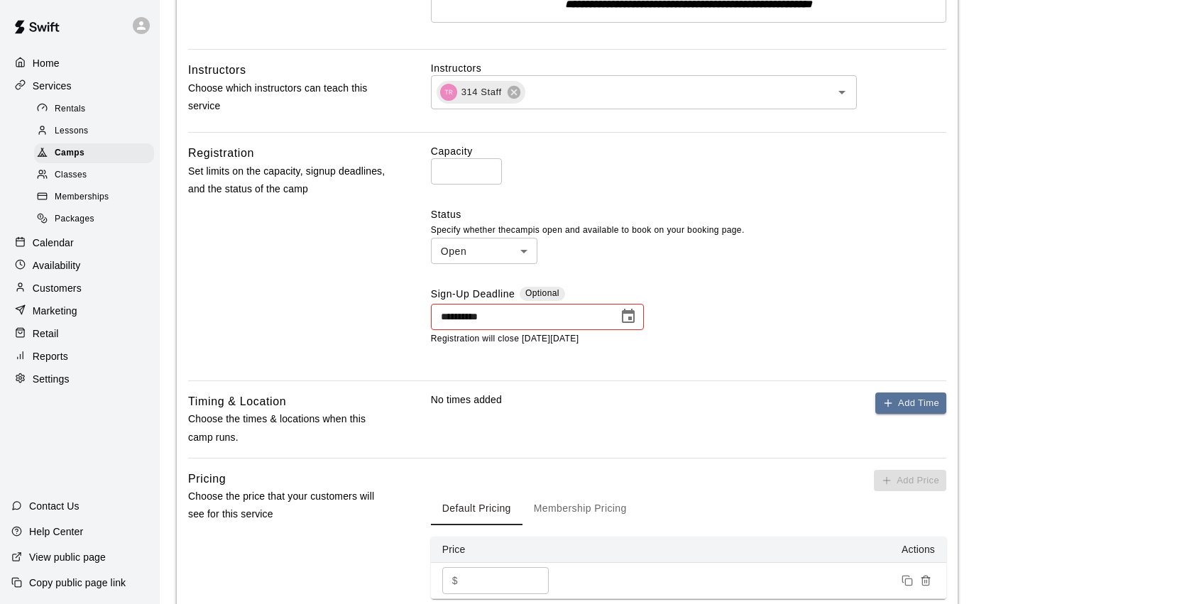
type input "**********"
click at [627, 325] on icon "Choose date, selected date is Feb 14, 2025" at bounding box center [628, 316] width 17 height 17
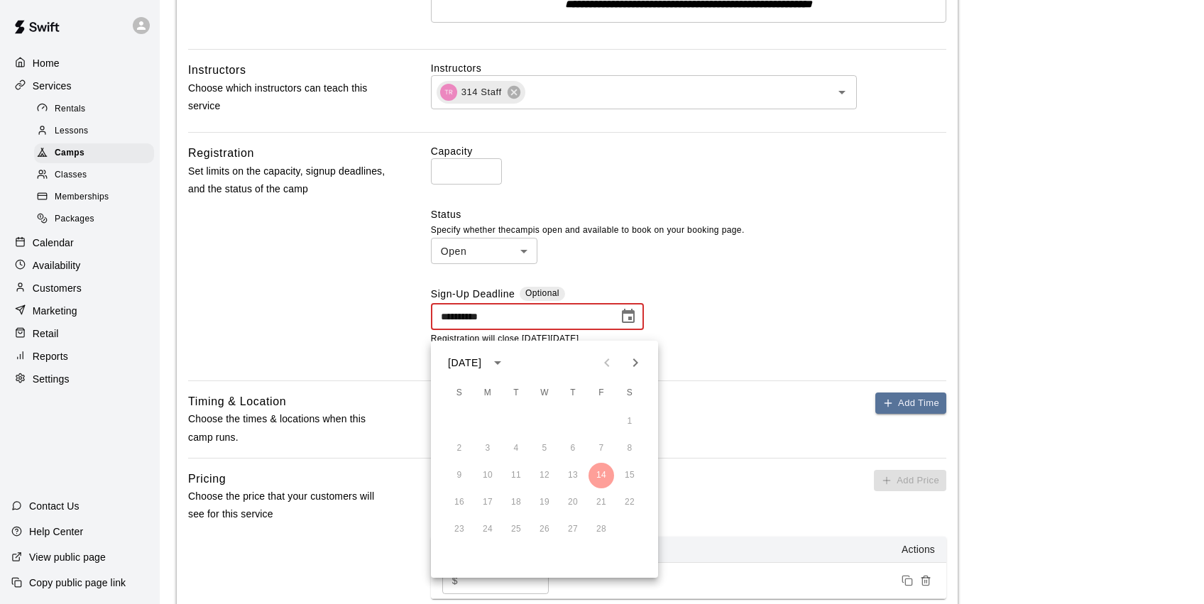
click at [635, 368] on icon "Next month" at bounding box center [635, 362] width 17 height 17
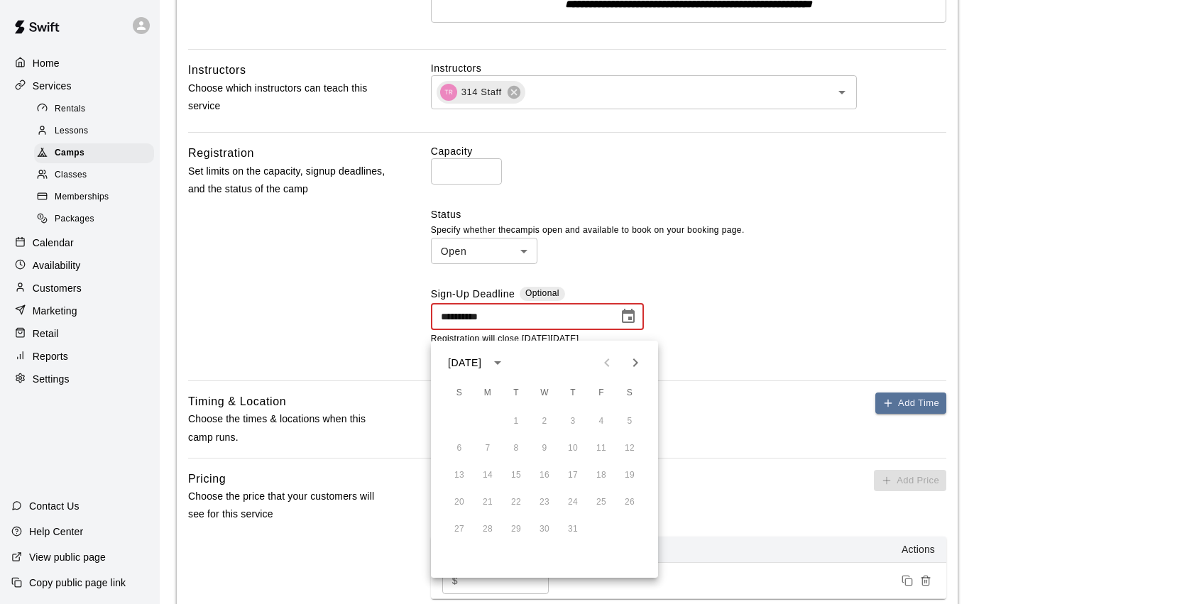
click at [635, 368] on icon "Next month" at bounding box center [635, 362] width 17 height 17
click at [627, 498] on button "25" at bounding box center [630, 503] width 26 height 26
type input "**********"
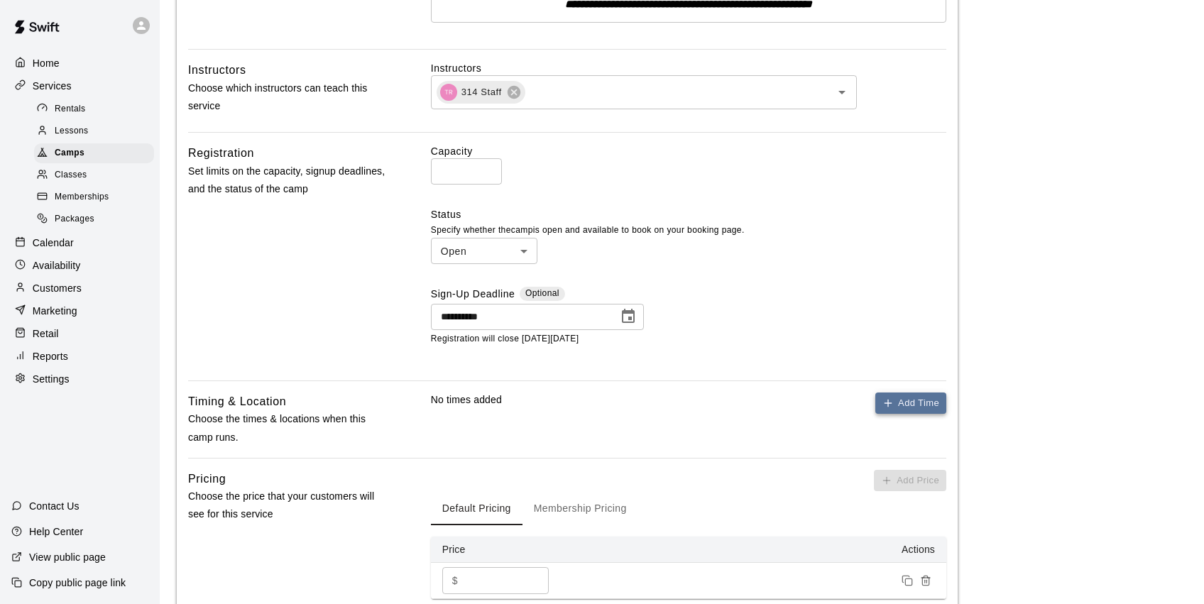
click at [891, 409] on icon "button" at bounding box center [888, 403] width 11 height 11
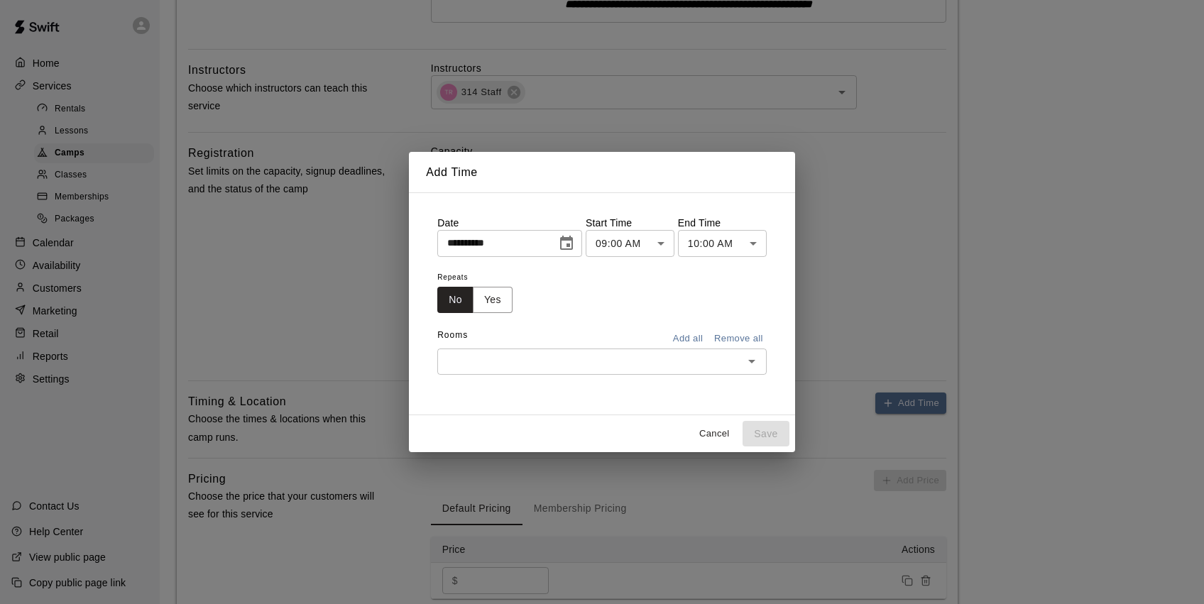
click at [568, 246] on icon "Choose date, selected date is Aug 14, 2025" at bounding box center [566, 243] width 17 height 17
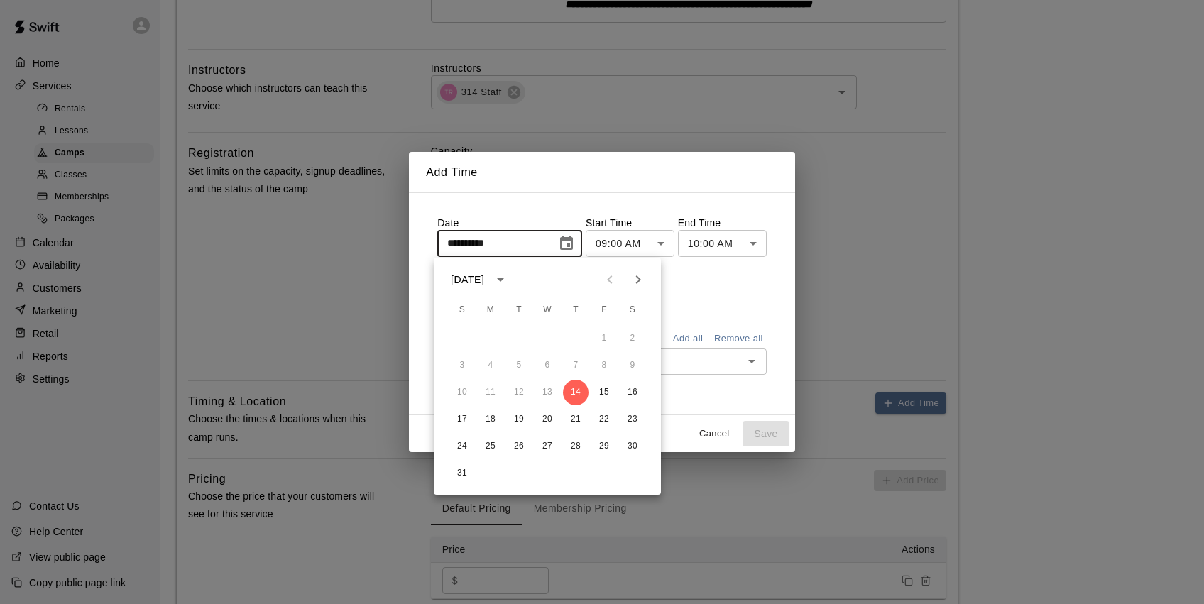
click at [640, 289] on button "Next month" at bounding box center [638, 280] width 28 height 28
click at [606, 388] on button "19" at bounding box center [604, 393] width 26 height 26
type input "**********"
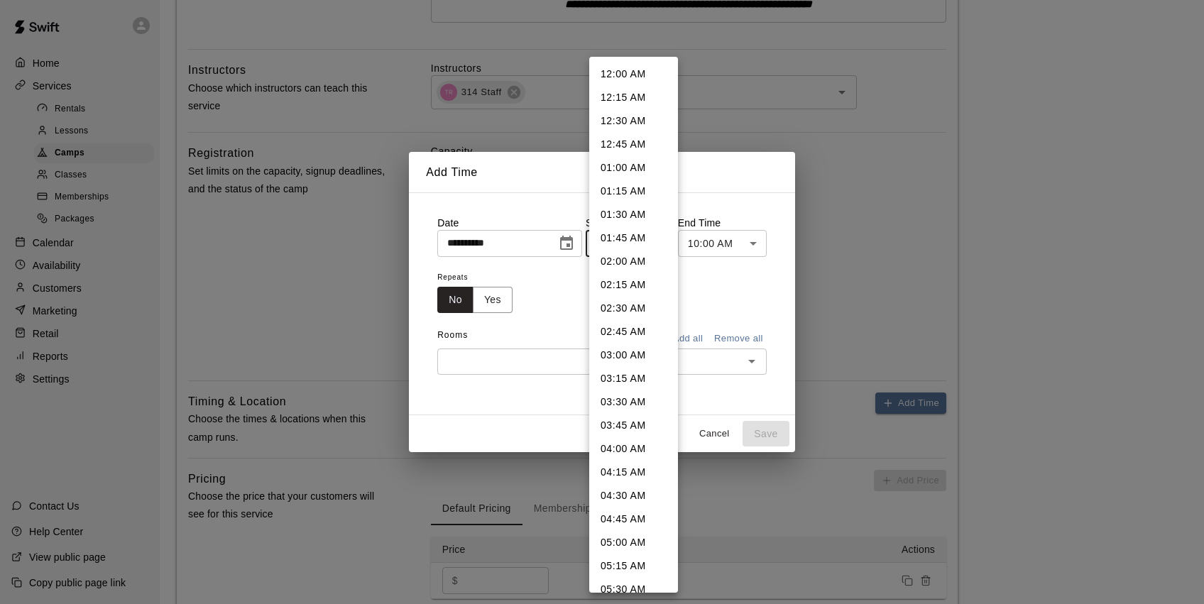
click at [662, 244] on body "**********" at bounding box center [602, 131] width 1204 height 1272
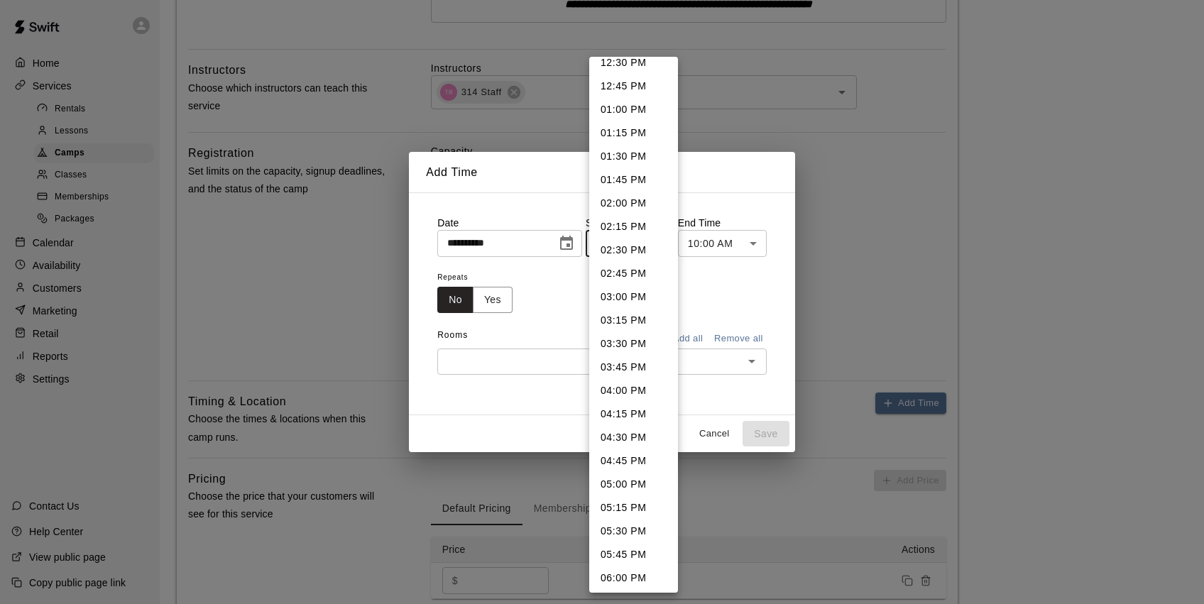
scroll to position [1190, 0]
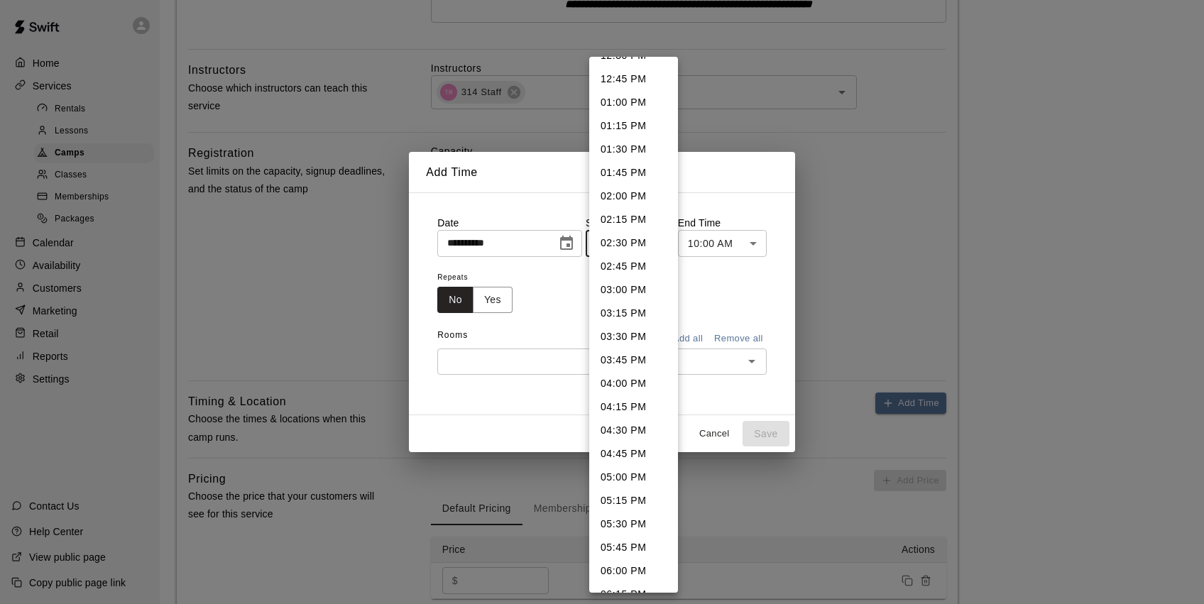
click at [635, 479] on li "05:00 PM" at bounding box center [633, 477] width 89 height 23
type input "********"
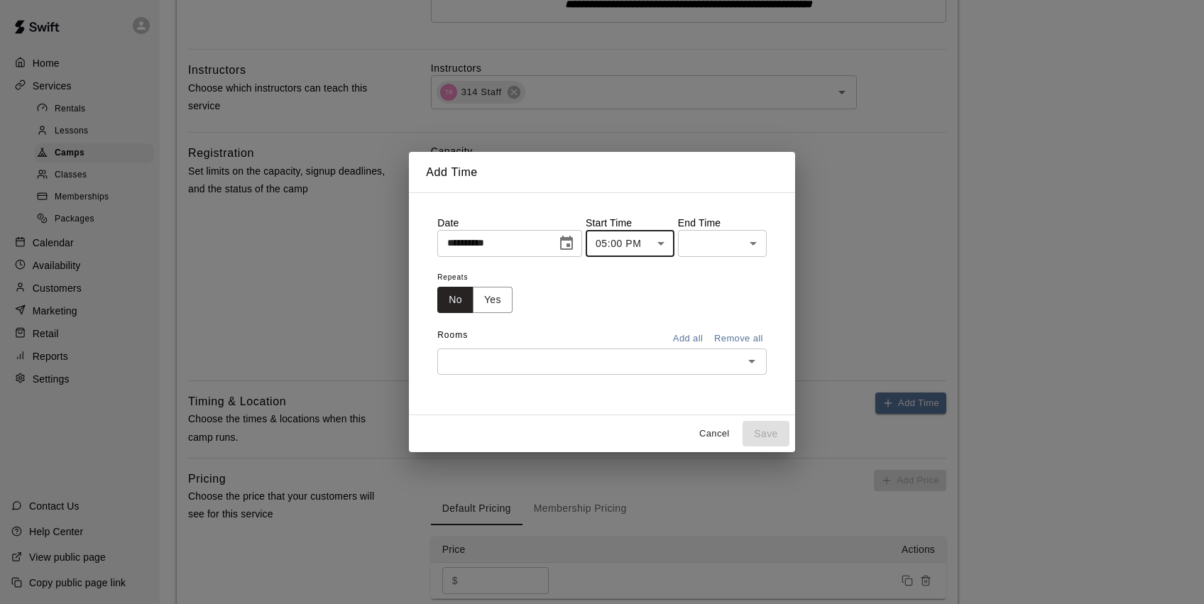
click at [732, 250] on body "**********" at bounding box center [602, 131] width 1204 height 1272
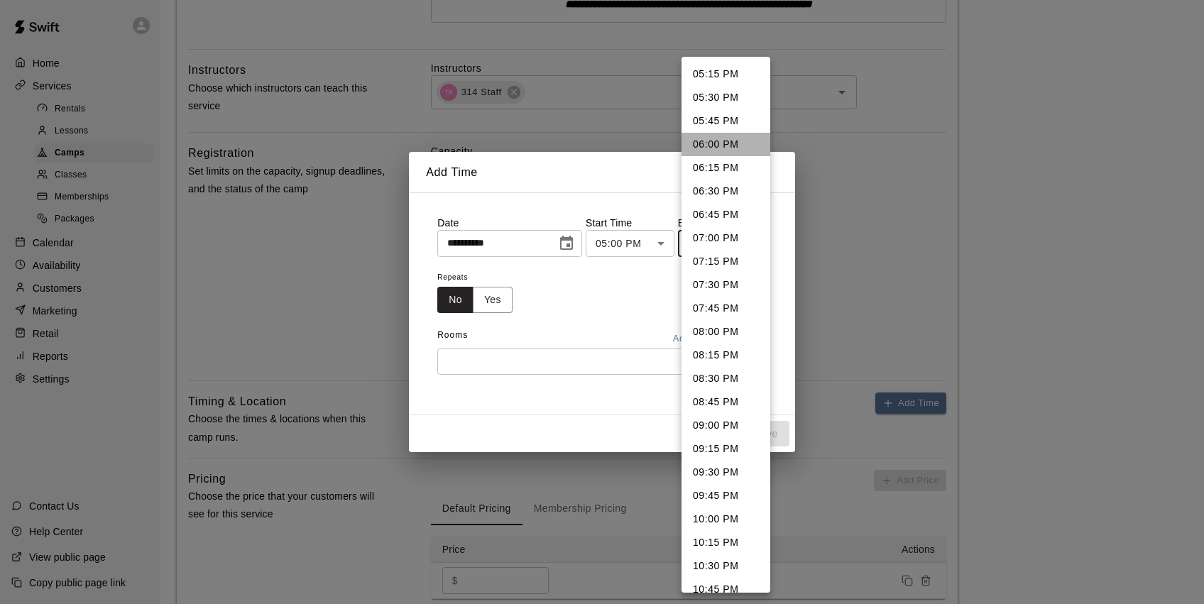
click at [714, 143] on li "06:00 PM" at bounding box center [726, 144] width 89 height 23
type input "********"
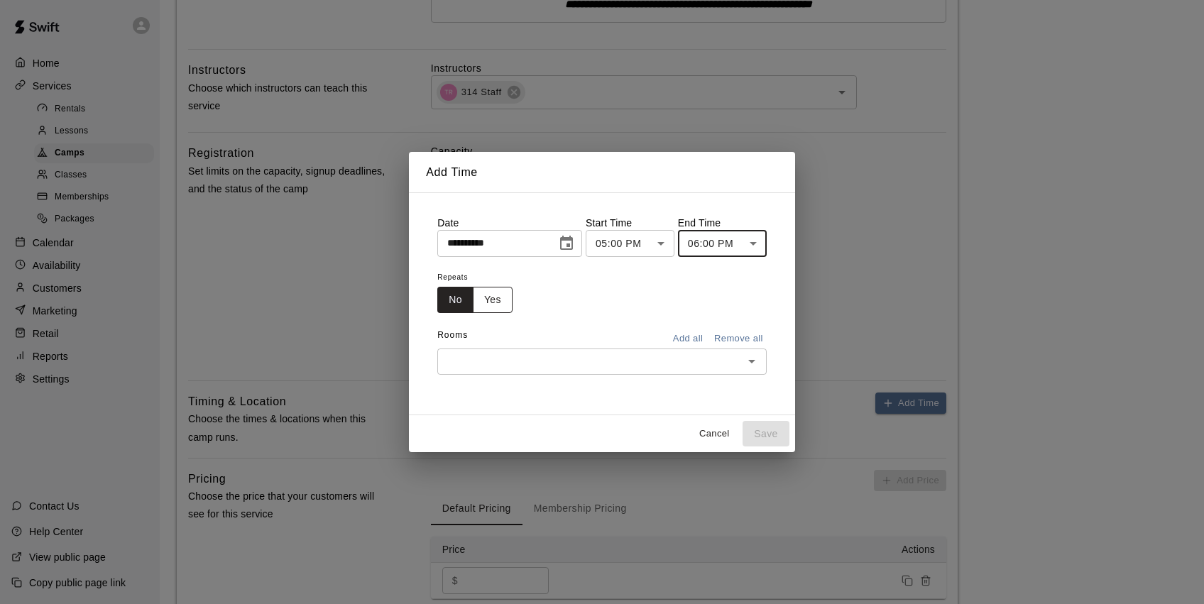
click at [488, 302] on button "Yes" at bounding box center [493, 300] width 40 height 26
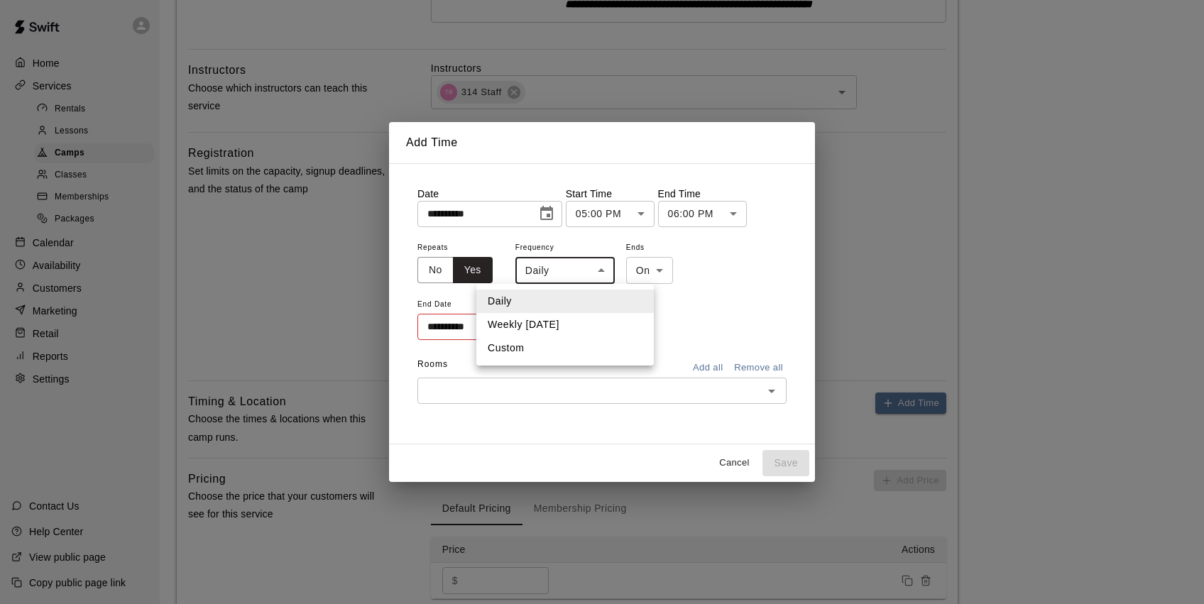
click at [601, 274] on body "**********" at bounding box center [602, 131] width 1204 height 1272
click at [578, 326] on li "Weekly [DATE]" at bounding box center [565, 324] width 178 height 23
type input "******"
click at [547, 329] on icon "Choose date" at bounding box center [543, 327] width 13 height 14
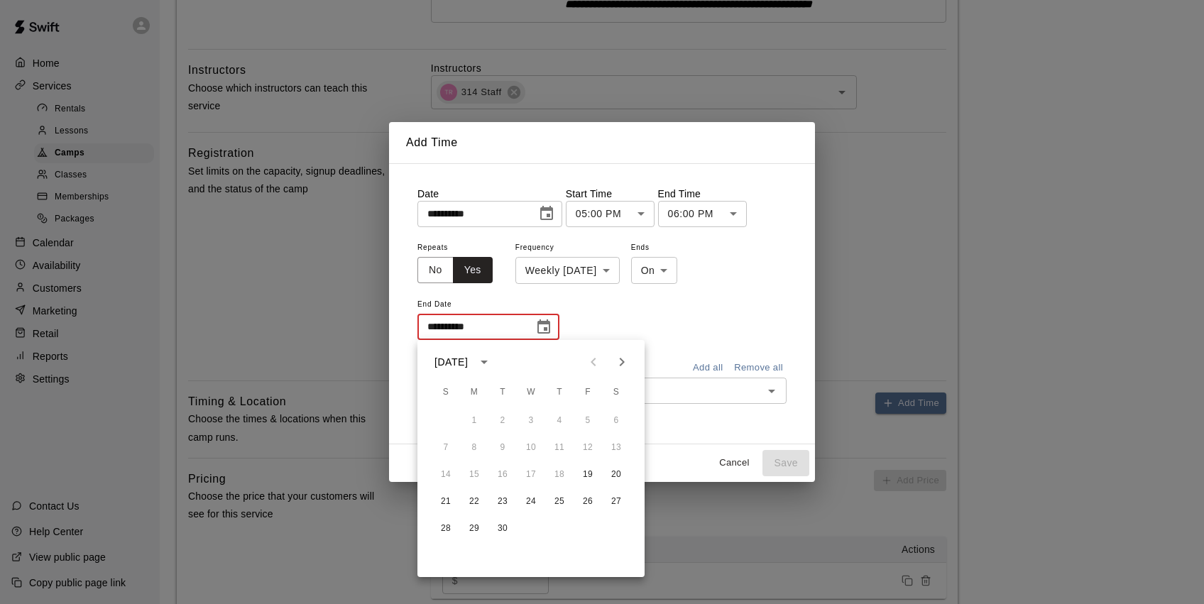
click at [623, 360] on icon "Next month" at bounding box center [622, 362] width 5 height 9
click at [585, 503] on button "24" at bounding box center [588, 502] width 26 height 26
type input "**********"
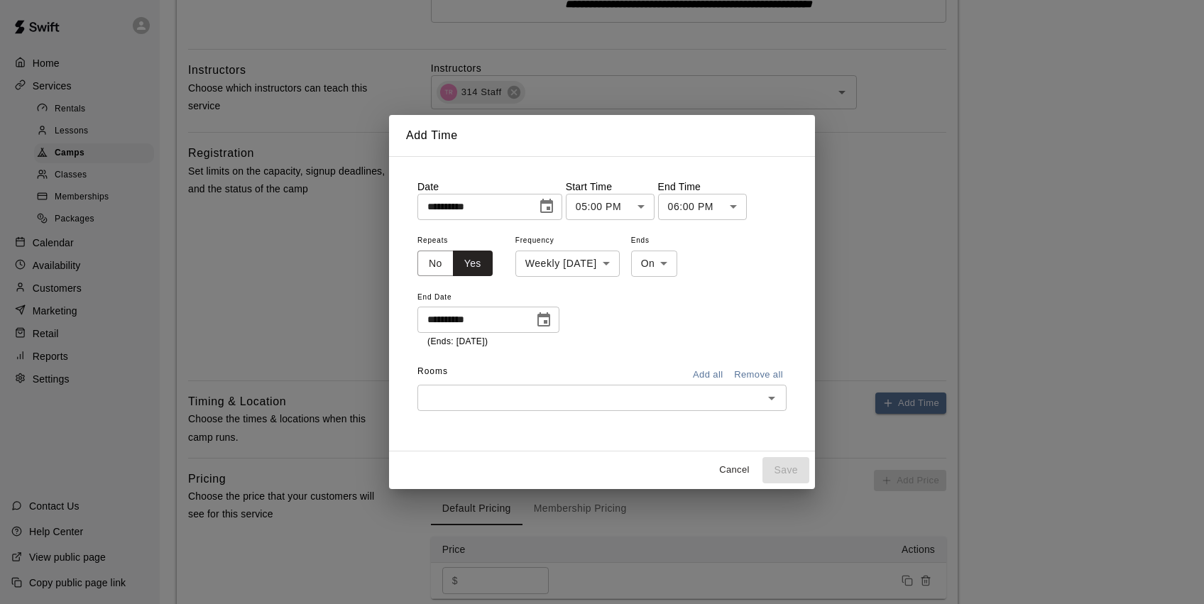
click at [689, 397] on input "text" at bounding box center [590, 398] width 337 height 18
click at [486, 425] on li "Cage 1" at bounding box center [601, 427] width 369 height 23
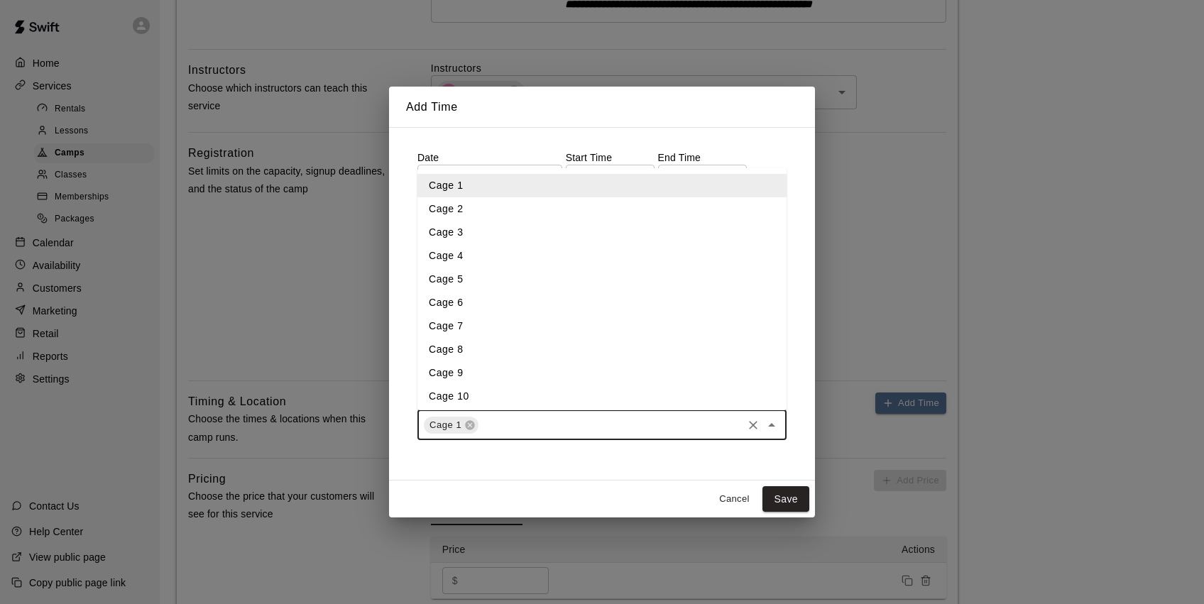
click at [518, 426] on input "text" at bounding box center [611, 425] width 260 height 18
click at [479, 212] on li "Cage 2" at bounding box center [601, 208] width 369 height 23
click at [584, 423] on input "text" at bounding box center [640, 425] width 200 height 18
click at [497, 297] on li "Cage 7" at bounding box center [601, 298] width 369 height 23
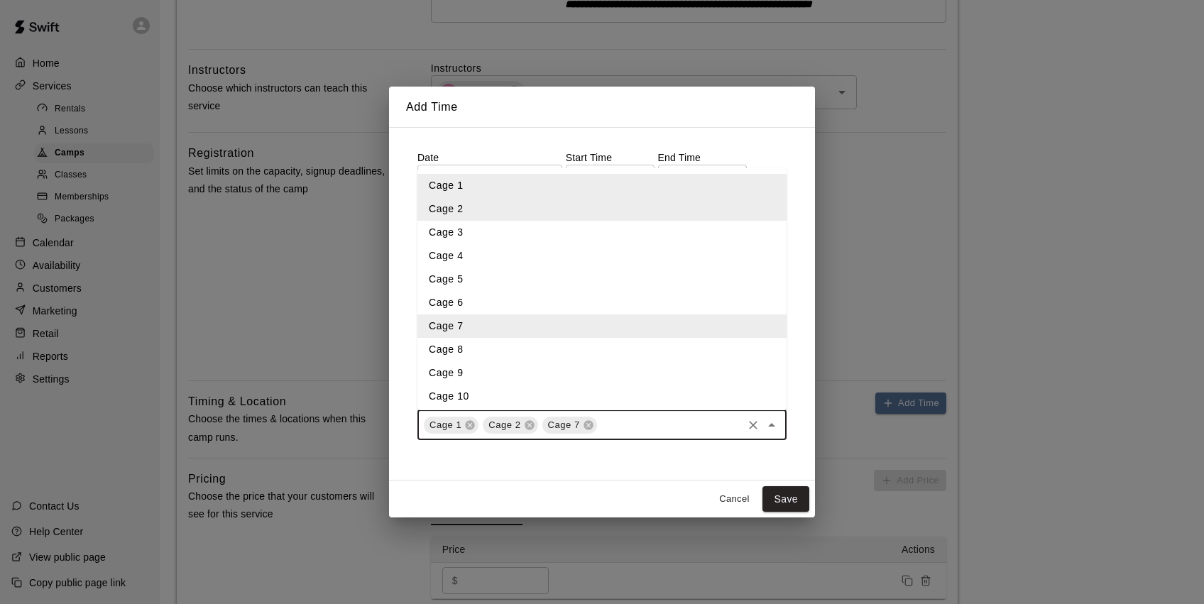
drag, startPoint x: 626, startPoint y: 424, endPoint x: 599, endPoint y: 417, distance: 27.0
click at [626, 424] on input "text" at bounding box center [669, 425] width 141 height 18
click at [532, 346] on li "Cage 8" at bounding box center [601, 349] width 369 height 23
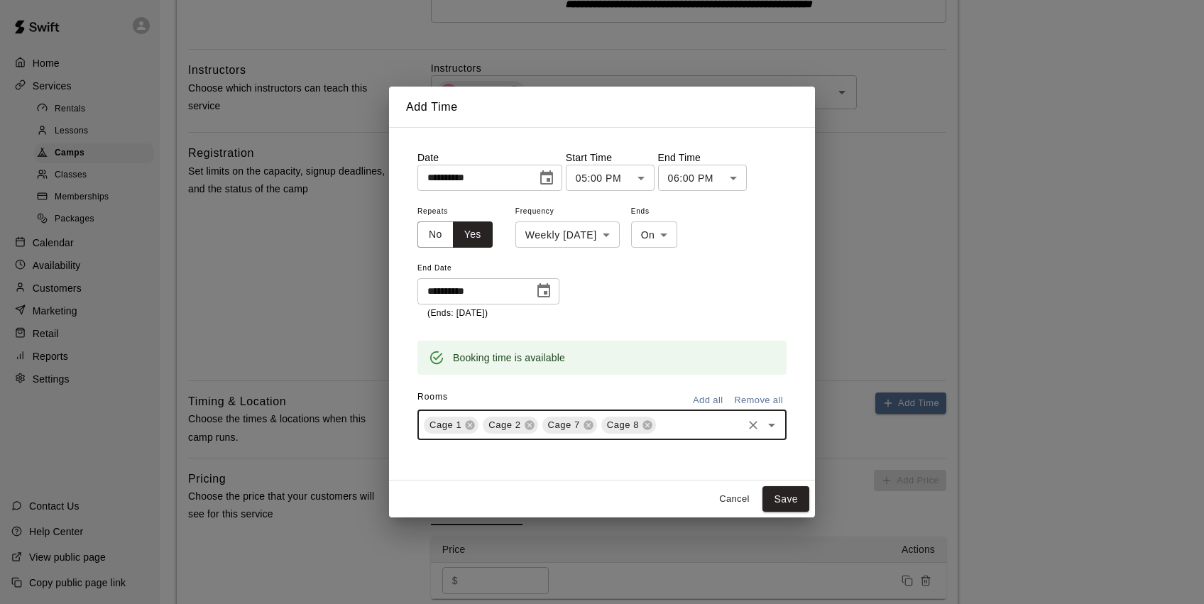
click at [675, 425] on input "text" at bounding box center [699, 425] width 82 height 18
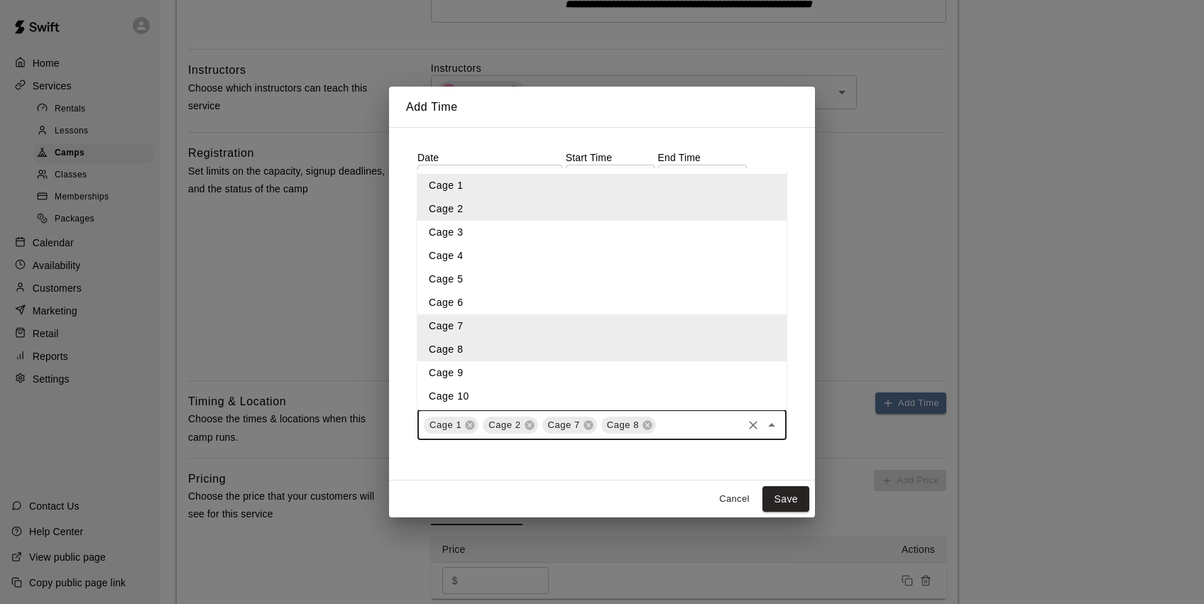
click at [577, 368] on li "Cage 9" at bounding box center [601, 372] width 369 height 23
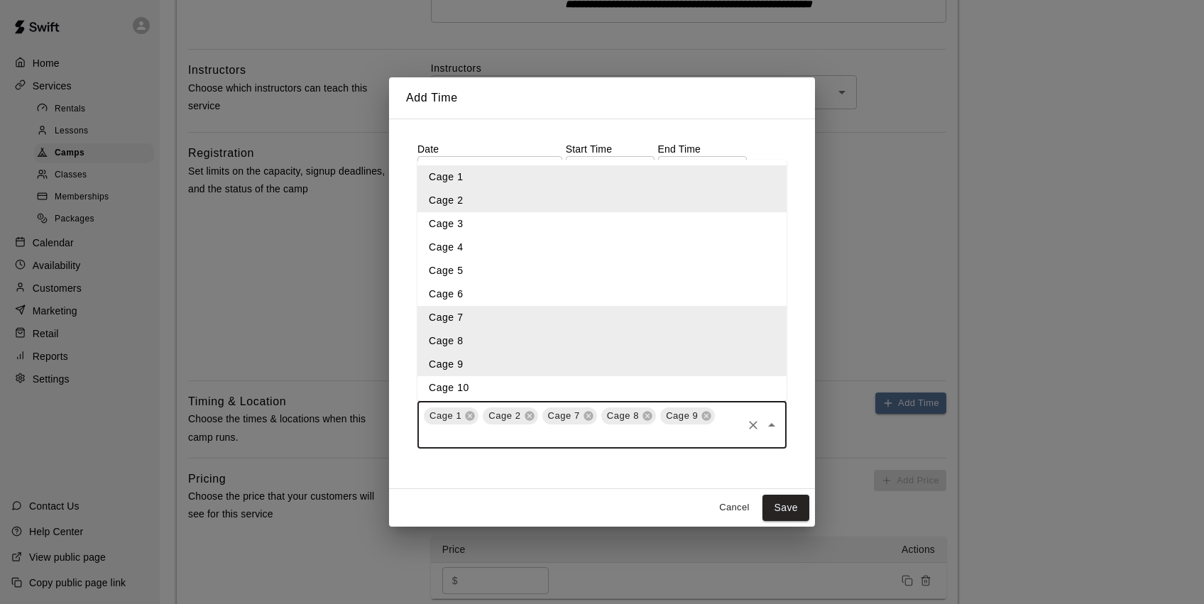
click at [664, 439] on input "text" at bounding box center [581, 436] width 319 height 18
click at [527, 383] on li "Cage 10" at bounding box center [601, 387] width 369 height 23
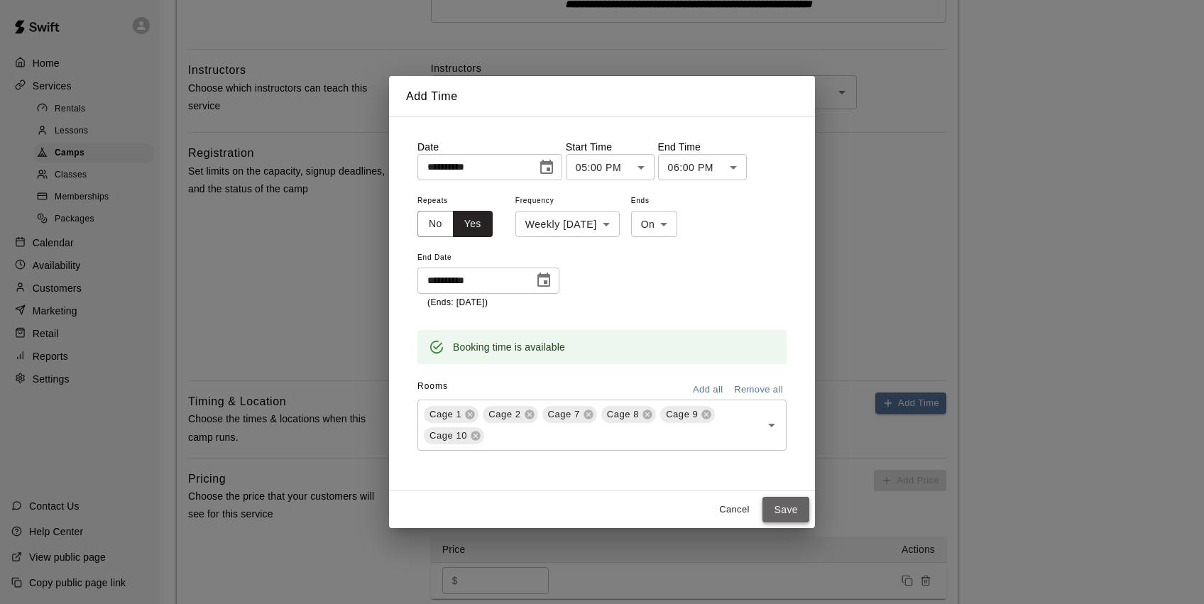
click at [782, 508] on button "Save" at bounding box center [786, 510] width 47 height 26
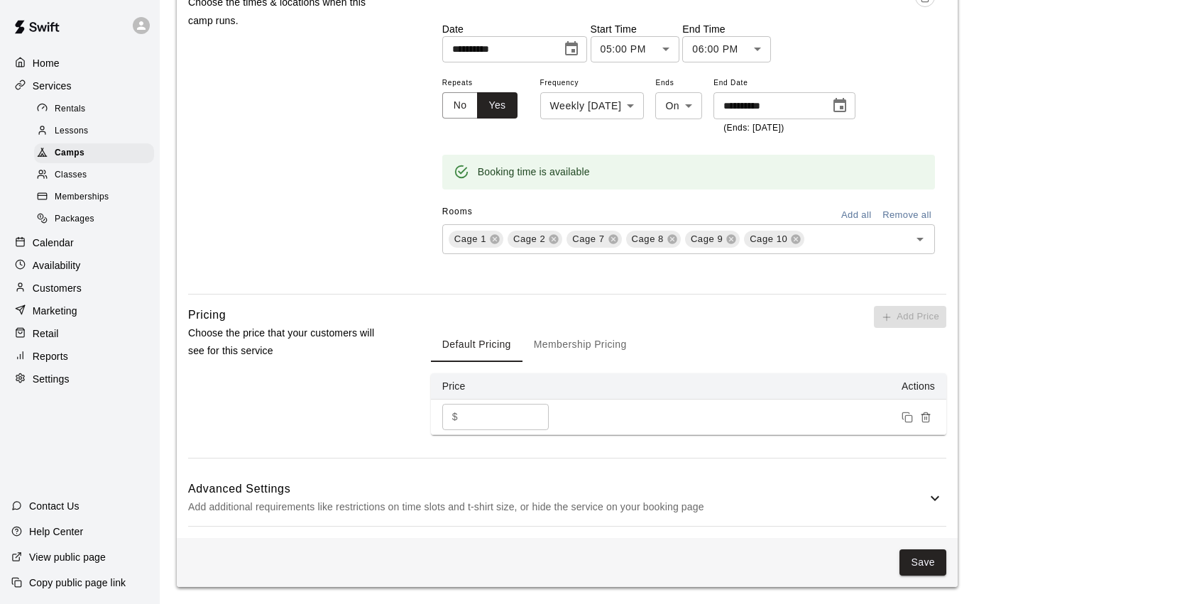
scroll to position [929, 0]
click at [922, 560] on button "Save" at bounding box center [923, 563] width 47 height 26
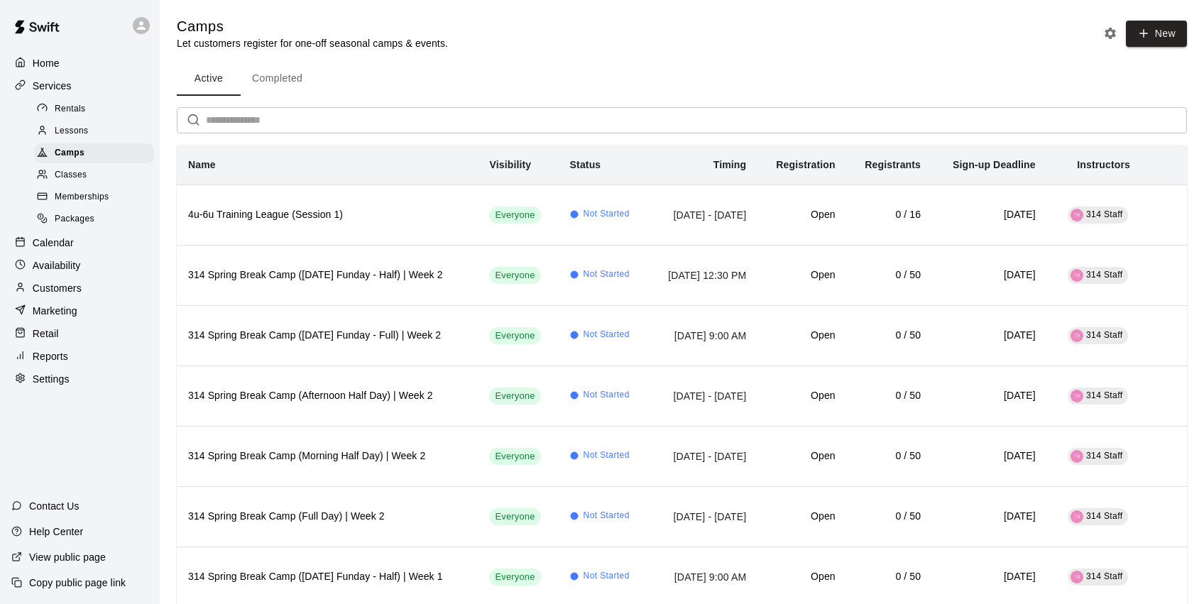
click at [70, 307] on p "Marketing" at bounding box center [55, 311] width 45 height 14
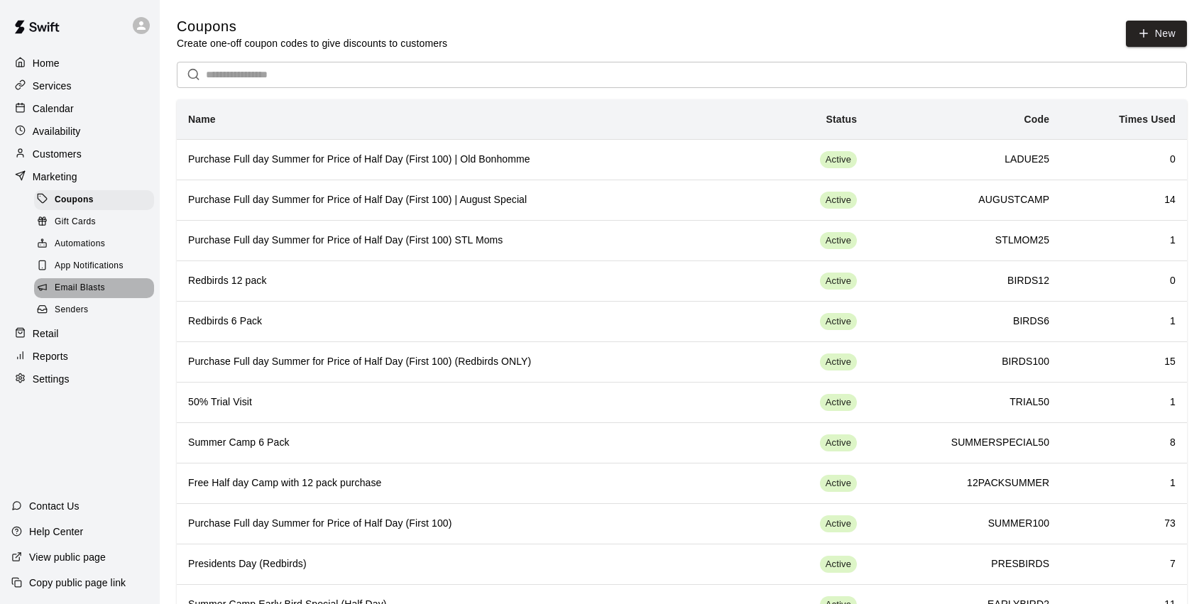
click at [86, 287] on span "Email Blasts" at bounding box center [80, 288] width 50 height 14
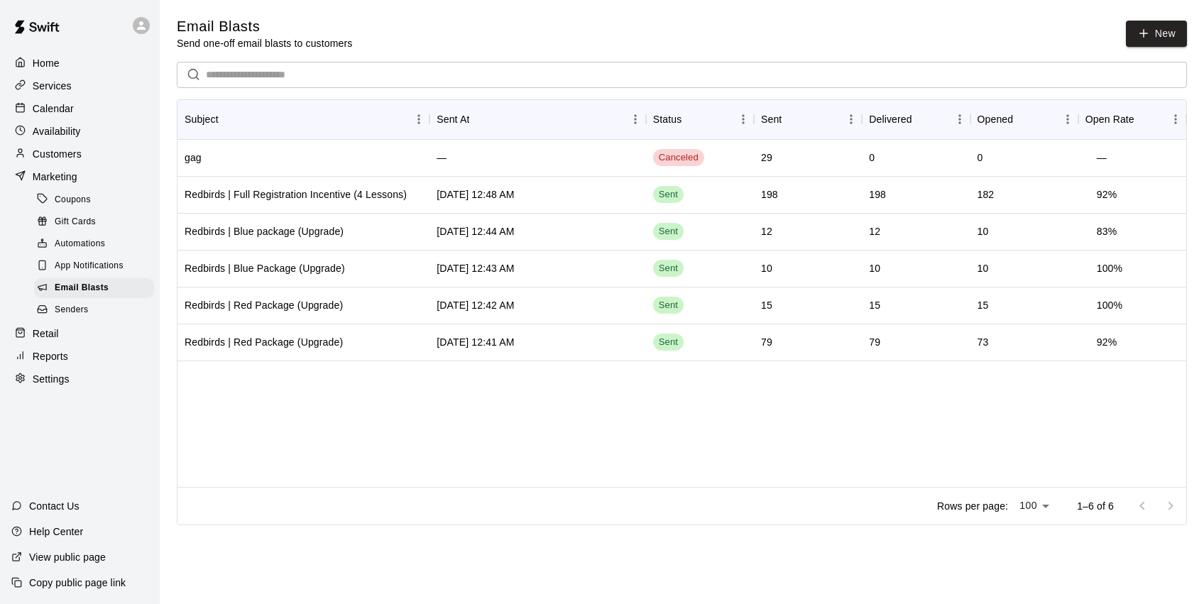
click at [63, 106] on p "Calendar" at bounding box center [53, 109] width 41 height 14
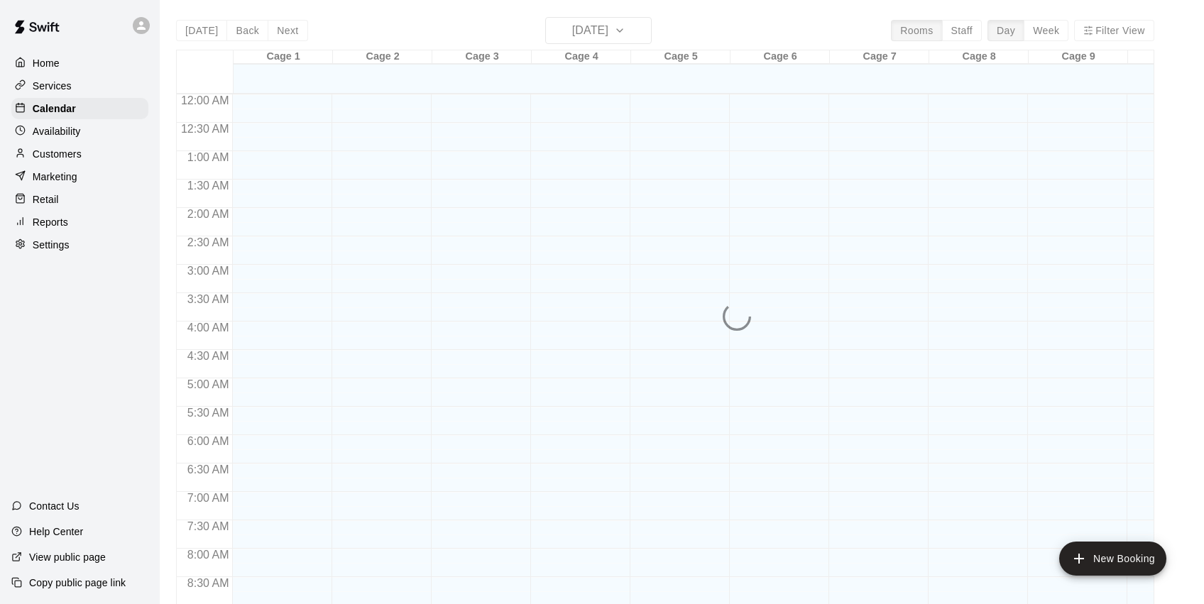
scroll to position [790, 0]
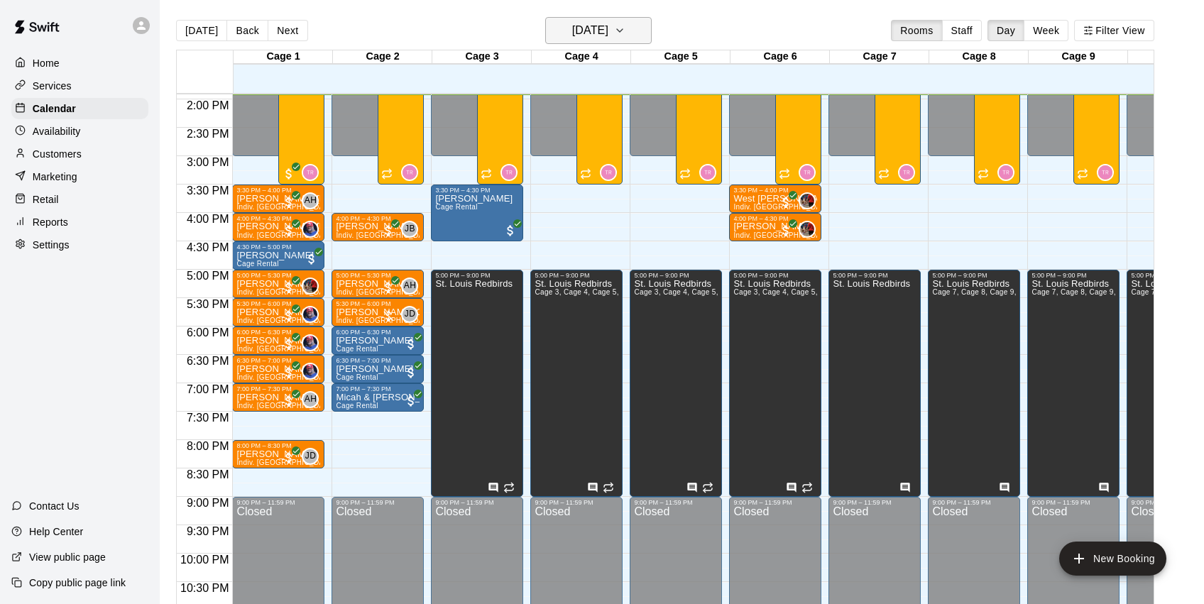
click at [608, 26] on h6 "[DATE]" at bounding box center [590, 31] width 36 height 20
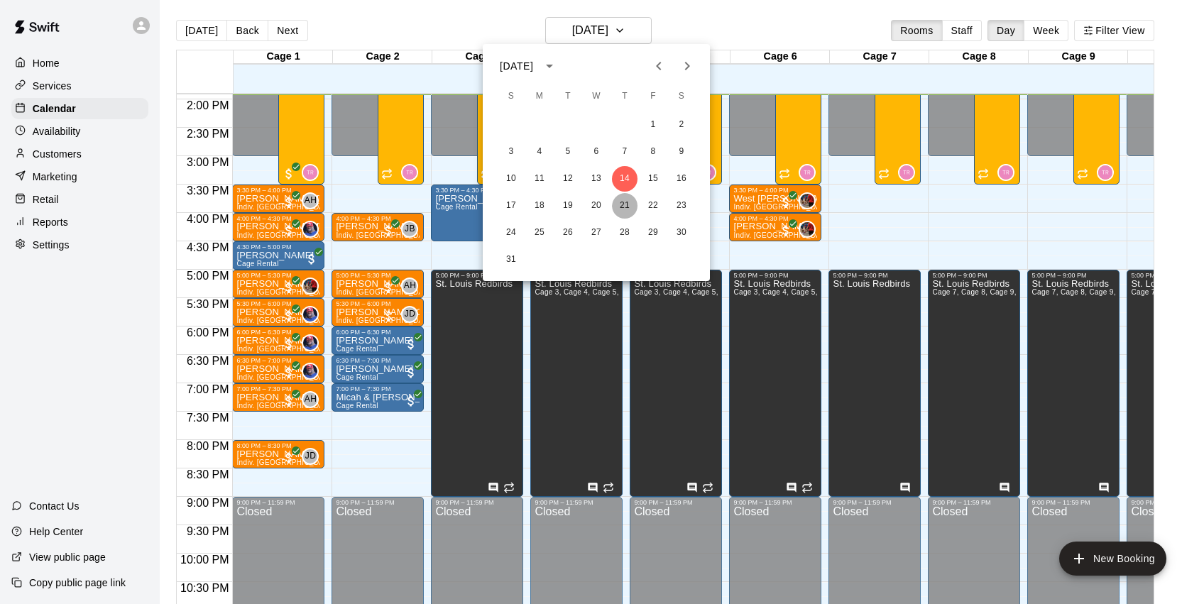
click at [626, 208] on button "21" at bounding box center [625, 206] width 26 height 26
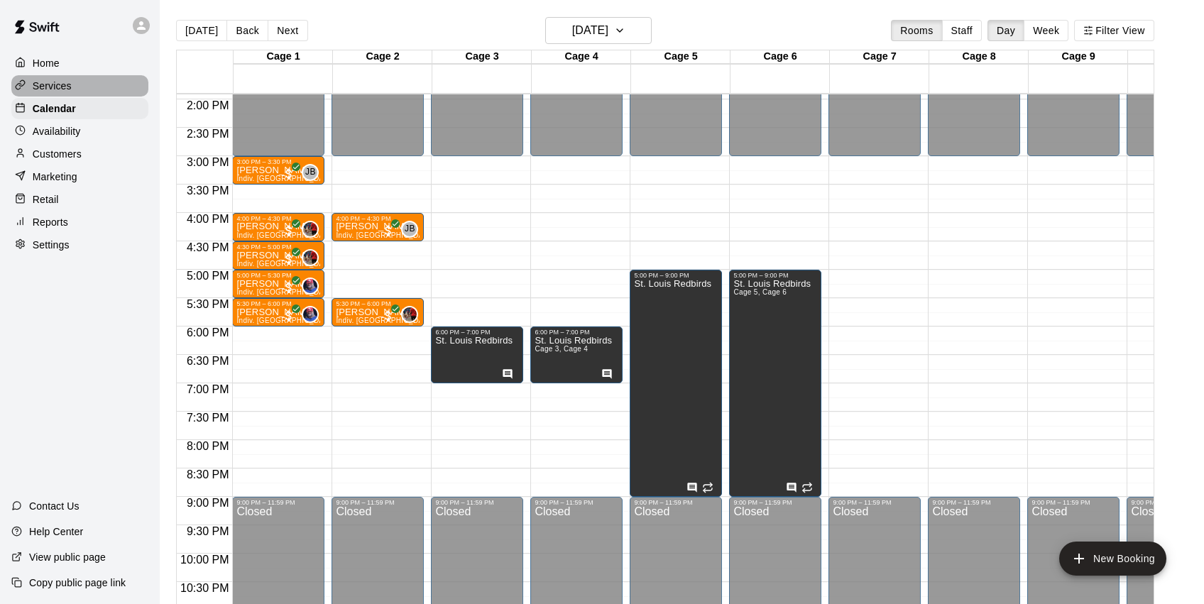
click at [86, 87] on div "Services" at bounding box center [79, 85] width 137 height 21
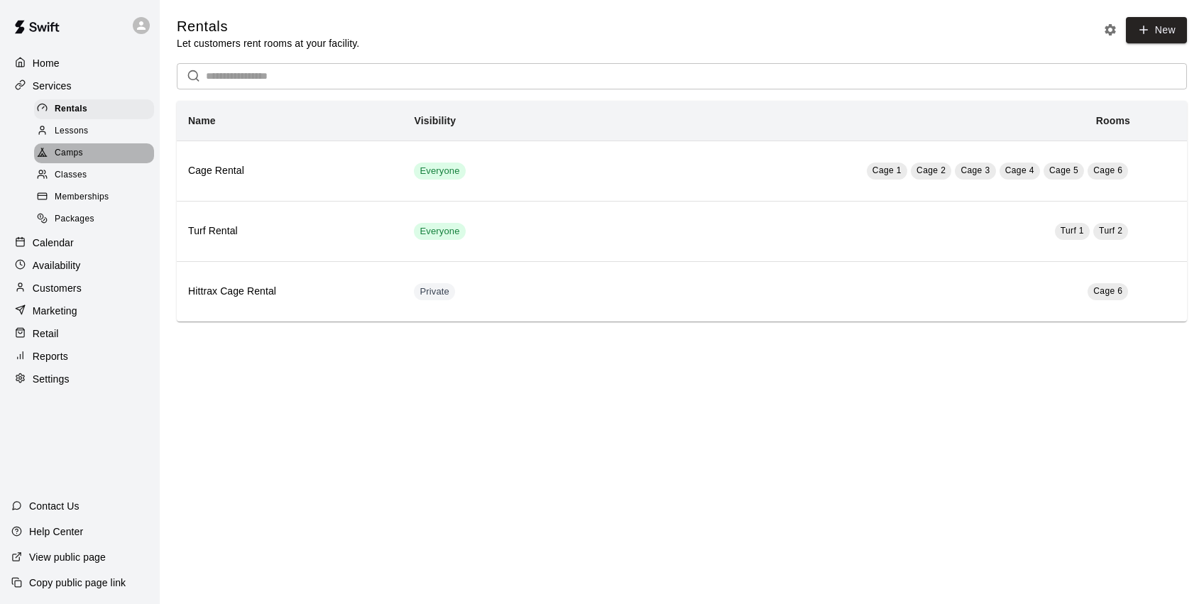
click at [82, 156] on span "Camps" at bounding box center [69, 153] width 28 height 14
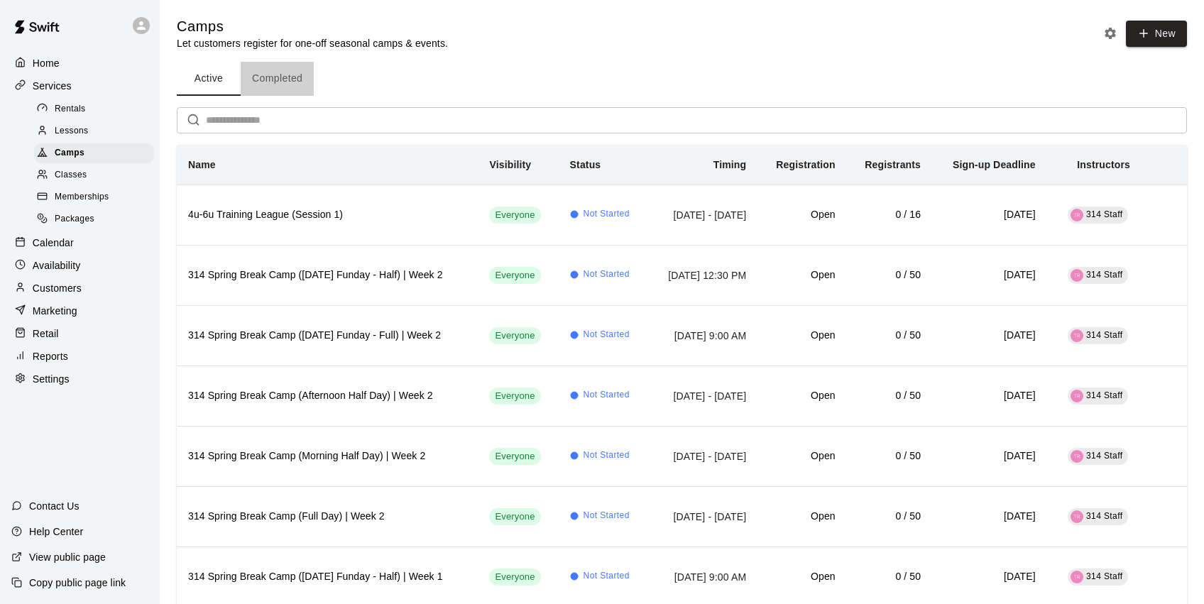
click at [281, 82] on button "Completed" at bounding box center [277, 79] width 73 height 34
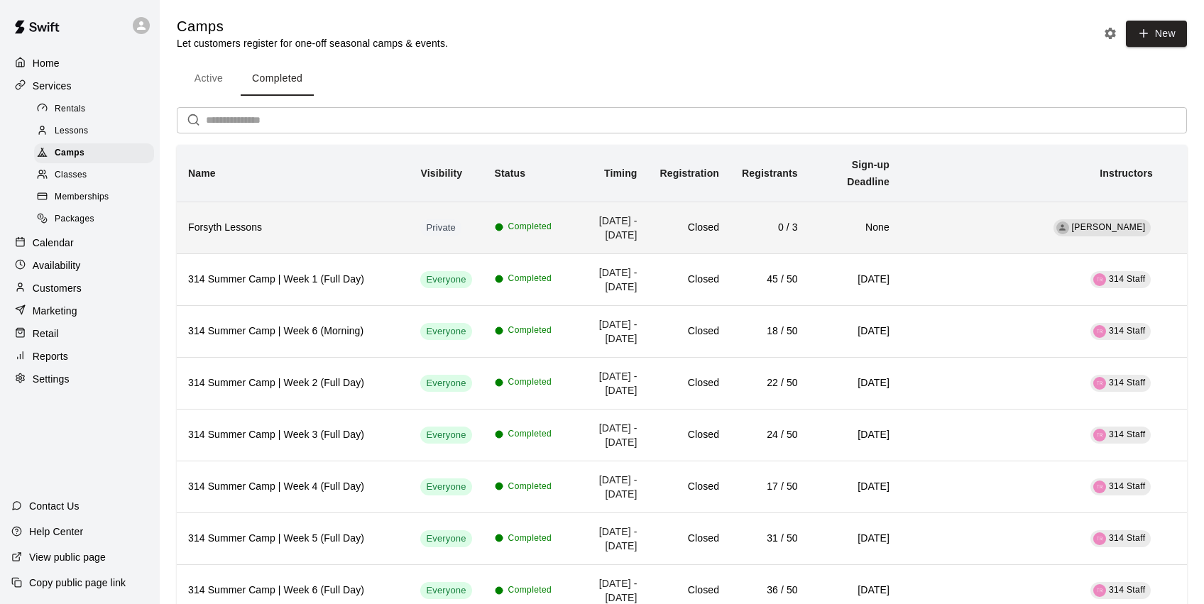
click at [311, 235] on th "Forsyth Lessons" at bounding box center [293, 228] width 232 height 52
